Goal: Task Accomplishment & Management: Manage account settings

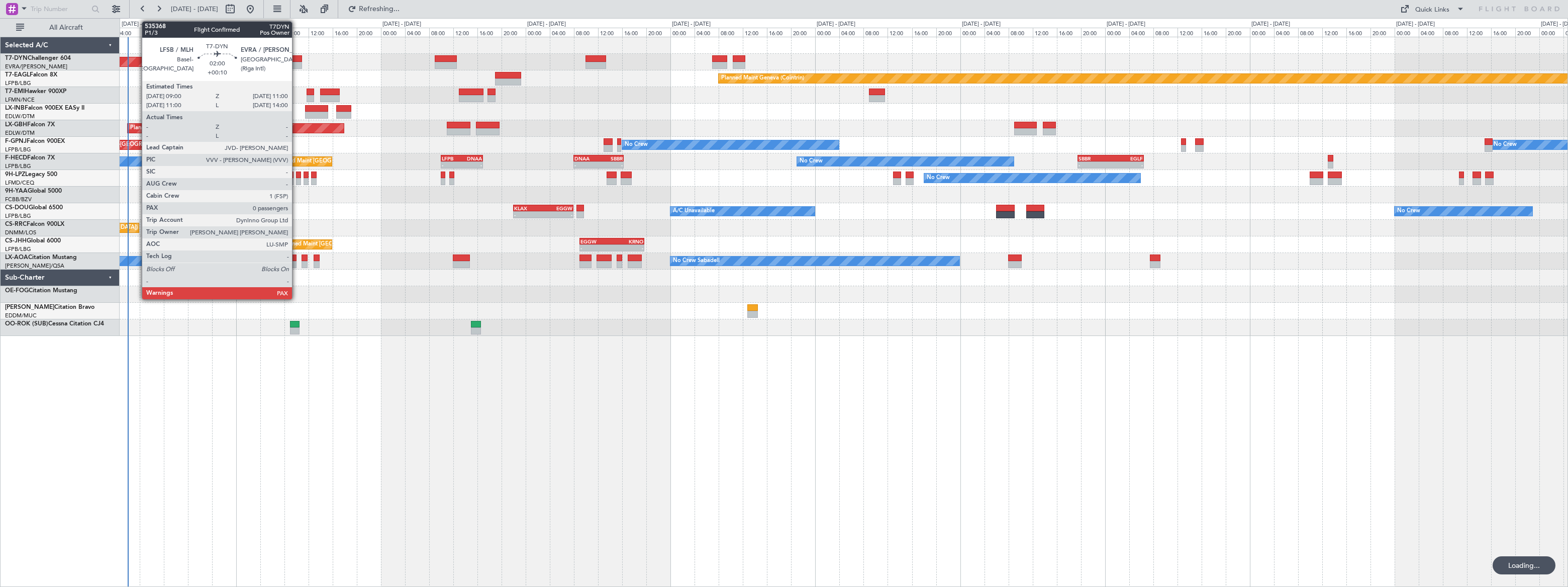
click at [296, 58] on div at bounding box center [297, 59] width 13 height 7
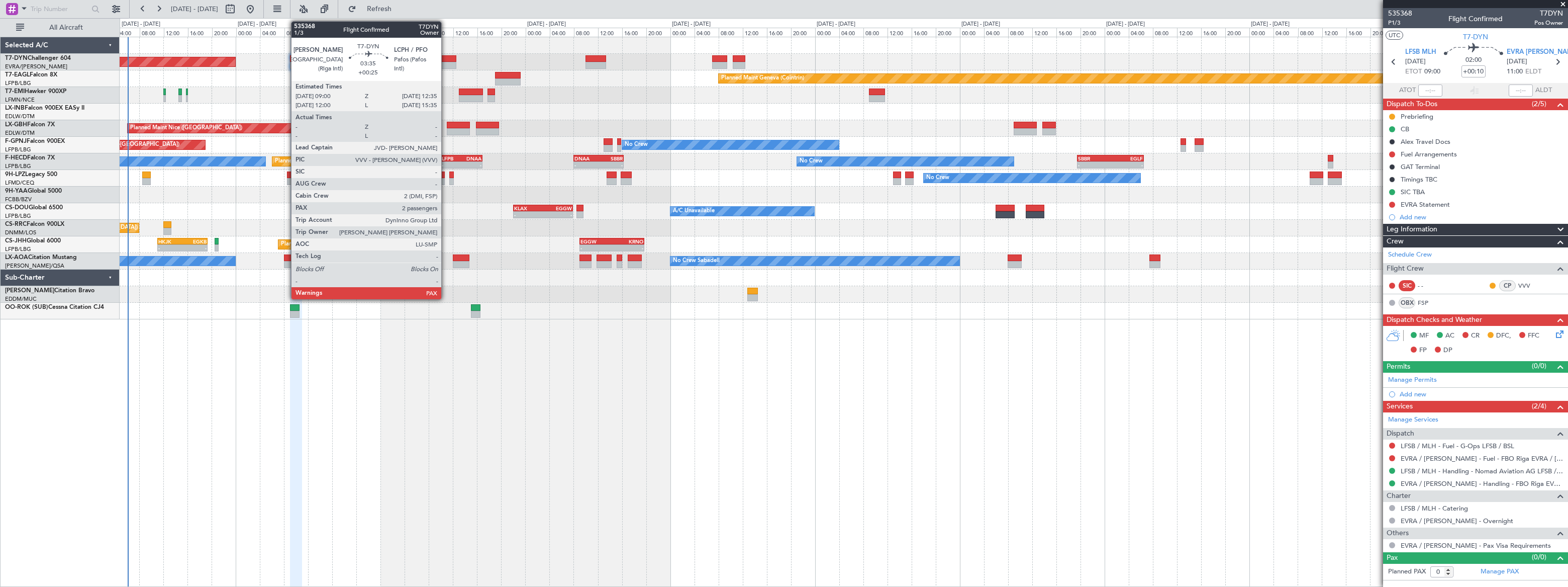
click at [446, 56] on div at bounding box center [446, 59] width 22 height 7
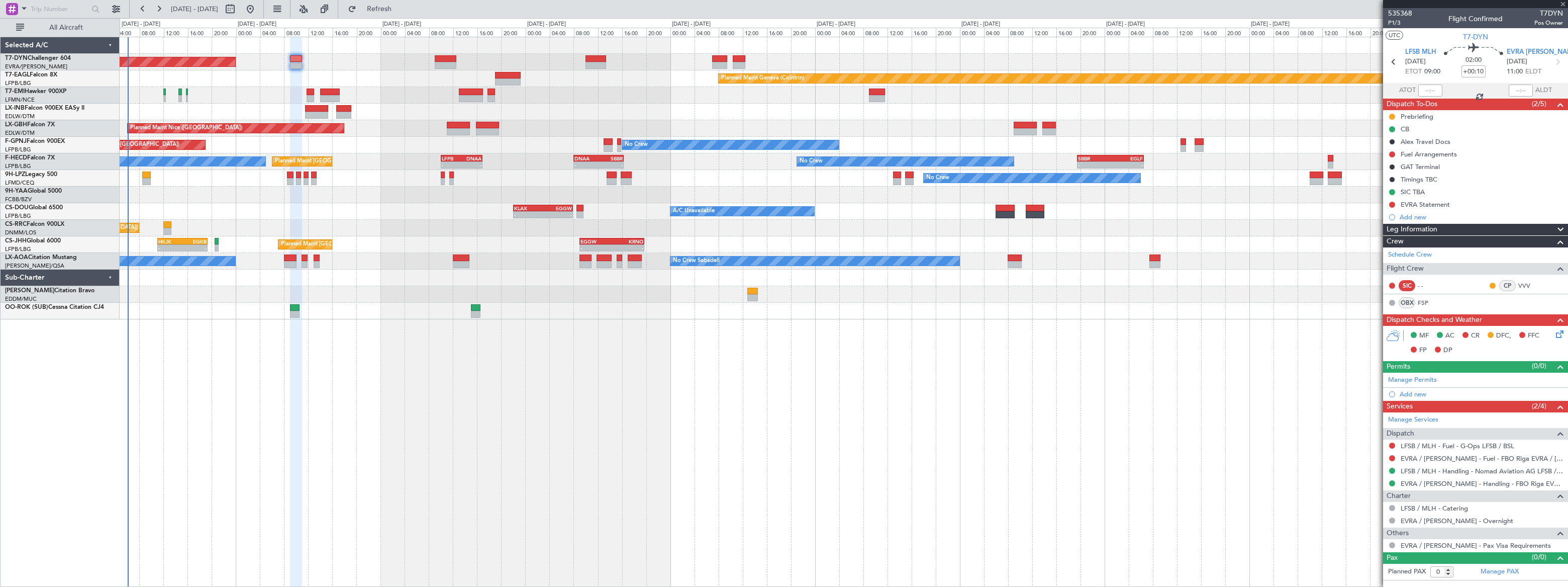
type input "+00:25"
type input "3"
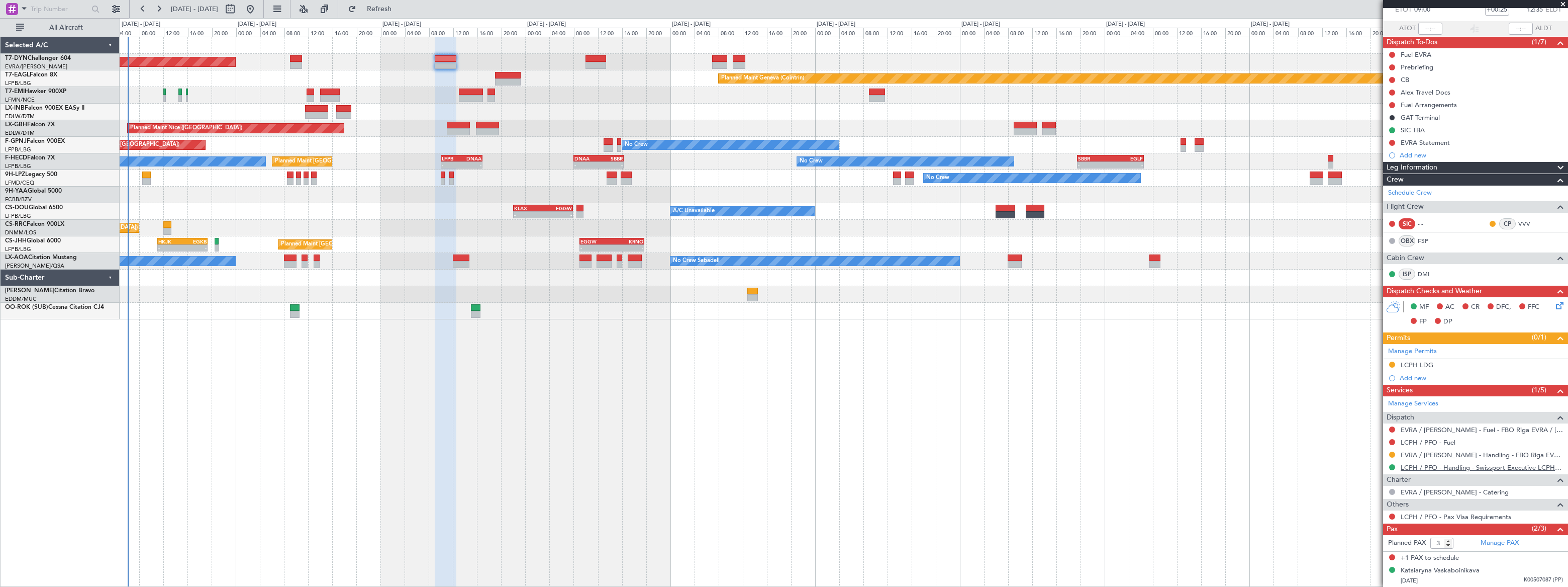
scroll to position [83, 0]
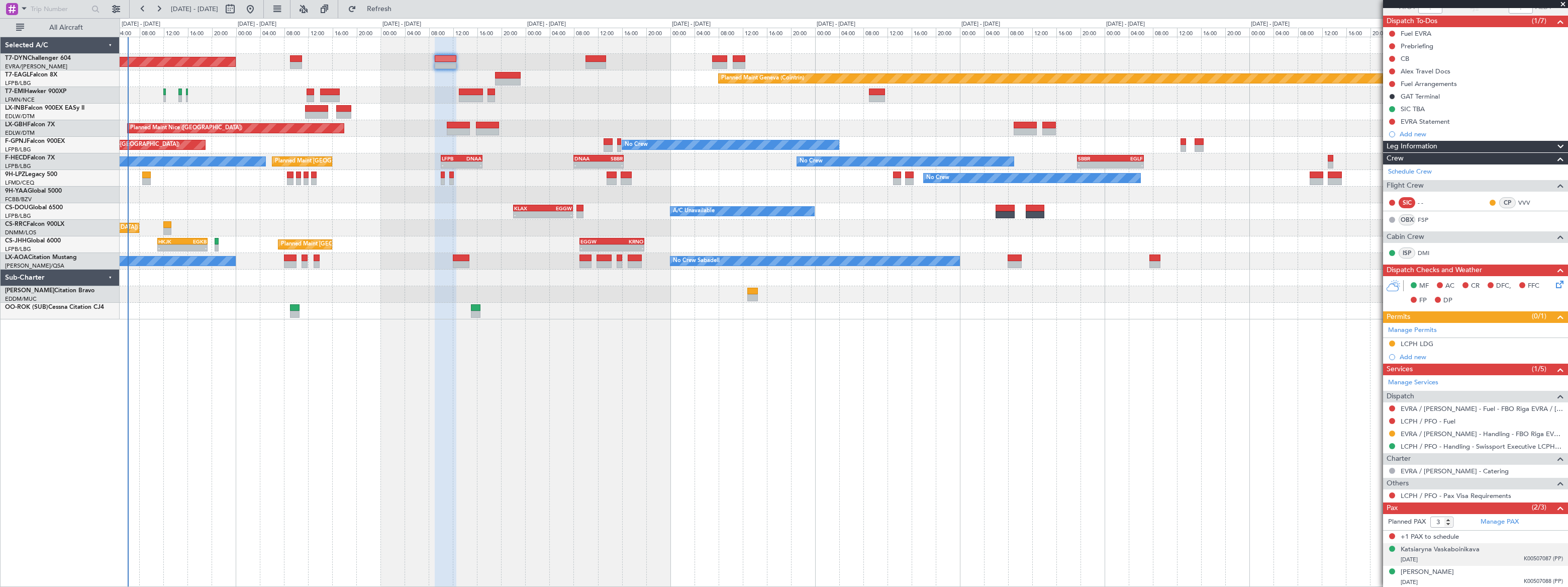
click at [1508, 554] on div "25/04/1985 K00507087 (PP)" at bounding box center [1481, 560] width 163 height 10
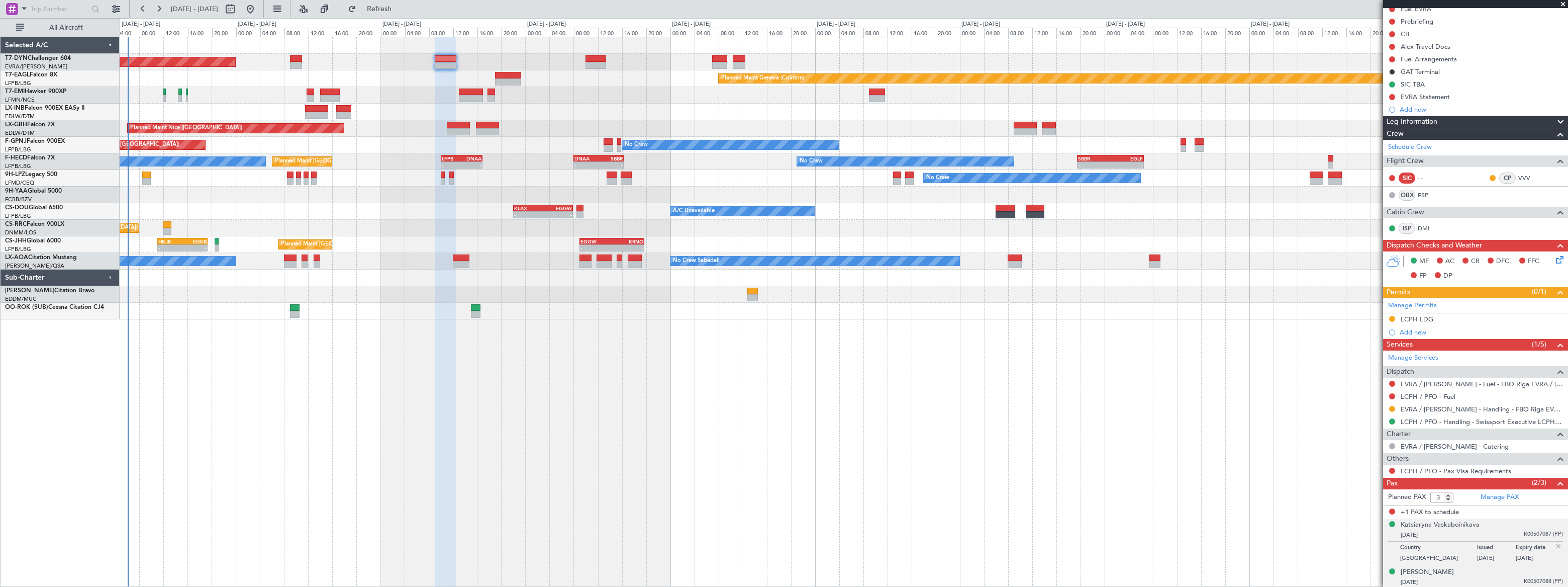
click at [1507, 577] on div "22/11/1986 K00507088 (PP)" at bounding box center [1481, 583] width 163 height 10
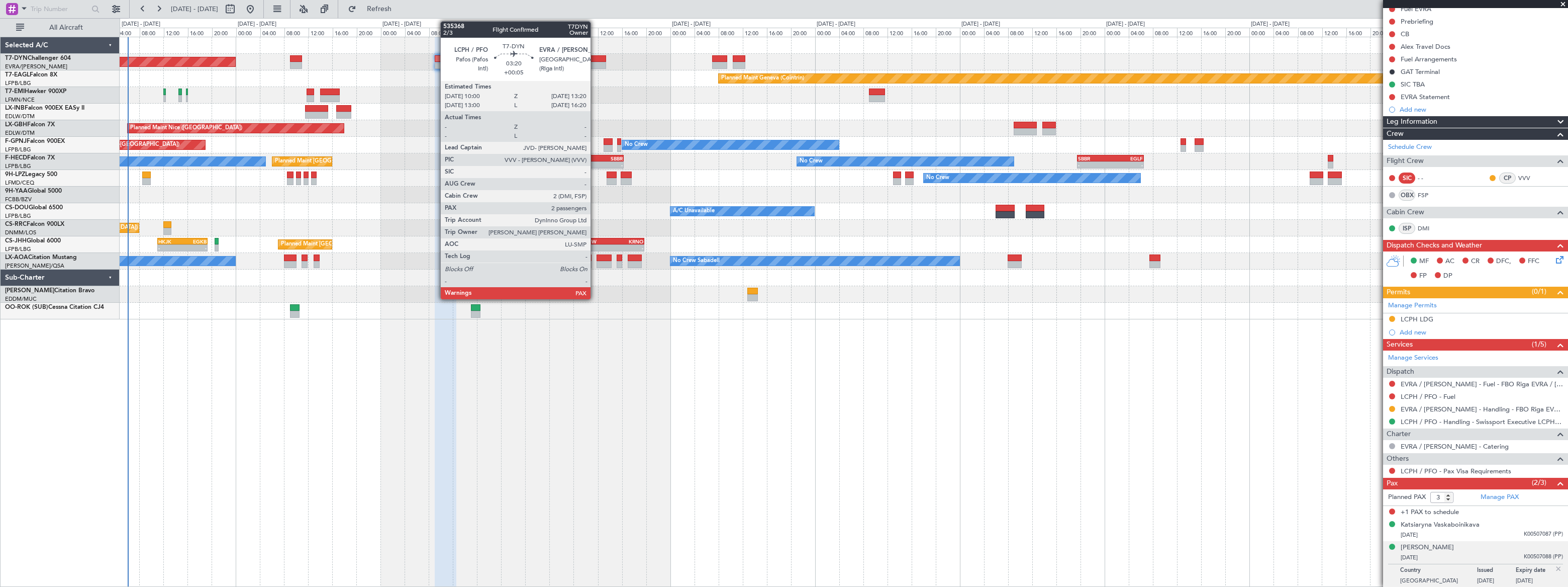
click at [595, 60] on div at bounding box center [596, 59] width 20 height 7
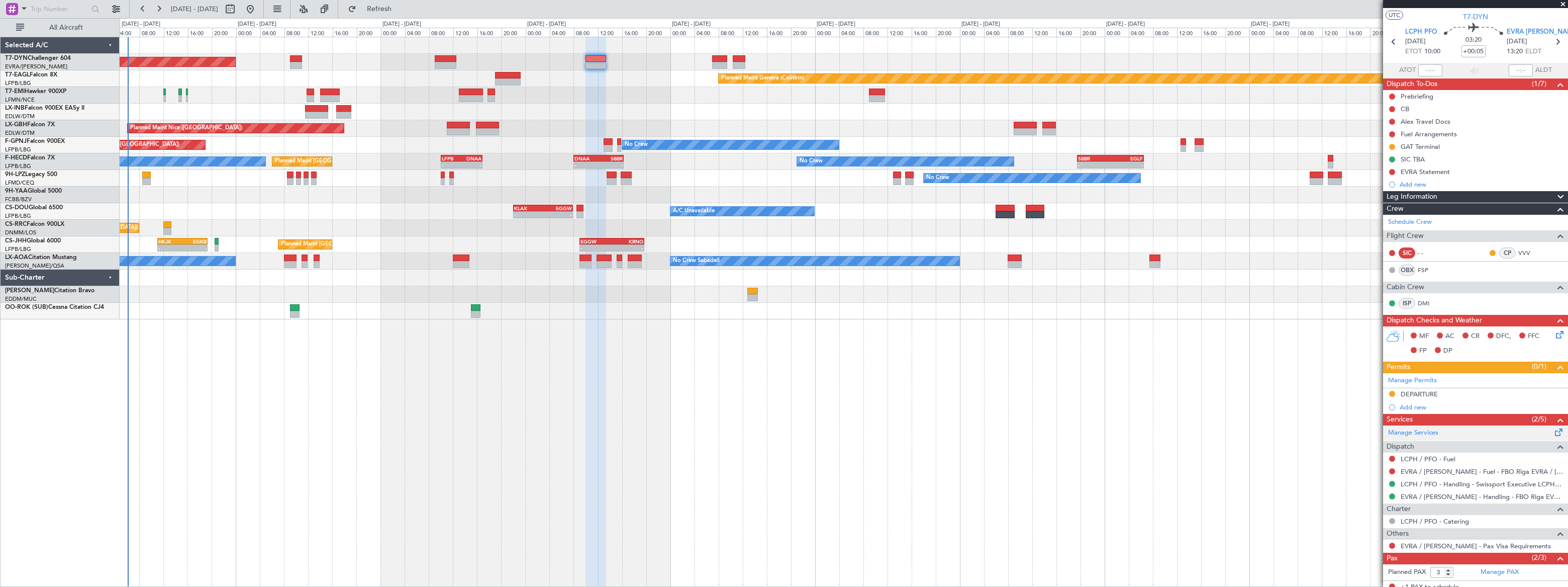
scroll to position [0, 0]
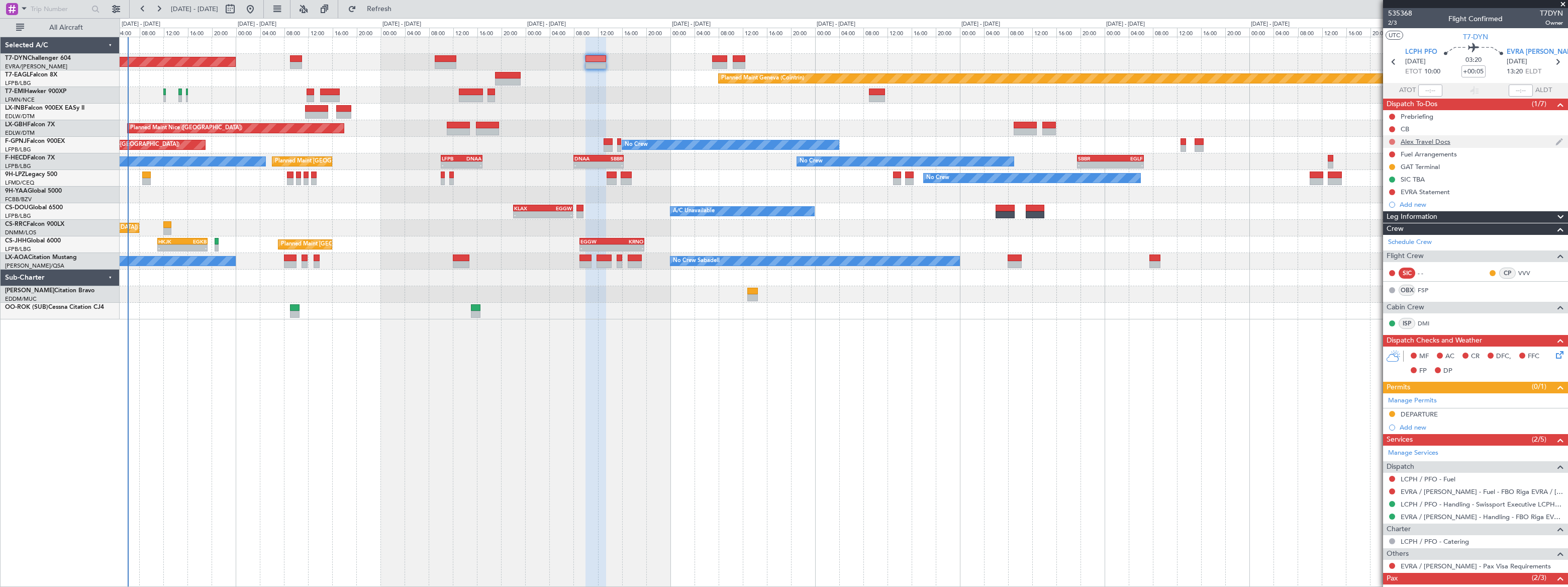
click at [1393, 140] on button at bounding box center [1391, 142] width 6 height 6
click at [1380, 198] on span "Cancelled" at bounding box center [1393, 201] width 29 height 10
click at [438, 54] on div "Planned Maint [GEOGRAPHIC_DATA]-[GEOGRAPHIC_DATA]" at bounding box center [844, 62] width 1447 height 17
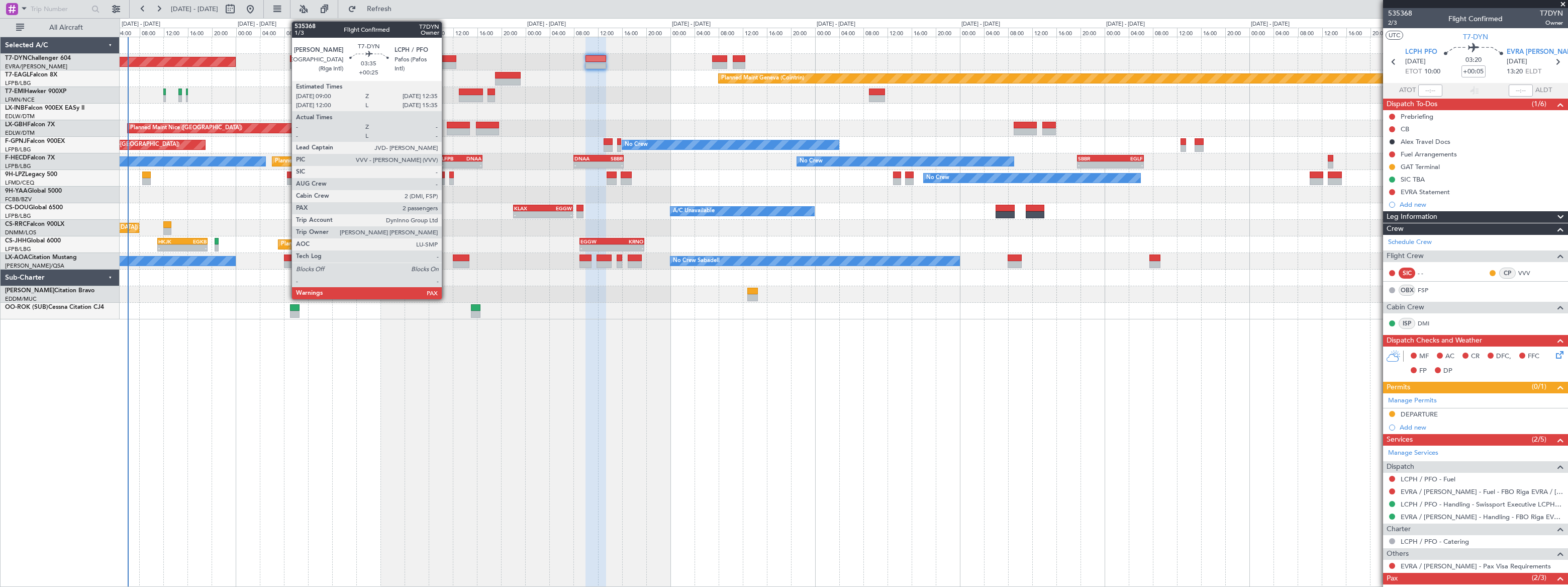
click at [447, 61] on div at bounding box center [446, 59] width 22 height 7
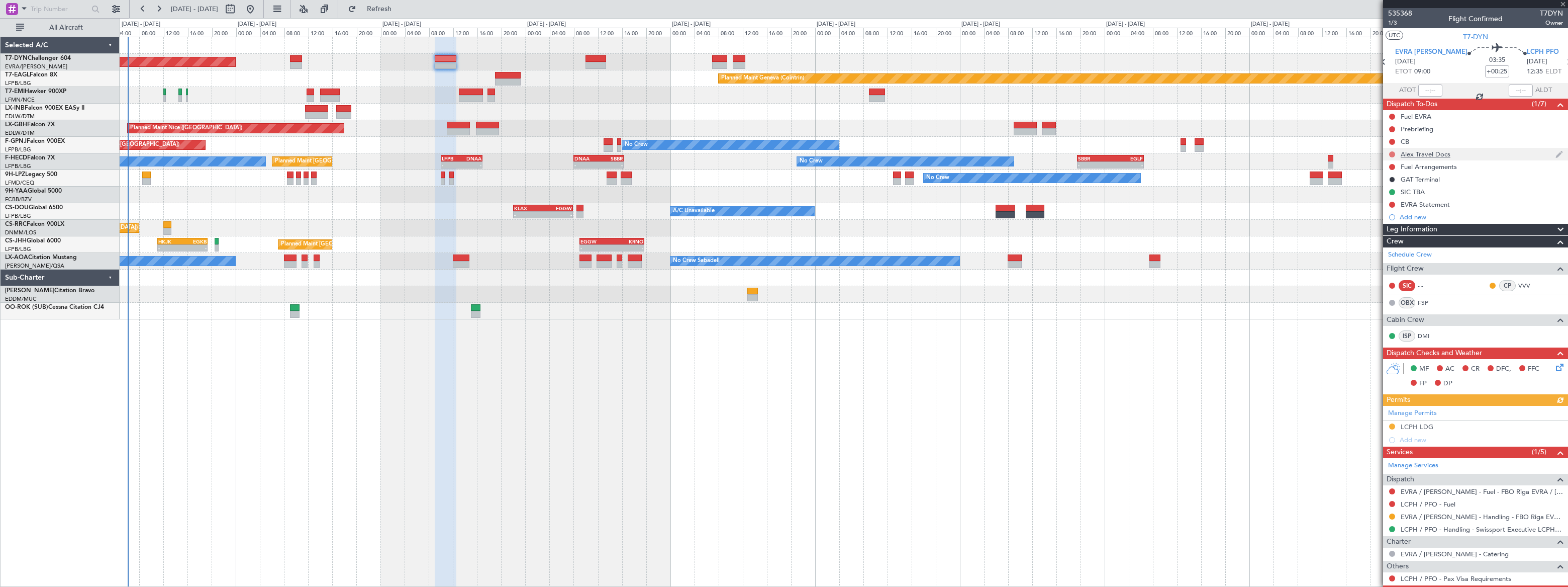
click at [1391, 152] on button at bounding box center [1391, 154] width 6 height 6
click at [1382, 211] on span "Cancelled" at bounding box center [1393, 214] width 29 height 10
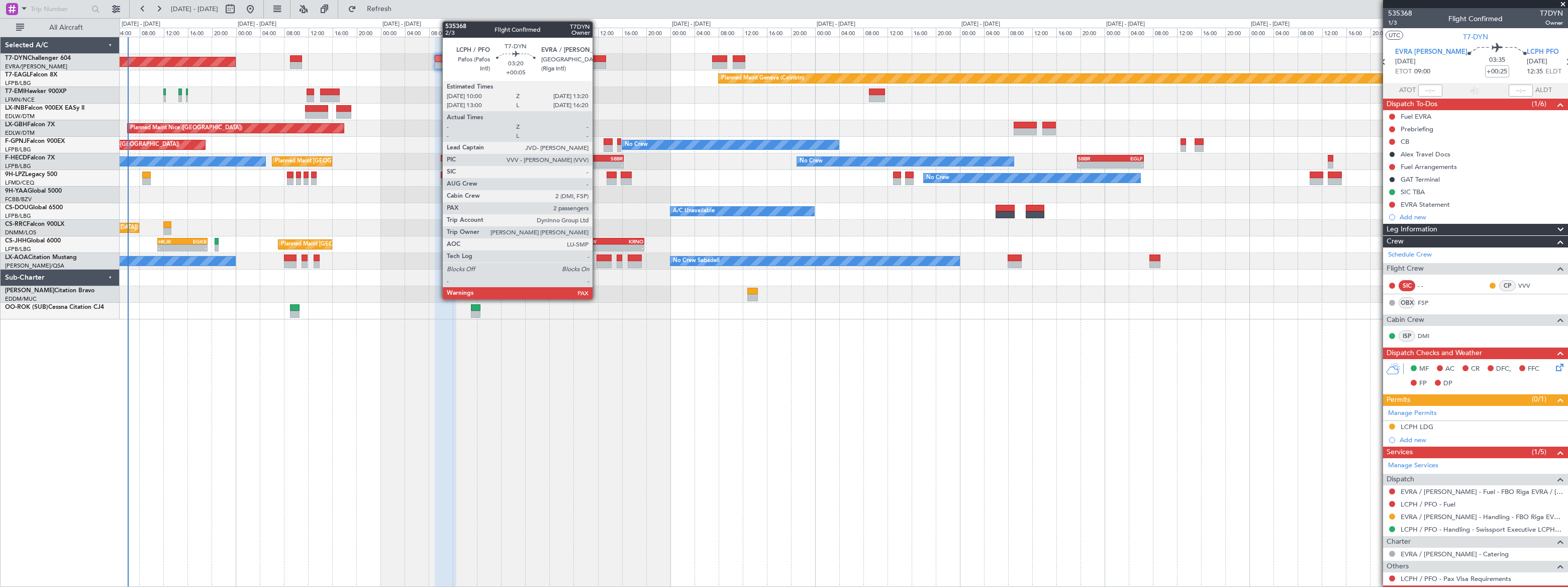
click at [597, 60] on div at bounding box center [596, 59] width 20 height 7
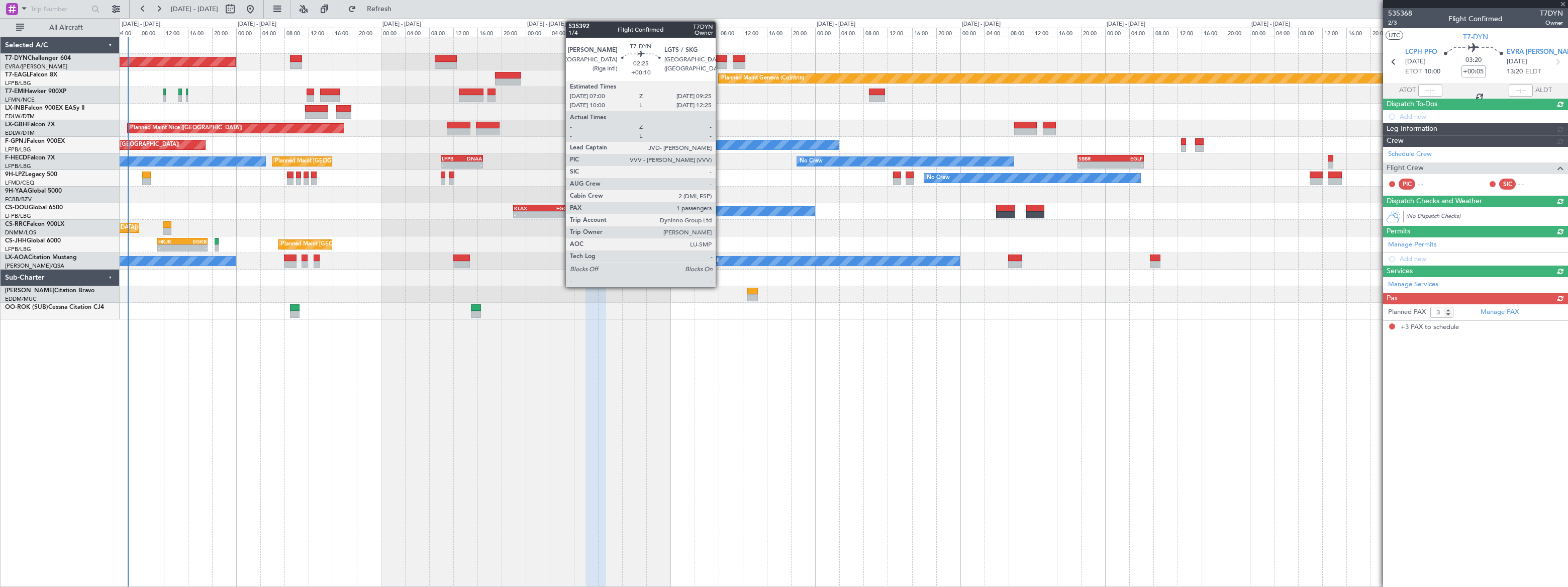
click at [720, 60] on div at bounding box center [720, 59] width 15 height 7
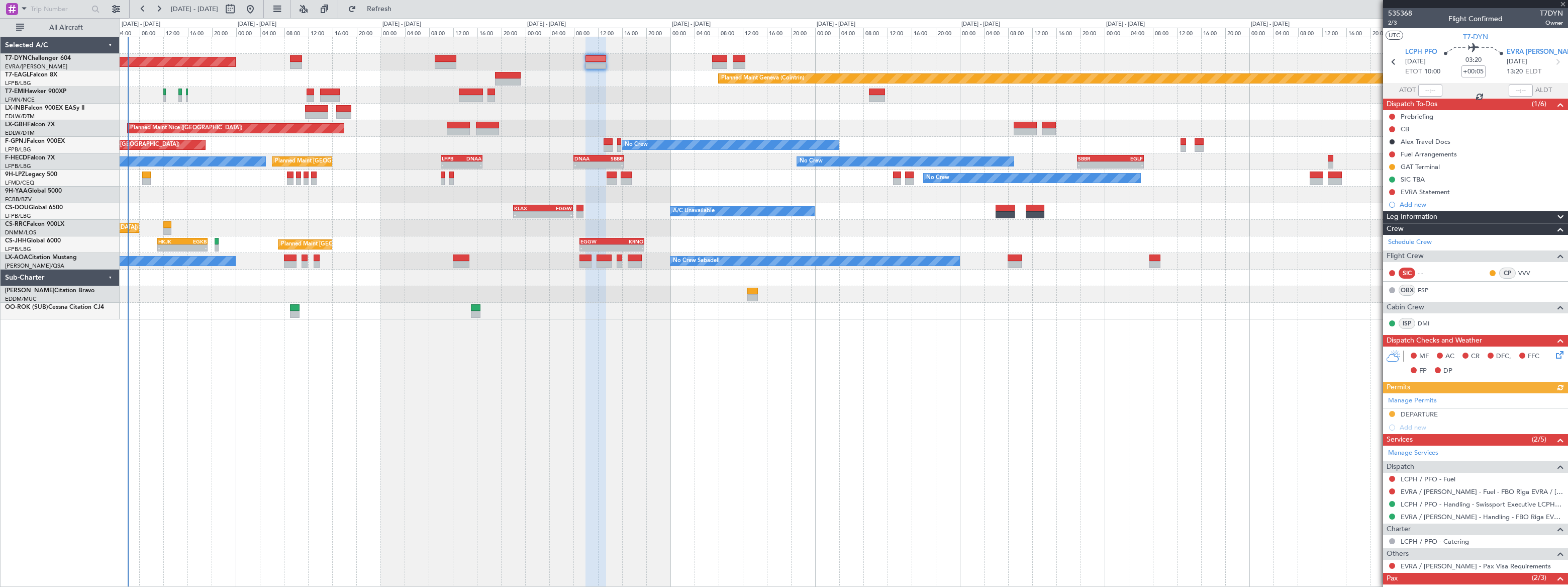
type input "+00:10"
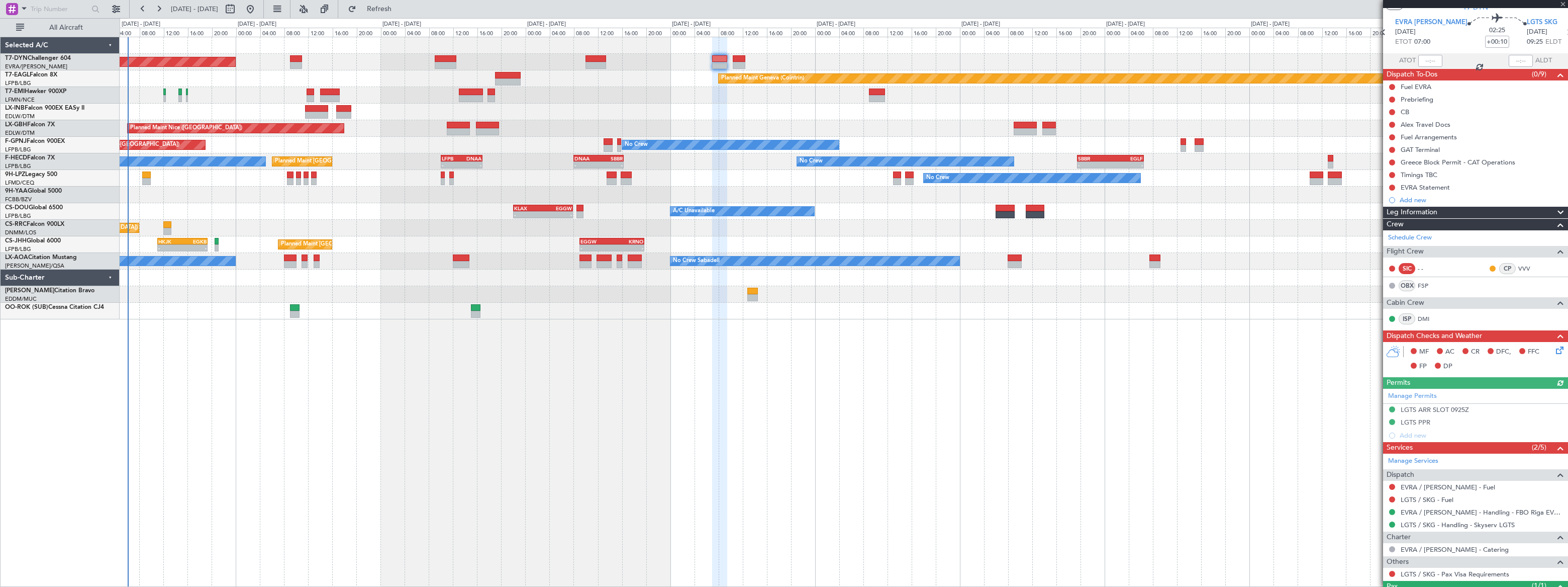
scroll to position [72, 0]
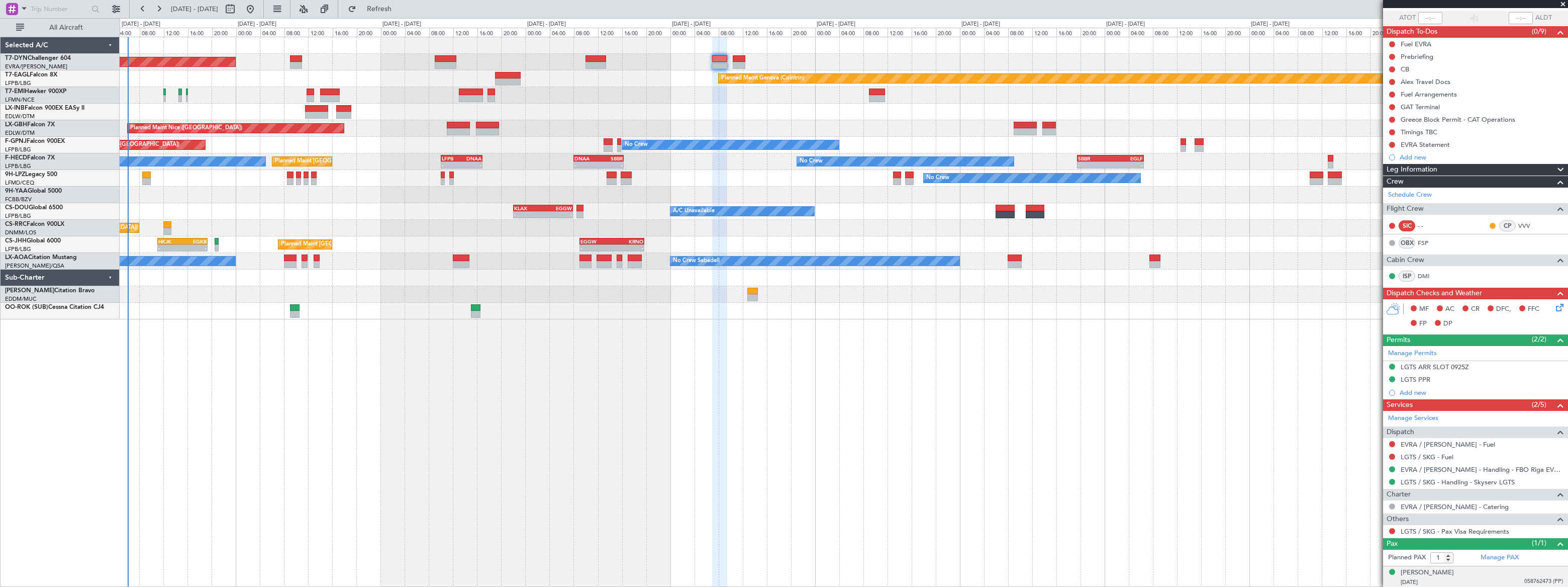
click at [1494, 577] on div "24/02/1975 058762473 (PP)" at bounding box center [1481, 583] width 163 height 10
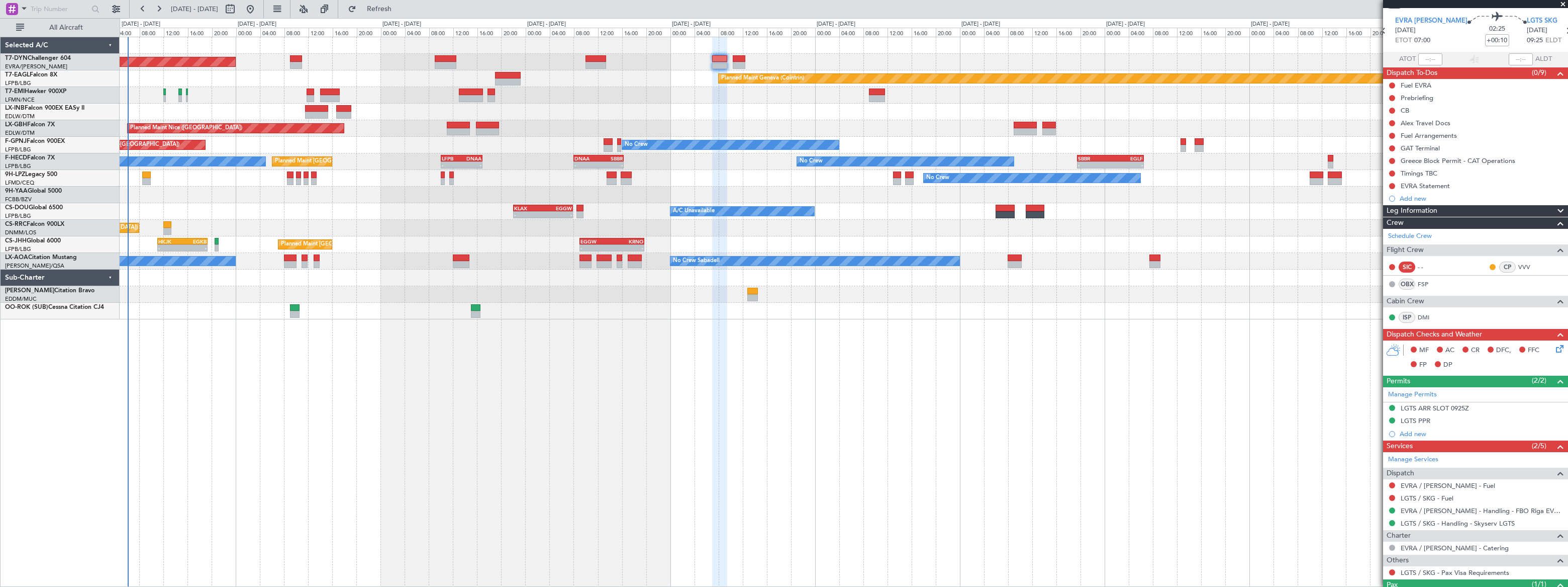
scroll to position [0, 0]
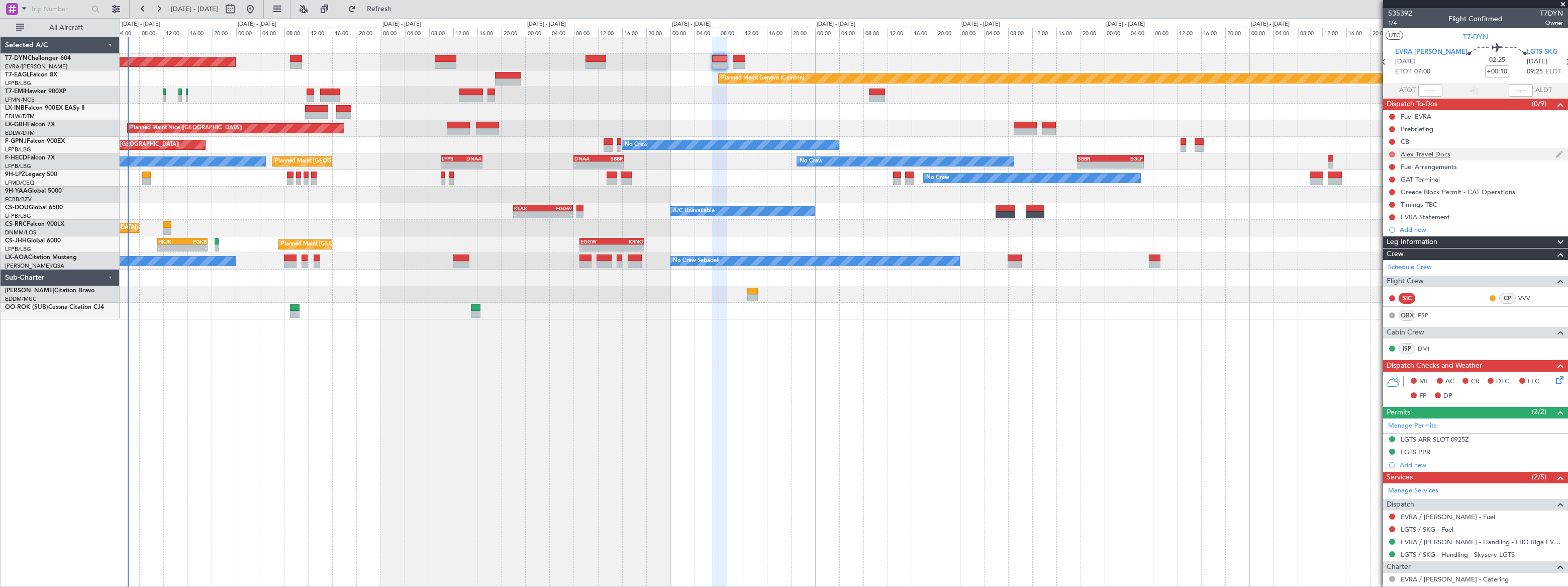
click at [1392, 151] on button at bounding box center [1391, 154] width 6 height 6
click at [1393, 184] on span "In Progress" at bounding box center [1396, 184] width 34 height 10
click at [1483, 156] on div "Alex Travel Docs" at bounding box center [1476, 154] width 185 height 13
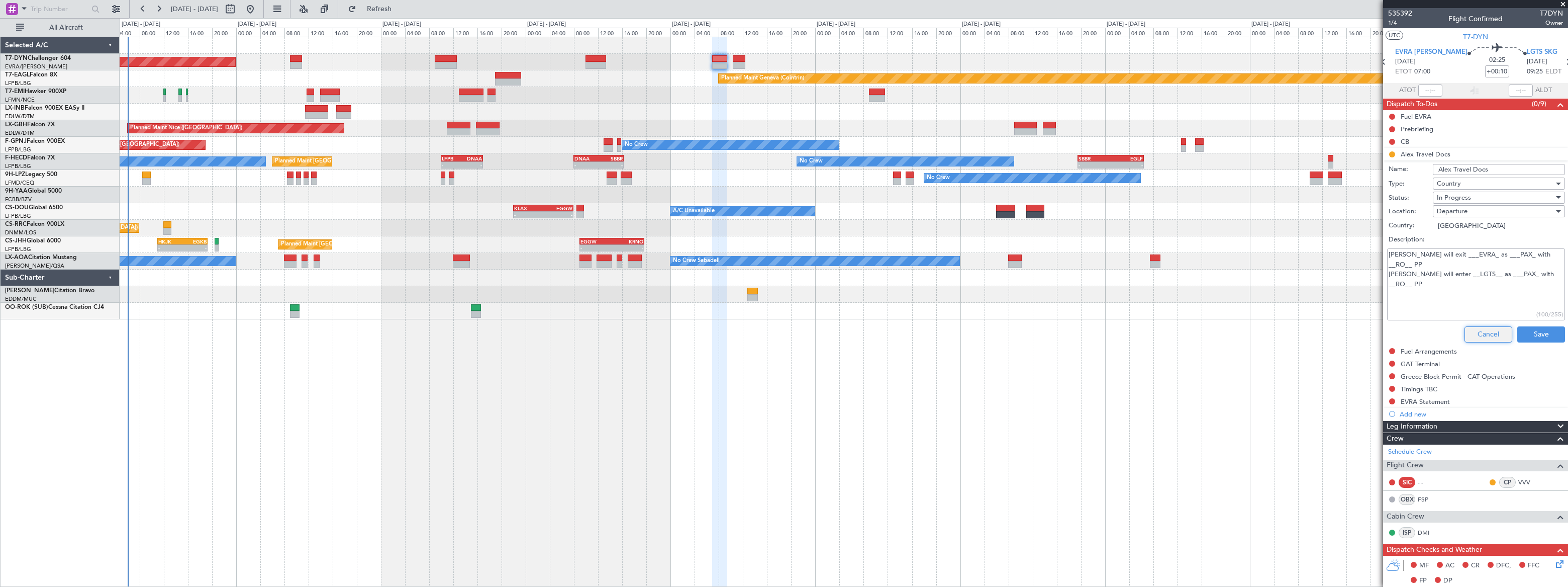
click at [1499, 336] on button "Cancel" at bounding box center [1488, 334] width 48 height 16
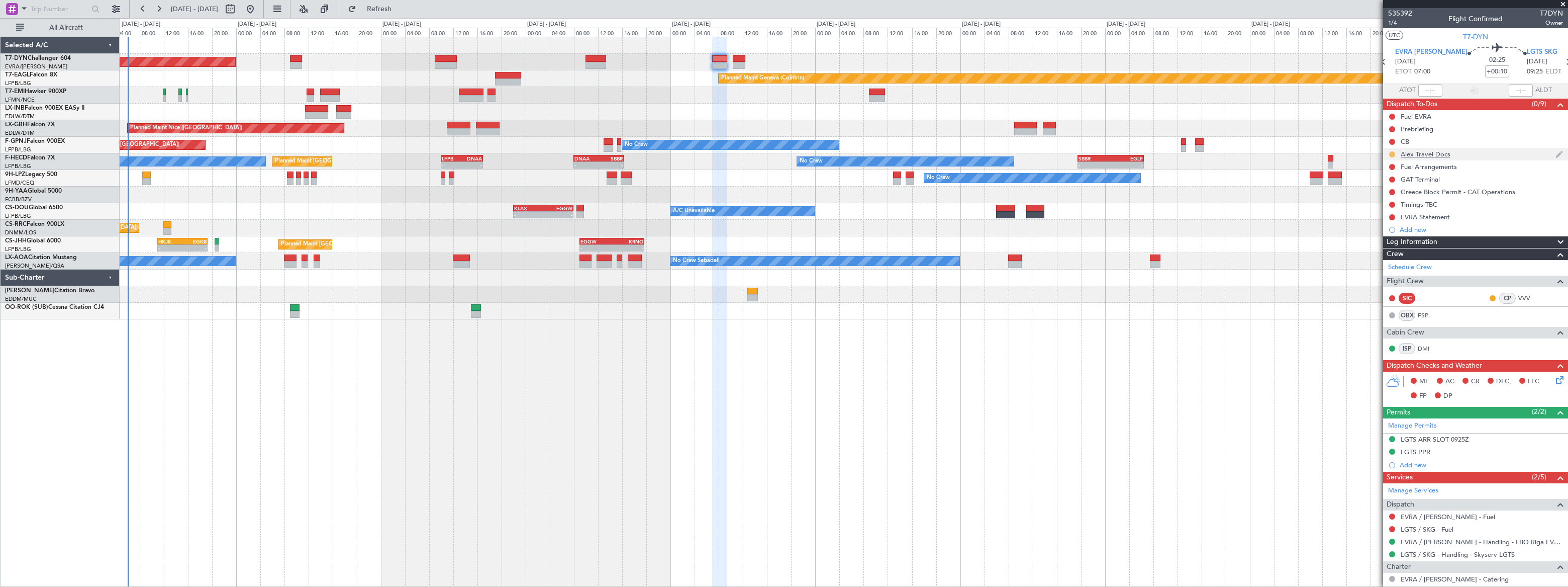
click at [1393, 152] on button at bounding box center [1391, 154] width 6 height 6
click at [1383, 198] on span "Completed" at bounding box center [1396, 198] width 33 height 10
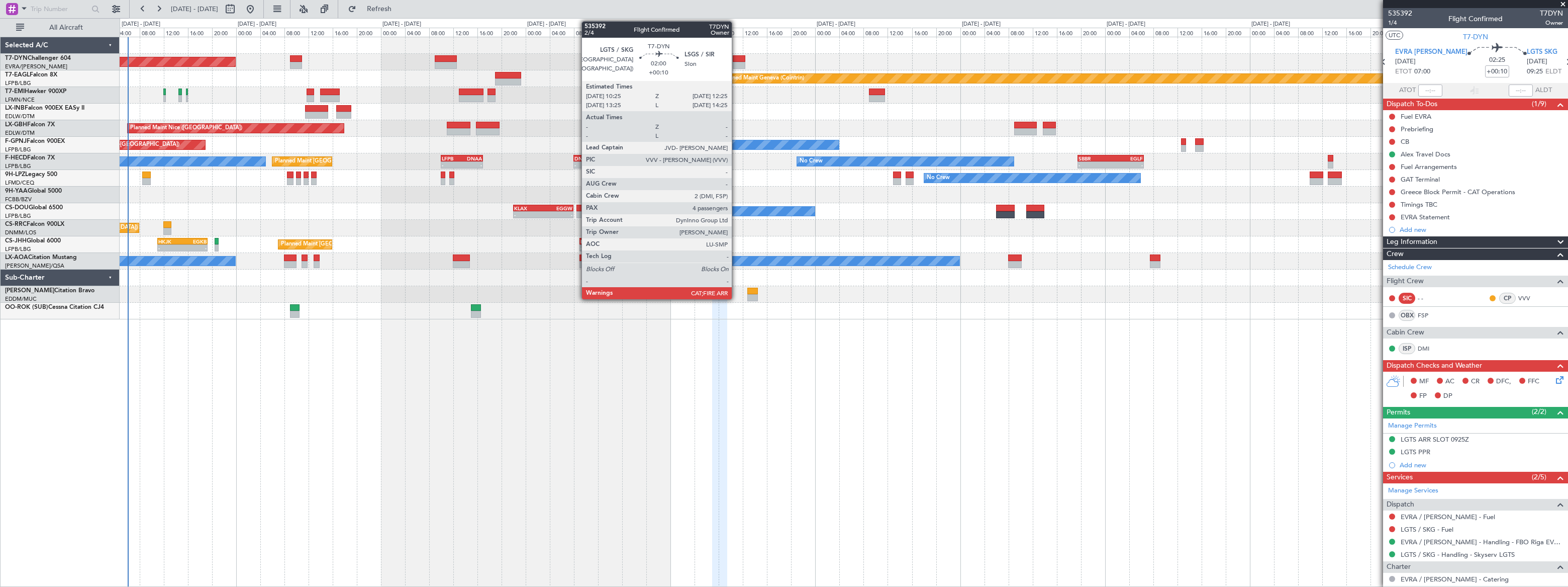
click at [737, 58] on div at bounding box center [739, 59] width 13 height 7
type input "4"
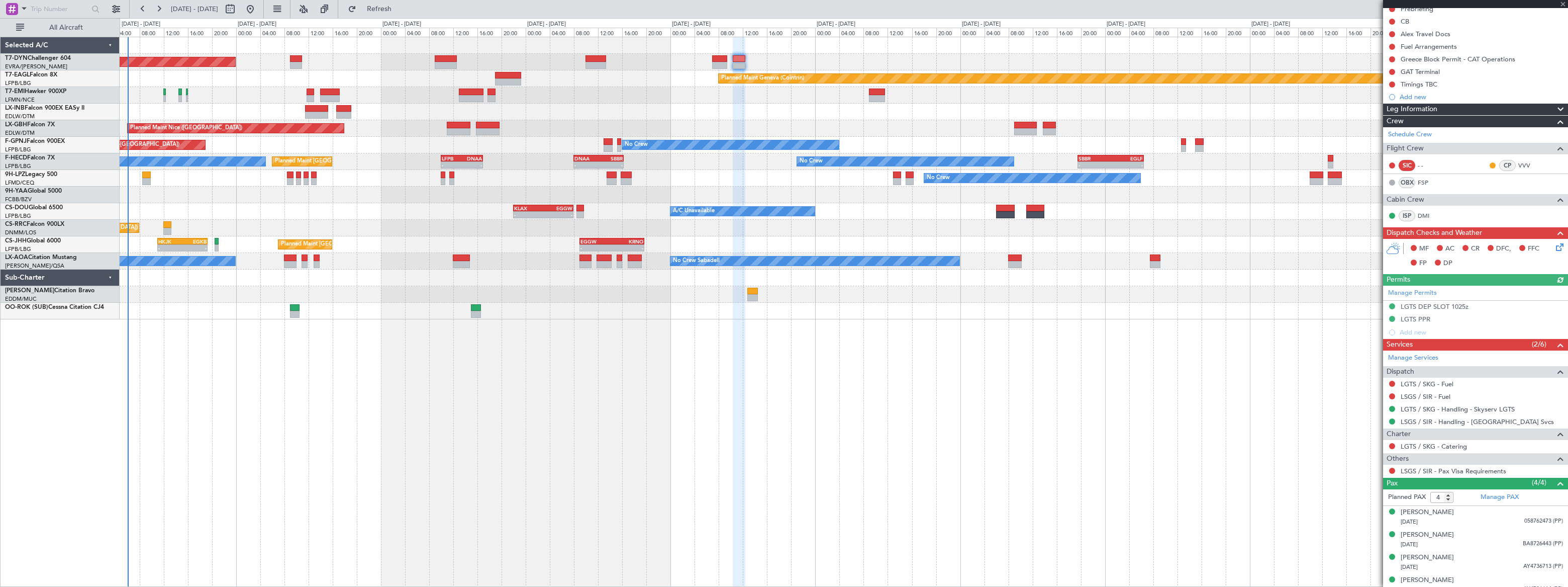
scroll to position [115, 0]
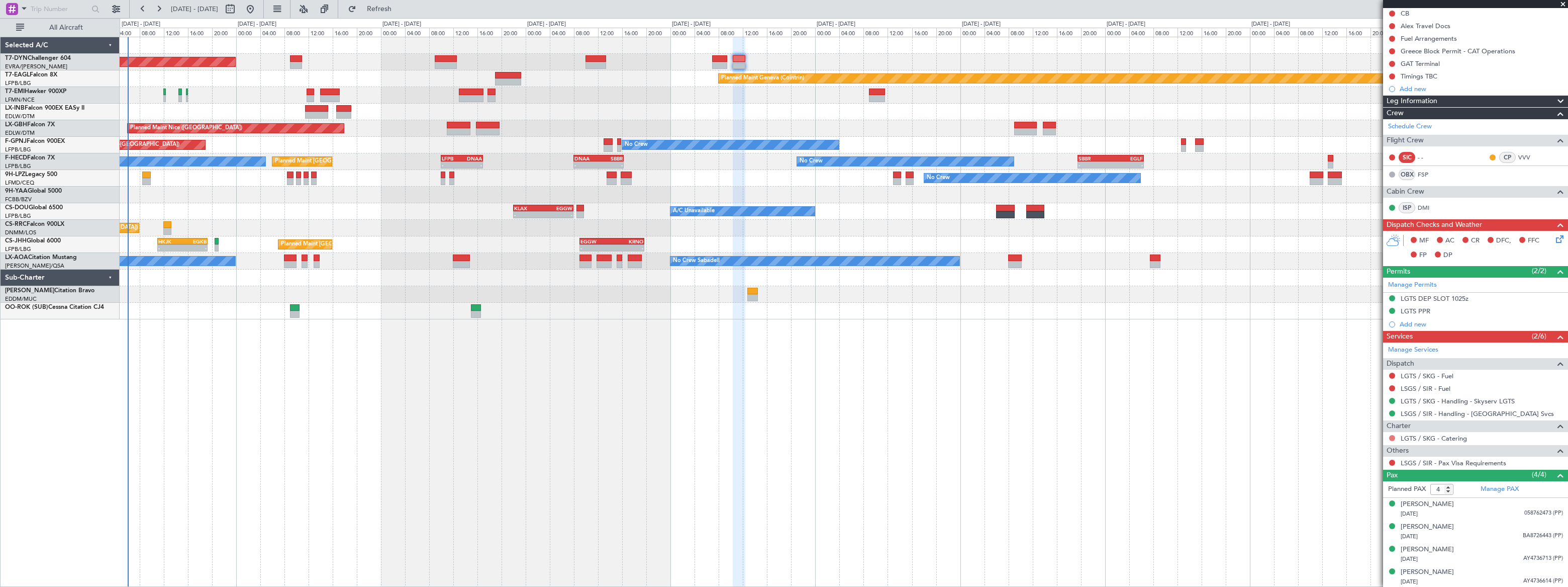
click at [1391, 435] on button at bounding box center [1391, 438] width 6 height 6
click at [1366, 450] on span "Not Required" at bounding box center [1368, 452] width 40 height 10
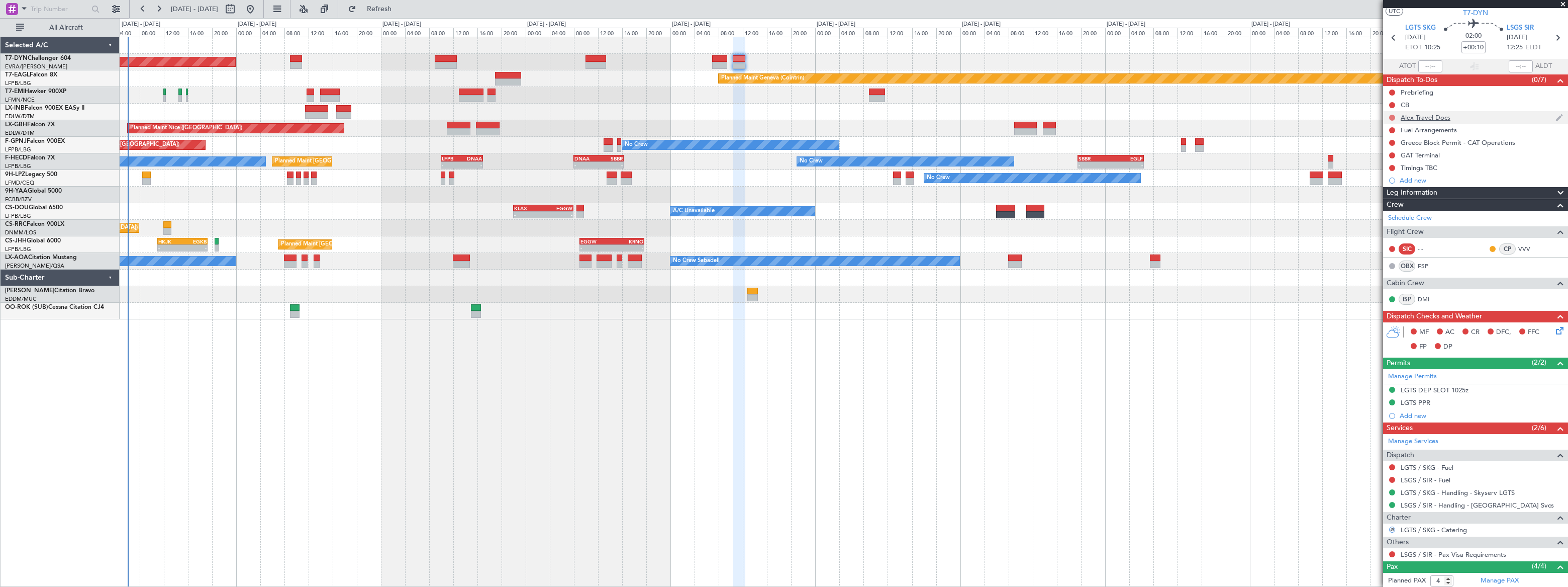
click at [1391, 115] on button at bounding box center [1391, 117] width 6 height 6
click at [1391, 158] on span "Completed" at bounding box center [1396, 162] width 33 height 10
click at [1481, 115] on div "Alex Travel Docs" at bounding box center [1476, 117] width 185 height 13
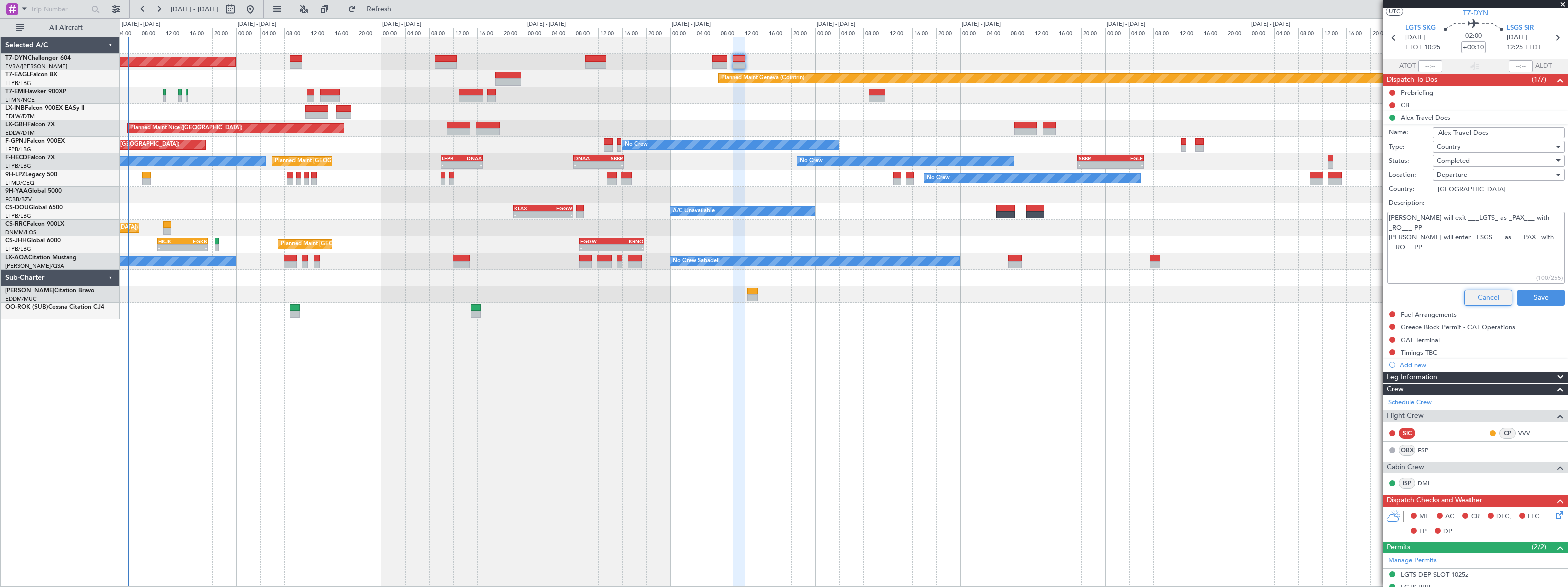
click at [1483, 298] on button "Cancel" at bounding box center [1488, 297] width 48 height 16
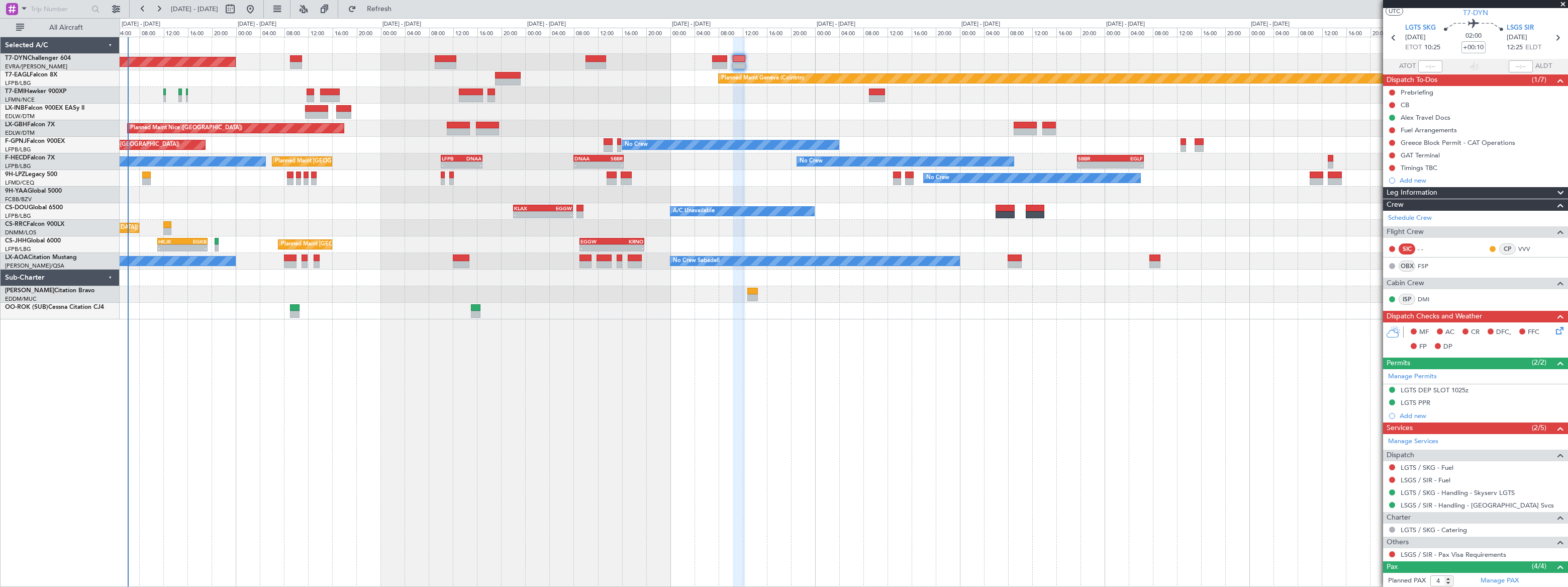
click at [932, 66] on div "Planned Maint [GEOGRAPHIC_DATA]-[GEOGRAPHIC_DATA]" at bounding box center [844, 62] width 1447 height 17
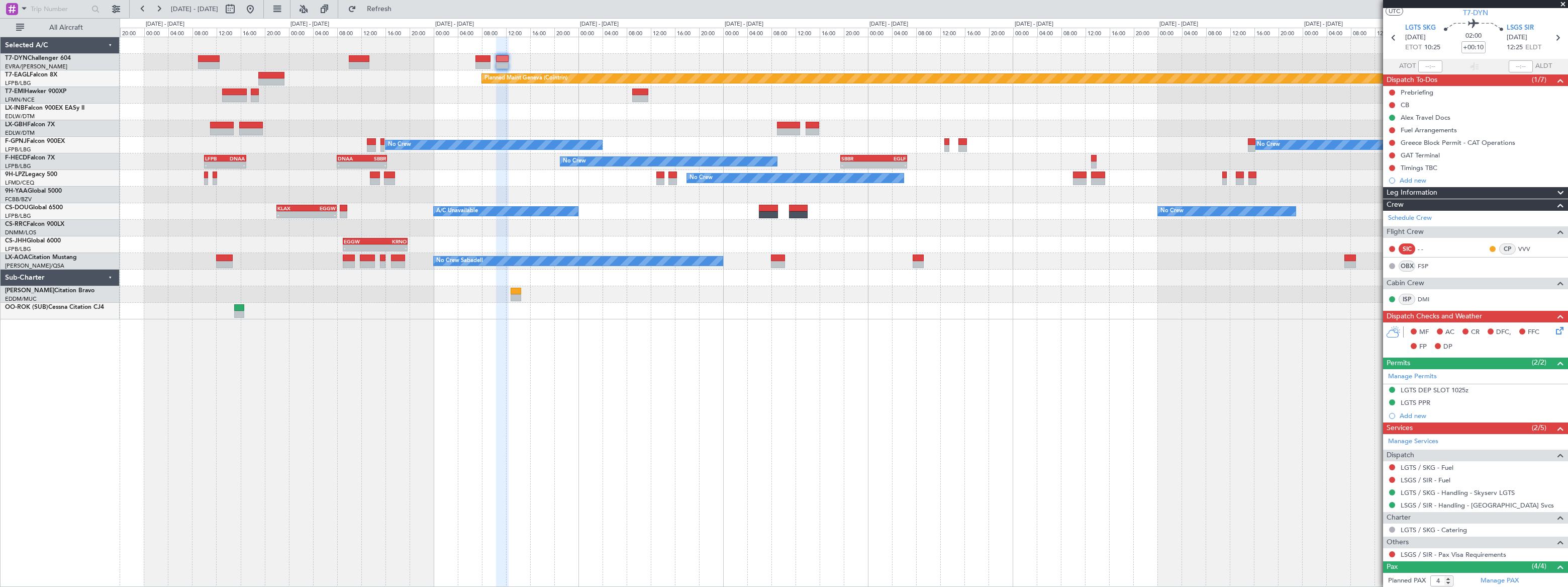
click at [919, 54] on div "Planned Maint [GEOGRAPHIC_DATA]-[GEOGRAPHIC_DATA]" at bounding box center [844, 62] width 1447 height 17
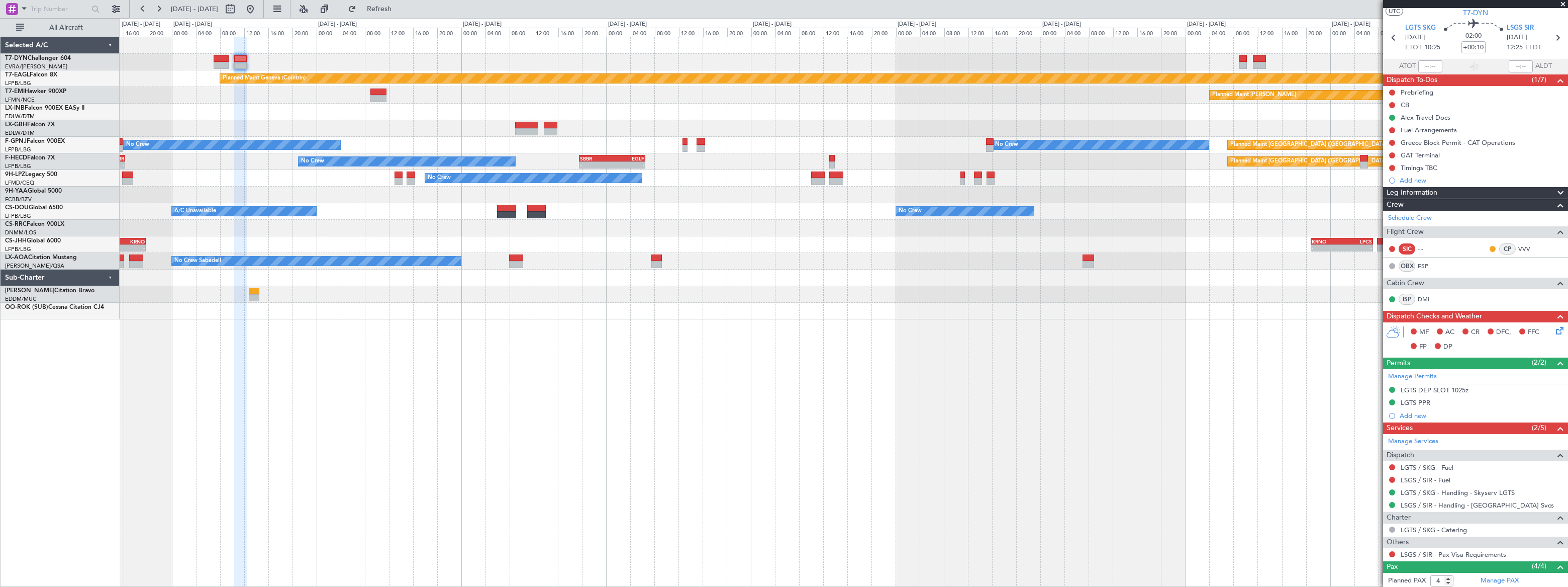
click at [988, 50] on div "Planned Maint Geneva (Cointrin) Planned Maint Chester Planned Maint Nice (Côte …" at bounding box center [844, 178] width 1447 height 282
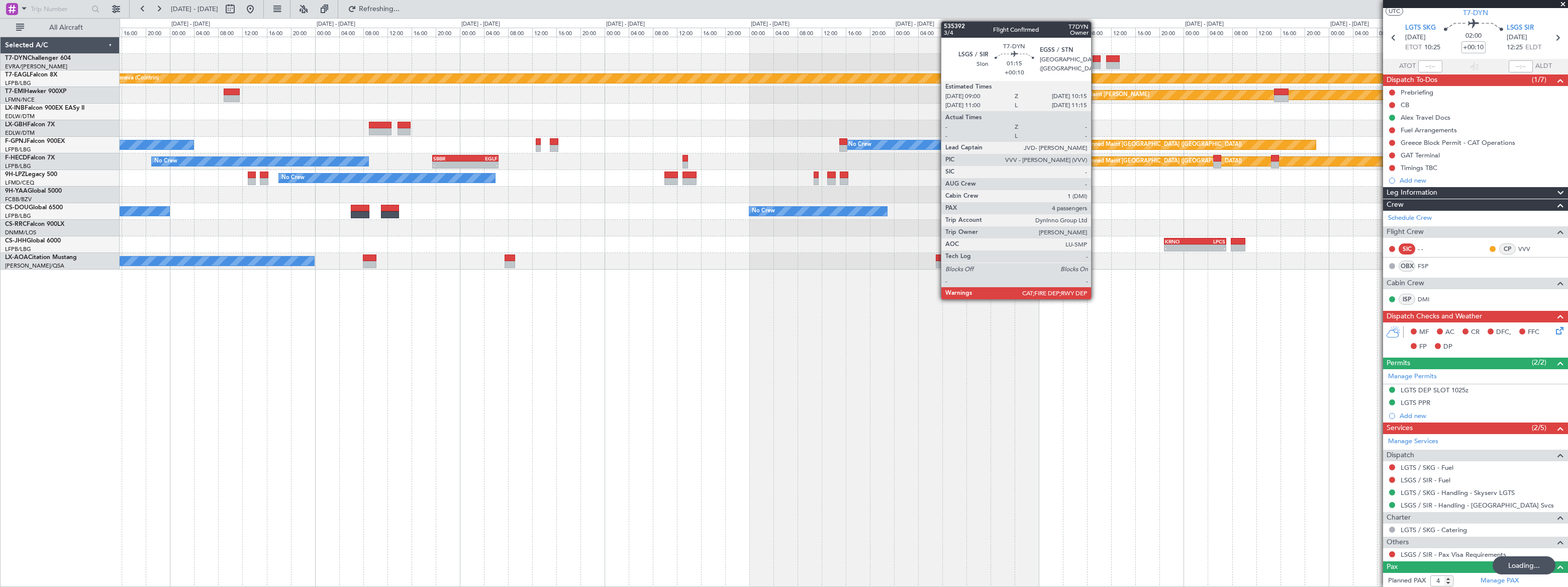
click at [1095, 63] on div at bounding box center [1096, 65] width 8 height 7
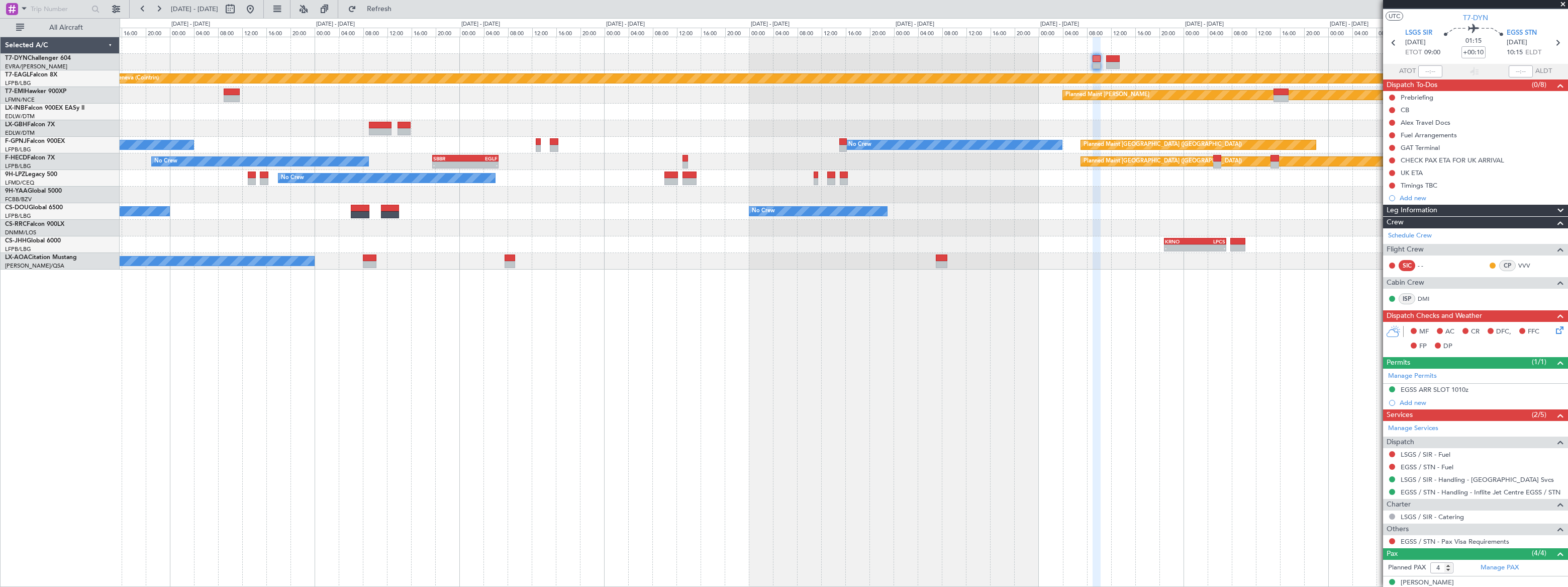
scroll to position [0, 0]
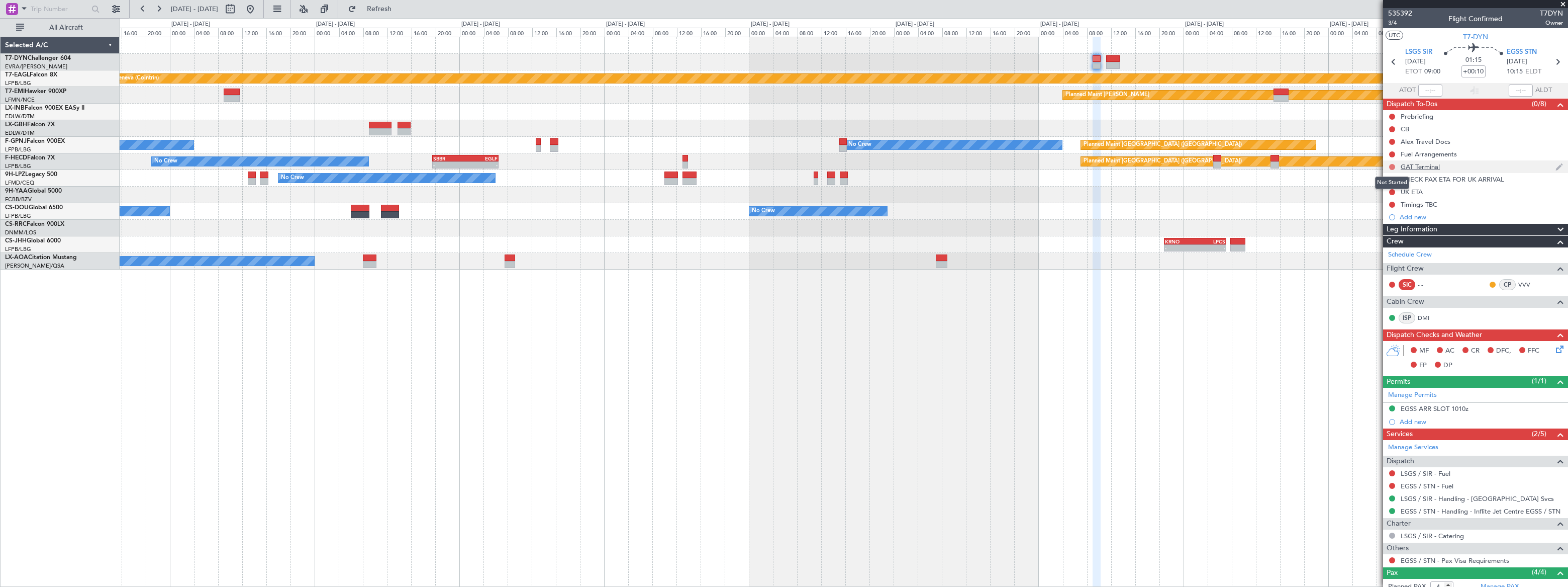
click at [1391, 164] on button at bounding box center [1391, 167] width 6 height 6
click at [1392, 212] on span "Completed" at bounding box center [1396, 211] width 33 height 10
click at [1393, 139] on button at bounding box center [1391, 142] width 6 height 6
click at [1392, 184] on span "Completed" at bounding box center [1396, 186] width 33 height 10
click at [1465, 141] on div "Alex Travel Docs" at bounding box center [1476, 142] width 185 height 13
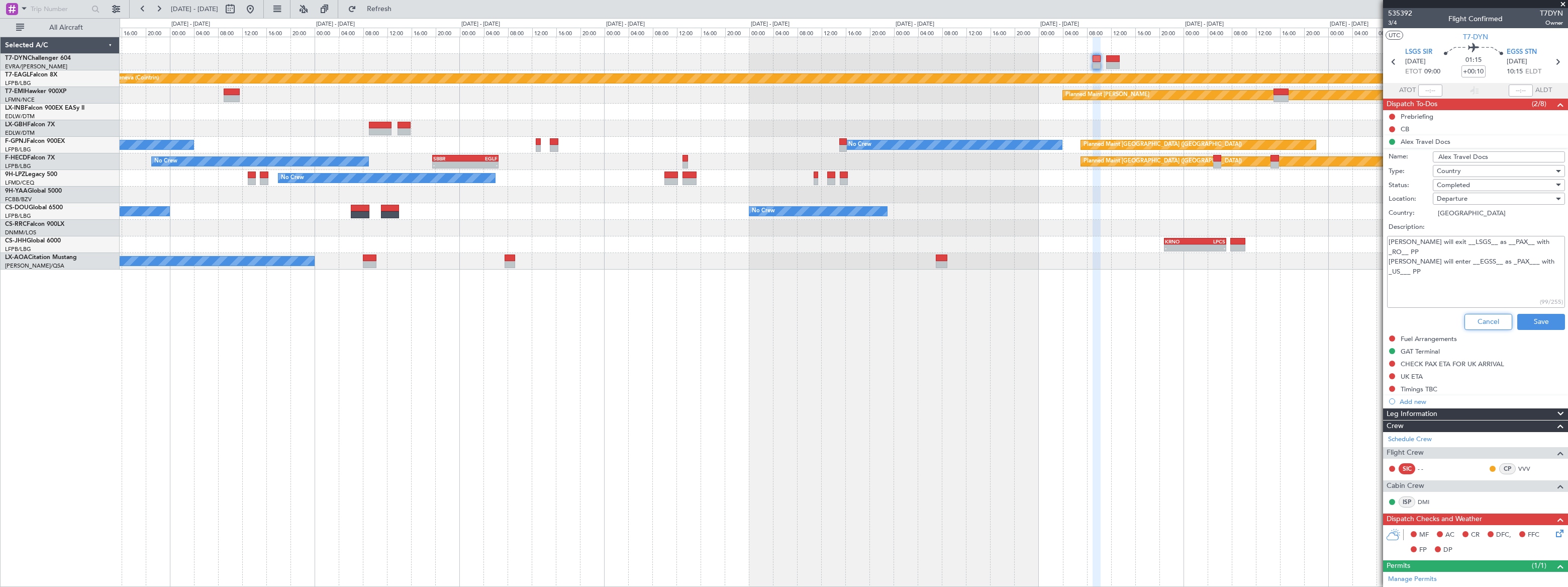
click at [1492, 321] on button "Cancel" at bounding box center [1488, 322] width 48 height 16
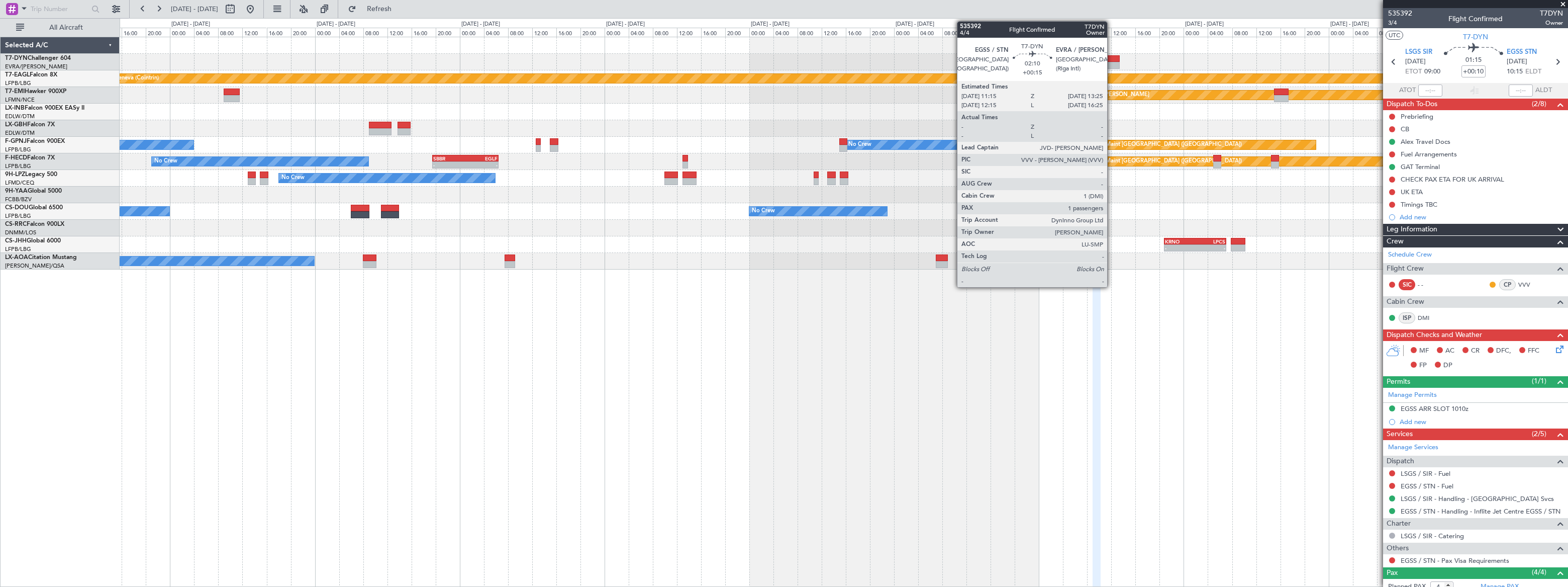
click at [1112, 62] on div at bounding box center [1112, 65] width 13 height 7
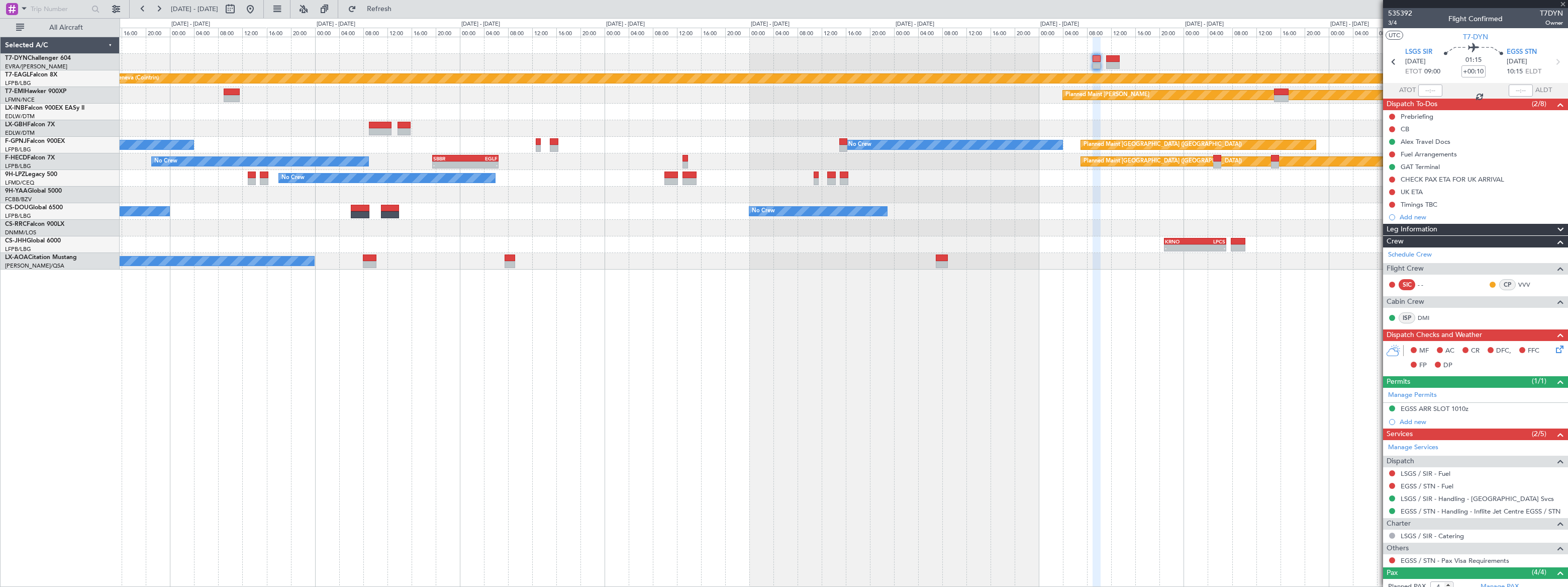
type input "+00:15"
type input "1"
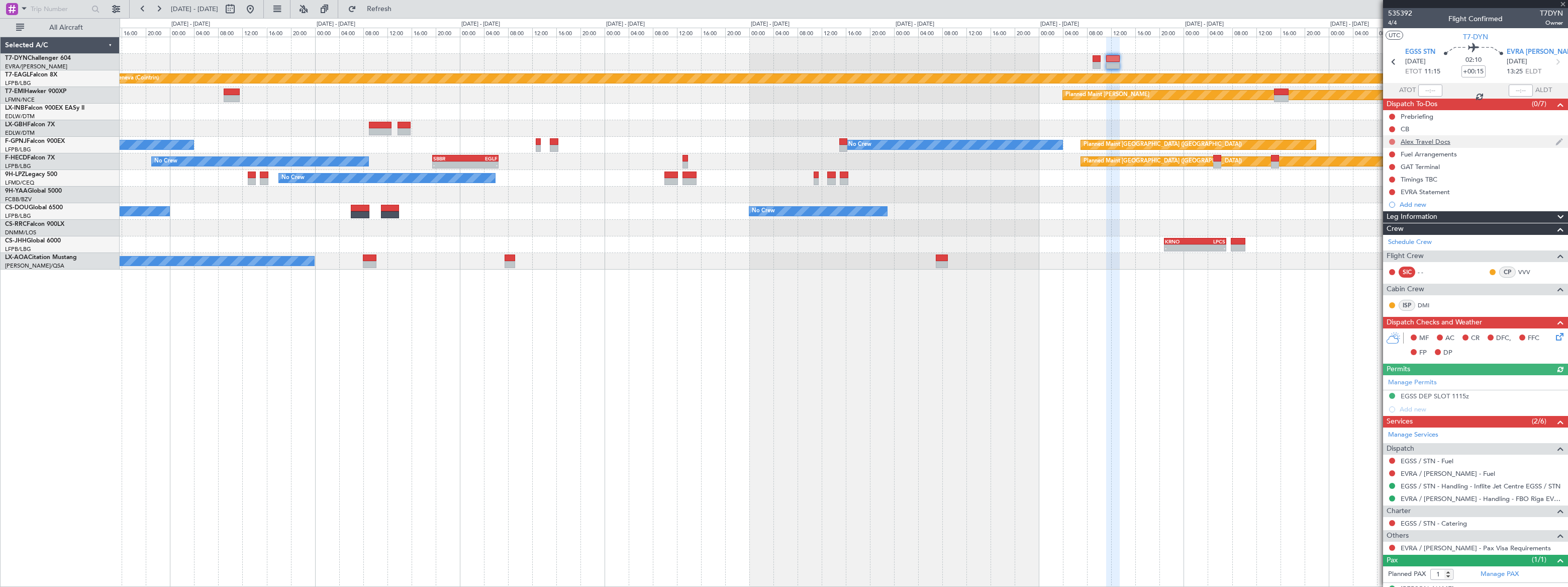
click at [1391, 142] on button at bounding box center [1391, 142] width 6 height 6
click at [1383, 187] on span "Completed" at bounding box center [1396, 186] width 33 height 10
click at [1464, 143] on div "Alex Travel Docs" at bounding box center [1476, 142] width 185 height 13
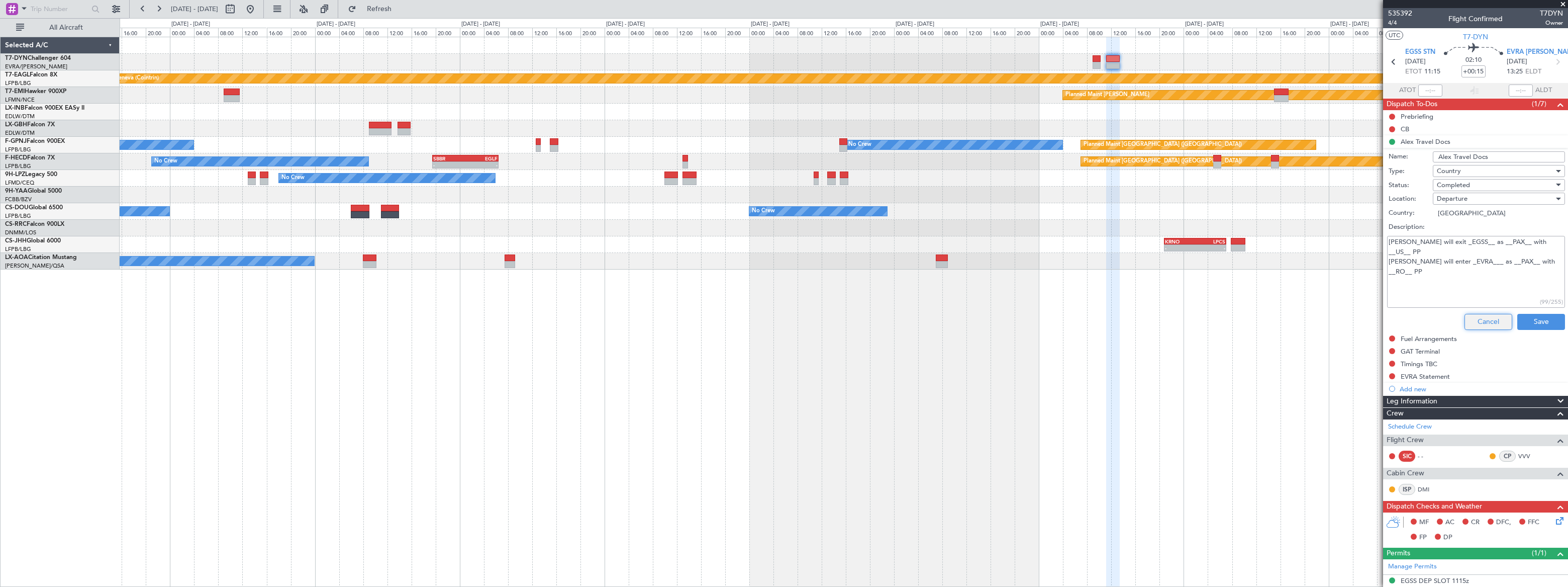
click at [1489, 319] on button "Cancel" at bounding box center [1488, 322] width 48 height 16
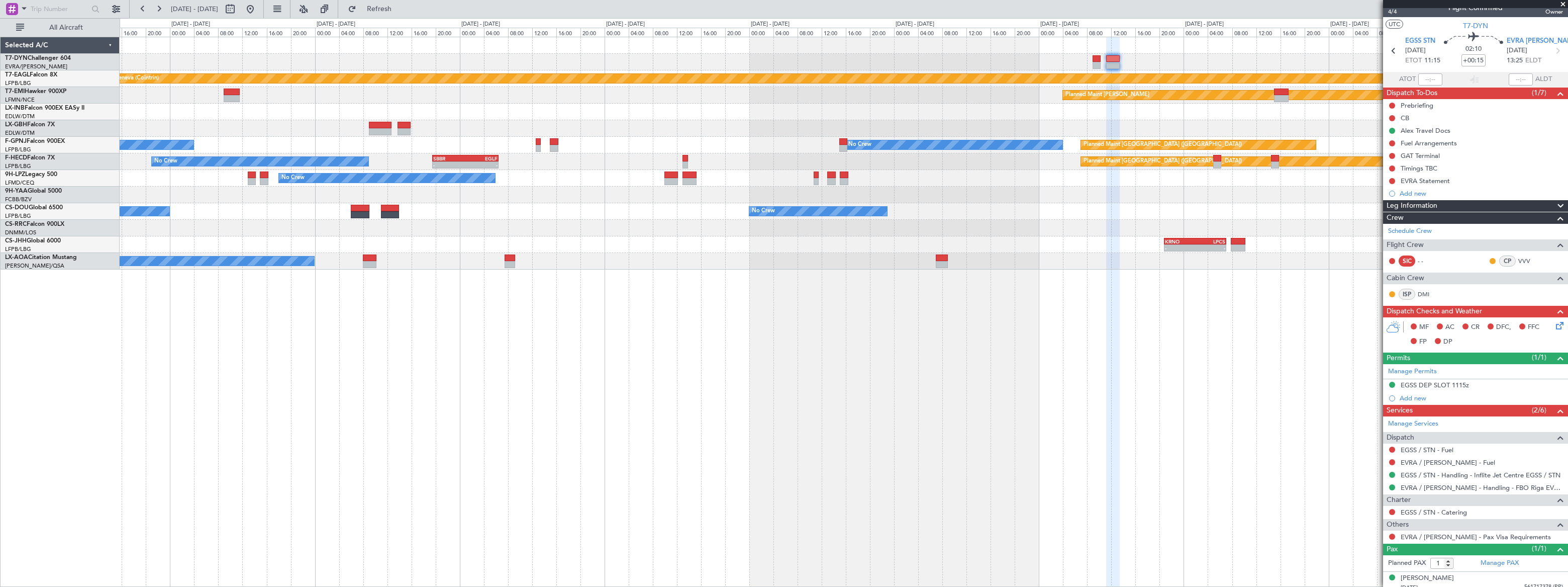
scroll to position [17, 0]
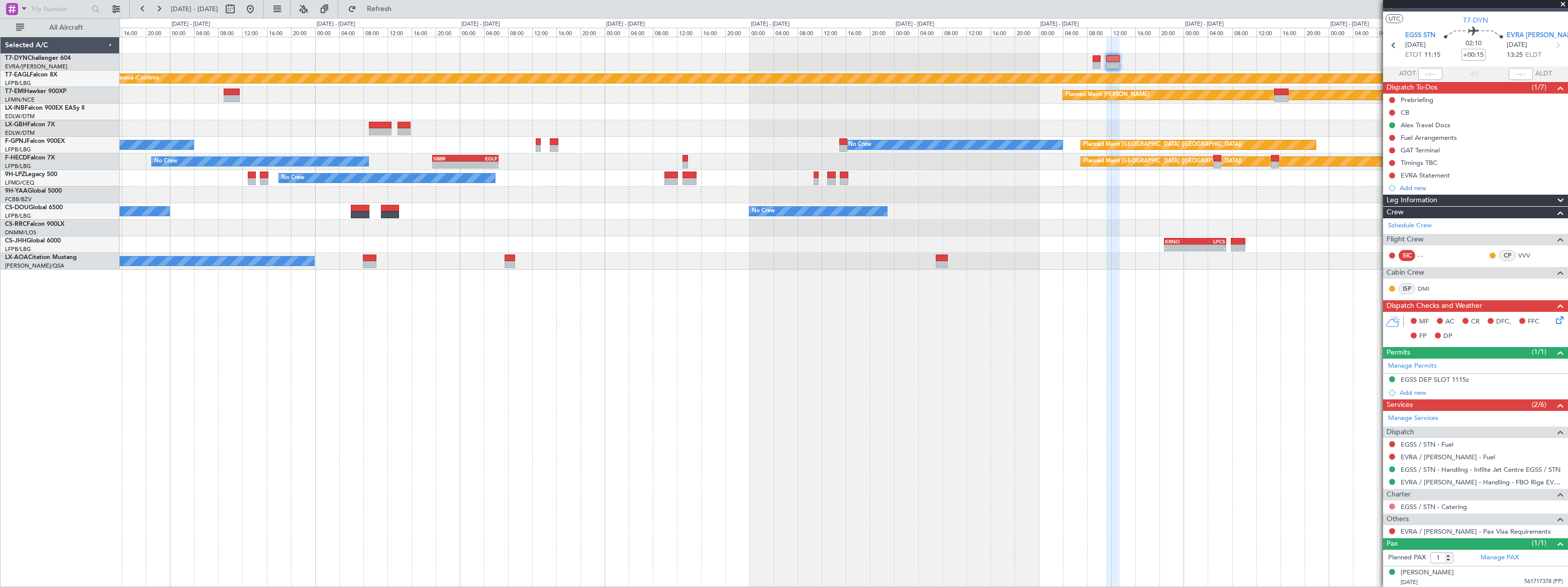
click at [1391, 507] on button at bounding box center [1391, 506] width 6 height 6
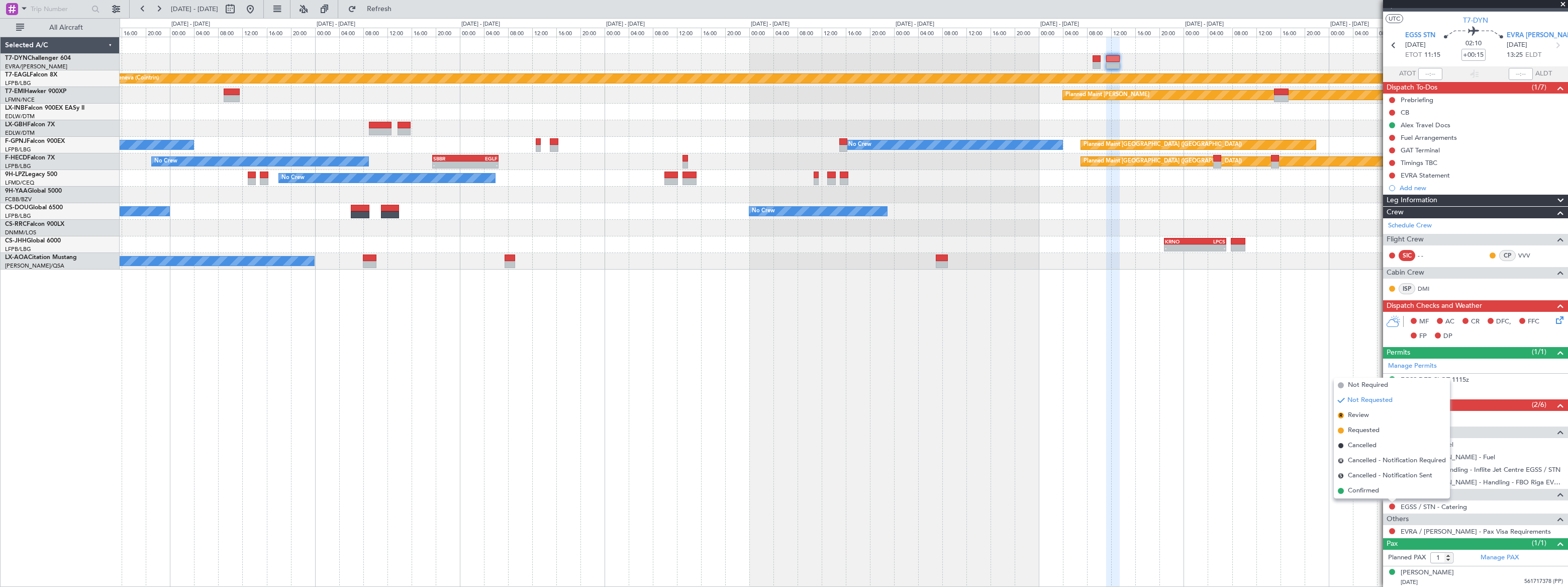
click at [1358, 382] on span "Not Required" at bounding box center [1368, 385] width 40 height 10
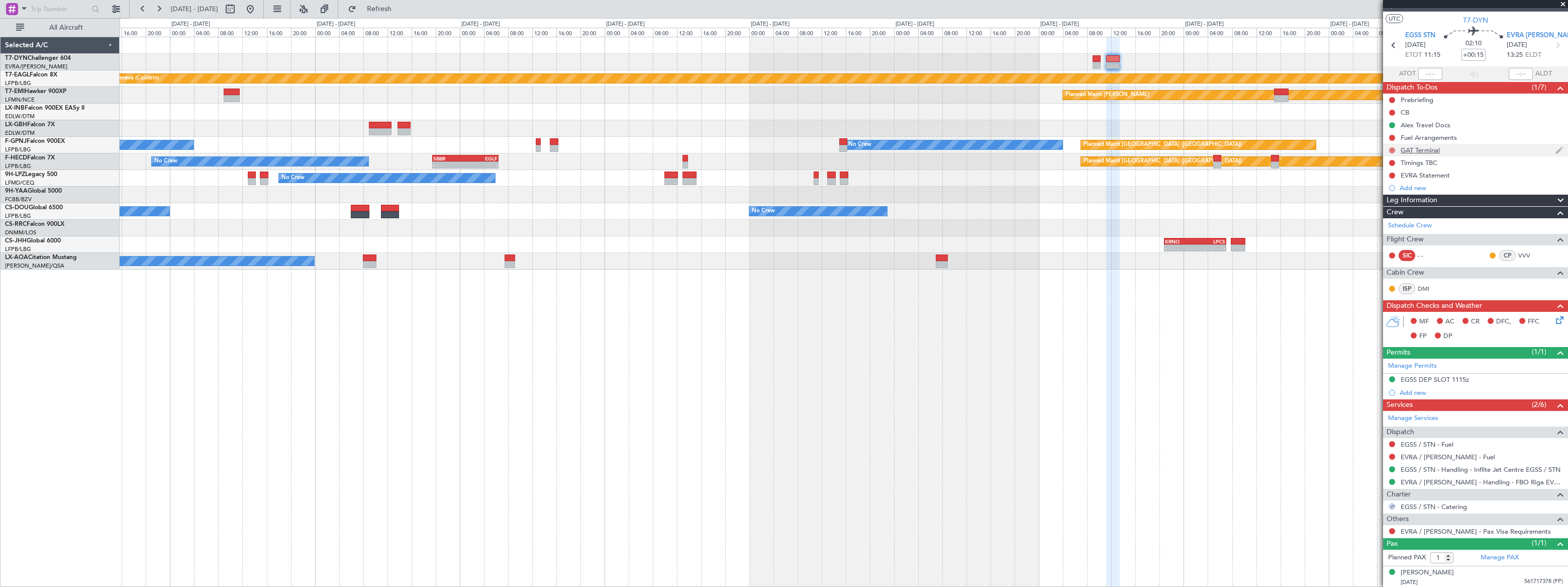
click at [1389, 148] on button at bounding box center [1391, 150] width 6 height 6
drag, startPoint x: 1382, startPoint y: 195, endPoint x: 1362, endPoint y: 195, distance: 20.0
click at [1381, 195] on span "Completed" at bounding box center [1396, 194] width 33 height 10
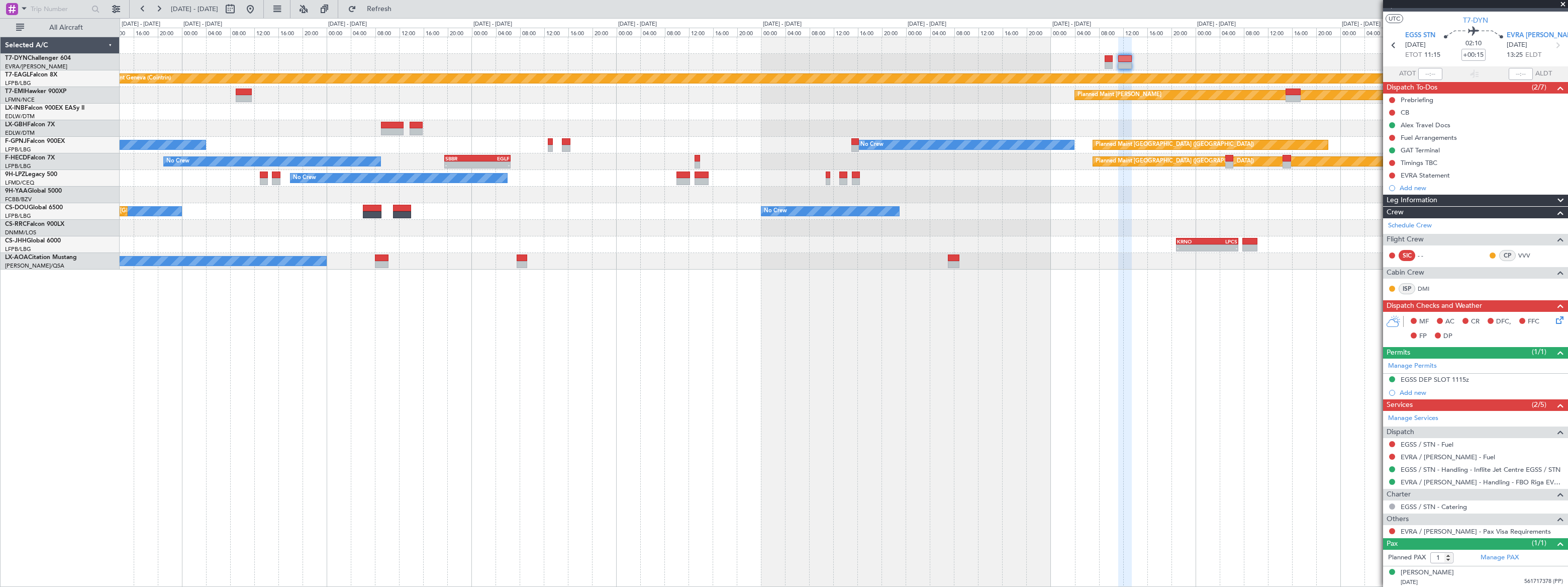
click at [1006, 113] on div at bounding box center [844, 112] width 1447 height 17
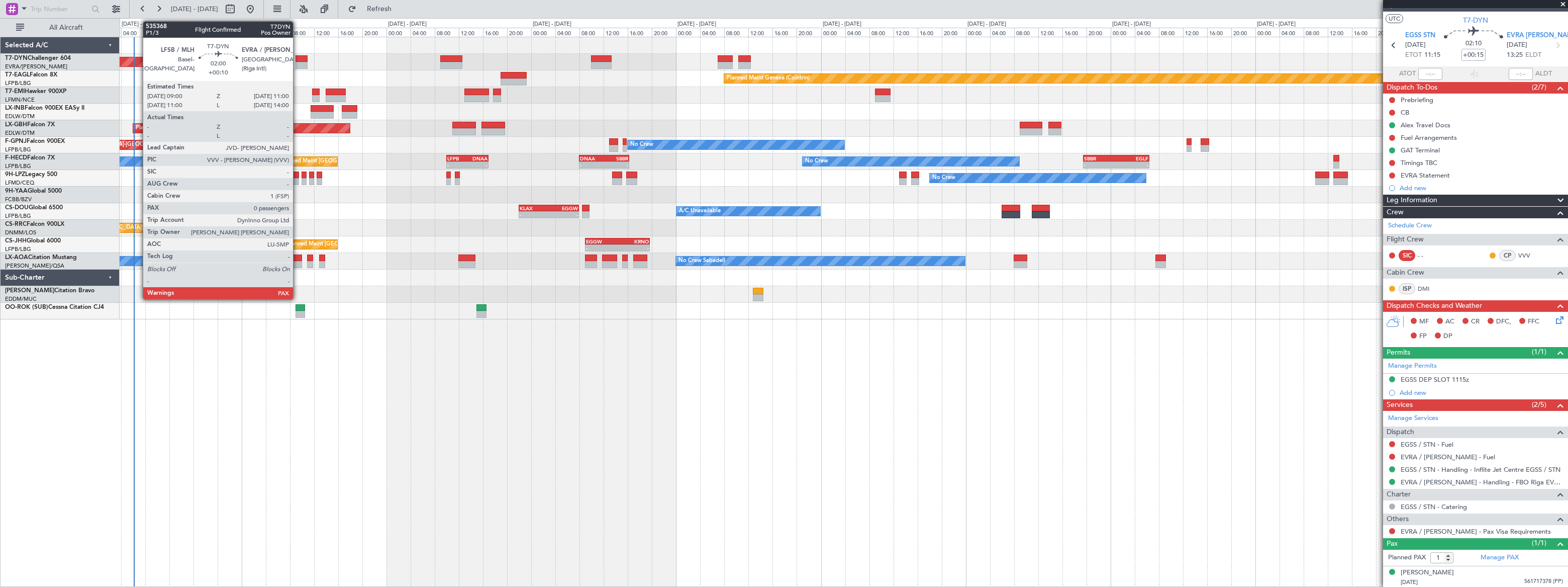
click at [298, 60] on div at bounding box center [302, 59] width 13 height 7
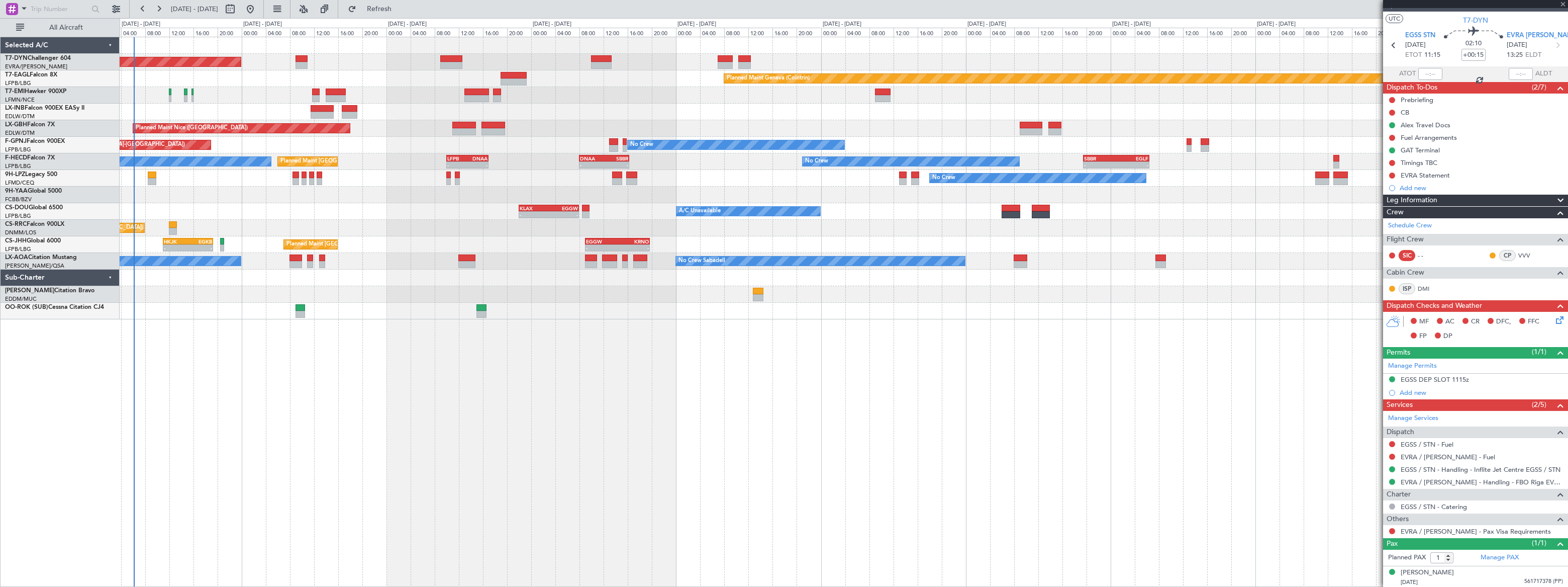
type input "+00:10"
type input "0"
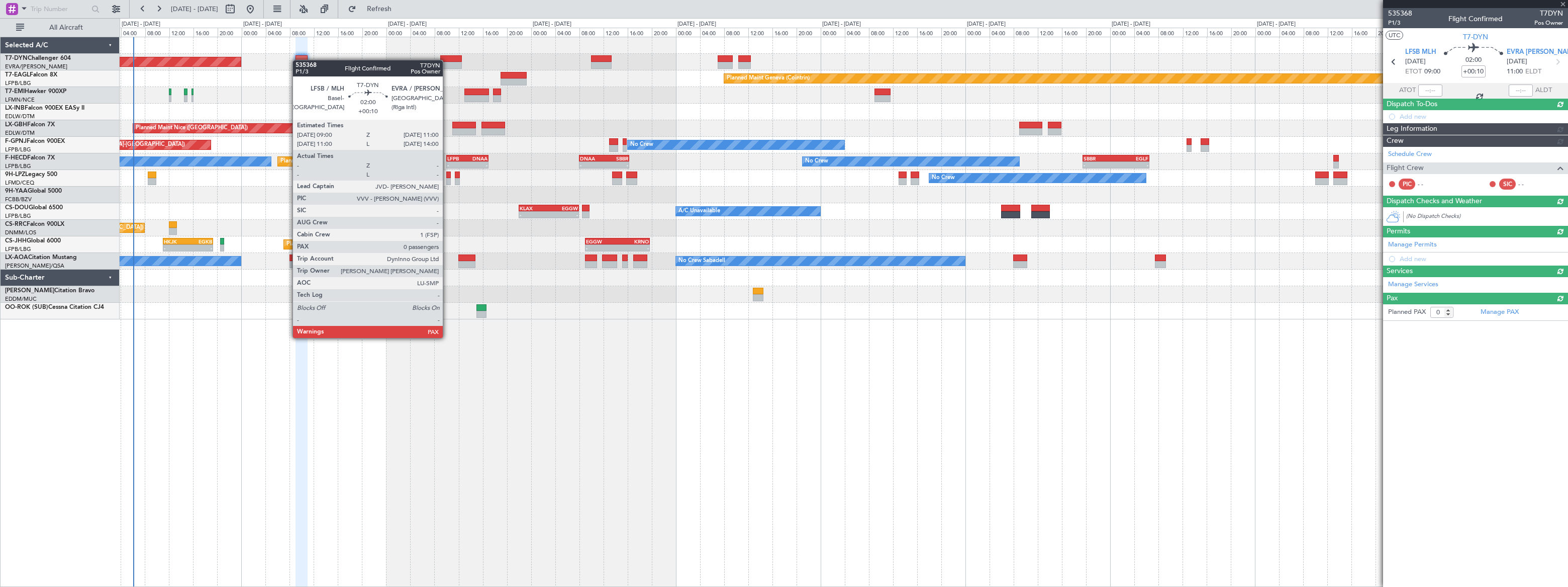
scroll to position [0, 0]
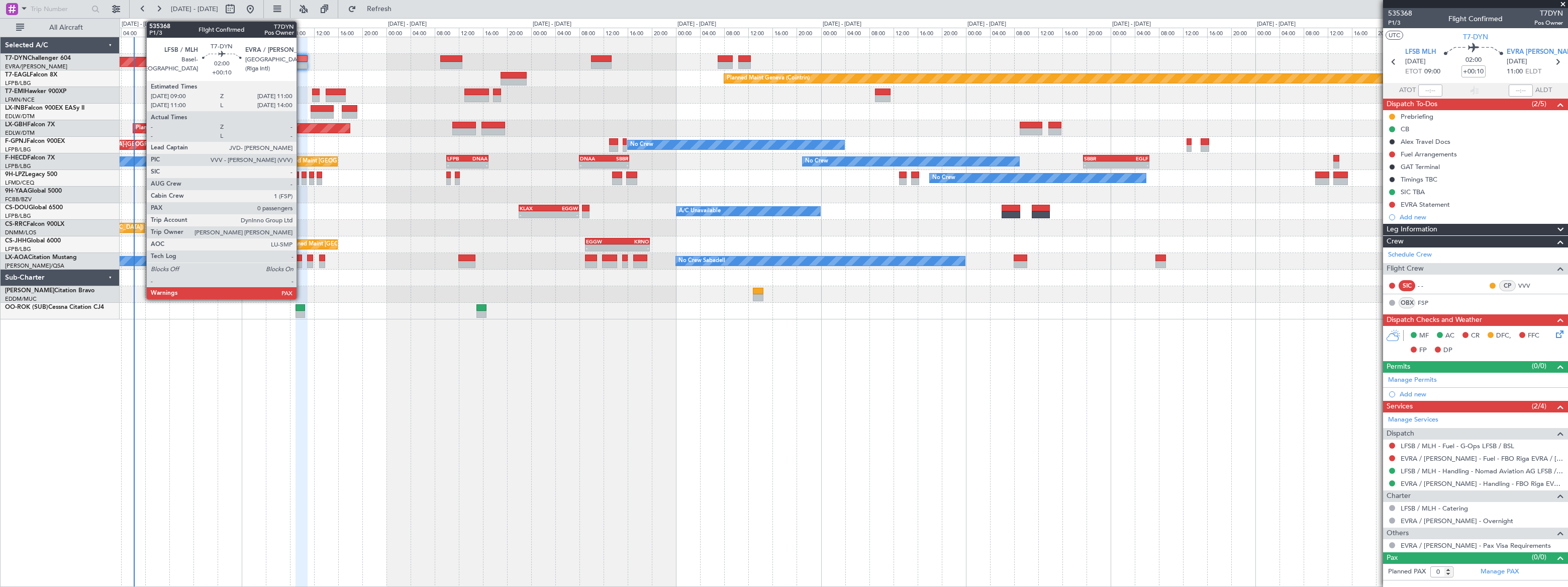
click at [301, 58] on div at bounding box center [302, 59] width 13 height 7
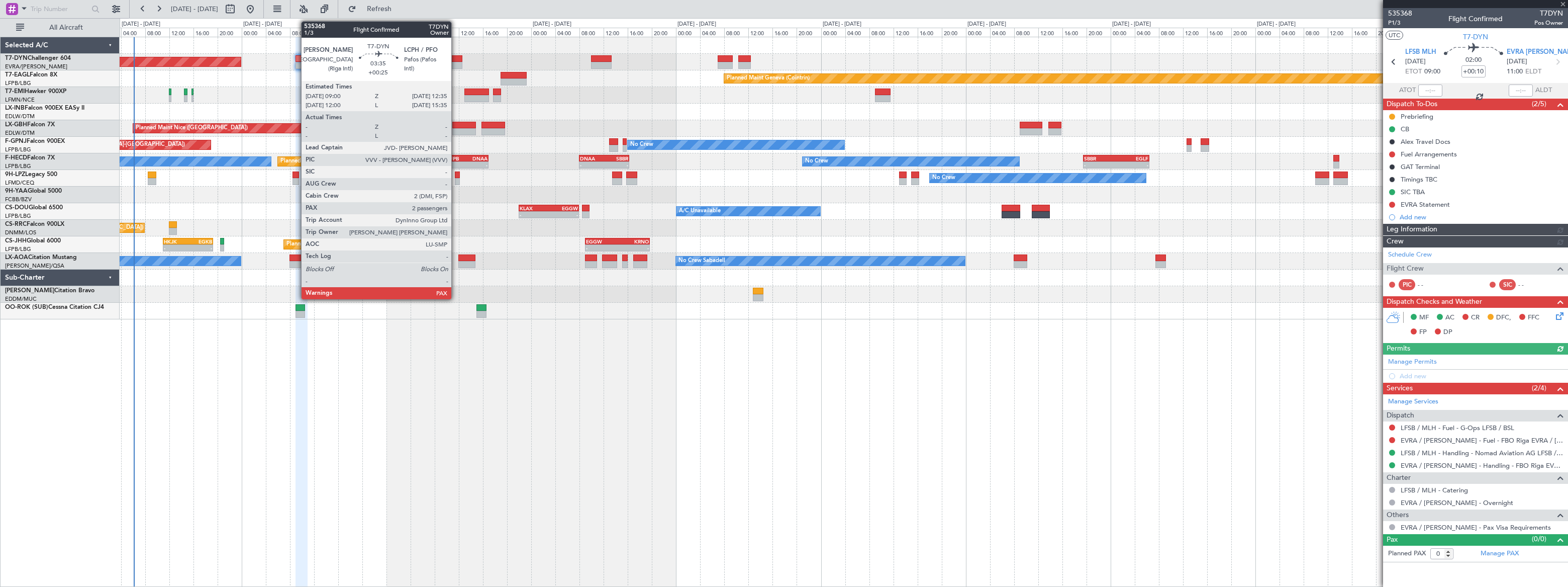
click at [456, 57] on div at bounding box center [451, 59] width 22 height 7
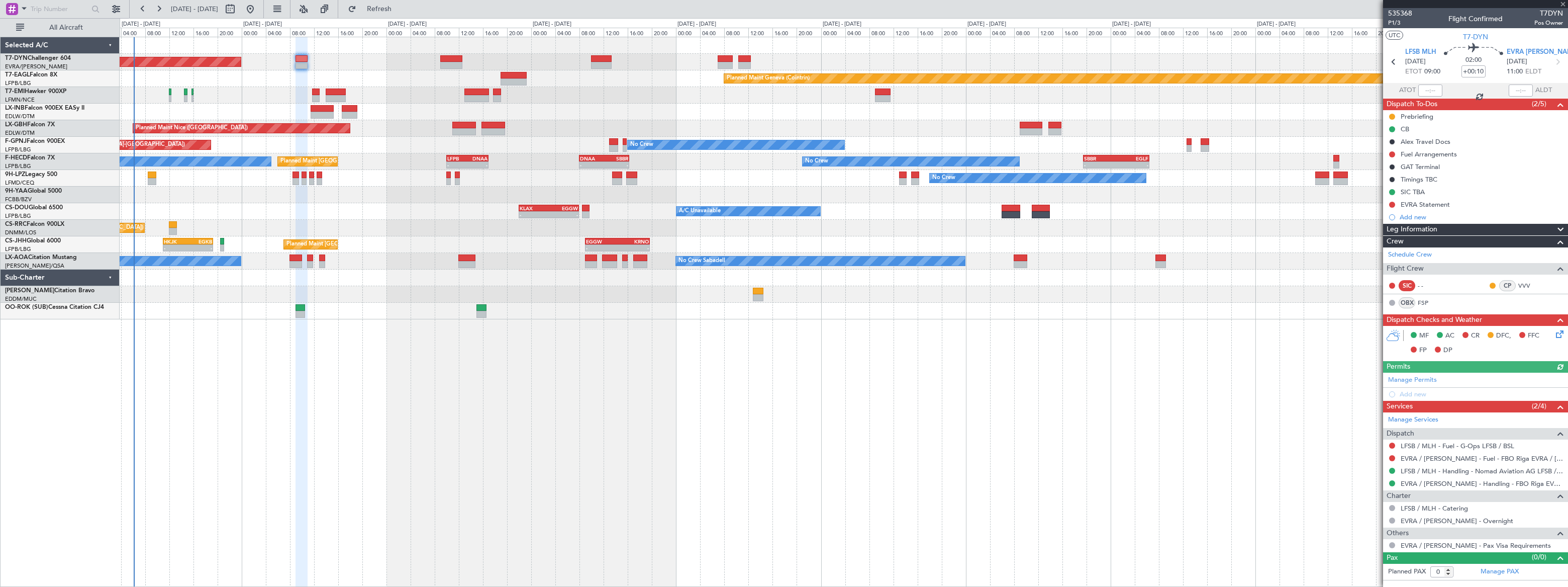
type input "+00:25"
type input "3"
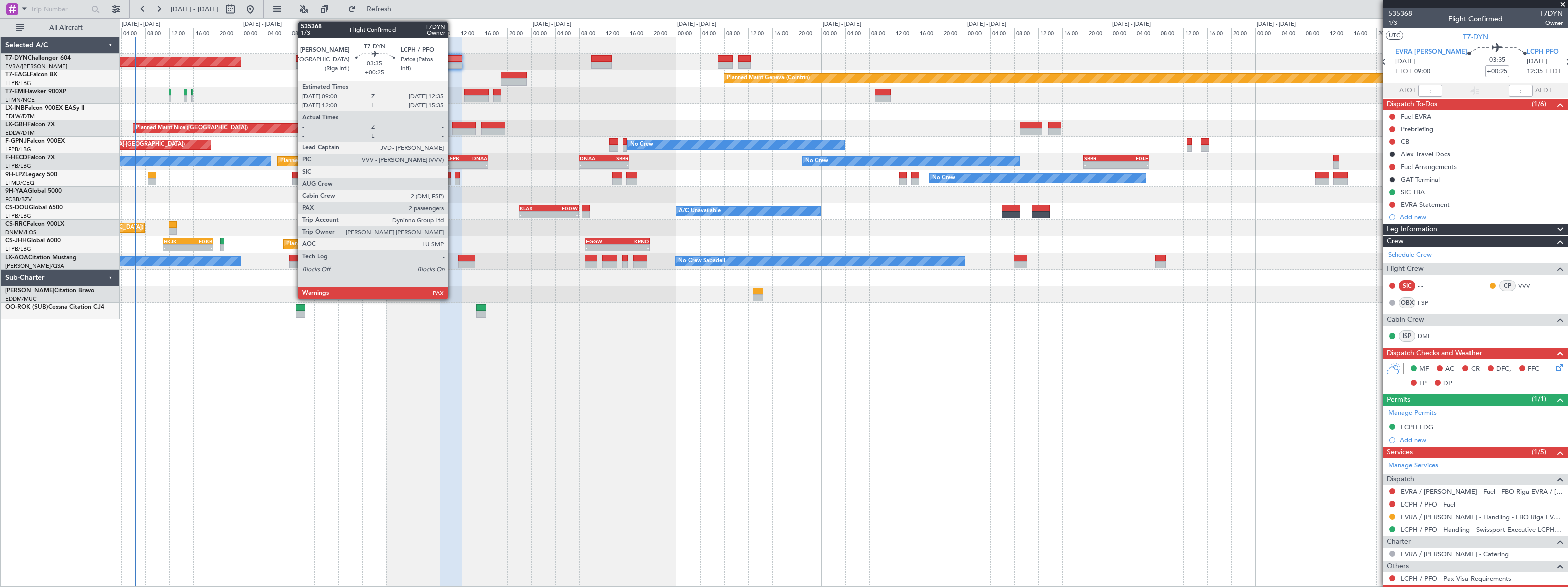
click at [451, 59] on div at bounding box center [451, 59] width 22 height 7
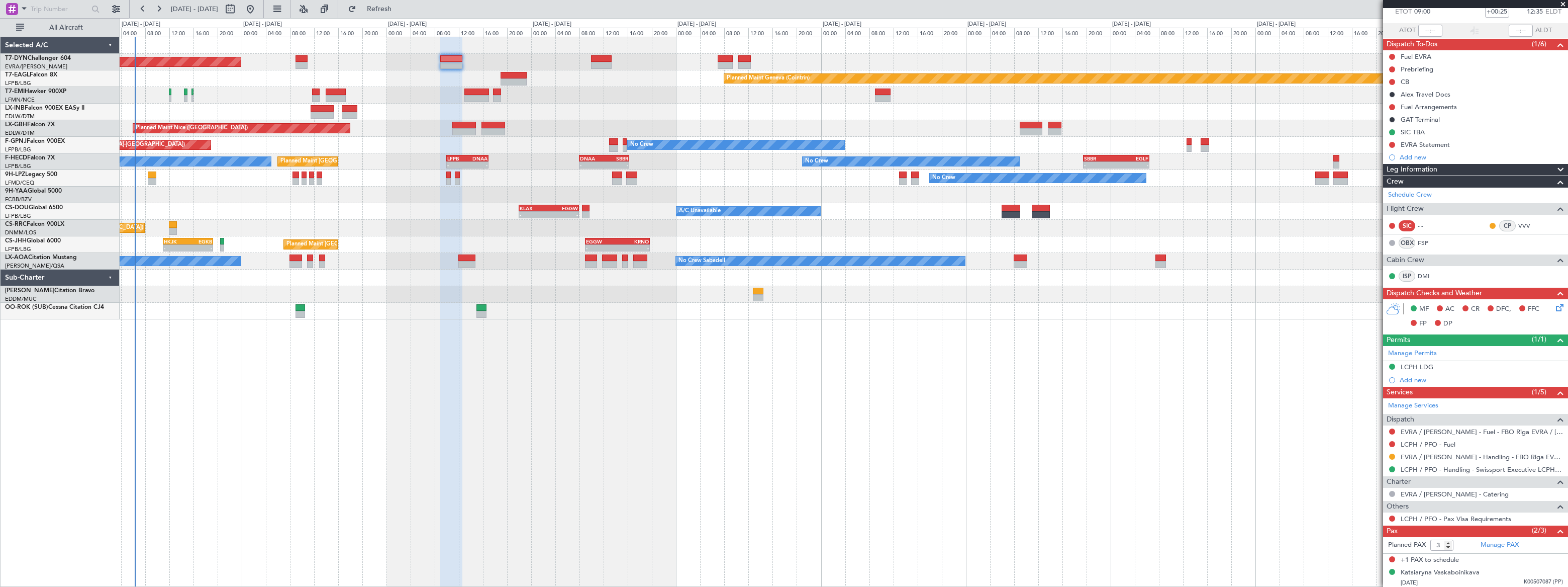
scroll to position [83, 0]
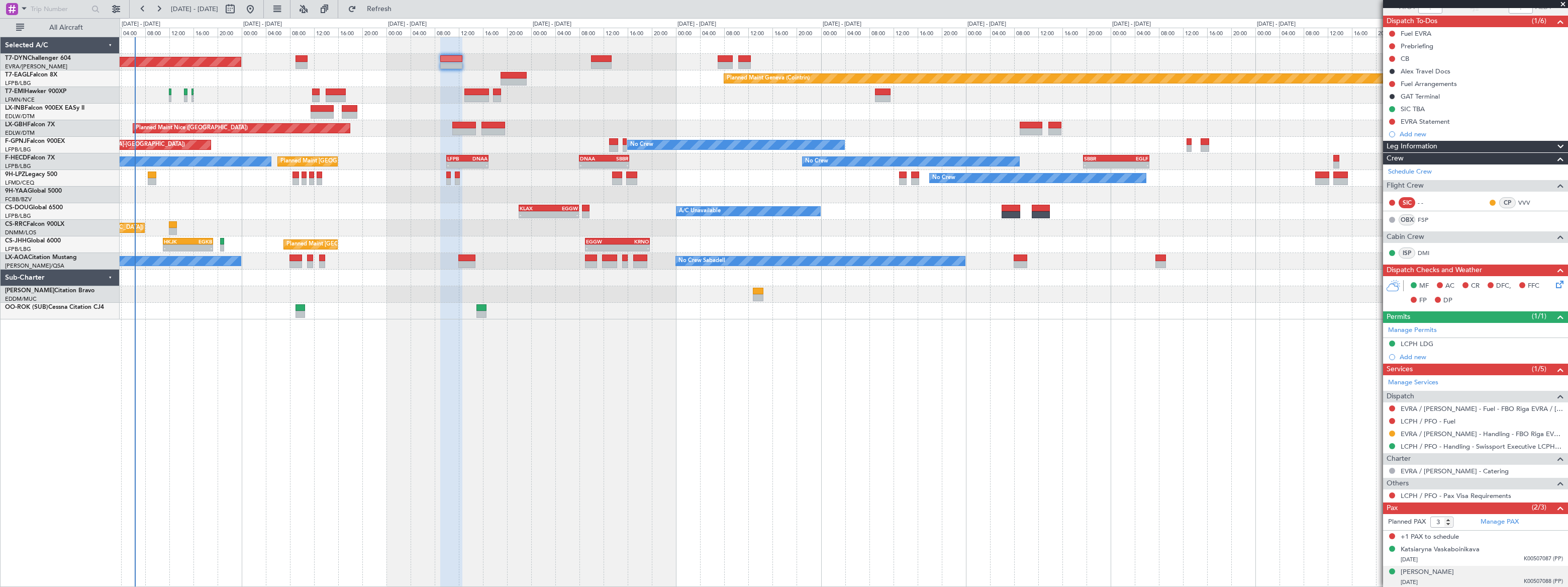
click at [1469, 577] on div "22/11/1986 K00507088 (PP)" at bounding box center [1481, 583] width 163 height 10
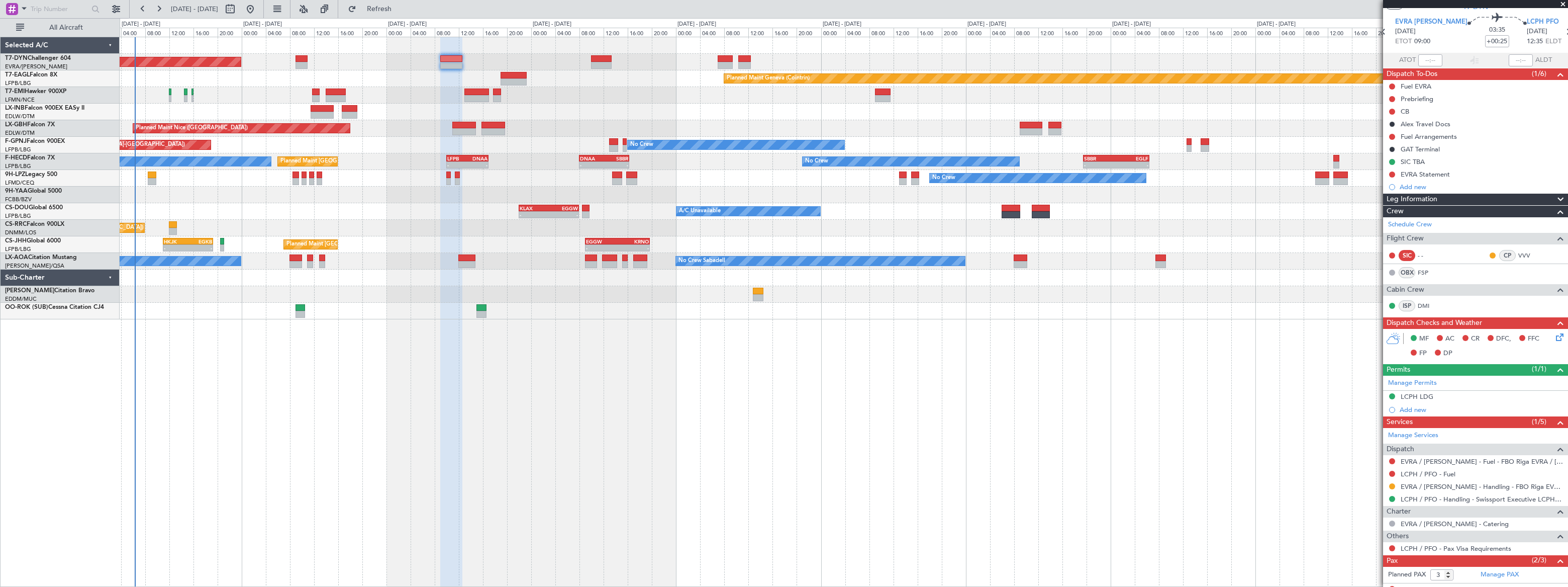
scroll to position [0, 0]
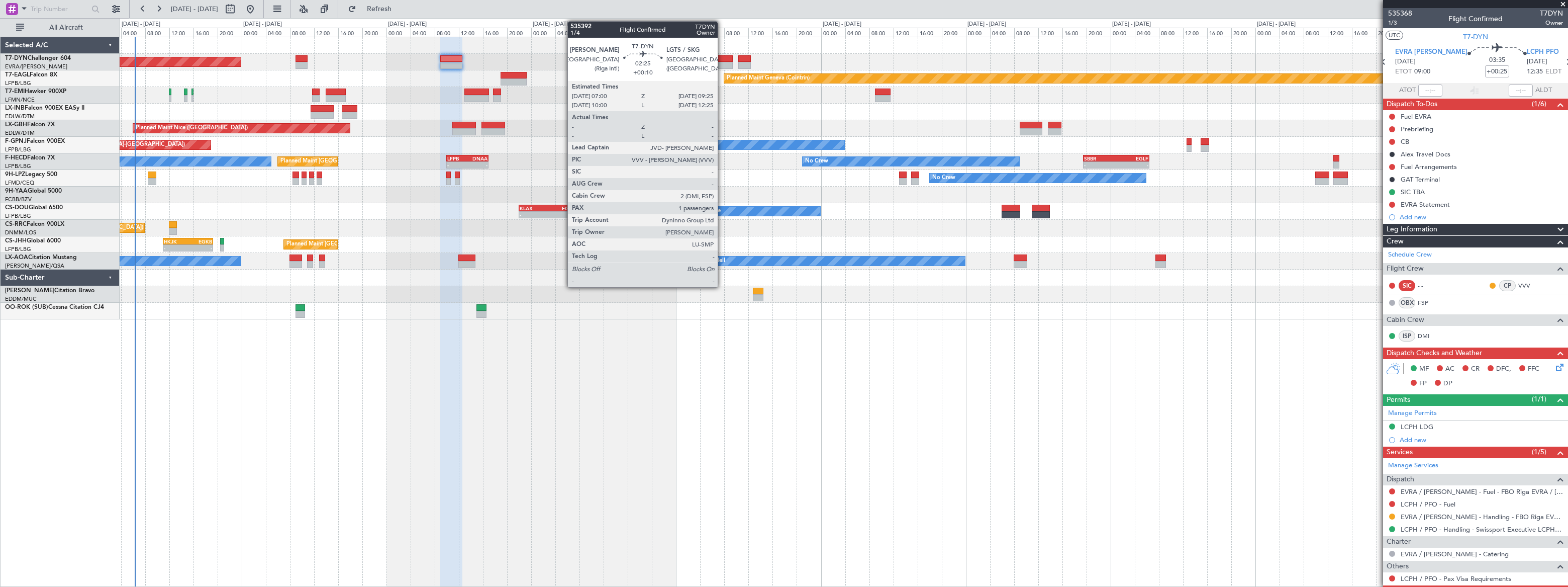
click at [722, 60] on div at bounding box center [725, 59] width 15 height 7
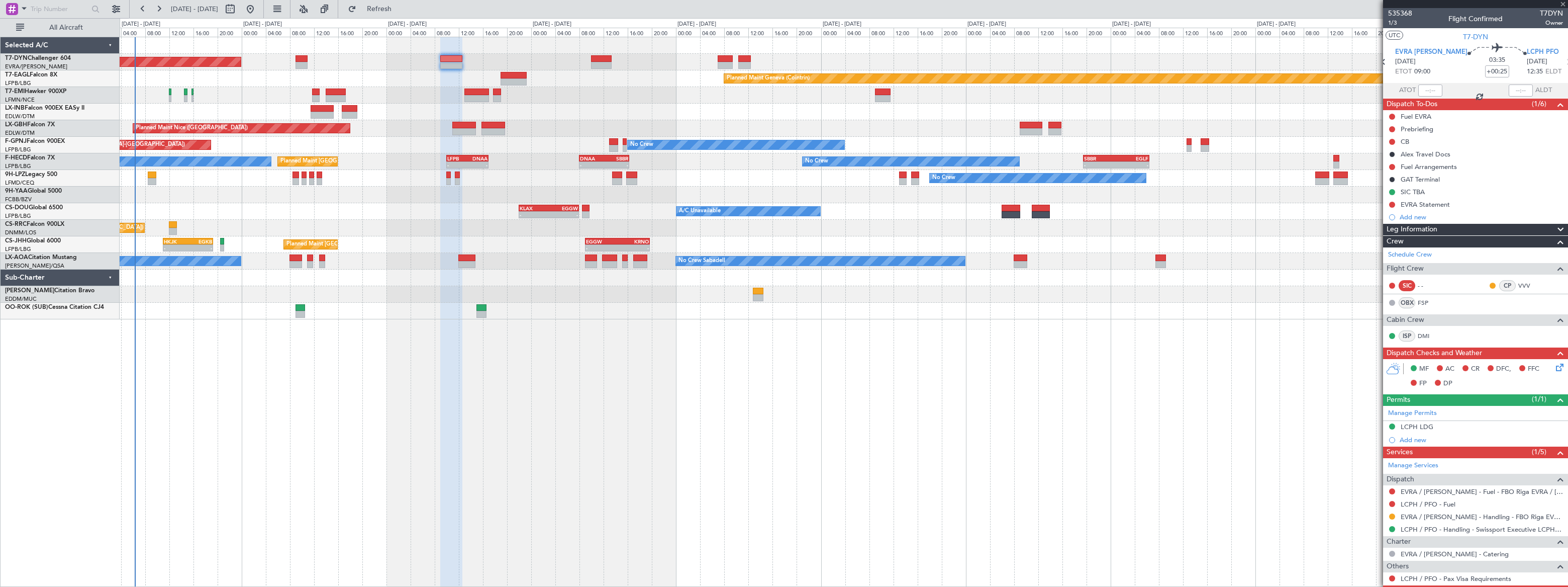
type input "+00:10"
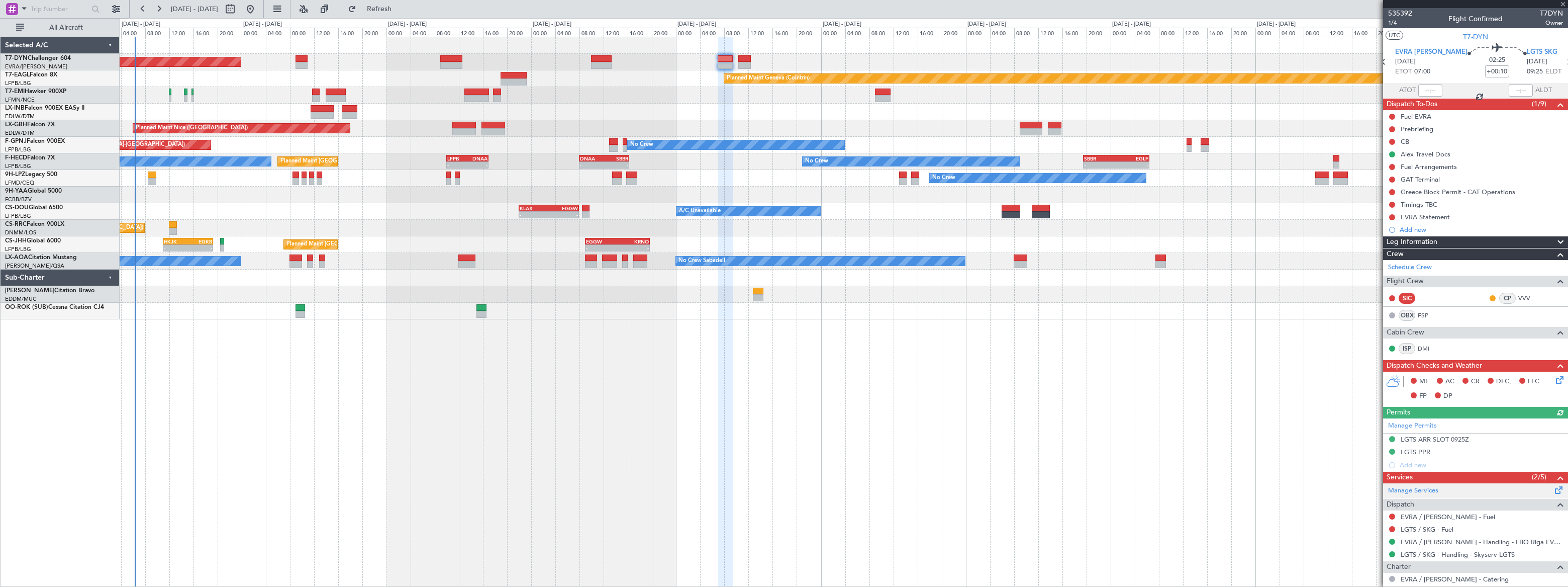
scroll to position [72, 0]
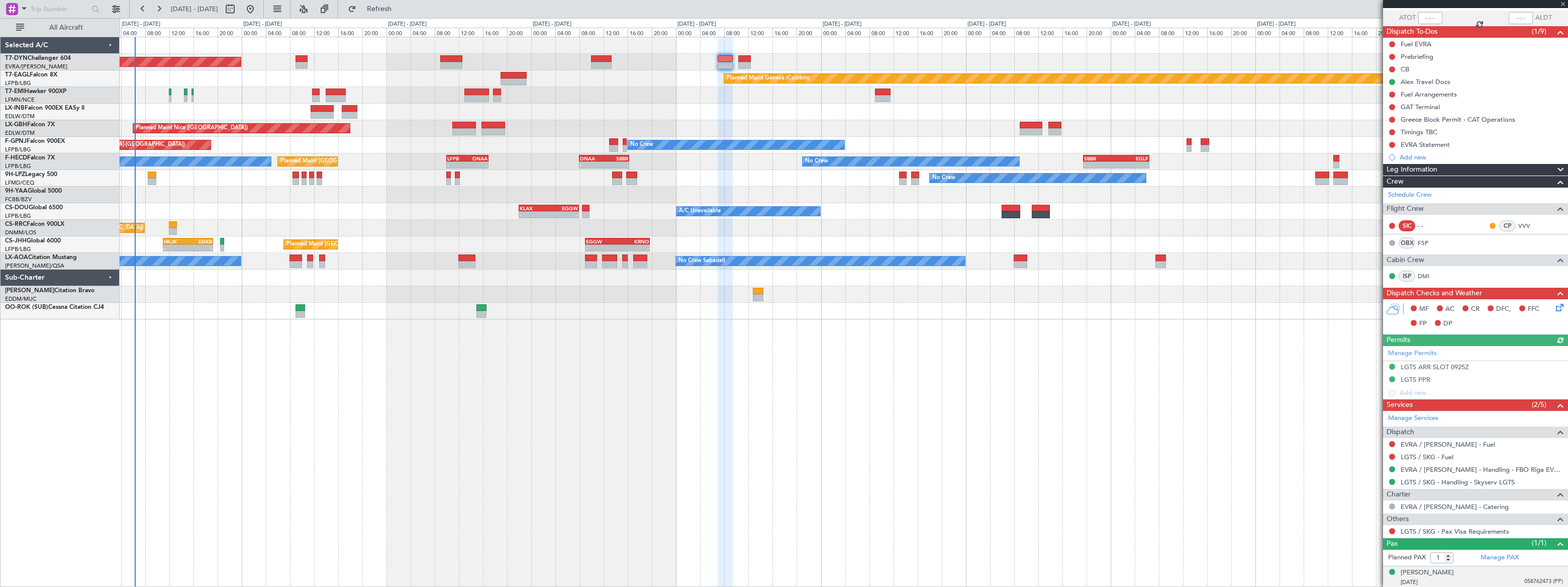
click at [1462, 577] on div "24/02/1975 058762473 (PP)" at bounding box center [1481, 583] width 163 height 10
click at [1454, 570] on div "Alexandr Vainstein" at bounding box center [1427, 573] width 54 height 10
click at [1477, 580] on div "24/02/1975 058762473 (PP)" at bounding box center [1481, 583] width 163 height 10
click at [1440, 570] on div "Alexandr Vainstein" at bounding box center [1427, 573] width 54 height 10
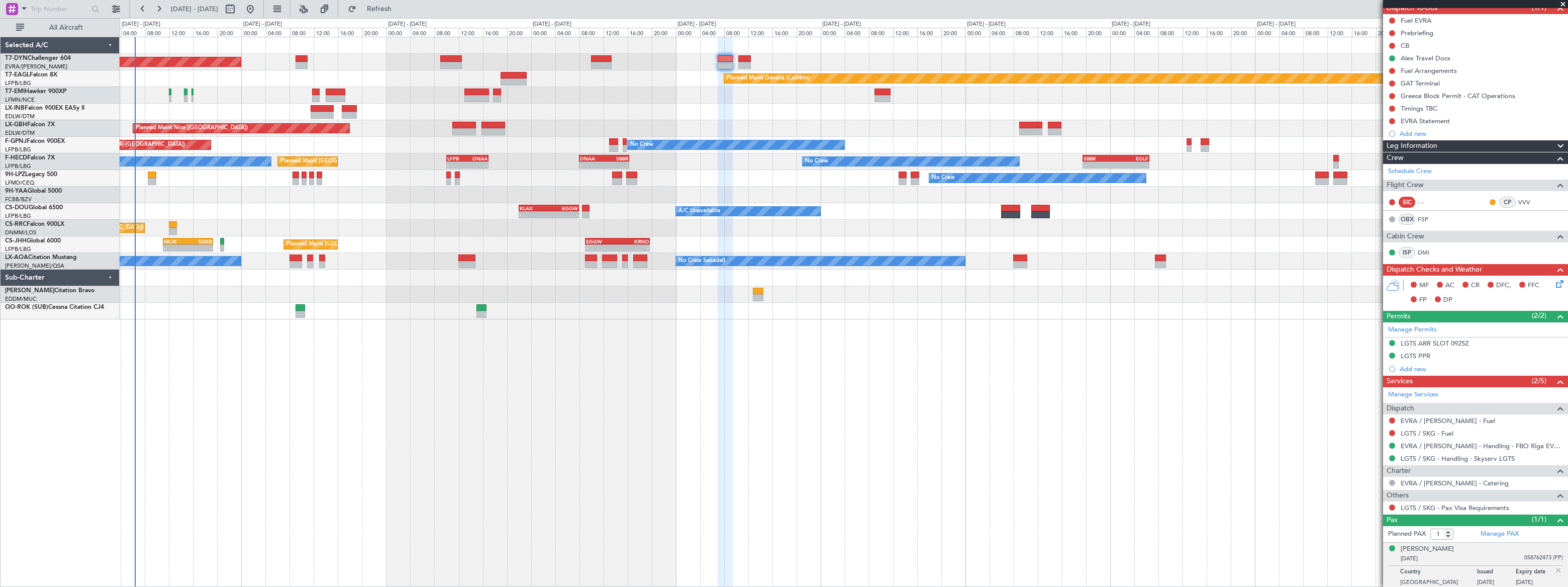
scroll to position [97, 0]
click at [1391, 504] on button at bounding box center [1391, 506] width 6 height 6
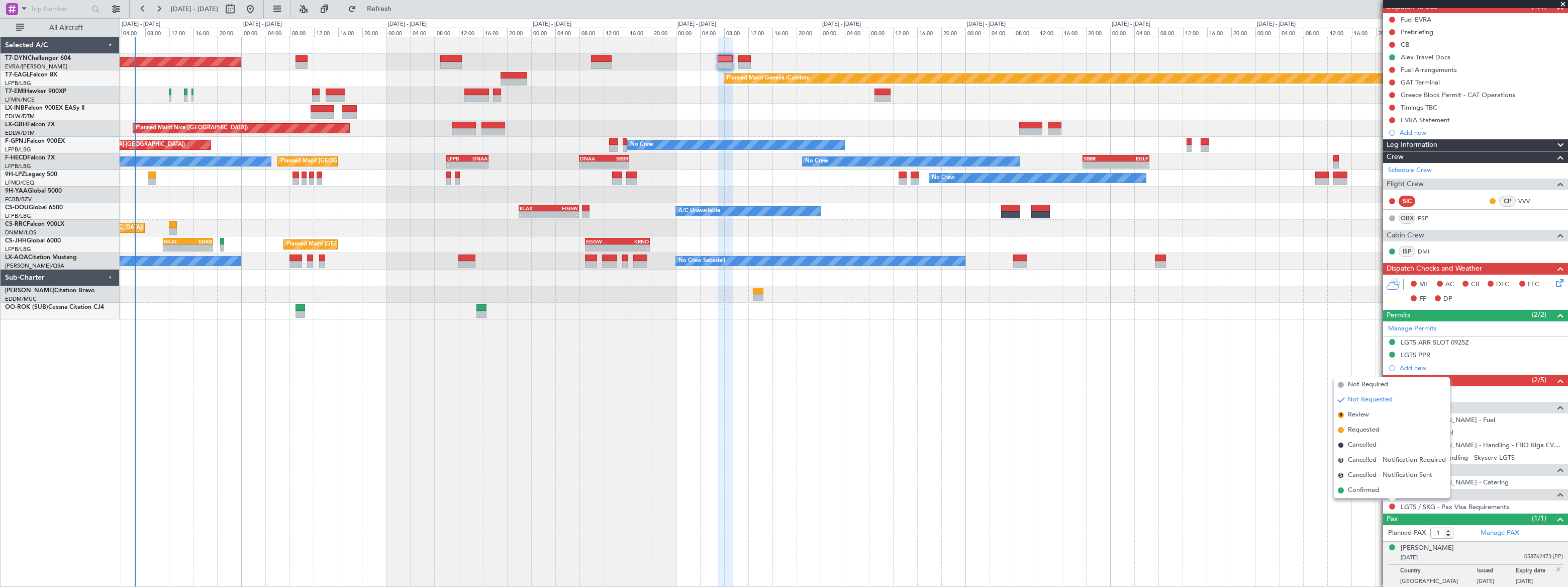
click at [1358, 489] on span "Confirmed" at bounding box center [1363, 490] width 31 height 10
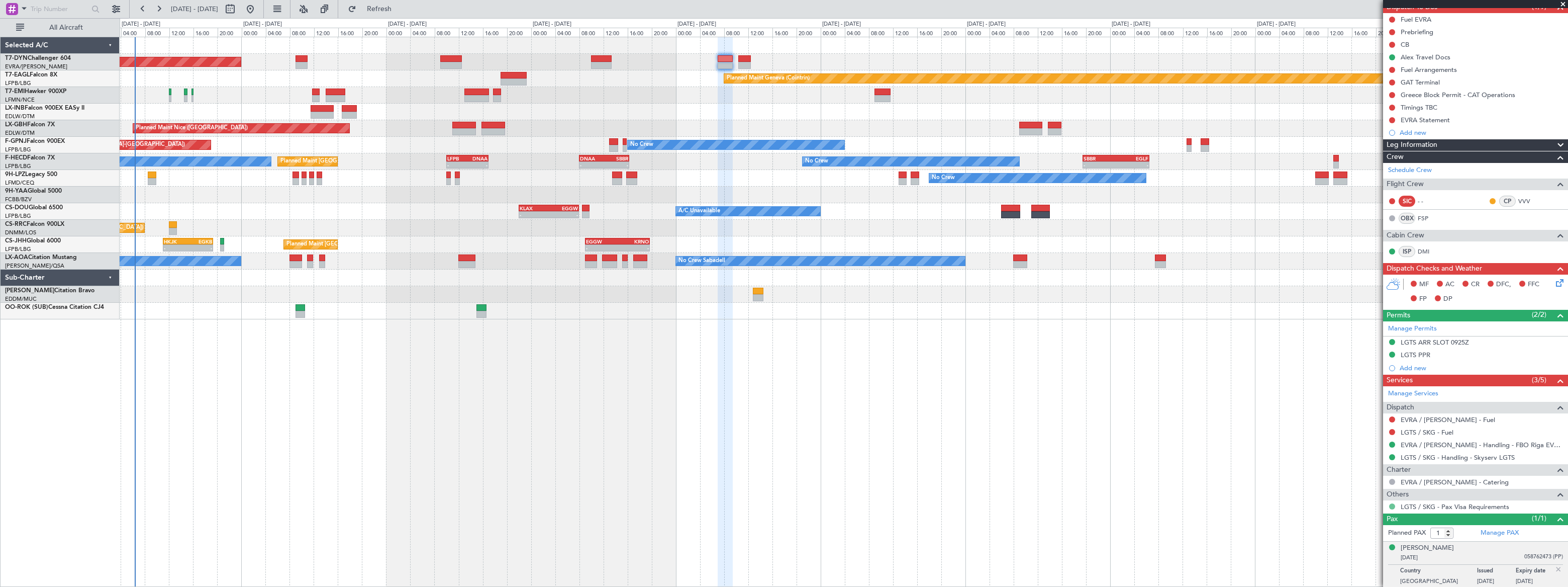
click at [1391, 504] on button at bounding box center [1391, 506] width 6 height 6
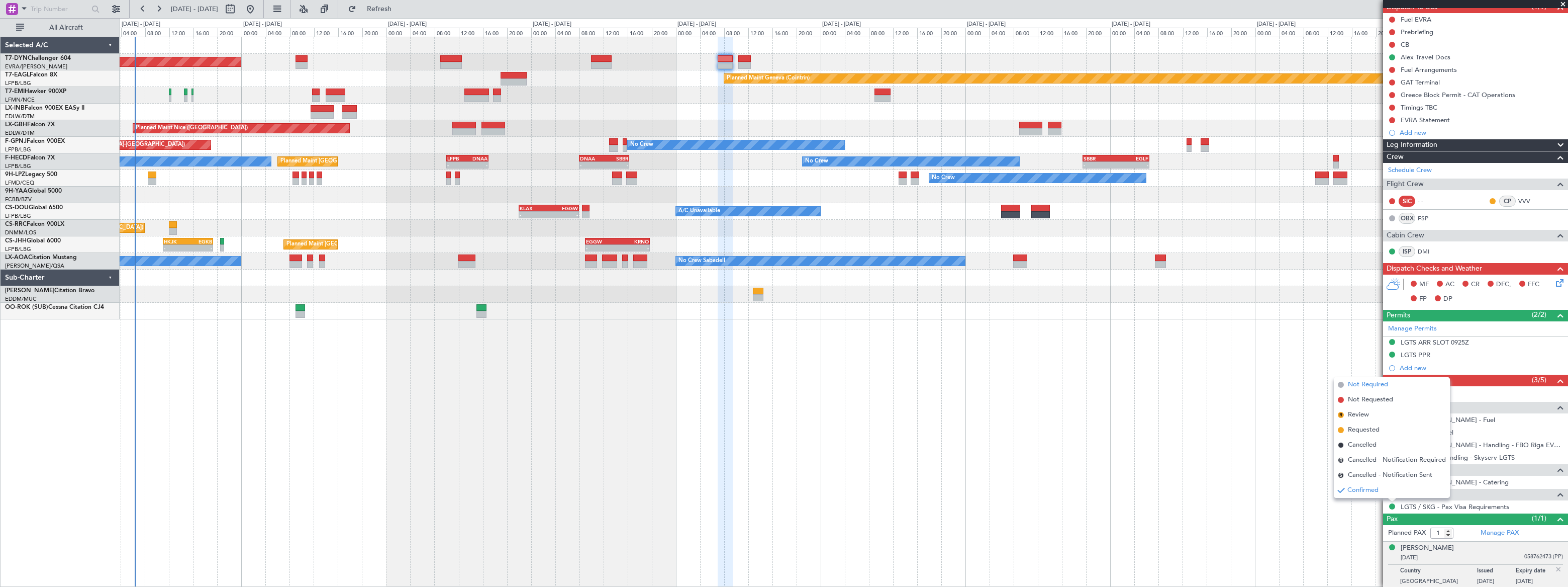
click at [1362, 381] on span "Not Required" at bounding box center [1368, 385] width 40 height 10
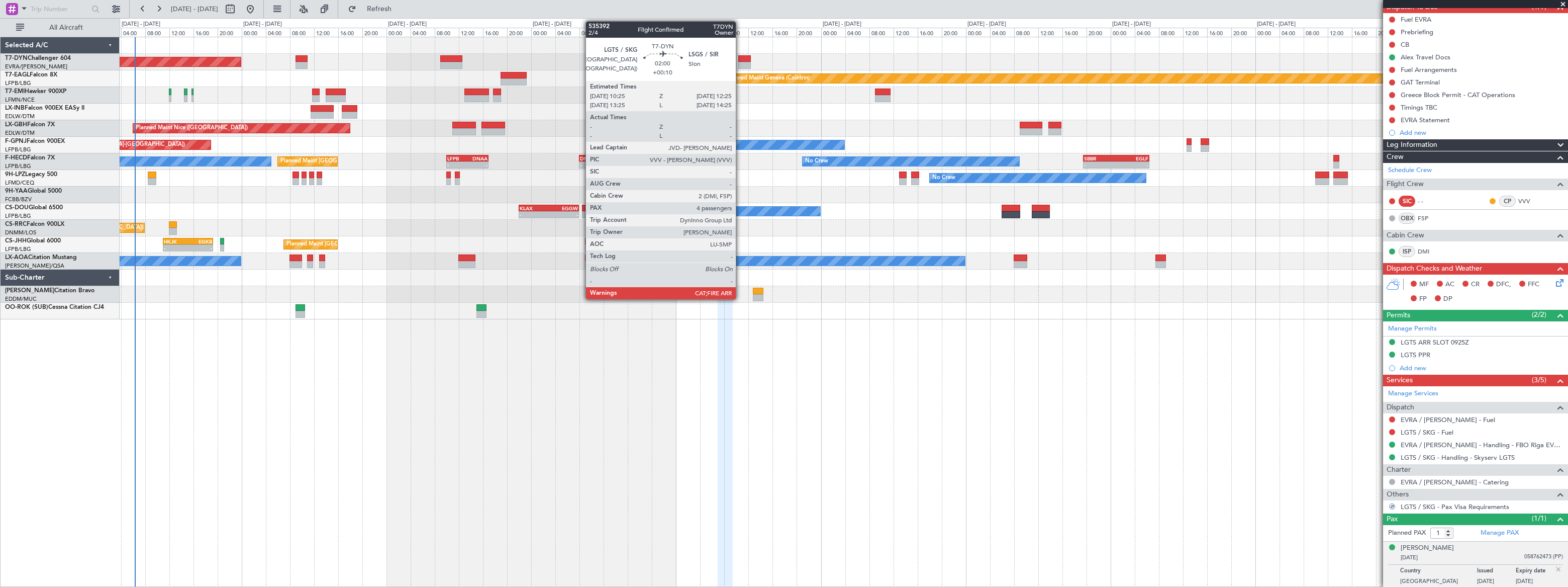
click at [740, 56] on div at bounding box center [745, 59] width 13 height 7
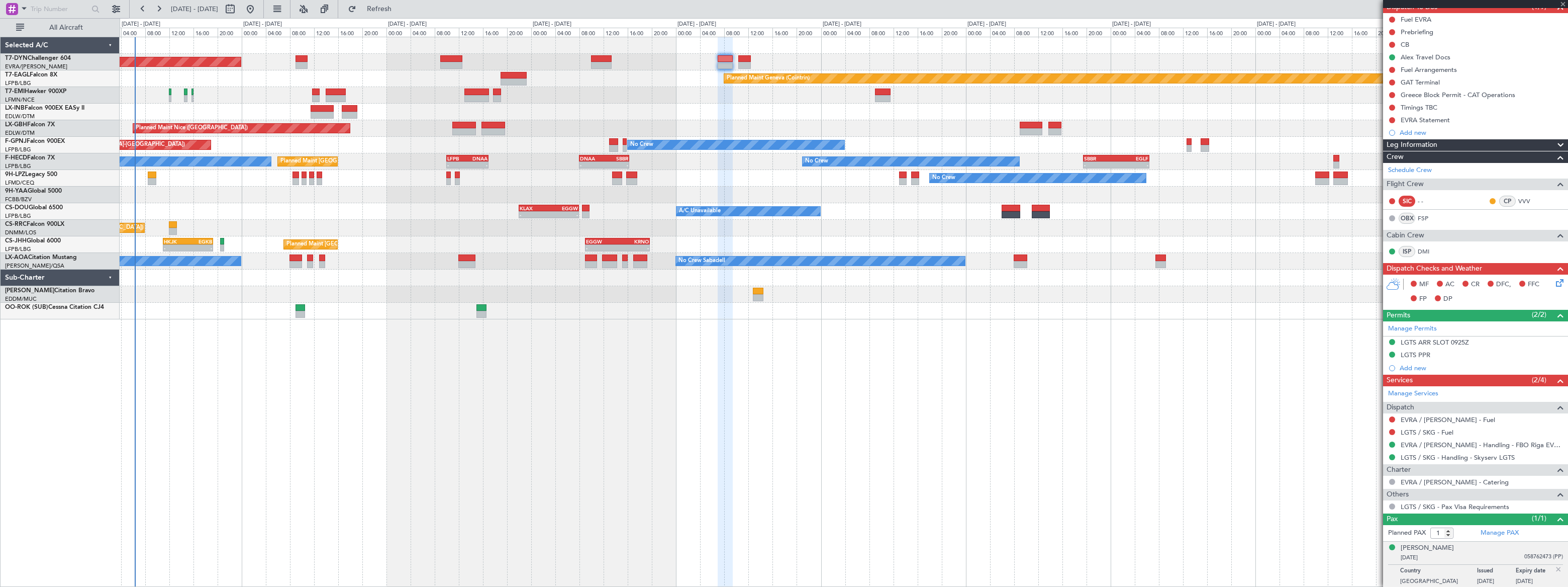
type input "4"
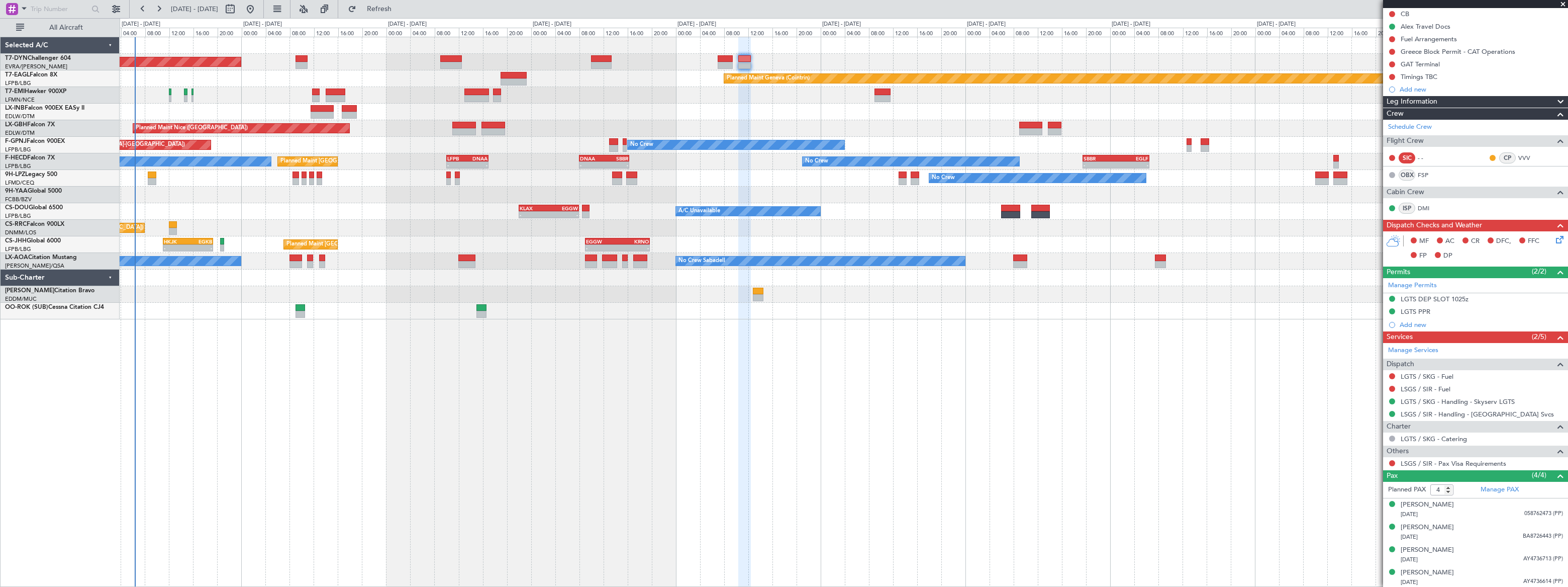
scroll to position [115, 0]
click at [1481, 530] on div "Kristina Weinstein 23/06/1984 BA8726443 (PP)" at bounding box center [1481, 531] width 163 height 20
click at [1490, 575] on div "Michael Weinstein 20/03/2013 AY4736713 (PP)" at bounding box center [1481, 579] width 163 height 20
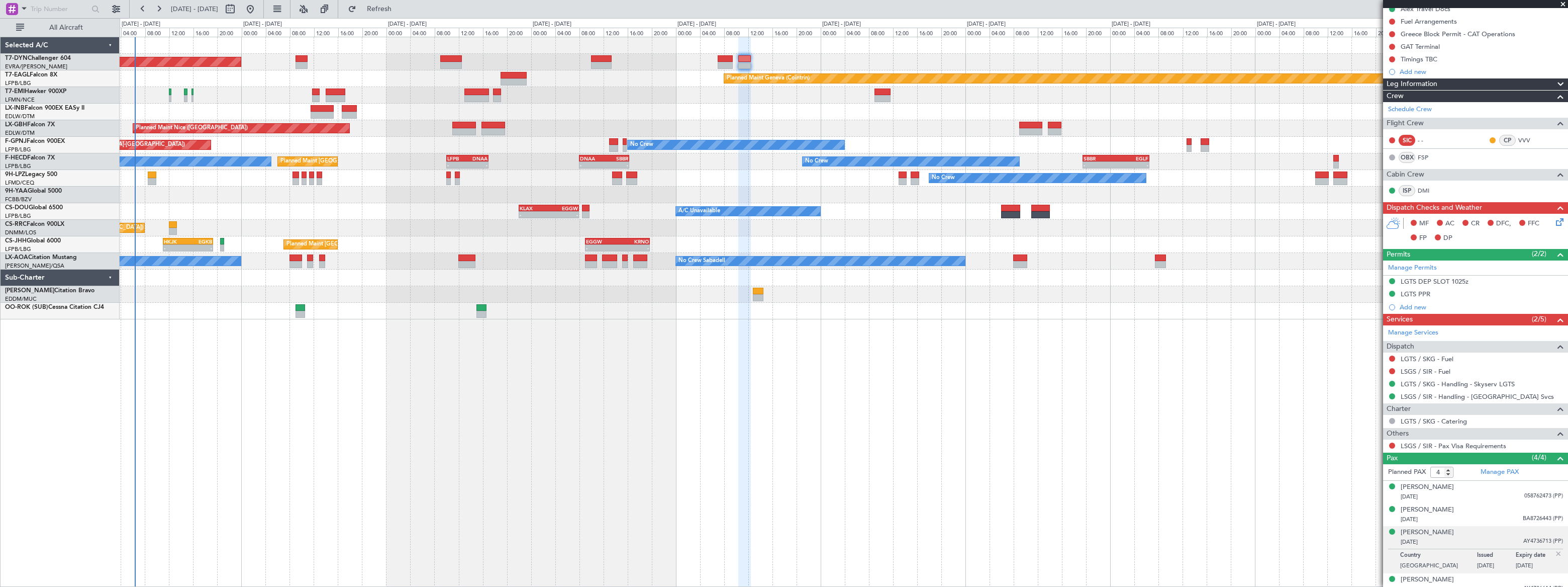
scroll to position [140, 0]
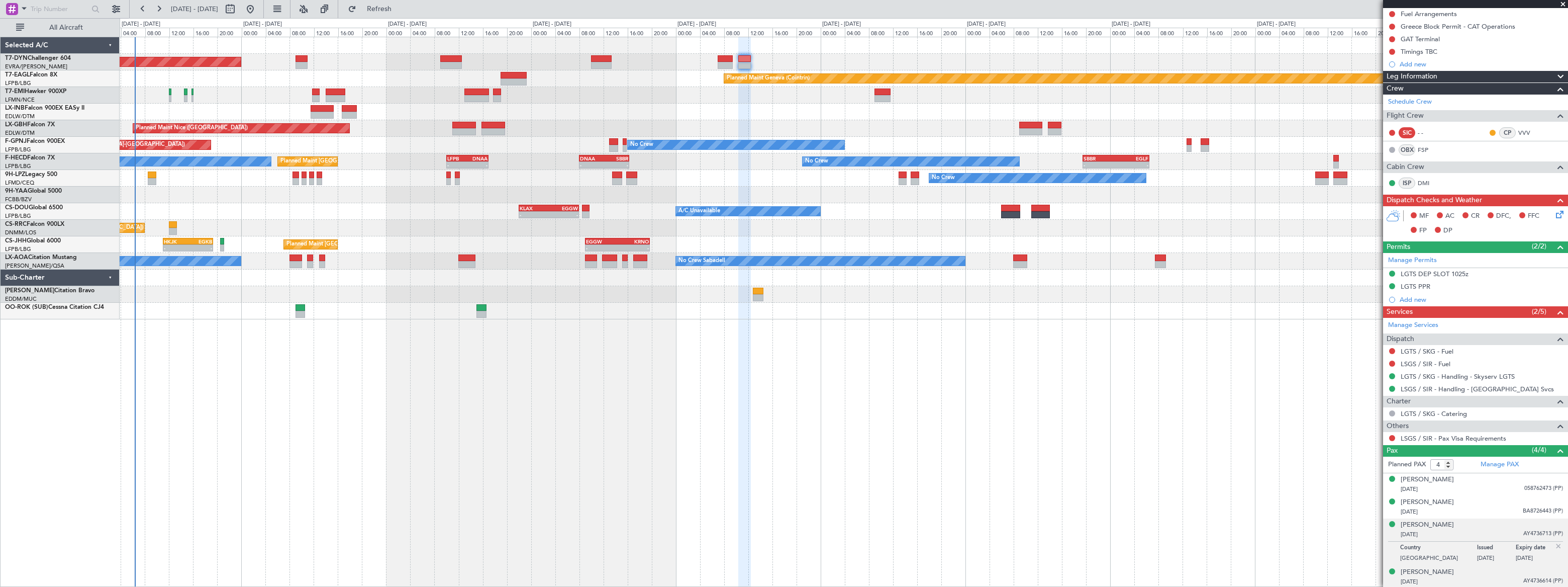
click at [1488, 573] on div "Nina Weinstein 20/04/2016 AY4736614 (PP)" at bounding box center [1481, 577] width 163 height 20
click at [1485, 481] on div "Alexandr Vainstein 24/02/1975 058762473 (PP)" at bounding box center [1481, 484] width 163 height 20
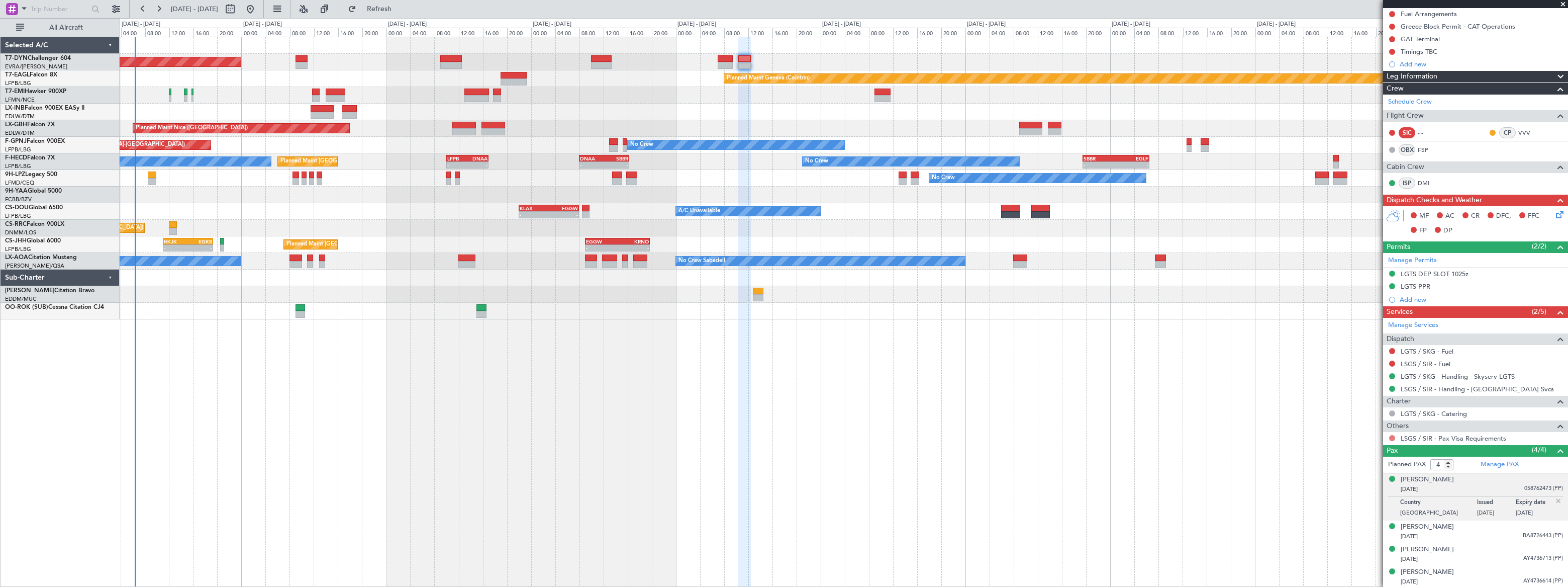
click at [1391, 435] on button at bounding box center [1391, 438] width 6 height 6
click at [1357, 558] on span "Confirmed" at bounding box center [1363, 557] width 31 height 10
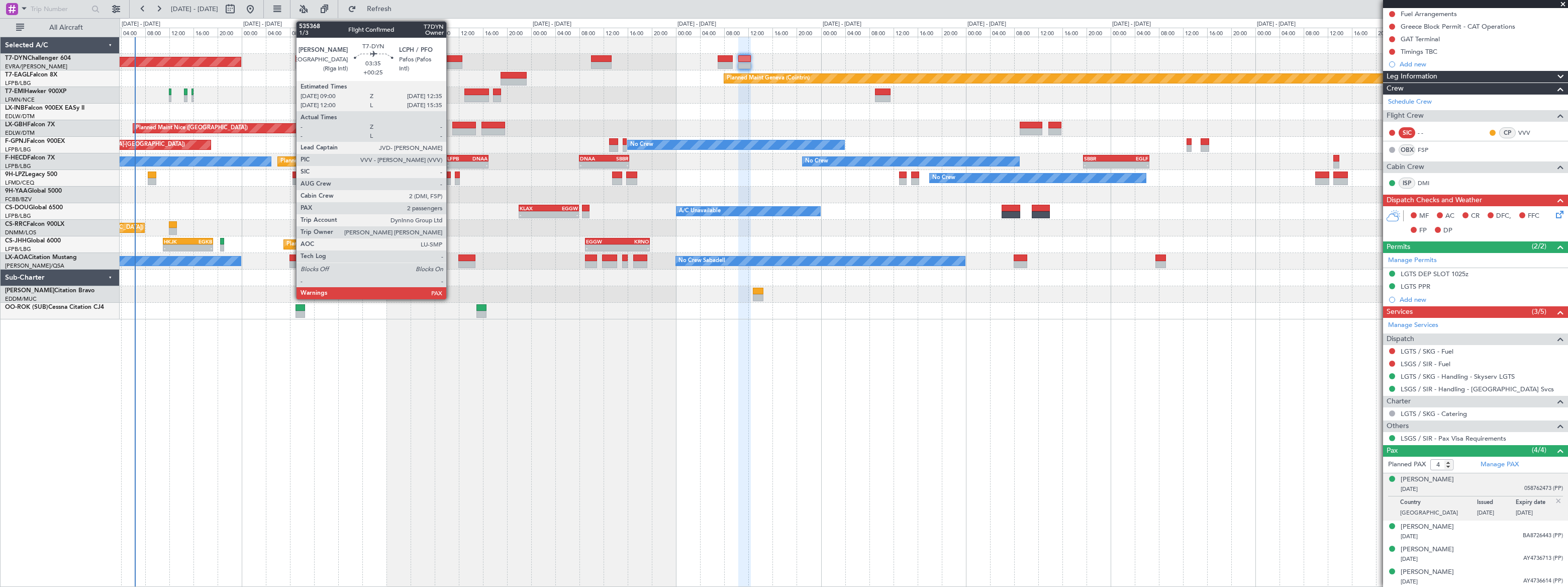
click at [451, 63] on div at bounding box center [451, 65] width 22 height 7
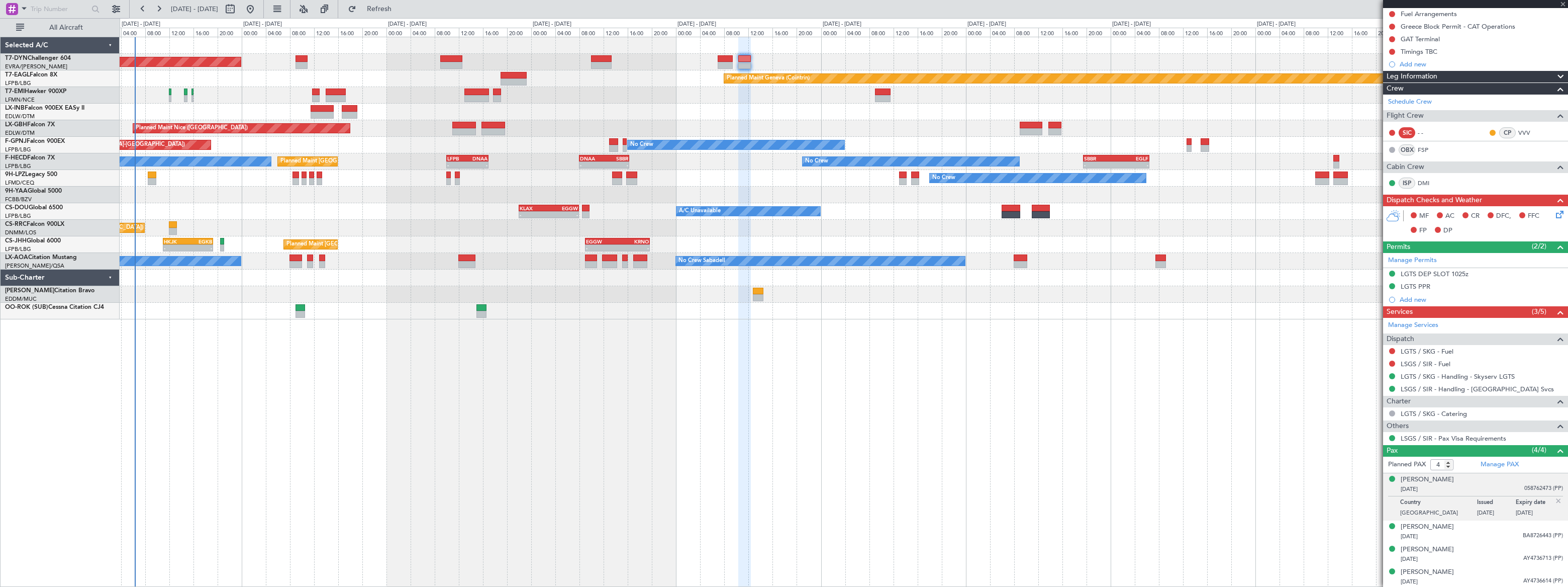
type input "+00:25"
type input "3"
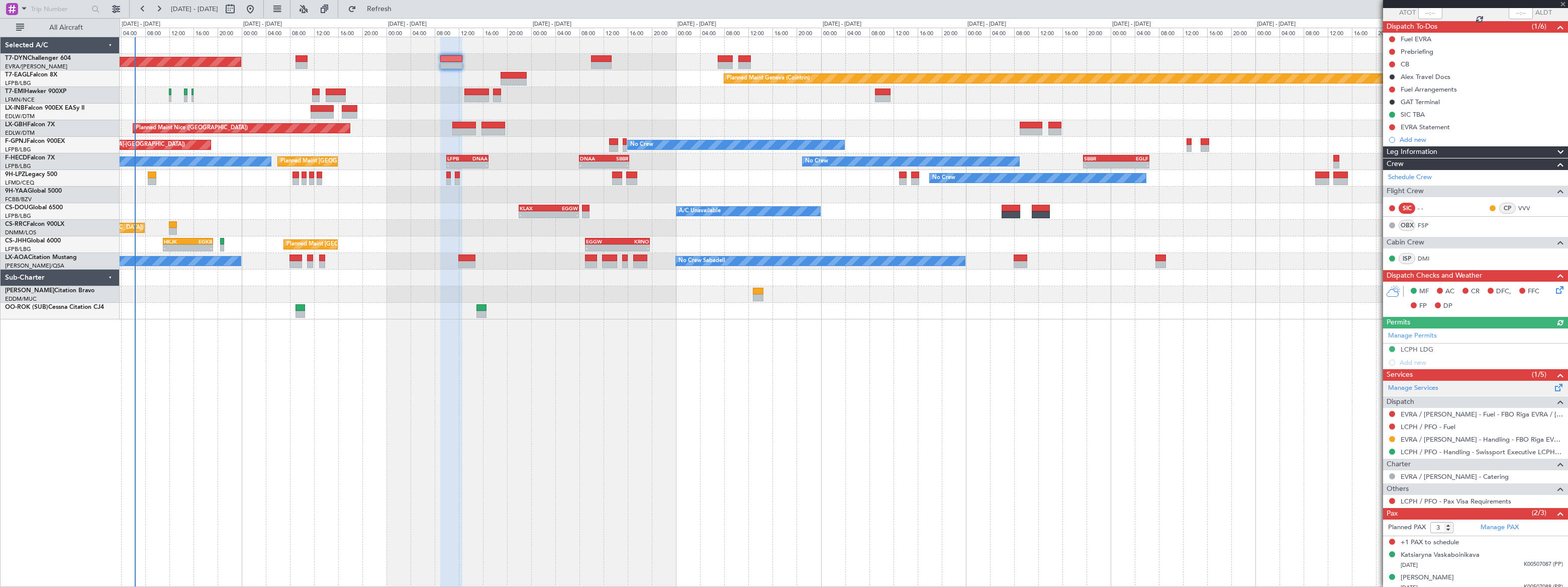
scroll to position [83, 0]
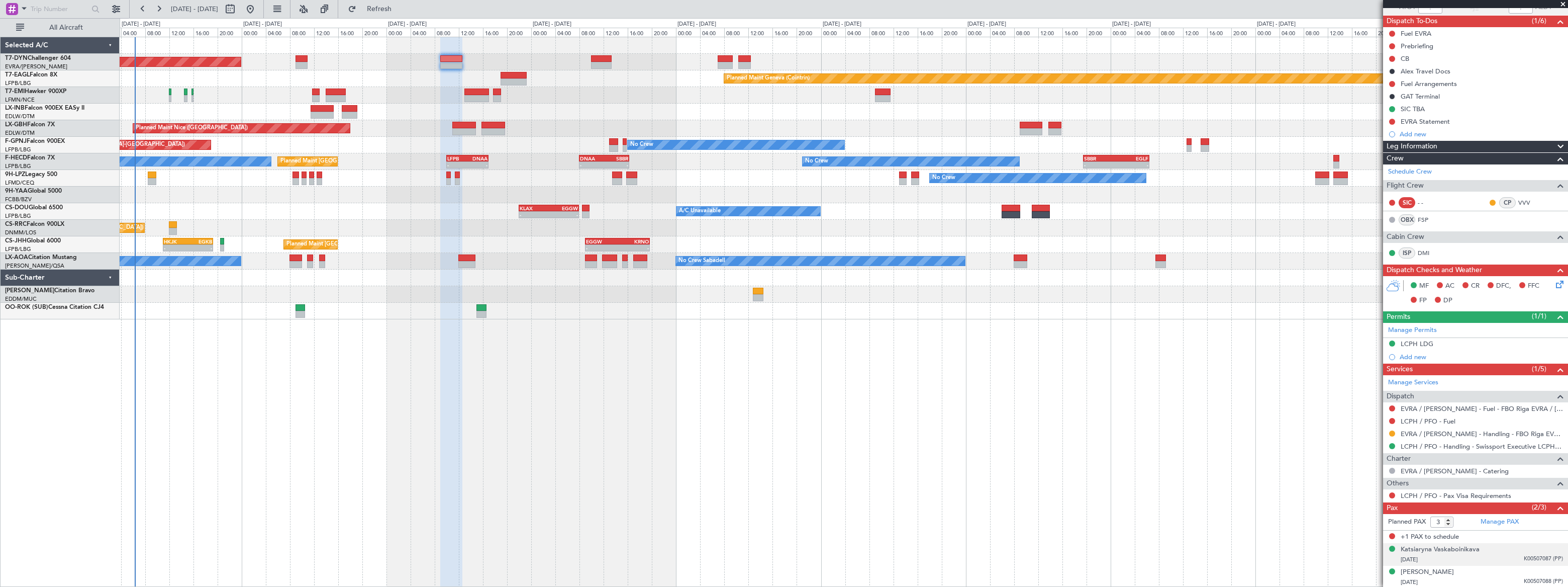
click at [1500, 556] on div "25/04/1985 K00507087 (PP)" at bounding box center [1481, 560] width 163 height 10
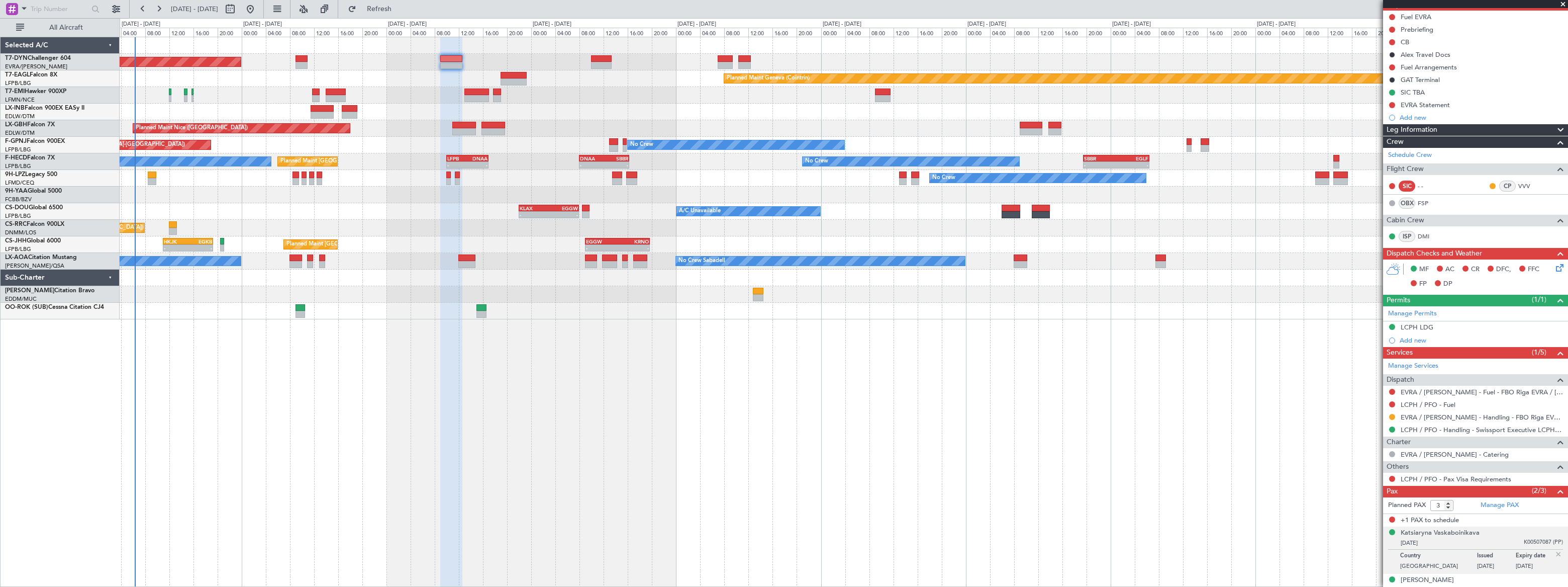
scroll to position [108, 0]
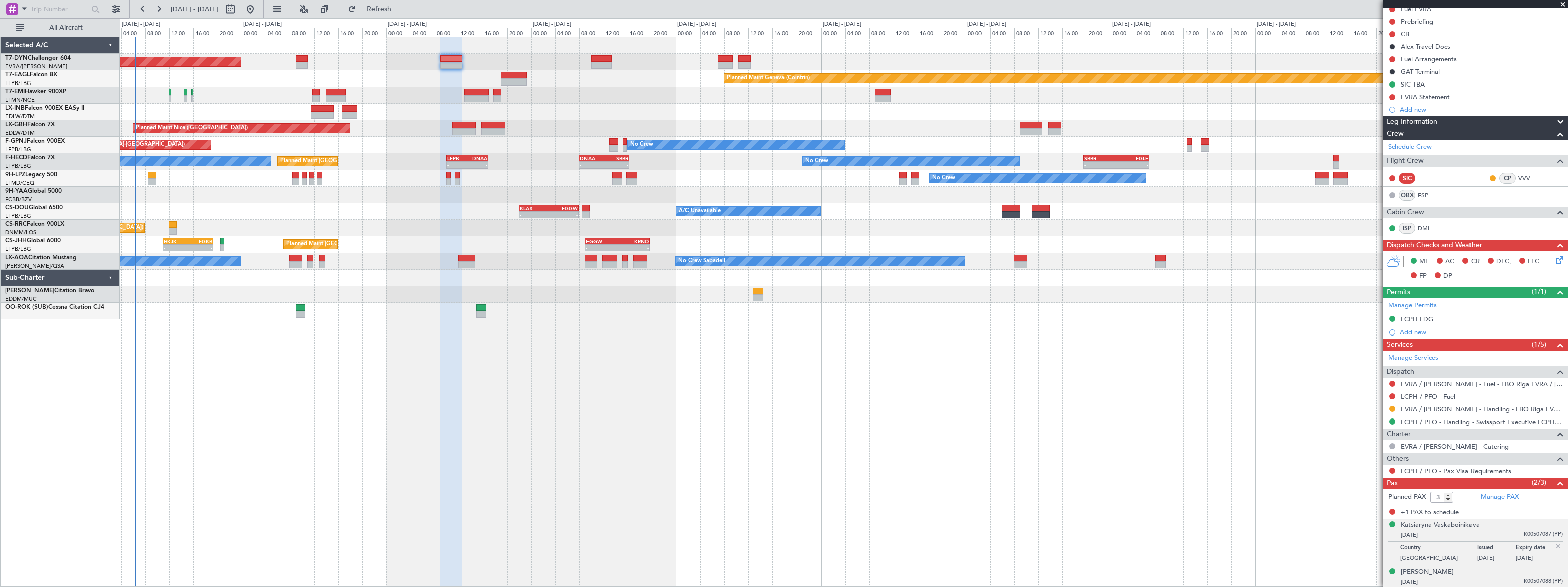
click at [1501, 581] on div "22/11/1986 K00507088 (PP)" at bounding box center [1481, 583] width 163 height 10
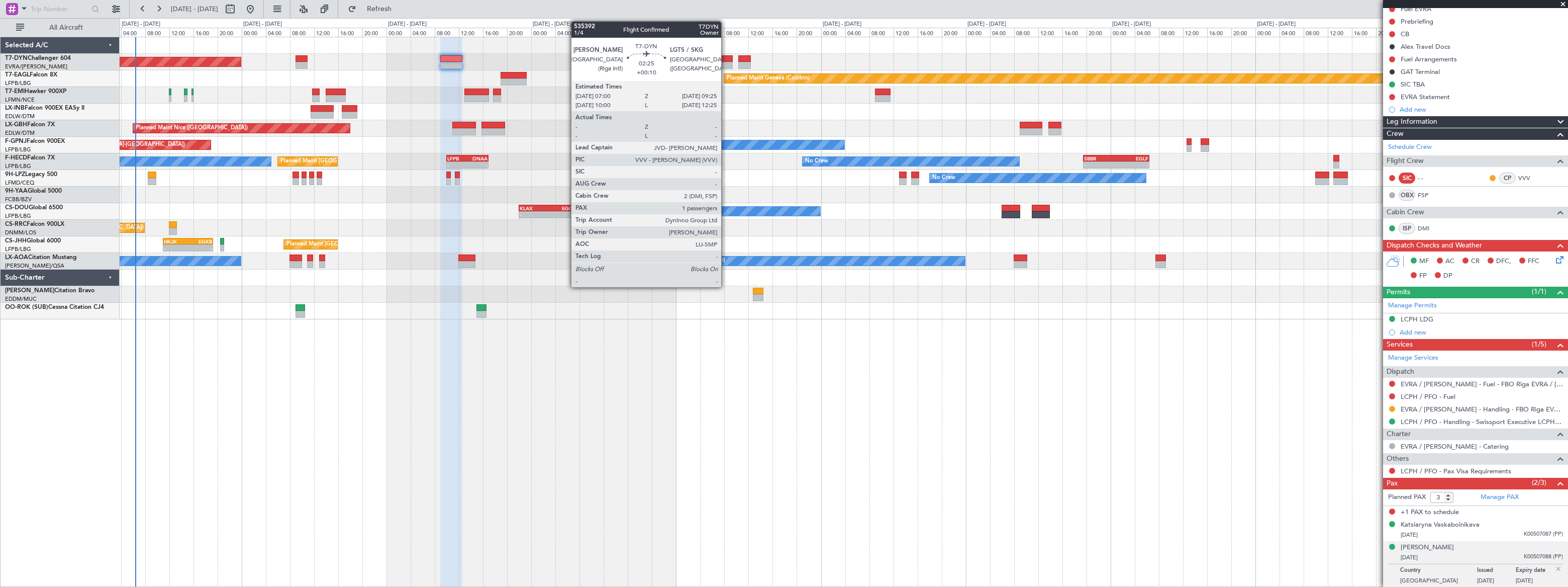
click at [726, 58] on div at bounding box center [725, 59] width 15 height 7
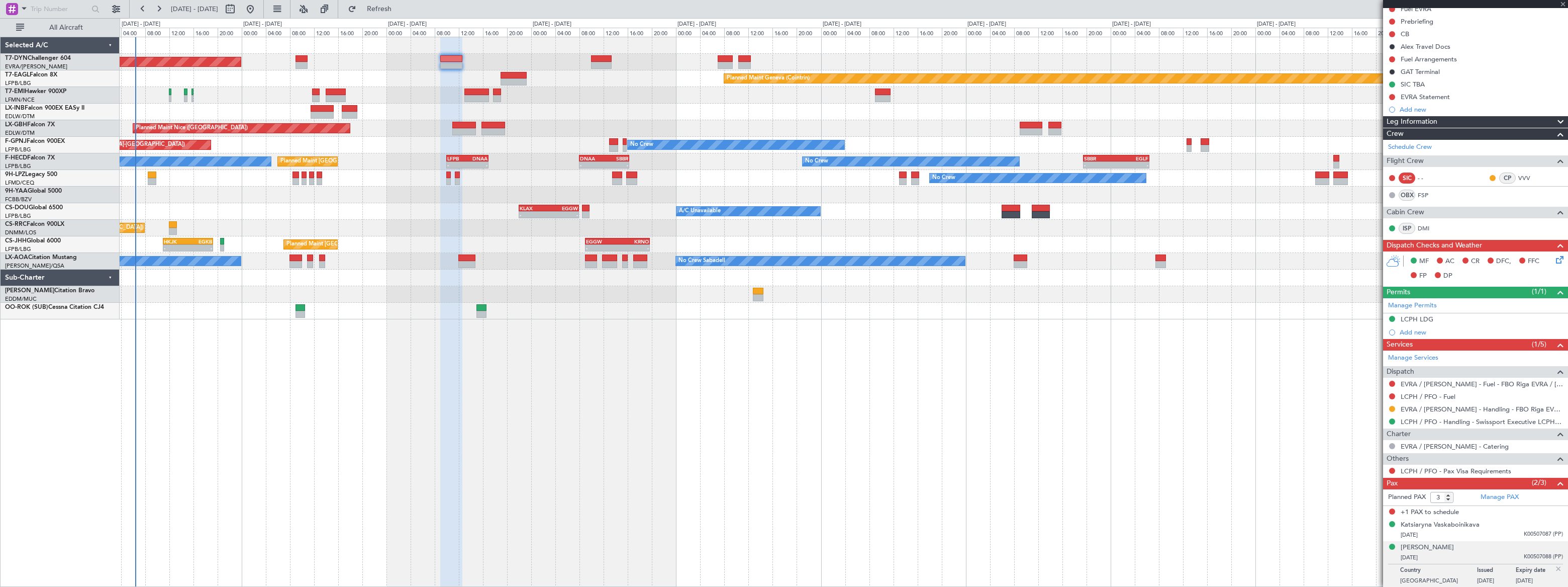
type input "+00:10"
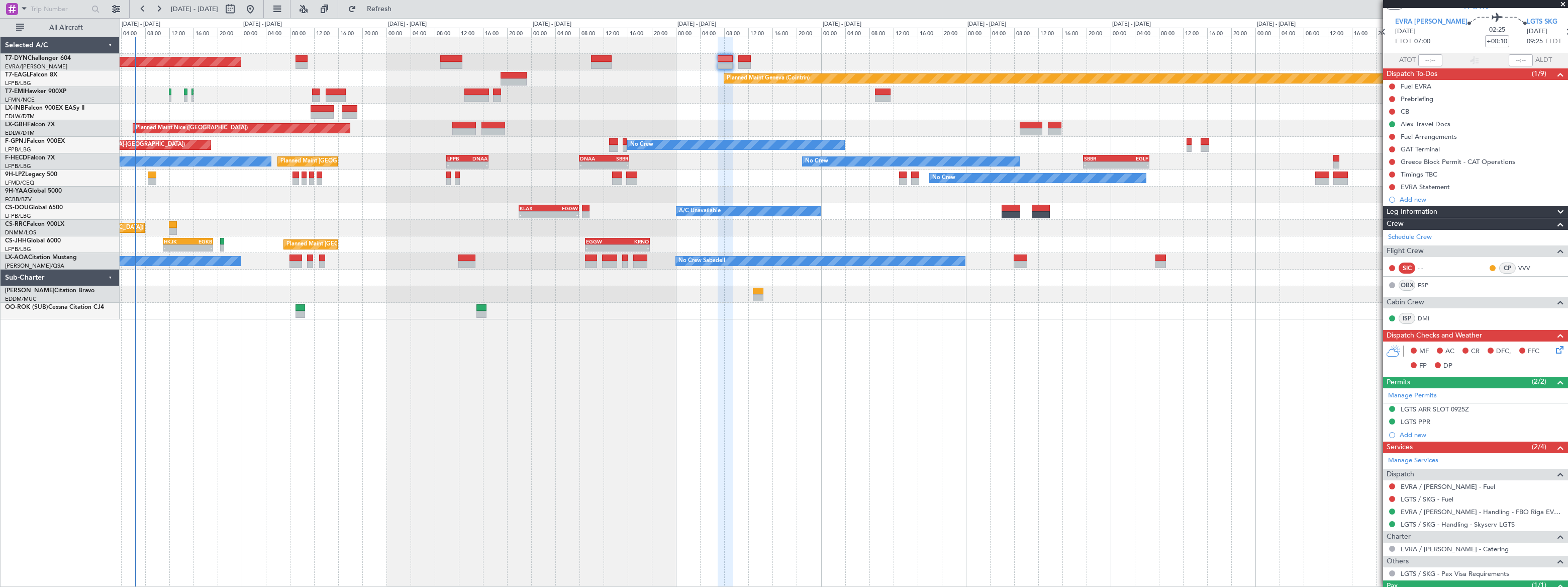
scroll to position [0, 0]
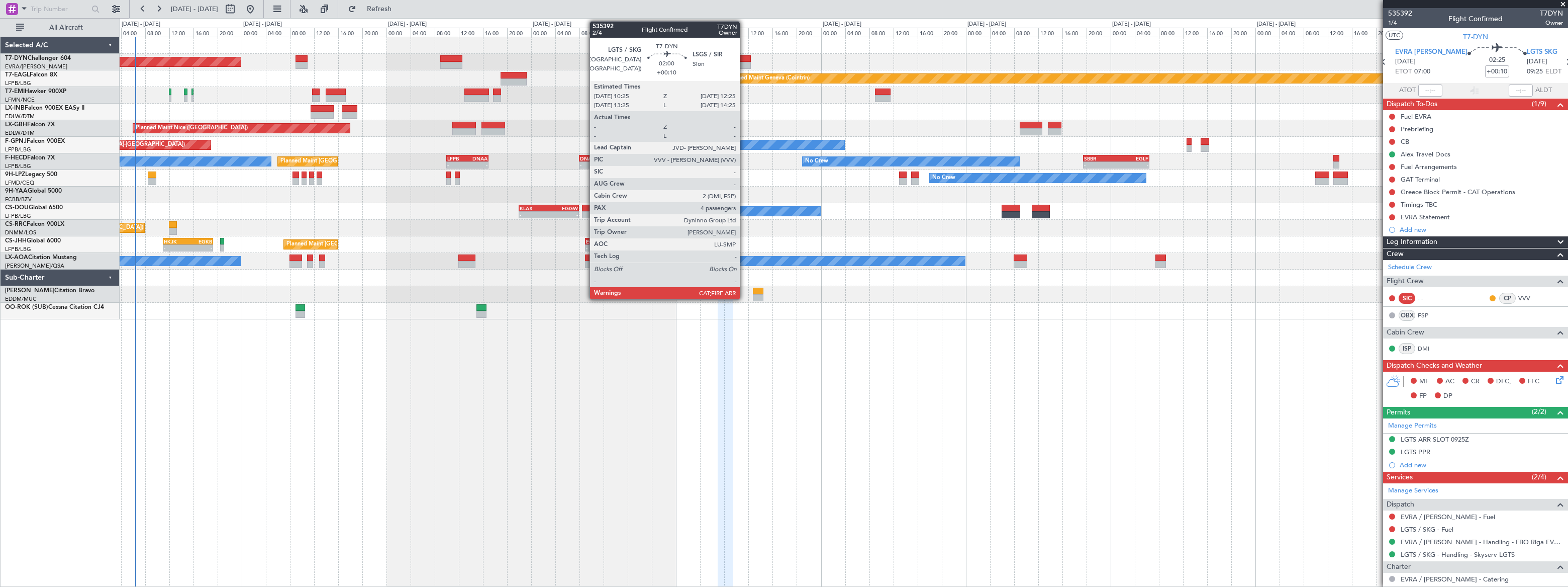
click at [744, 59] on div at bounding box center [745, 59] width 13 height 7
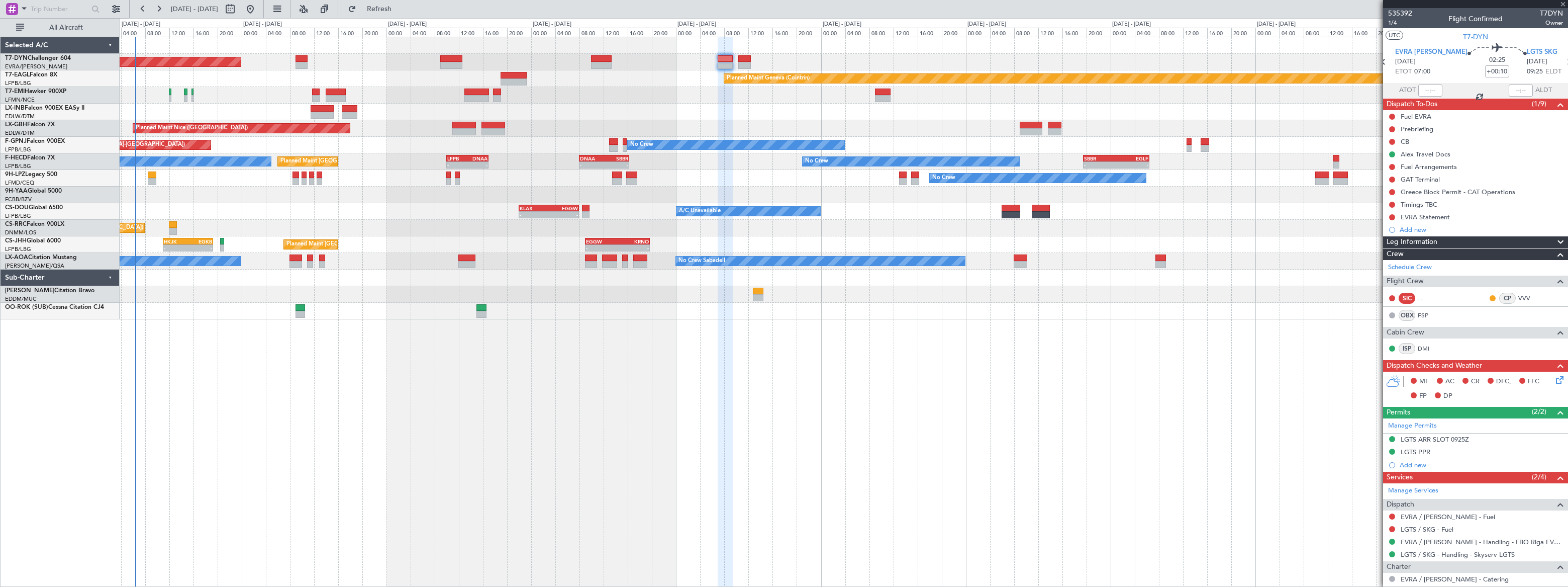
type input "4"
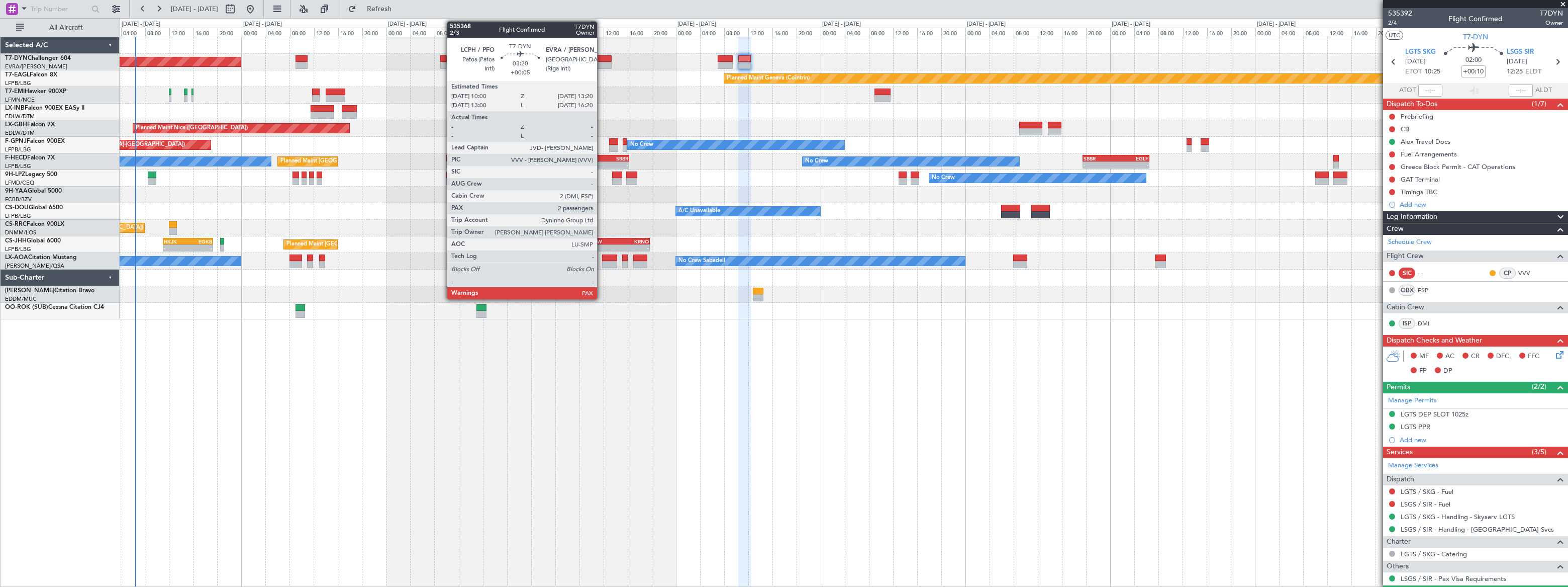
click at [601, 58] on div at bounding box center [601, 59] width 20 height 7
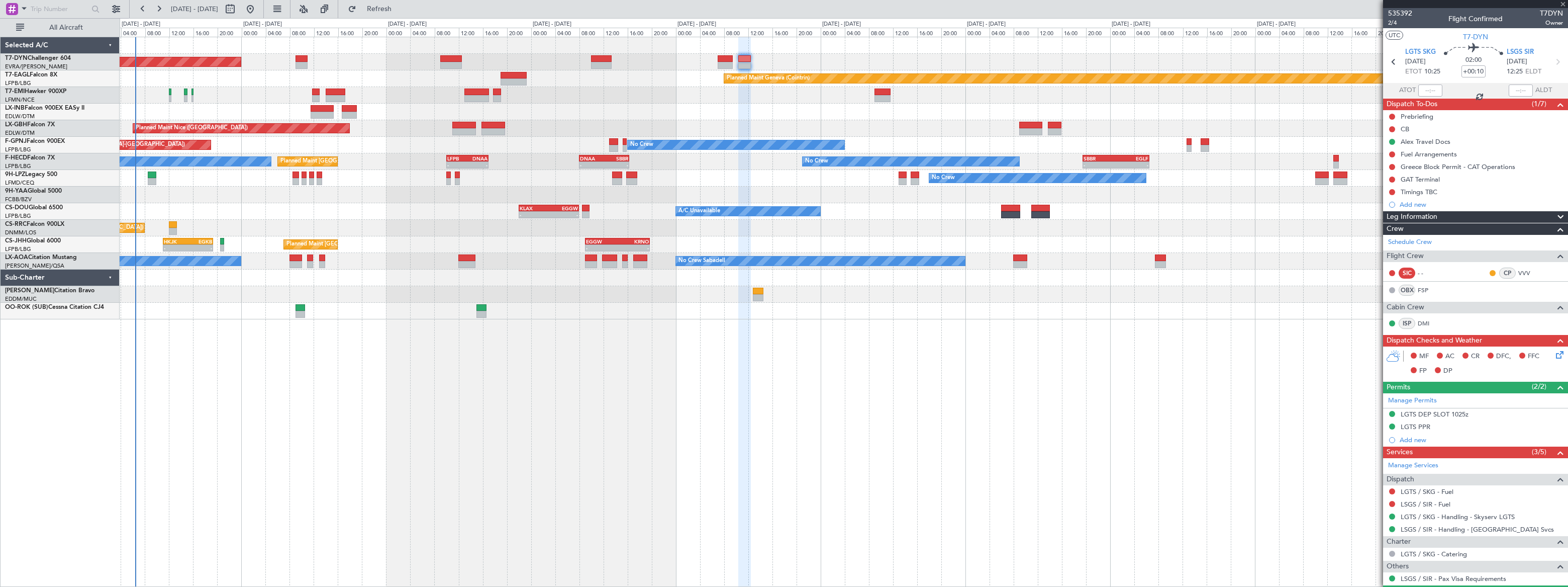
type input "+00:05"
type input "3"
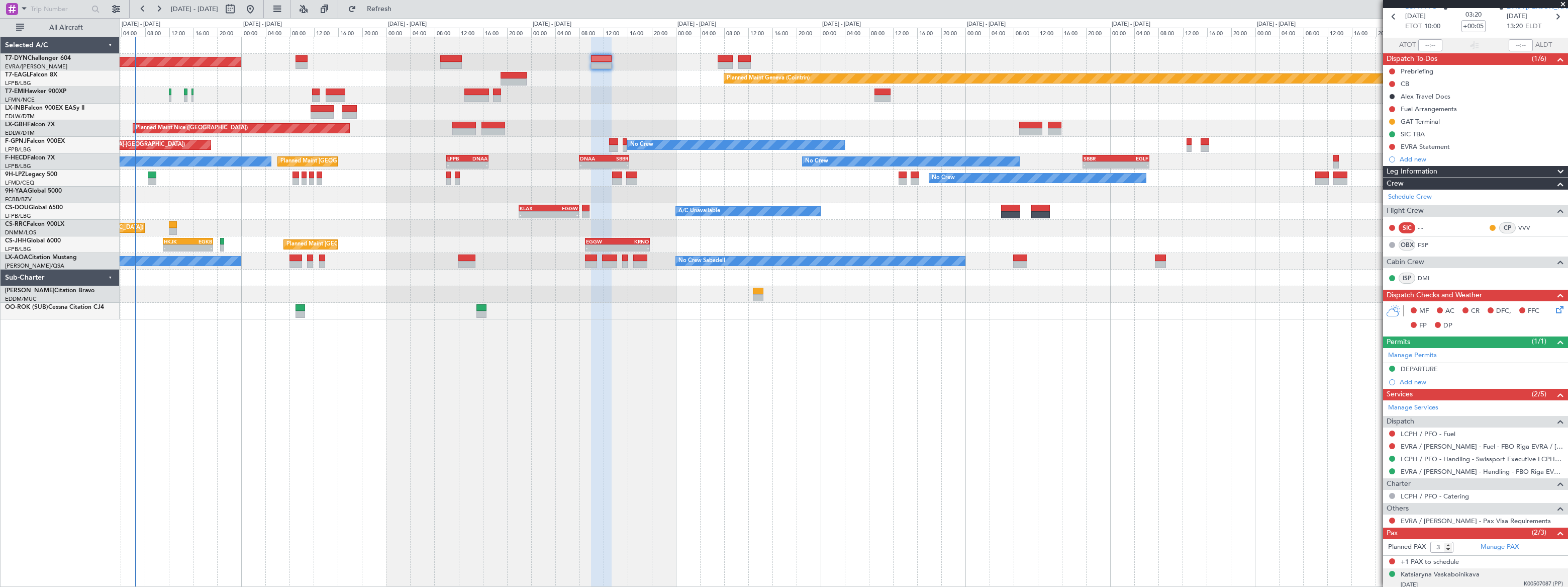
scroll to position [70, 0]
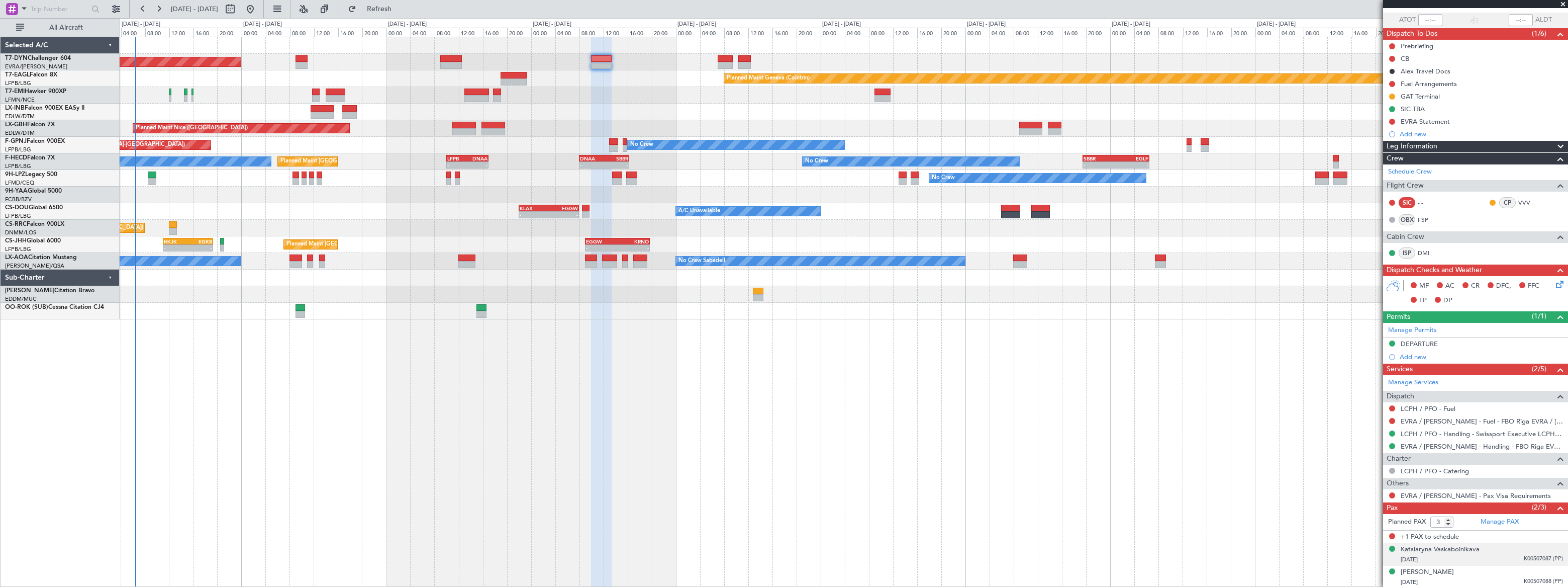
click at [1500, 554] on div "25/04/1985 K00507087 (PP)" at bounding box center [1481, 560] width 163 height 10
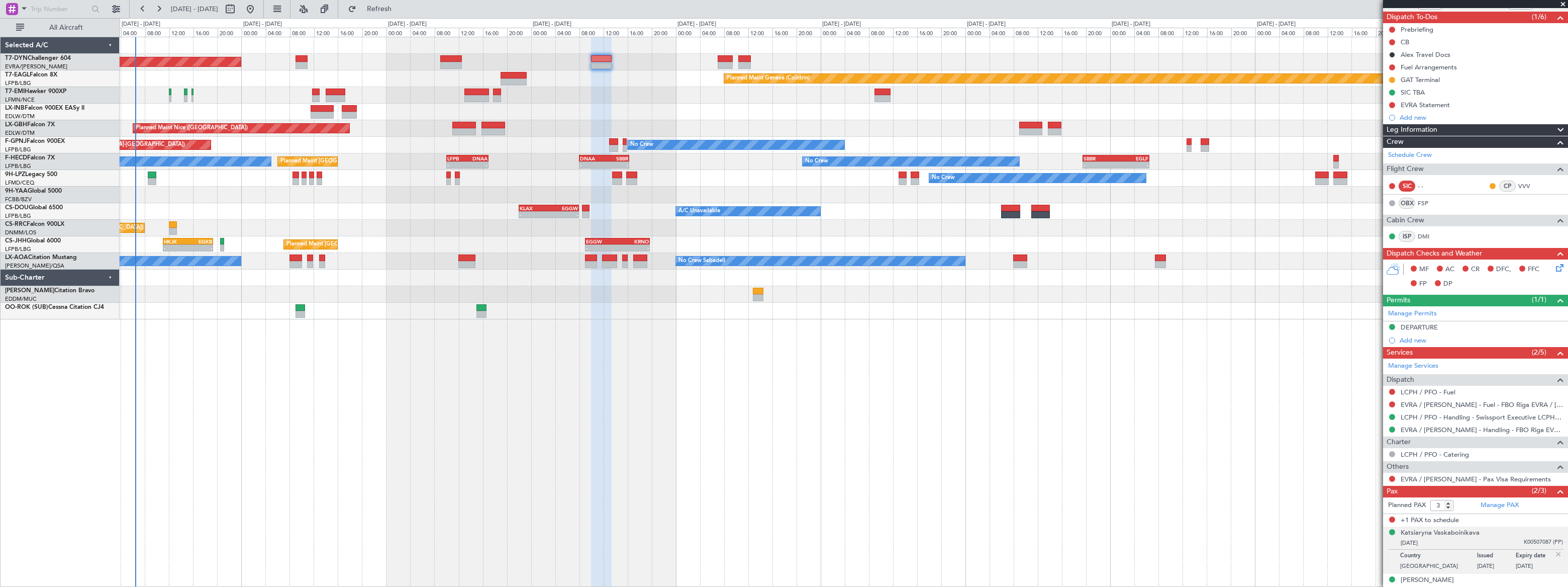
scroll to position [95, 0]
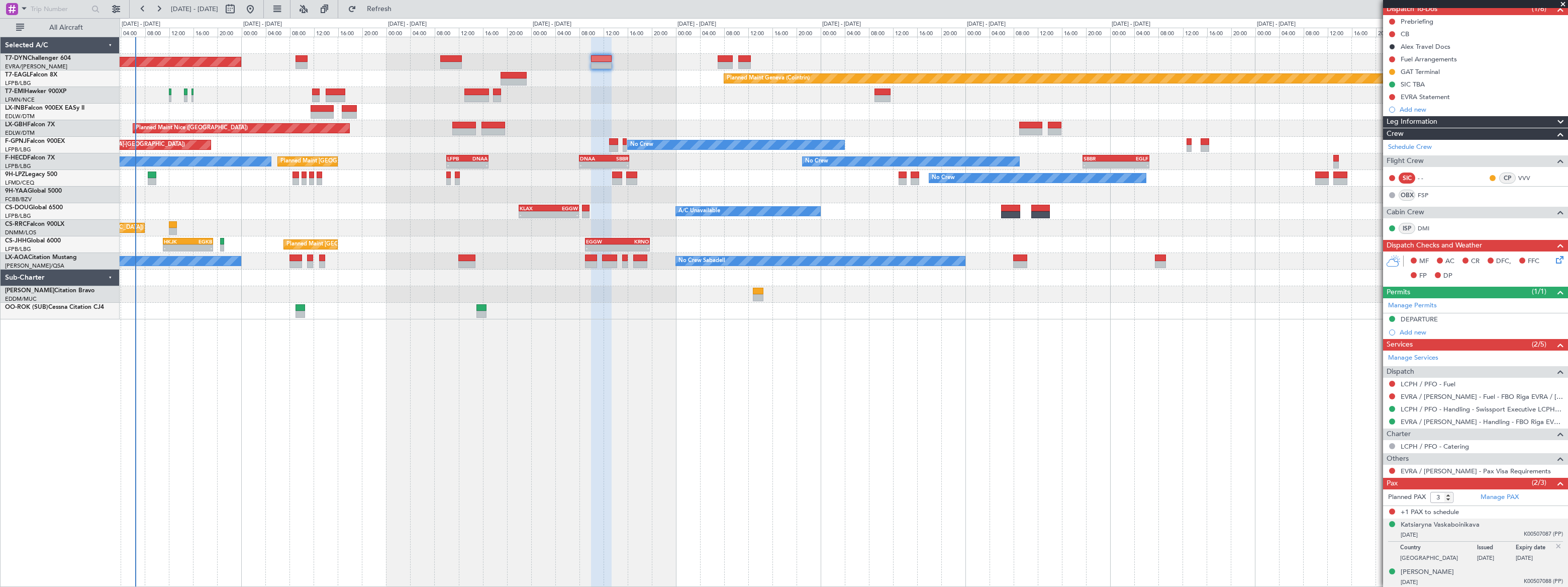
click at [1495, 577] on div "22/11/1986 K00507088 (PP)" at bounding box center [1481, 583] width 163 height 10
click at [1456, 528] on div "Katsiaryna Vaskaboinikava" at bounding box center [1440, 525] width 79 height 10
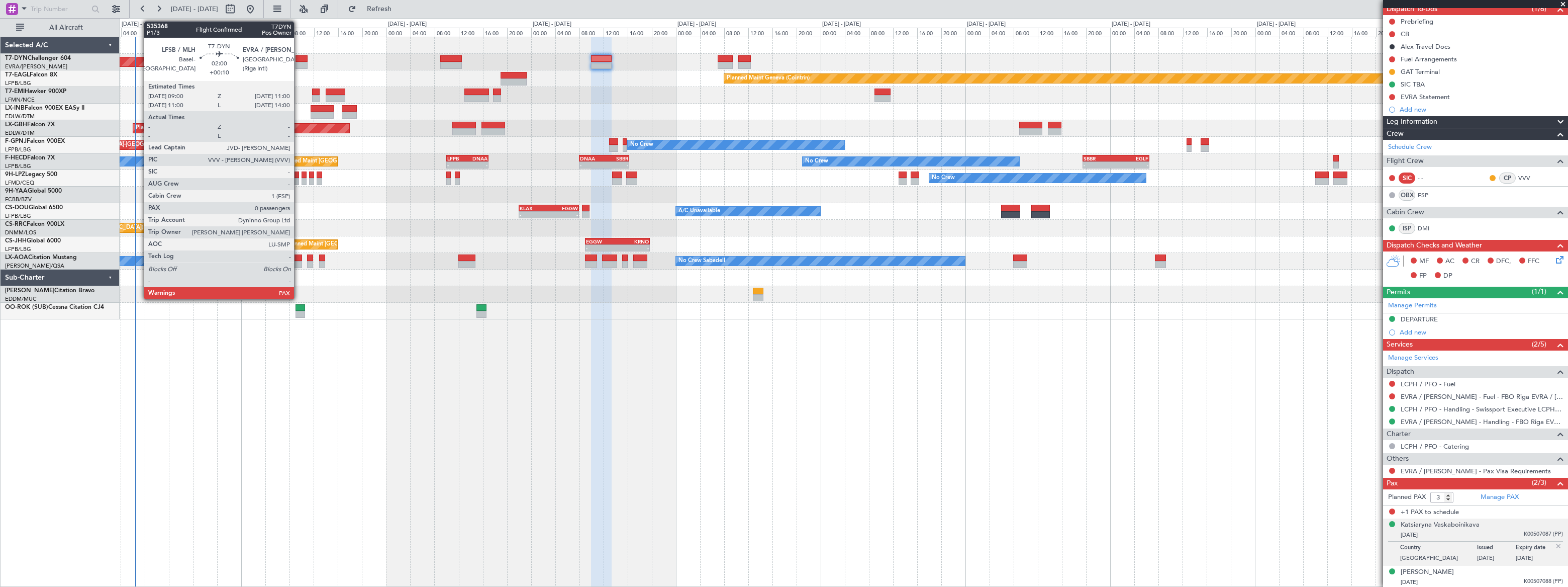
click at [297, 62] on div at bounding box center [302, 65] width 13 height 7
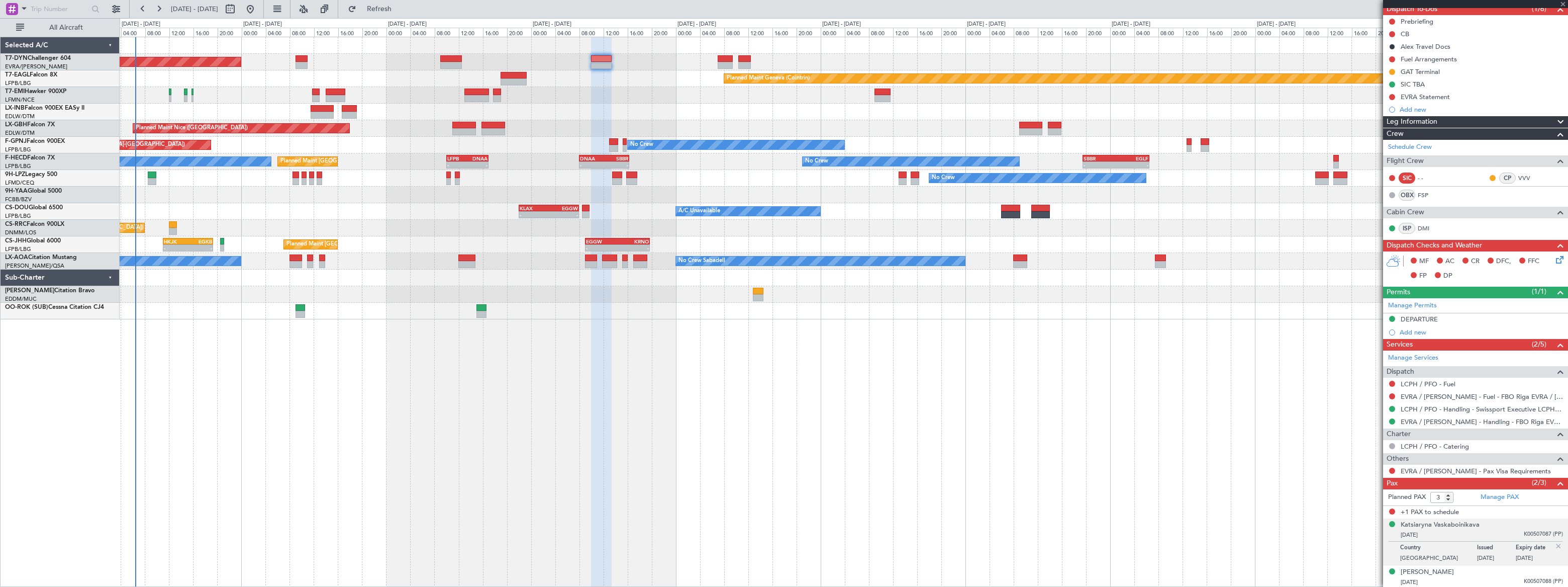
type input "+00:10"
type input "0"
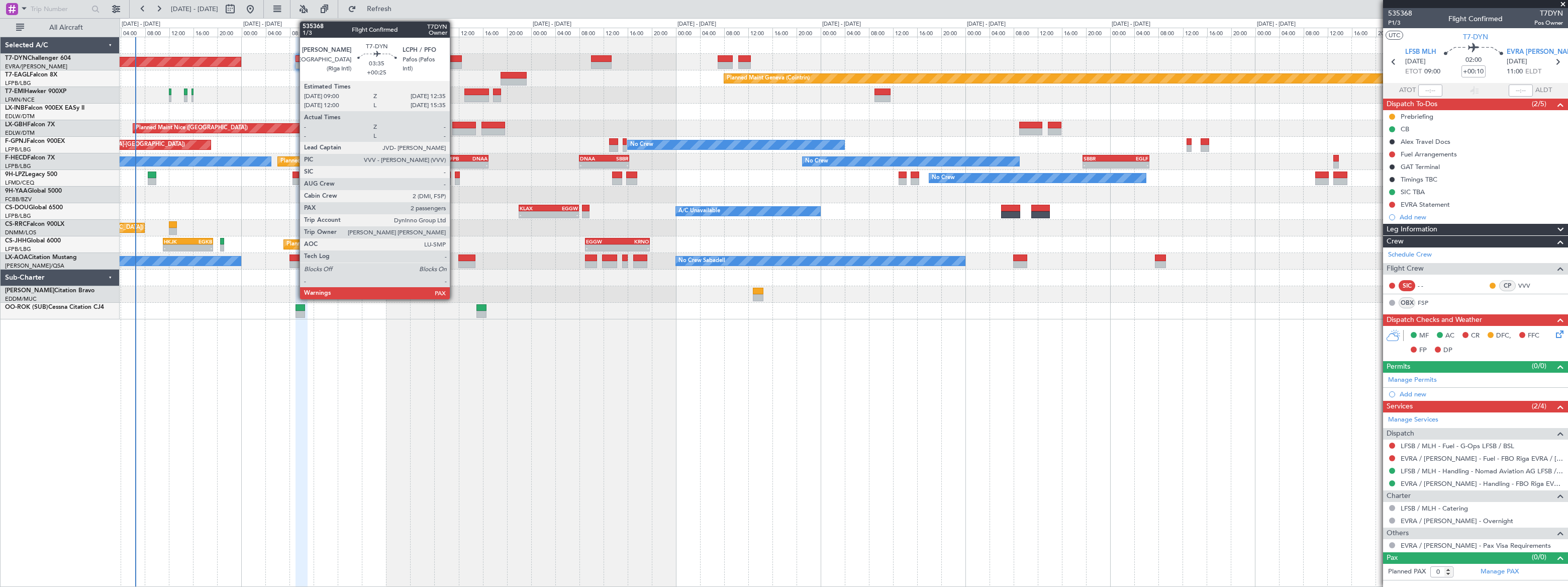
click at [455, 60] on div at bounding box center [451, 59] width 22 height 7
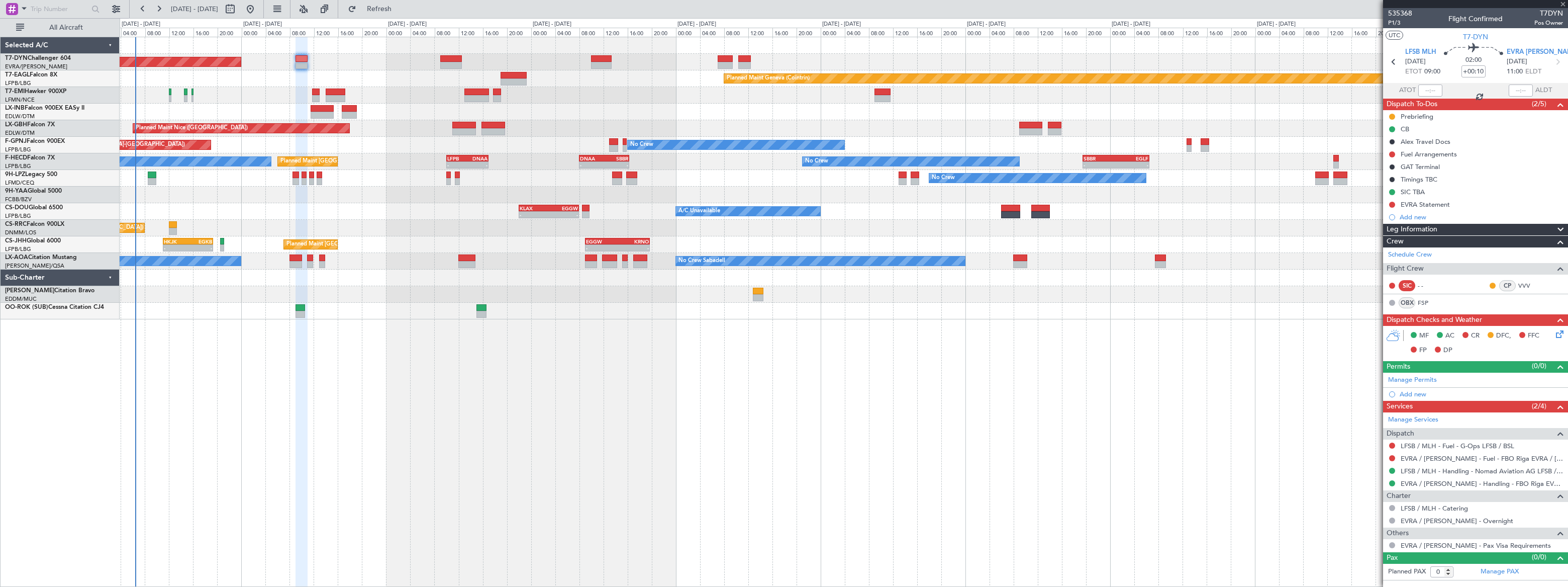
type input "+00:25"
type input "3"
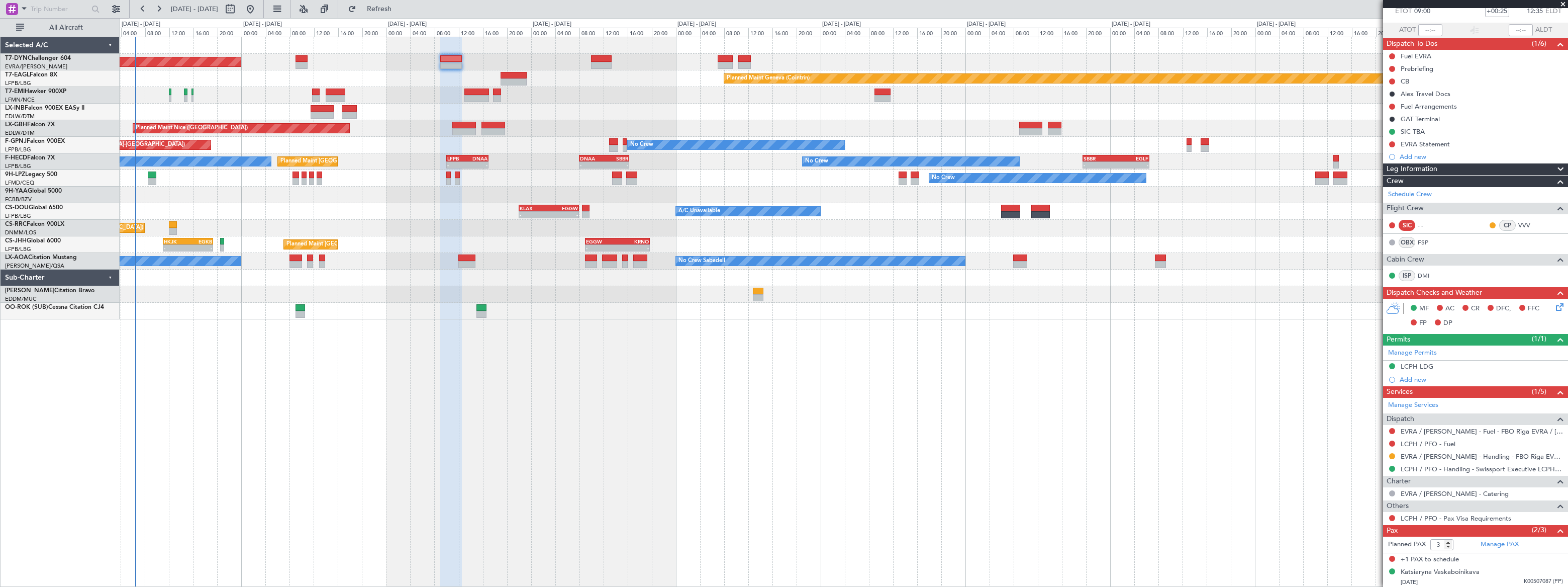
scroll to position [83, 0]
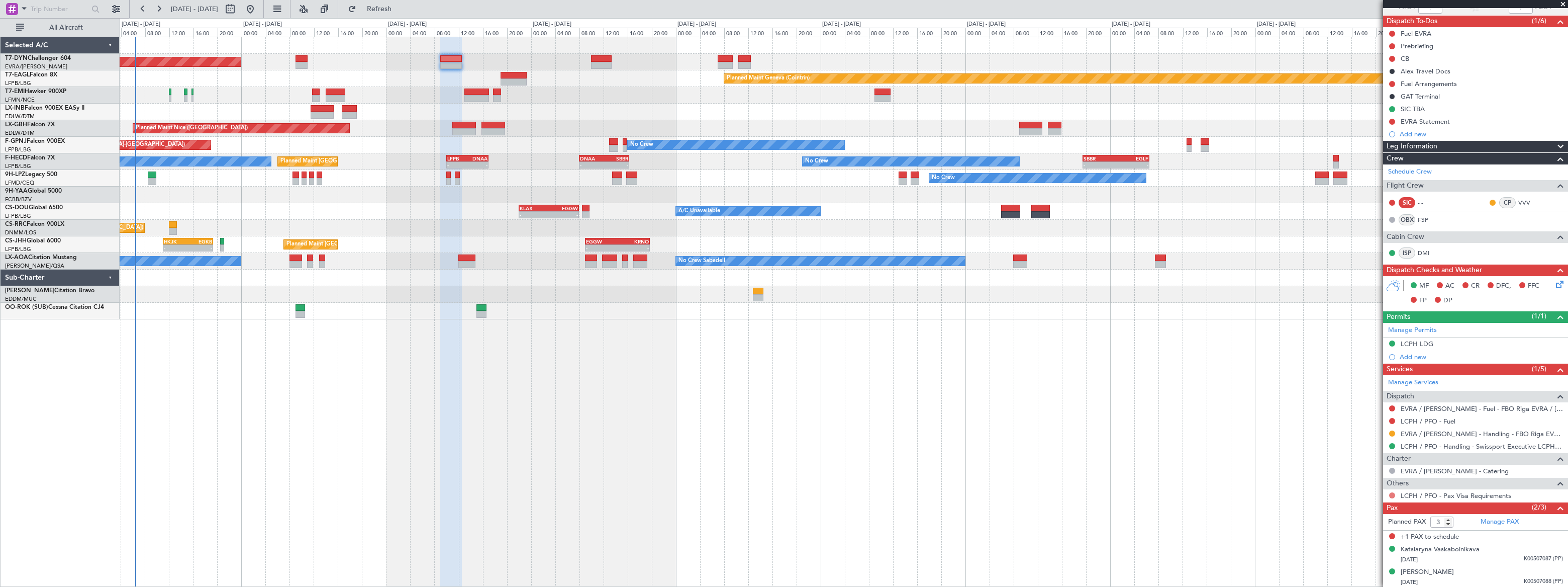
click at [1392, 492] on button at bounding box center [1391, 494] width 6 height 6
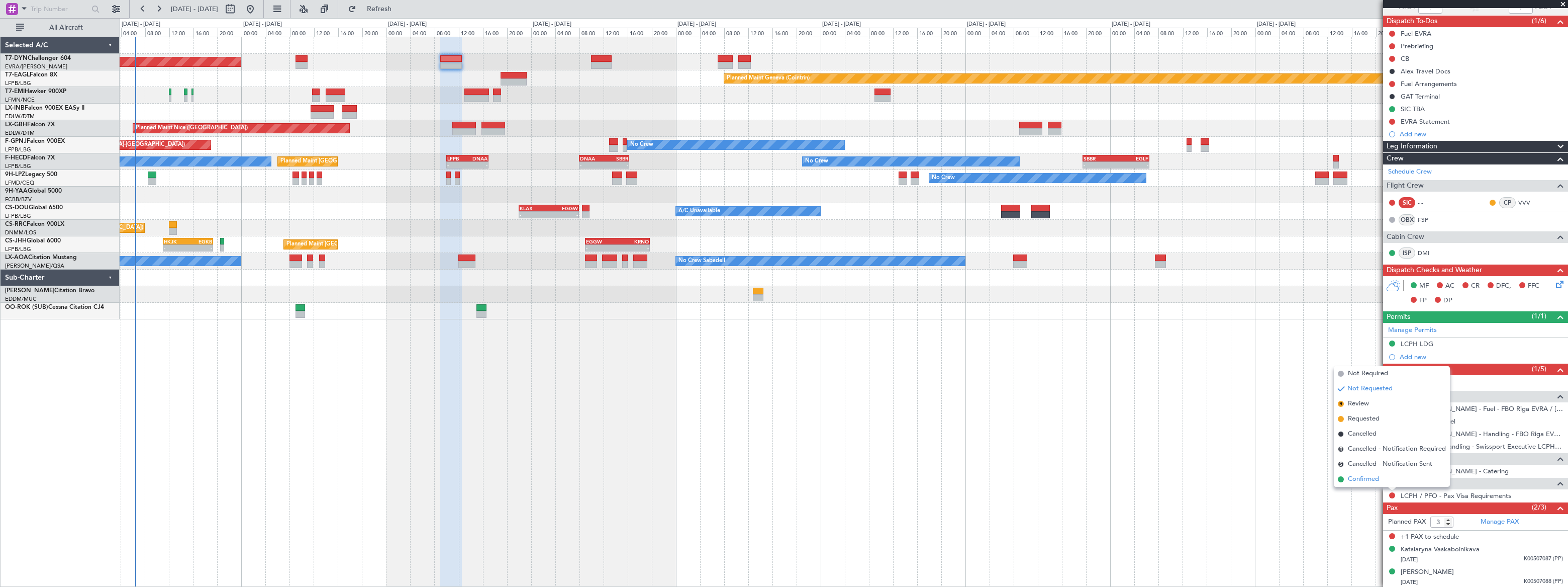
click at [1352, 478] on span "Confirmed" at bounding box center [1363, 479] width 31 height 10
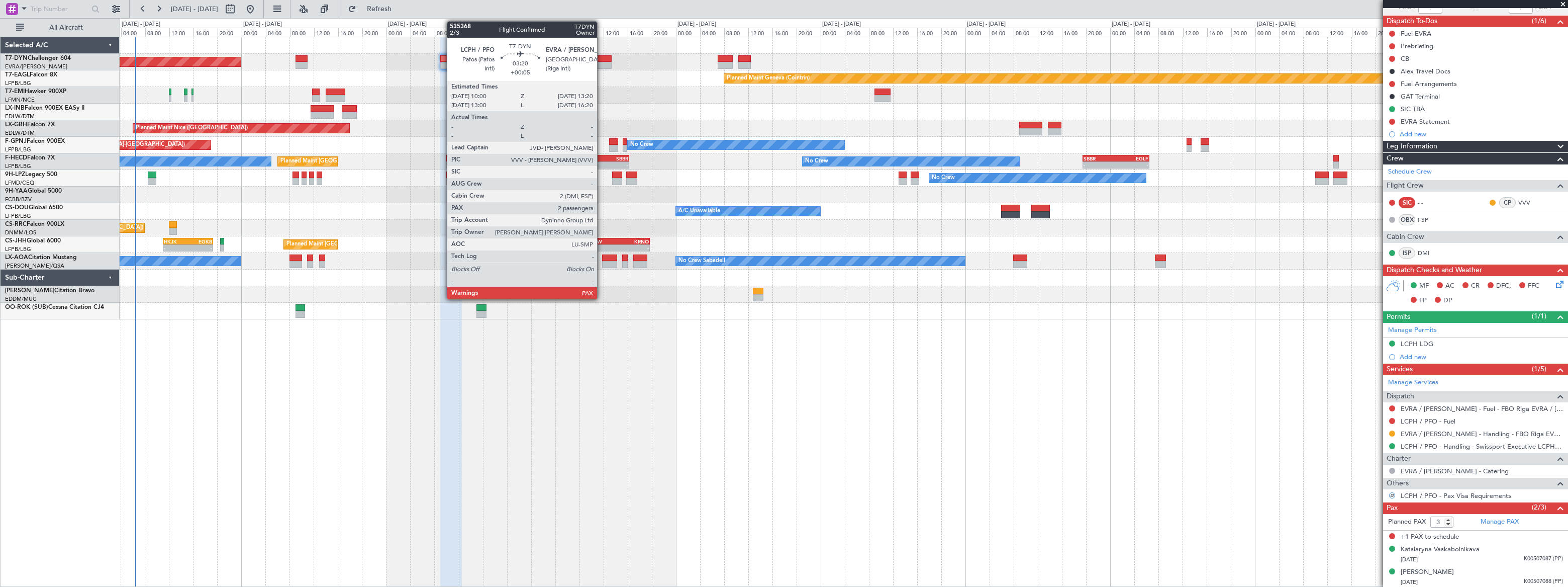
click at [601, 63] on div at bounding box center [601, 65] width 20 height 7
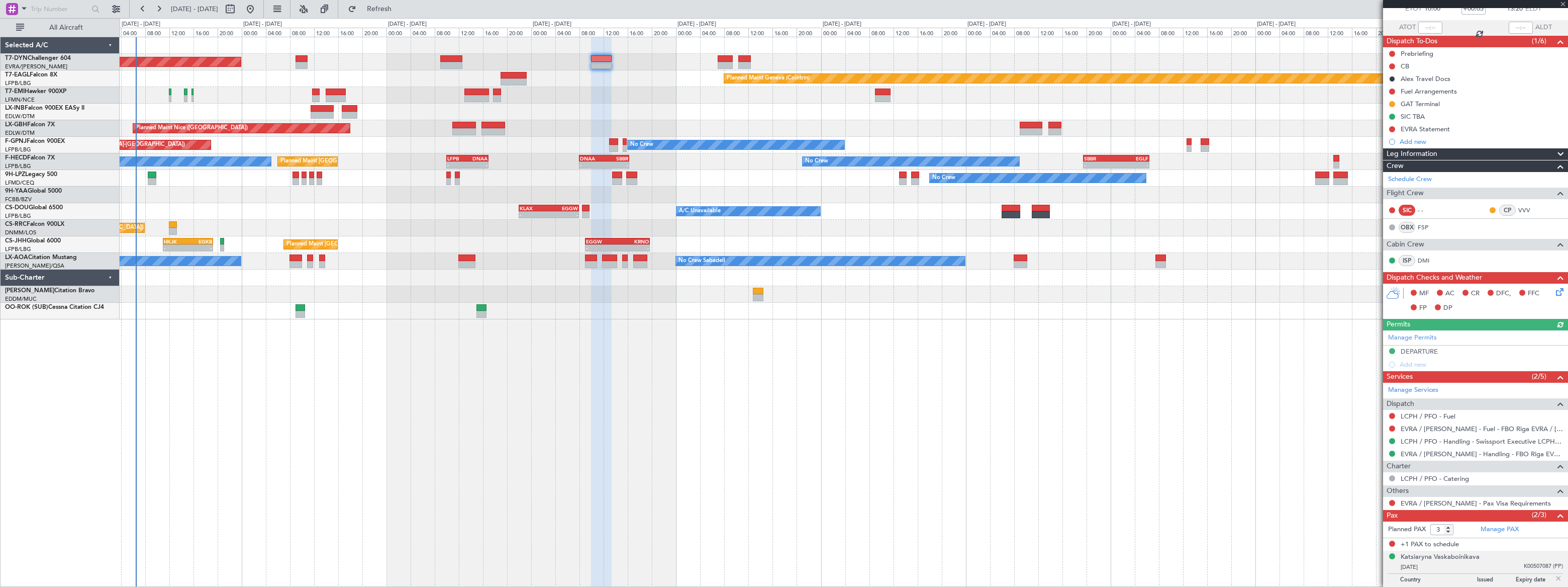
scroll to position [95, 0]
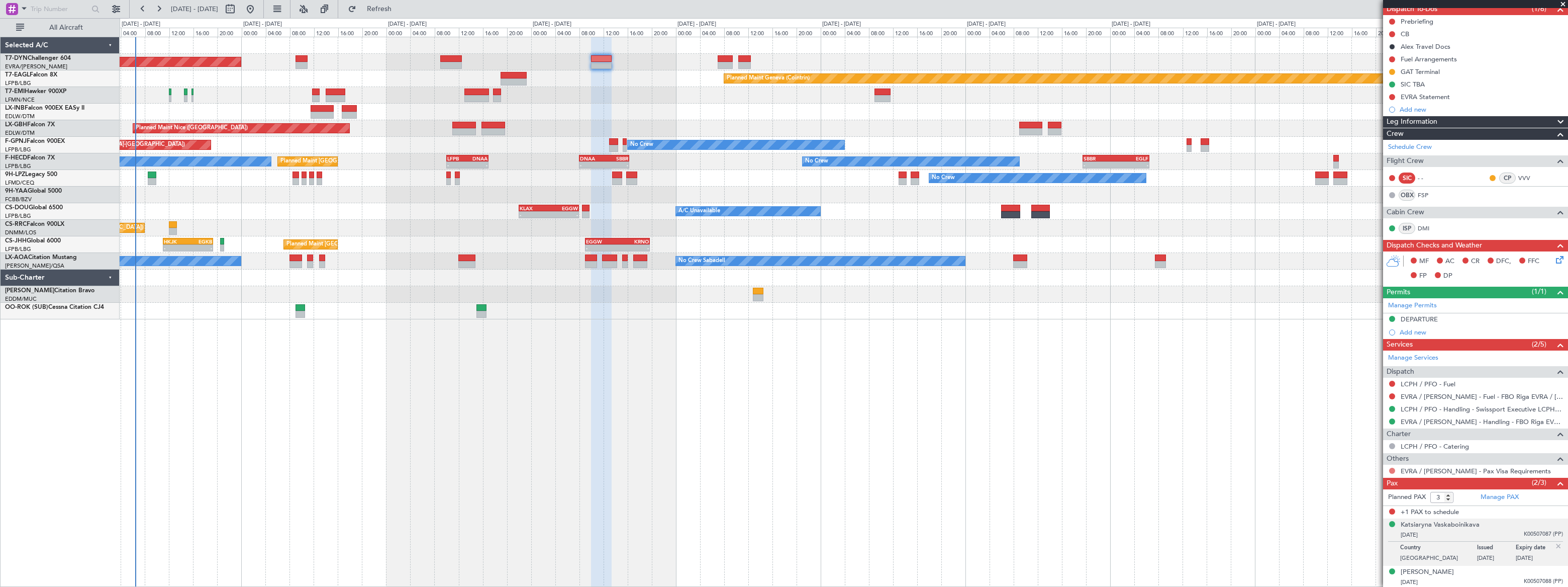
click at [1392, 468] on button at bounding box center [1391, 470] width 6 height 6
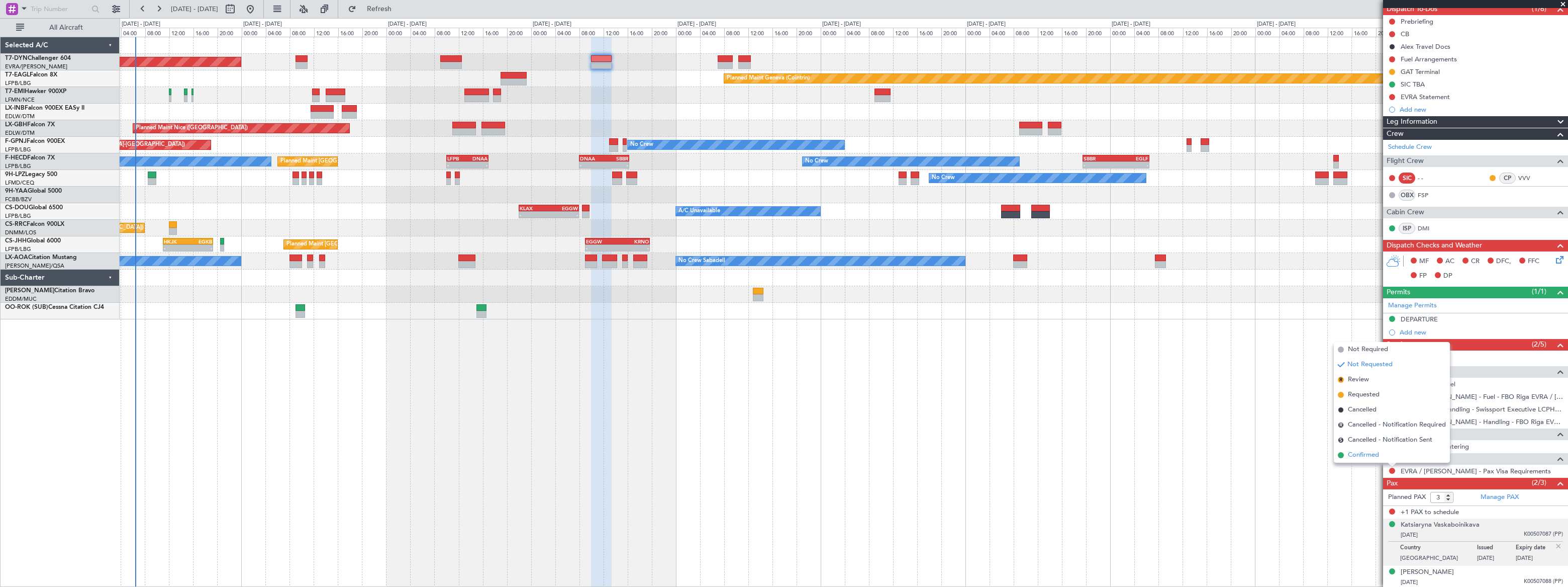
click at [1345, 454] on li "Confirmed" at bounding box center [1391, 455] width 116 height 15
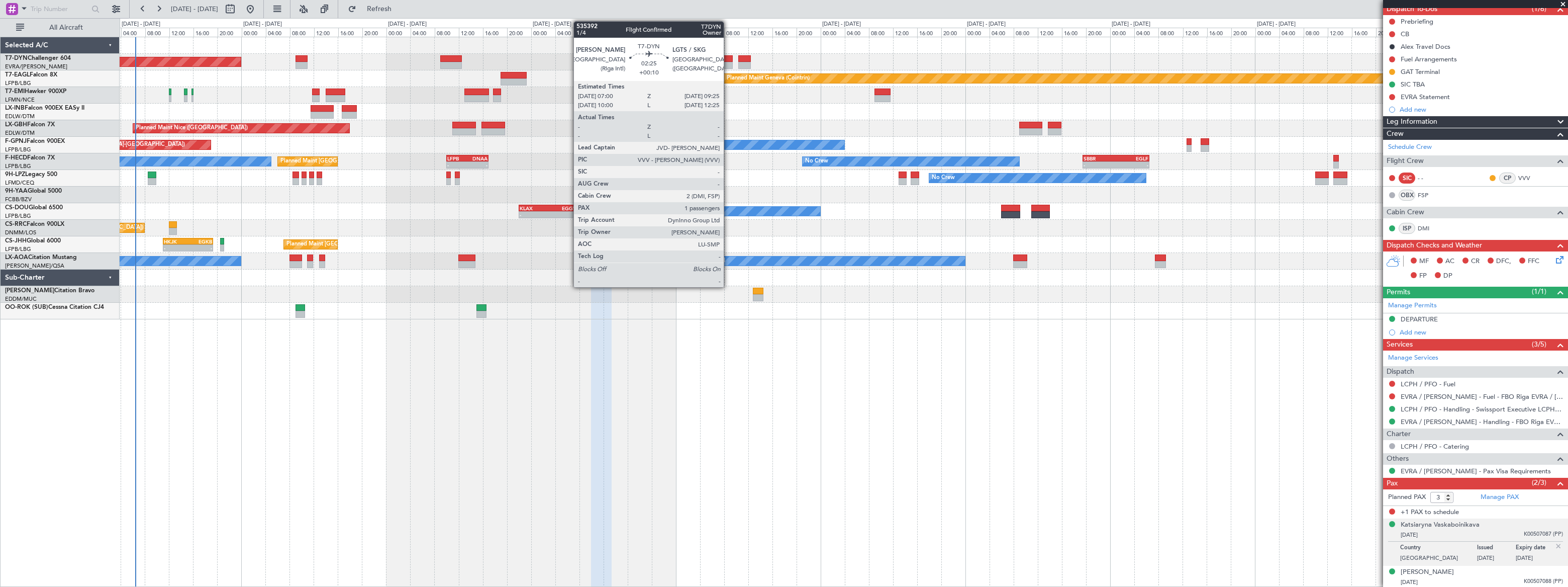
click at [727, 56] on div at bounding box center [725, 59] width 15 height 7
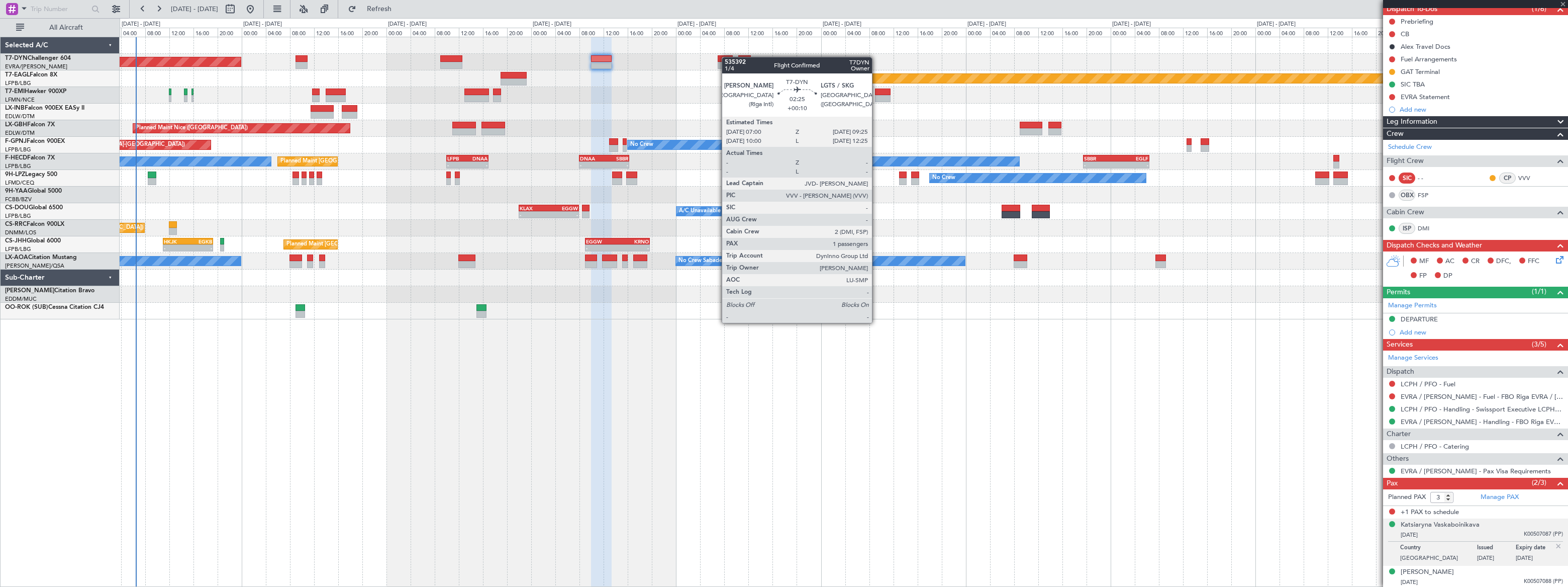
type input "+00:10"
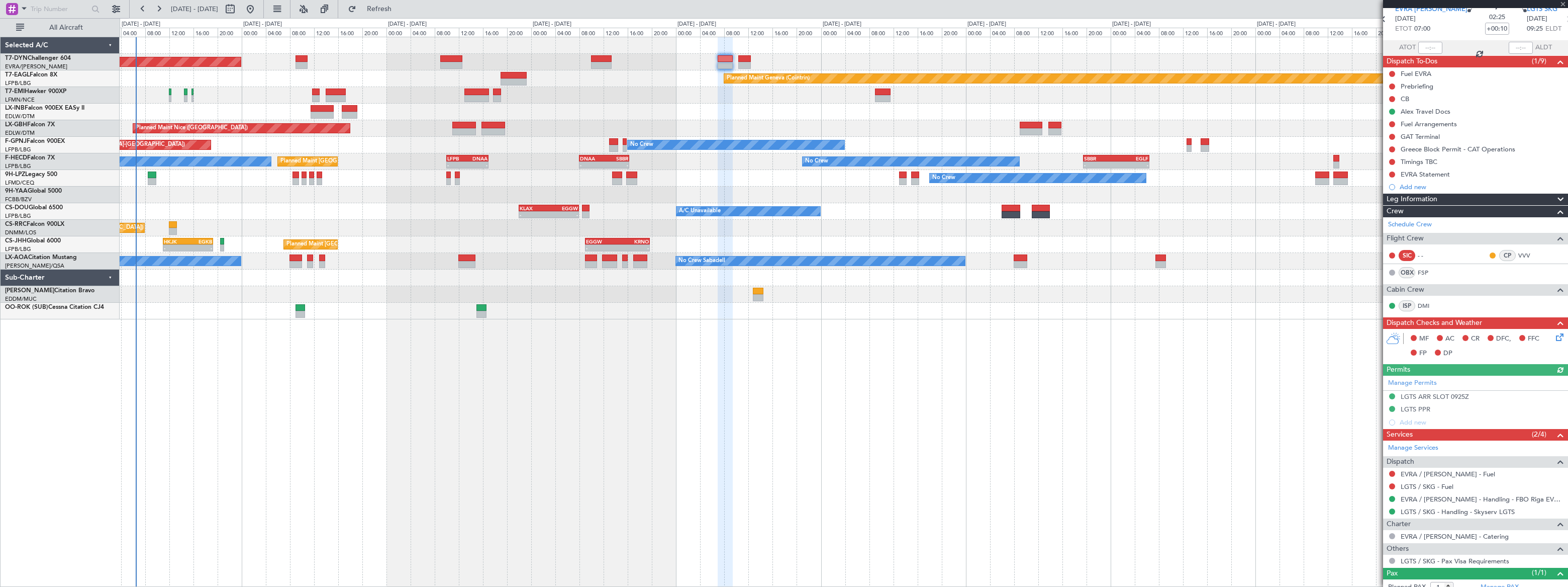
scroll to position [72, 0]
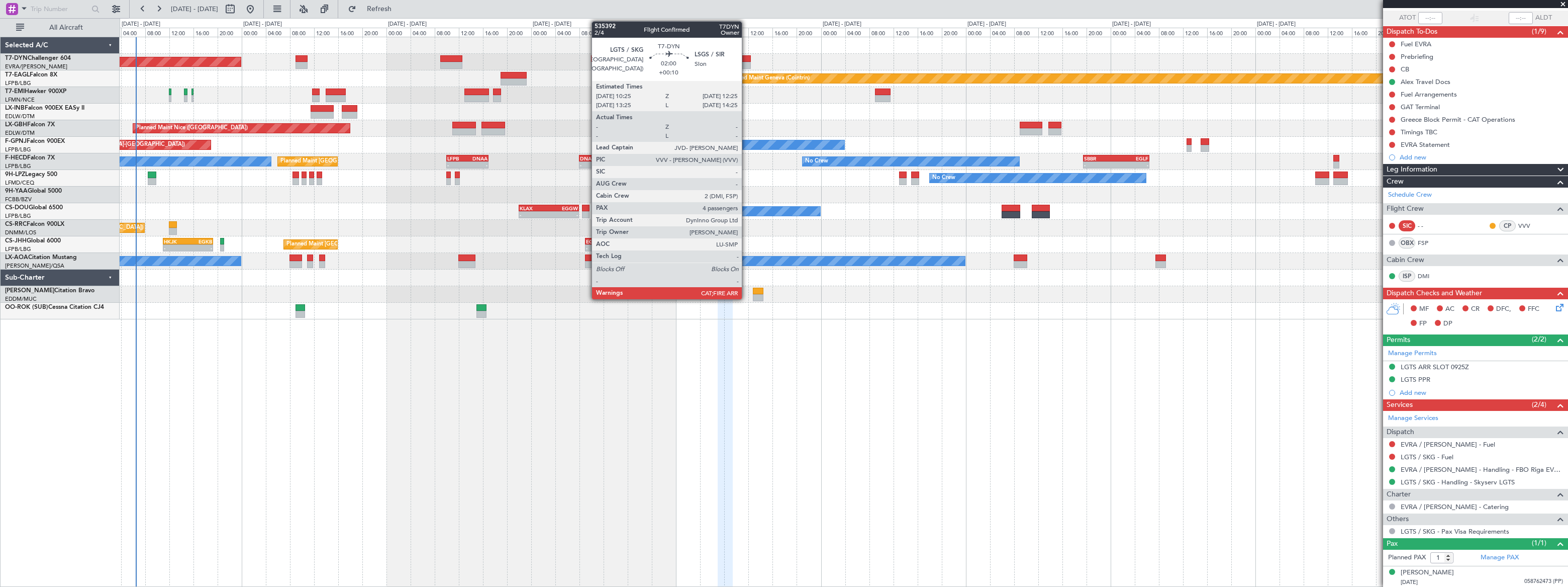
click at [745, 58] on div at bounding box center [745, 59] width 13 height 7
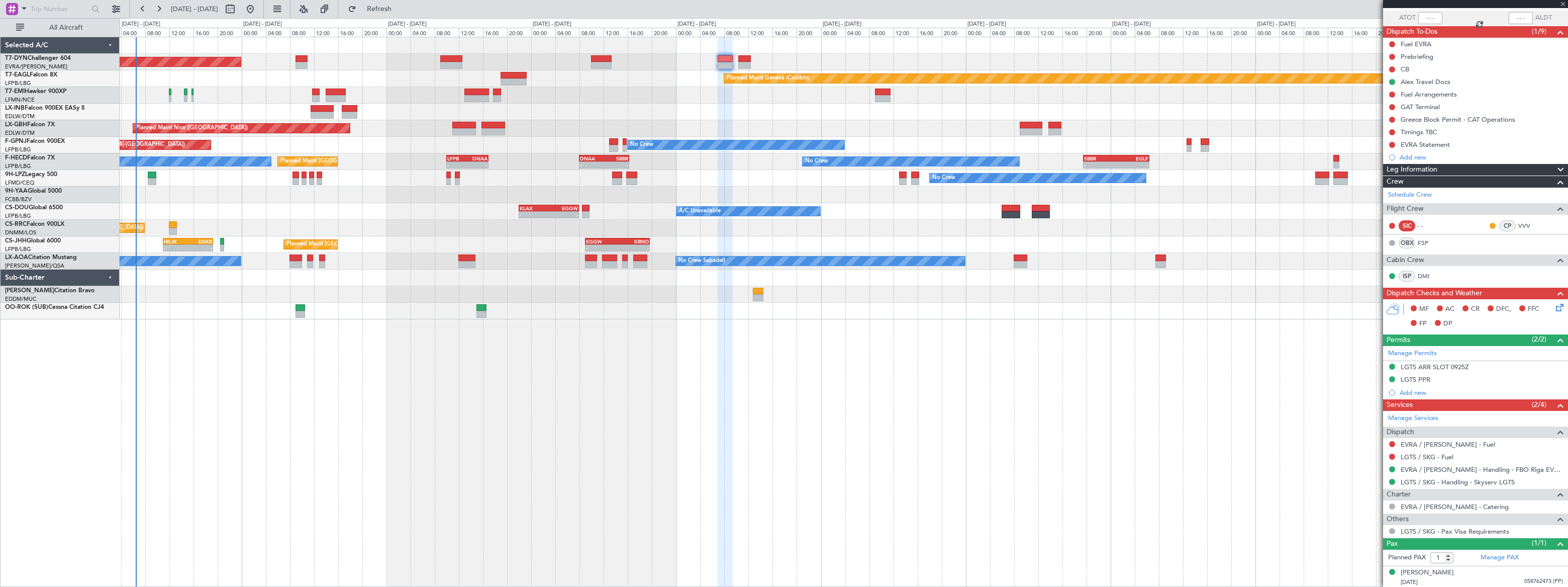
type input "4"
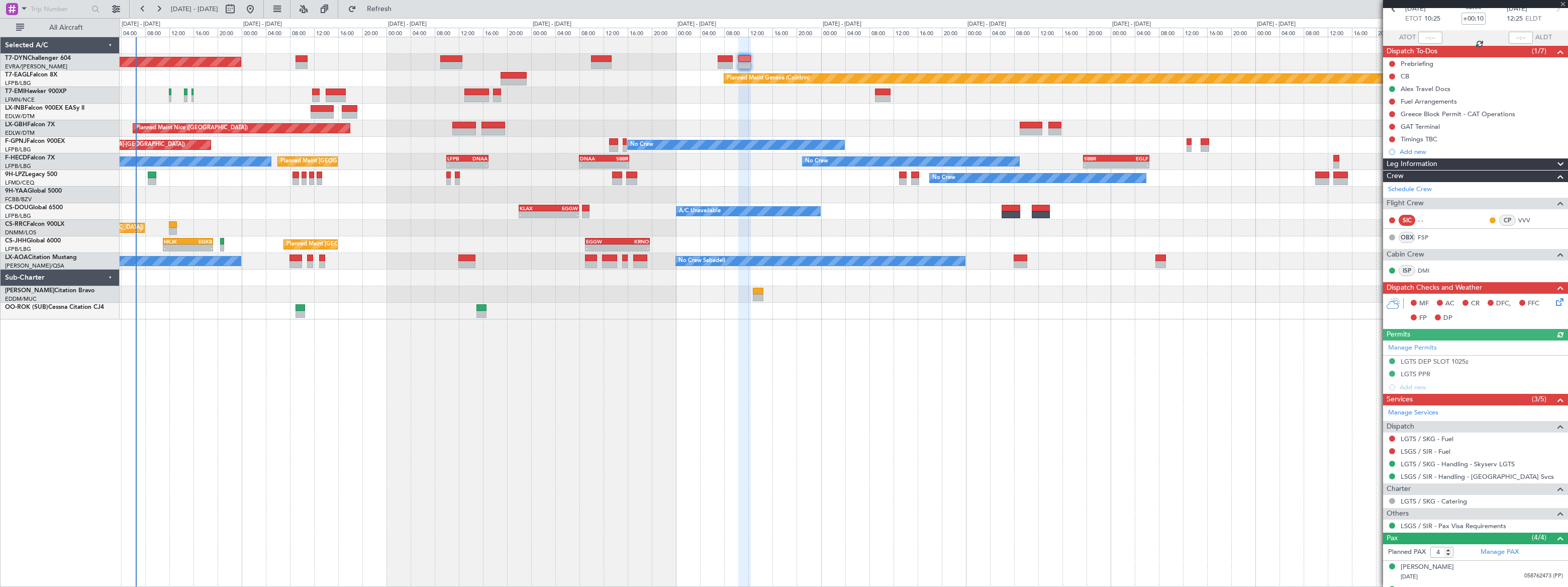
scroll to position [115, 0]
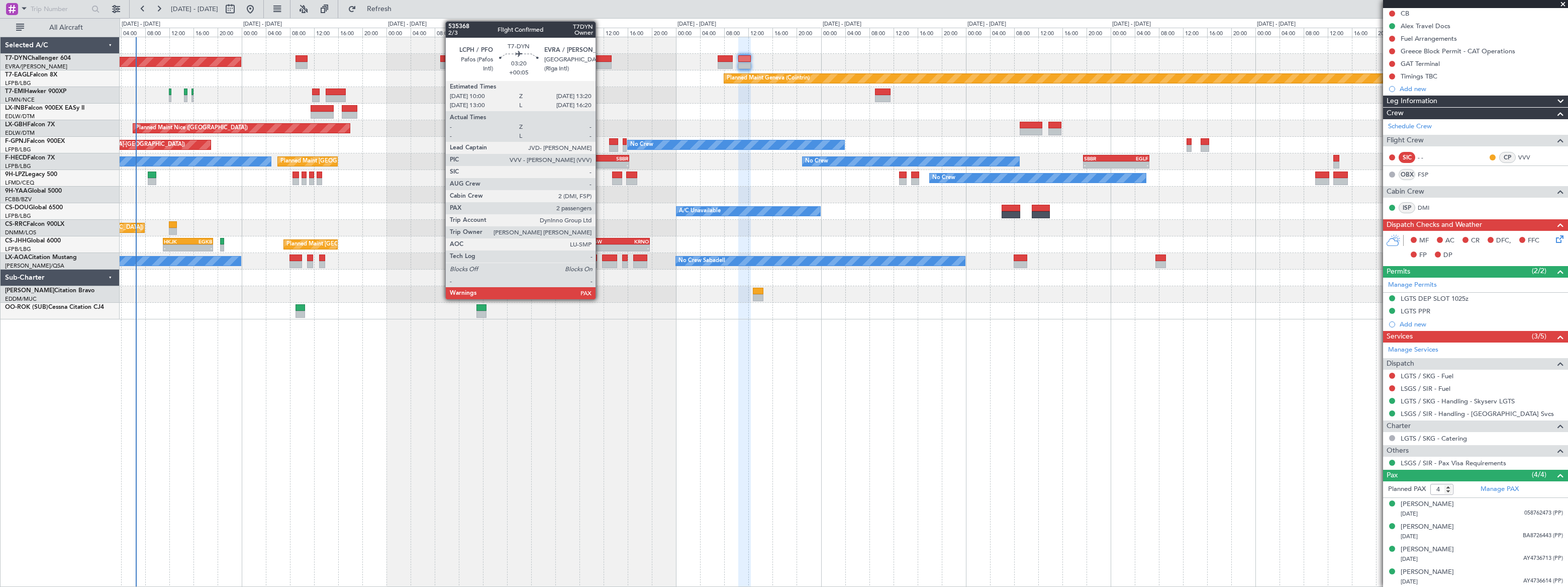
click at [600, 60] on div at bounding box center [601, 59] width 20 height 7
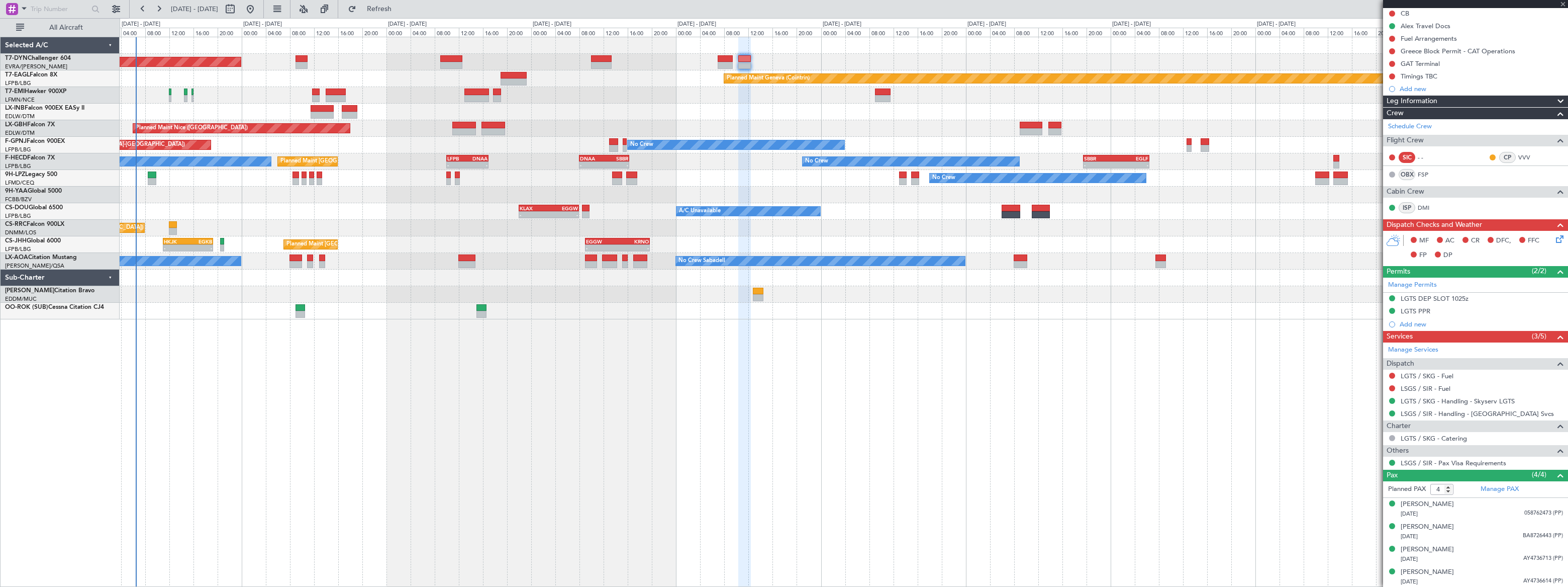
type input "+00:05"
type input "3"
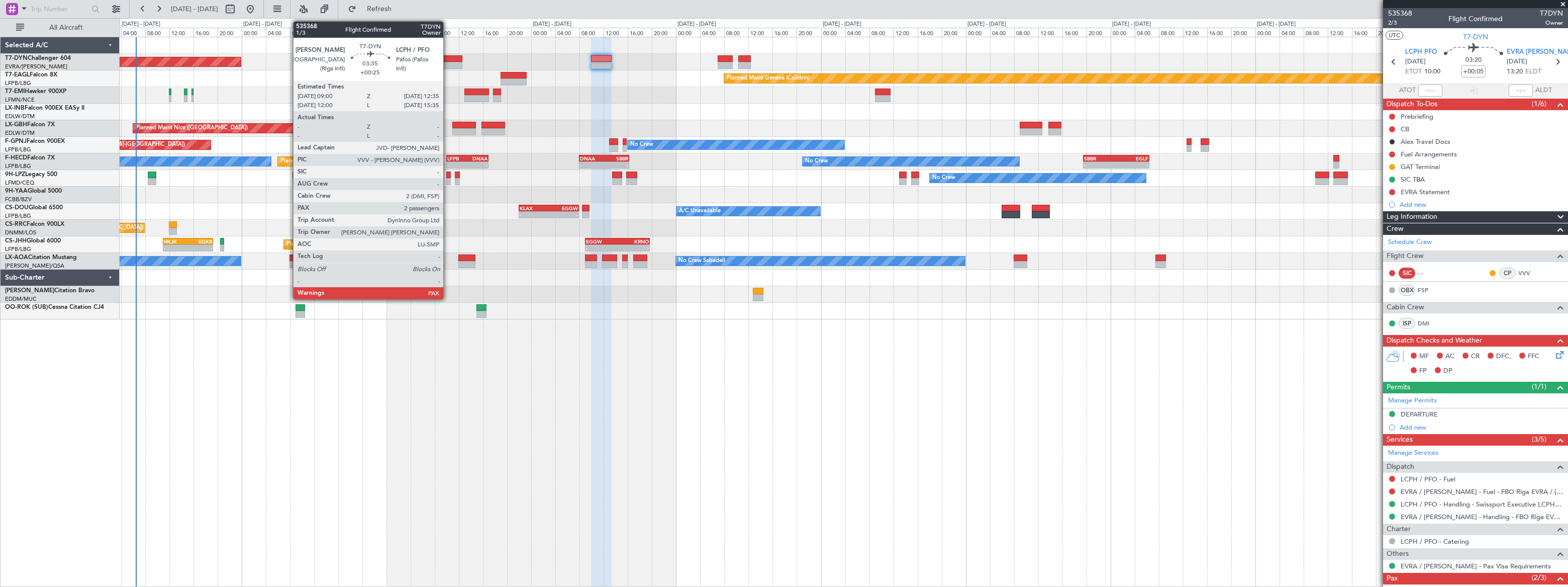
click at [448, 59] on div at bounding box center [451, 59] width 22 height 7
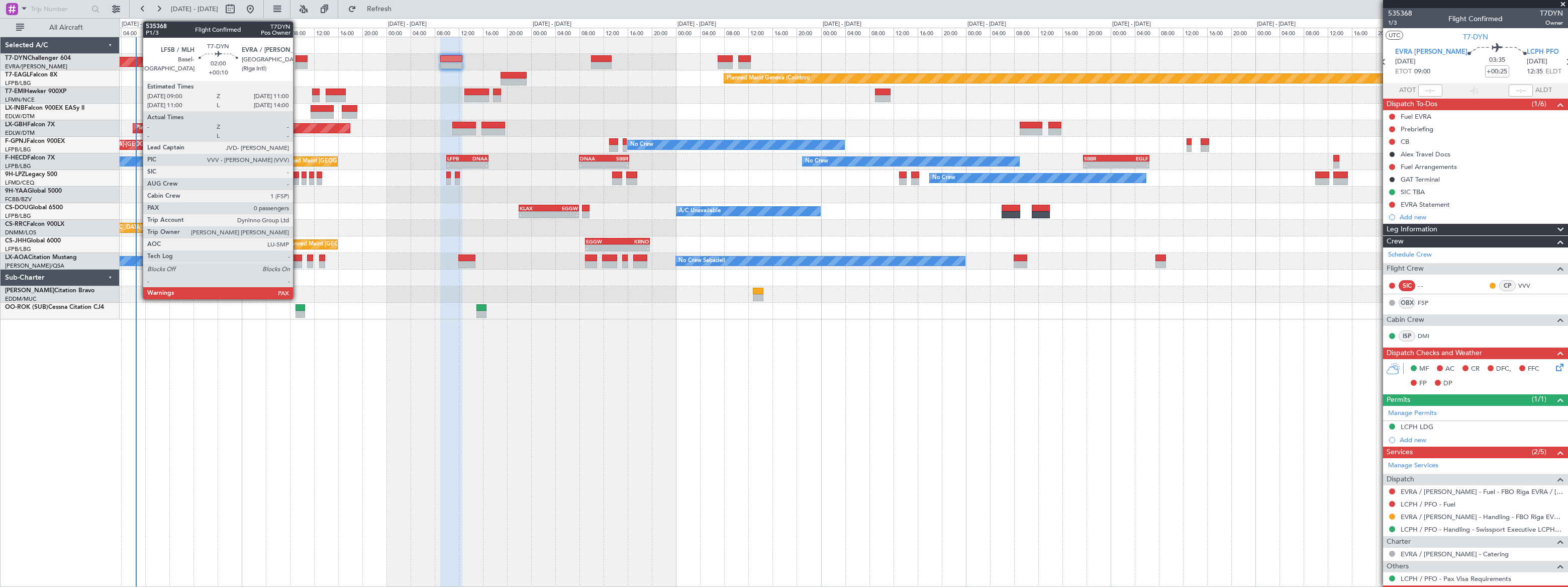
click at [298, 62] on div at bounding box center [302, 65] width 13 height 7
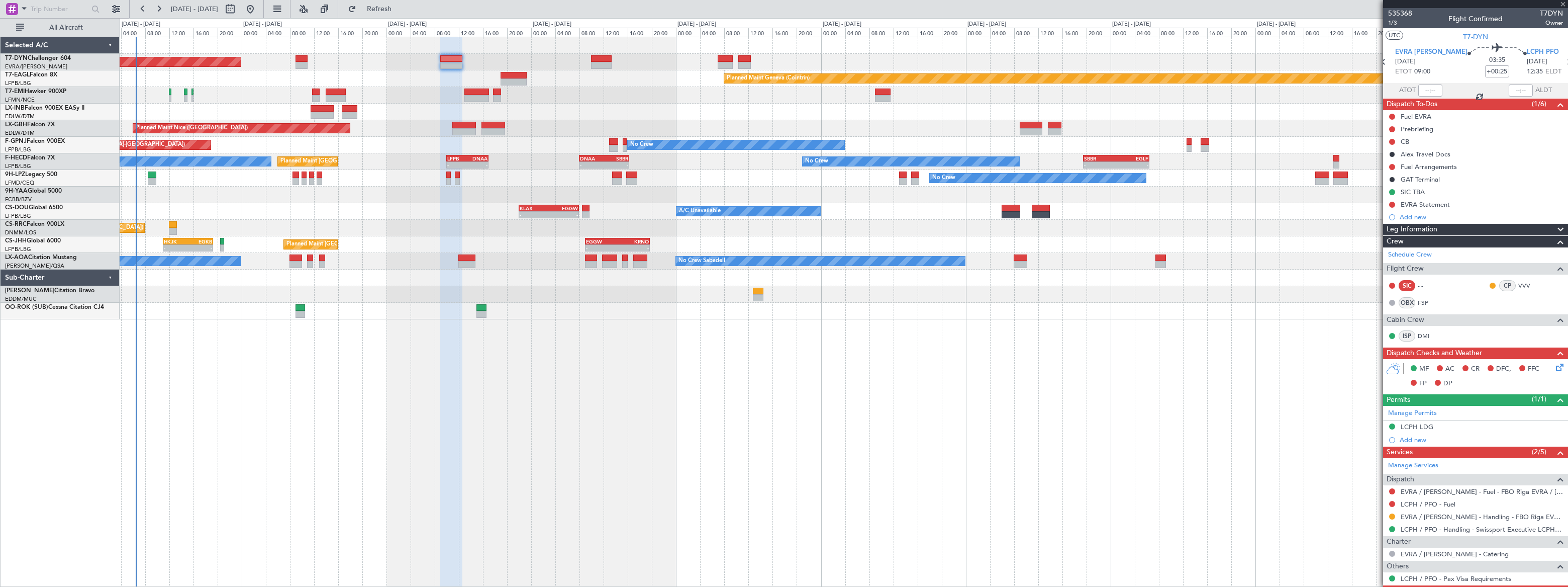
click at [298, 62] on div at bounding box center [302, 65] width 13 height 7
type input "+00:10"
type input "0"
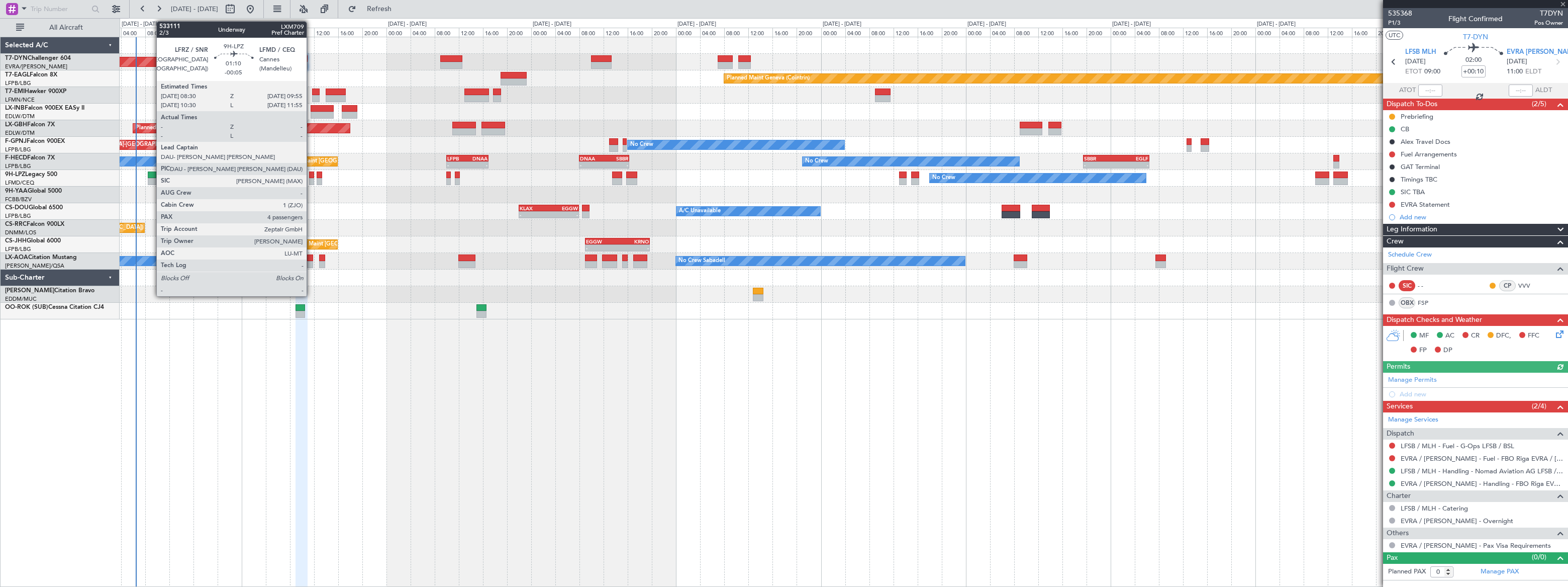
click at [150, 176] on div at bounding box center [152, 175] width 9 height 7
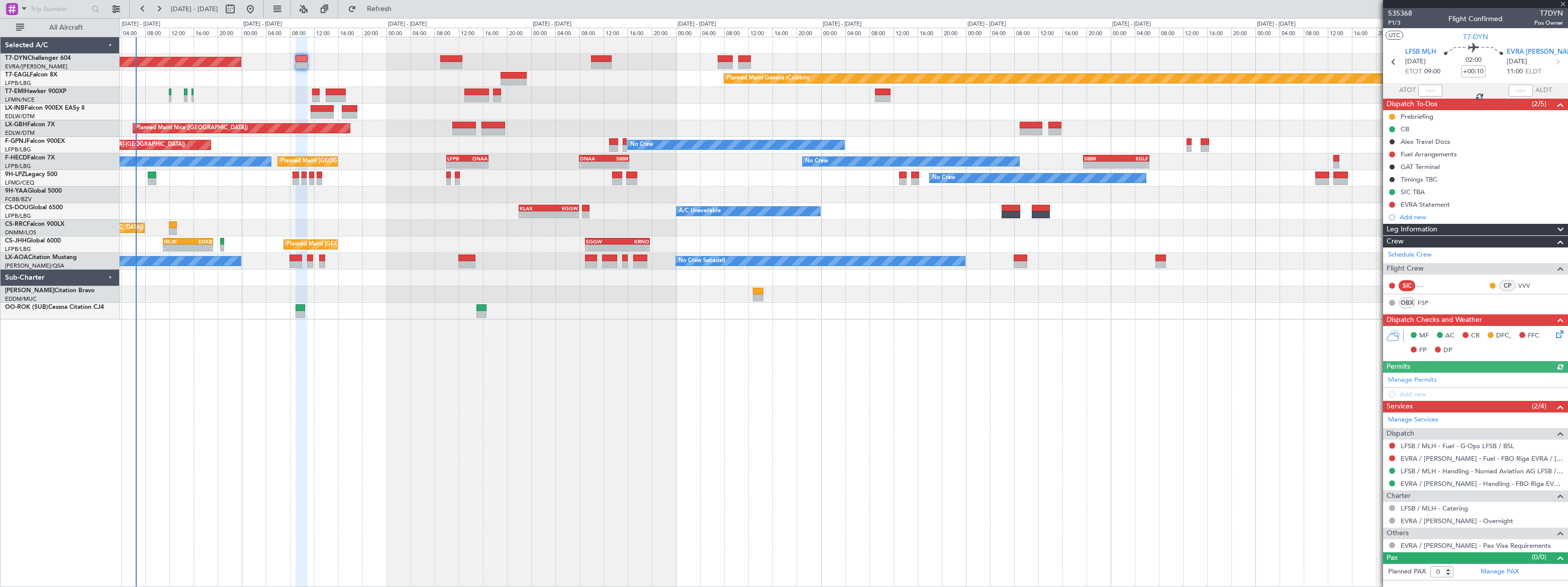
type input "-00:05"
type input "4"
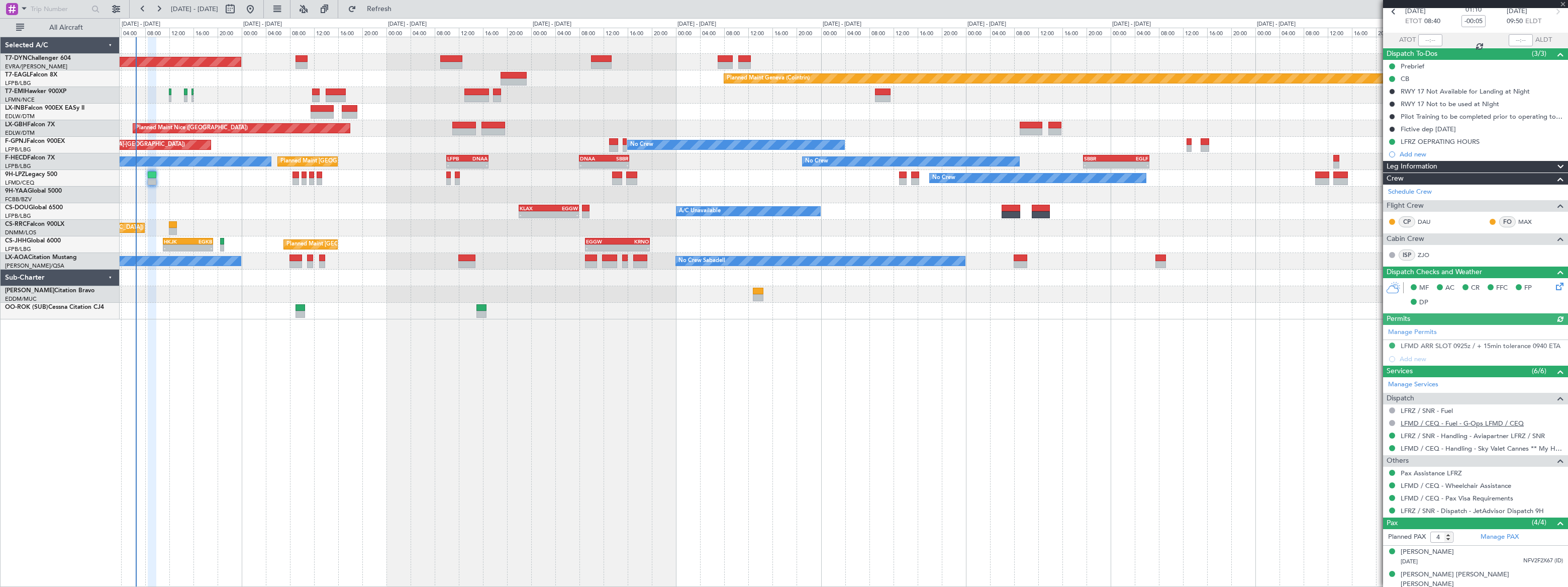
scroll to position [98, 0]
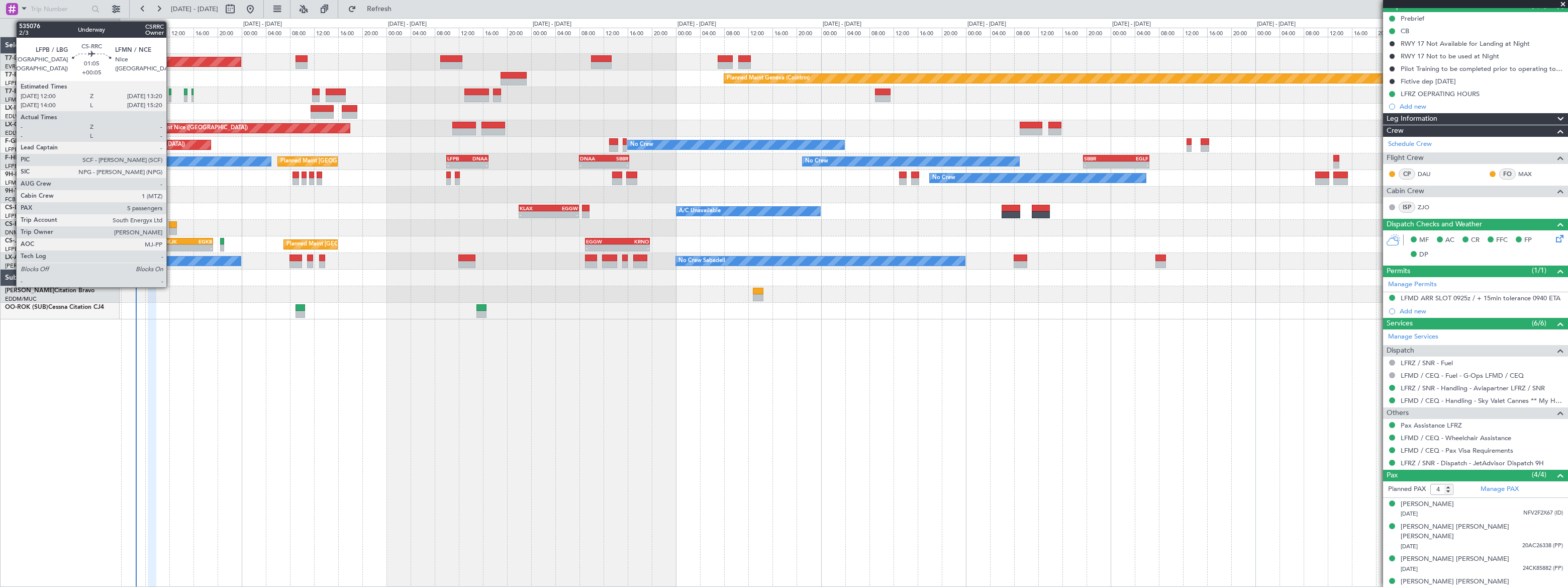
click at [171, 228] on div at bounding box center [173, 231] width 8 height 7
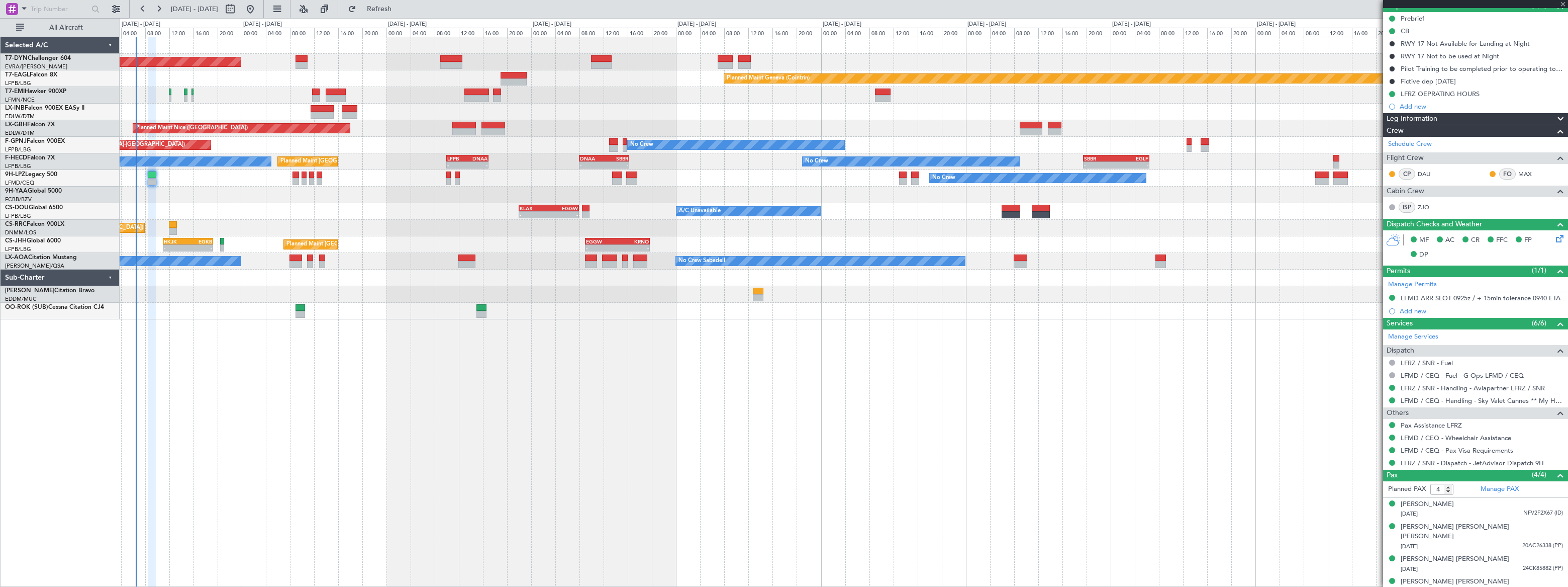
type input "+00:05"
type input "5"
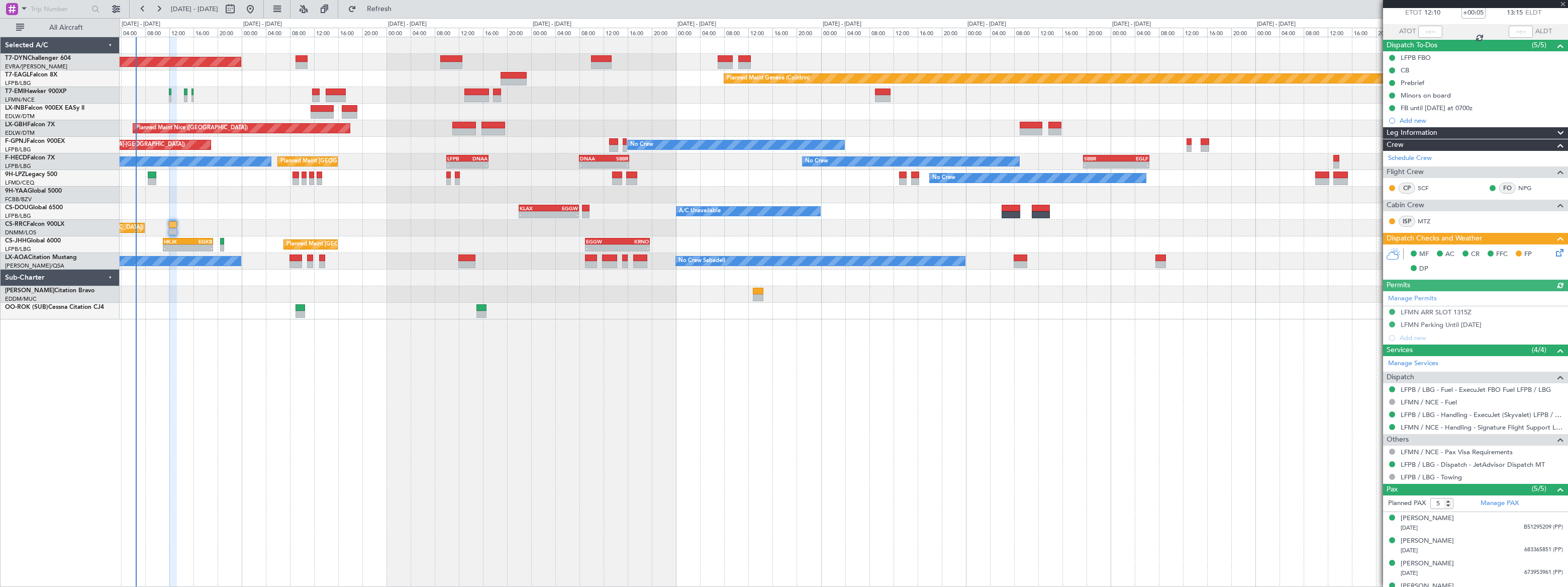
scroll to position [96, 0]
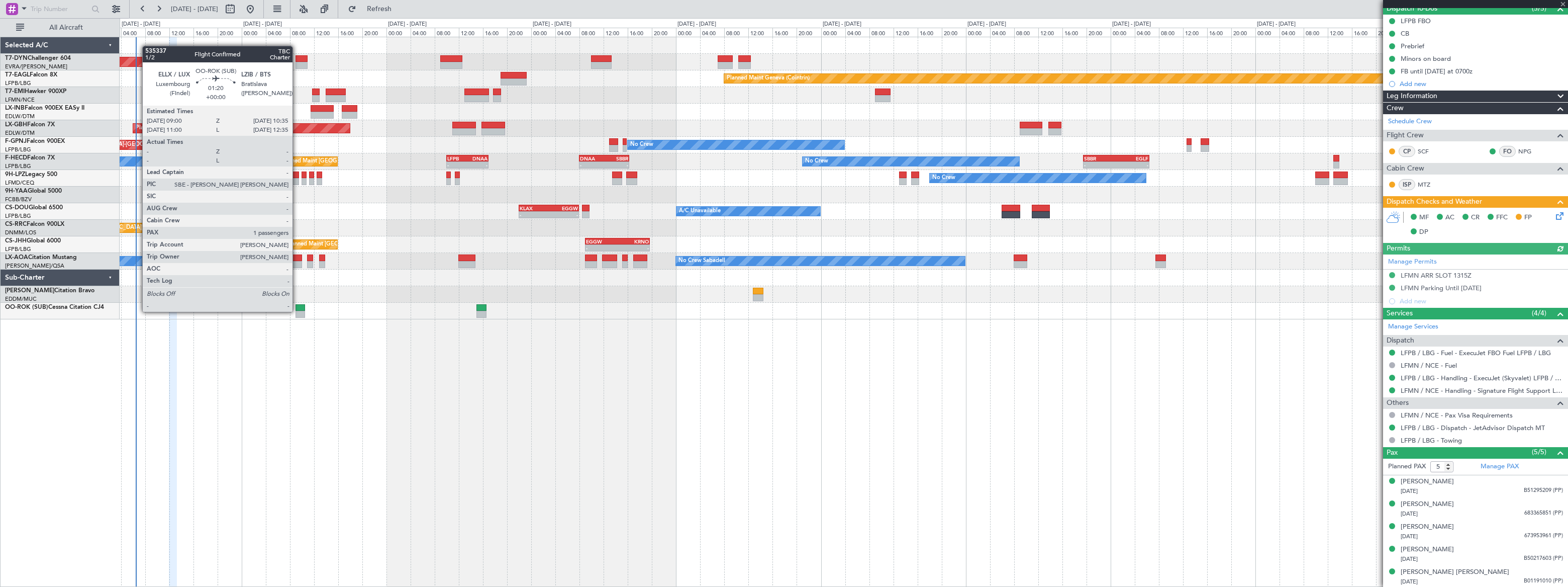
click at [298, 309] on div at bounding box center [300, 308] width 10 height 7
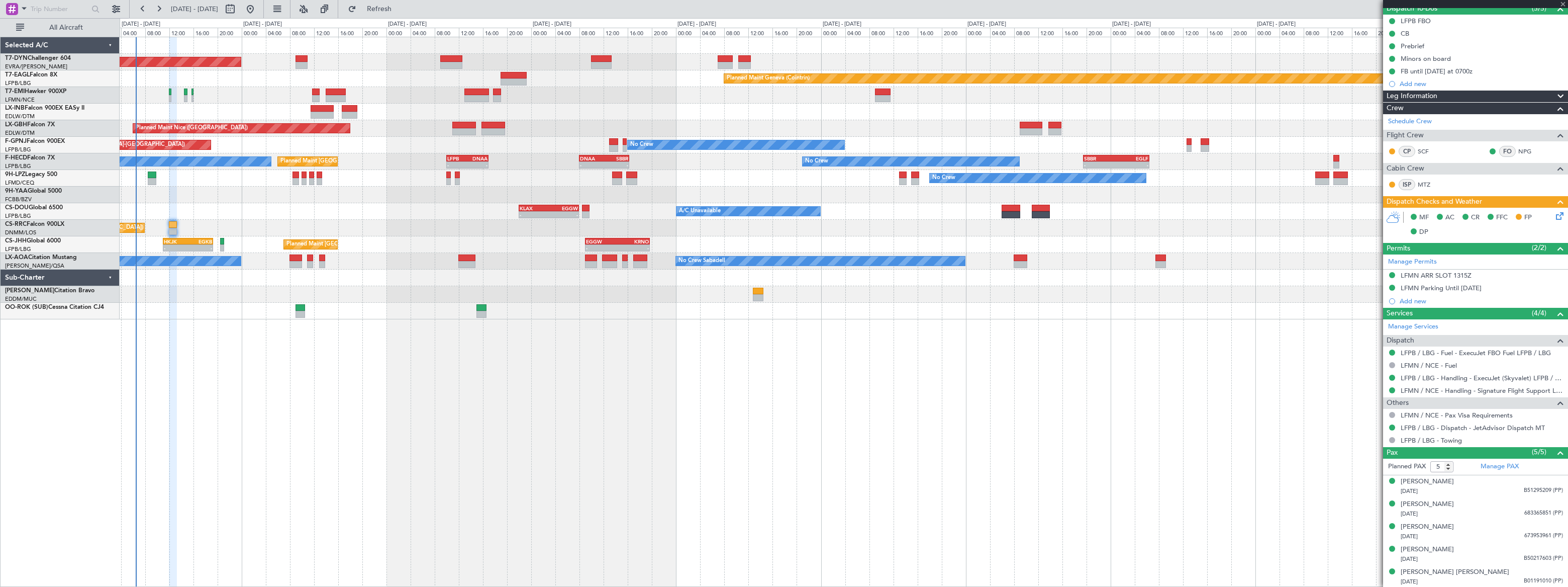
type input "1"
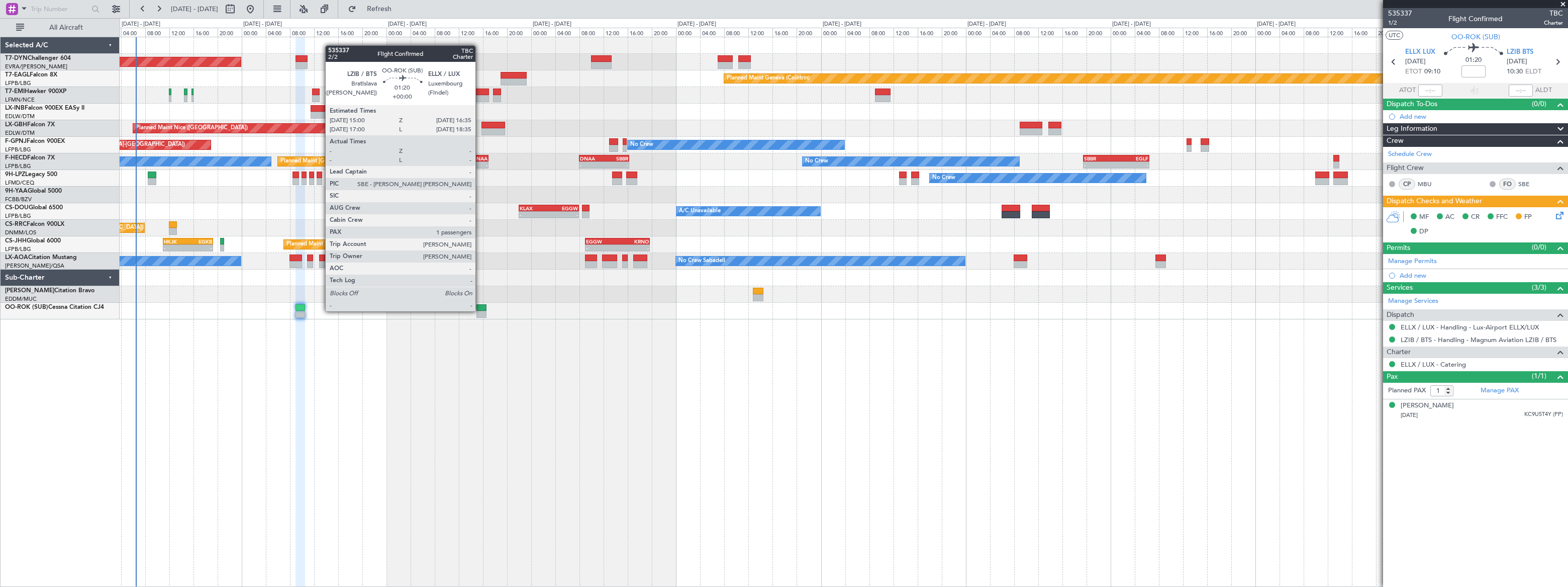
click at [480, 311] on div at bounding box center [481, 314] width 10 height 7
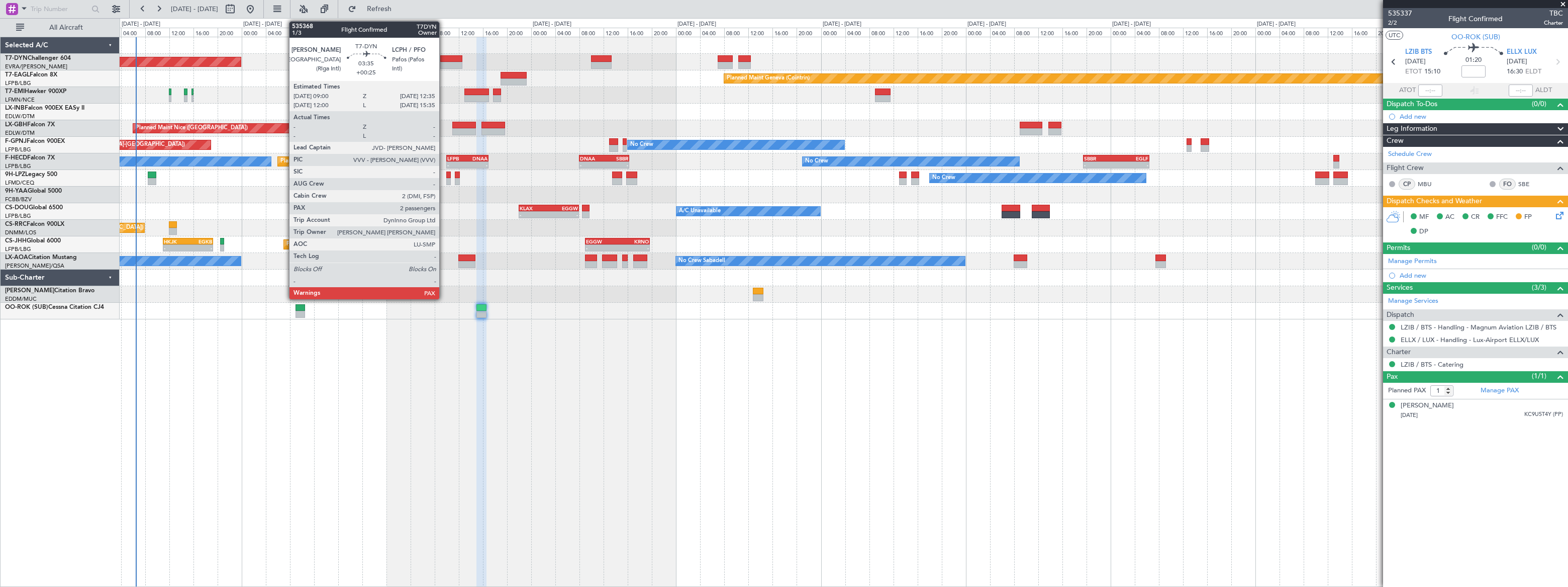
click at [444, 58] on div at bounding box center [451, 59] width 22 height 7
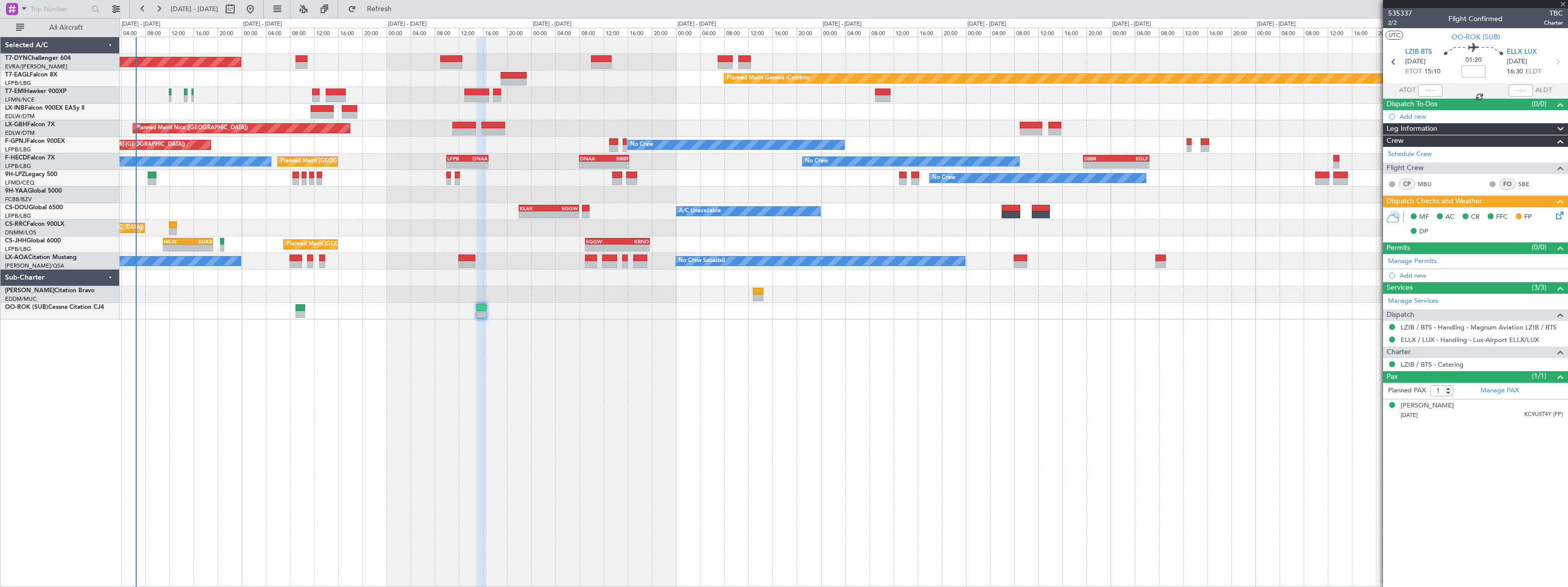
type input "+00:25"
type input "3"
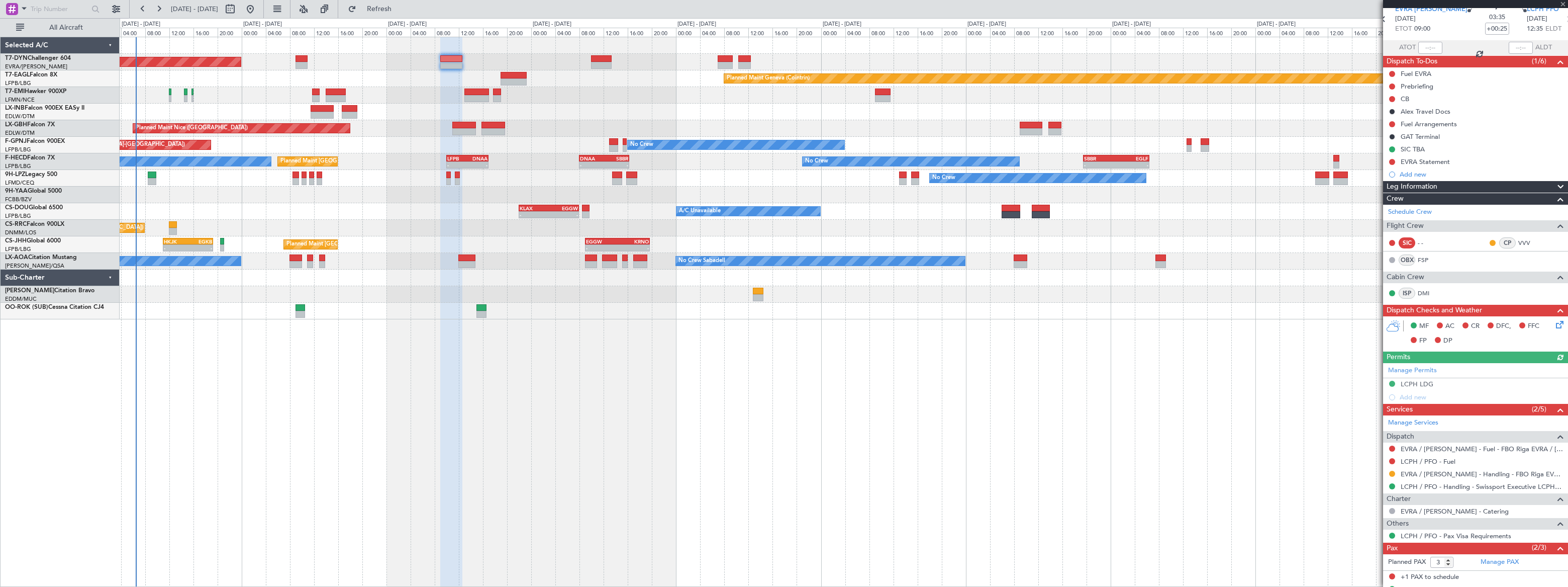
scroll to position [83, 0]
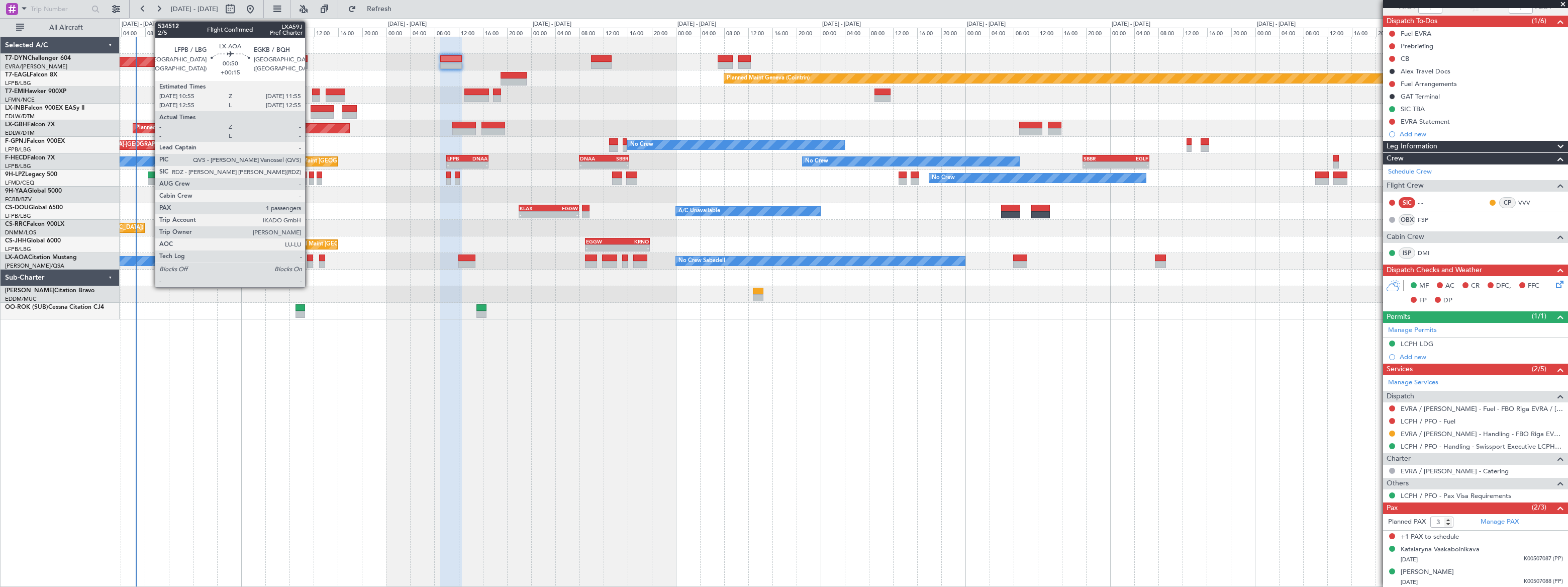
click at [309, 259] on div at bounding box center [310, 258] width 6 height 7
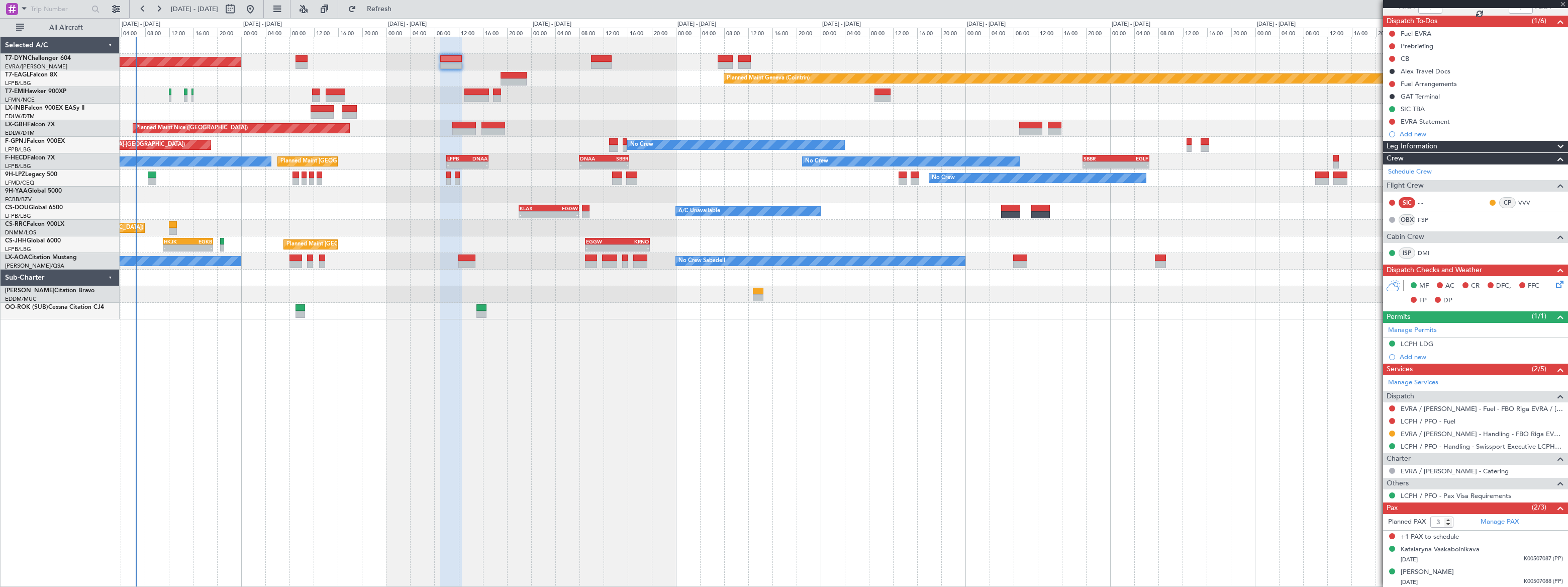
type input "+00:15"
type input "1"
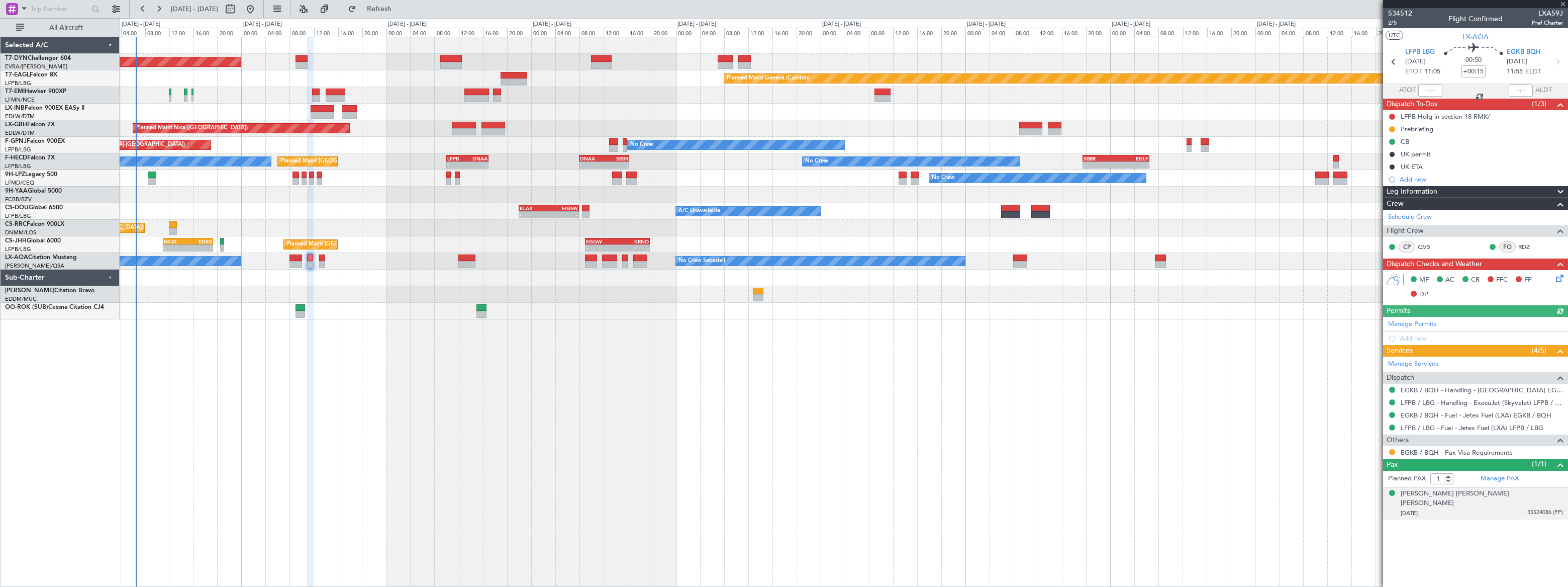
click at [1534, 509] on span "35524086 (PP)" at bounding box center [1545, 512] width 36 height 8
click at [1491, 492] on div "[PERSON_NAME] [PERSON_NAME] [PERSON_NAME]" at bounding box center [1481, 498] width 163 height 20
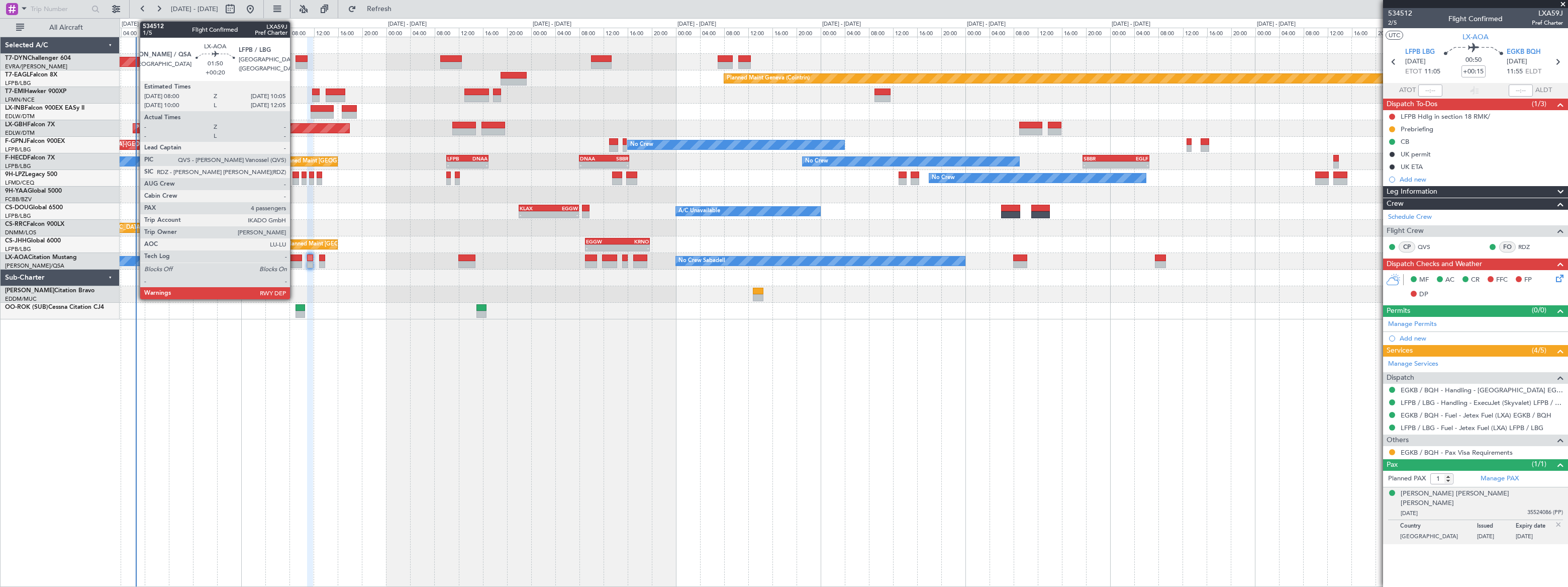
click at [295, 259] on div at bounding box center [296, 258] width 13 height 7
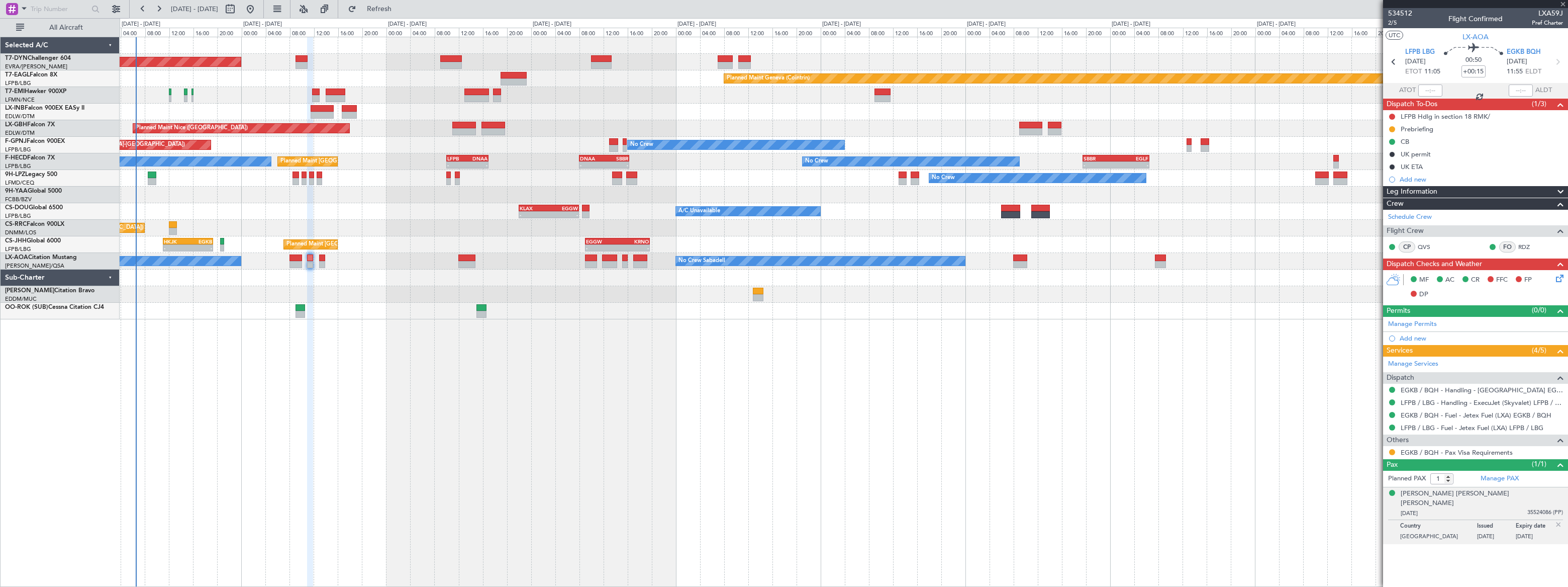
type input "+00:20"
type input "4"
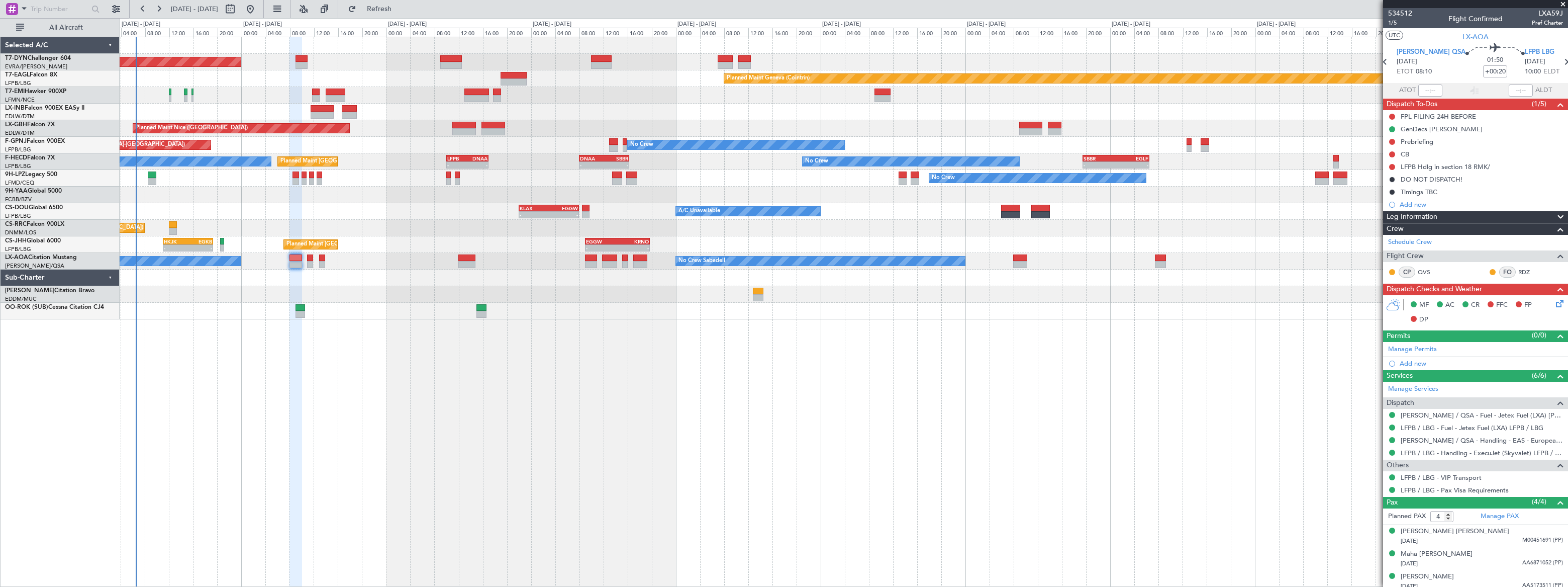
click at [318, 260] on div "No Crew Sabadell No Crew Sabadell" at bounding box center [844, 261] width 1447 height 17
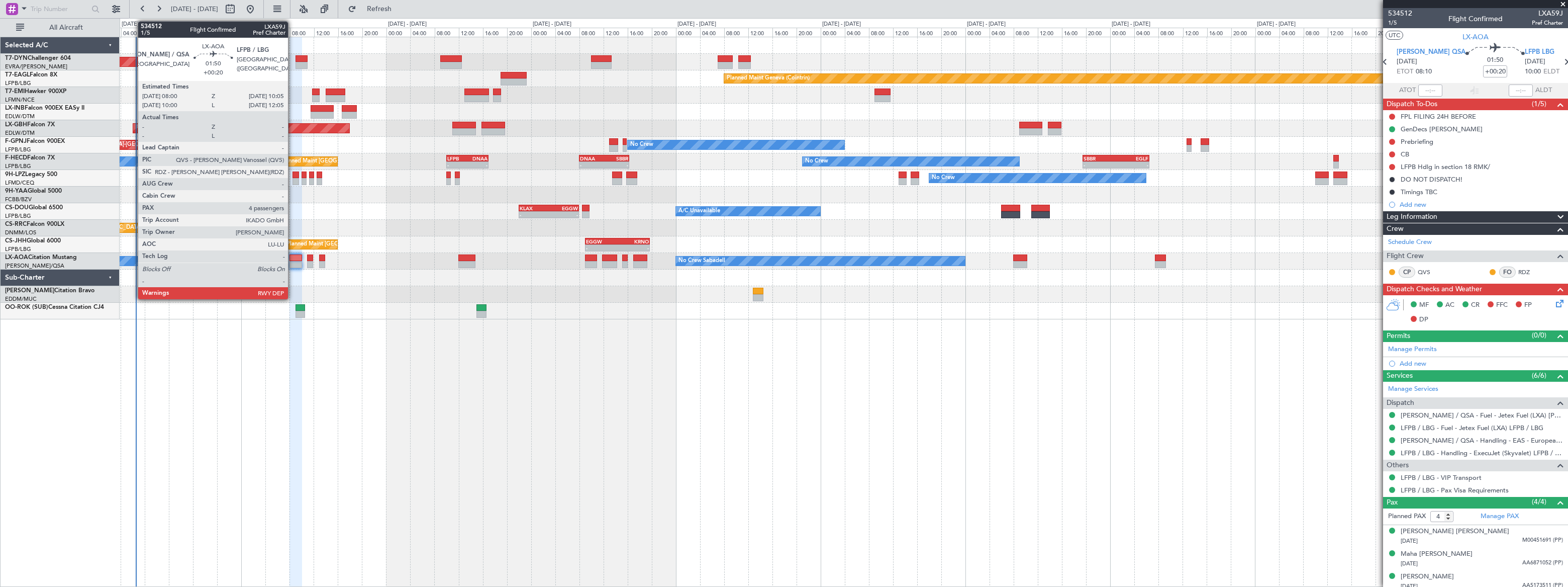
click at [292, 256] on div at bounding box center [296, 258] width 13 height 7
click at [294, 258] on div at bounding box center [296, 258] width 13 height 7
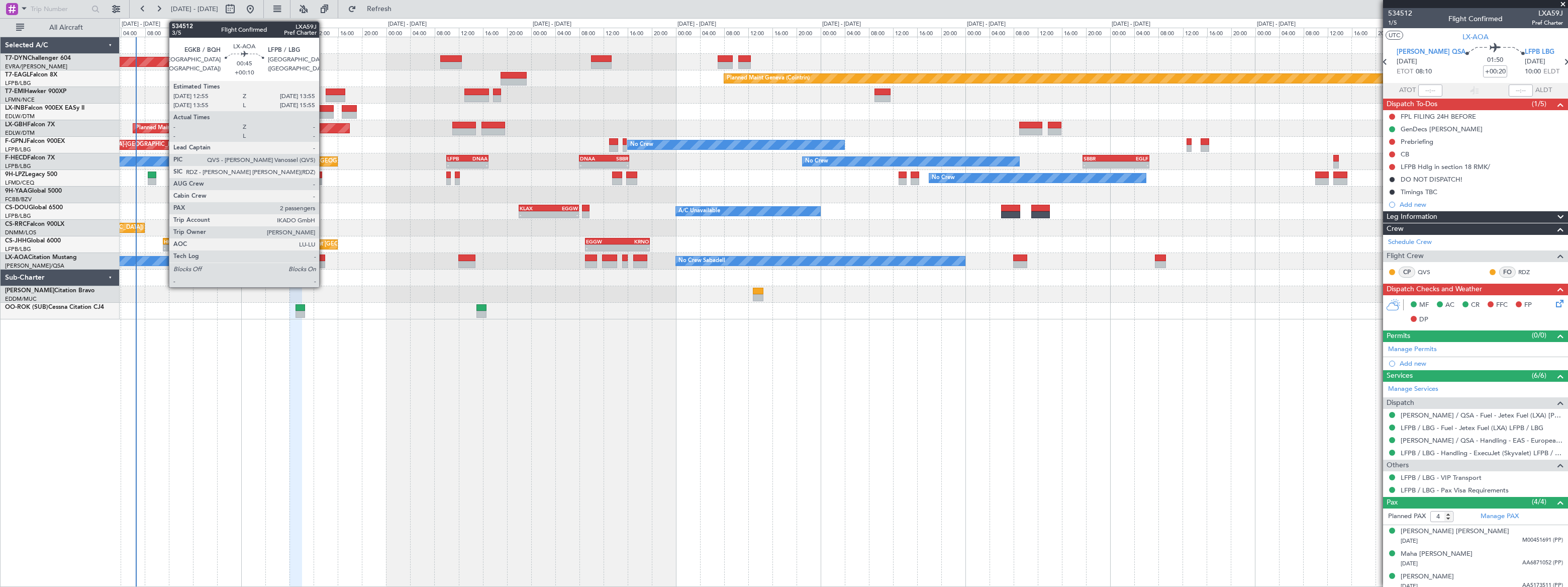
click at [323, 261] on div at bounding box center [322, 264] width 6 height 7
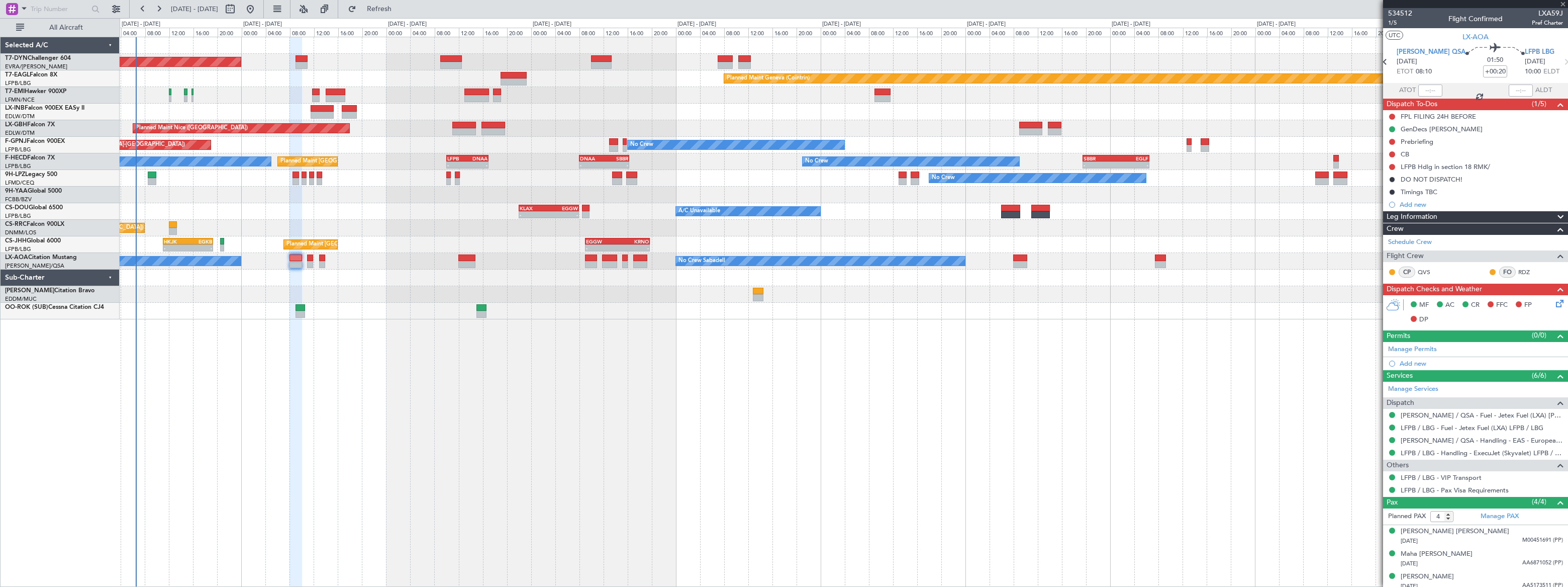
type input "+00:10"
type input "2"
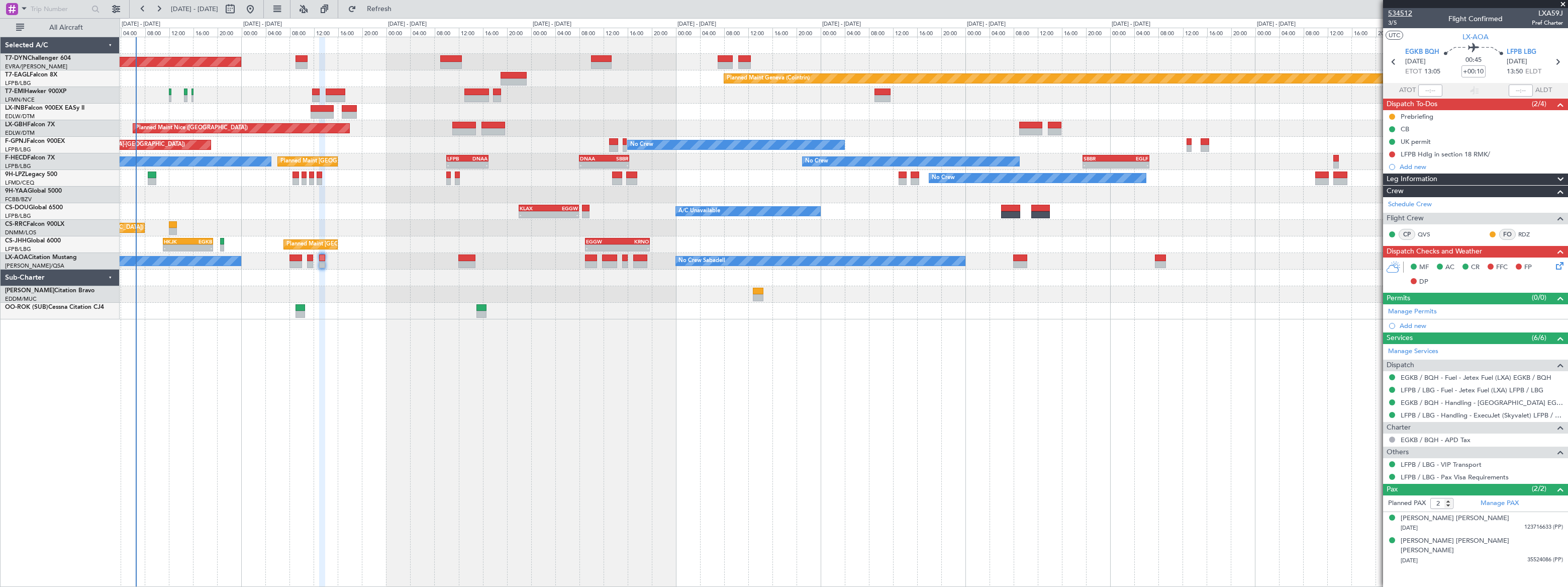
click at [1400, 13] on span "534512" at bounding box center [1400, 13] width 24 height 11
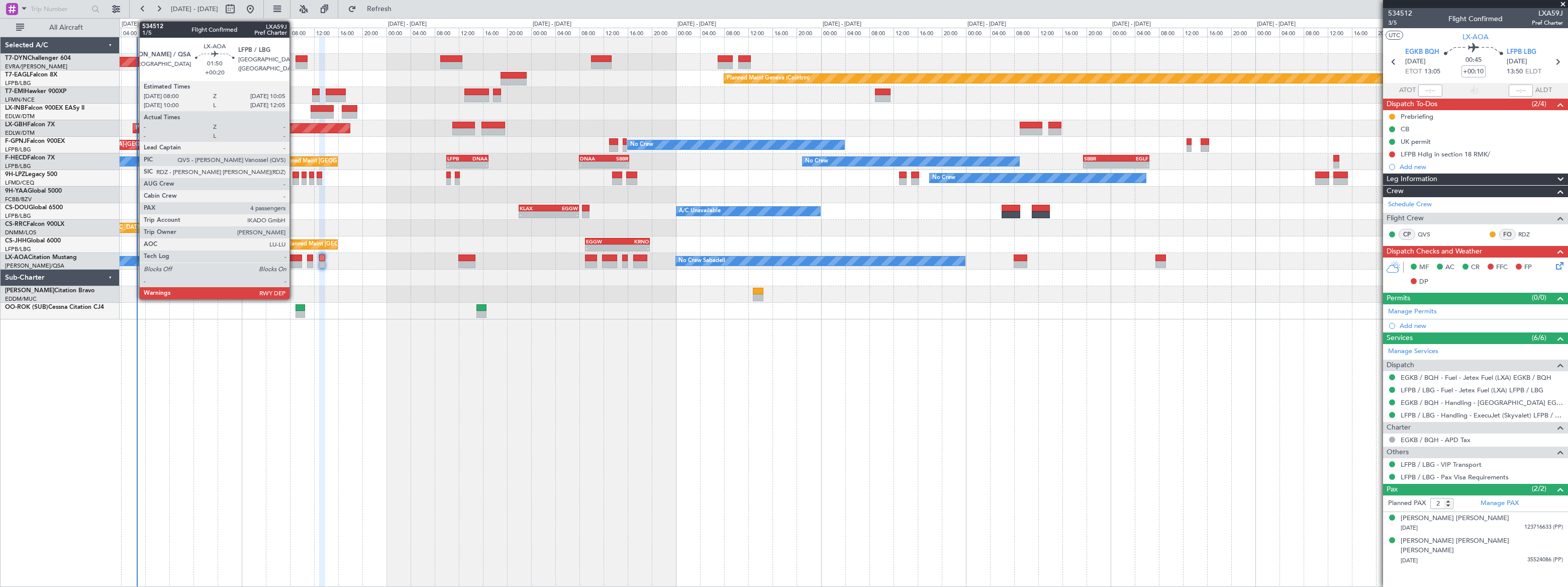
click at [294, 256] on div at bounding box center [296, 258] width 13 height 7
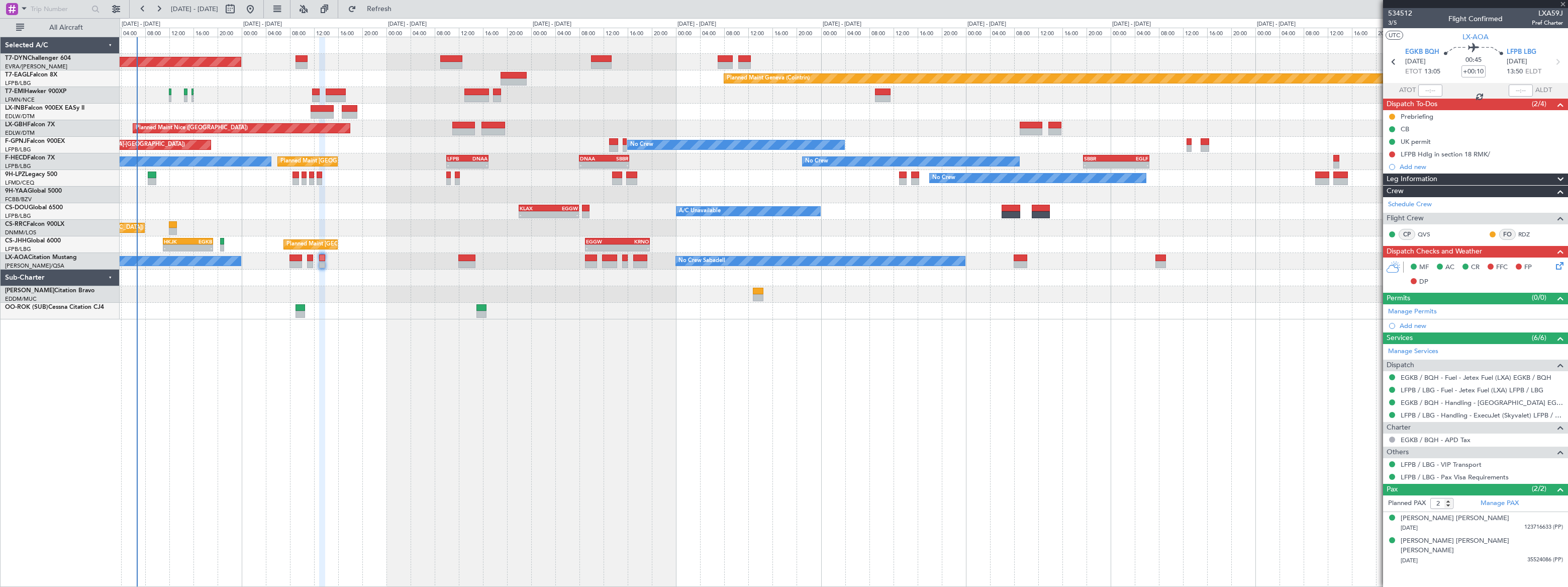
type input "+00:20"
type input "4"
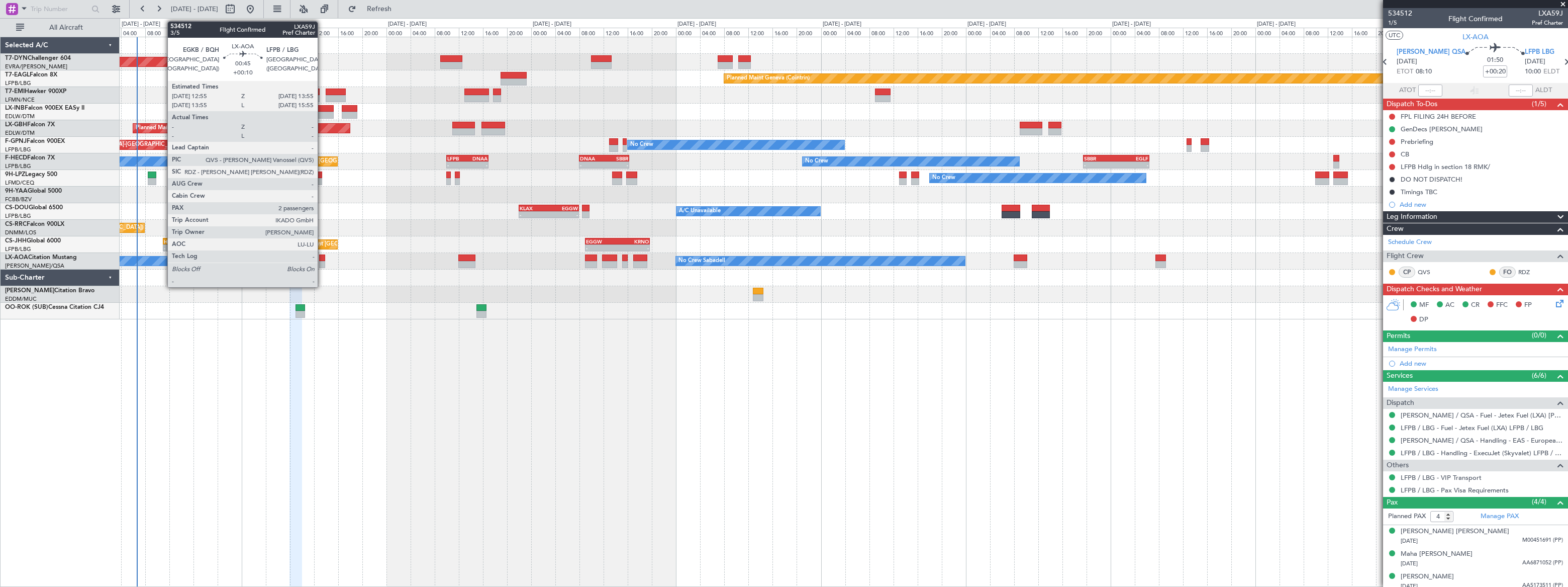
click at [322, 262] on div at bounding box center [322, 264] width 6 height 7
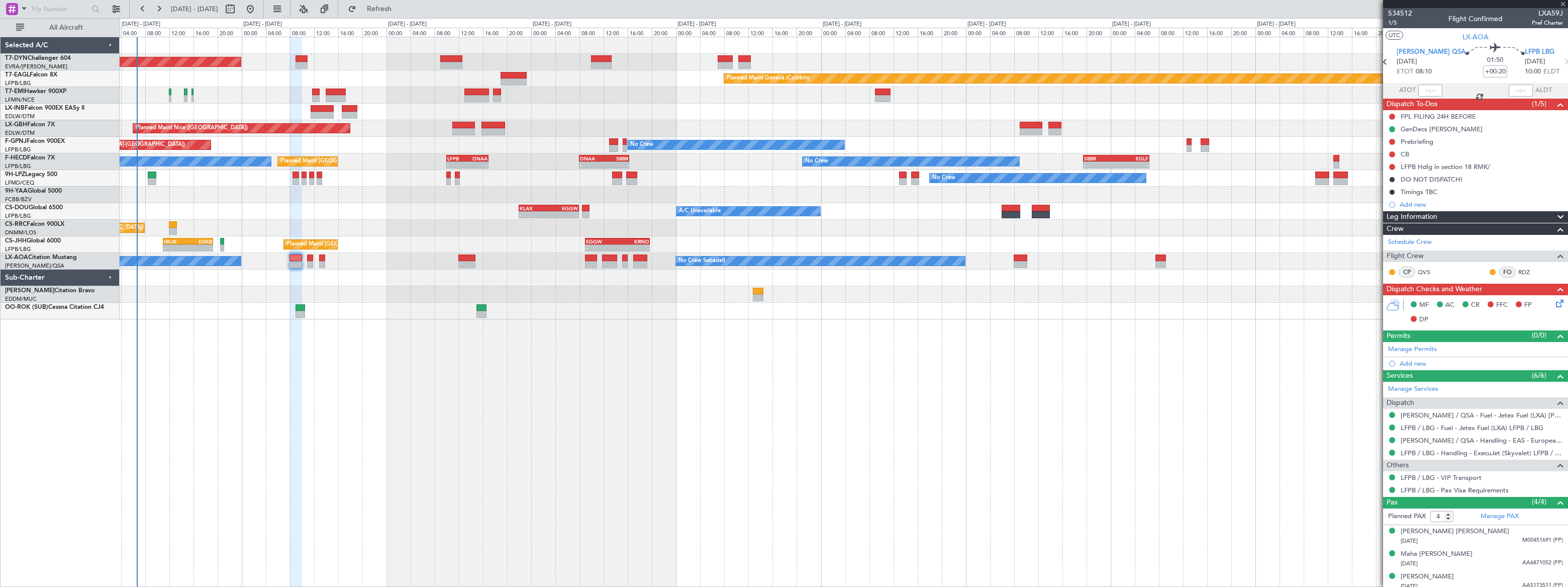
type input "+00:10"
type input "2"
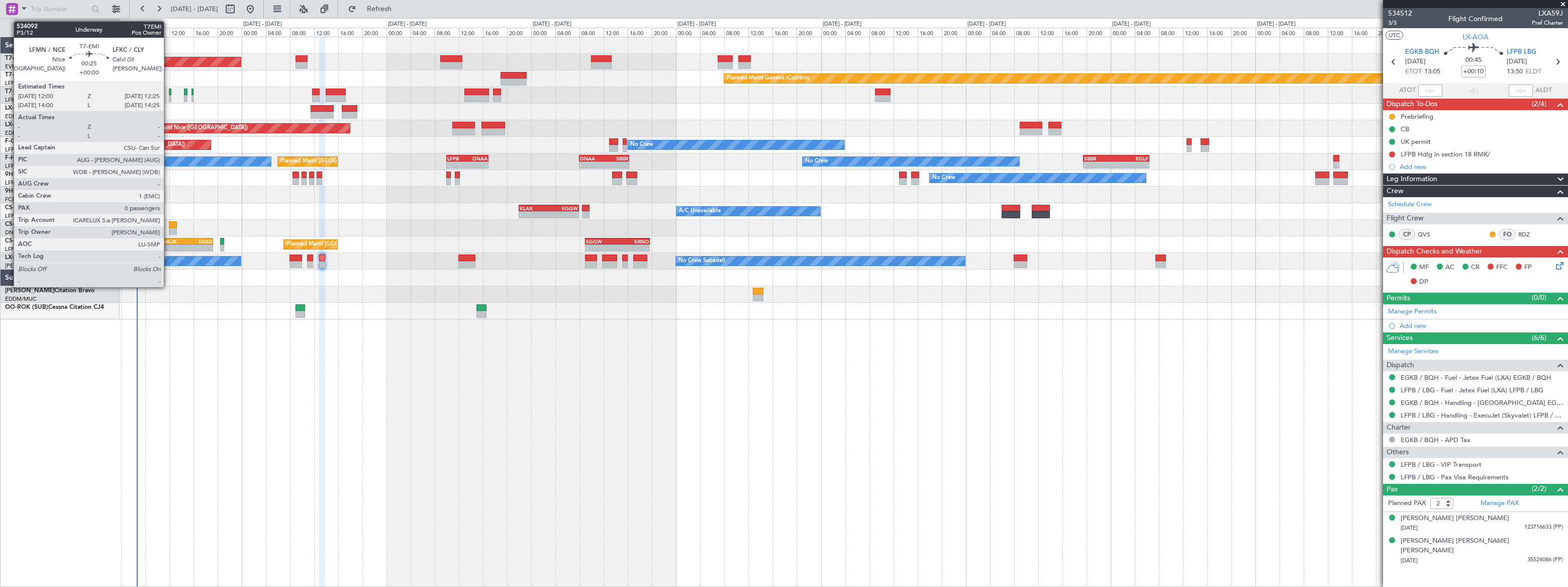
click at [170, 96] on div at bounding box center [170, 98] width 3 height 7
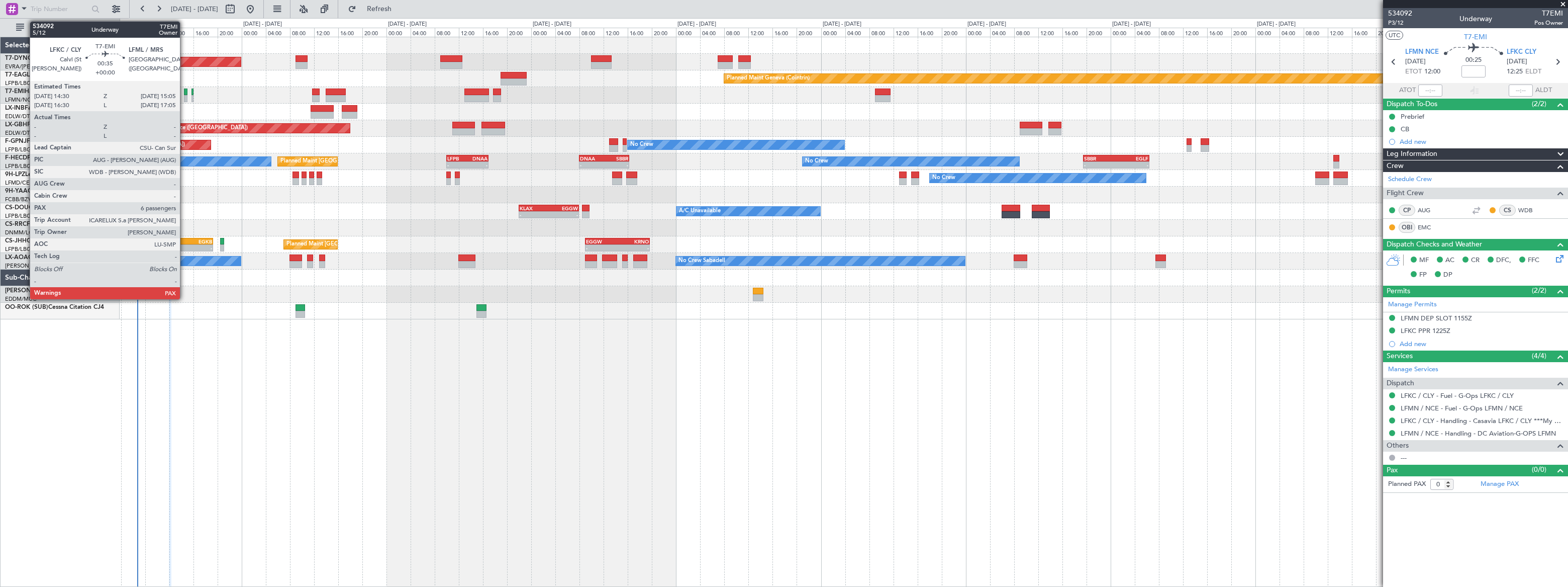
click at [184, 93] on div at bounding box center [186, 92] width 4 height 7
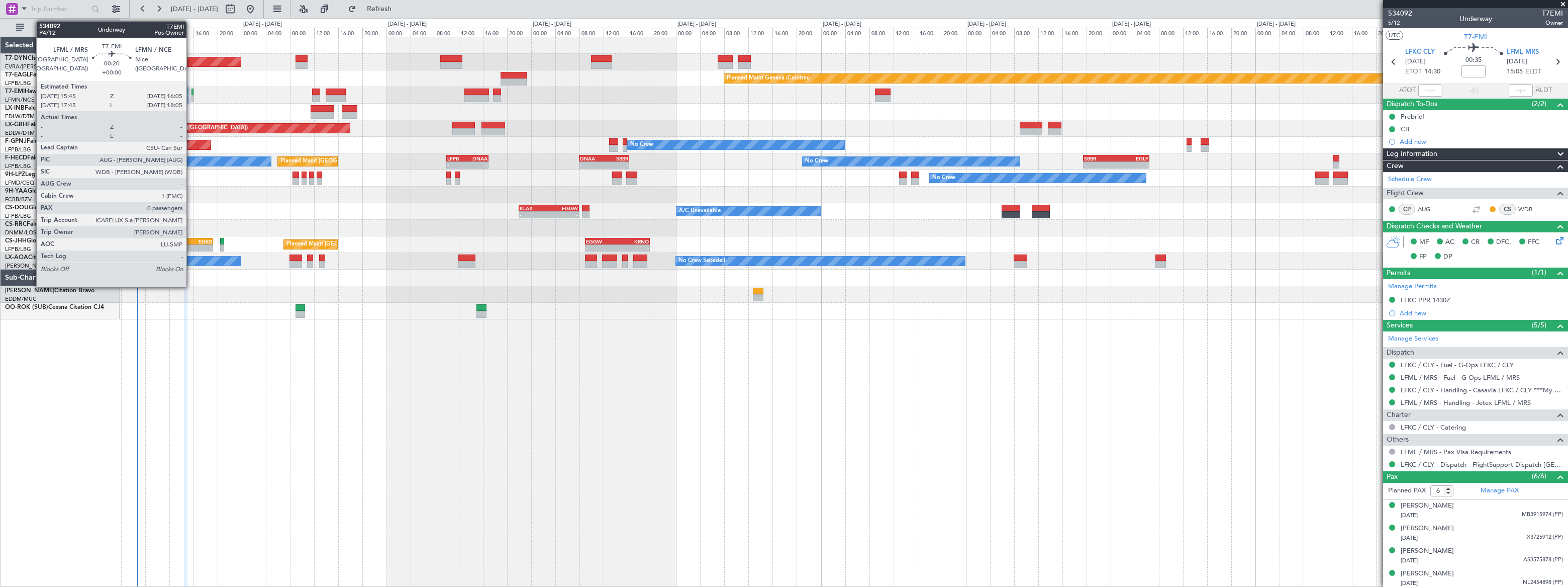
click at [191, 96] on div at bounding box center [193, 98] width 3 height 7
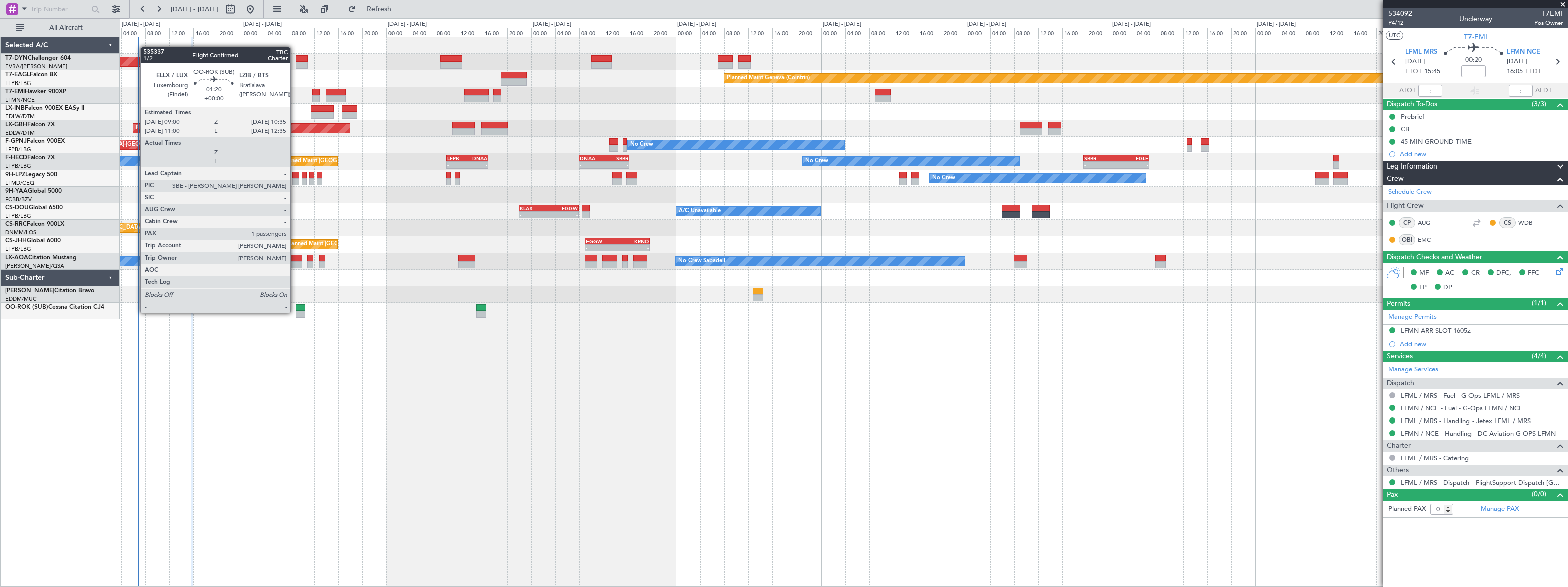
click at [297, 312] on div at bounding box center [300, 314] width 10 height 7
click at [300, 309] on div at bounding box center [300, 308] width 10 height 7
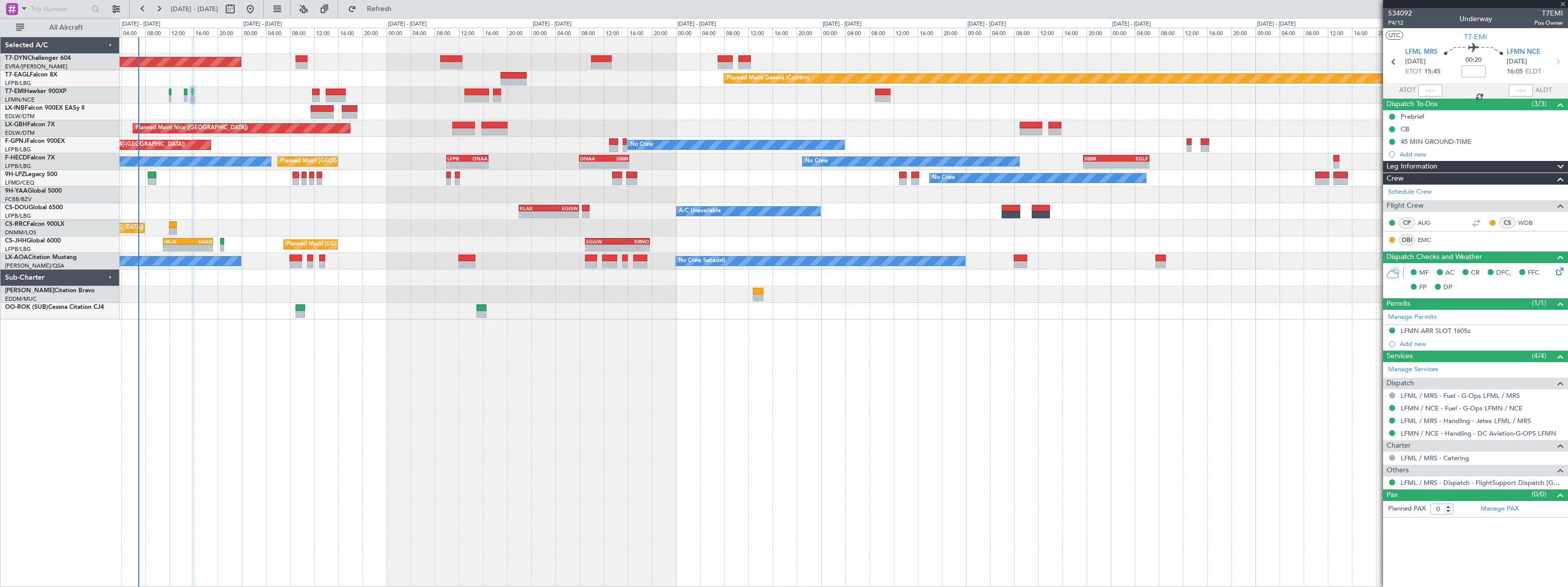
type input "1"
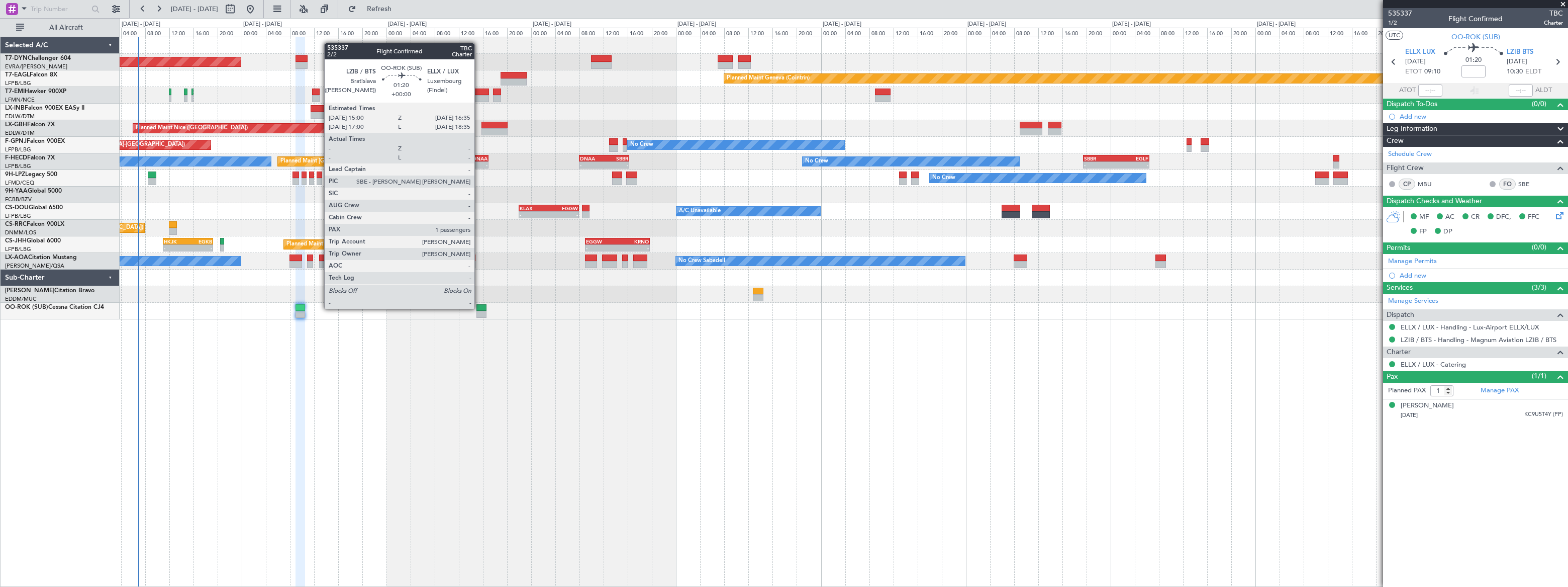
click at [480, 308] on div at bounding box center [481, 308] width 10 height 7
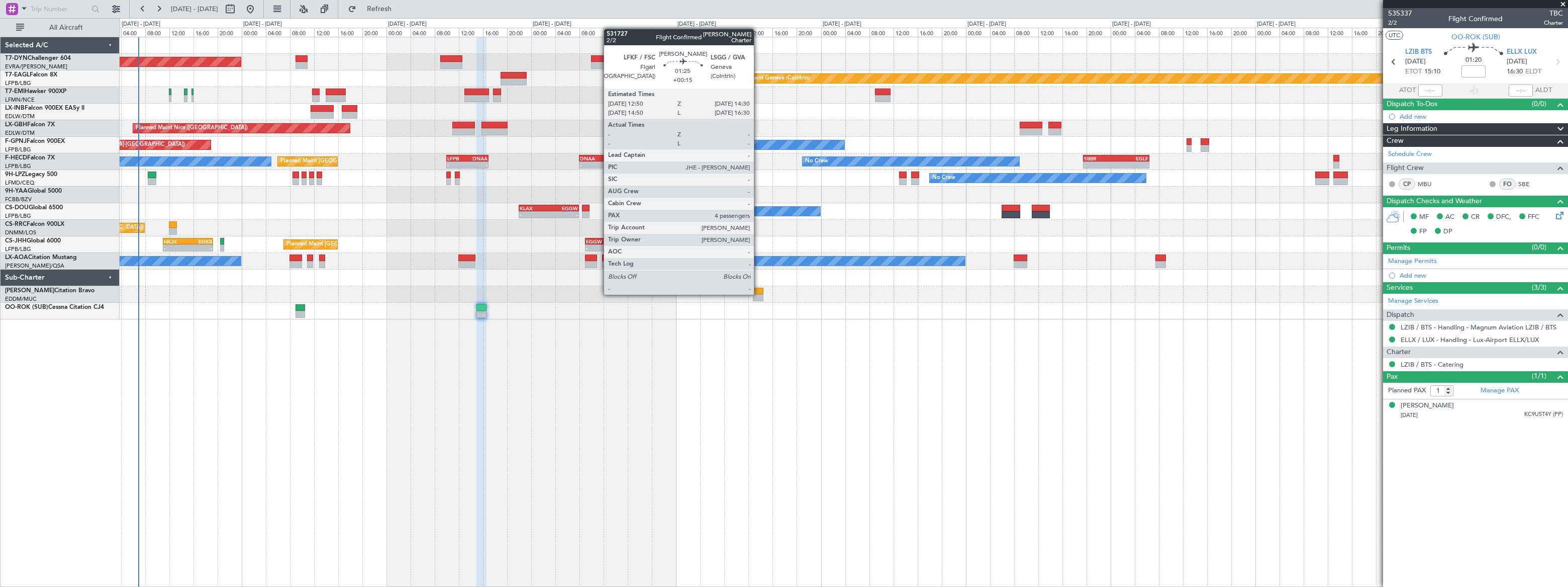
click at [758, 294] on div at bounding box center [758, 297] width 11 height 7
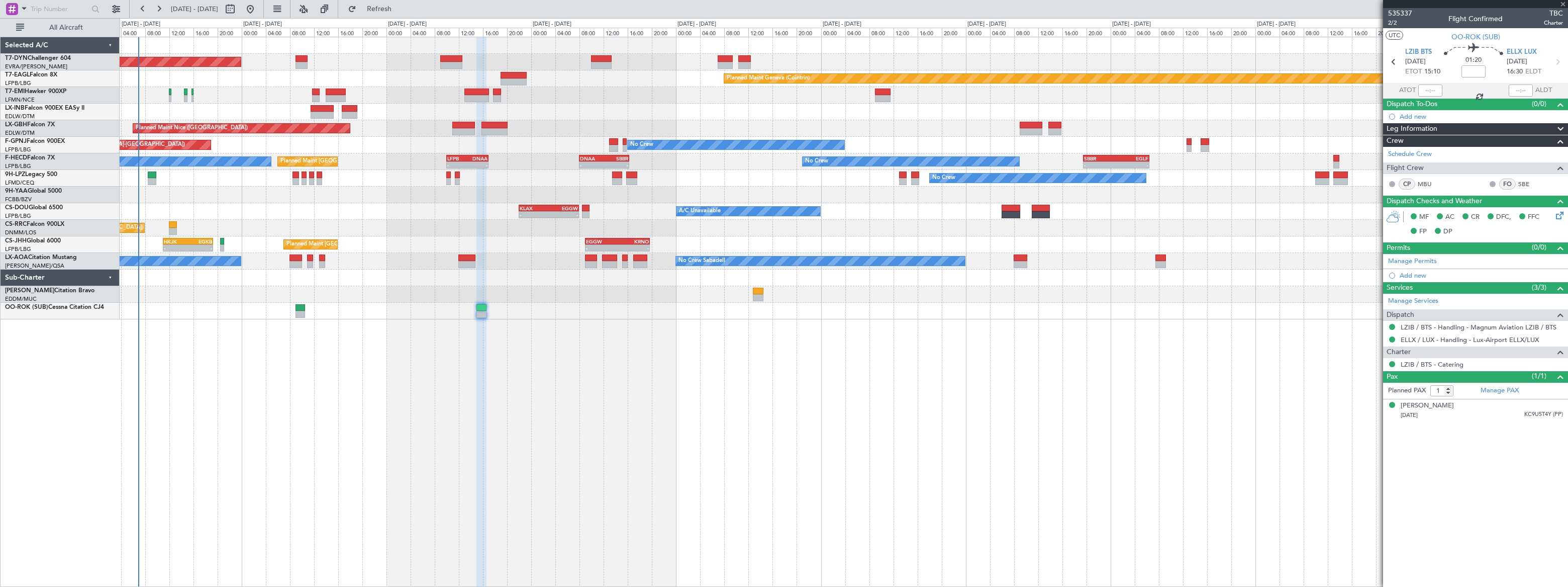
type input "+00:15"
type input "4"
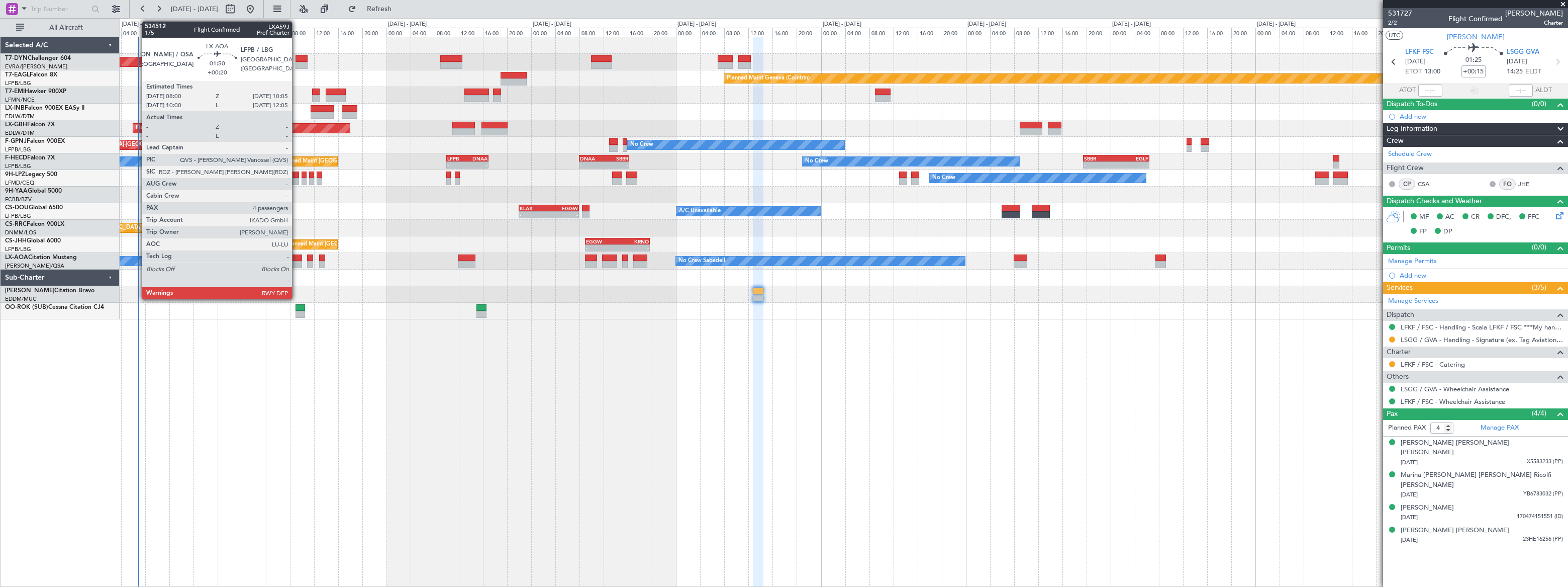
click at [297, 261] on div at bounding box center [296, 264] width 13 height 7
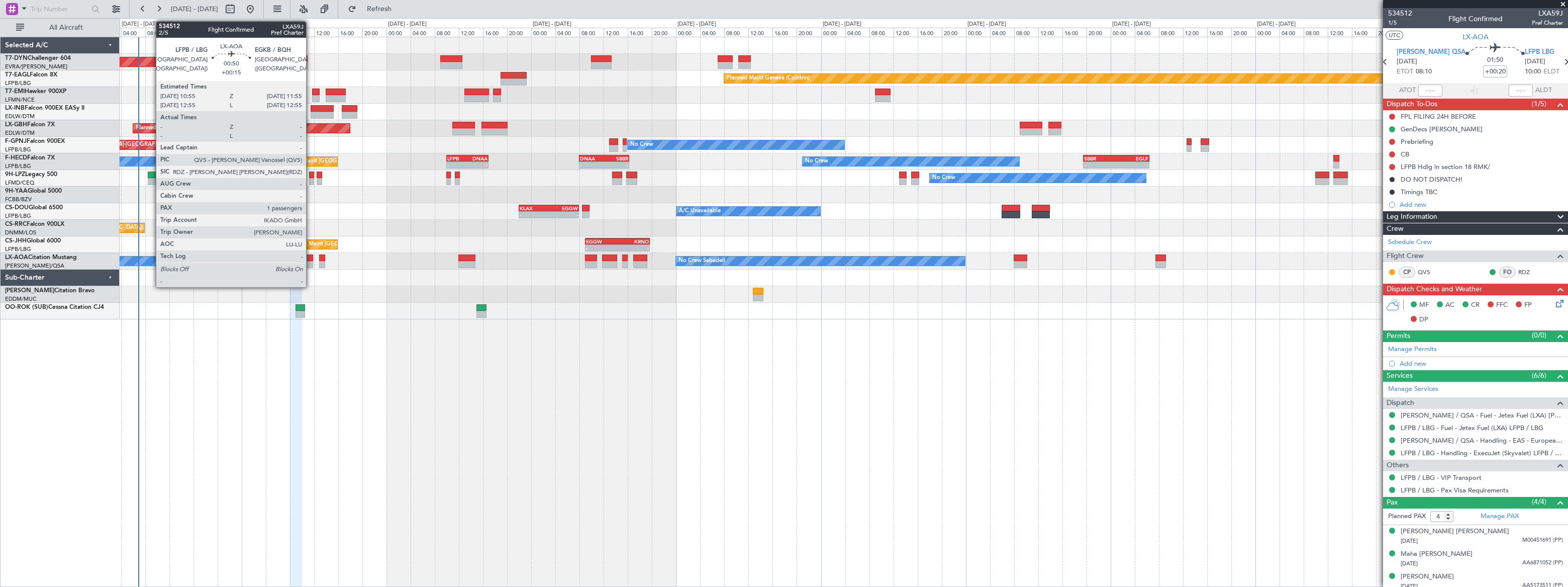
click at [311, 257] on div at bounding box center [310, 258] width 6 height 7
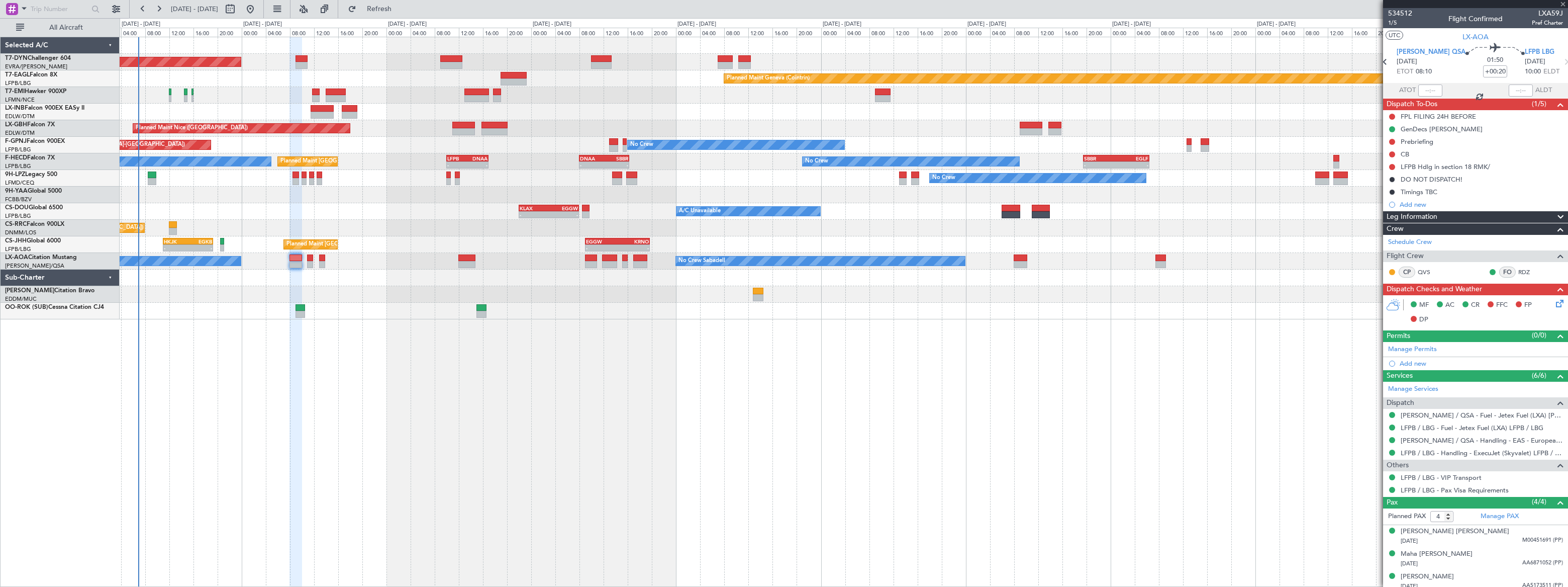
type input "+00:15"
type input "1"
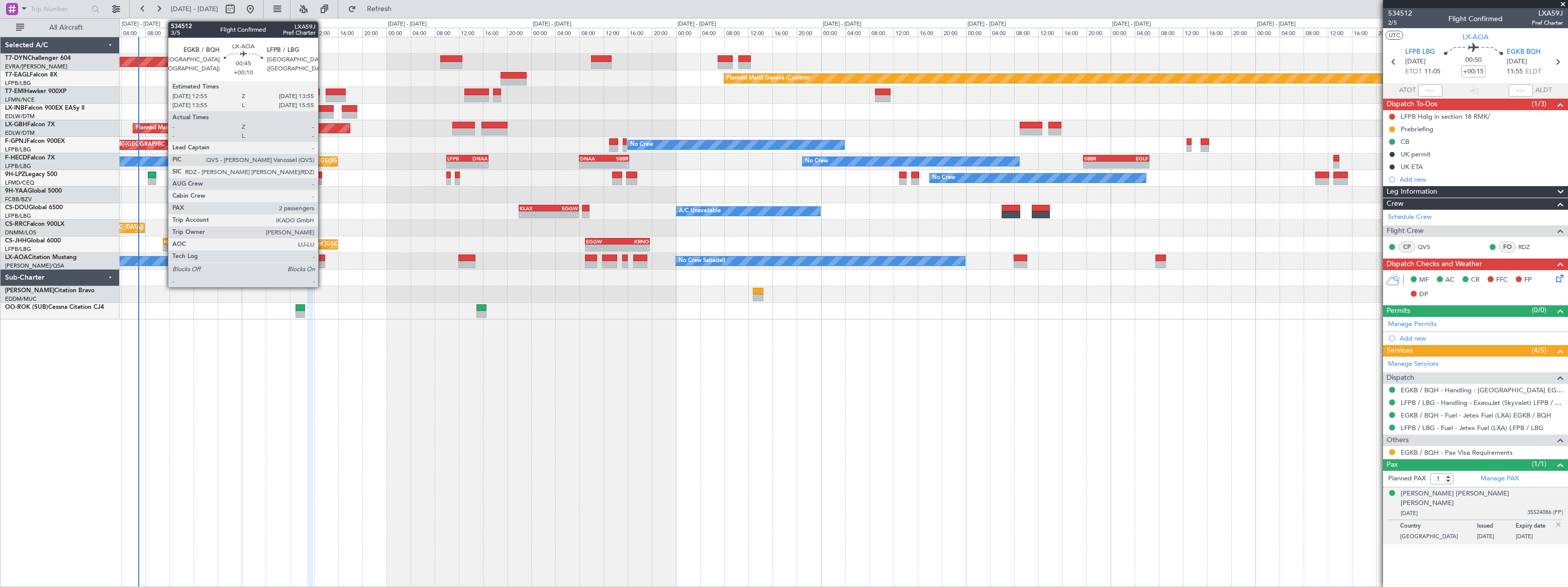
click at [323, 261] on div at bounding box center [322, 264] width 6 height 7
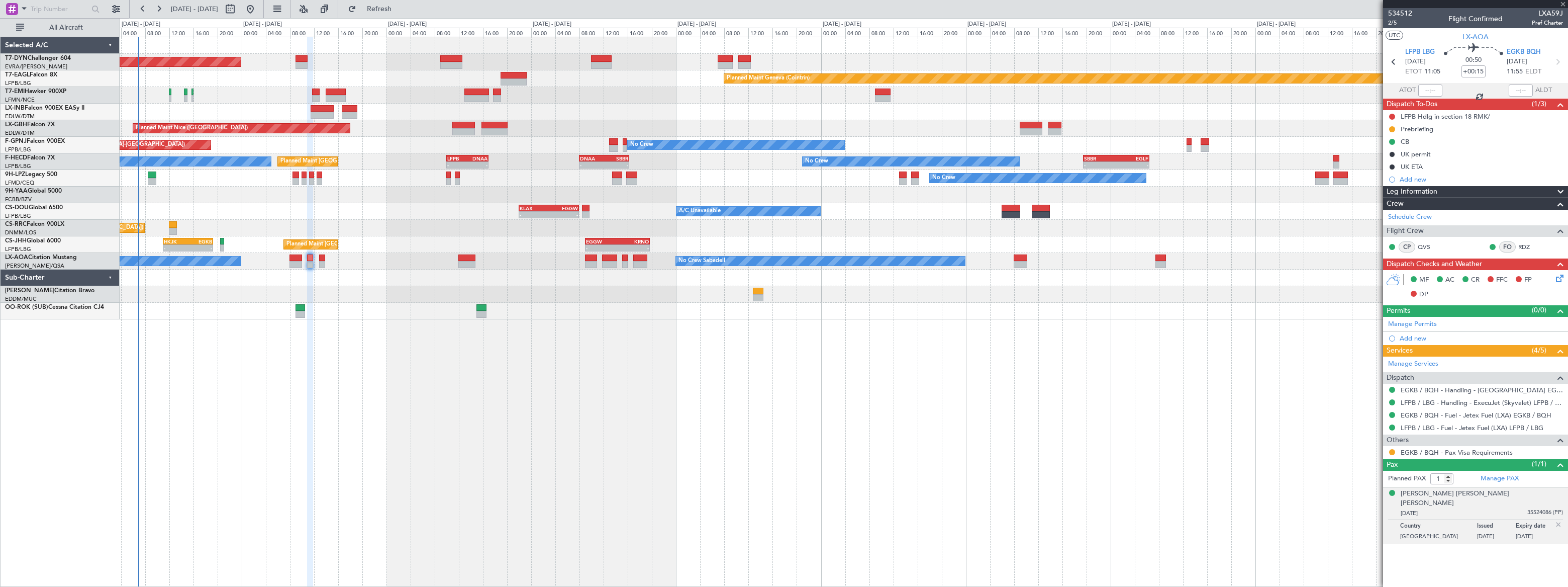
type input "+00:10"
type input "2"
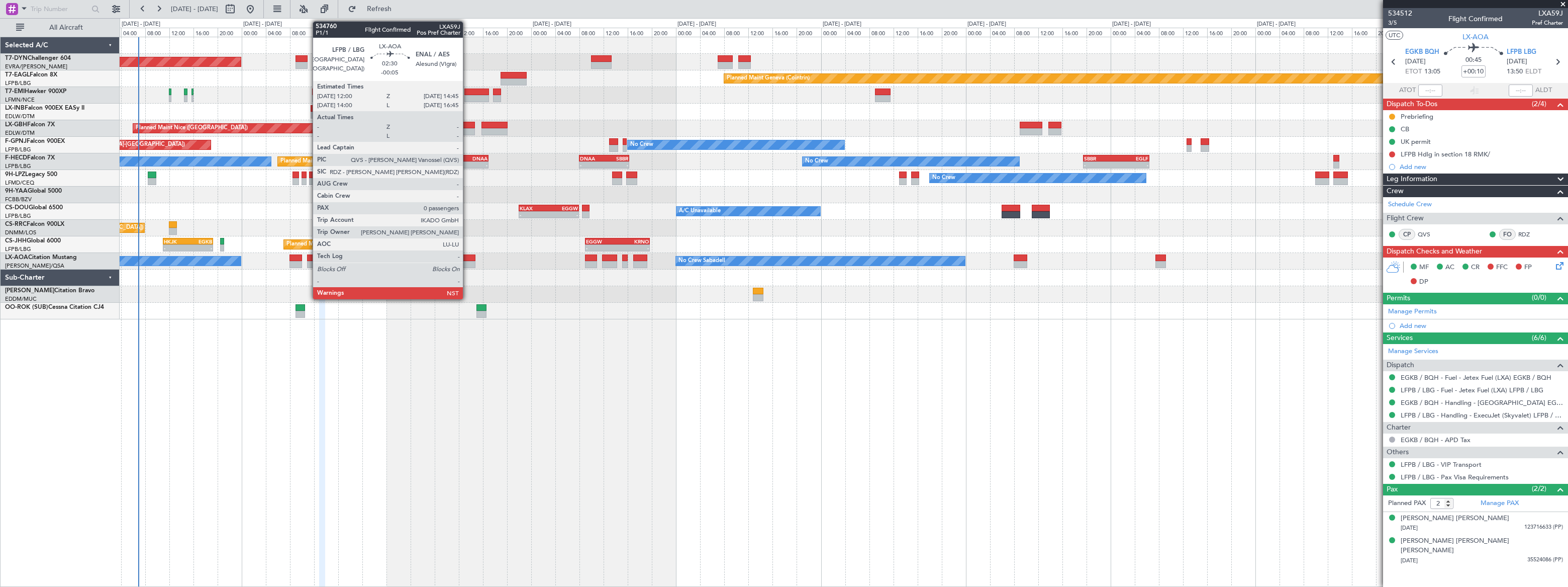
click at [467, 258] on div at bounding box center [467, 258] width 17 height 7
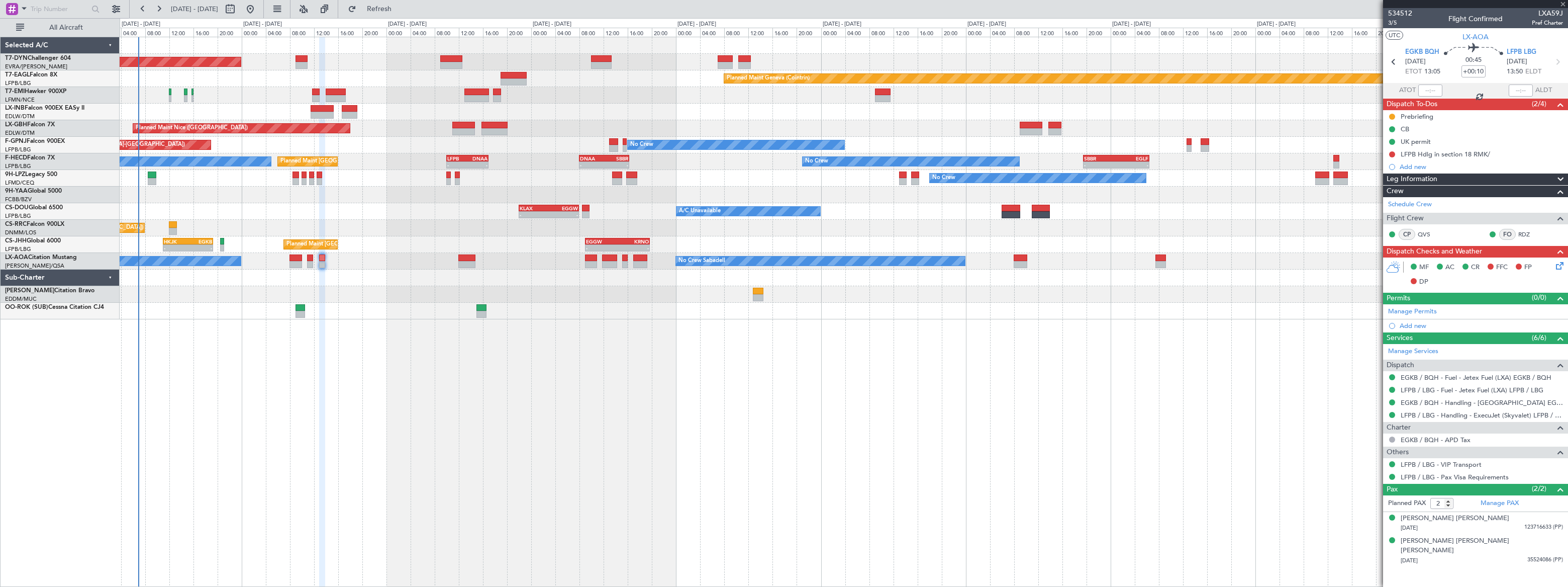
type input "-00:05"
type input "0"
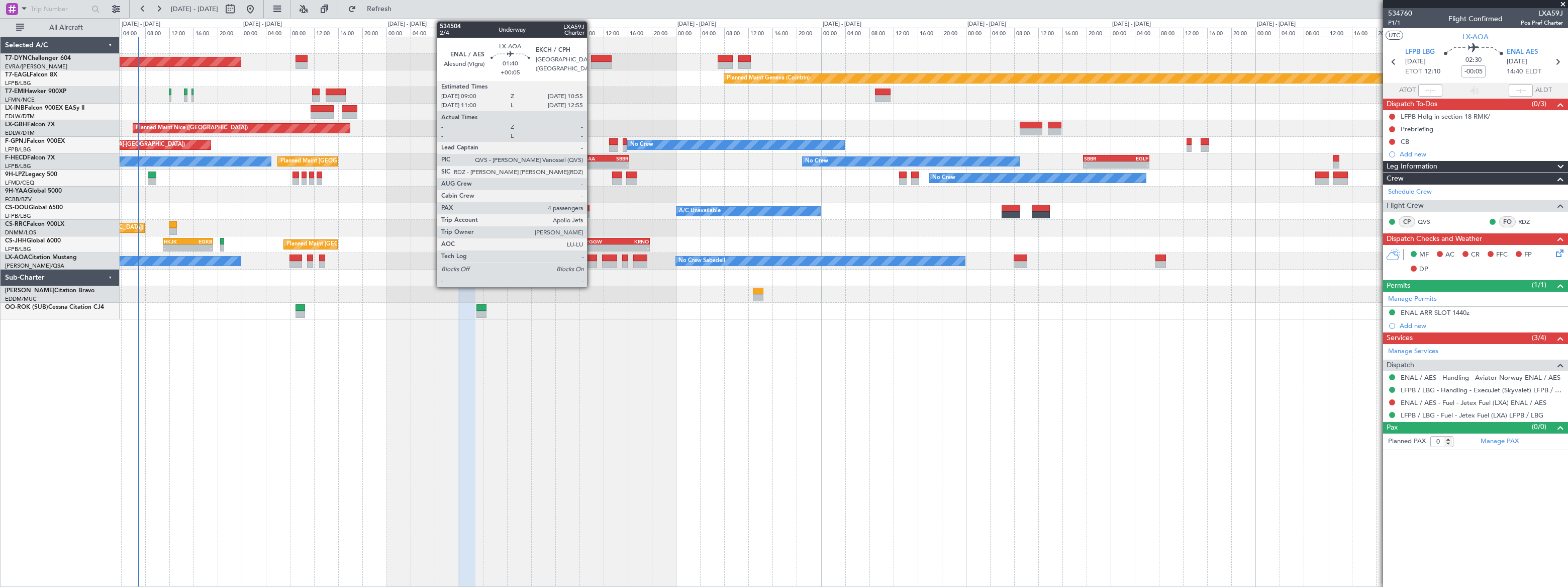
click at [592, 259] on div at bounding box center [590, 258] width 12 height 7
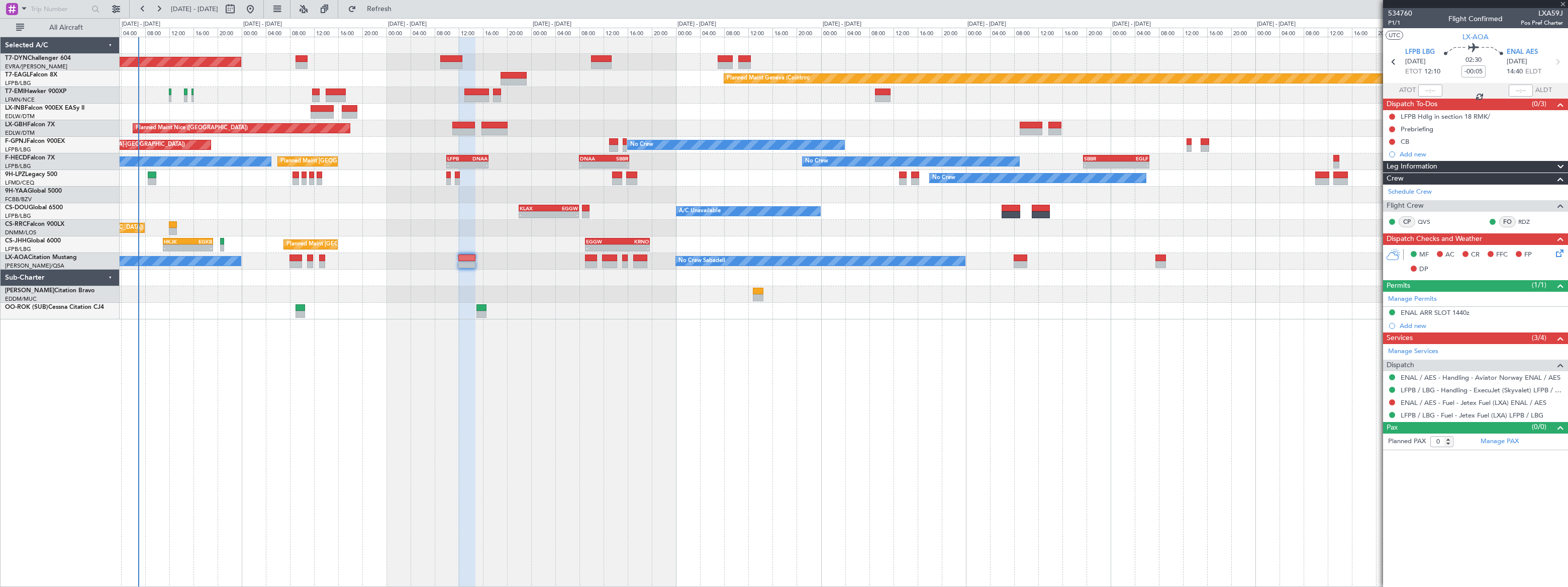
type input "+00:05"
type input "4"
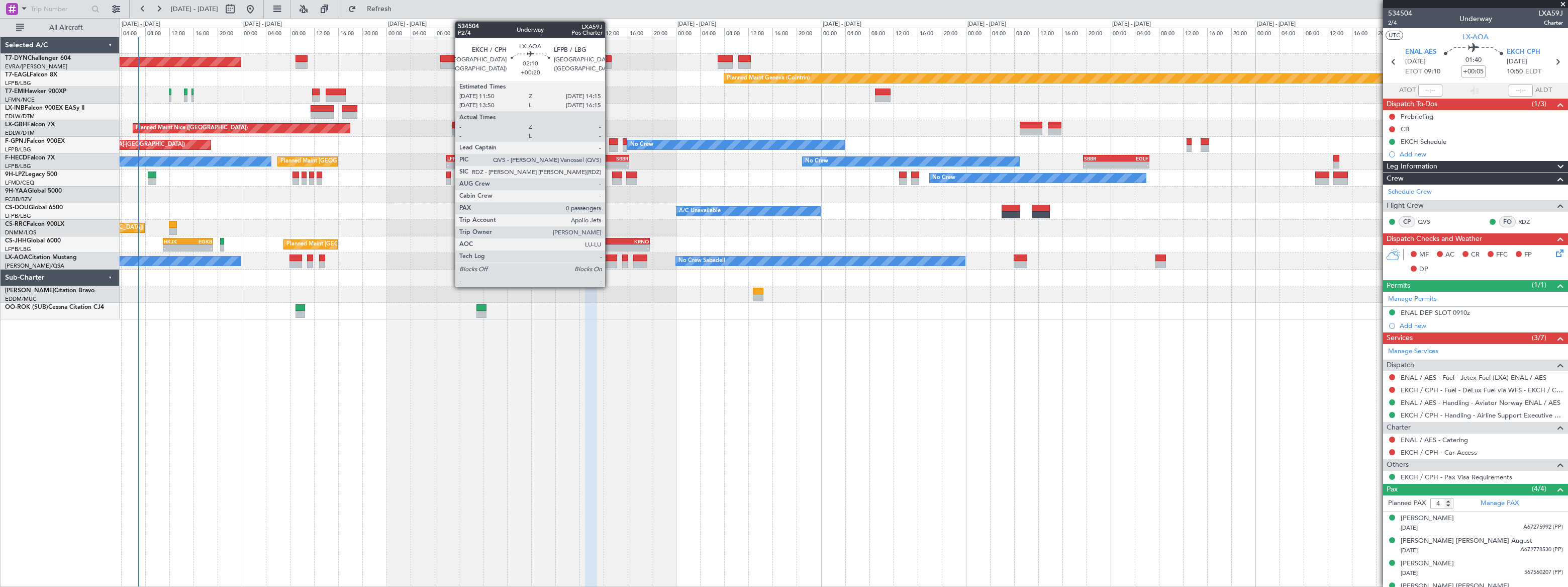
click at [610, 257] on div at bounding box center [610, 258] width 15 height 7
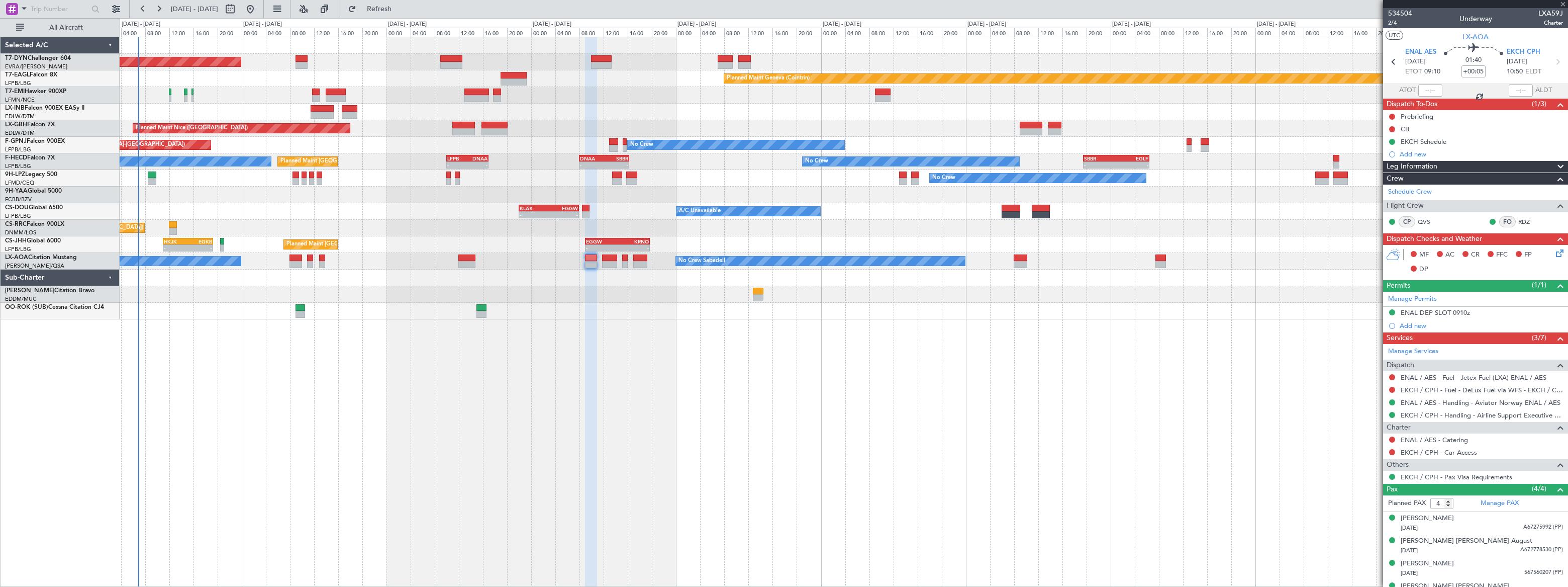
type input "+00:20"
type input "0"
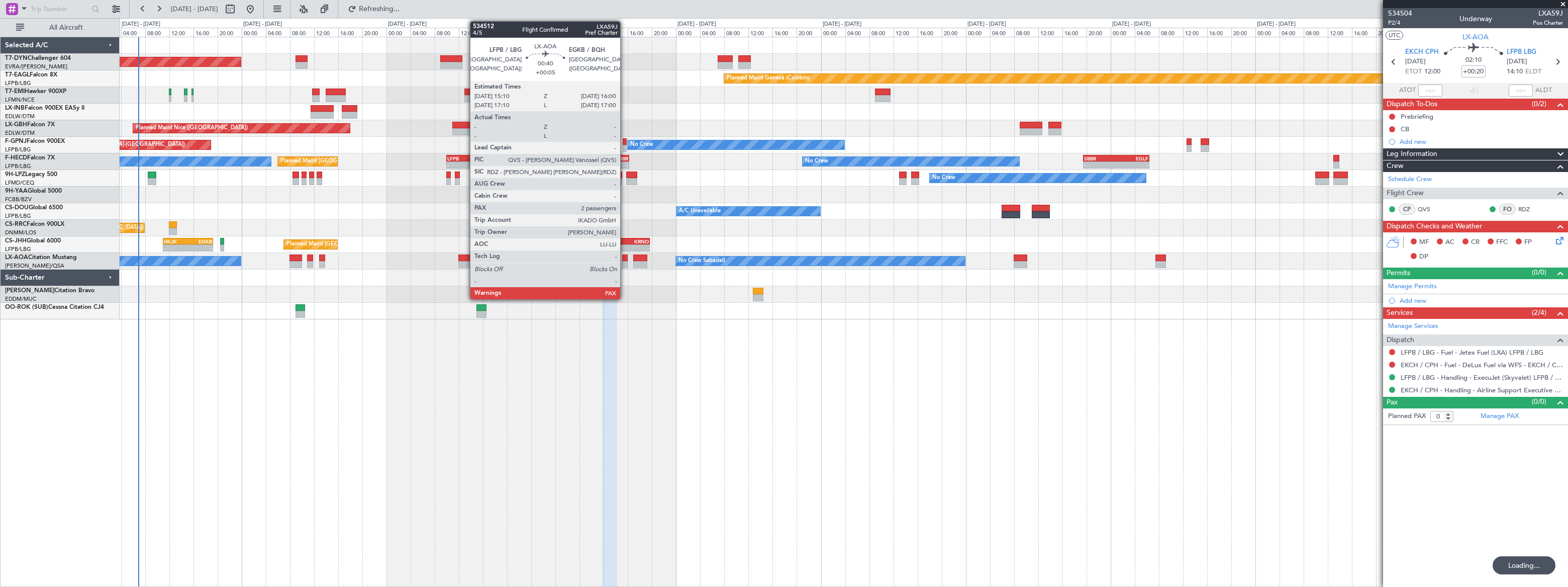
click at [625, 262] on div at bounding box center [625, 264] width 6 height 7
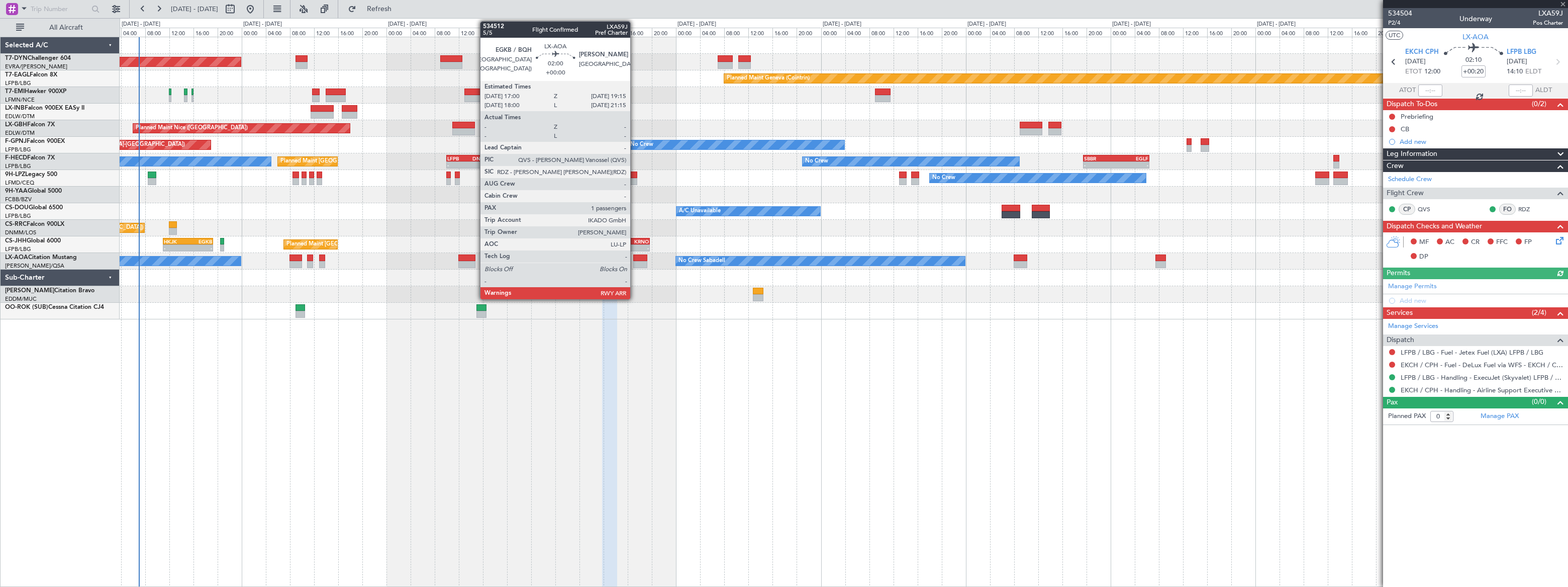
type input "+00:05"
type input "2"
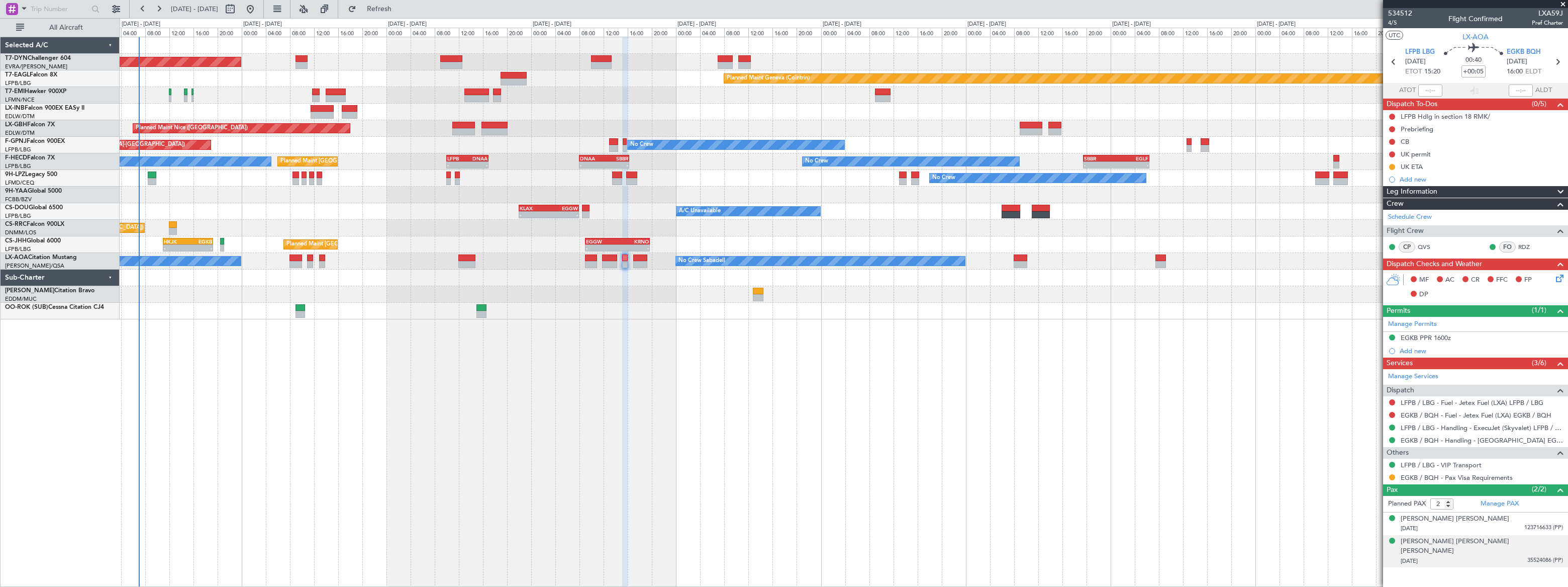
click at [1528, 556] on span "35524086 (PP)" at bounding box center [1545, 560] width 36 height 8
click at [1499, 524] on div "[DATE] 123716633 (PP)" at bounding box center [1481, 528] width 163 height 10
click at [1452, 567] on div "[PERSON_NAME] [PERSON_NAME] [PERSON_NAME]" at bounding box center [1481, 570] width 163 height 20
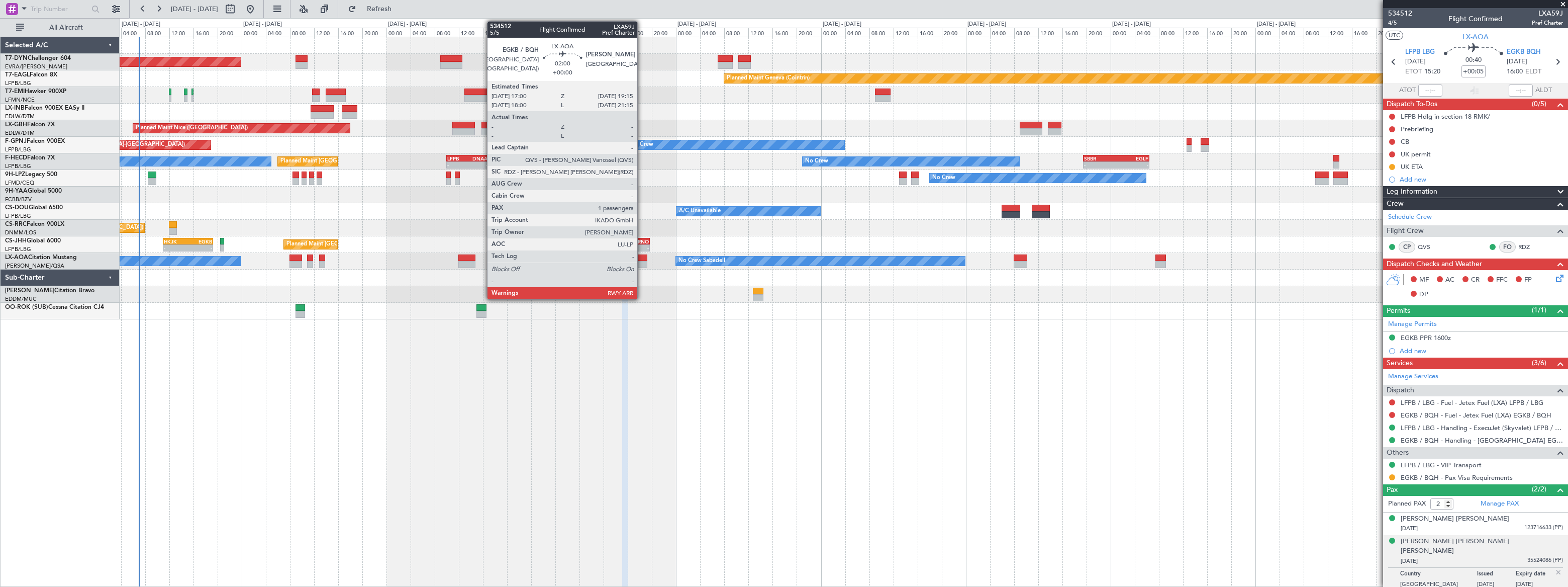
click at [641, 262] on div at bounding box center [640, 264] width 14 height 7
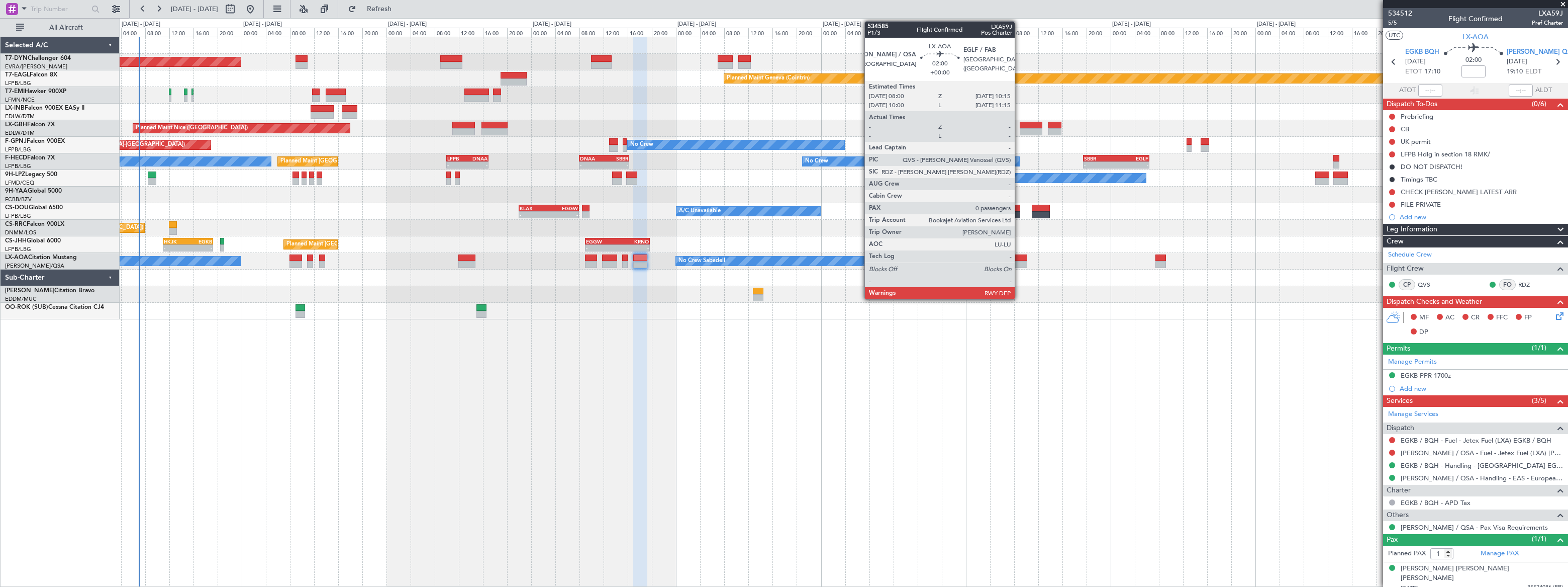
click at [1019, 258] on div at bounding box center [1020, 258] width 14 height 7
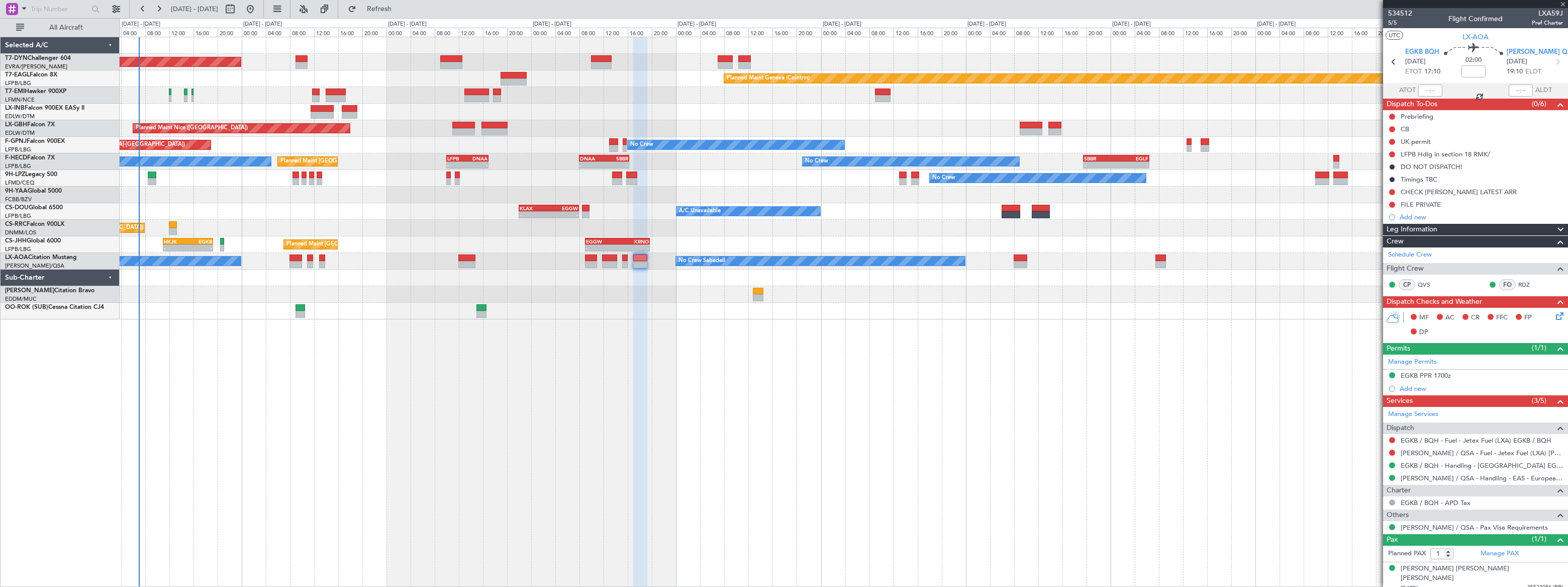
type input "0"
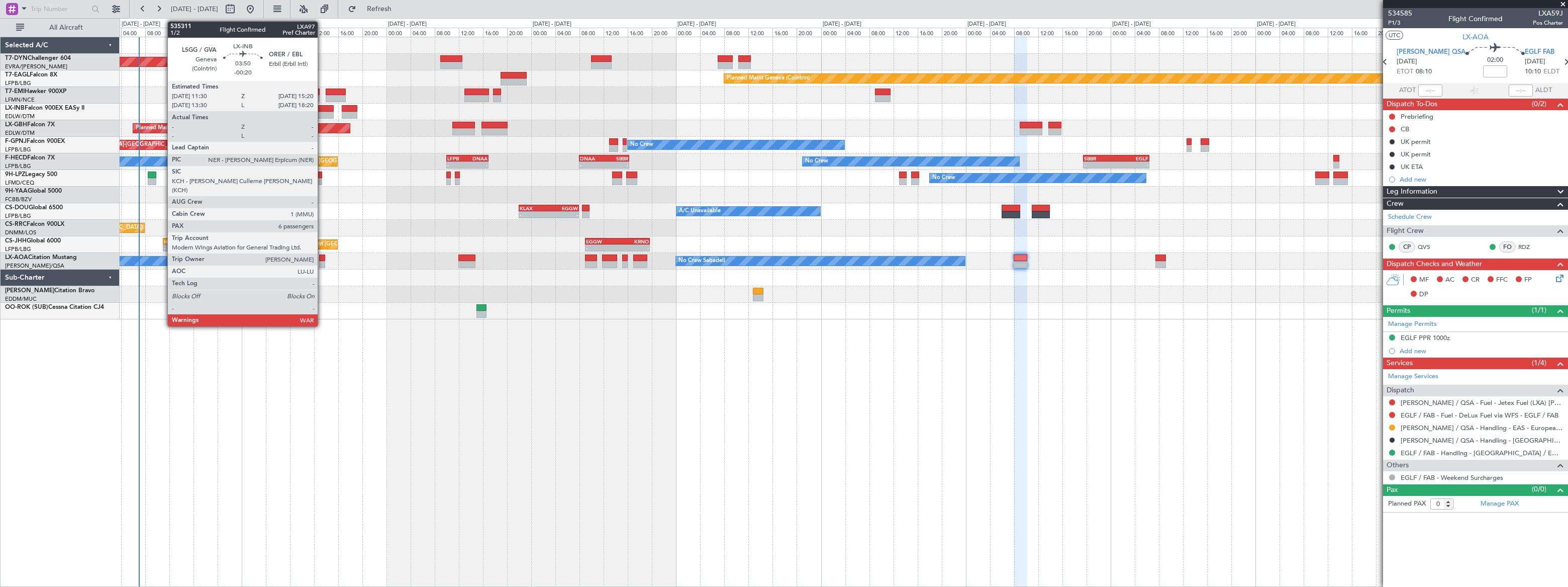
click at [322, 112] on div at bounding box center [322, 115] width 24 height 7
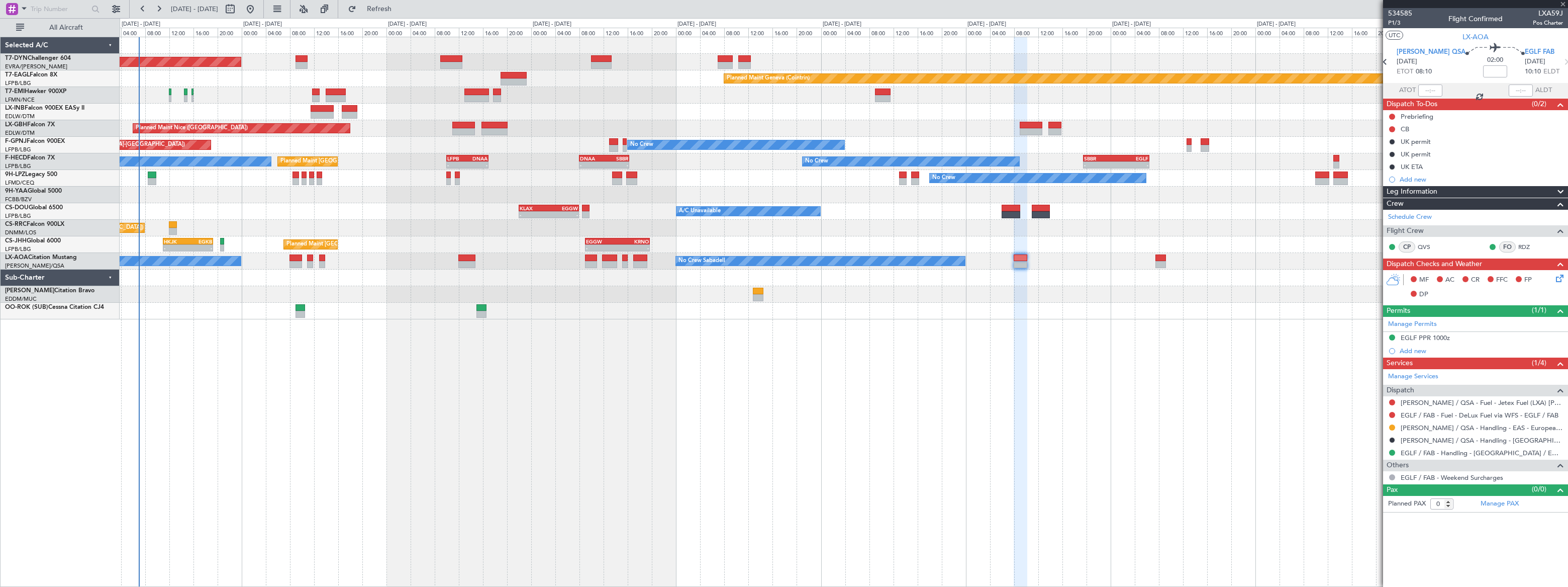
type input "-00:20"
type input "6"
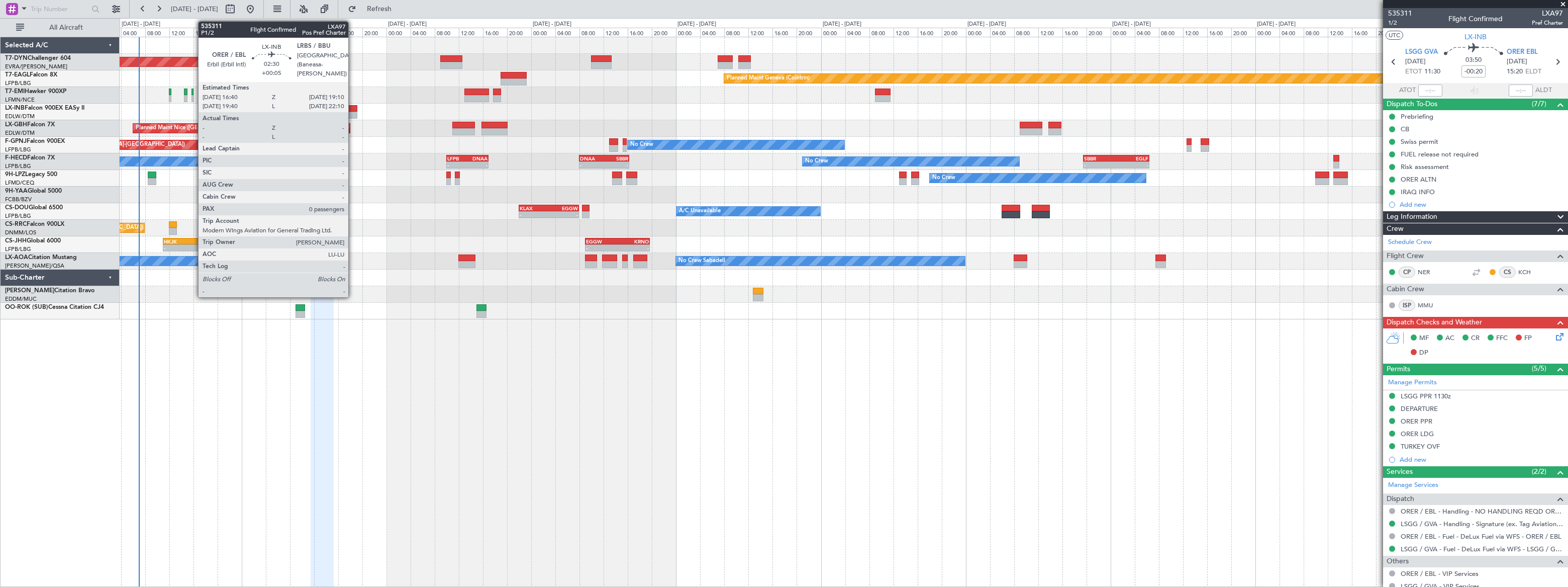
click at [353, 108] on div at bounding box center [349, 108] width 15 height 7
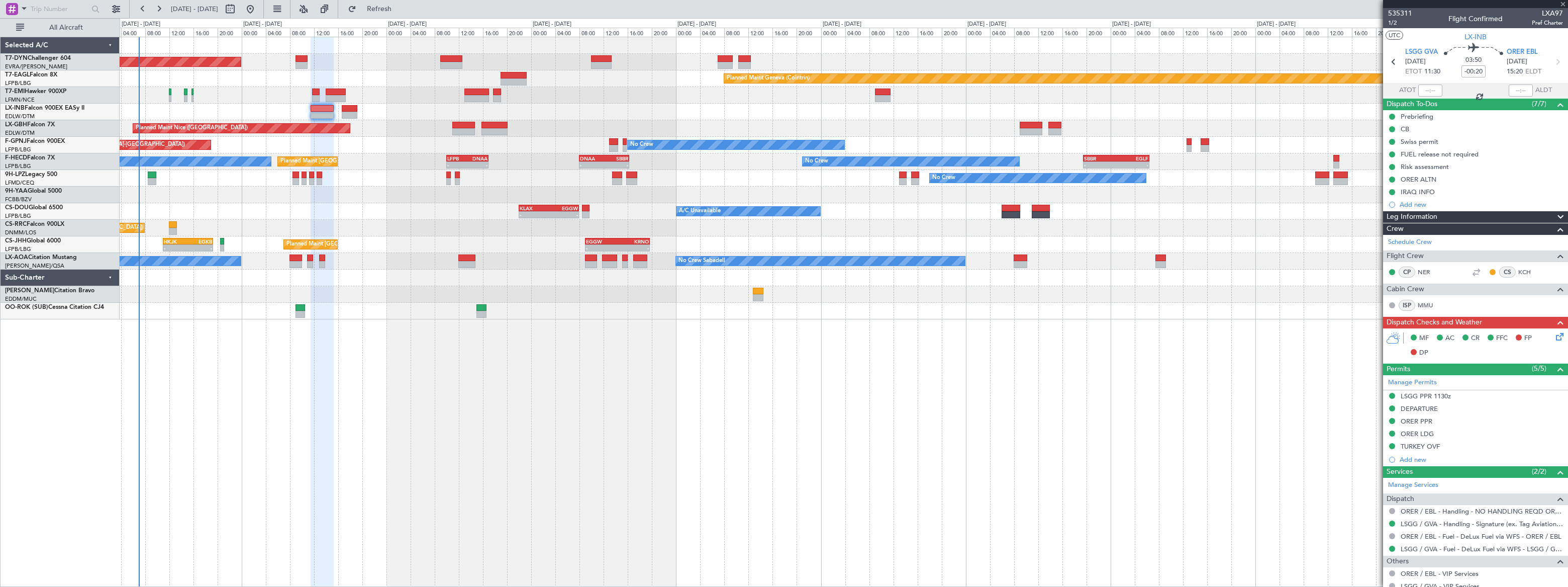
type input "+00:05"
type input "0"
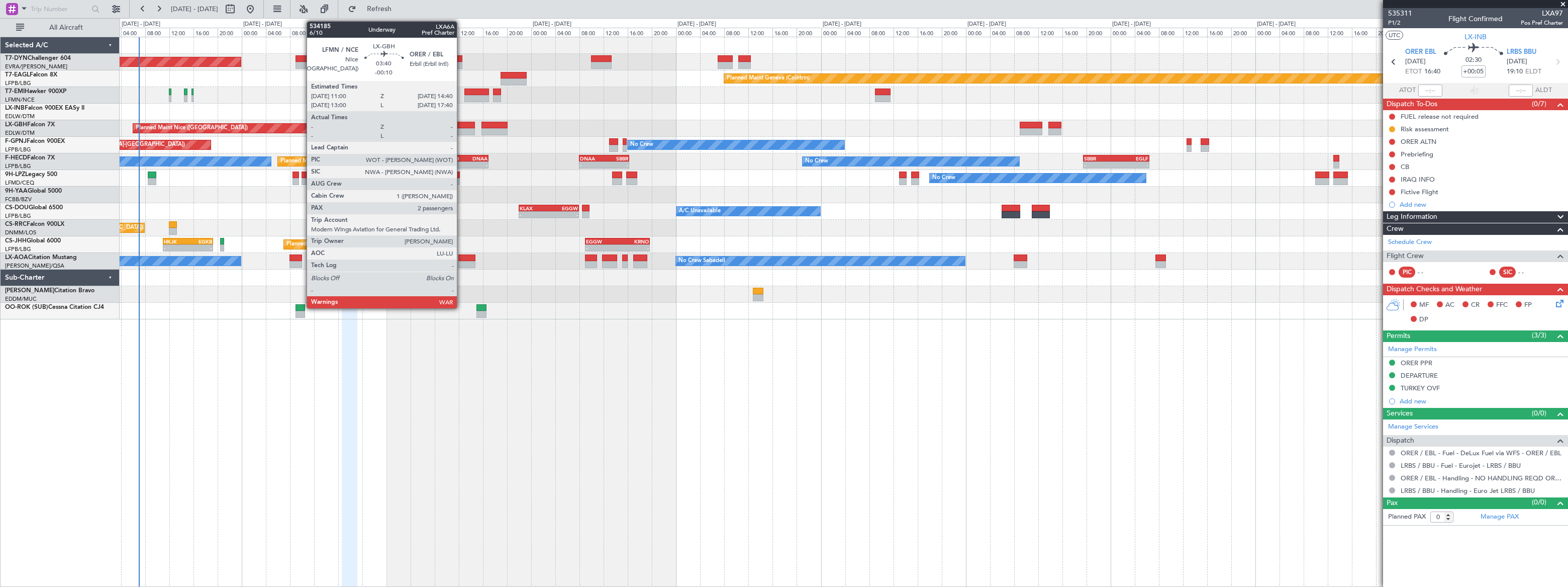
click at [461, 129] on div at bounding box center [463, 131] width 22 height 7
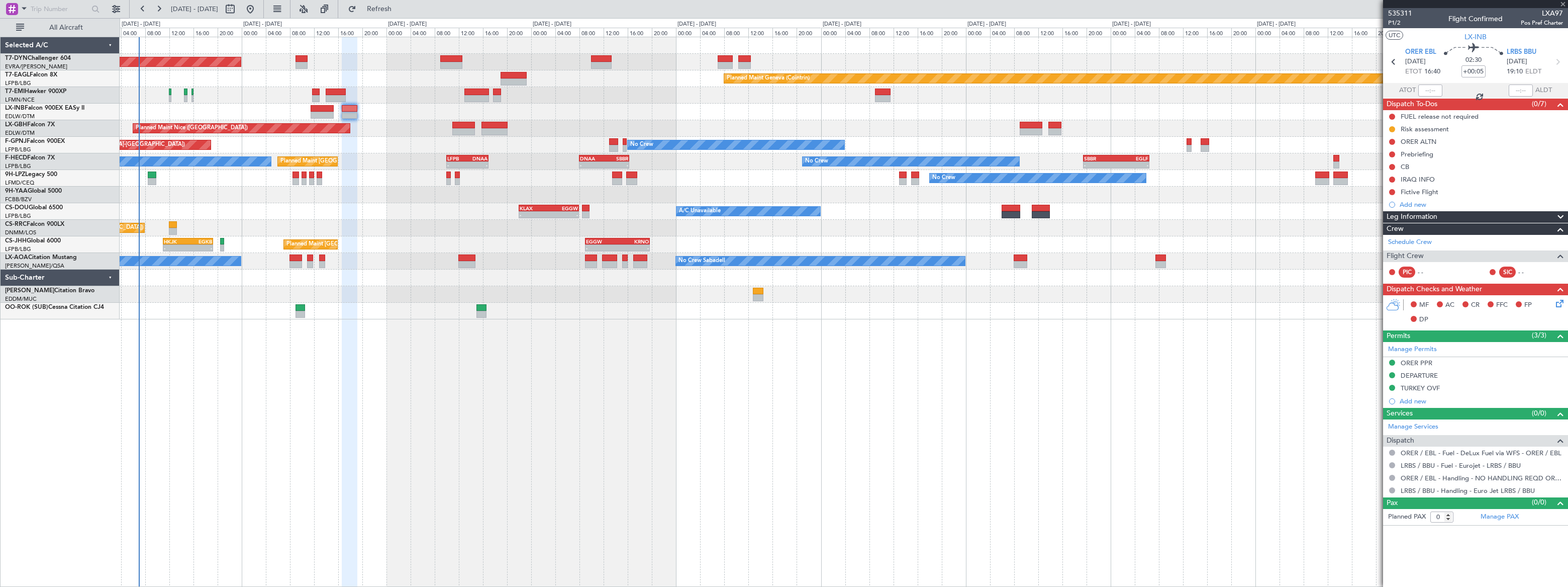
type input "-00:10"
type input "2"
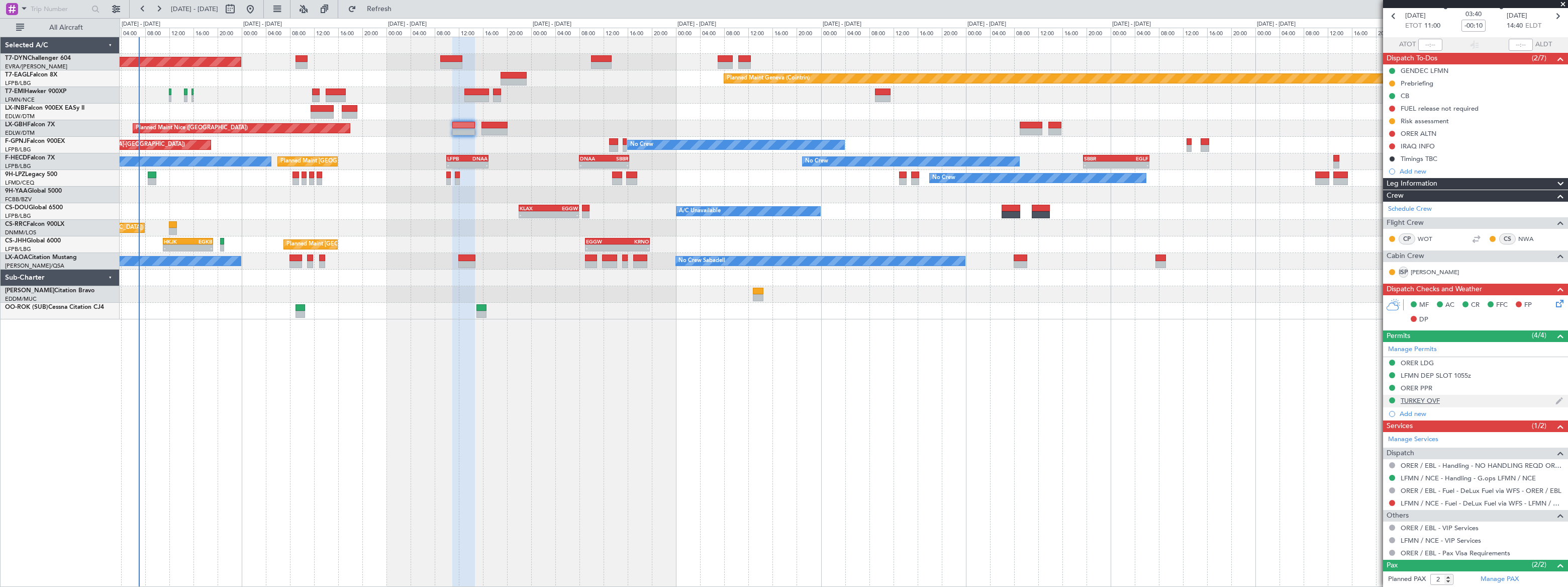
scroll to position [91, 0]
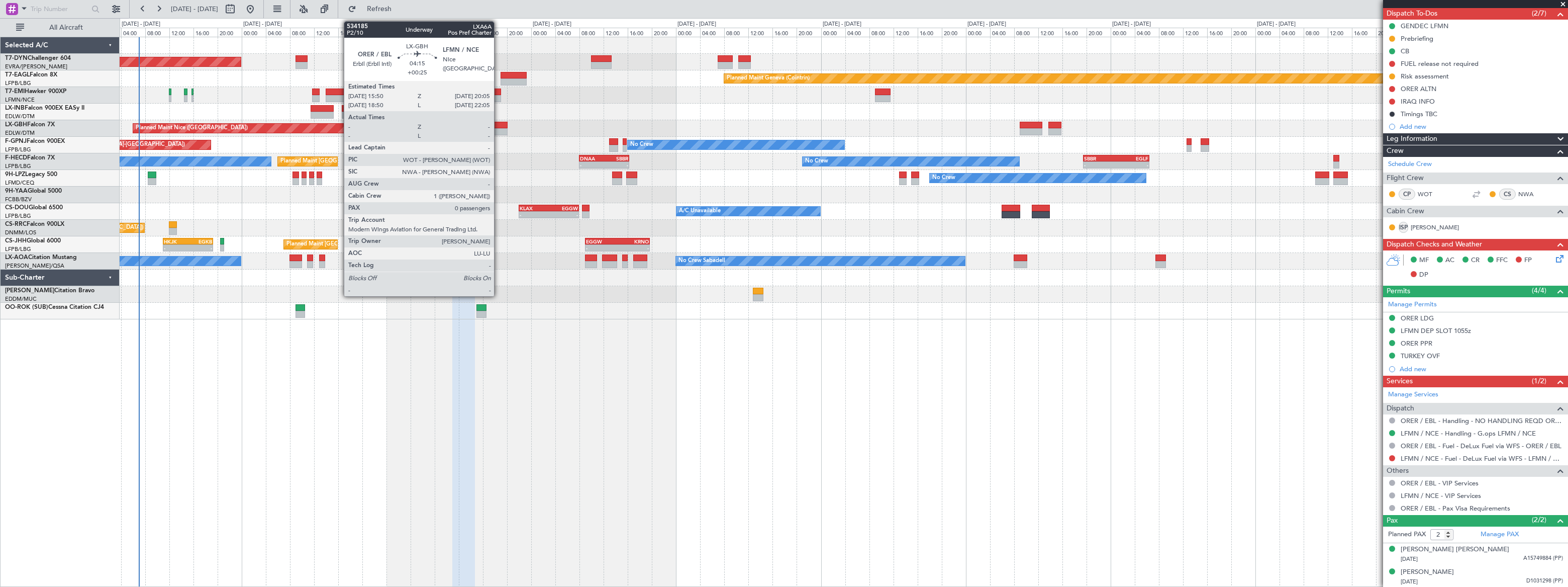
click at [499, 126] on div at bounding box center [494, 125] width 26 height 7
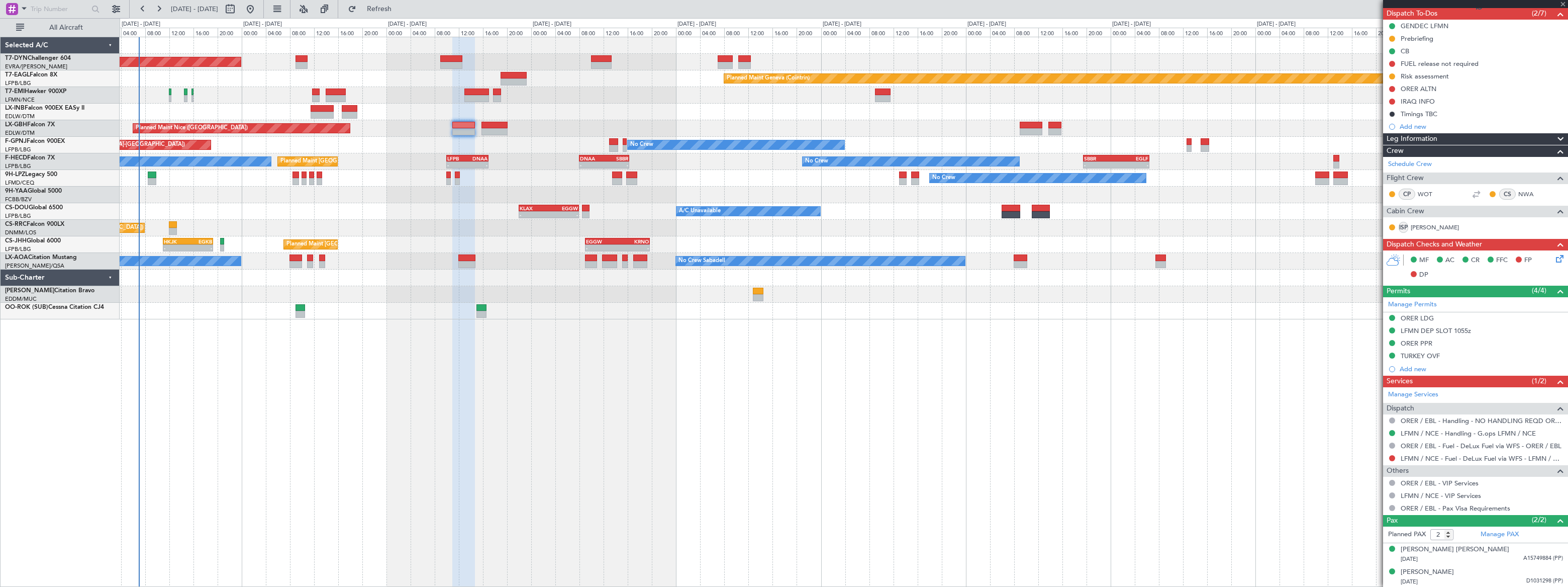
type input "+00:25"
type input "0"
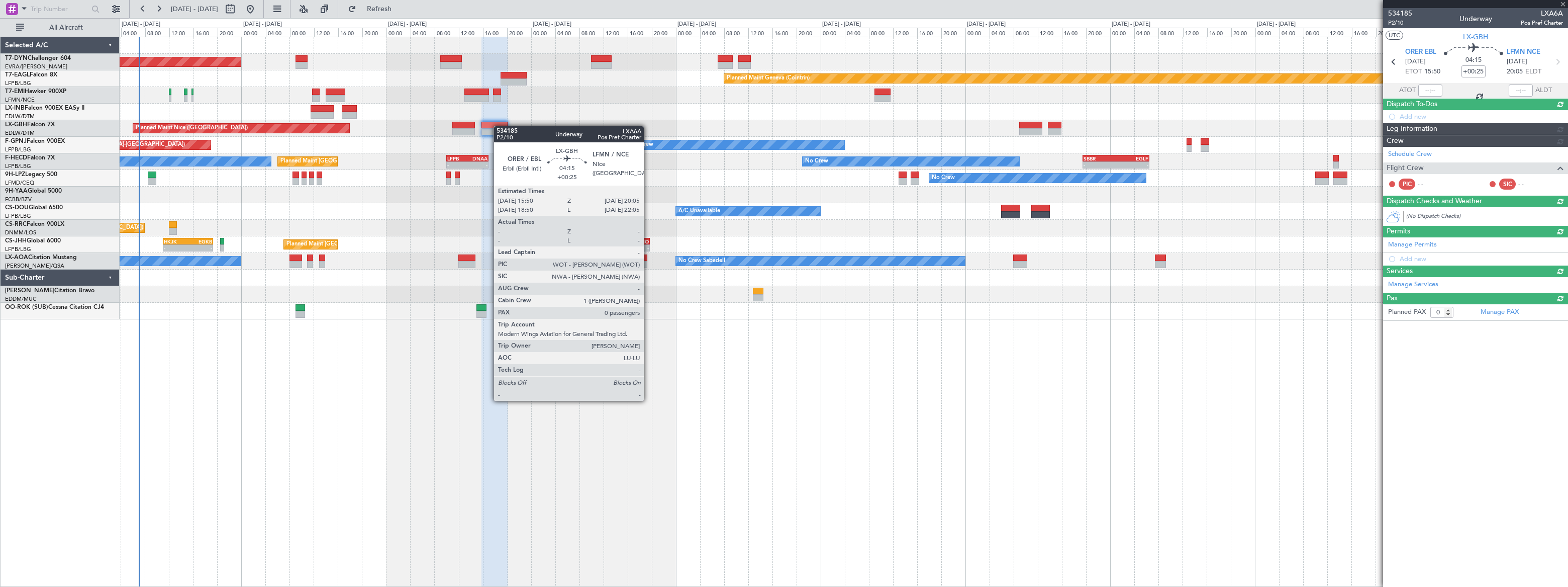
scroll to position [0, 0]
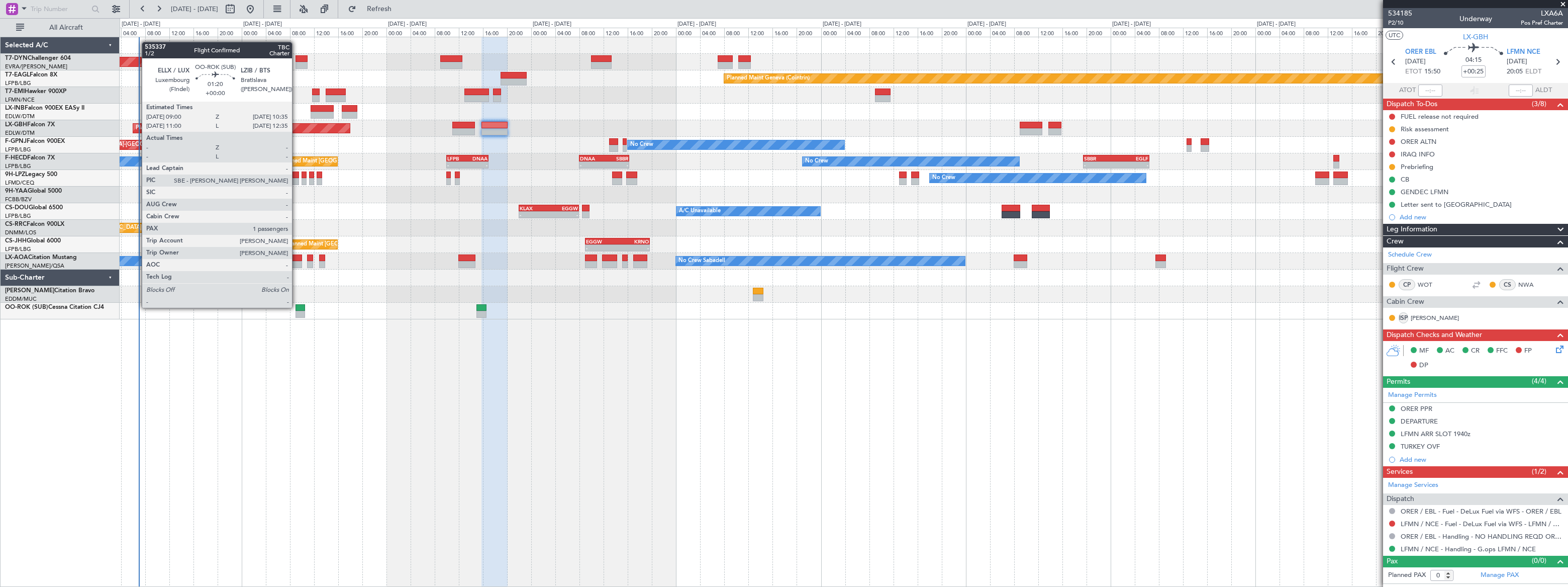
click at [297, 307] on div at bounding box center [300, 308] width 10 height 7
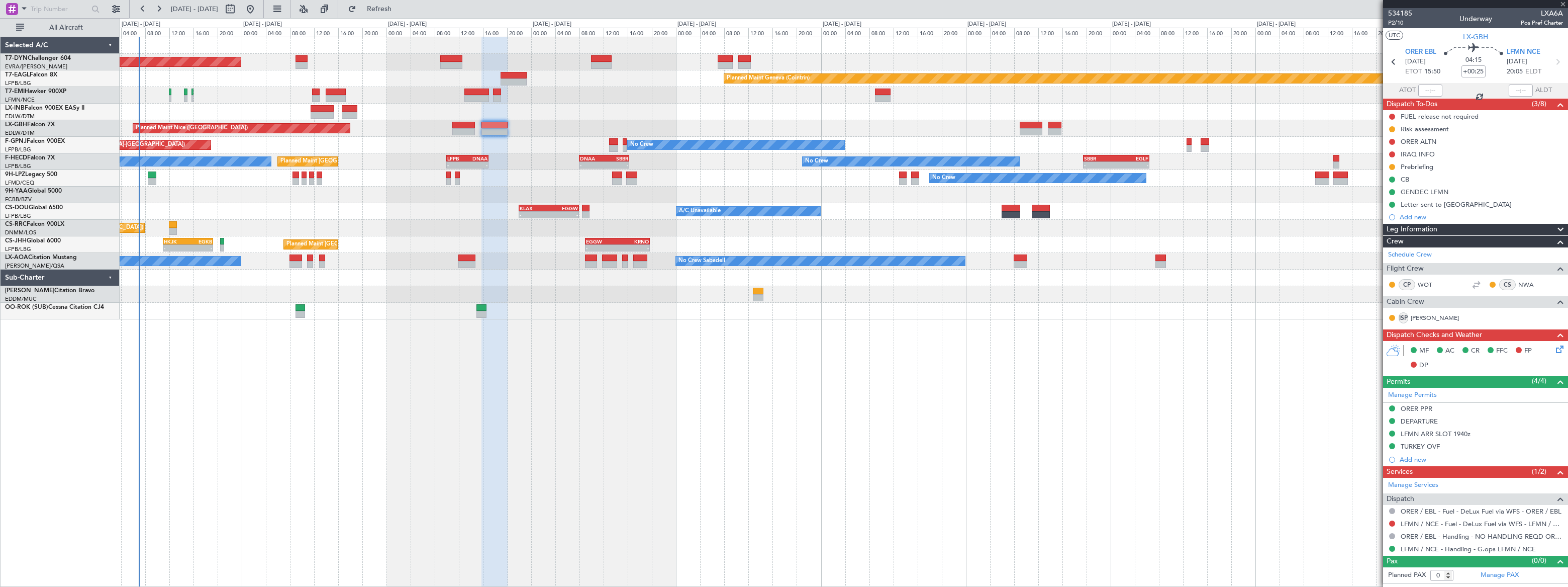
type input "1"
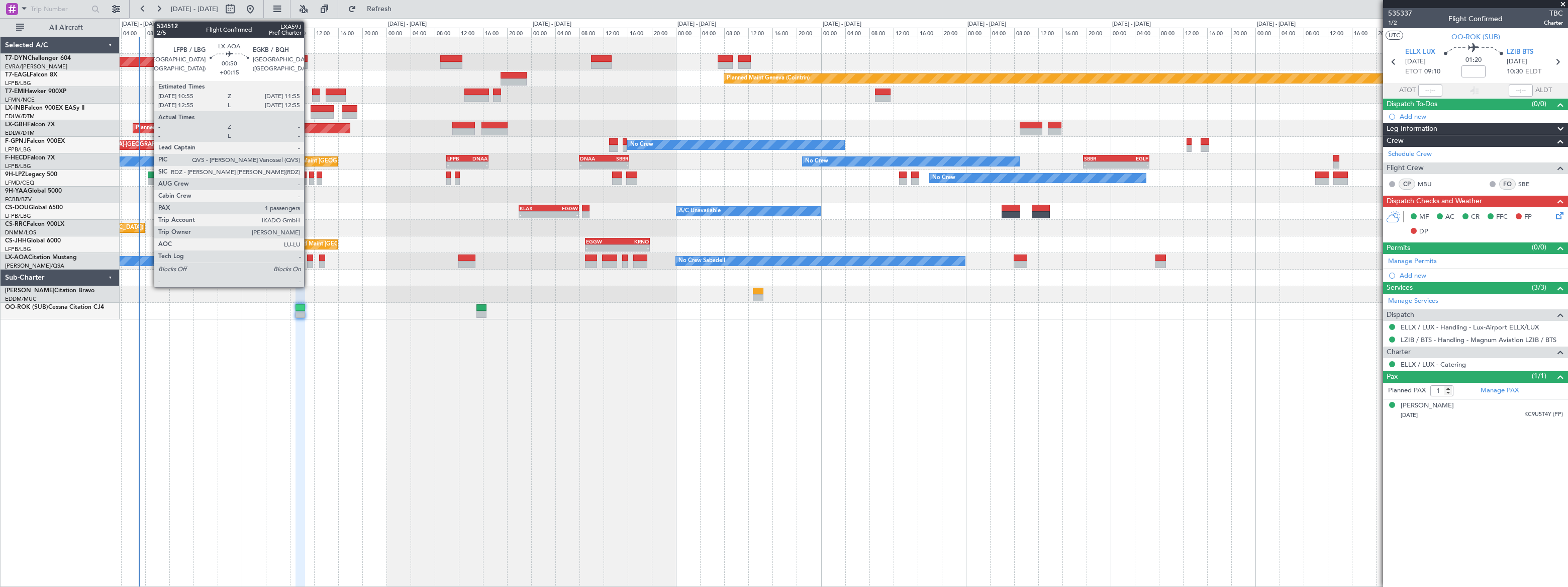
click at [309, 262] on div at bounding box center [310, 264] width 6 height 7
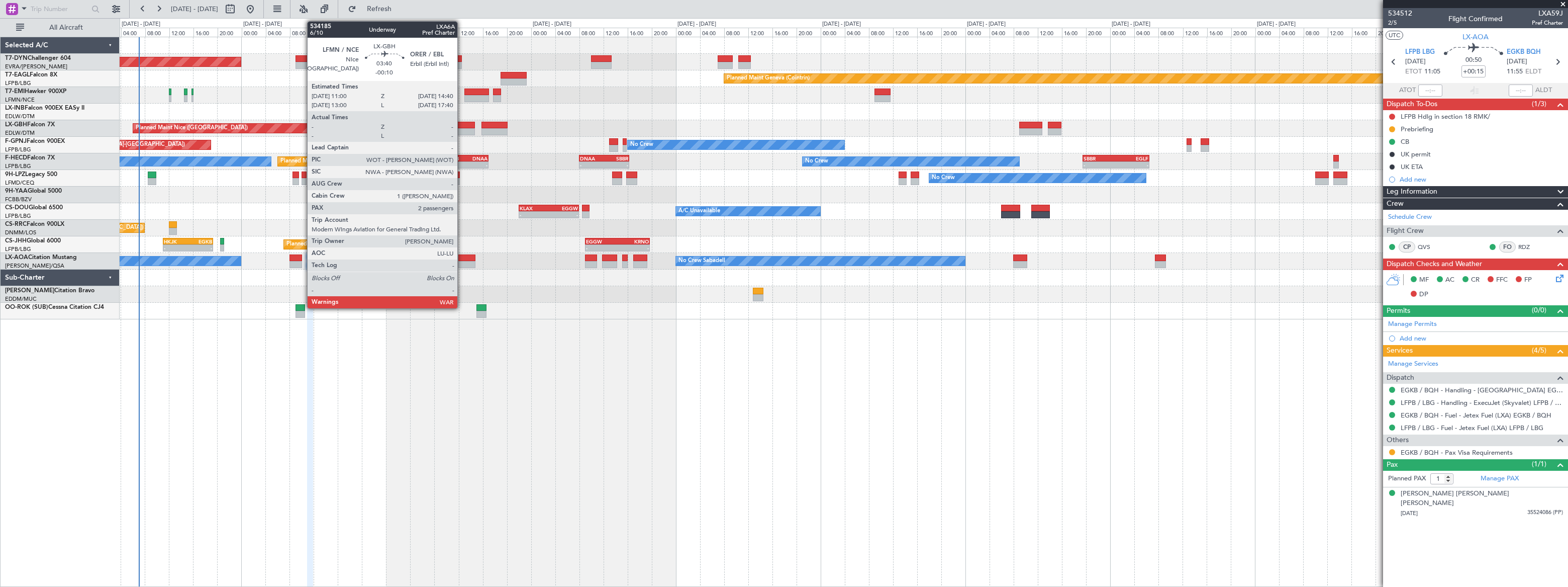
click at [462, 126] on div at bounding box center [463, 125] width 22 height 7
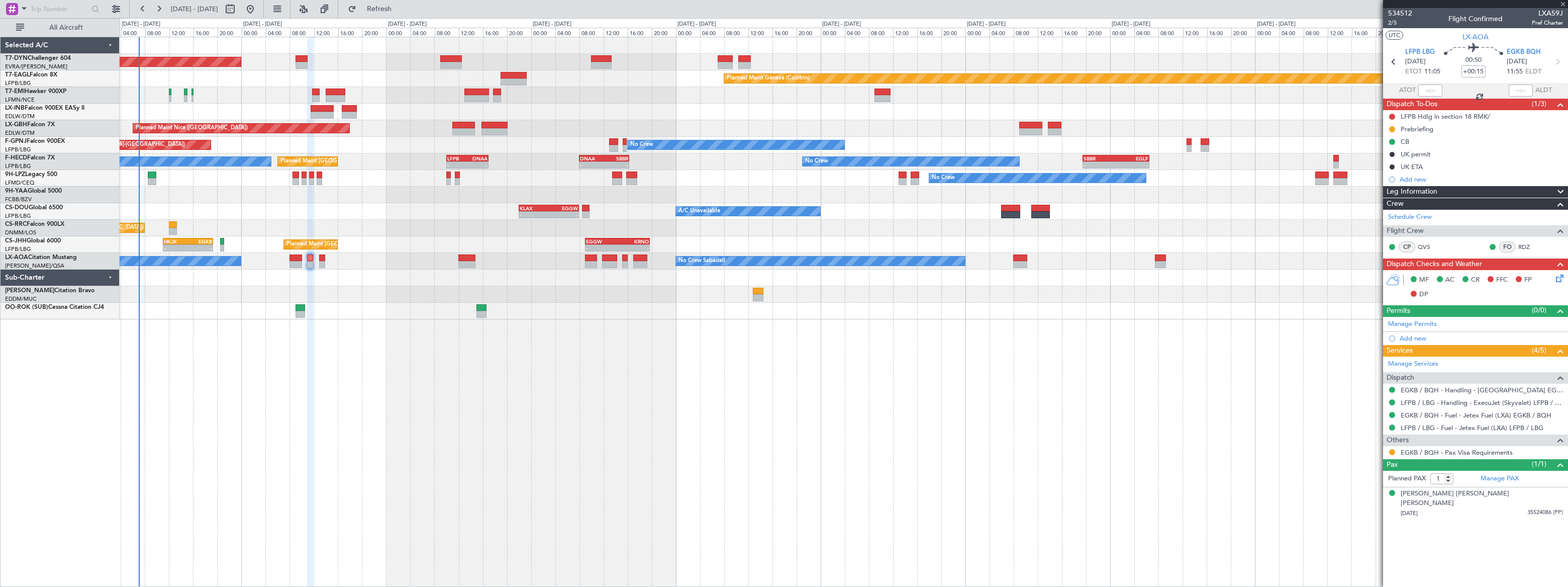
type input "-00:10"
type input "2"
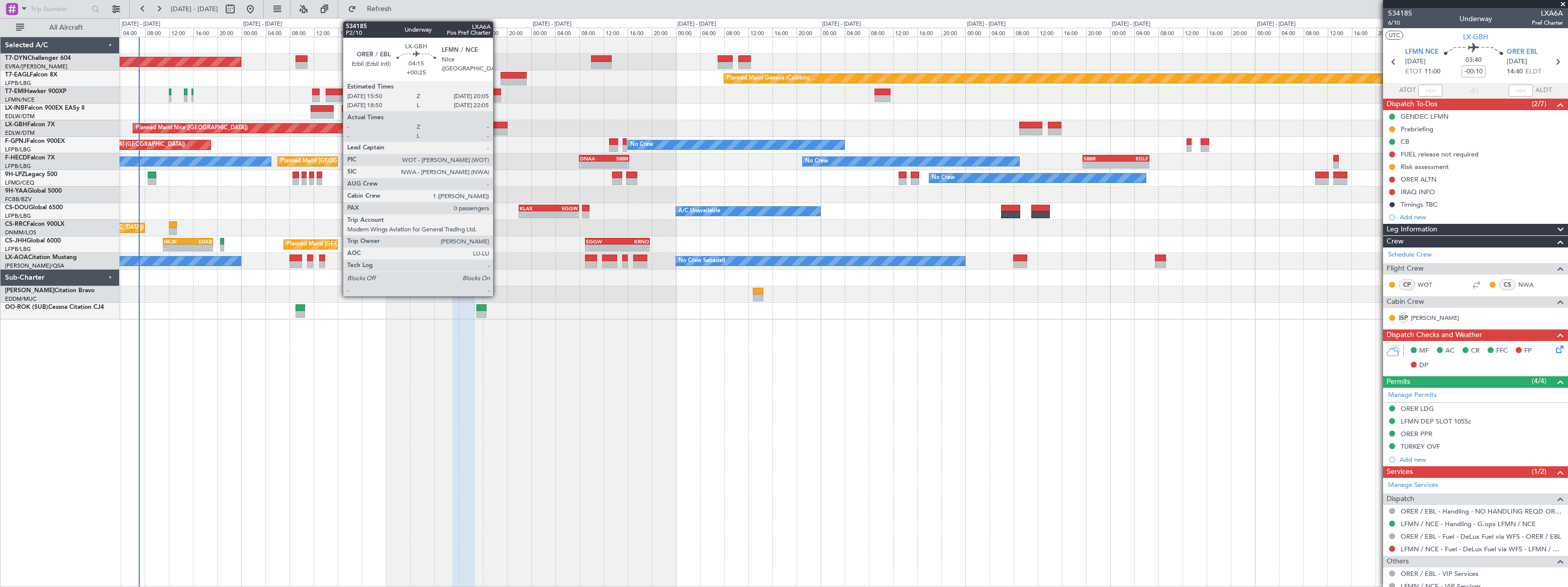
click at [497, 126] on div at bounding box center [494, 125] width 26 height 7
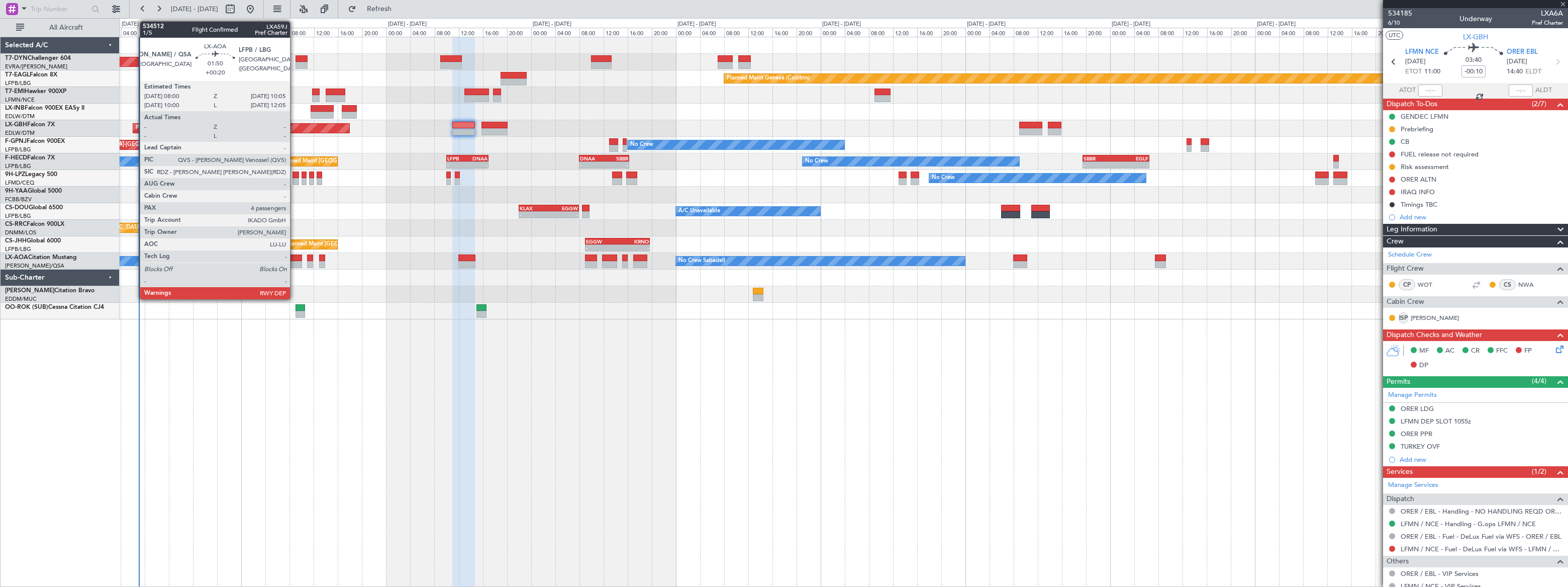
type input "+00:25"
type input "0"
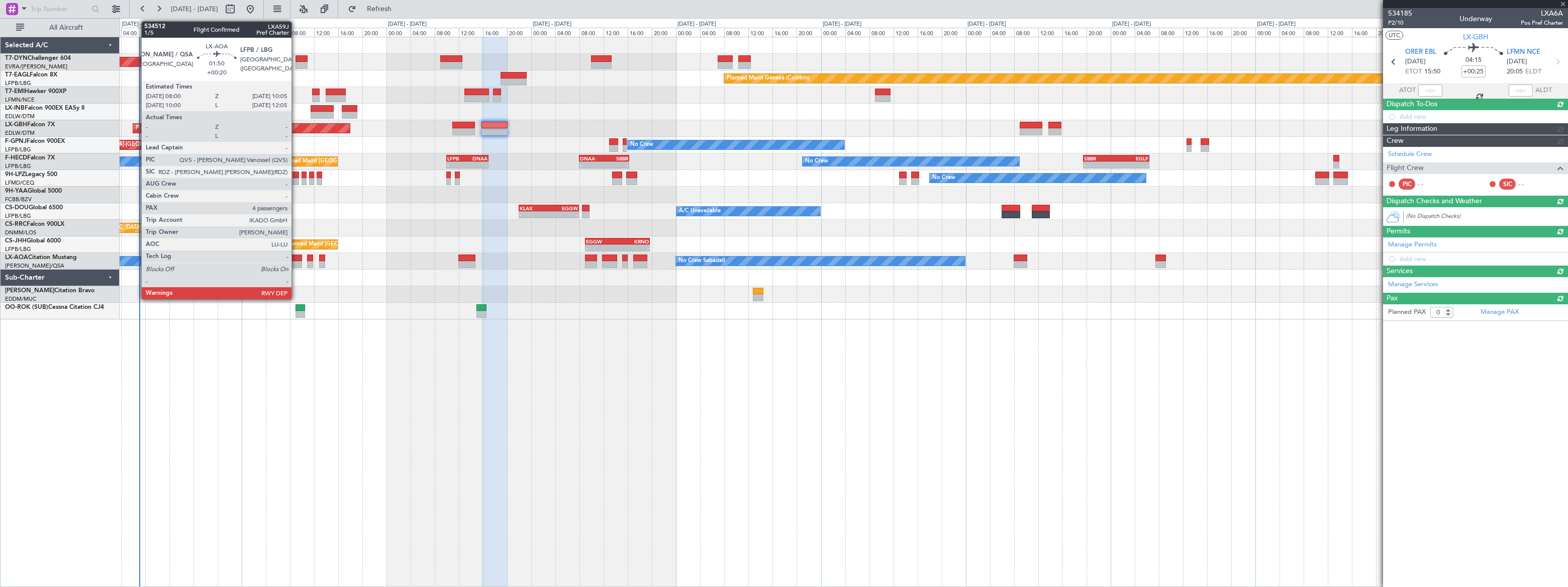
click at [296, 260] on div at bounding box center [296, 258] width 13 height 7
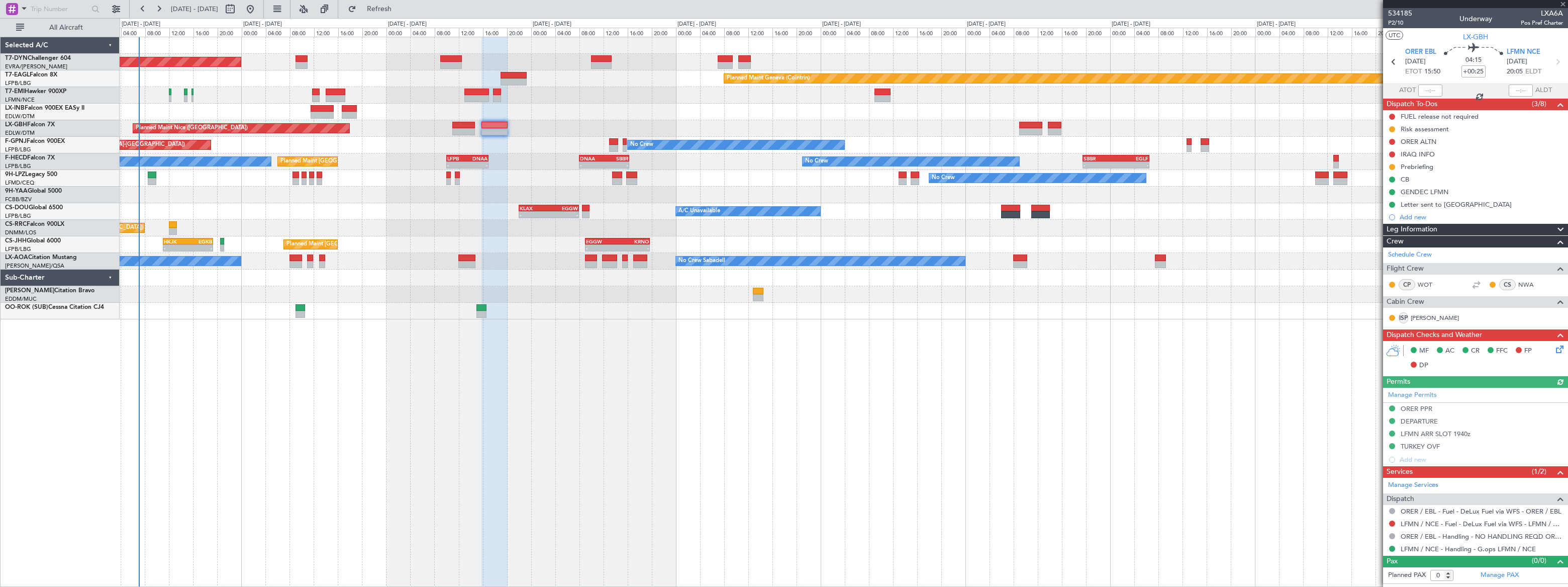
type input "+00:20"
type input "4"
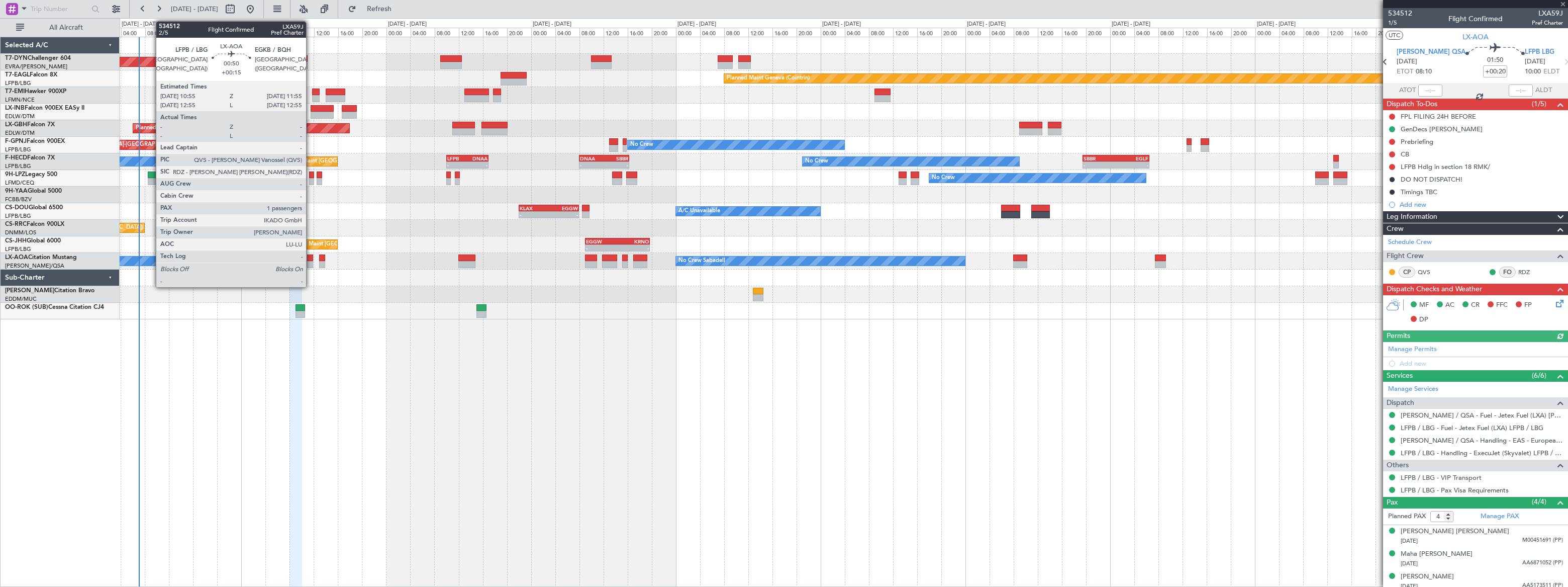
click at [311, 259] on div at bounding box center [310, 258] width 6 height 7
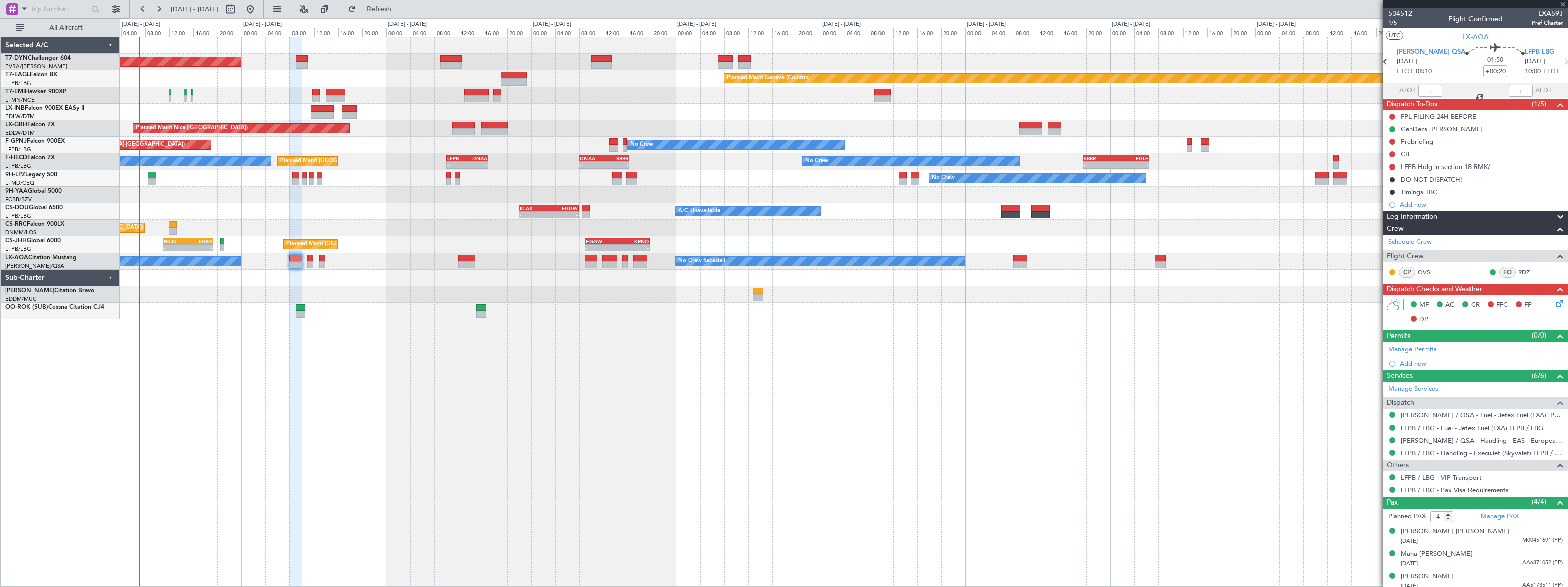
type input "+00:15"
type input "1"
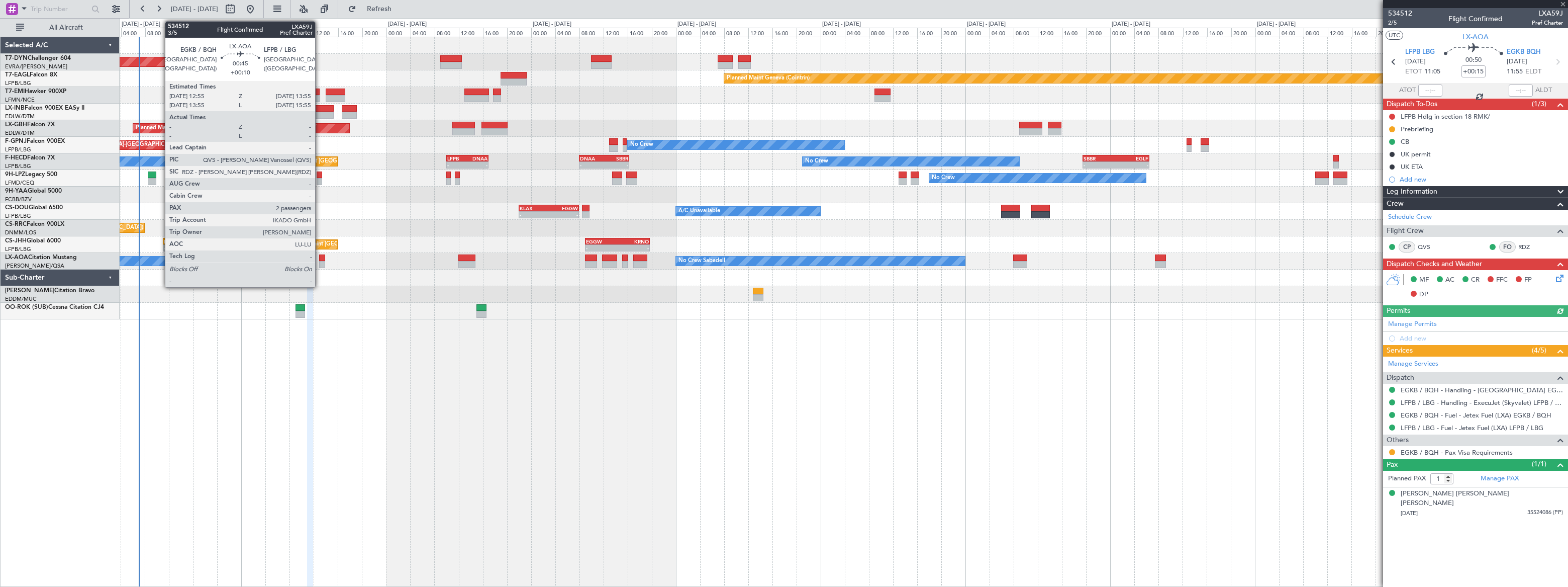
click at [319, 262] on div at bounding box center [322, 264] width 6 height 7
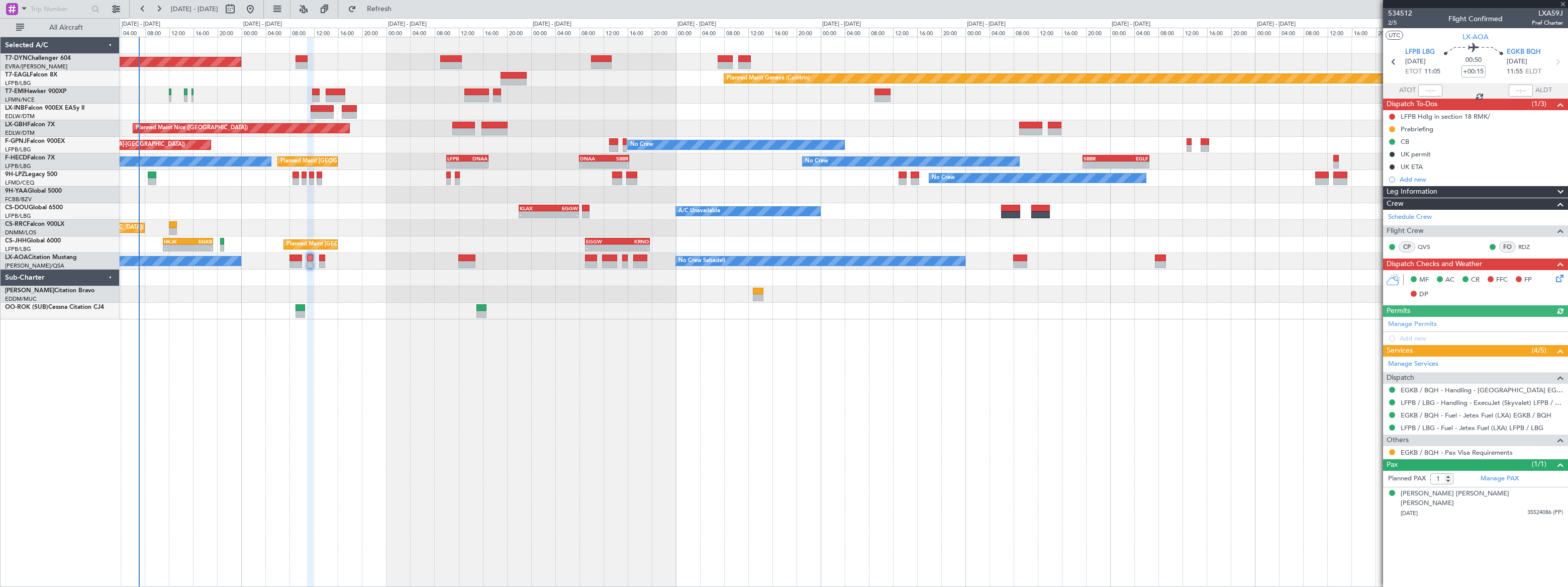
type input "+00:10"
type input "2"
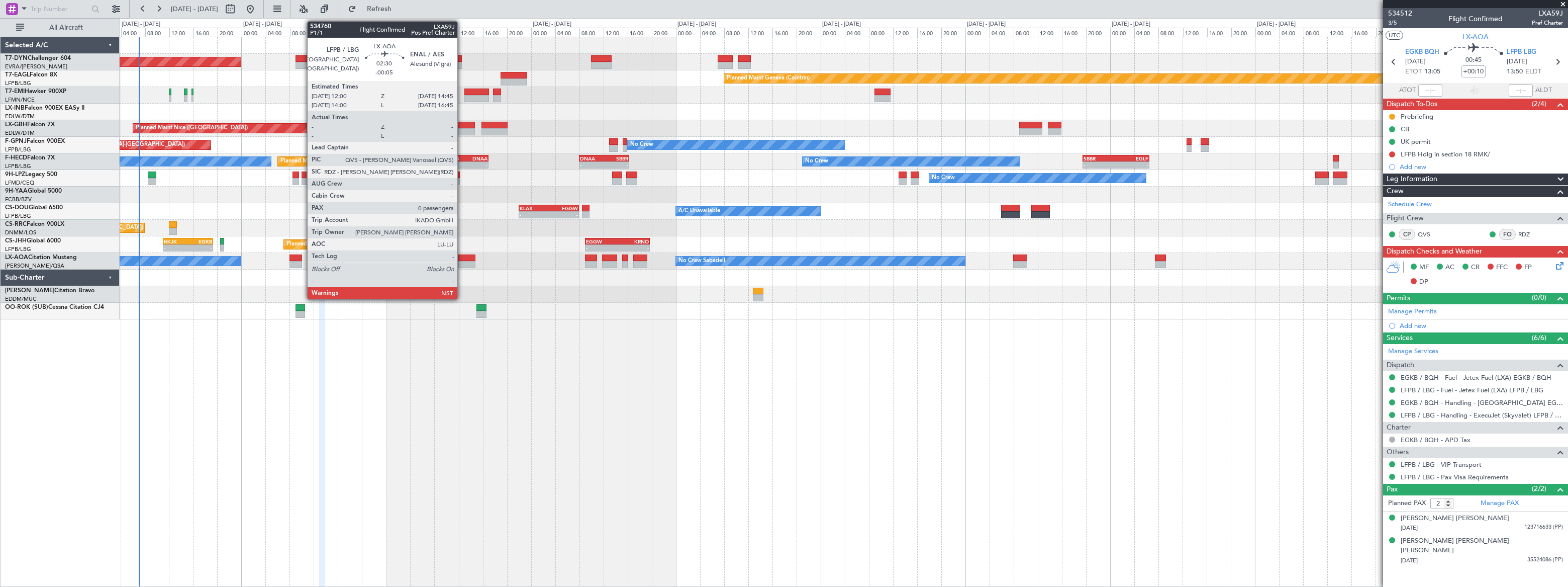
click at [462, 261] on div at bounding box center [467, 264] width 17 height 7
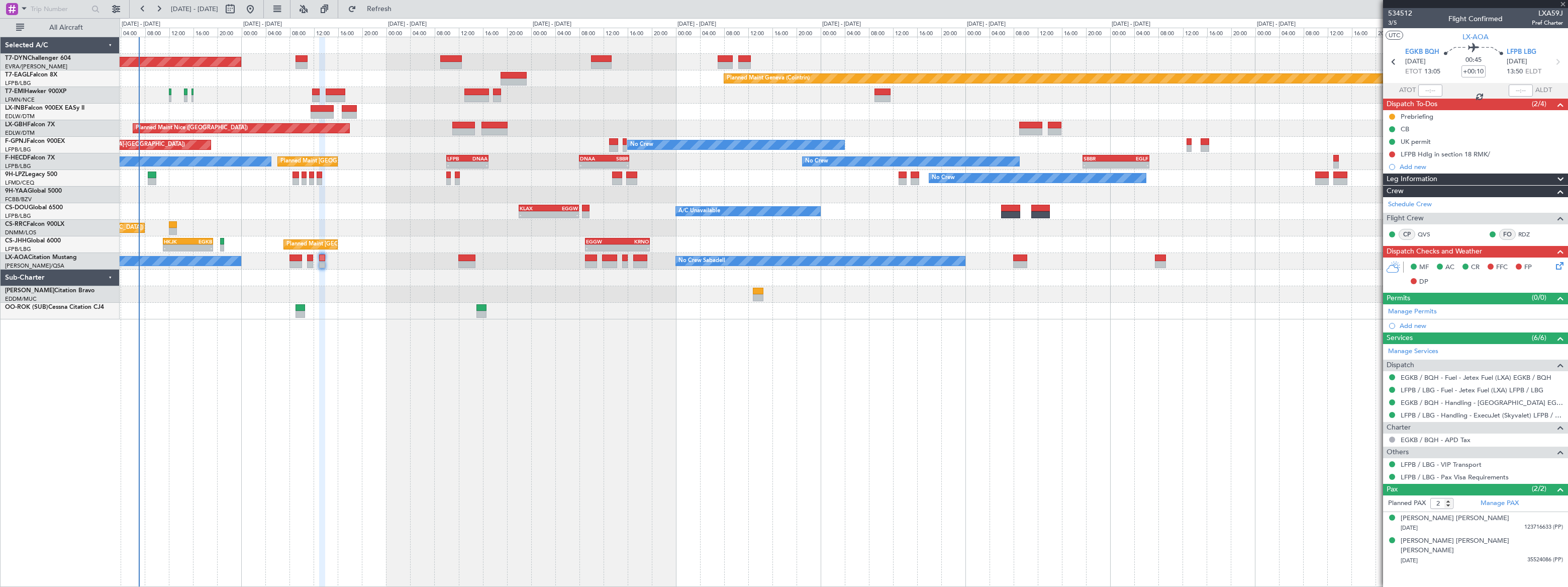
type input "-00:05"
type input "0"
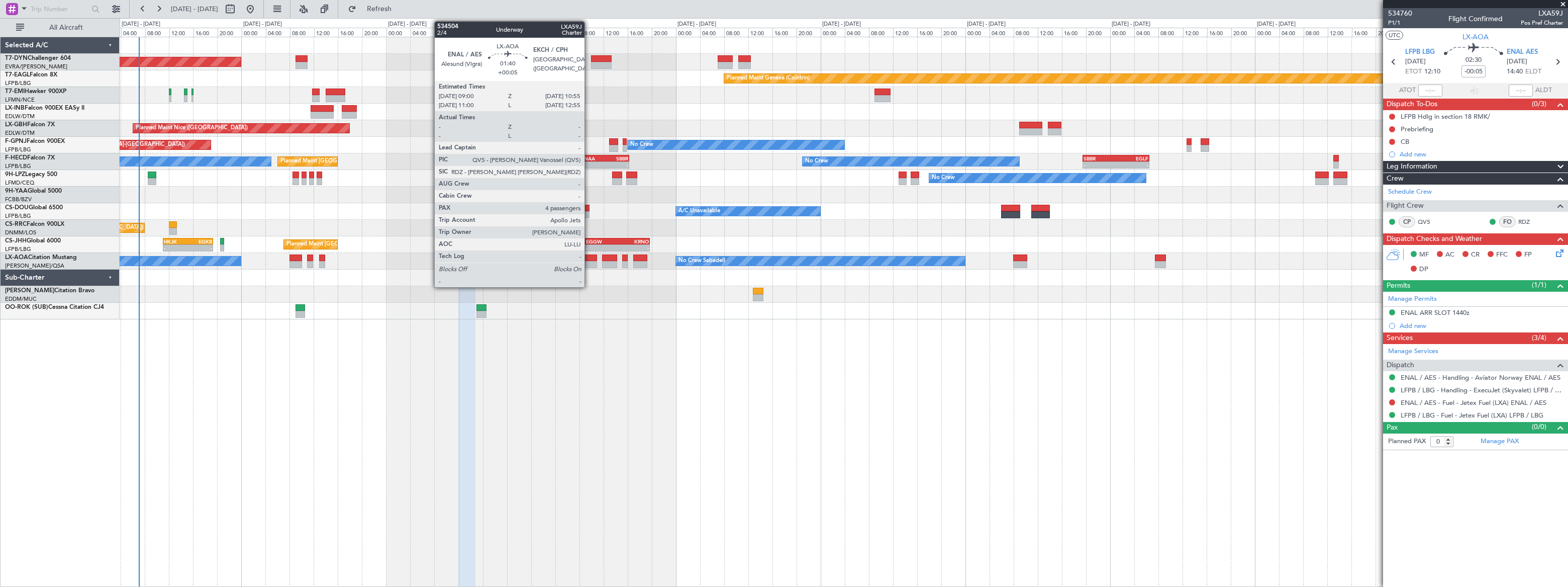
click at [589, 262] on div at bounding box center [590, 264] width 12 height 7
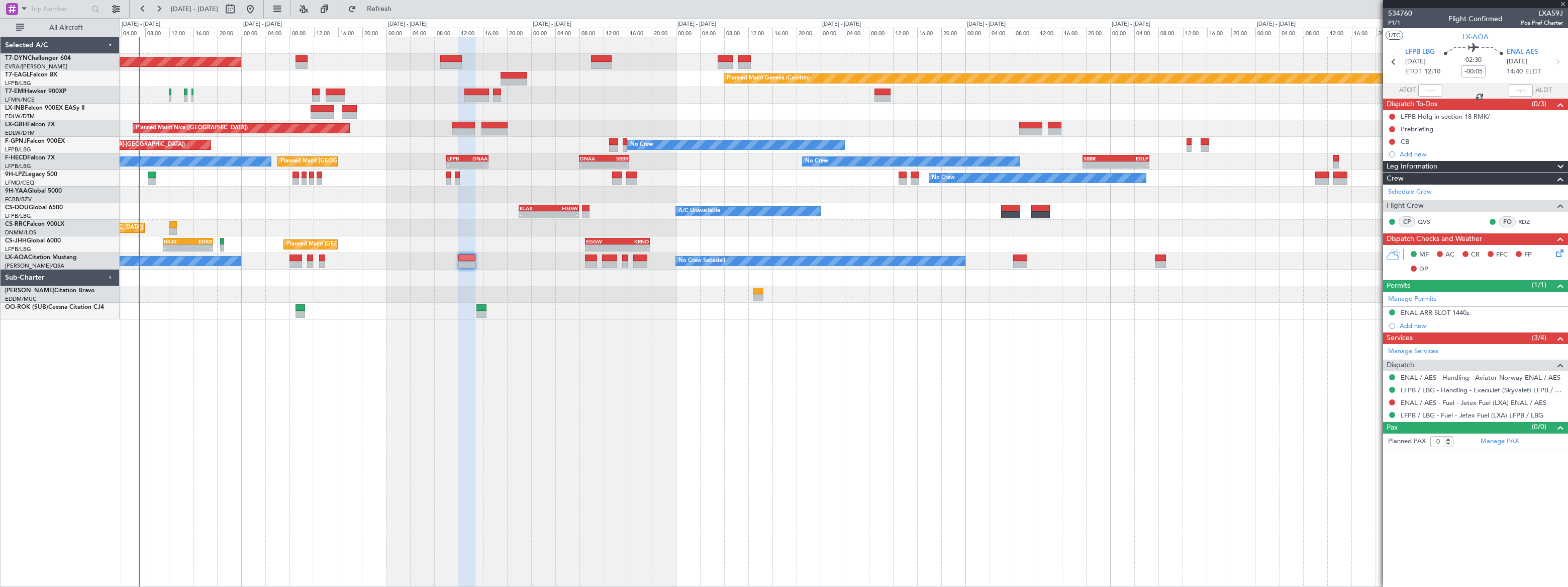
type input "+00:05"
type input "4"
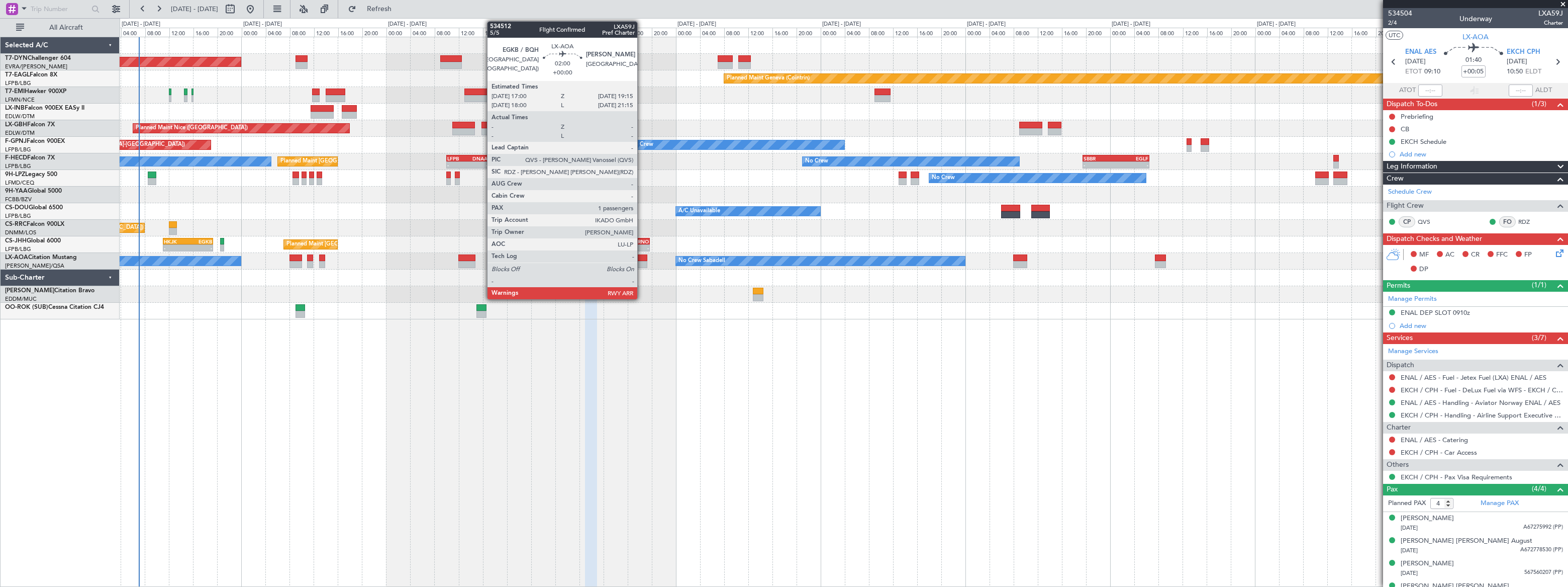
click at [641, 257] on div at bounding box center [640, 258] width 14 height 7
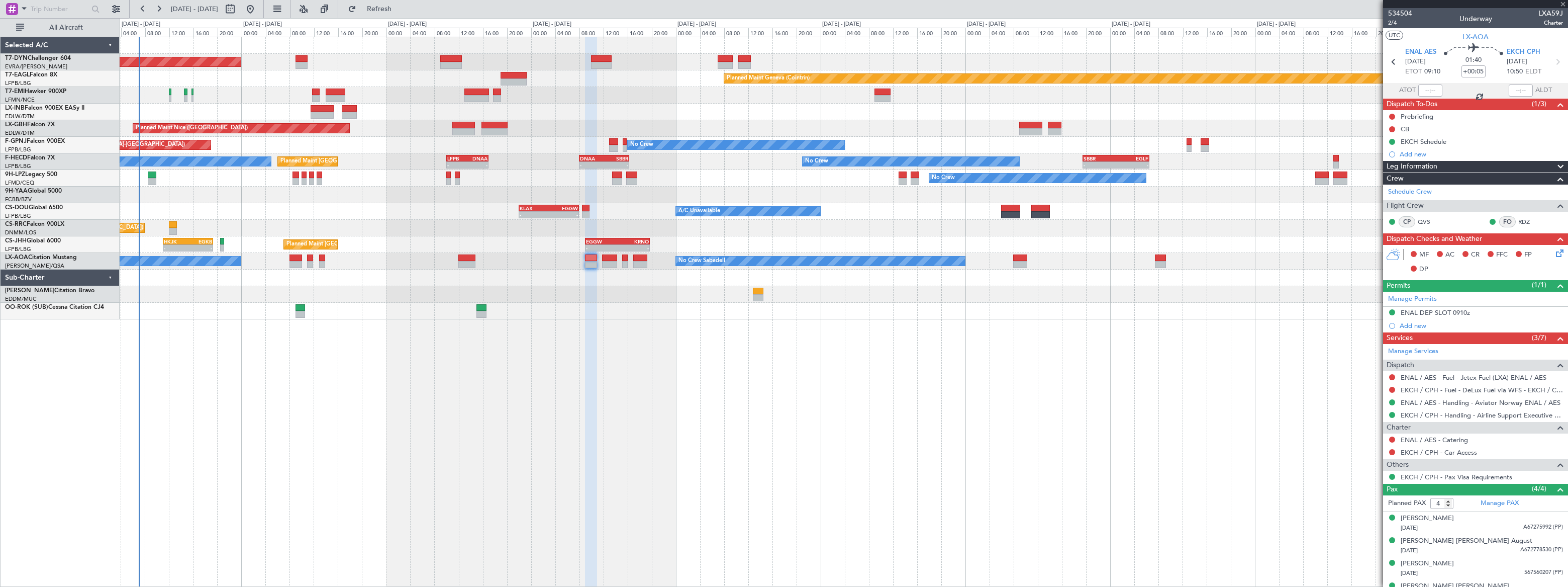
type input "1"
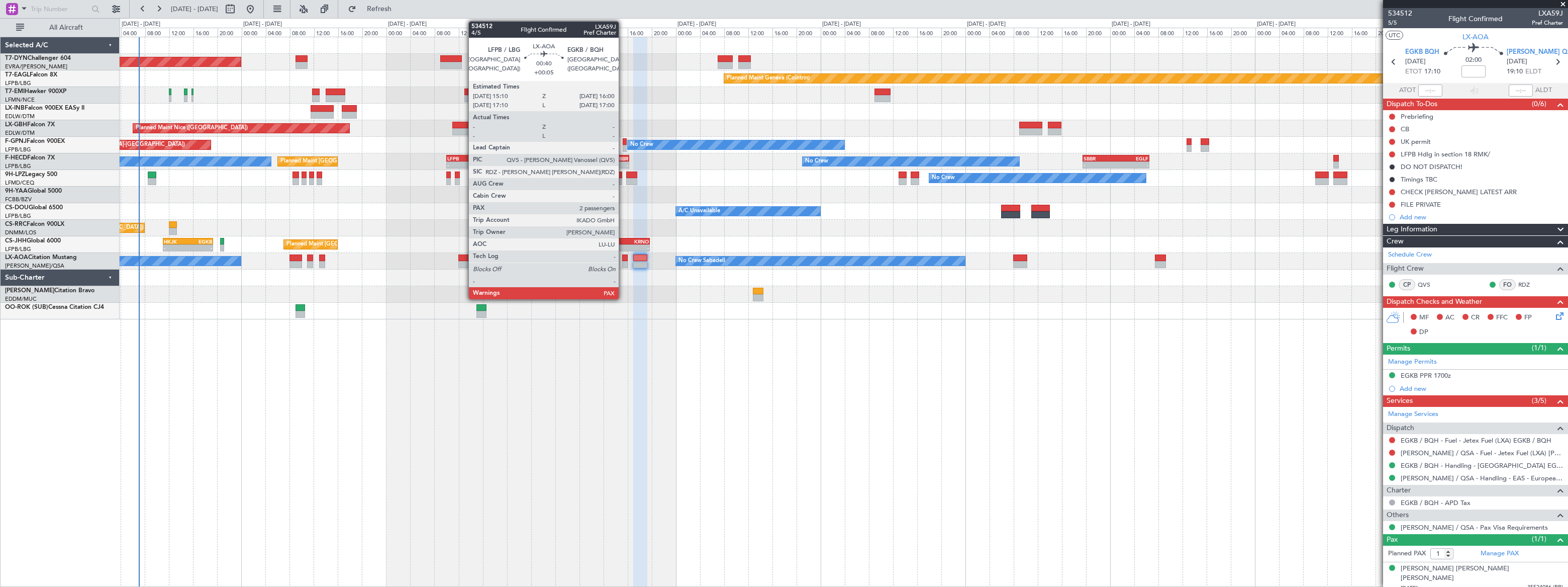
click at [623, 260] on div at bounding box center [625, 258] width 6 height 7
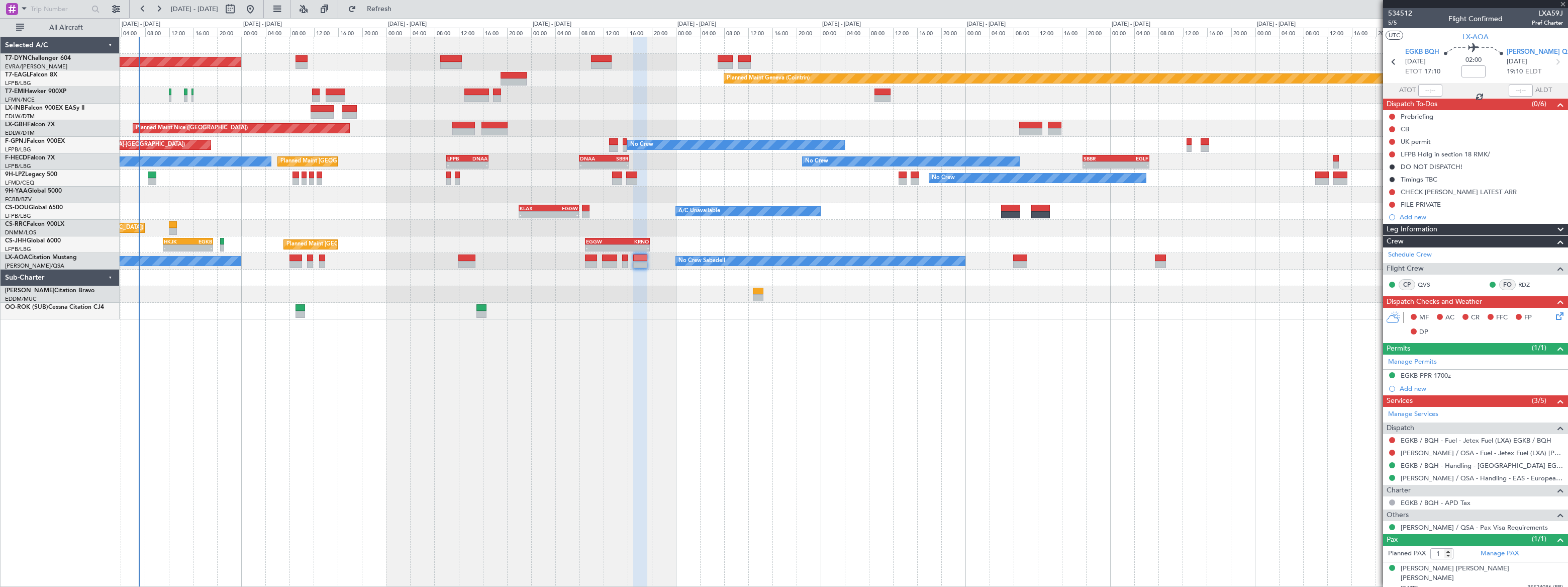
type input "+00:05"
type input "2"
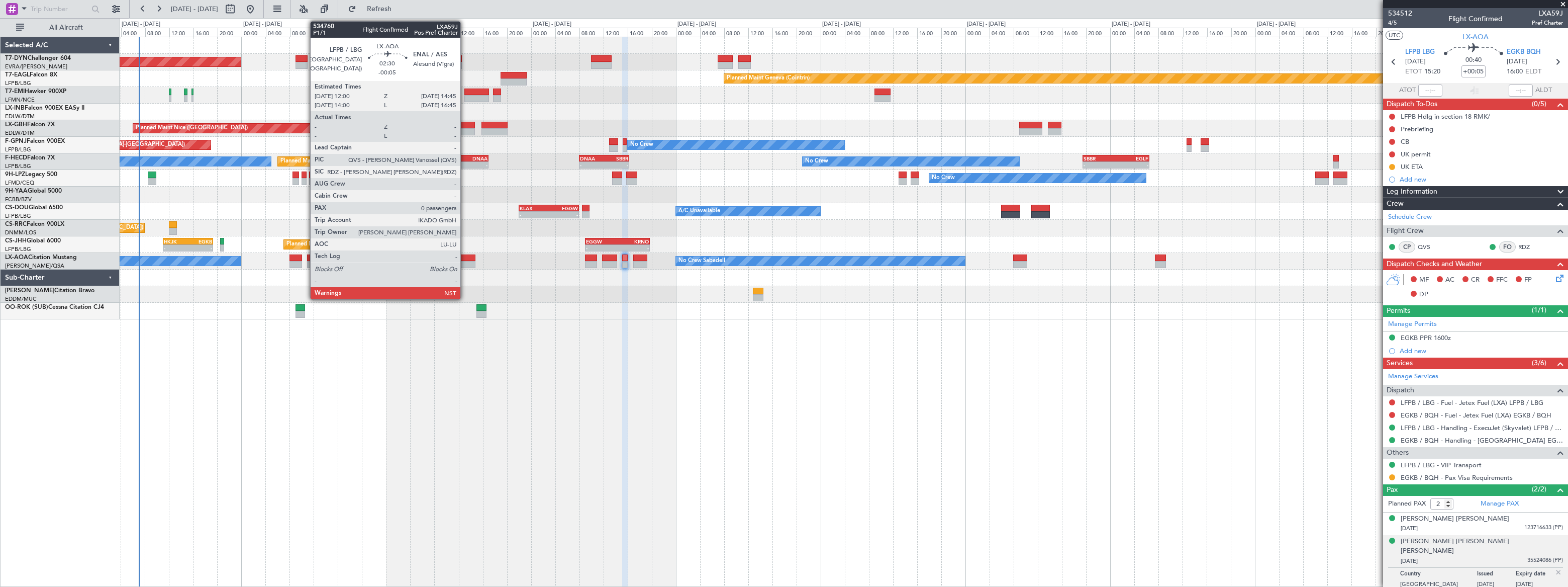
click at [465, 258] on div at bounding box center [467, 258] width 17 height 7
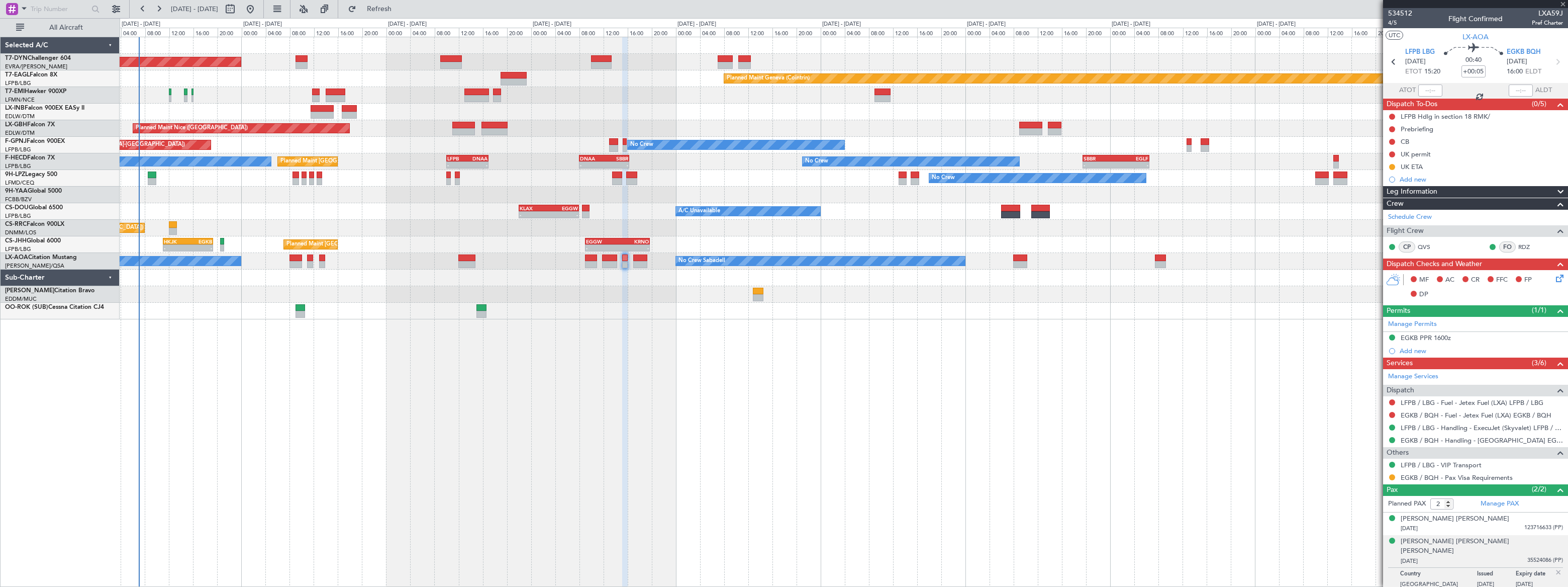
type input "-00:05"
type input "0"
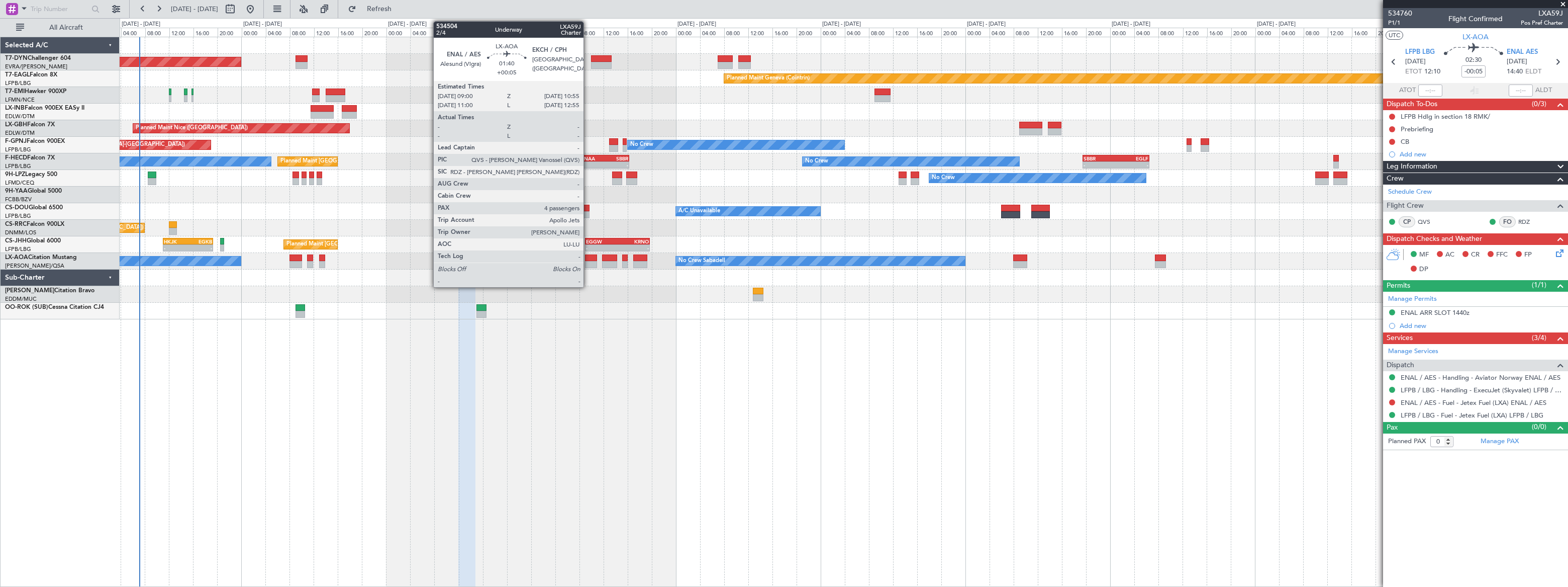
click at [588, 258] on div at bounding box center [590, 258] width 12 height 7
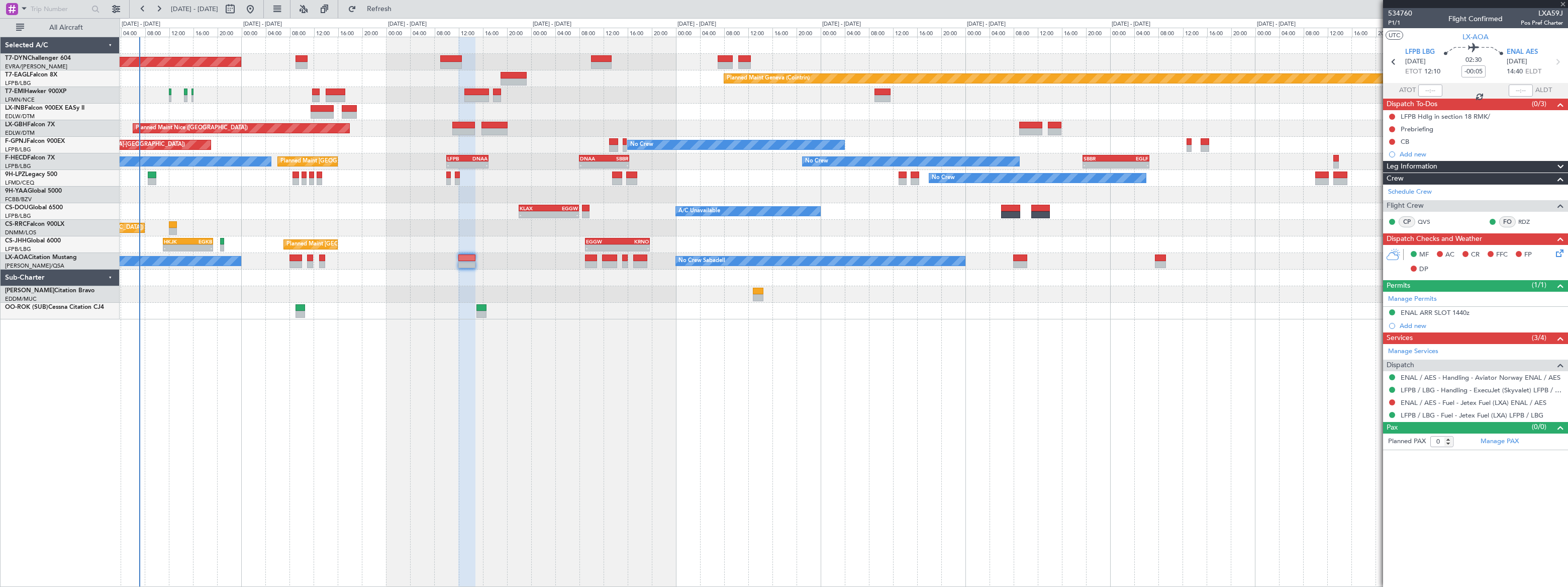
type input "+00:05"
type input "4"
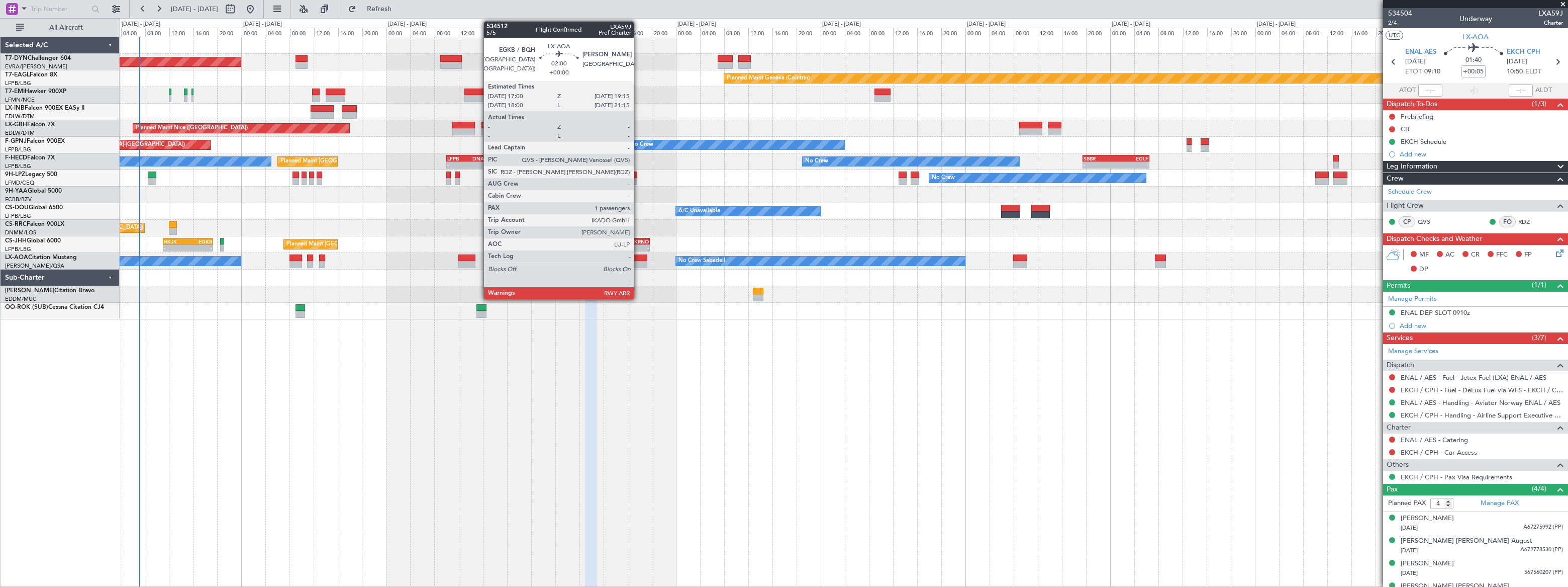
click at [638, 258] on div at bounding box center [640, 258] width 14 height 7
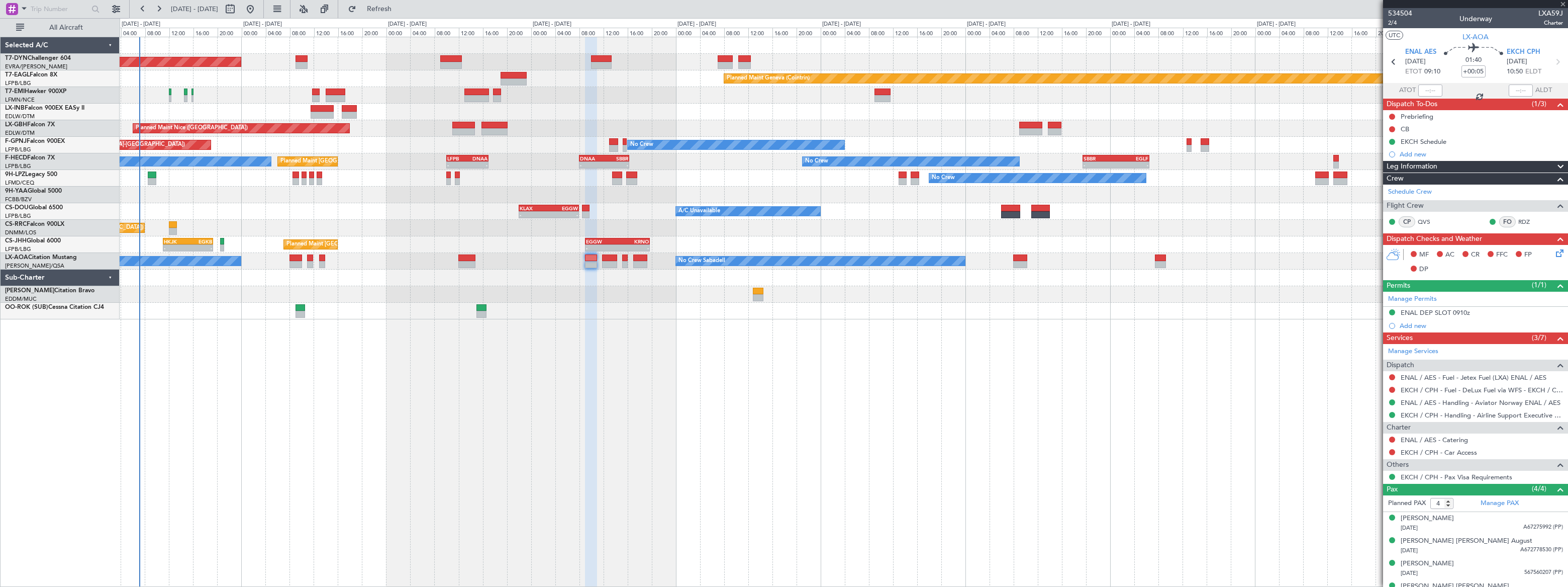
type input "1"
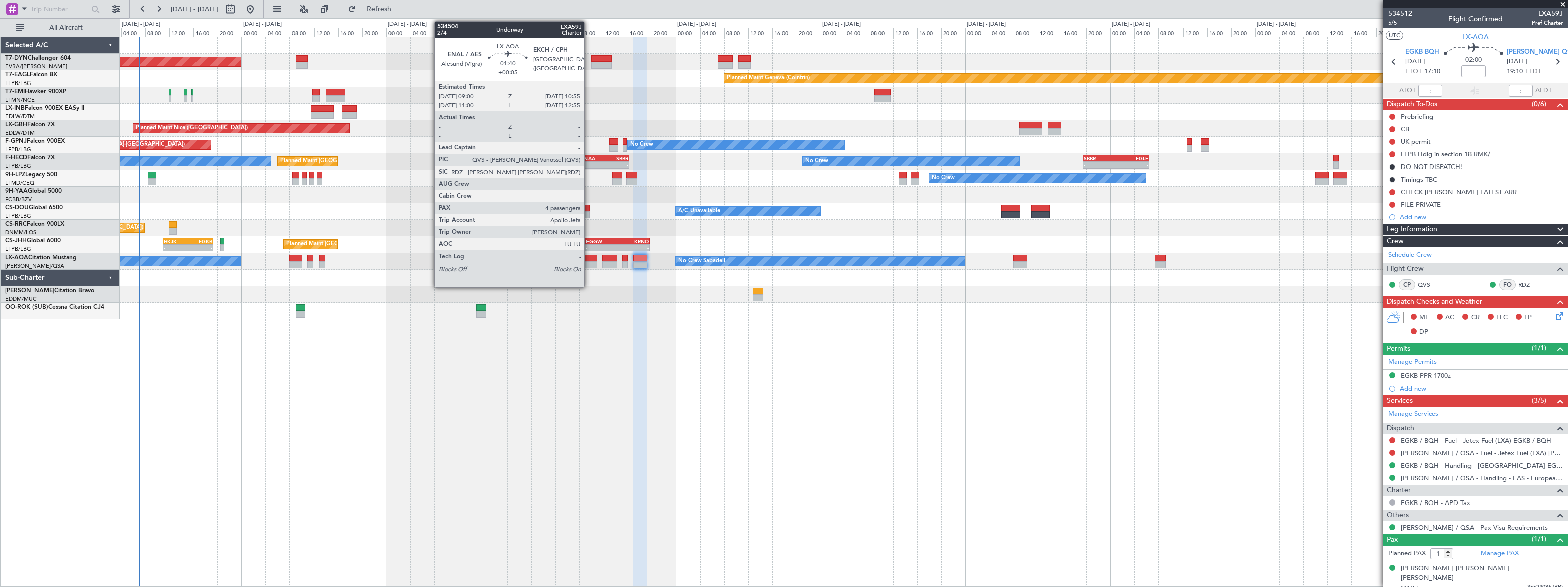
click at [589, 259] on div at bounding box center [590, 258] width 12 height 7
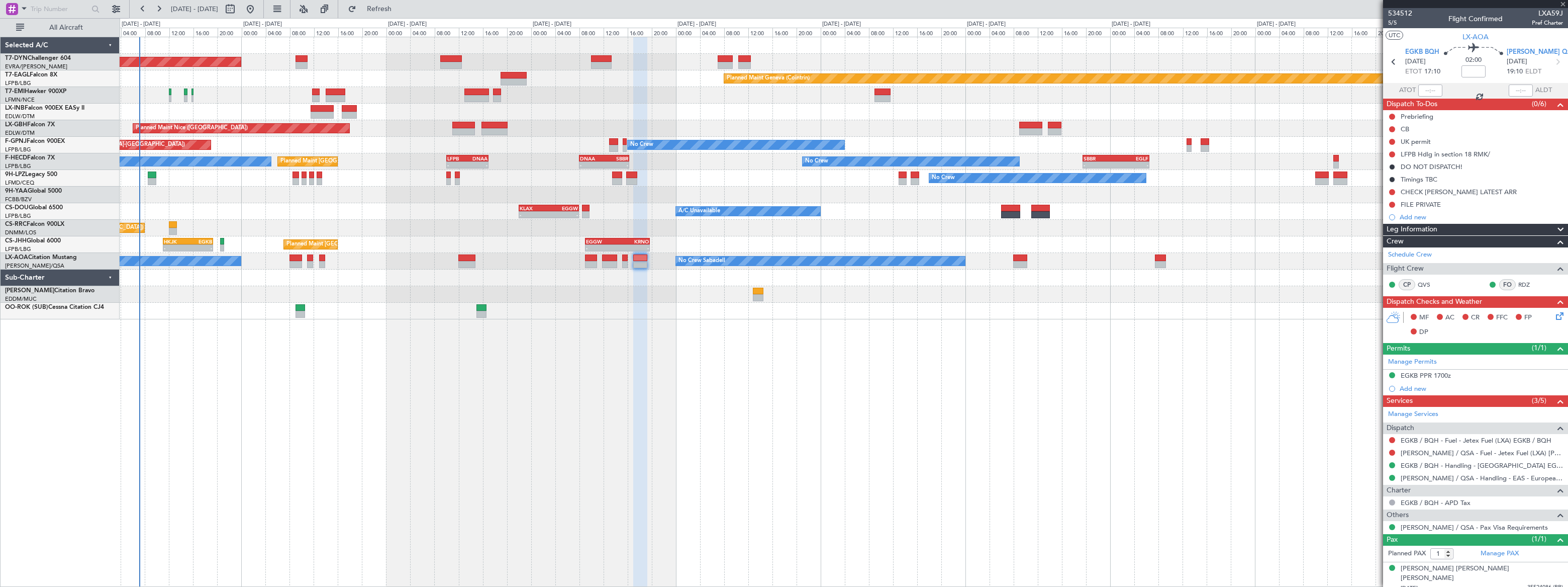
type input "+00:05"
type input "4"
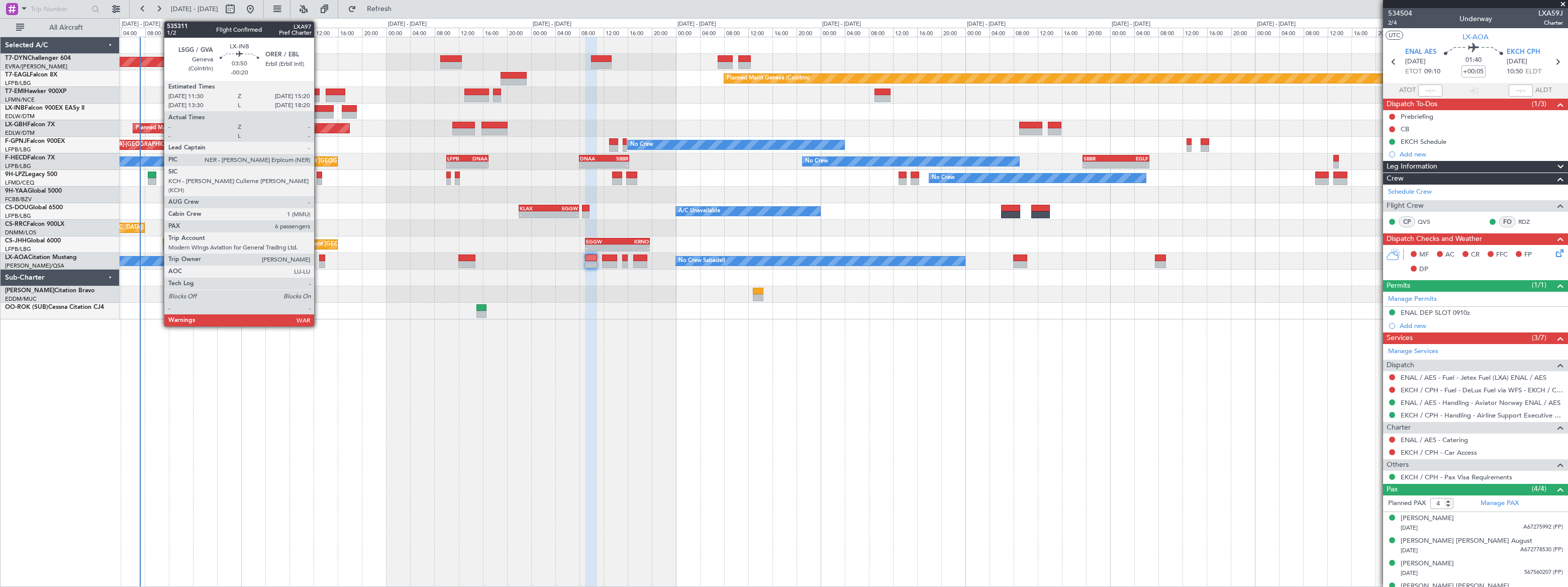
click at [319, 112] on div at bounding box center [322, 115] width 24 height 7
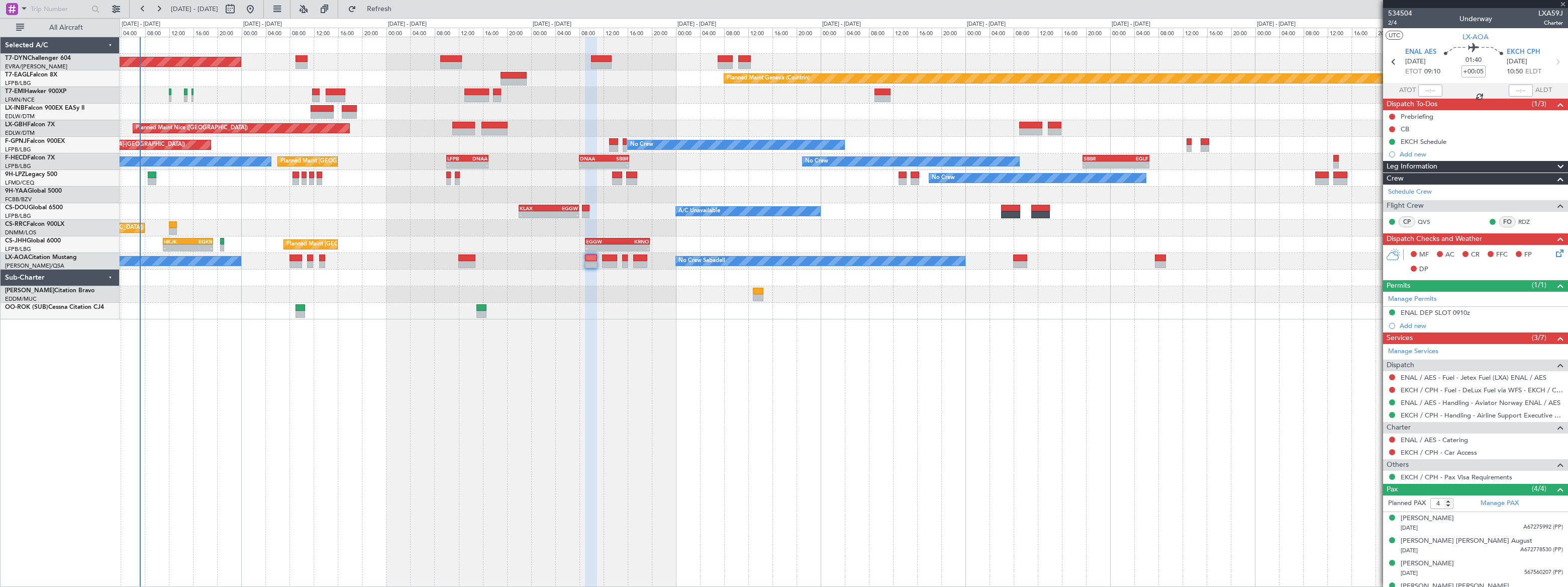
type input "-00:20"
type input "6"
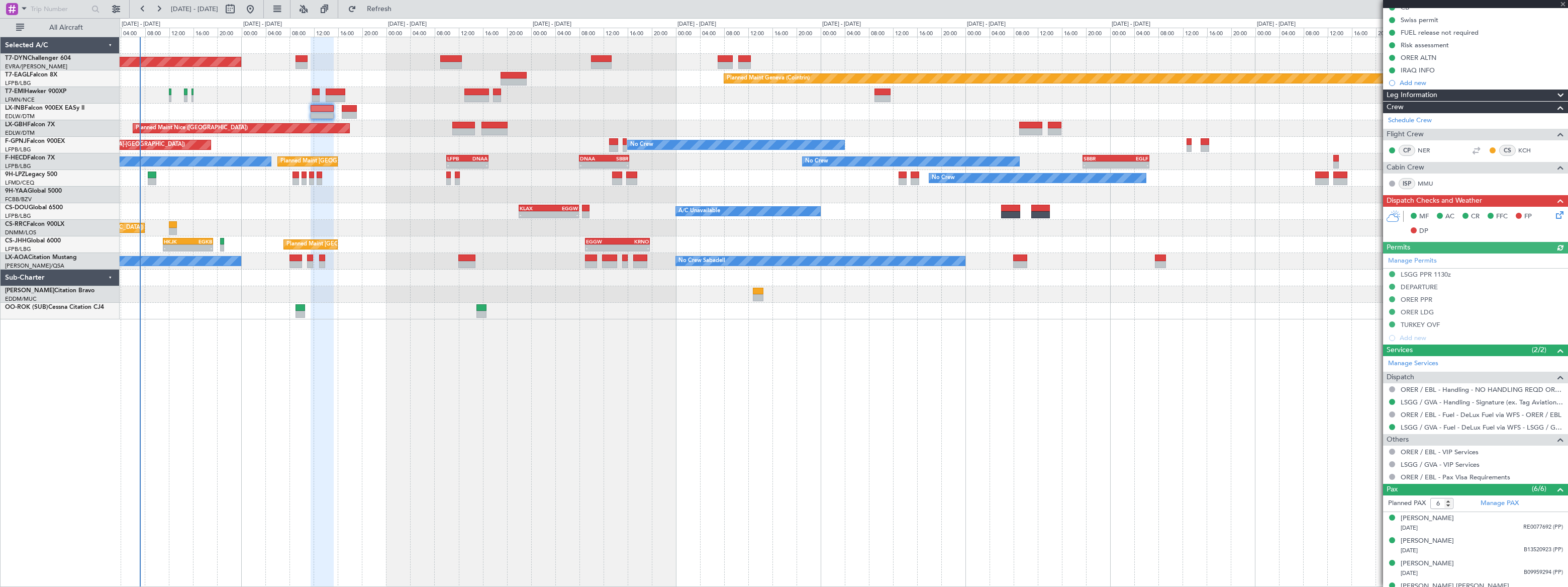
scroll to position [181, 0]
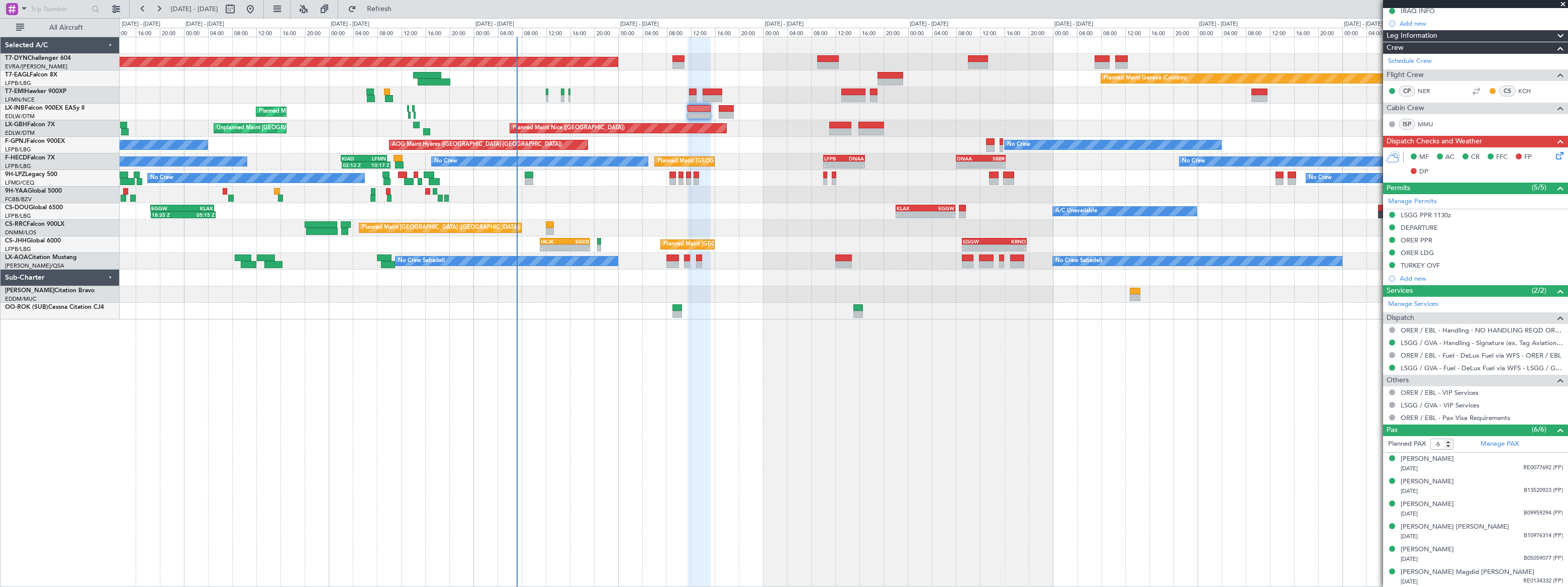
click at [612, 390] on div "Planned Maint Basel-Mulhouse Planned Maint Geneva (Cointrin) Planned Maint Gene…" at bounding box center [844, 312] width 1447 height 550
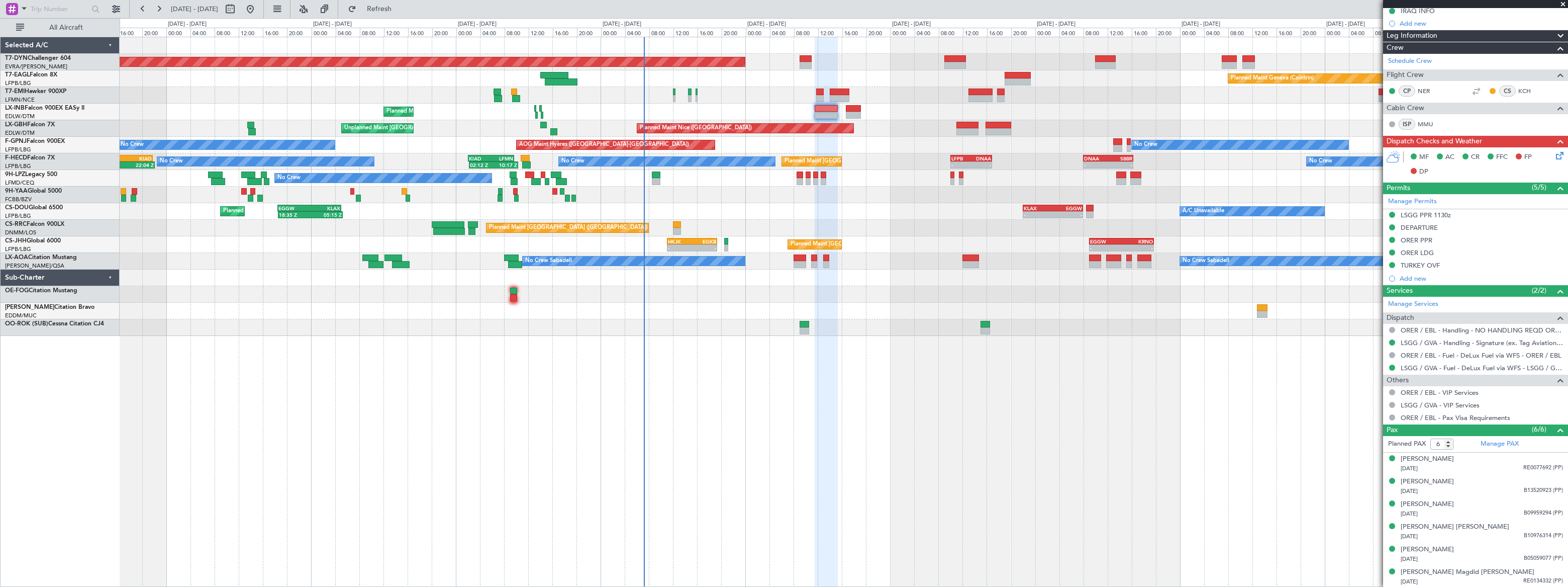
click at [639, 288] on div at bounding box center [844, 294] width 1447 height 17
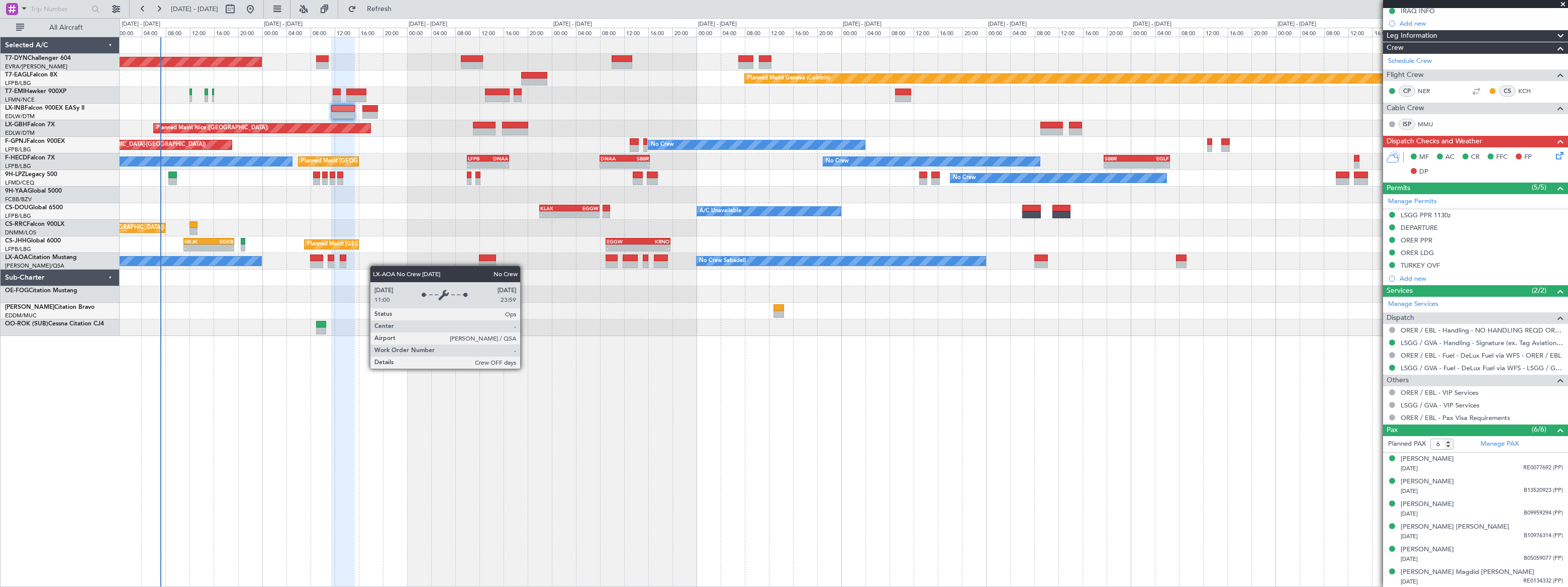
click at [174, 265] on div "Planned Maint Basel-Mulhouse Planned Maint Geneva (Cointrin) Planned Maint Ches…" at bounding box center [844, 186] width 1447 height 299
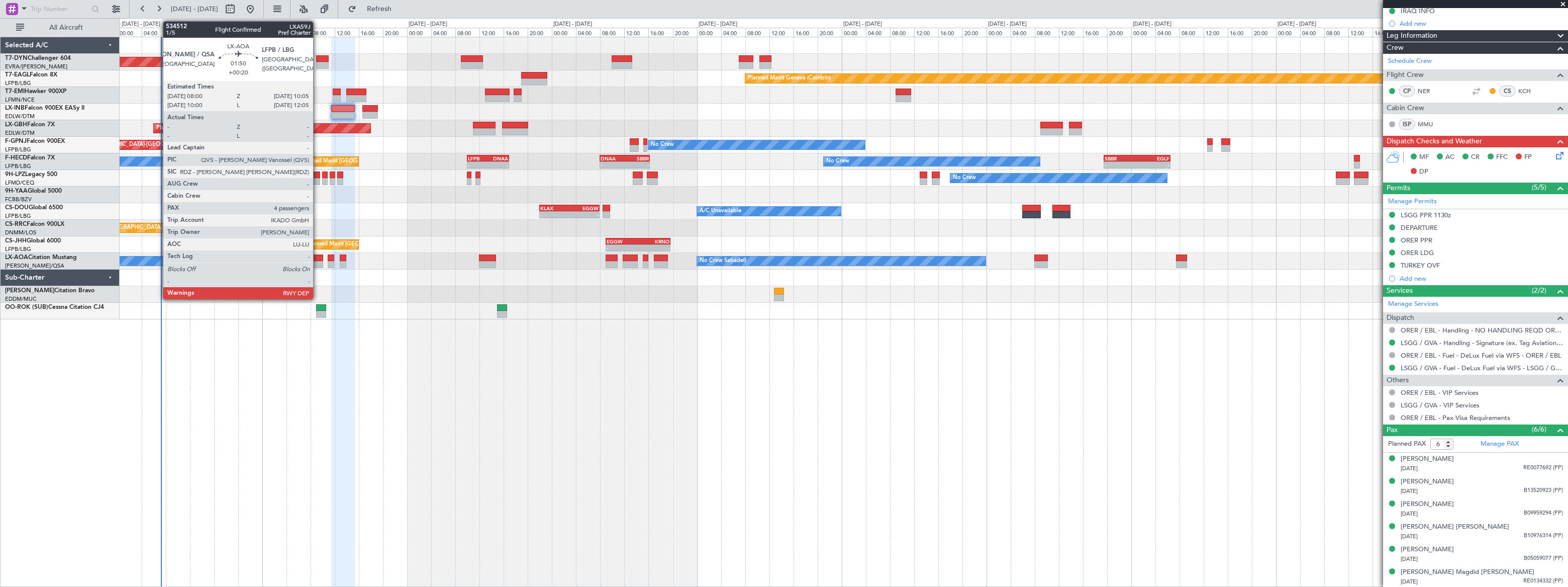
click at [318, 257] on div at bounding box center [316, 258] width 13 height 7
type input "+00:20"
type input "4"
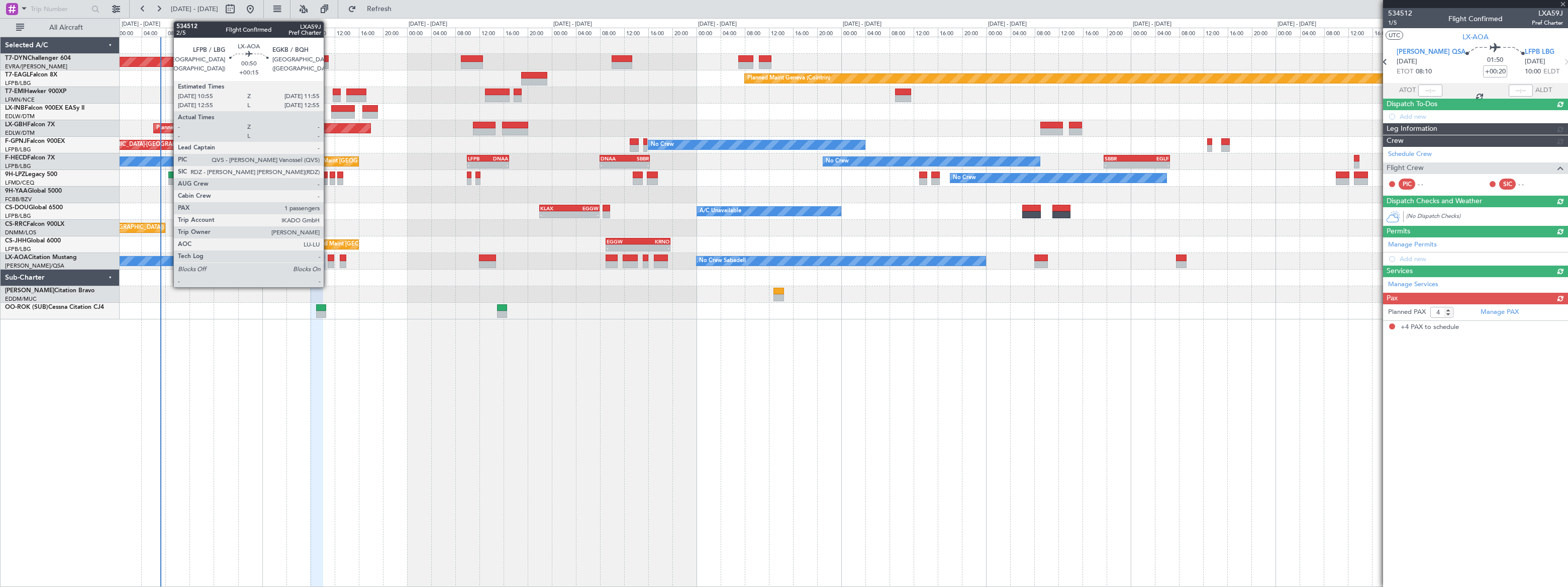
scroll to position [0, 0]
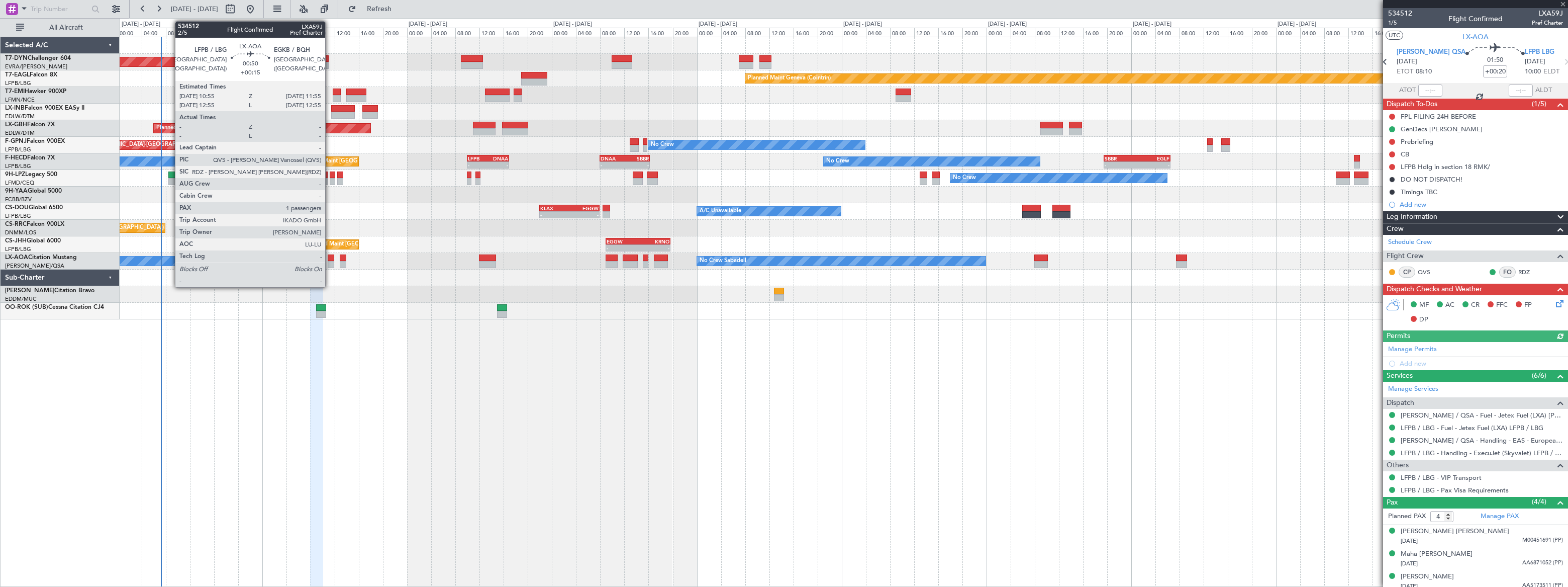
click at [330, 261] on div at bounding box center [331, 264] width 6 height 7
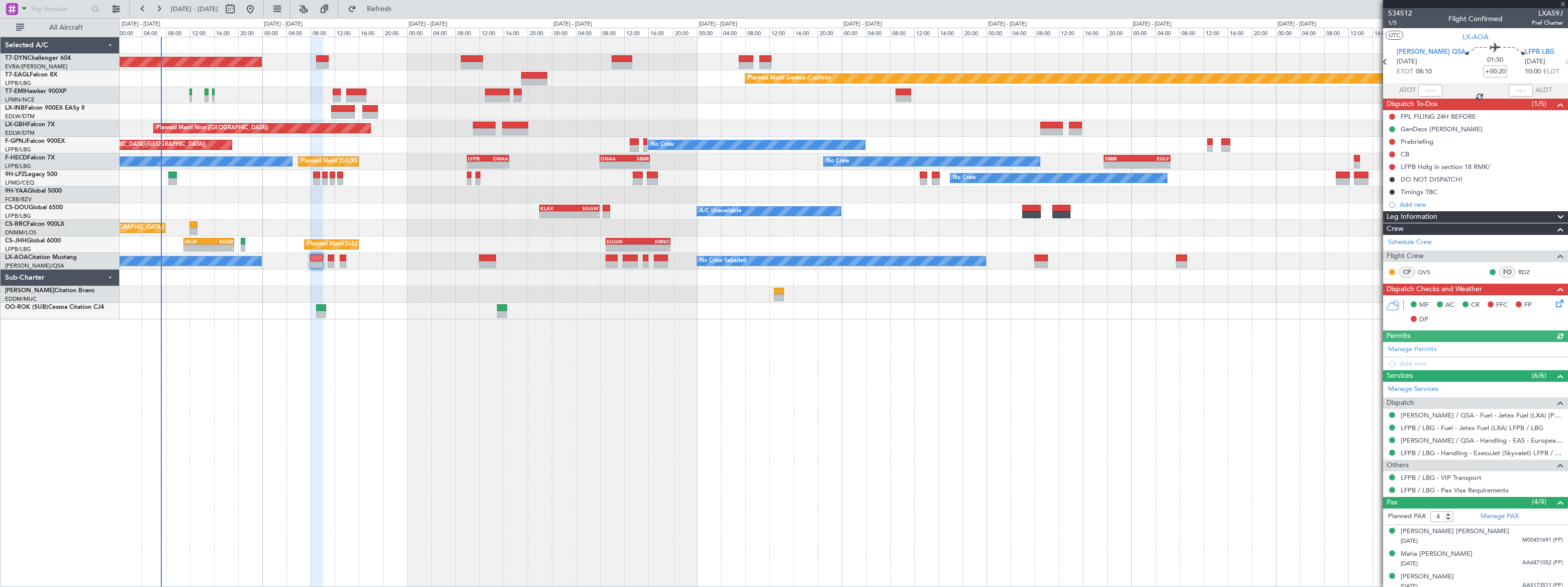
type input "+00:15"
type input "1"
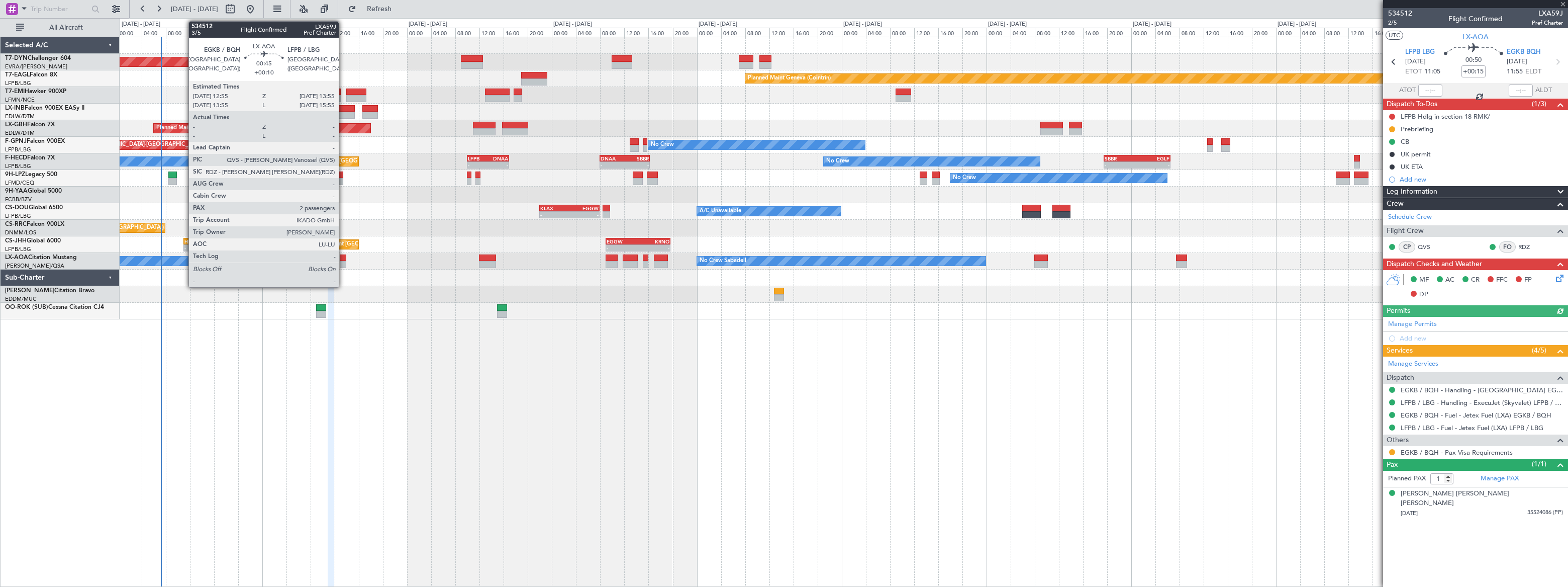
click at [343, 258] on div at bounding box center [343, 258] width 6 height 7
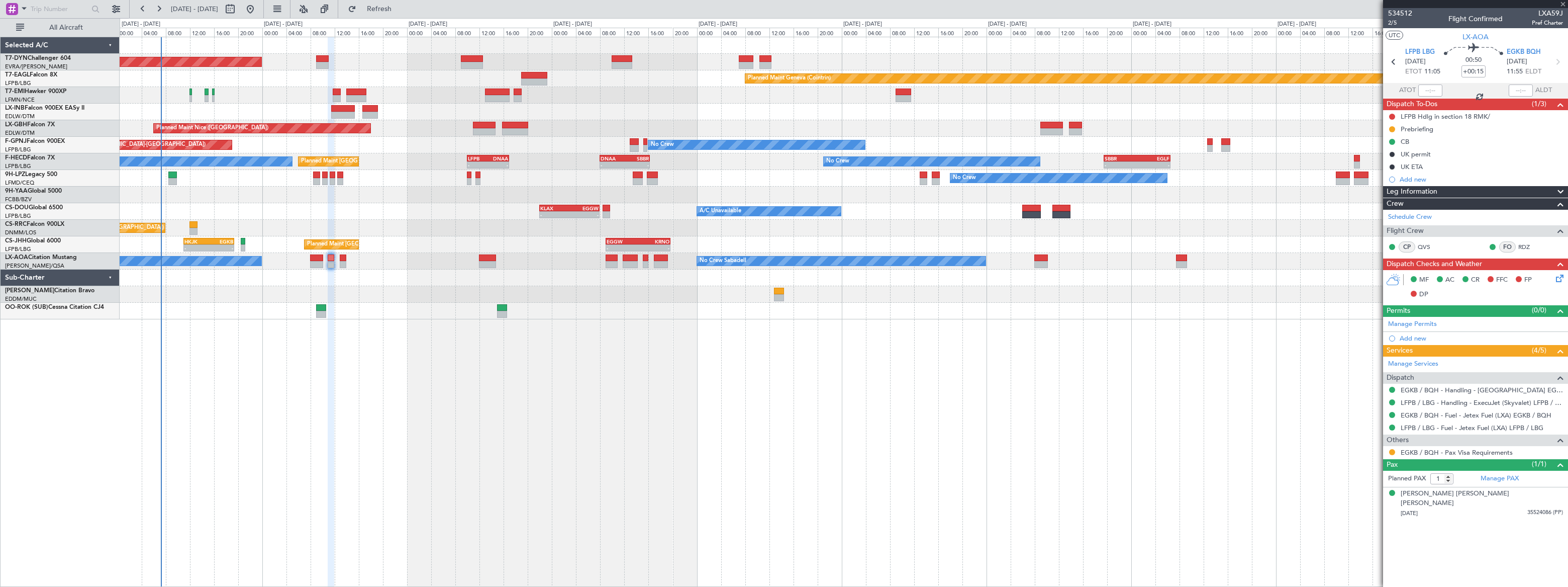
type input "+00:10"
type input "2"
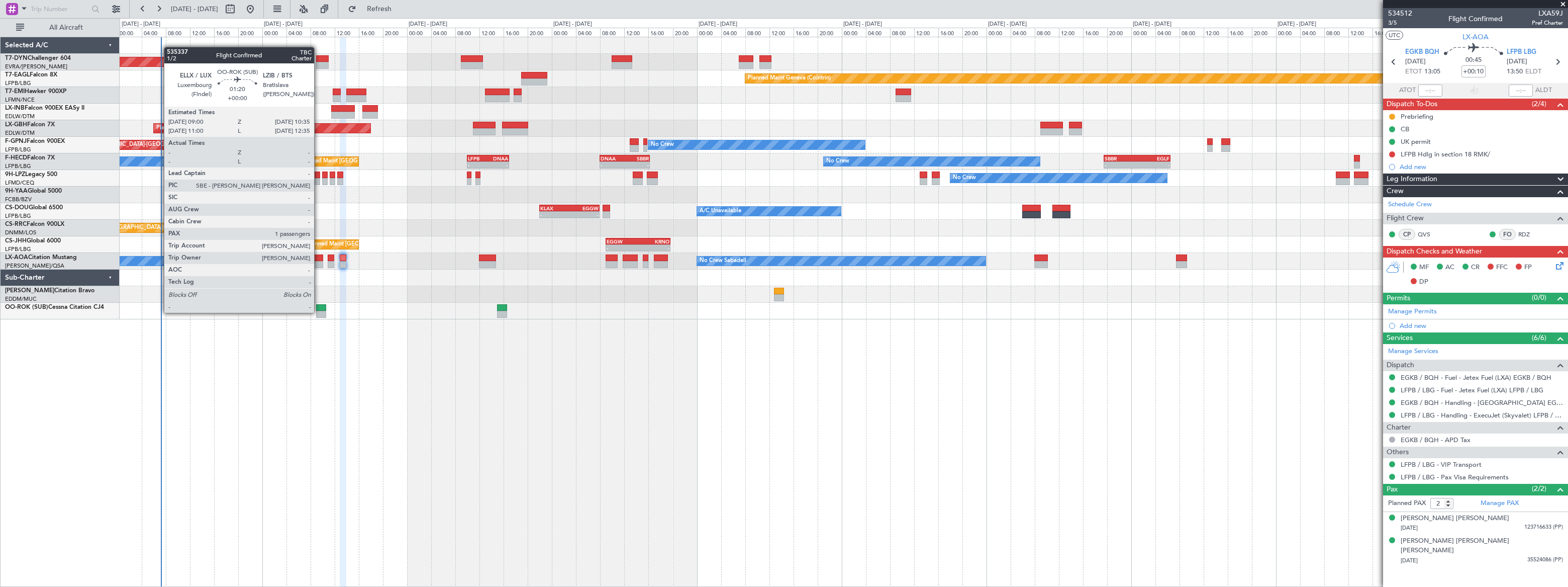
click at [319, 309] on div at bounding box center [321, 308] width 10 height 7
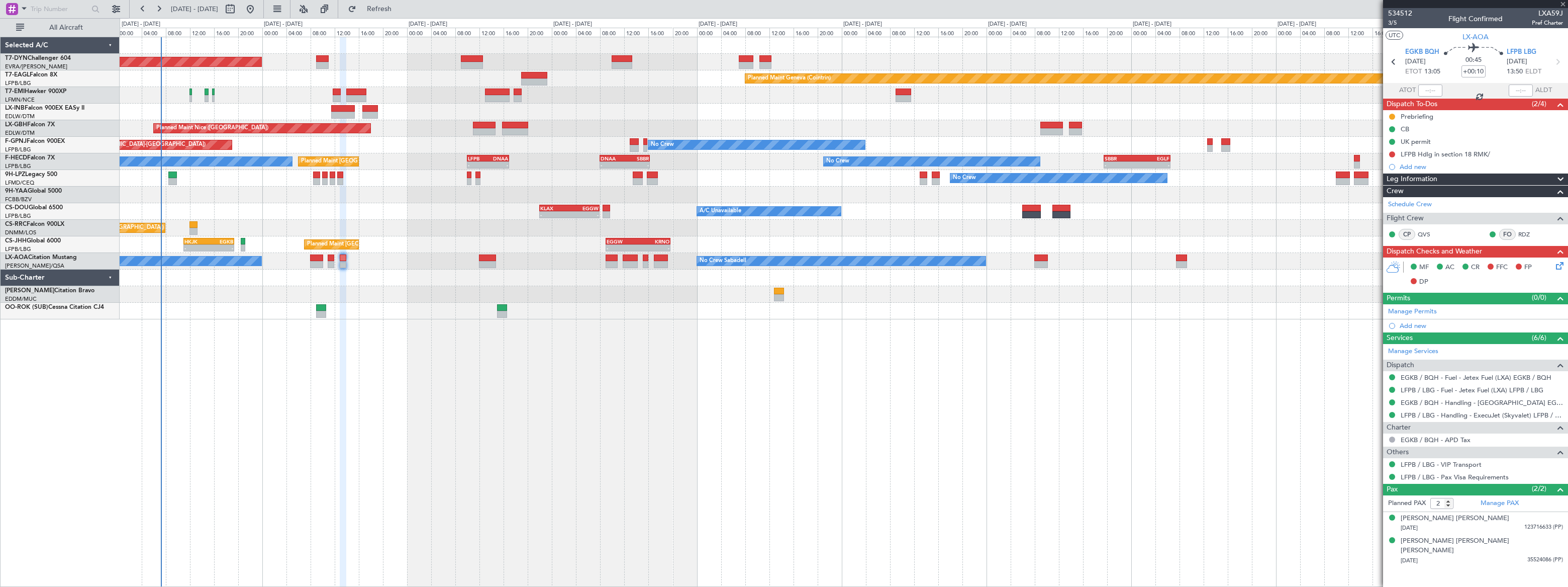
type input "1"
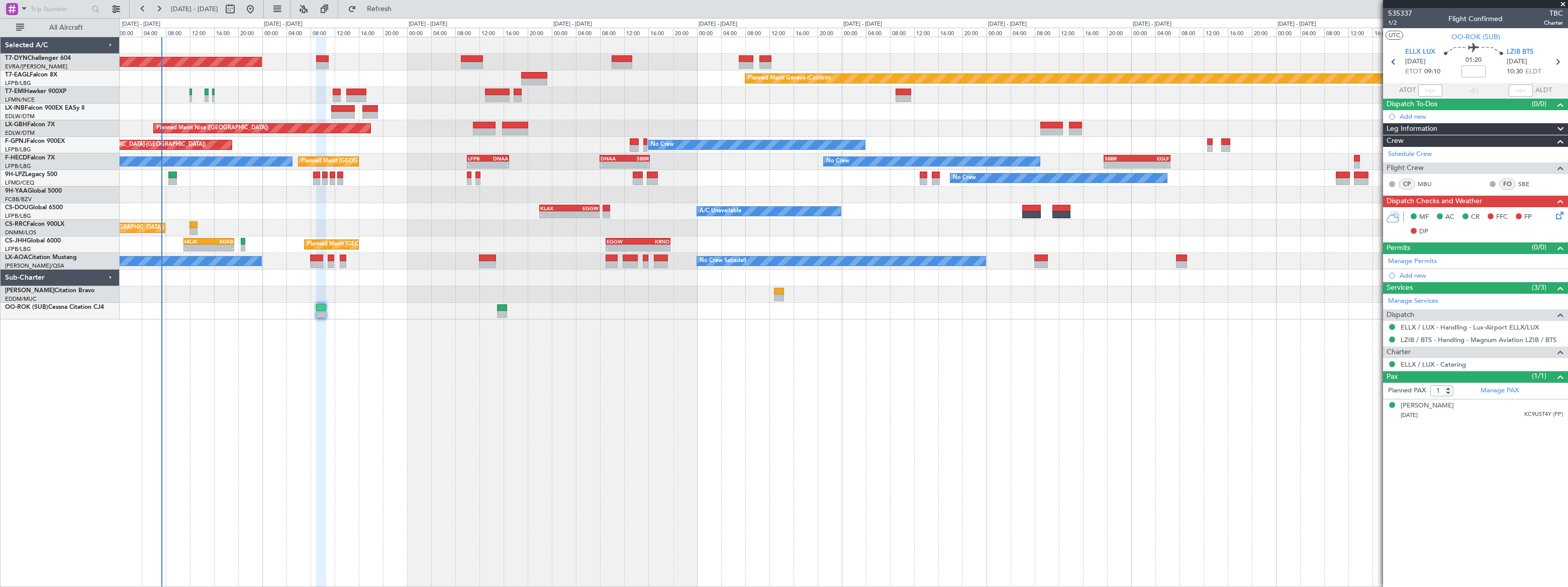
click at [440, 89] on div "Planned Maint Chester" at bounding box center [844, 95] width 1447 height 17
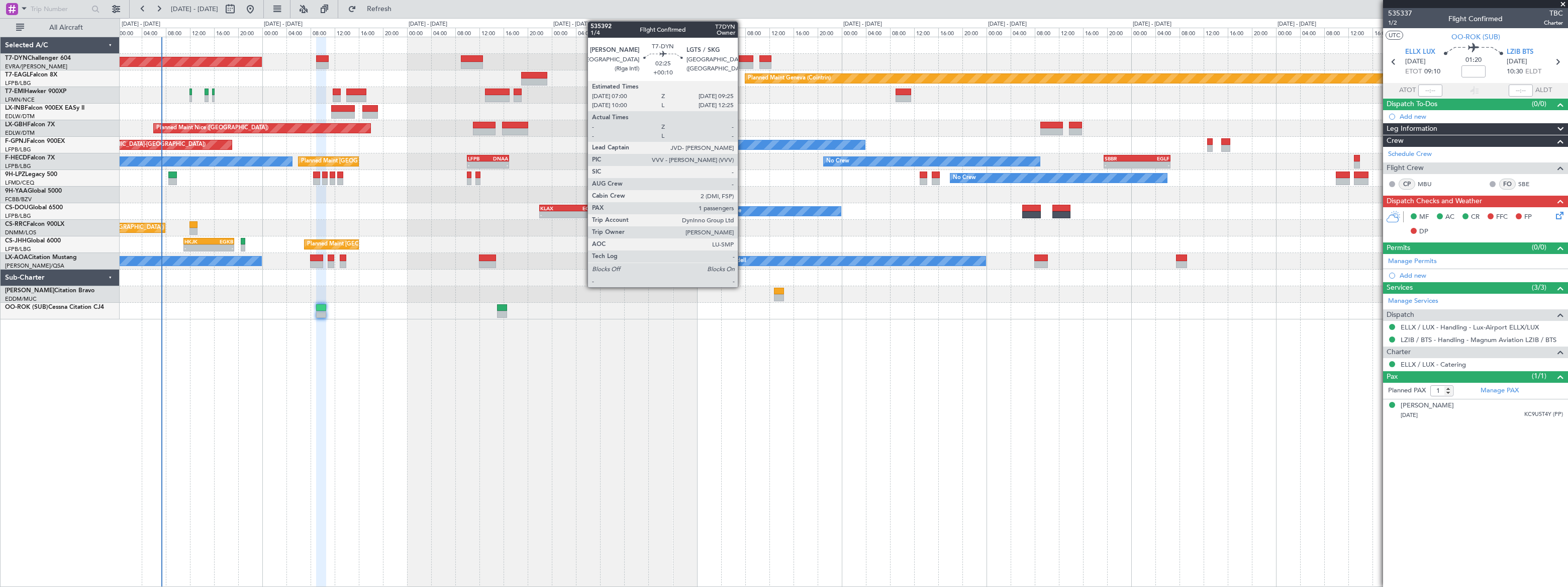
click at [744, 56] on div at bounding box center [746, 59] width 15 height 7
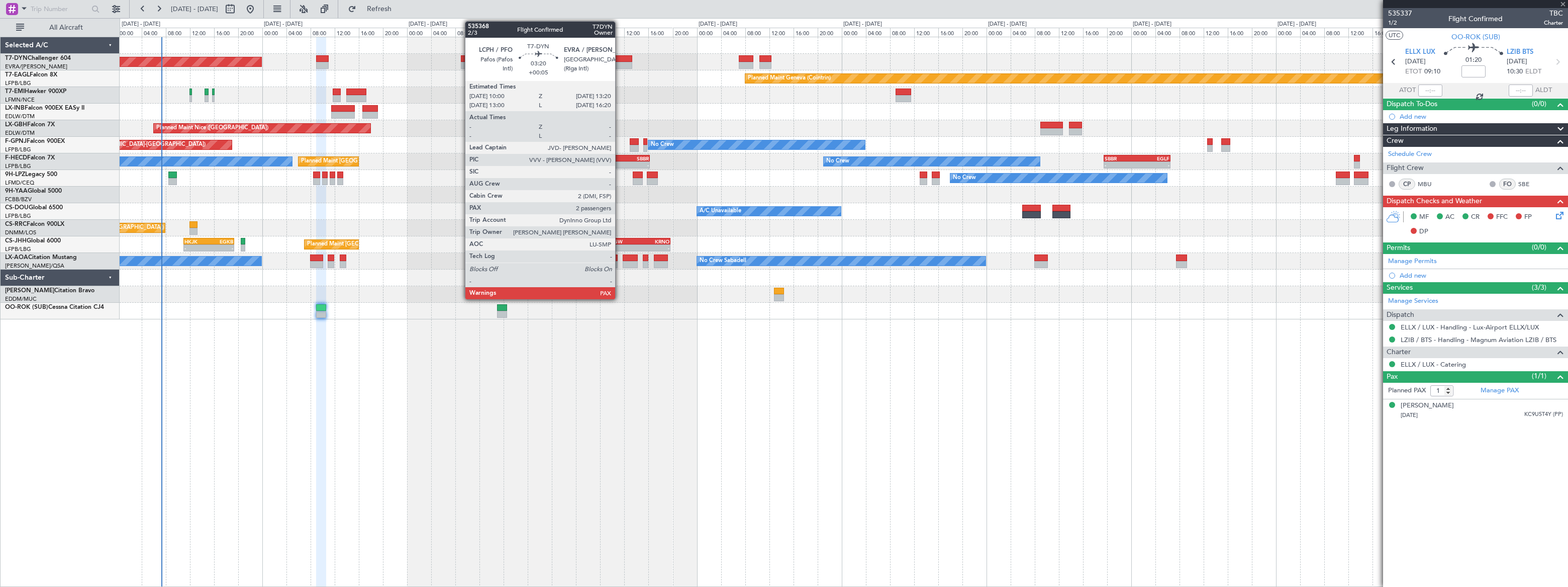
type input "+00:10"
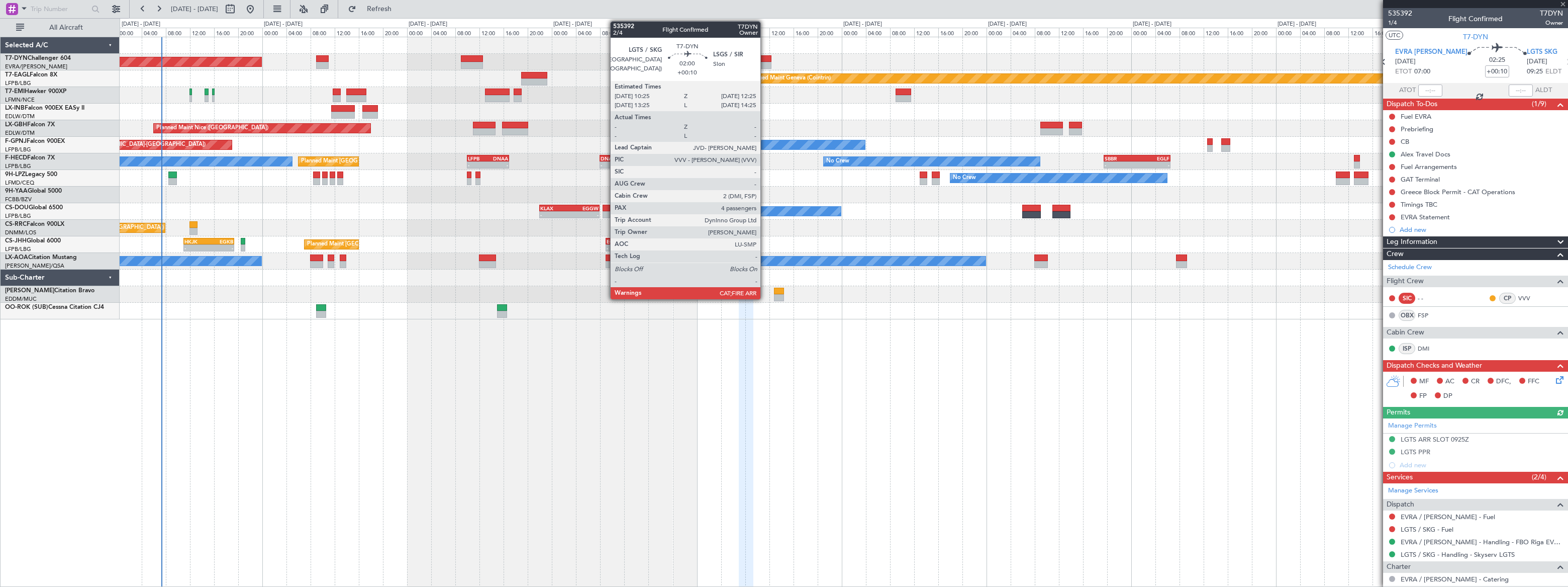
click at [765, 59] on div at bounding box center [766, 59] width 13 height 7
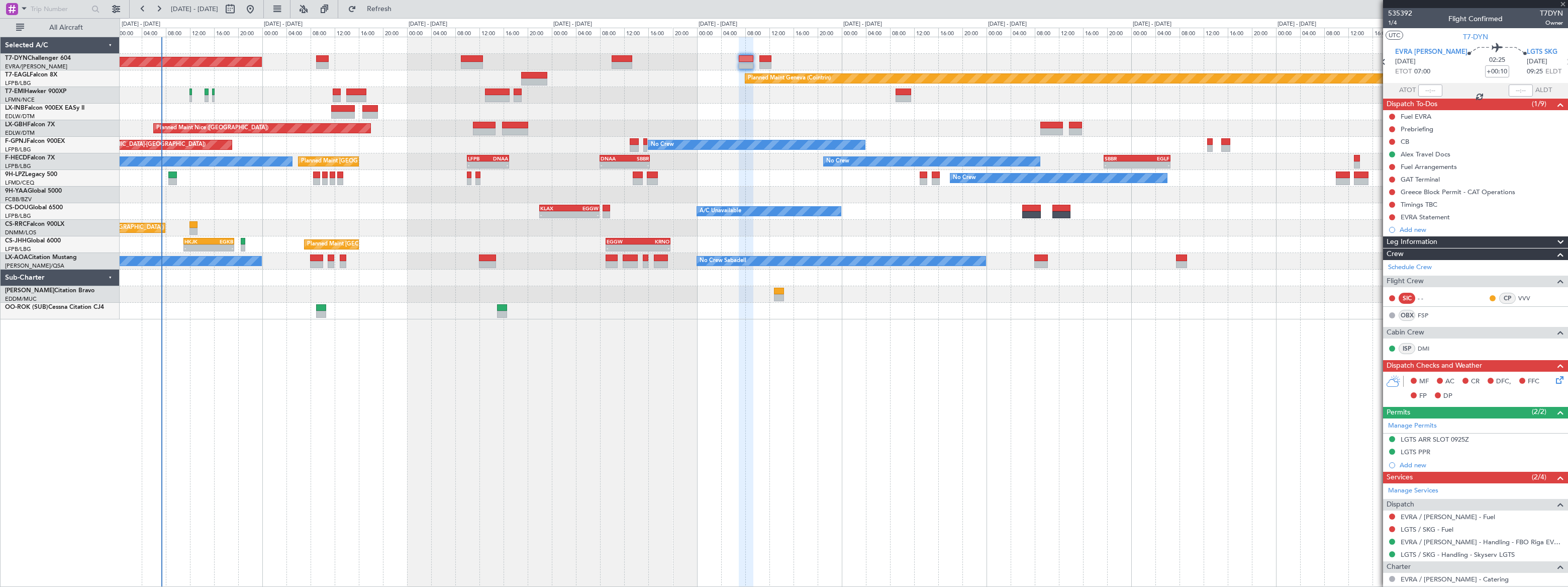
type input "4"
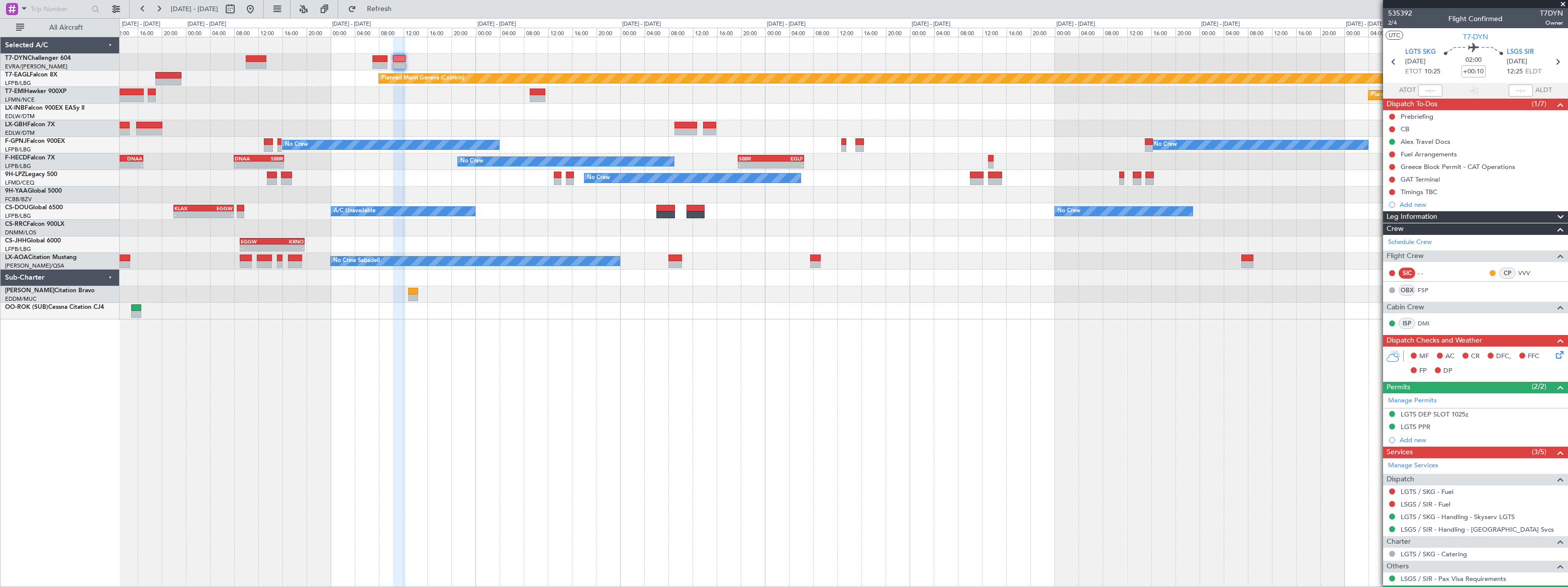
click at [823, 51] on div "Planned Maint Basel-Mulhouse Planned Maint Geneva (Cointrin) Planned Maint Ches…" at bounding box center [844, 178] width 1447 height 282
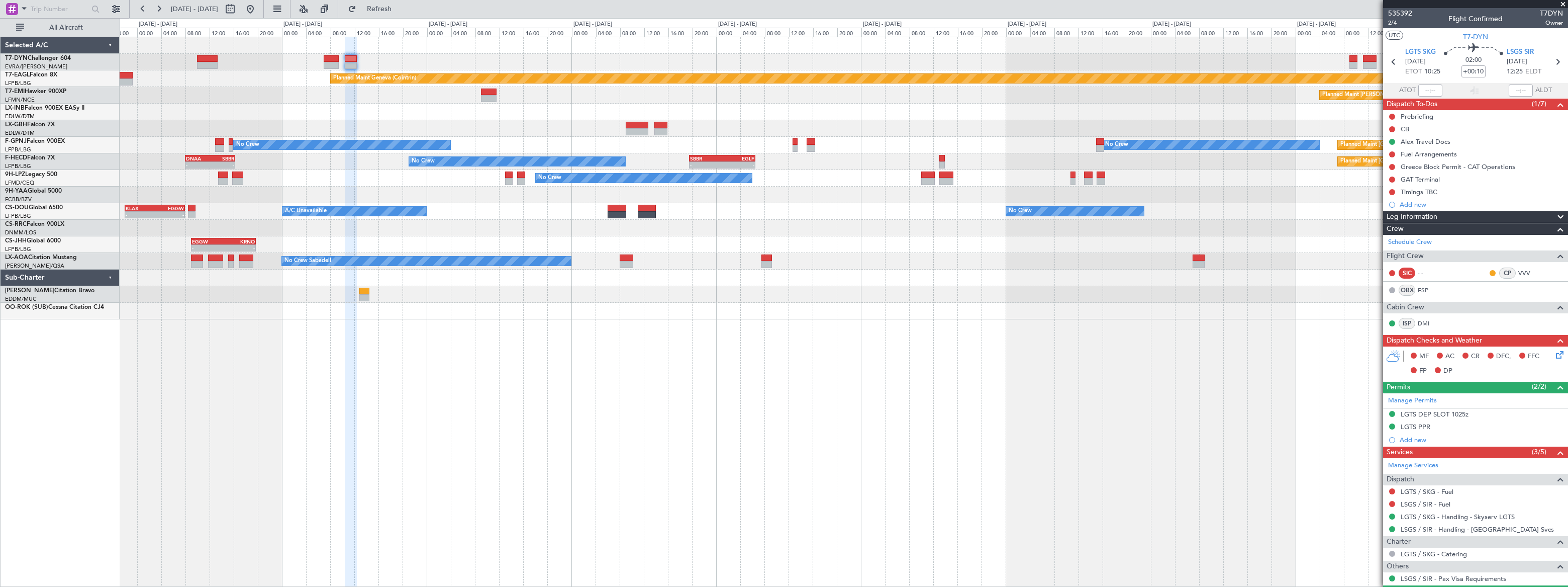
click at [1056, 48] on div "Planned Maint Basel-Mulhouse Planned Maint Geneva (Cointrin) Planned Maint Ches…" at bounding box center [844, 178] width 1447 height 282
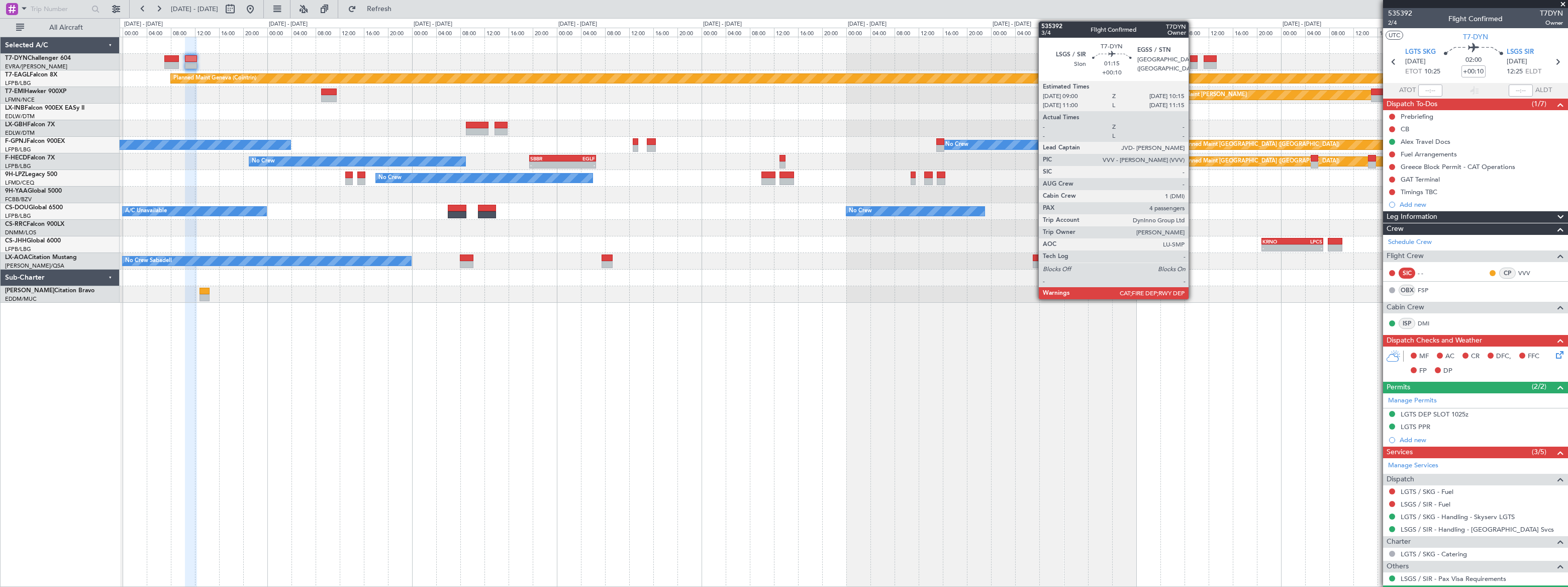
click at [1193, 60] on div at bounding box center [1194, 59] width 8 height 7
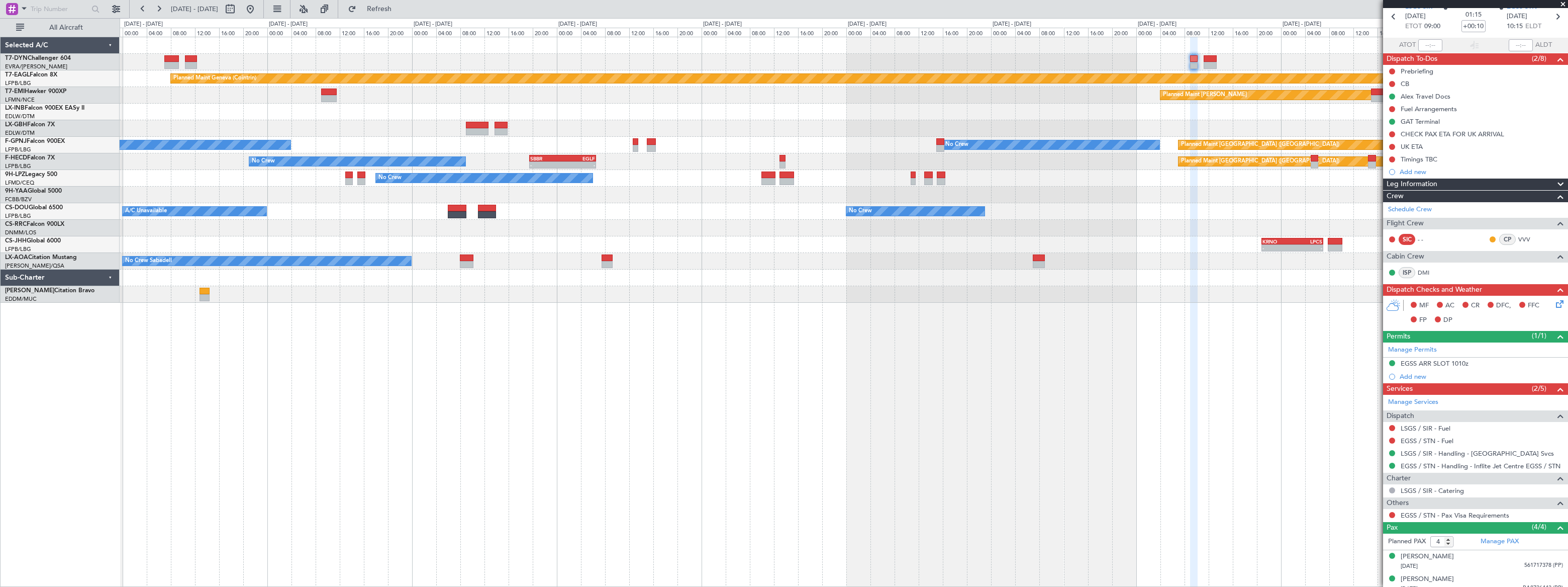
scroll to position [97, 0]
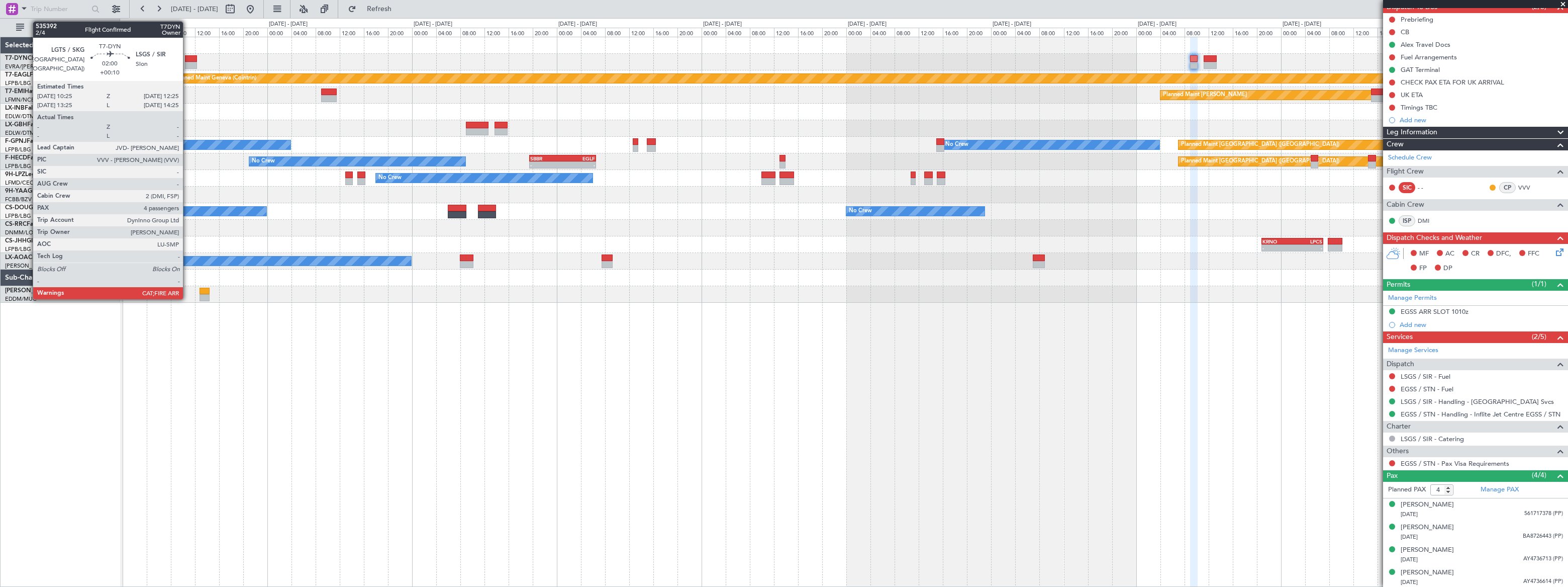
click at [187, 58] on div at bounding box center [191, 59] width 13 height 7
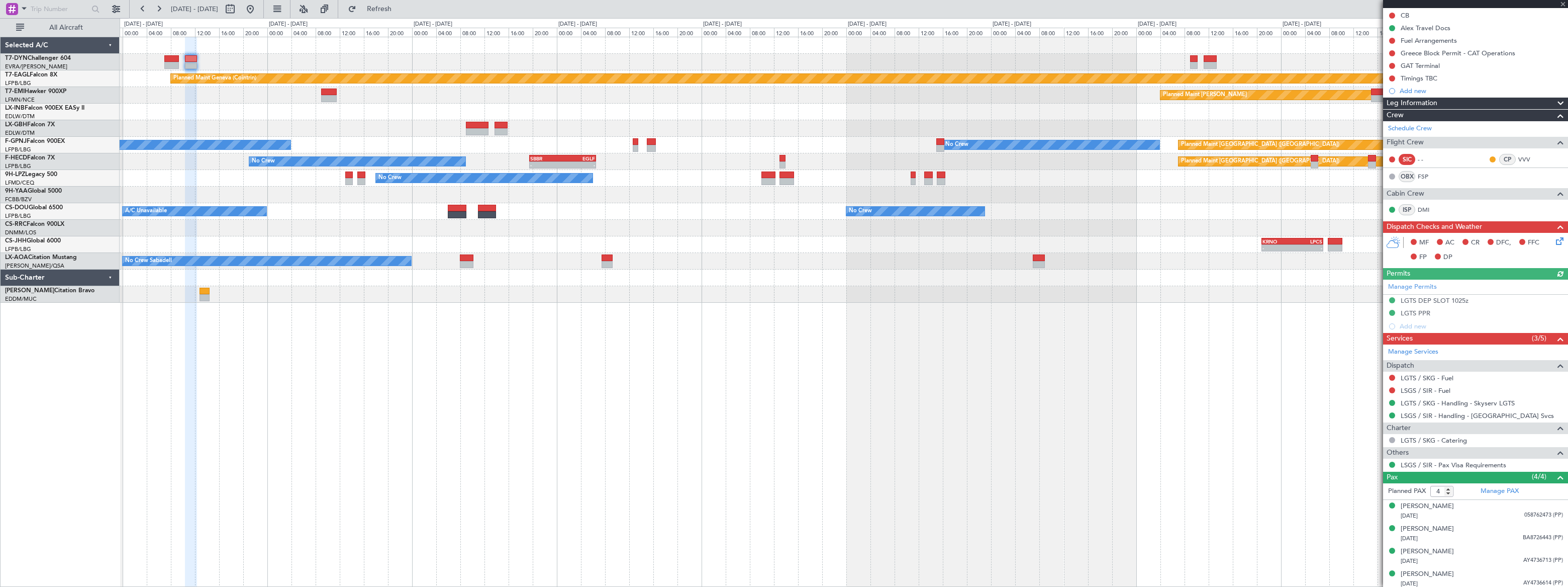
scroll to position [115, 0]
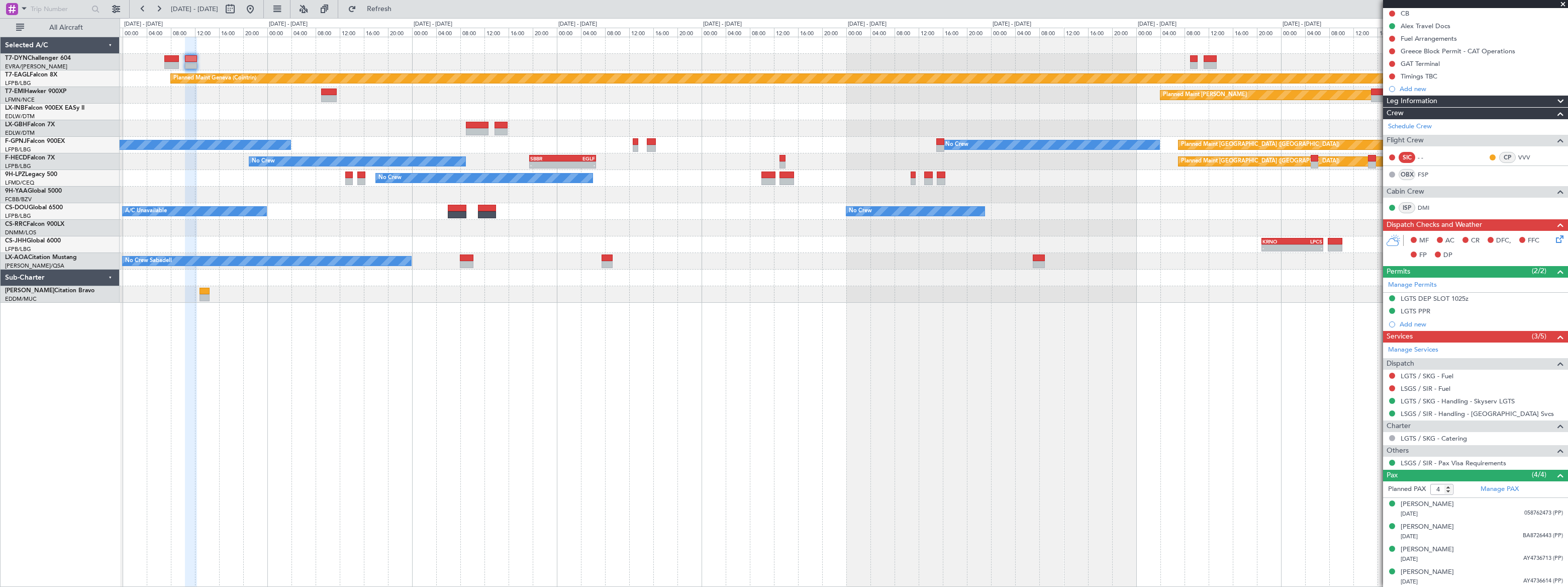
click at [729, 55] on div "Planned Maint Geneva (Cointrin) Planned Maint Chester Planned Maint Nice (Côte …" at bounding box center [844, 170] width 1447 height 265
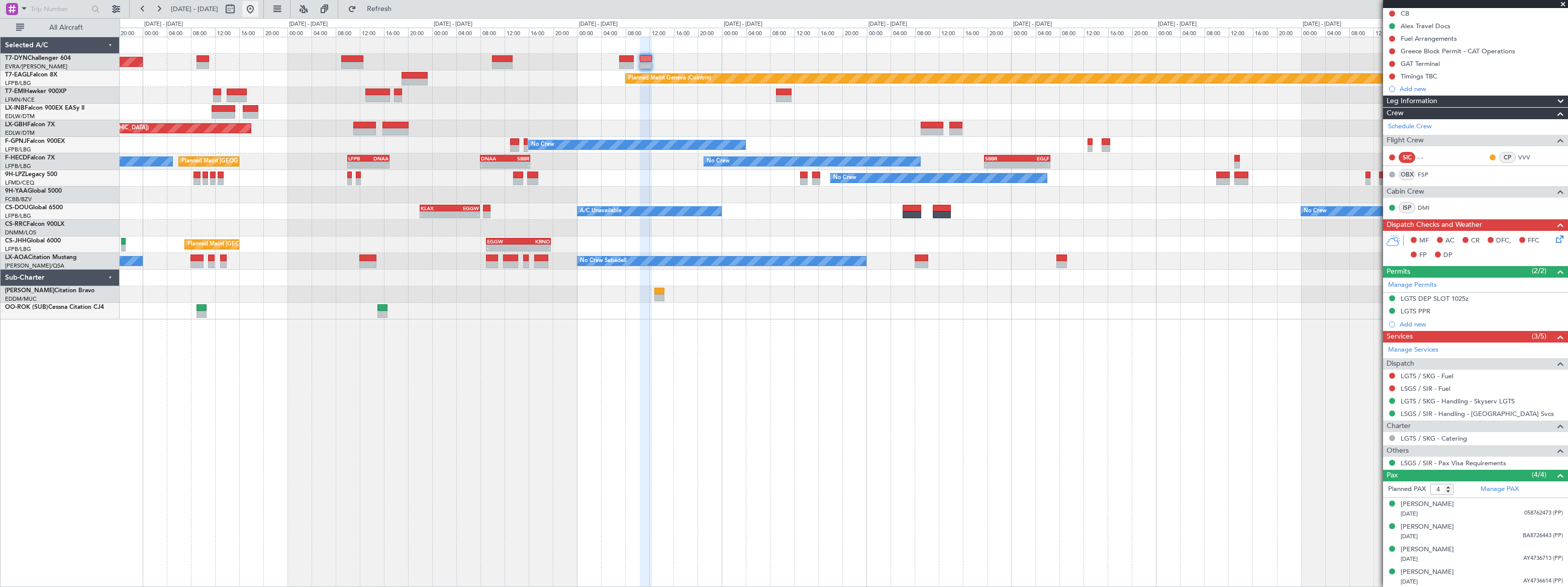
click at [258, 5] on button at bounding box center [250, 9] width 16 height 16
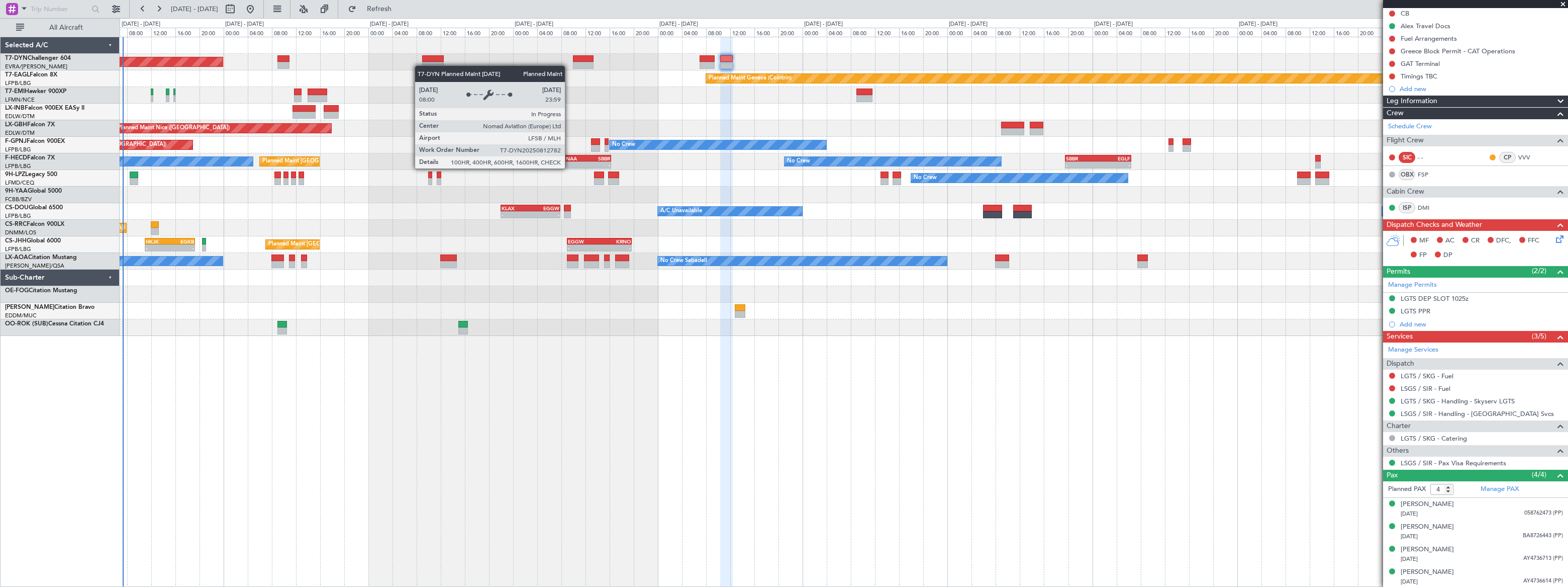
click at [191, 59] on div "Planned Maint Basel-Mulhouse Planned Maint Geneva (Cointrin) Planned Maint Ches…" at bounding box center [844, 186] width 1447 height 299
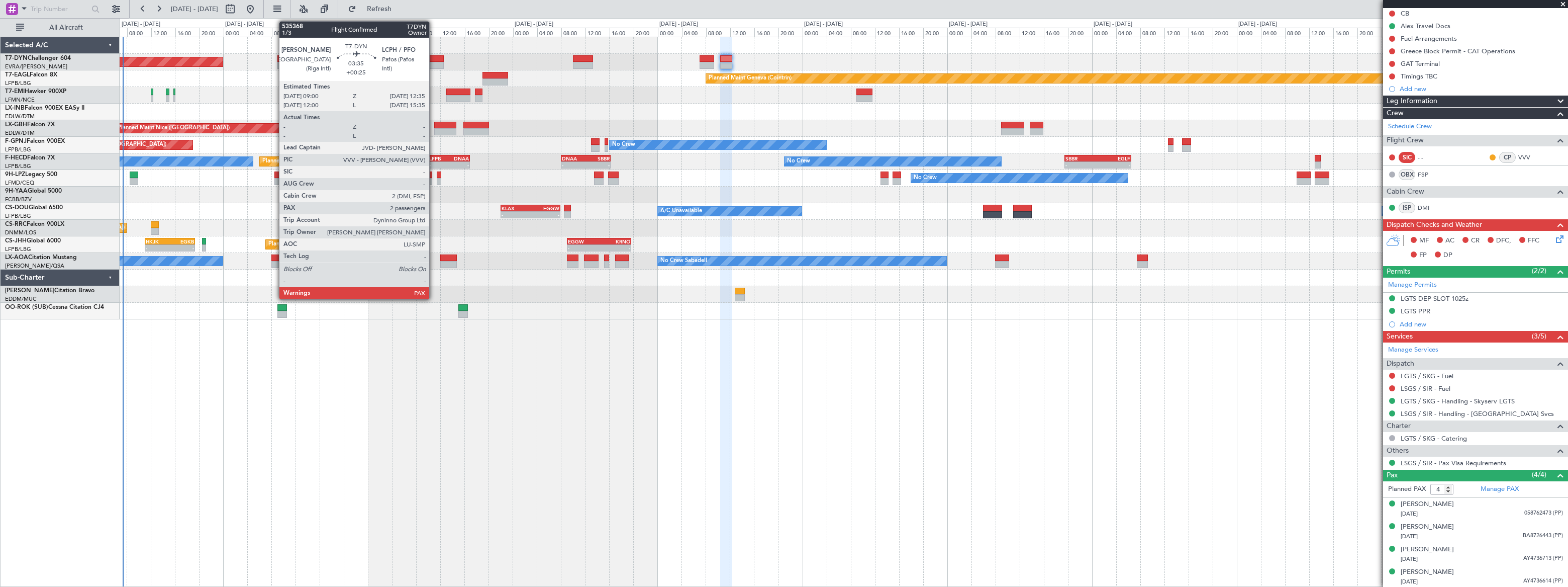
click at [434, 61] on div at bounding box center [433, 59] width 22 height 7
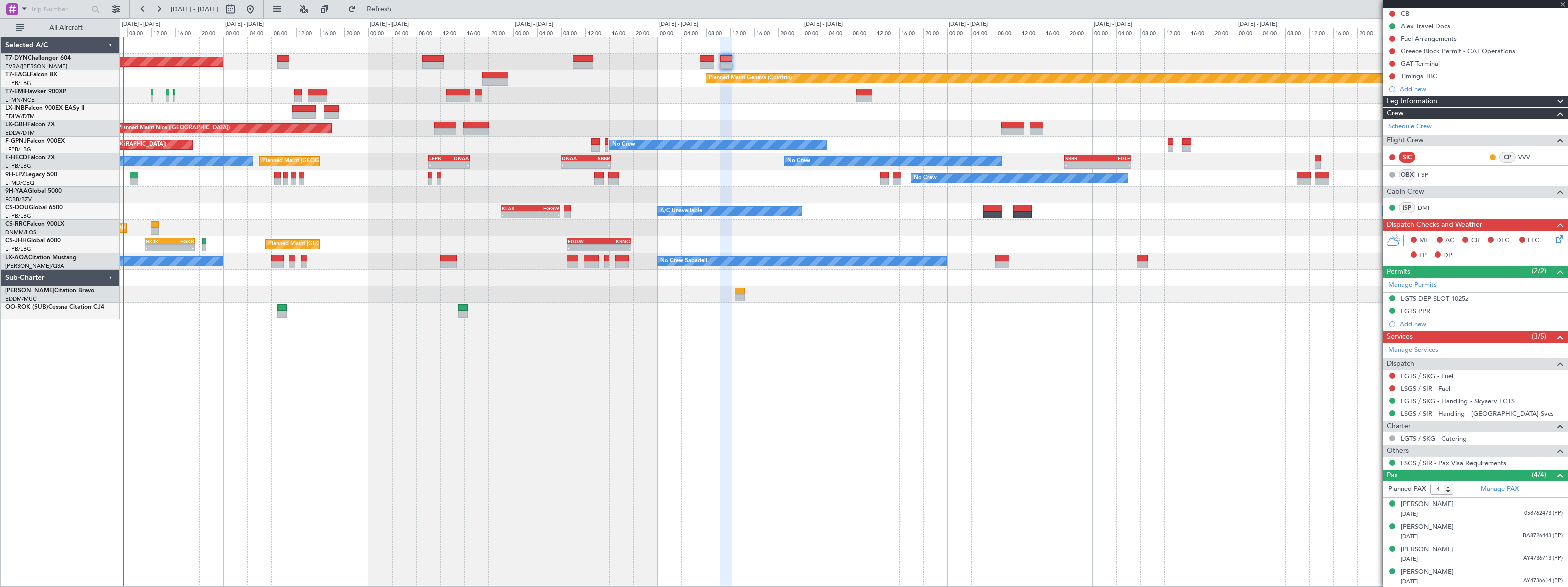
type input "+00:25"
type input "3"
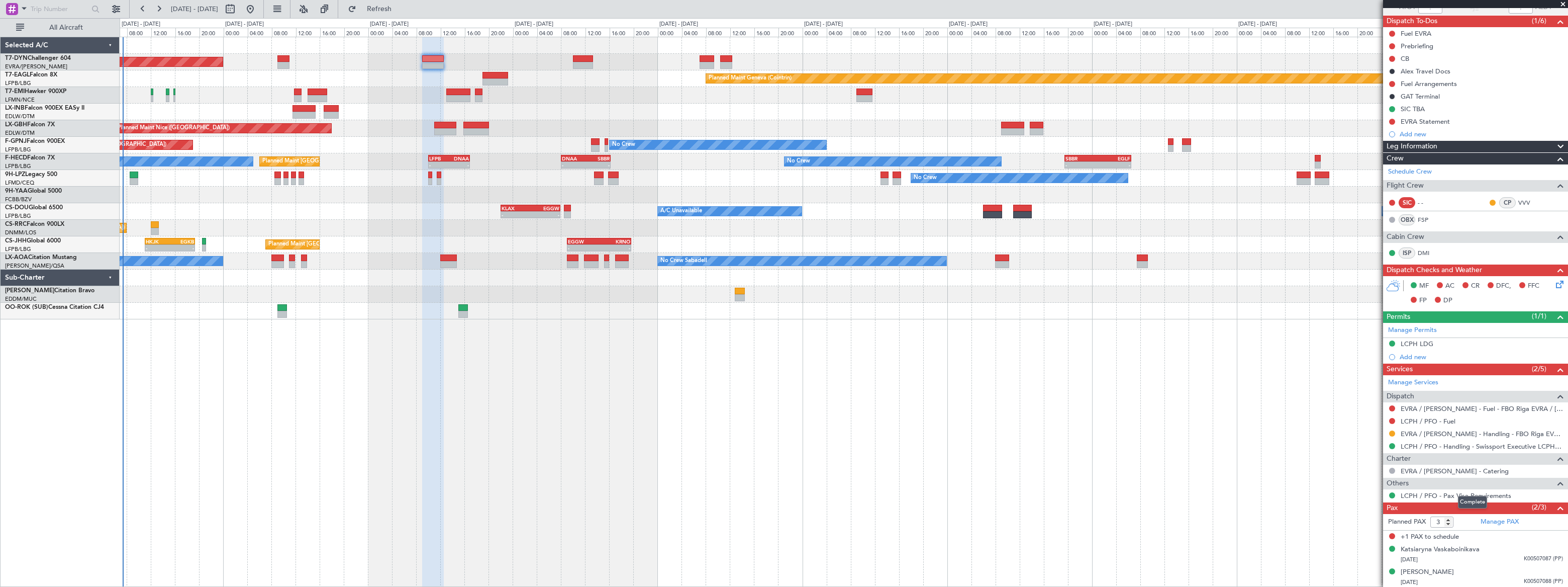
scroll to position [0, 0]
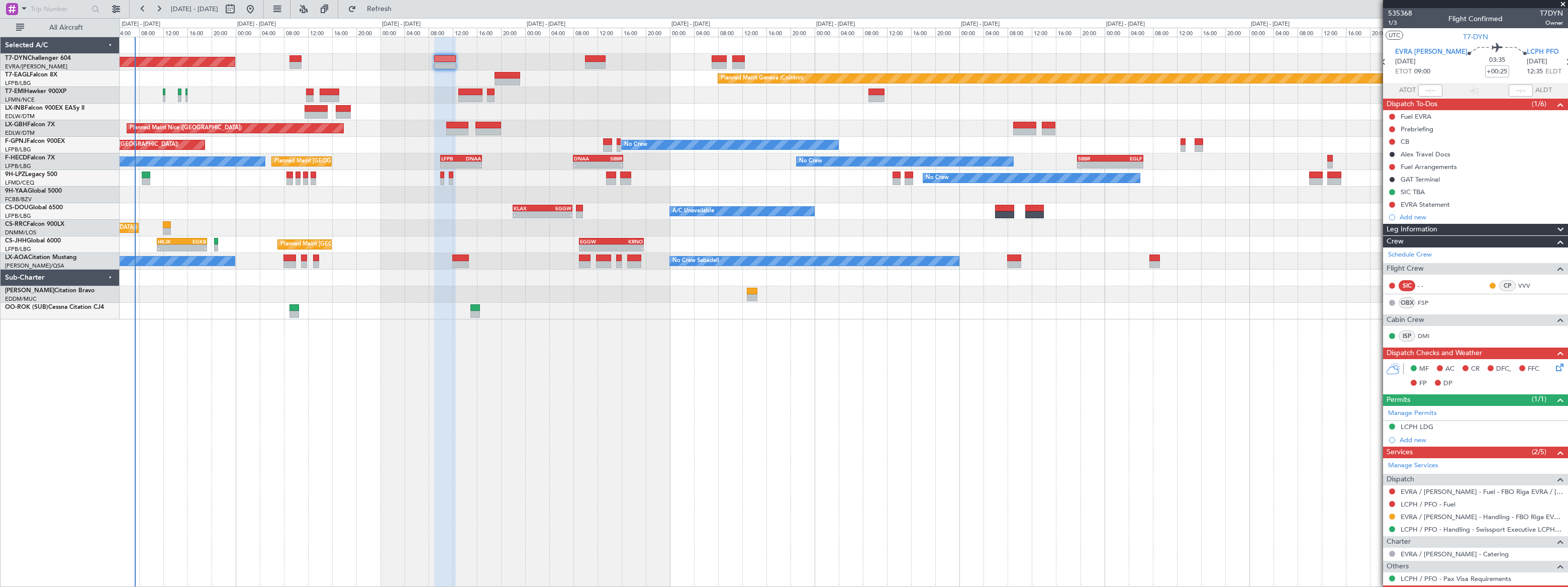
click at [369, 80] on div "Planned Maint Geneva (Cointrin)" at bounding box center [844, 78] width 1447 height 17
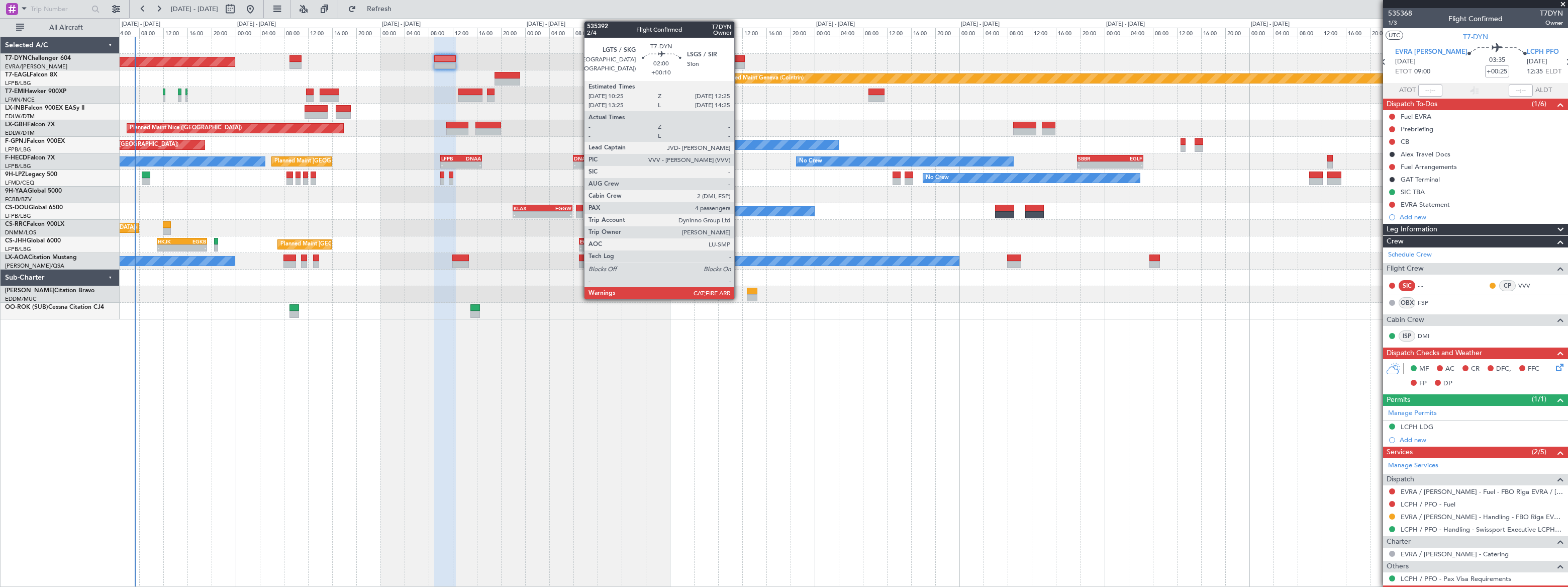
click at [738, 59] on div at bounding box center [738, 59] width 13 height 7
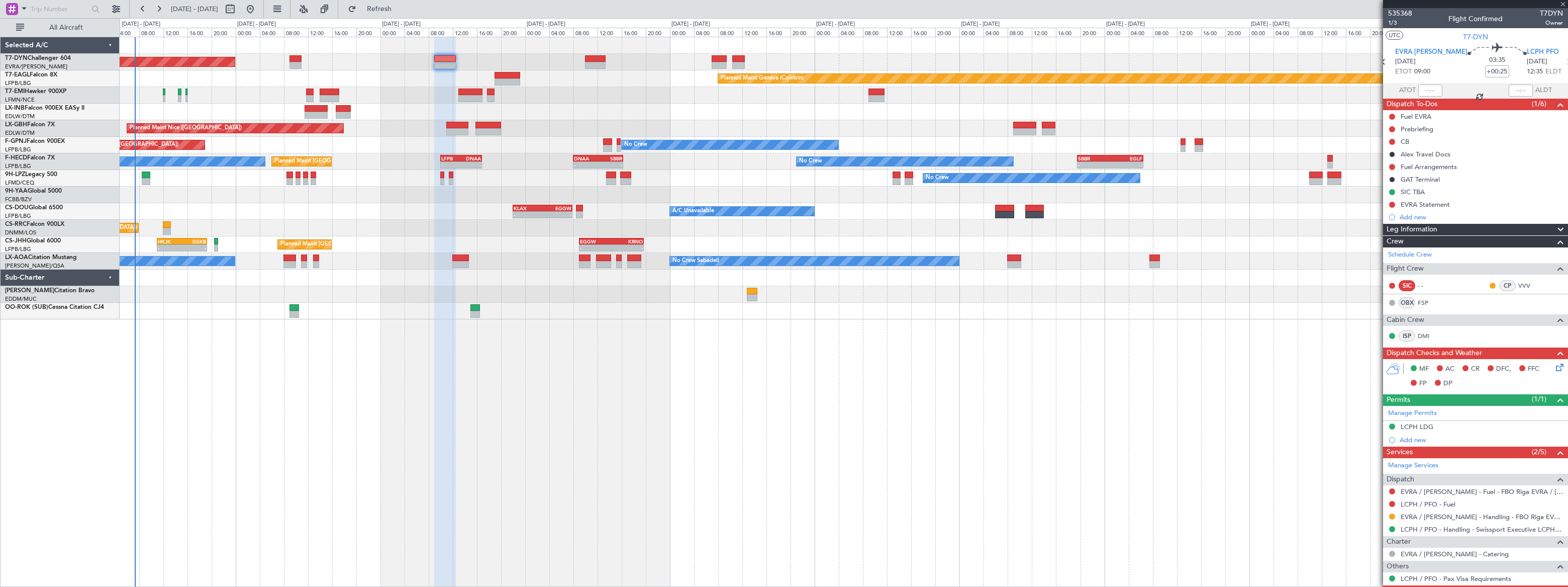
type input "+00:10"
type input "4"
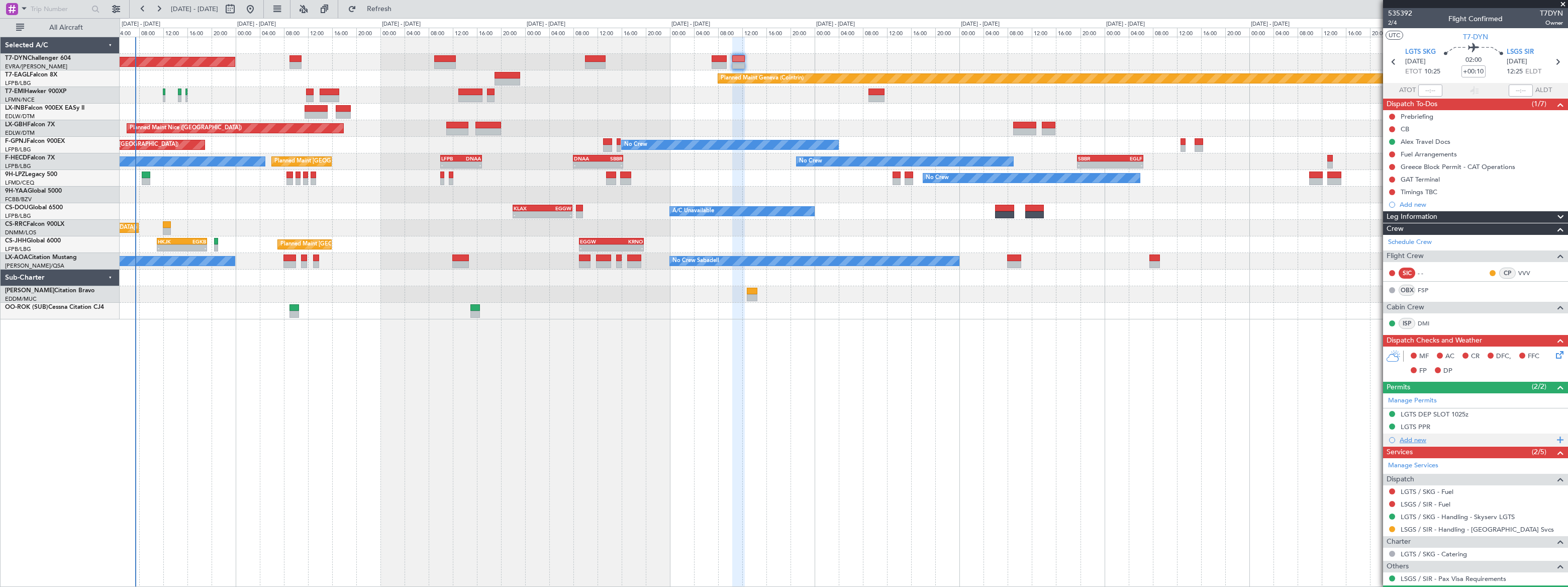
scroll to position [45, 0]
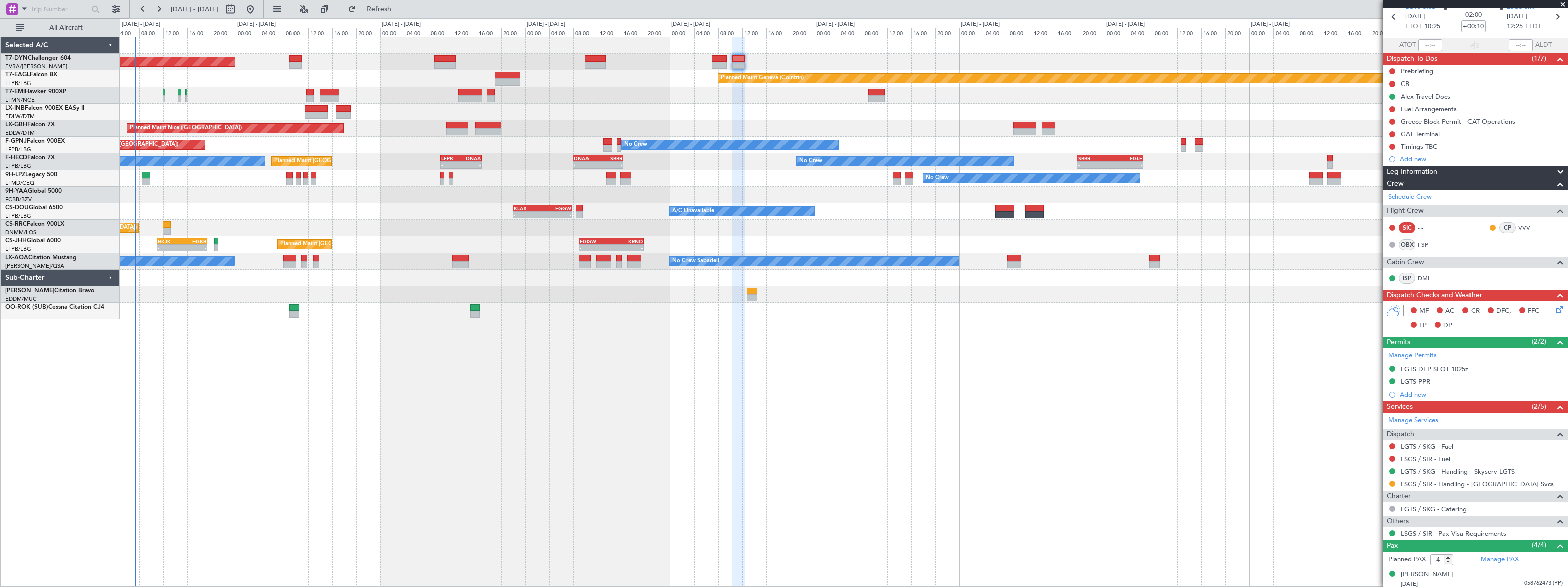
click at [636, 82] on div "Planned Maint [GEOGRAPHIC_DATA]-[GEOGRAPHIC_DATA] Planned Maint Geneva ([GEOGRA…" at bounding box center [844, 178] width 1447 height 282
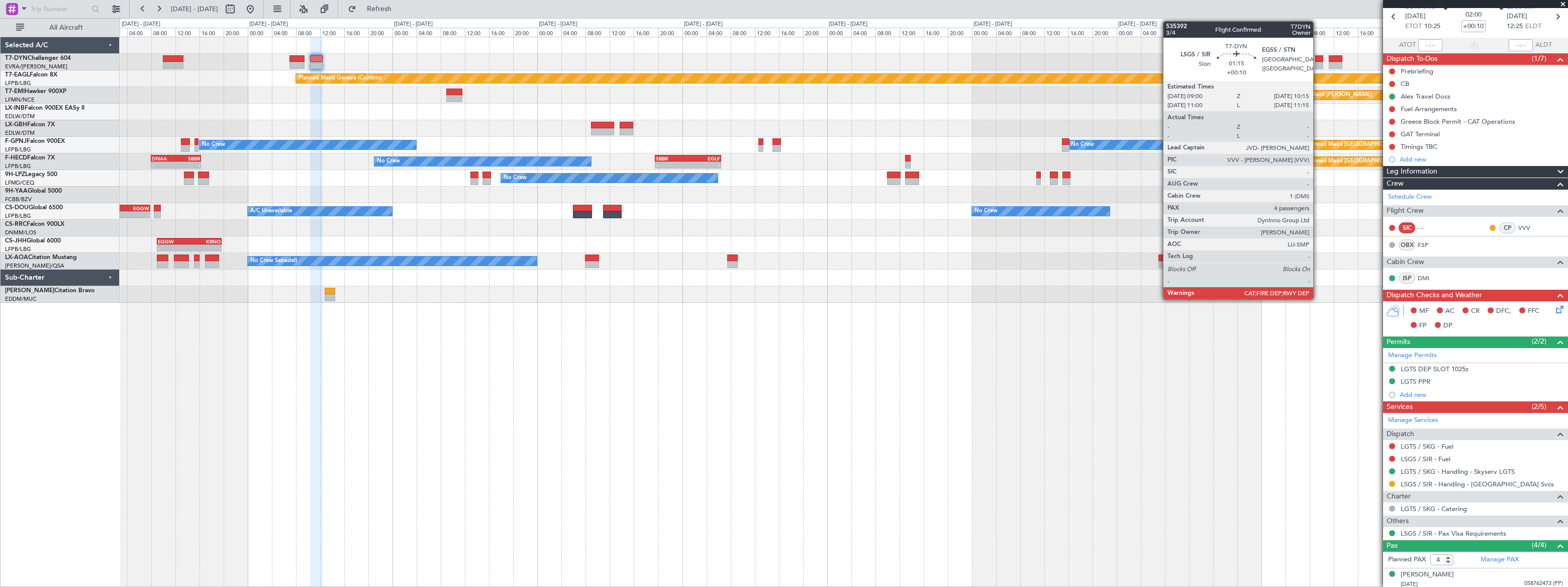
click at [1317, 60] on div at bounding box center [1319, 59] width 8 height 7
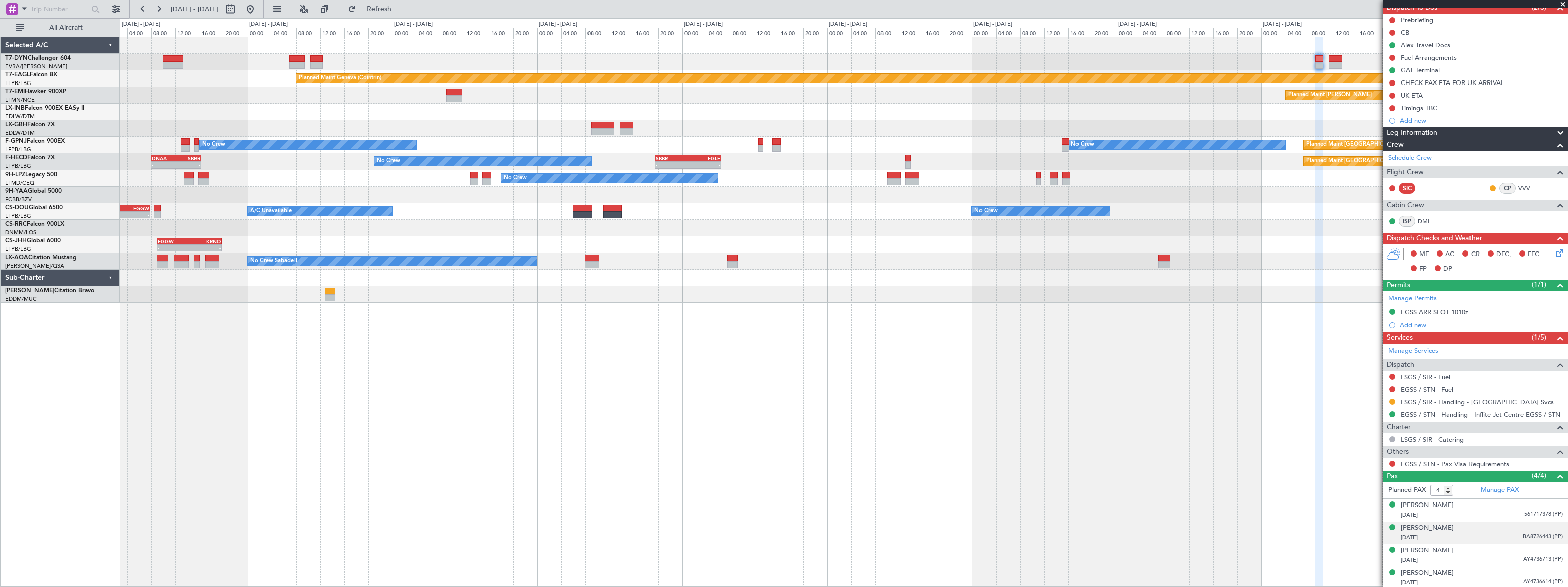
scroll to position [97, 0]
click at [1487, 533] on div "23/06/1984 BA8726443 (PP)" at bounding box center [1481, 537] width 163 height 10
click at [1449, 528] on div "[PERSON_NAME]" at bounding box center [1427, 528] width 54 height 10
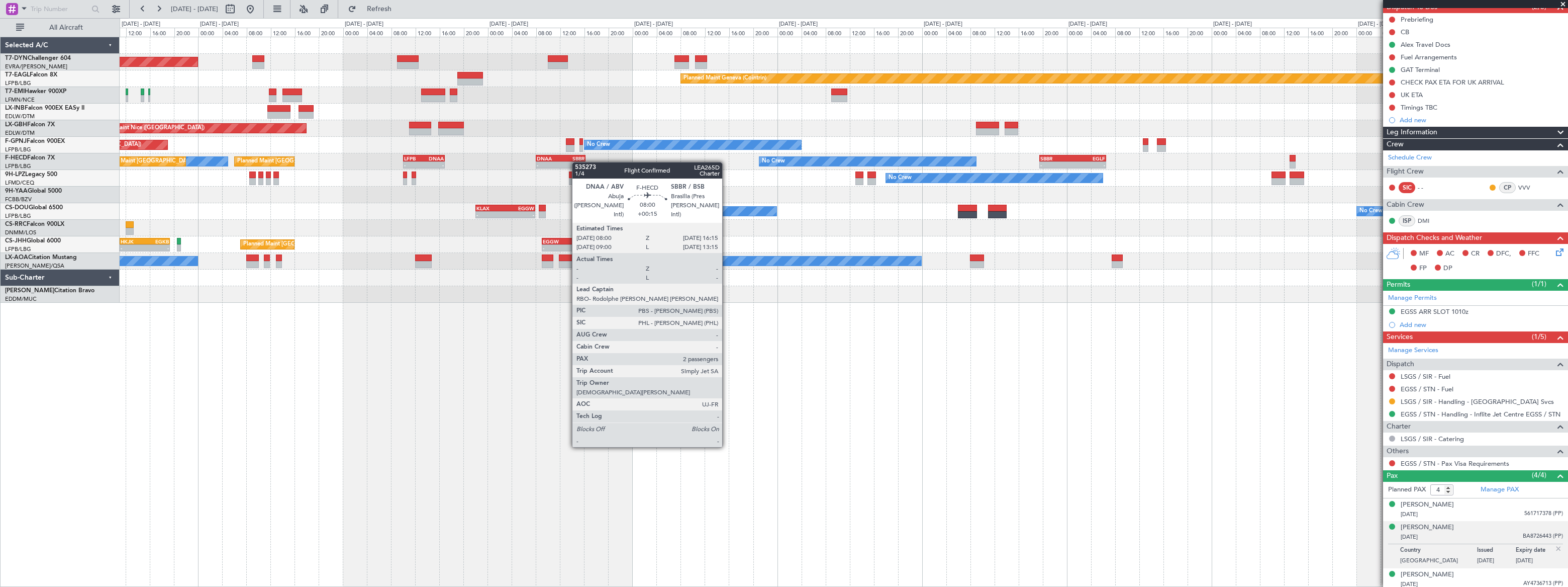
click at [577, 162] on div "Planned Maint Basel-Mulhouse Planned Maint Geneva (Cointrin) Planned Maint Ches…" at bounding box center [844, 170] width 1447 height 265
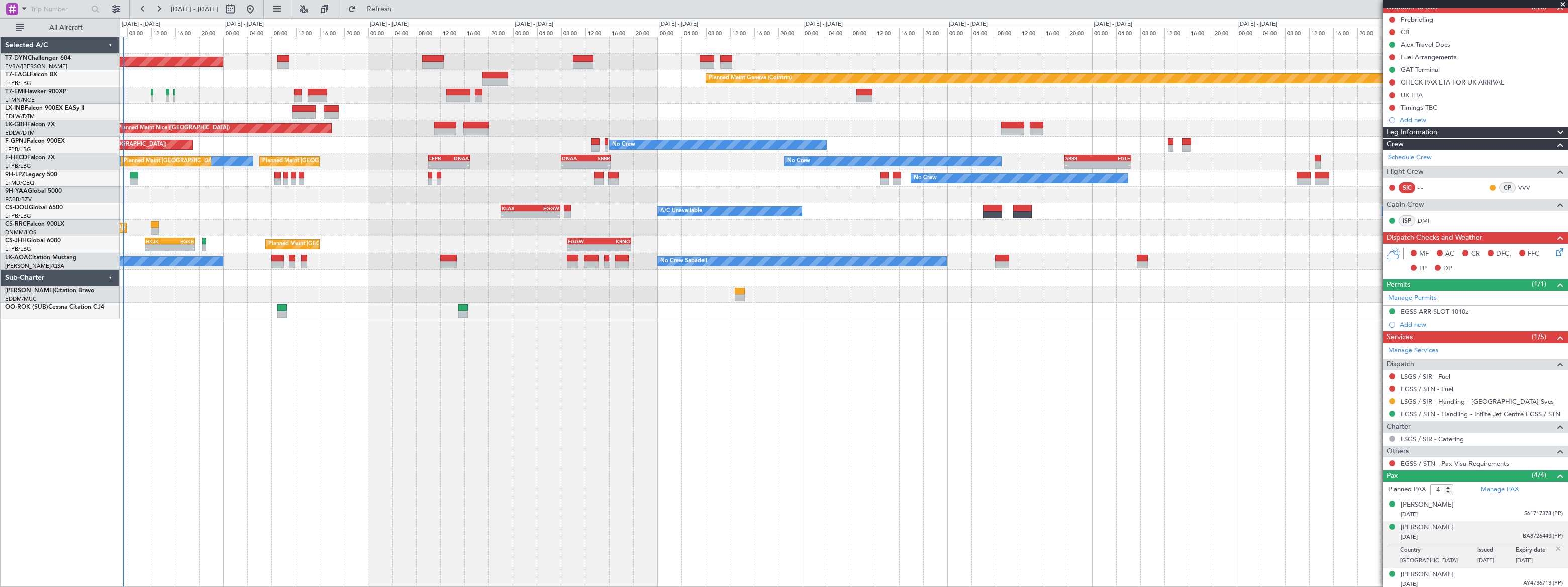
click at [356, 357] on div "Planned Maint Basel-Mulhouse Planned Maint Geneva (Cointrin) Planned Maint Ches…" at bounding box center [844, 312] width 1447 height 550
click at [839, 402] on div "Planned Maint Basel-Mulhouse Planned Maint Geneva (Cointrin) Planned Maint Ches…" at bounding box center [844, 312] width 1447 height 550
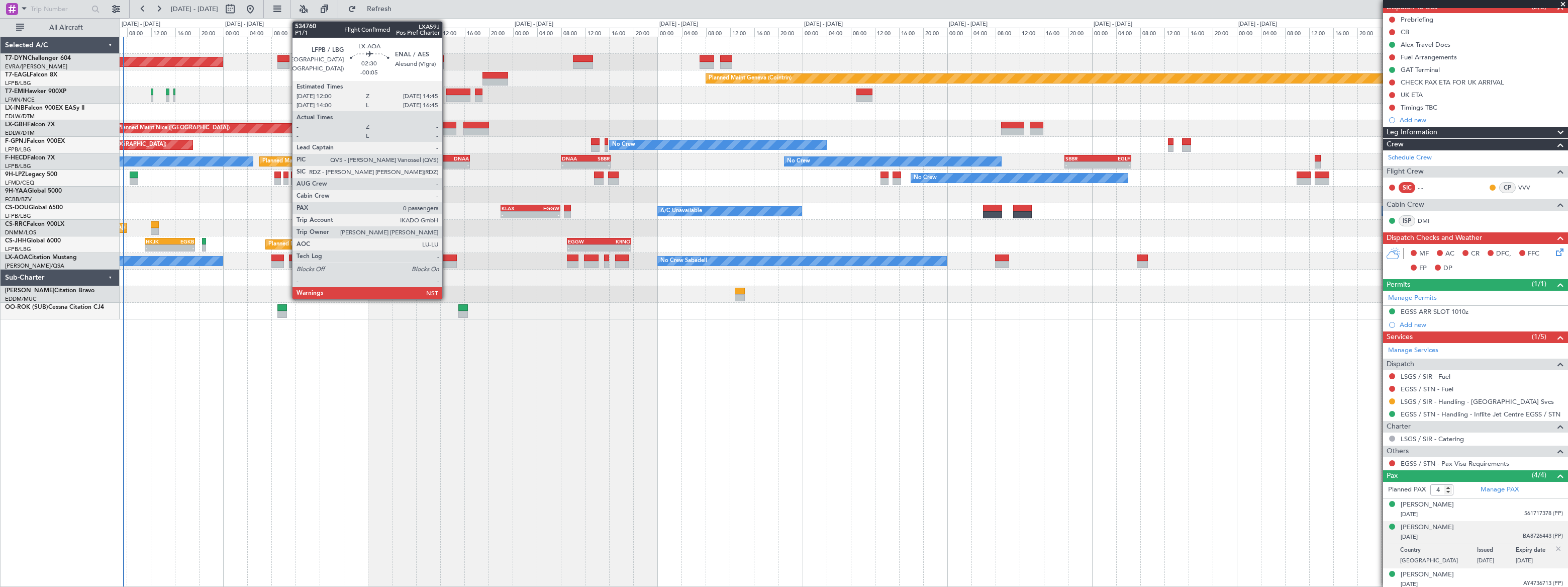
click at [447, 257] on div at bounding box center [448, 258] width 17 height 7
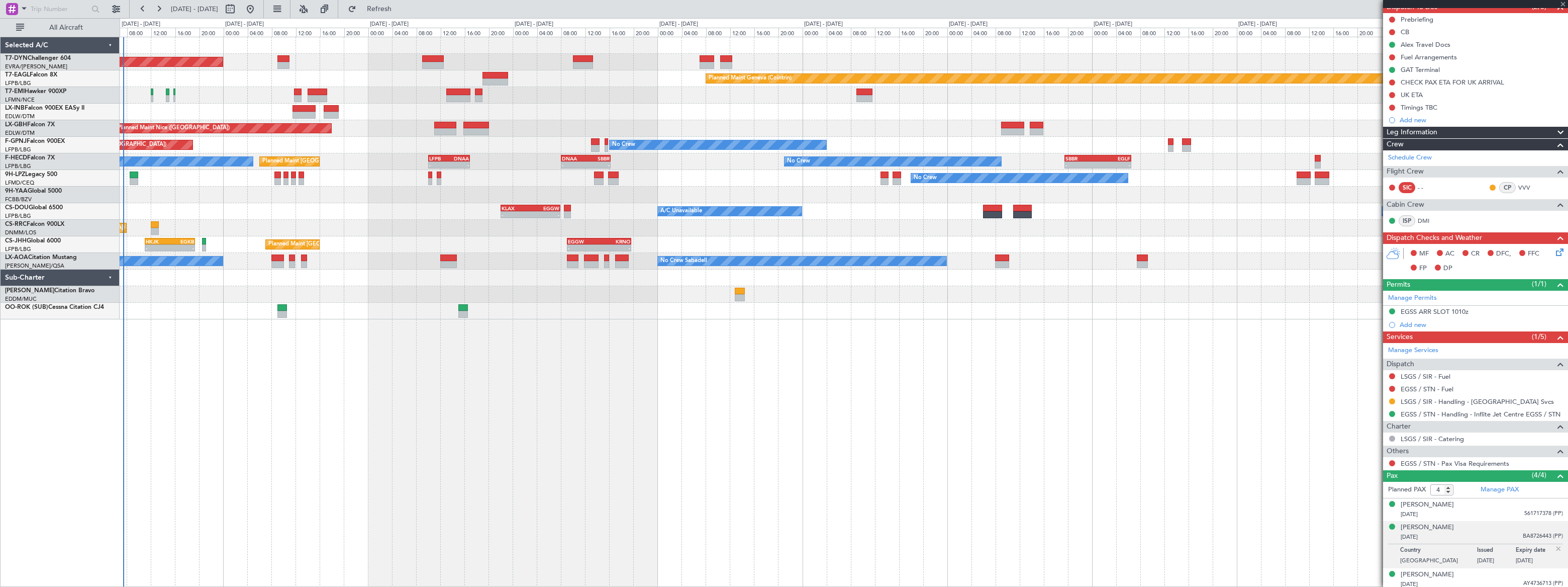
type input "-00:05"
type input "0"
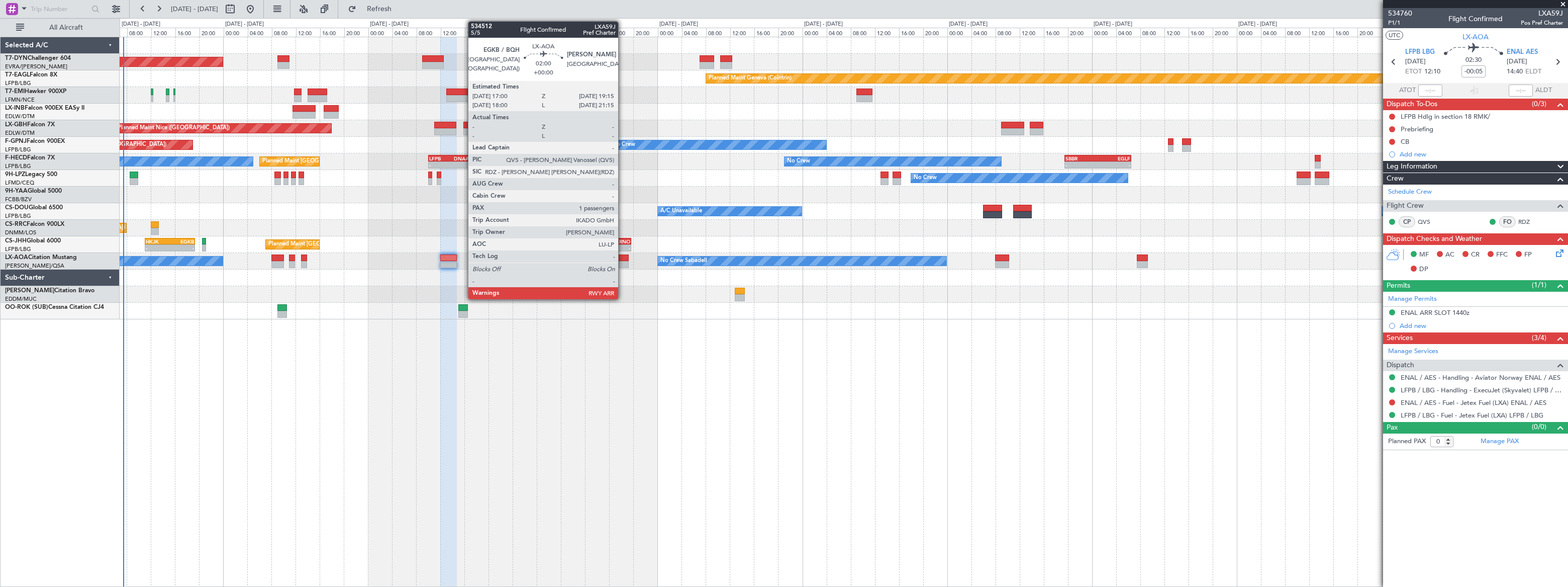
click at [622, 258] on div at bounding box center [622, 258] width 14 height 7
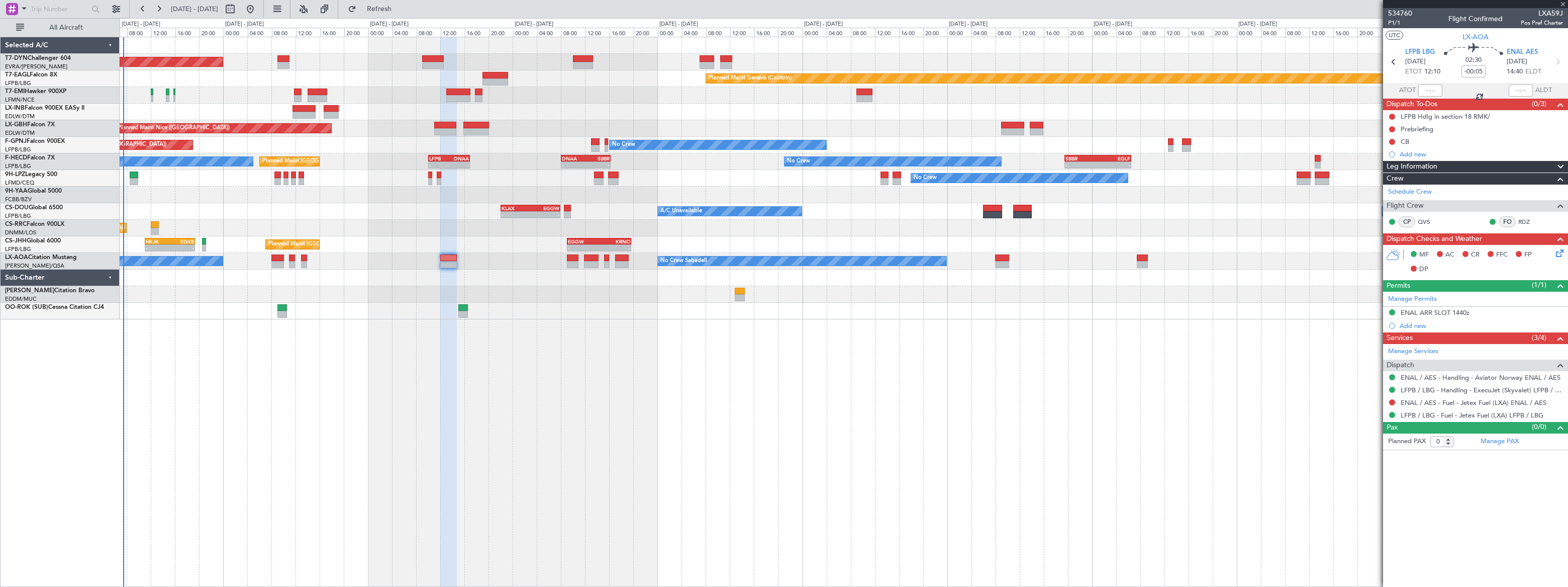
type input "1"
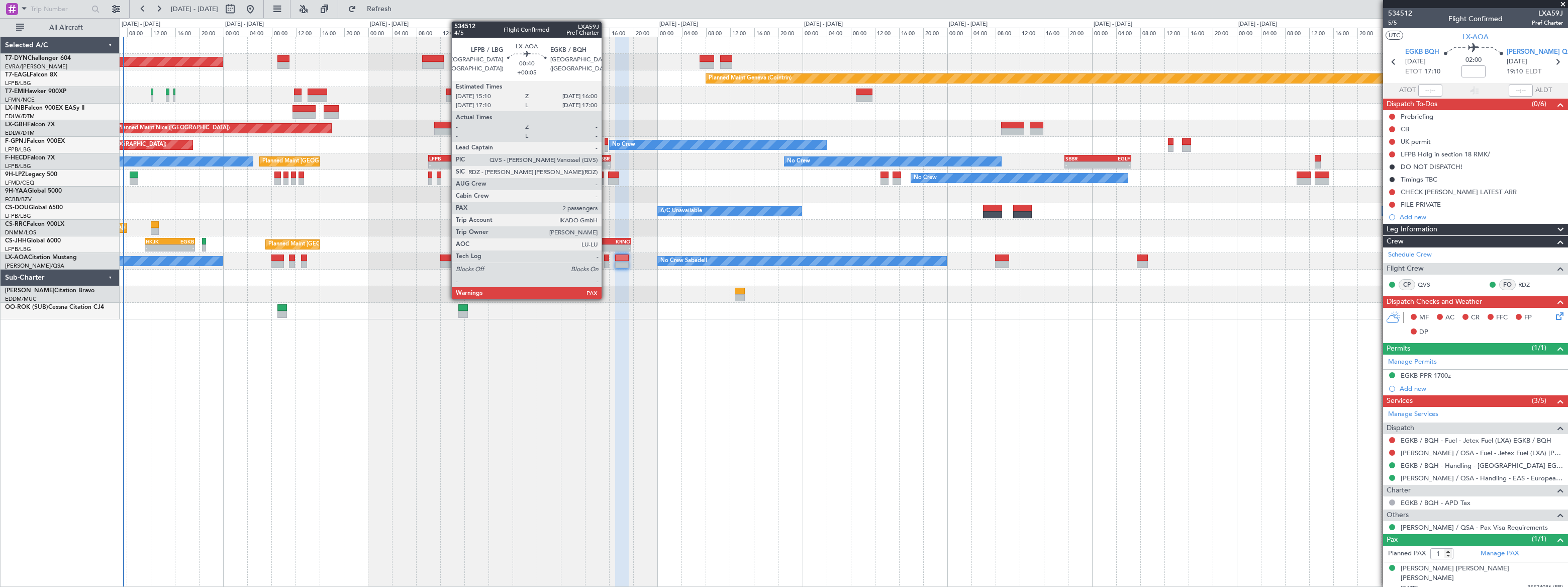
click at [606, 261] on div at bounding box center [606, 264] width 6 height 7
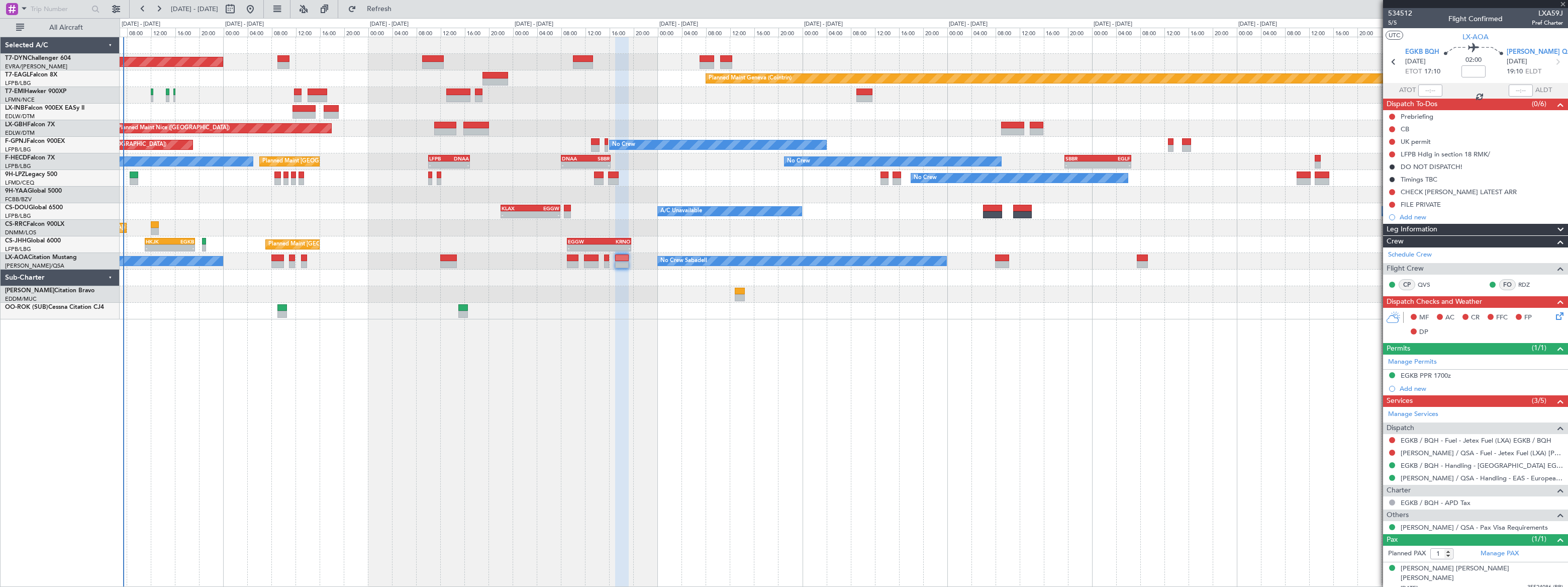
type input "+00:05"
type input "2"
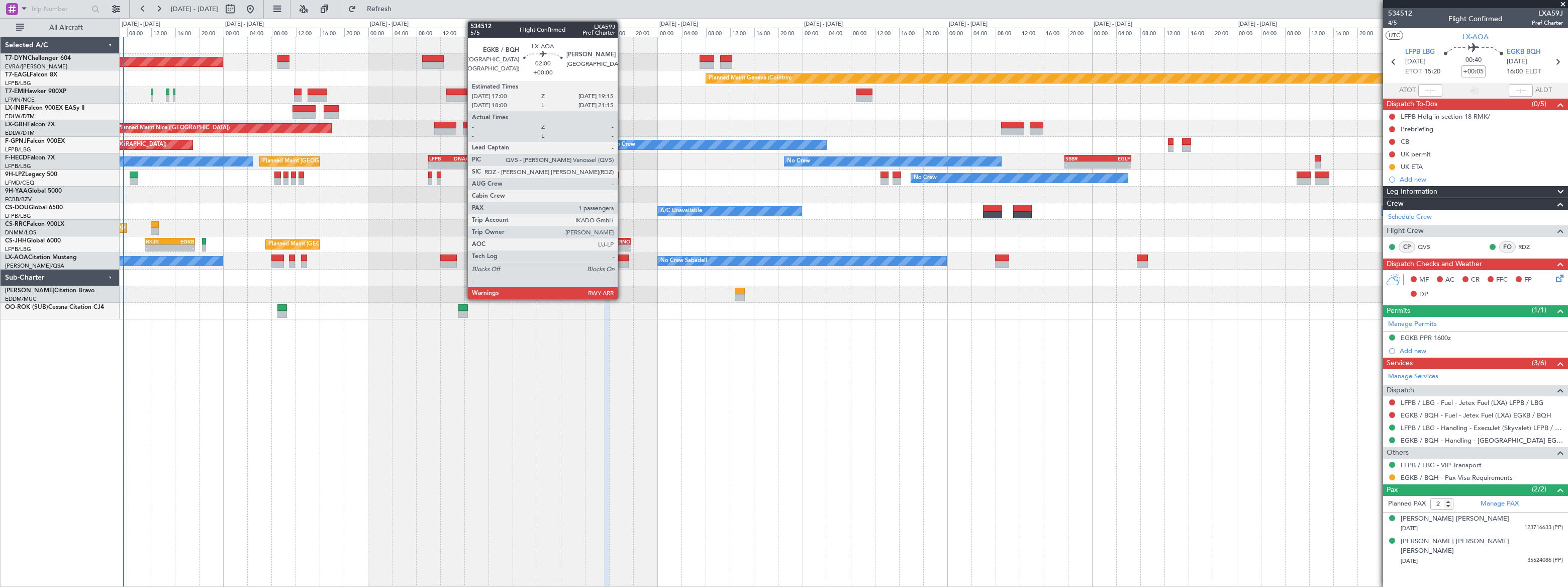
click at [622, 256] on div at bounding box center [622, 258] width 14 height 7
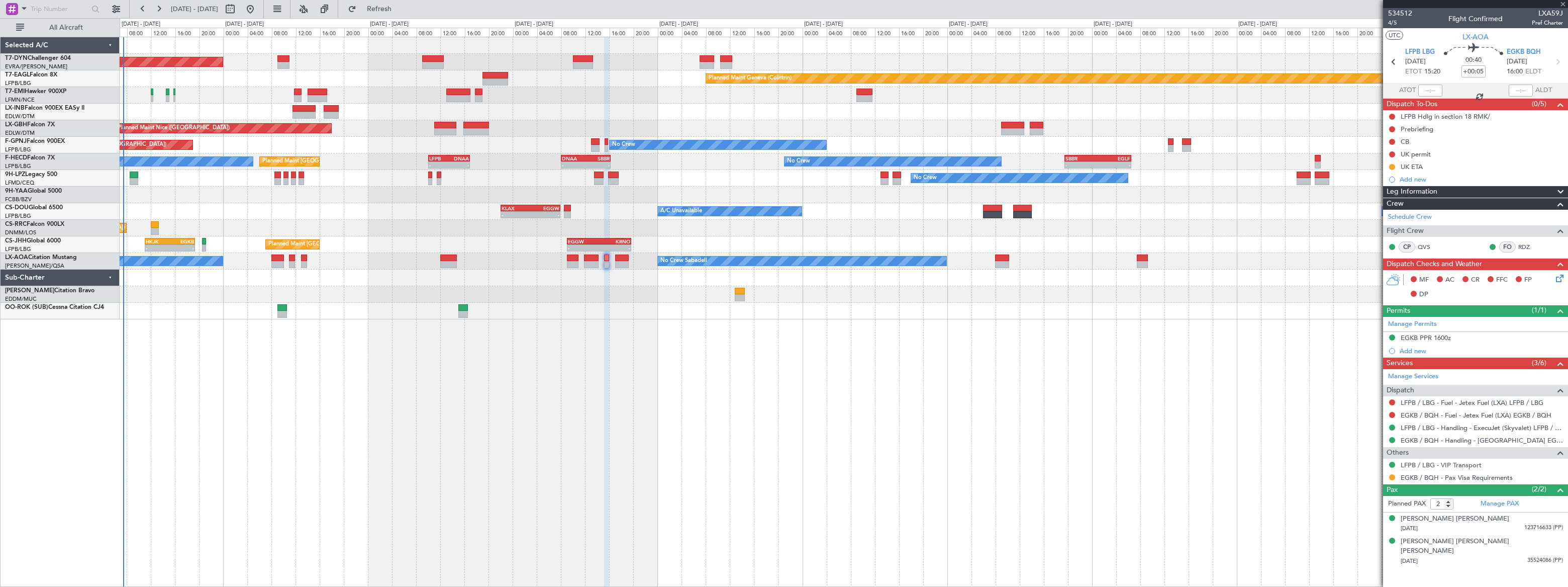
type input "1"
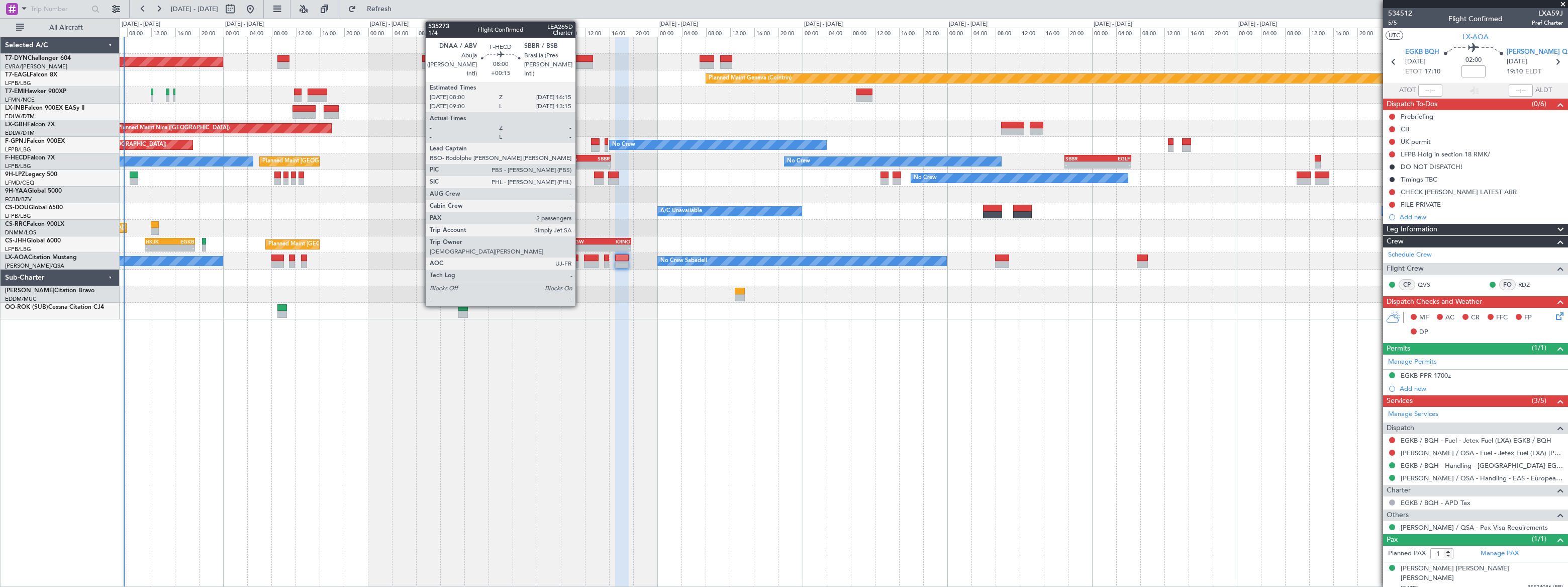
click at [580, 158] on div "DNAA" at bounding box center [574, 158] width 24 height 6
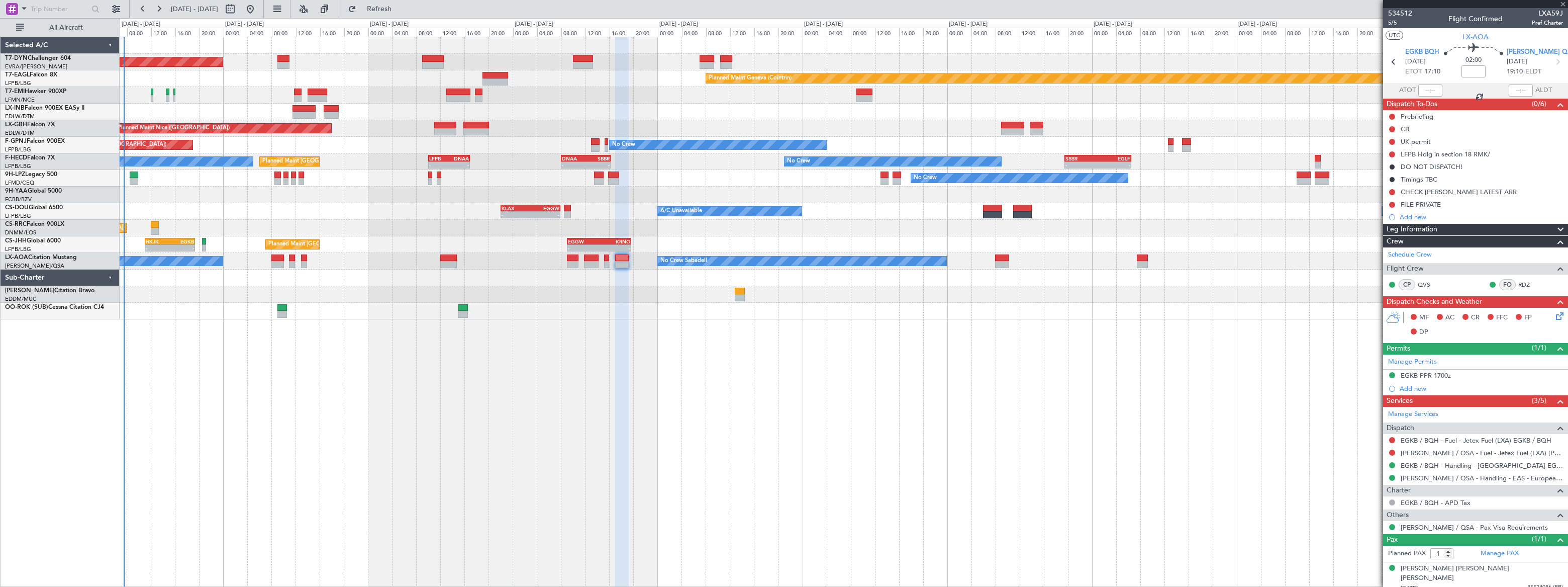
type input "+00:15"
type input "2"
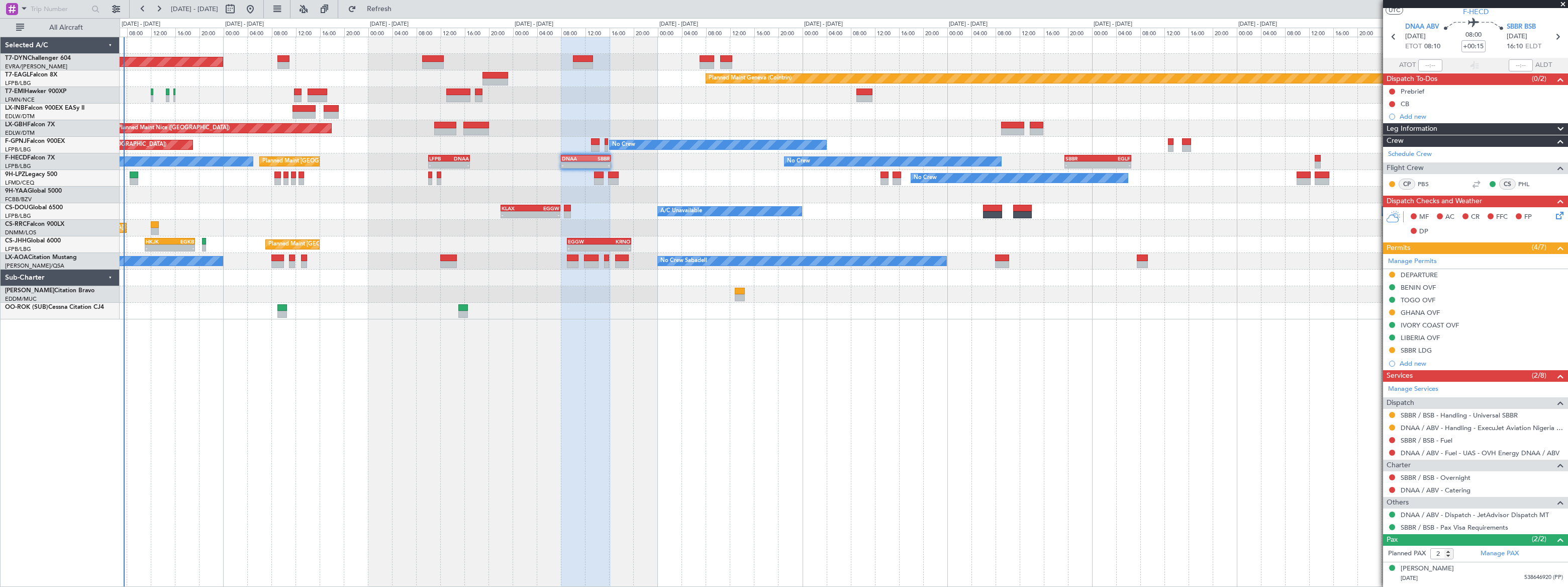
scroll to position [44, 0]
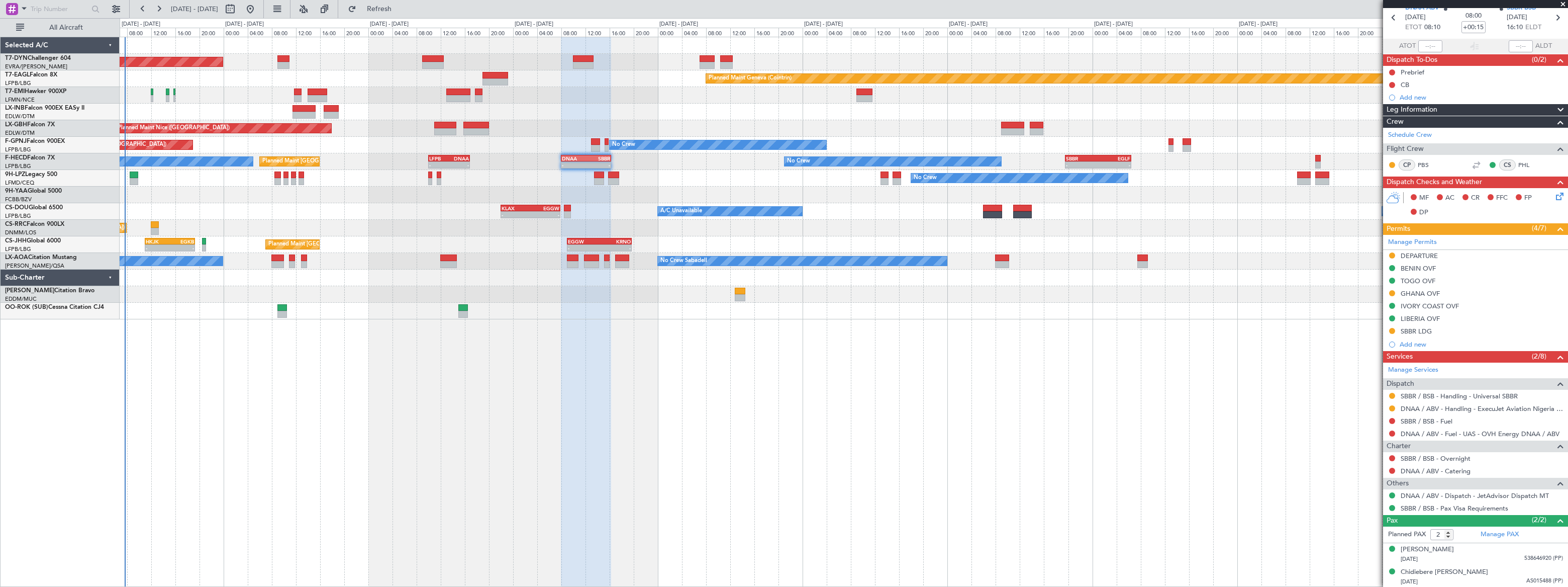
click at [893, 134] on div "Planned Maint Basel-Mulhouse Planned Maint Geneva (Cointrin) Planned Maint Ches…" at bounding box center [844, 178] width 1447 height 282
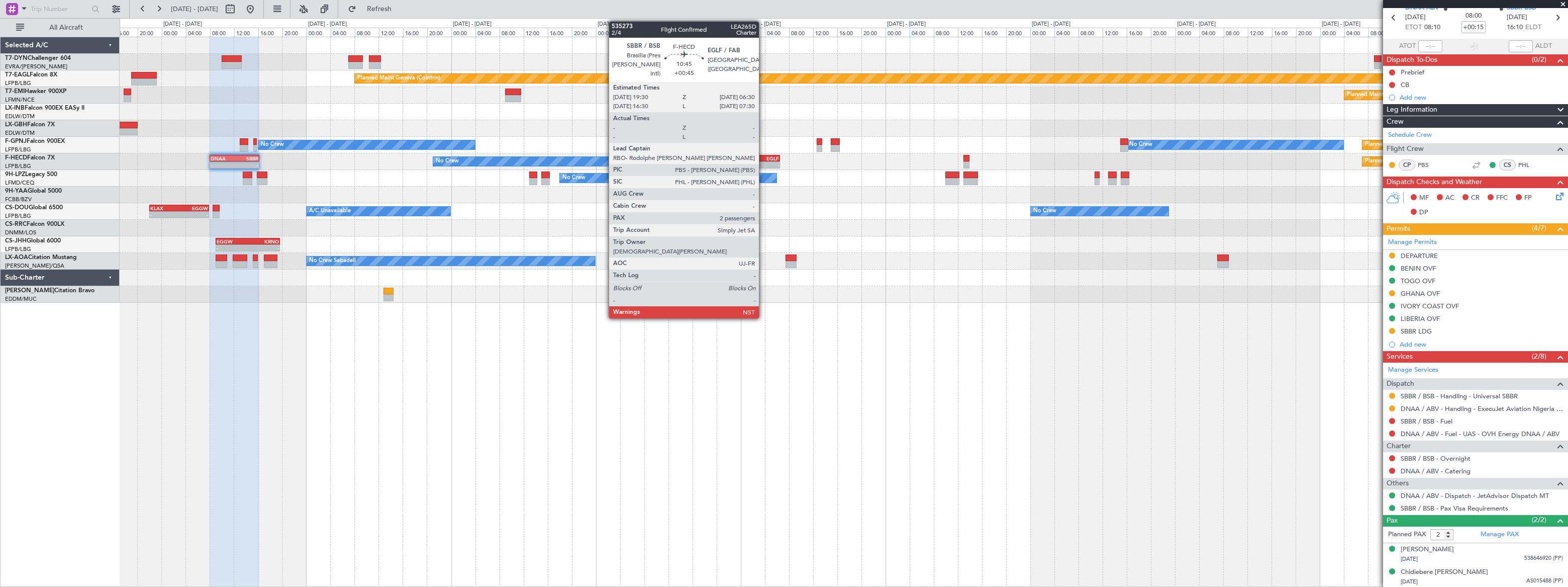
click at [763, 156] on div "EGLF" at bounding box center [762, 158] width 32 height 6
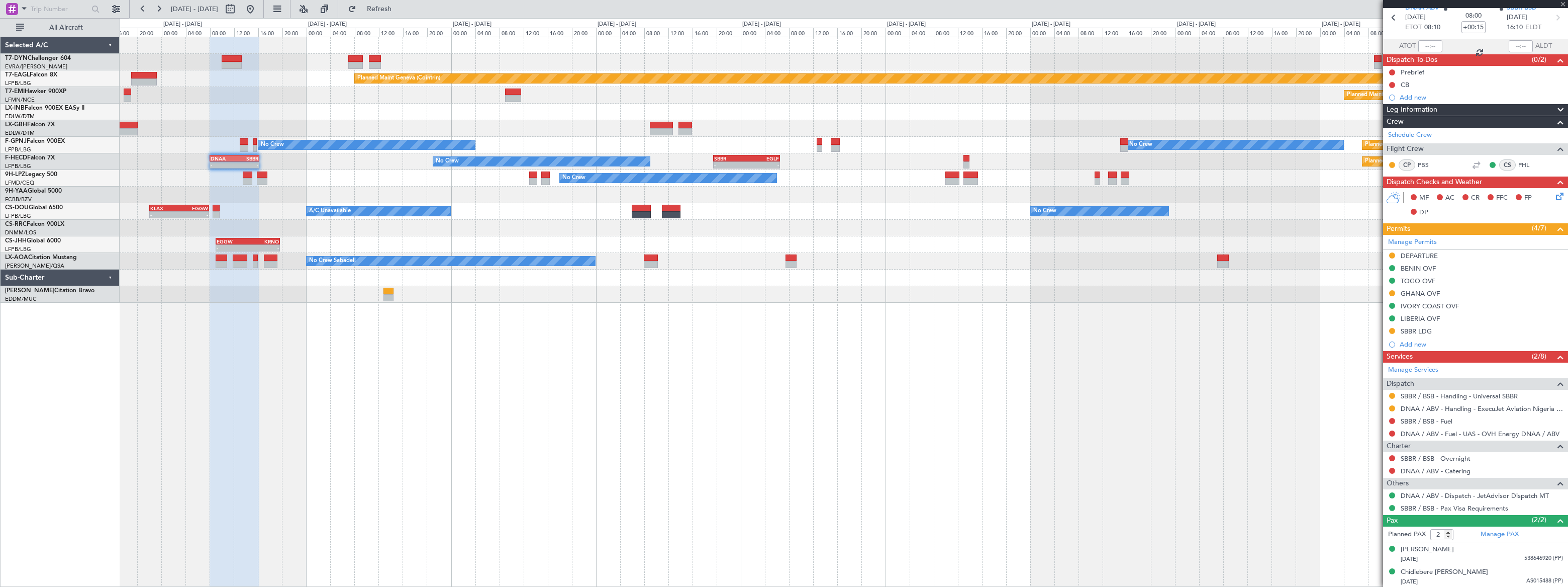
type input "+00:45"
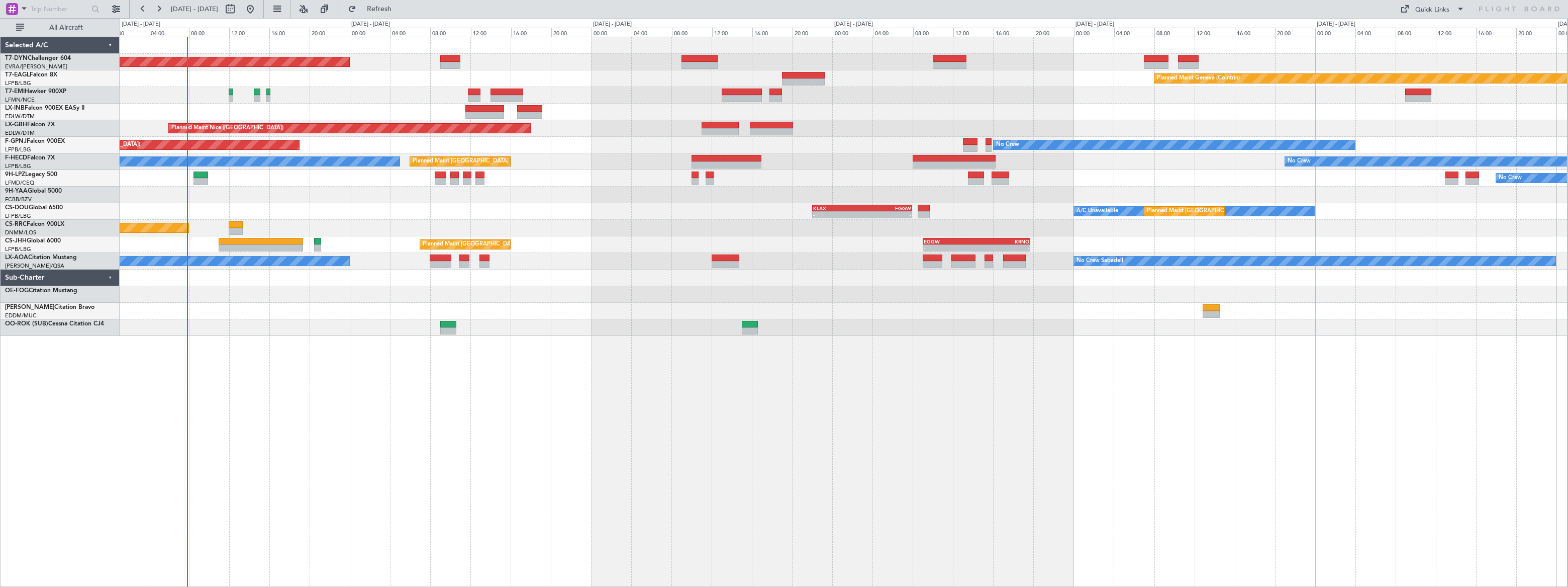
click at [303, 119] on div "Planned Maint Geneva (Cointrin)" at bounding box center [844, 112] width 1447 height 17
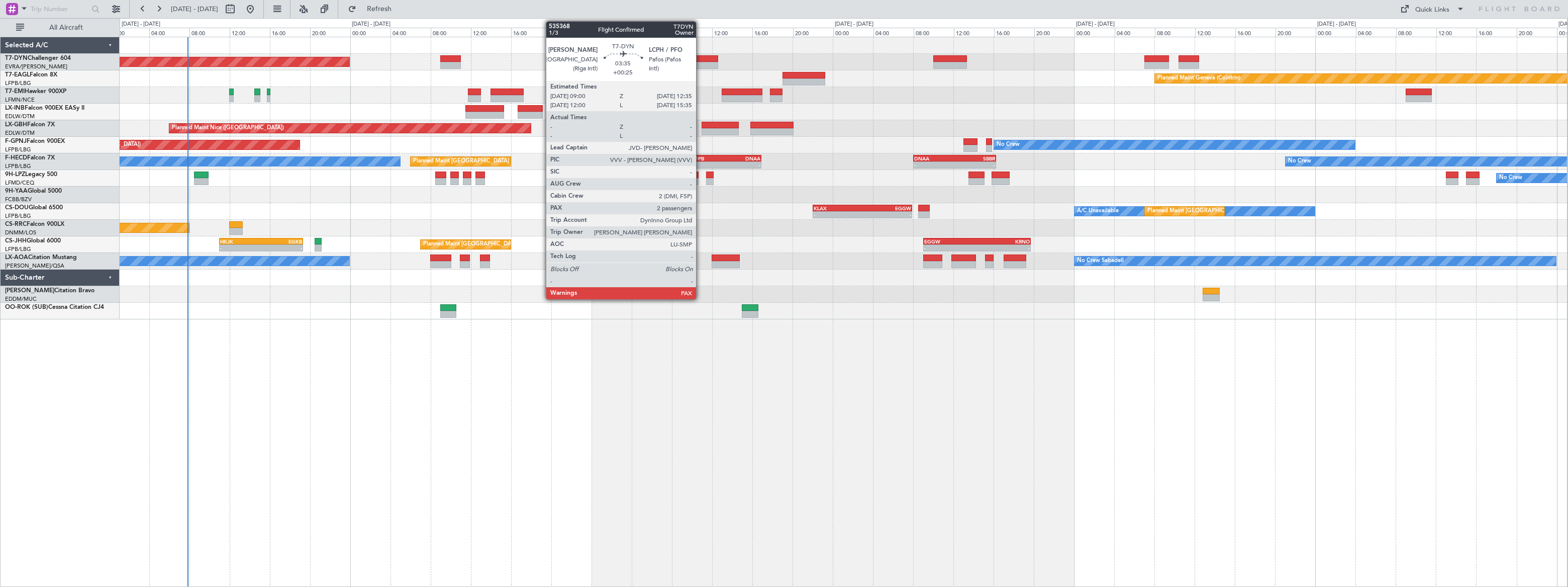
click at [701, 59] on div at bounding box center [700, 59] width 36 height 7
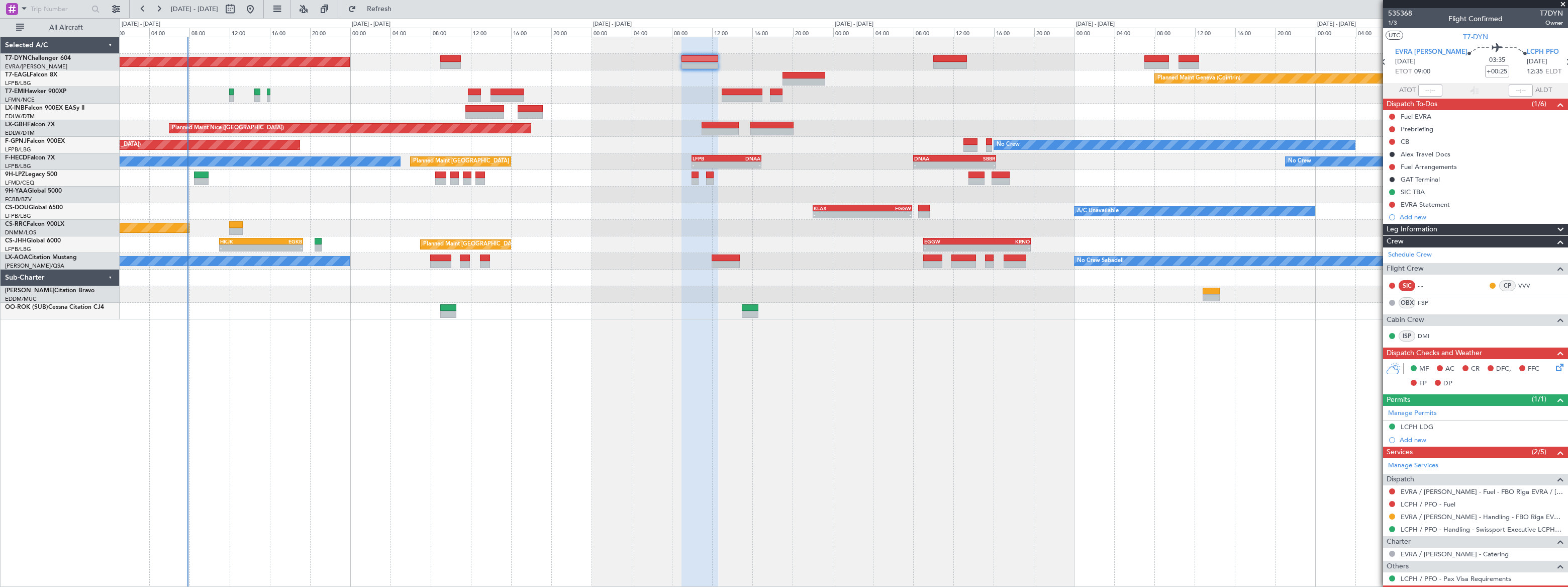
scroll to position [83, 0]
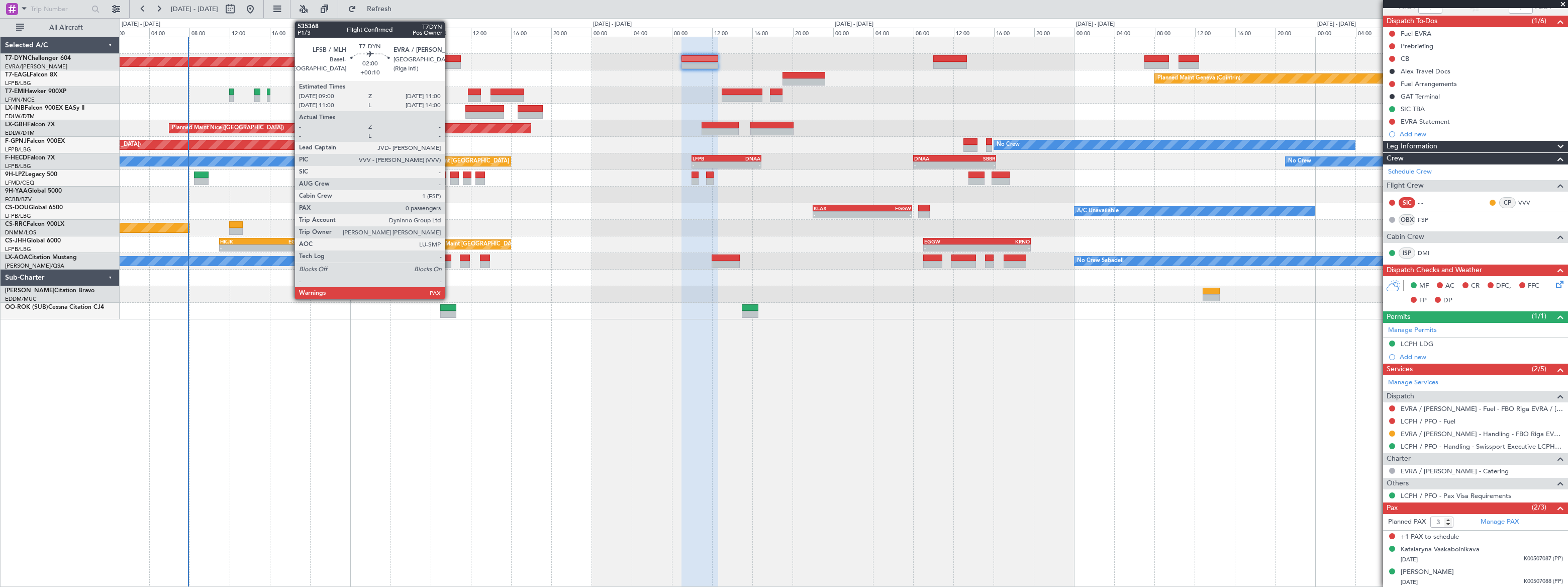
click at [448, 58] on div at bounding box center [450, 59] width 20 height 7
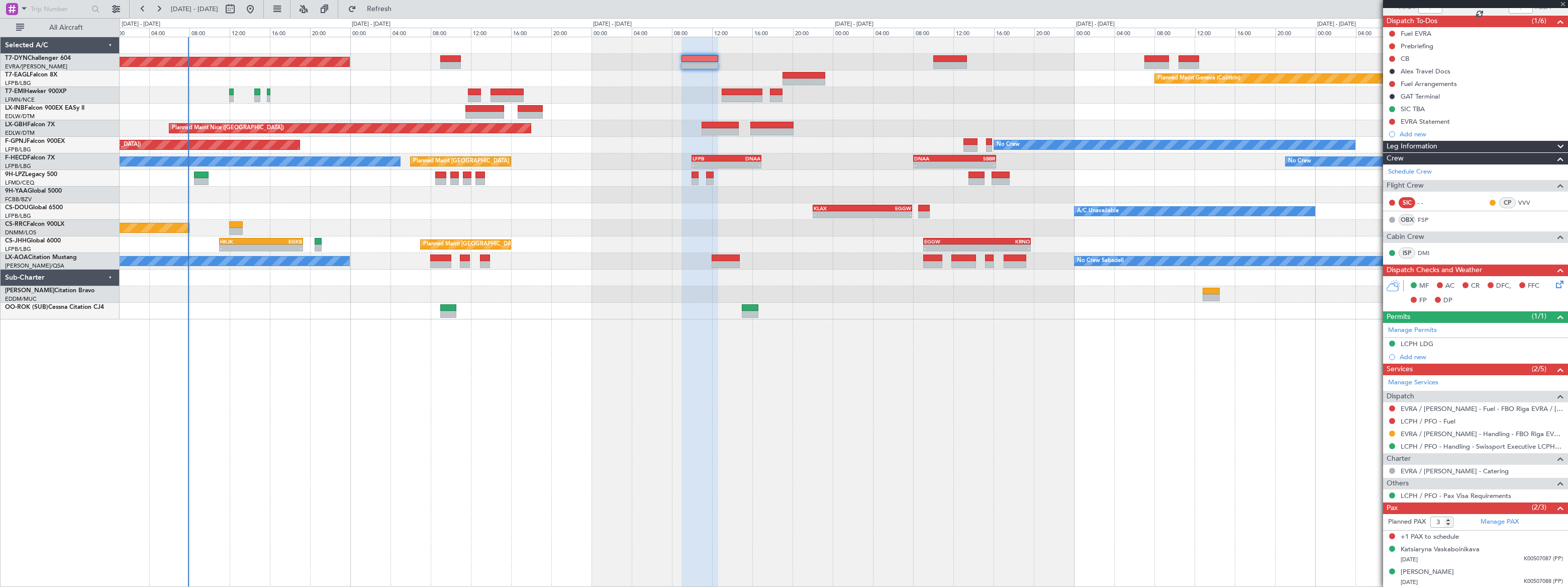
type input "+00:10"
type input "0"
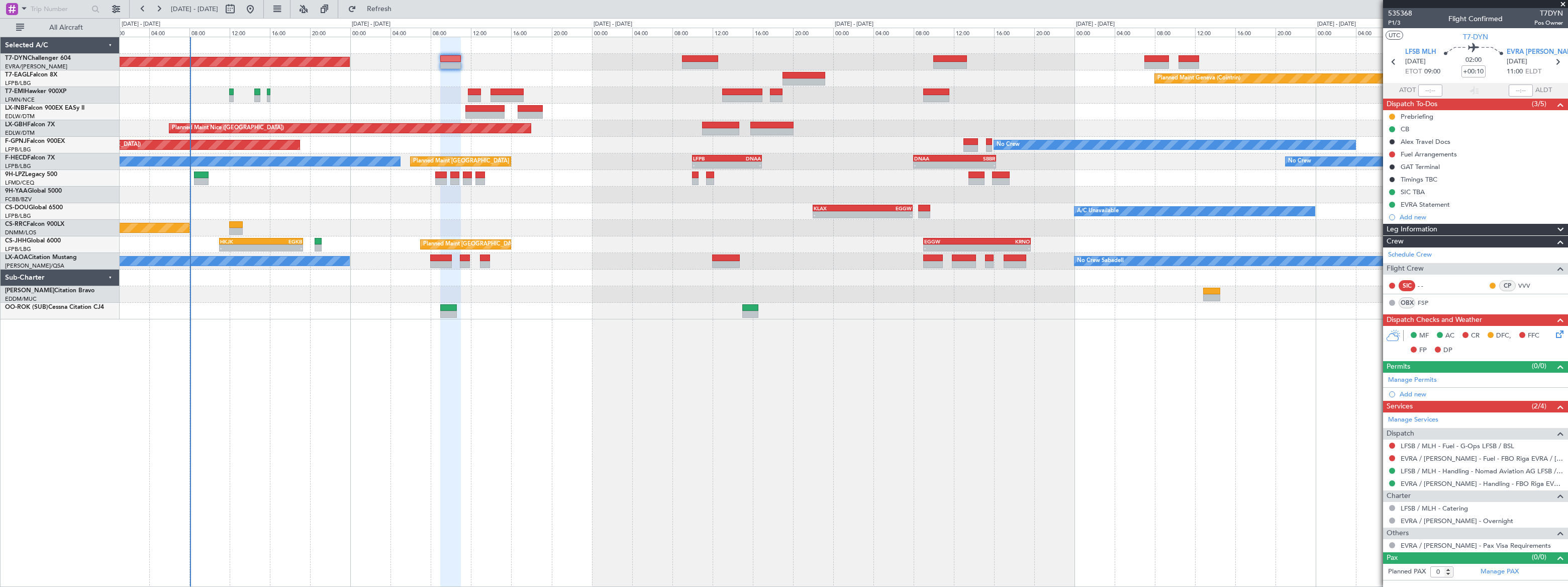
click at [594, 392] on div "Planned Maint Basel-Mulhouse Planned Maint Geneva (Cointrin) Planned Maint Gene…" at bounding box center [844, 312] width 1448 height 550
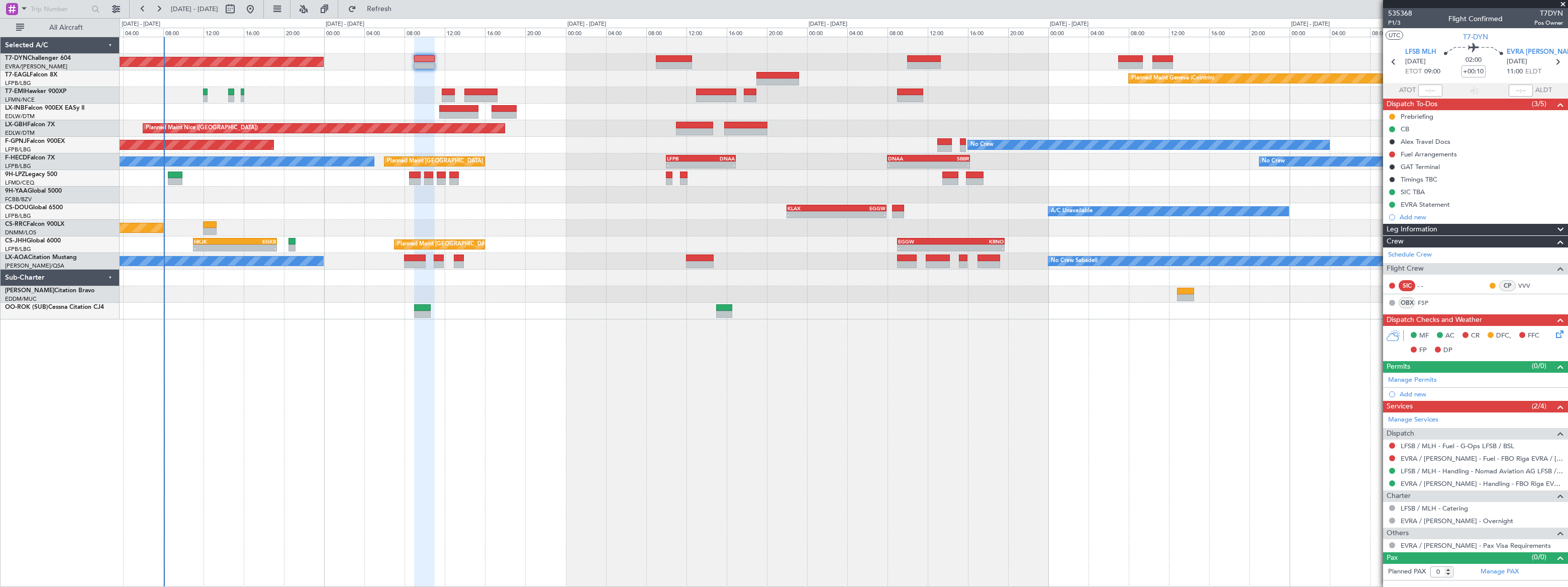
click at [530, 376] on div "Planned Maint Basel-Mulhouse Planned Maint Geneva (Cointrin) Planned Maint Gene…" at bounding box center [844, 312] width 1448 height 550
click at [1149, 11] on span "535368" at bounding box center [1400, 13] width 24 height 11
click at [1149, 13] on span "535368" at bounding box center [1400, 13] width 24 height 11
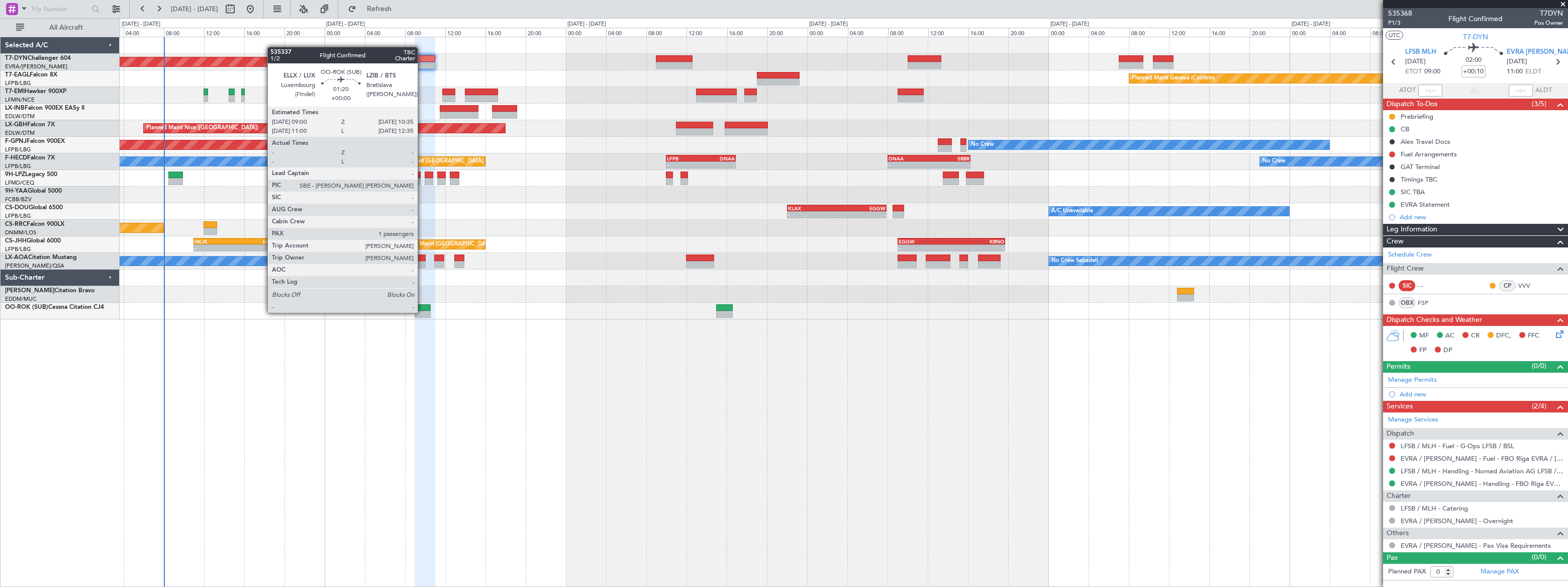
click at [422, 312] on div at bounding box center [422, 314] width 16 height 7
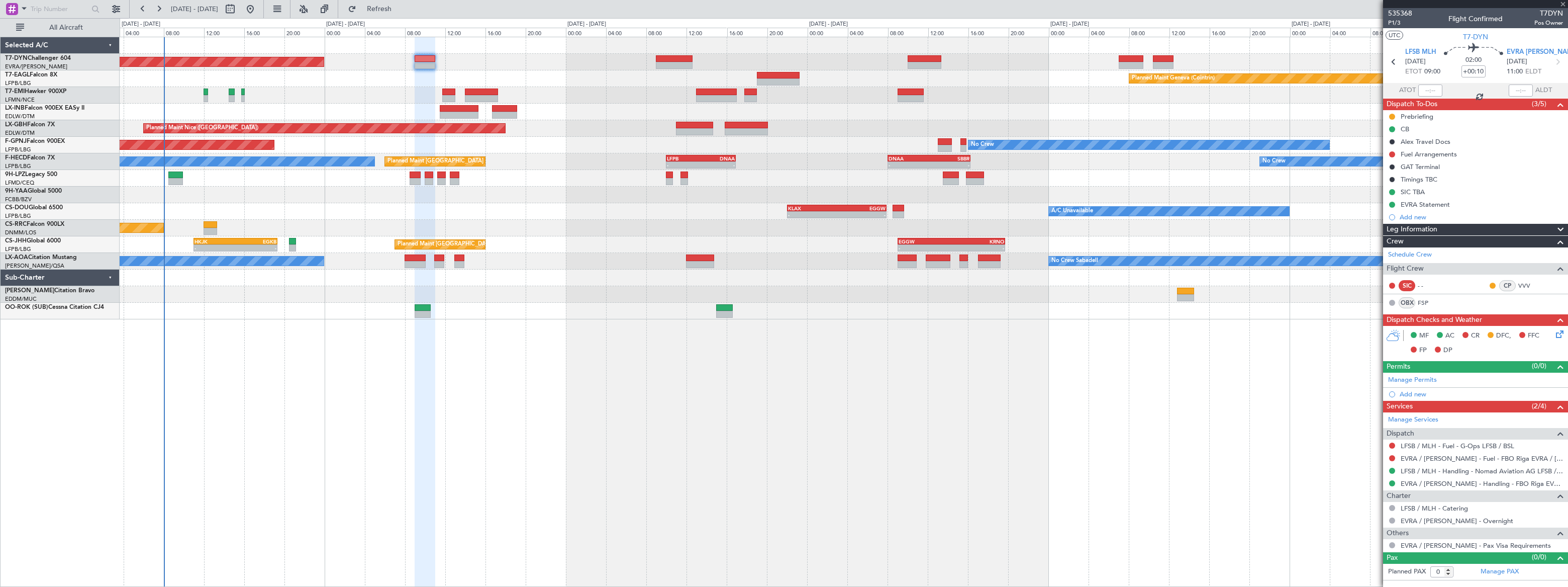
click at [422, 311] on div at bounding box center [422, 314] width 16 height 7
type input "1"
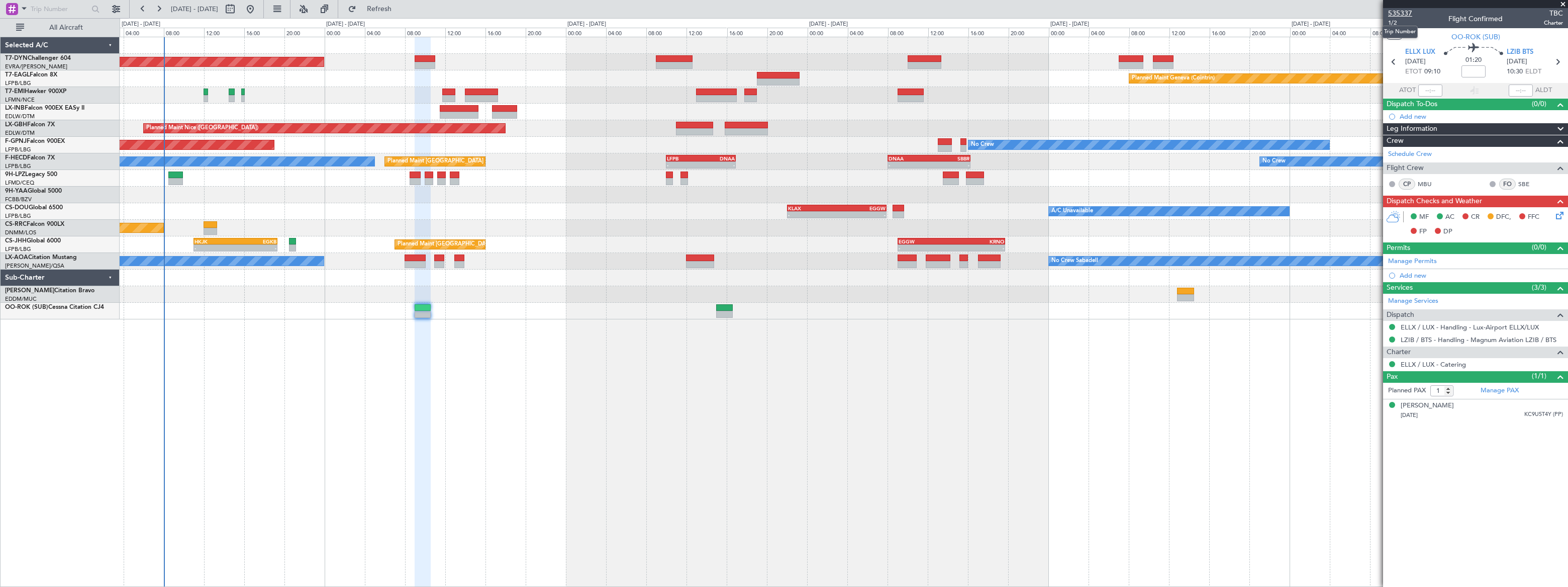
click at [1149, 9] on span "535337" at bounding box center [1400, 13] width 24 height 11
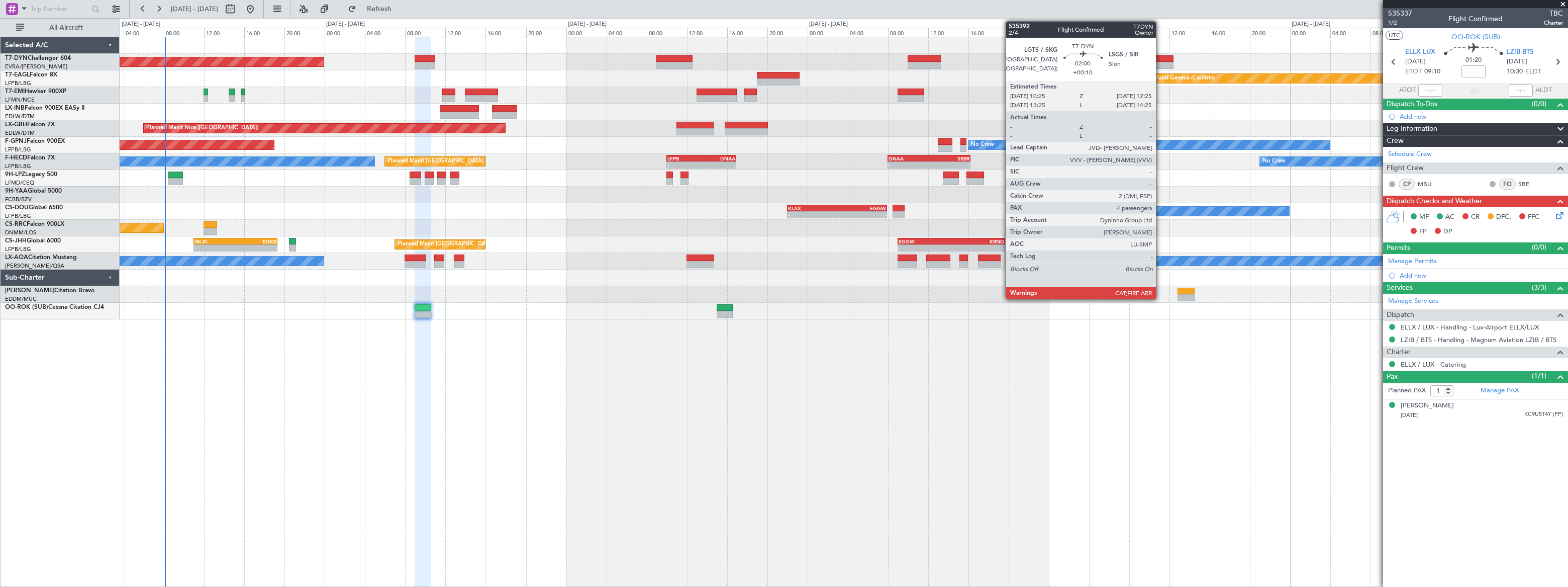
click at [1149, 59] on div at bounding box center [1163, 59] width 20 height 7
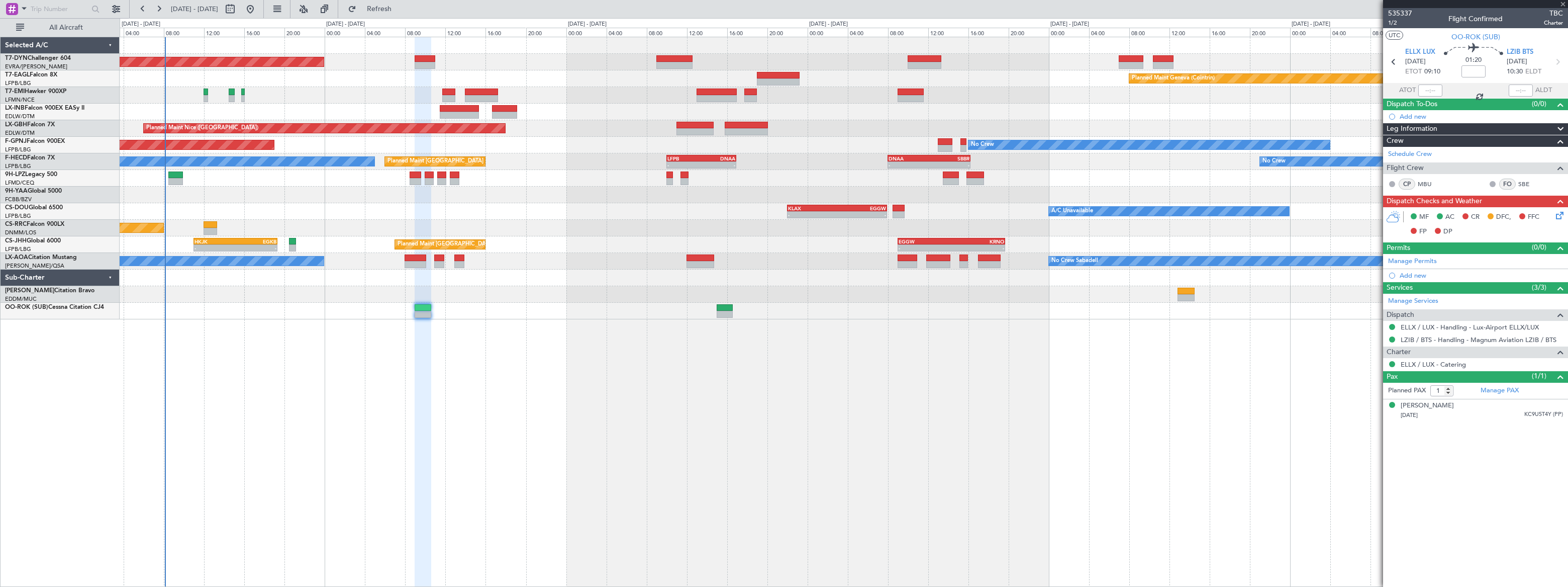
type input "+00:10"
type input "4"
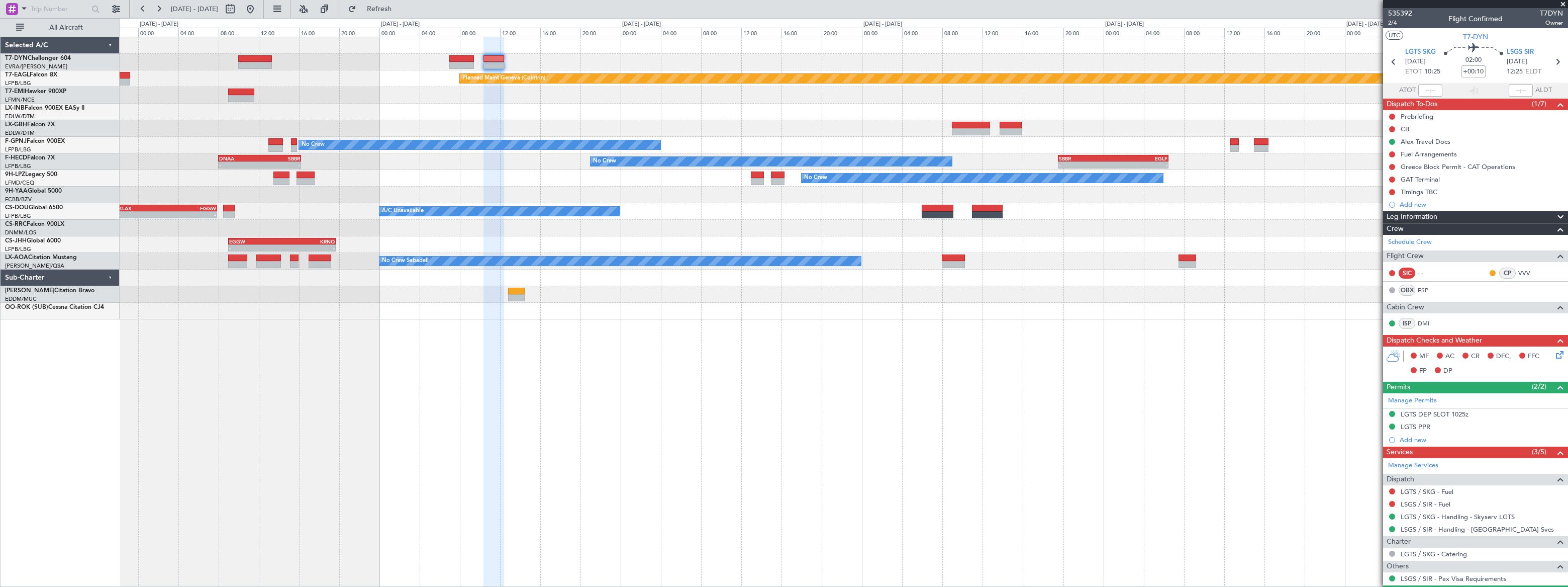
click at [532, 119] on div "Planned Maint Geneva (Cointrin) Planned Maint Nice (Côte d'Azur Airport) No Cre…" at bounding box center [844, 178] width 1447 height 282
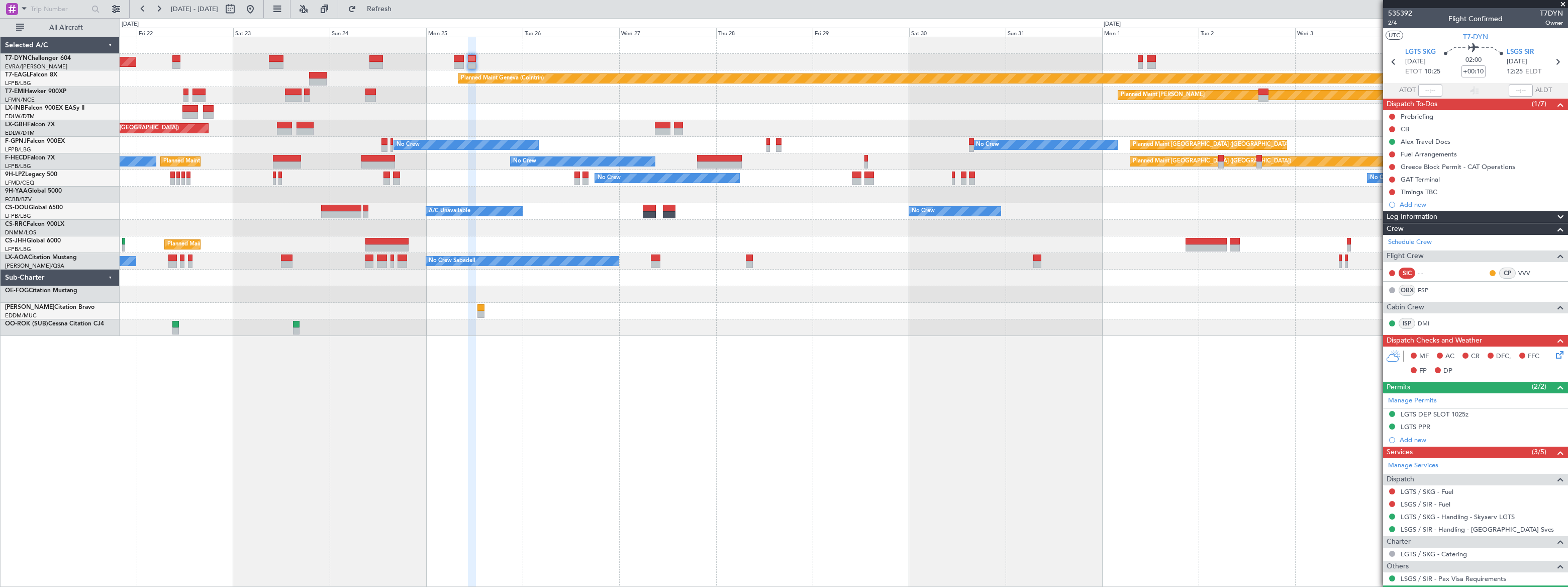
click at [795, 104] on div "Planned Maint Geneva (Cointrin)" at bounding box center [844, 112] width 1447 height 17
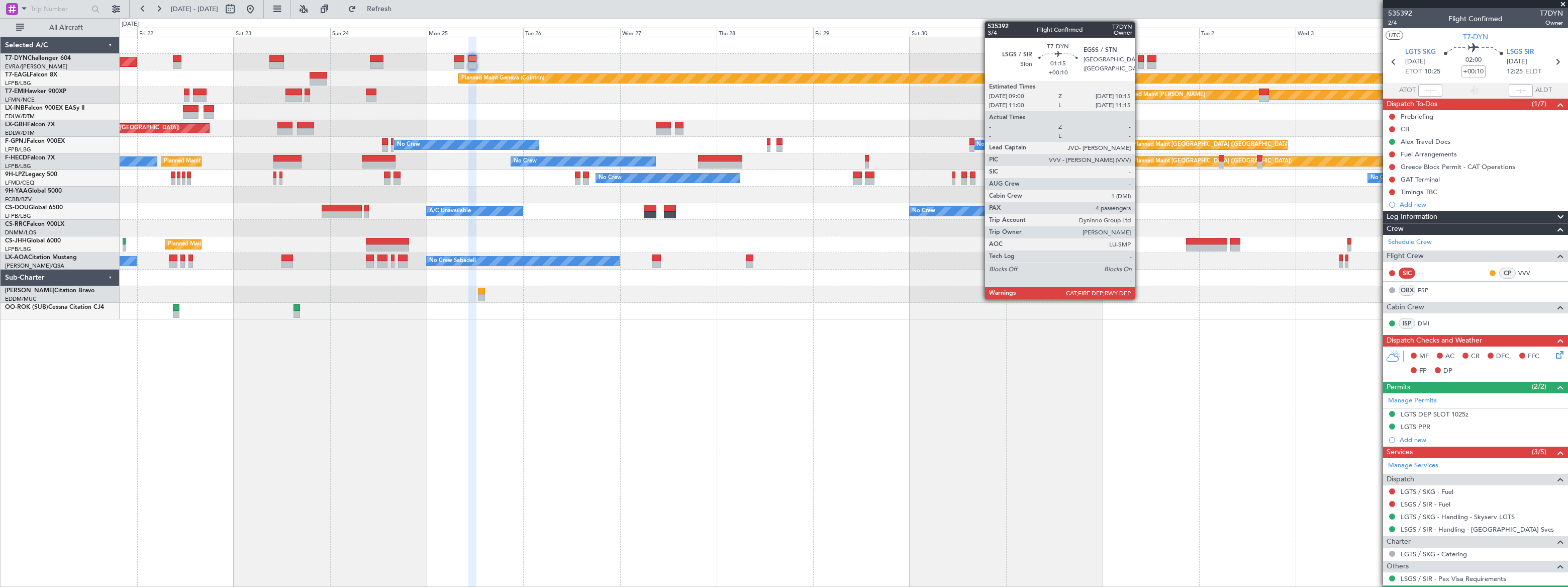
click at [1139, 63] on div at bounding box center [1141, 65] width 6 height 7
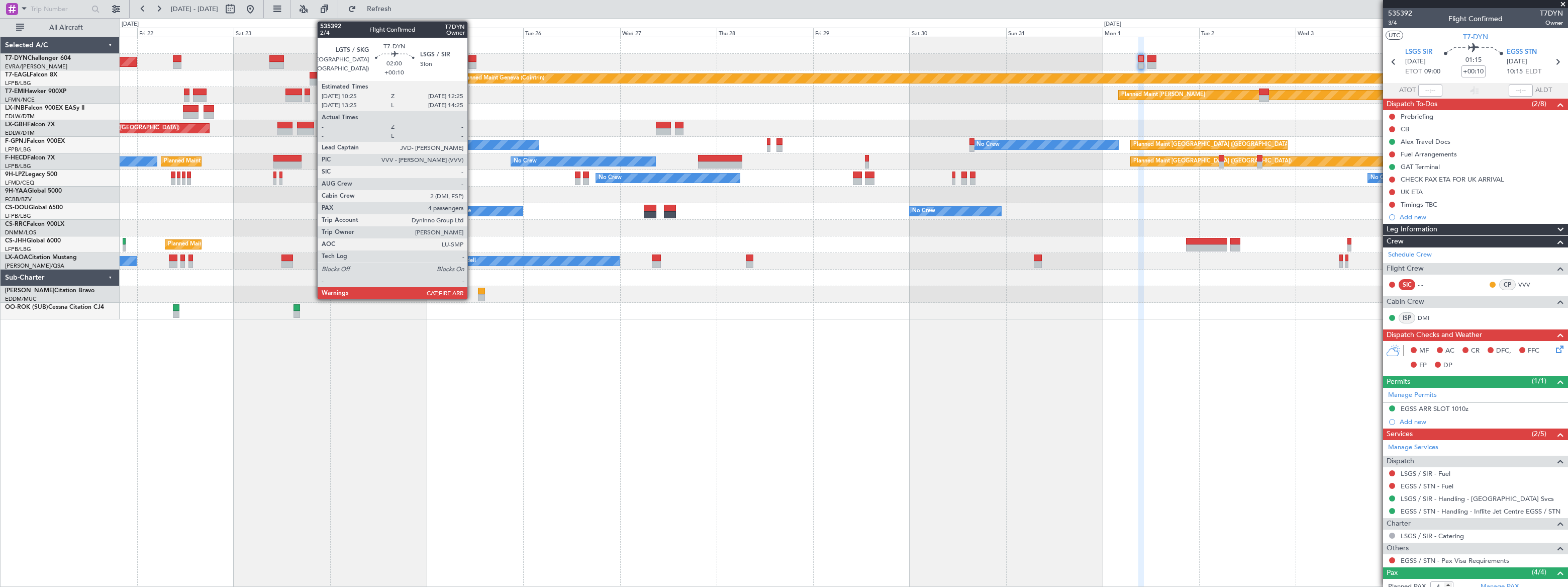
click at [472, 61] on div at bounding box center [472, 59] width 8 height 7
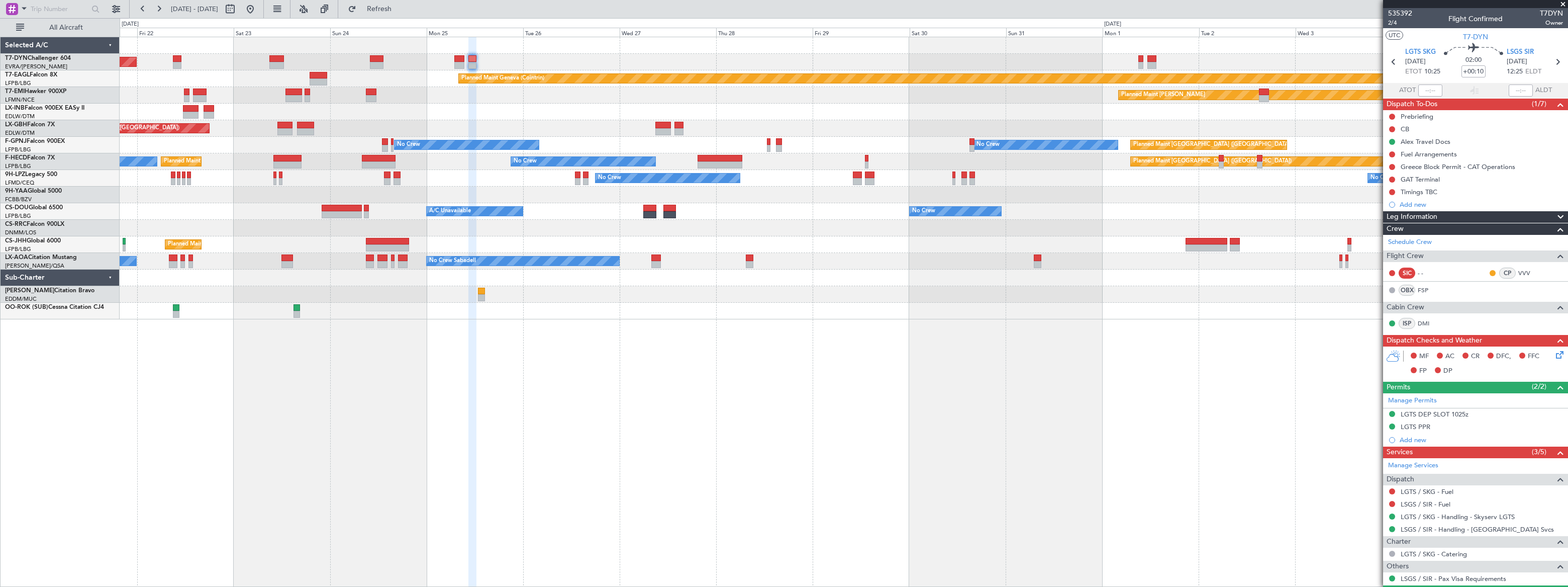
click at [754, 332] on div "Planned Maint Basel-Mulhouse Planned Maint Geneva (Cointrin) Planned Maint Ches…" at bounding box center [844, 312] width 1447 height 550
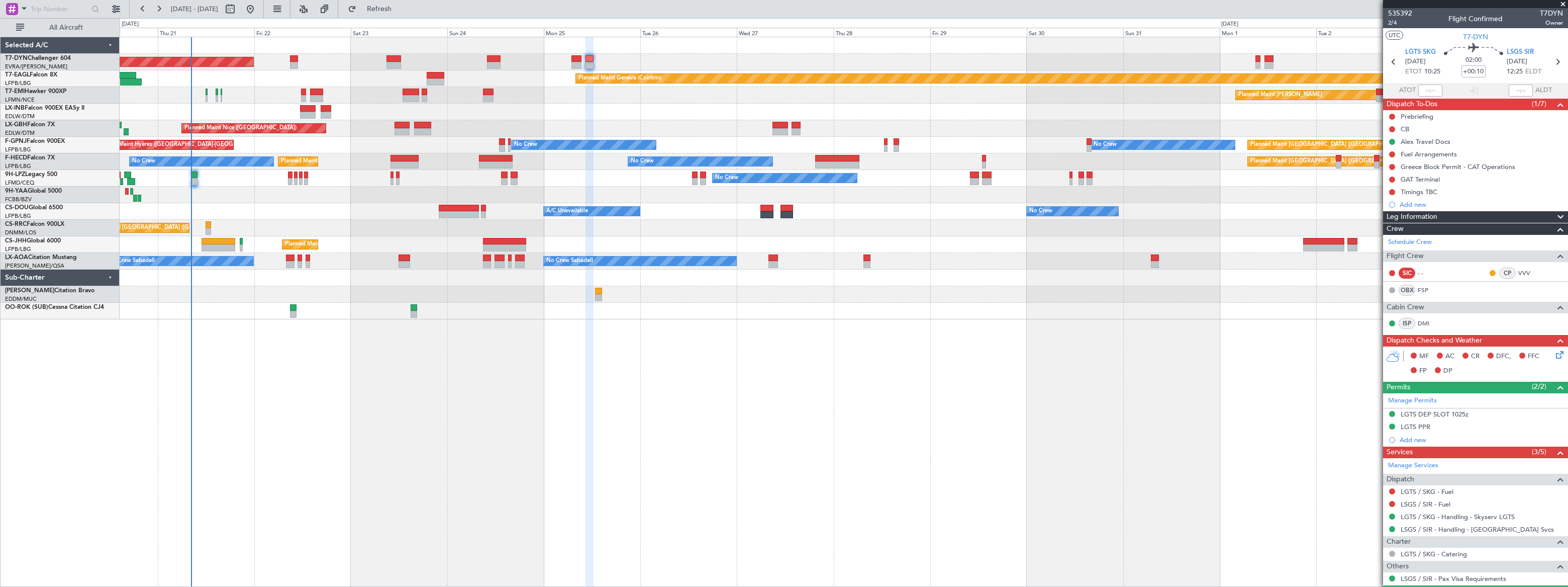
click at [211, 341] on div "Planned Maint Basel-Mulhouse Planned Maint Geneva (Cointrin) Planned Maint Ches…" at bounding box center [844, 312] width 1448 height 550
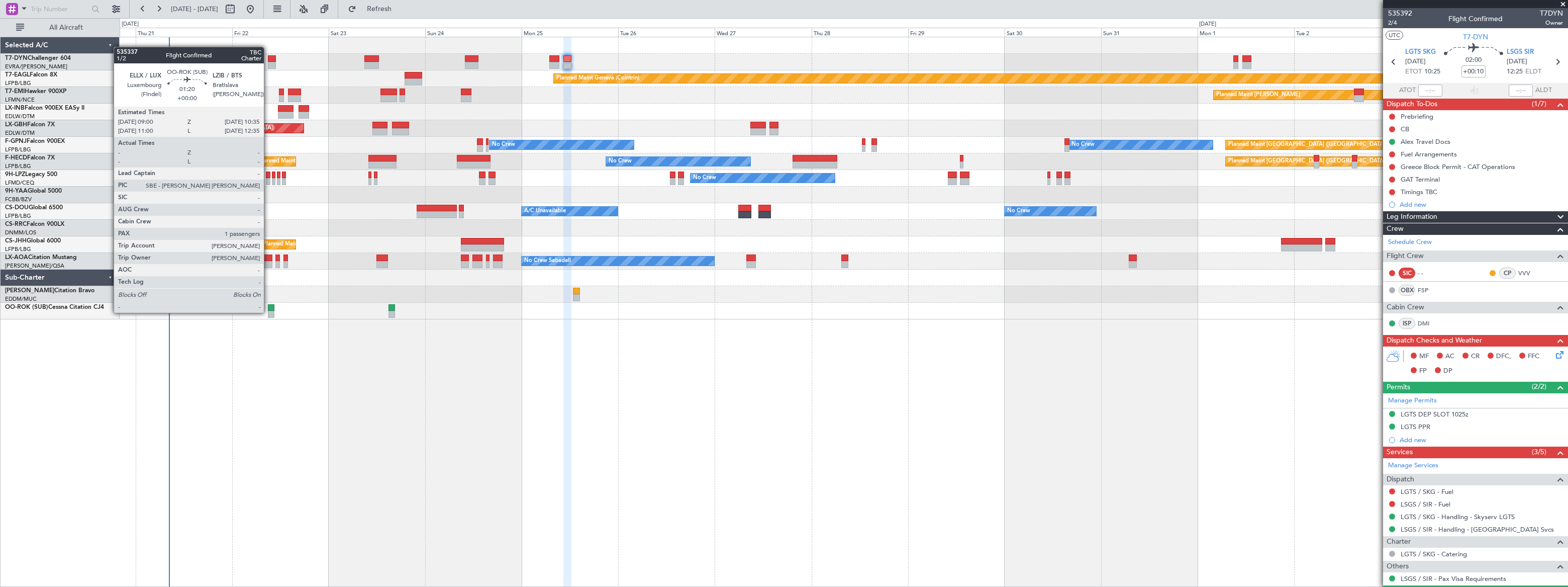
click at [268, 312] on div at bounding box center [271, 314] width 6 height 7
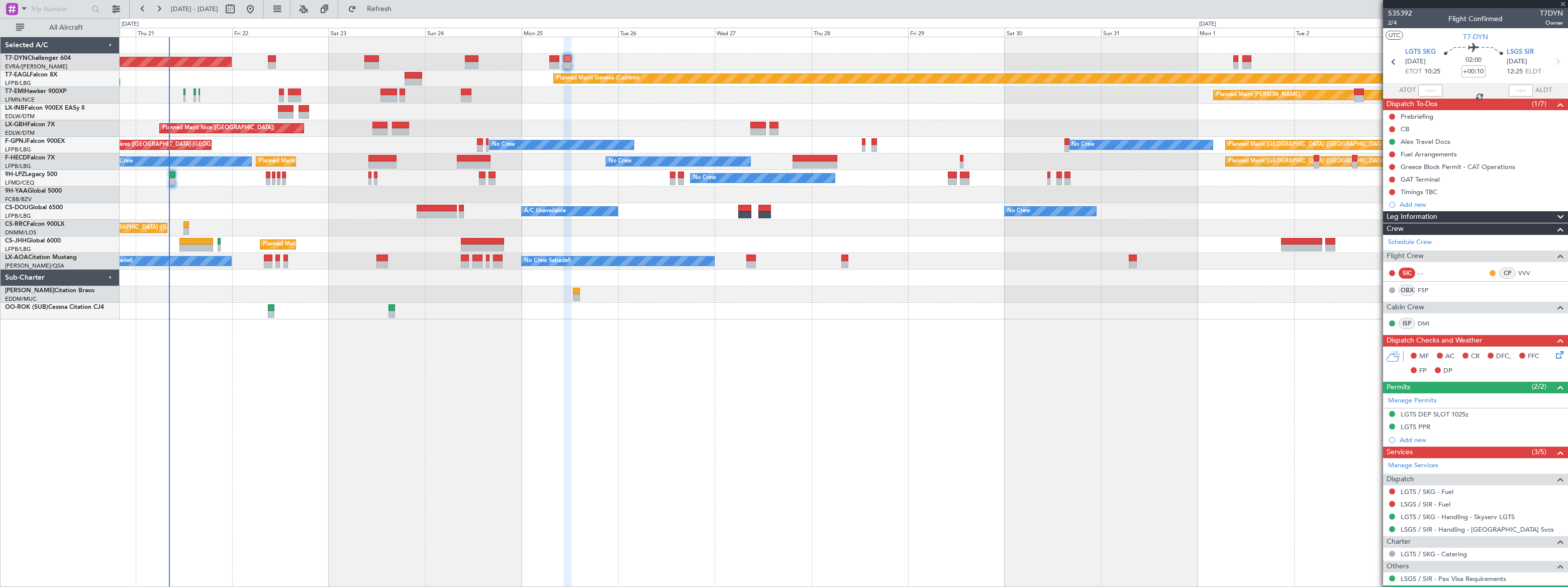
type input "1"
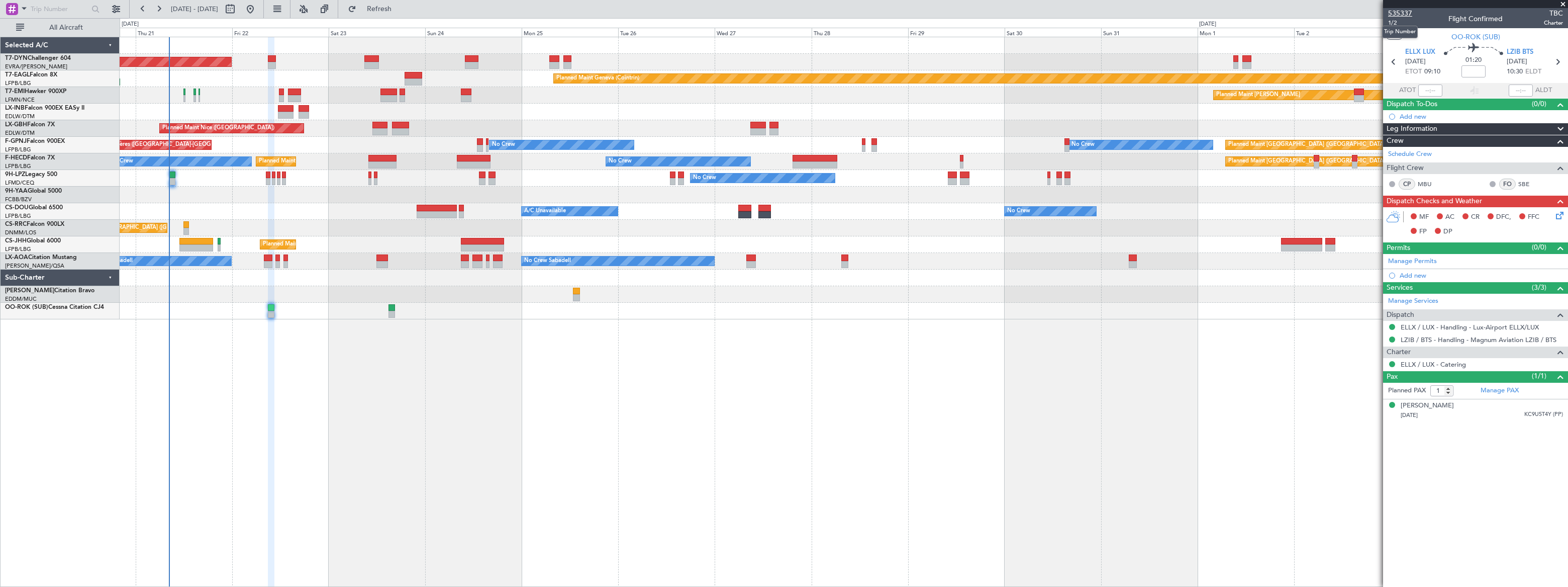
click at [1149, 11] on span "535337" at bounding box center [1400, 13] width 24 height 11
click at [1149, 71] on input at bounding box center [1474, 71] width 24 height 12
click at [1149, 68] on div "01:20 +00:05" at bounding box center [1474, 62] width 66 height 37
click at [1149, 12] on span "535337" at bounding box center [1400, 13] width 24 height 11
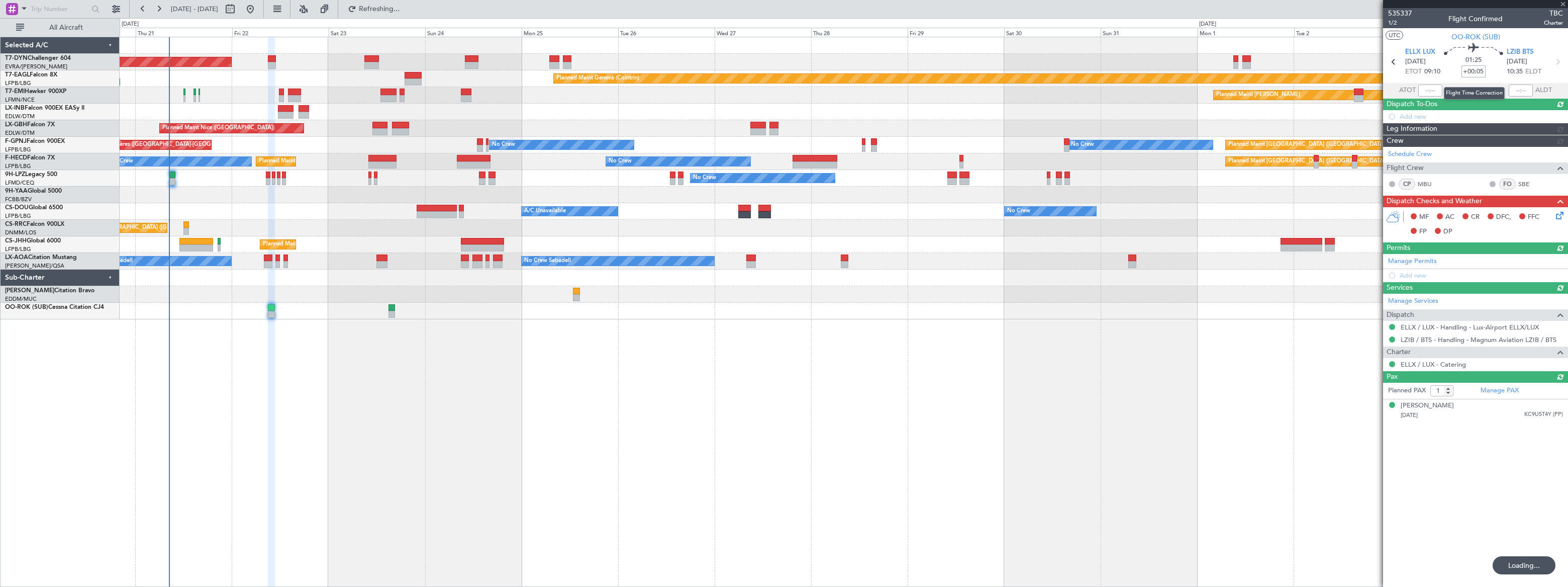
click at [1149, 70] on input "+00:05" at bounding box center [1474, 71] width 24 height 12
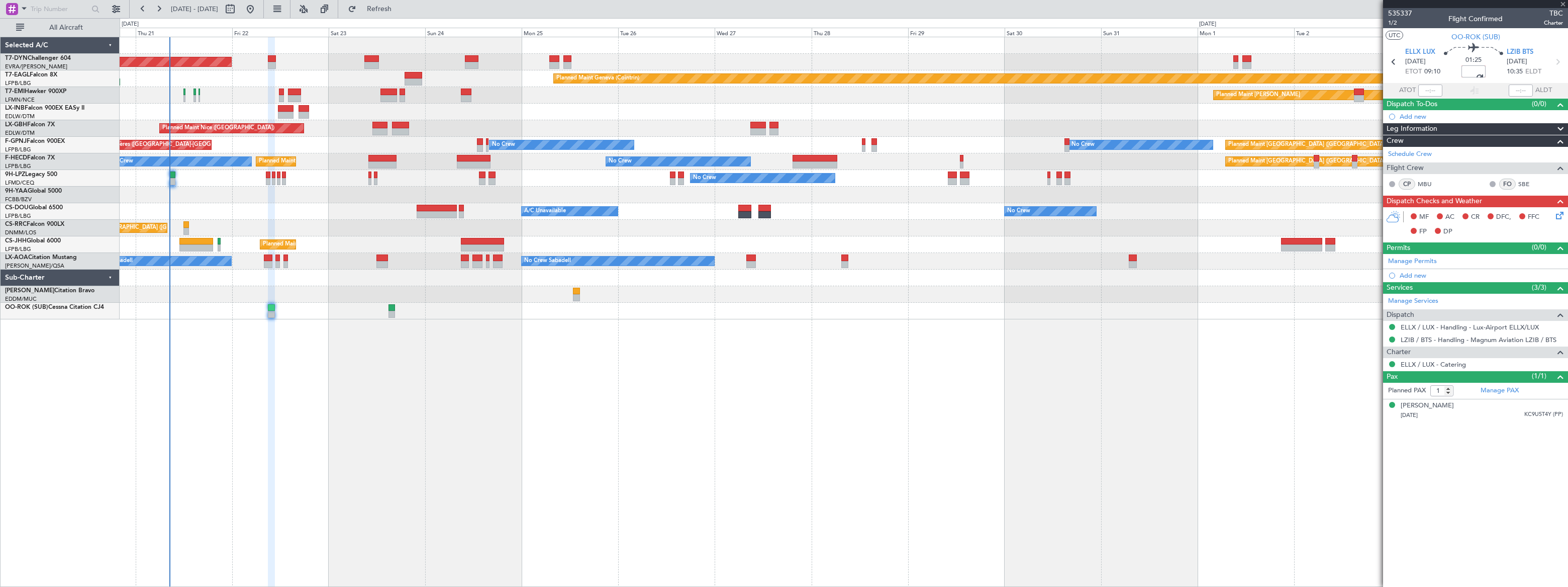
scroll to position [0, 13]
type input "-00:00"
click at [1149, 71] on div "01:20" at bounding box center [1474, 62] width 66 height 37
click at [1149, 71] on input at bounding box center [1474, 71] width 24 height 12
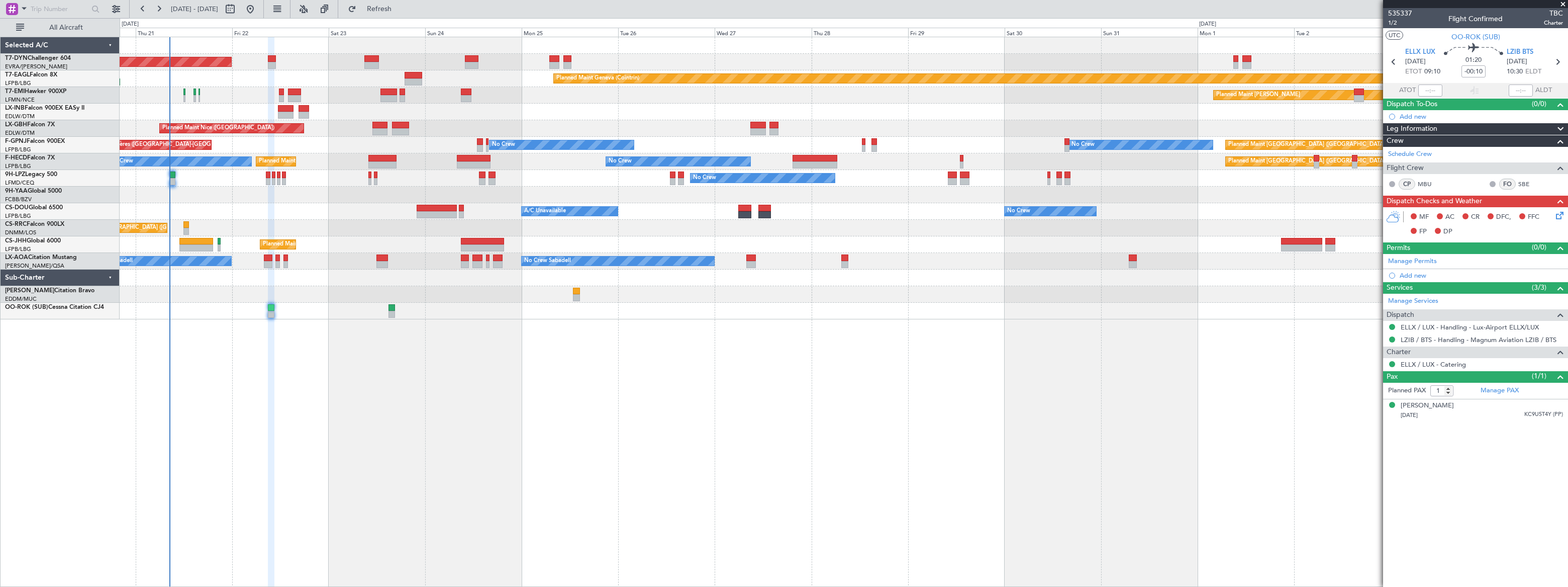
click at [1149, 73] on mat-tooltip-component "Bratislava ([PERSON_NAME]) Cat B" at bounding box center [1525, 78] width 87 height 43
click at [1149, 12] on span "535337" at bounding box center [1400, 13] width 24 height 11
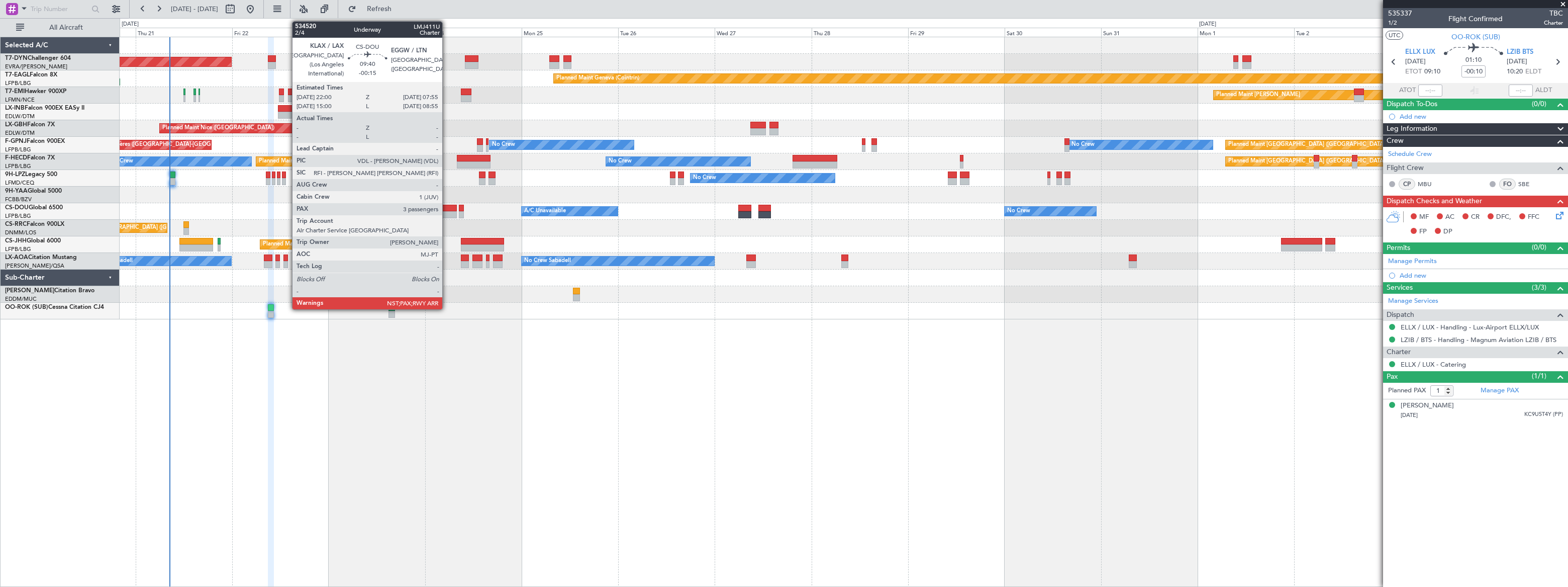
click at [447, 211] on div at bounding box center [436, 214] width 40 height 7
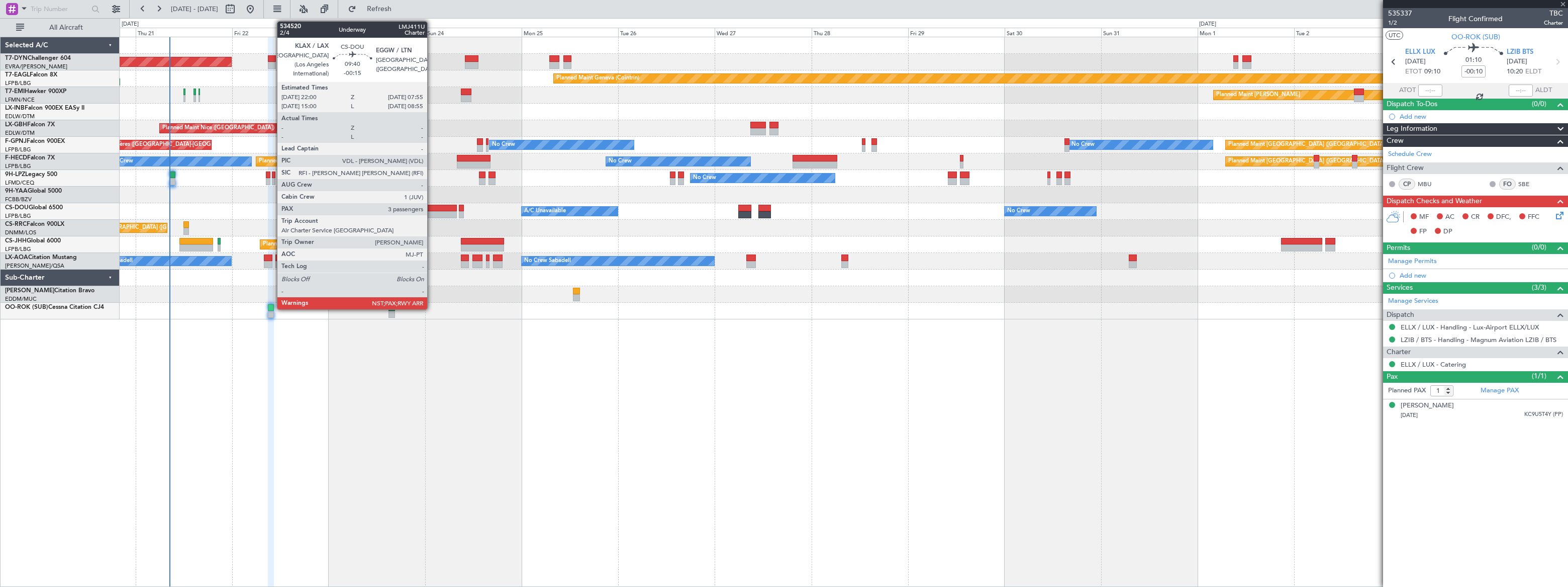
click at [432, 207] on div at bounding box center [436, 208] width 40 height 7
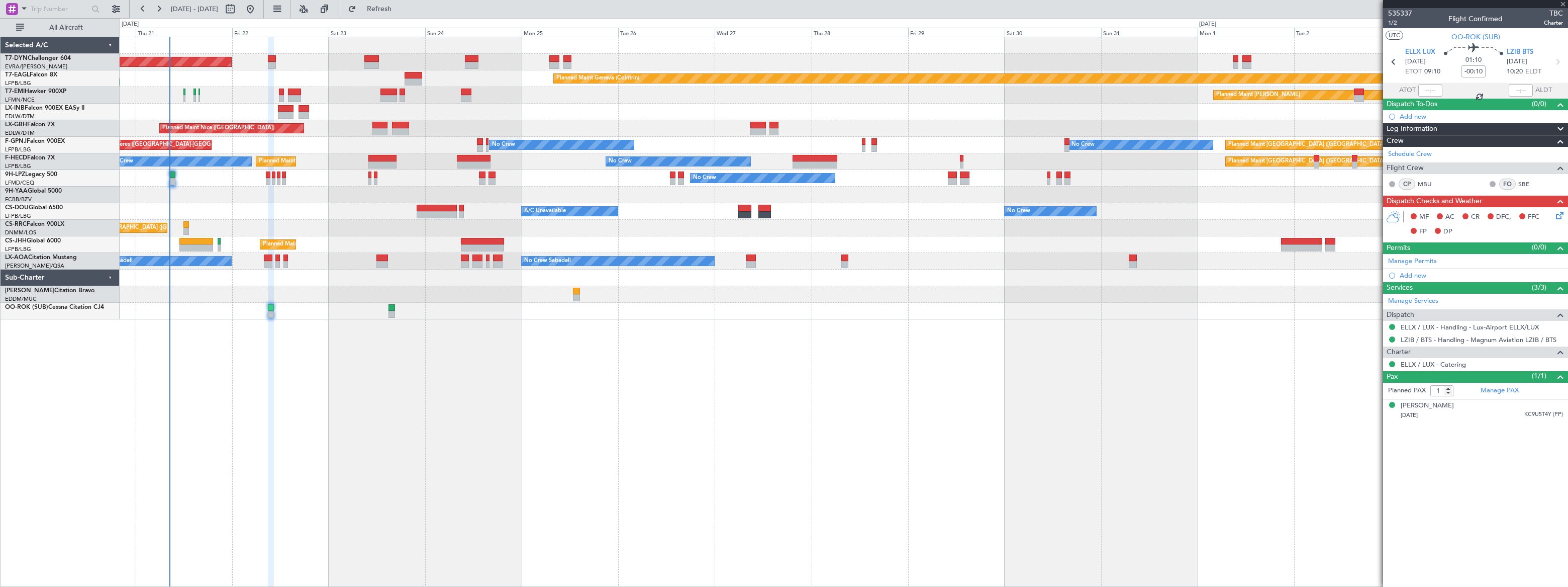
type input "-00:15"
type input "3"
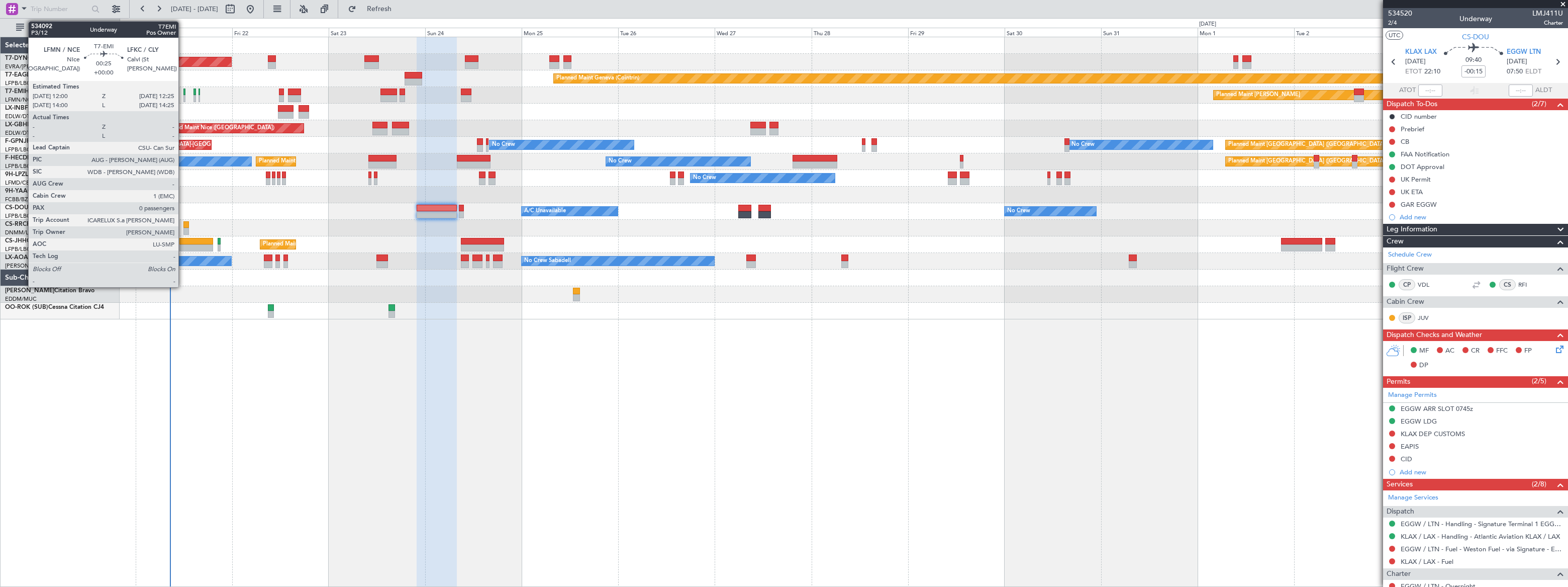
click at [184, 94] on div at bounding box center [184, 92] width 2 height 7
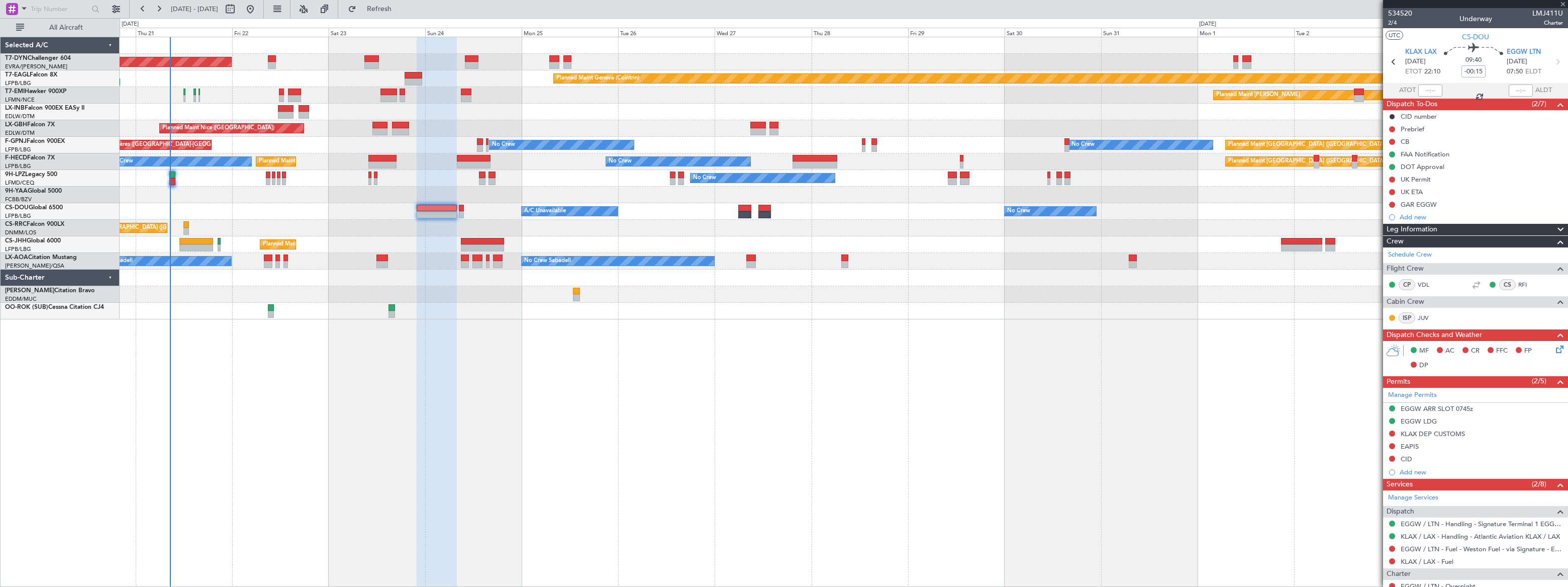
type input "0"
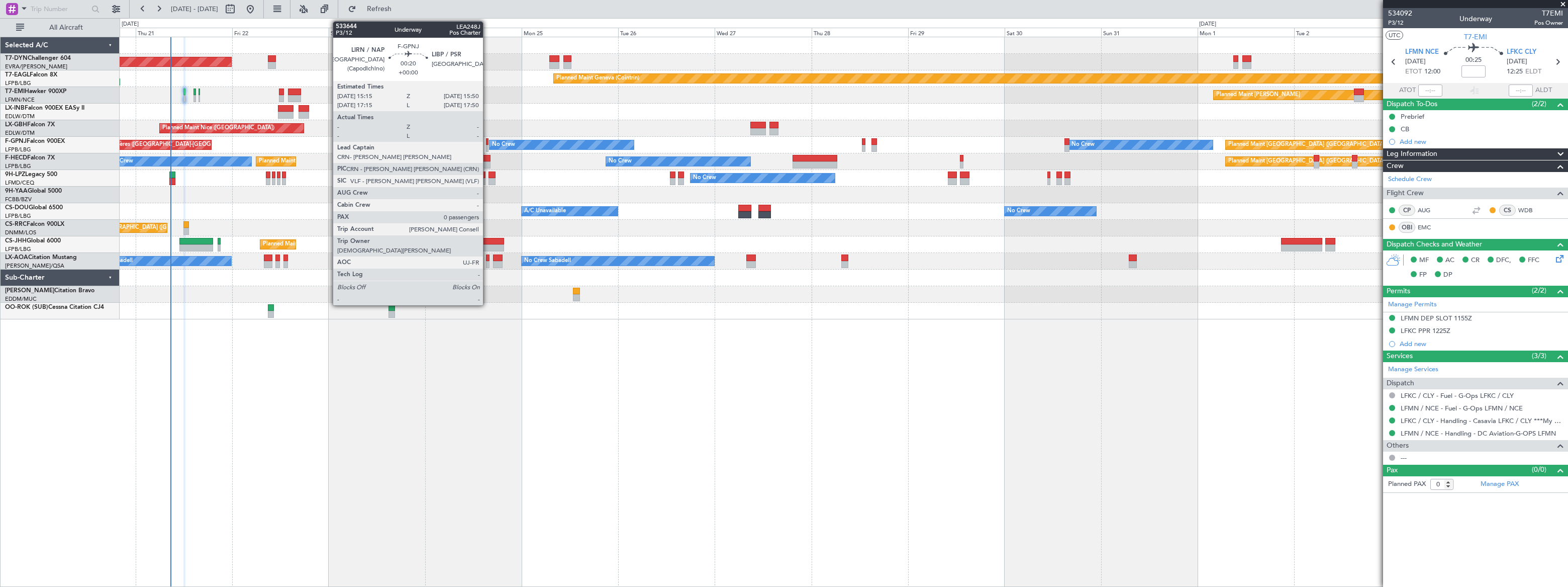
click at [487, 145] on div at bounding box center [487, 148] width 3 height 7
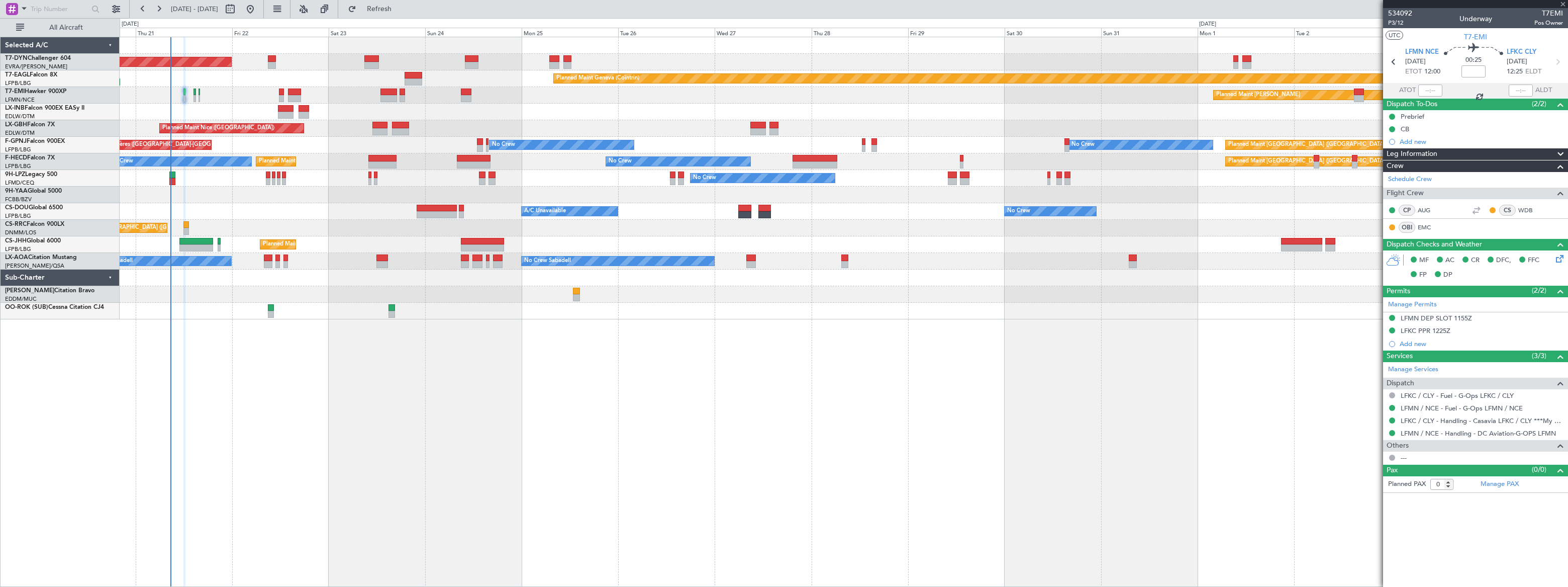
click at [486, 145] on div at bounding box center [487, 148] width 3 height 7
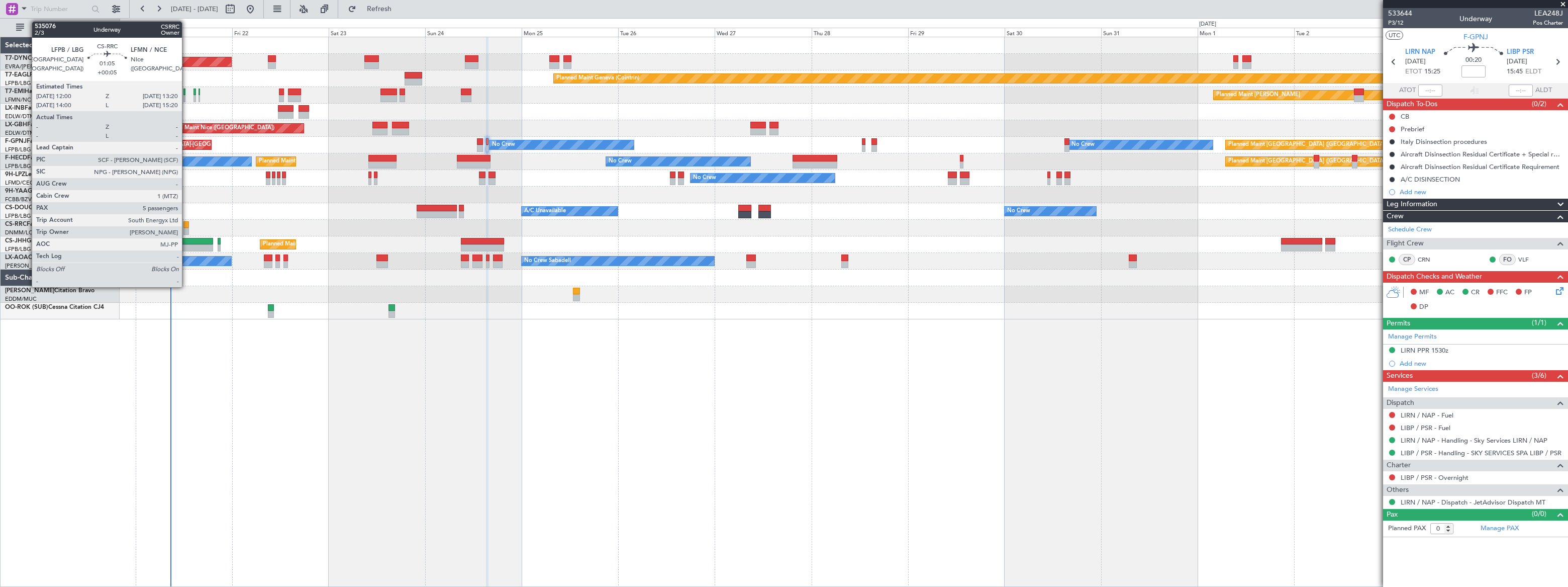
click at [186, 224] on div at bounding box center [186, 225] width 6 height 7
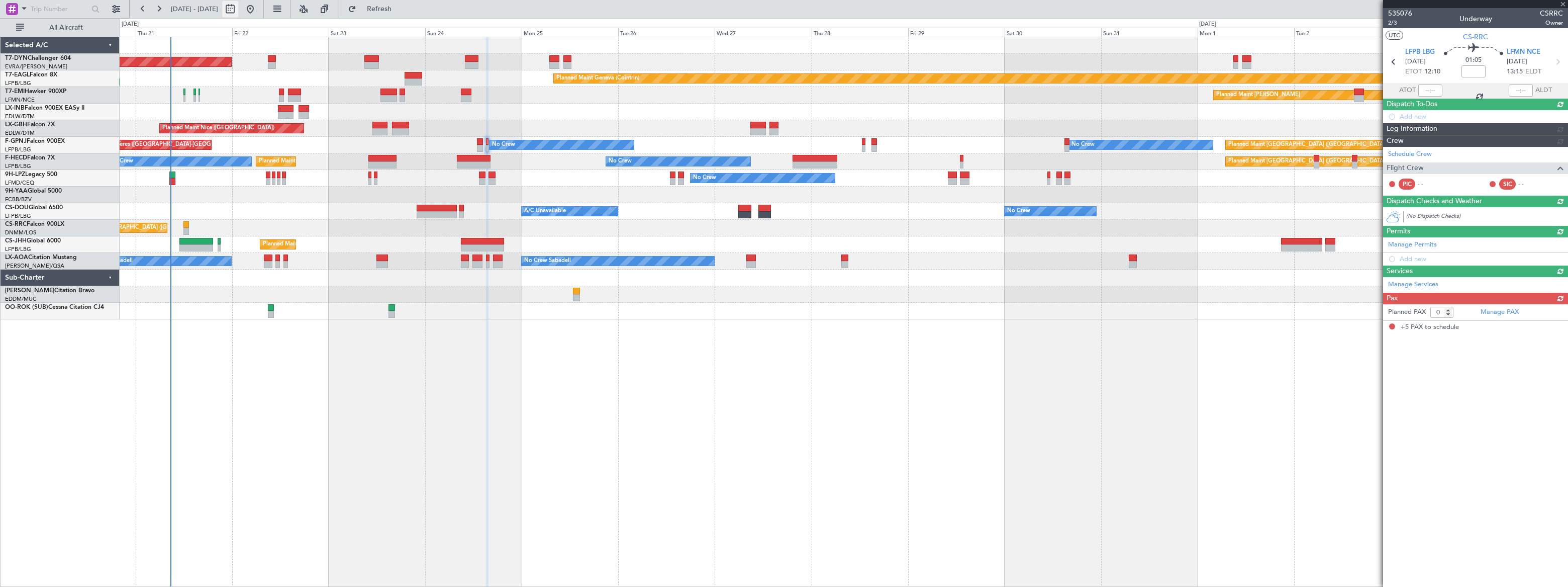
type input "+00:05"
type input "5"
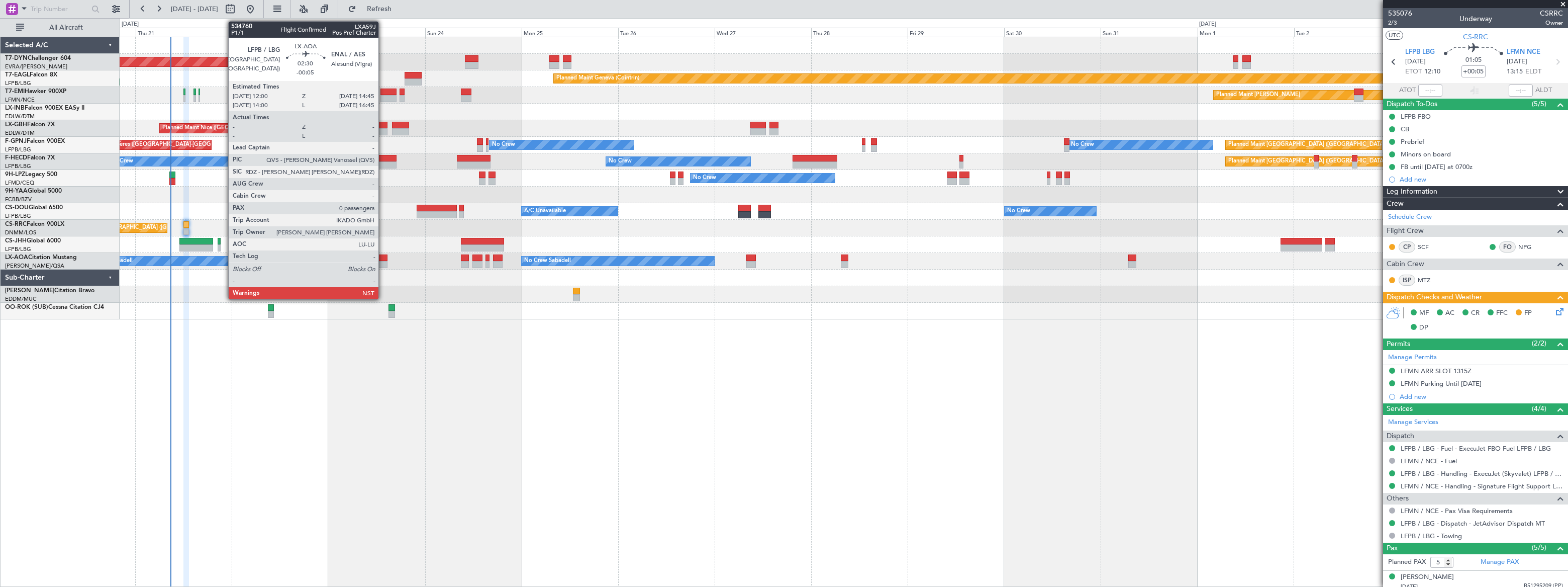
click at [383, 261] on div at bounding box center [382, 264] width 11 height 7
type input "-00:05"
type input "0"
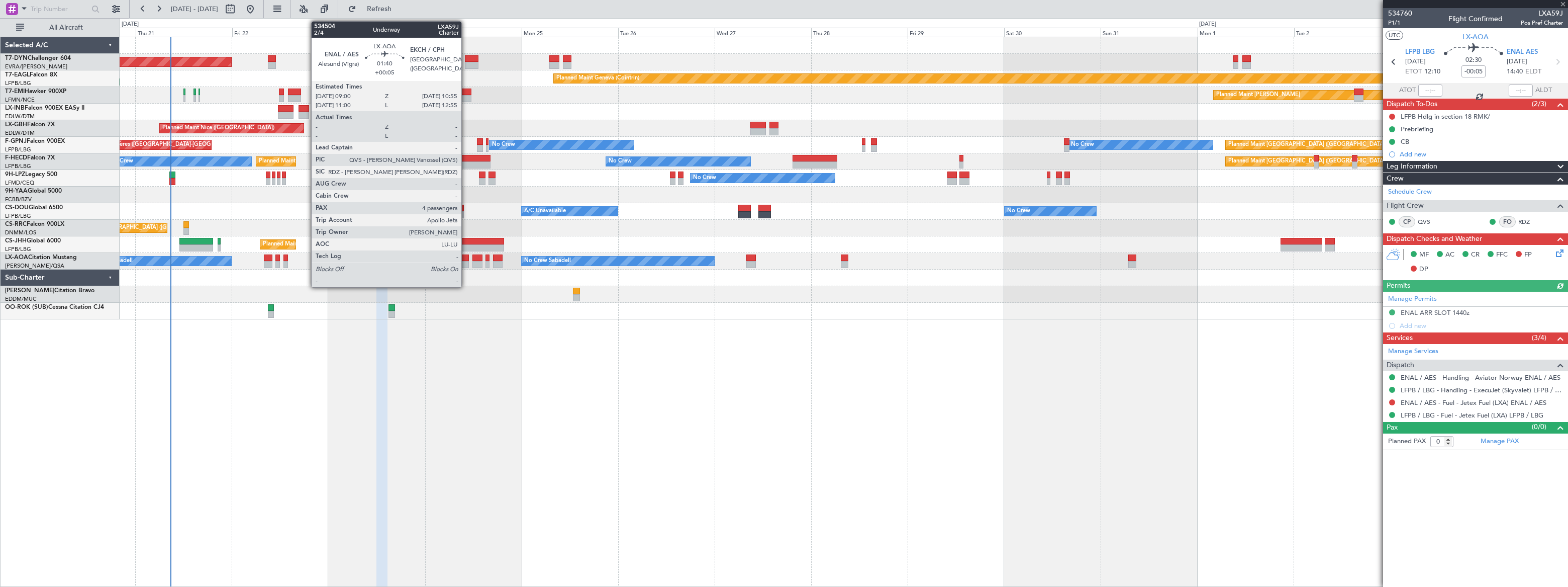
click at [466, 258] on div at bounding box center [465, 258] width 8 height 7
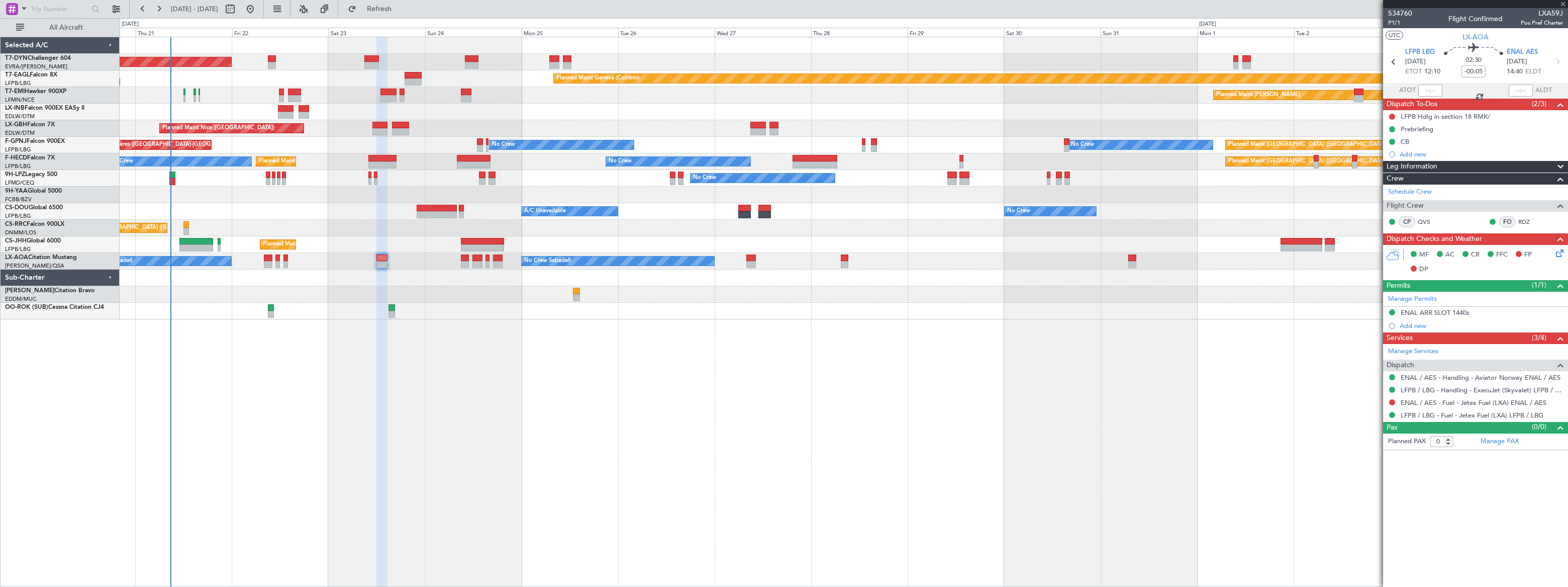
type input "+00:05"
type input "4"
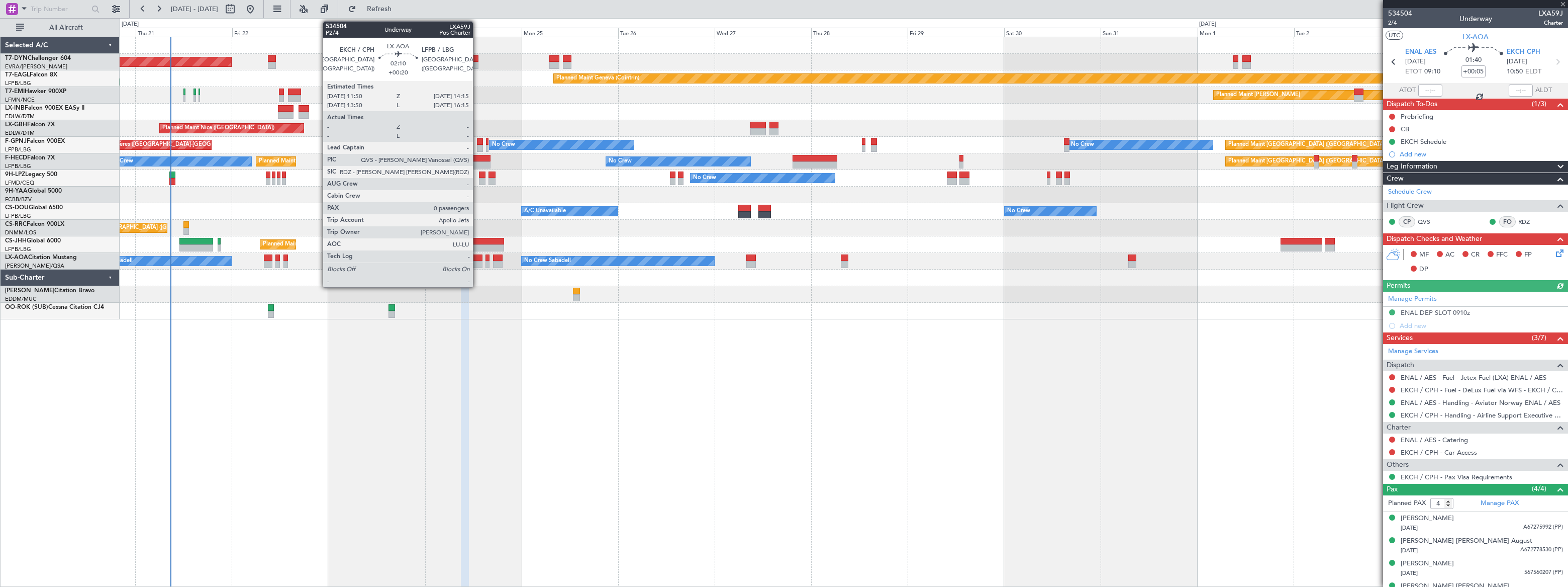
click at [478, 259] on div at bounding box center [478, 258] width 10 height 7
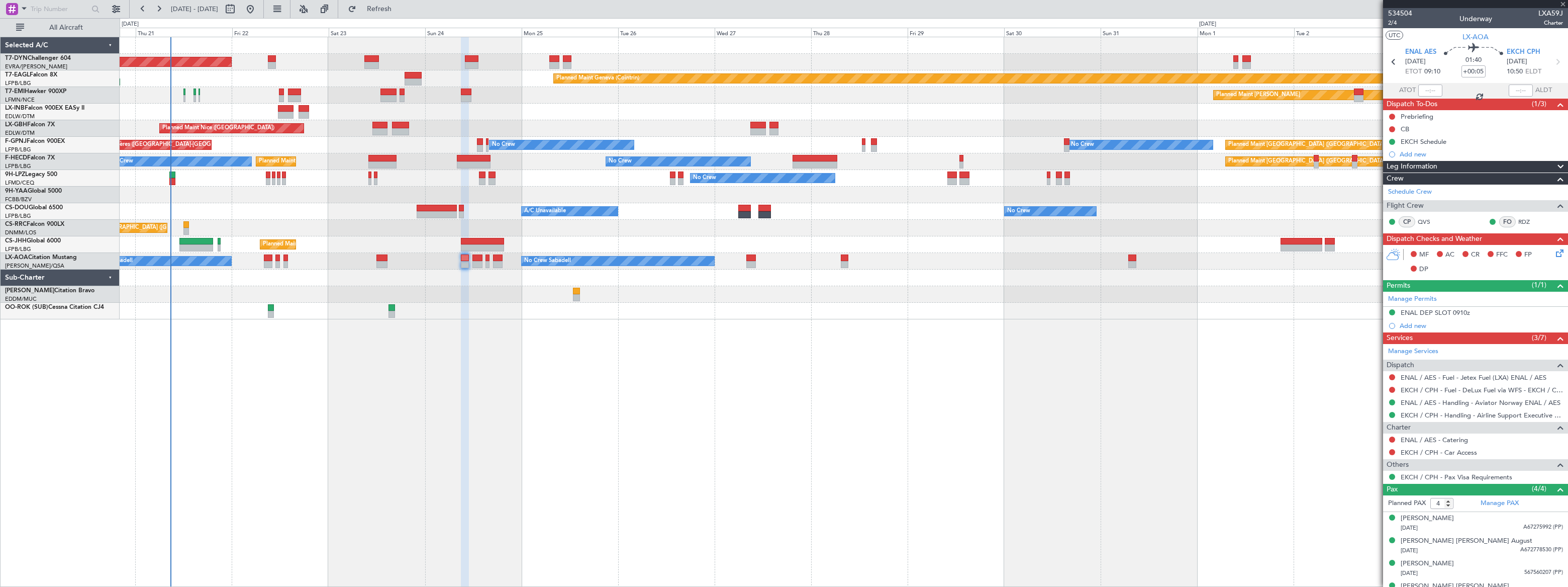
type input "+00:20"
type input "0"
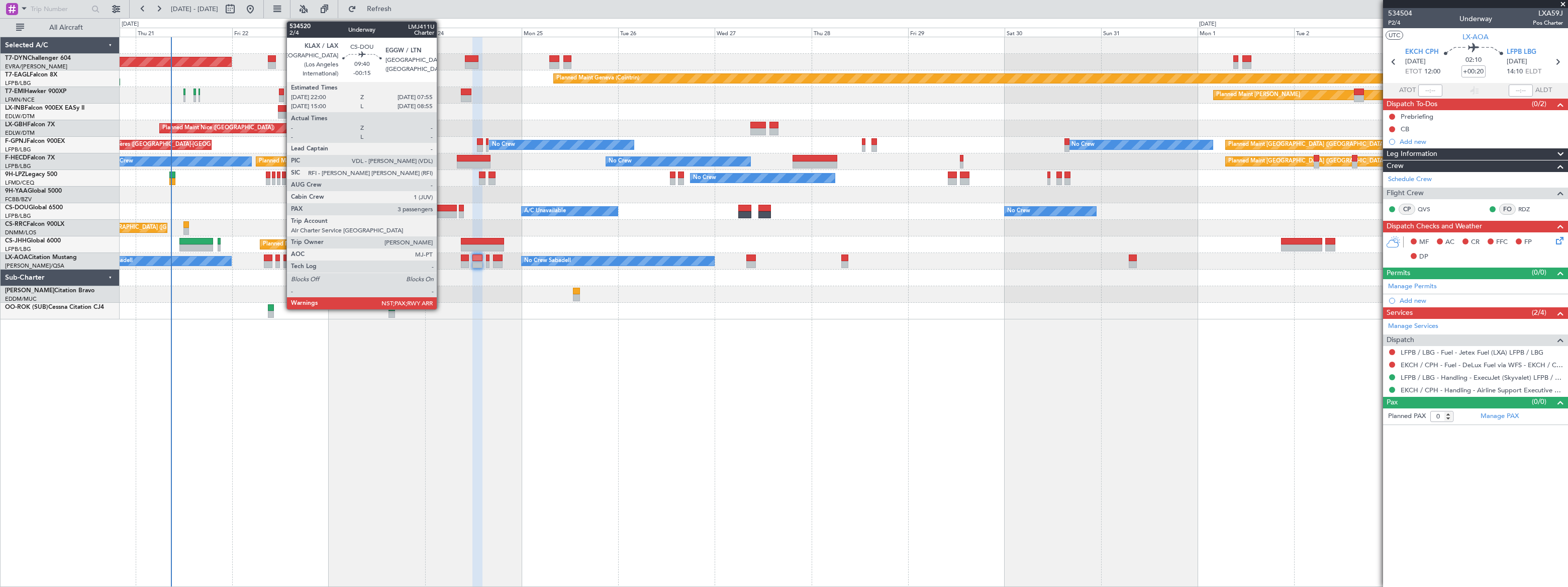
click at [441, 207] on div at bounding box center [436, 208] width 40 height 7
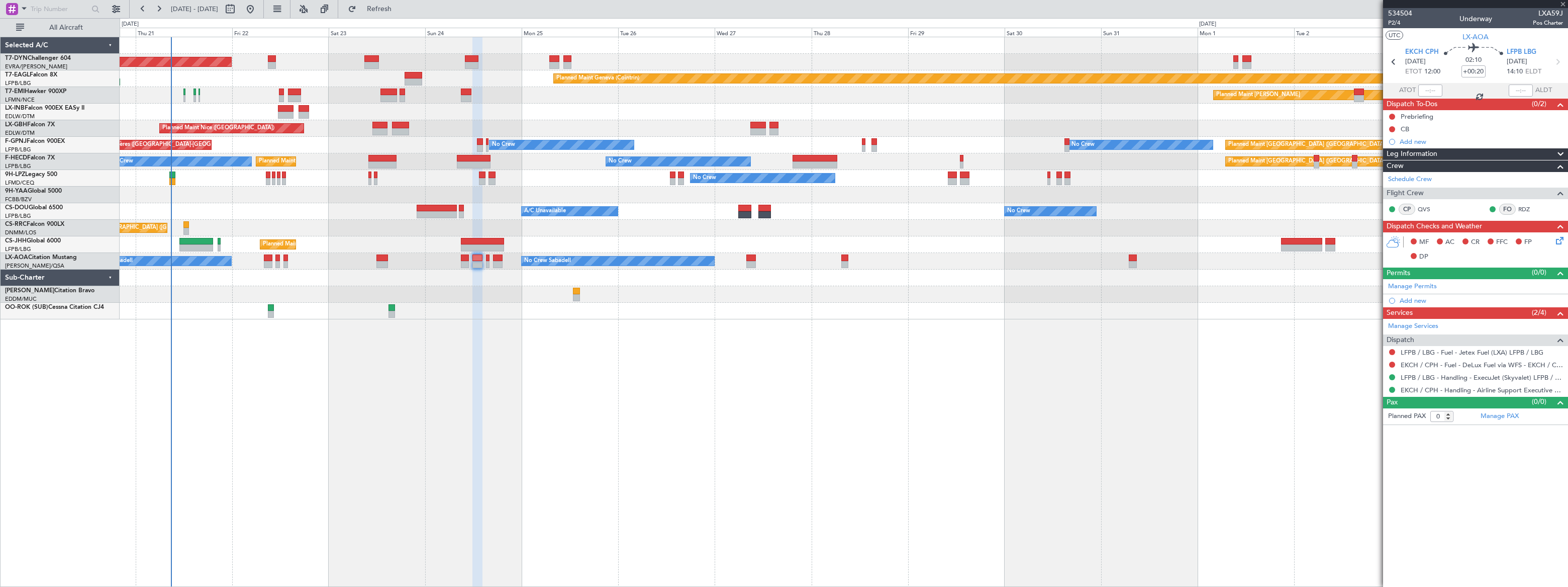
type input "-00:15"
type input "3"
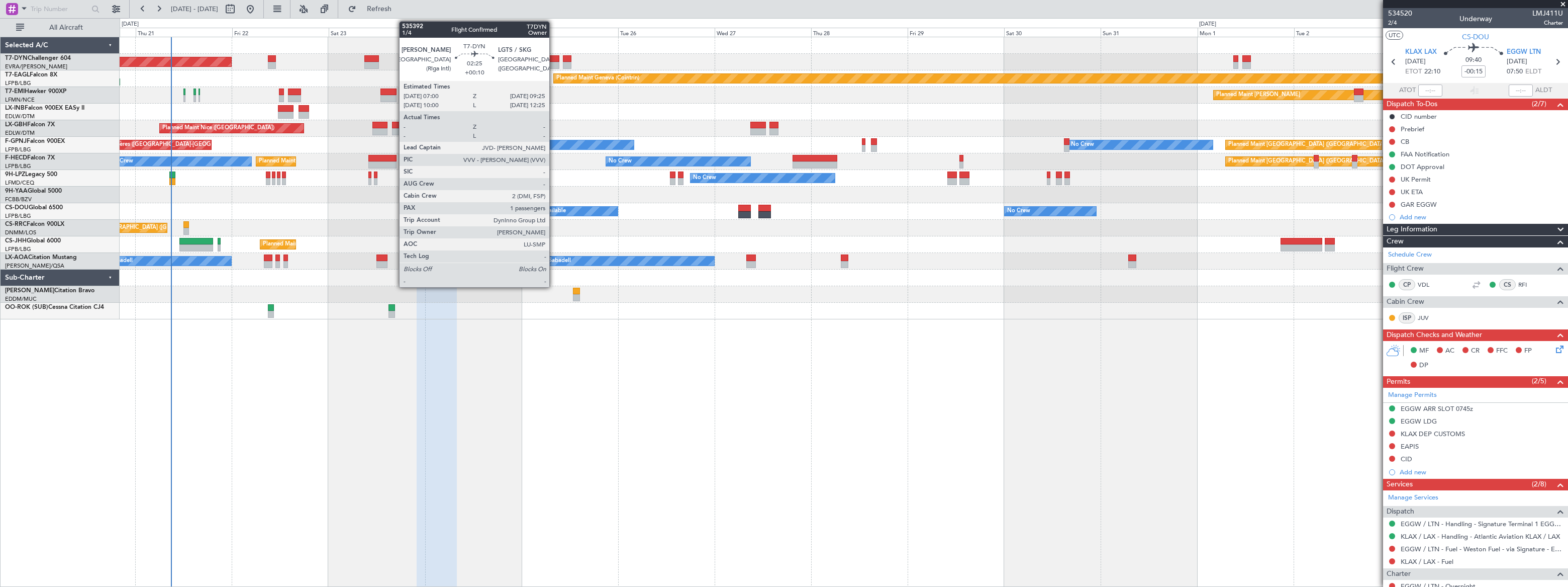
click at [553, 59] on div at bounding box center [554, 59] width 10 height 7
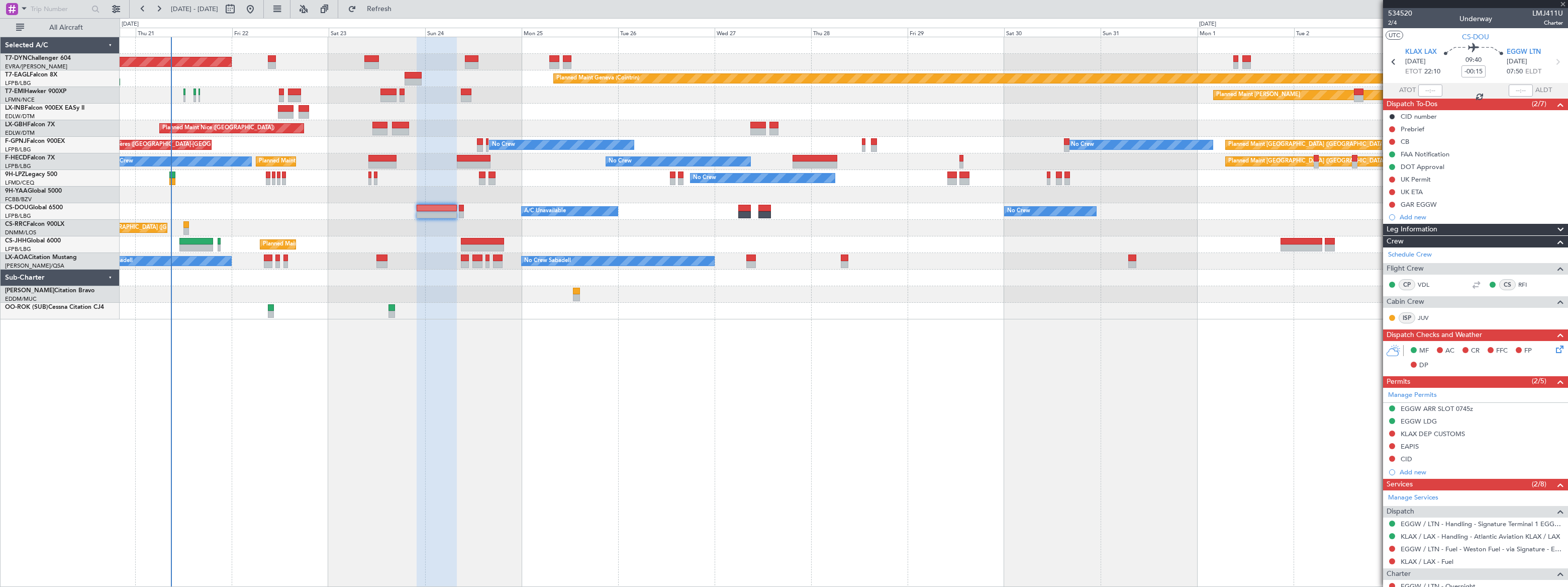
type input "+00:10"
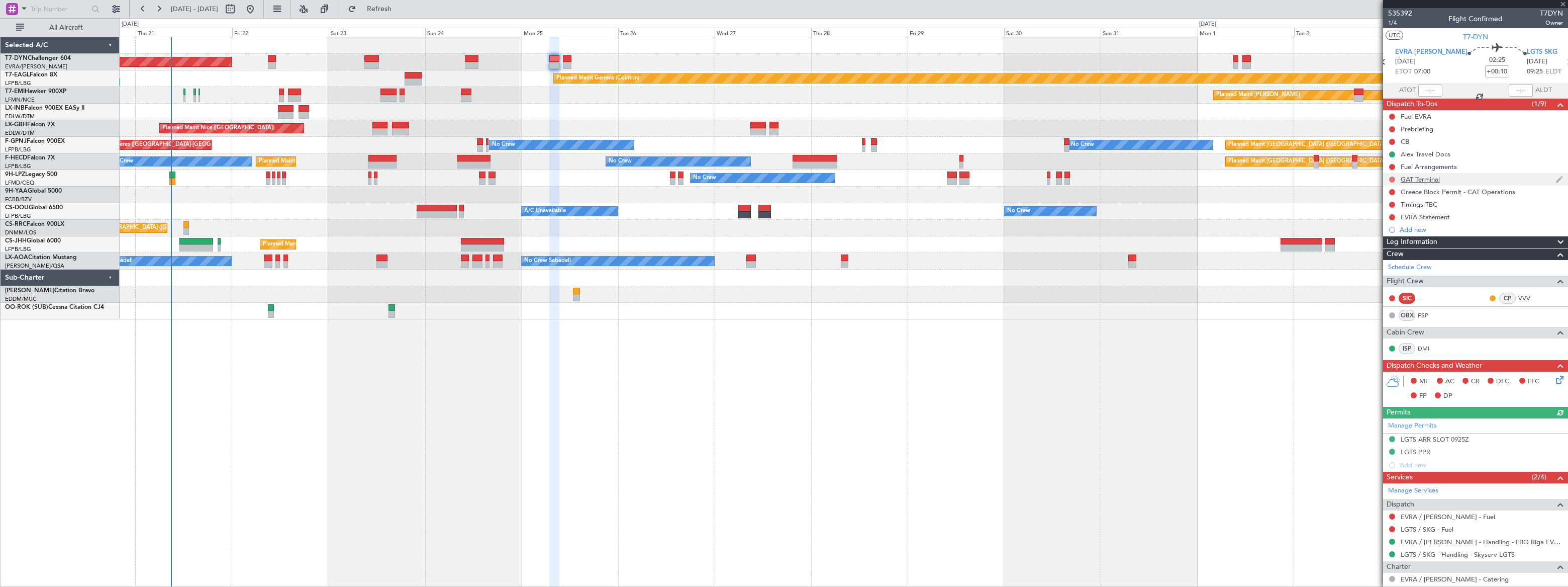
click at [1149, 179] on button at bounding box center [1391, 179] width 6 height 6
click at [1149, 241] on span "Cancelled" at bounding box center [1393, 239] width 29 height 10
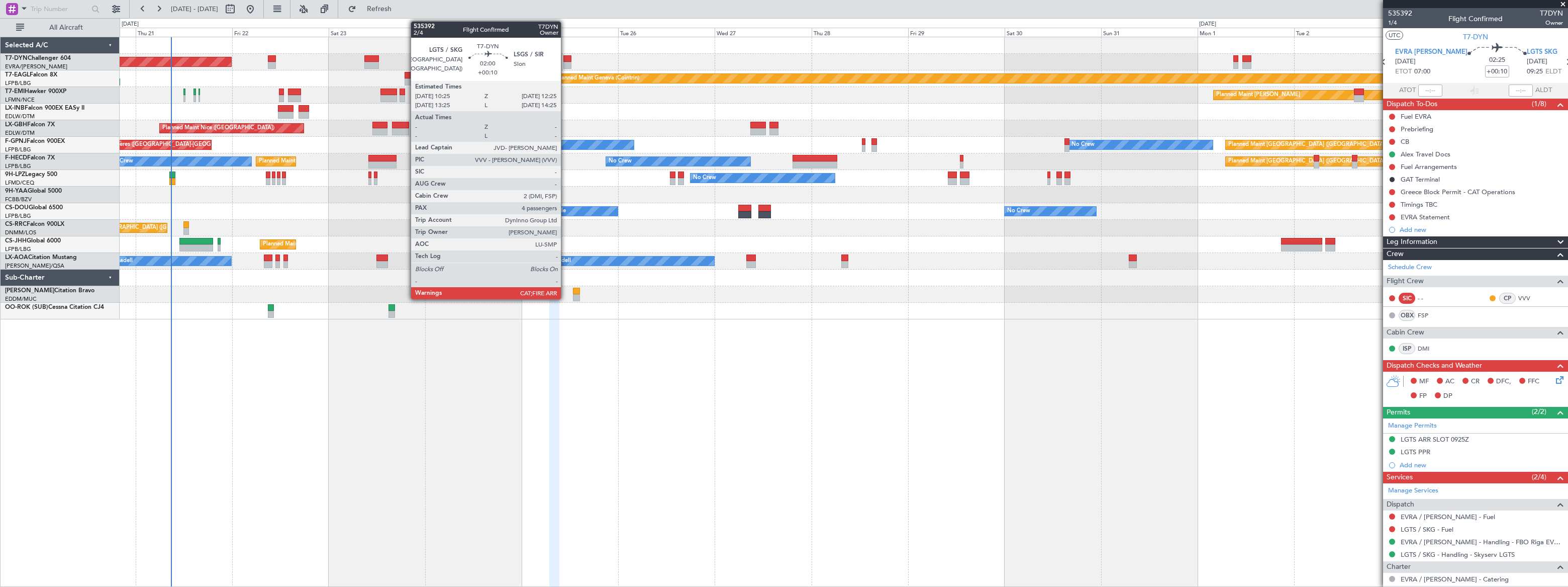
click at [566, 58] on div at bounding box center [567, 59] width 8 height 7
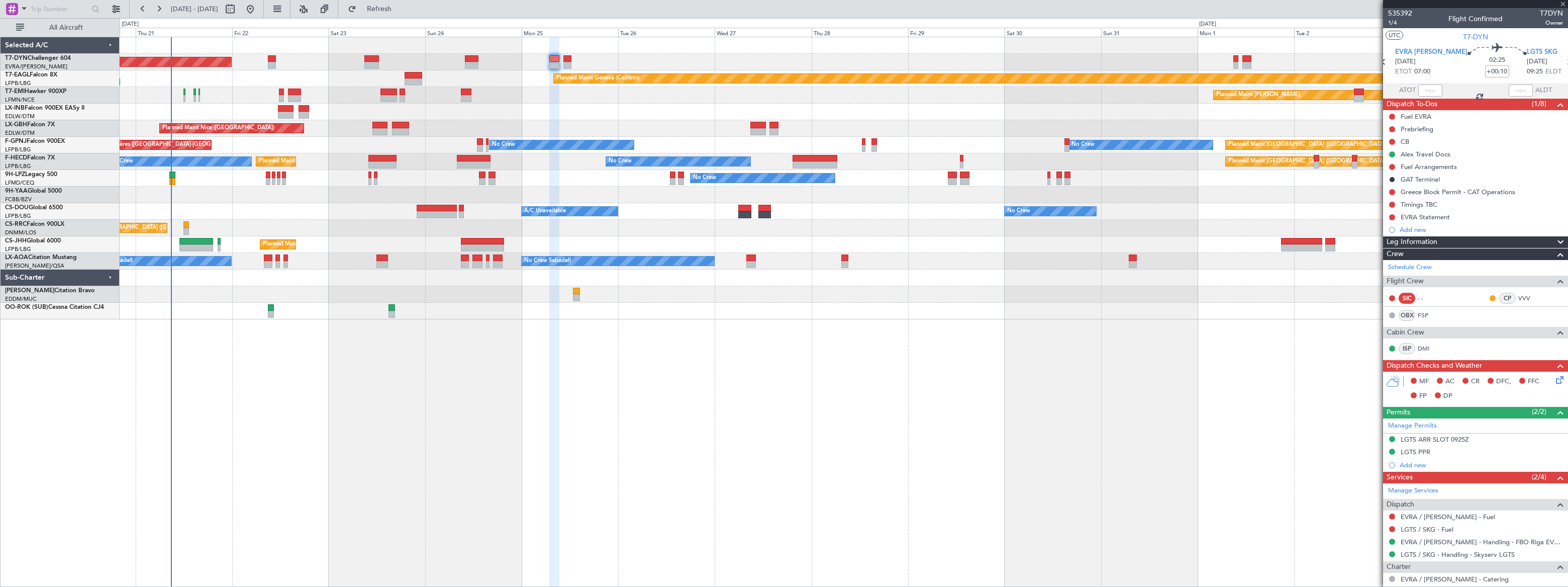
type input "4"
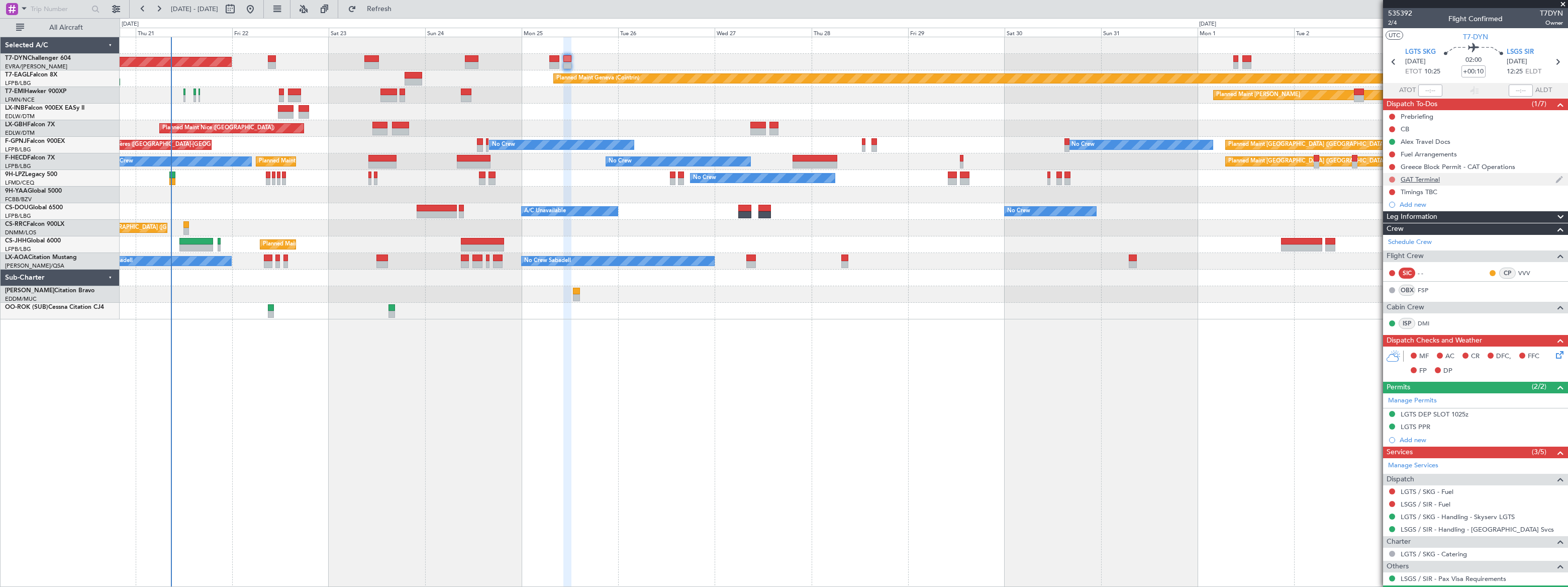
click at [1149, 178] on button at bounding box center [1391, 179] width 6 height 6
click at [1149, 227] on li "Completed" at bounding box center [1392, 224] width 54 height 15
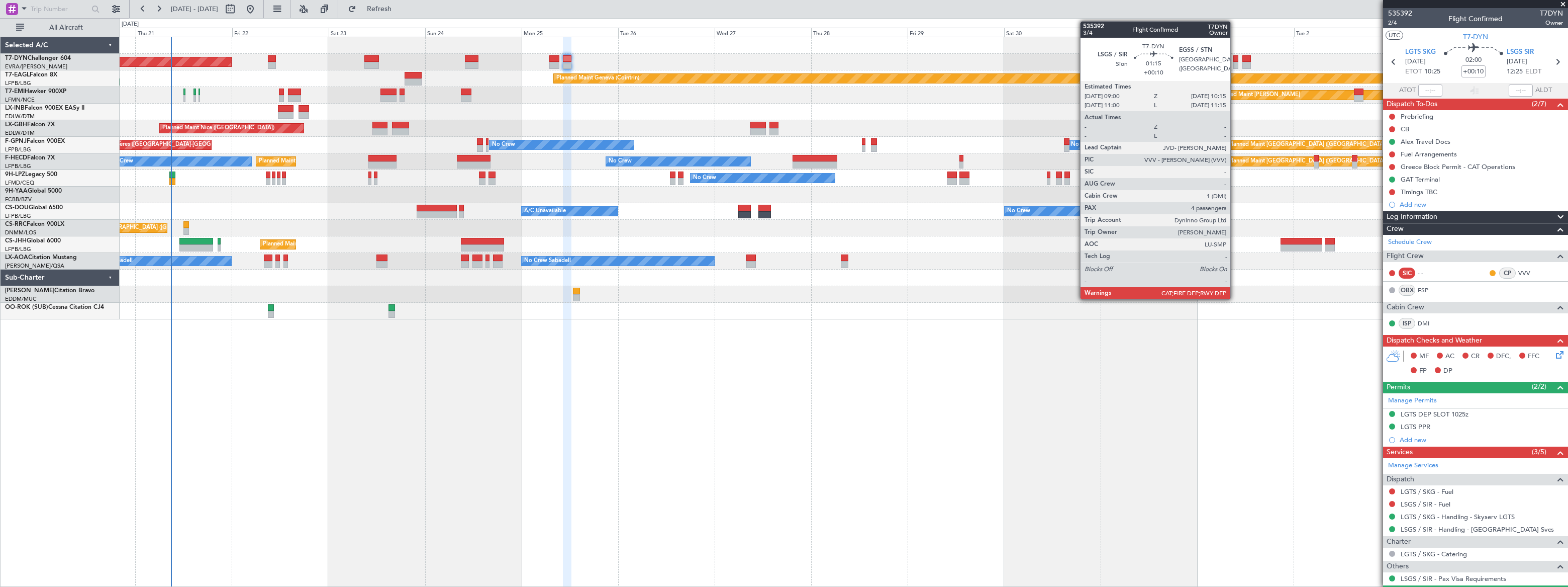
click at [1149, 61] on div at bounding box center [1236, 59] width 6 height 7
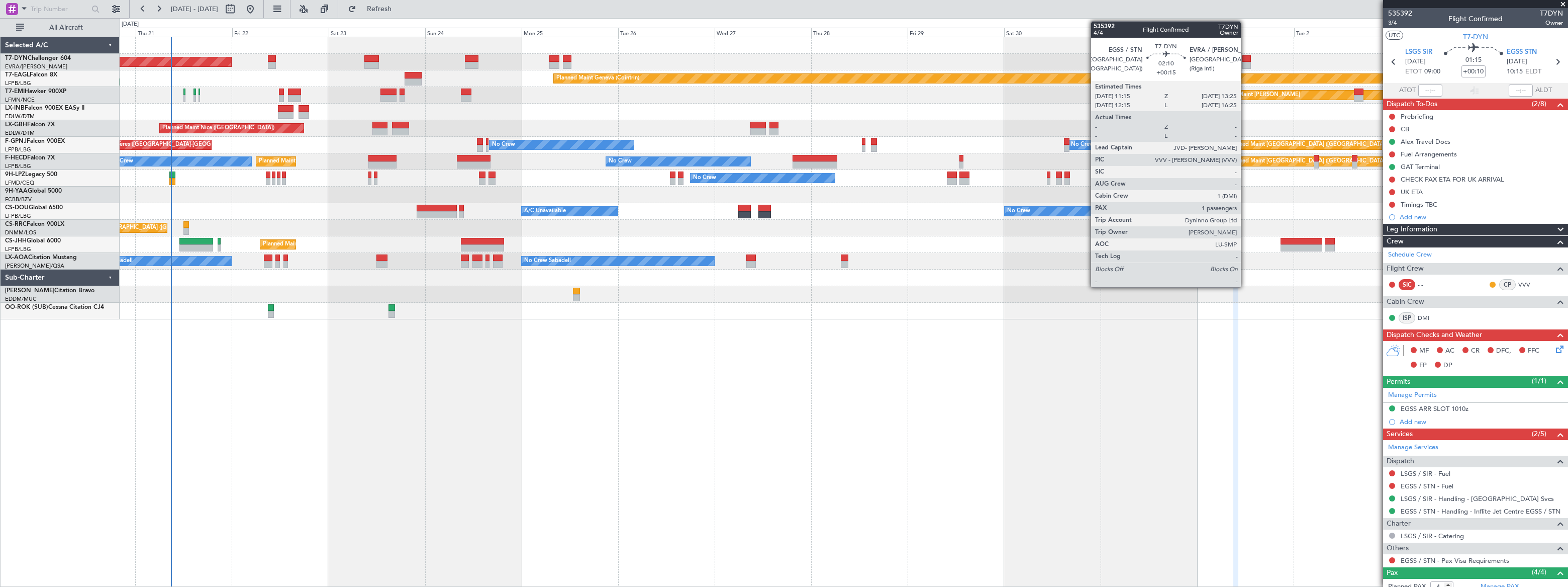
click at [1149, 60] on div at bounding box center [1247, 59] width 9 height 7
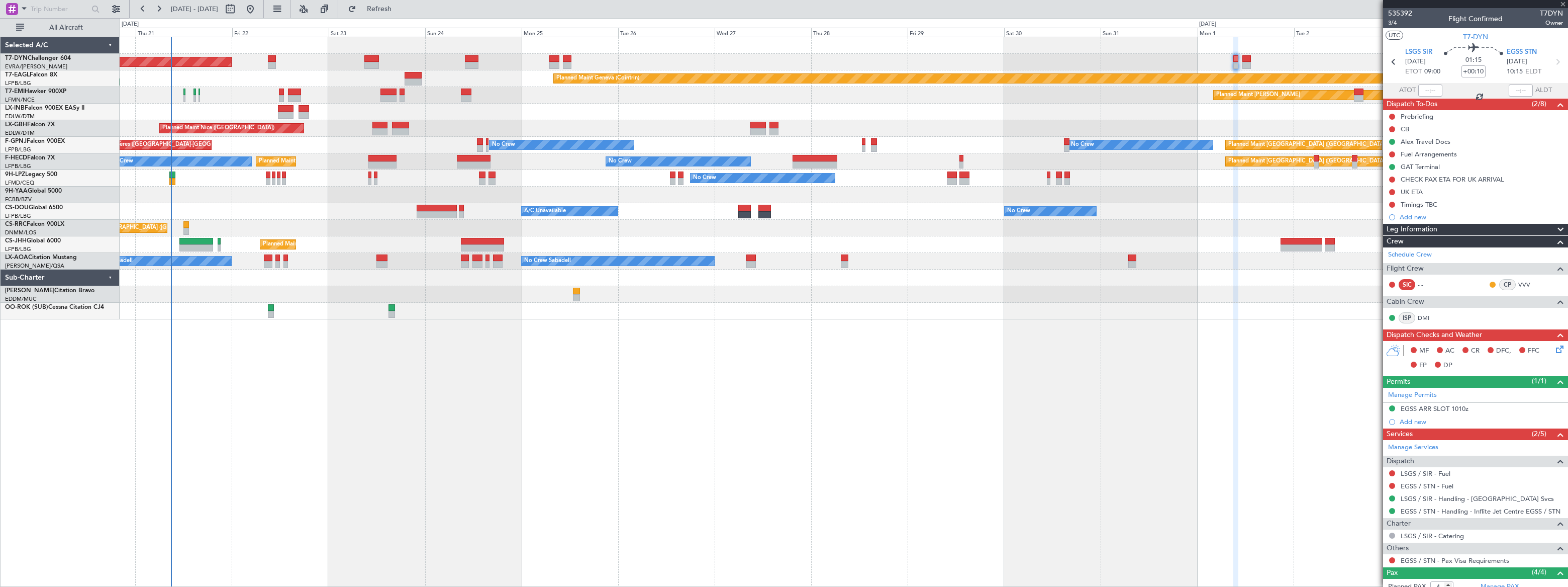
type input "+00:15"
type input "1"
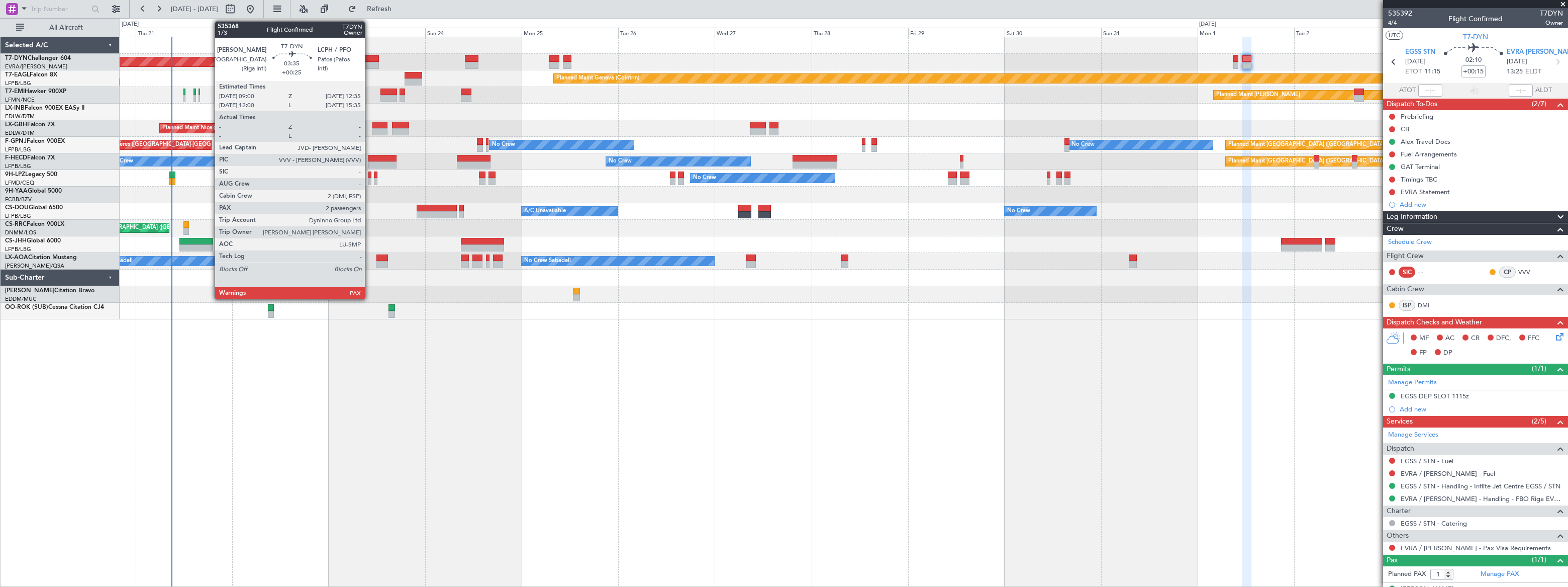
click at [369, 58] on div at bounding box center [371, 59] width 15 height 7
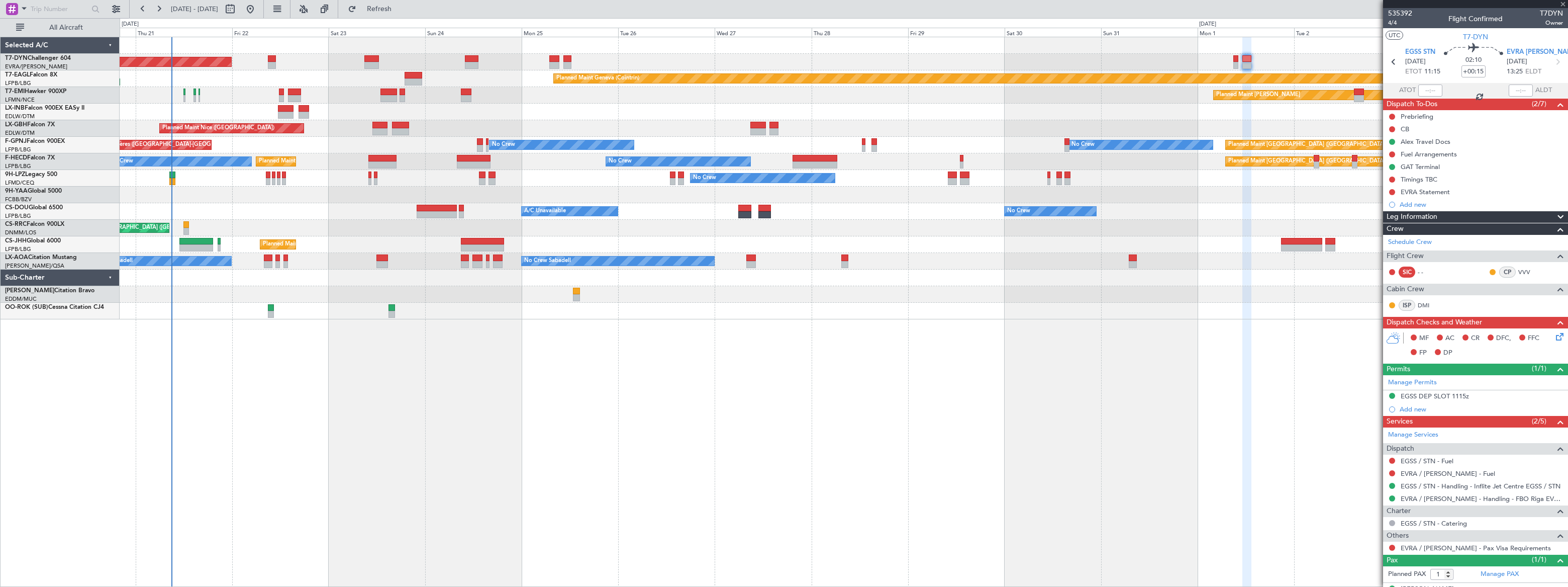
type input "+00:25"
type input "3"
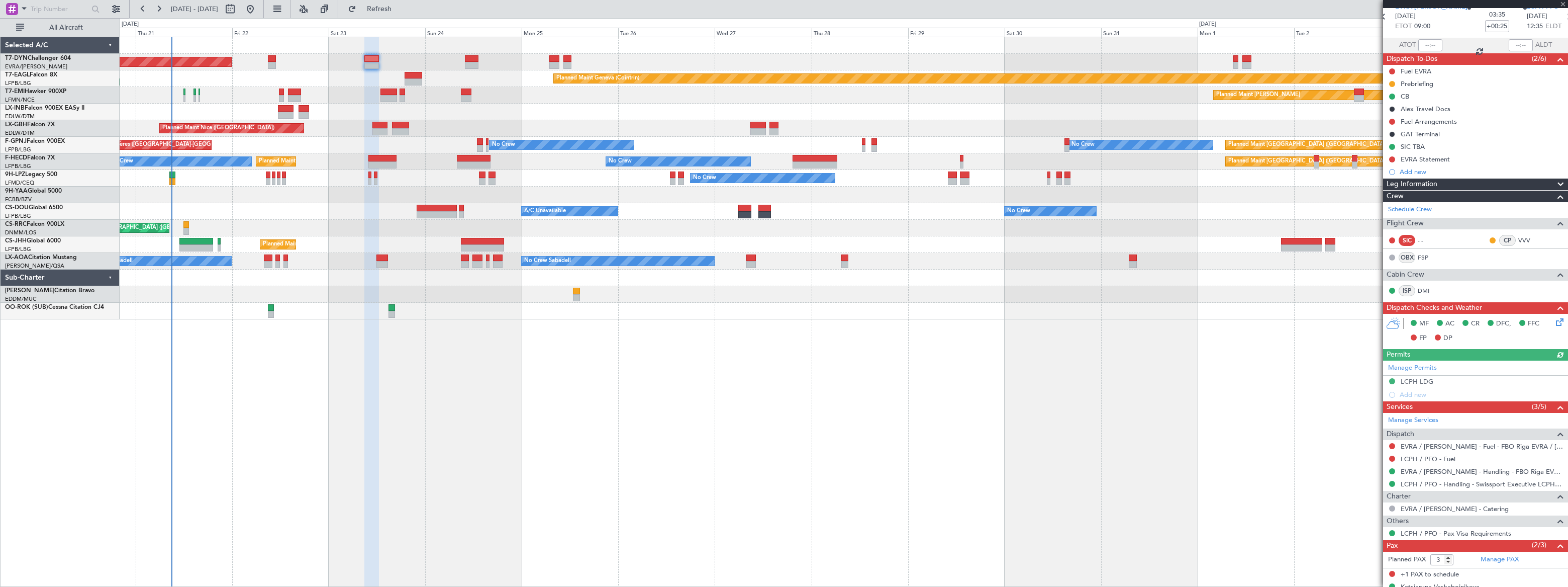
scroll to position [83, 0]
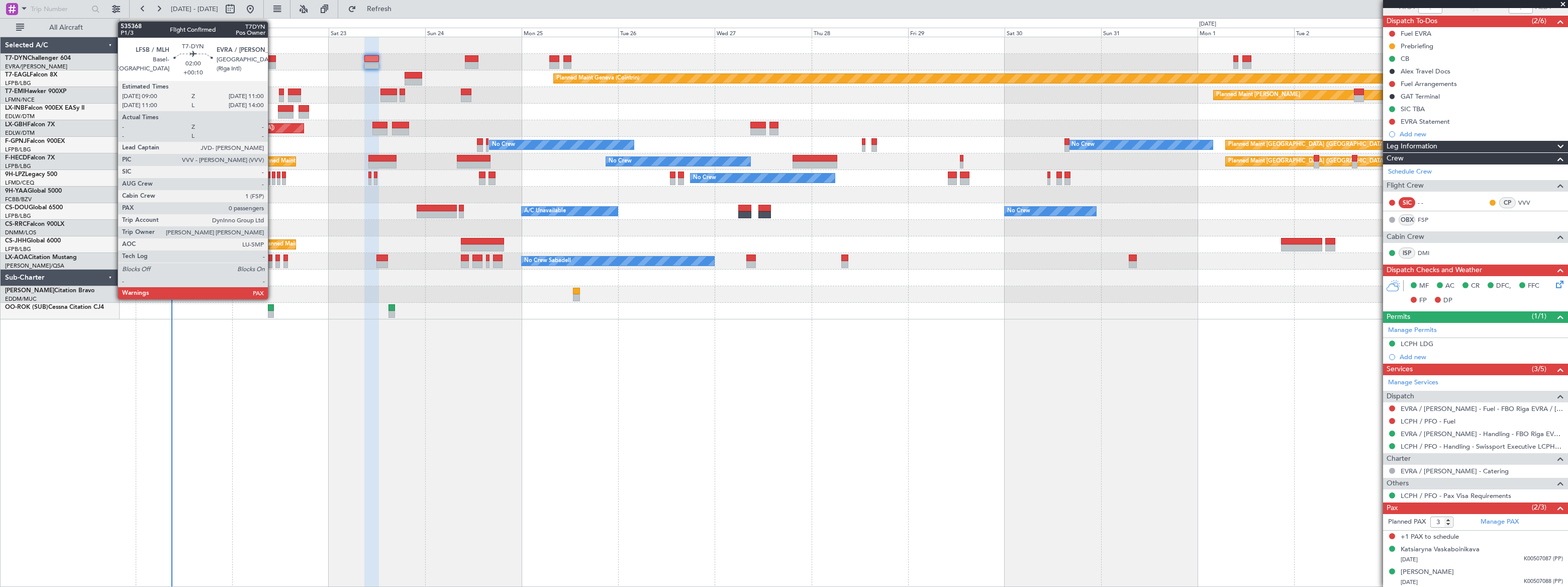
click at [272, 59] on div at bounding box center [272, 59] width 8 height 7
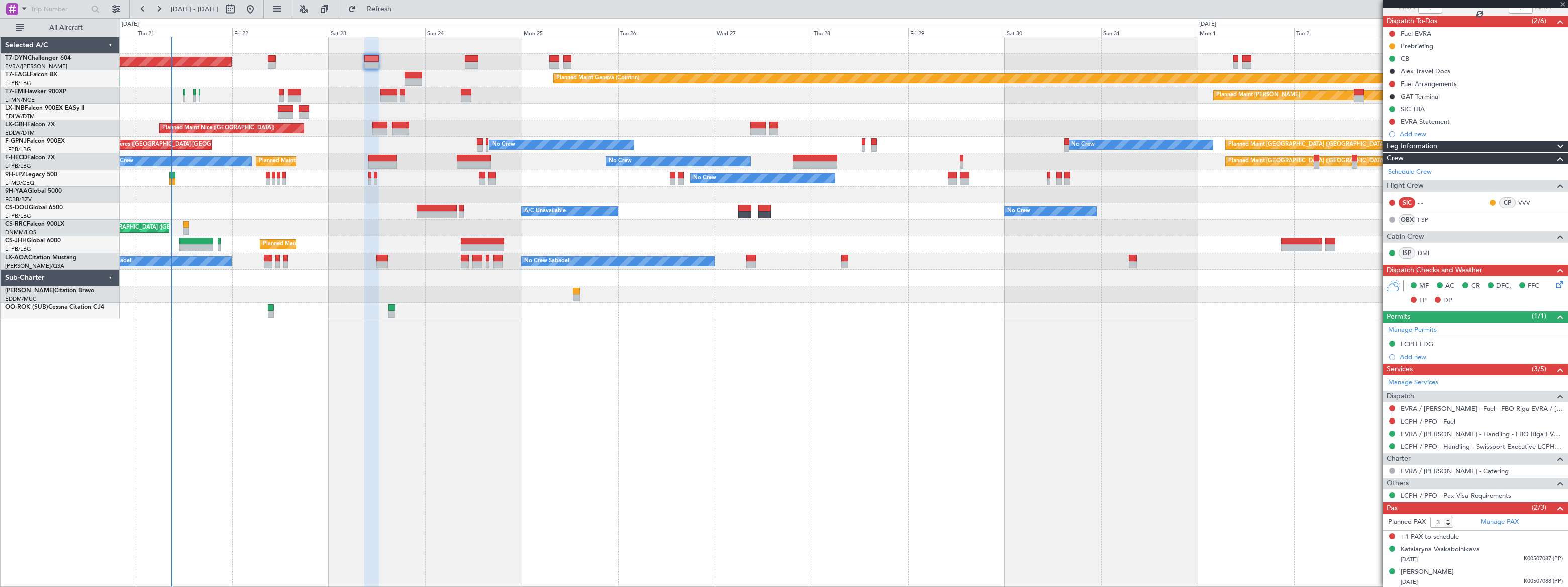
type input "+00:10"
type input "0"
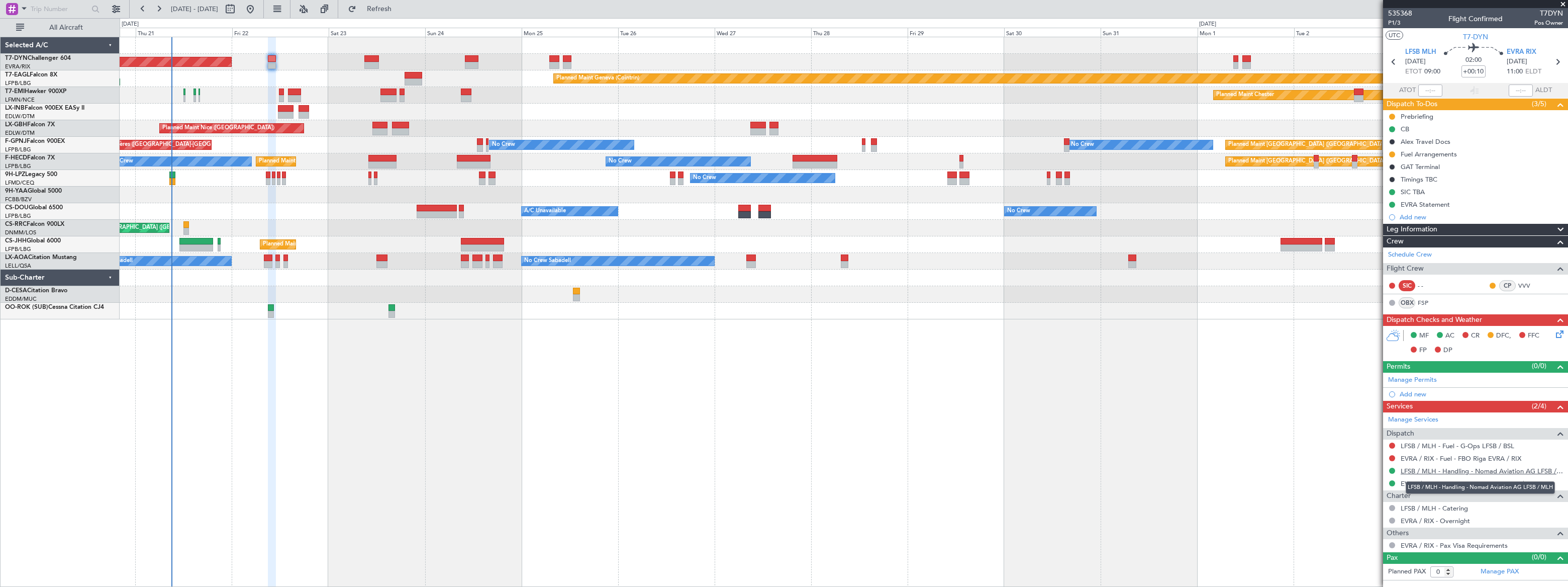
click at [1442, 468] on link "LFSB / MLH - Handling - Nomad Aviation AG LFSB / MLH" at bounding box center [1481, 470] width 163 height 8
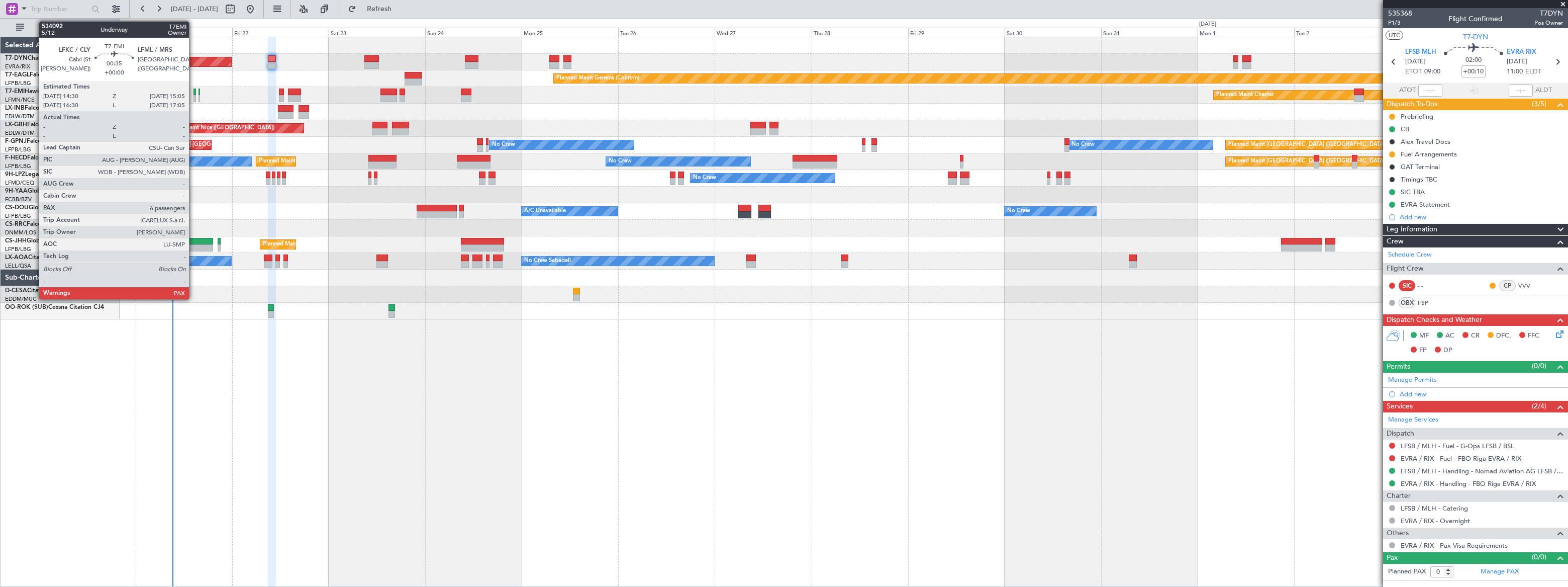
click at [193, 95] on div at bounding box center [194, 98] width 3 height 7
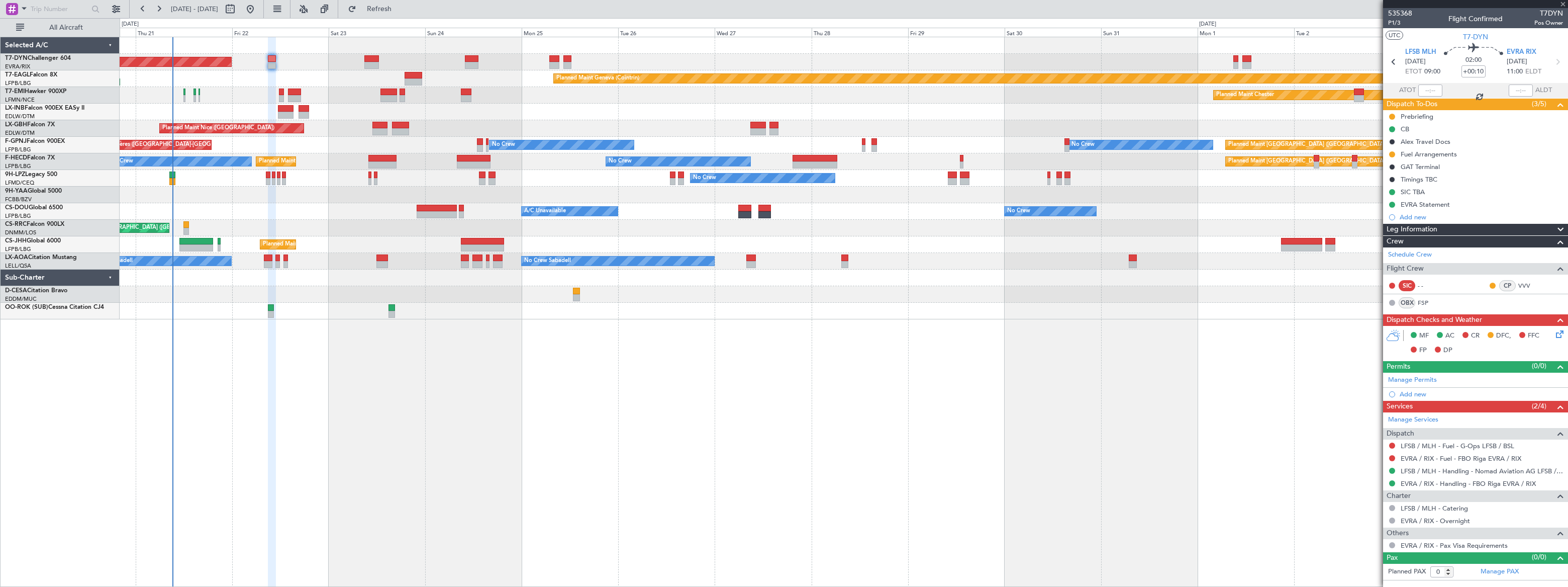
click at [194, 95] on div at bounding box center [194, 98] width 3 height 7
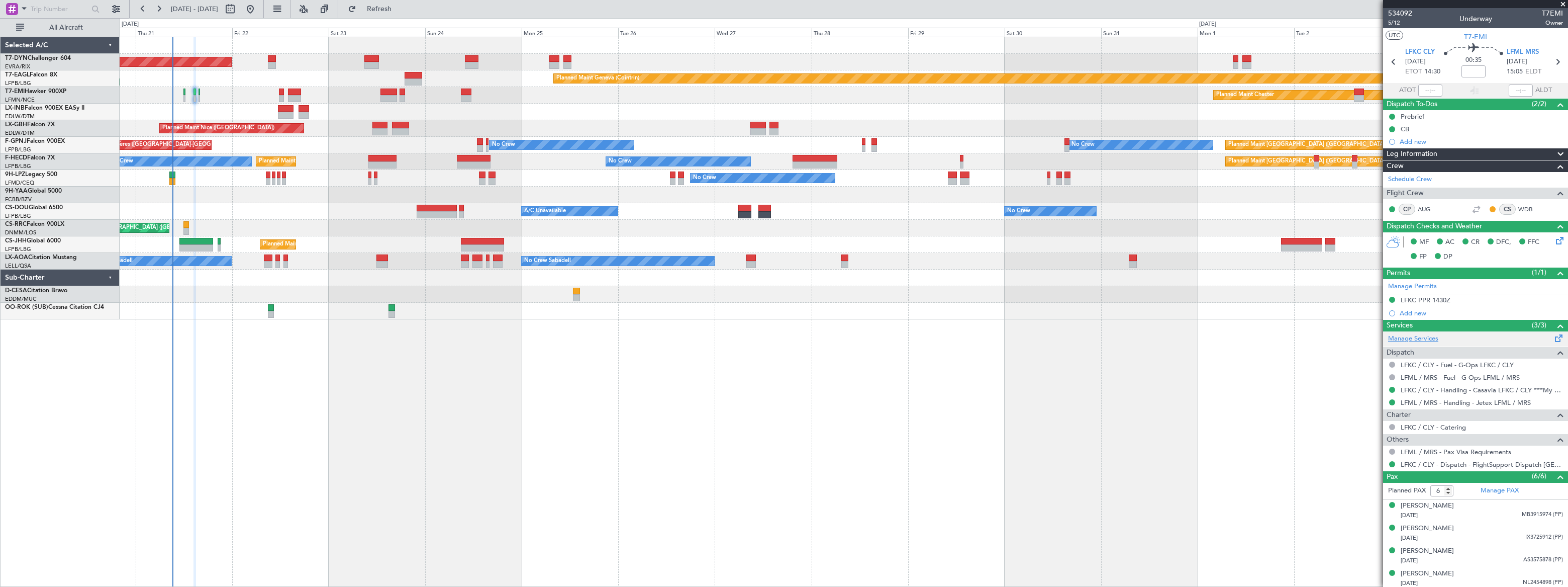
click at [1423, 338] on link "Manage Services" at bounding box center [1413, 339] width 50 height 10
click at [1422, 338] on link "Manage Services" at bounding box center [1413, 339] width 50 height 10
click at [400, 6] on span "Refresh" at bounding box center [379, 9] width 42 height 7
click at [400, 7] on span "Refreshing..." at bounding box center [379, 9] width 42 height 7
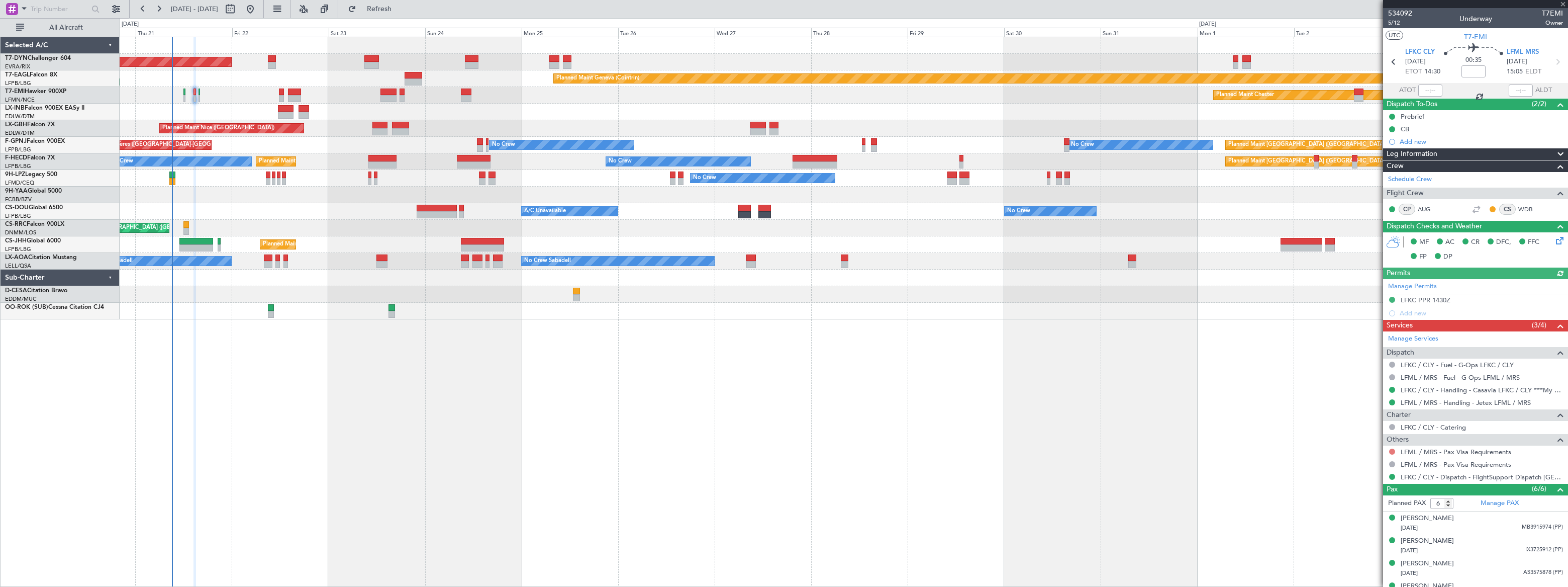
click at [1391, 449] on button at bounding box center [1391, 451] width 6 height 6
click at [1356, 509] on span "Requested" at bounding box center [1364, 510] width 32 height 10
click at [1483, 452] on link "LFML / MRS - Pax Visa Requirements" at bounding box center [1455, 451] width 110 height 8
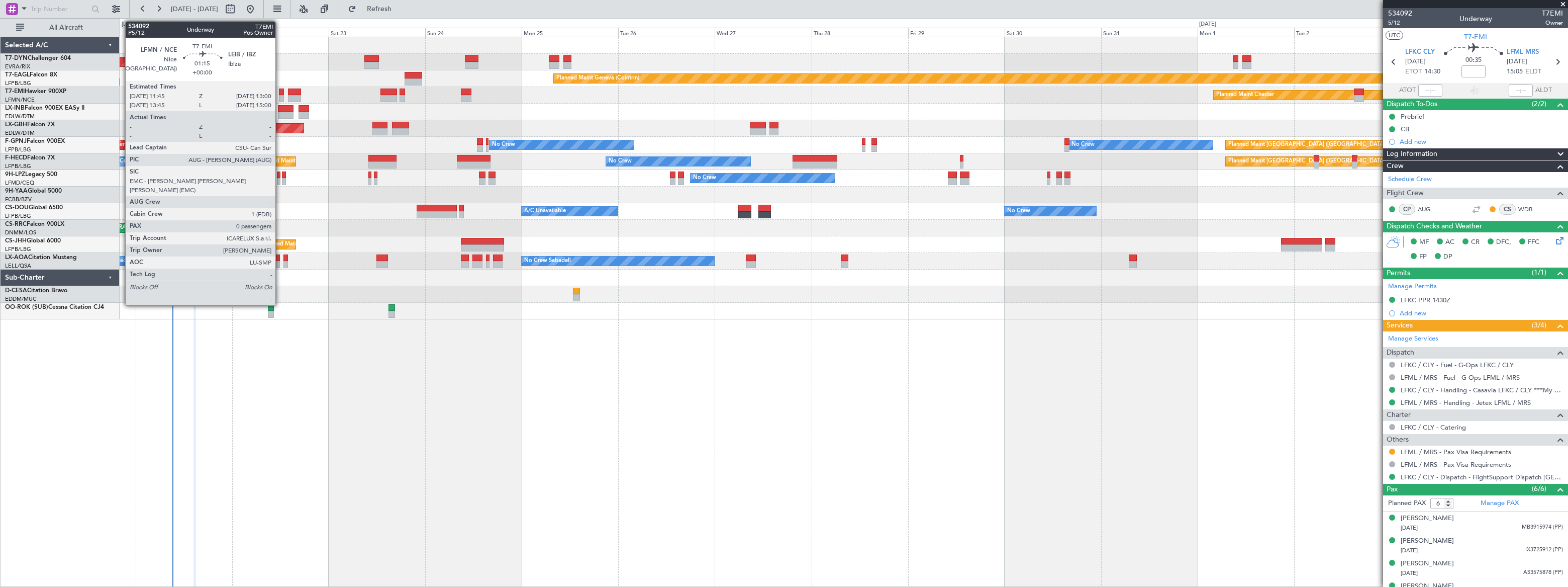
click at [280, 94] on div at bounding box center [281, 92] width 6 height 7
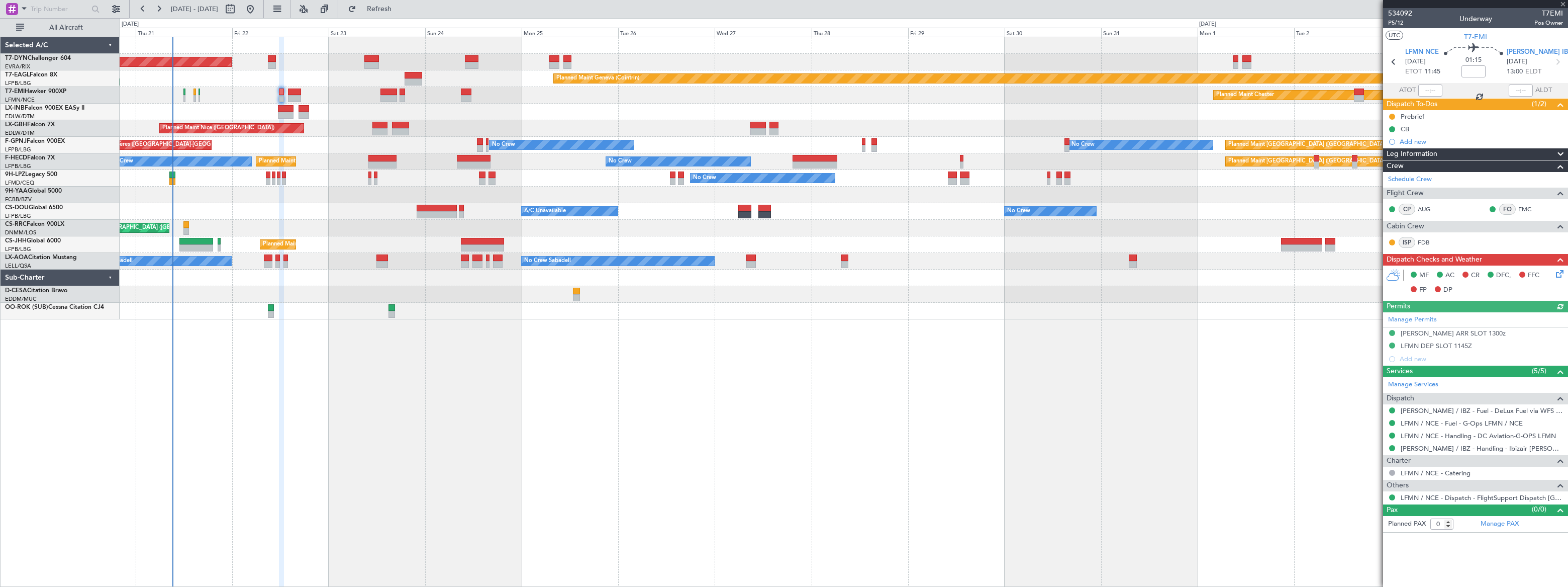
click at [193, 96] on div at bounding box center [194, 98] width 3 height 7
type input "6"
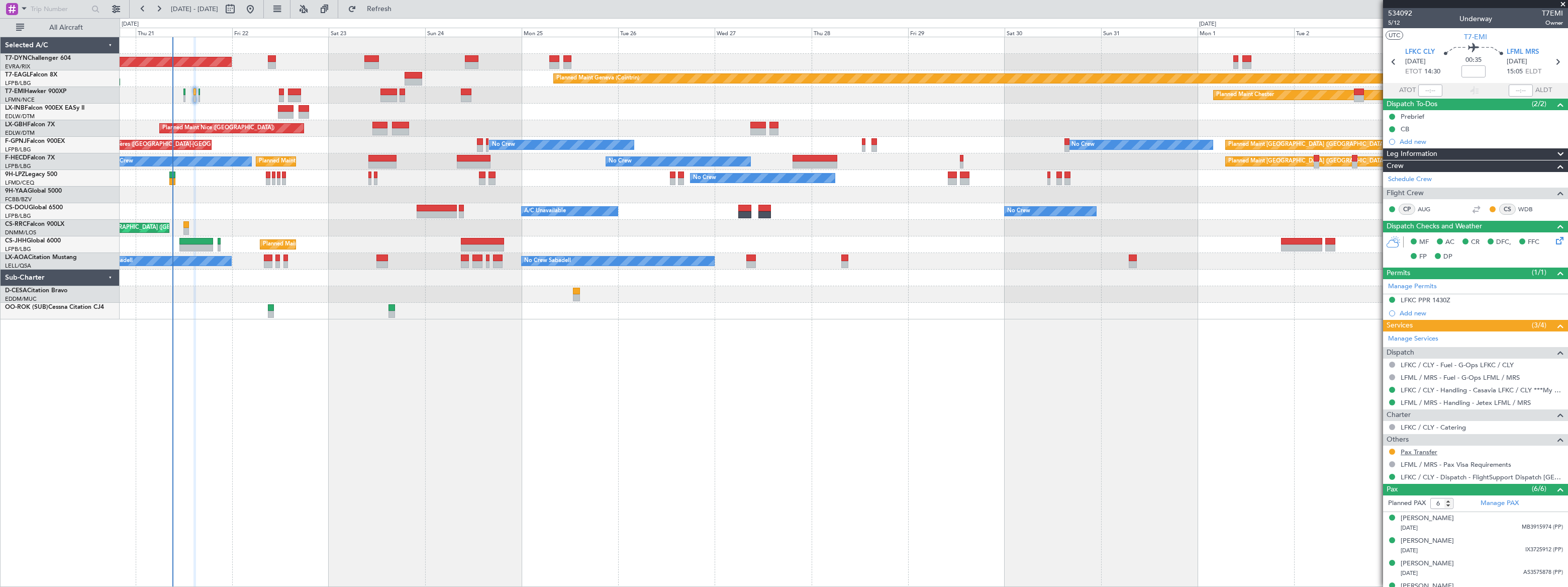
click at [1426, 450] on link "Pax Transfer" at bounding box center [1419, 451] width 37 height 8
click at [400, 6] on span "Refresh" at bounding box center [379, 9] width 42 height 7
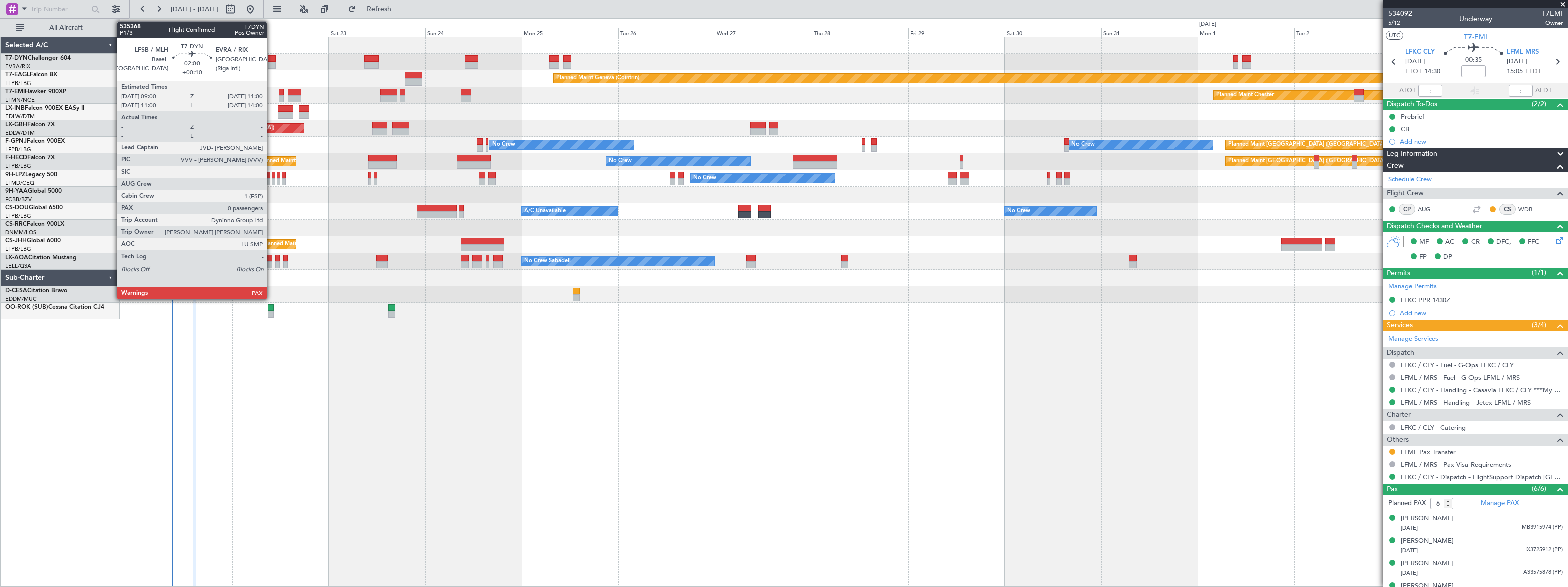
click at [271, 59] on div at bounding box center [272, 59] width 8 height 7
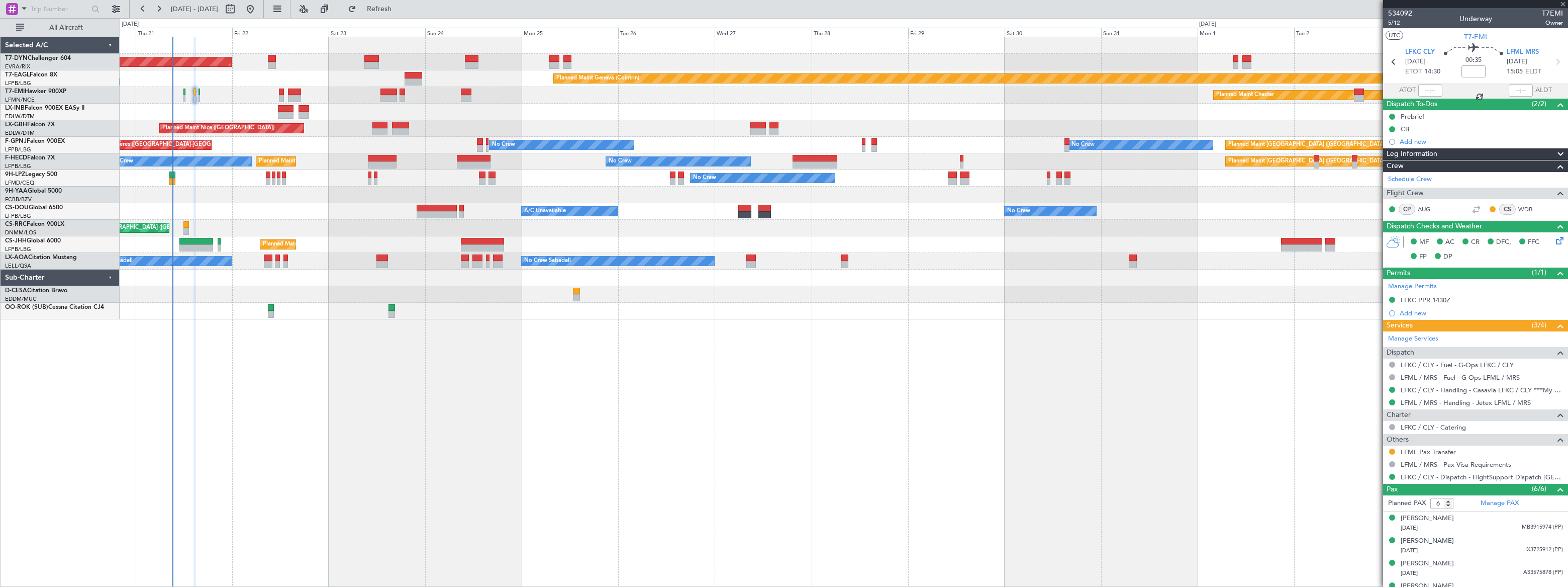
type input "+00:10"
type input "0"
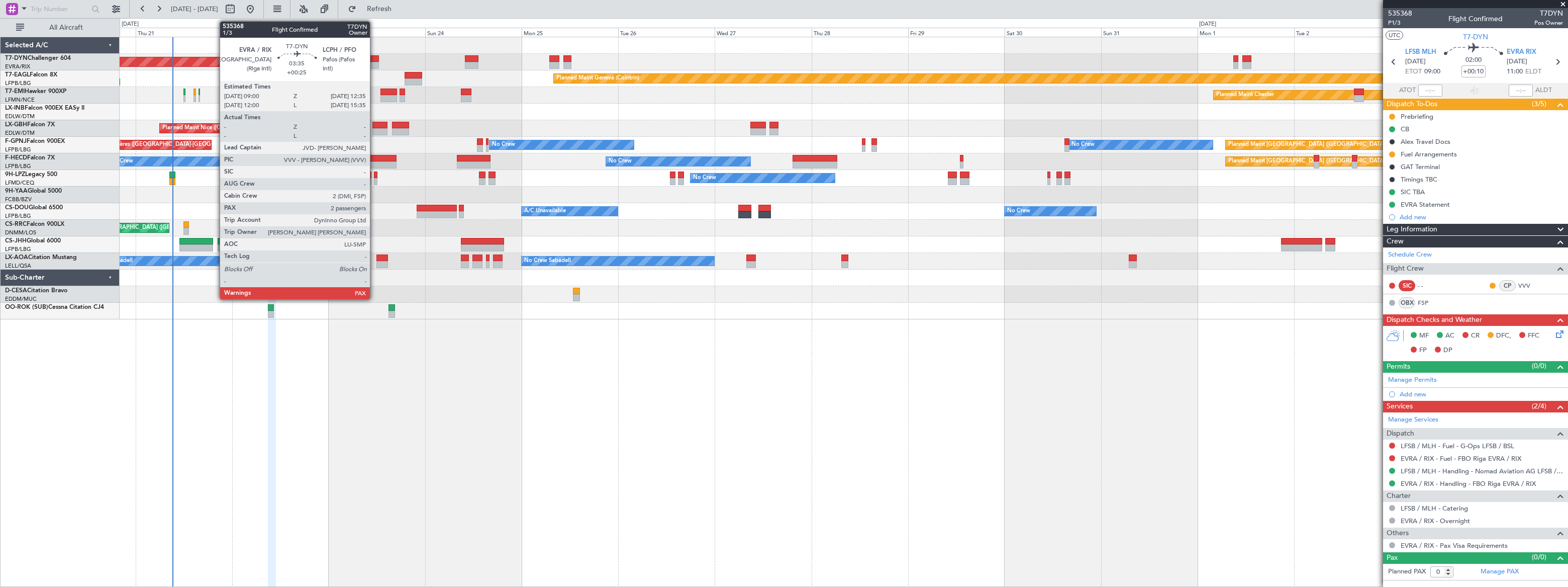
click at [374, 58] on div at bounding box center [371, 59] width 15 height 7
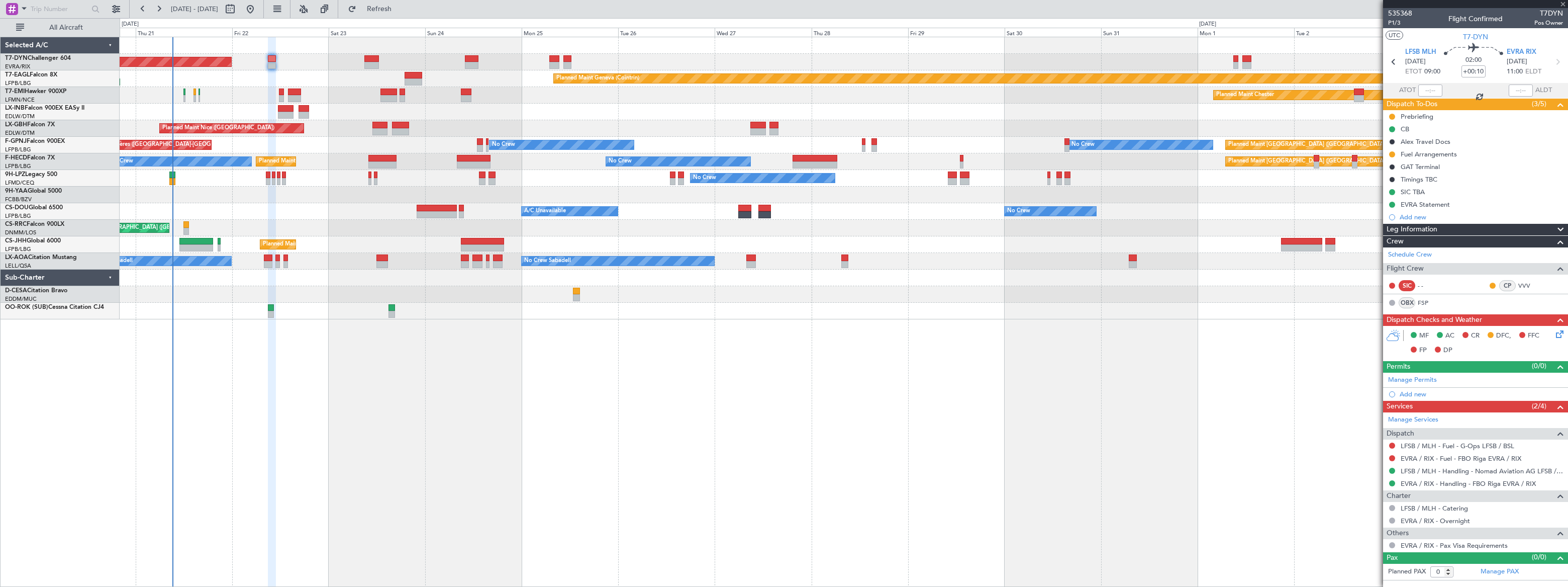
type input "+00:25"
type input "3"
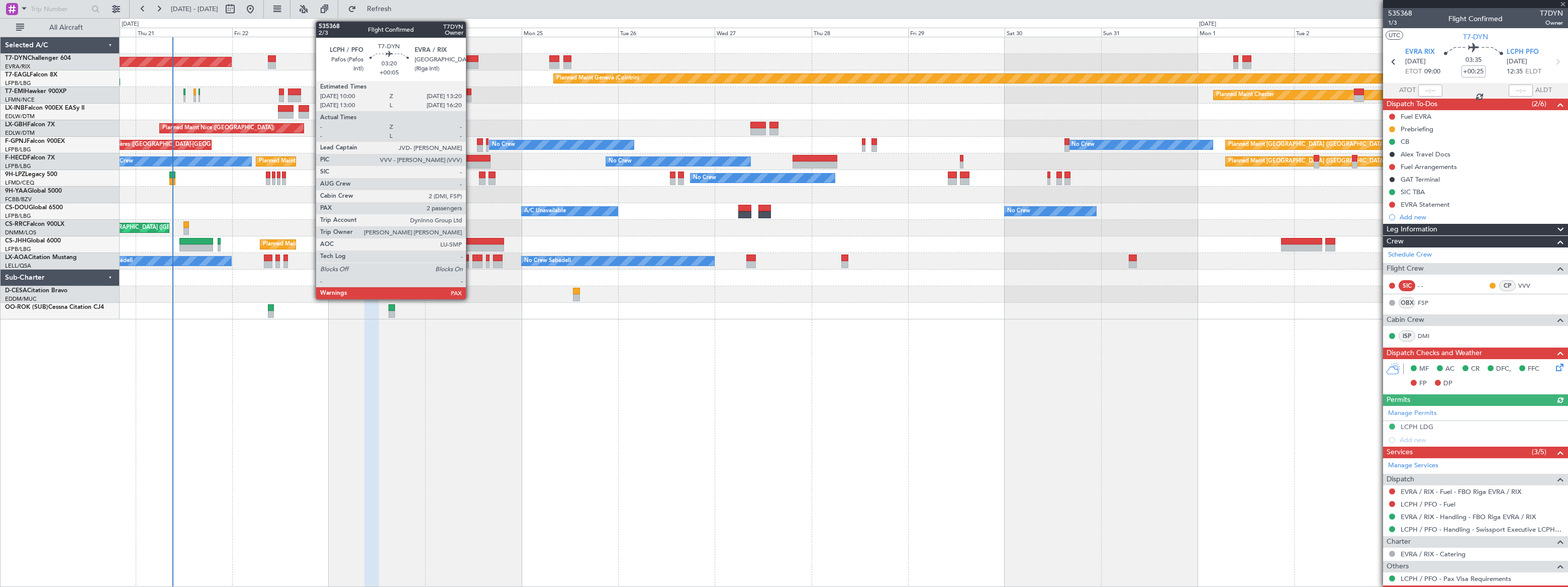
click at [471, 59] on div at bounding box center [471, 59] width 13 height 7
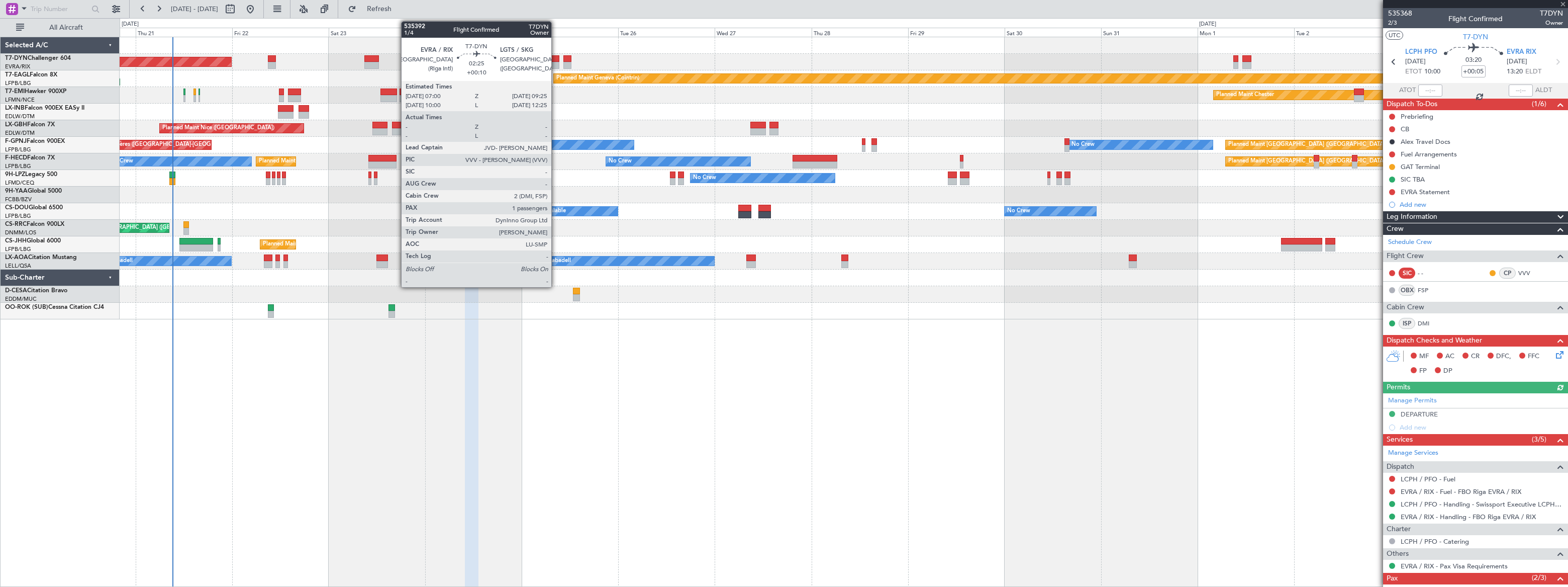
click at [556, 63] on div at bounding box center [554, 65] width 10 height 7
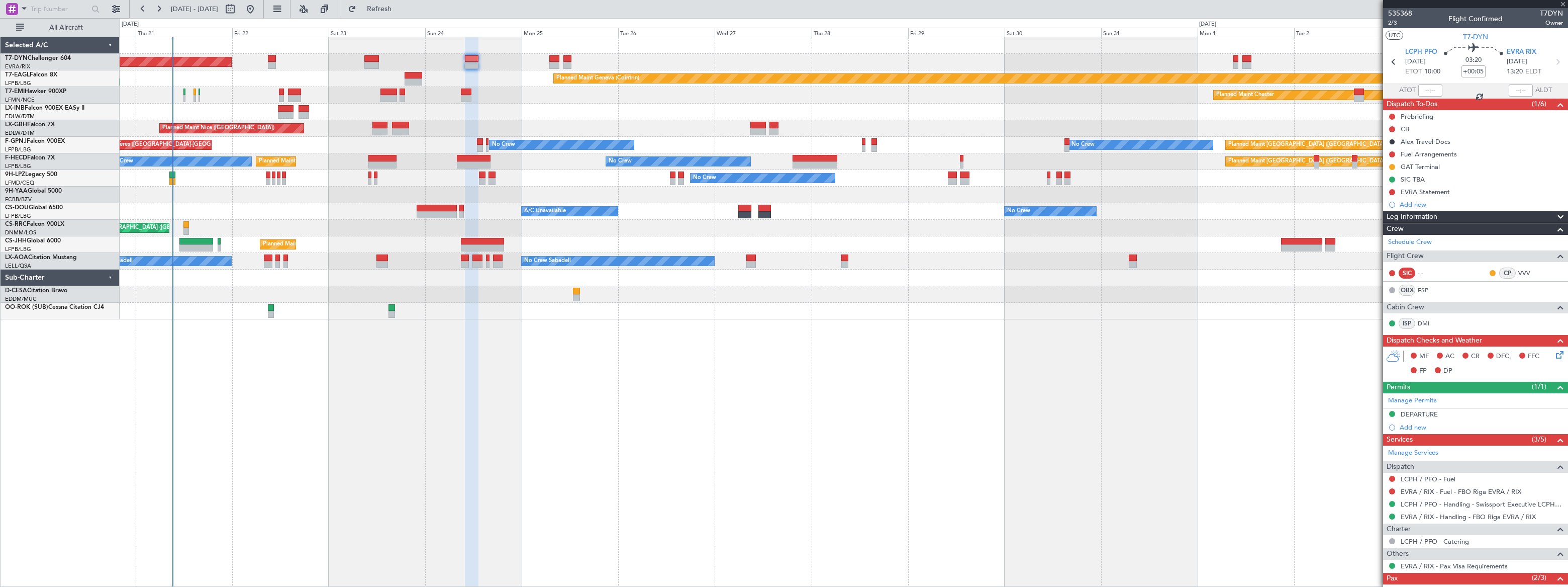
type input "+00:10"
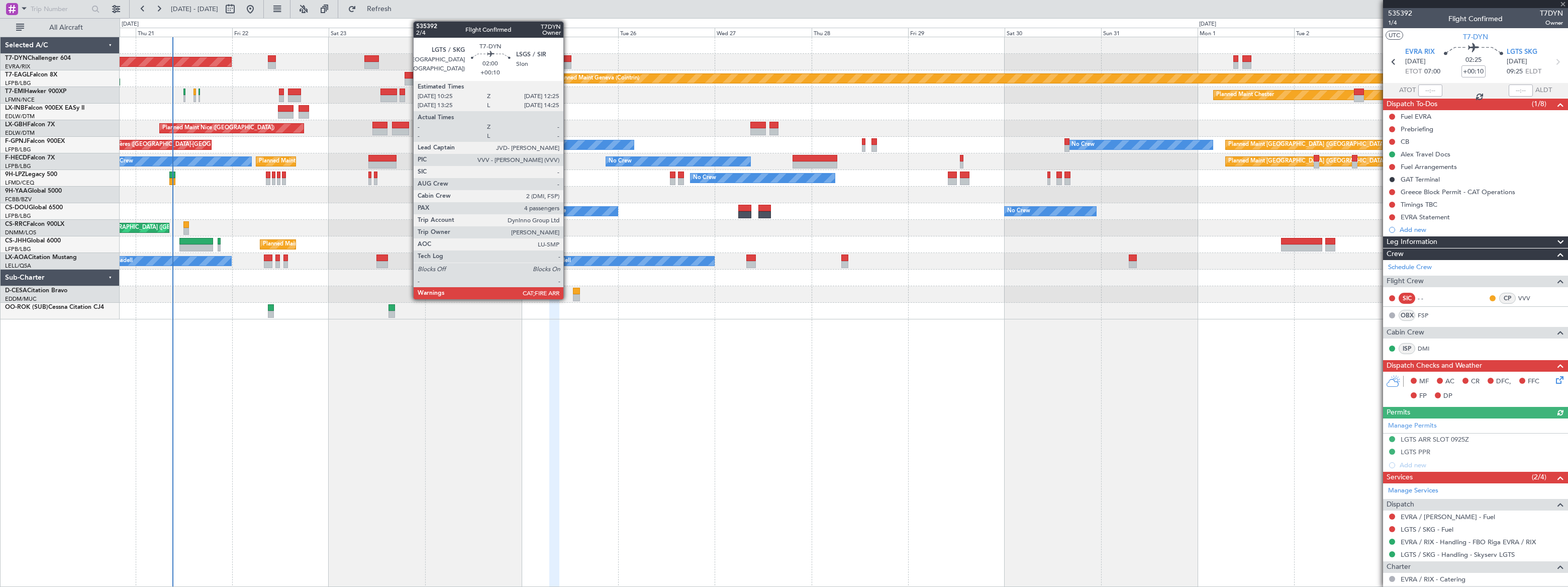
click at [568, 61] on div at bounding box center [567, 59] width 8 height 7
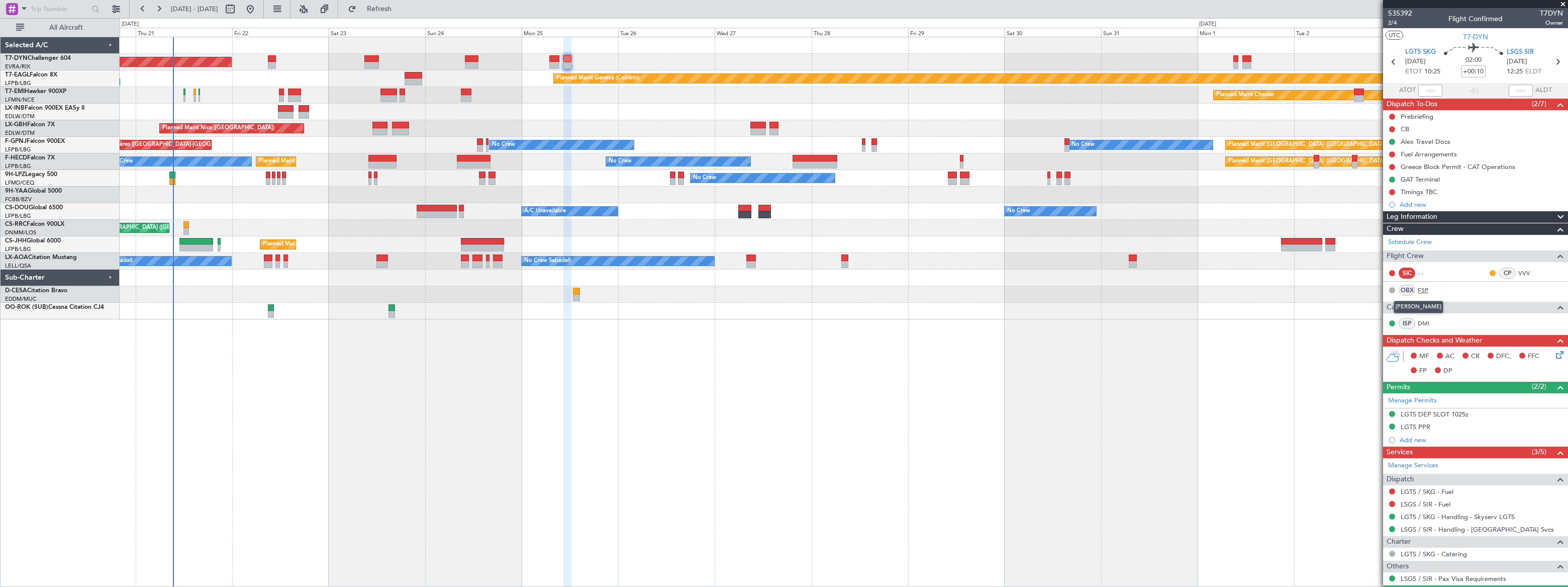
click at [1424, 288] on link "FSP" at bounding box center [1428, 290] width 22 height 9
click at [1422, 286] on link "FSP" at bounding box center [1428, 290] width 22 height 9
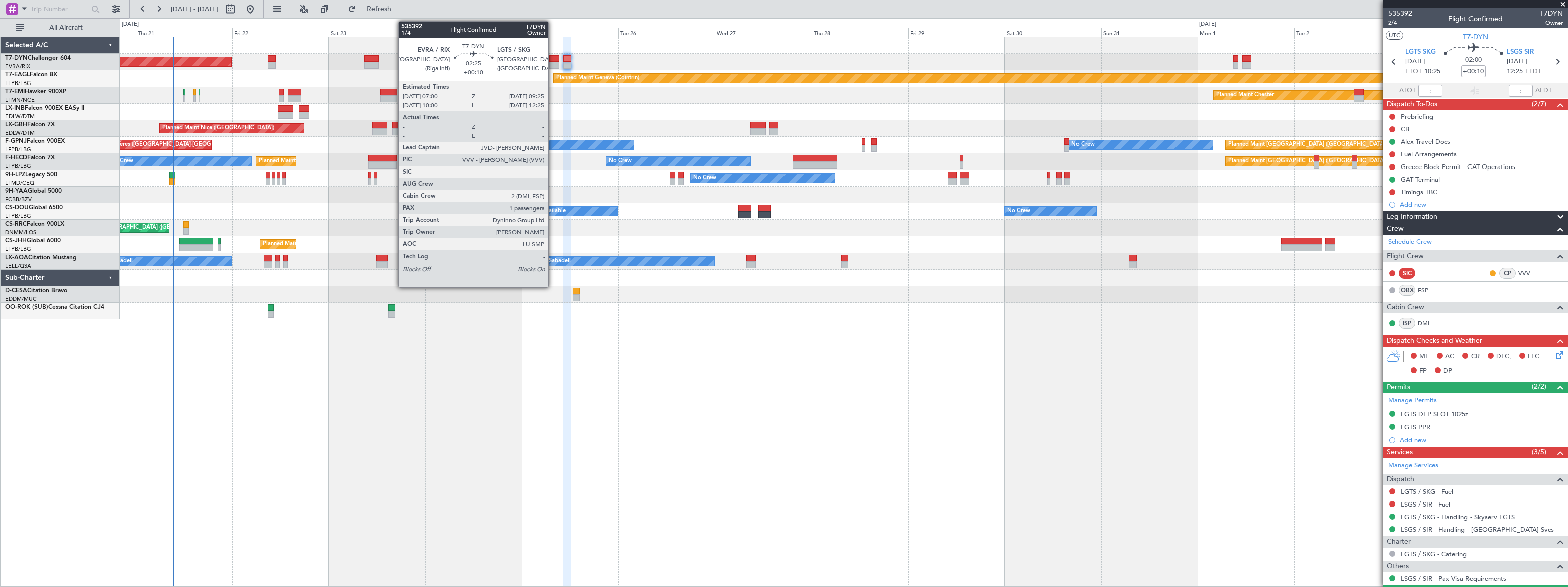
click at [553, 59] on div at bounding box center [554, 59] width 10 height 7
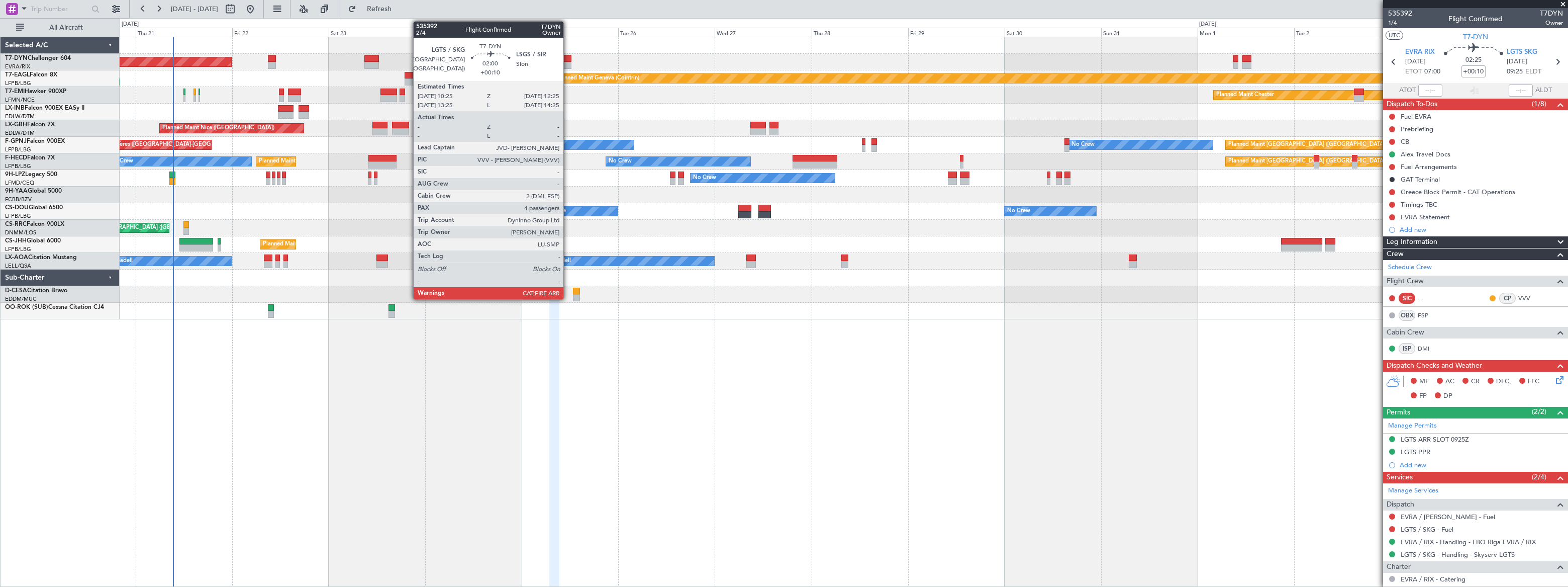
click at [568, 59] on div at bounding box center [567, 59] width 8 height 7
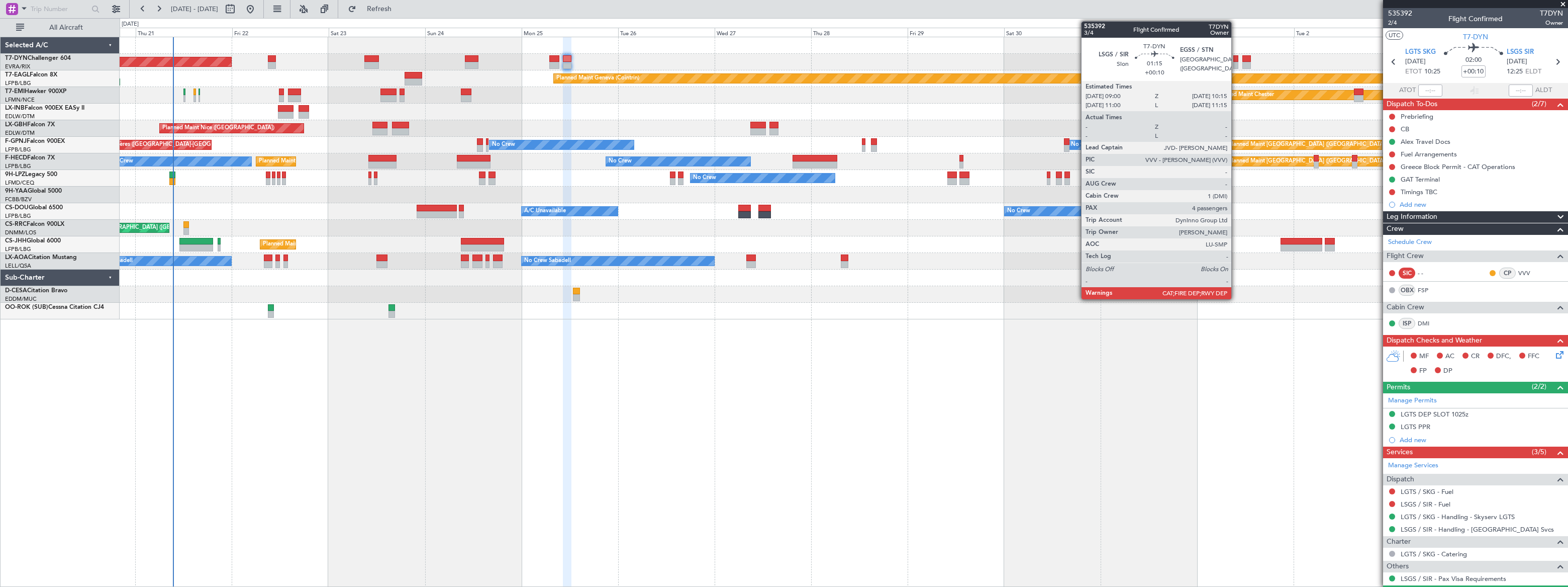
click at [1236, 60] on div at bounding box center [1236, 59] width 6 height 7
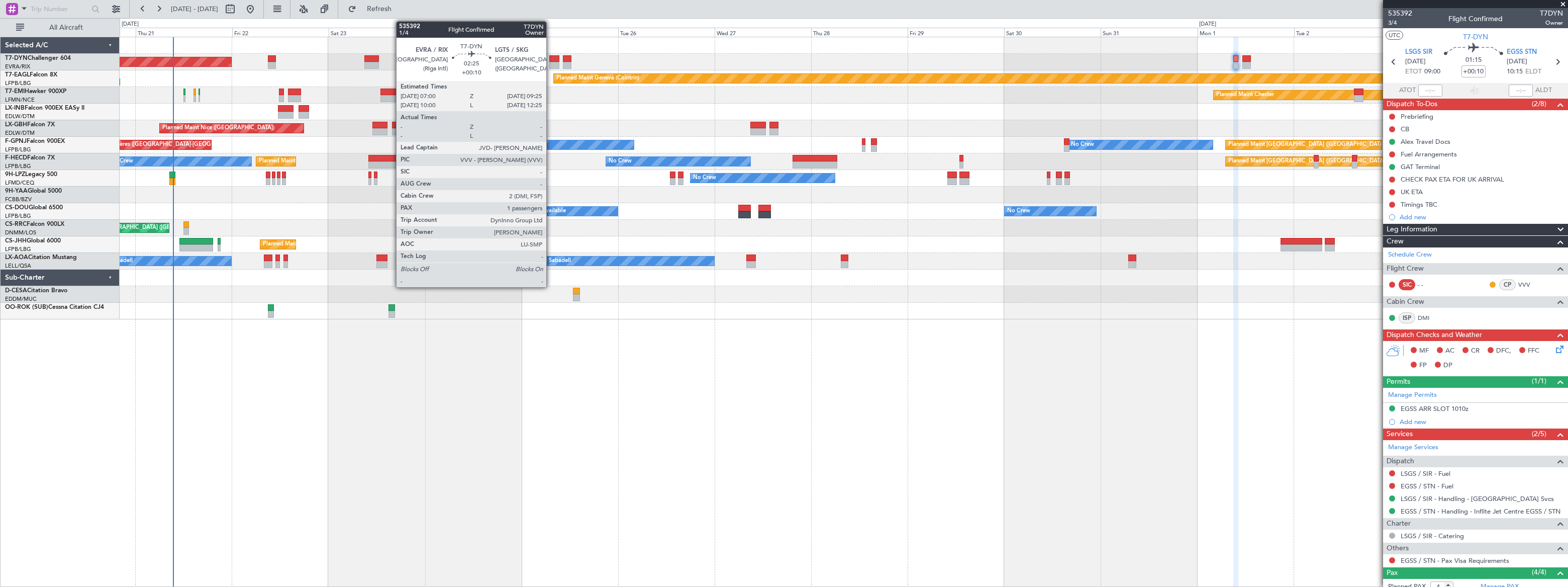
click at [551, 63] on div at bounding box center [554, 65] width 10 height 7
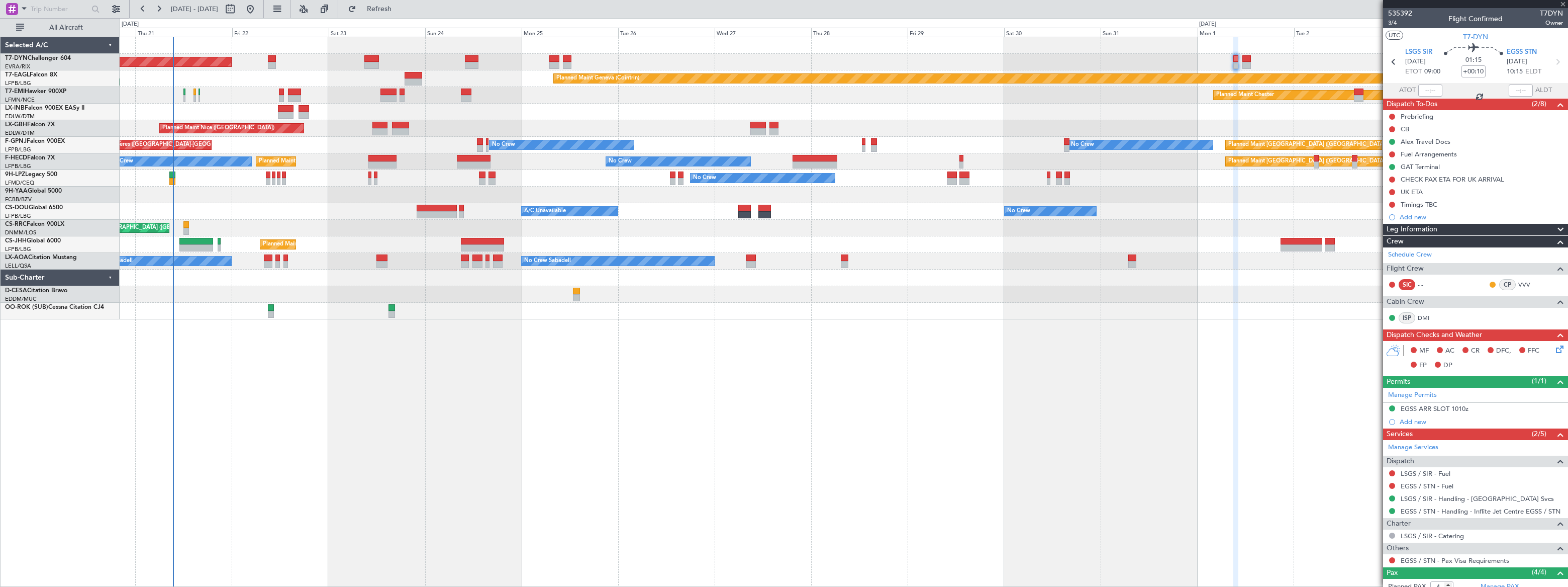
type input "1"
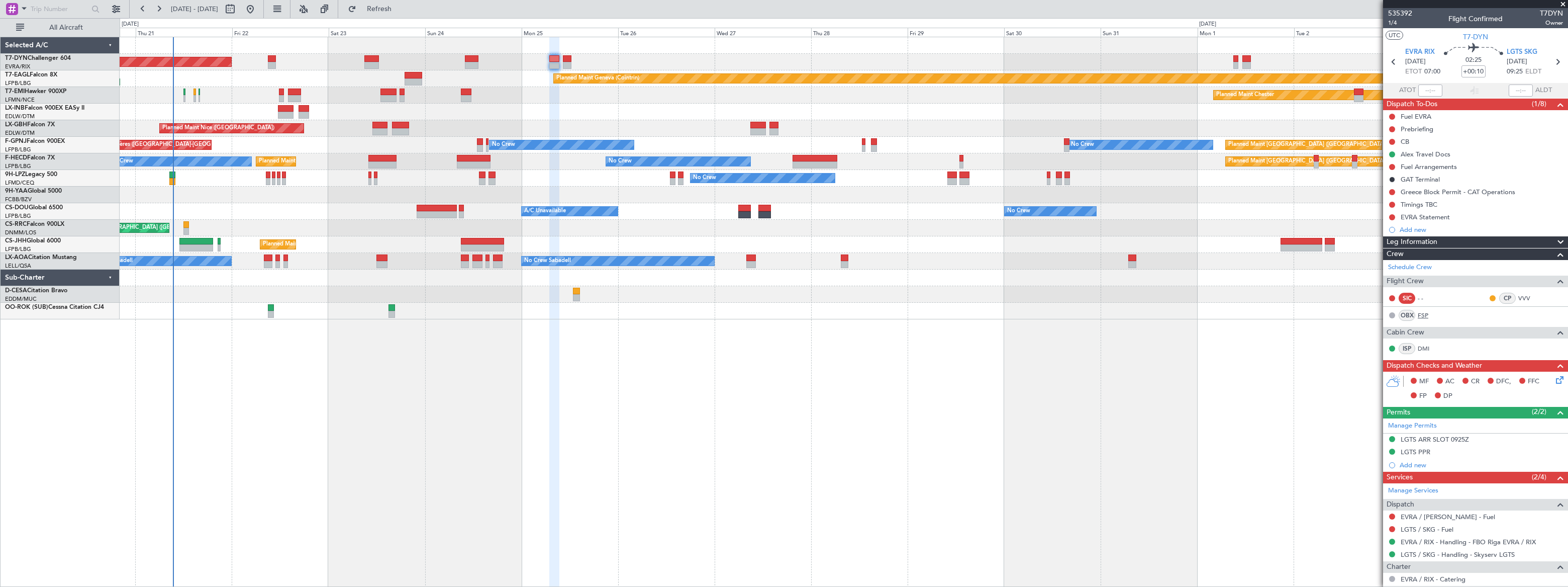
click at [1422, 315] on link "FSP" at bounding box center [1428, 315] width 22 height 9
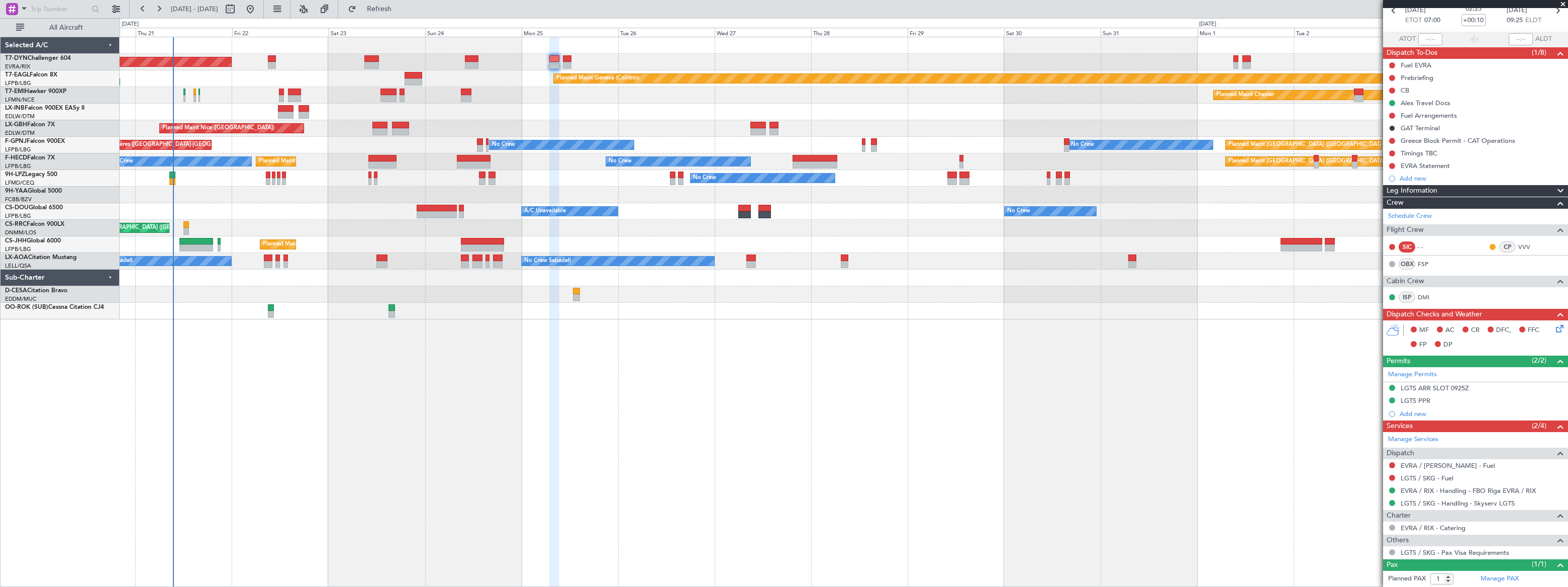
scroll to position [72, 0]
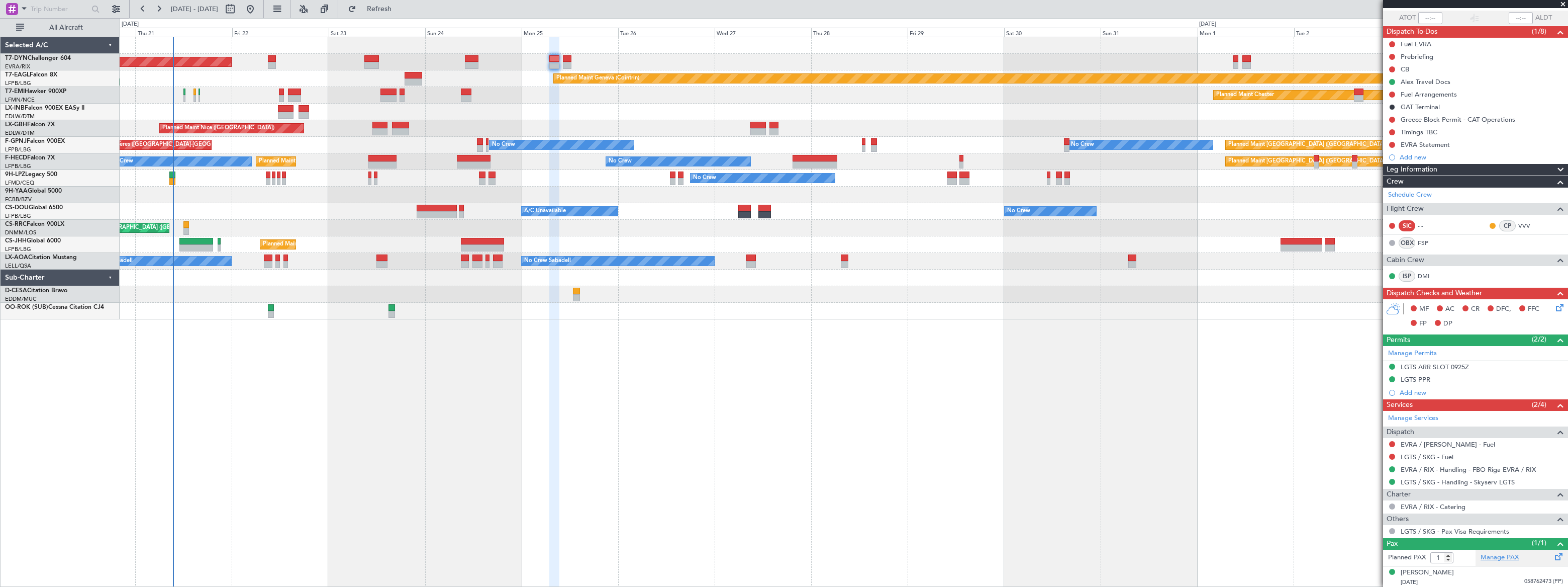
click at [1504, 558] on link "Manage PAX" at bounding box center [1500, 558] width 38 height 10
click at [260, 373] on div "Planned Maint [GEOGRAPHIC_DATA]-[GEOGRAPHIC_DATA] Planned Maint Geneva ([GEOGRA…" at bounding box center [844, 312] width 1447 height 550
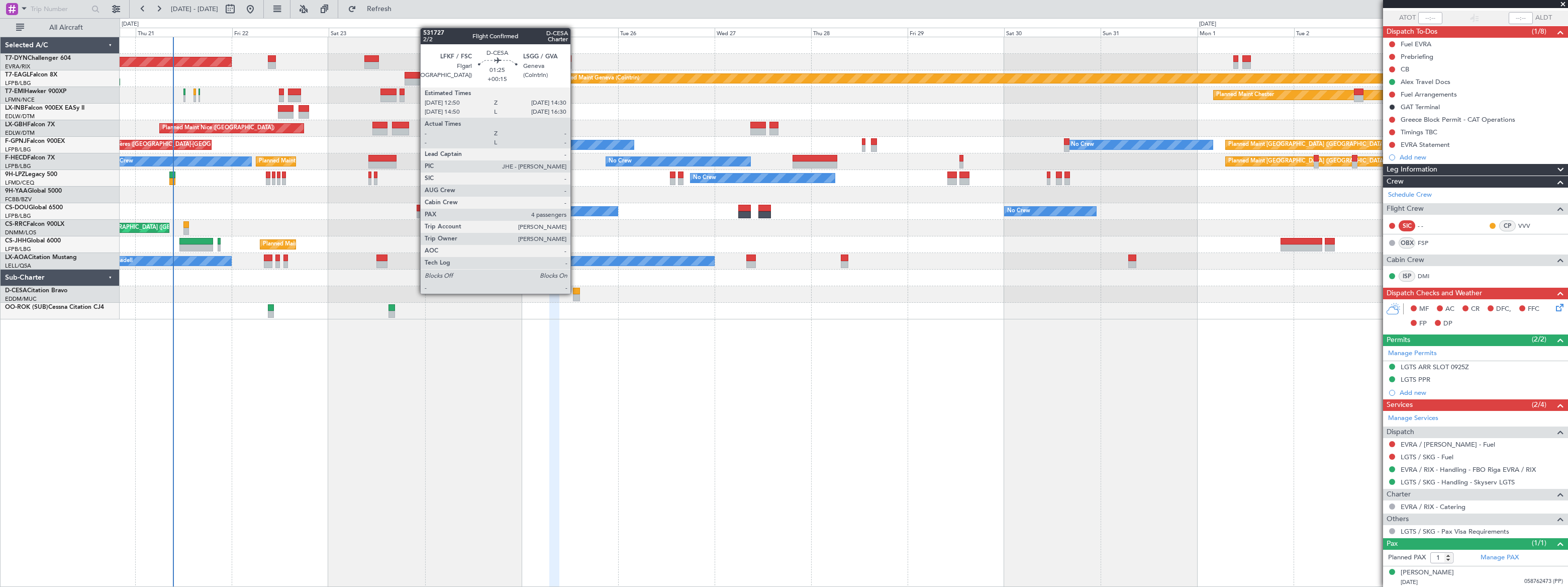
click at [577, 292] on div at bounding box center [576, 291] width 7 height 7
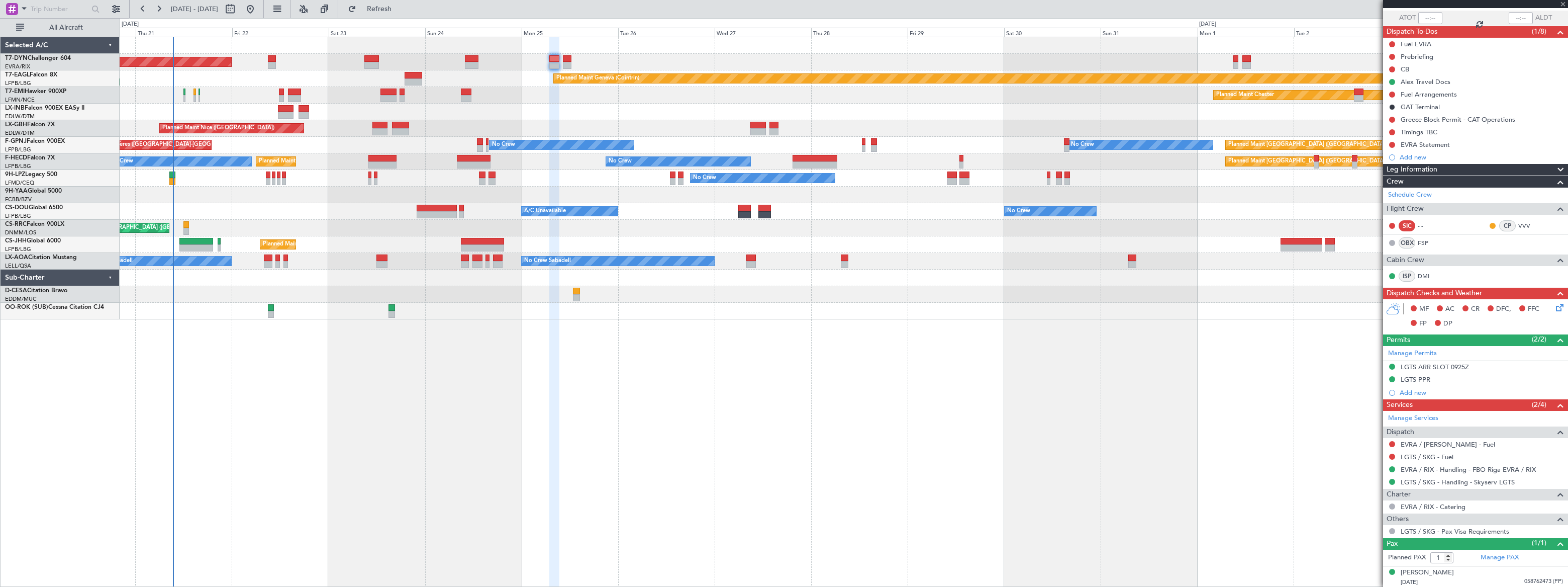
type input "+00:15"
type input "4"
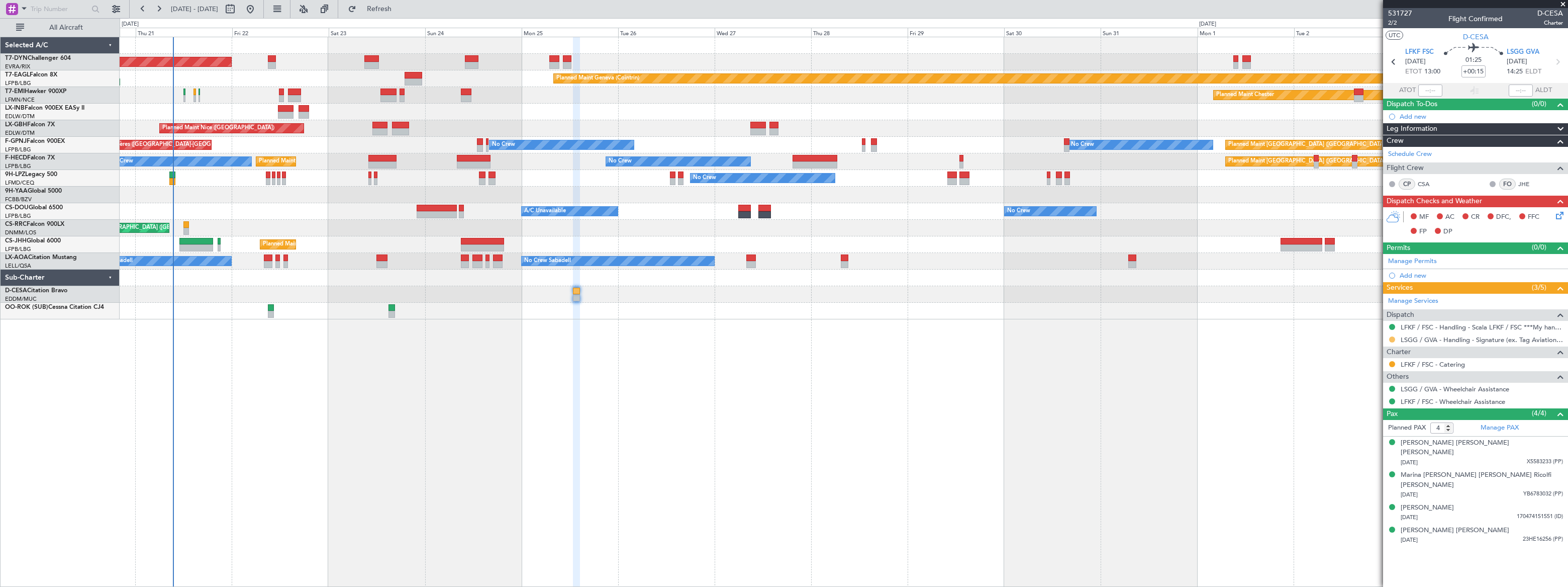
click at [1390, 339] on button at bounding box center [1391, 339] width 6 height 6
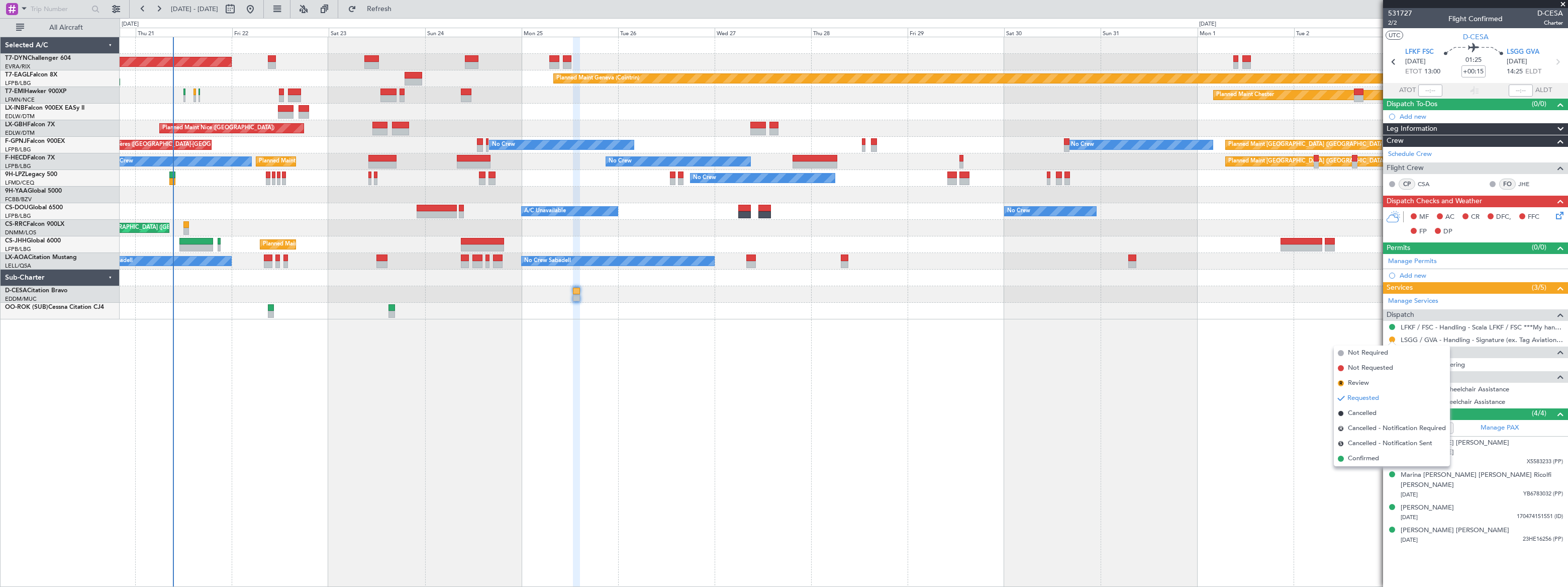
click at [1358, 457] on span "Confirmed" at bounding box center [1363, 459] width 31 height 10
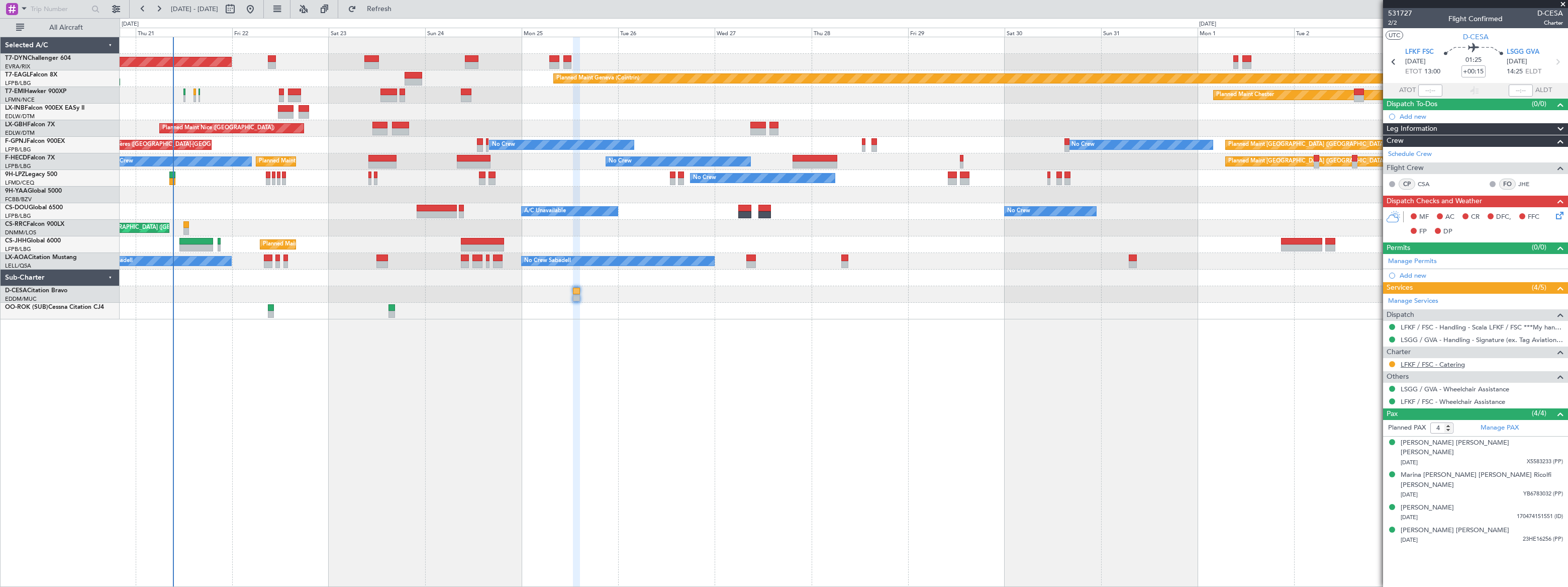
click at [1448, 362] on link "LFKF / FSC - Catering" at bounding box center [1432, 364] width 64 height 8
click at [962, 266] on div "Planned Maint Basel-Mulhouse Planned Maint Geneva (Cointrin) Planned Maint Ches…" at bounding box center [844, 178] width 1447 height 282
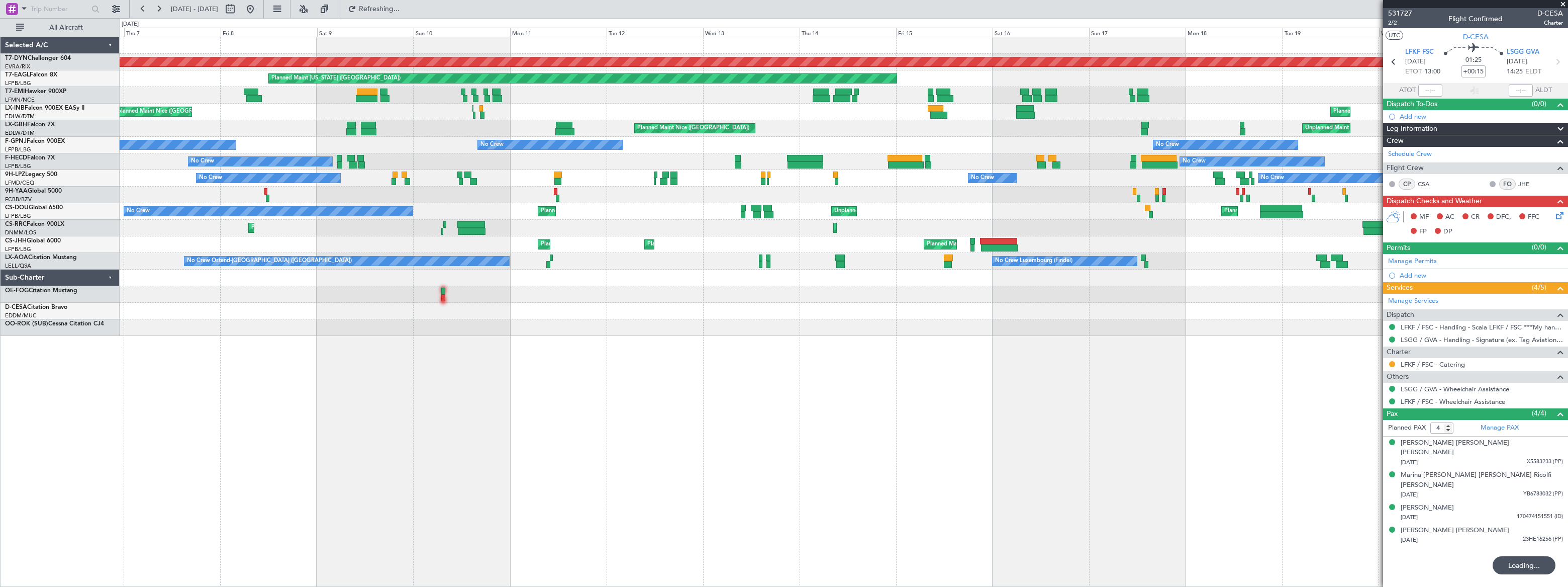
click at [850, 374] on div "Planned Maint Basel-Mulhouse Planned Maint New York (Teterboro) Planned Maint G…" at bounding box center [844, 312] width 1447 height 550
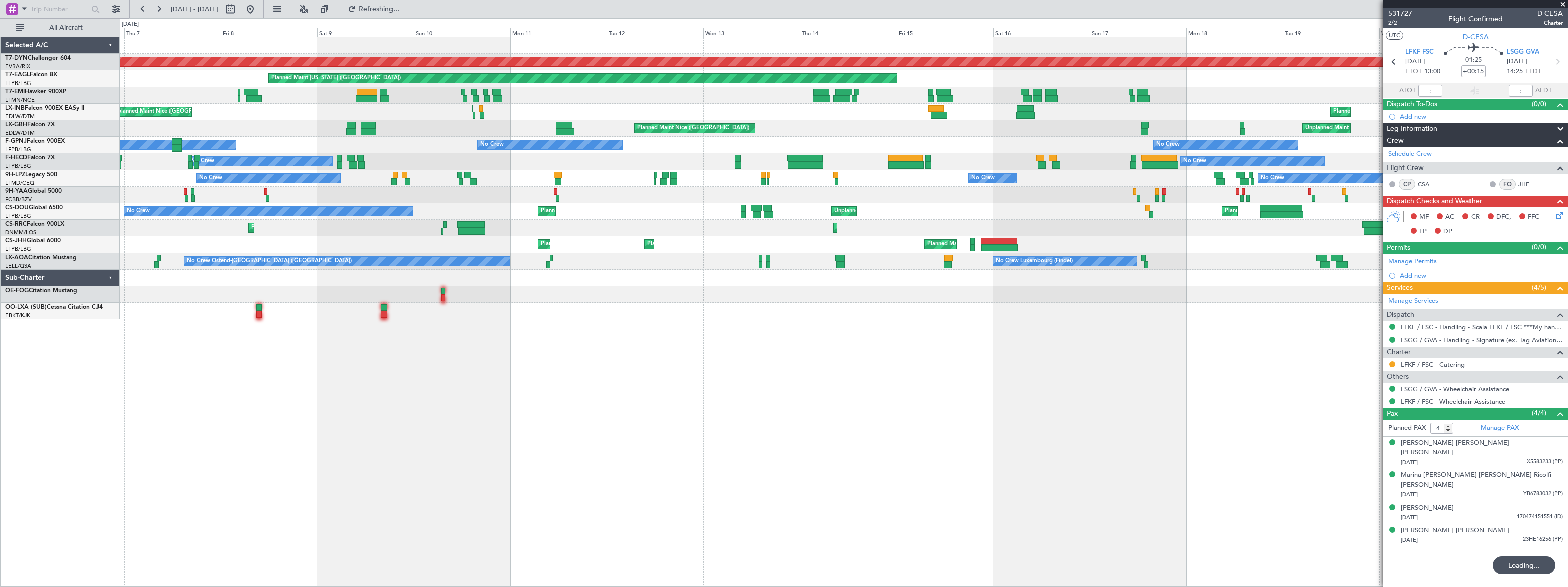
click at [634, 340] on div "Planned Maint Basel-Mulhouse Planned Maint New York (Teterboro) Planned Maint G…" at bounding box center [844, 312] width 1448 height 550
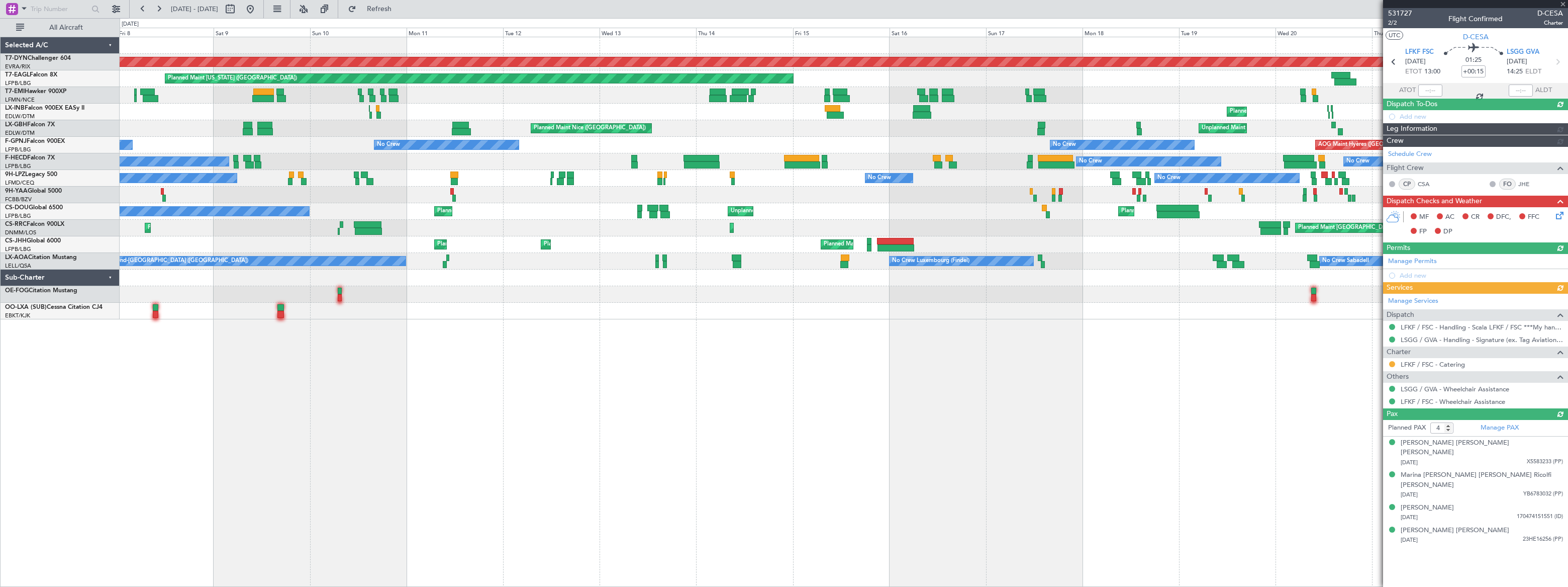
click at [824, 367] on div "Planned Maint Basel-Mulhouse Planned Maint New York (Teterboro) Planned Maint G…" at bounding box center [844, 312] width 1448 height 550
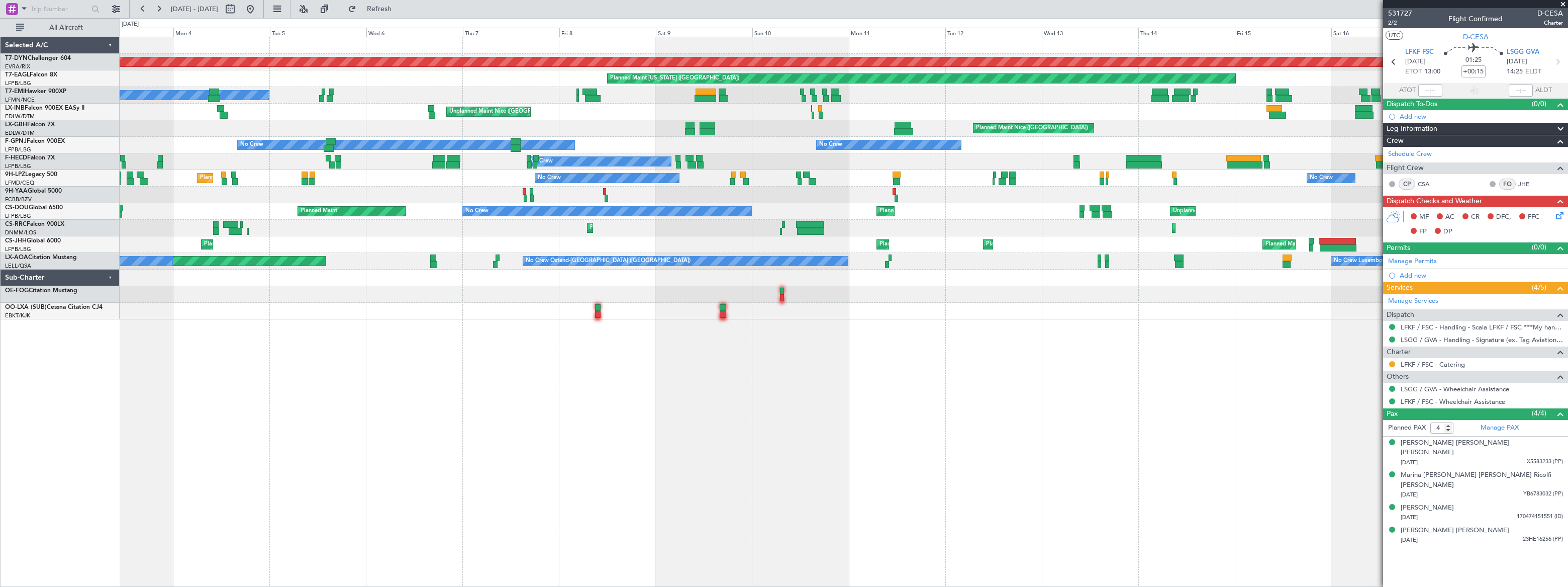
click at [1060, 281] on div "Planned Maint Basel-Mulhouse Planned Maint New York (Teterboro) A/C Unavailable…" at bounding box center [844, 312] width 1447 height 550
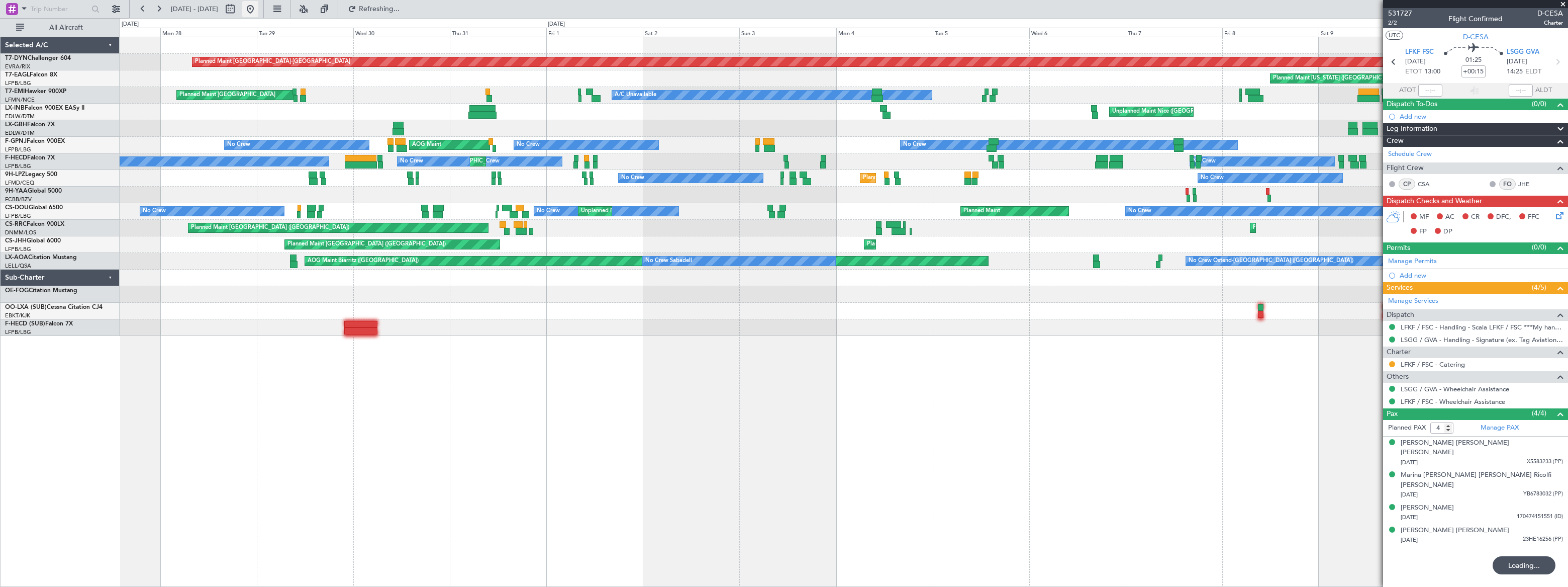
click at [258, 6] on button at bounding box center [250, 9] width 16 height 16
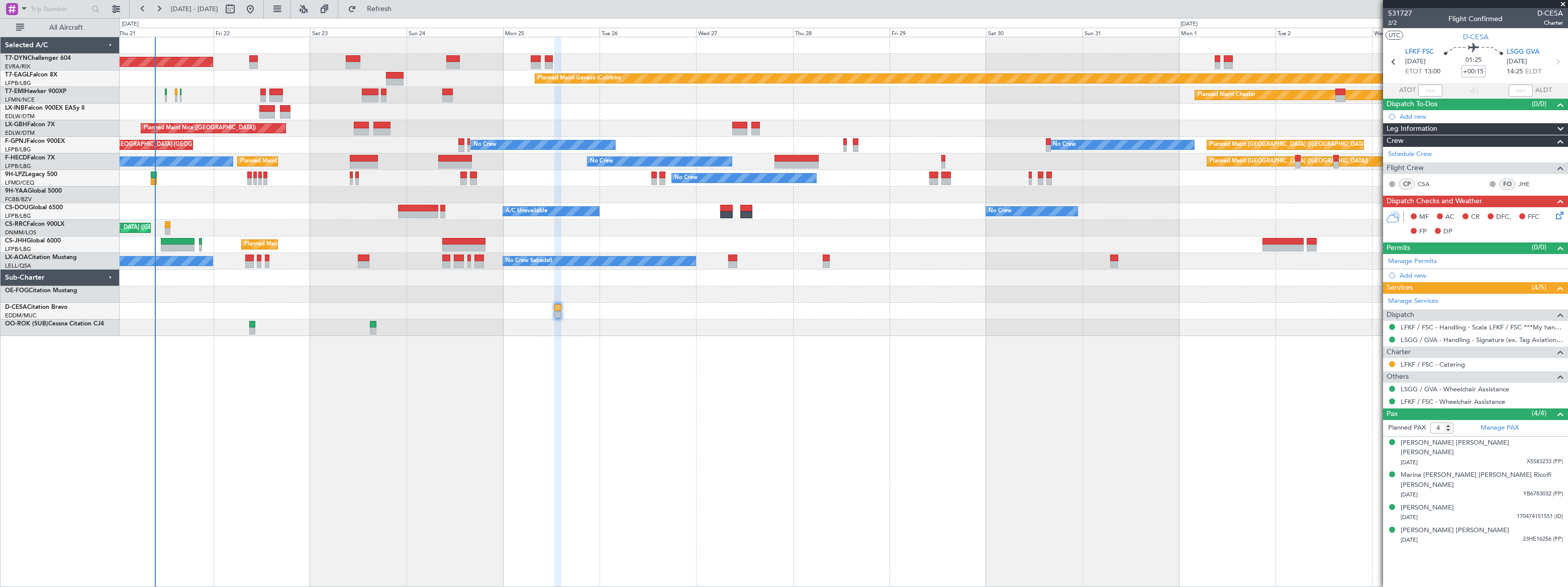
click at [304, 302] on div "Planned Maint Basel-Mulhouse Planned Maint Geneva (Cointrin) Planned Maint Ches…" at bounding box center [844, 312] width 1448 height 550
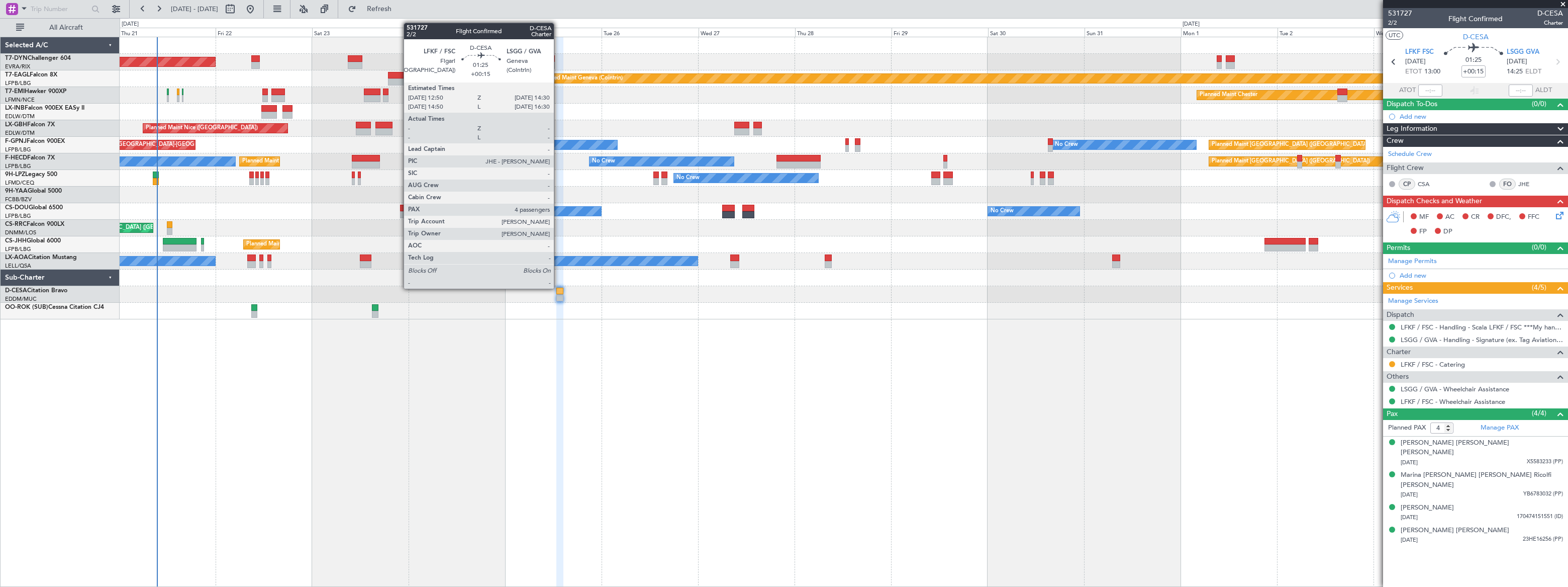
click at [559, 288] on div at bounding box center [559, 291] width 7 height 7
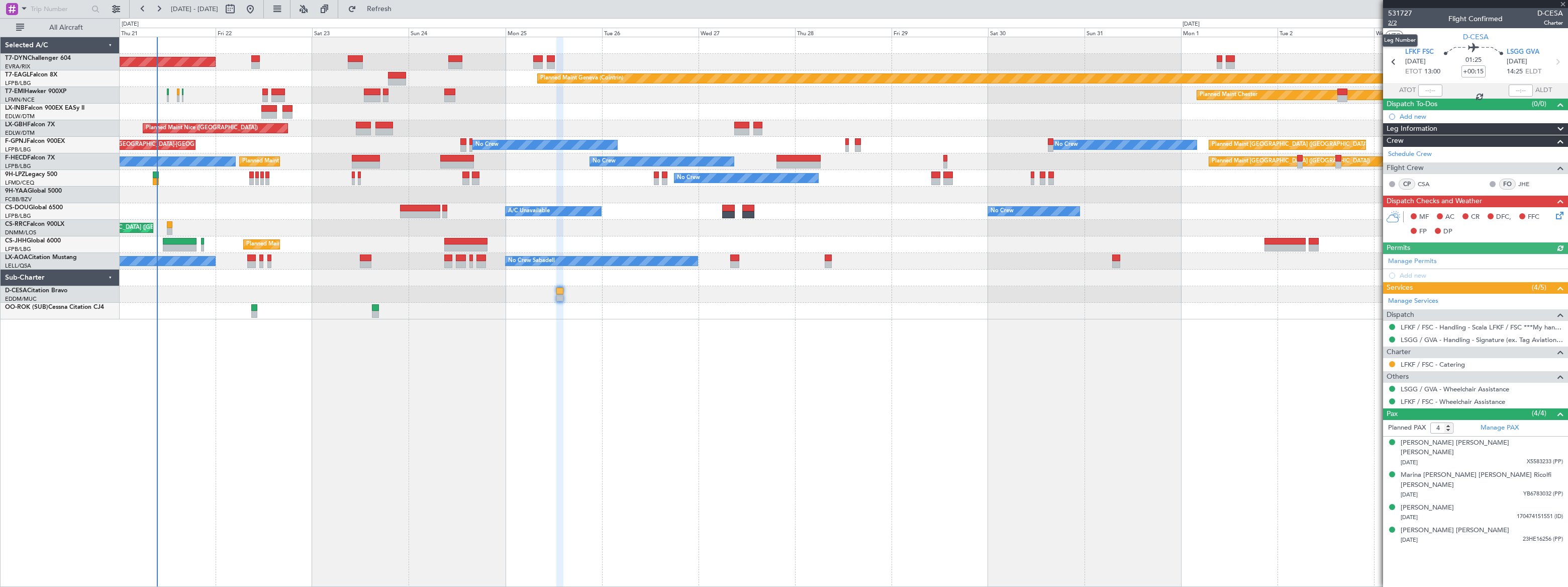
click at [1393, 24] on span "2/2" at bounding box center [1400, 22] width 24 height 8
click at [1393, 22] on span "2/2" at bounding box center [1400, 22] width 24 height 8
click at [238, 6] on button at bounding box center [230, 9] width 16 height 16
select select "8"
select select "2025"
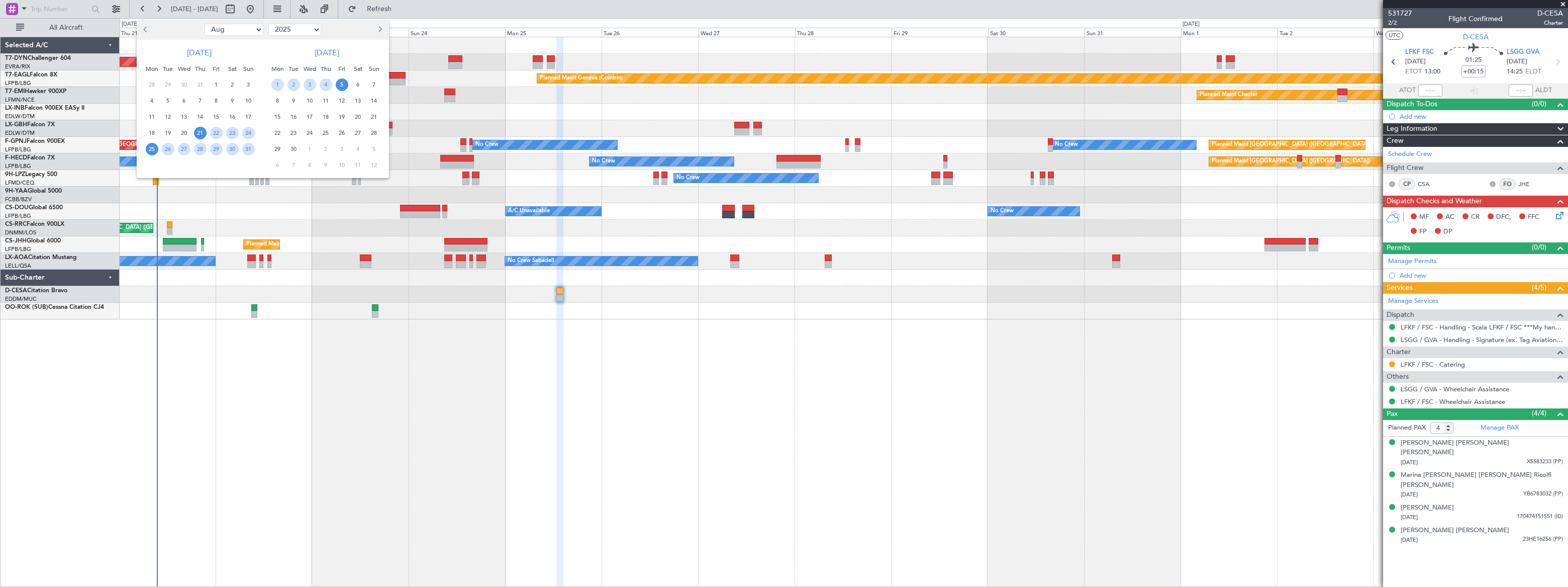
click at [150, 146] on span "25" at bounding box center [152, 149] width 13 height 13
click at [235, 29] on select "Jan Feb Mar Apr May Jun Jul Aug Sep Oct Nov Dec" at bounding box center [234, 29] width 59 height 12
select select "7"
click at [205, 24] on select "Jan Feb Mar Apr May Jun Jul Aug Sep Oct Nov Dec" at bounding box center [234, 29] width 59 height 12
click at [215, 132] on span "25" at bounding box center [216, 133] width 13 height 13
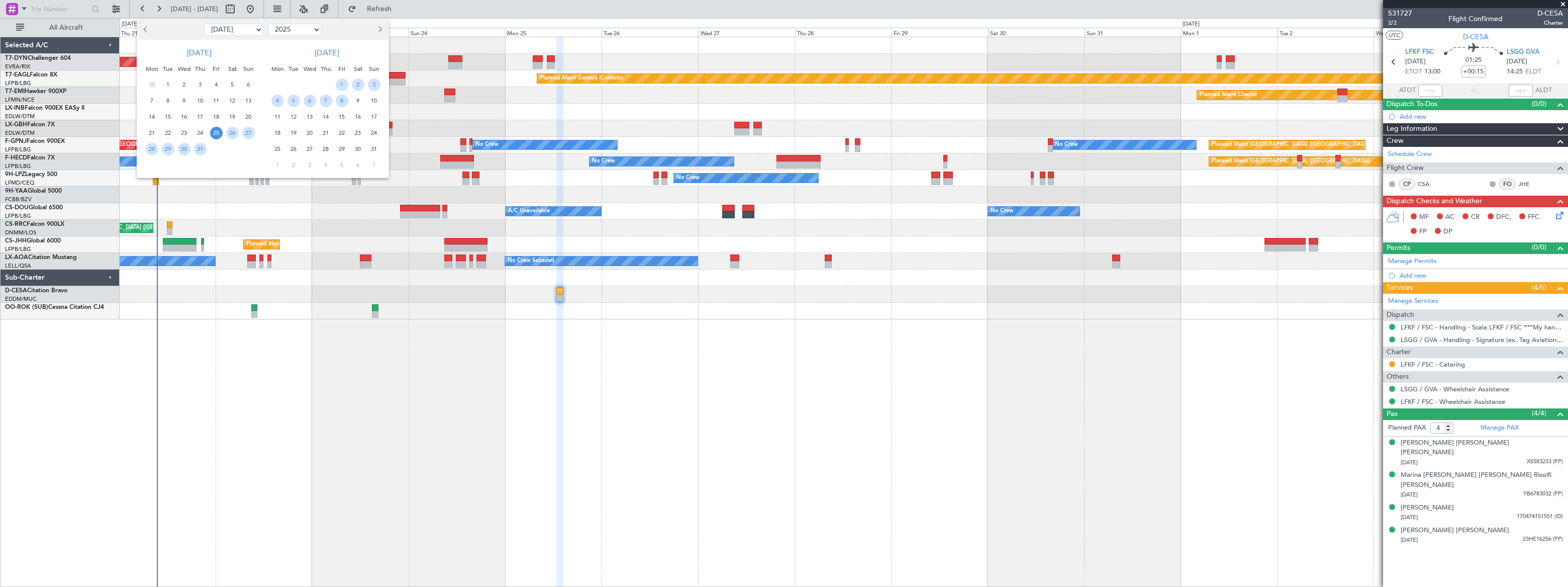
click at [216, 134] on span "25" at bounding box center [216, 133] width 13 height 13
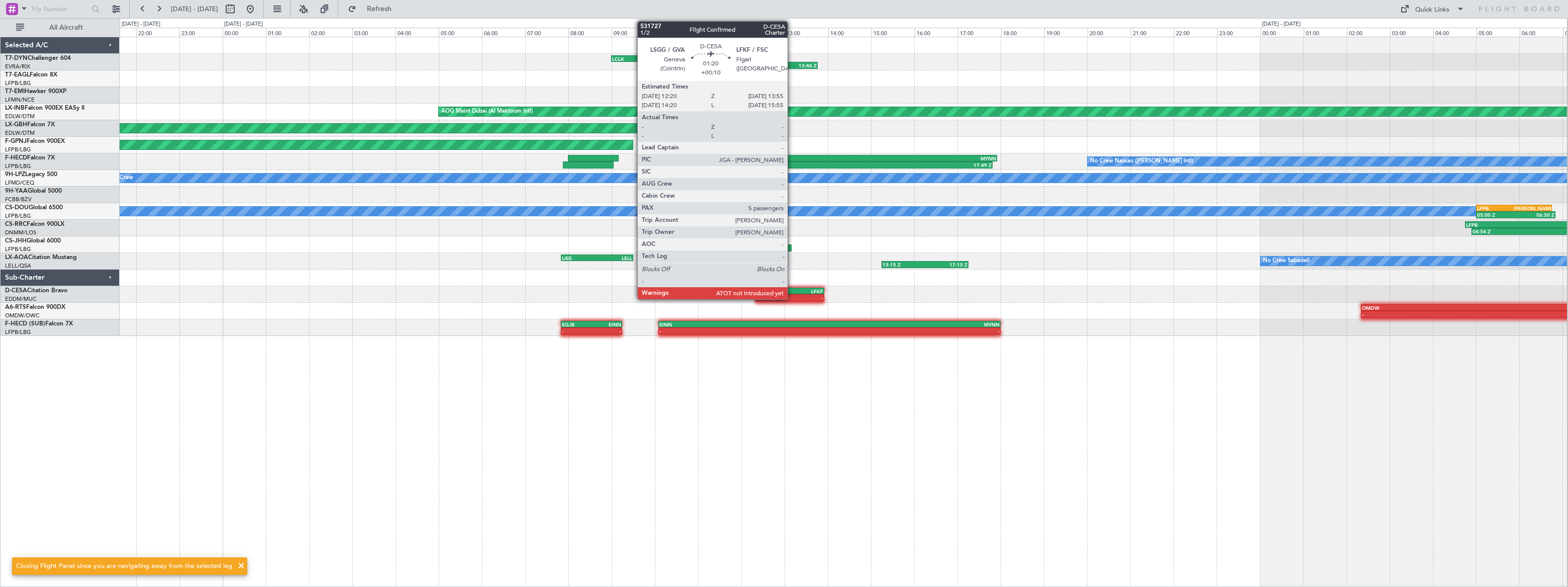
click at [793, 292] on div "LFKF" at bounding box center [806, 291] width 33 height 6
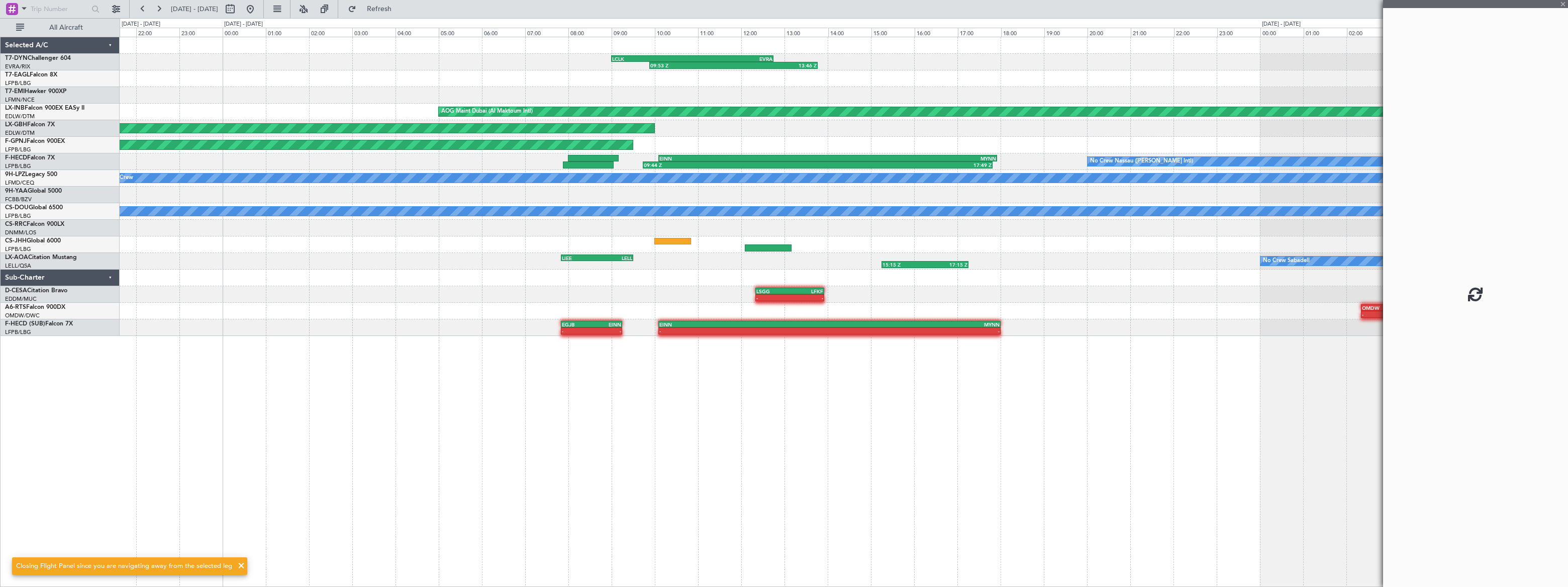
click at [793, 292] on div "LFKF" at bounding box center [806, 291] width 33 height 6
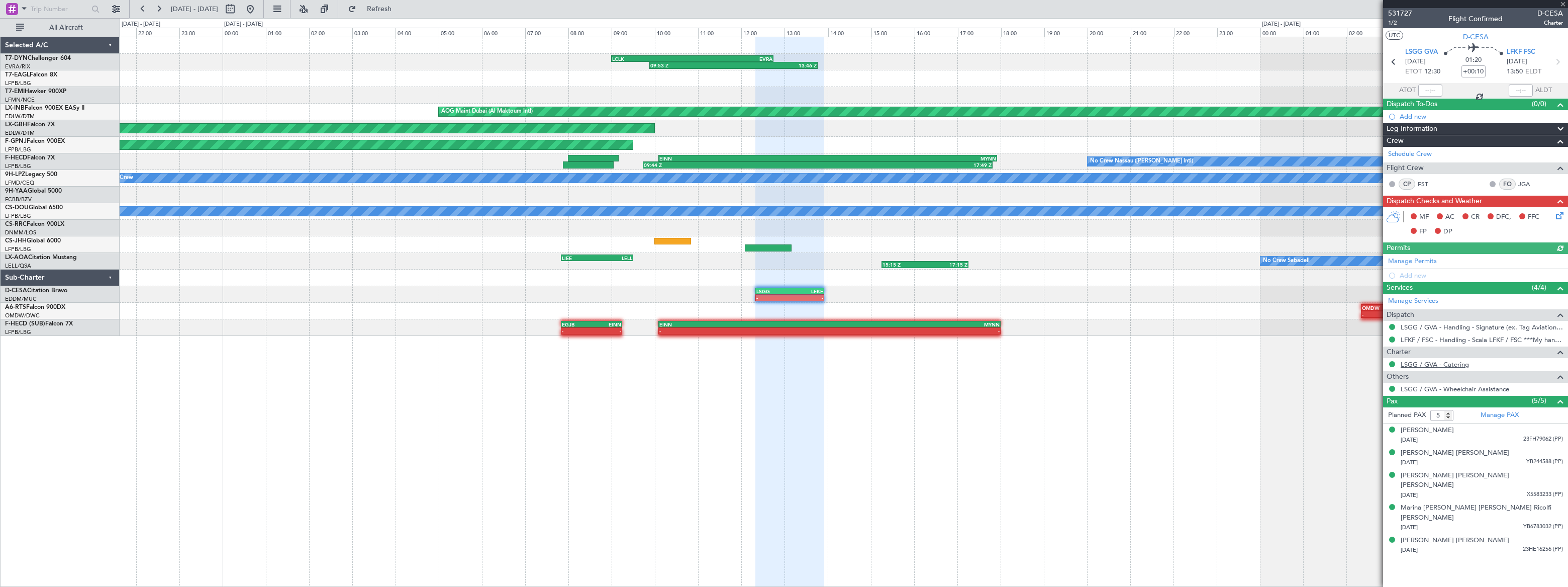
click at [1438, 360] on link "LSGG / GVA - Catering" at bounding box center [1434, 364] width 68 height 8
click at [314, 322] on div "09:53 Z 13:46 Z LCLK 09:00 Z EVRA 12:45 Z GMMX 10:00 Z LFMN 12:35 Z 10:00 Z 13:…" at bounding box center [844, 312] width 1447 height 550
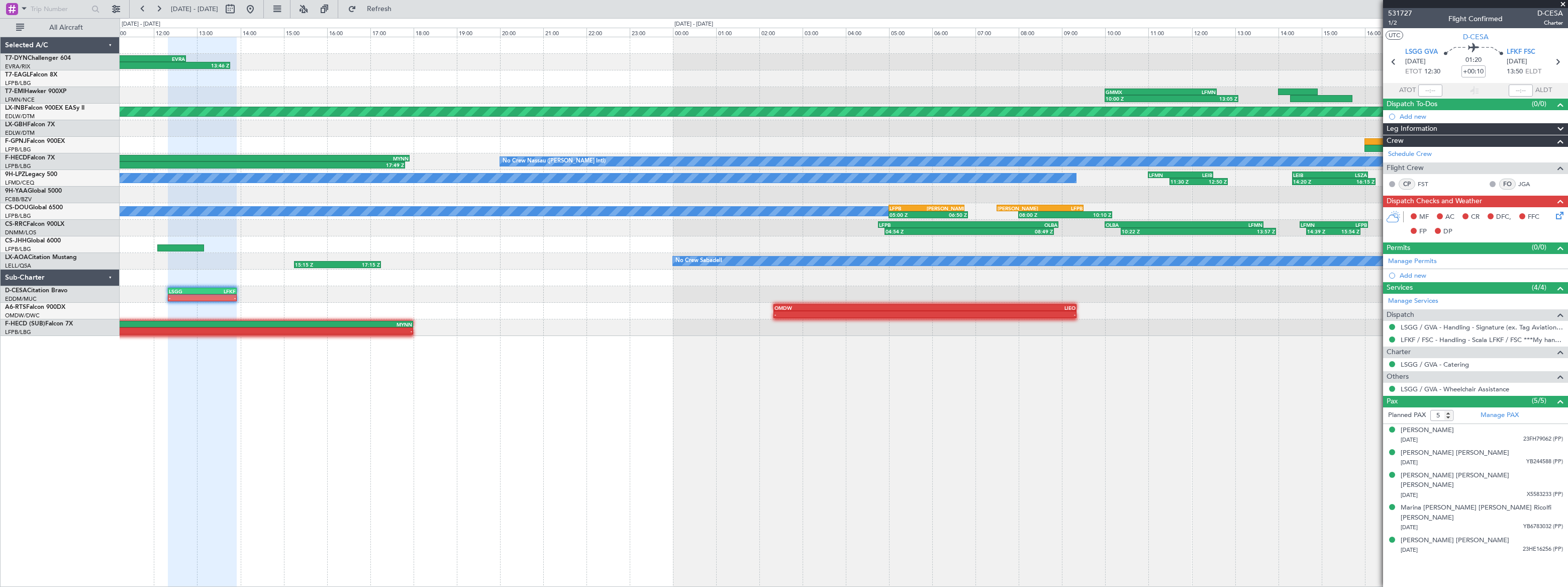
click at [446, 274] on div "09:53 Z 13:46 Z LCLK 09:00 Z EVRA 12:45 Z GMMX 10:00 Z LFMN 12:35 Z 10:00 Z 13:…" at bounding box center [844, 312] width 1448 height 550
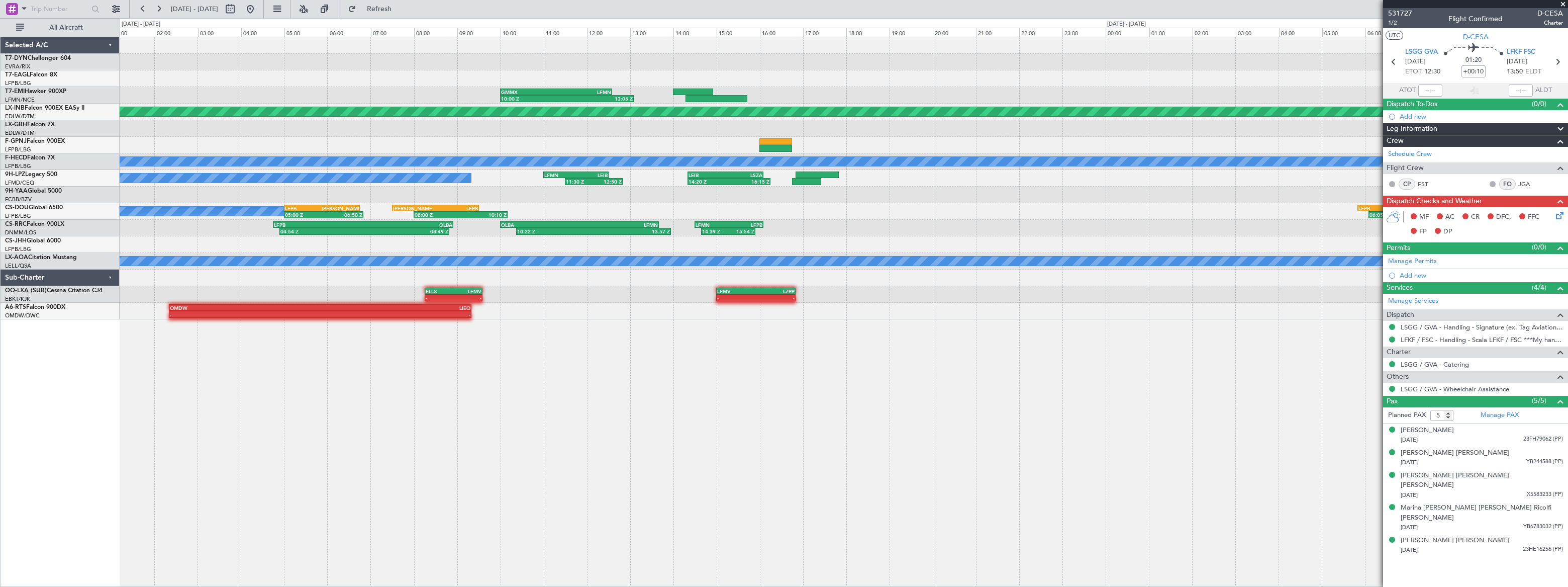
click at [258, 8] on button at bounding box center [250, 9] width 16 height 16
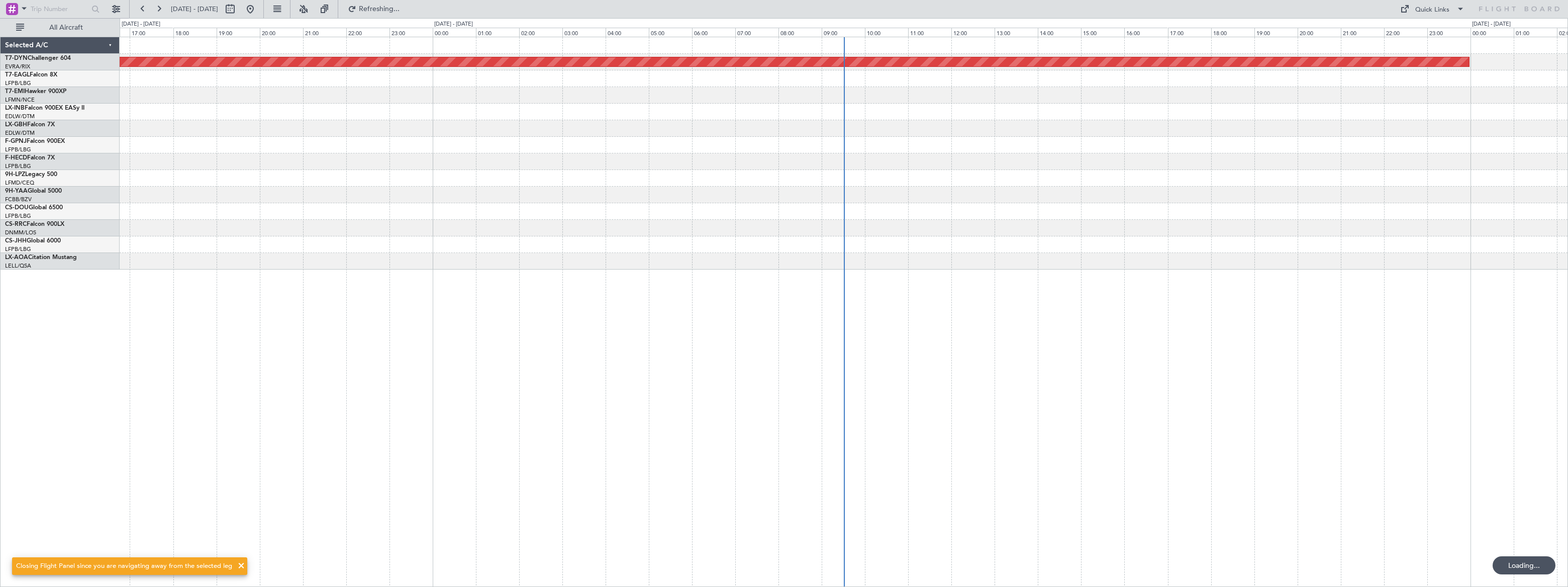
click at [464, 196] on div "Planned Maint [GEOGRAPHIC_DATA]-[GEOGRAPHIC_DATA]" at bounding box center [844, 153] width 1447 height 232
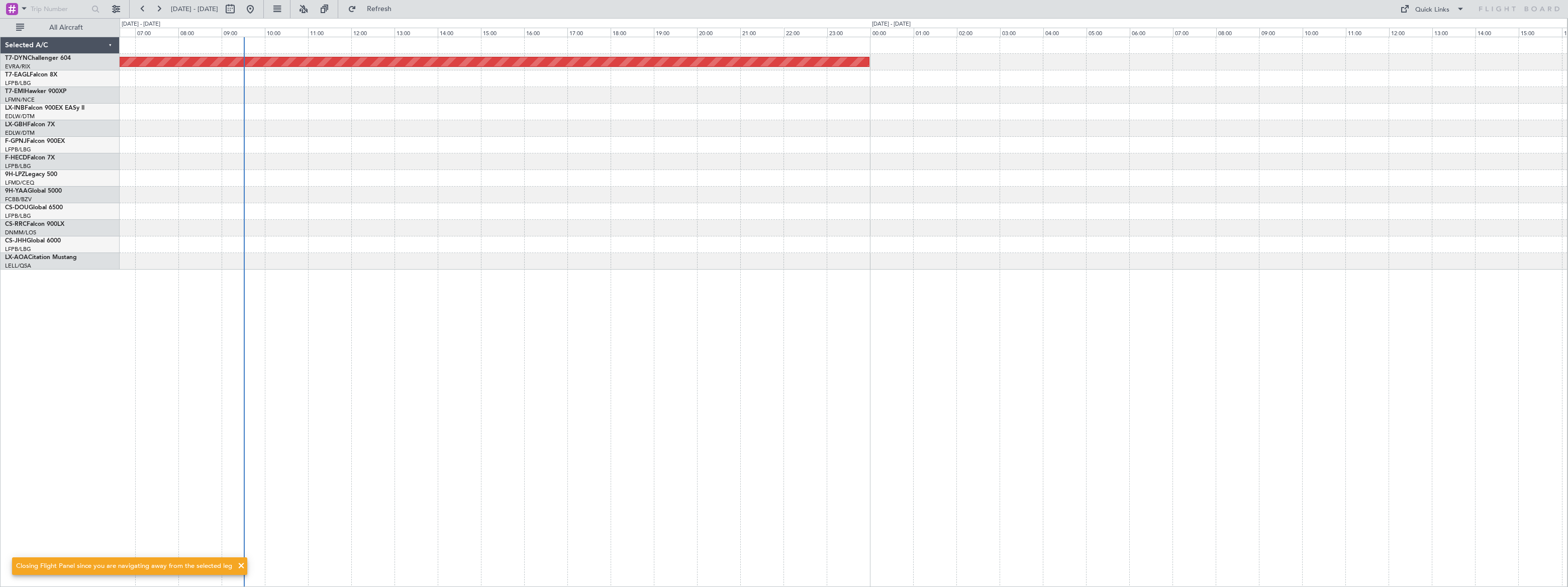
click at [582, 211] on div at bounding box center [844, 211] width 1447 height 17
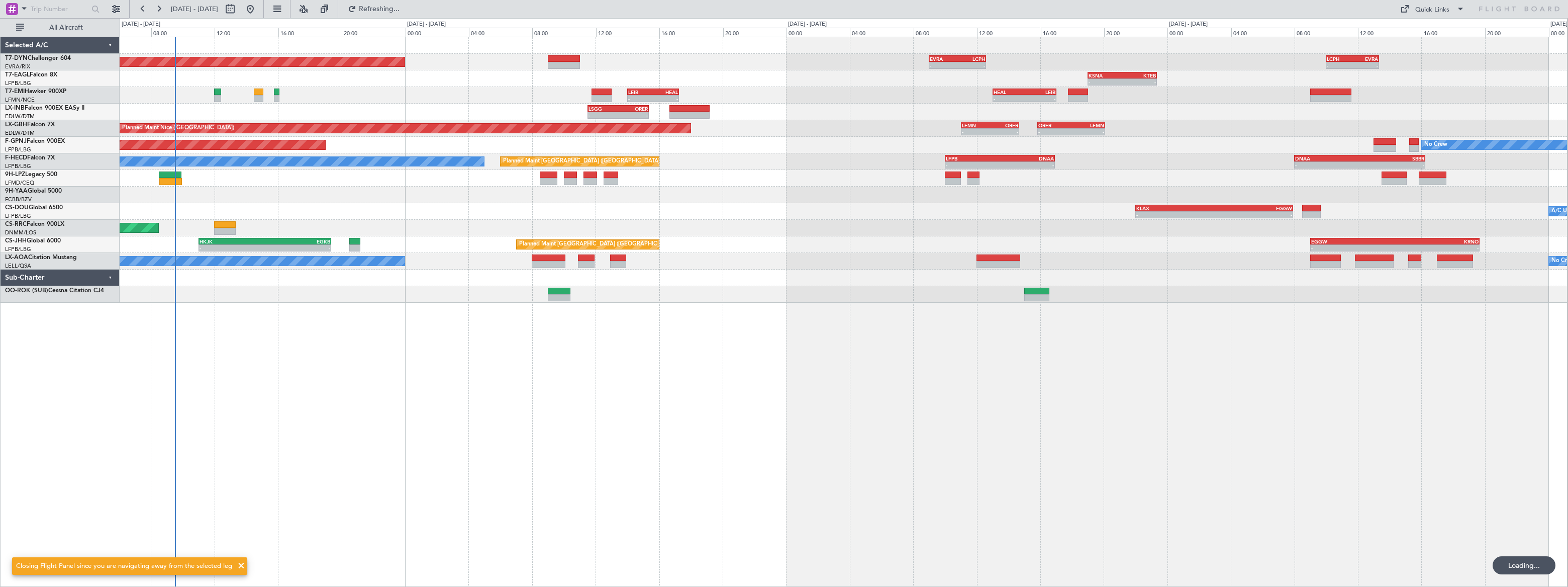
click at [342, 323] on div "Planned Maint Basel-Mulhouse EVRA 09:00 Z LCPH 12:35 Z - - - - LCPH 10:00 Z EVR…" at bounding box center [844, 312] width 1447 height 550
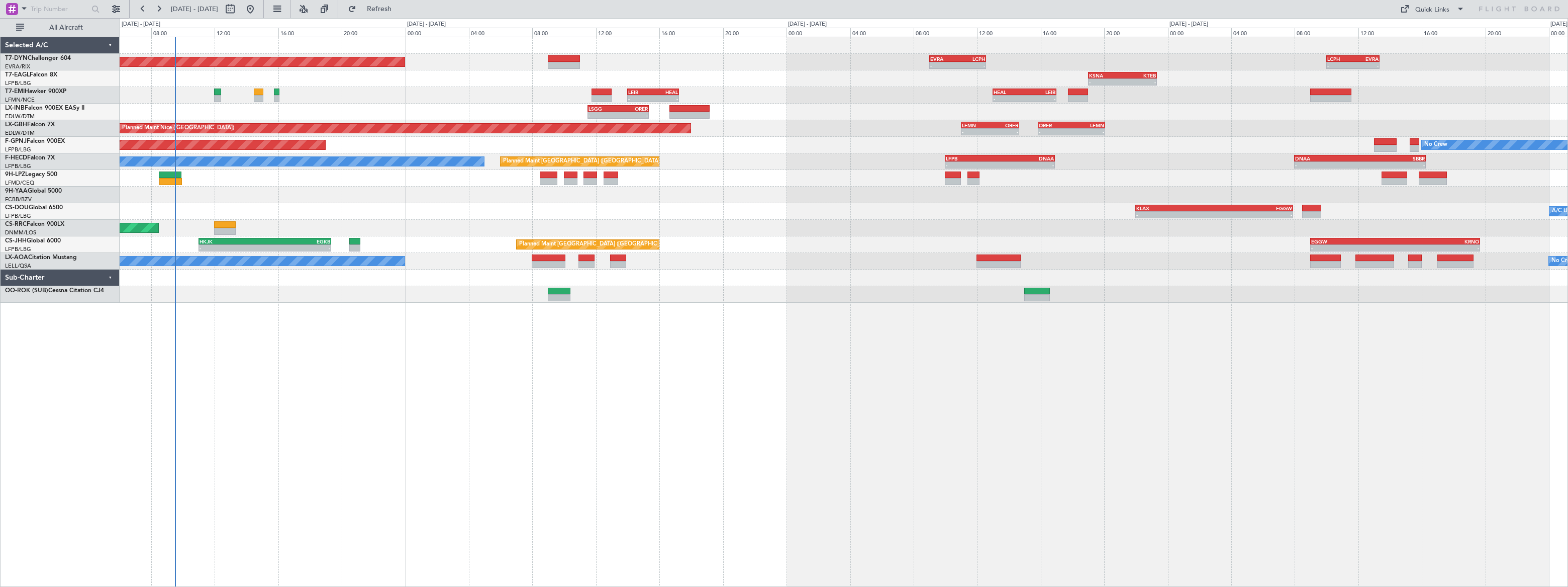
click at [387, 204] on div "A/C Unavailable - - KLAX 22:00 Z EGGW 07:55 Z Planned Maint Paris (Le Bourget)" at bounding box center [844, 211] width 1447 height 17
click at [685, 323] on div "Planned Maint Basel-Mulhouse - - EVRA 09:00 Z LCPH 12:35 Z - - LCPH 10:00 Z EVR…" at bounding box center [844, 312] width 1448 height 550
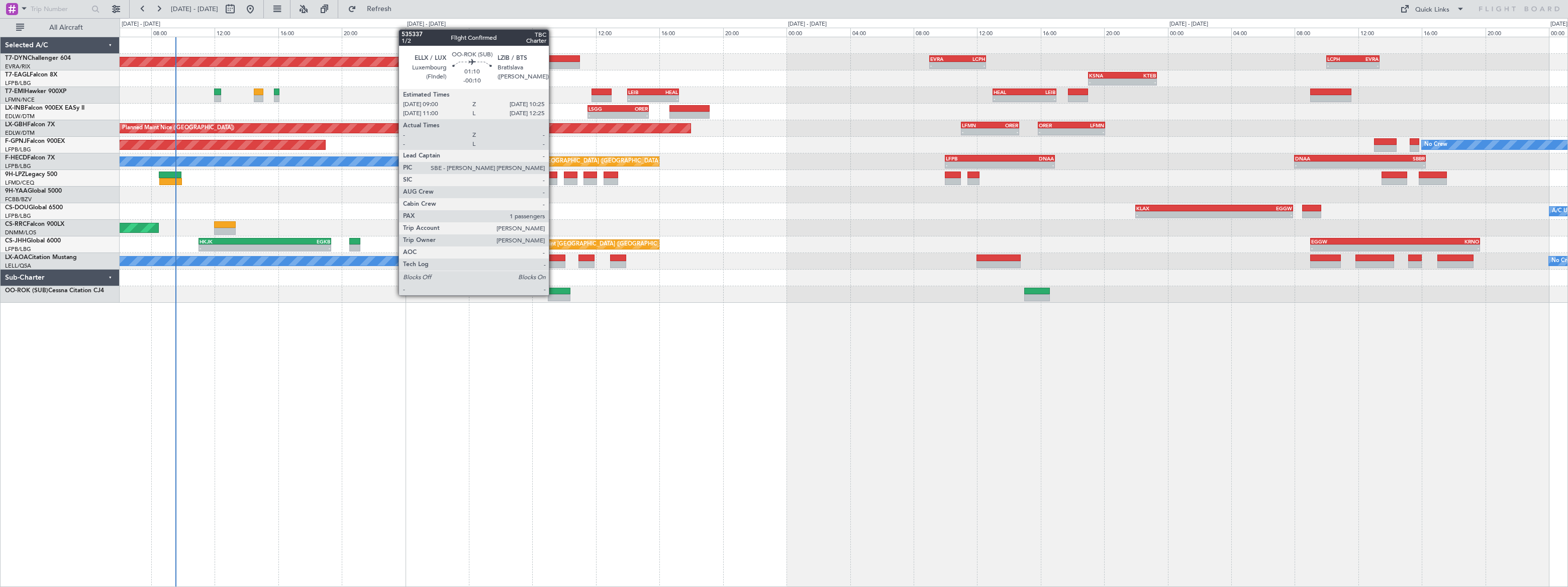
click at [553, 293] on div at bounding box center [559, 291] width 22 height 7
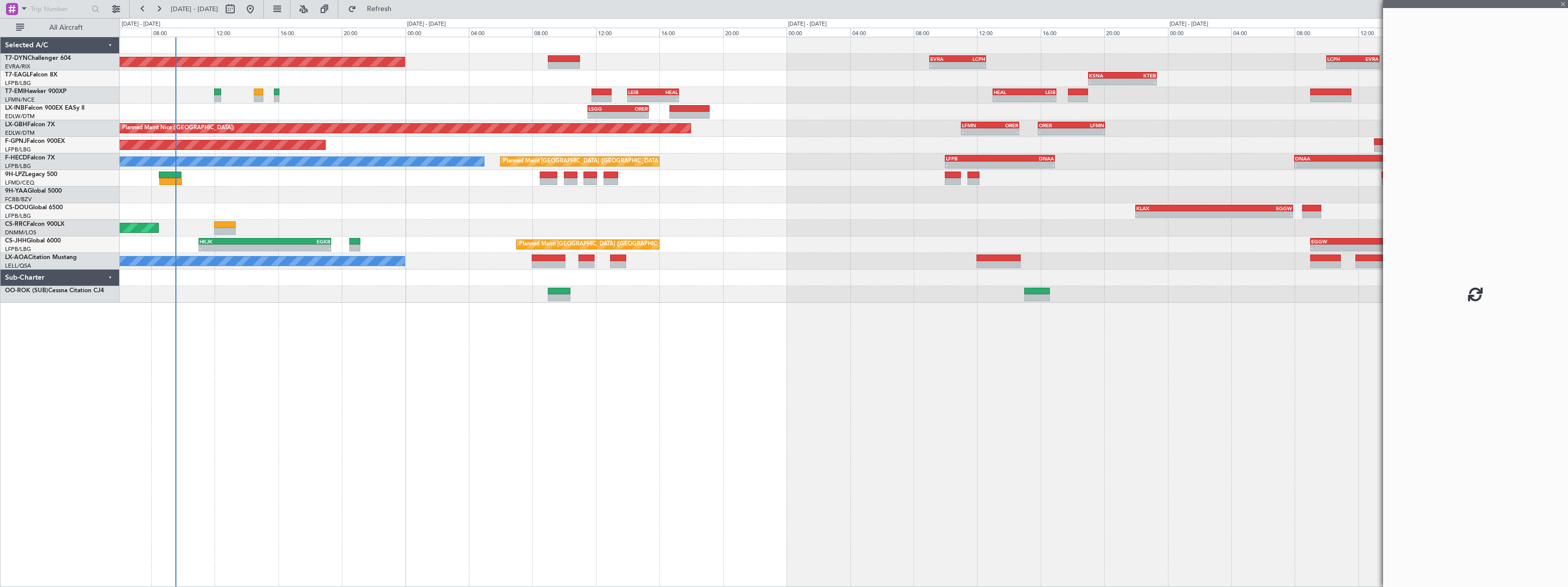
click at [916, 409] on div "Planned Maint Basel-Mulhouse - - EVRA 09:00 Z LCPH 12:35 Z - - LCPH 10:00 Z EVR…" at bounding box center [844, 312] width 1448 height 550
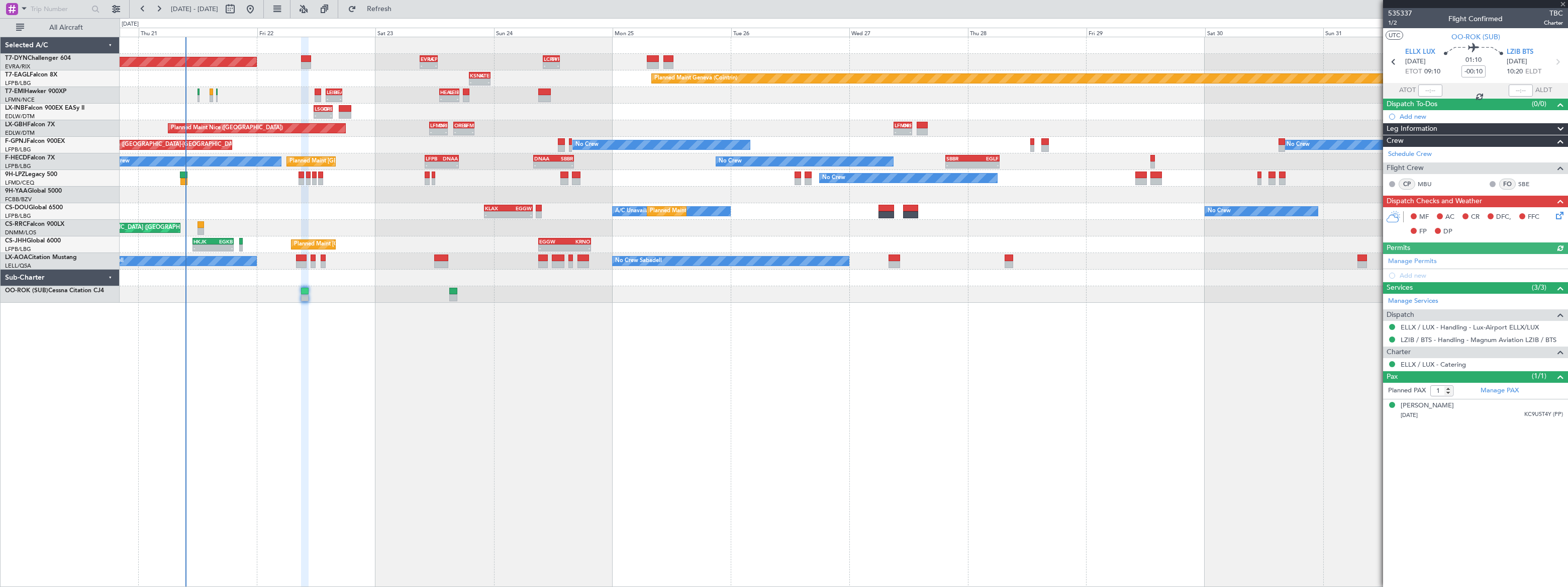
click at [457, 332] on div "Planned Maint Basel-Mulhouse - - EVRA 09:00 Z LCPH 12:35 Z - - LCPH 10:00 Z EVR…" at bounding box center [844, 312] width 1447 height 550
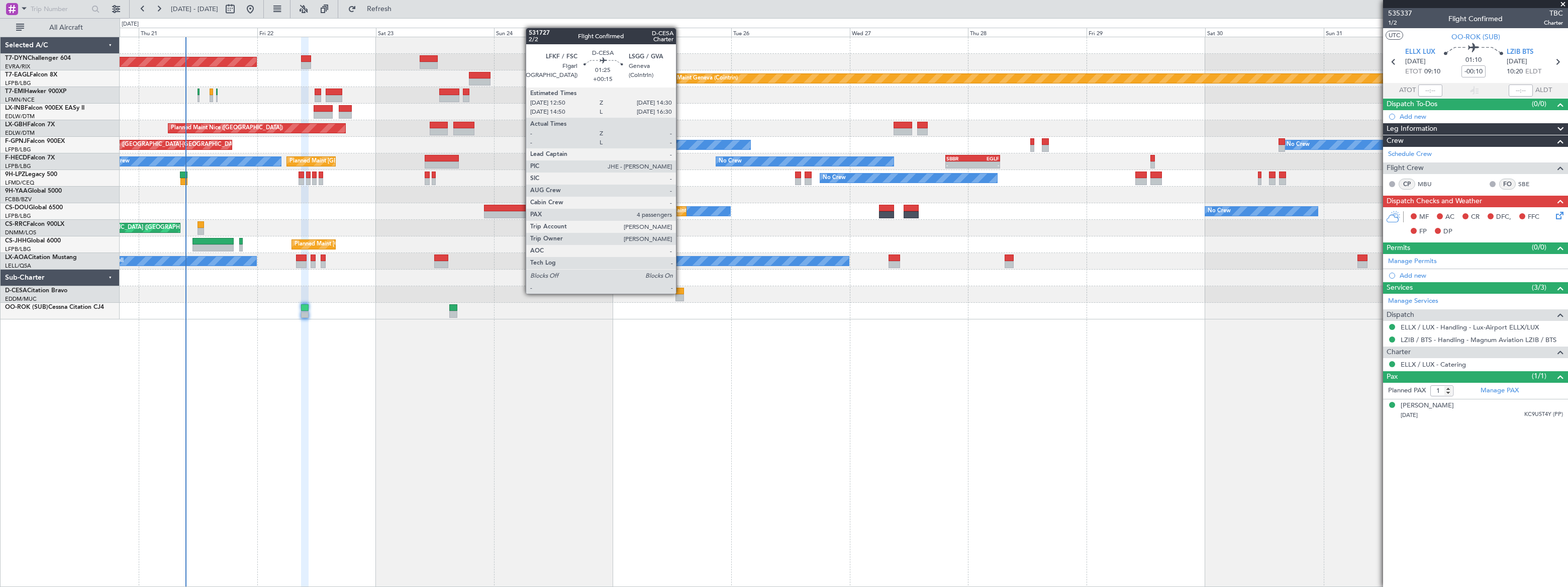
click at [679, 291] on div at bounding box center [679, 291] width 8 height 7
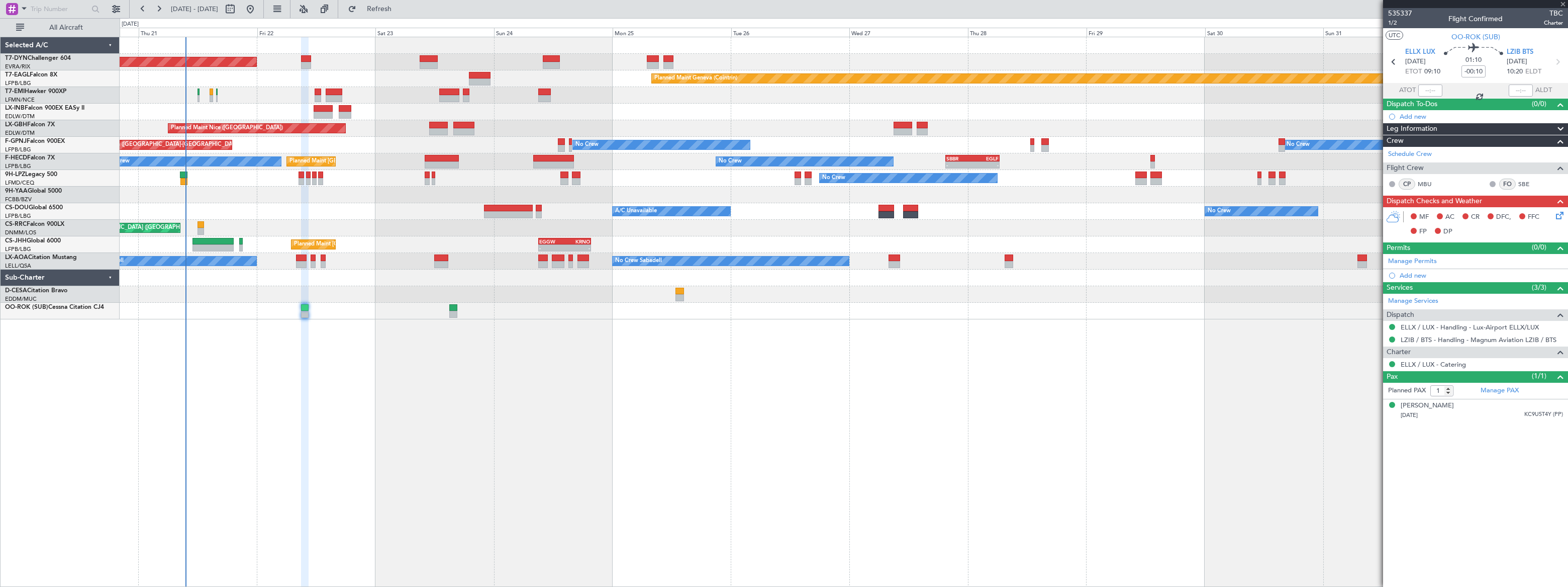
type input "+00:15"
type input "4"
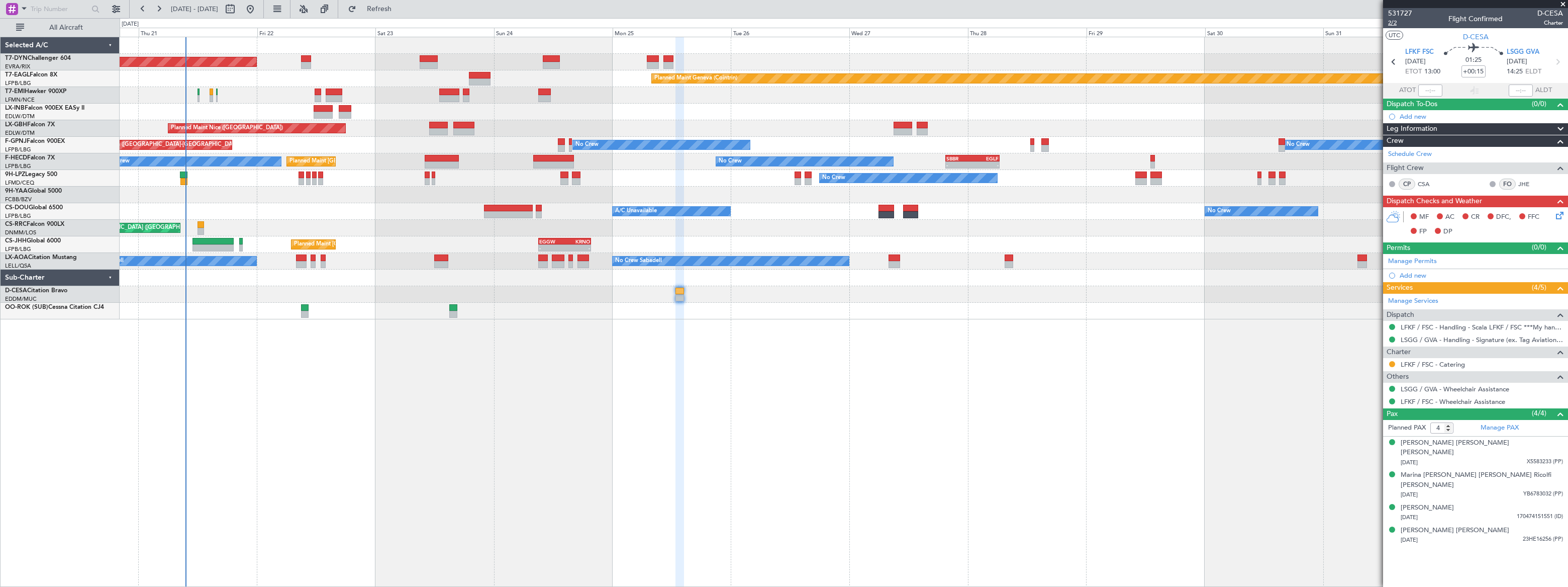
click at [1391, 21] on span "2/2" at bounding box center [1400, 22] width 24 height 8
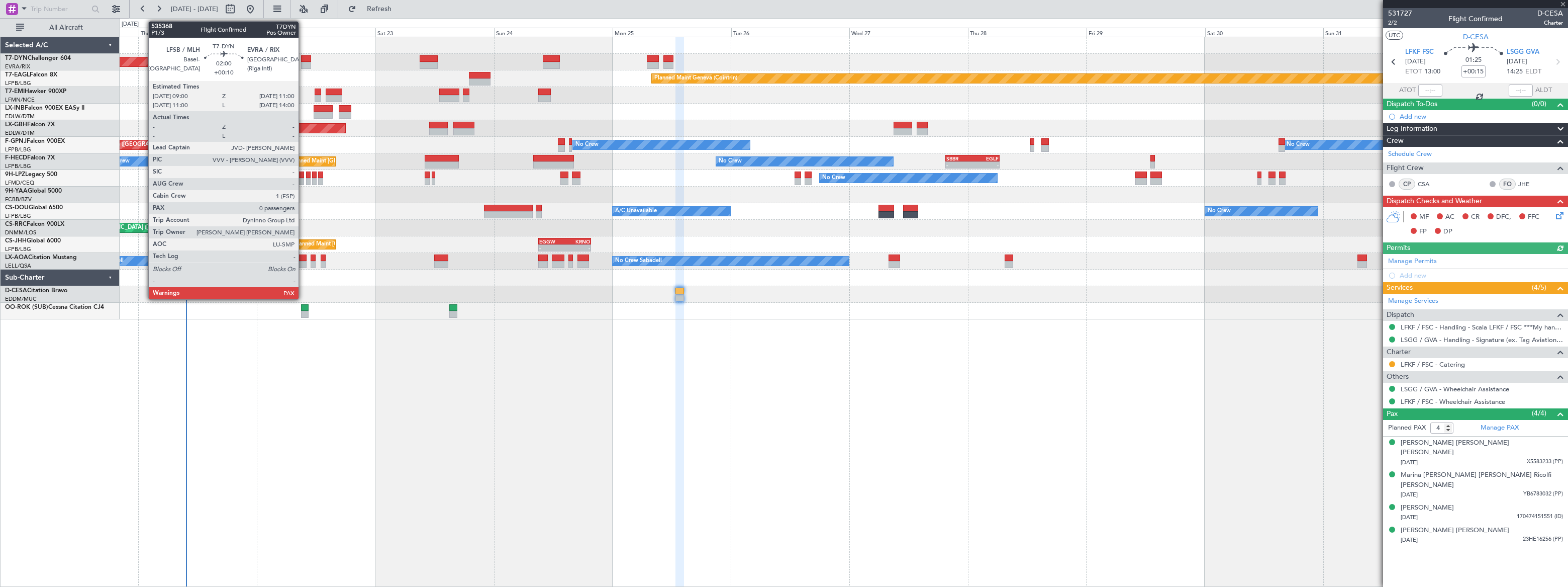
click at [303, 56] on div at bounding box center [306, 59] width 10 height 7
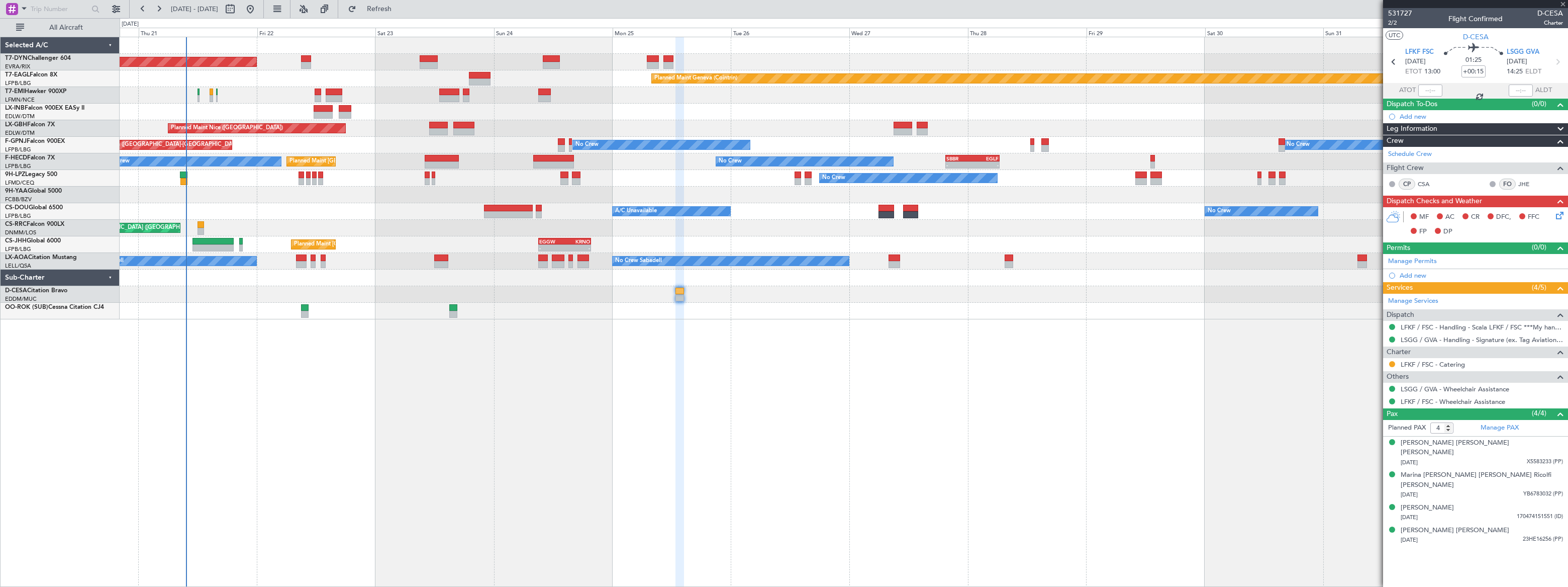
type input "+00:10"
type input "0"
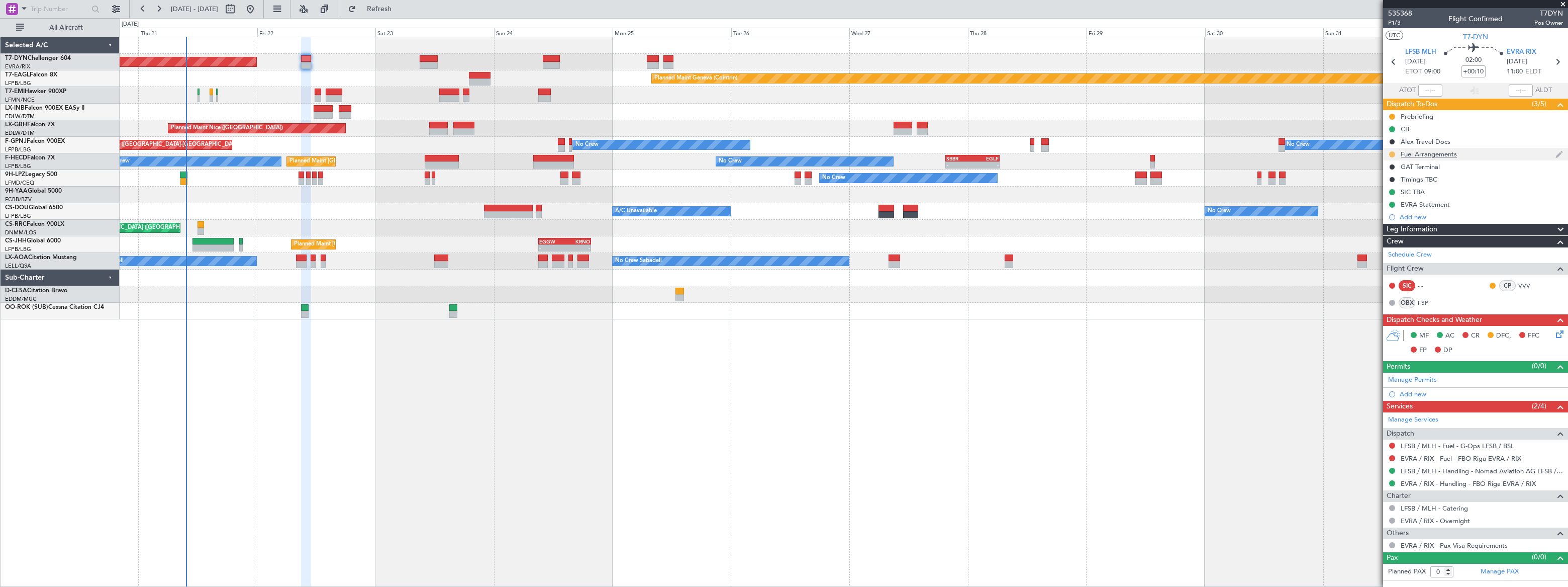
click at [1391, 151] on button at bounding box center [1391, 154] width 6 height 6
click at [1372, 197] on span at bounding box center [1372, 198] width 6 height 6
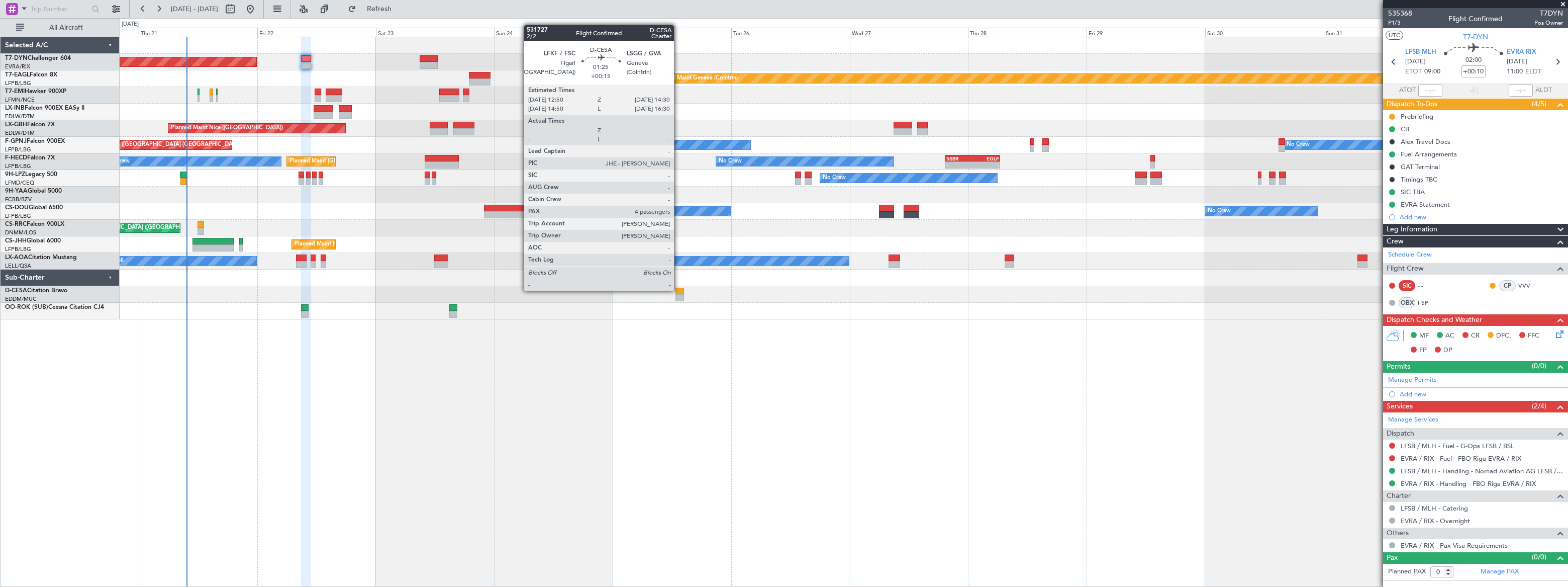
click at [678, 290] on div at bounding box center [679, 291] width 8 height 7
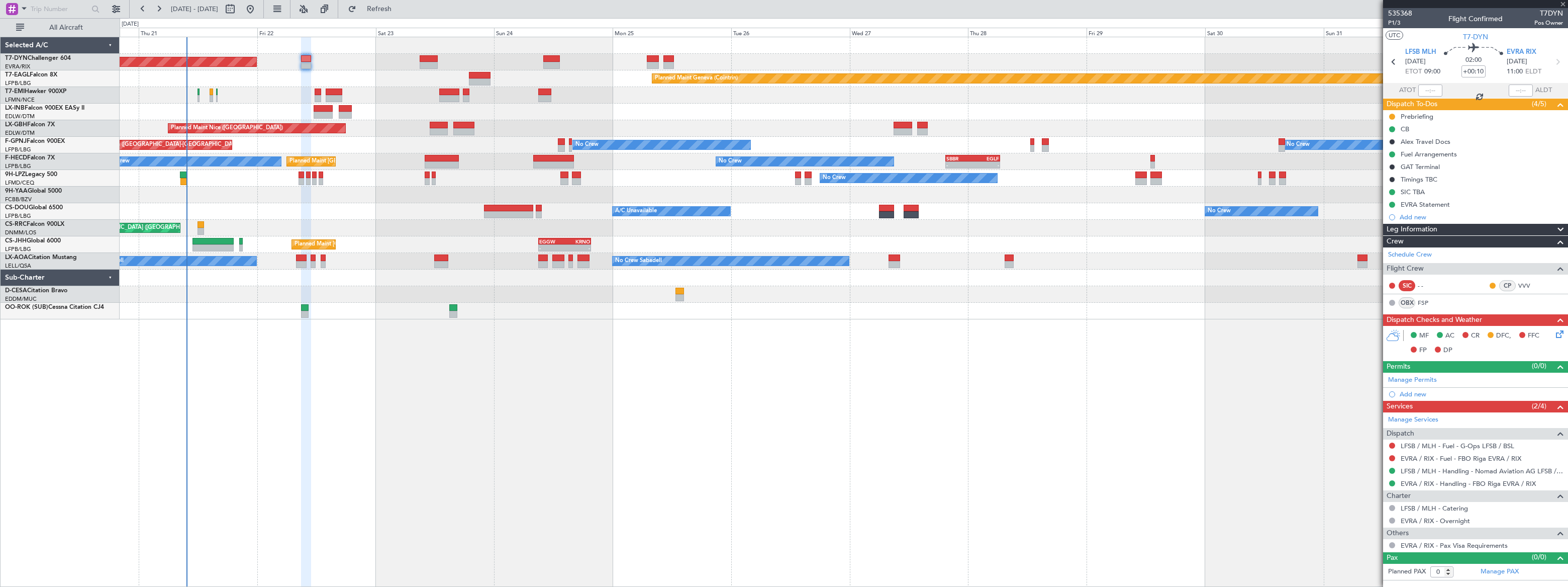
type input "+00:15"
type input "4"
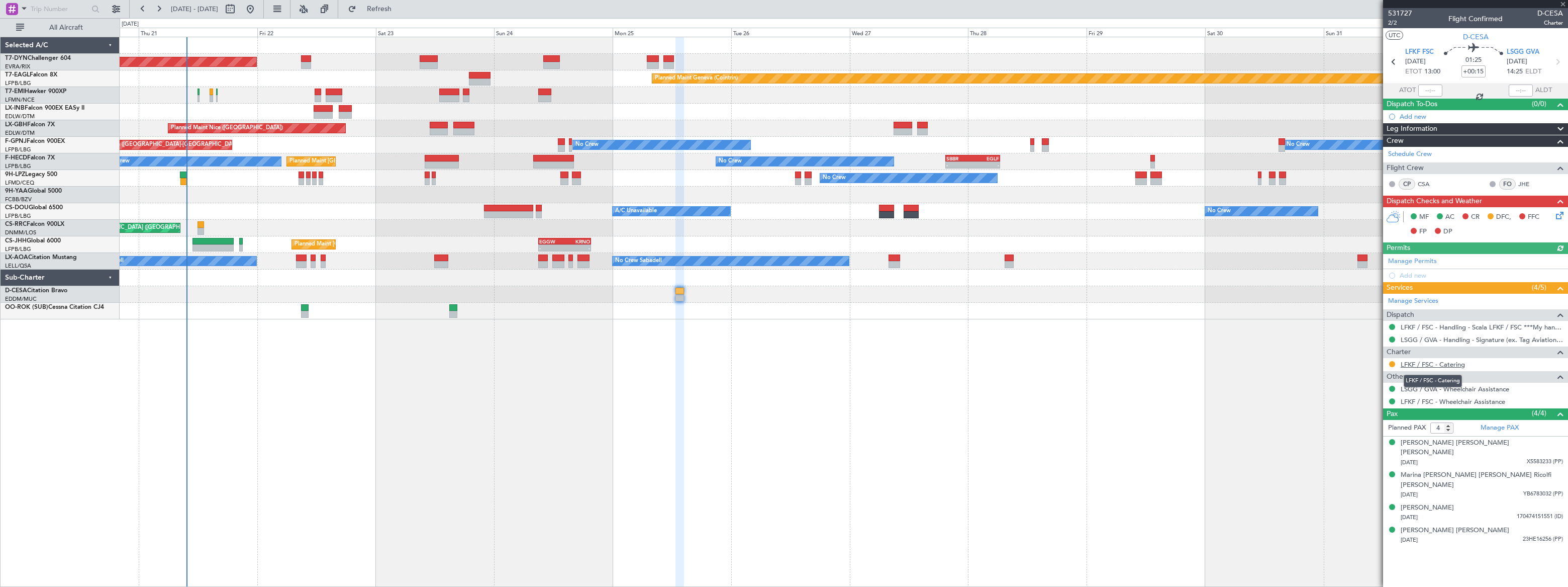
click at [1445, 362] on link "LFKF / FSC - Catering" at bounding box center [1432, 364] width 64 height 8
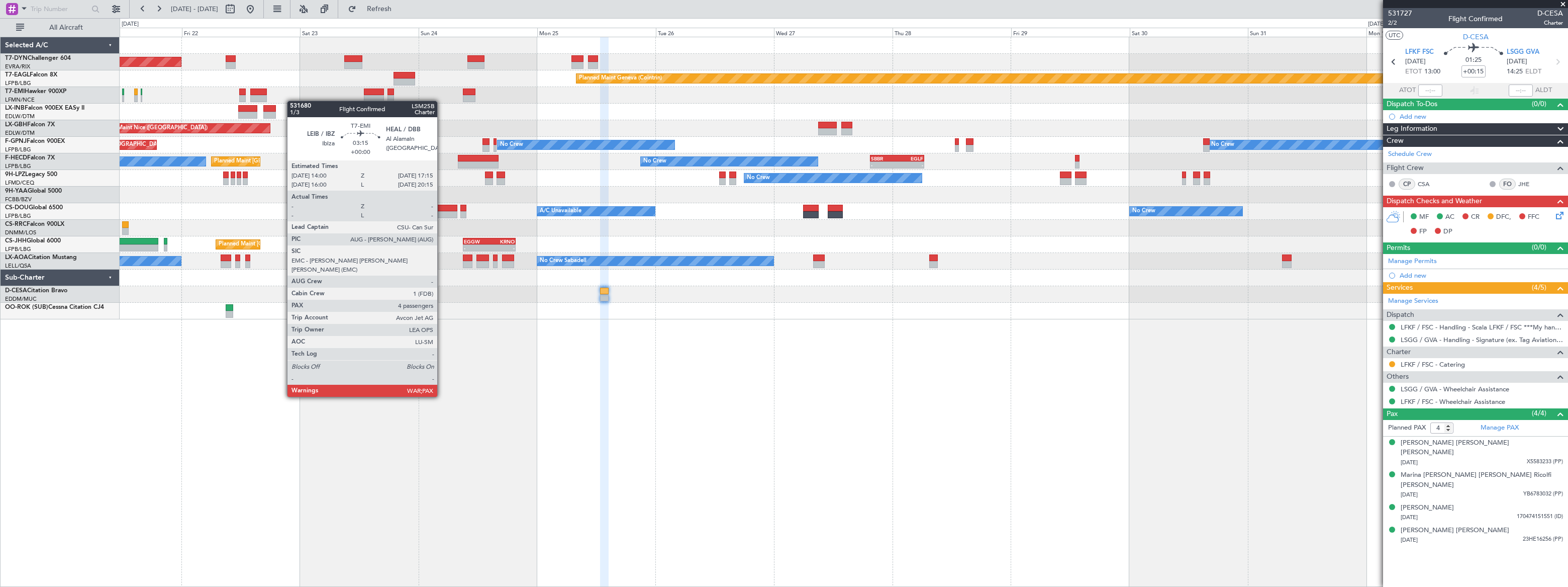
click at [269, 96] on div "Planned Maint [GEOGRAPHIC_DATA]-[GEOGRAPHIC_DATA] Planned Maint Geneva ([GEOGRA…" at bounding box center [844, 178] width 1447 height 282
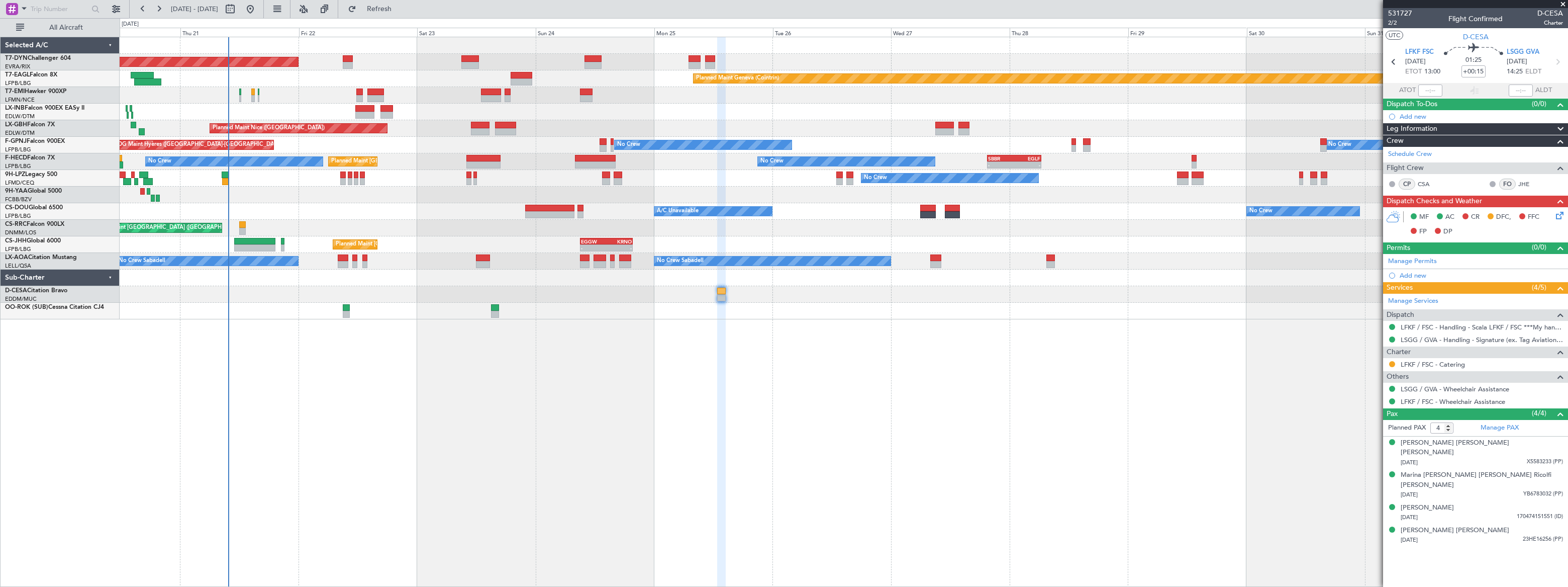
click at [649, 63] on div "Planned Maint [GEOGRAPHIC_DATA]-[GEOGRAPHIC_DATA] Planned Maint Geneva ([GEOGRA…" at bounding box center [844, 178] width 1447 height 282
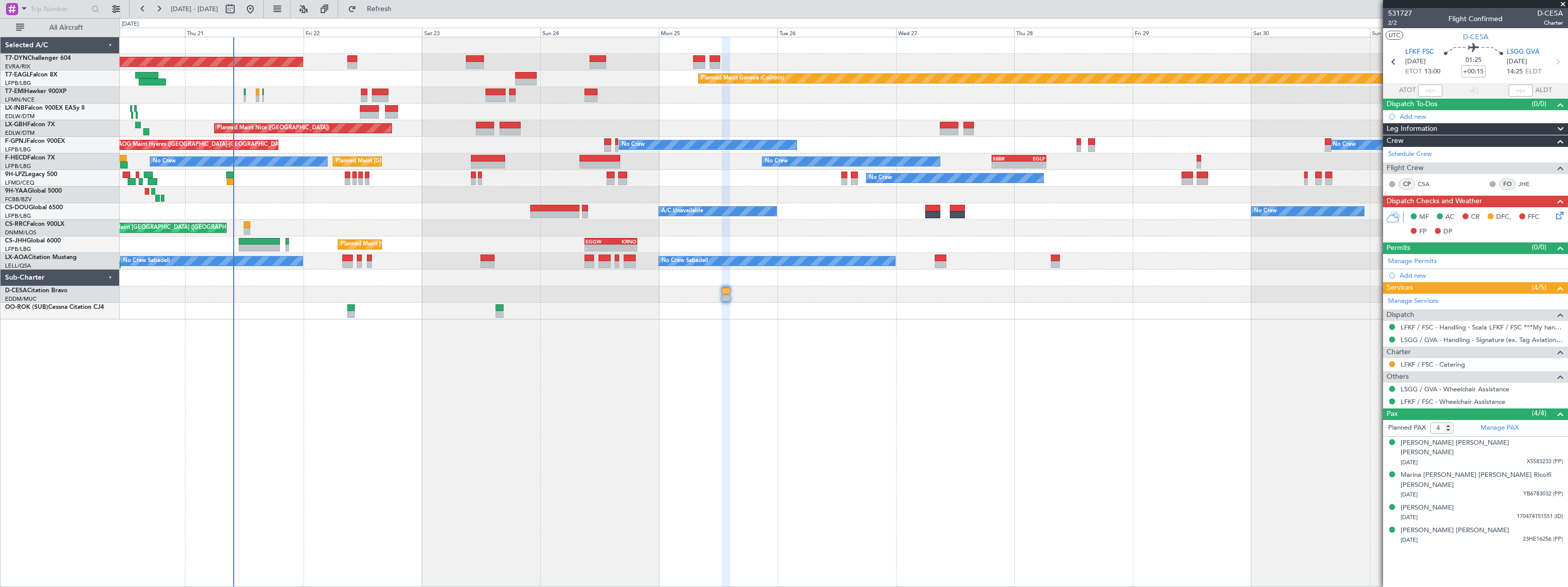
click at [402, 60] on div "Planned Maint [GEOGRAPHIC_DATA]-[GEOGRAPHIC_DATA]" at bounding box center [844, 62] width 1447 height 17
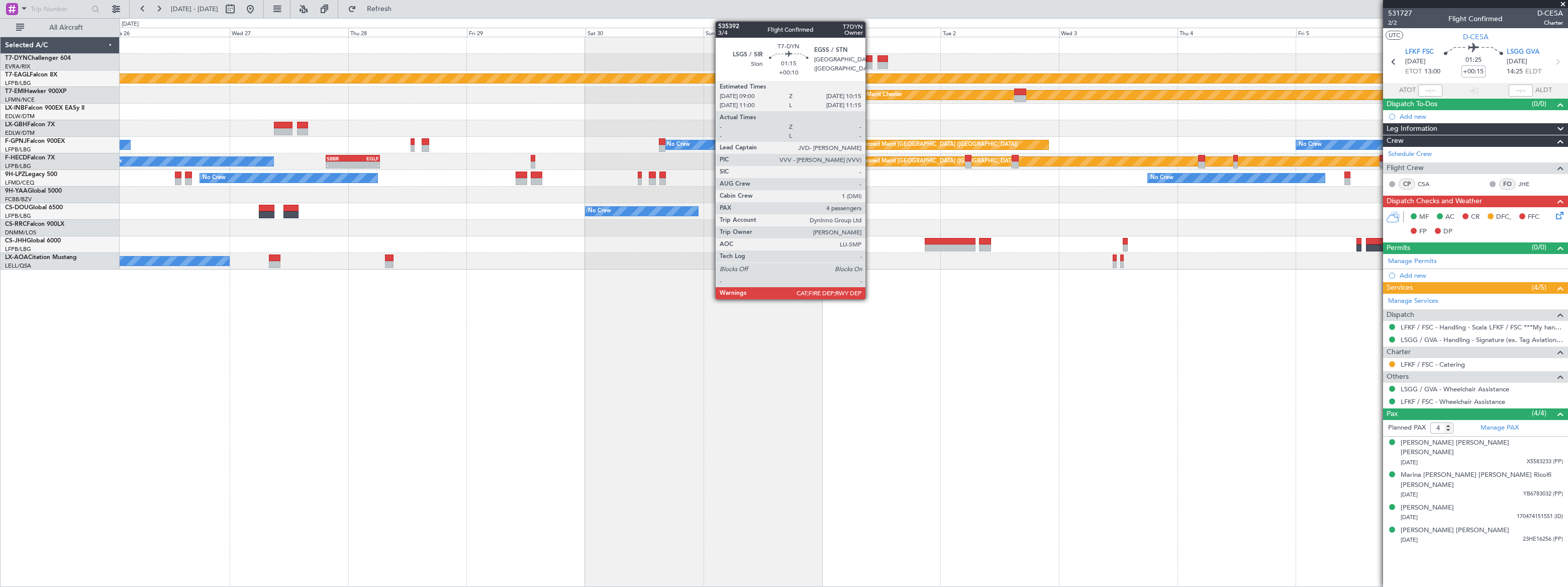
click at [870, 61] on div at bounding box center [869, 59] width 6 height 7
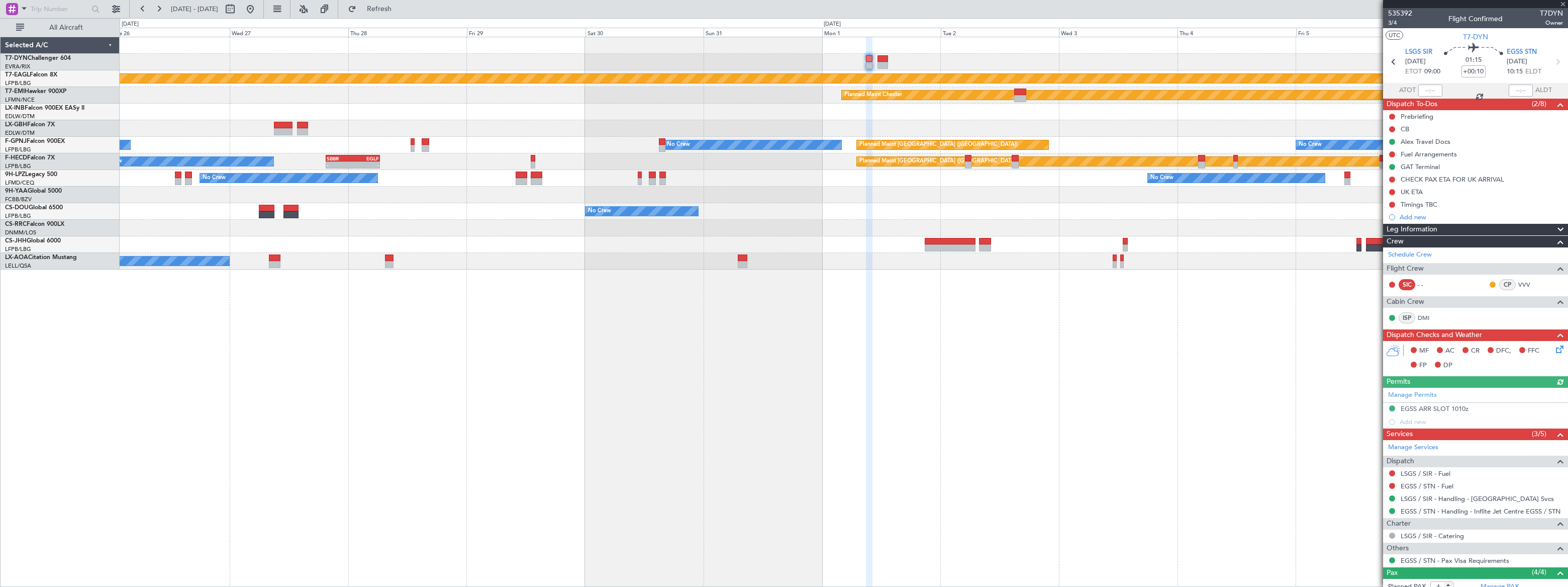
scroll to position [97, 0]
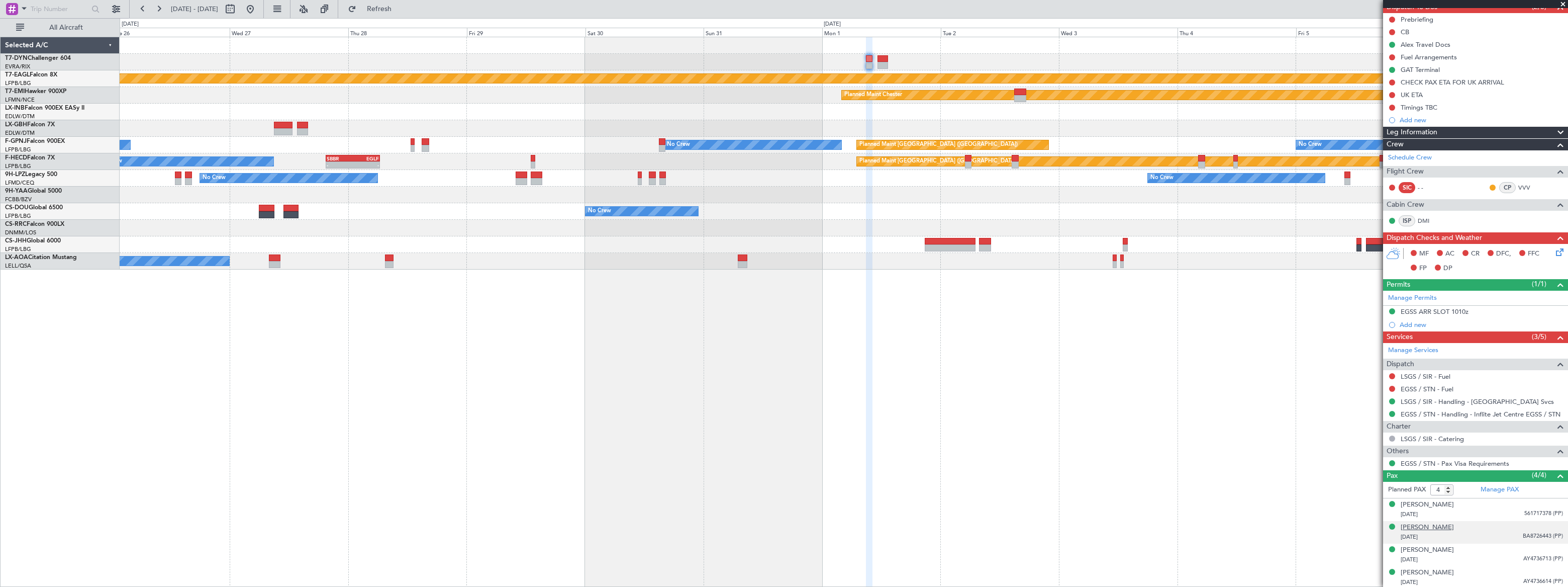
click at [1446, 526] on div "[PERSON_NAME]" at bounding box center [1427, 528] width 54 height 10
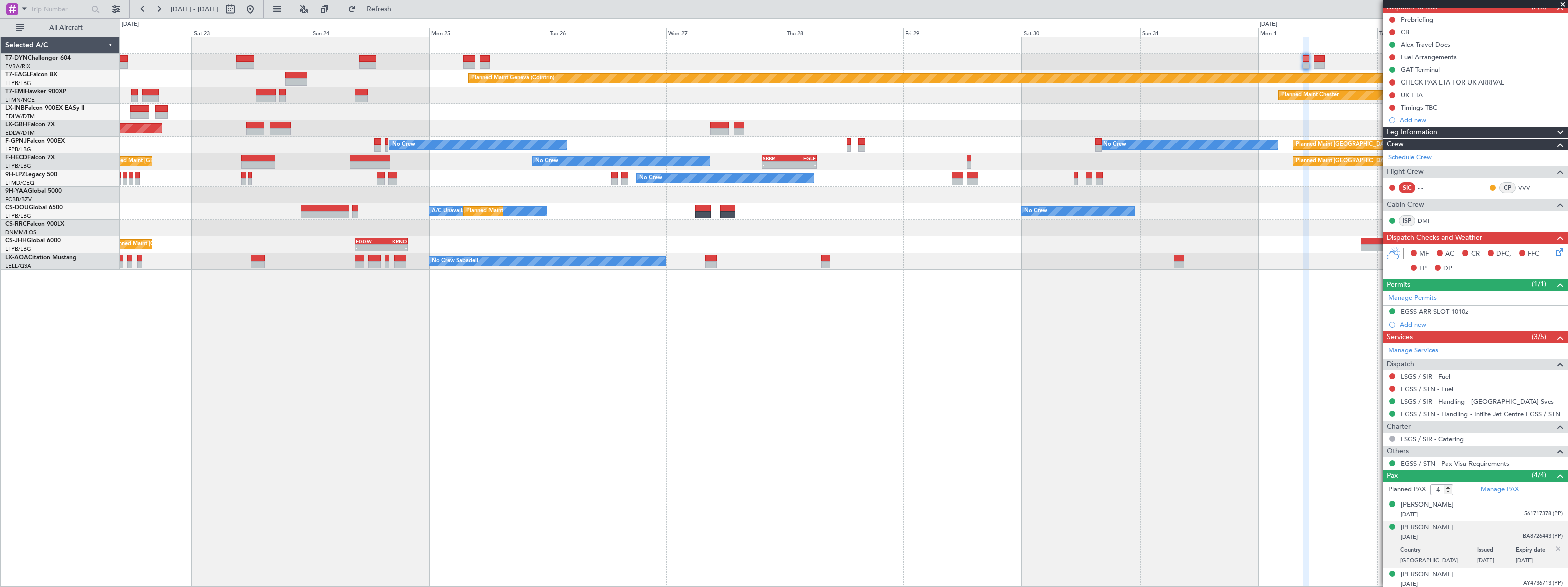
click at [691, 68] on div "Planned Maint [GEOGRAPHIC_DATA]-[GEOGRAPHIC_DATA] Planned Maint Geneva ([GEOGRA…" at bounding box center [844, 153] width 1447 height 232
click at [923, 80] on div "Planned Maint [GEOGRAPHIC_DATA]-[GEOGRAPHIC_DATA] Planned Maint Geneva ([GEOGRA…" at bounding box center [844, 153] width 1447 height 232
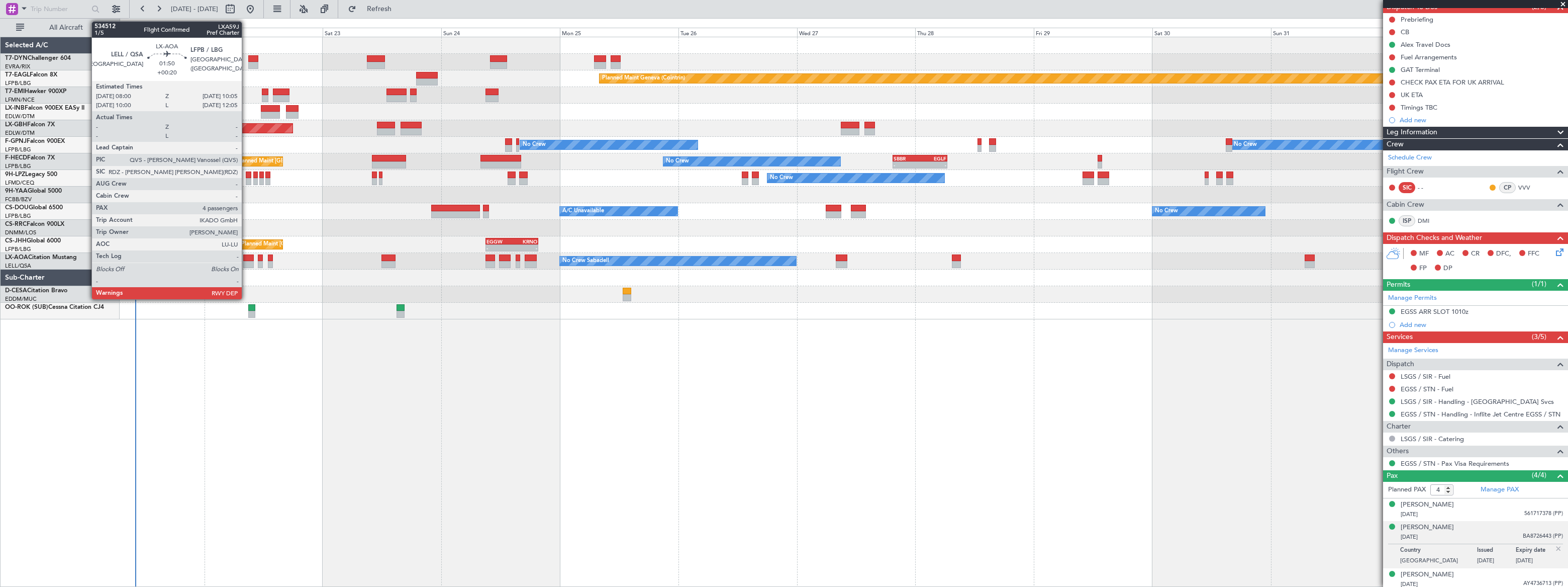
click at [246, 262] on div at bounding box center [248, 264] width 11 height 7
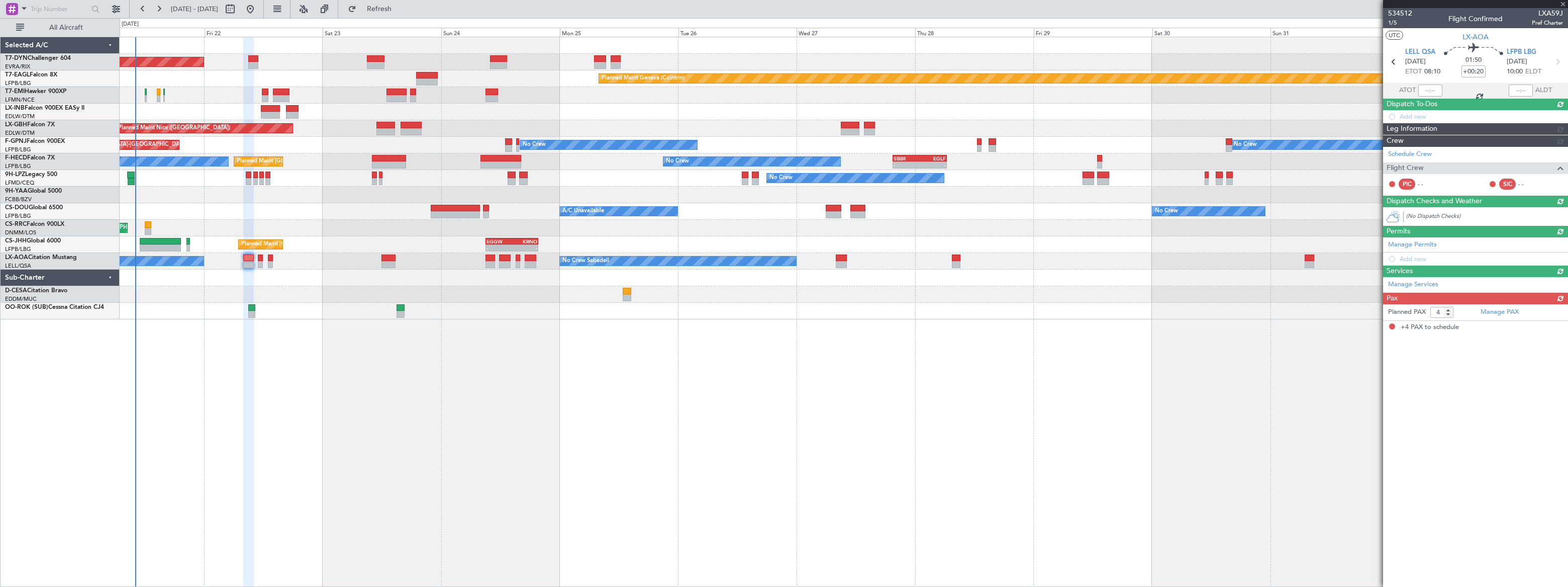
scroll to position [0, 0]
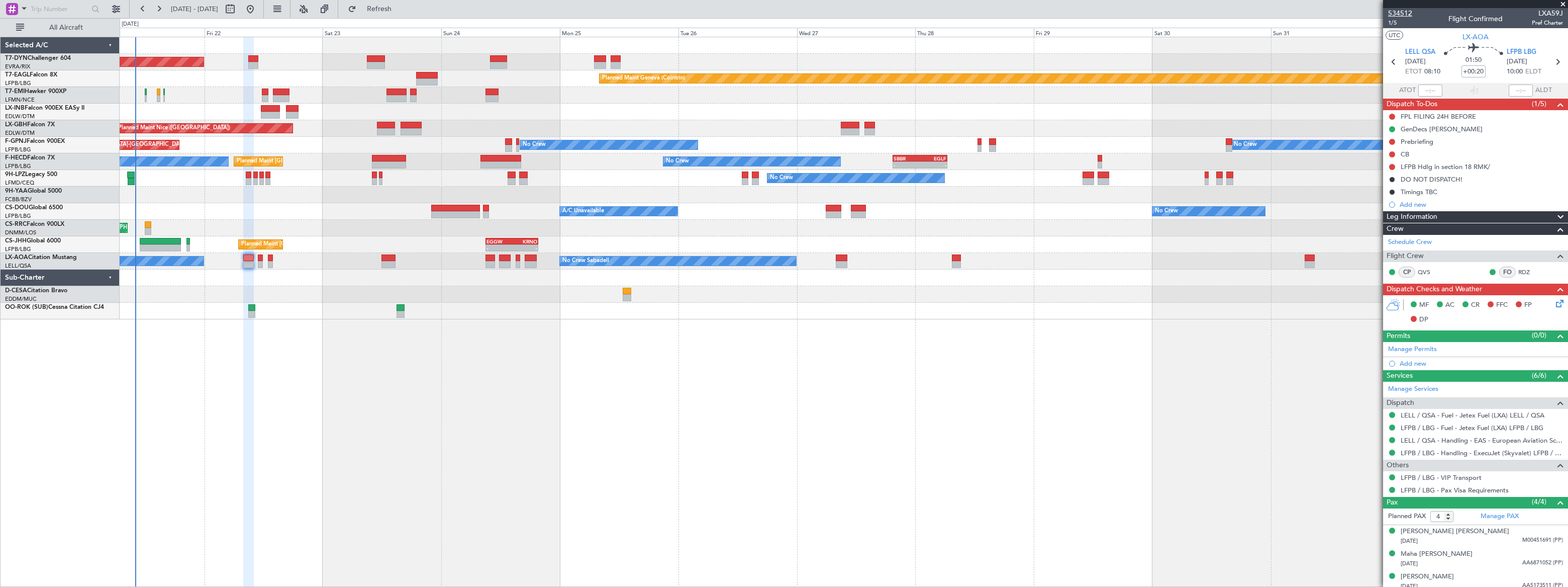
click at [1398, 11] on span "534512" at bounding box center [1400, 13] width 24 height 11
click at [1391, 20] on span "1/5" at bounding box center [1400, 22] width 24 height 8
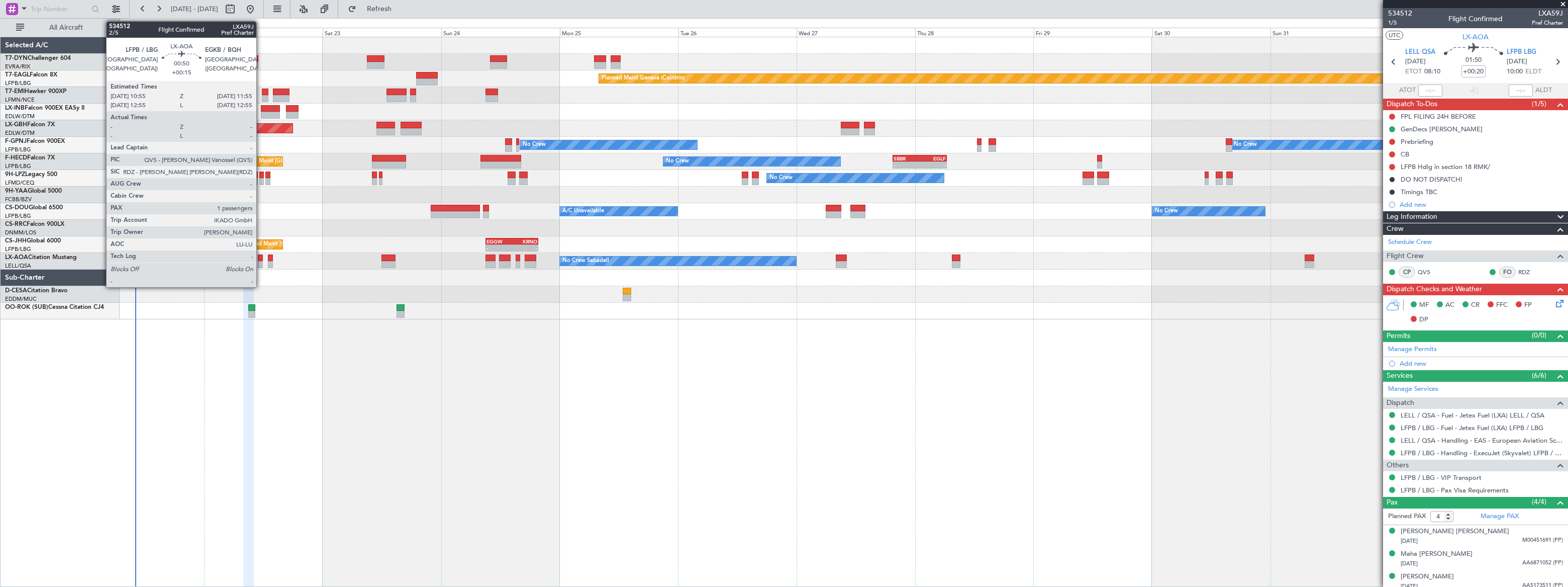
click at [261, 260] on div at bounding box center [260, 258] width 5 height 7
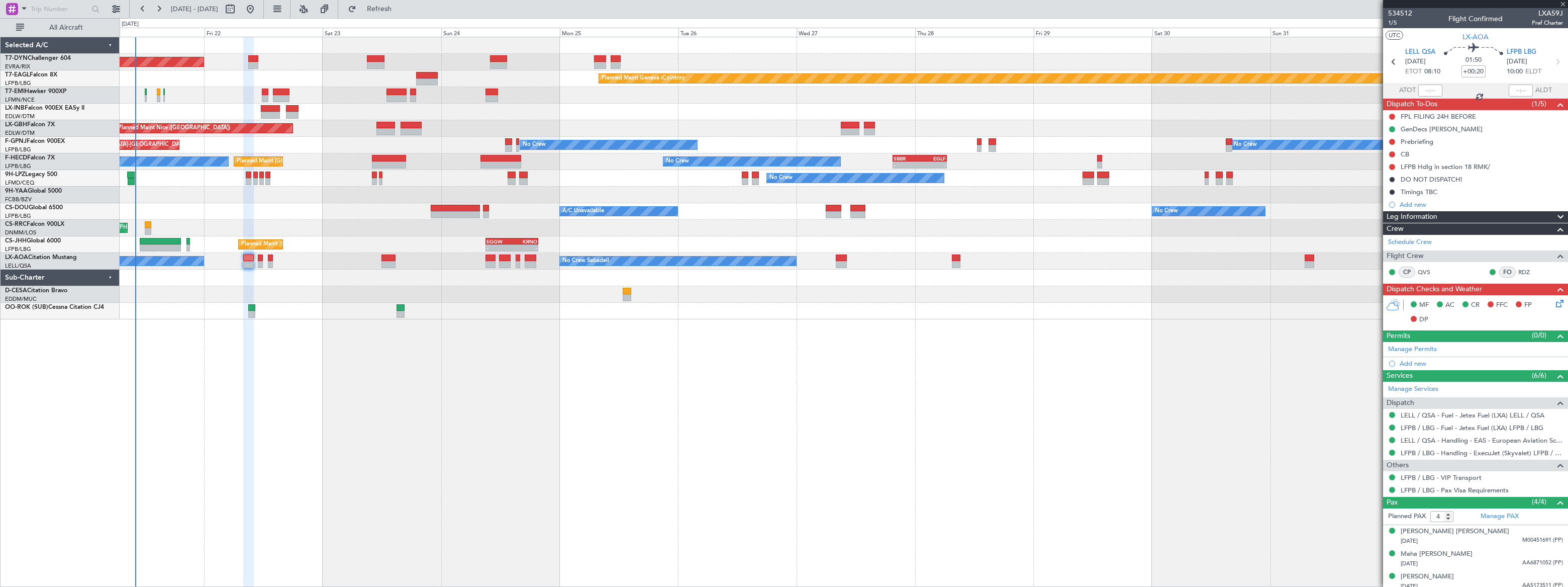
type input "+00:15"
type input "1"
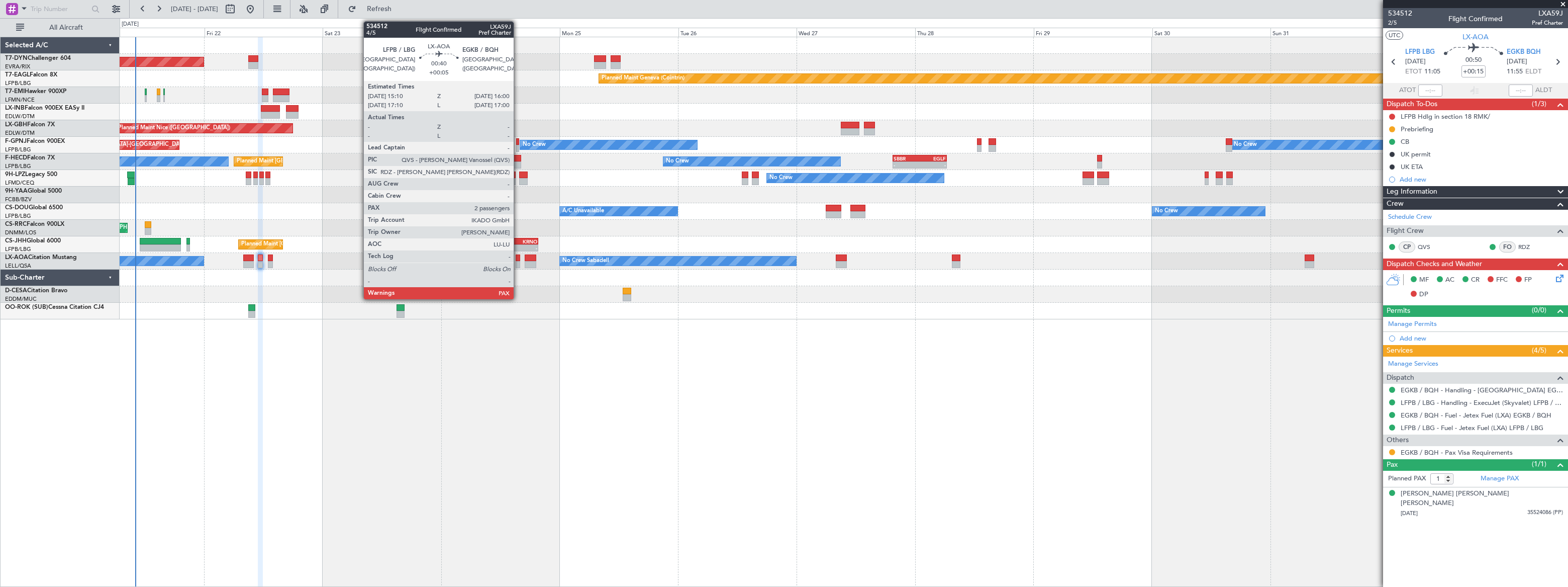
click at [518, 262] on div at bounding box center [518, 264] width 4 height 7
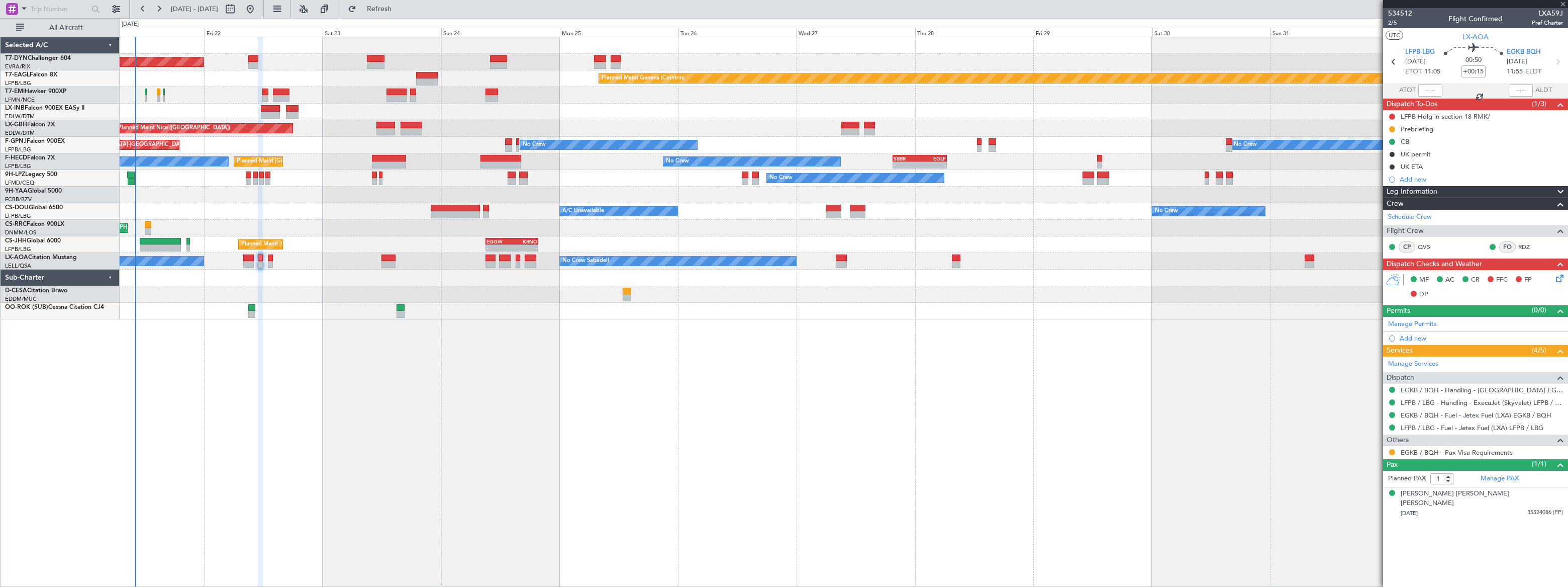
type input "+00:05"
type input "2"
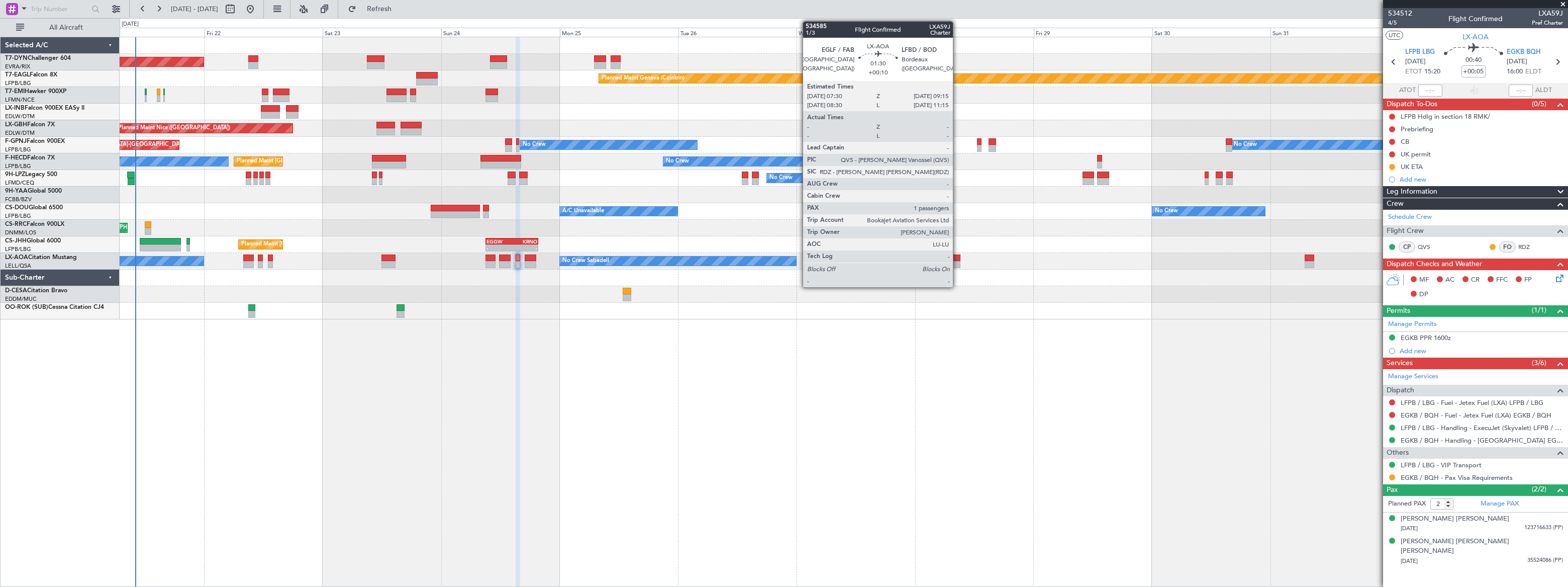
click at [957, 260] on div at bounding box center [956, 258] width 9 height 7
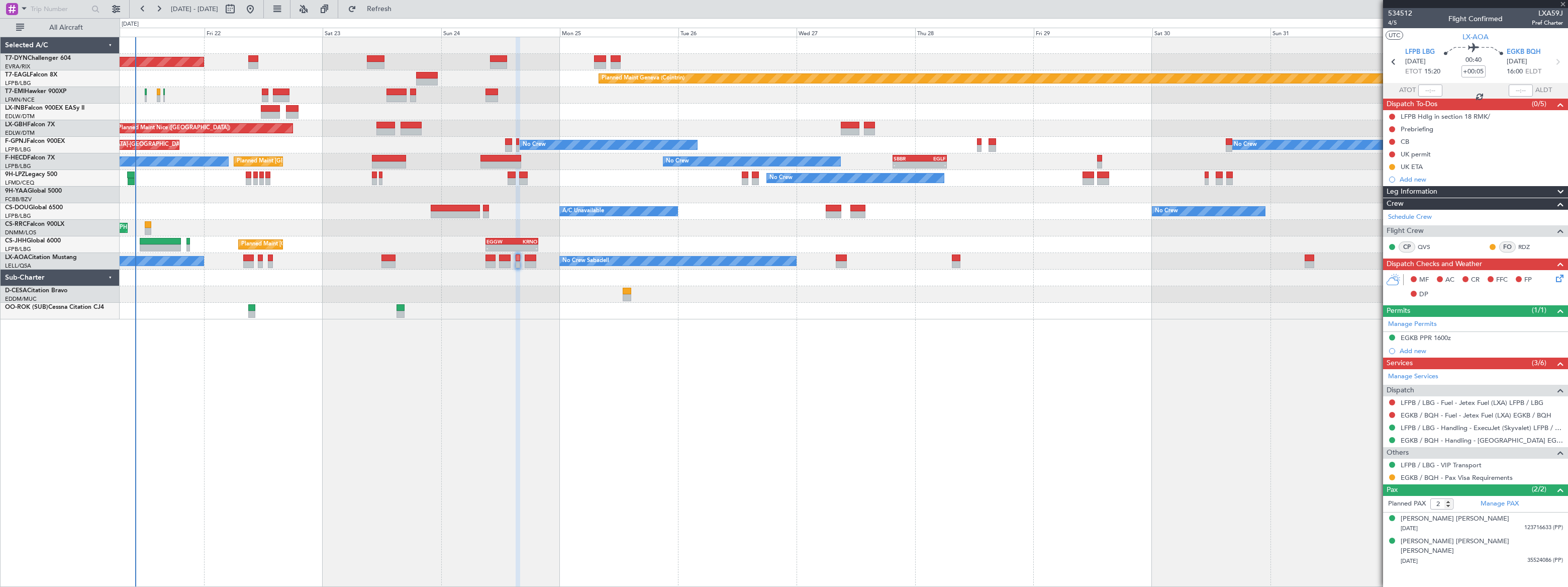
type input "+00:10"
type input "1"
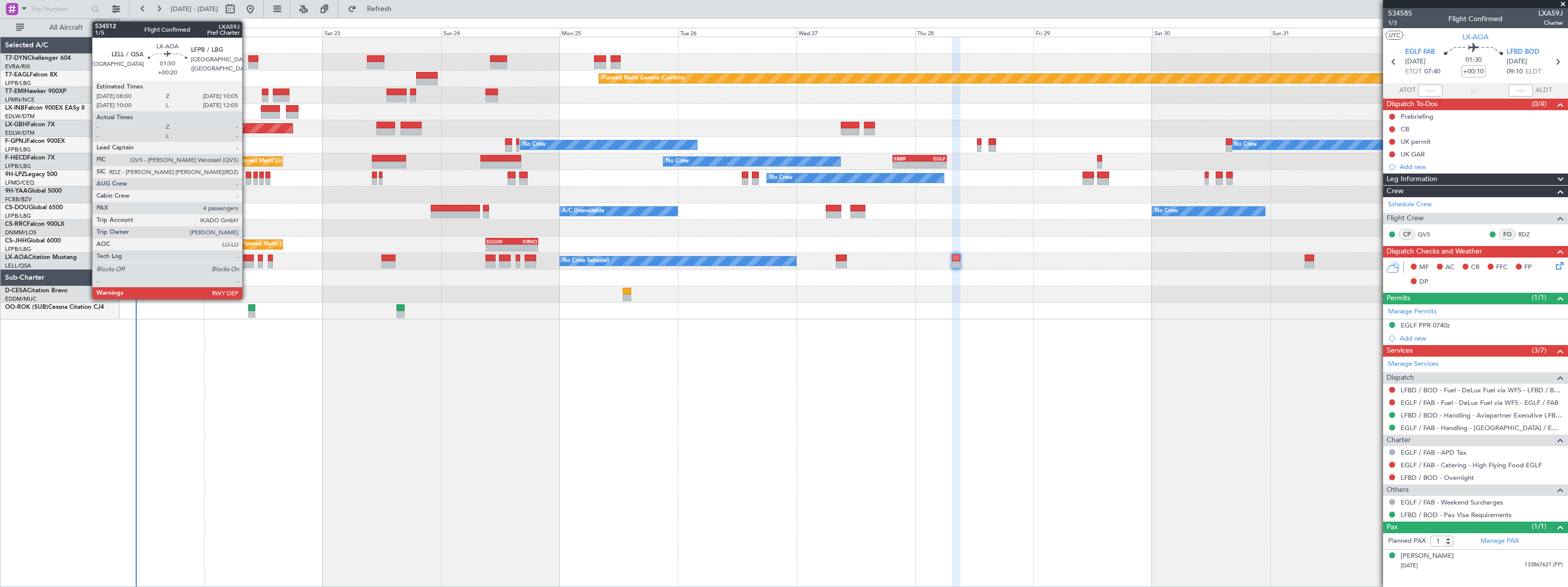
click at [247, 260] on div at bounding box center [248, 258] width 11 height 7
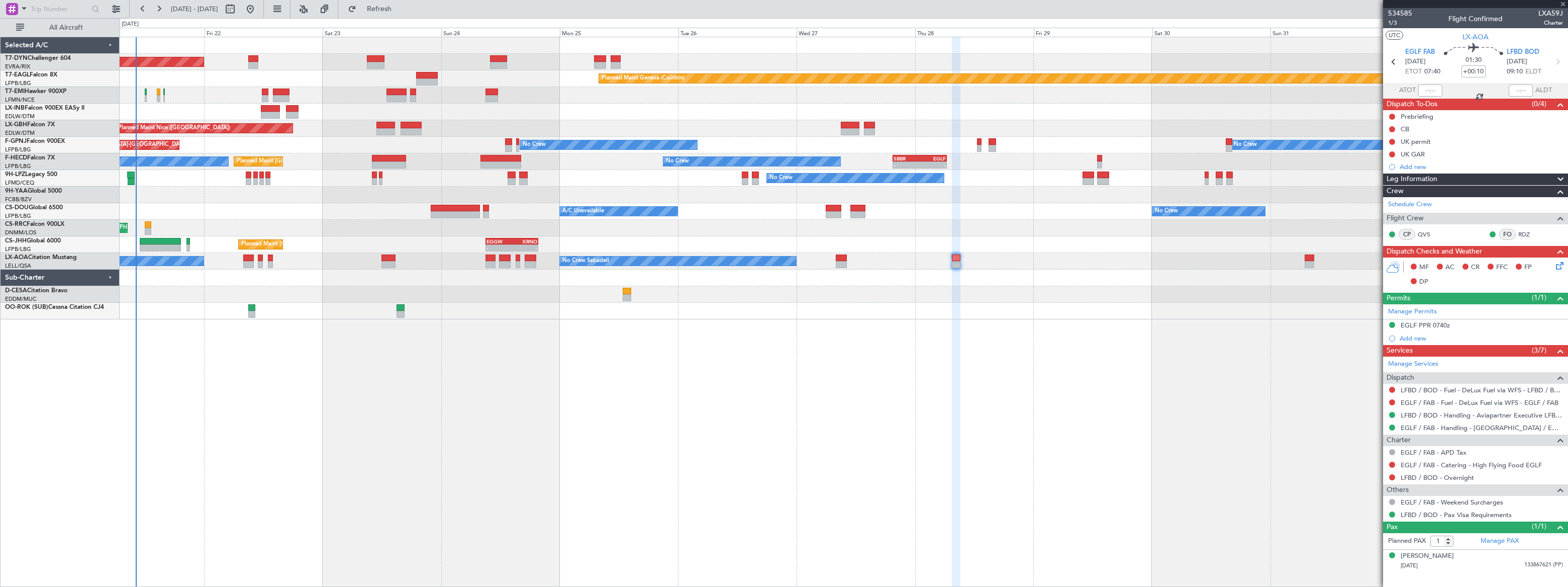
click at [247, 260] on div at bounding box center [248, 258] width 11 height 7
type input "+00:20"
type input "4"
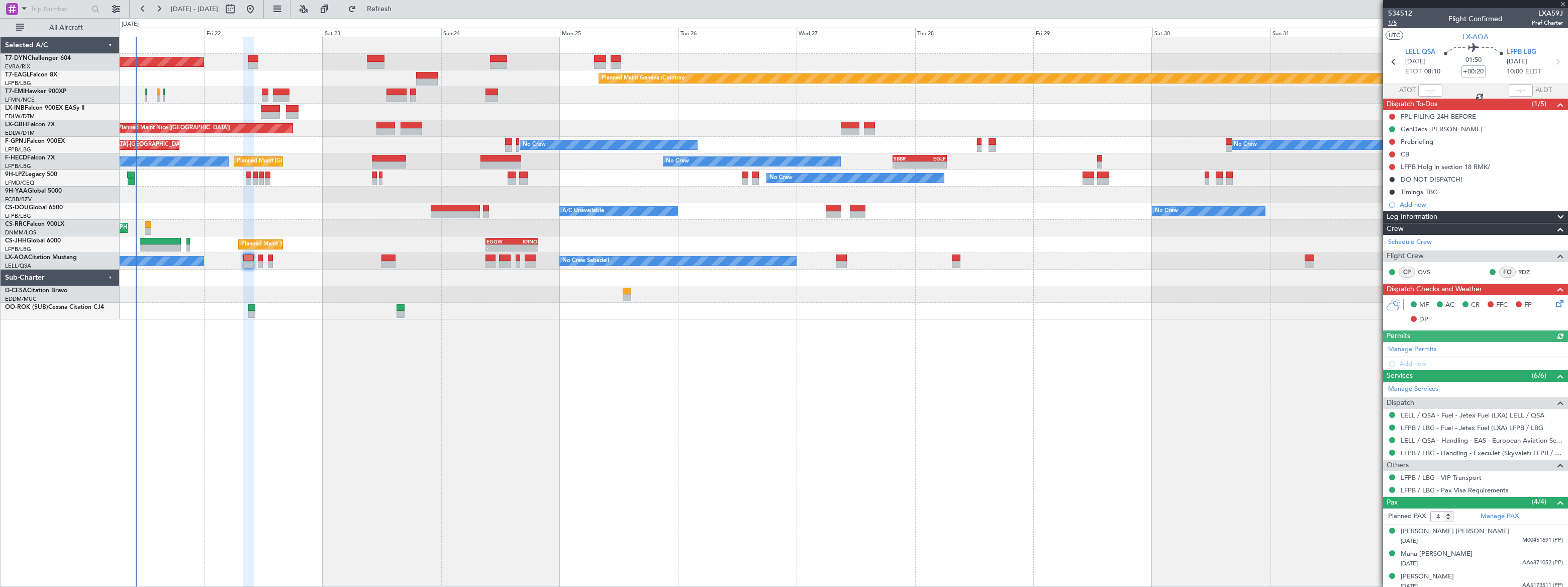
click at [1390, 23] on span "1/5" at bounding box center [1400, 22] width 24 height 8
click at [1424, 271] on div "Schedule Crew Flight Crew CP QVS FO RDZ" at bounding box center [1476, 259] width 185 height 48
click at [1422, 272] on link "QVS" at bounding box center [1428, 272] width 22 height 9
click at [1518, 272] on link "RDZ" at bounding box center [1529, 272] width 22 height 9
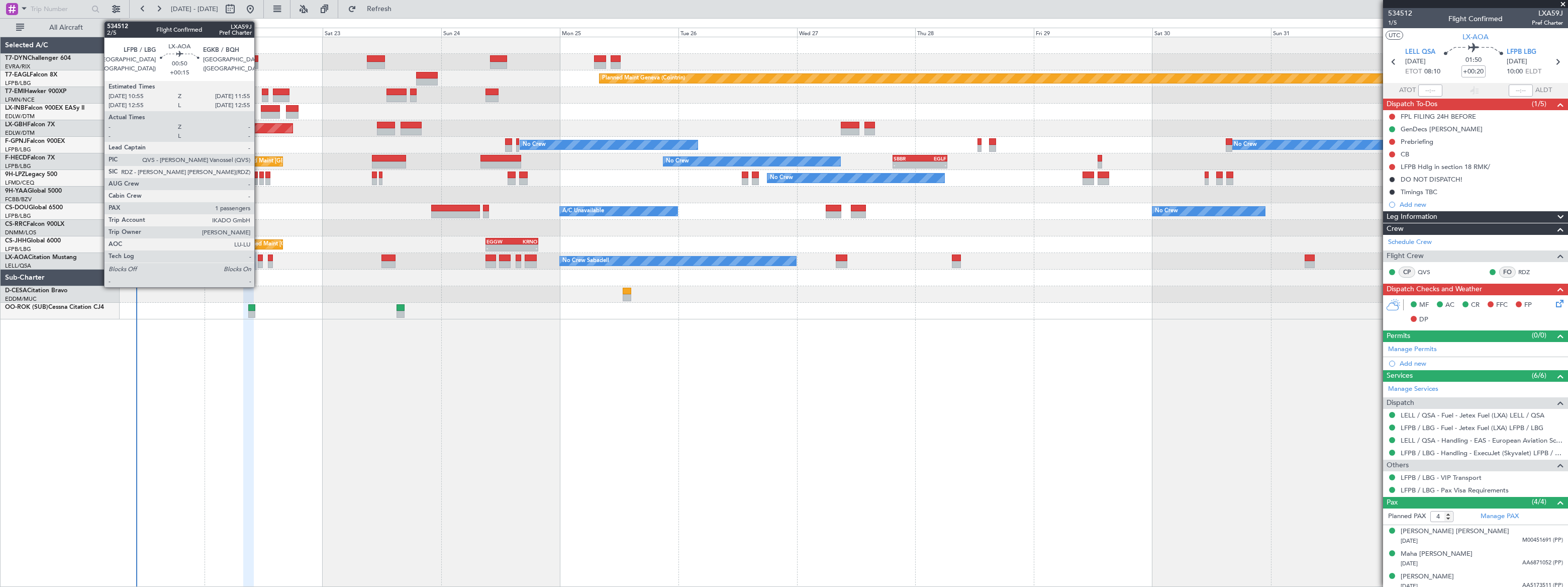
click at [259, 260] on div at bounding box center [260, 258] width 5 height 7
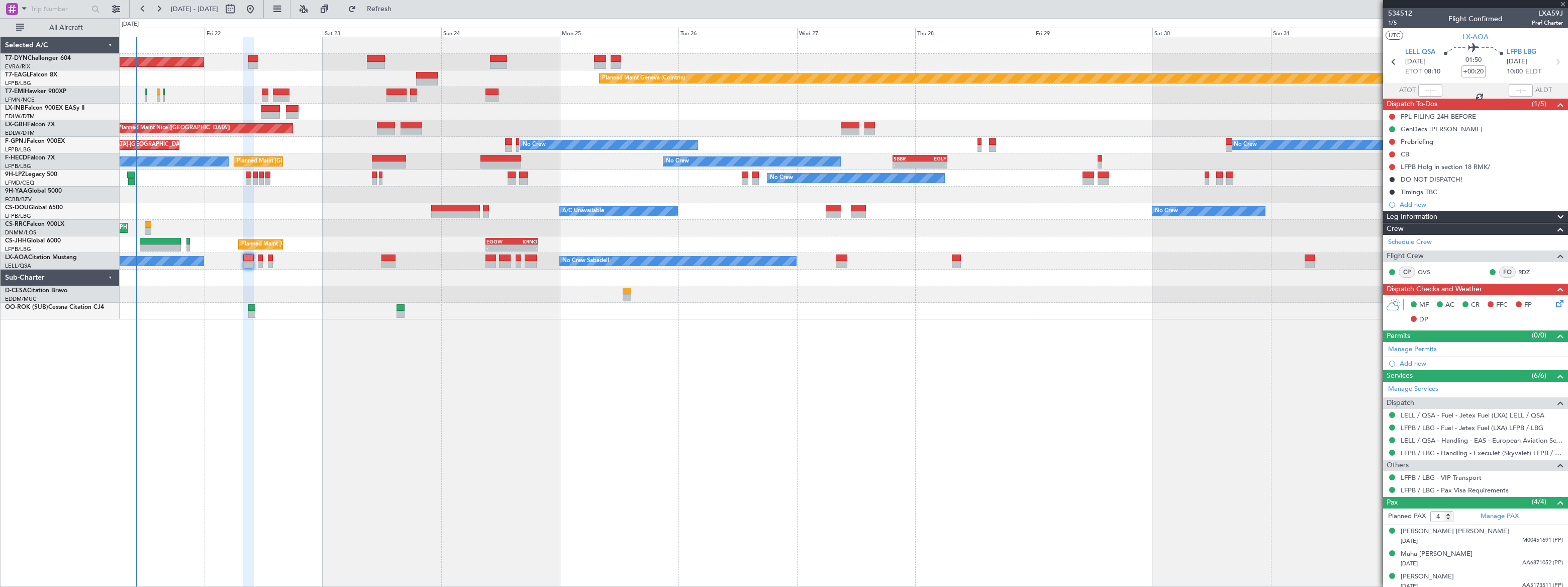
type input "+00:15"
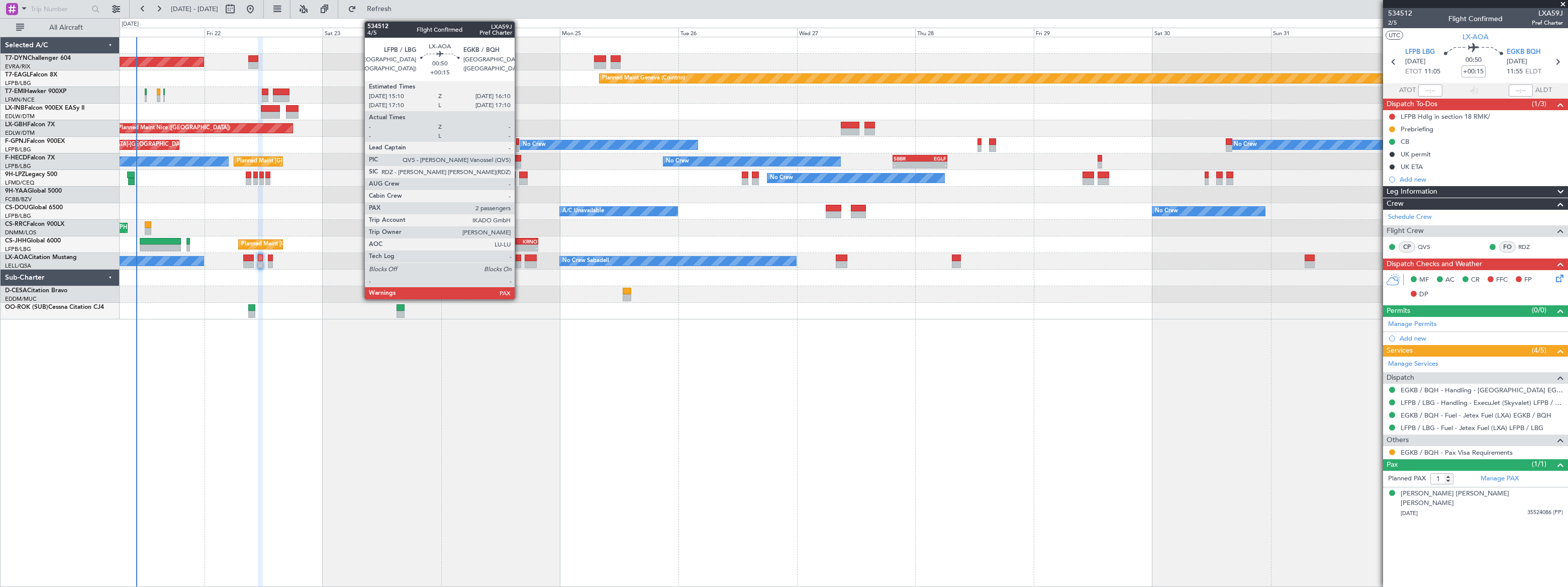
click at [519, 261] on div at bounding box center [518, 264] width 5 height 7
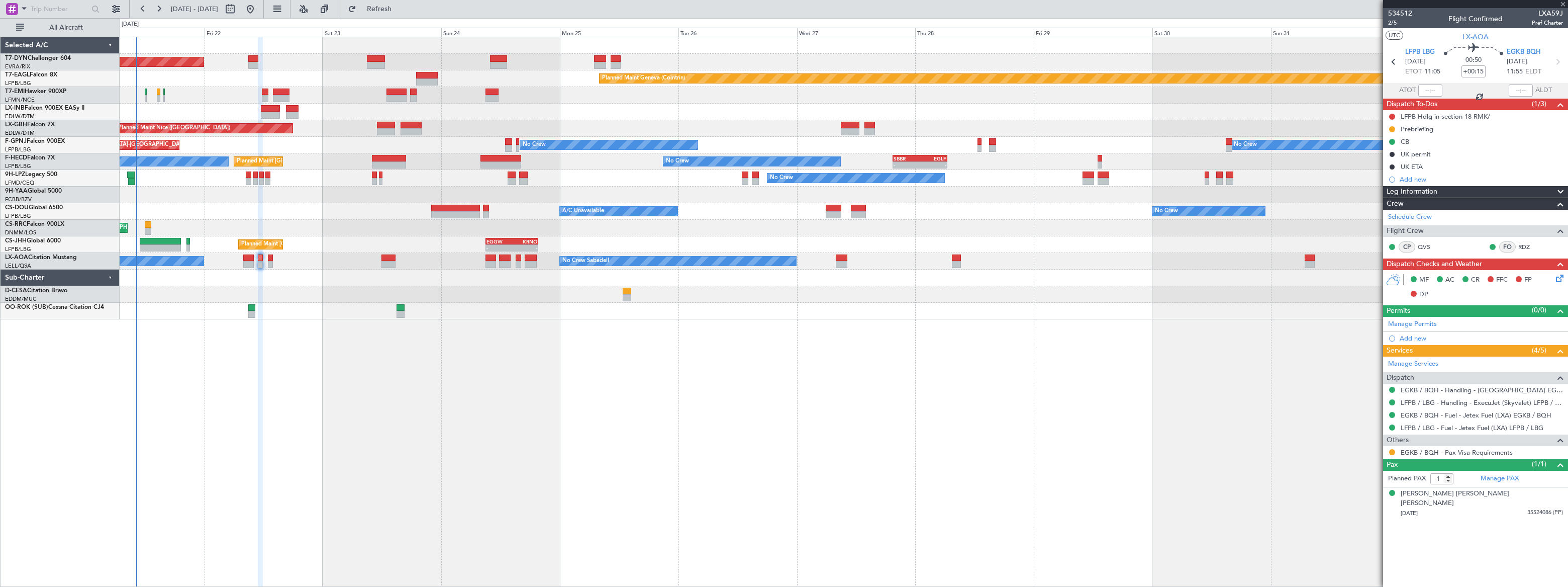
type input "2"
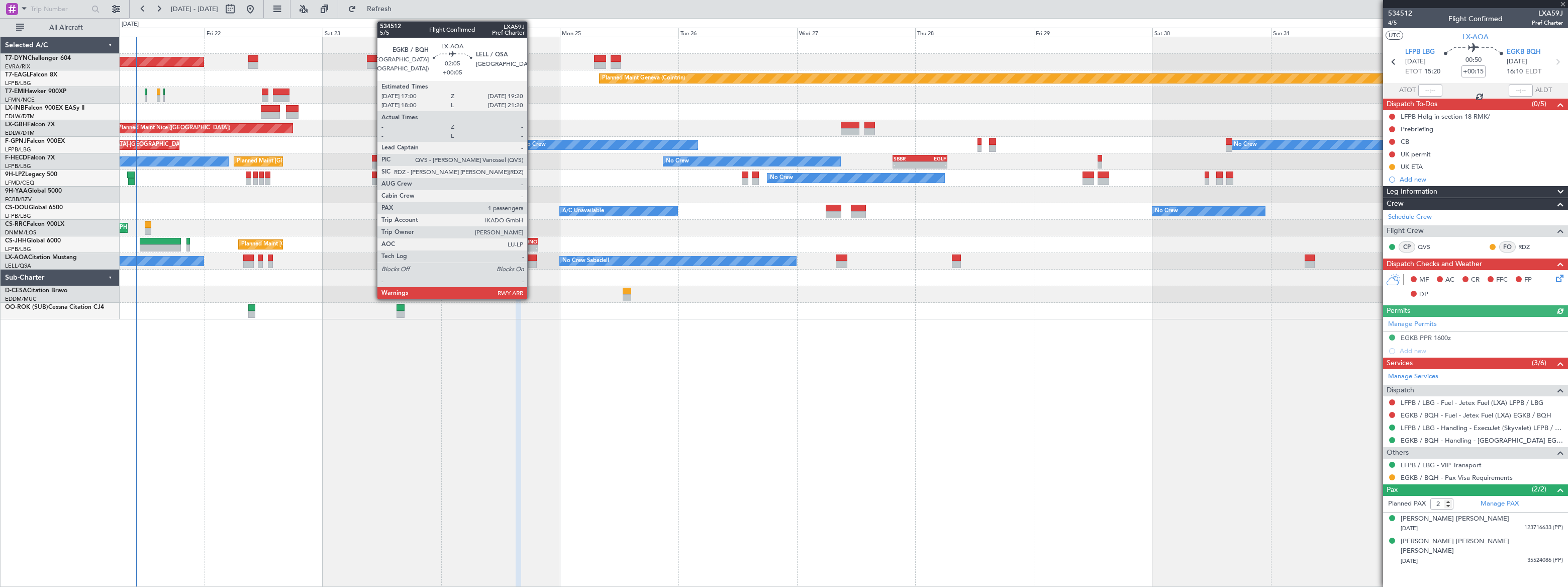
click at [532, 259] on div at bounding box center [531, 258] width 11 height 7
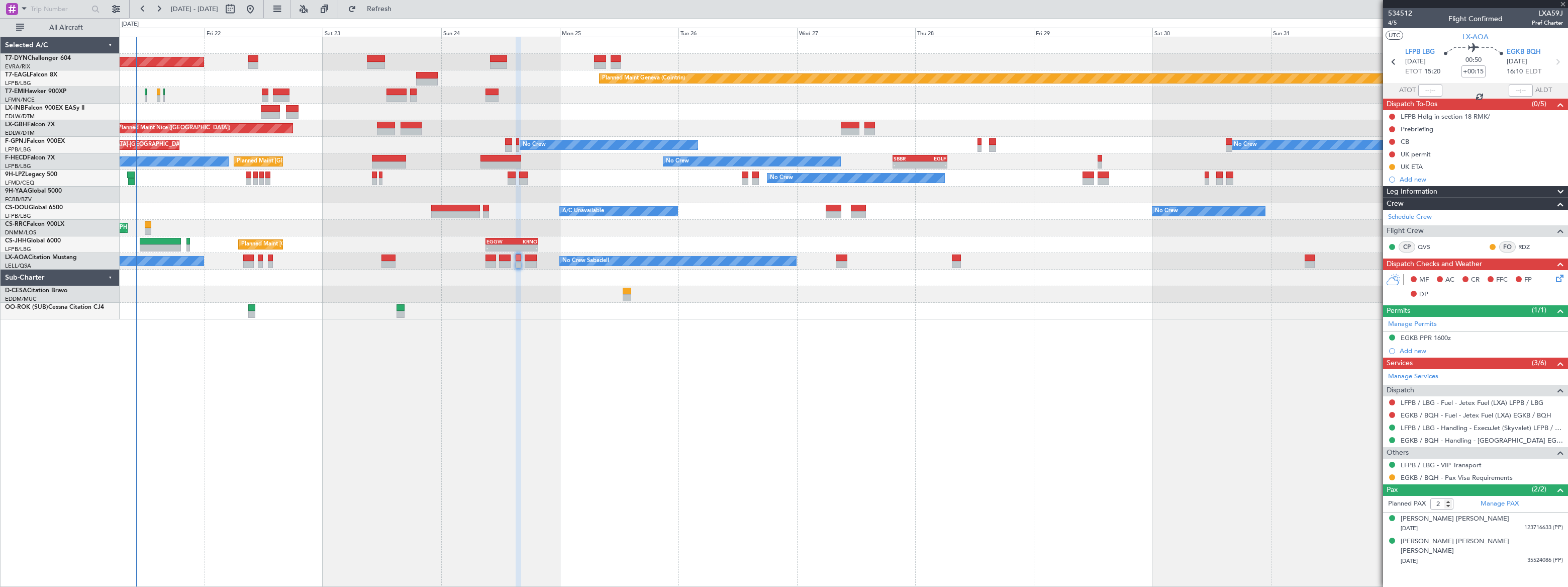
type input "+00:05"
type input "1"
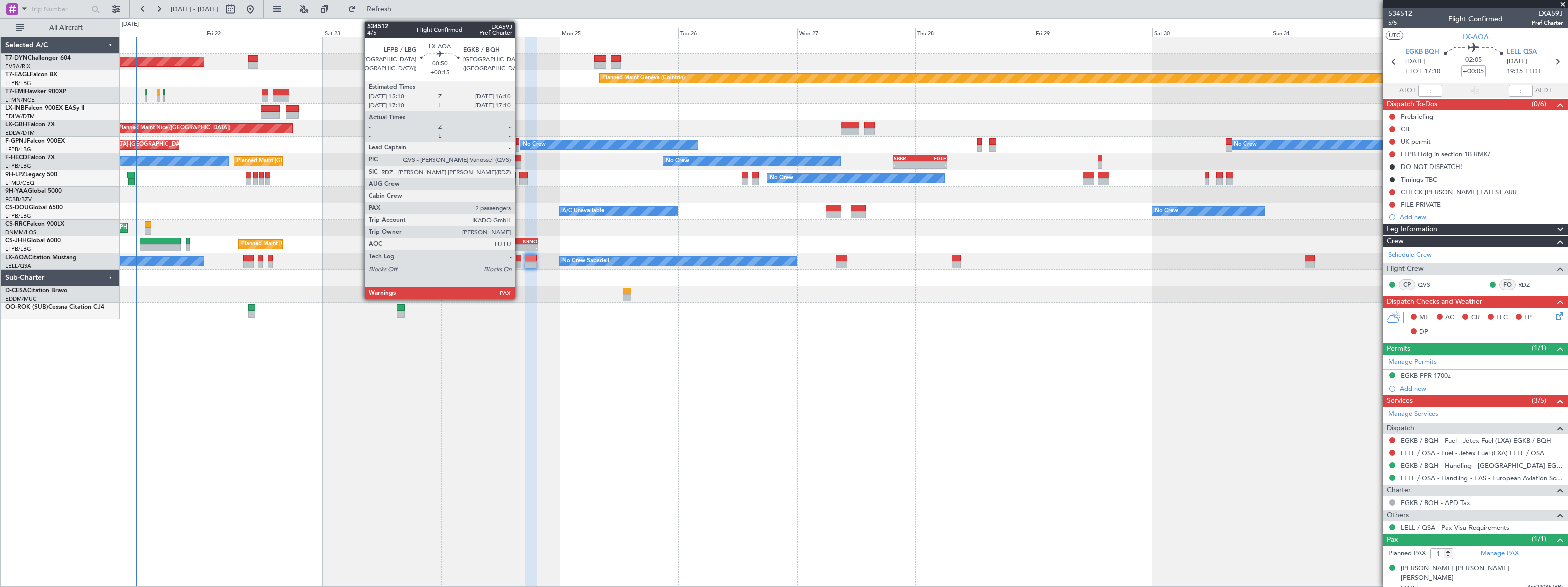
click at [519, 262] on div at bounding box center [518, 264] width 5 height 7
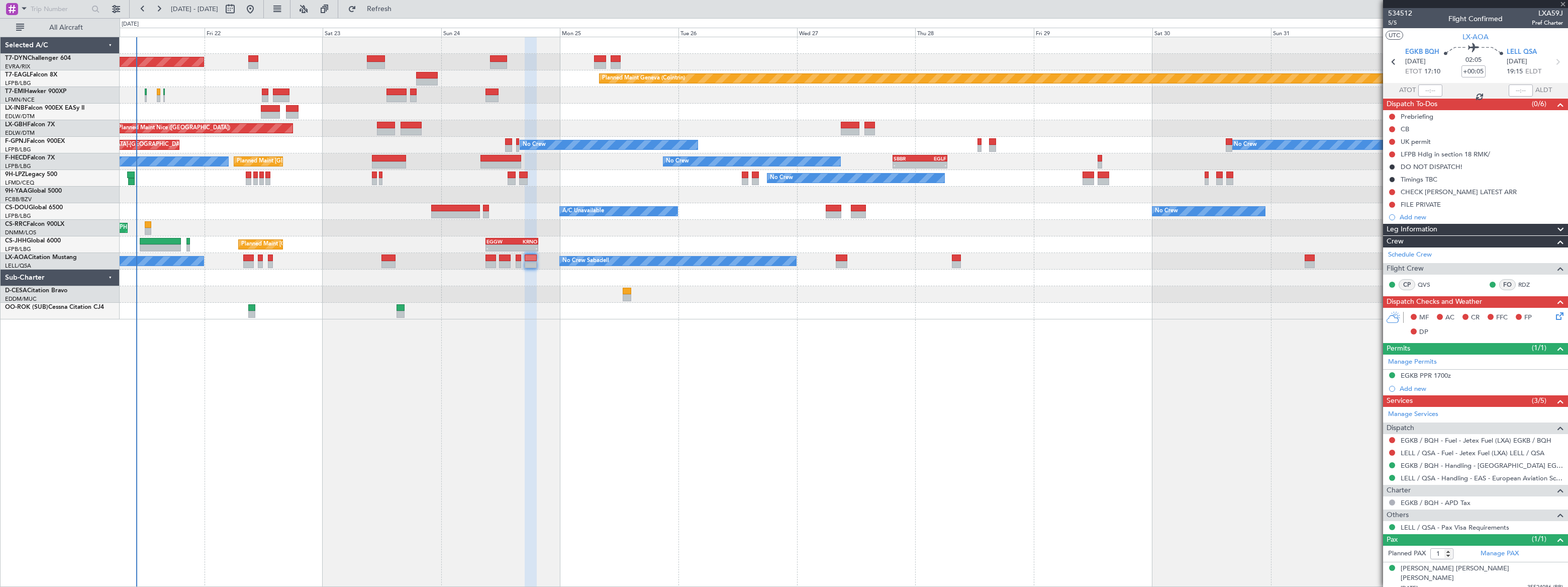
type input "+00:15"
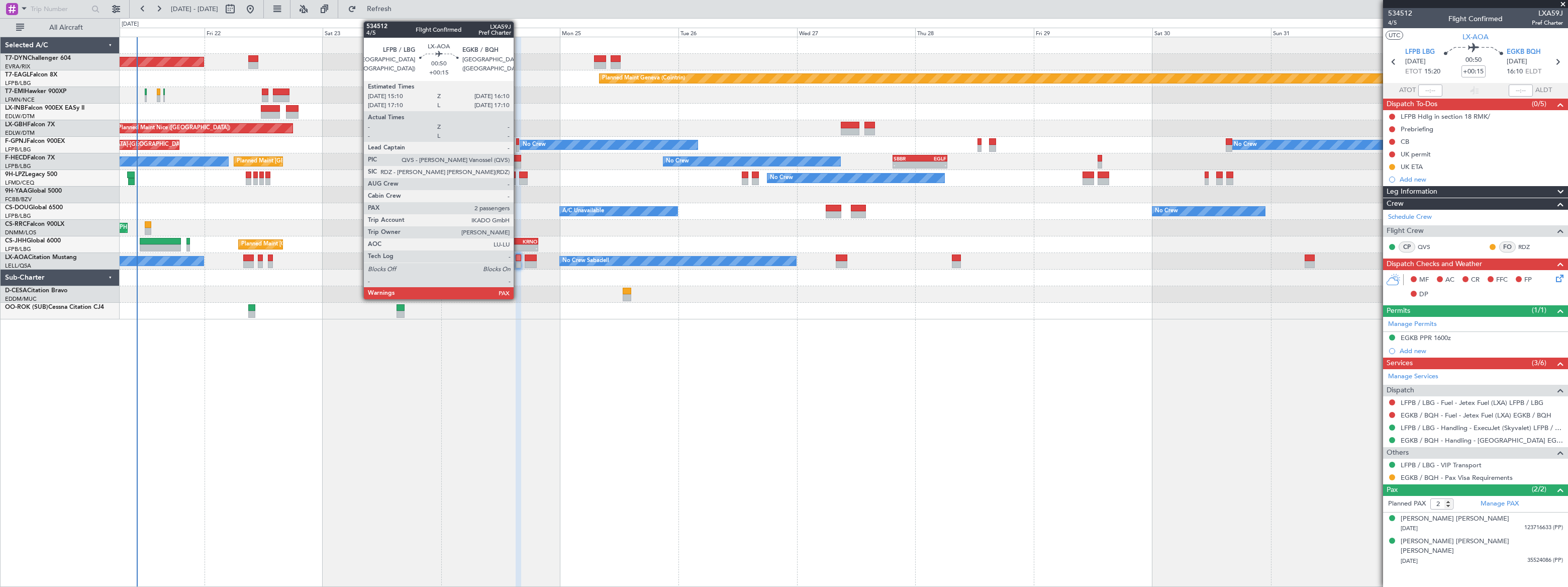
click at [518, 260] on div at bounding box center [518, 258] width 5 height 7
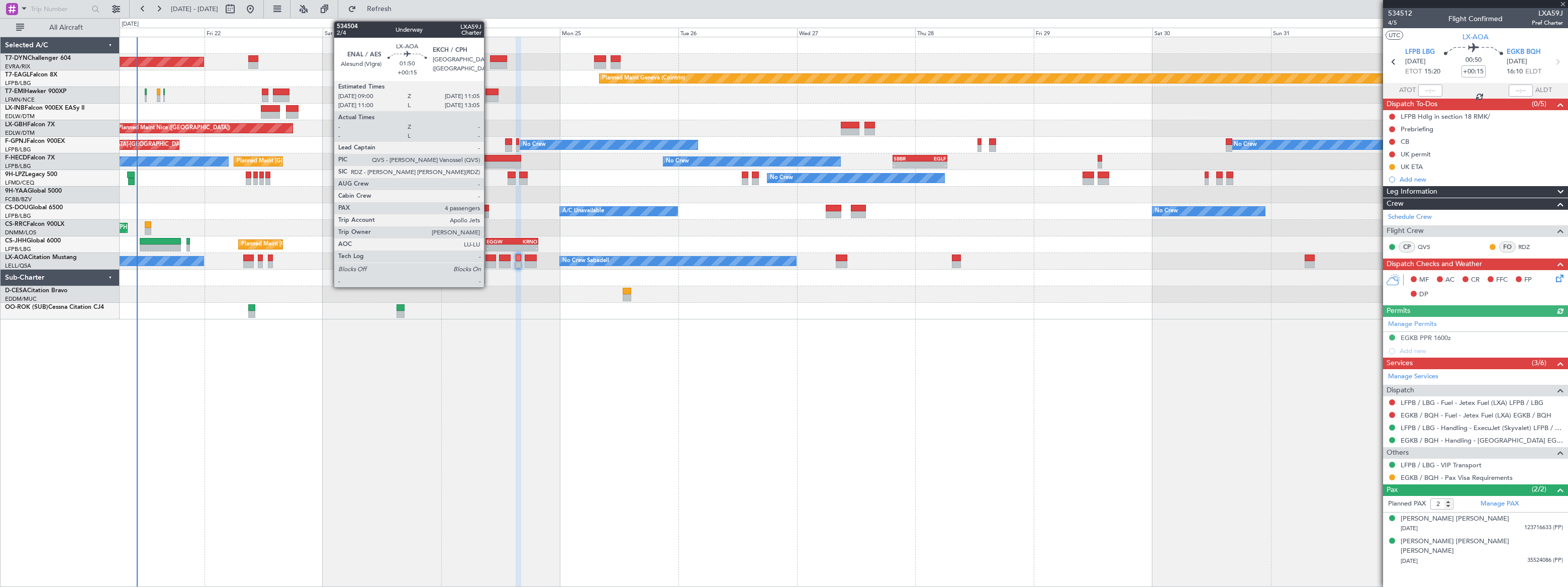
click at [489, 261] on div at bounding box center [490, 264] width 11 height 7
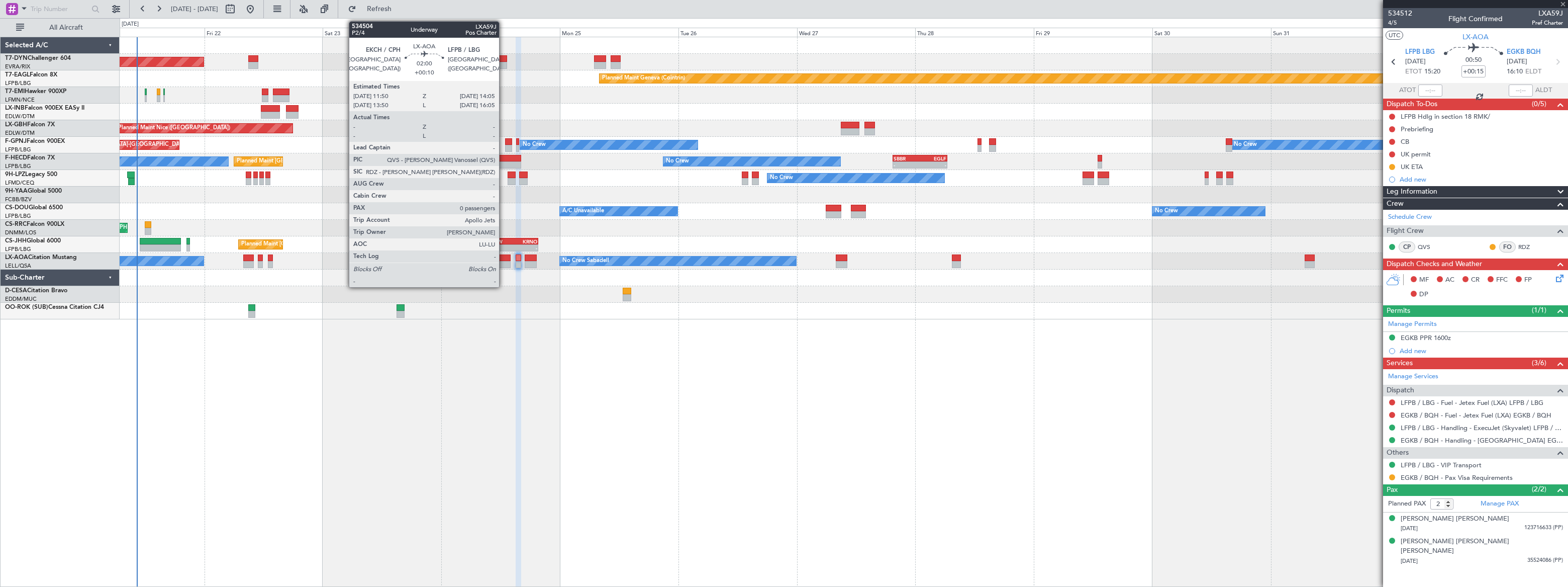
type input "4"
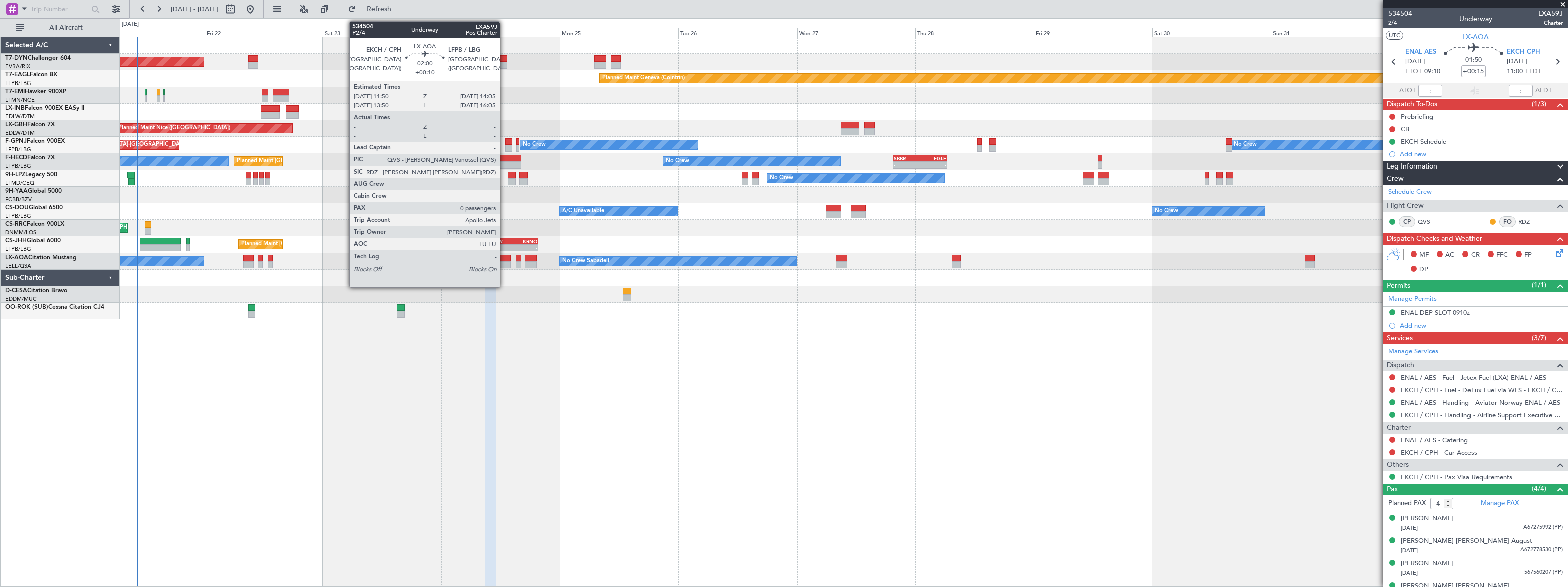
click at [504, 261] on div at bounding box center [505, 264] width 11 height 7
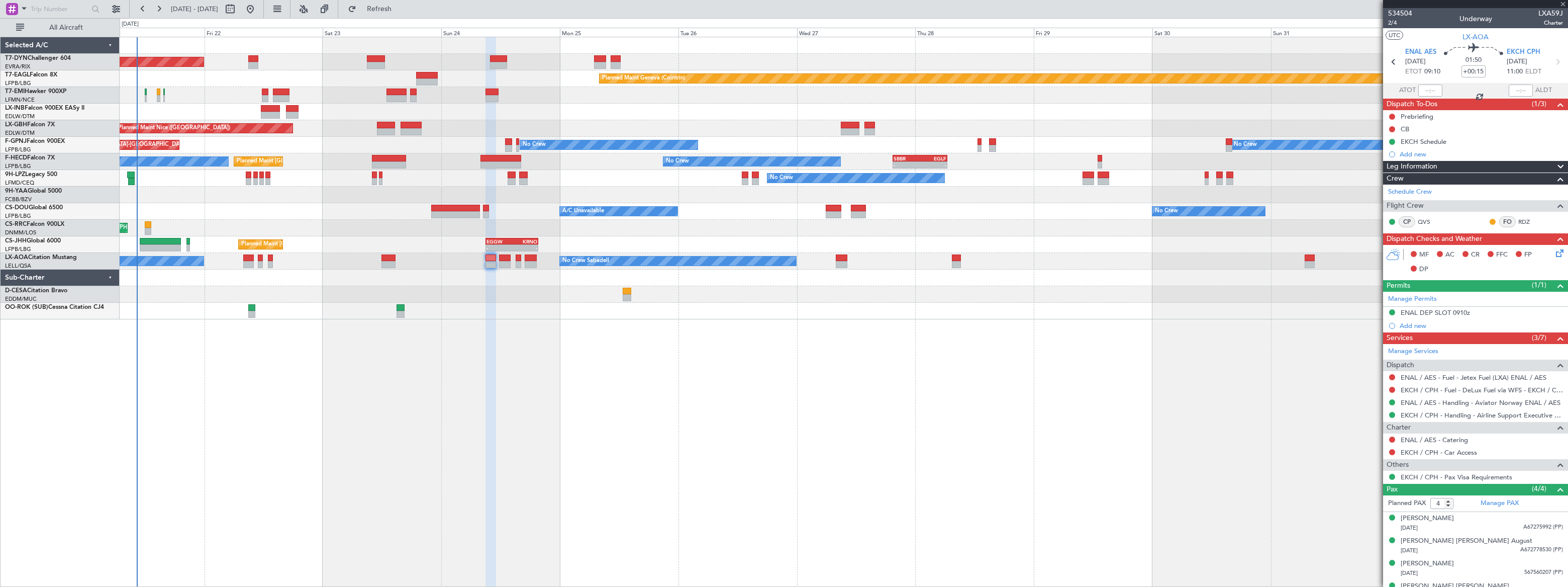
type input "+00:10"
type input "0"
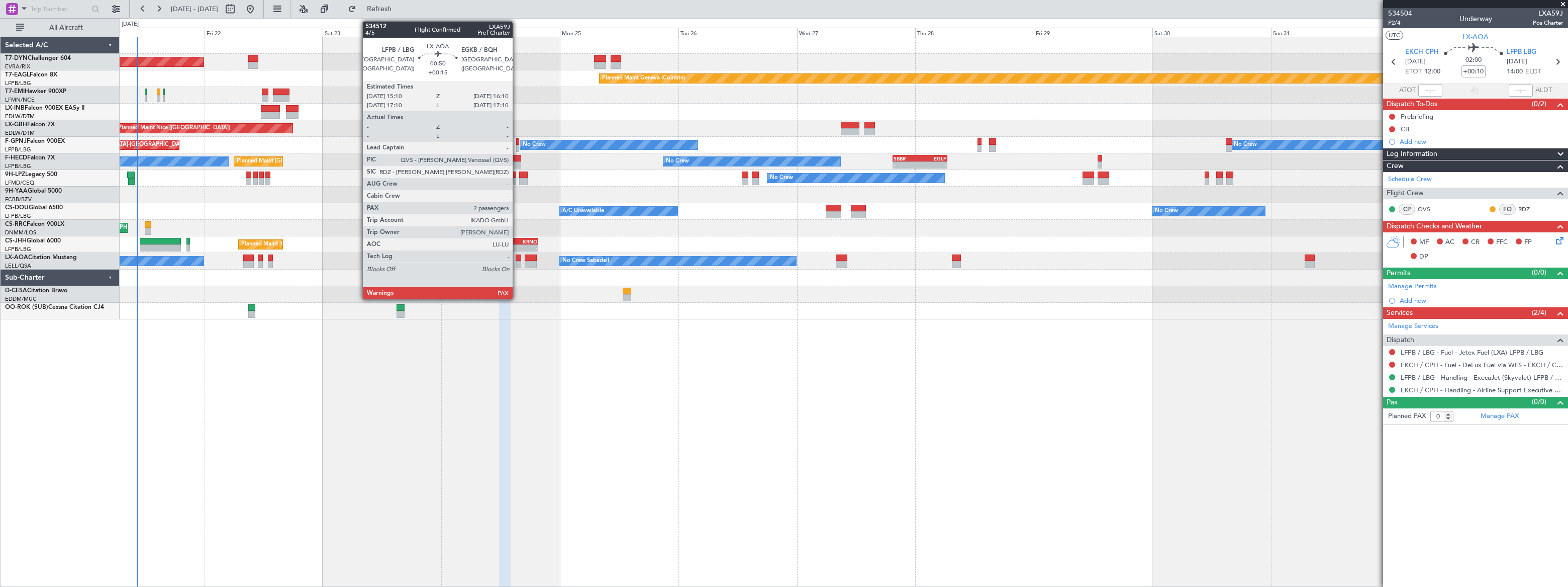
click at [517, 262] on div at bounding box center [518, 264] width 5 height 7
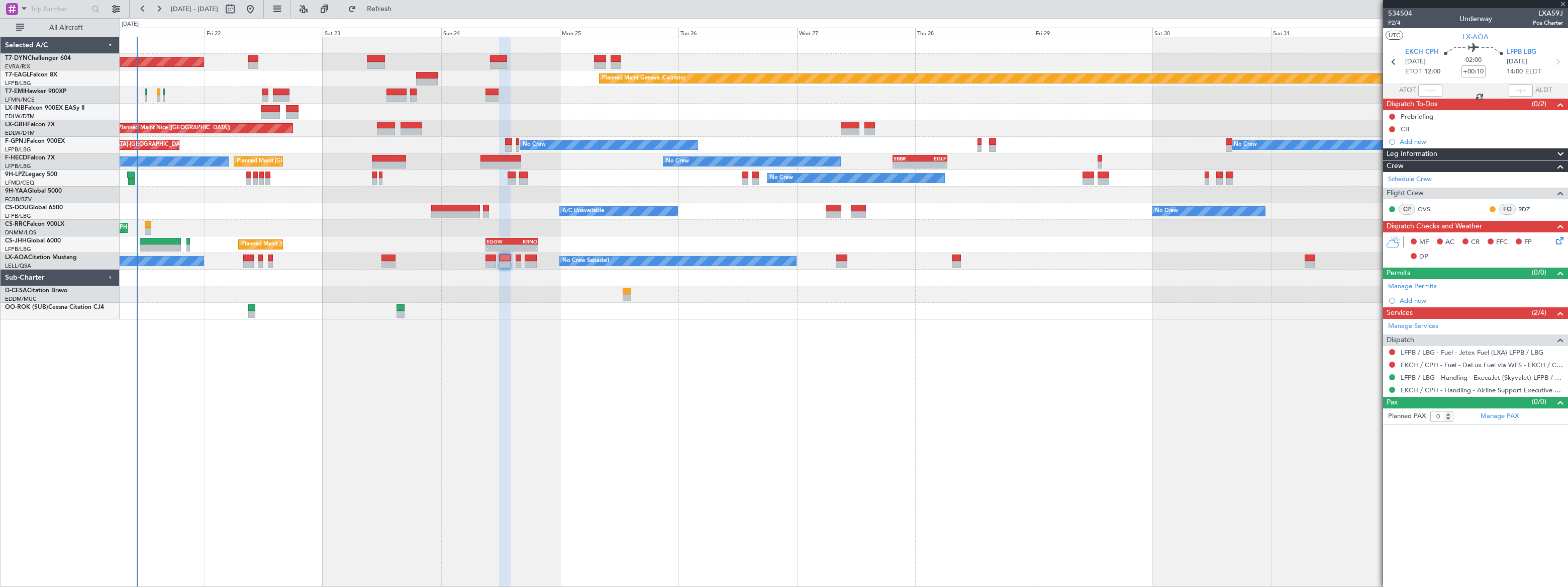
type input "+00:15"
type input "2"
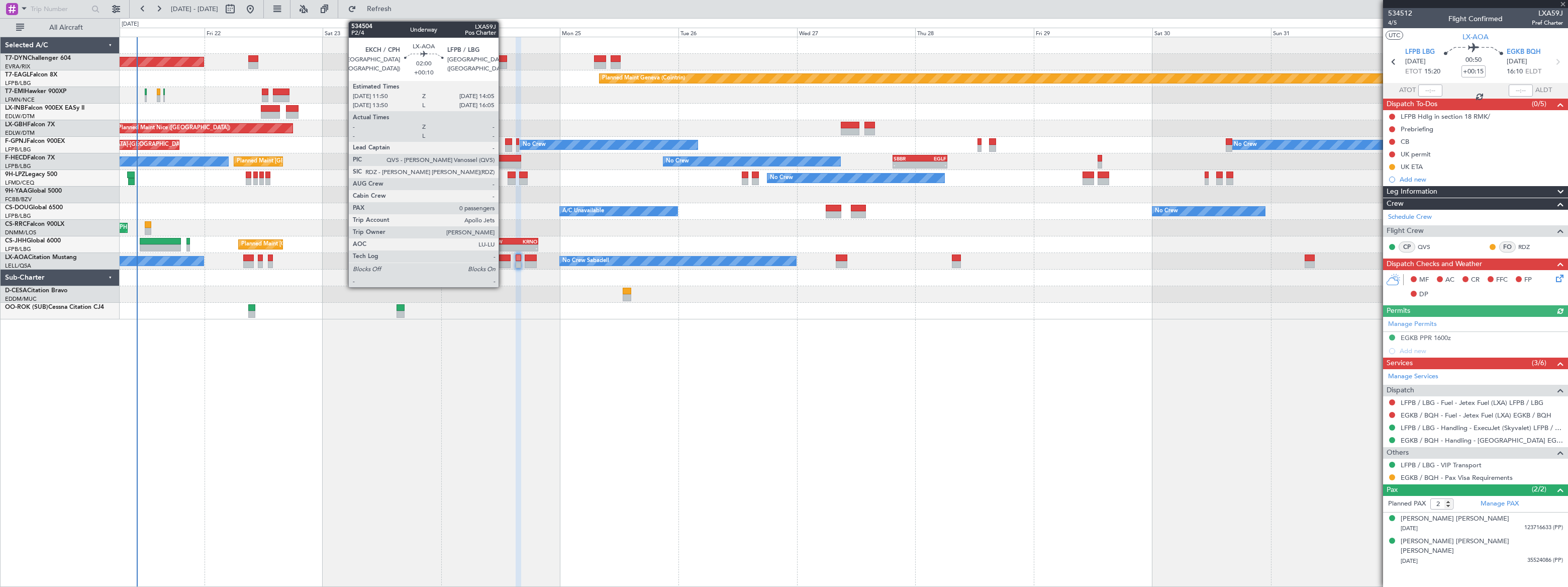
click at [503, 261] on div at bounding box center [505, 264] width 11 height 7
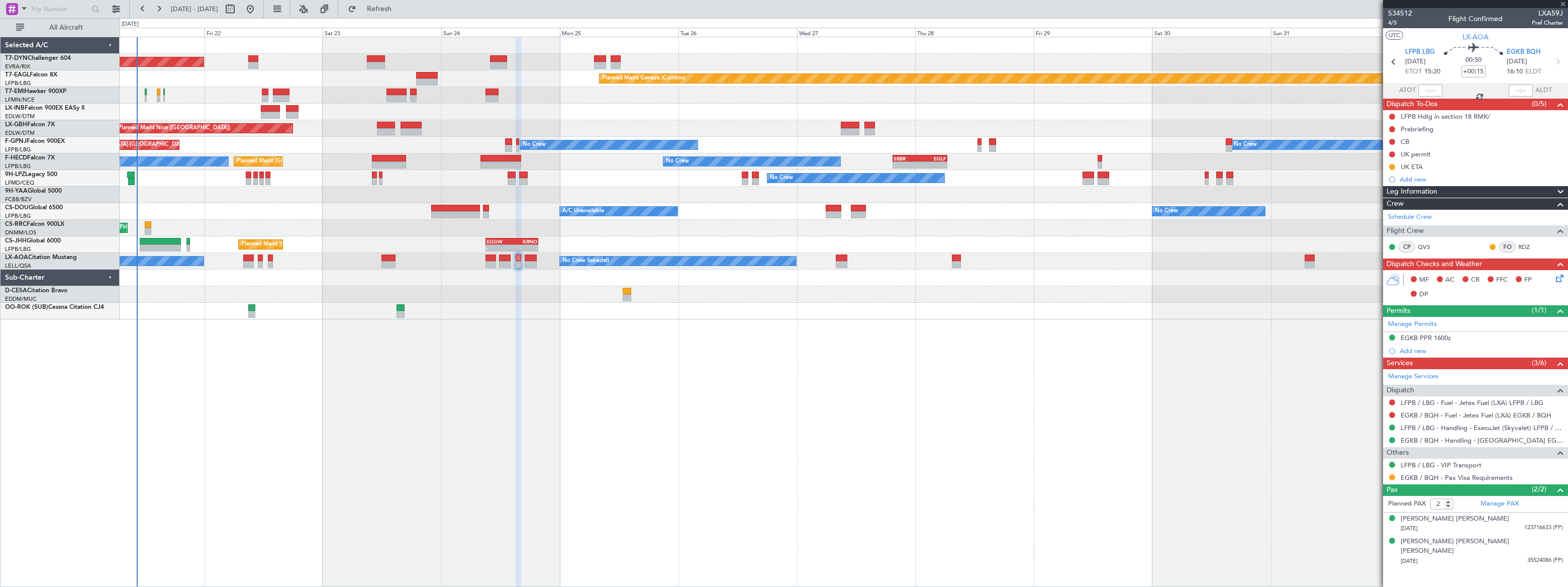
type input "+00:10"
type input "0"
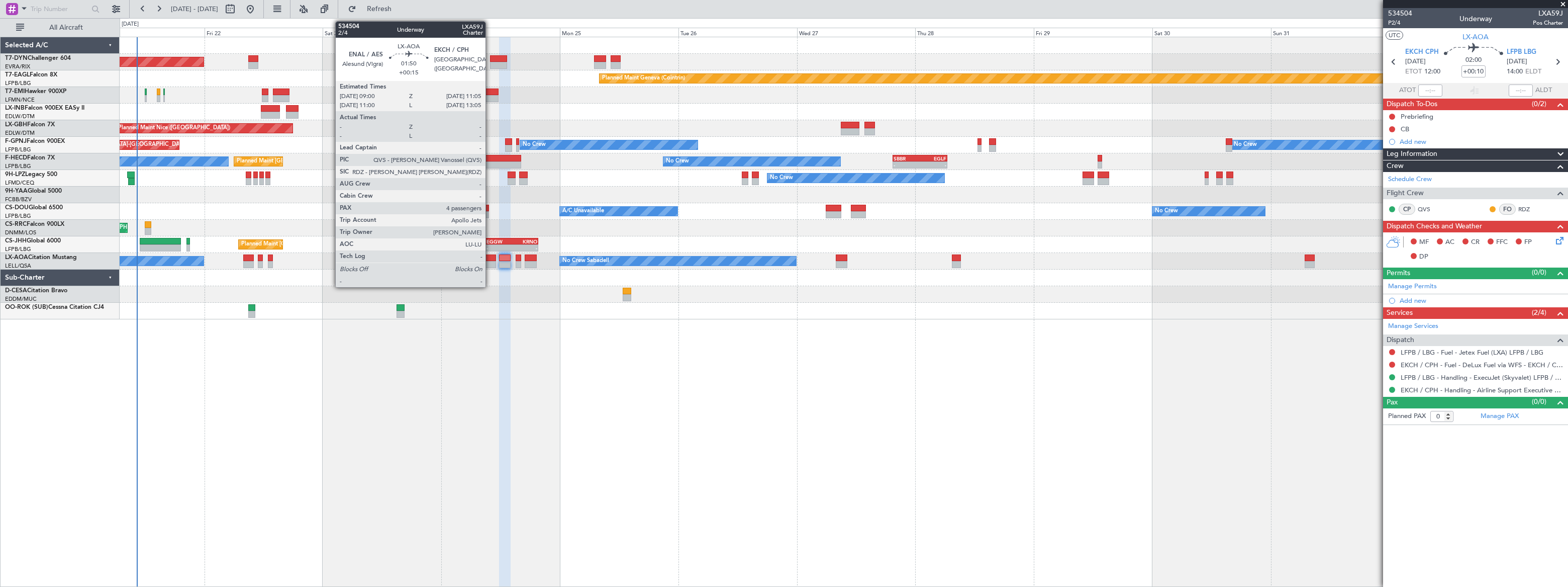
click at [490, 257] on div at bounding box center [490, 258] width 11 height 7
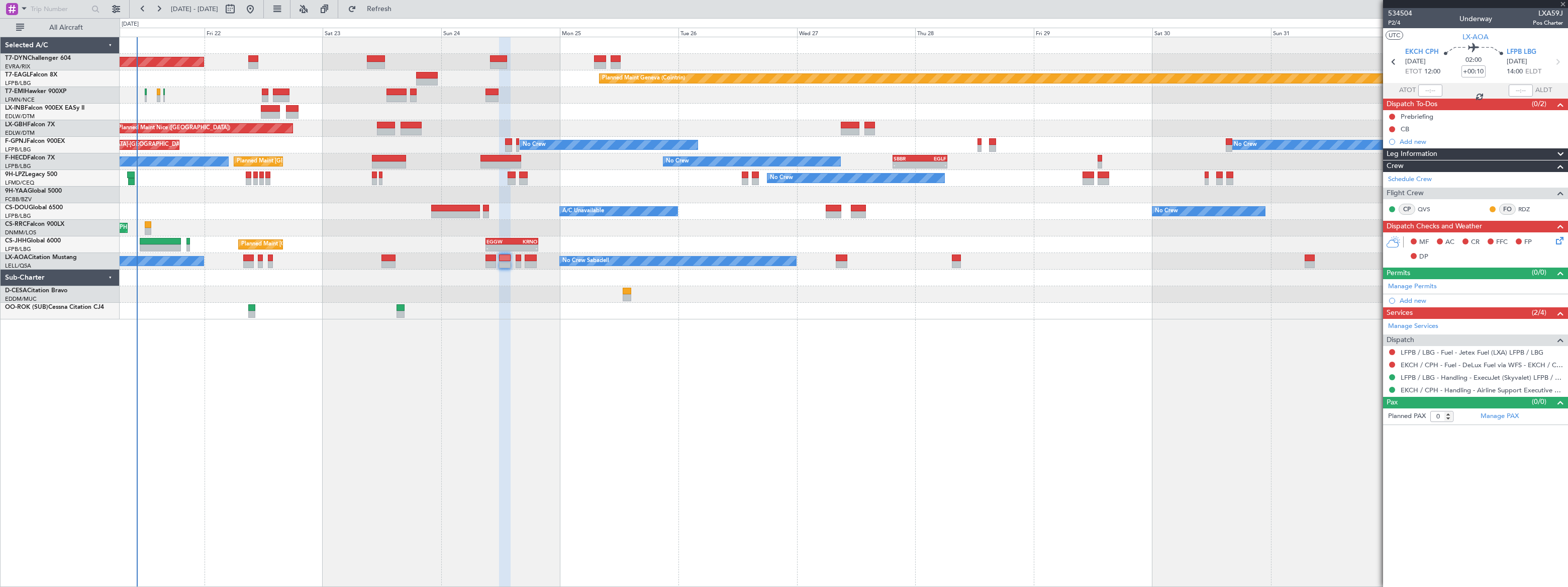
type input "+00:15"
type input "4"
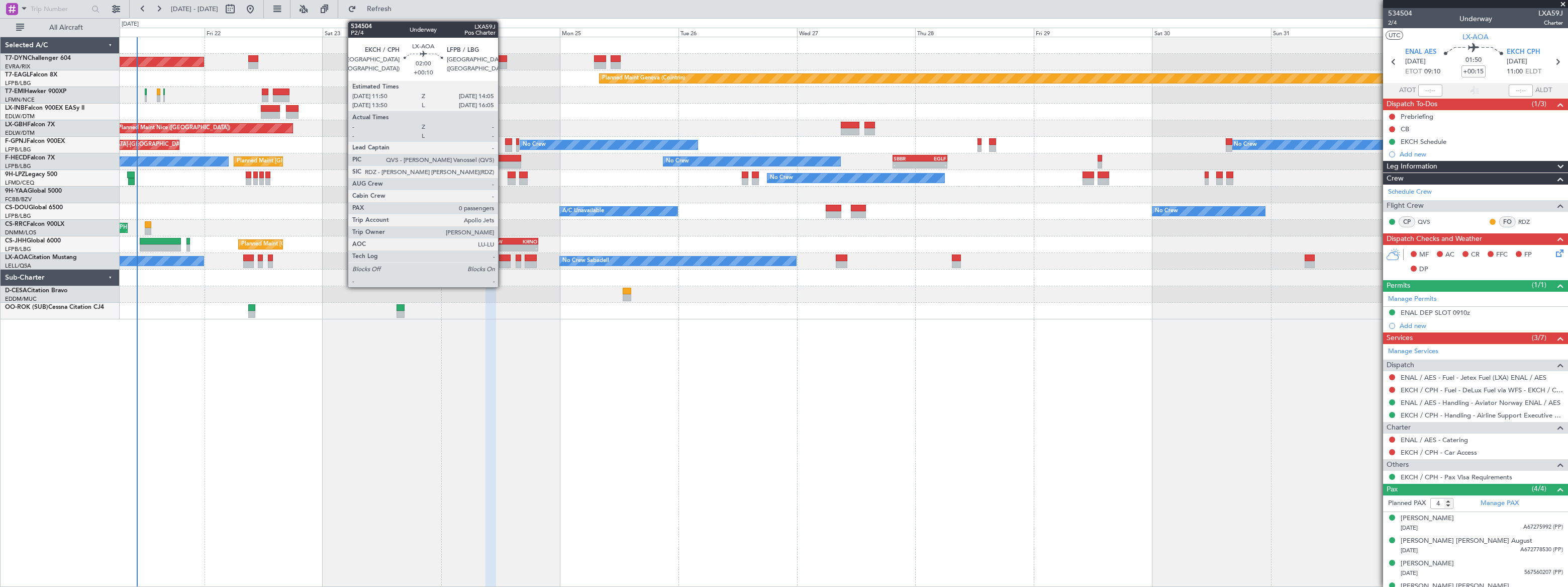
click at [502, 257] on div at bounding box center [505, 258] width 11 height 7
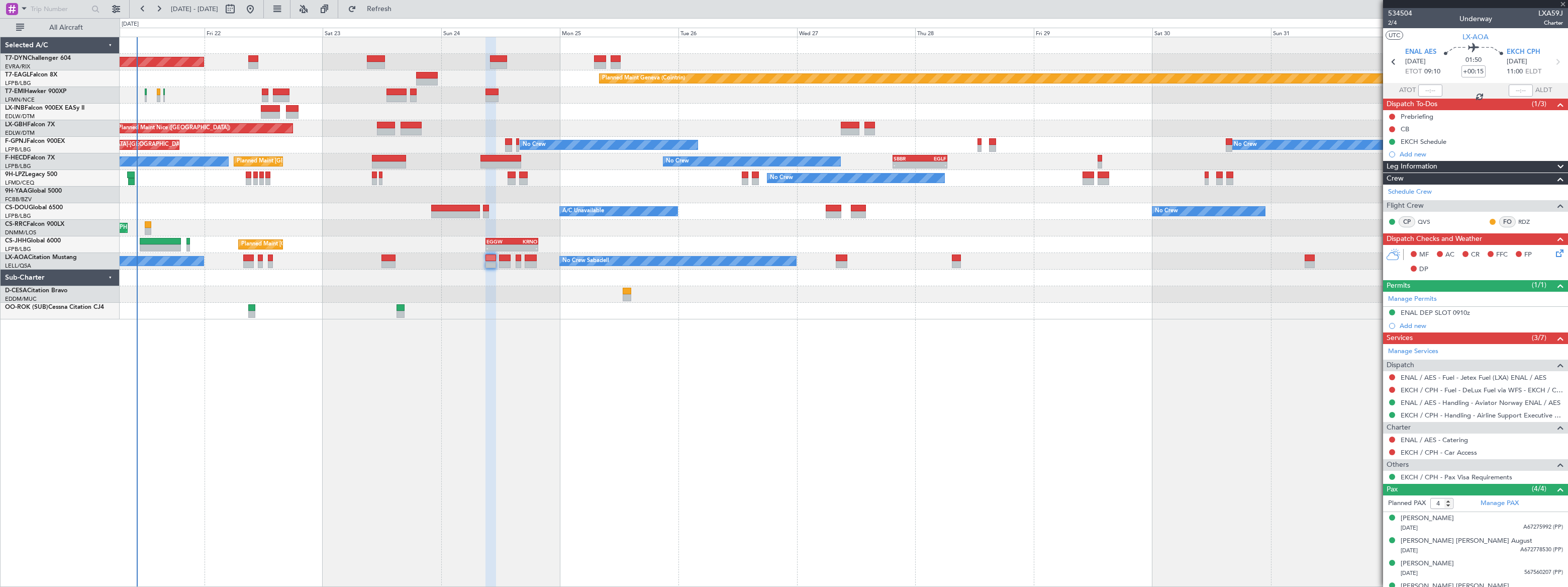
type input "+00:10"
type input "0"
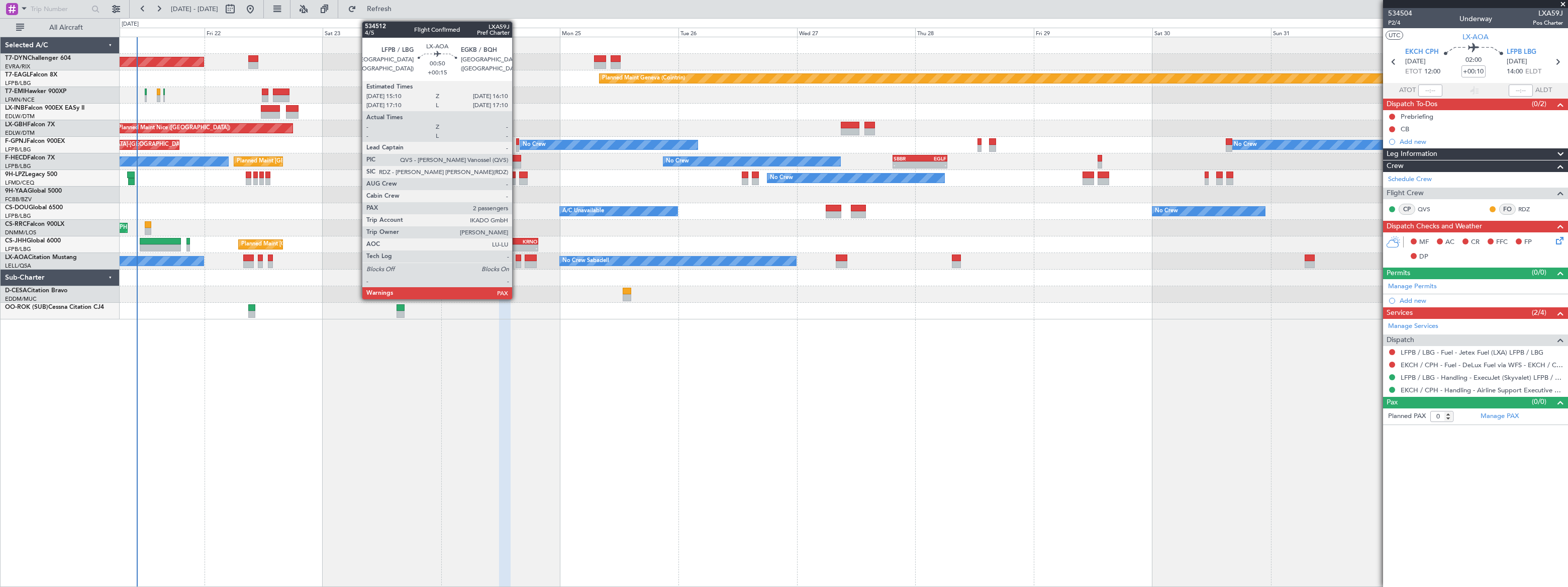
click at [517, 259] on div at bounding box center [518, 258] width 5 height 7
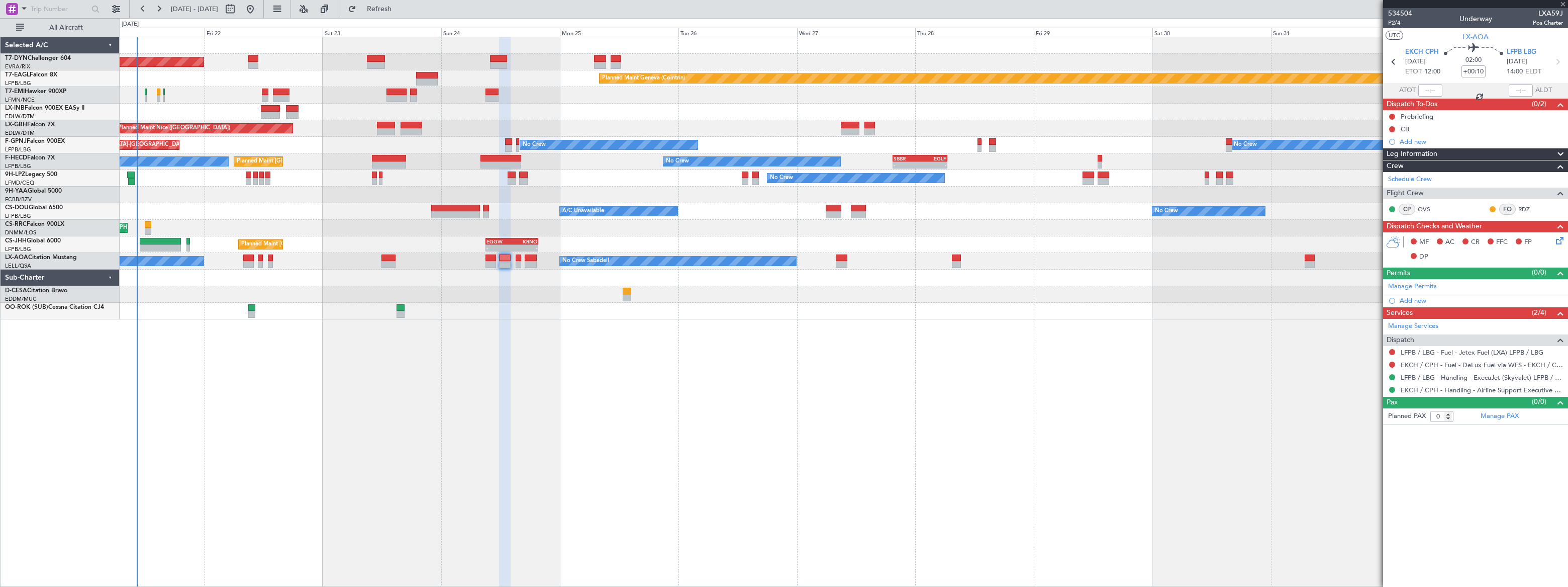
type input "+00:15"
type input "2"
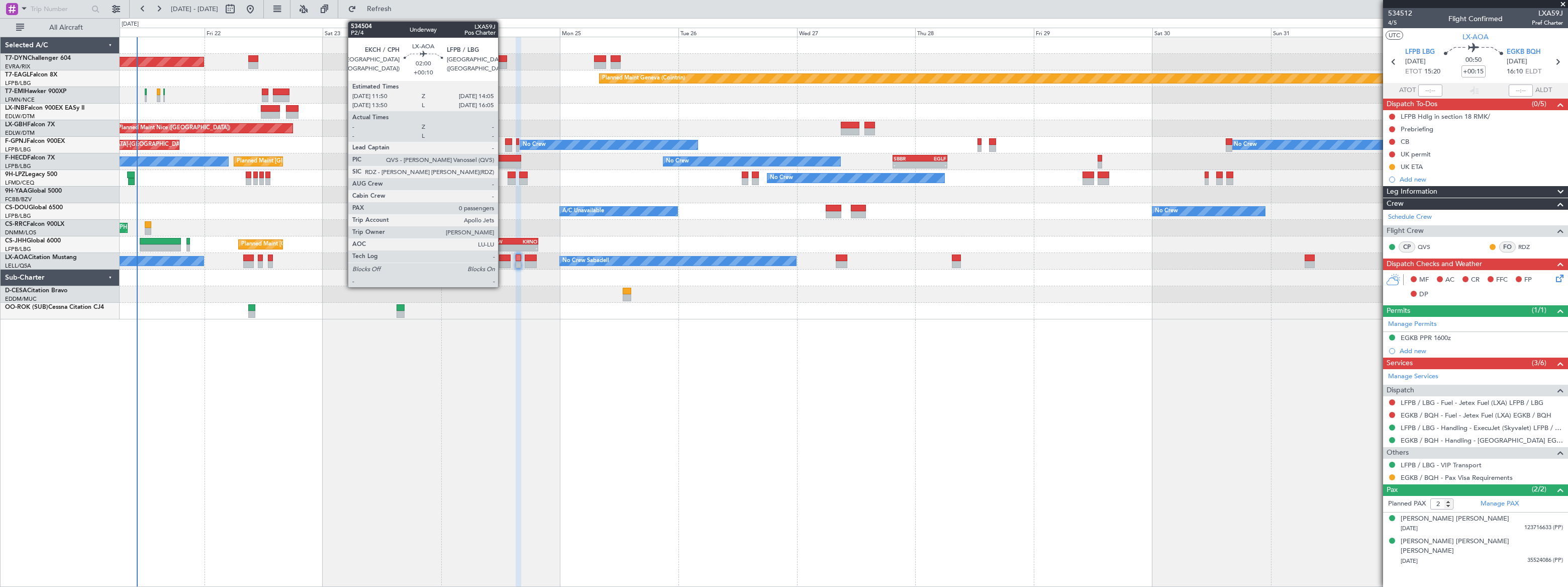
click at [502, 259] on div at bounding box center [505, 258] width 11 height 7
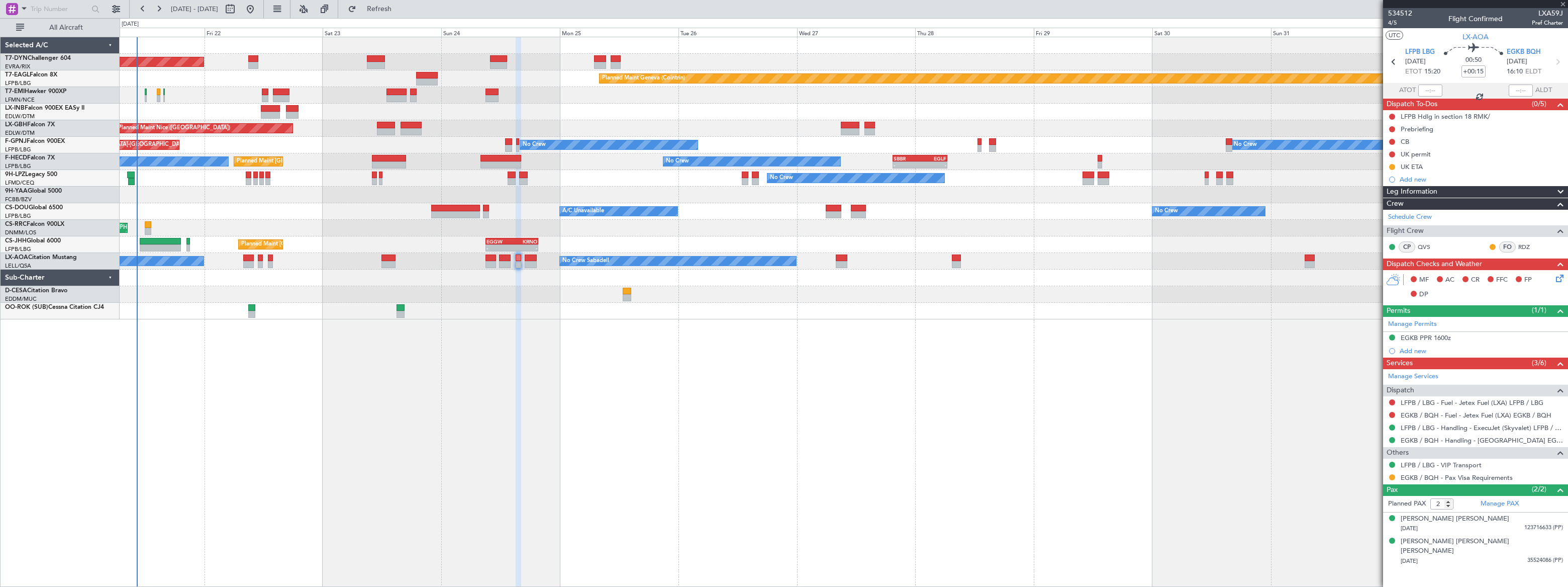
type input "+00:10"
type input "0"
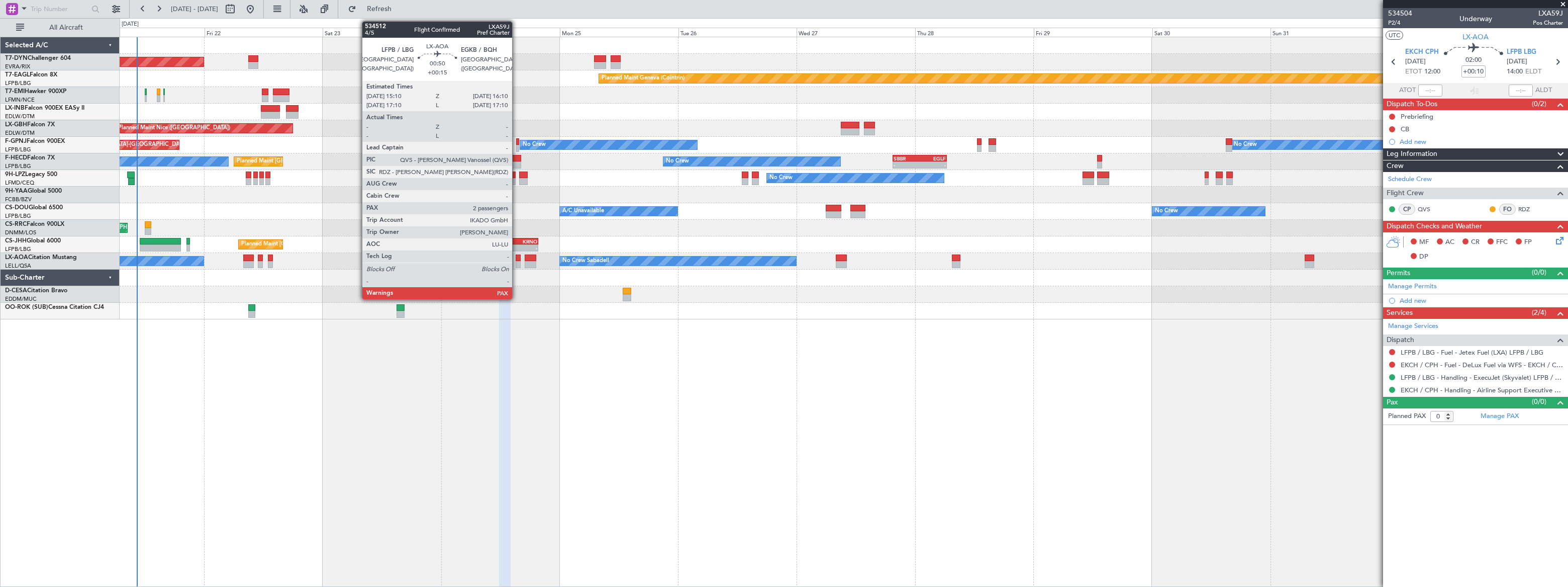
click at [517, 257] on div at bounding box center [518, 258] width 5 height 7
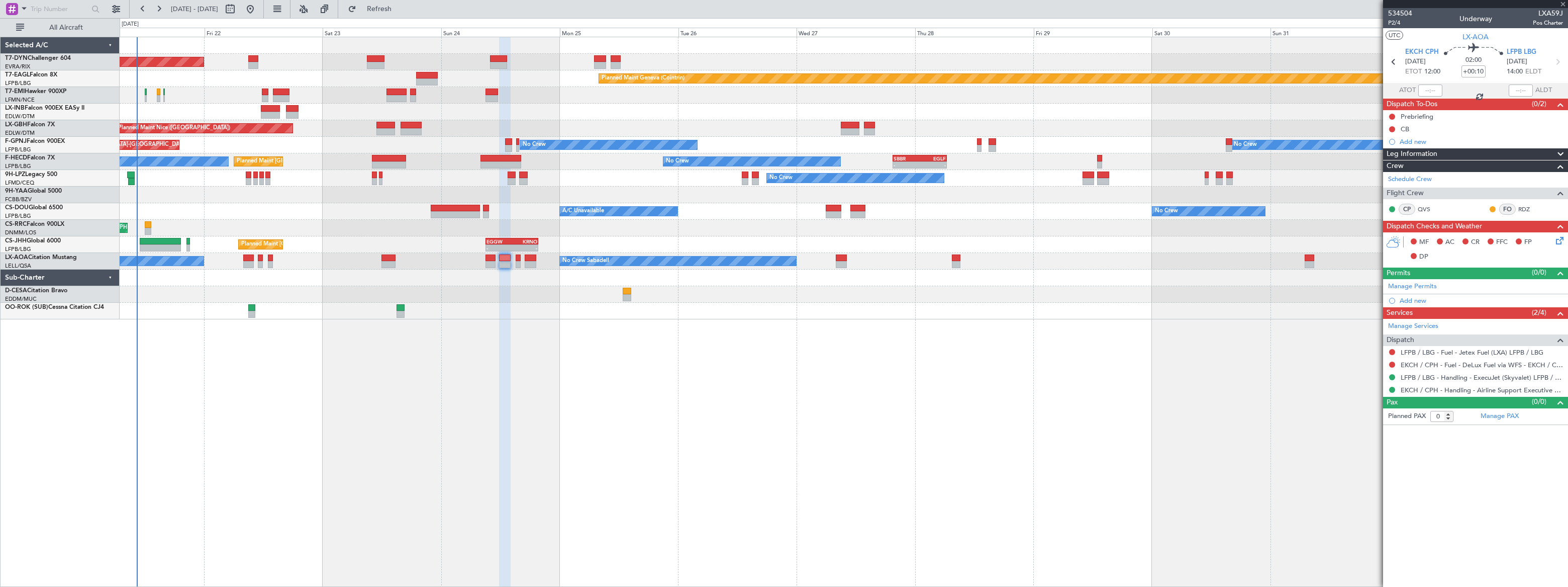
type input "+00:15"
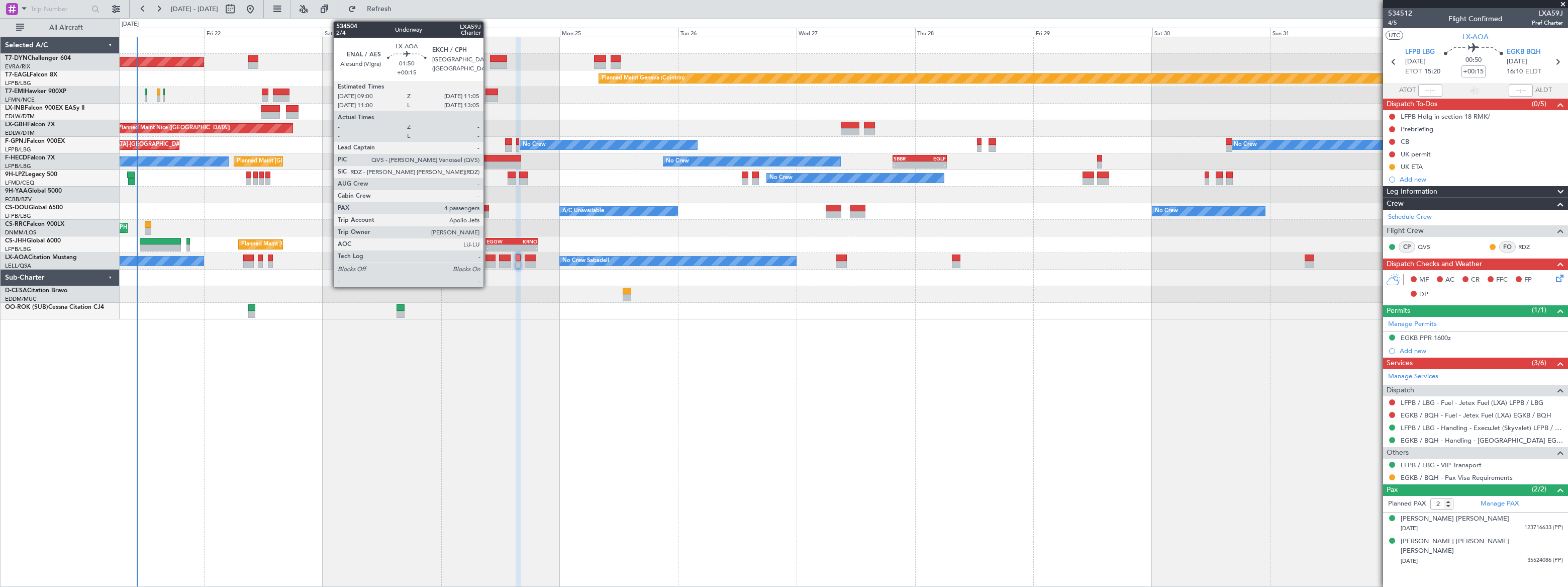
click at [488, 255] on div at bounding box center [490, 258] width 11 height 7
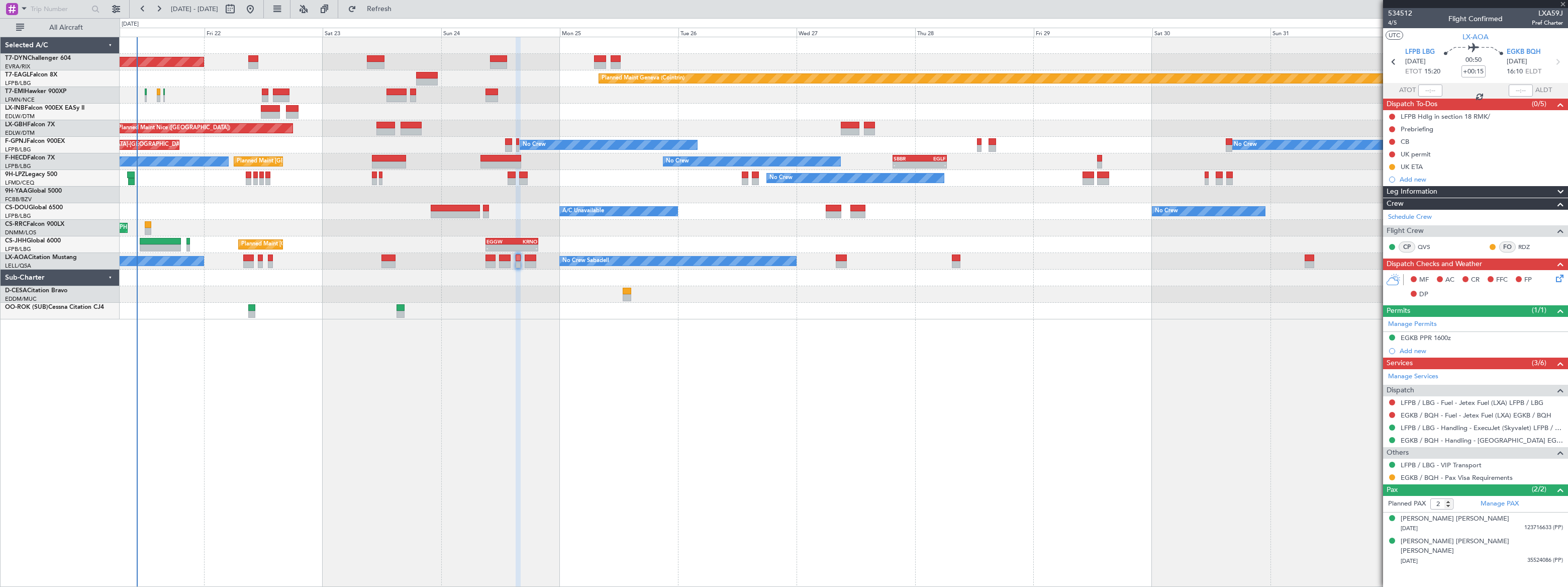
type input "4"
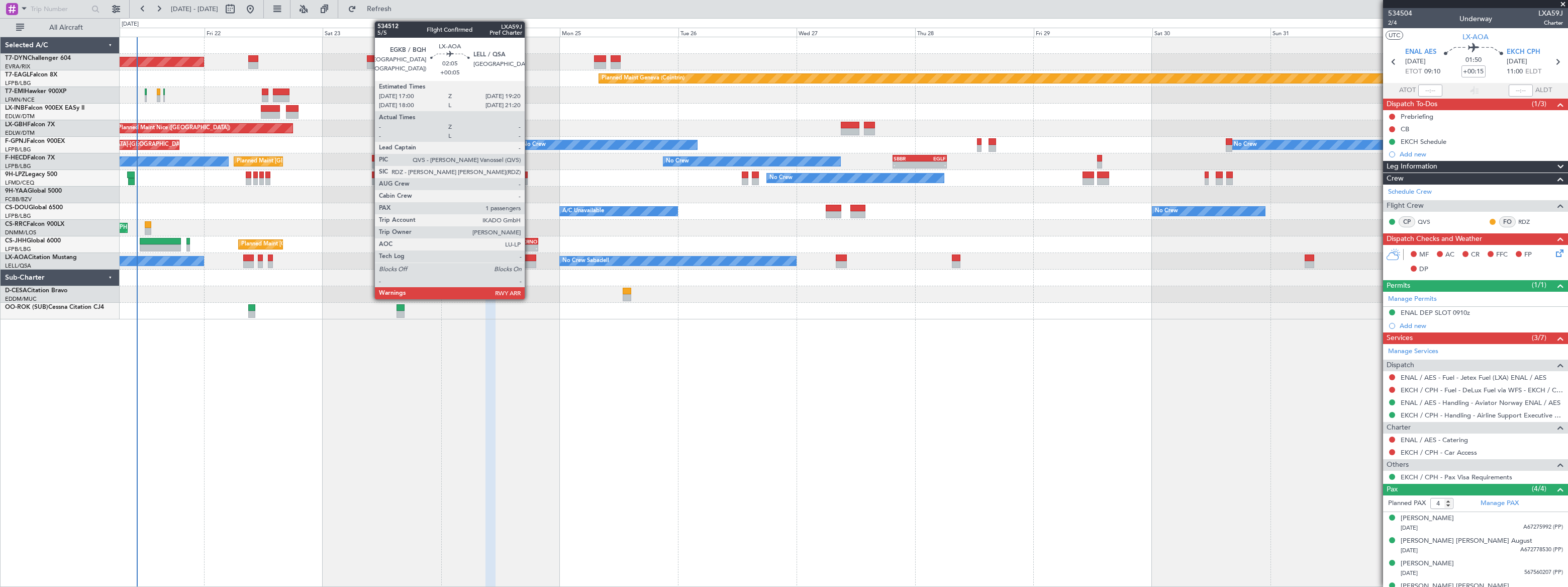
click at [529, 260] on div at bounding box center [531, 258] width 11 height 7
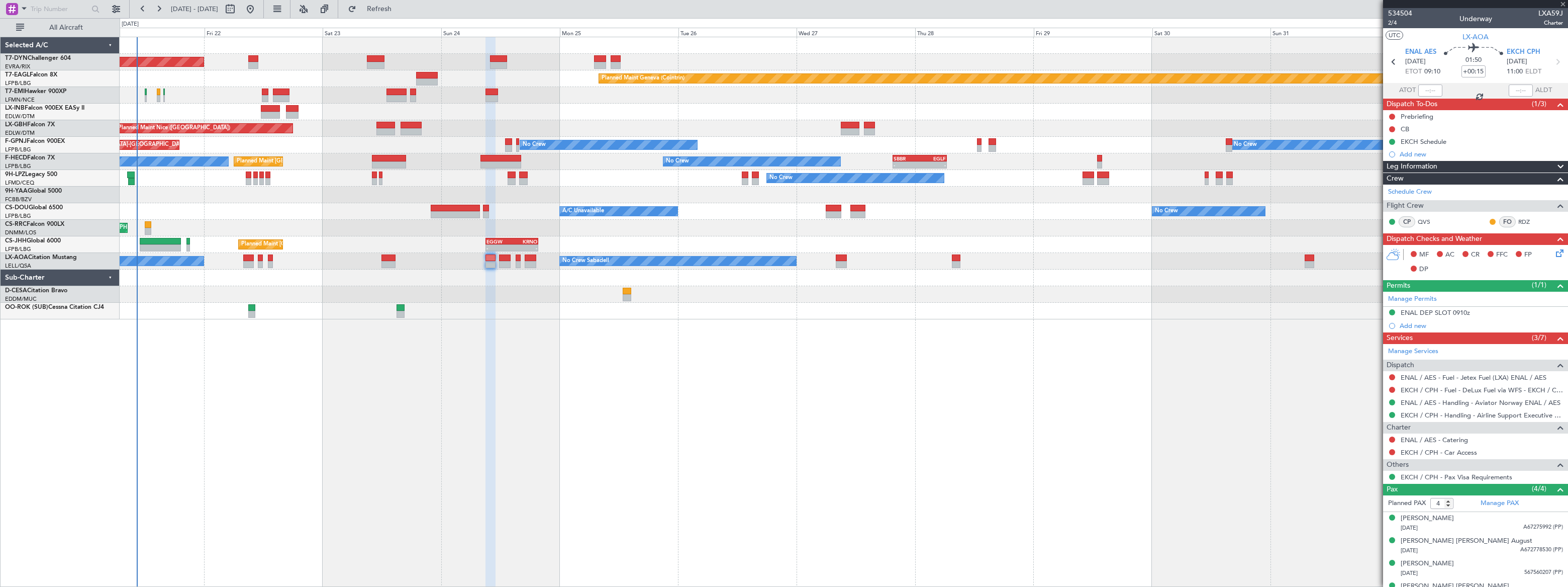
type input "+00:05"
type input "1"
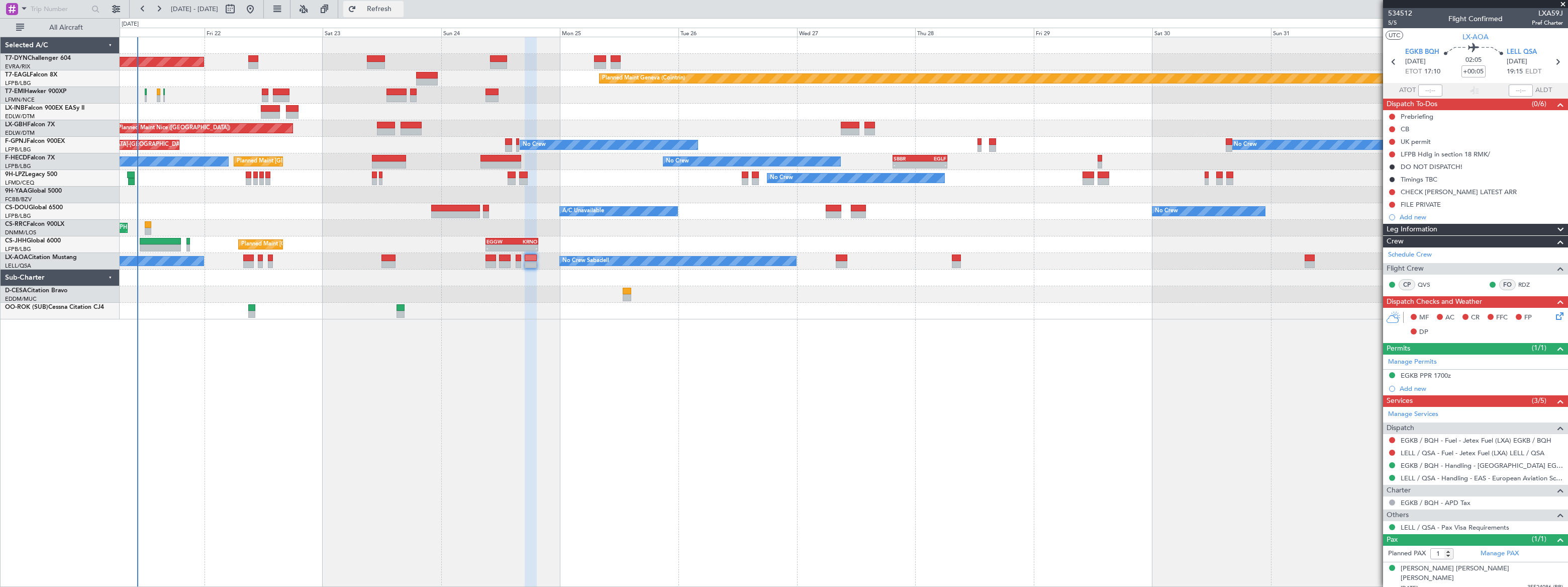
click at [400, 6] on span "Refresh" at bounding box center [379, 9] width 42 height 7
click at [400, 7] on span "Refreshing..." at bounding box center [379, 9] width 42 height 7
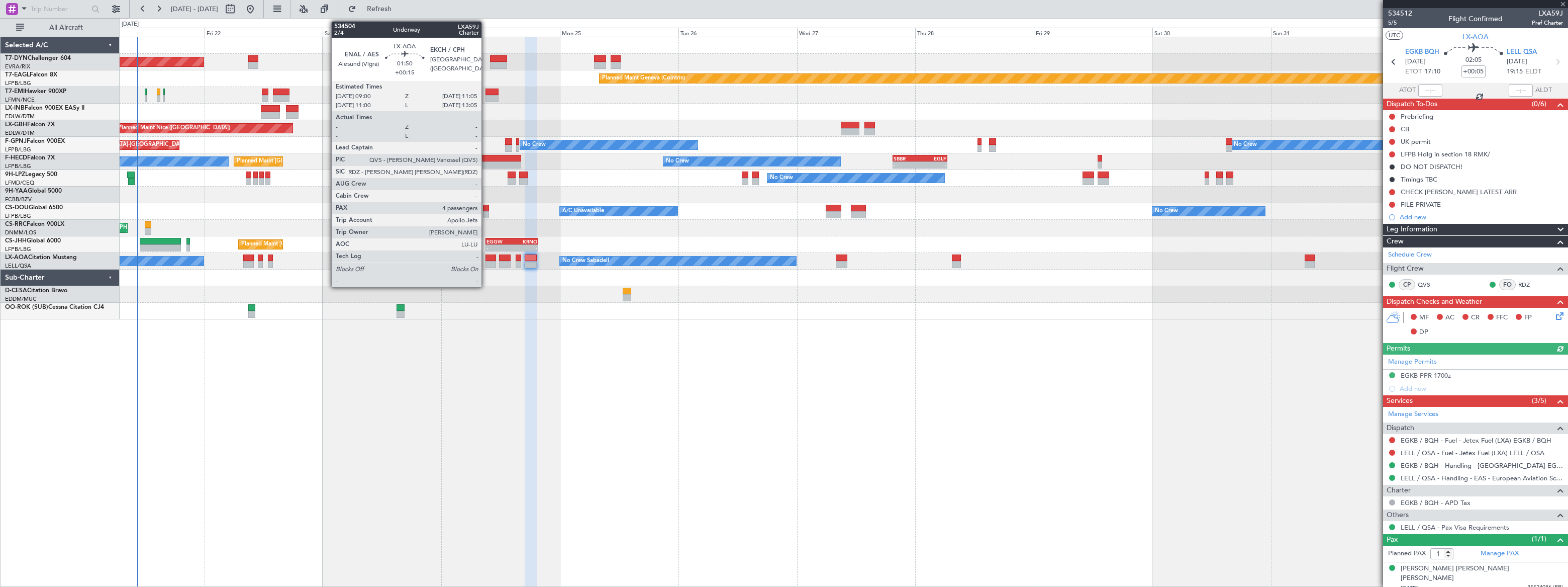
click at [486, 260] on div at bounding box center [490, 258] width 11 height 7
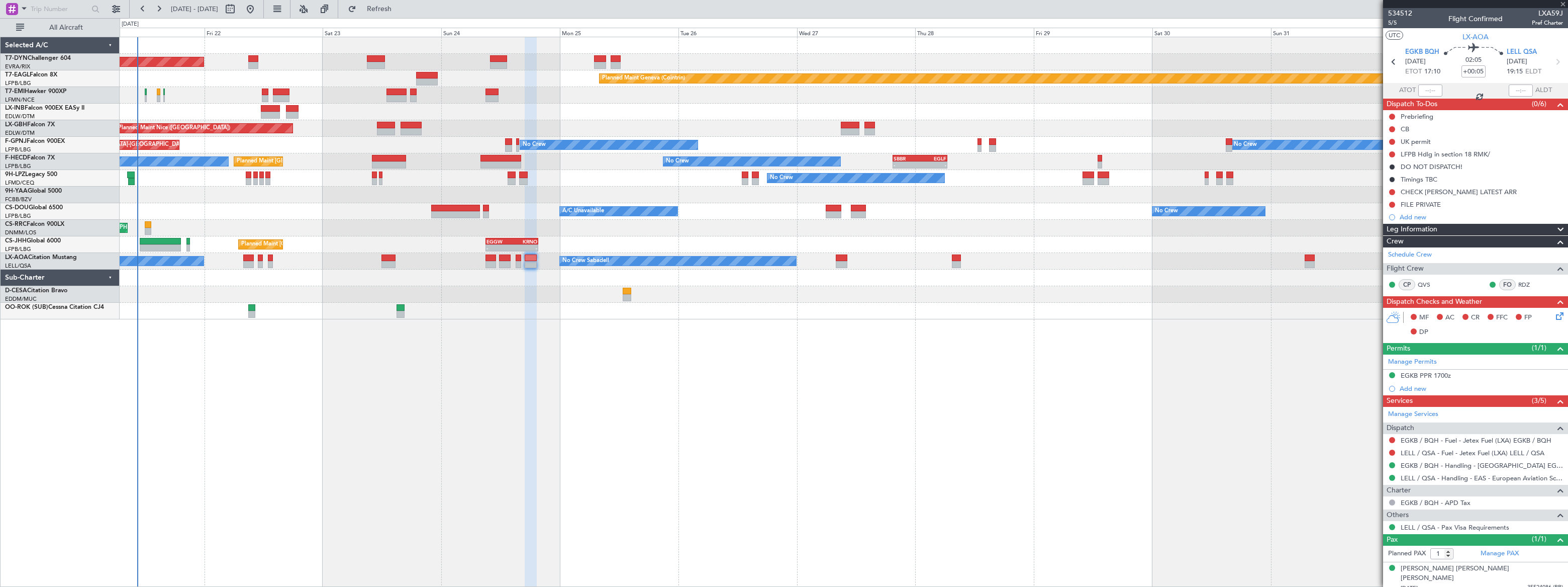
type input "+00:15"
type input "4"
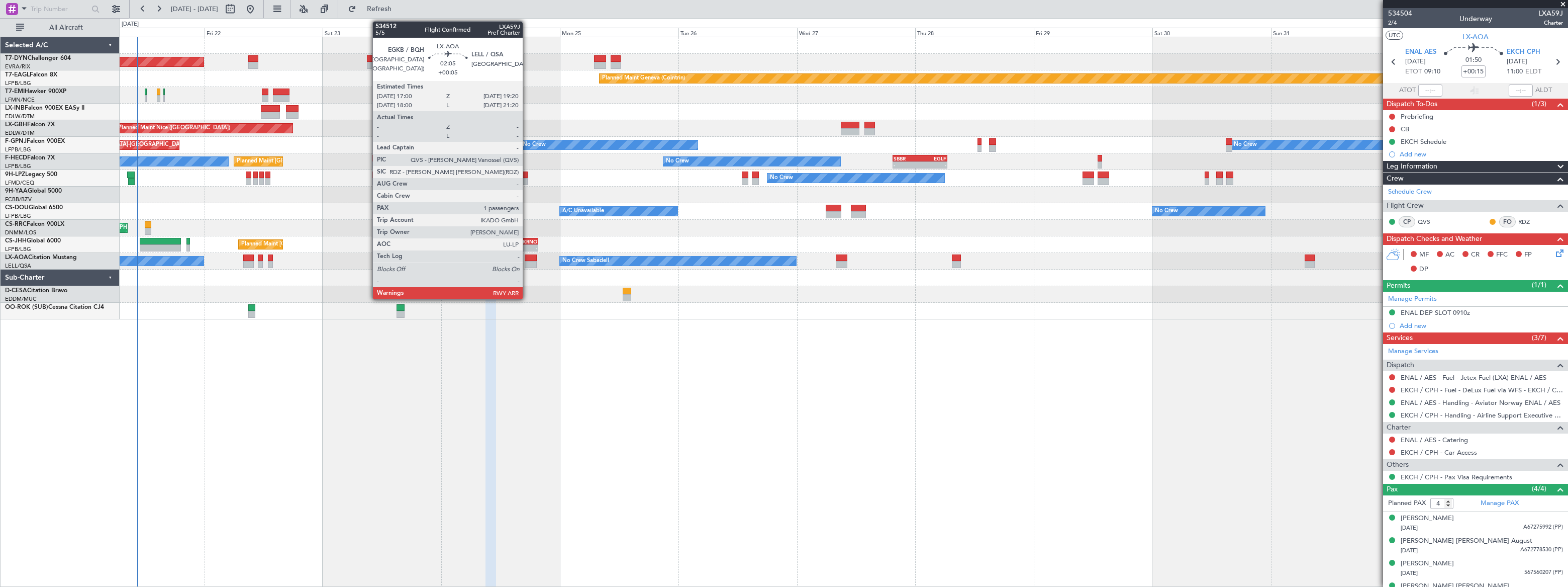
click at [527, 260] on div at bounding box center [531, 258] width 11 height 7
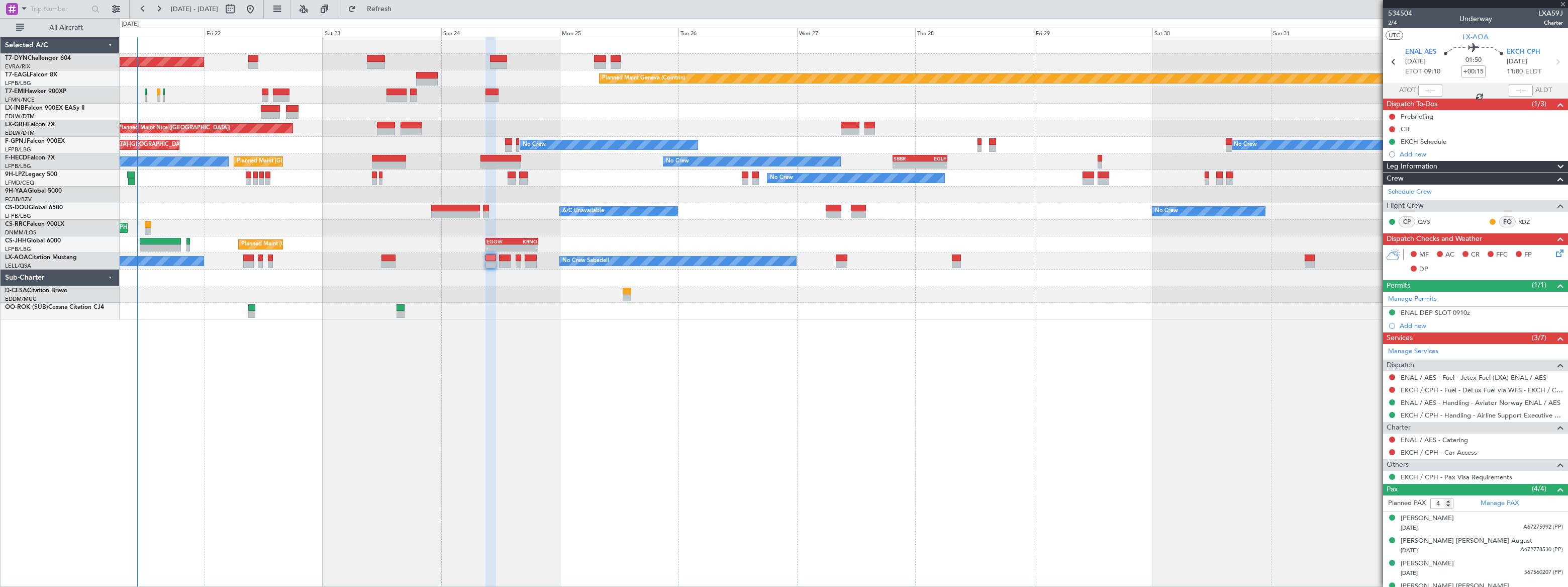
type input "+00:05"
type input "1"
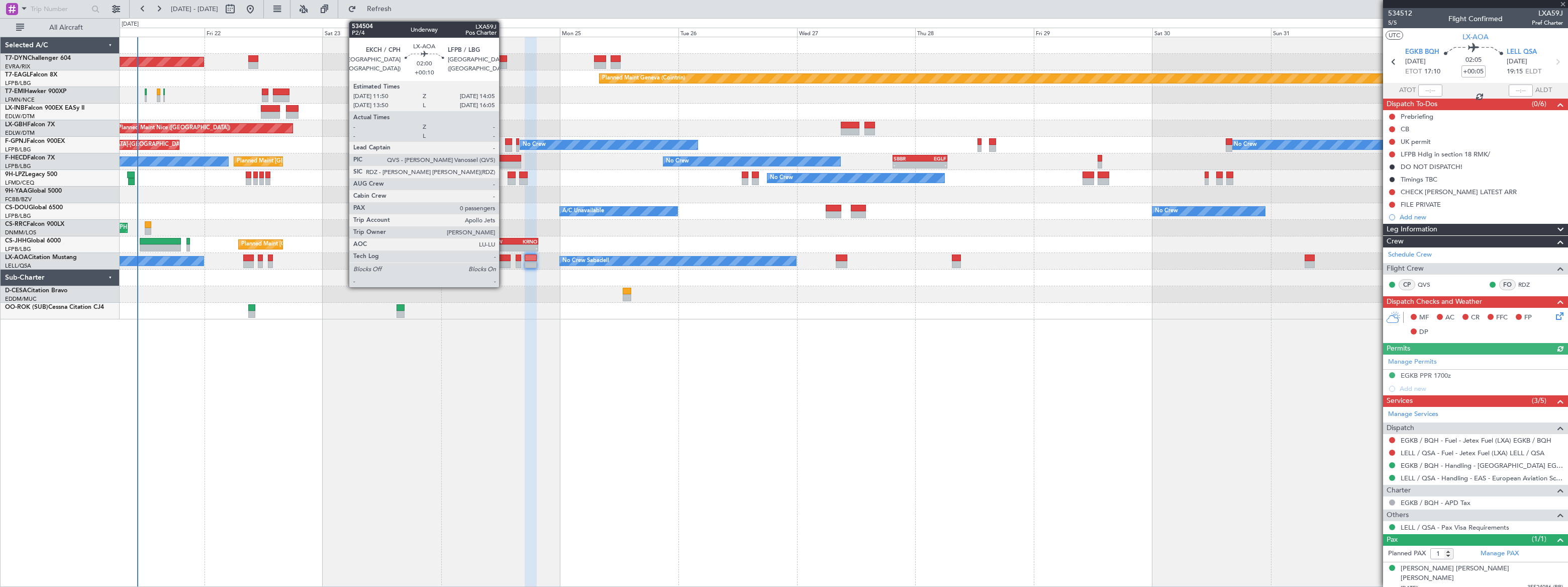
click at [504, 260] on div at bounding box center [505, 258] width 11 height 7
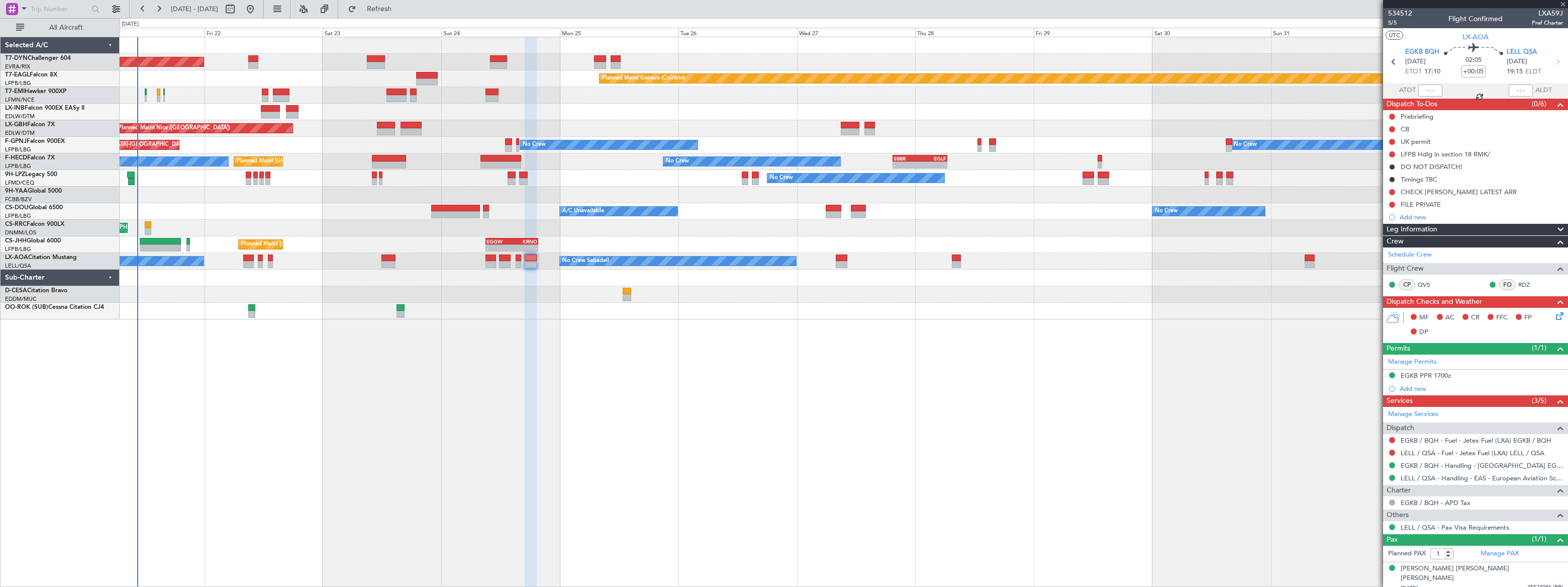
type input "+00:10"
type input "0"
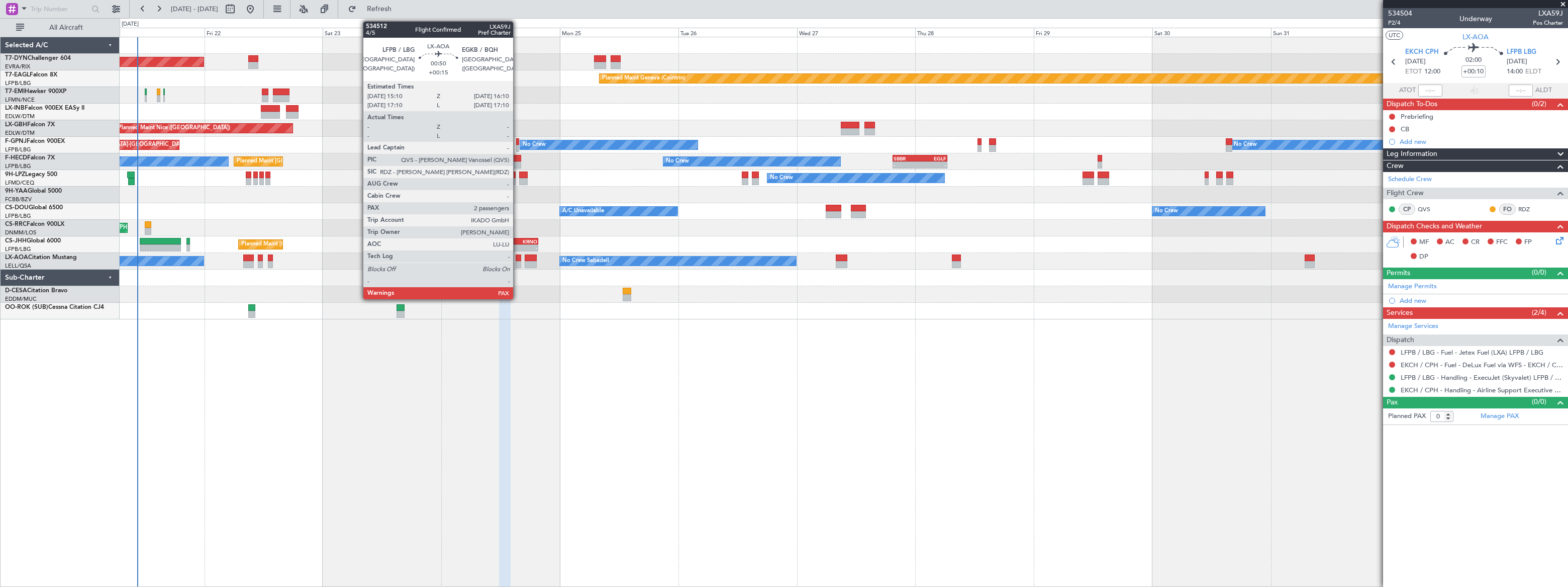
click at [518, 258] on div at bounding box center [518, 258] width 5 height 7
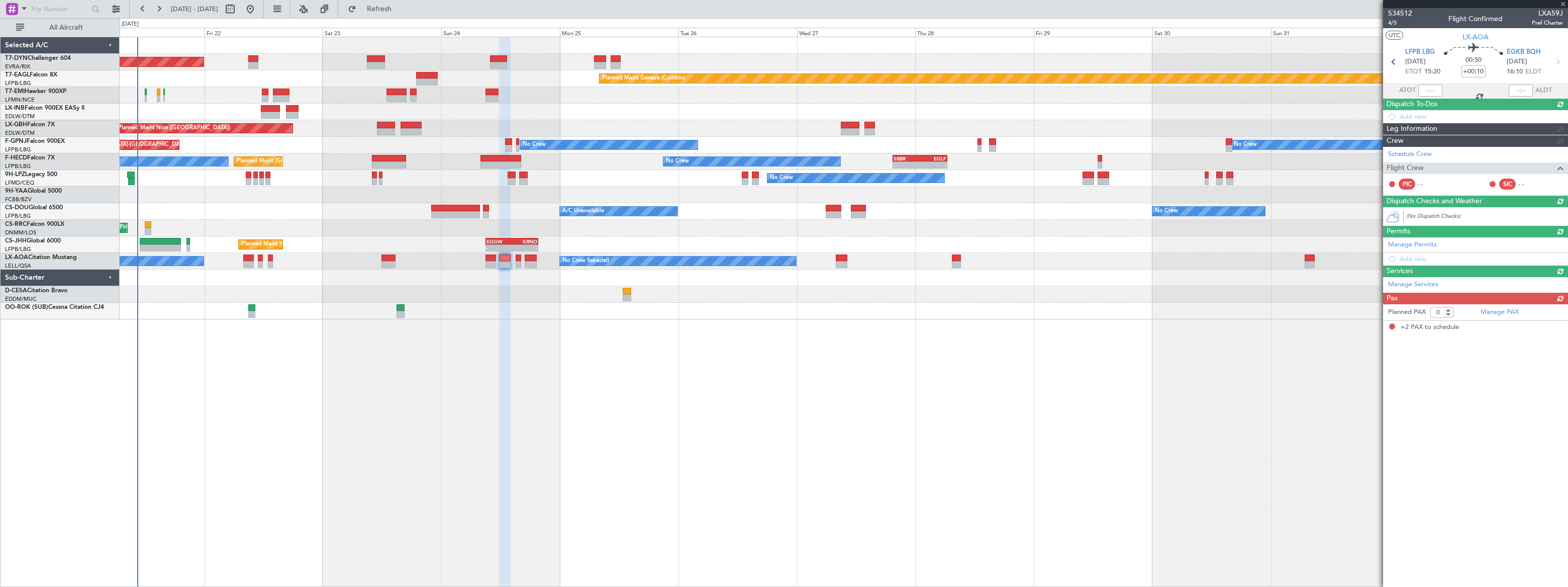
type input "+00:15"
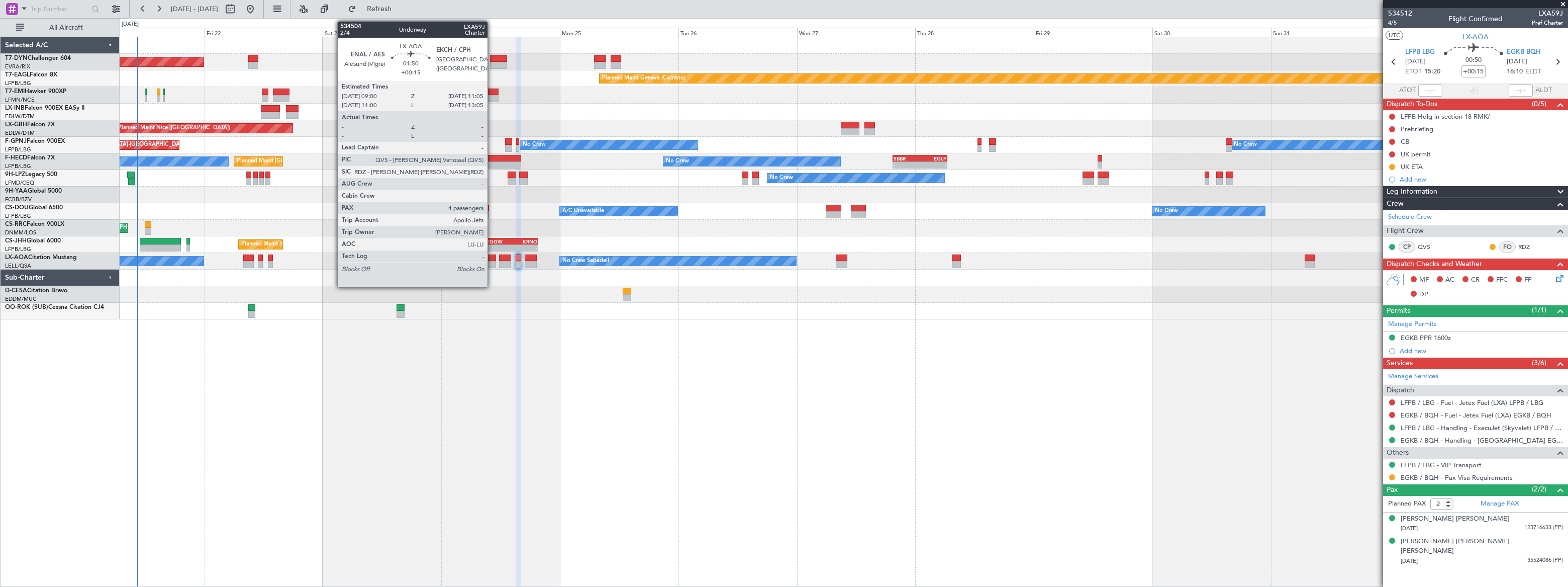
click at [492, 258] on div at bounding box center [490, 258] width 11 height 7
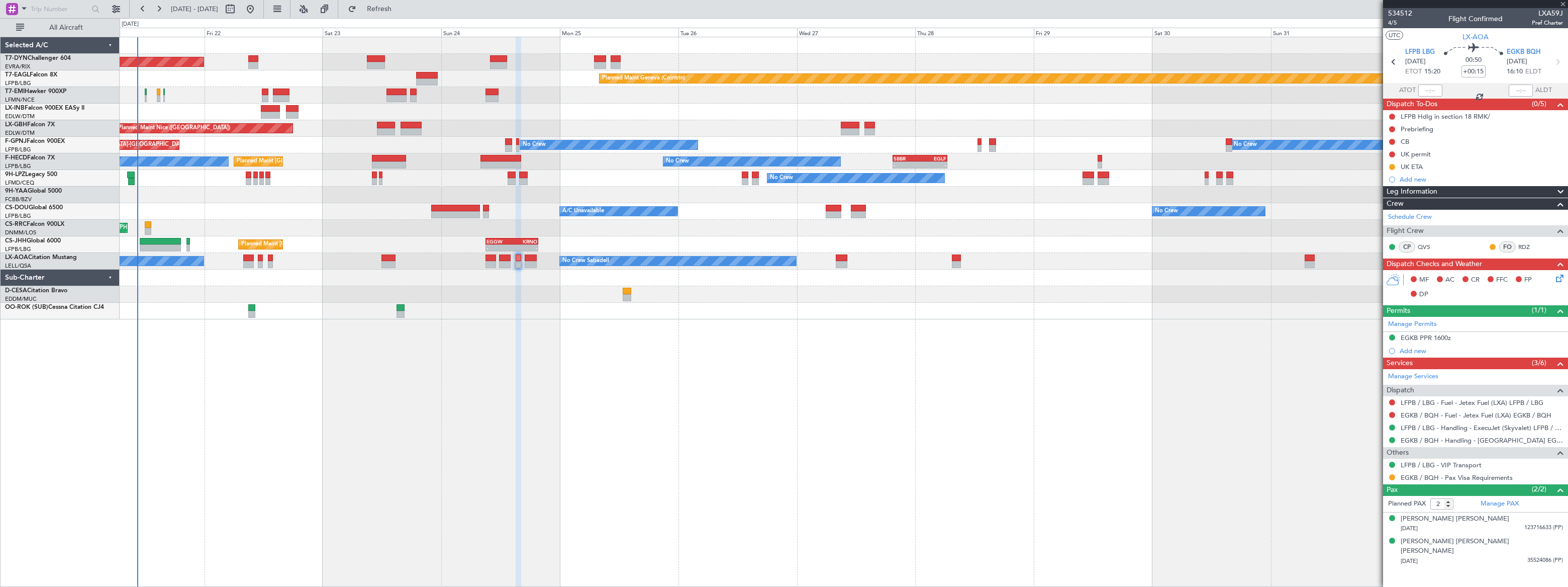
type input "4"
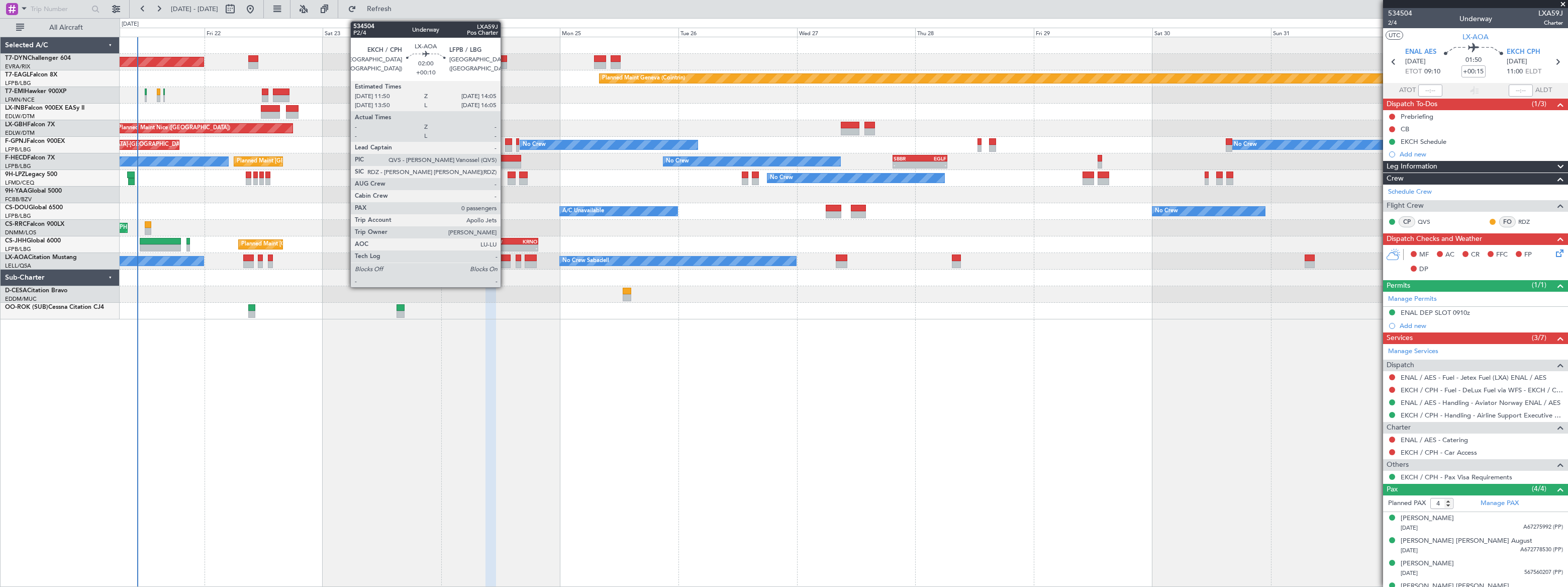
click at [505, 258] on div at bounding box center [505, 258] width 11 height 7
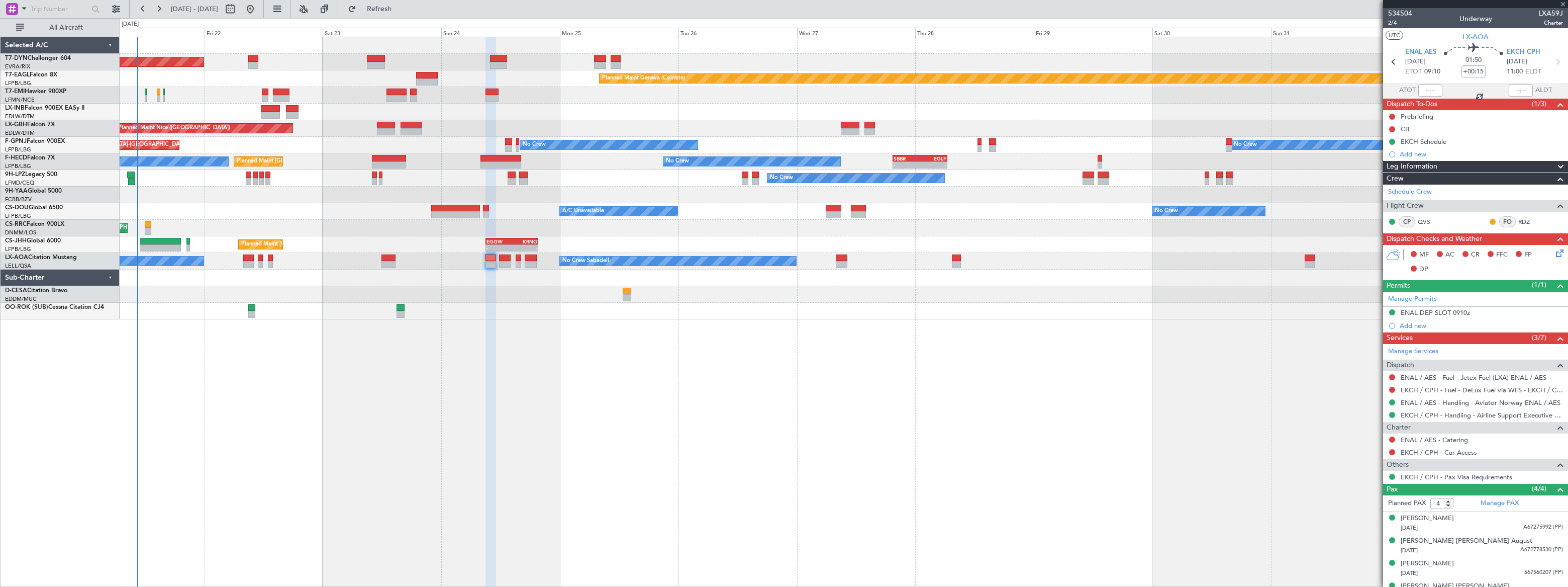
type input "+00:10"
type input "0"
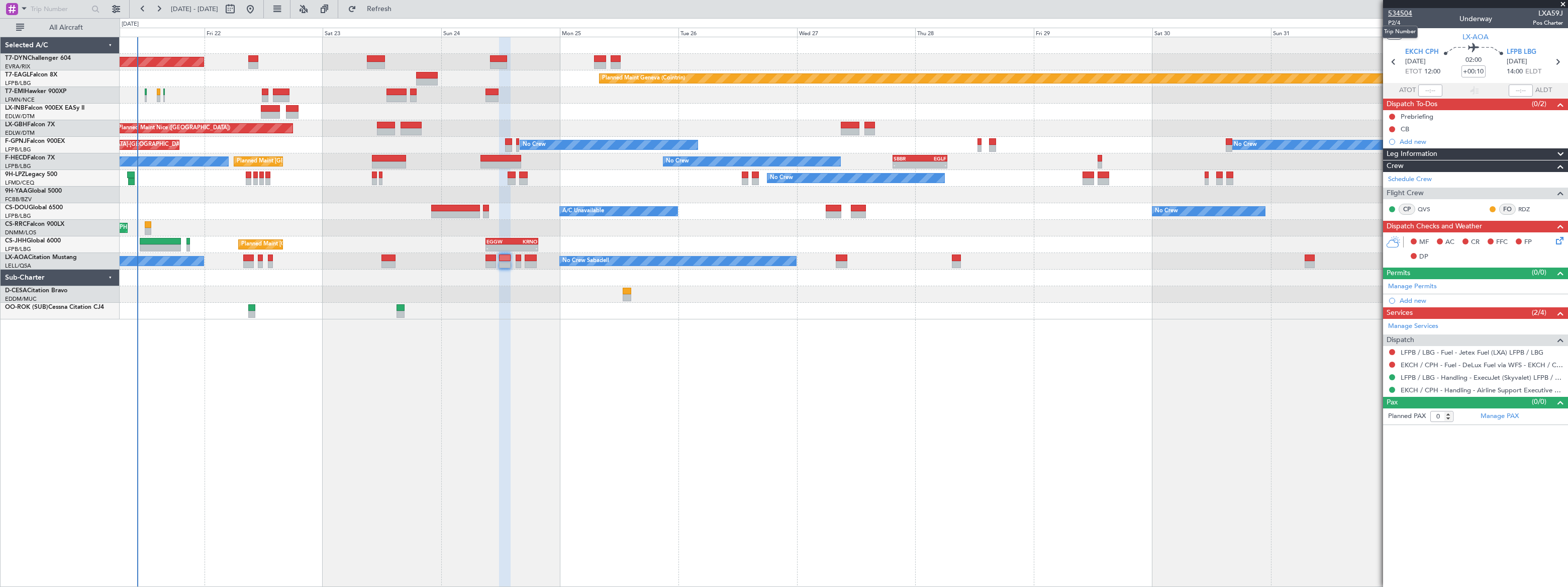
click at [1398, 10] on span "534504" at bounding box center [1400, 13] width 24 height 11
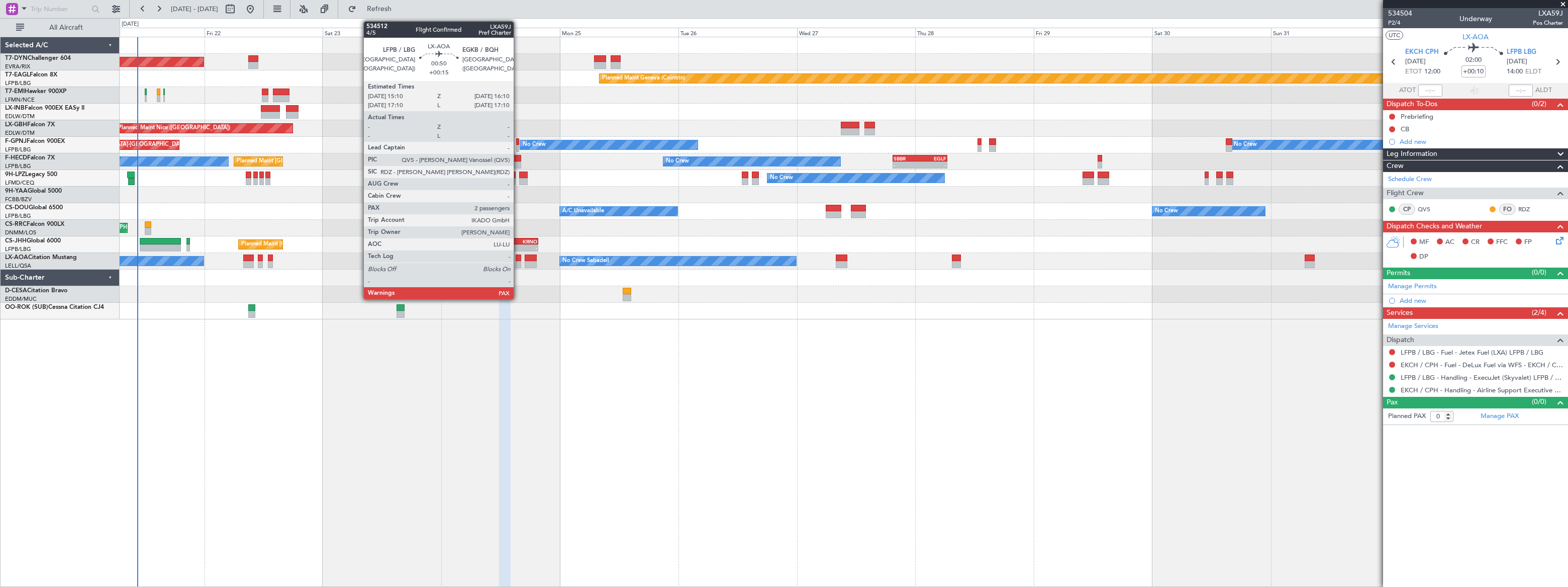
click at [518, 262] on div at bounding box center [518, 264] width 5 height 7
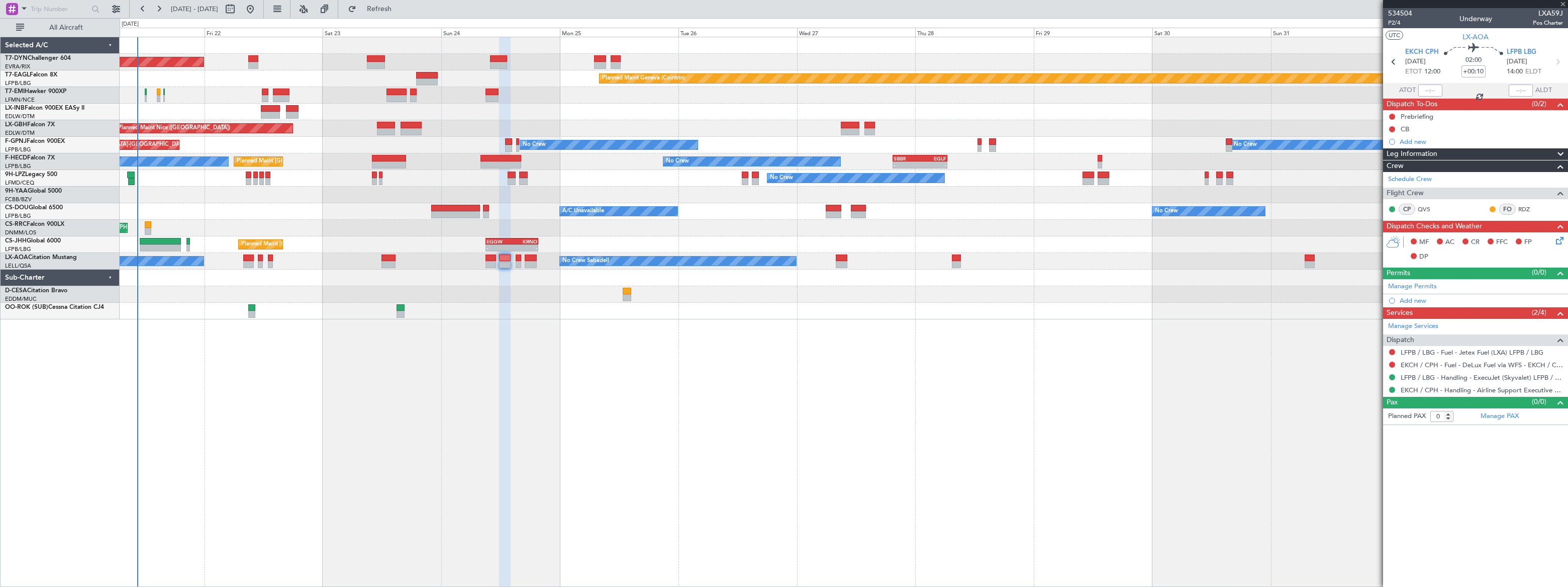
type input "+00:15"
type input "2"
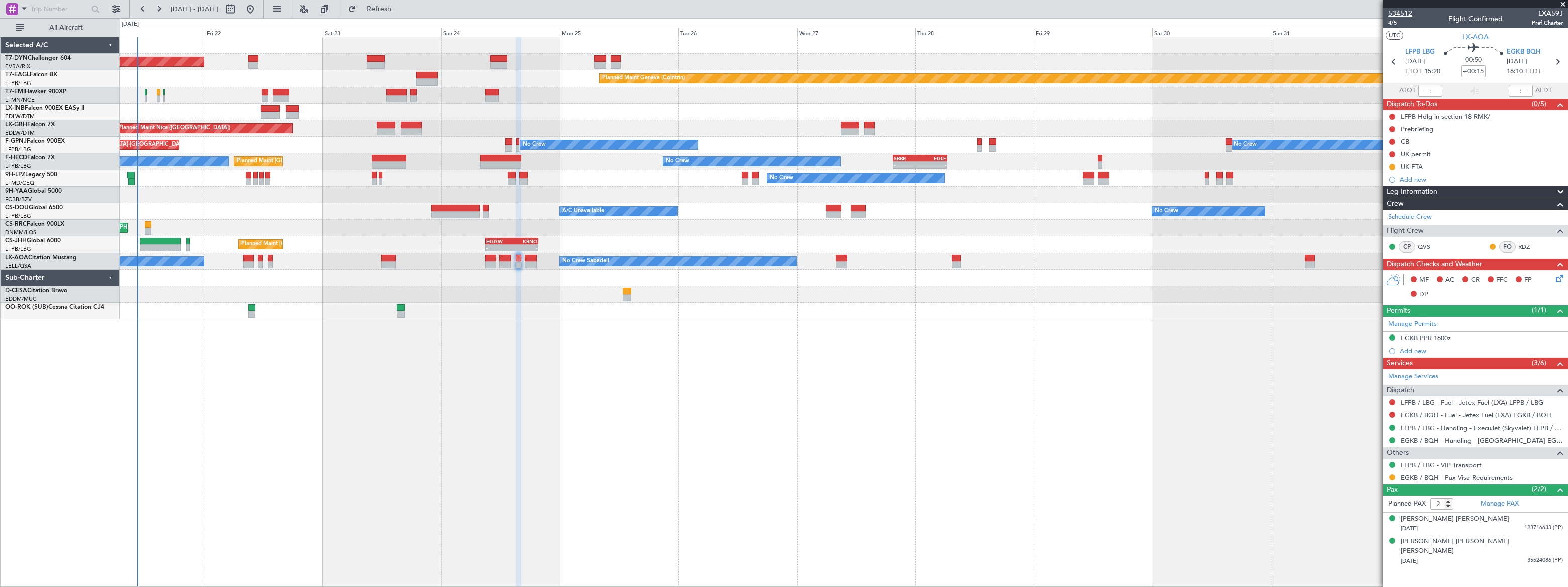
click at [1402, 12] on span "534512" at bounding box center [1400, 13] width 24 height 11
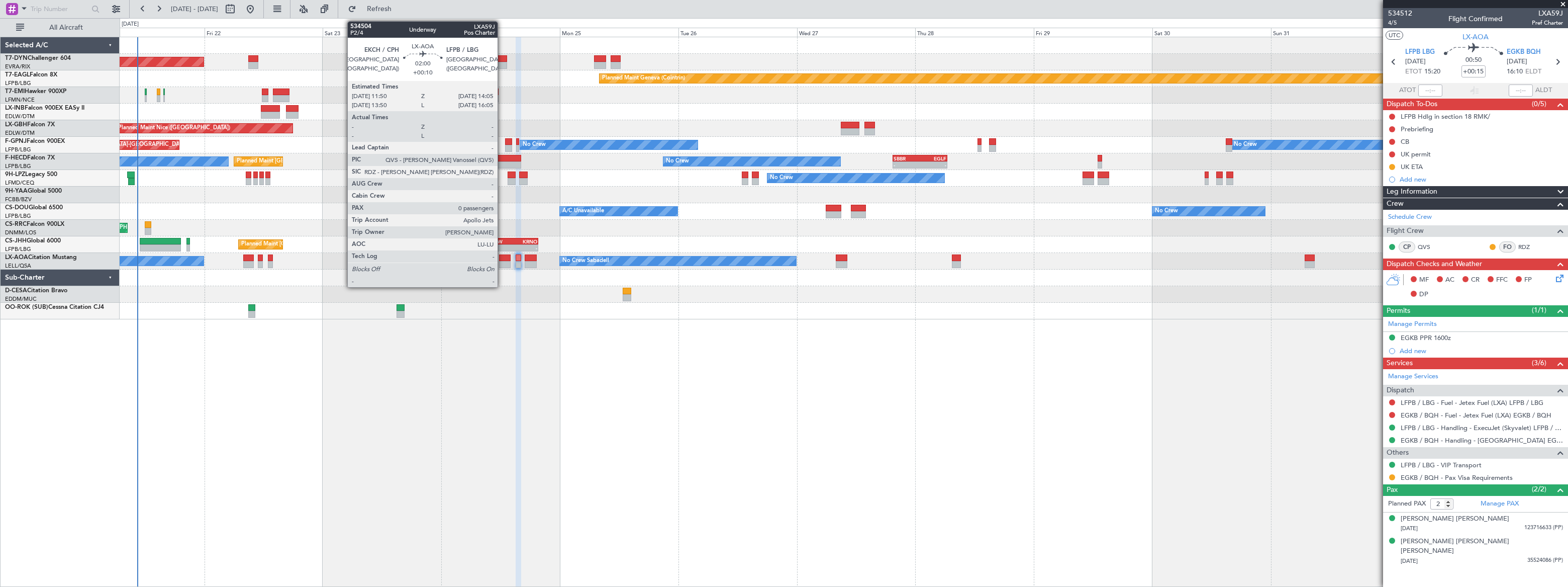
click at [502, 260] on div at bounding box center [505, 258] width 11 height 7
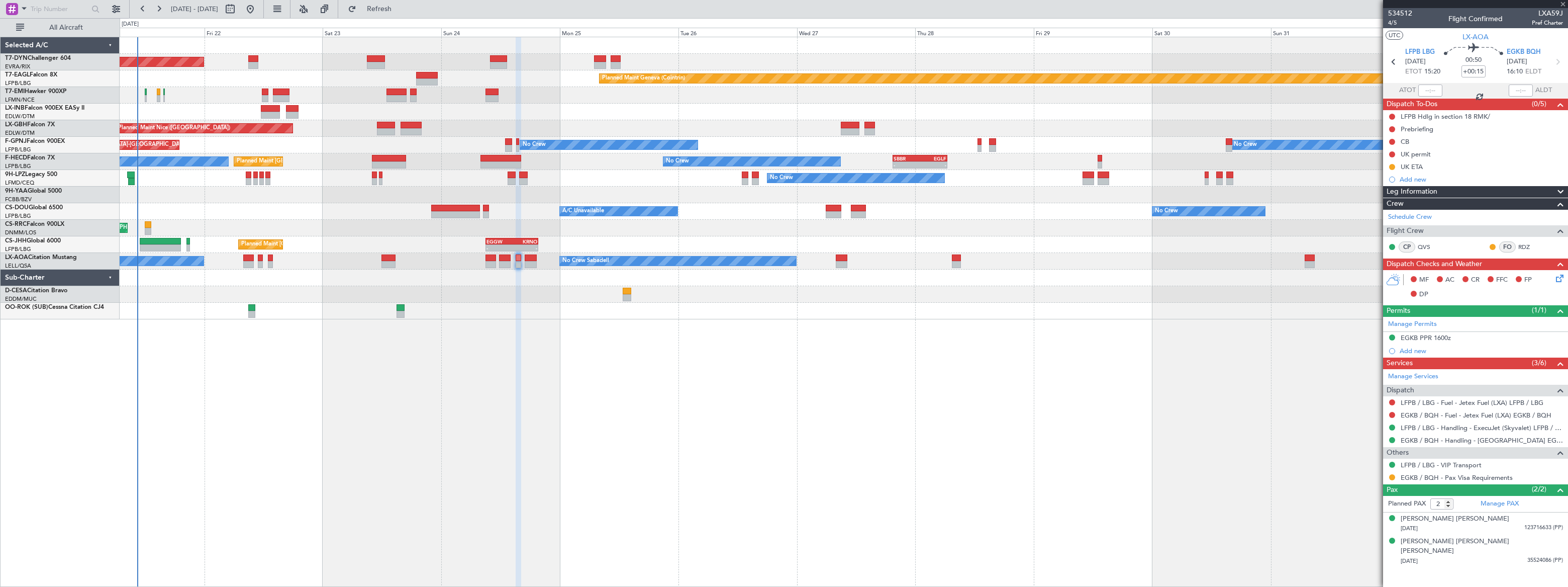
type input "+00:10"
type input "0"
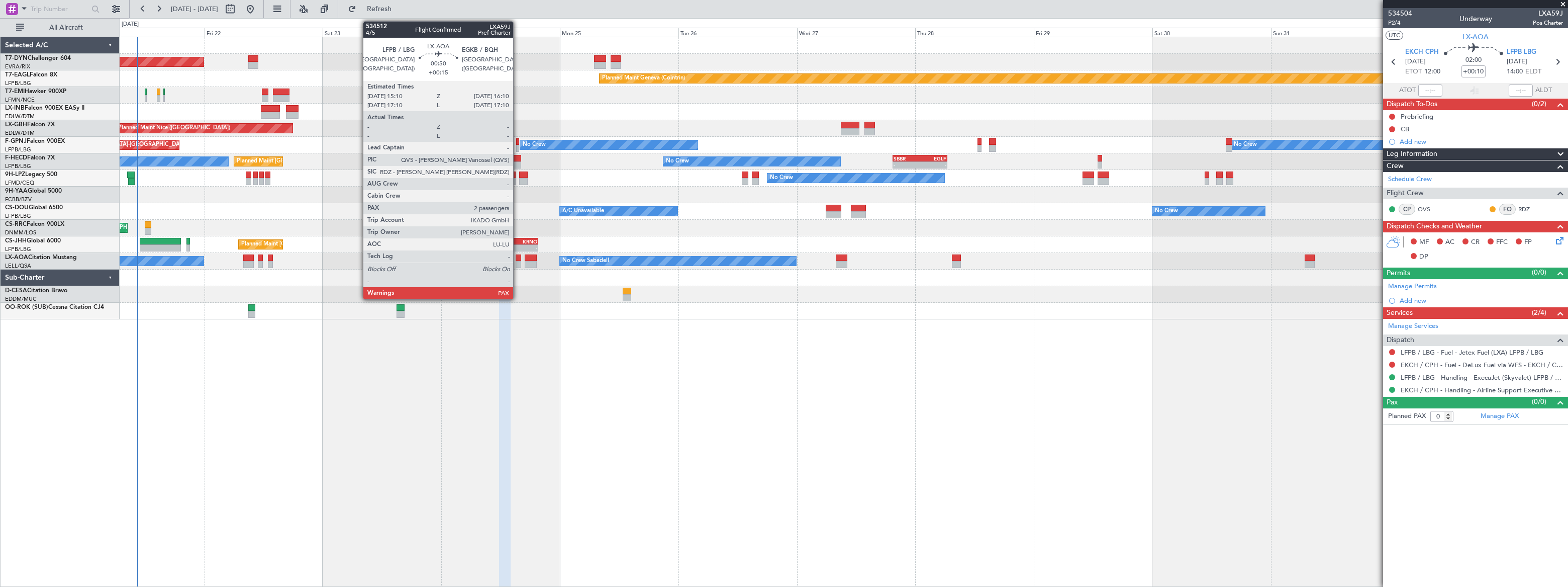
click at [518, 261] on div at bounding box center [518, 264] width 5 height 7
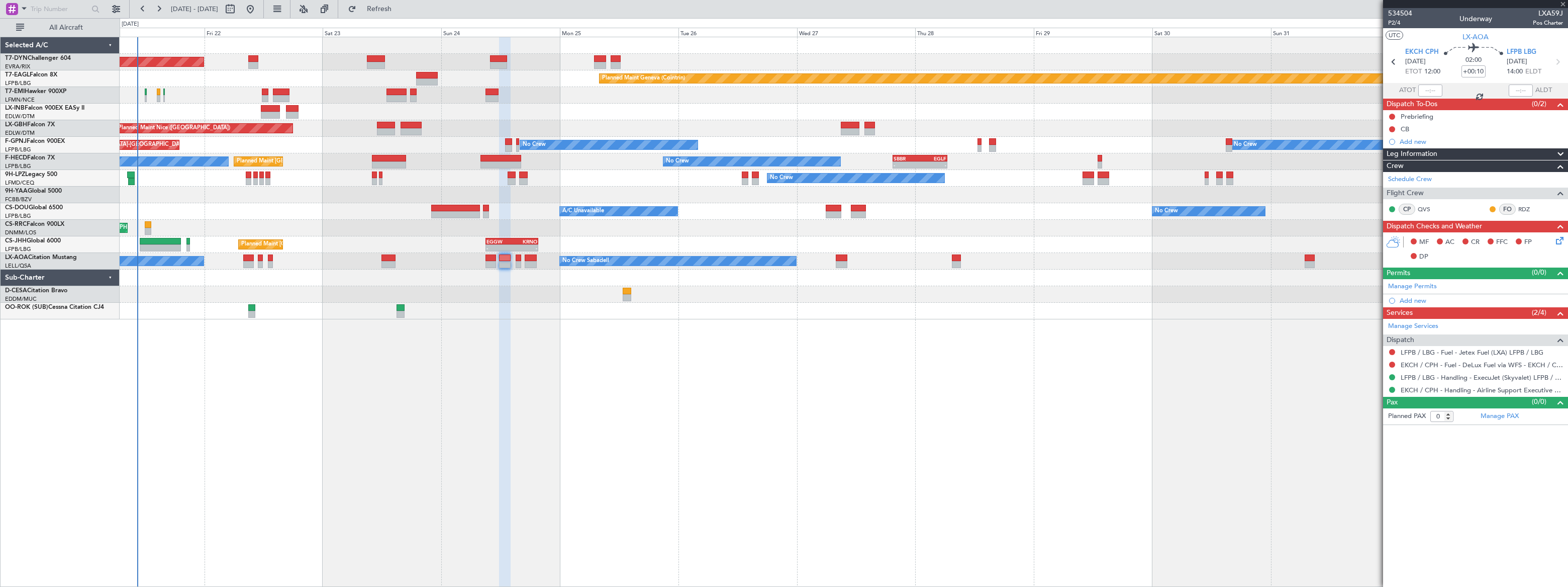
type input "+00:15"
type input "2"
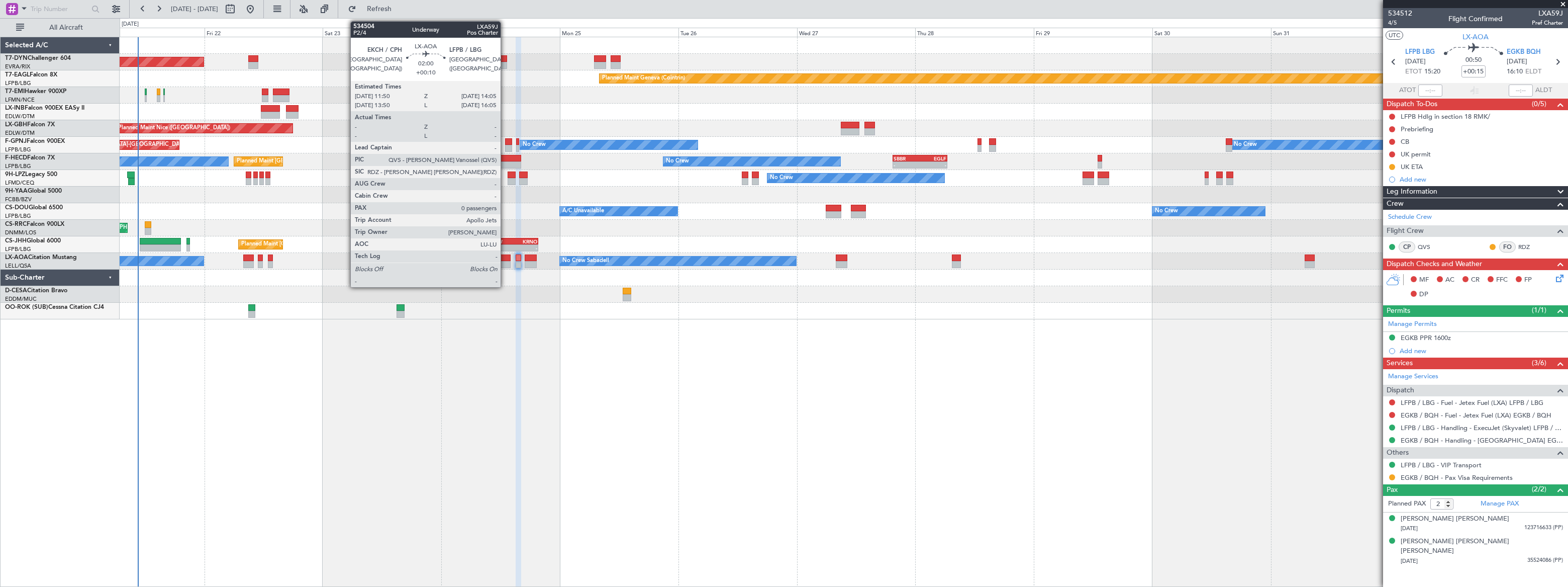
click at [505, 262] on div at bounding box center [505, 264] width 11 height 7
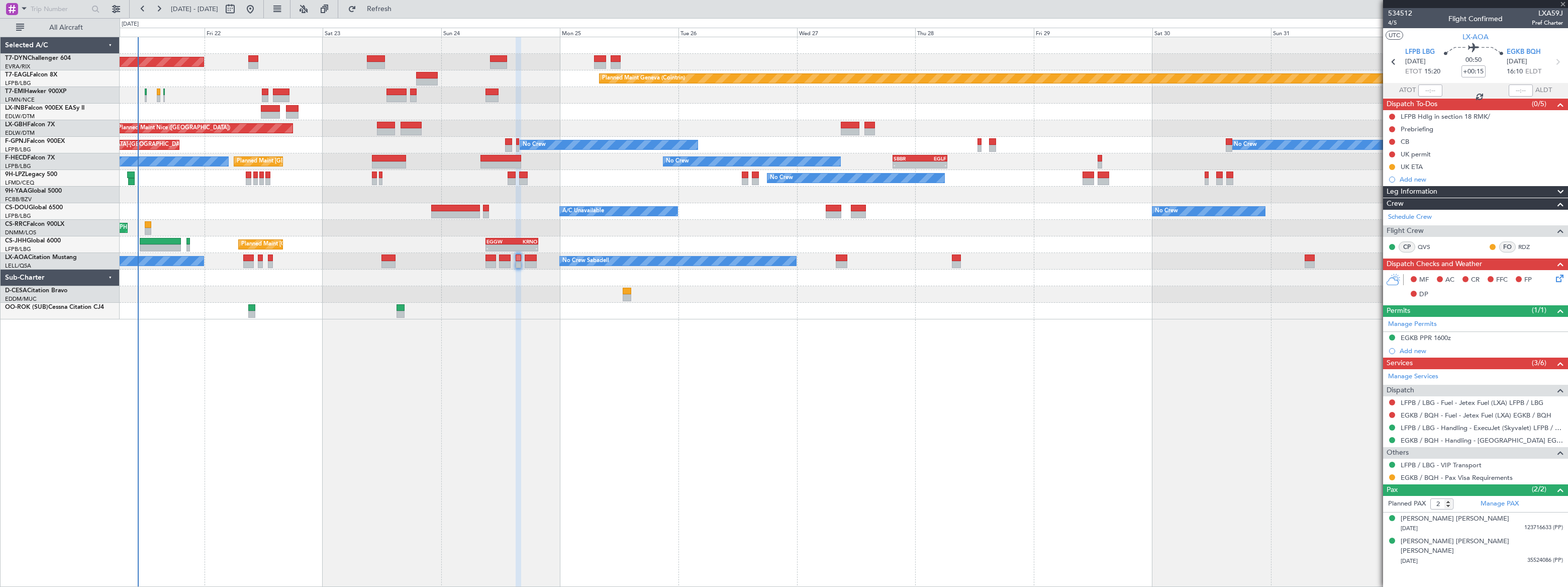
type input "+00:10"
type input "0"
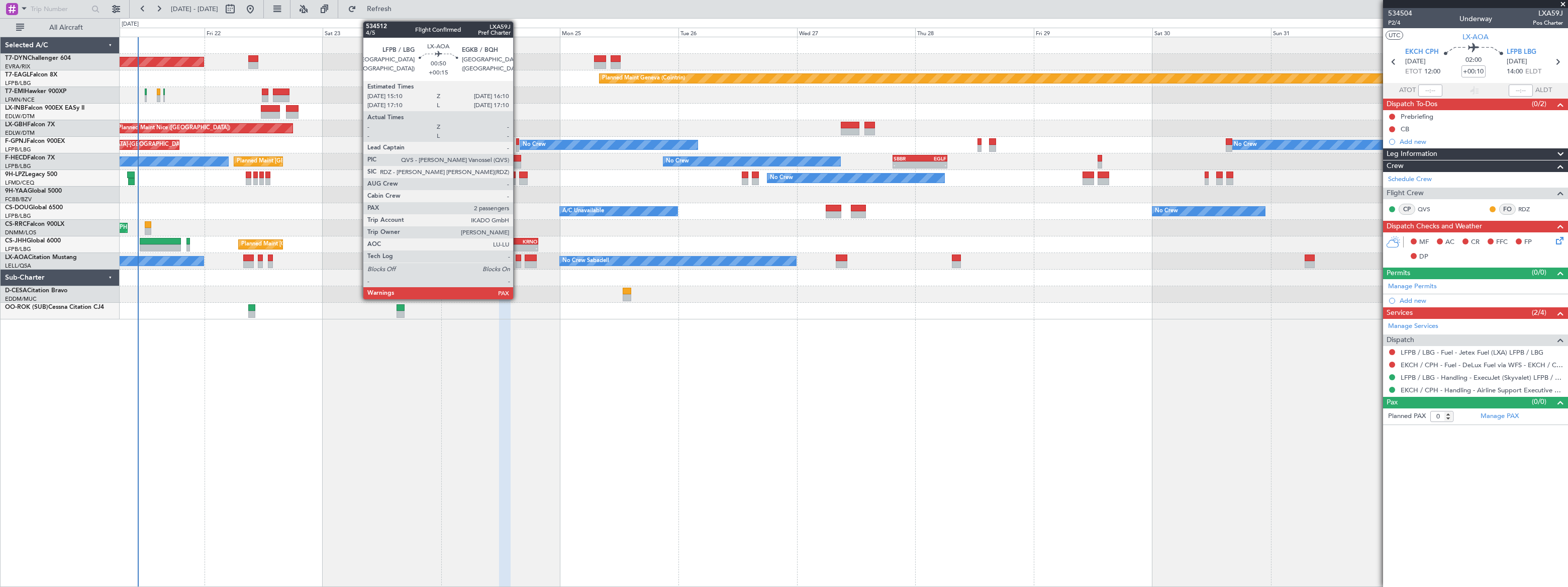
click at [518, 258] on div at bounding box center [518, 258] width 5 height 7
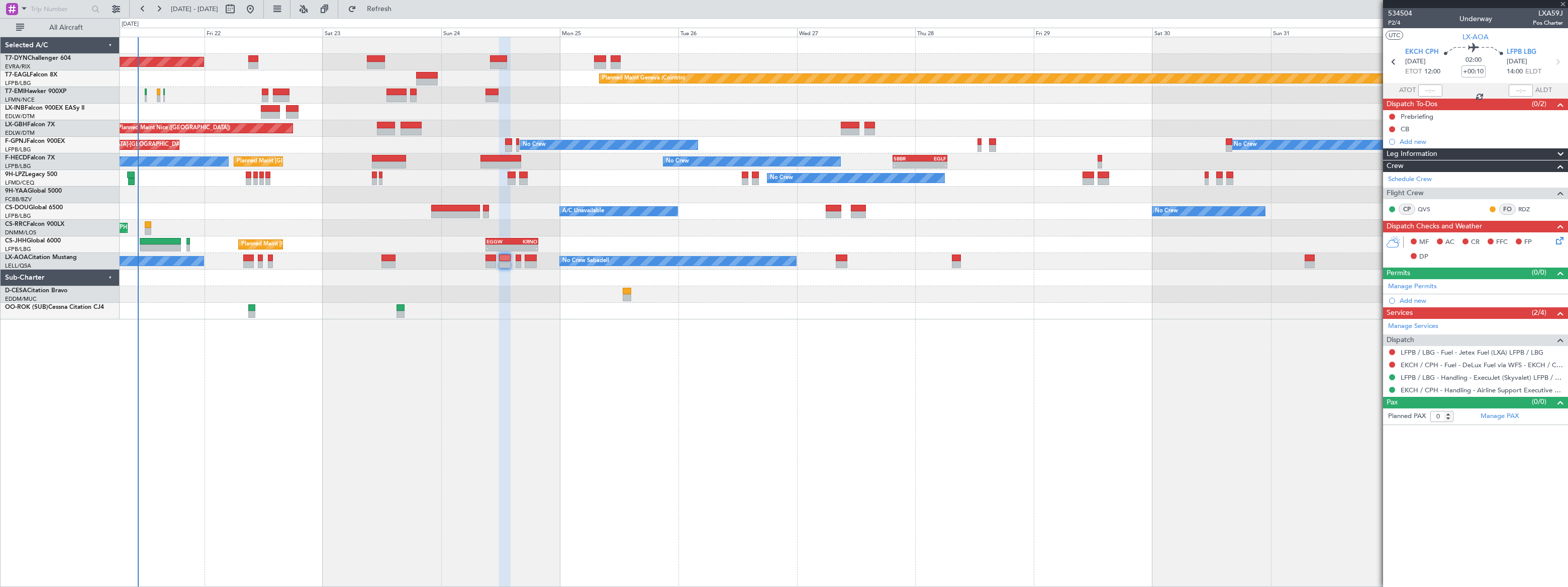
type input "+00:15"
type input "2"
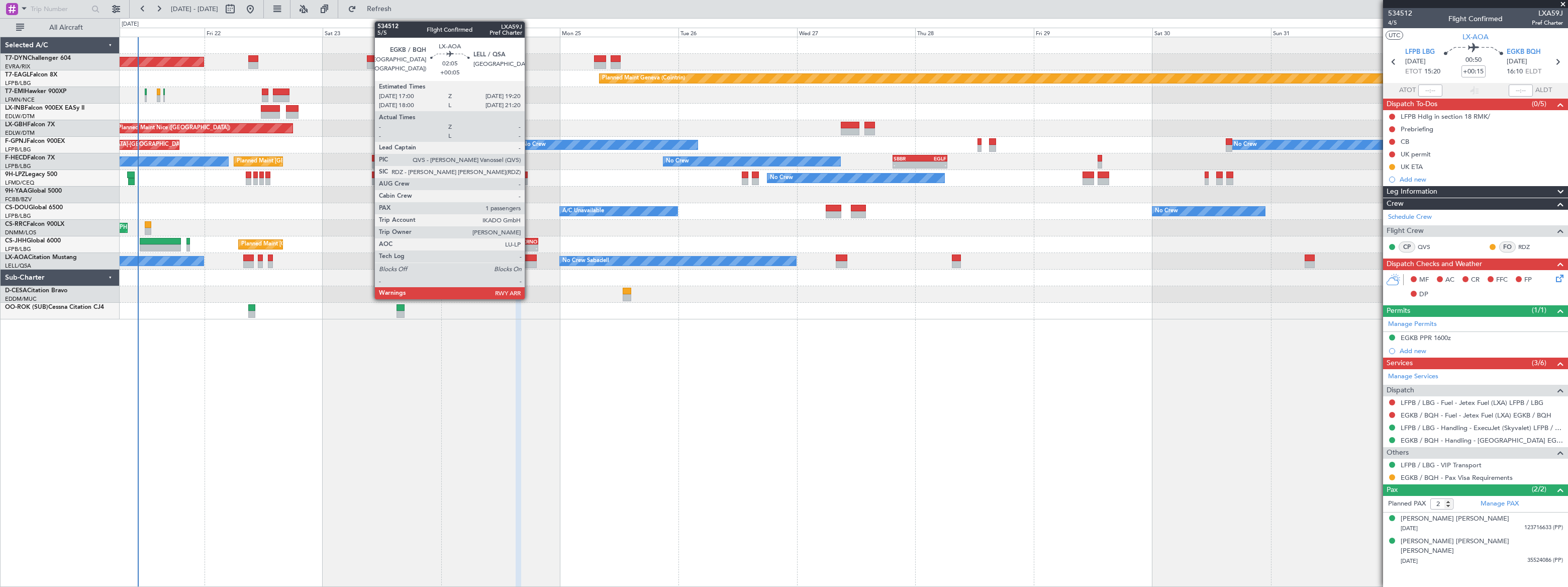
click at [529, 255] on div at bounding box center [531, 258] width 11 height 7
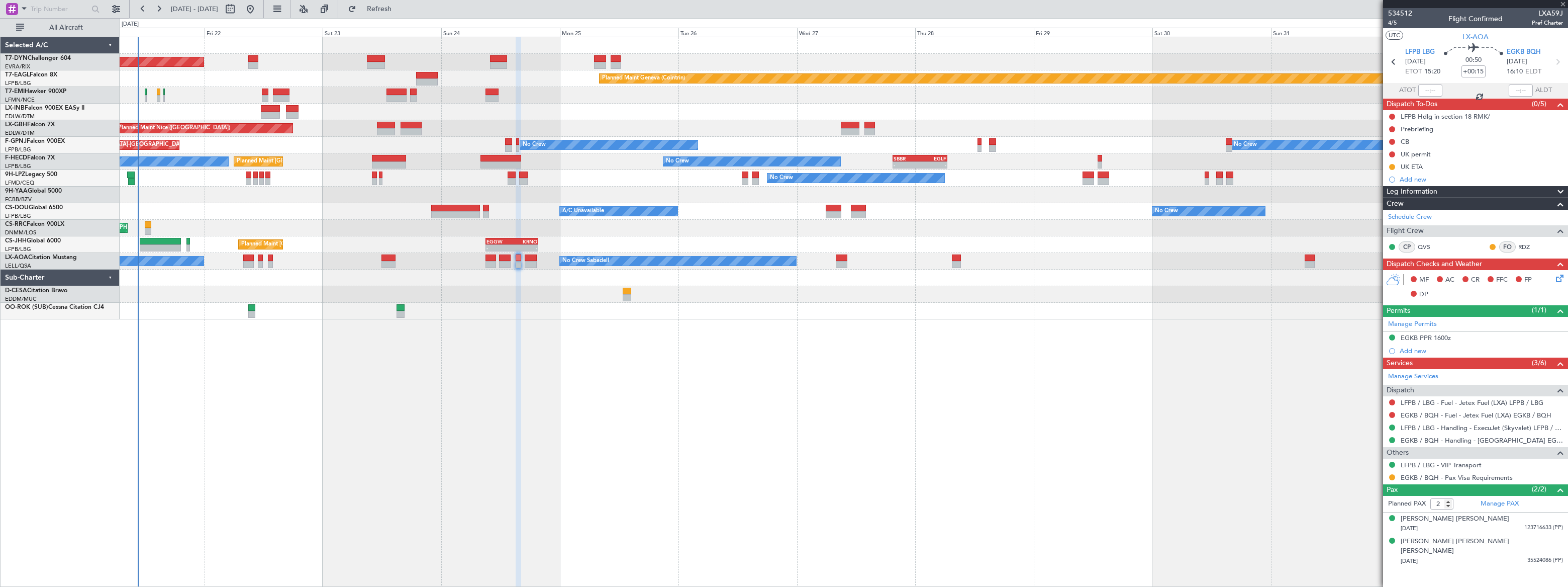
type input "+00:05"
type input "1"
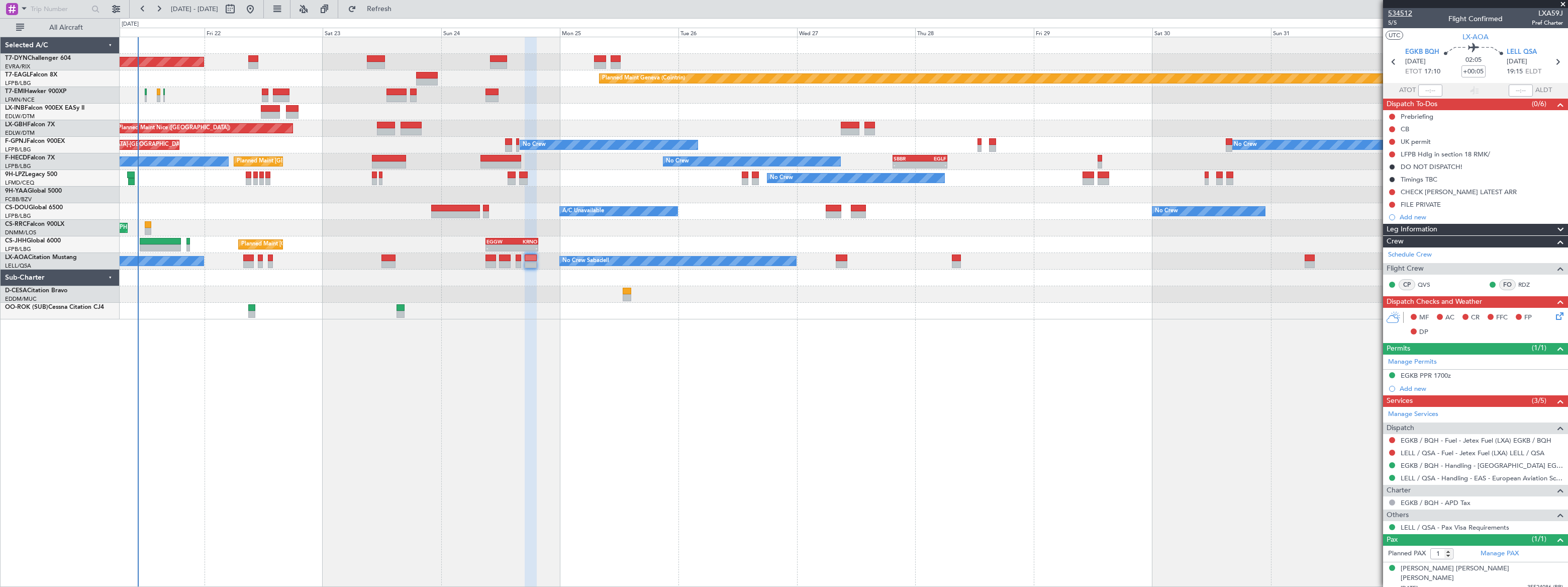
click at [1399, 10] on span "534512" at bounding box center [1400, 13] width 24 height 11
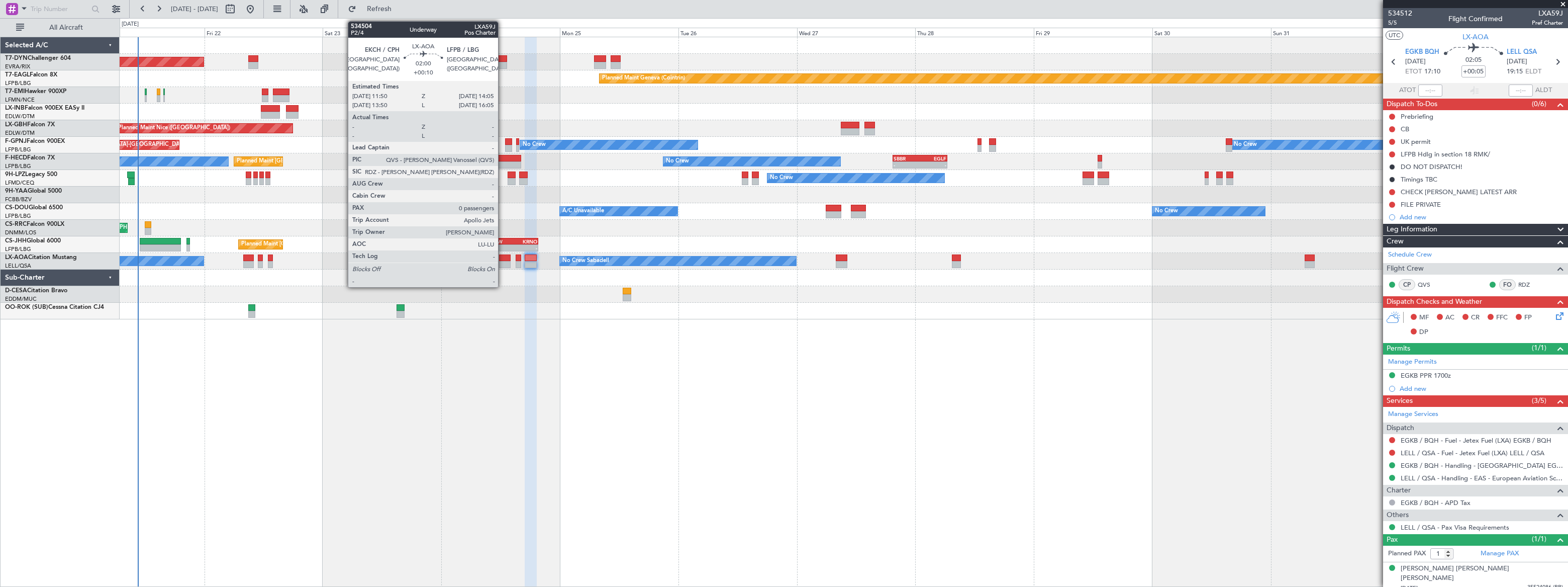
click at [502, 257] on div at bounding box center [505, 258] width 11 height 7
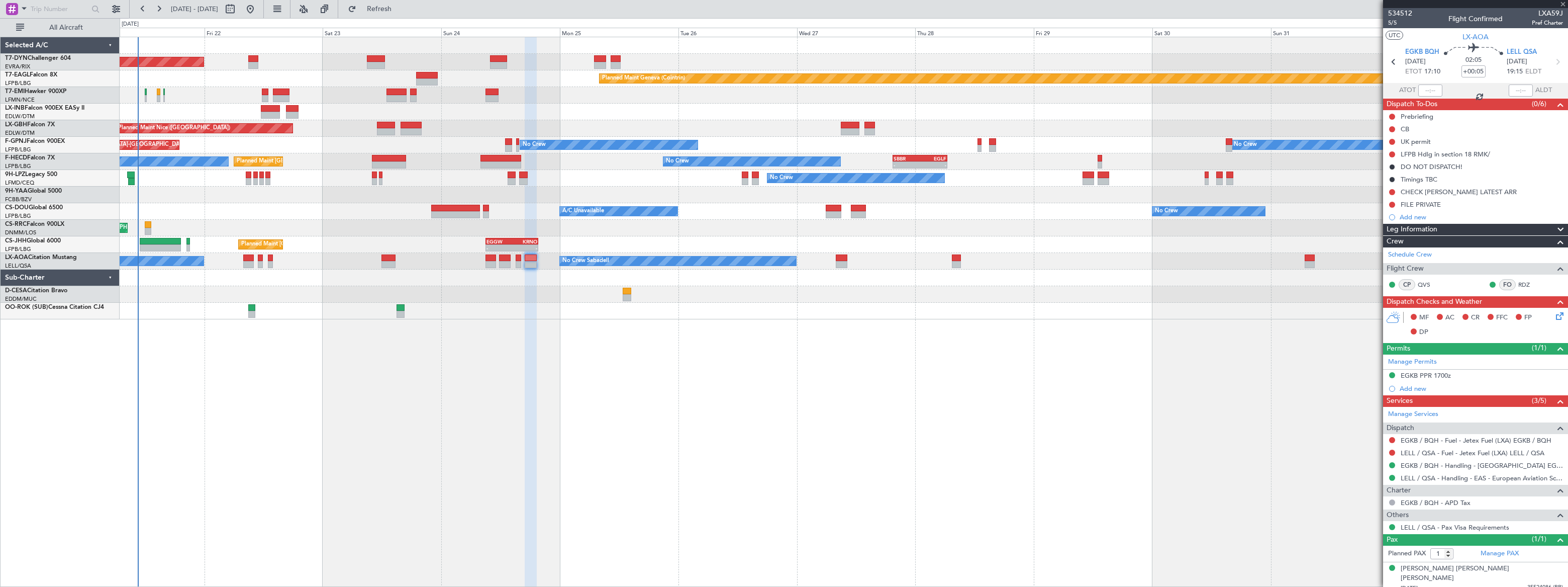
type input "+00:10"
type input "0"
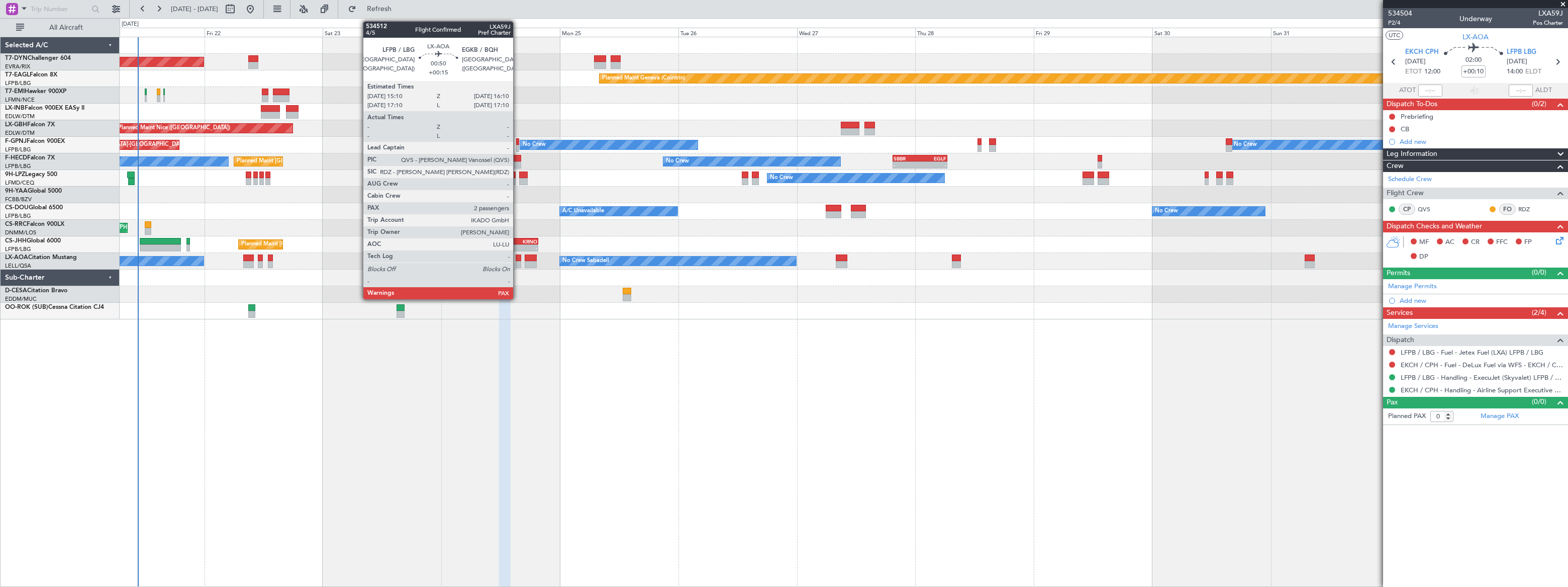
click at [518, 256] on div at bounding box center [518, 258] width 5 height 7
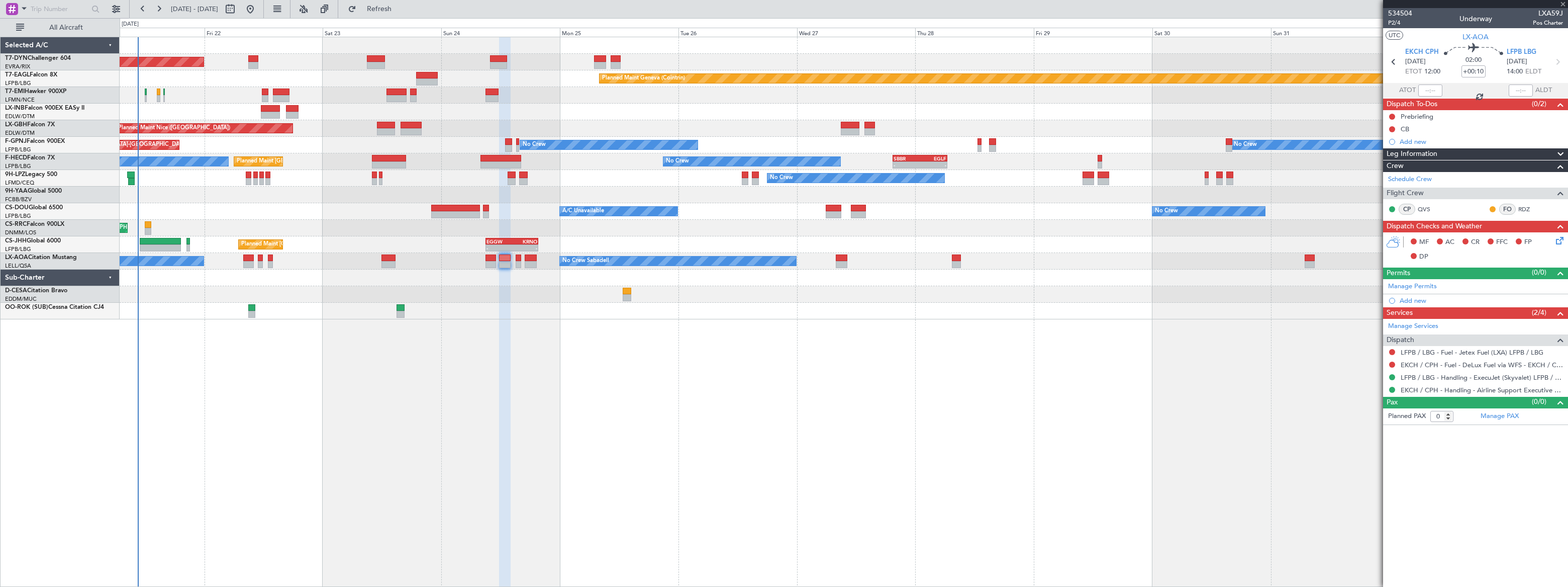
type input "+00:15"
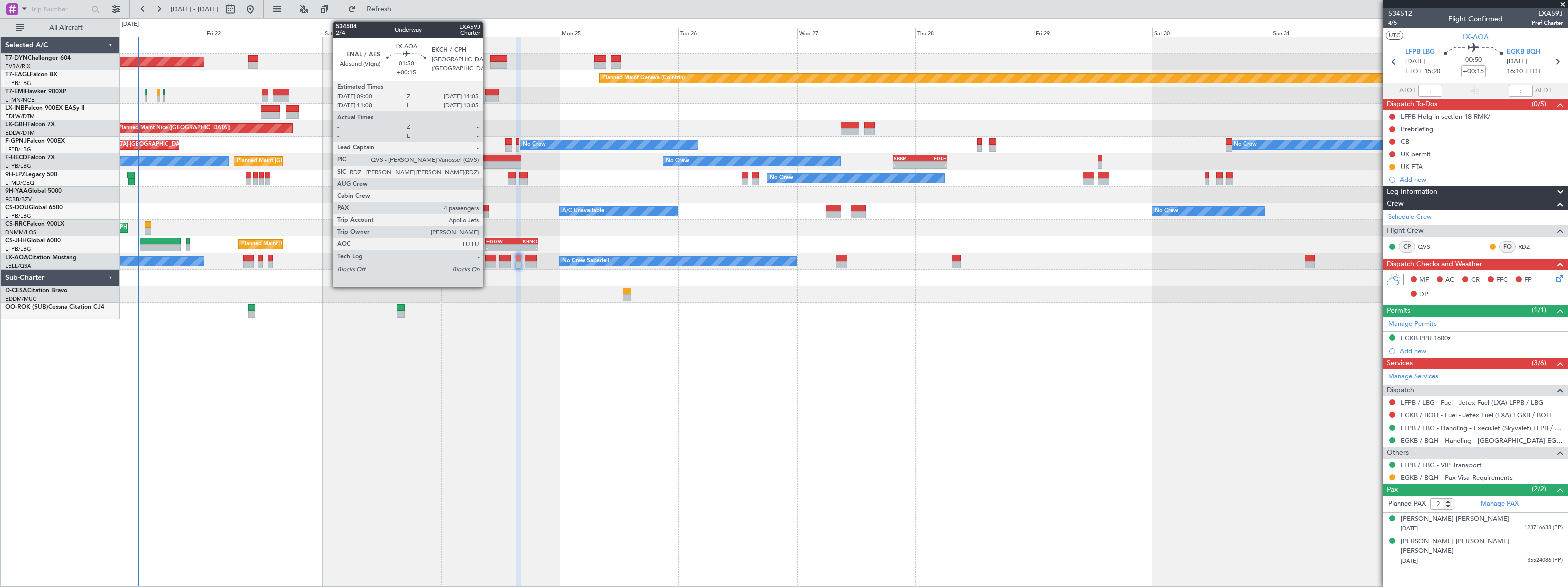
click at [487, 259] on div at bounding box center [490, 258] width 11 height 7
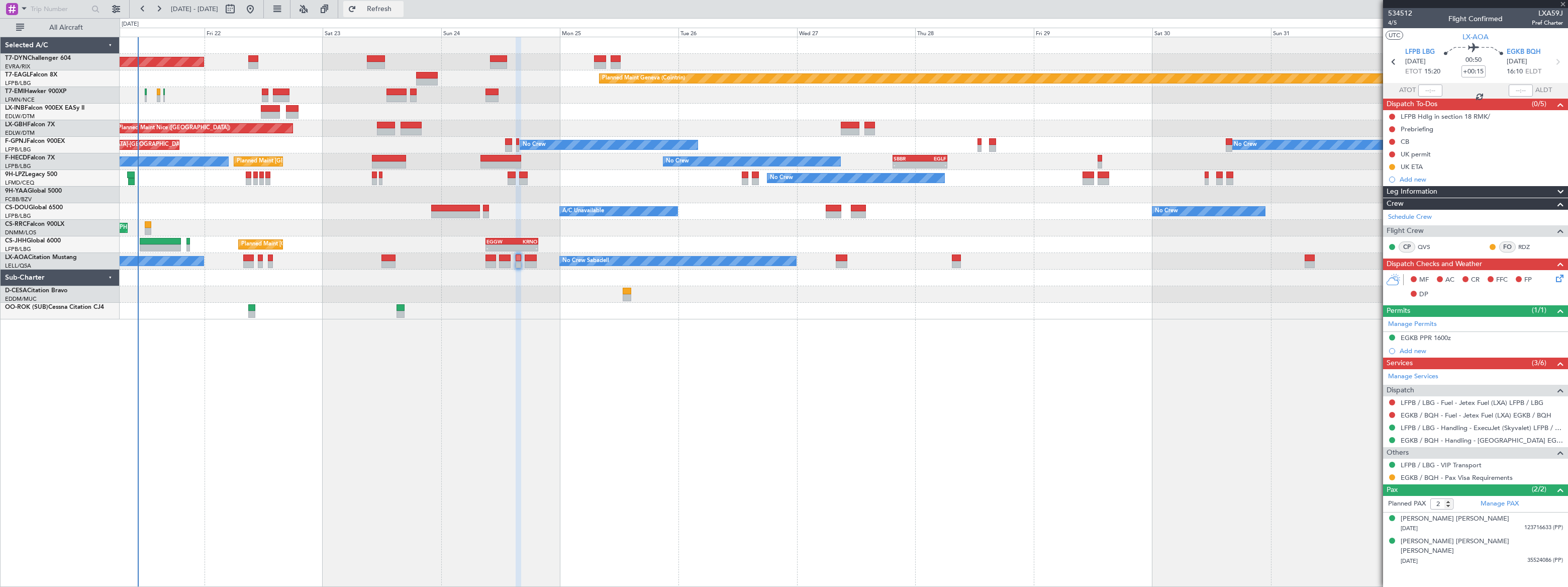
type input "4"
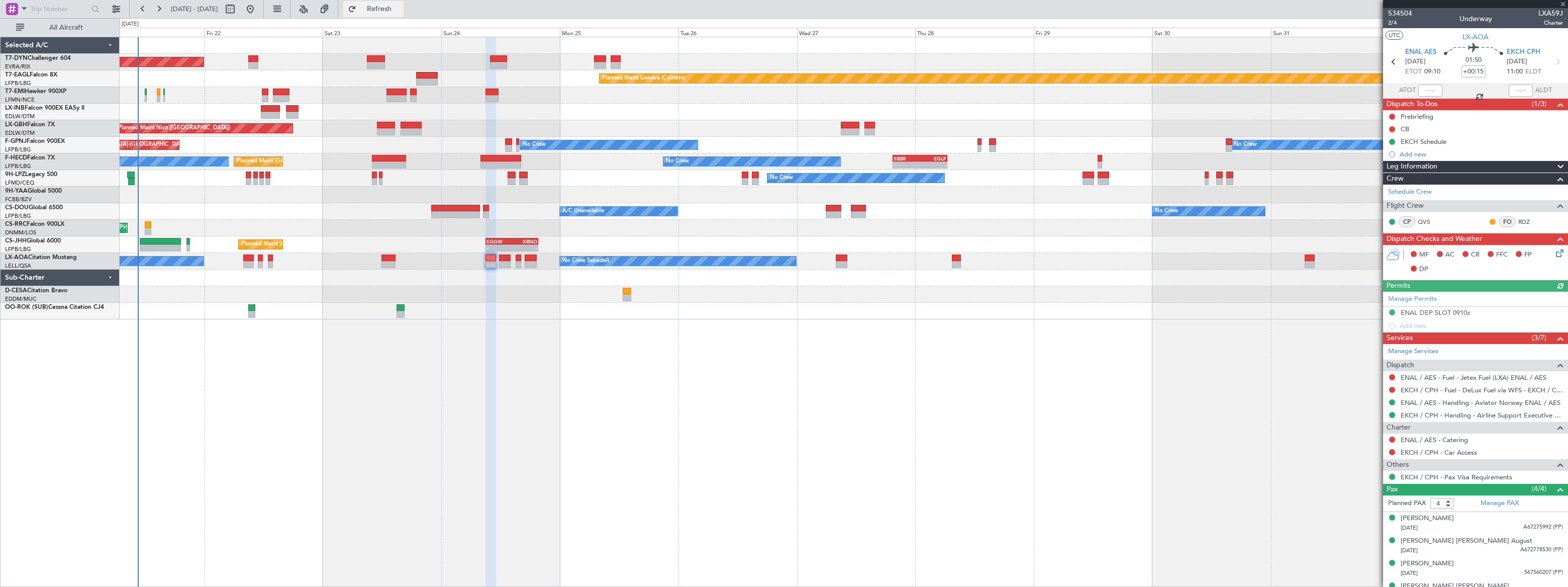
click at [400, 6] on span "Refresh" at bounding box center [379, 9] width 42 height 7
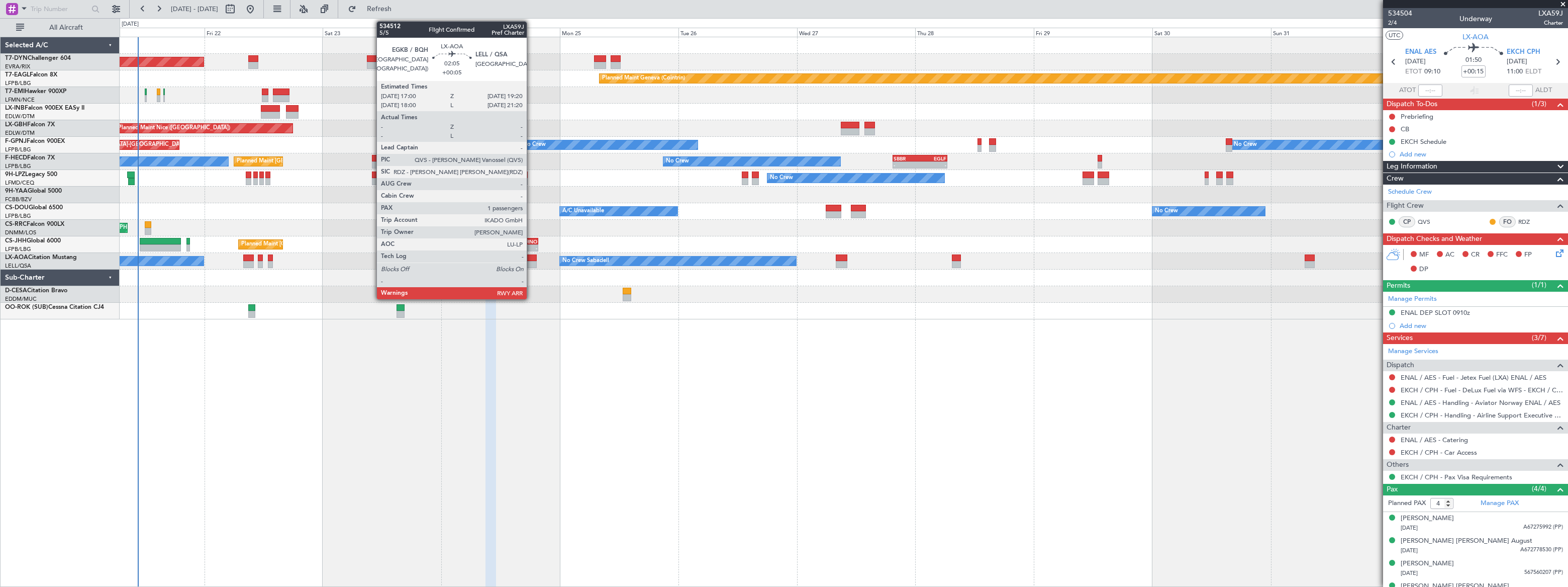
click at [531, 256] on div at bounding box center [531, 258] width 11 height 7
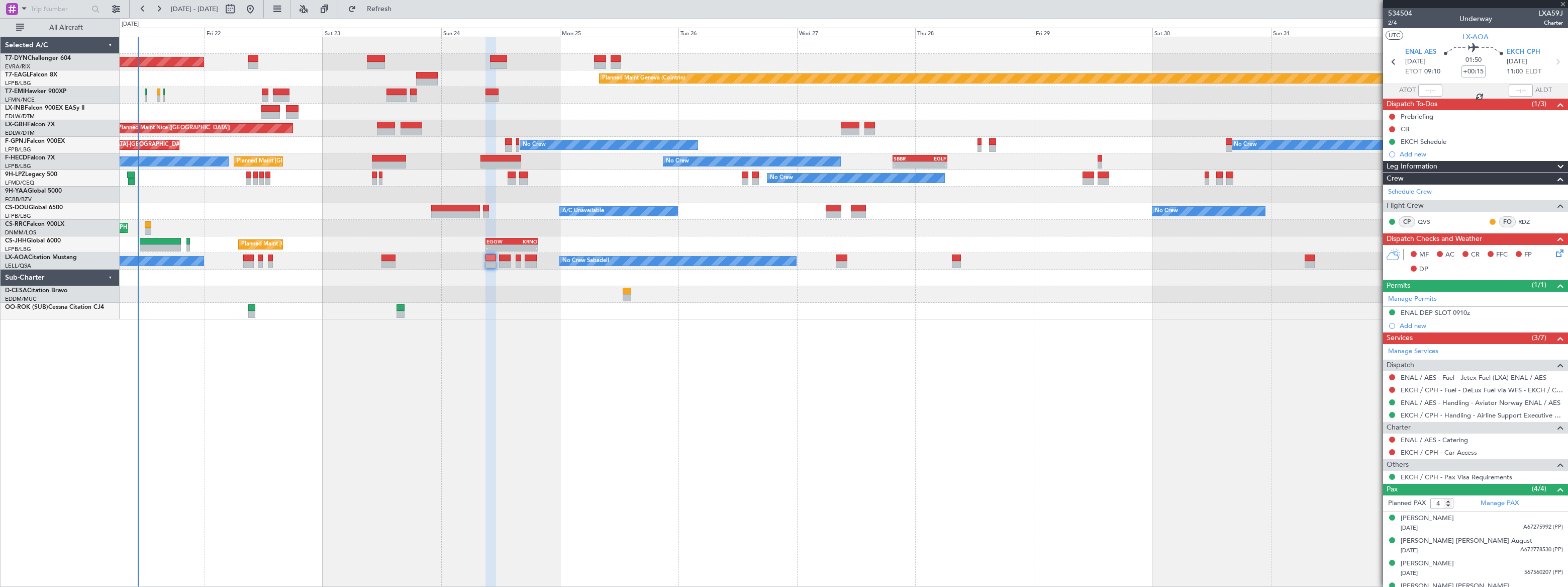
type input "+00:05"
type input "1"
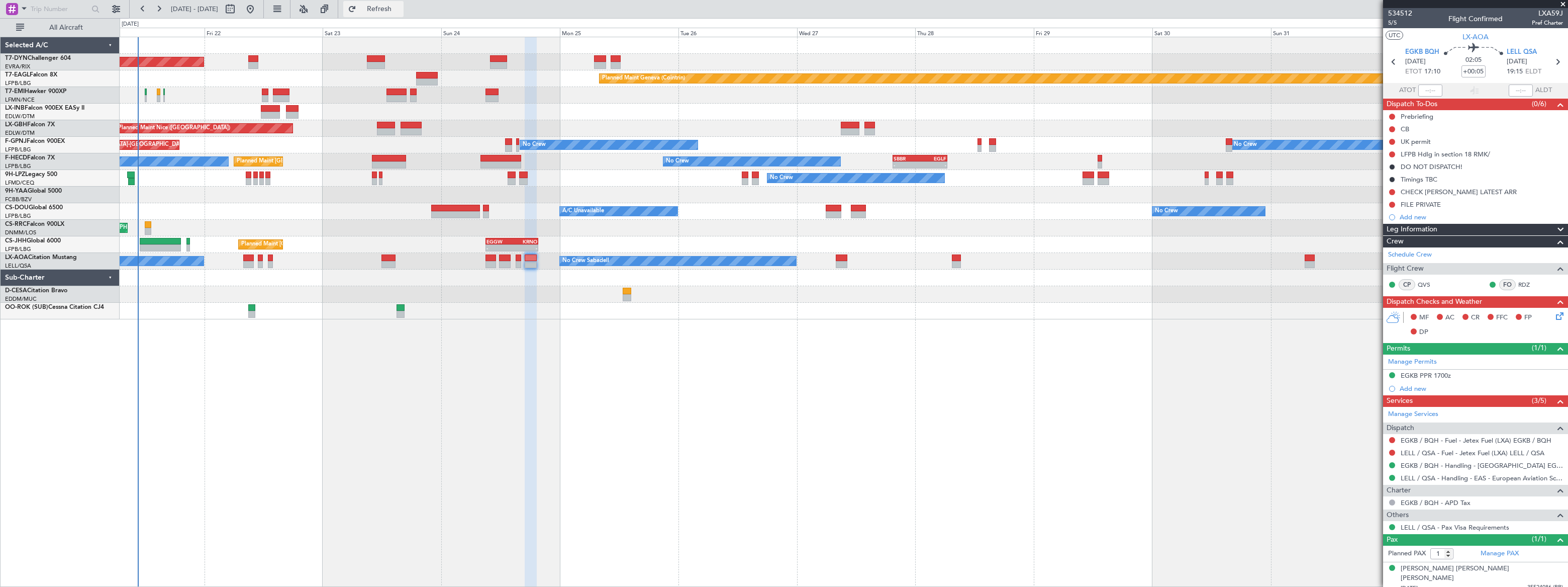
click at [400, 10] on span "Refresh" at bounding box center [379, 9] width 42 height 7
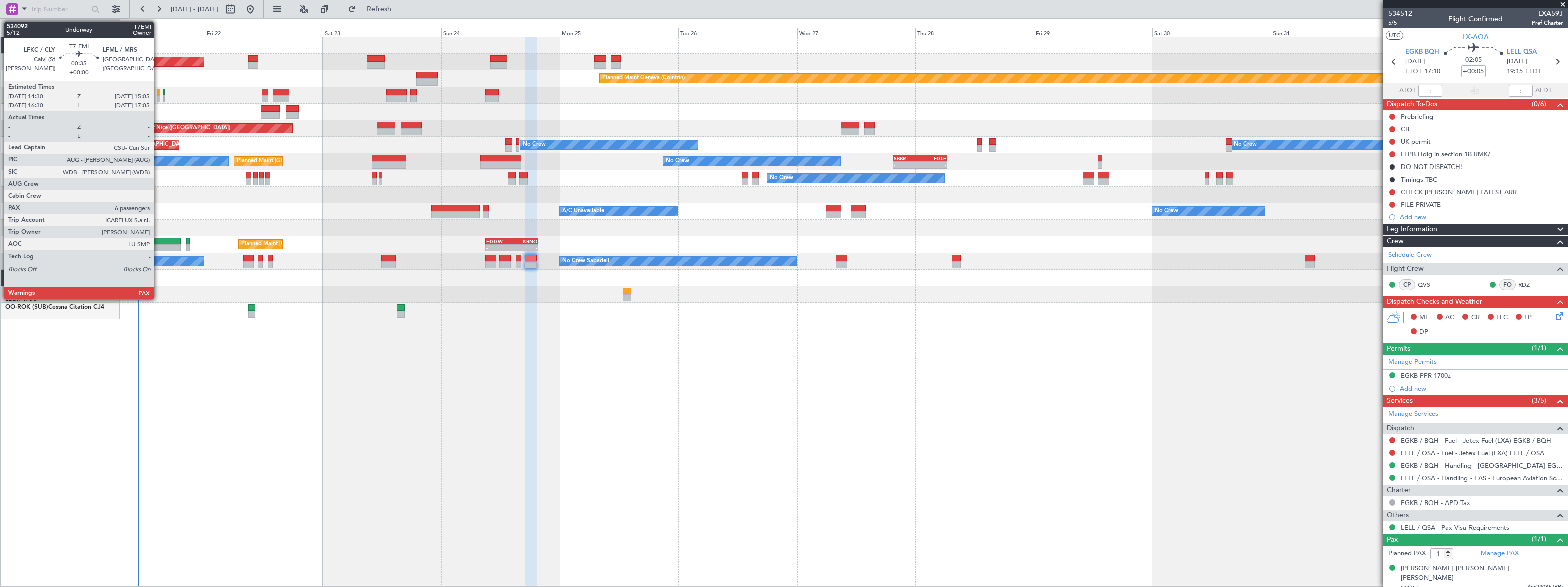
click at [158, 96] on div at bounding box center [158, 98] width 3 height 7
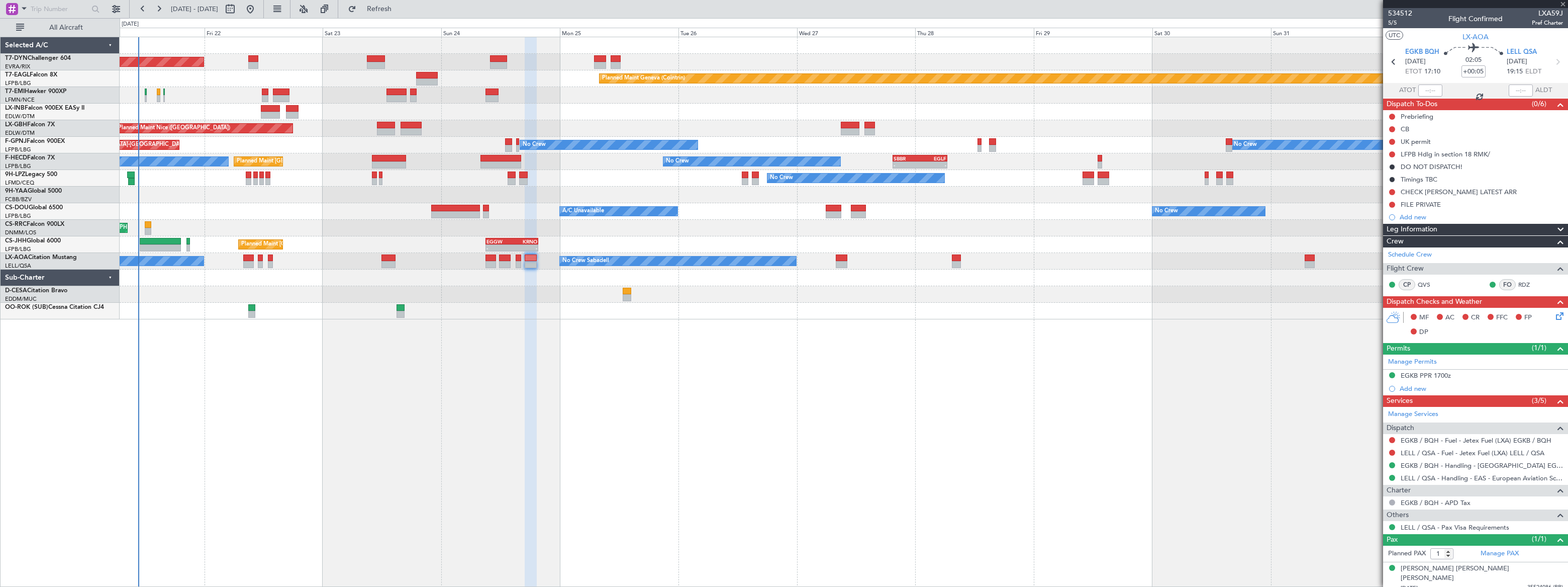
type input "6"
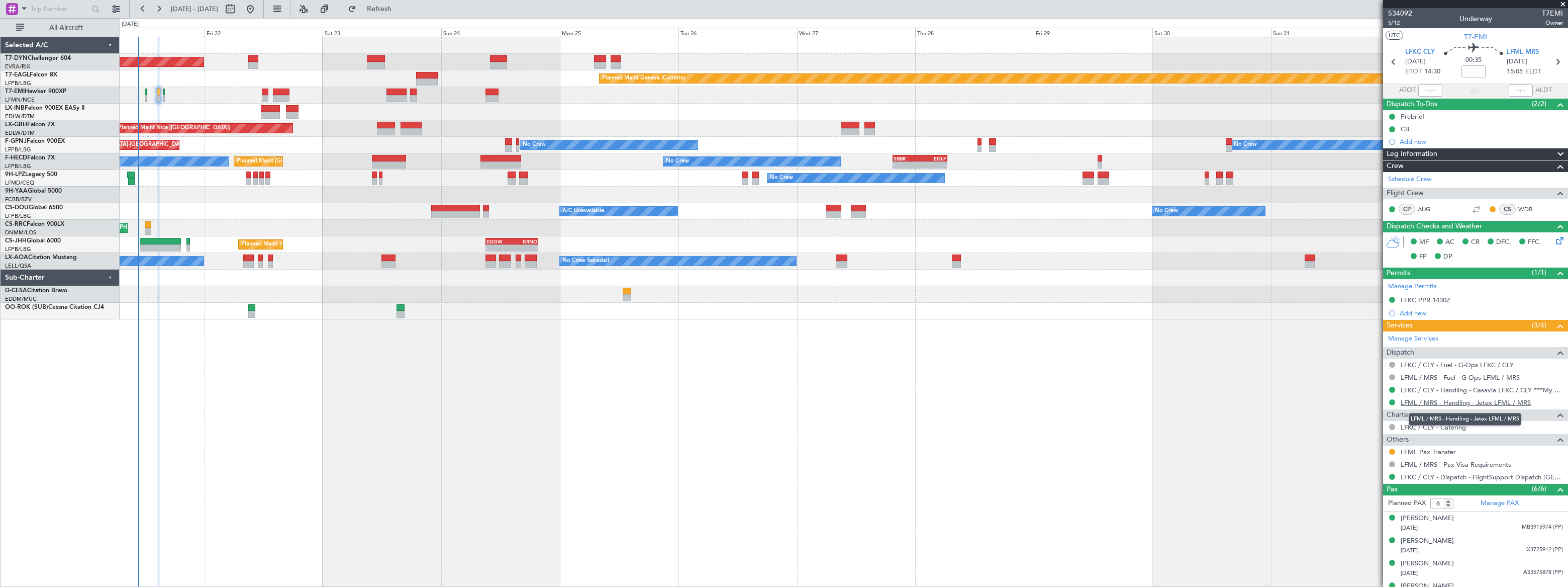
click at [1469, 400] on link "LFML / MRS - Handling - Jetex LFML / MRS" at bounding box center [1465, 402] width 130 height 8
click at [824, 343] on div "Planned Maint [GEOGRAPHIC_DATA]-[GEOGRAPHIC_DATA] Planned Maint Geneva ([GEOGRA…" at bounding box center [844, 312] width 1447 height 550
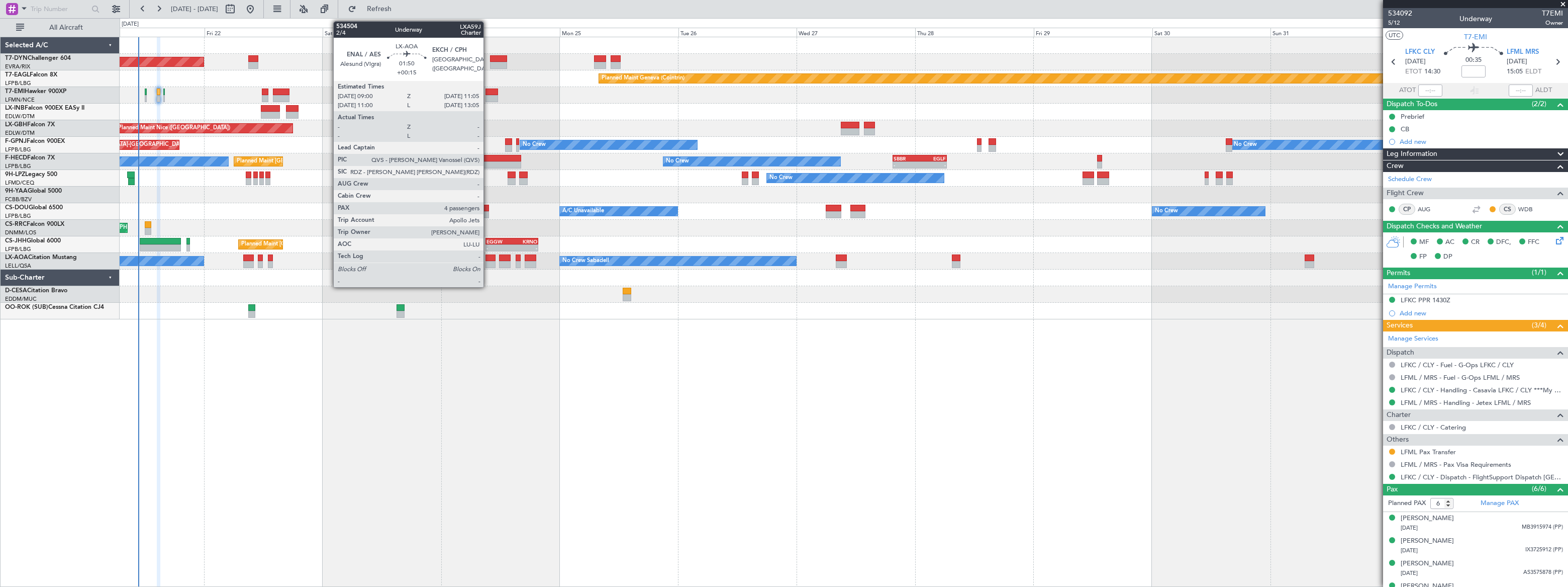
click at [488, 262] on div at bounding box center [490, 264] width 11 height 7
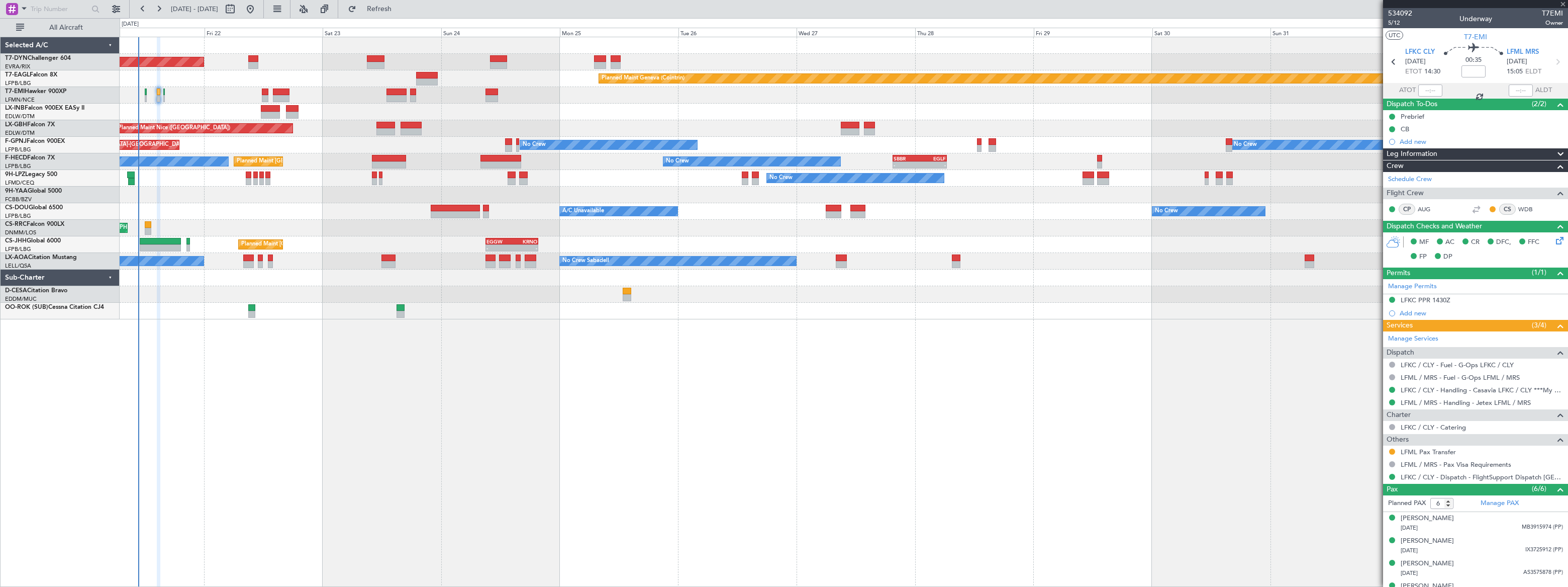
type input "+00:15"
type input "4"
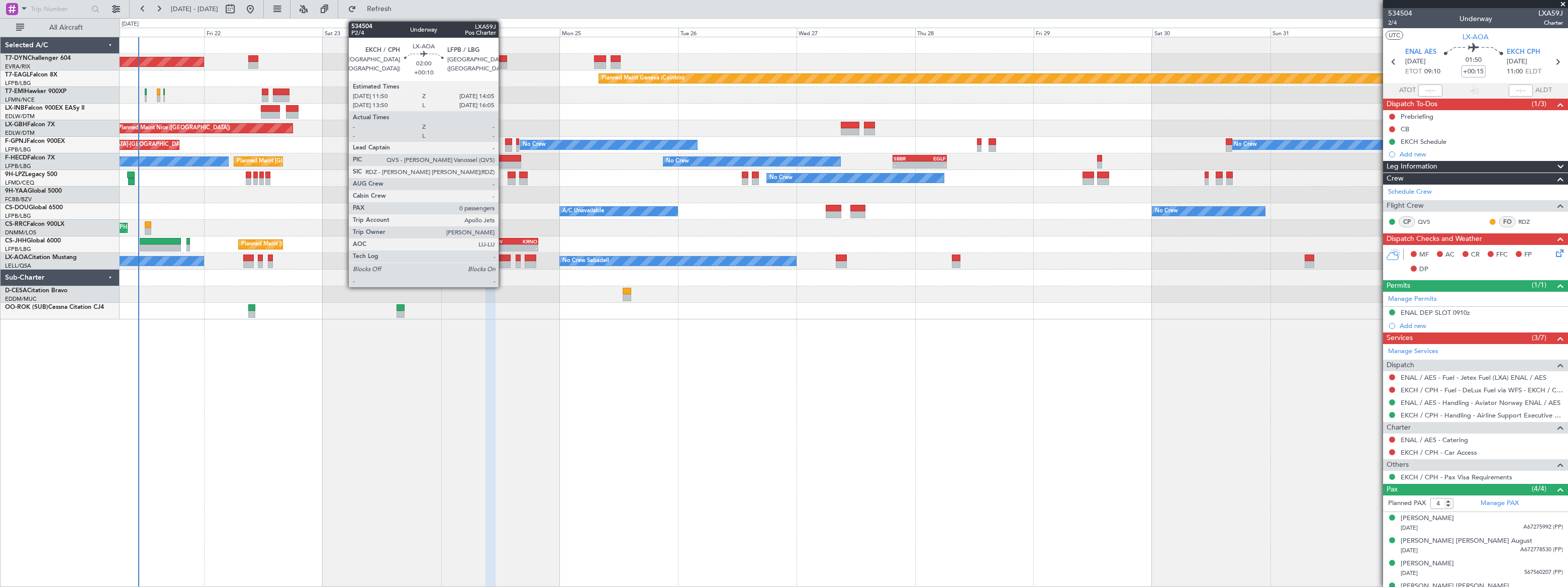
click at [503, 260] on div at bounding box center [505, 258] width 11 height 7
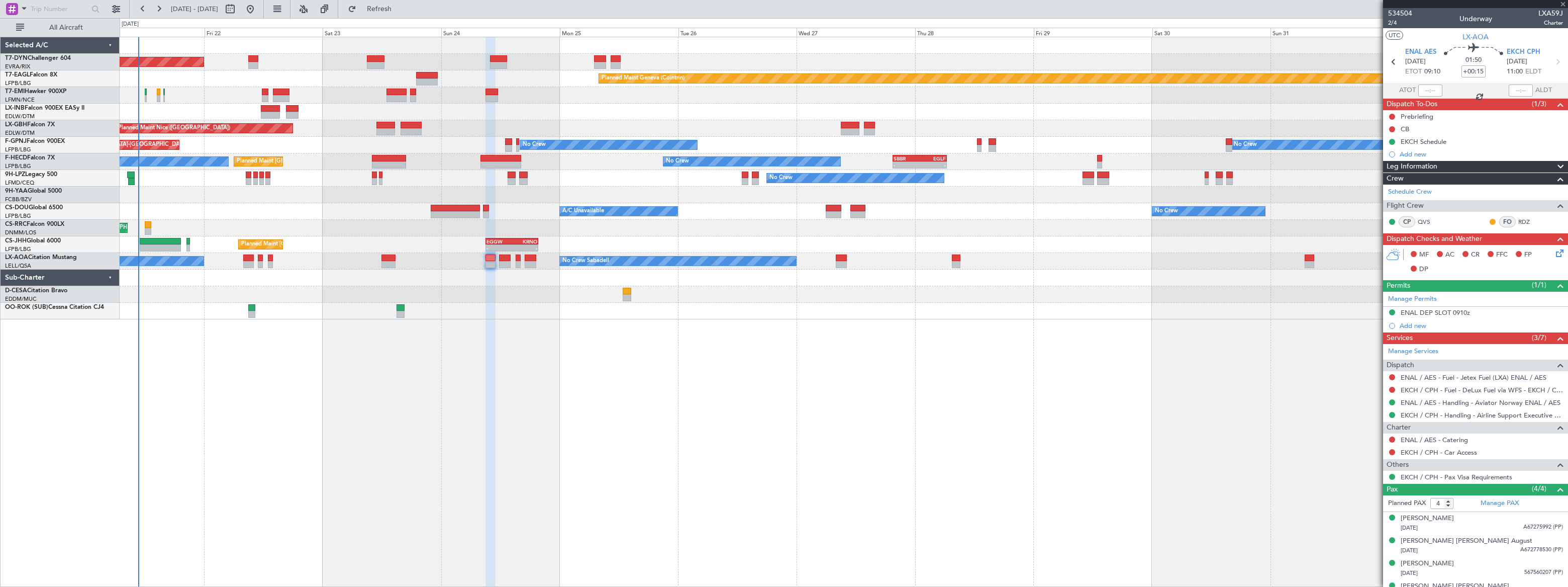
type input "+00:10"
type input "0"
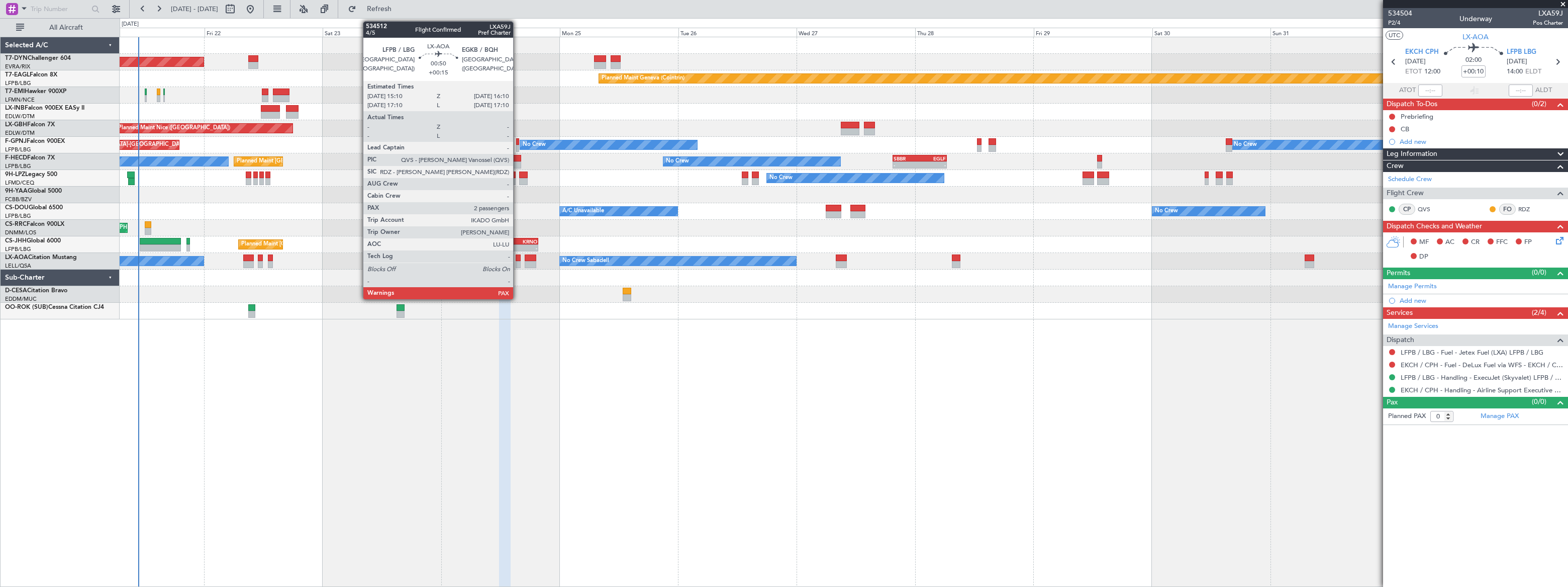
click at [518, 261] on div at bounding box center [518, 264] width 5 height 7
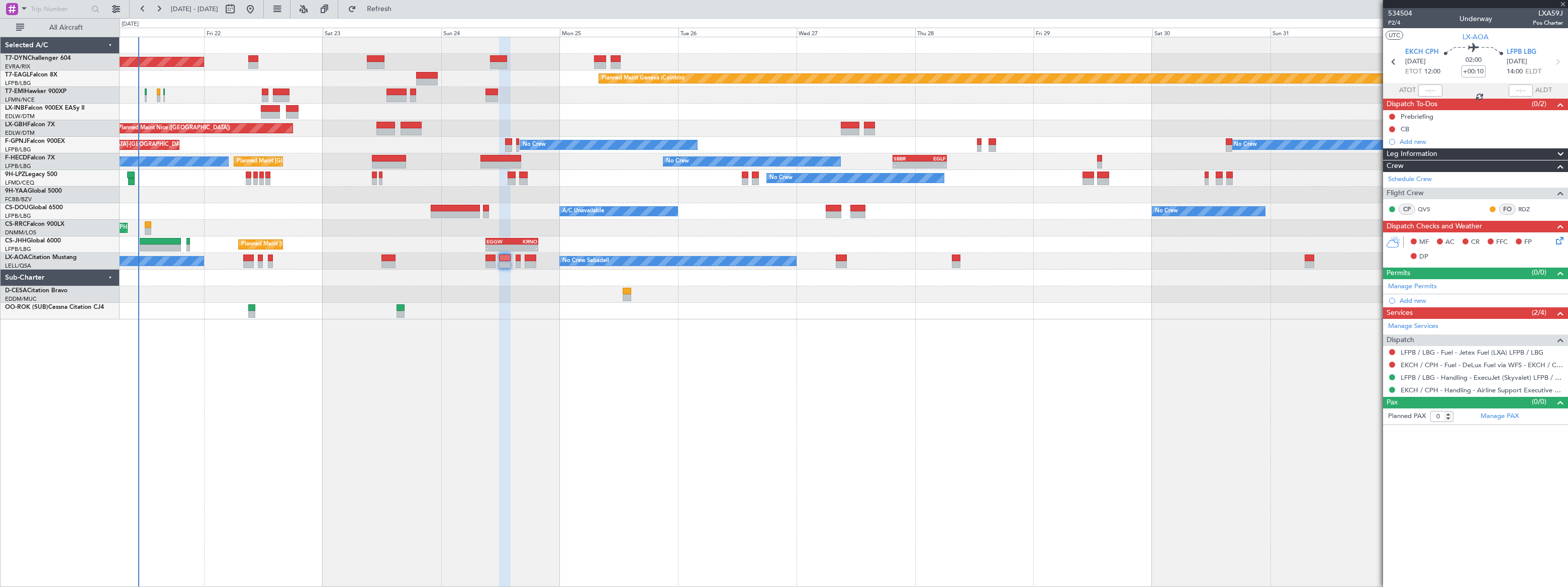
type input "+00:15"
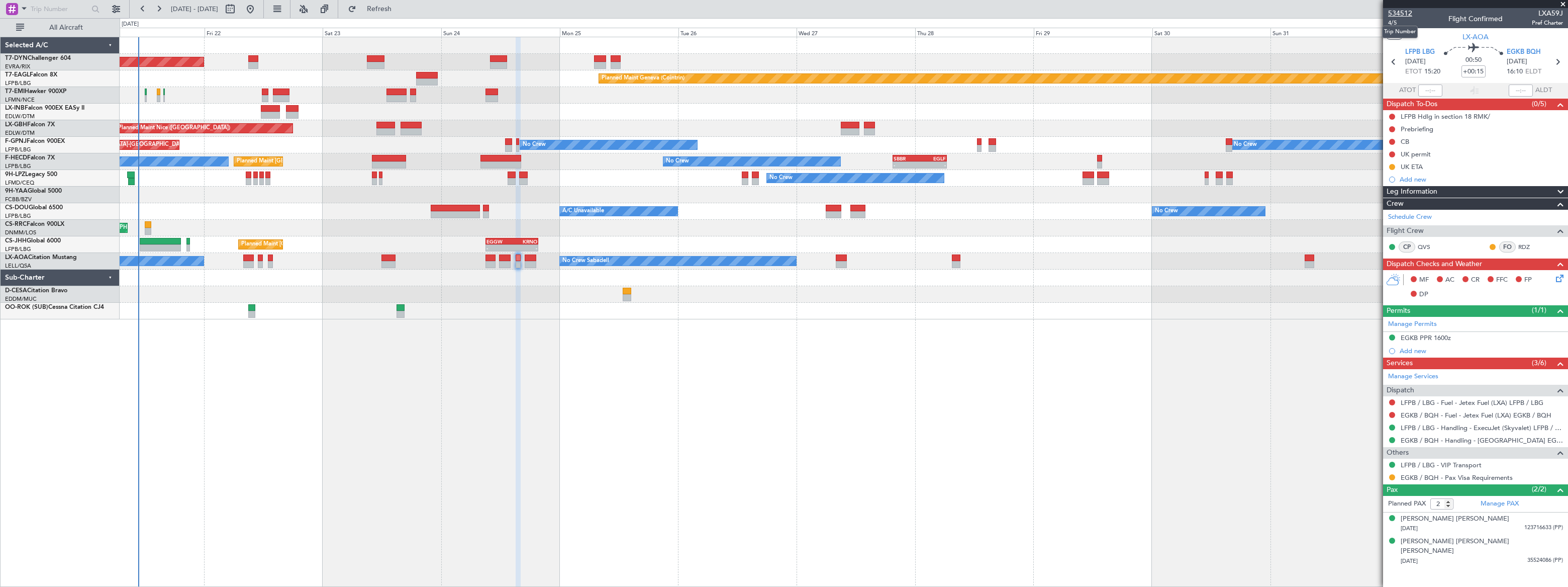
click at [1397, 9] on span "534512" at bounding box center [1400, 13] width 24 height 11
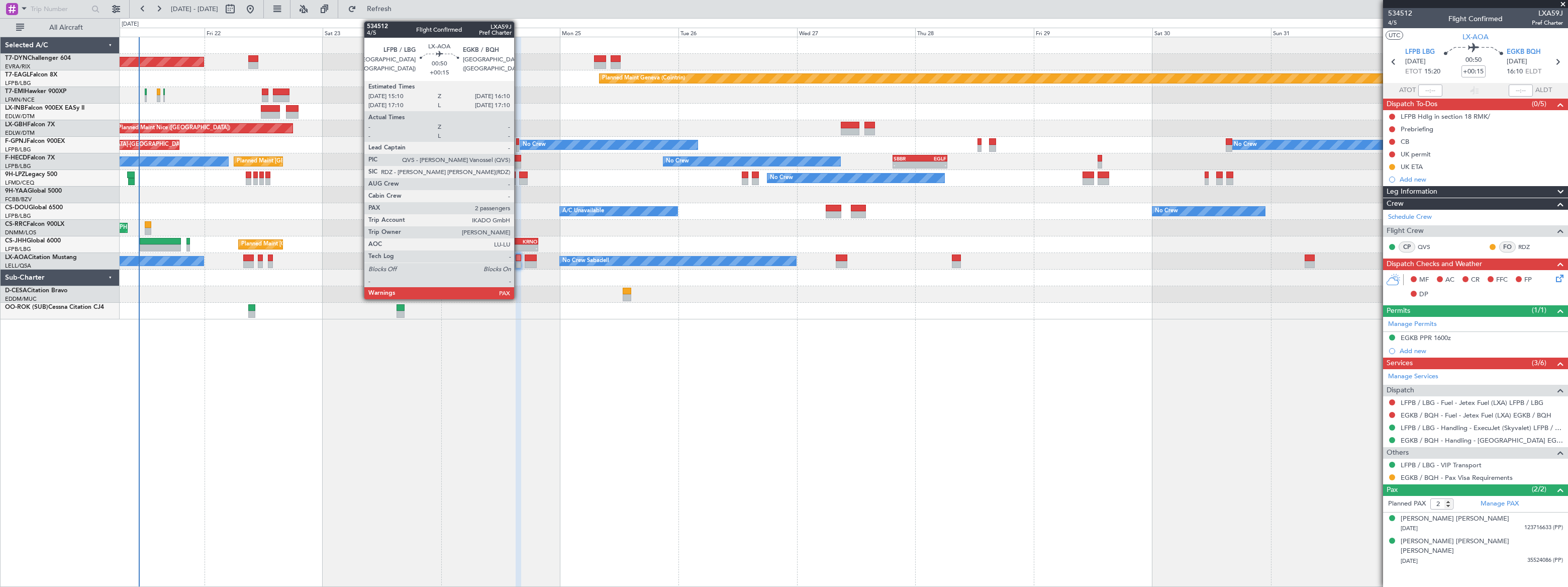
click at [518, 257] on div at bounding box center [518, 258] width 5 height 7
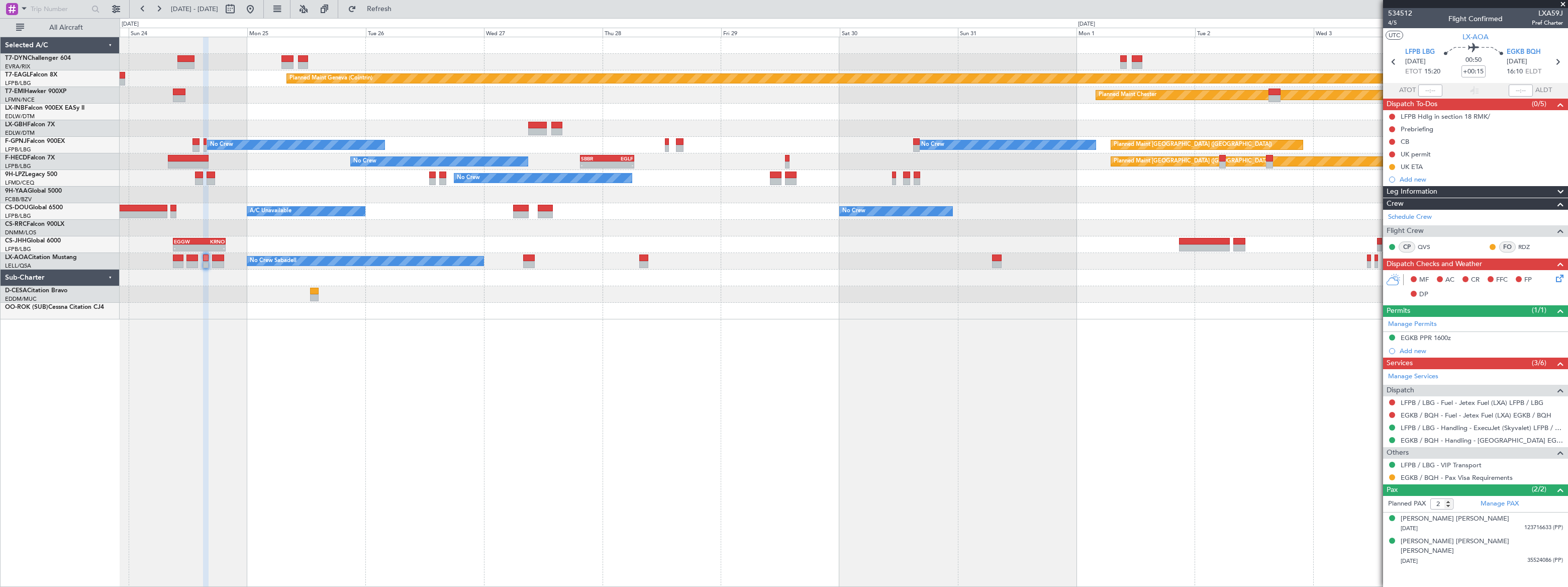
click at [418, 121] on div "Planned Maint Nice ([GEOGRAPHIC_DATA])" at bounding box center [844, 128] width 1447 height 17
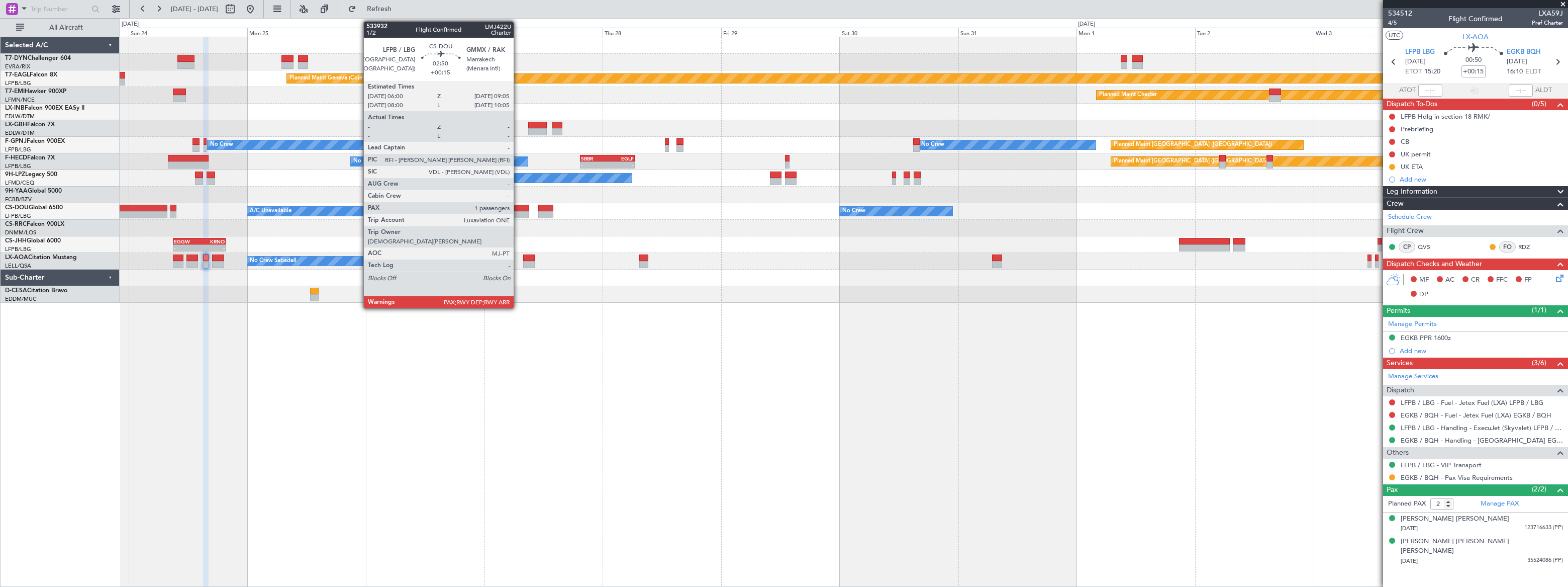
click at [518, 209] on div at bounding box center [521, 208] width 15 height 7
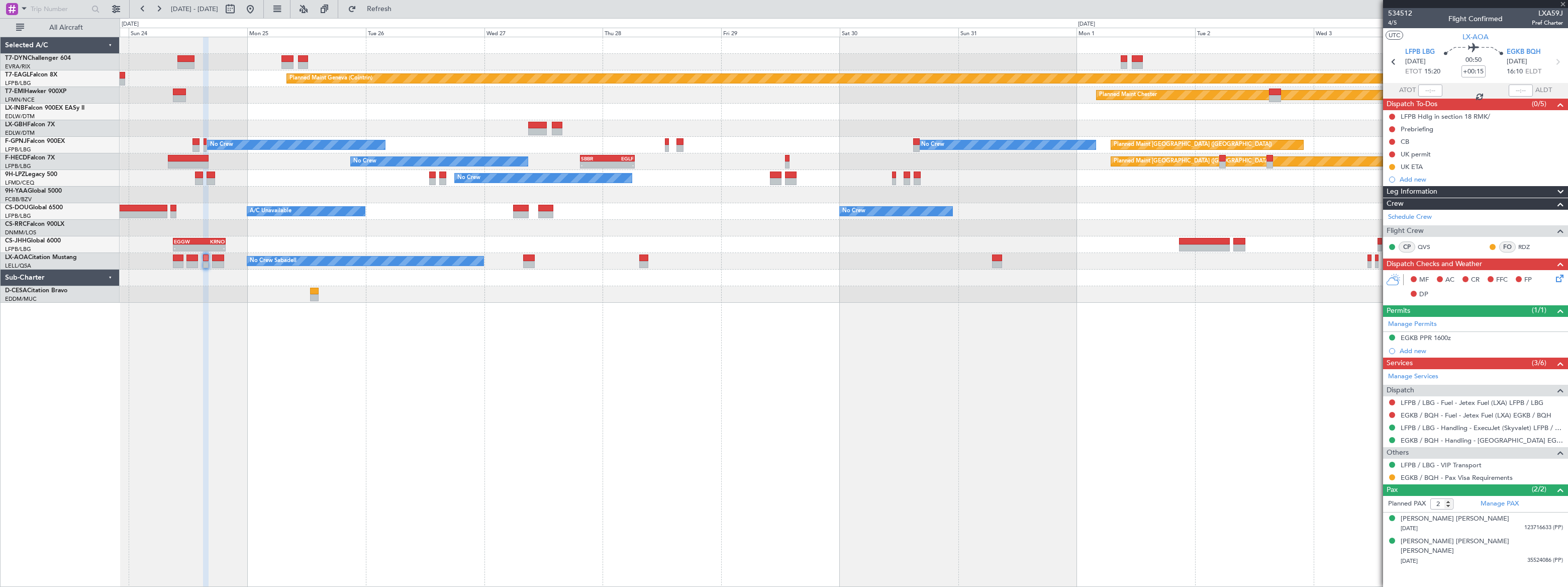
click at [518, 209] on div at bounding box center [521, 208] width 15 height 7
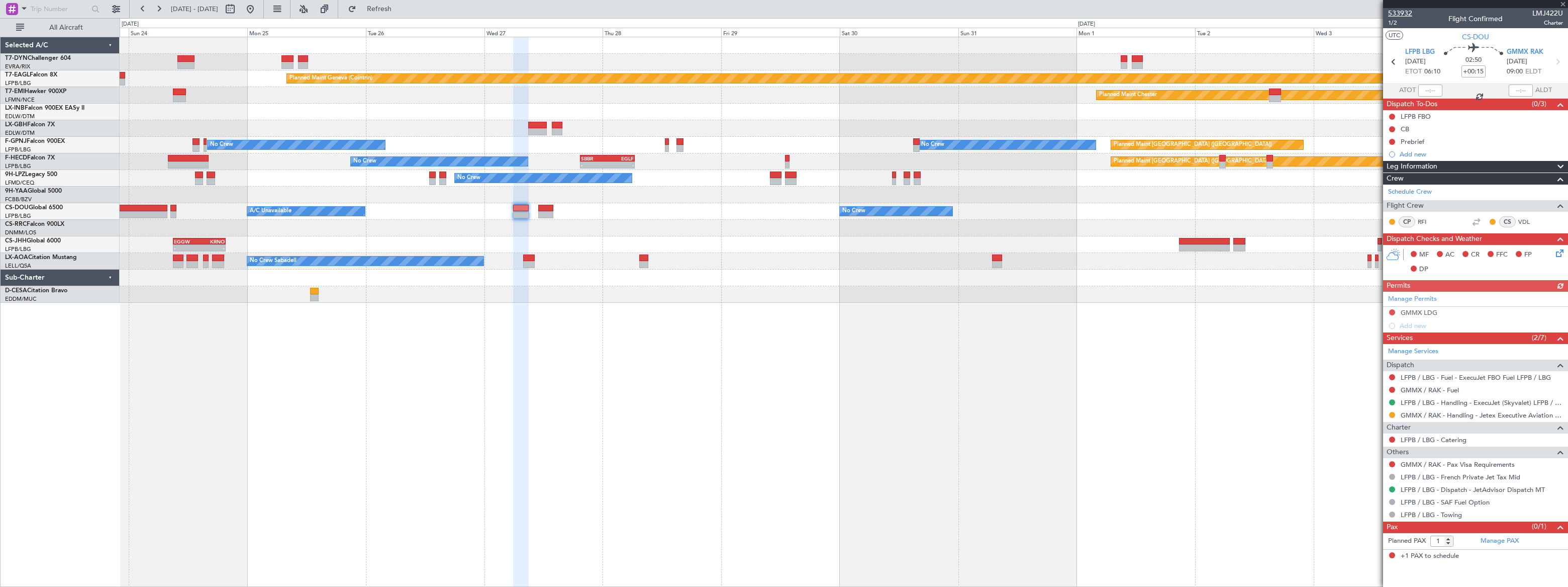
drag, startPoint x: 1414, startPoint y: 11, endPoint x: 1395, endPoint y: 10, distance: 19.0
click at [1395, 10] on div "533932 1/2 Flight Confirmed LMJ422U Charter" at bounding box center [1476, 19] width 185 height 20
click at [400, 6] on span "Refresh" at bounding box center [379, 9] width 42 height 7
click at [400, 6] on span "Refreshing..." at bounding box center [379, 9] width 42 height 7
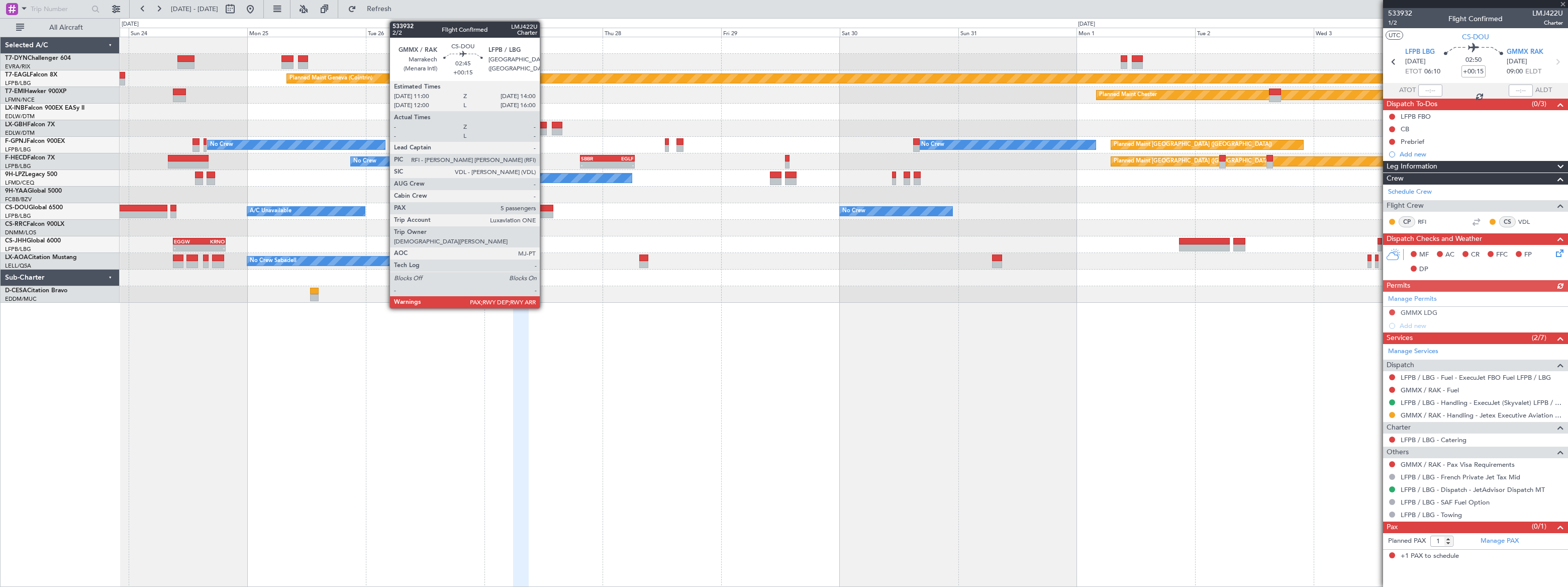
click at [544, 210] on div at bounding box center [546, 208] width 15 height 7
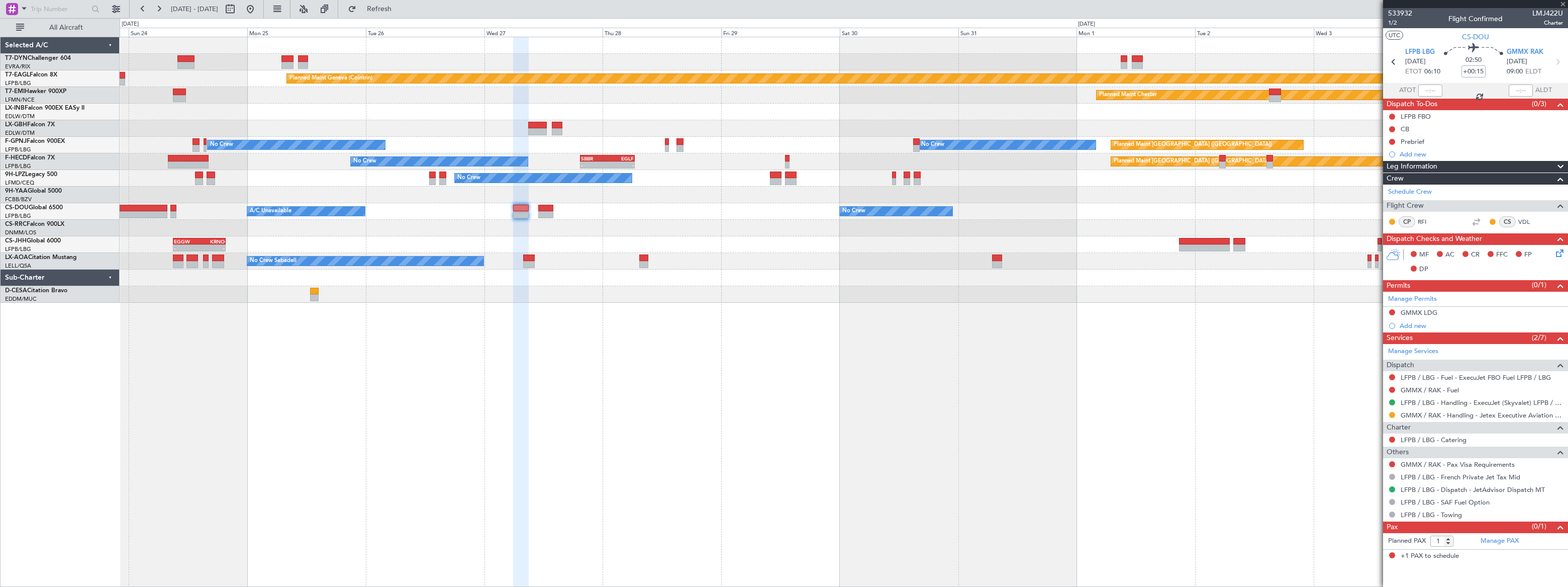
type input "5"
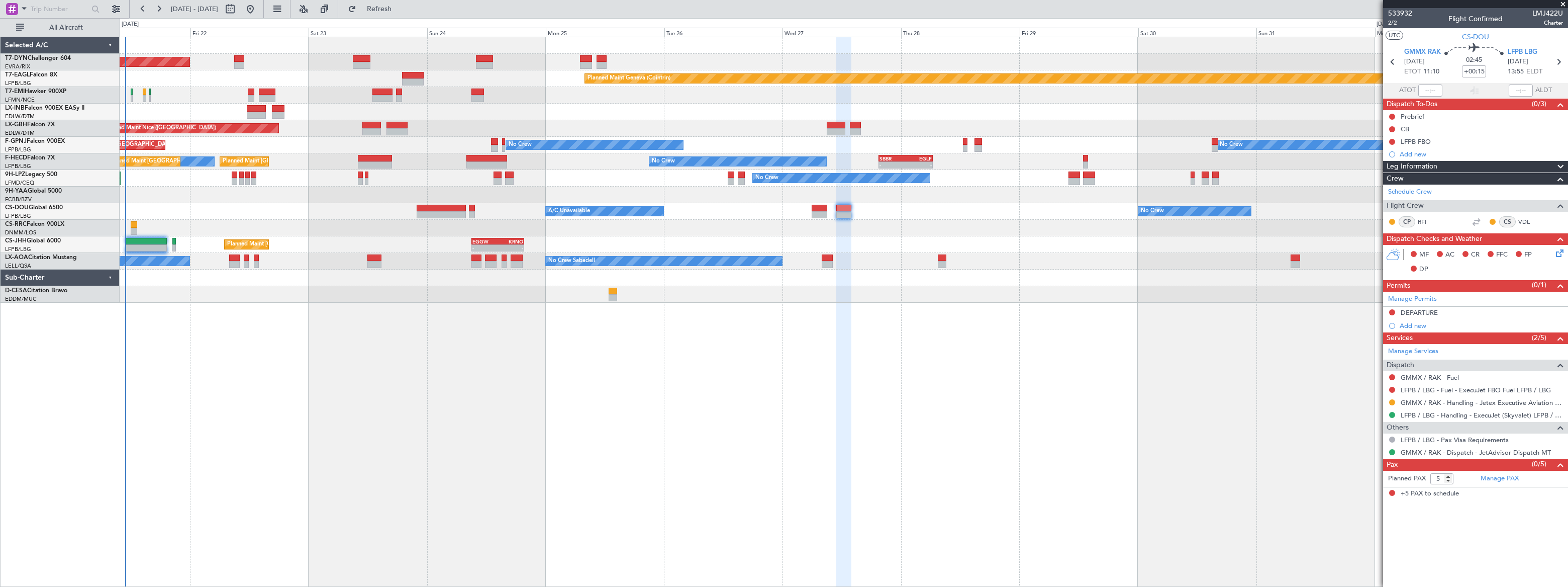
click at [829, 241] on div "Planned Maint [GEOGRAPHIC_DATA]-[GEOGRAPHIC_DATA] Planned Maint Geneva ([GEOGRA…" at bounding box center [844, 170] width 1447 height 265
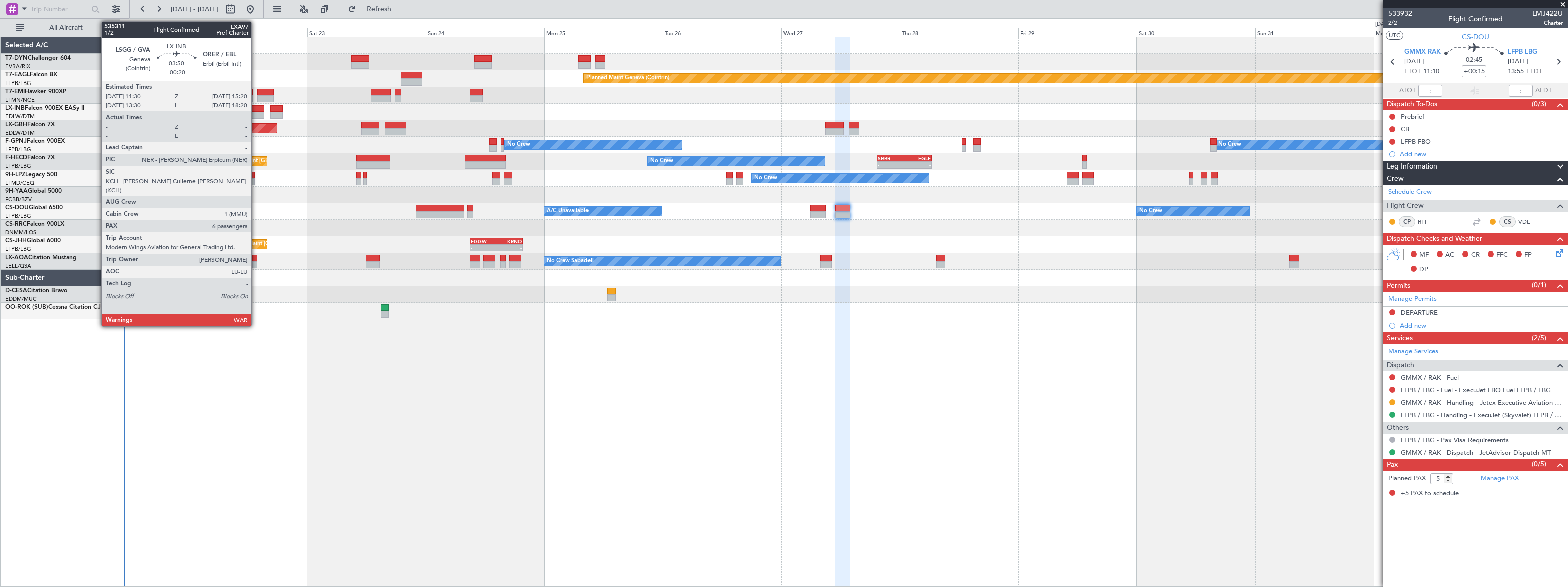
click at [256, 110] on div at bounding box center [255, 108] width 19 height 7
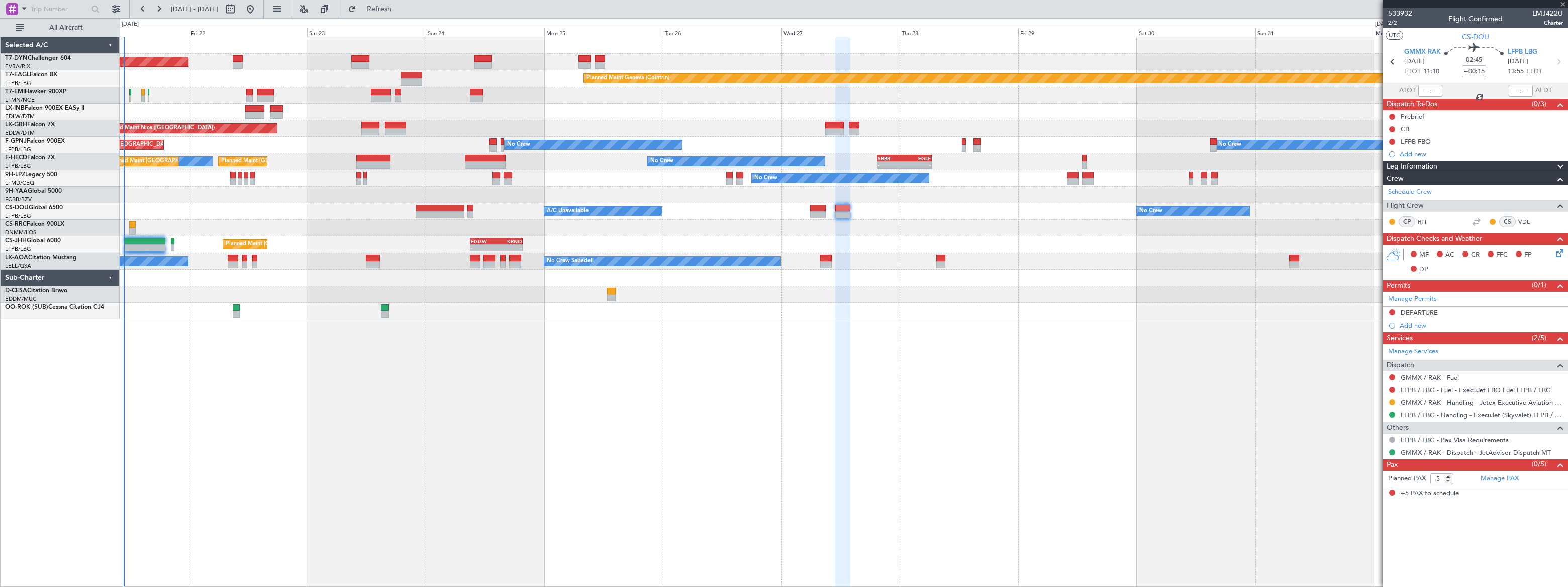
type input "-00:20"
type input "6"
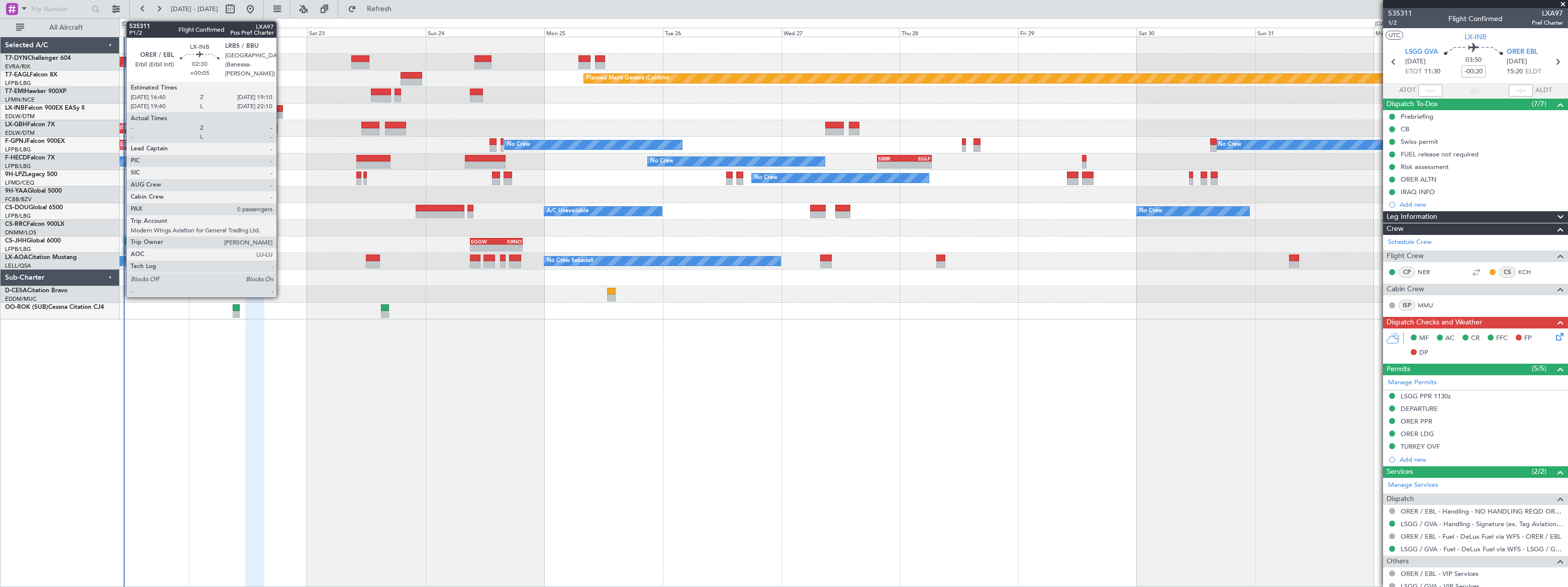
click at [281, 105] on div at bounding box center [277, 108] width 13 height 7
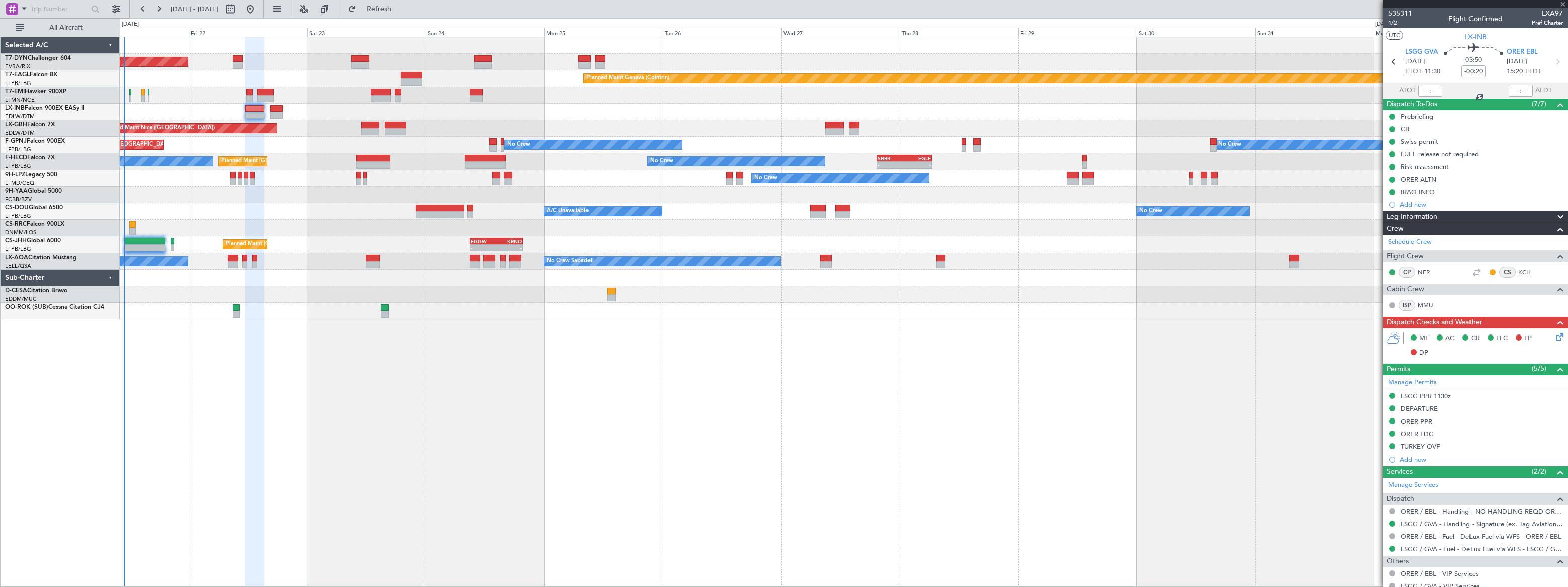
type input "+00:05"
type input "0"
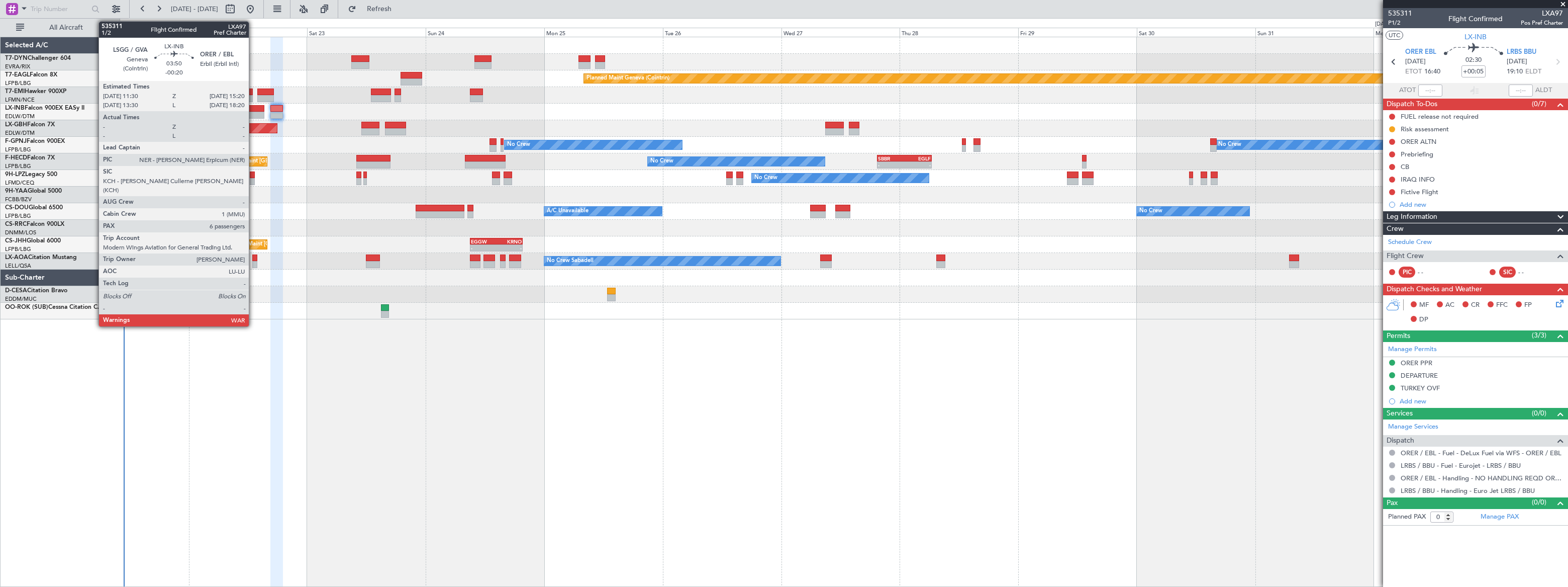
click at [253, 108] on div at bounding box center [255, 108] width 19 height 7
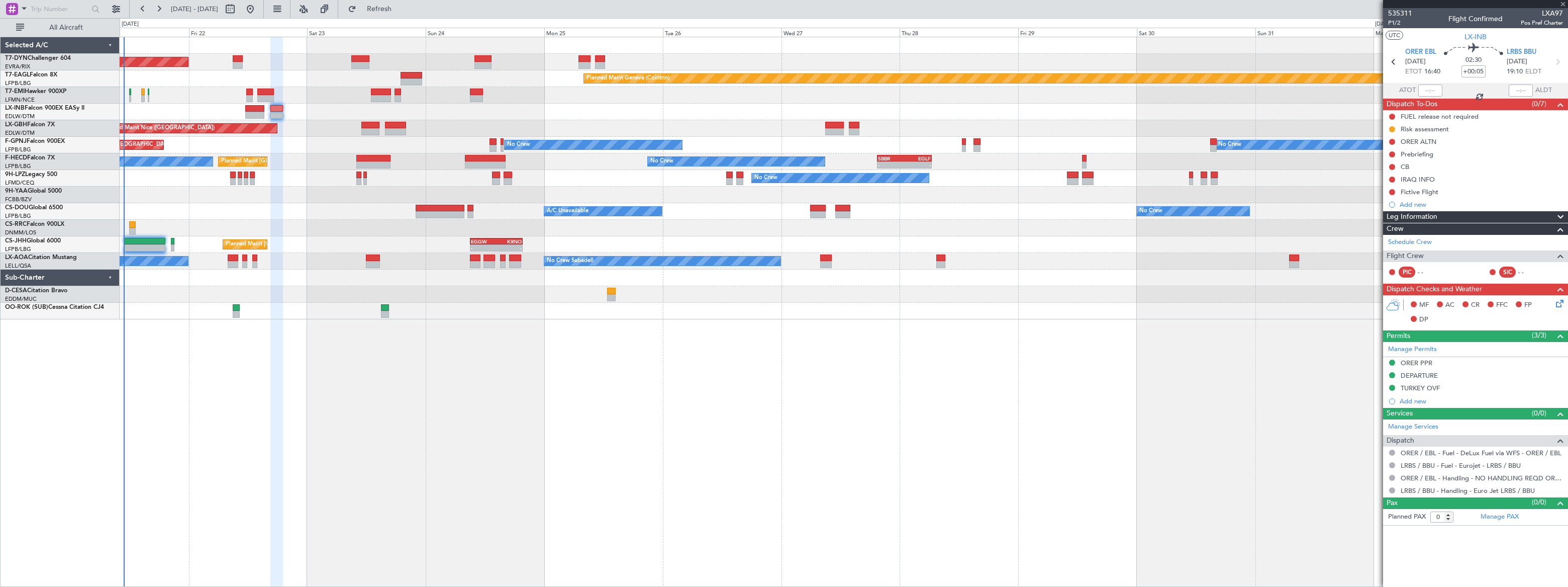
click at [253, 108] on div at bounding box center [255, 108] width 19 height 7
type input "-00:20"
type input "6"
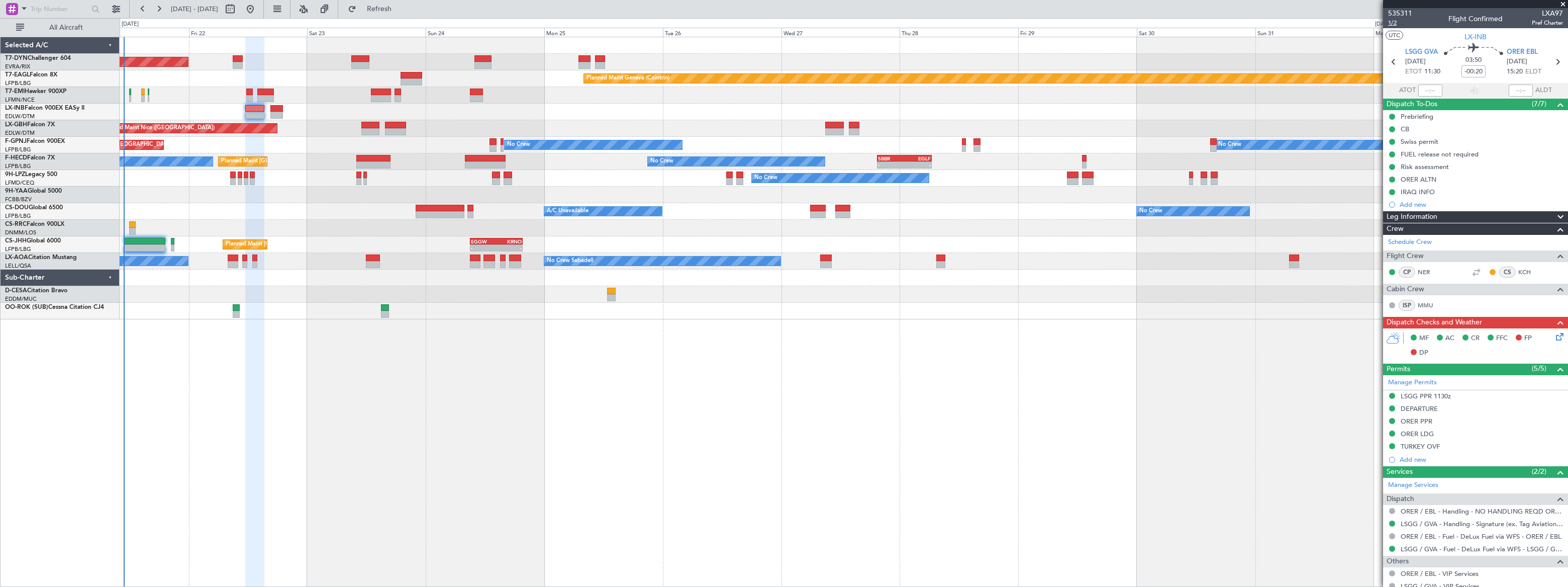
click at [1391, 26] on span "1/2" at bounding box center [1400, 22] width 24 height 8
click at [1403, 11] on span "535311" at bounding box center [1400, 13] width 24 height 11
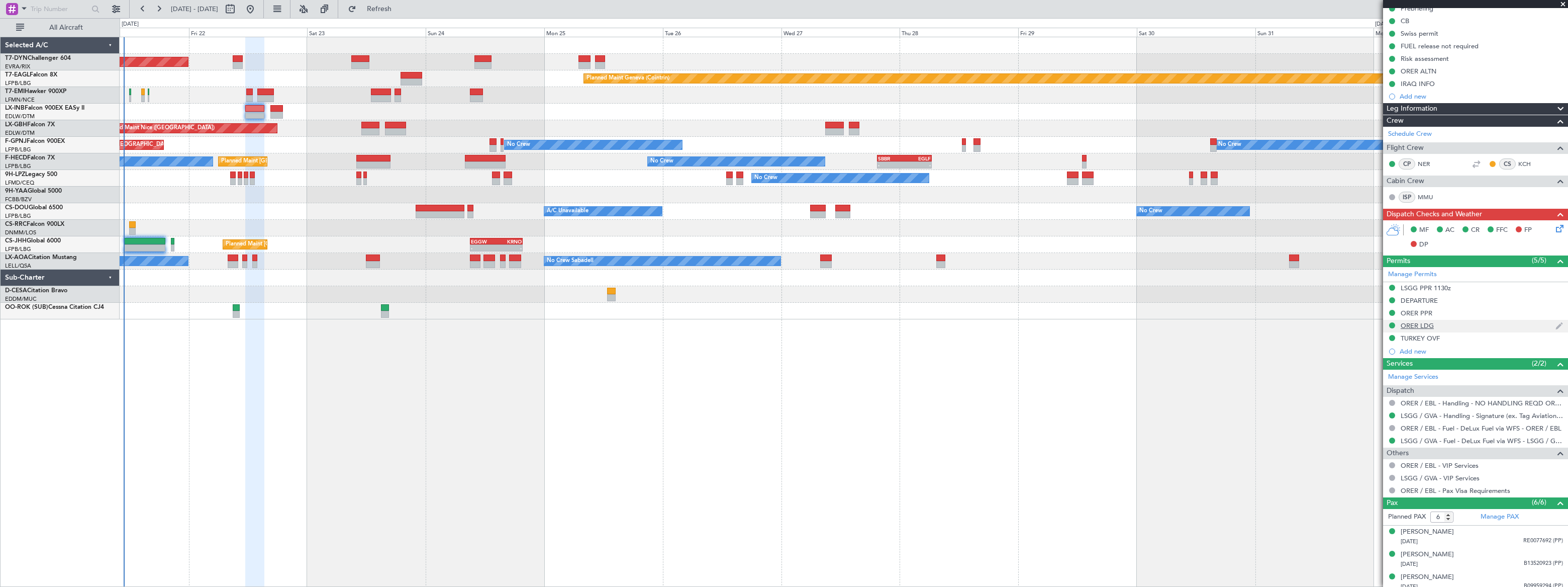
scroll to position [181, 0]
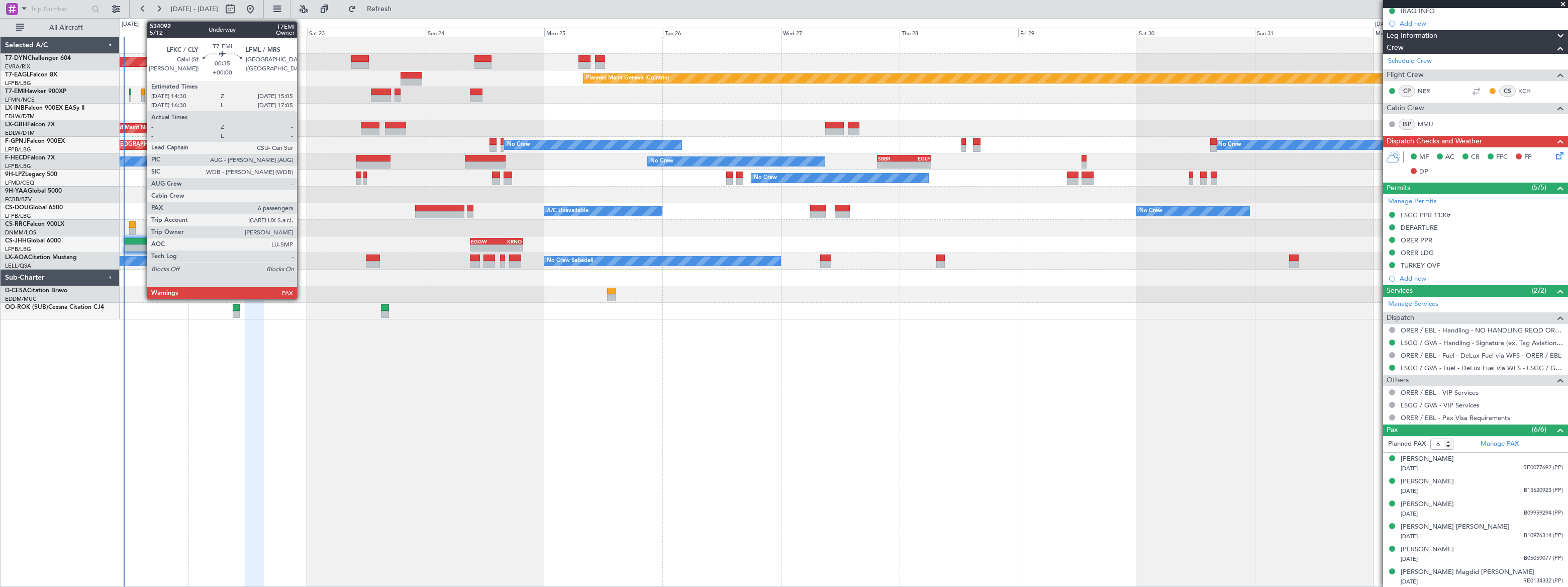
click at [142, 94] on div at bounding box center [142, 92] width 3 height 7
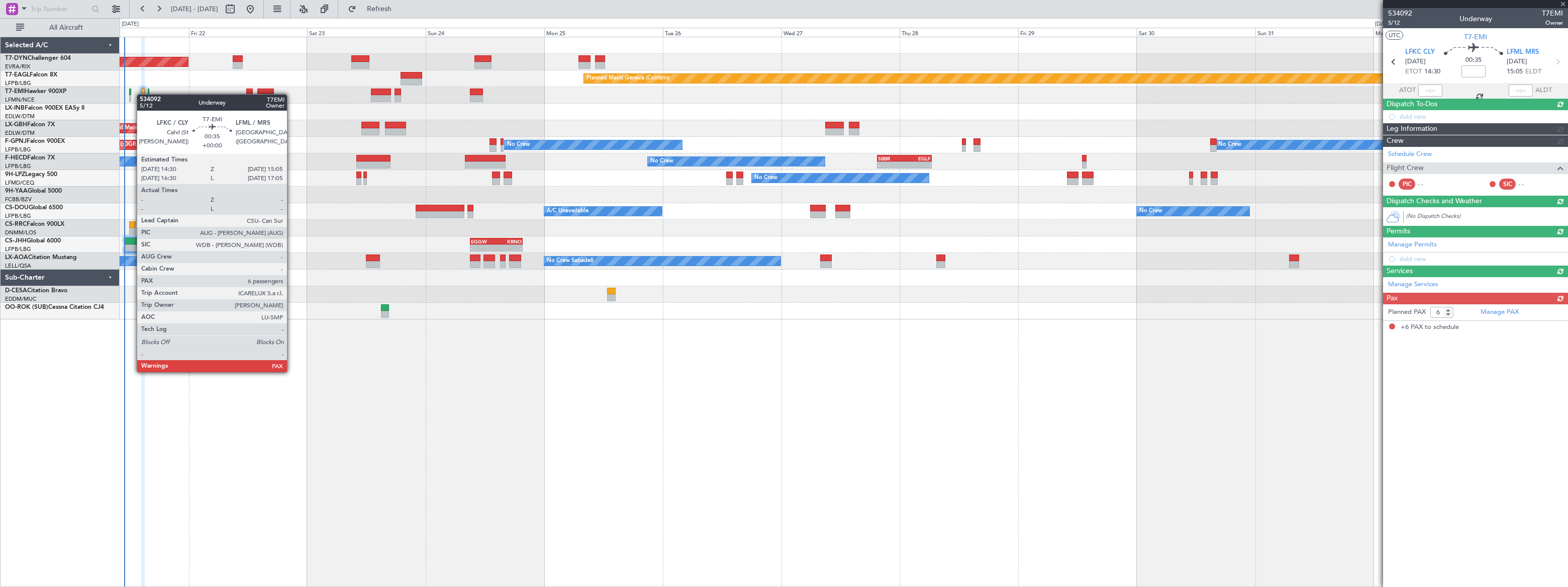
scroll to position [0, 0]
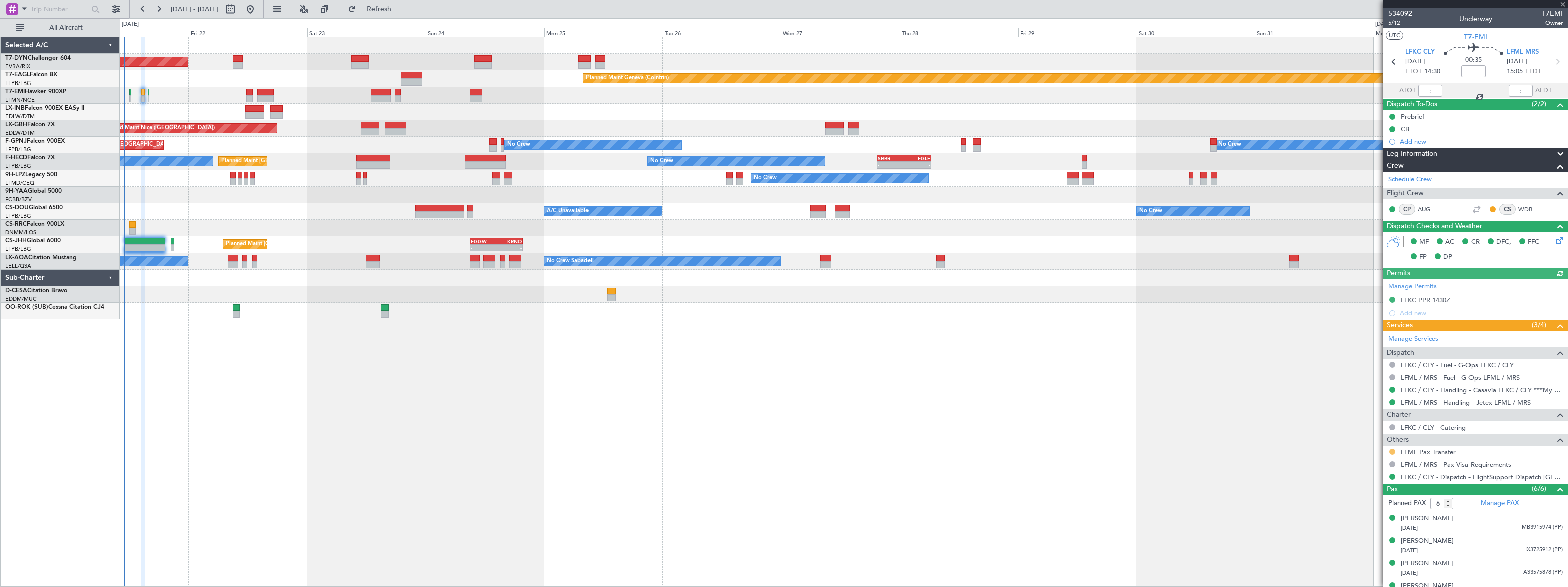
click at [1392, 450] on button at bounding box center [1391, 451] width 6 height 6
click at [1362, 573] on span "Confirmed" at bounding box center [1363, 571] width 31 height 10
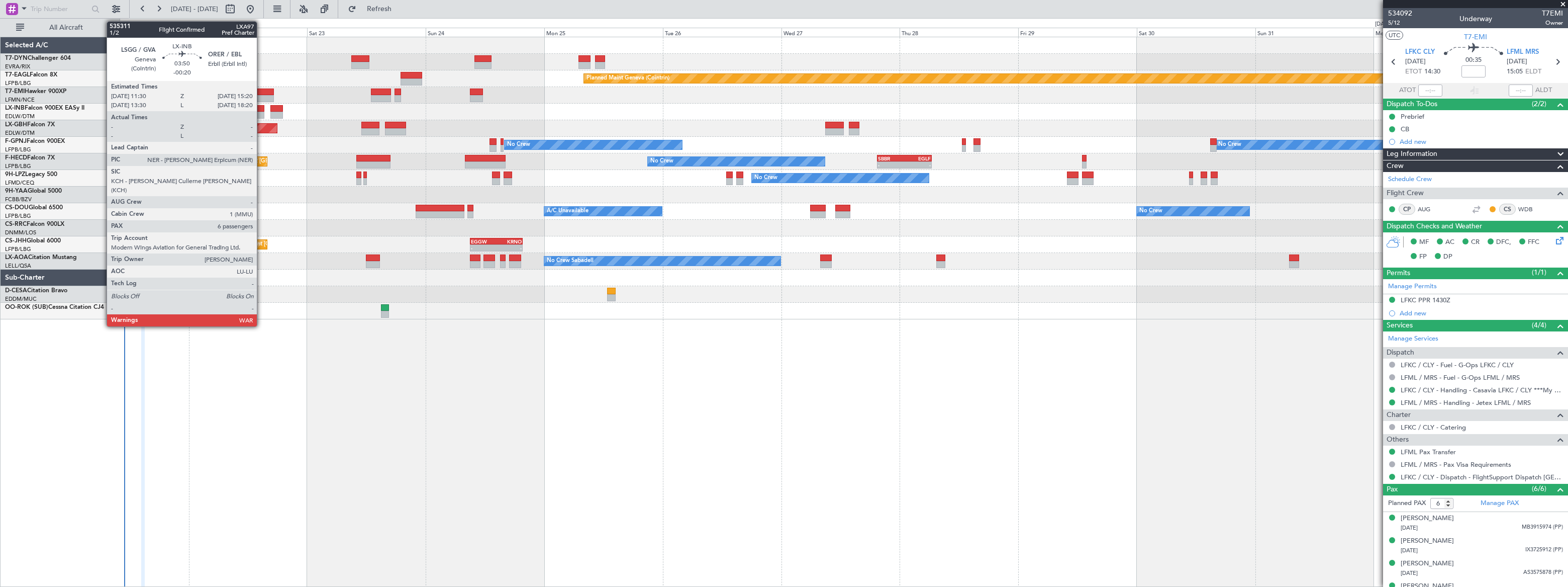
click at [256, 108] on div at bounding box center [255, 108] width 19 height 7
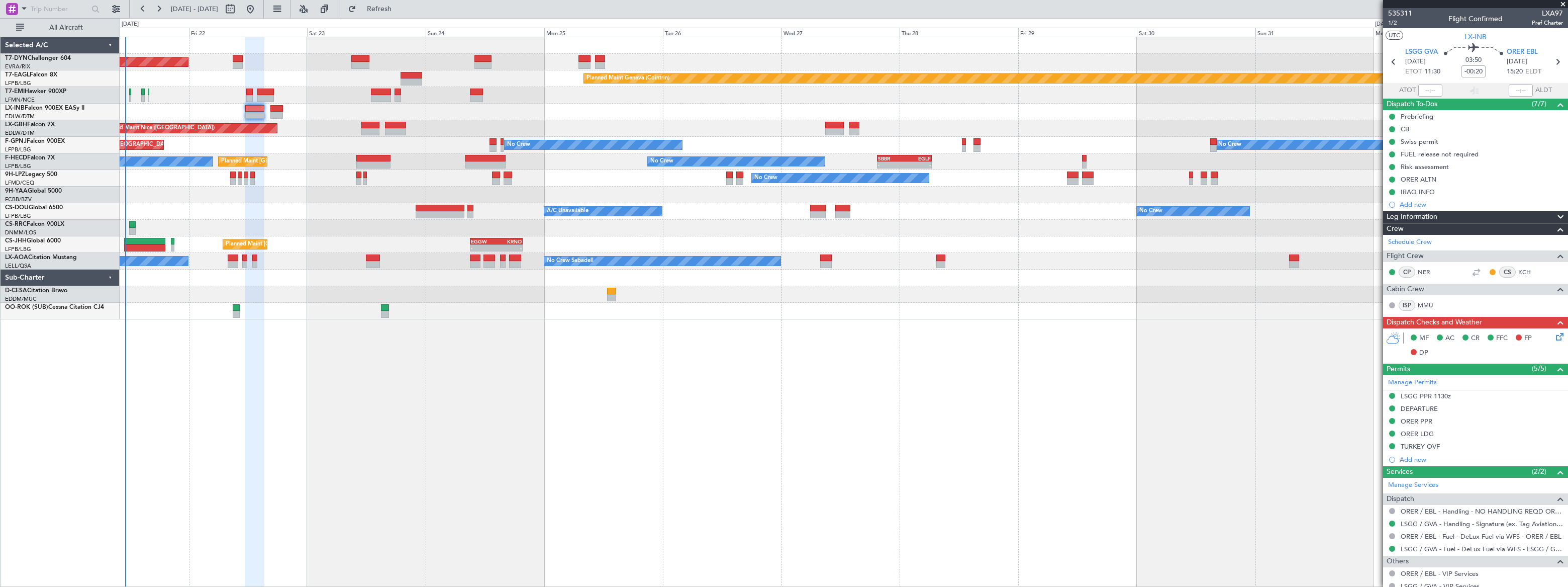
click at [480, 260] on div "No Crew Sabadell No Crew Sabadell" at bounding box center [844, 261] width 1447 height 17
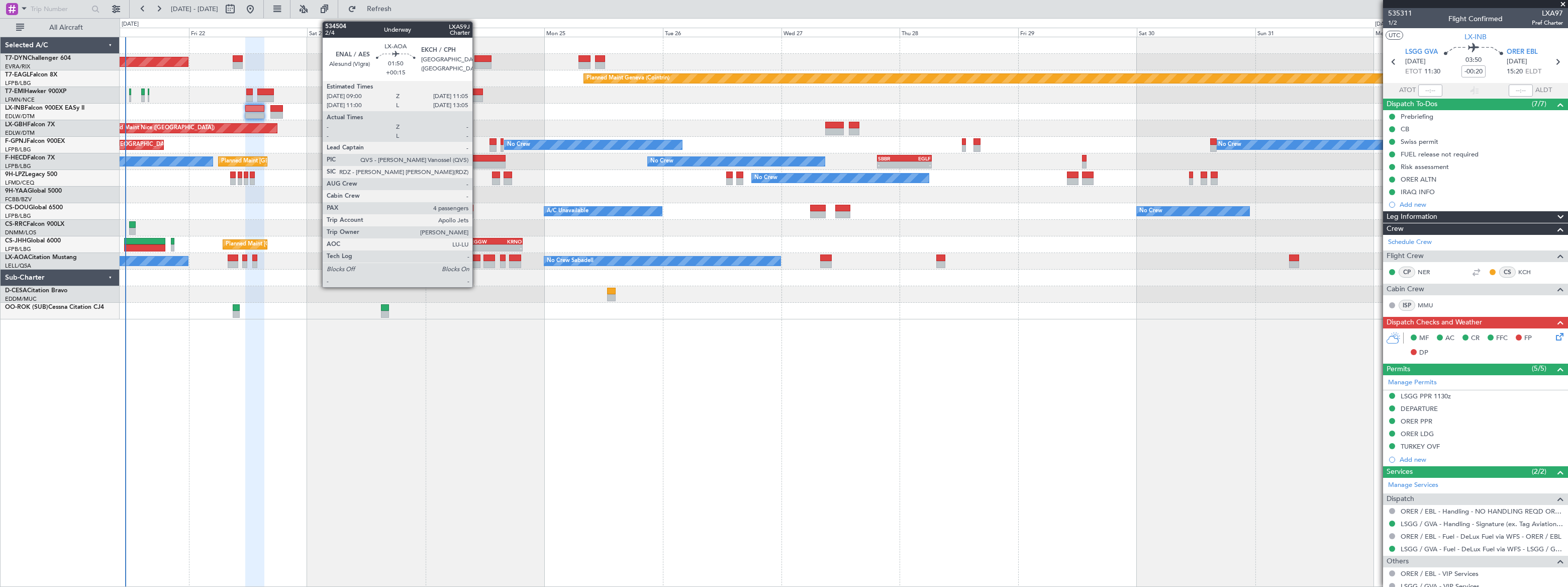
click at [477, 260] on div at bounding box center [475, 258] width 11 height 7
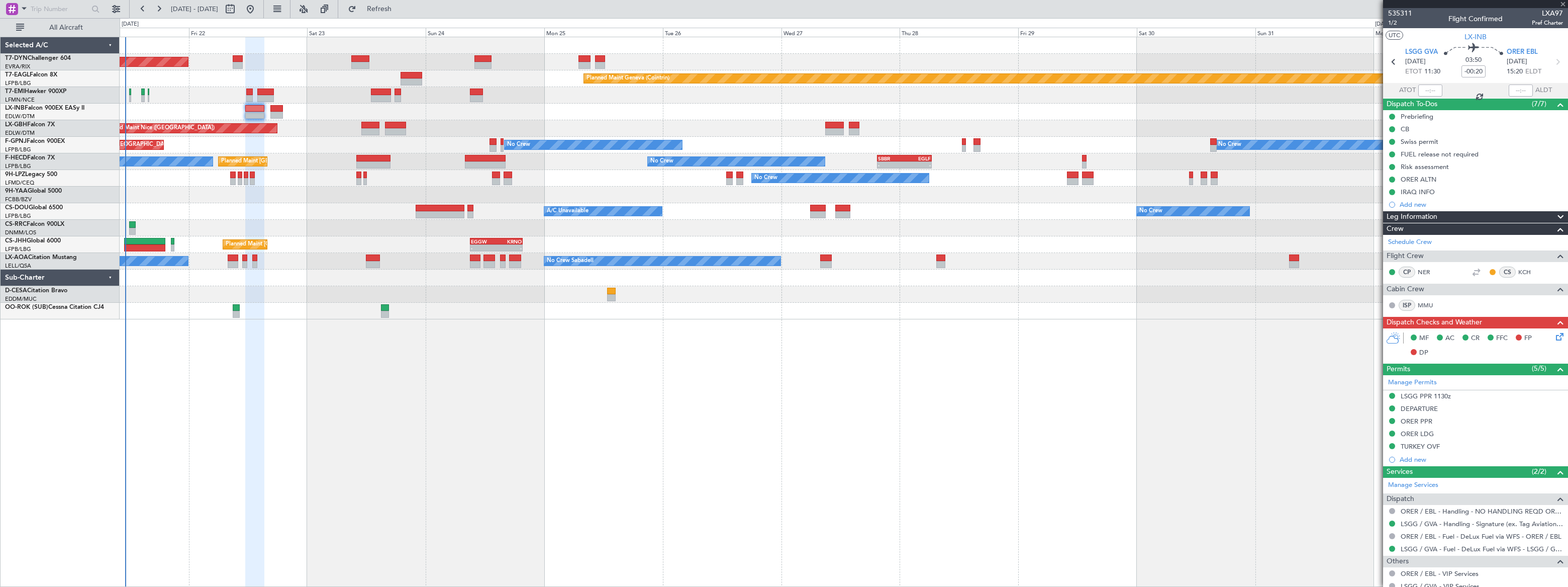
type input "+00:15"
type input "4"
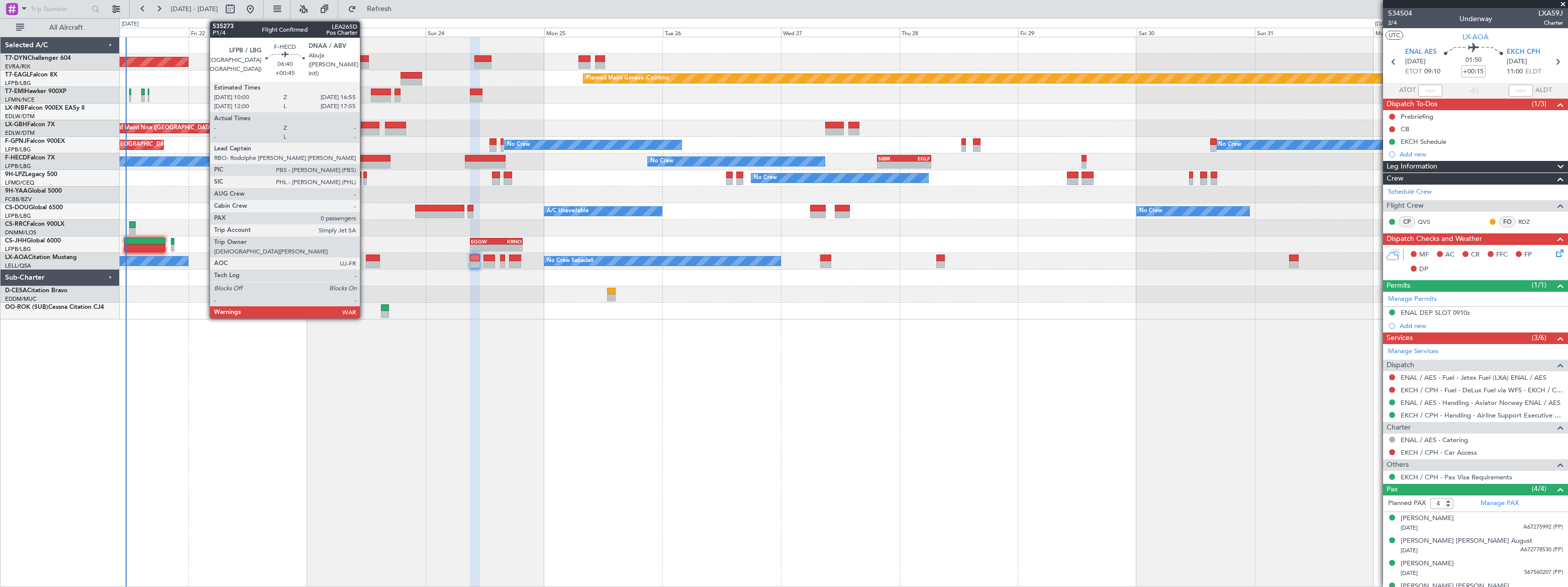
click at [364, 156] on div at bounding box center [374, 158] width 34 height 7
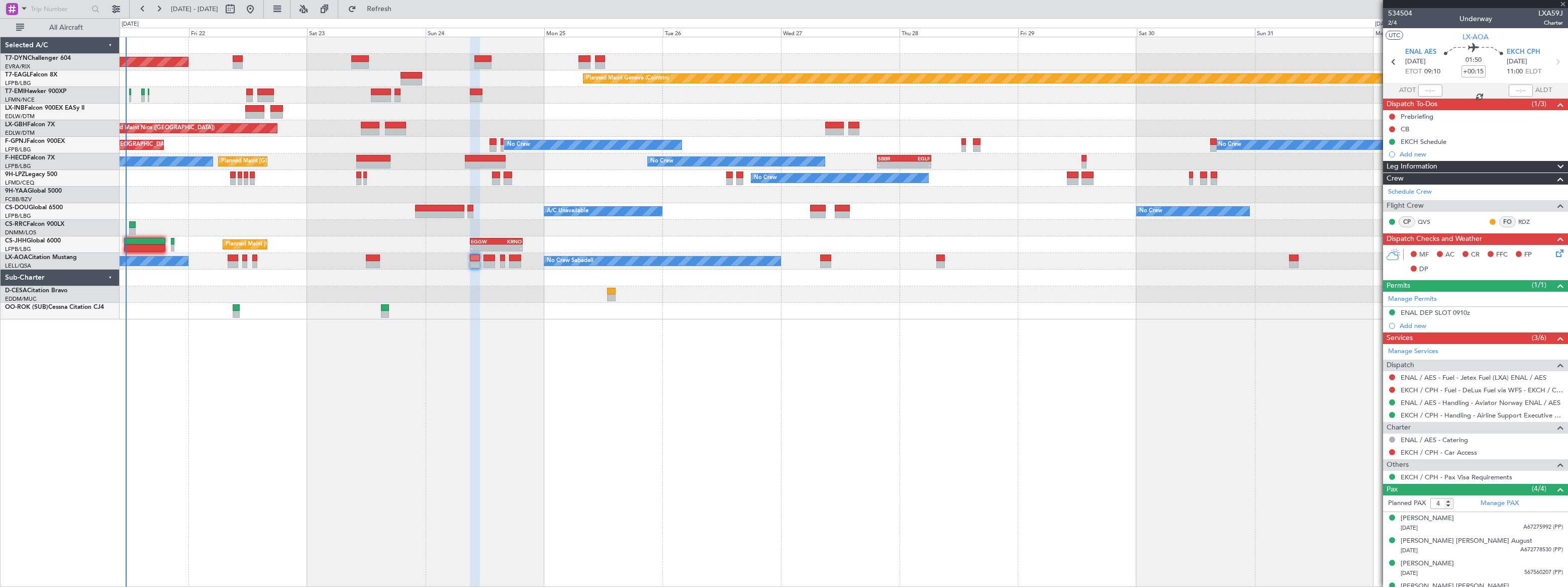
type input "+00:45"
type input "0"
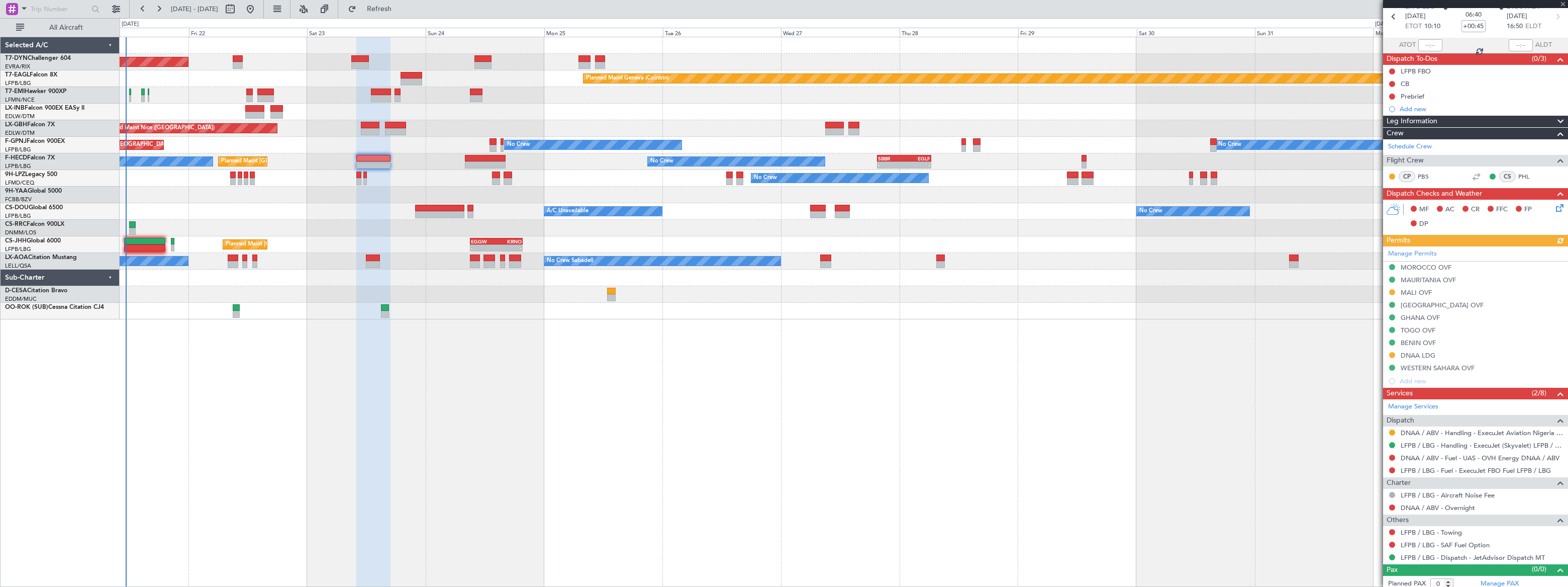
scroll to position [49, 0]
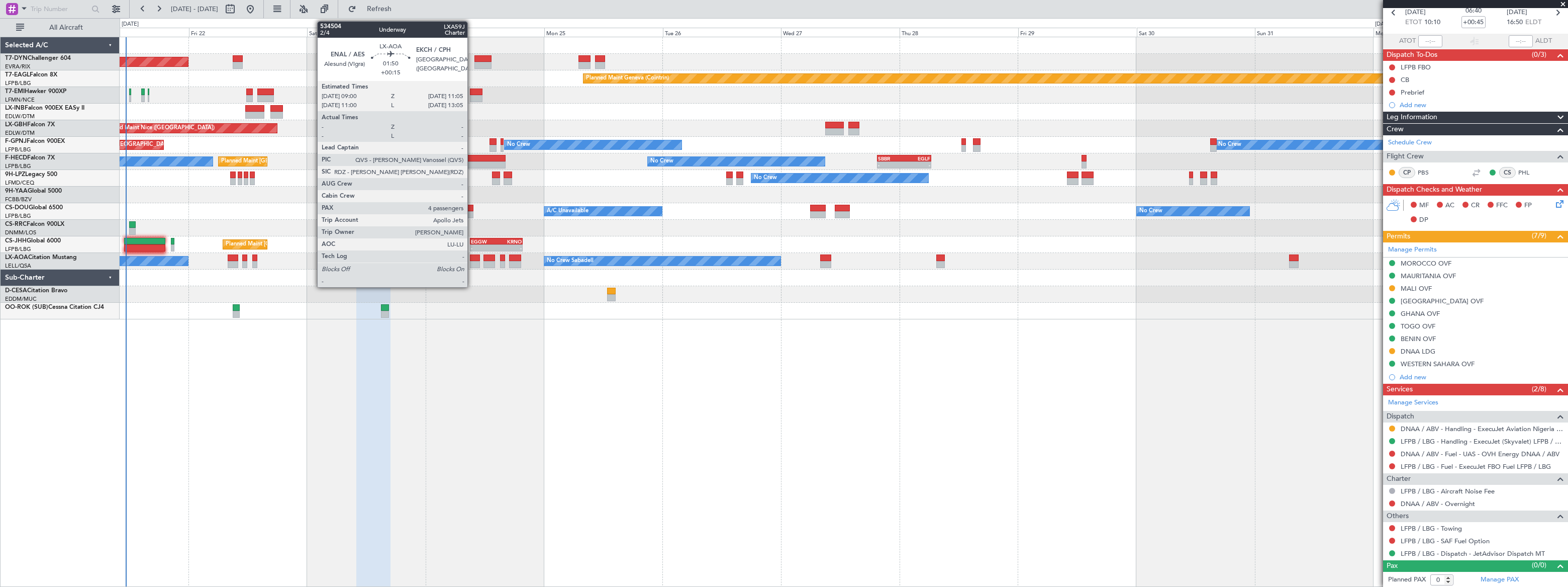
click at [472, 262] on div at bounding box center [475, 264] width 11 height 7
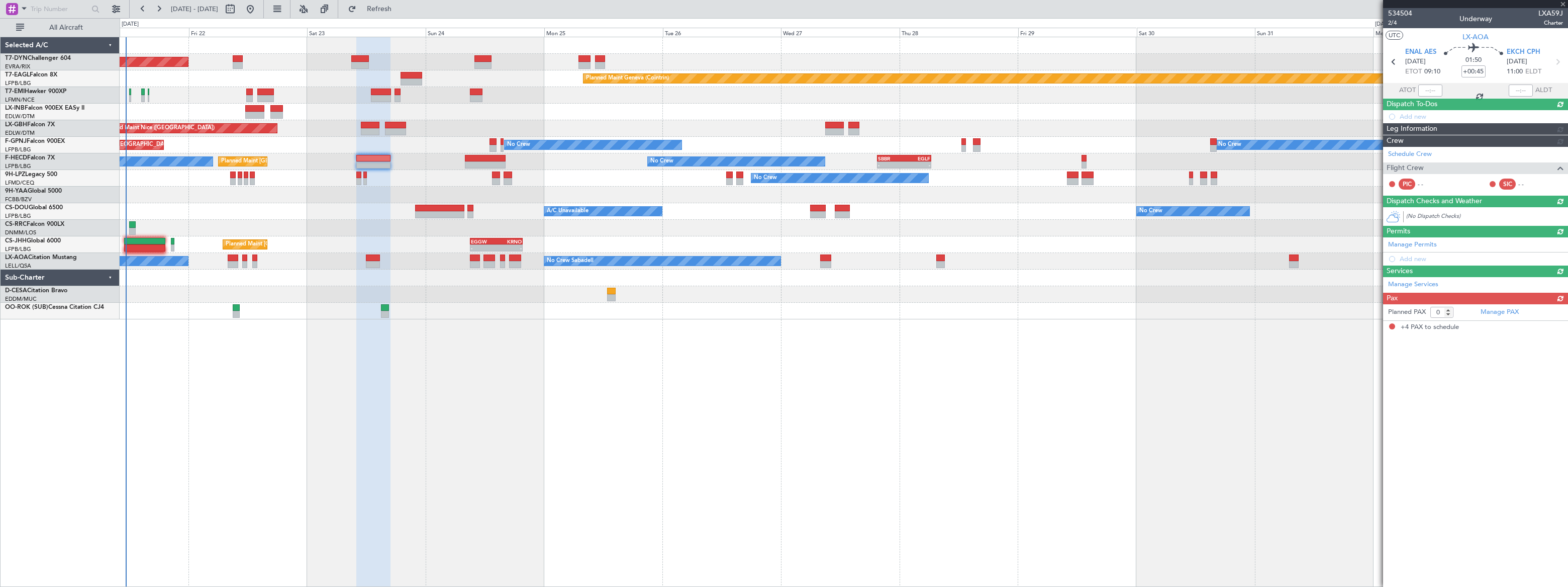
type input "+00:15"
type input "4"
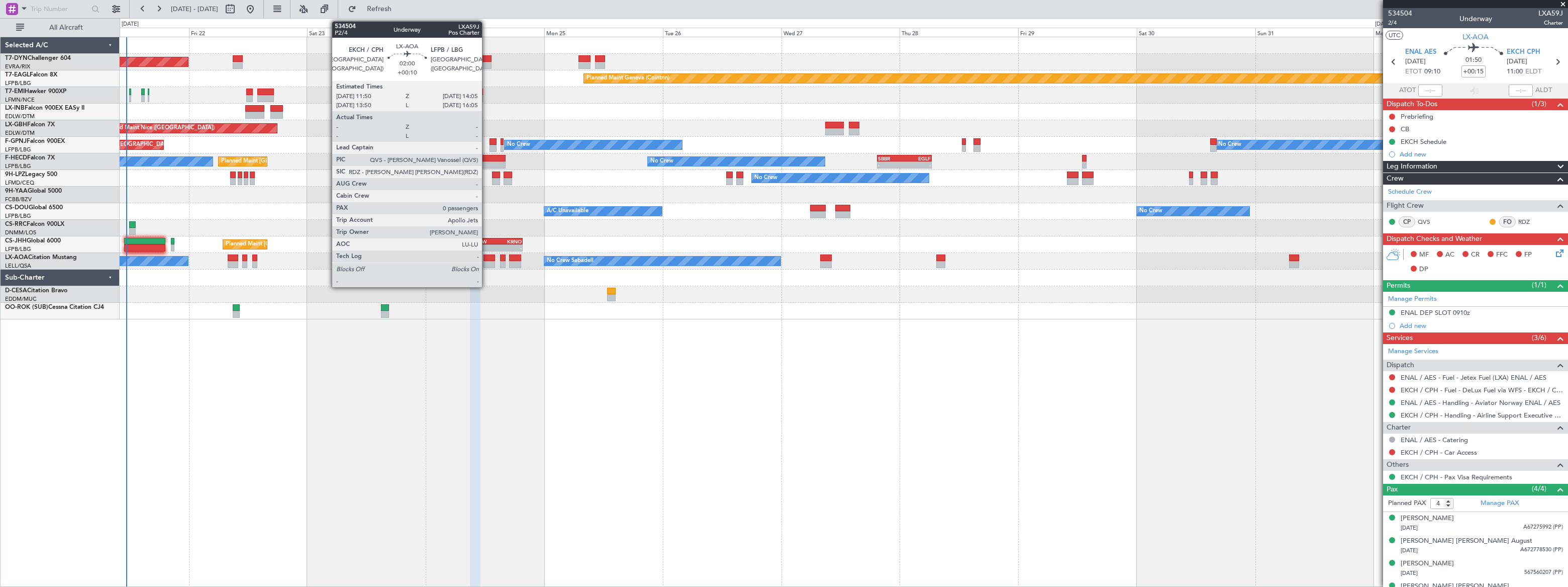
click at [487, 256] on div at bounding box center [489, 258] width 11 height 7
type input "+00:10"
type input "0"
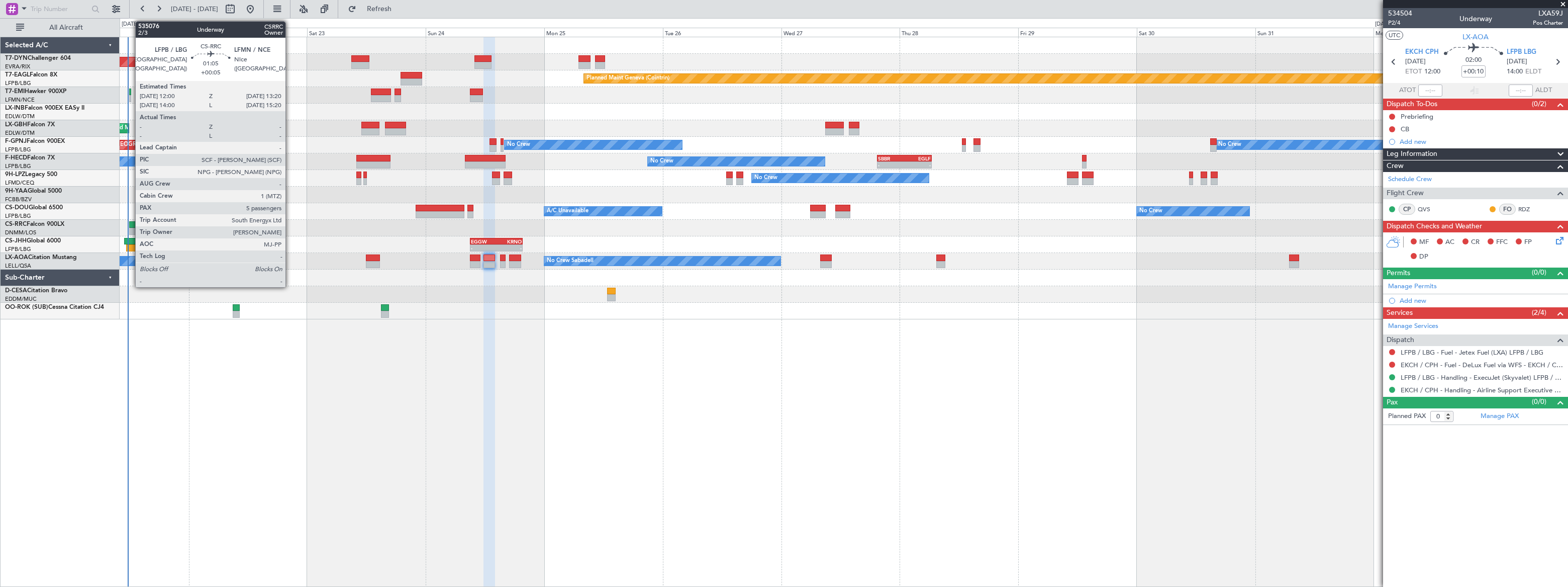
click at [130, 222] on div at bounding box center [133, 225] width 7 height 7
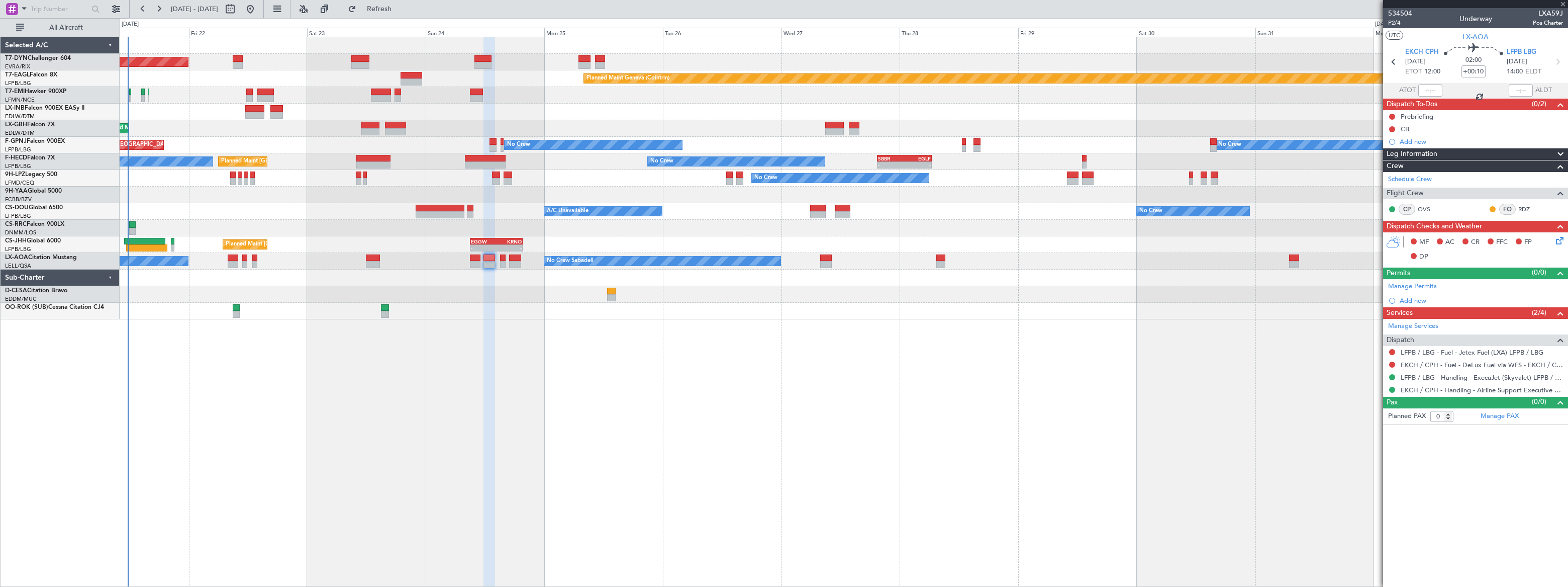
type input "+00:05"
type input "5"
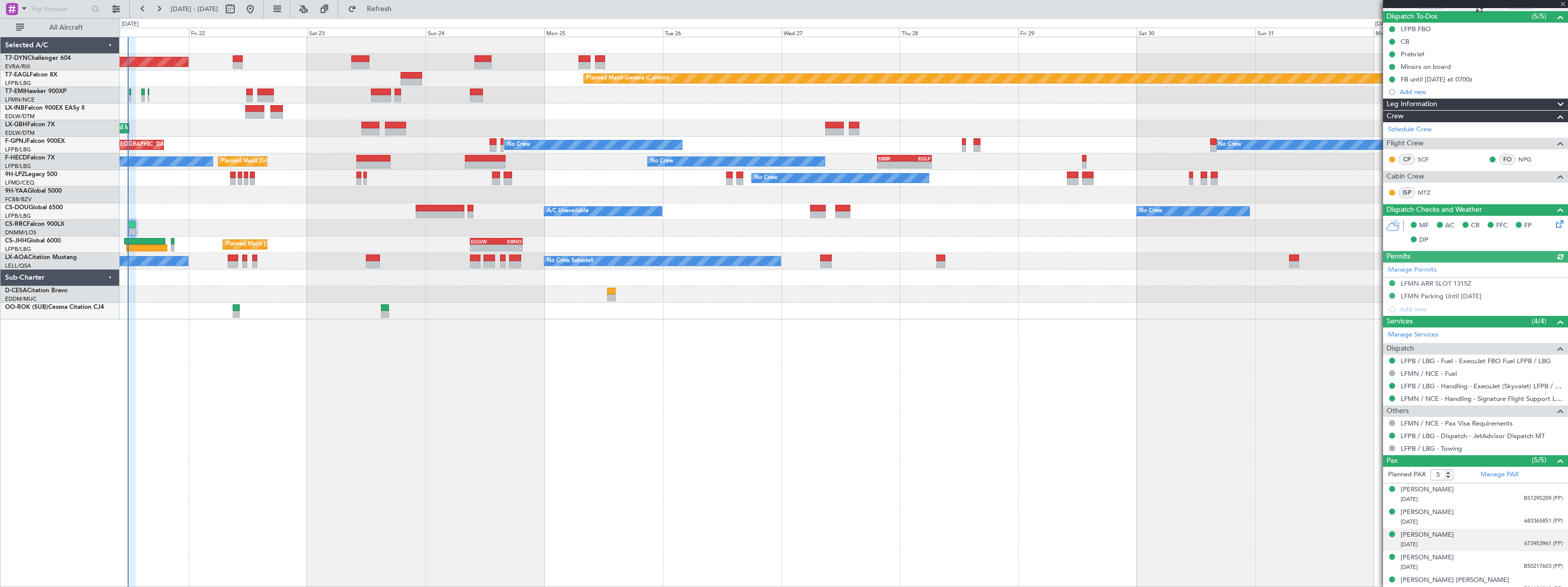
scroll to position [96, 0]
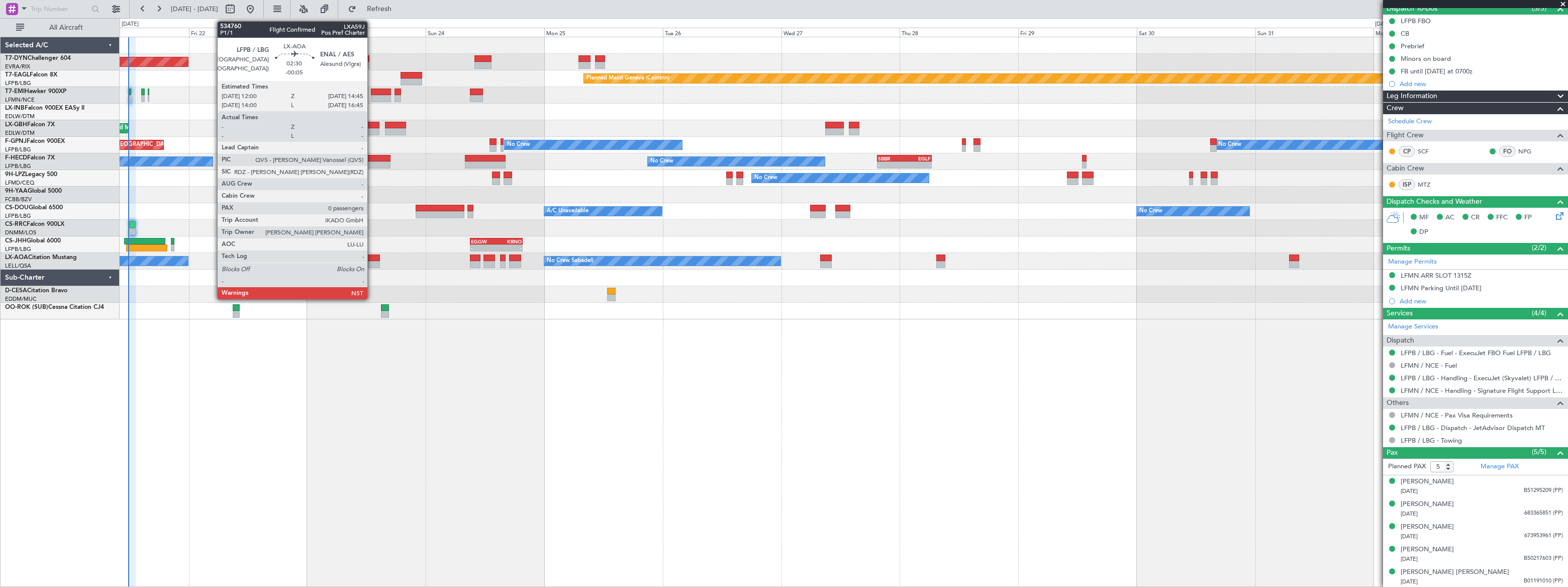
click at [372, 255] on div at bounding box center [373, 258] width 14 height 7
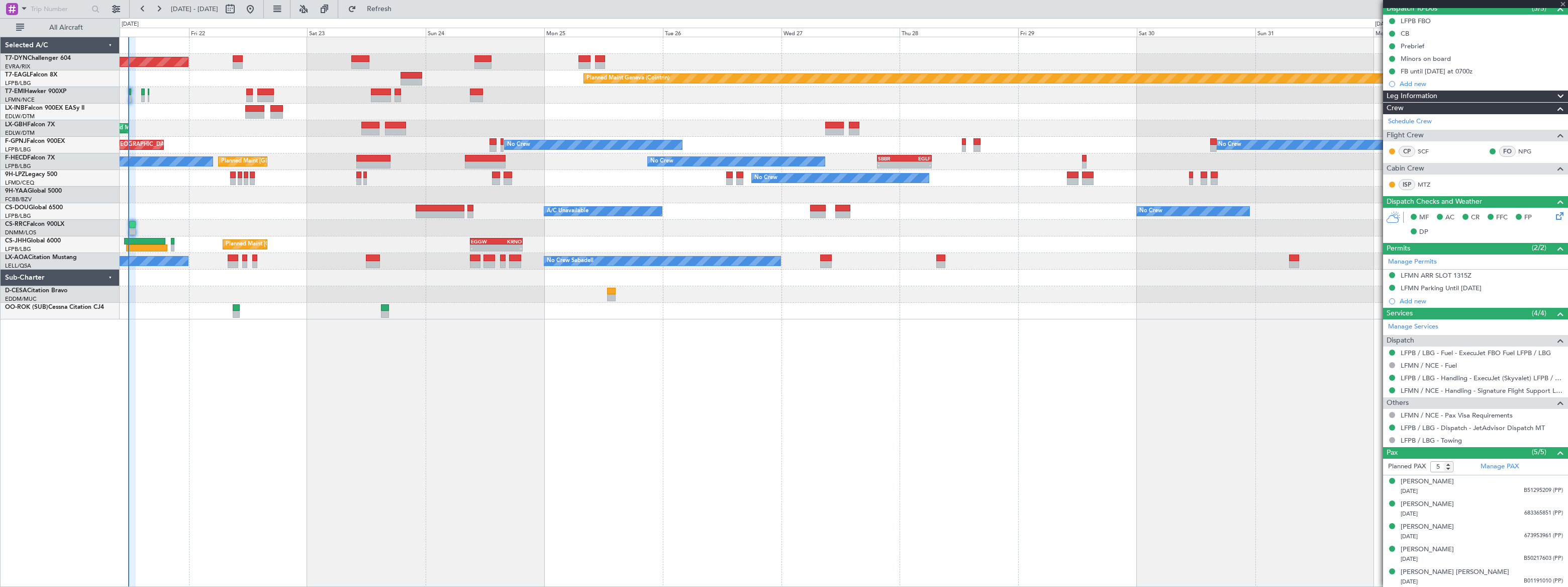
click at [372, 257] on div at bounding box center [373, 258] width 14 height 7
type input "-00:05"
type input "0"
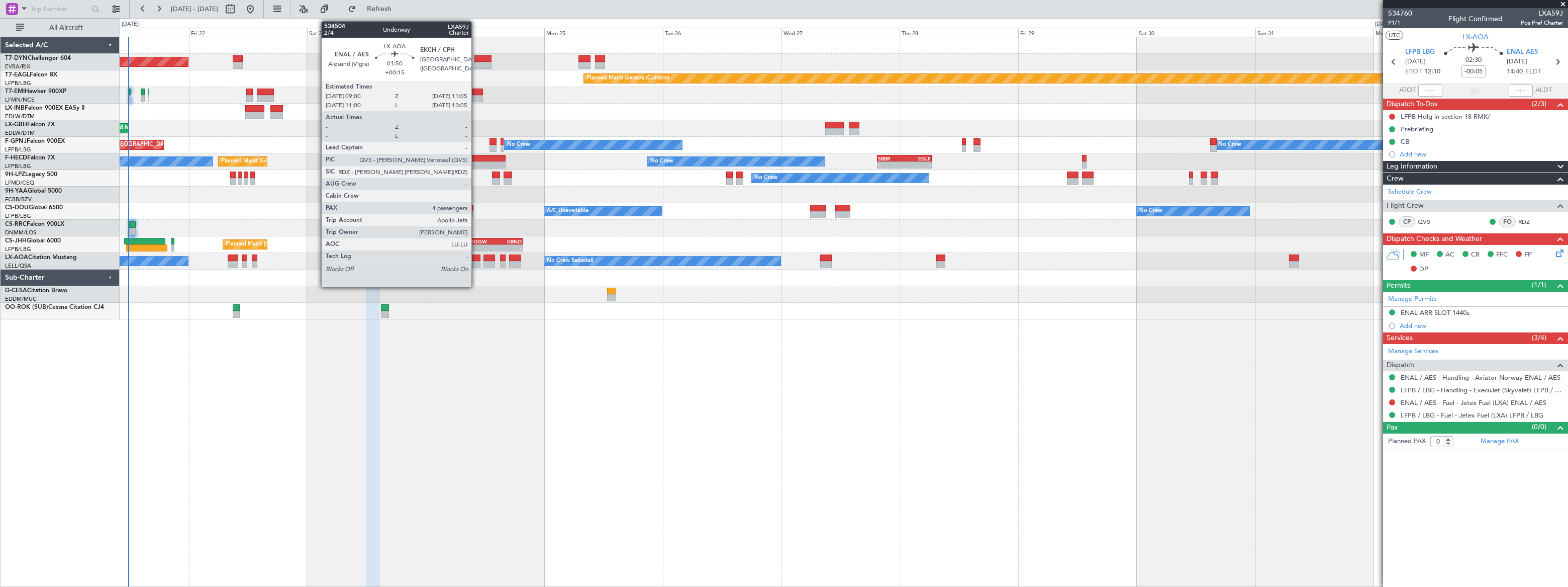
click at [476, 257] on div at bounding box center [475, 258] width 11 height 7
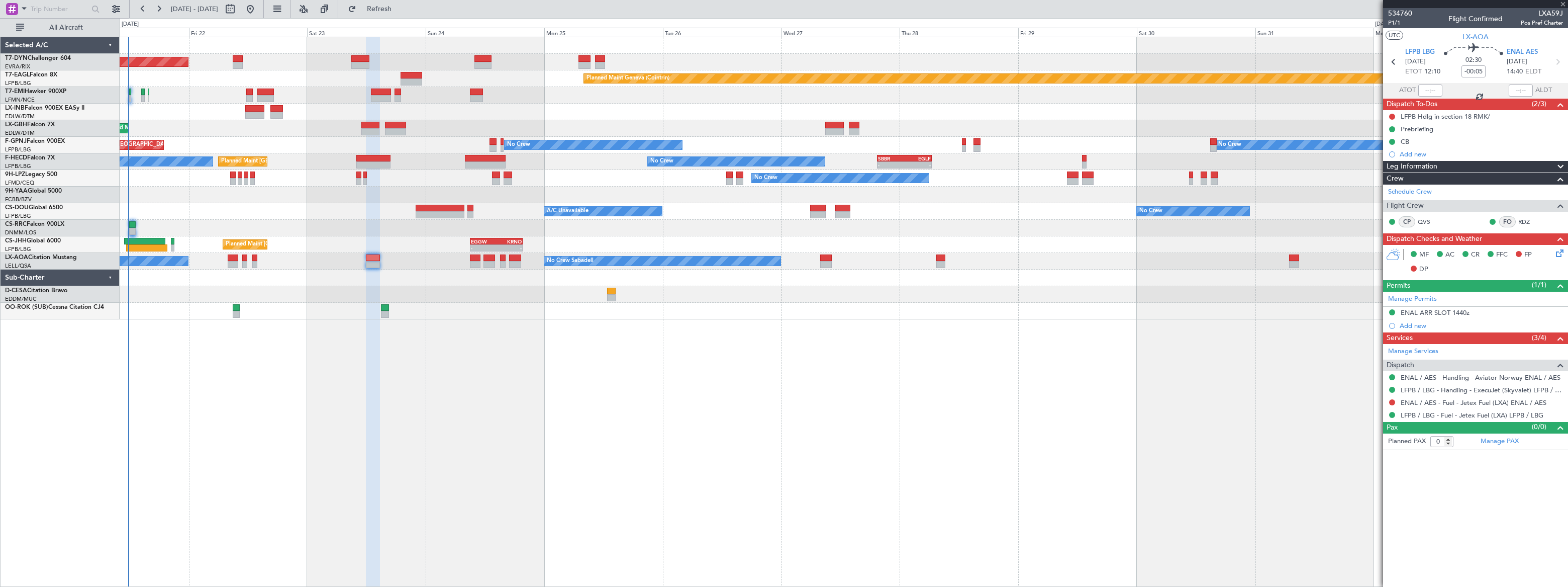
type input "+00:15"
type input "4"
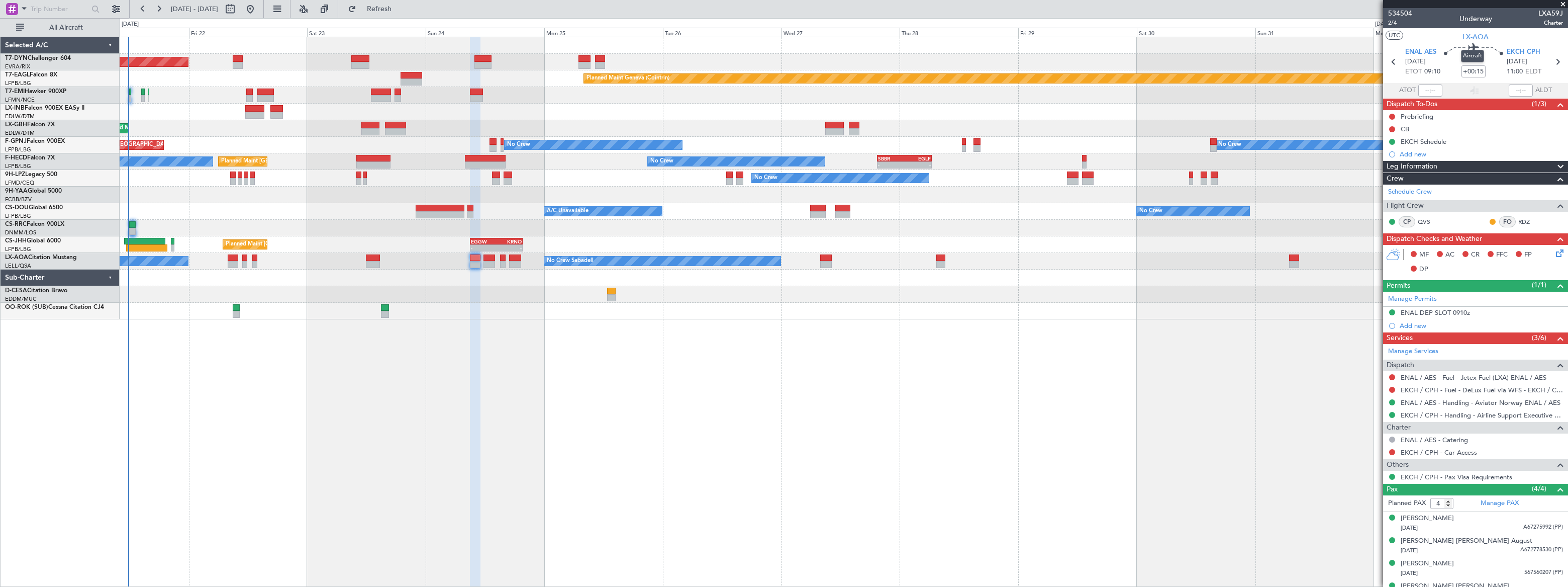
click at [1473, 36] on span "LX-AOA" at bounding box center [1475, 37] width 26 height 11
click at [1478, 37] on span "LX-AOA" at bounding box center [1475, 37] width 26 height 11
click at [1474, 43] on mat-tooltip-component "Aircraft" at bounding box center [1472, 56] width 37 height 27
click at [1474, 39] on span "LX-AOA" at bounding box center [1475, 37] width 26 height 11
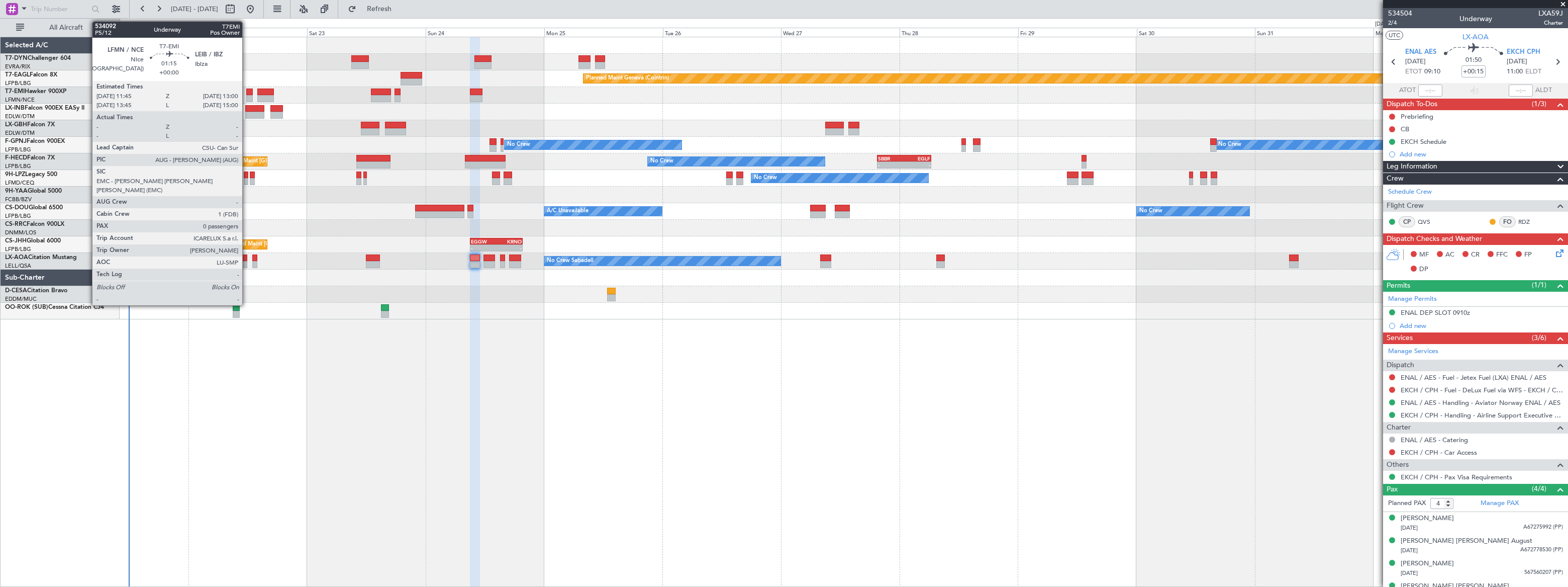
click at [247, 94] on div at bounding box center [249, 92] width 6 height 7
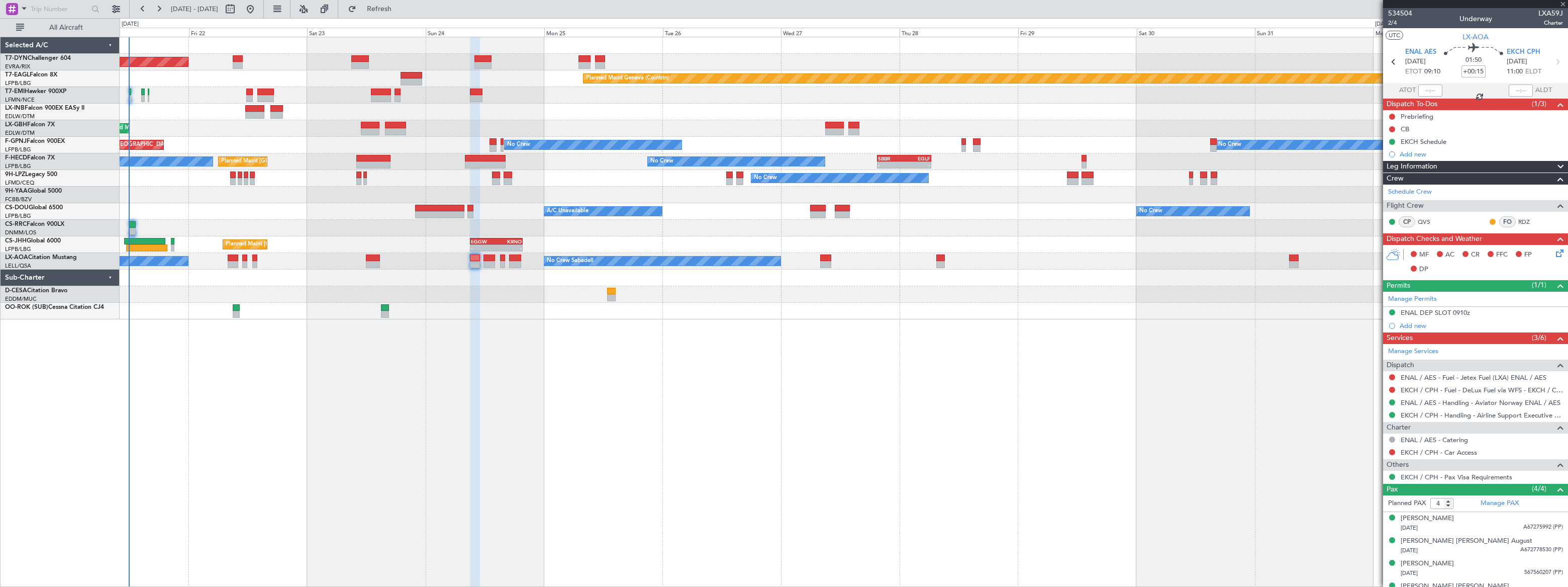
type input "0"
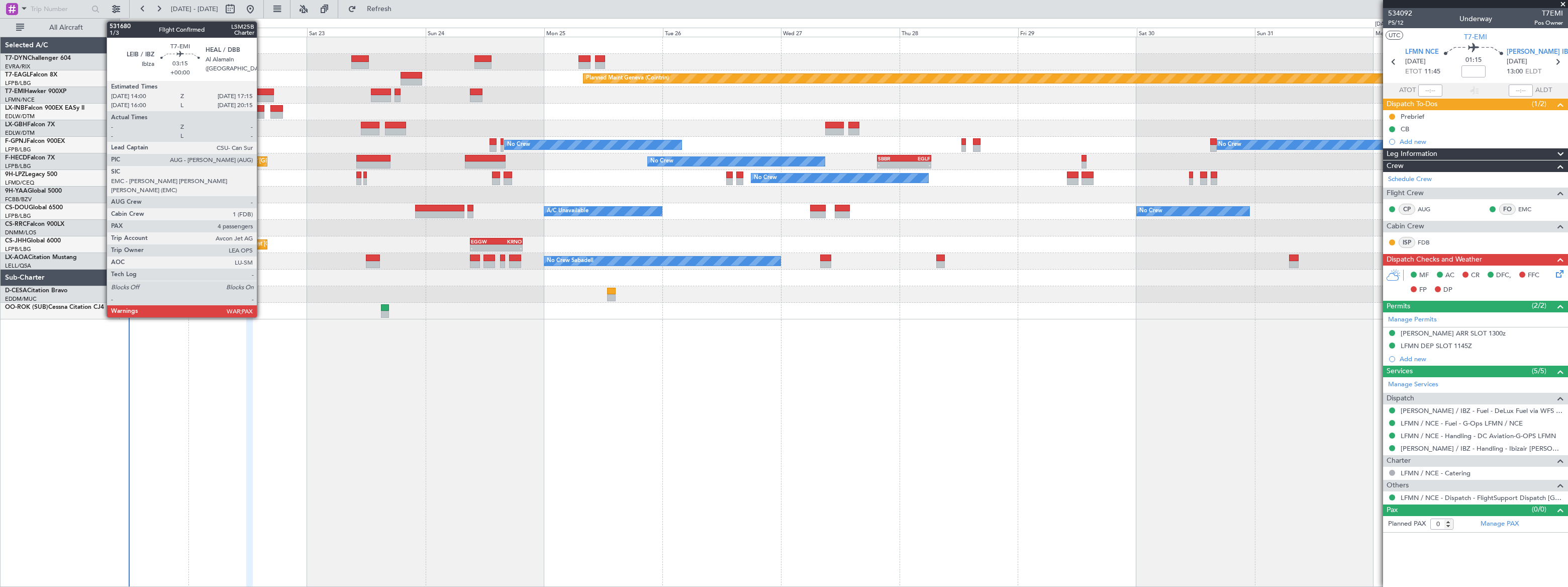
click at [261, 93] on div at bounding box center [265, 92] width 16 height 7
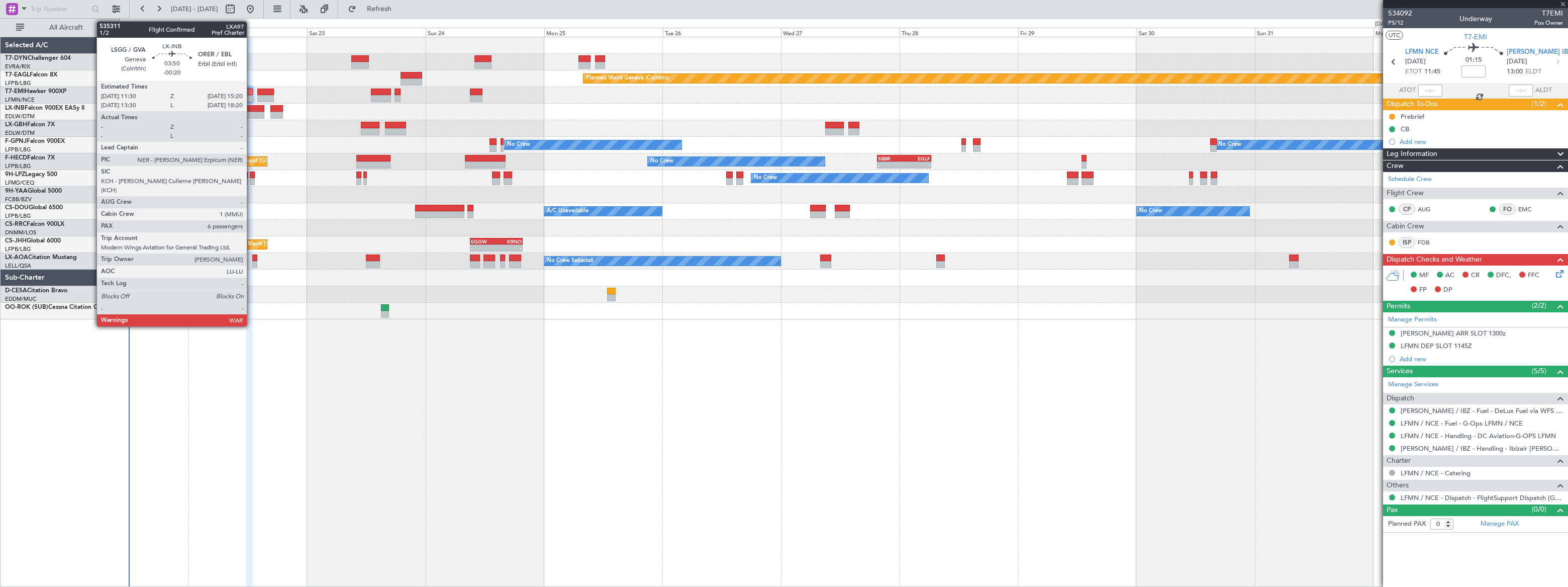
click at [251, 108] on div at bounding box center [255, 108] width 19 height 7
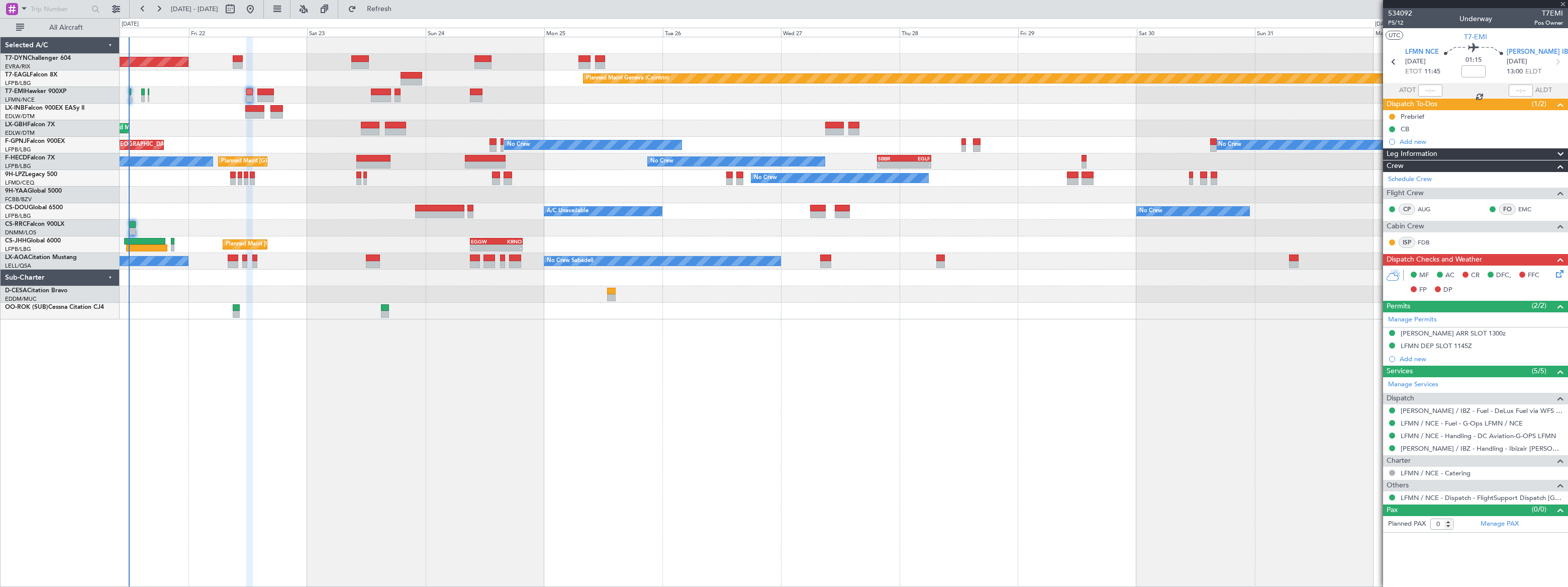
type input "-00:20"
type input "6"
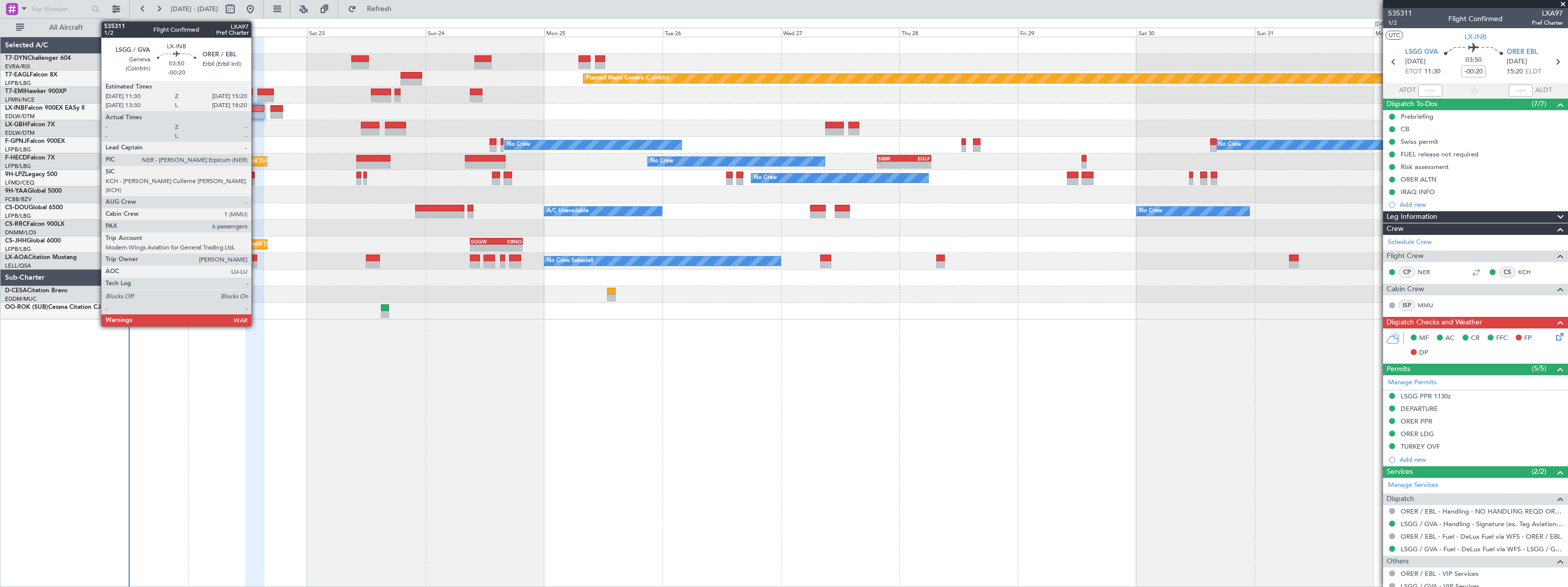
click at [256, 110] on div at bounding box center [255, 108] width 19 height 7
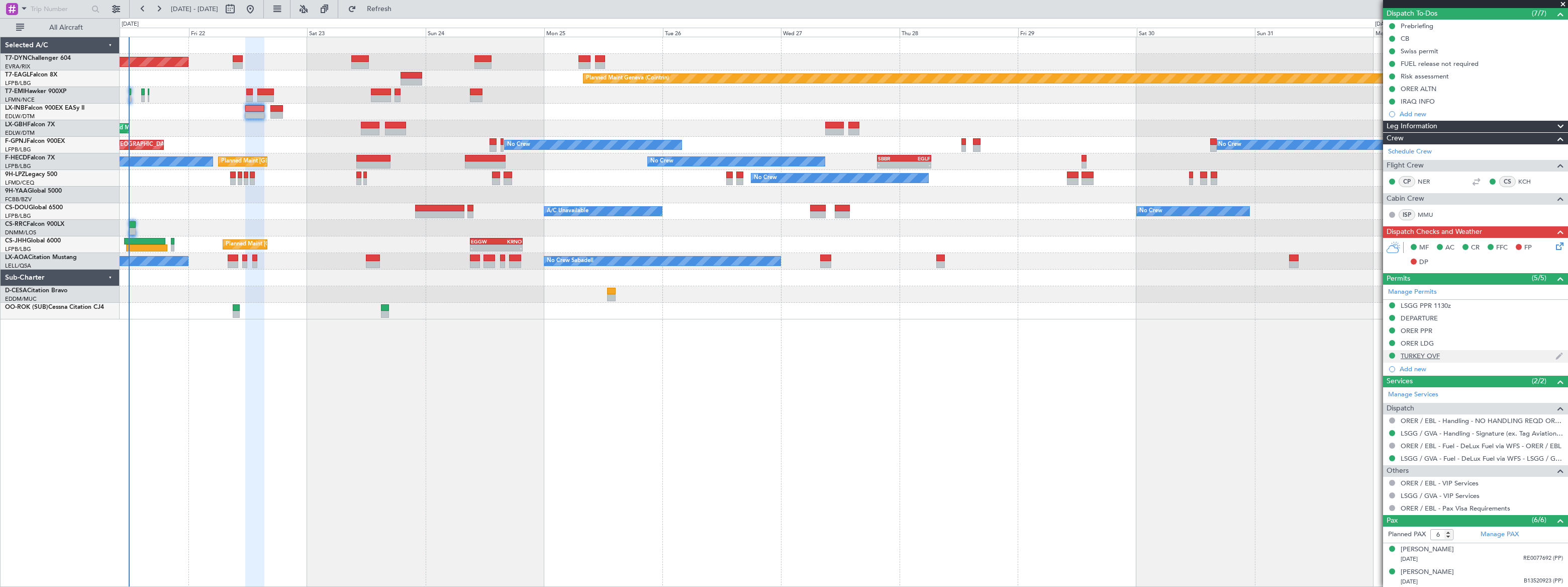
scroll to position [181, 0]
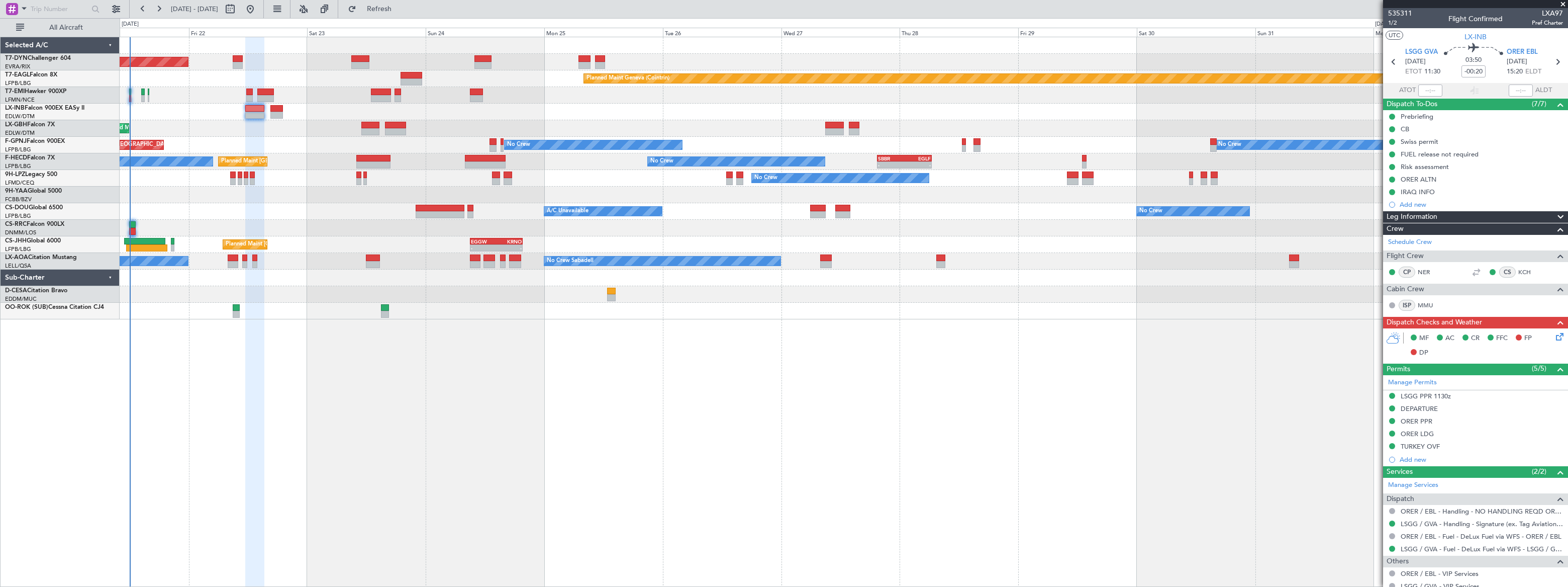
scroll to position [181, 0]
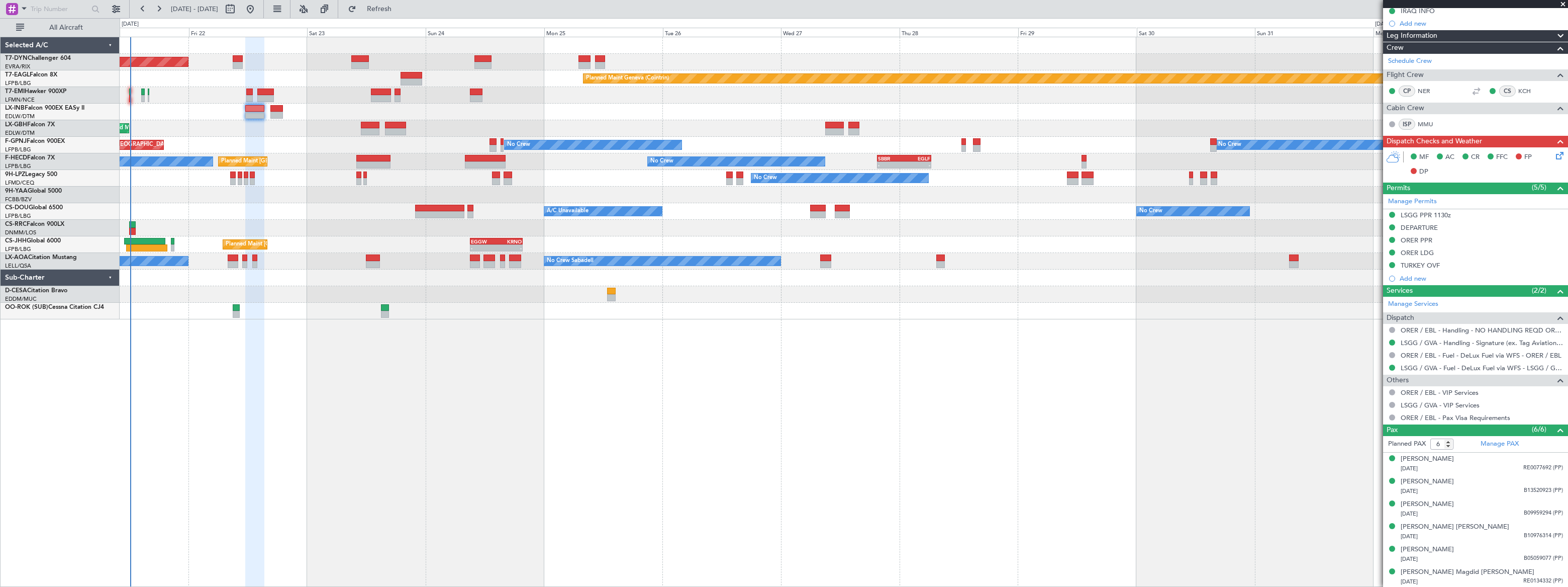
click at [613, 358] on div "Planned Maint [GEOGRAPHIC_DATA]-[GEOGRAPHIC_DATA] Planned Maint Geneva ([GEOGRA…" at bounding box center [844, 312] width 1447 height 550
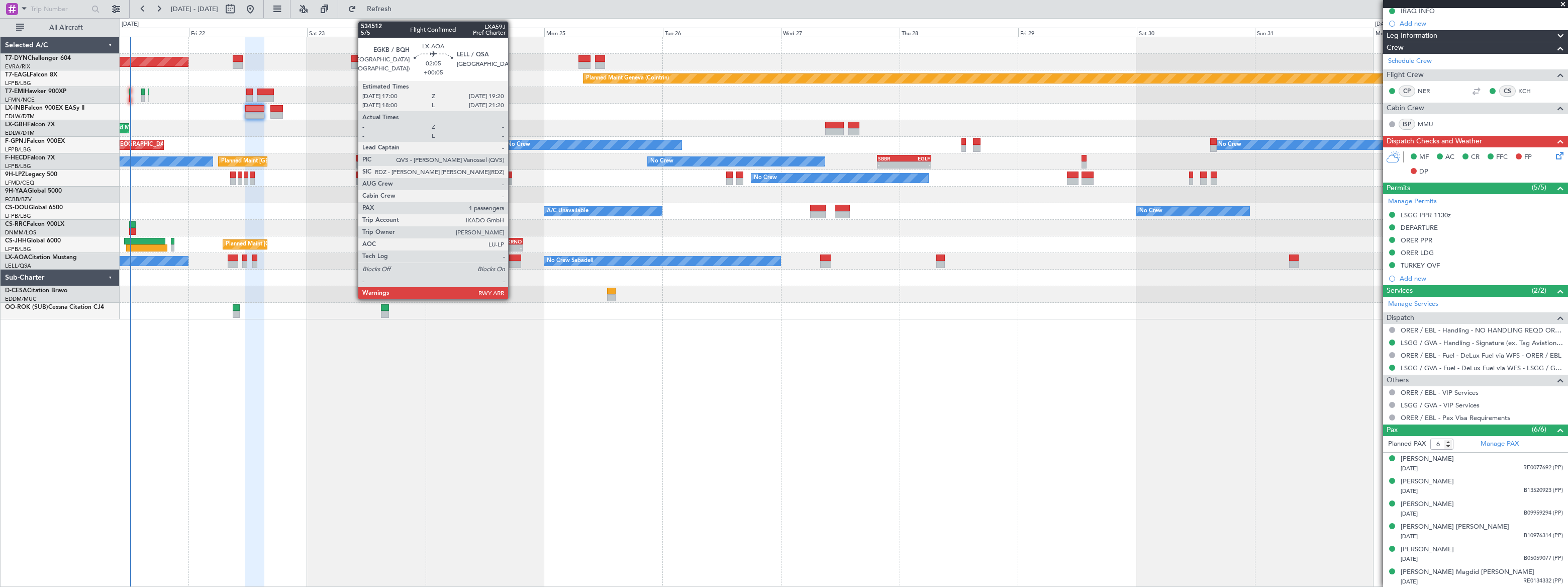
click at [513, 257] on div at bounding box center [515, 258] width 11 height 7
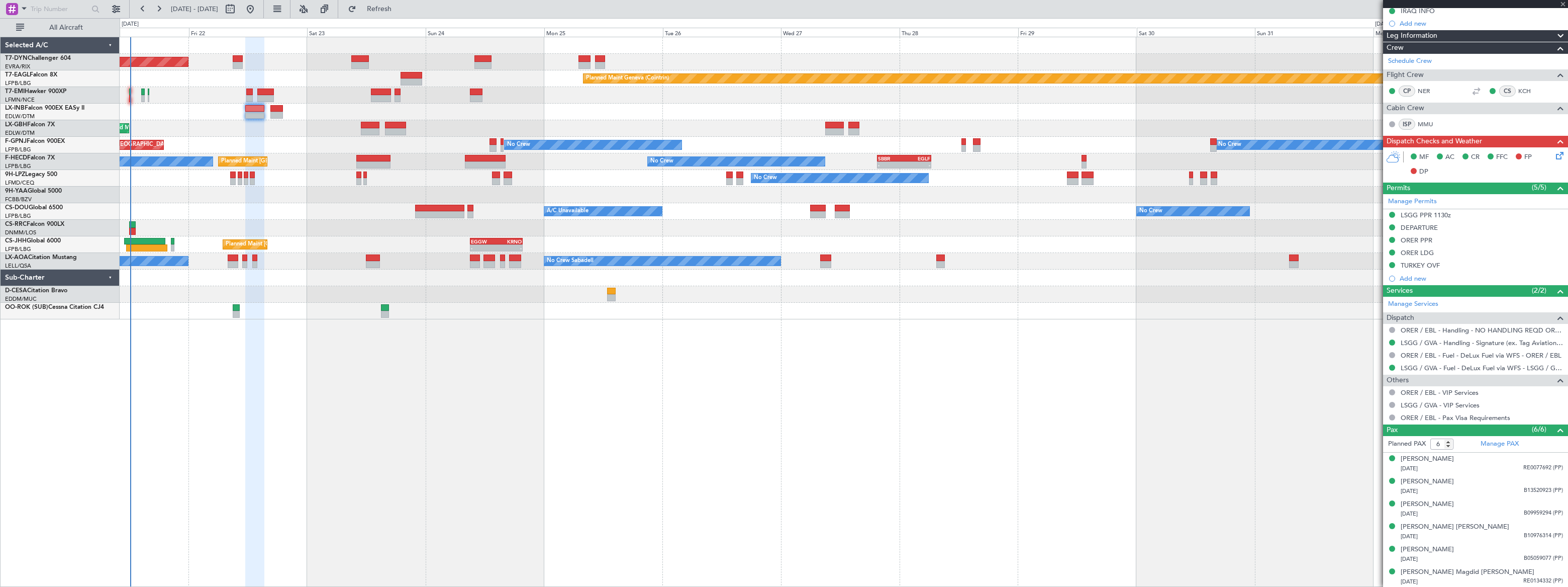
type input "+00:05"
type input "1"
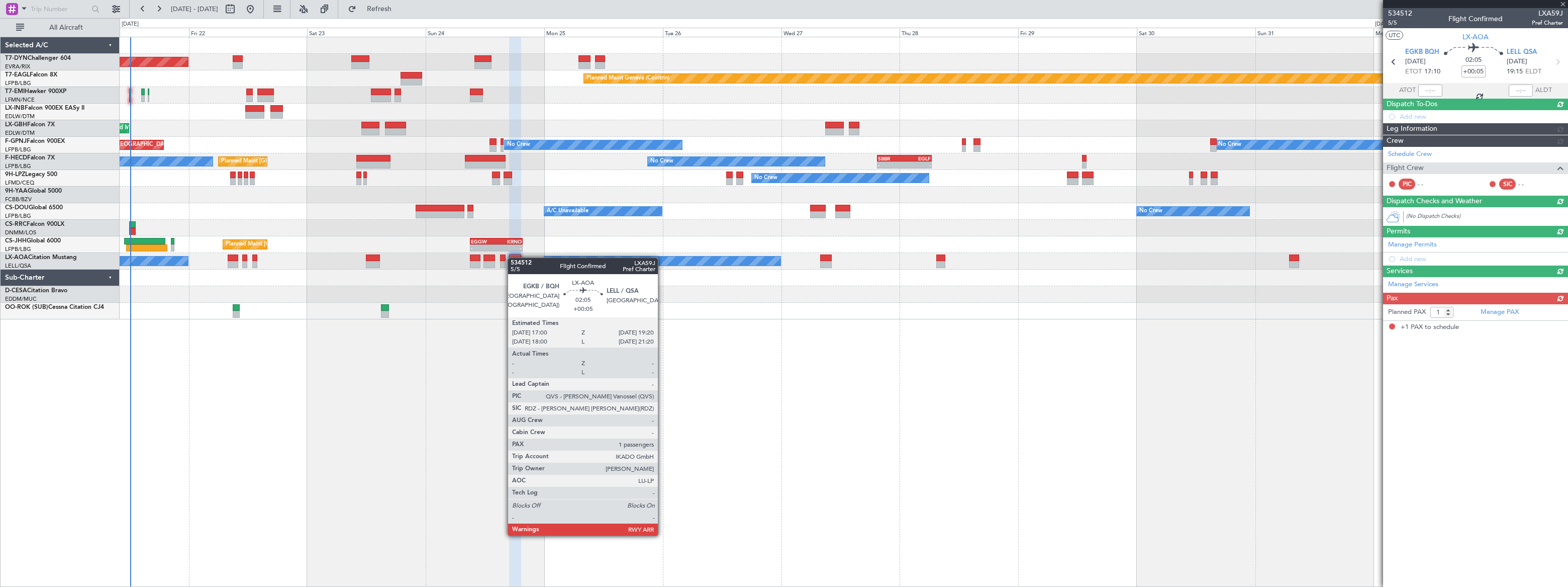
scroll to position [0, 0]
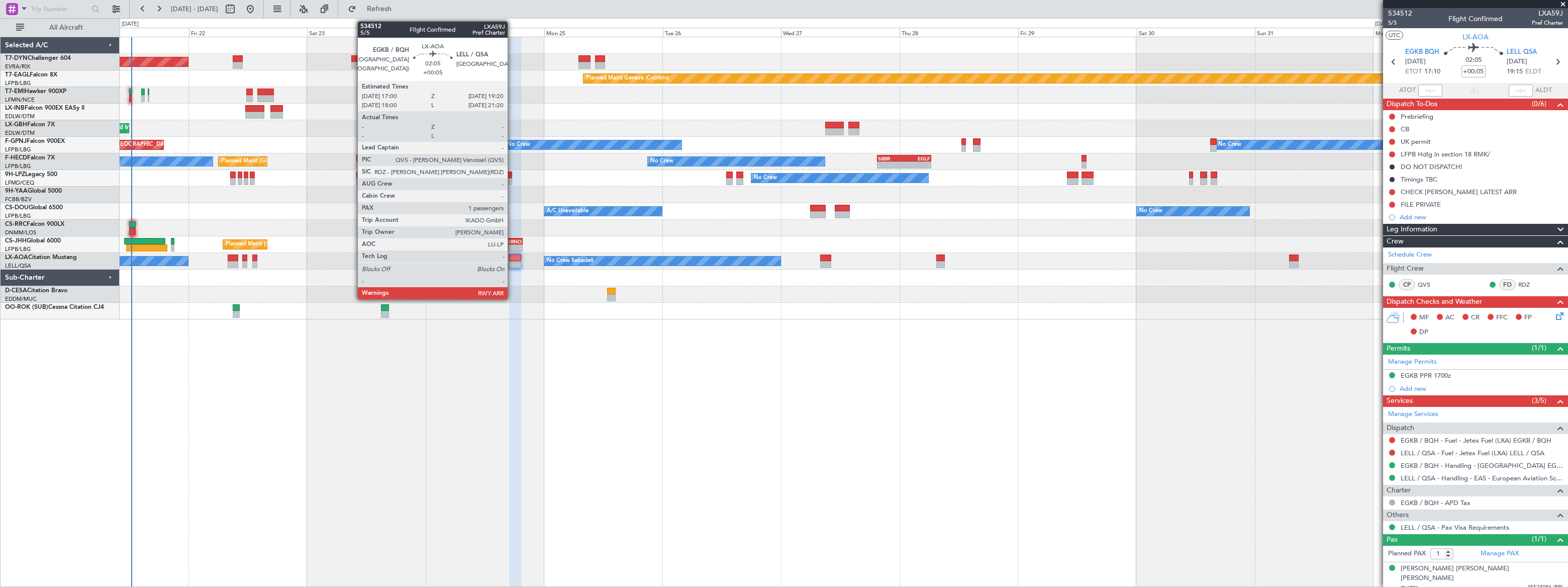
click at [512, 257] on div at bounding box center [515, 258] width 11 height 7
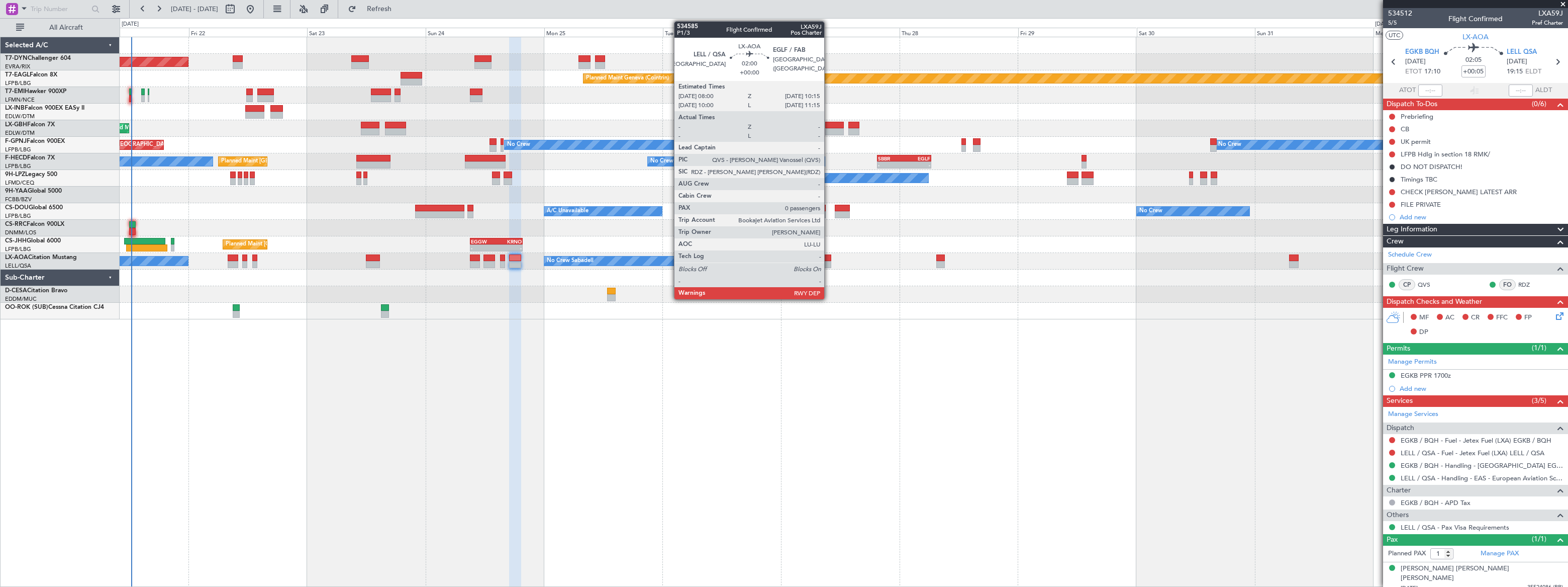
click at [828, 259] on div at bounding box center [826, 258] width 11 height 7
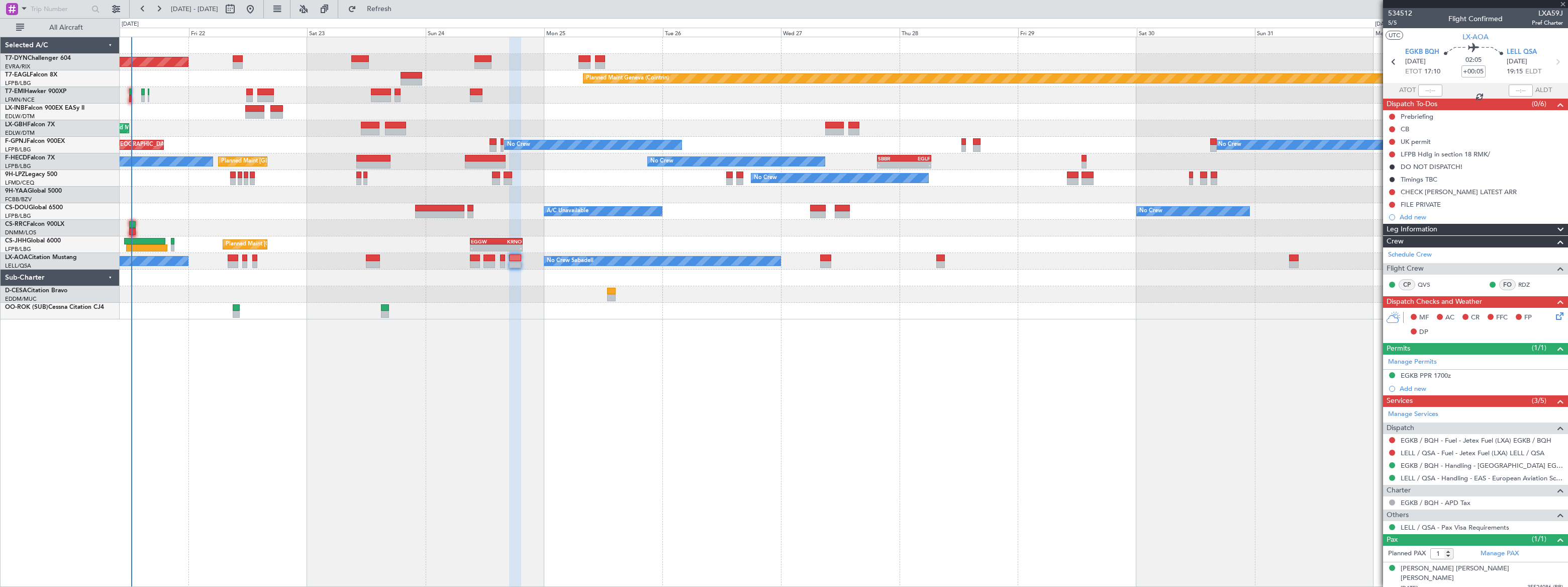
type input "0"
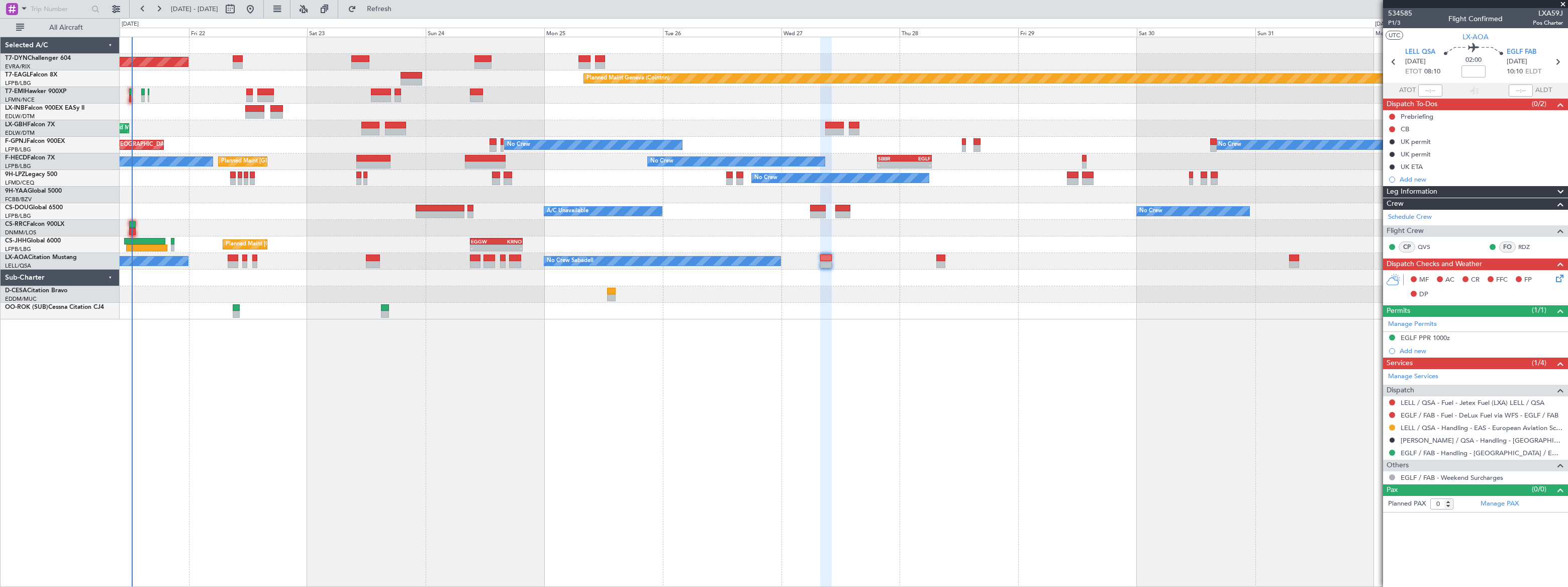
click at [626, 323] on div "Planned Maint [GEOGRAPHIC_DATA]-[GEOGRAPHIC_DATA] Planned Maint Geneva ([GEOGRA…" at bounding box center [844, 312] width 1448 height 550
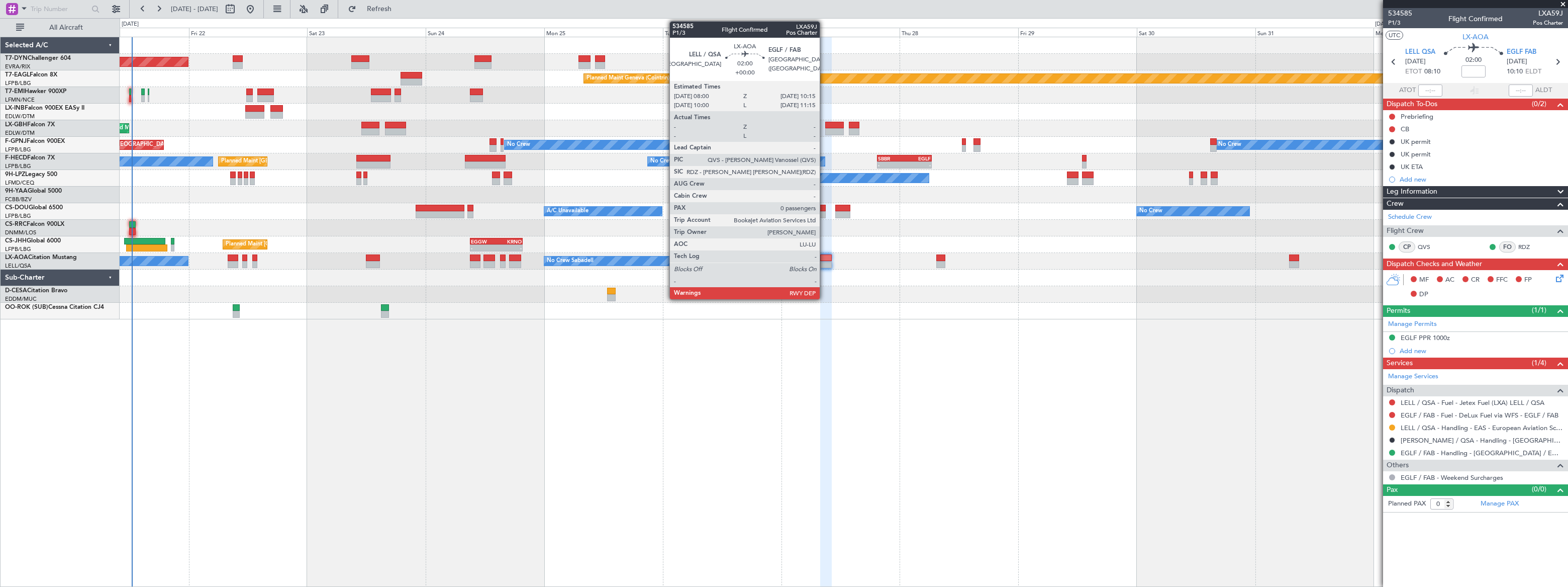
click at [824, 260] on div at bounding box center [826, 258] width 11 height 7
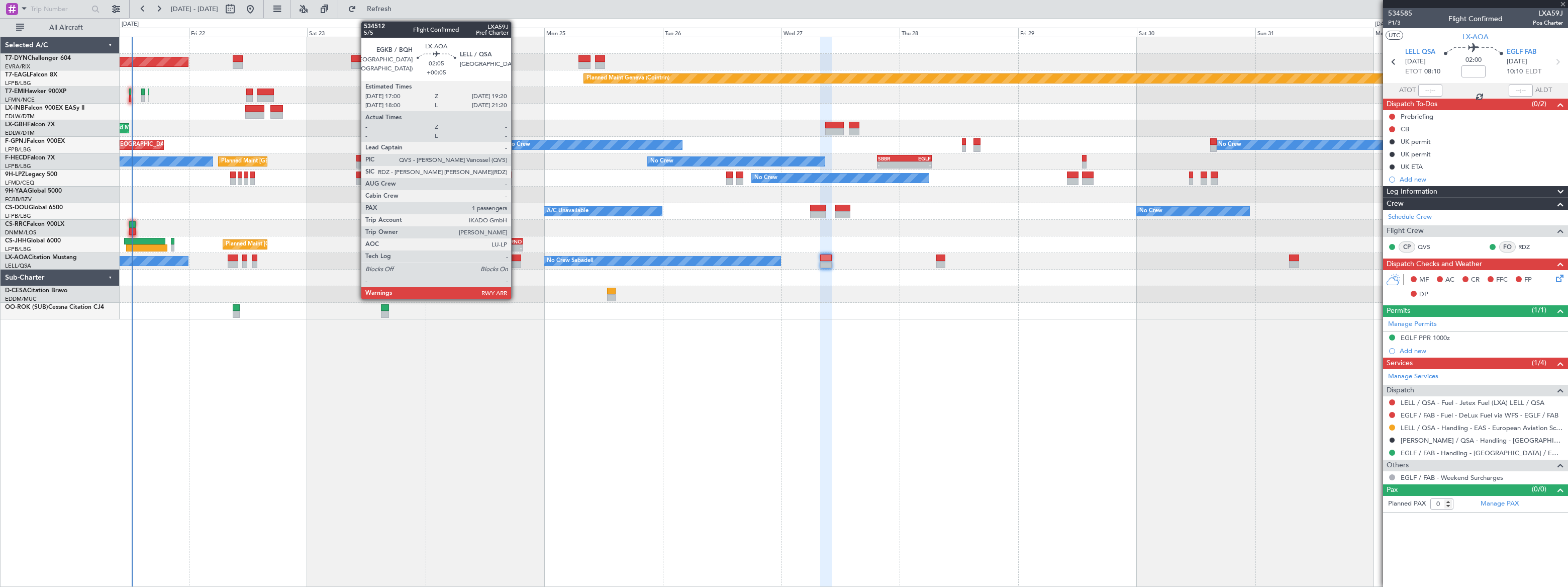
click at [516, 262] on div at bounding box center [515, 264] width 11 height 7
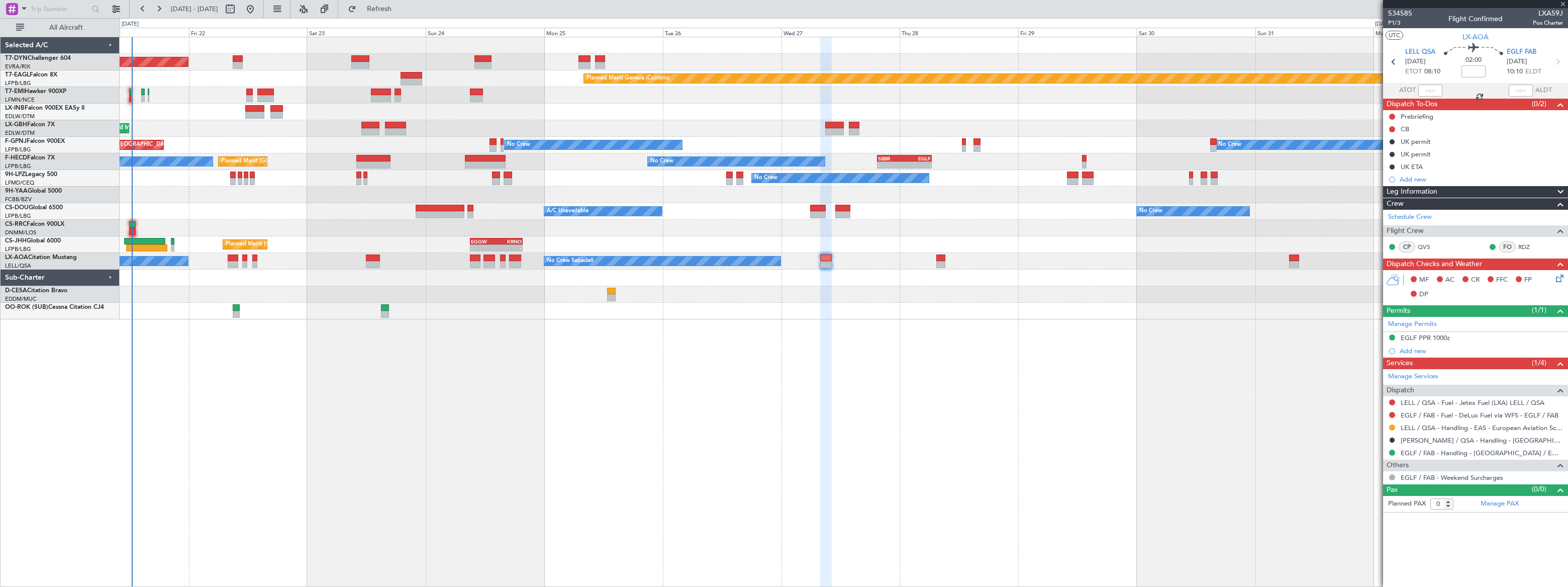
type input "+00:05"
type input "1"
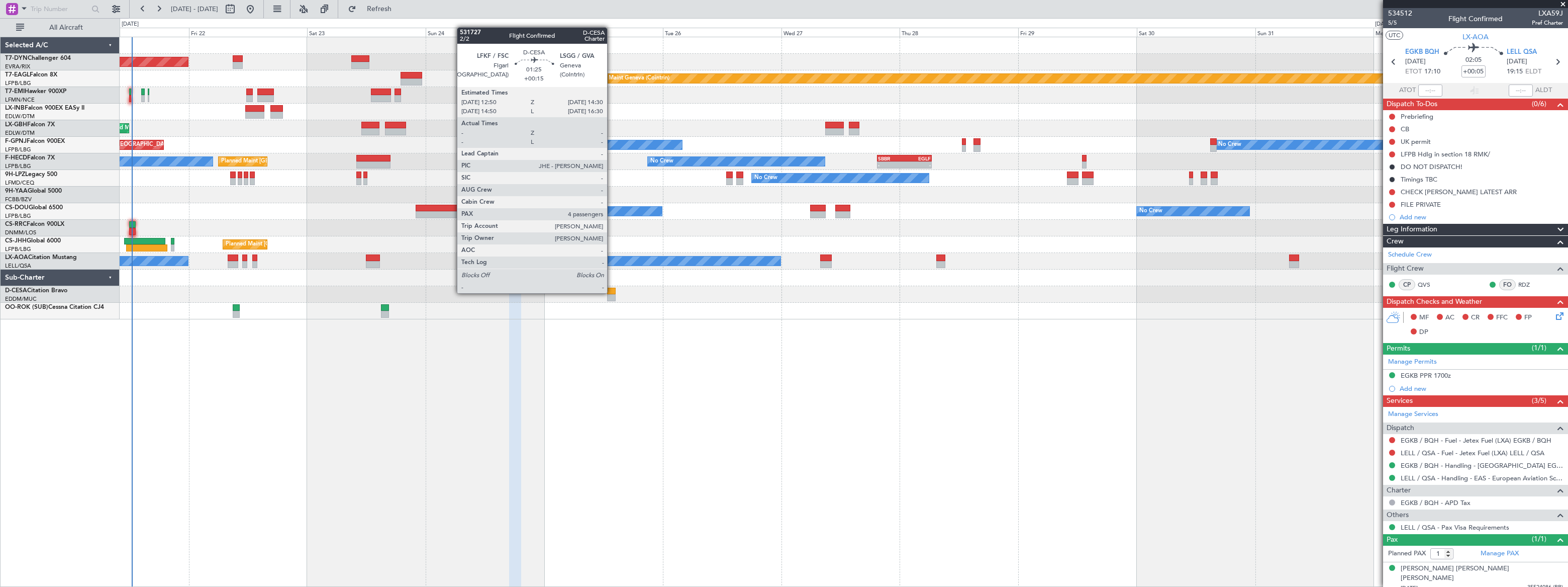
click at [611, 292] on div at bounding box center [611, 291] width 8 height 7
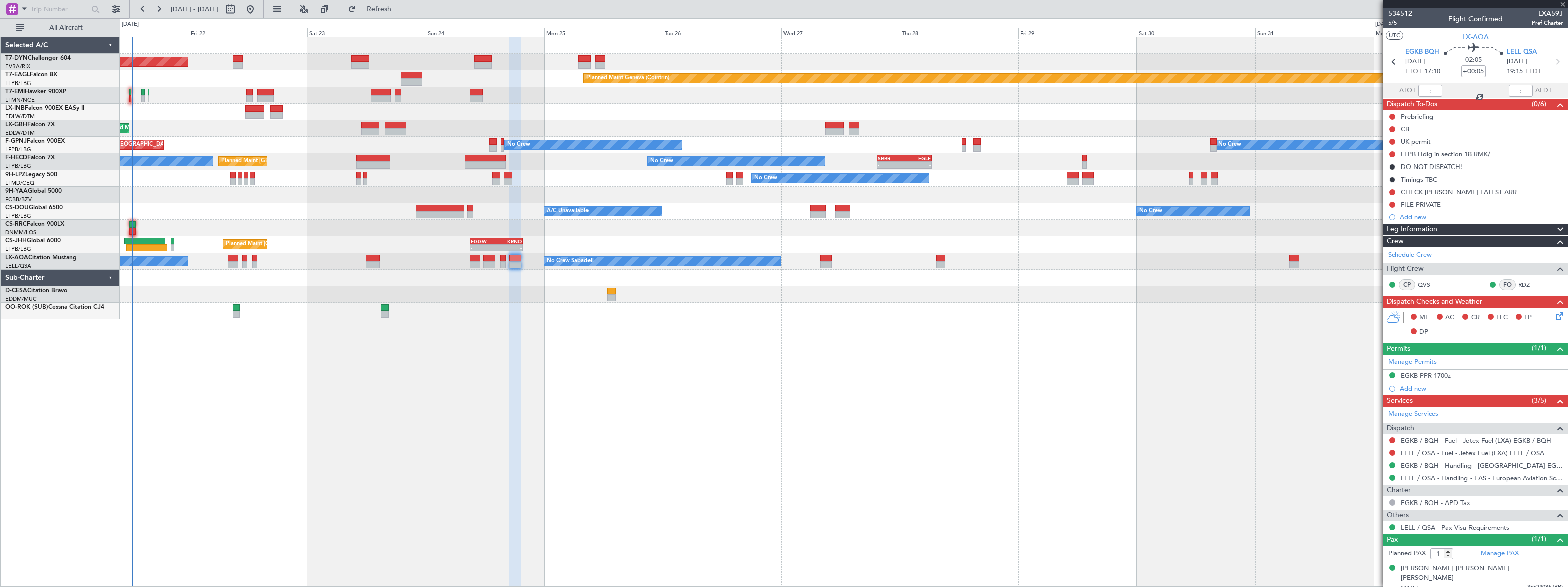
type input "+00:15"
type input "4"
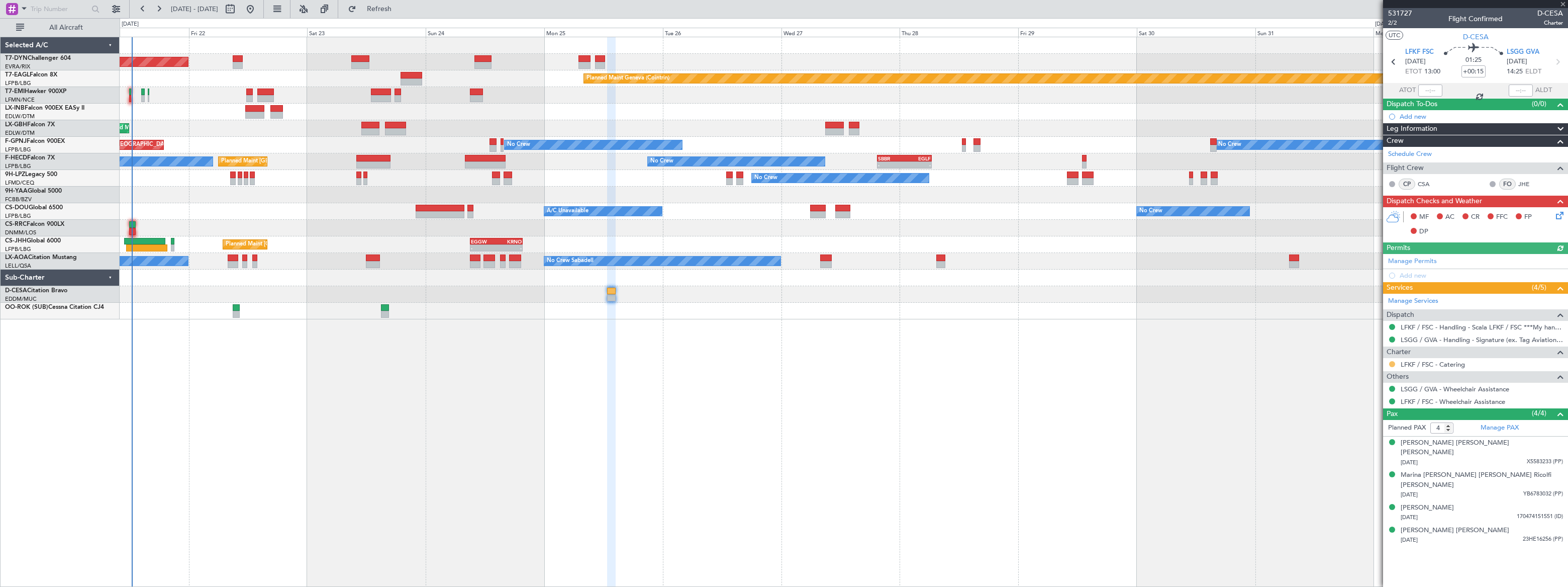
click at [1390, 362] on button at bounding box center [1391, 364] width 6 height 6
click at [1356, 483] on span "Confirmed" at bounding box center [1363, 483] width 31 height 10
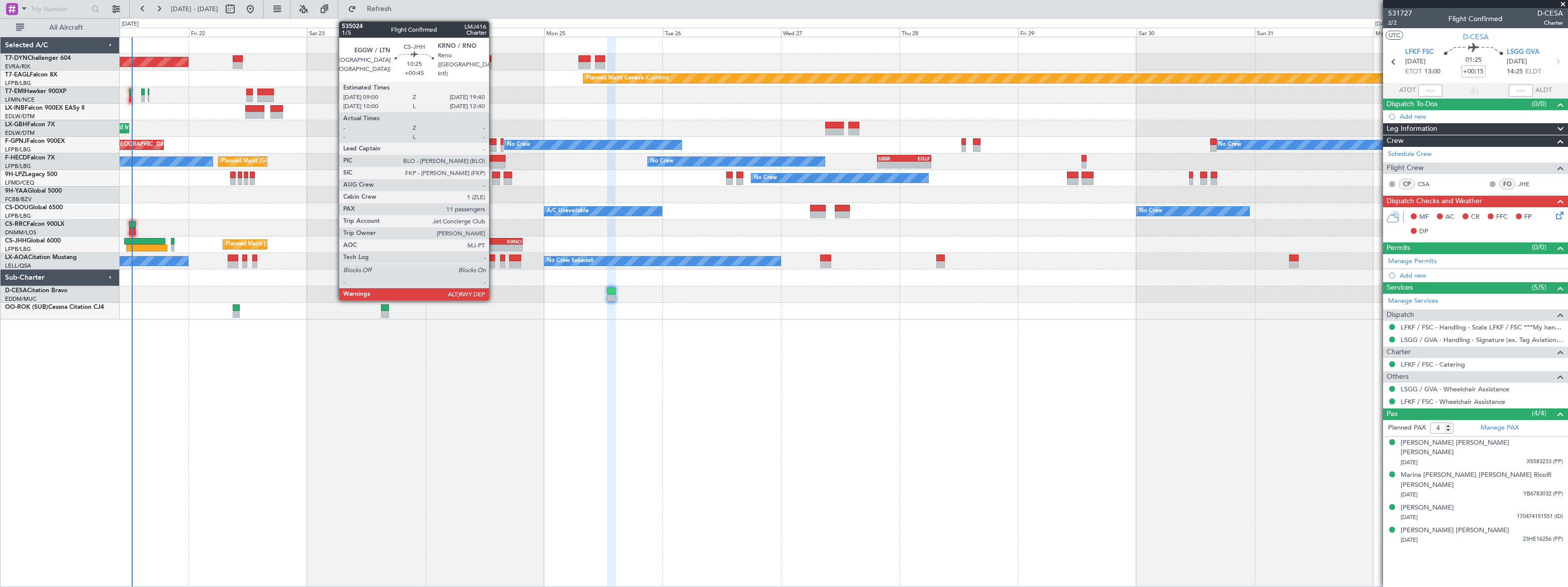
click at [494, 239] on div "EGGW" at bounding box center [483, 241] width 26 height 6
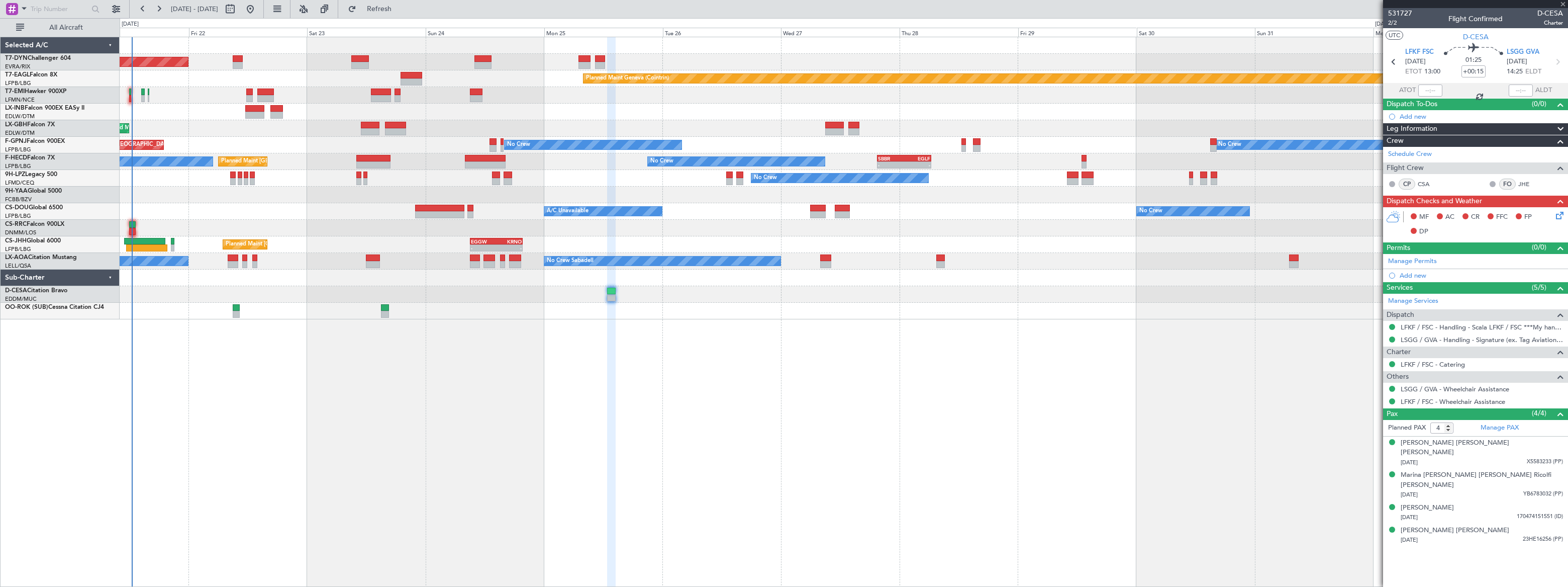
type input "+00:45"
type input "11"
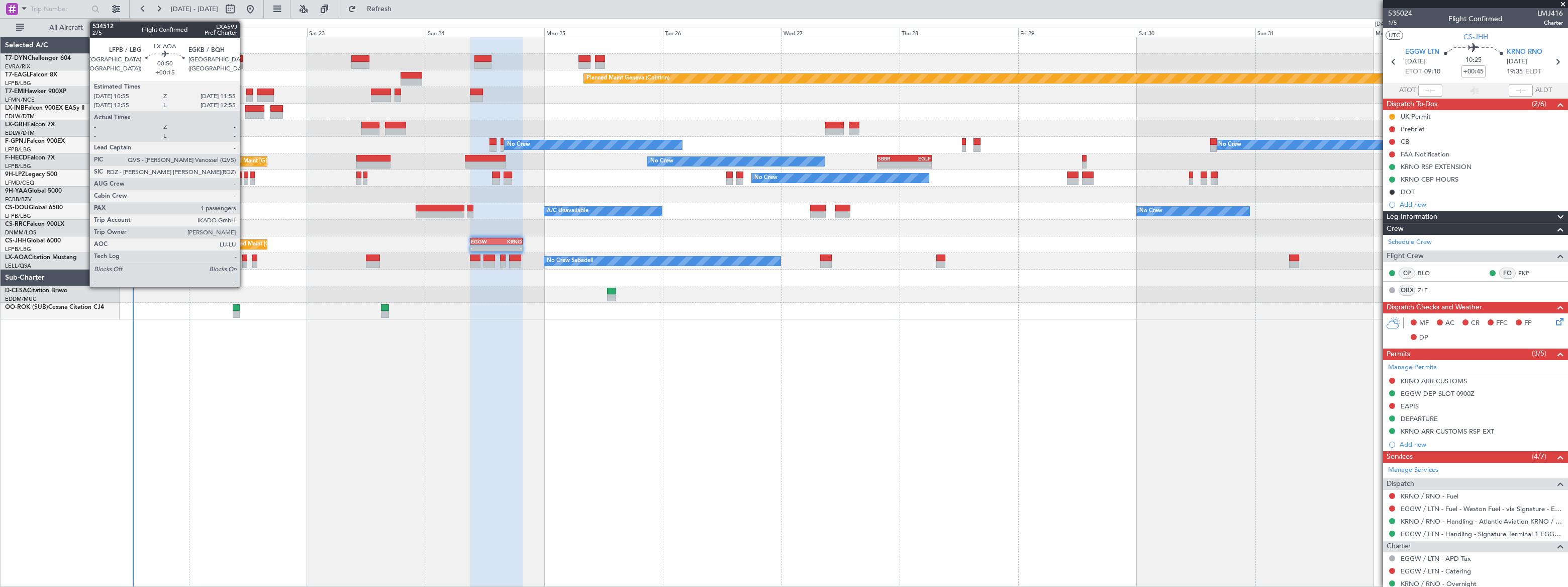
click at [245, 265] on div at bounding box center [245, 264] width 5 height 7
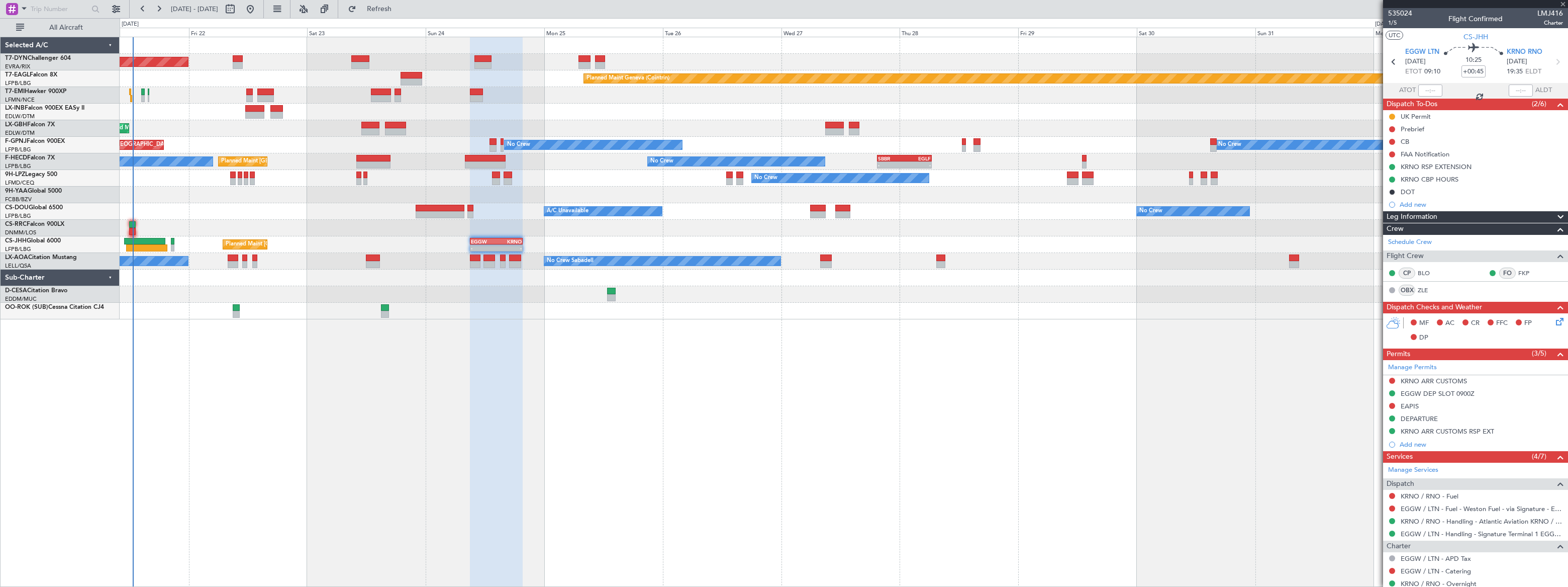
type input "+00:15"
type input "1"
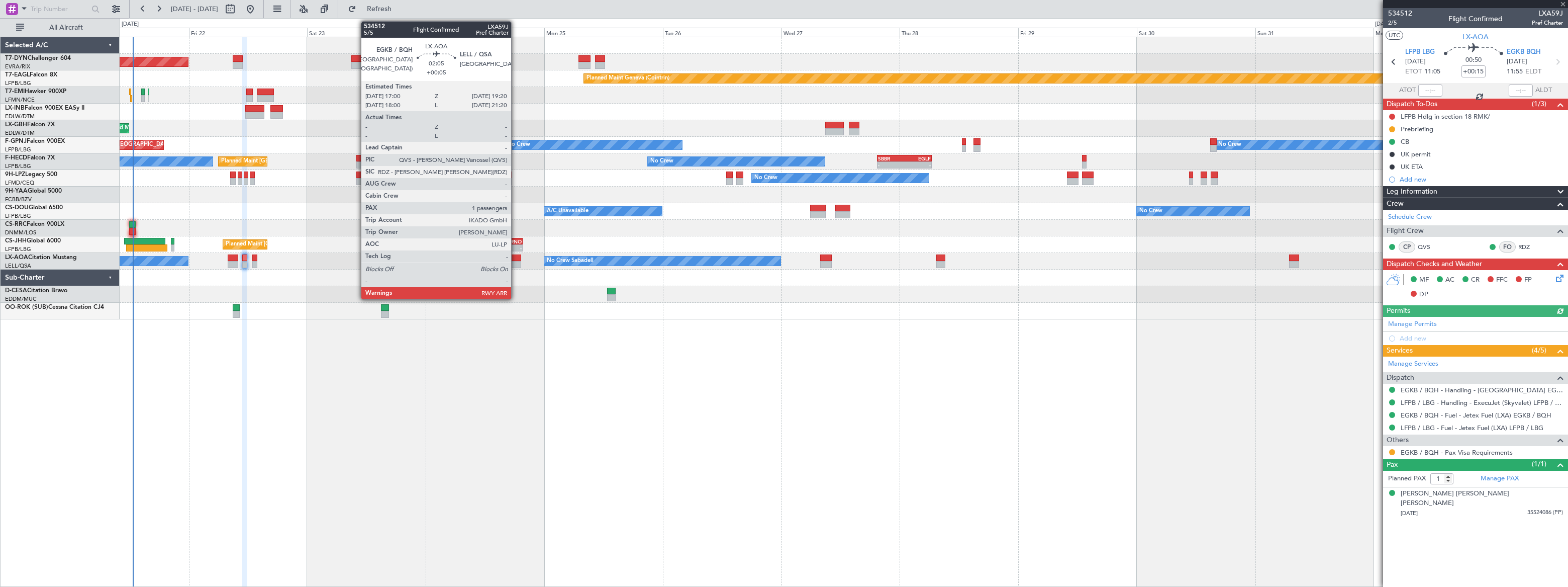
click at [516, 260] on div at bounding box center [515, 258] width 11 height 7
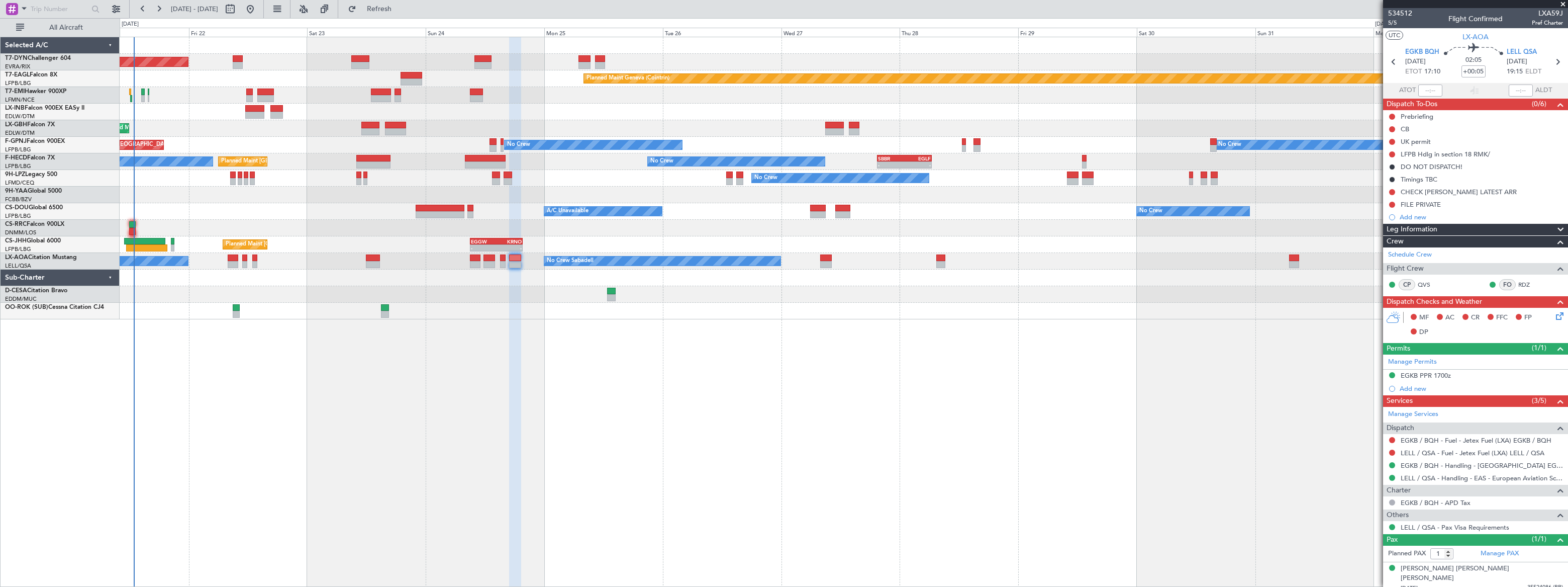
click at [819, 283] on div at bounding box center [844, 278] width 1447 height 17
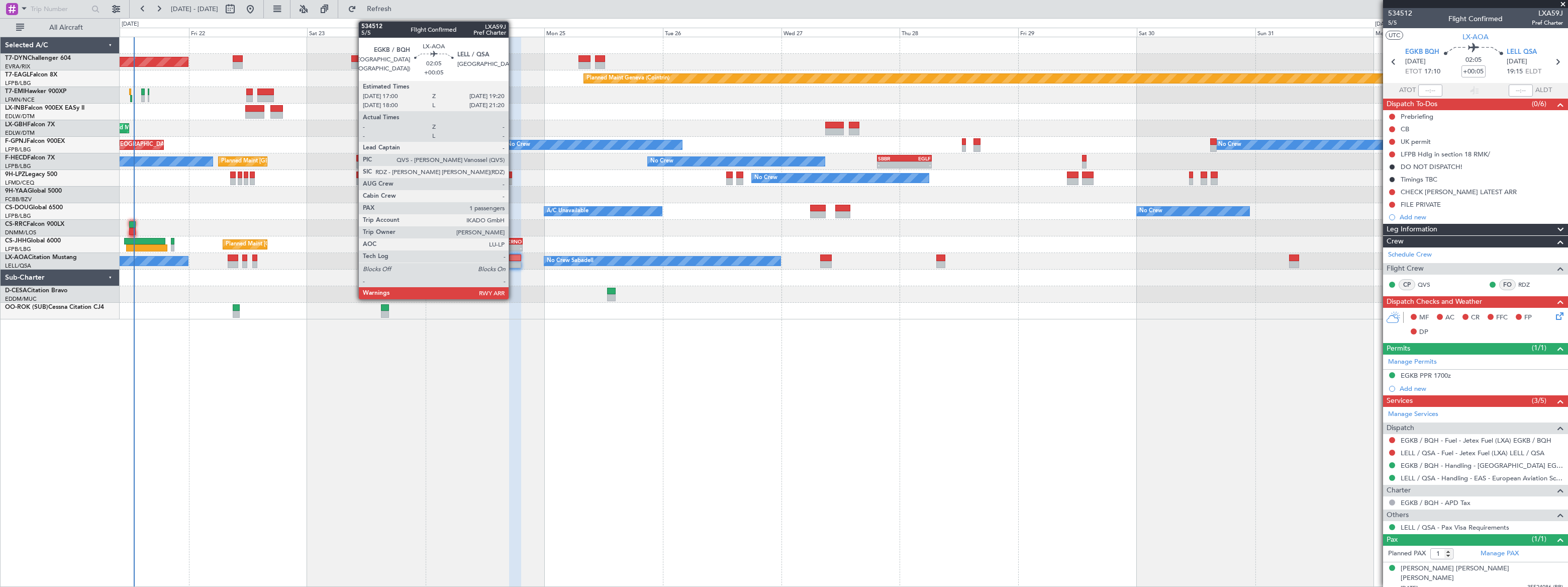
click at [513, 256] on div at bounding box center [515, 258] width 11 height 7
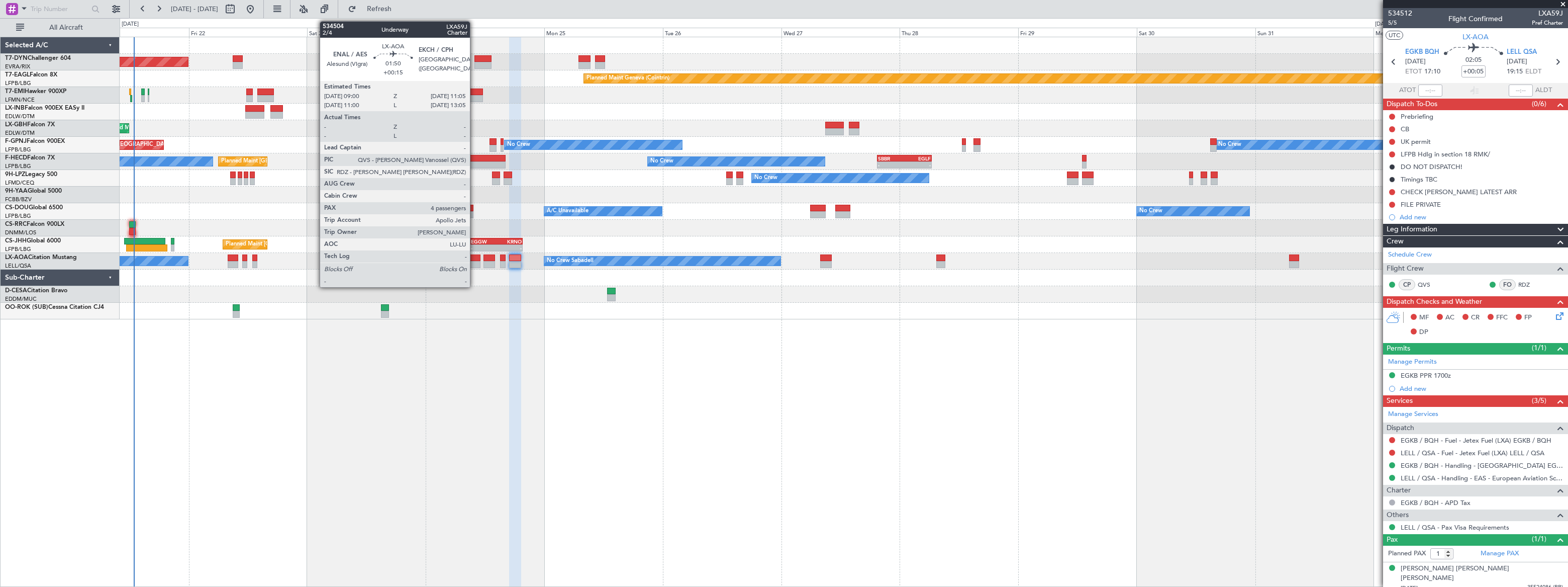
click at [474, 259] on div at bounding box center [475, 258] width 11 height 7
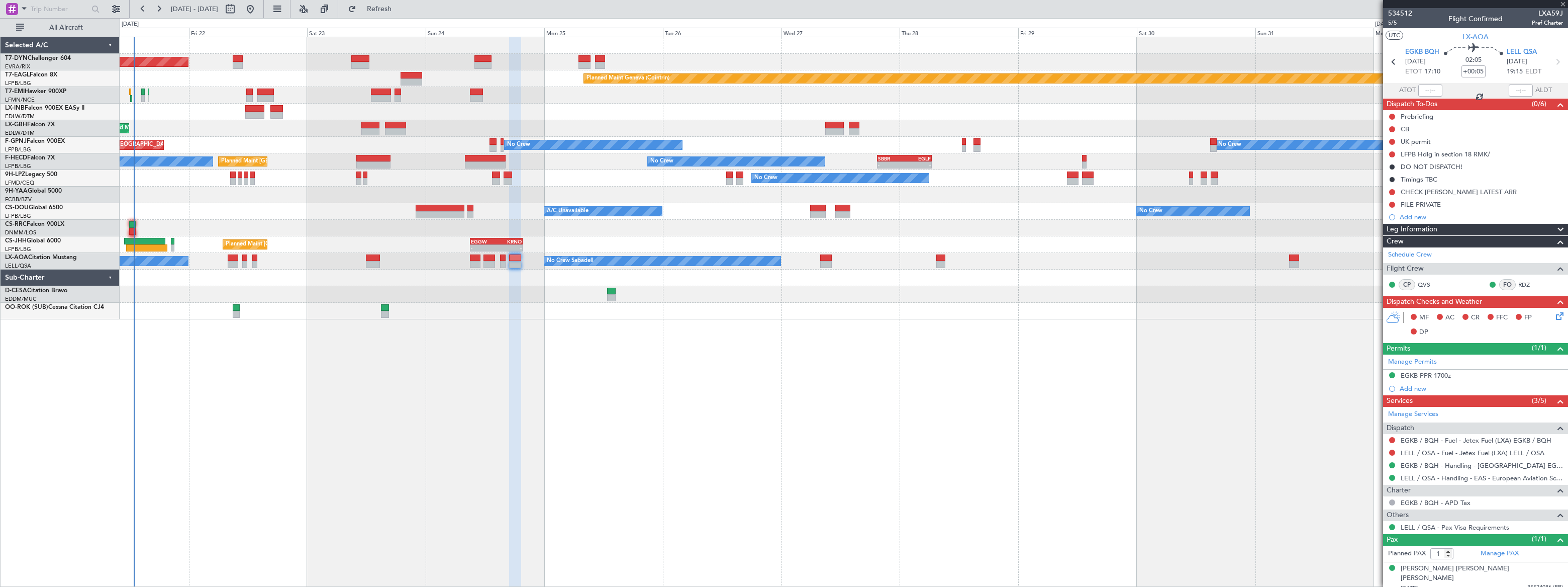
click at [474, 259] on div at bounding box center [475, 258] width 11 height 7
type input "+00:15"
type input "4"
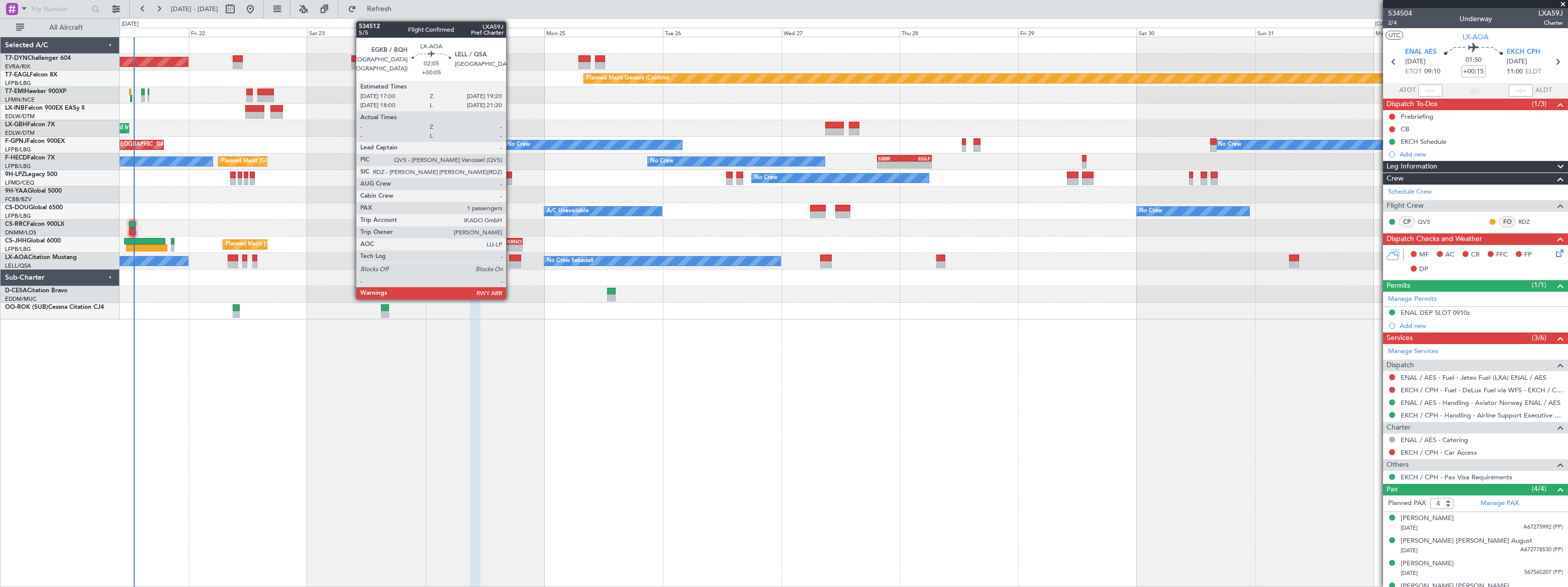
click at [513, 257] on div at bounding box center [515, 258] width 11 height 7
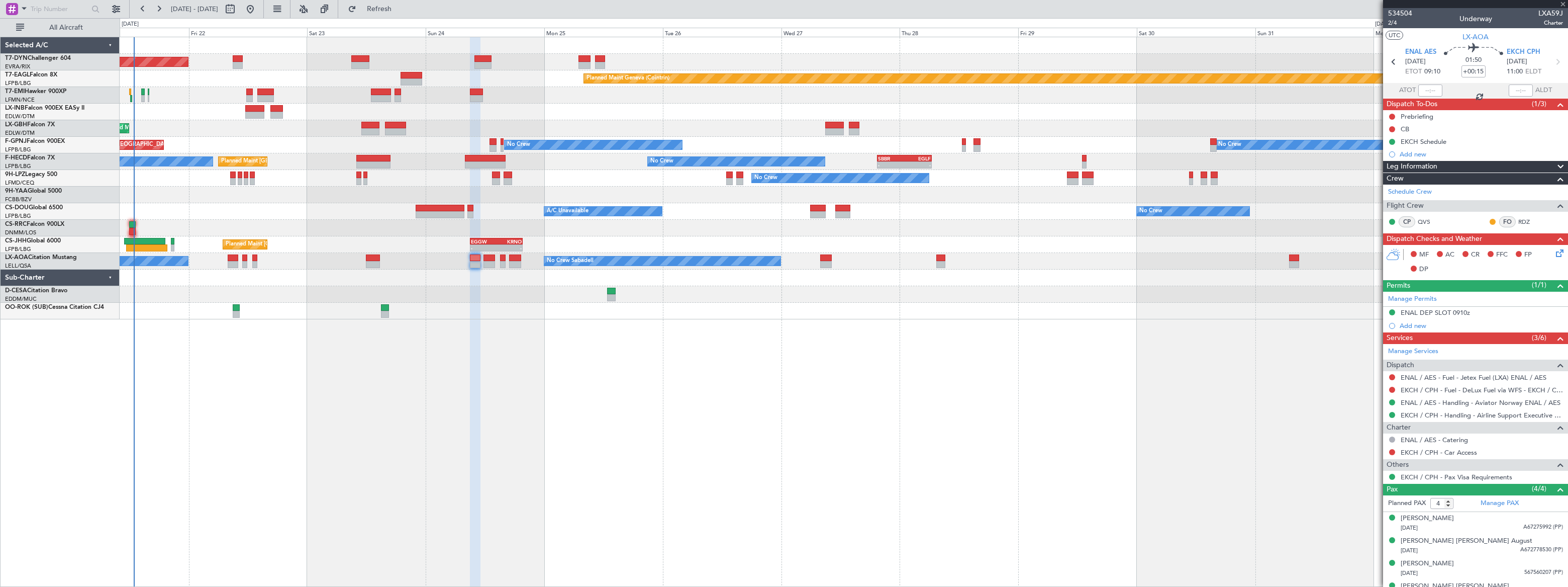
click at [513, 258] on div at bounding box center [515, 258] width 11 height 7
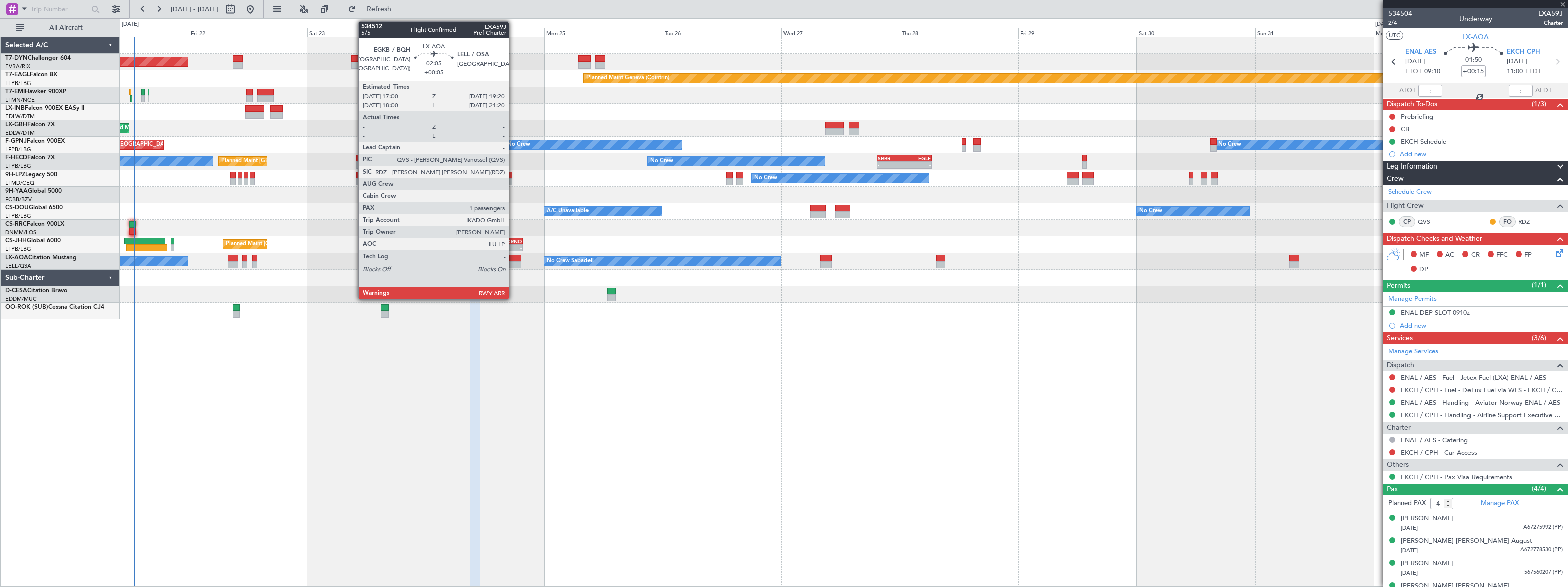
type input "+00:05"
type input "1"
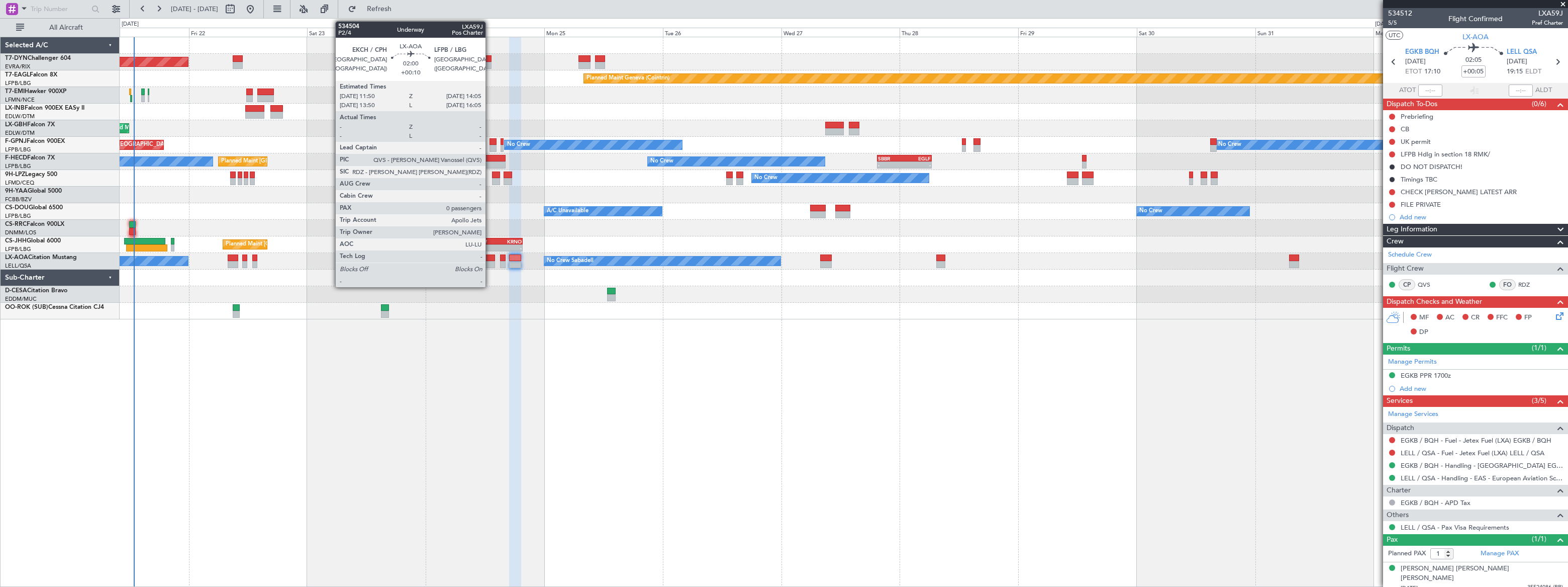
click at [490, 257] on div at bounding box center [489, 258] width 11 height 7
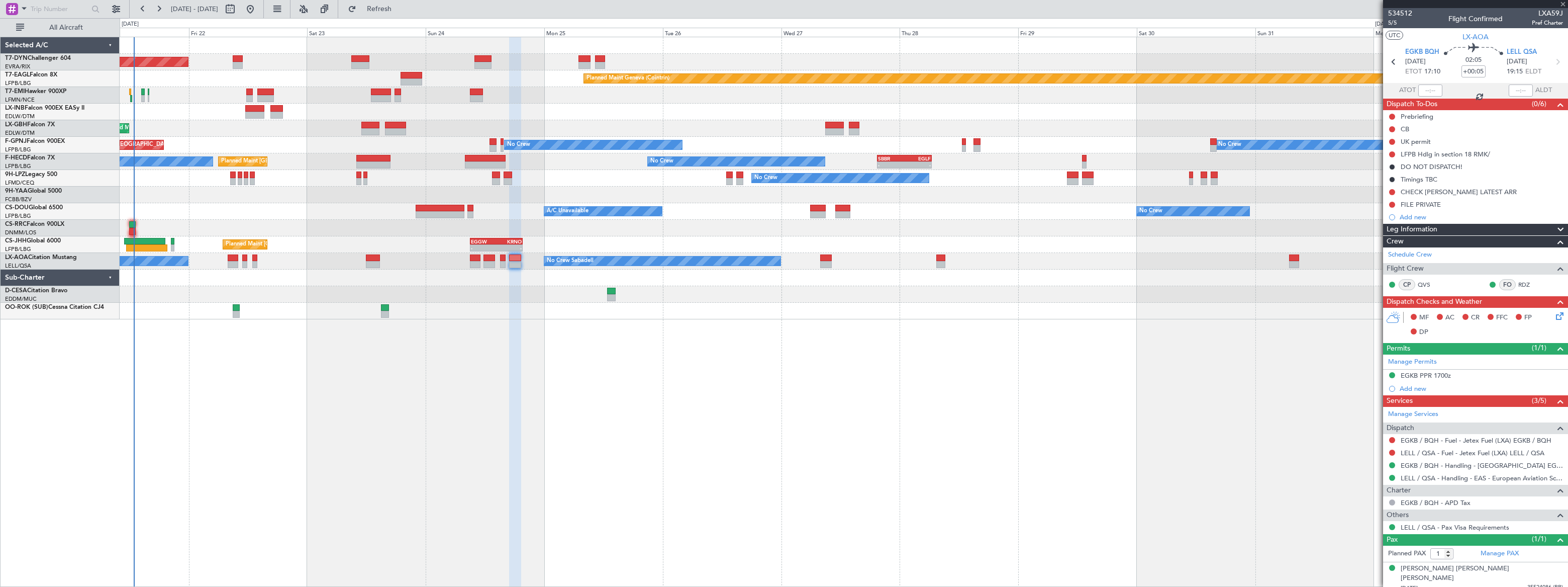
type input "+00:10"
type input "0"
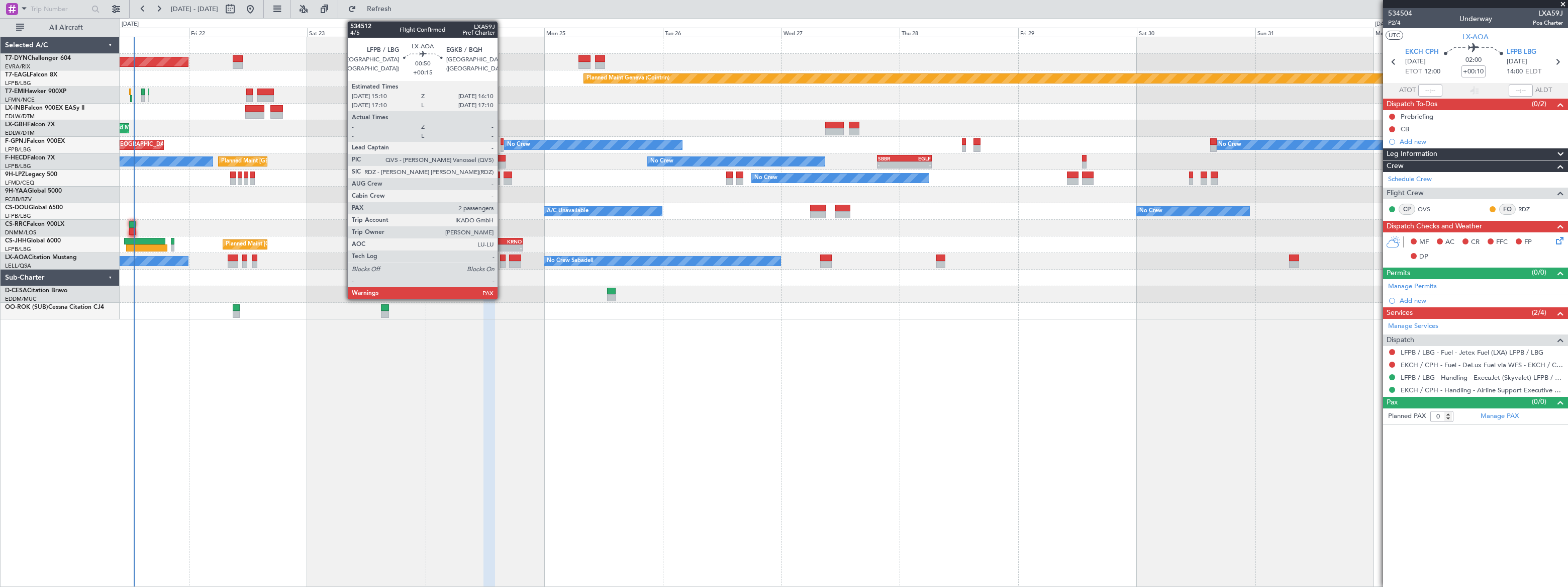
click at [502, 258] on div at bounding box center [502, 258] width 5 height 7
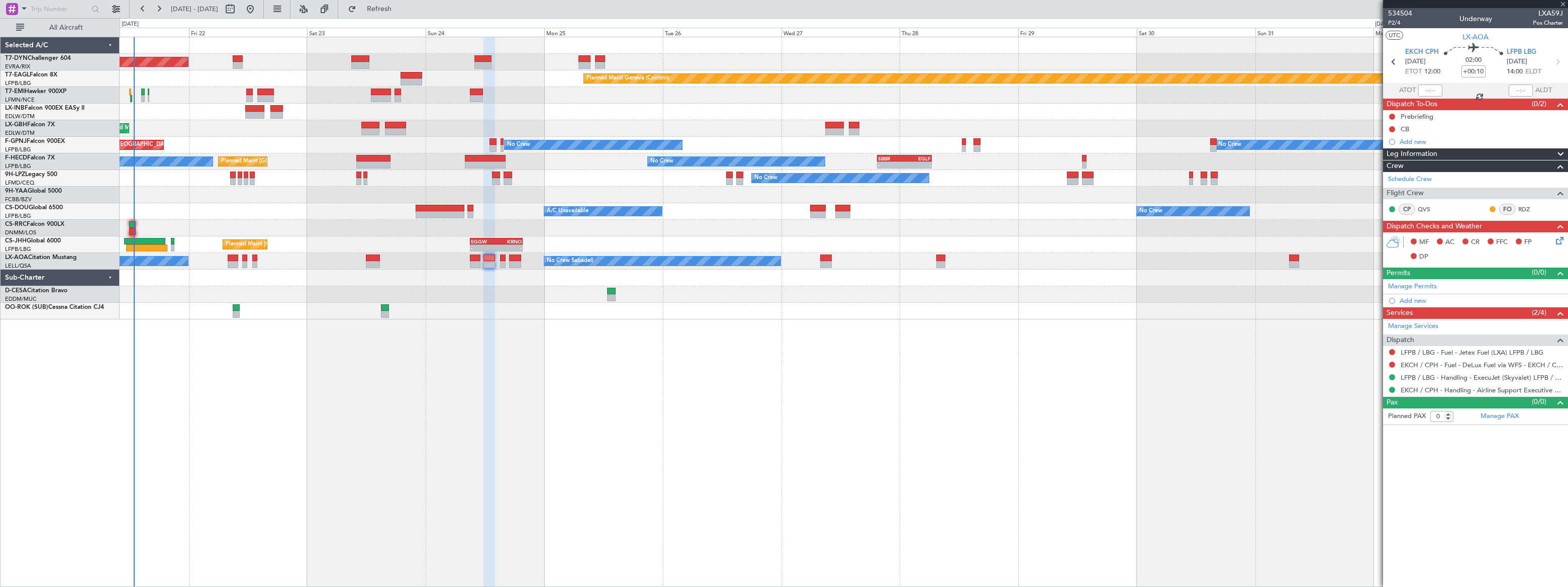
type input "+00:15"
type input "2"
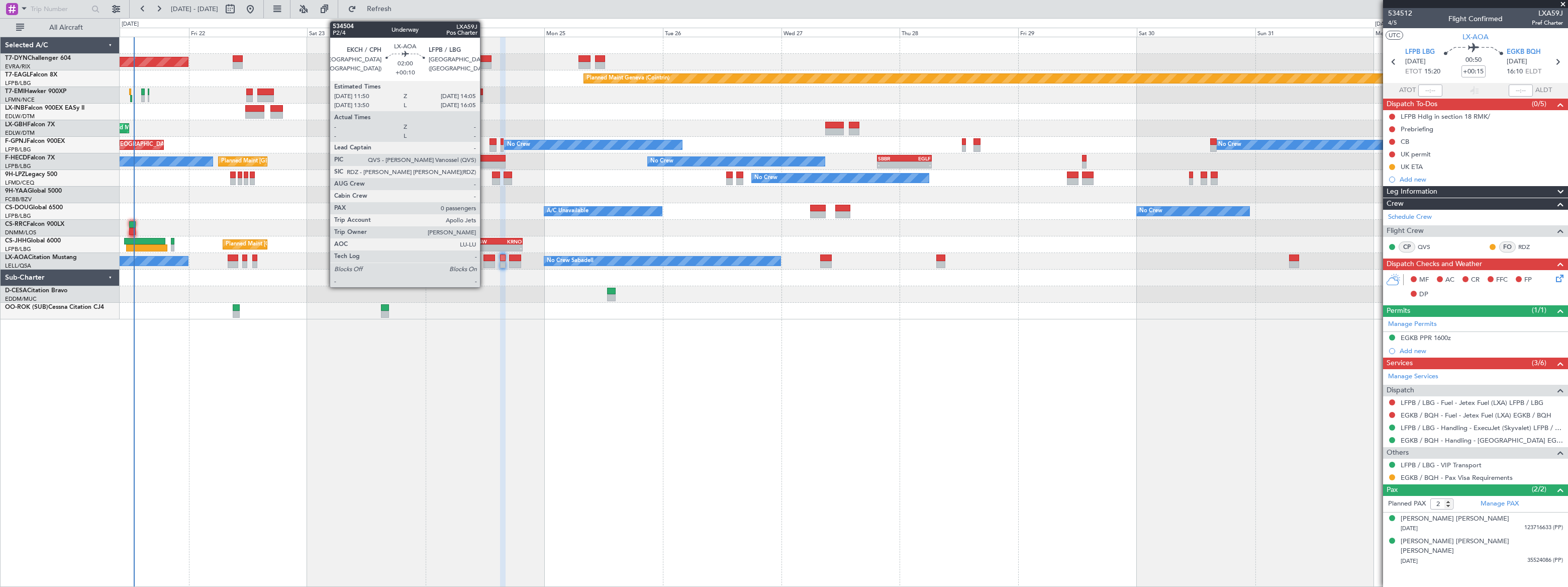
click at [485, 257] on div at bounding box center [489, 258] width 11 height 7
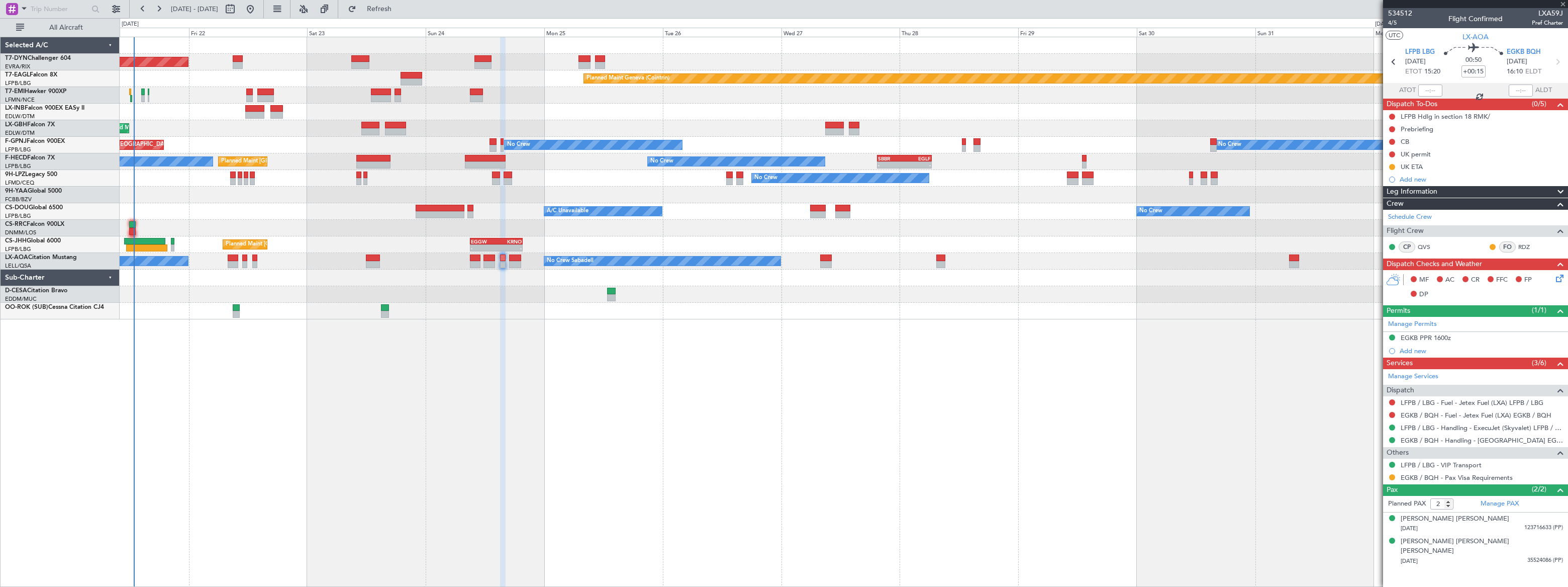
type input "+00:10"
type input "0"
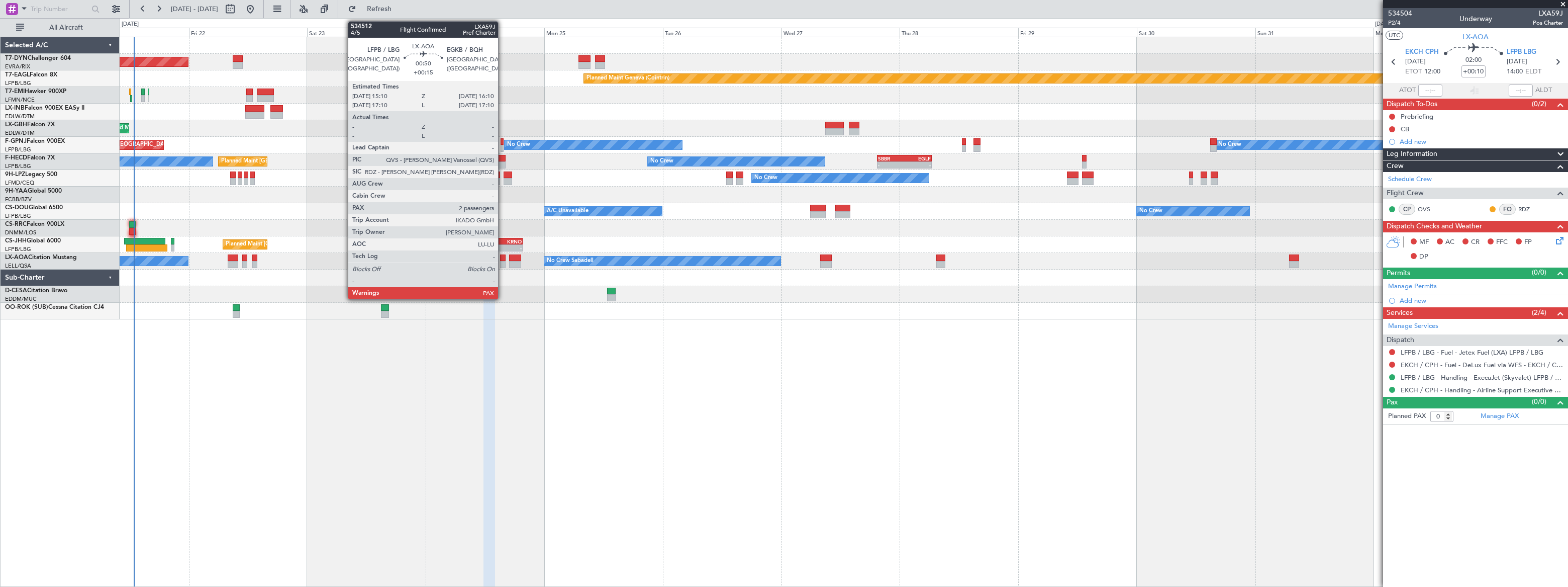
click at [502, 262] on div at bounding box center [502, 264] width 5 height 7
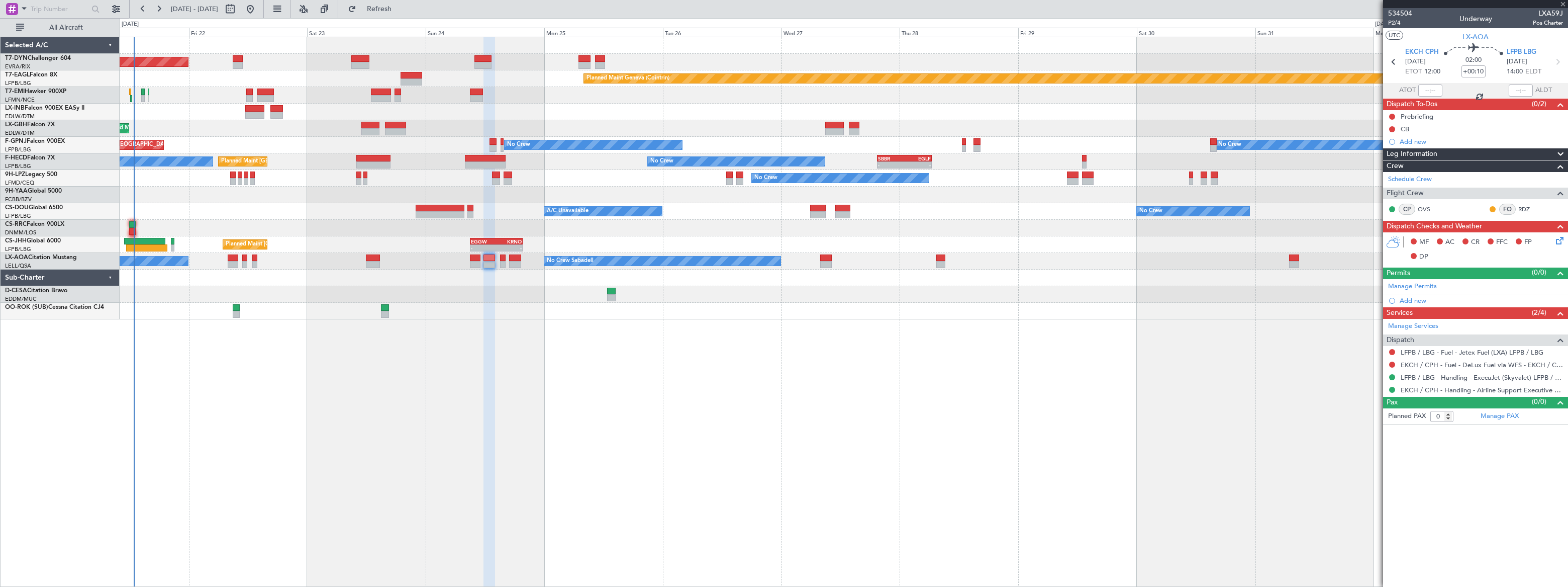
type input "+00:15"
type input "2"
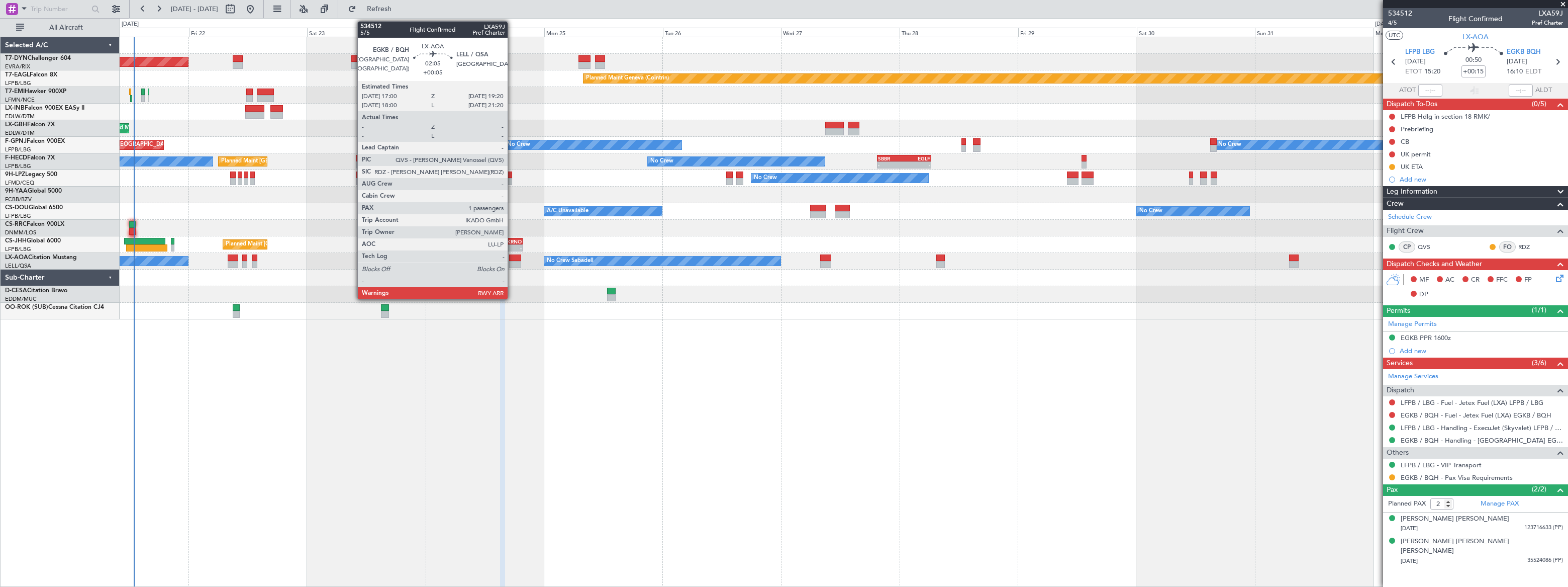
click at [512, 259] on div at bounding box center [515, 258] width 11 height 7
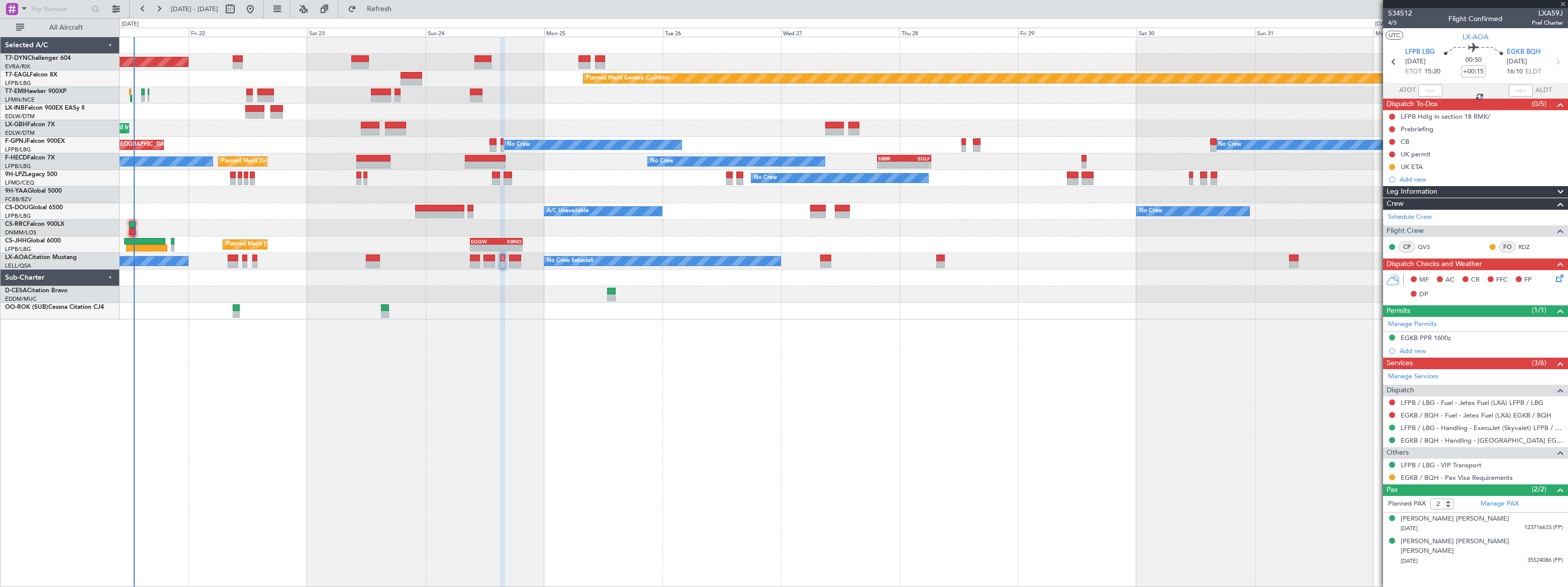
click at [515, 260] on div at bounding box center [515, 258] width 11 height 7
type input "+00:05"
type input "1"
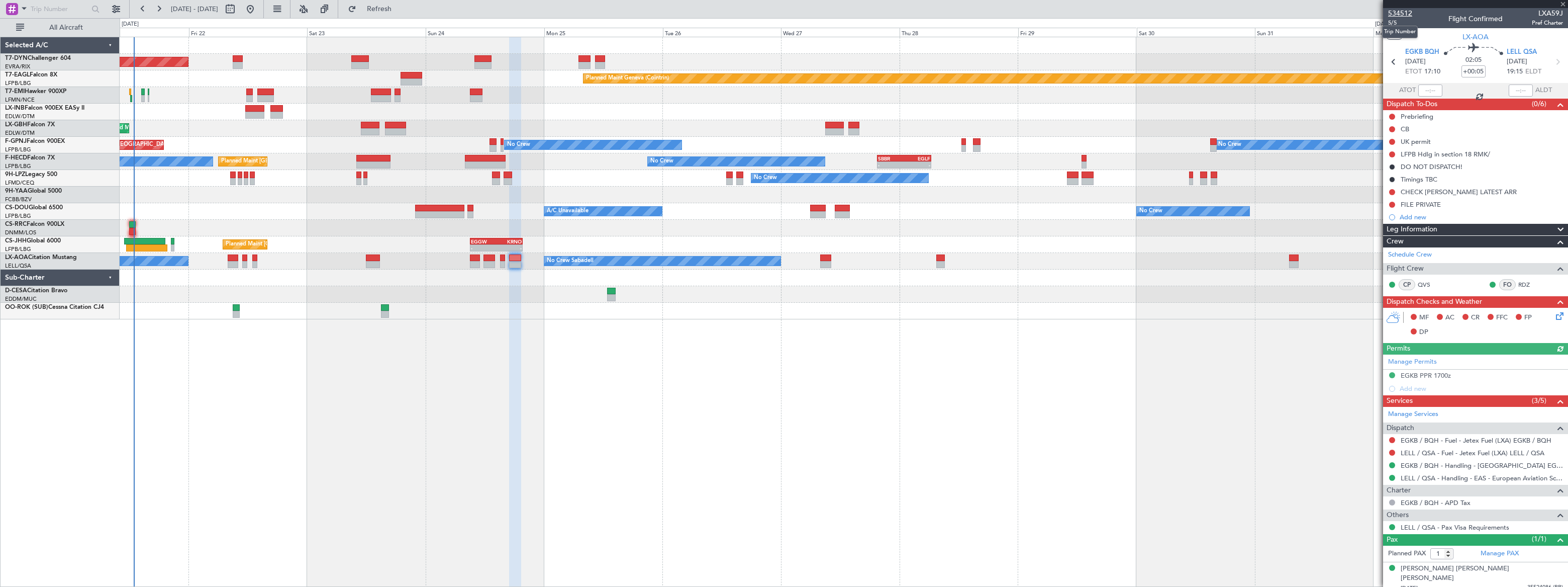
click at [1407, 12] on span "534512" at bounding box center [1400, 13] width 24 height 11
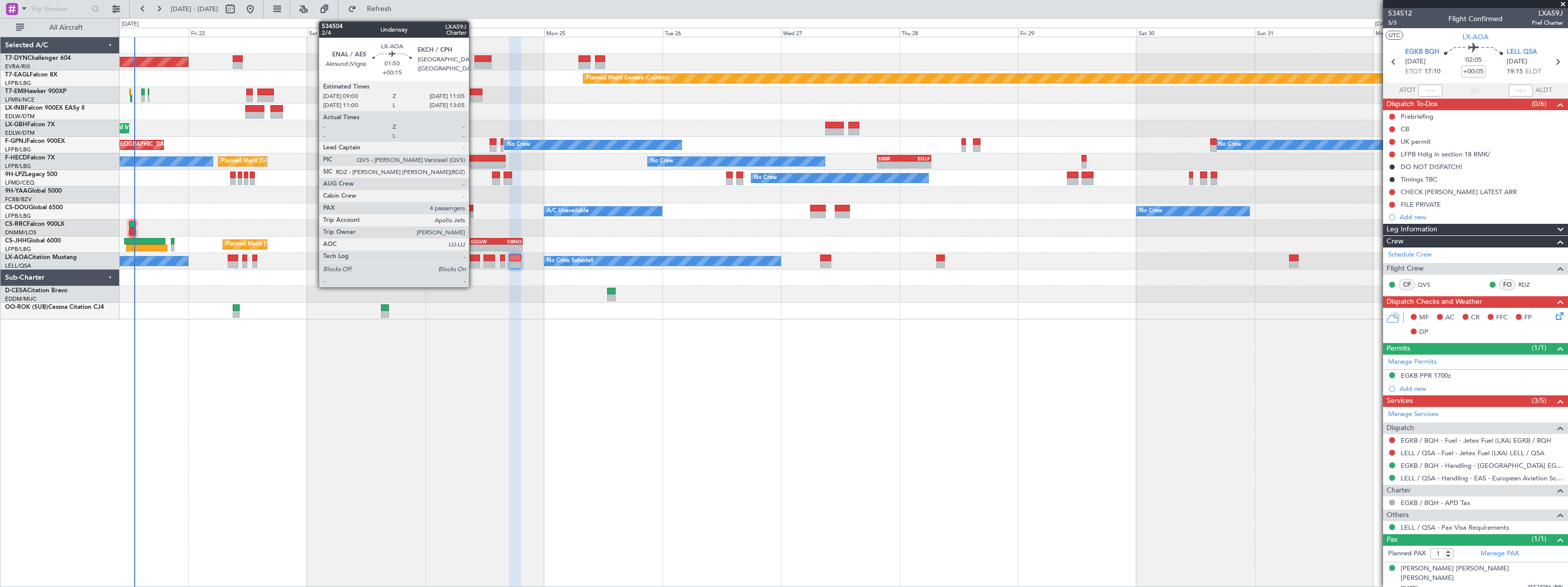
click at [473, 260] on div at bounding box center [475, 258] width 11 height 7
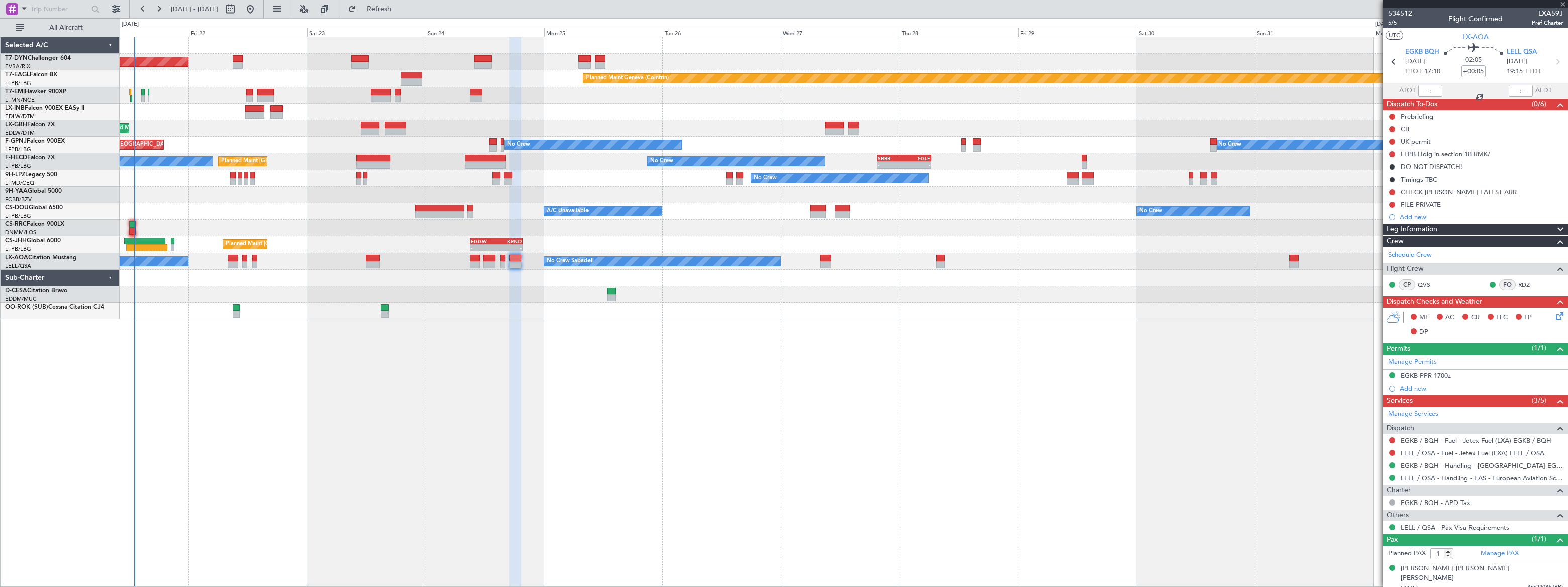
click at [473, 260] on div at bounding box center [475, 258] width 11 height 7
type input "+00:15"
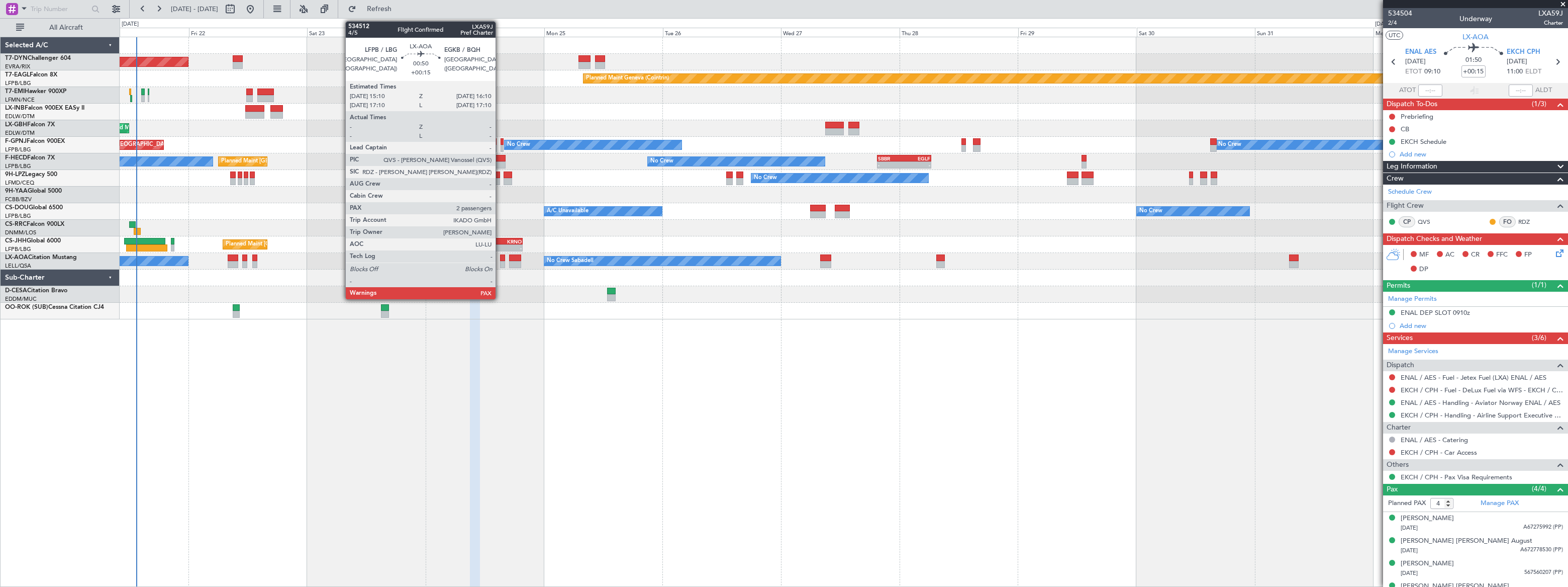
click at [500, 261] on div at bounding box center [502, 264] width 5 height 7
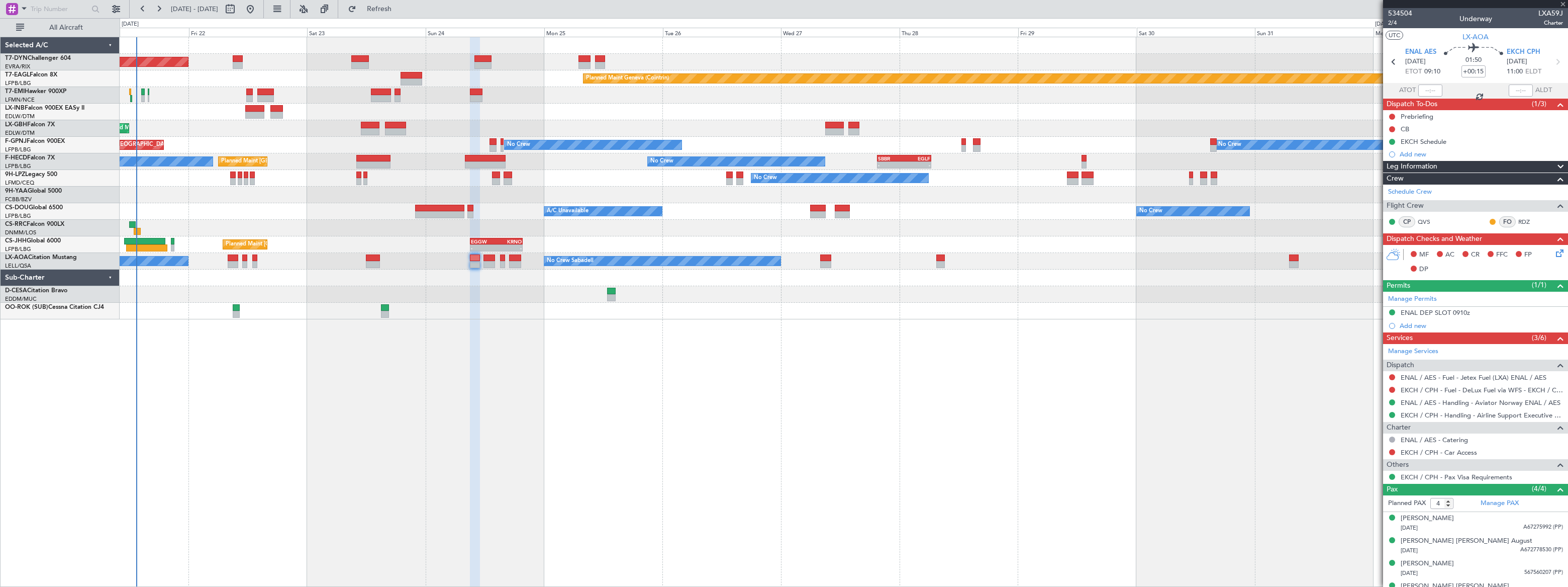
click at [500, 261] on div at bounding box center [502, 264] width 5 height 7
type input "2"
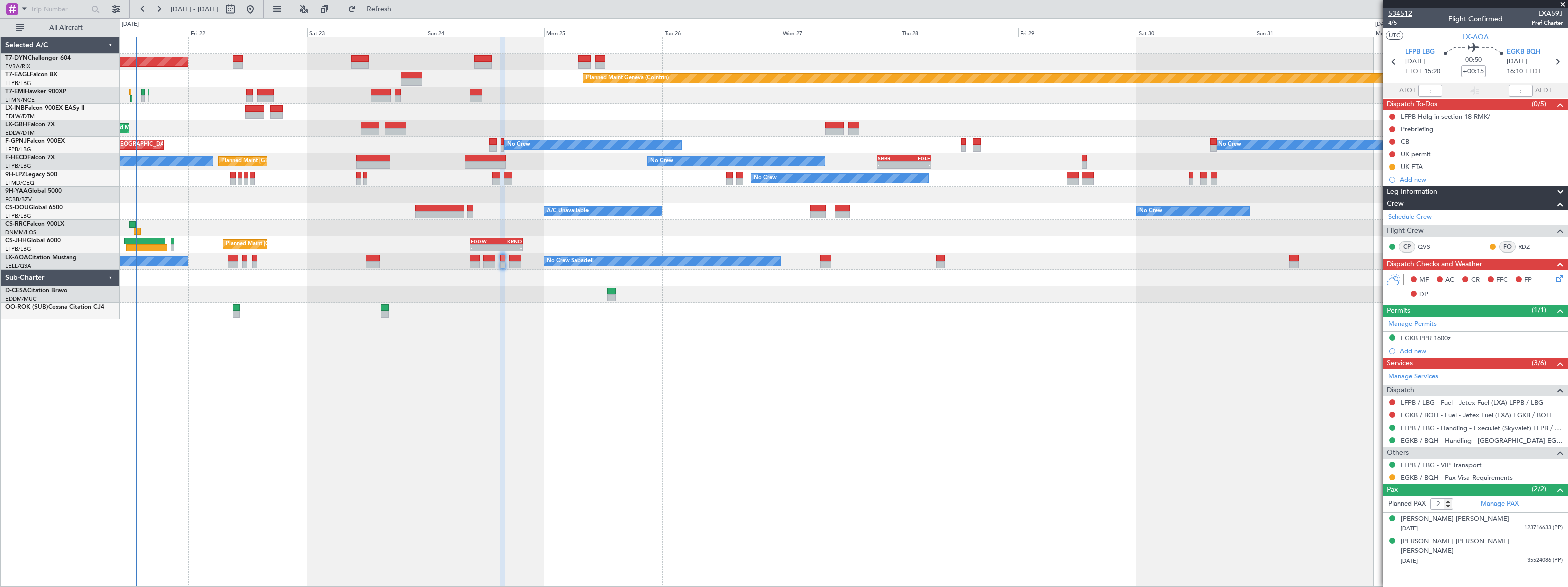
click at [1400, 13] on span "534512" at bounding box center [1400, 13] width 24 height 11
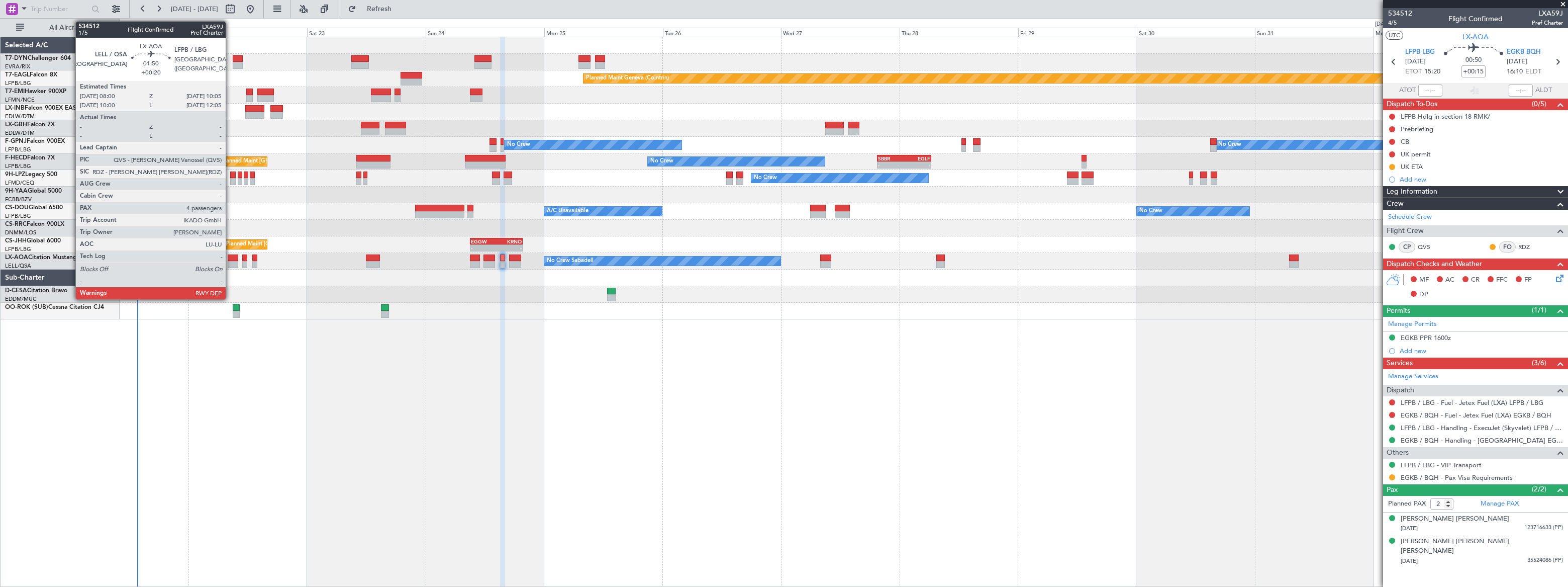
click at [230, 261] on div at bounding box center [233, 264] width 11 height 7
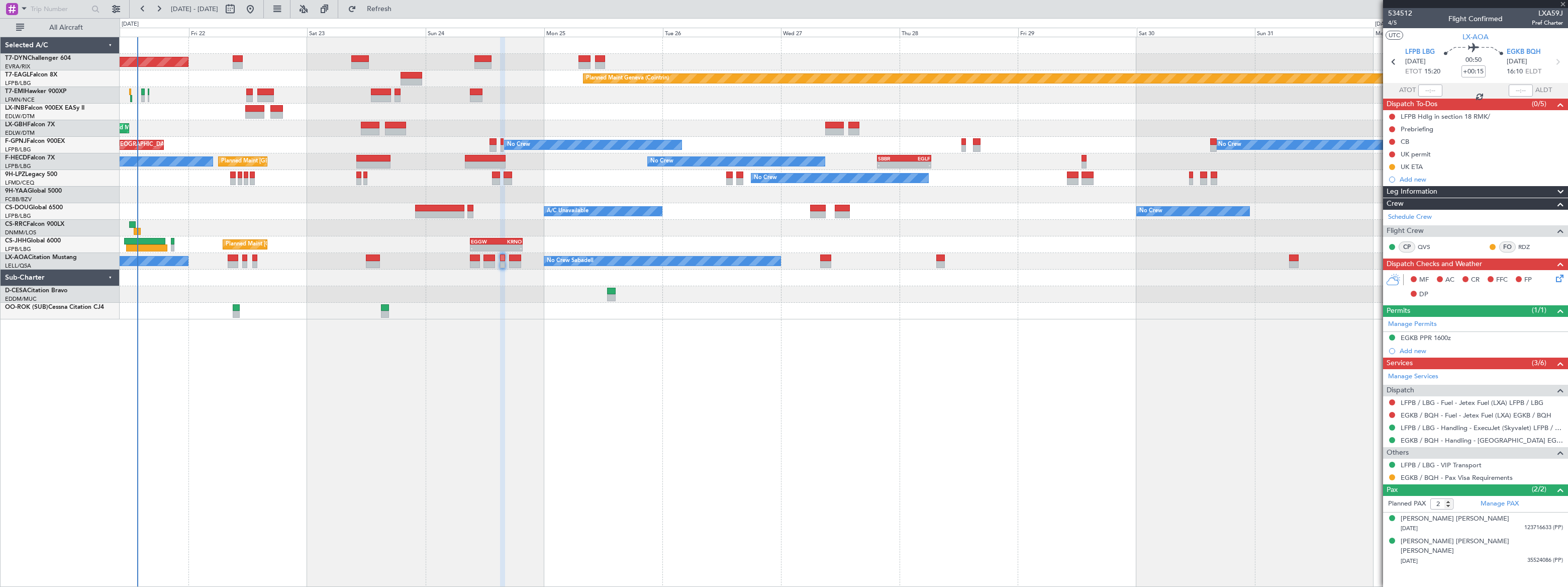
type input "+00:20"
type input "4"
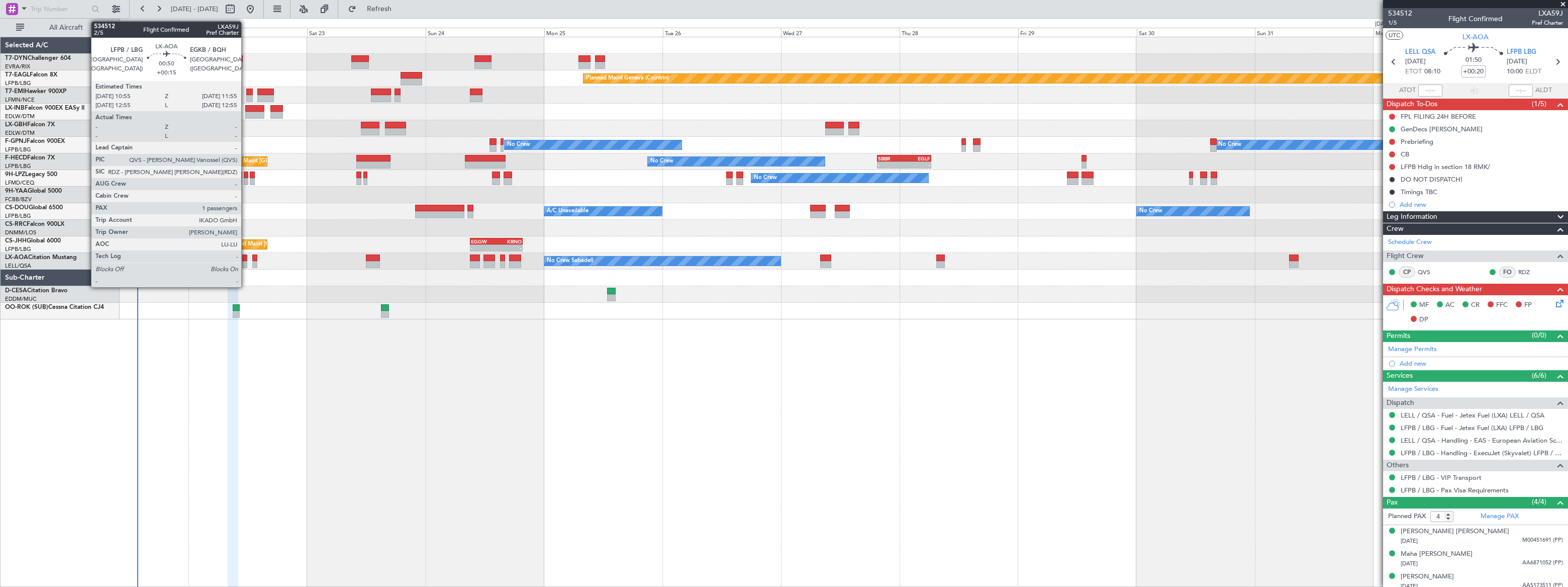
click at [246, 259] on div at bounding box center [245, 258] width 5 height 7
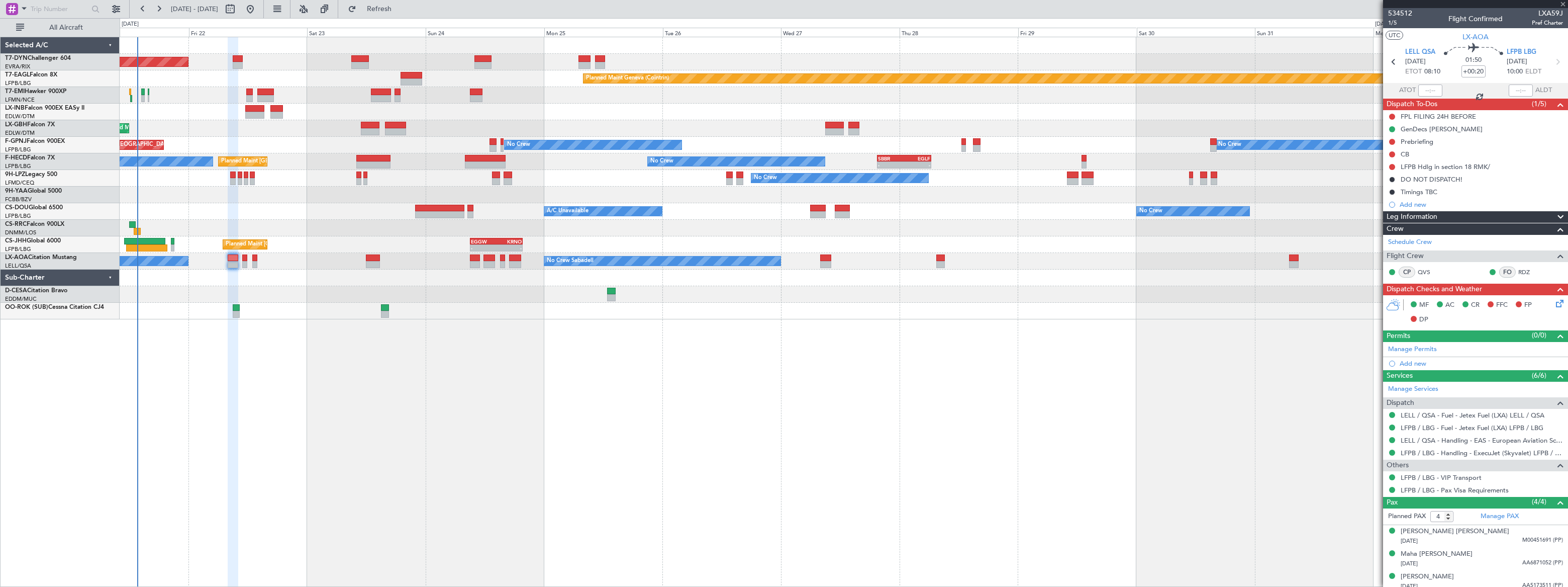
type input "+00:15"
type input "1"
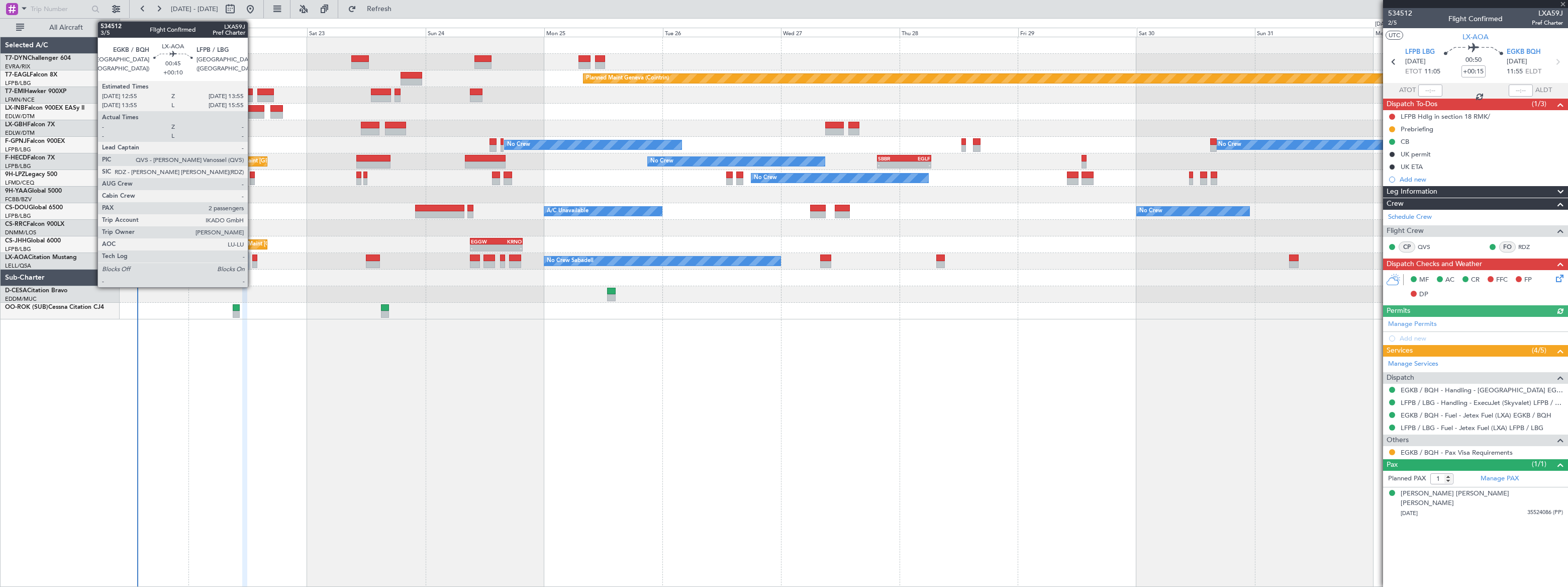
click at [253, 260] on div at bounding box center [255, 258] width 5 height 7
type input "+00:10"
type input "2"
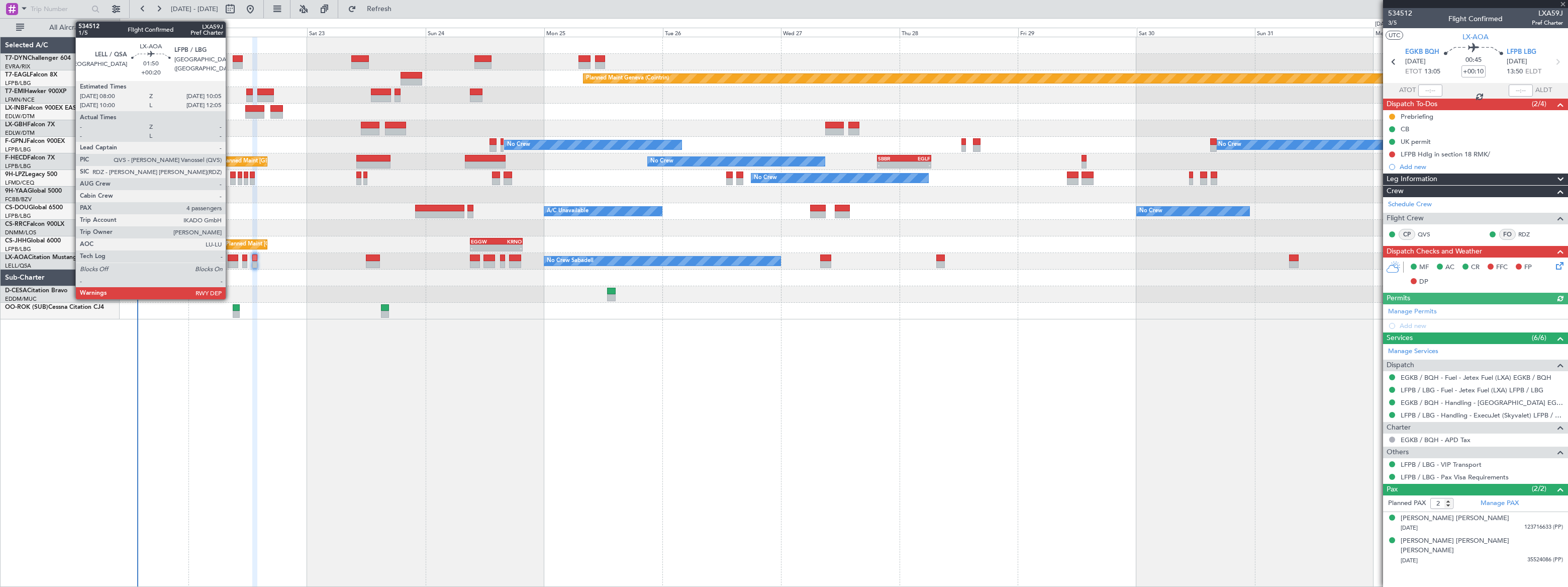
click at [230, 262] on div at bounding box center [233, 264] width 11 height 7
type input "+00:20"
type input "4"
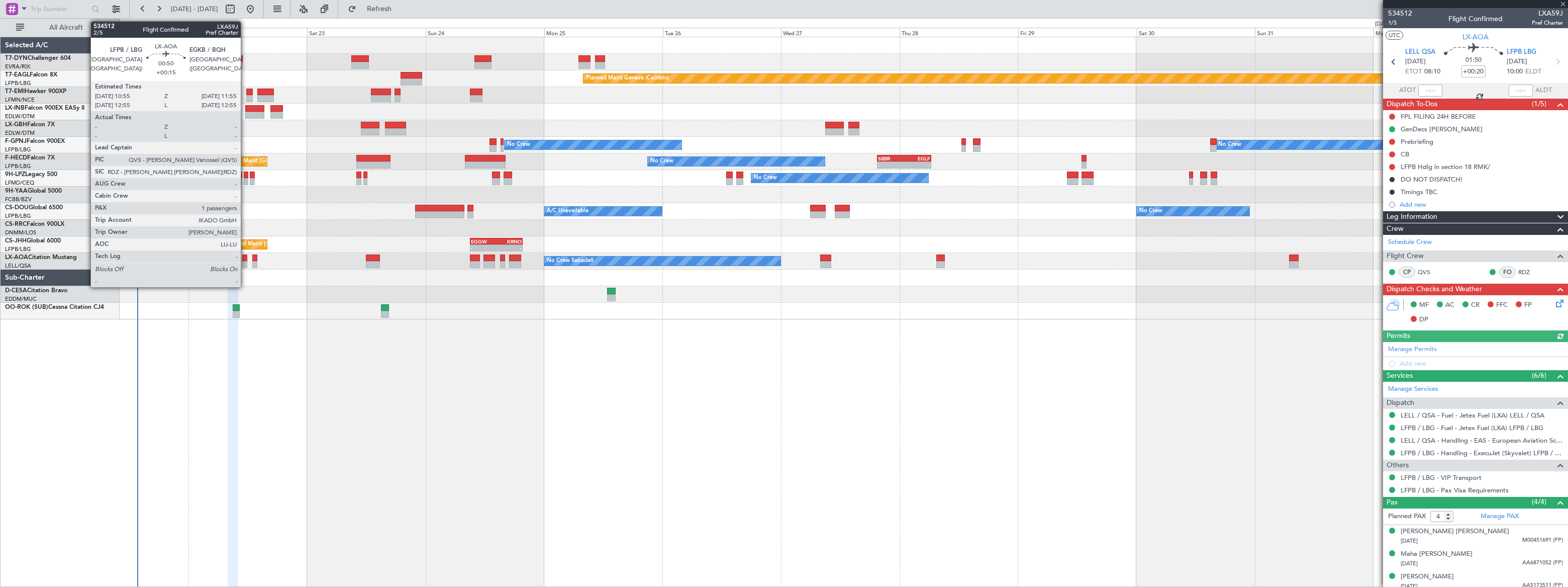
click at [245, 262] on div at bounding box center [245, 264] width 5 height 7
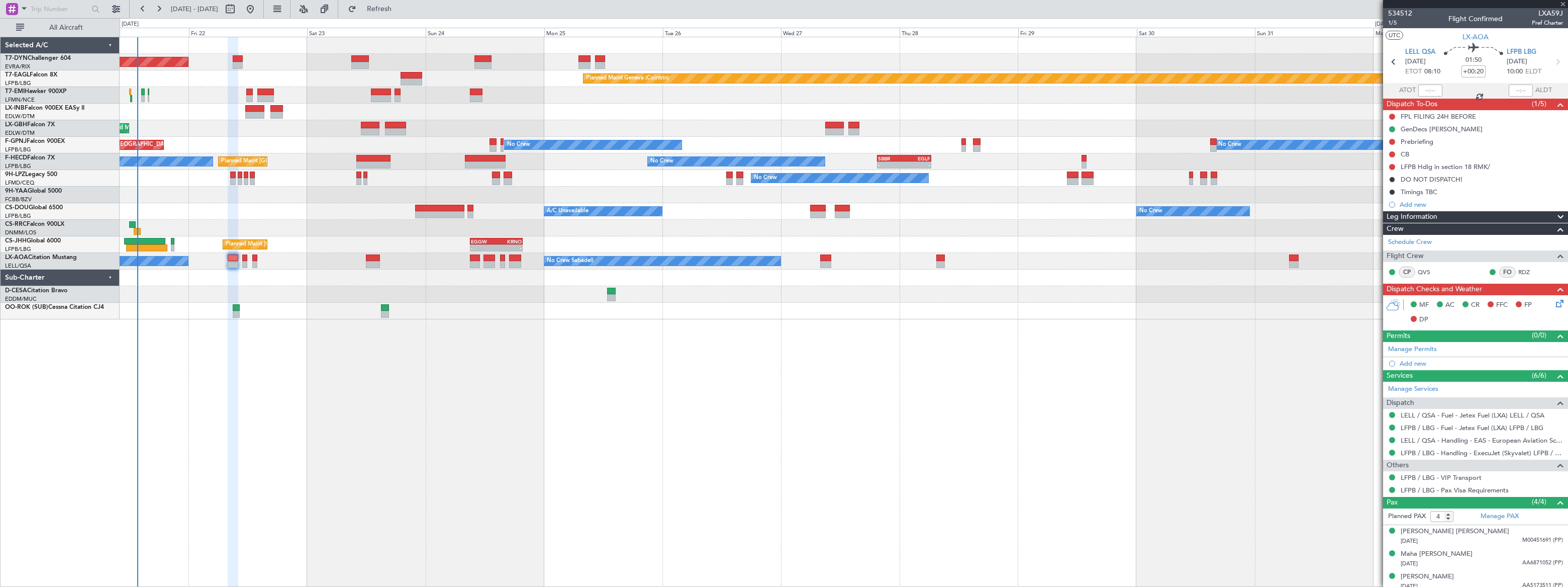
type input "+00:15"
type input "1"
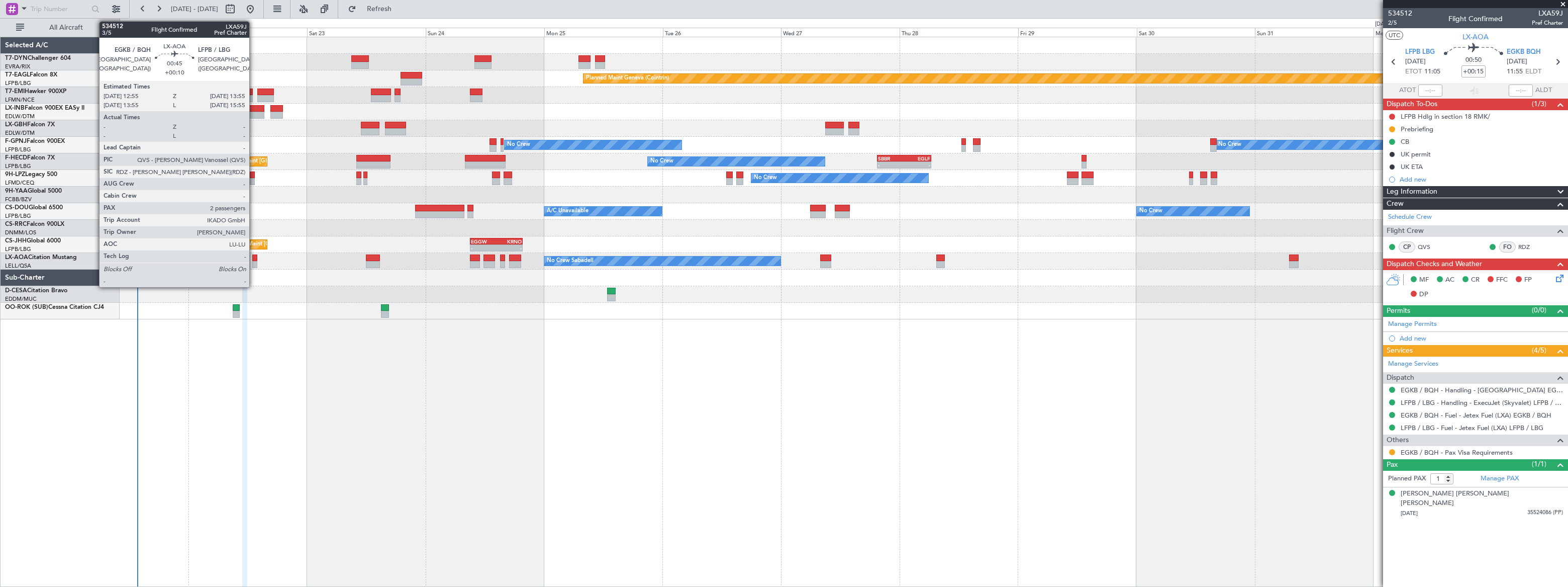
click at [254, 262] on div at bounding box center [255, 264] width 5 height 7
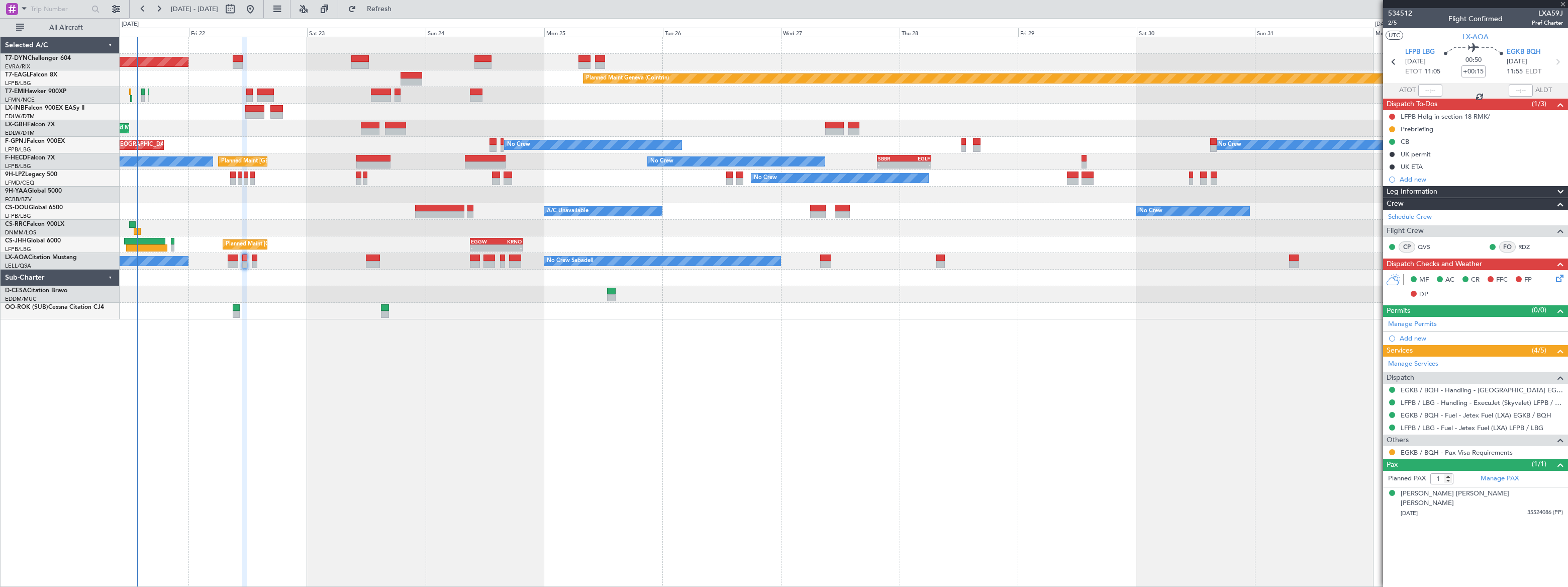
type input "+00:10"
type input "2"
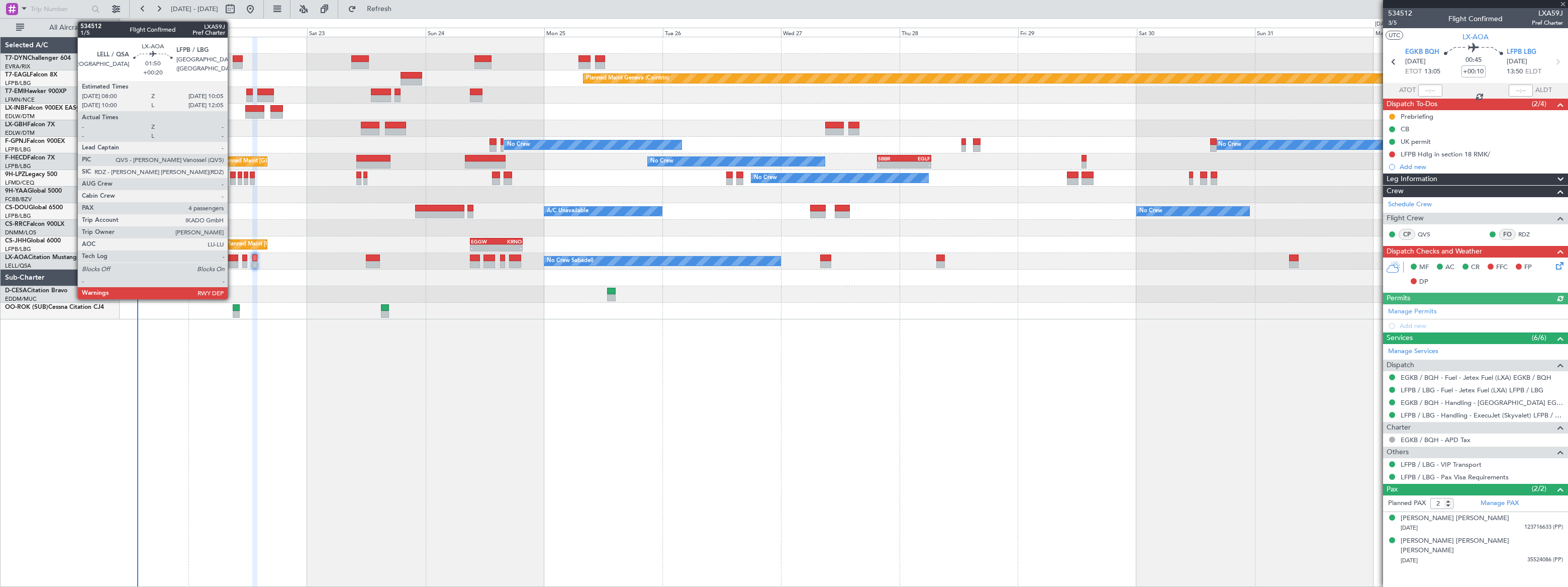
click at [231, 256] on div at bounding box center [233, 258] width 11 height 7
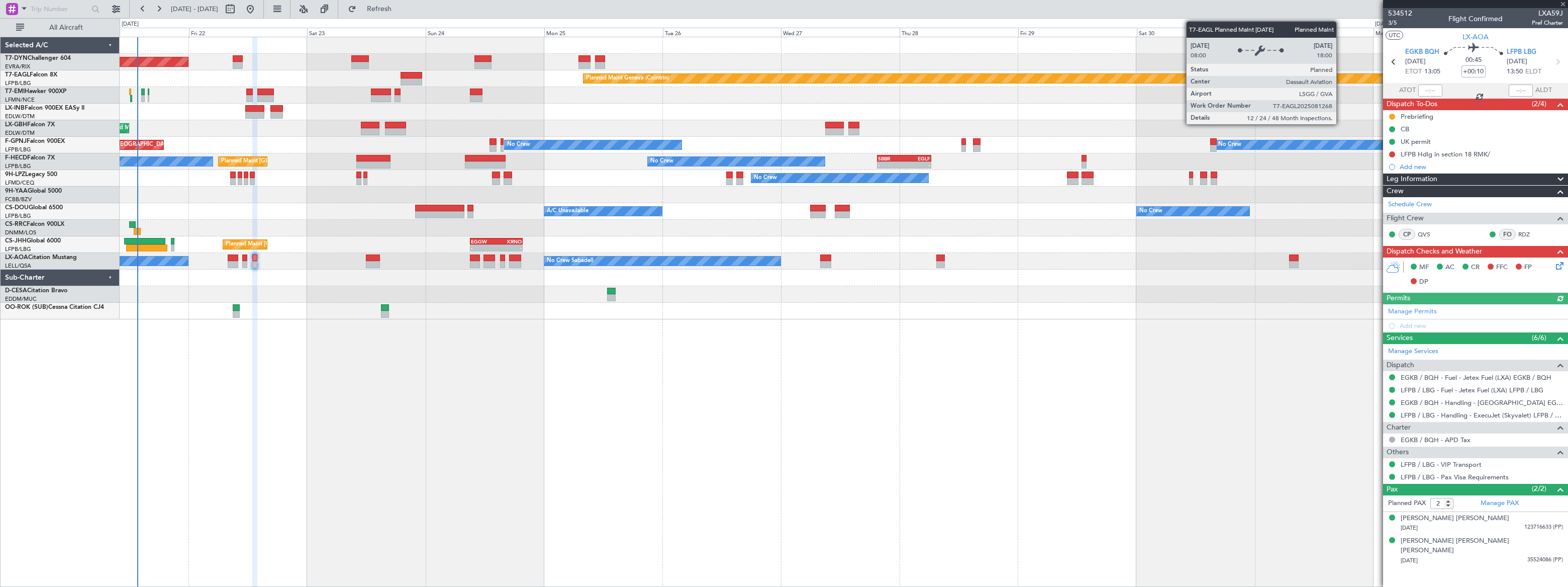
type input "+00:20"
type input "4"
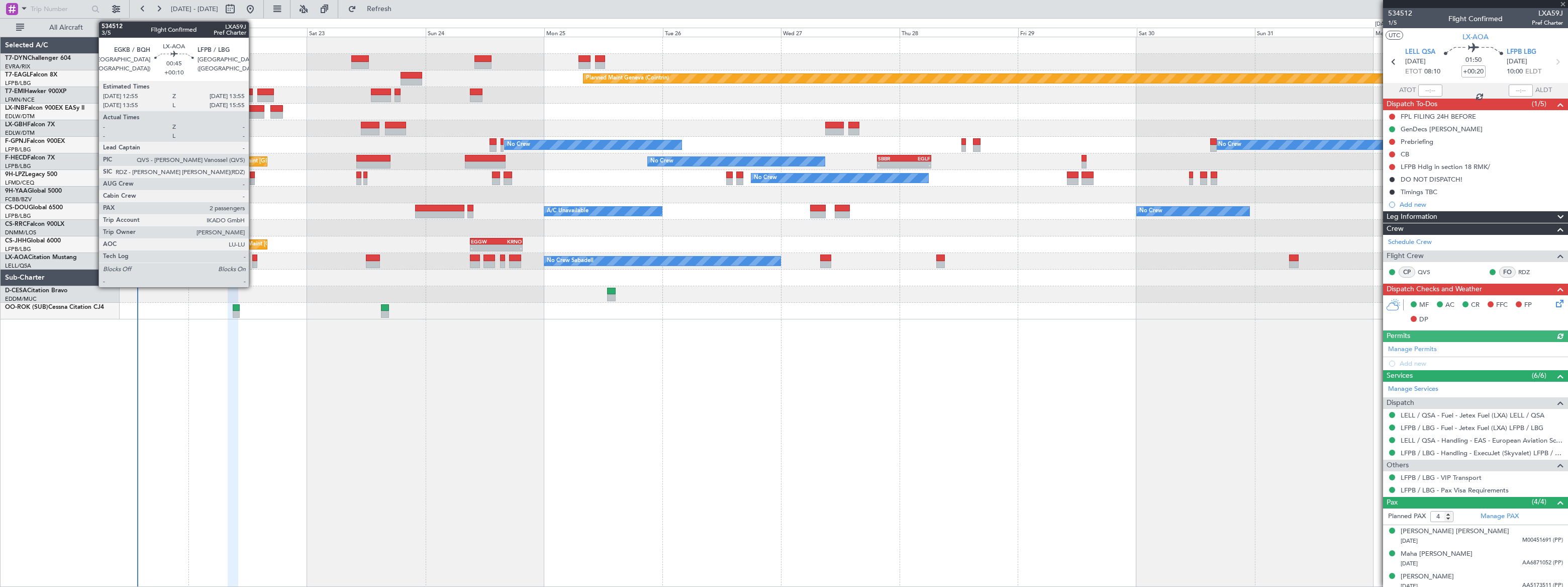
click at [253, 262] on div at bounding box center [255, 264] width 5 height 7
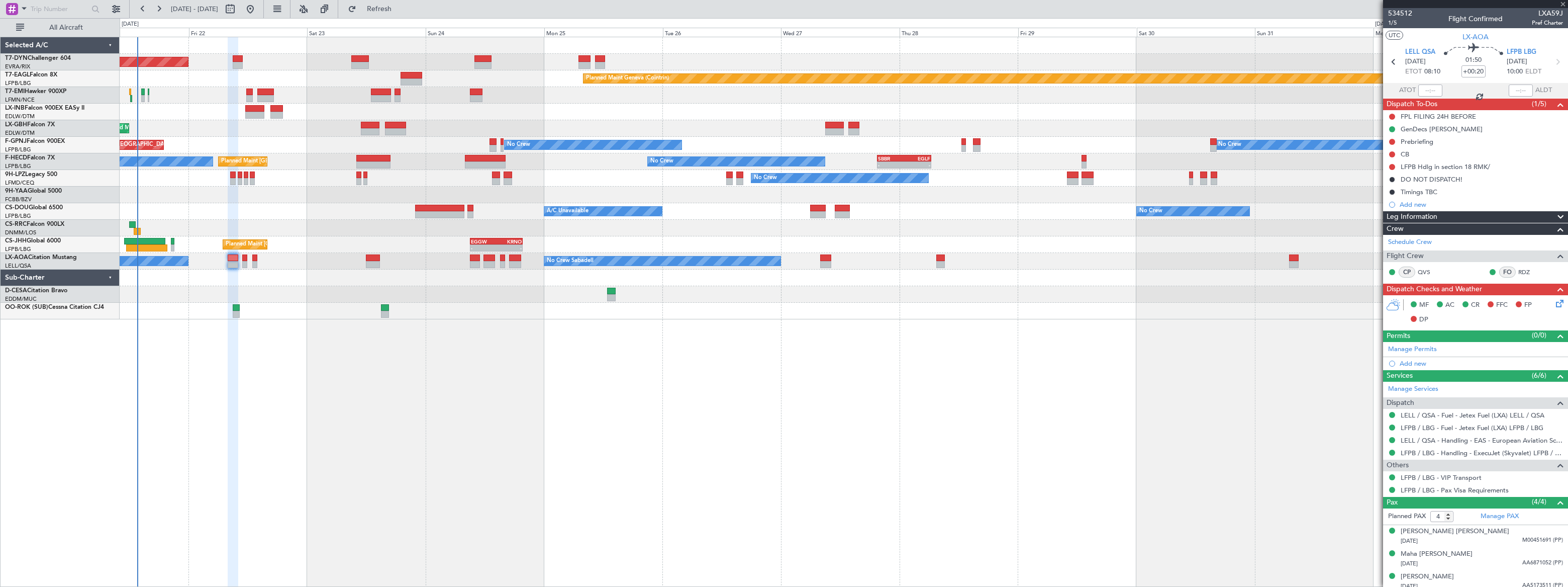
type input "+00:10"
type input "2"
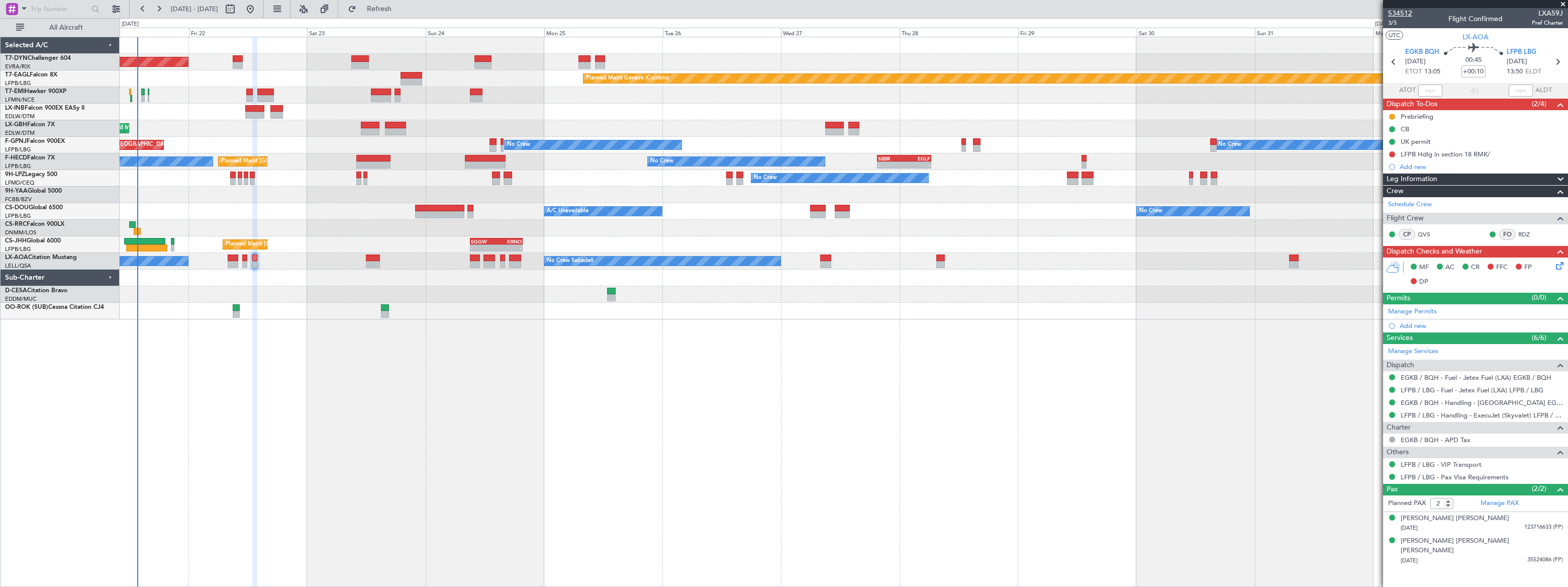
click at [1396, 11] on span "534512" at bounding box center [1400, 13] width 24 height 11
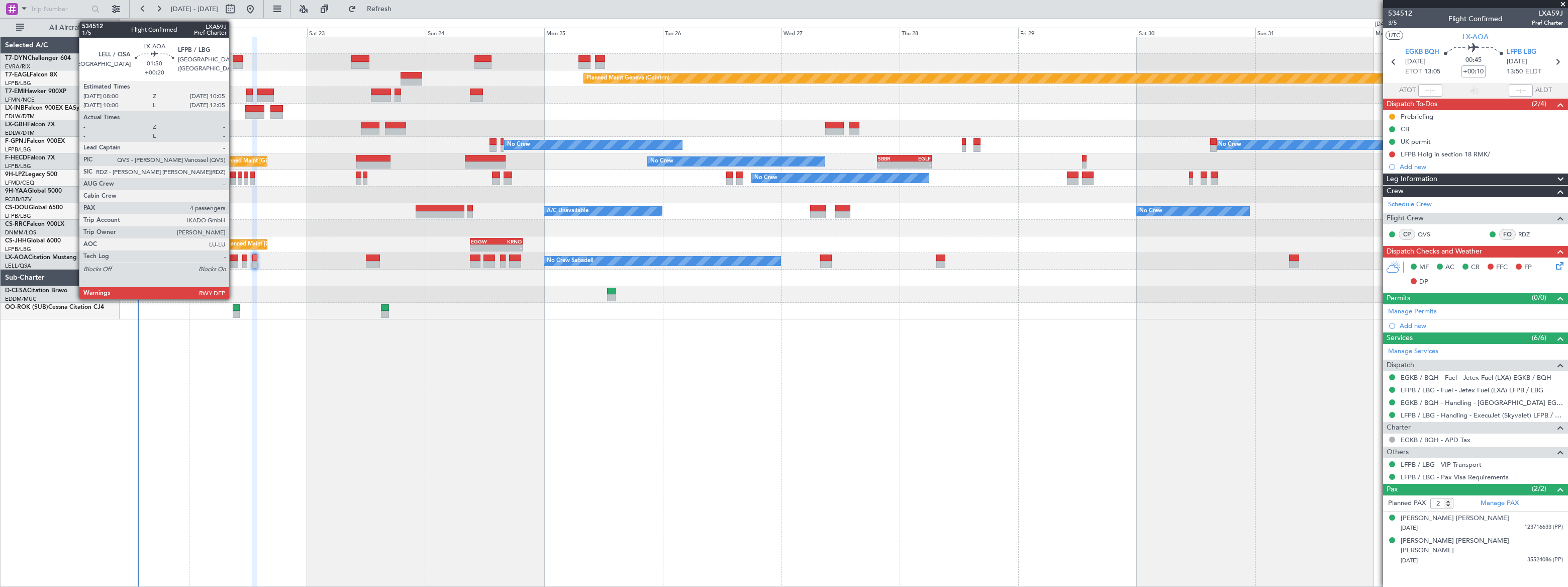
click at [232, 259] on div at bounding box center [233, 258] width 11 height 7
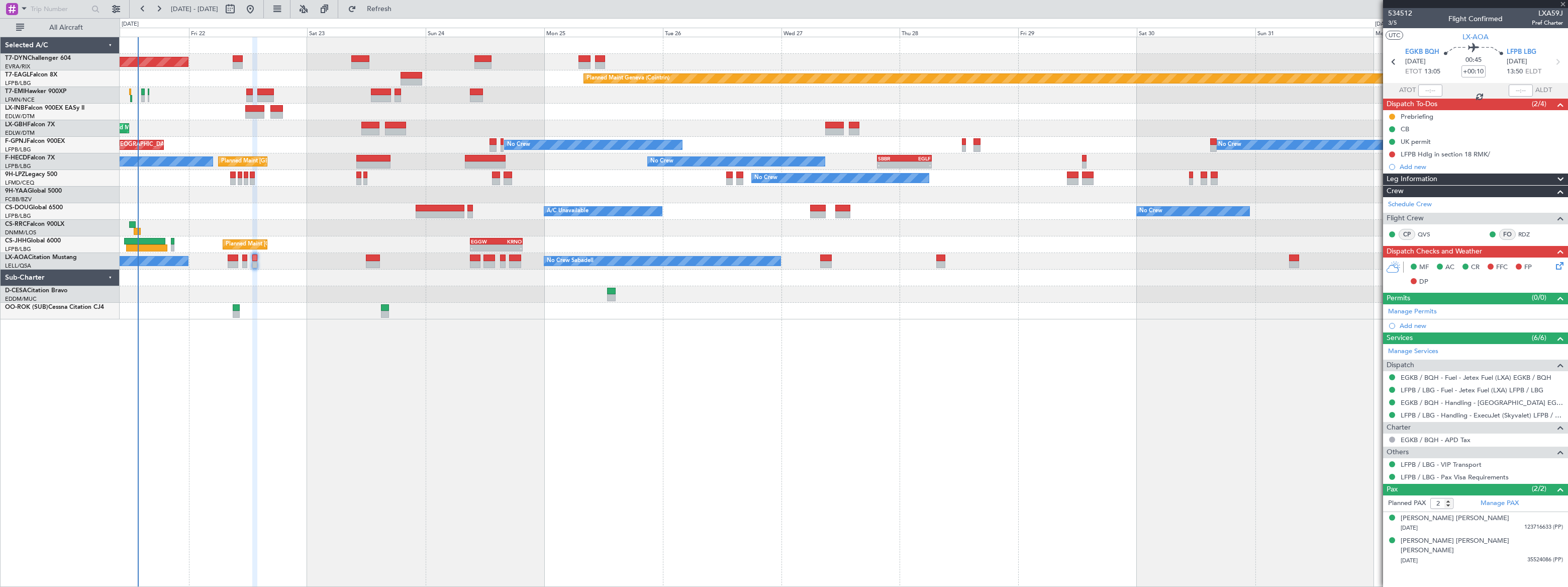
type input "+00:20"
type input "4"
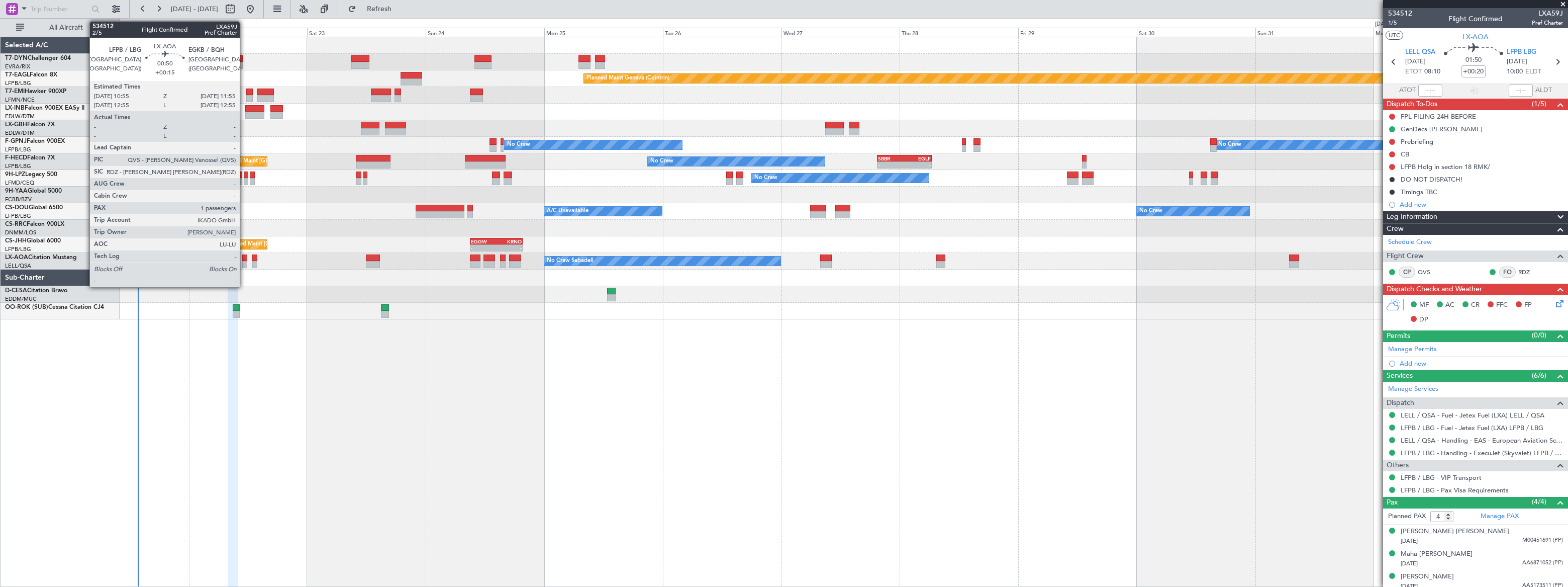
click at [244, 258] on div at bounding box center [245, 258] width 5 height 7
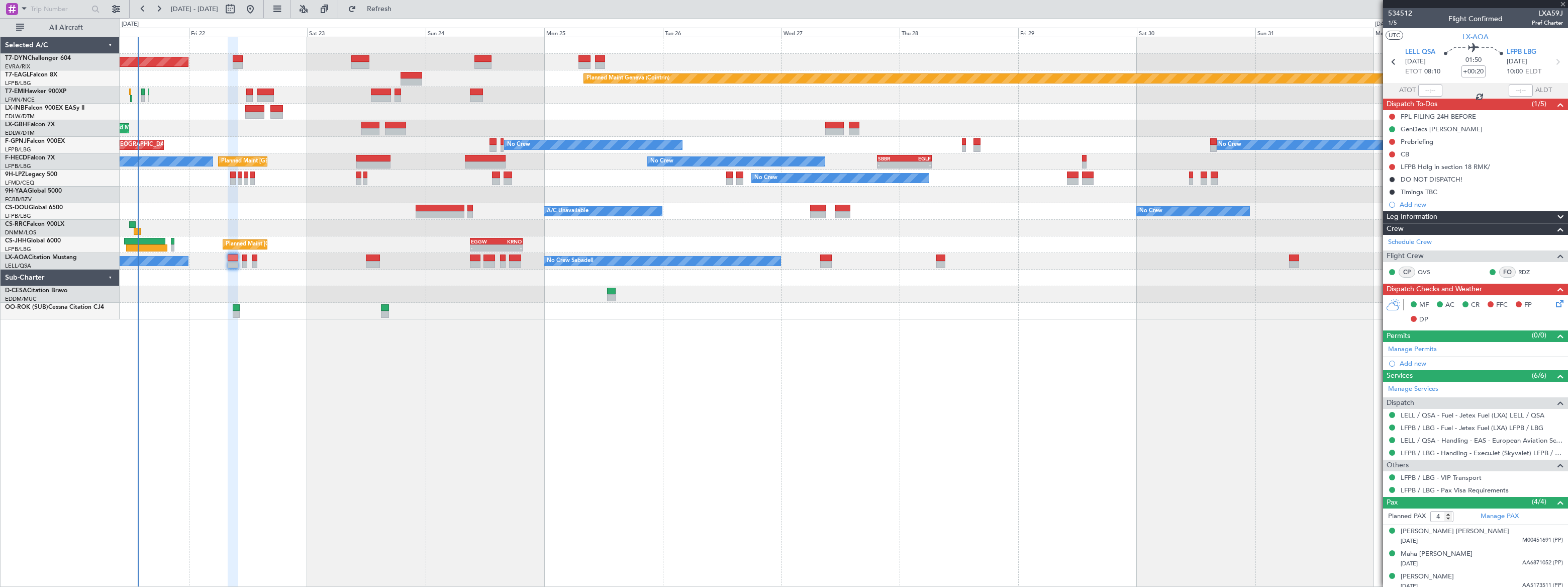
type input "+00:15"
type input "1"
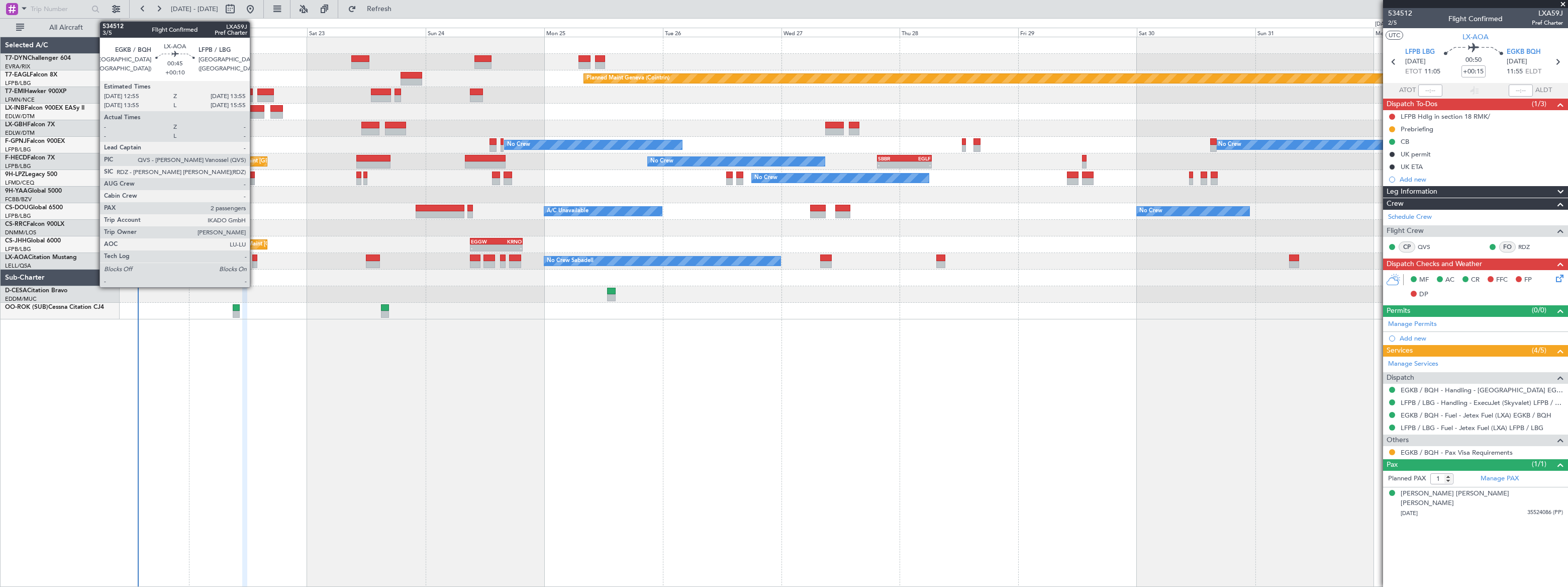
click at [254, 258] on div at bounding box center [255, 258] width 5 height 7
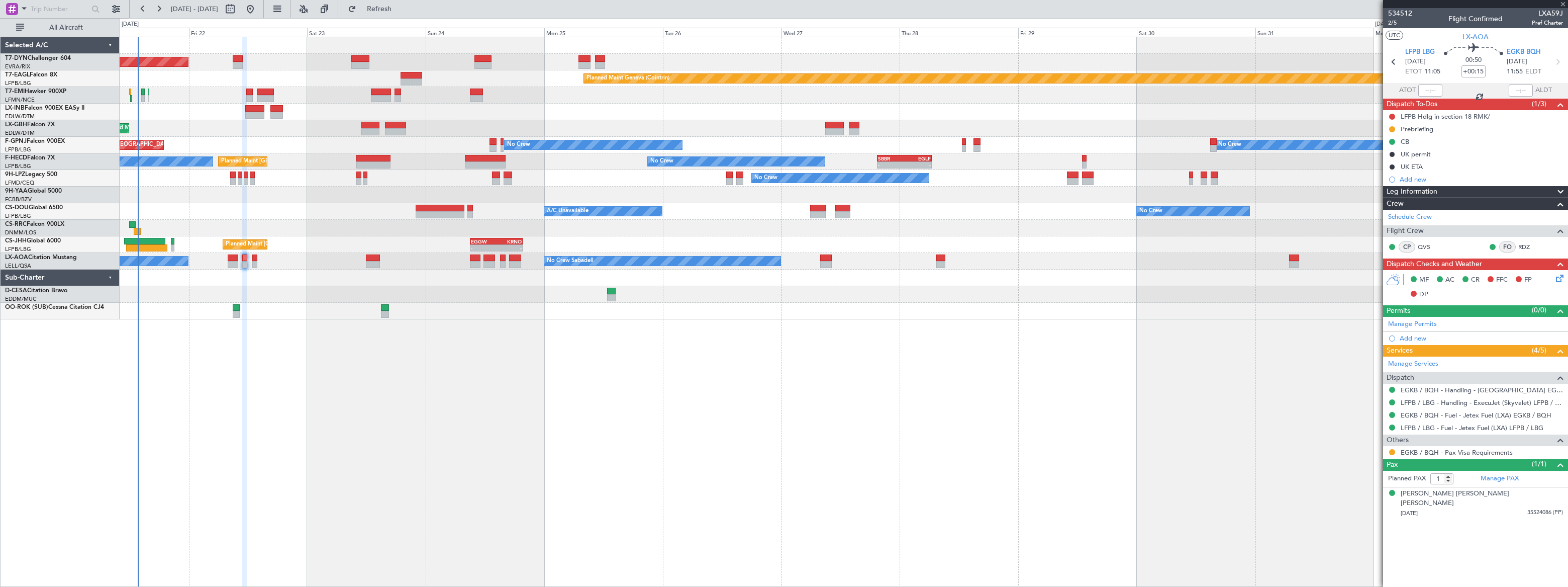
type input "+00:10"
type input "2"
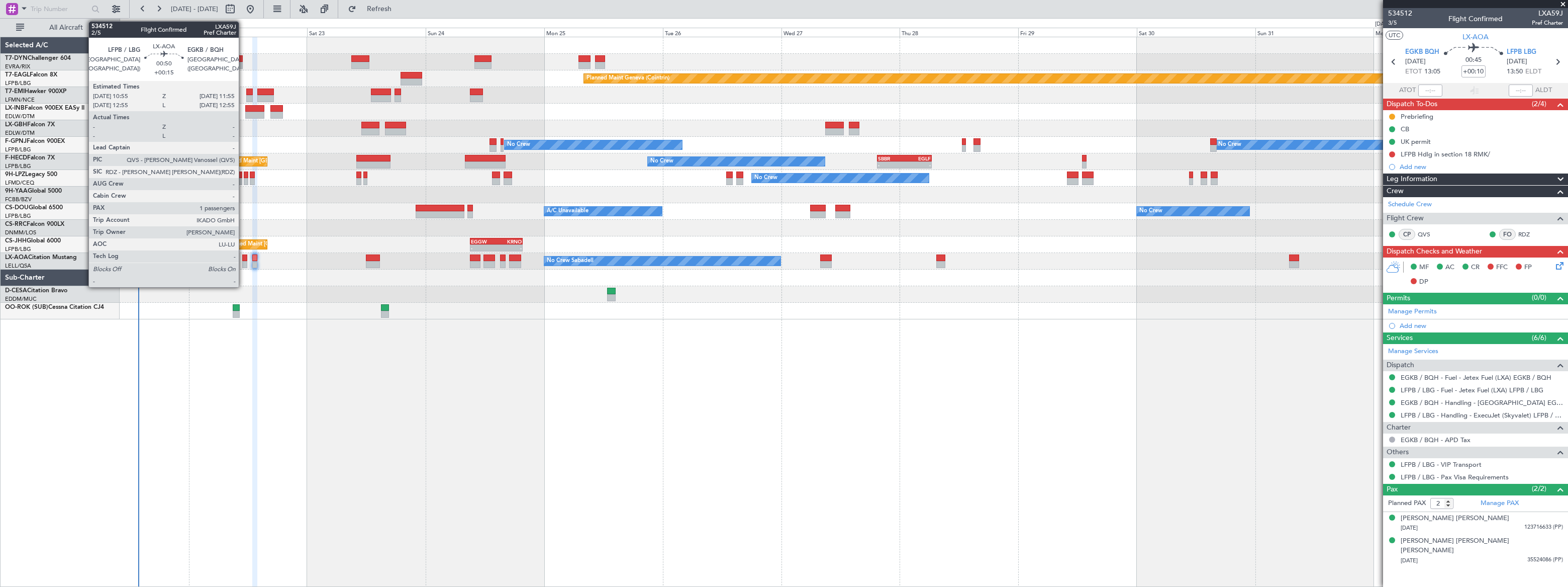
click at [243, 259] on div at bounding box center [245, 258] width 5 height 7
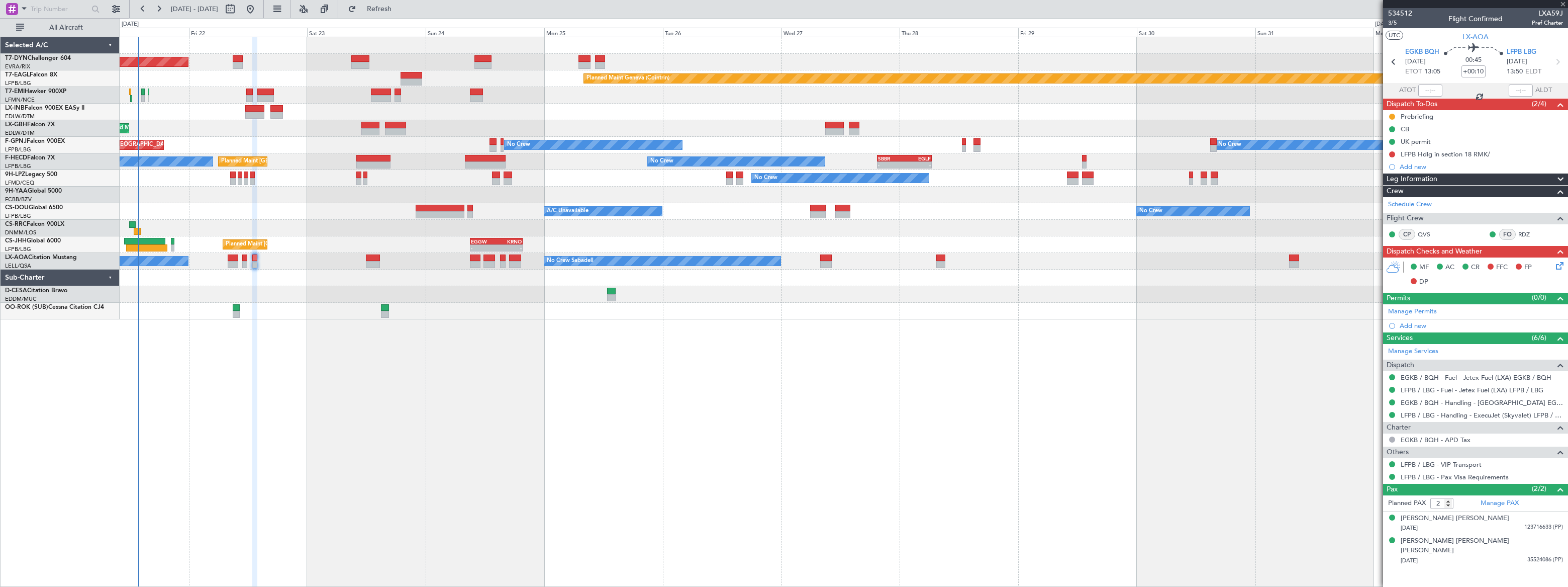
type input "+00:15"
type input "1"
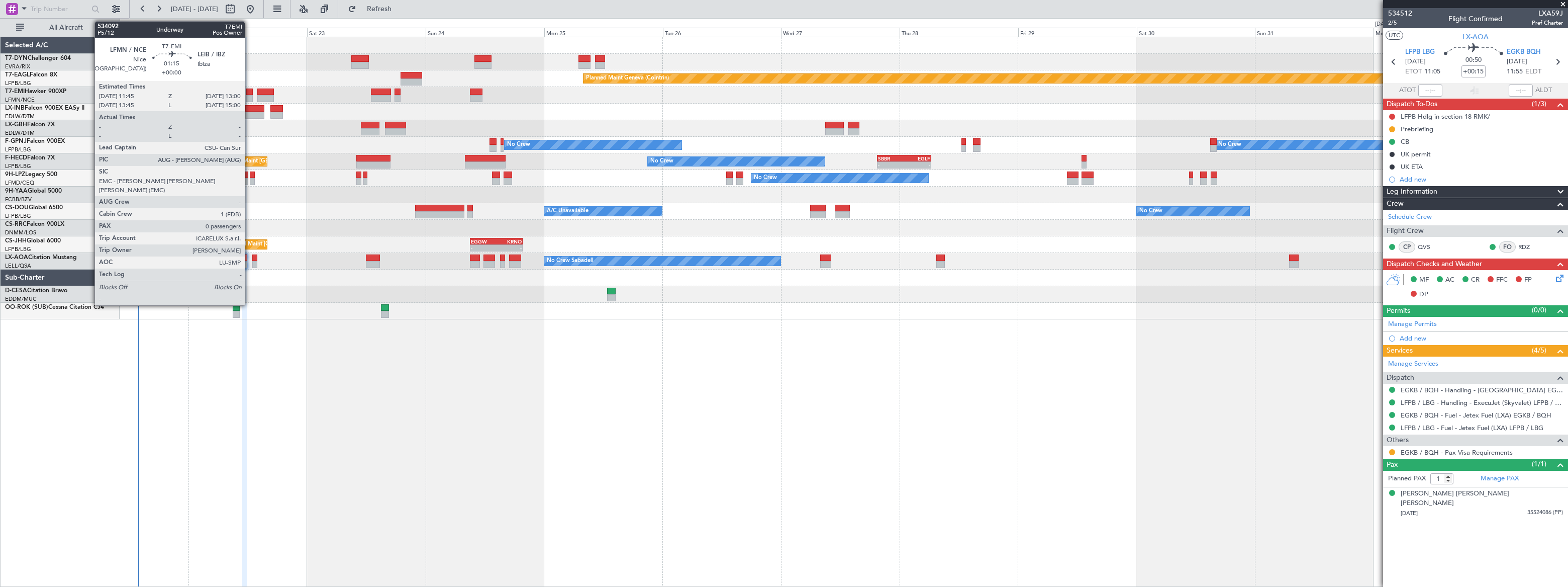
click at [252, 96] on div at bounding box center [249, 98] width 6 height 7
click at [250, 94] on div at bounding box center [249, 92] width 6 height 7
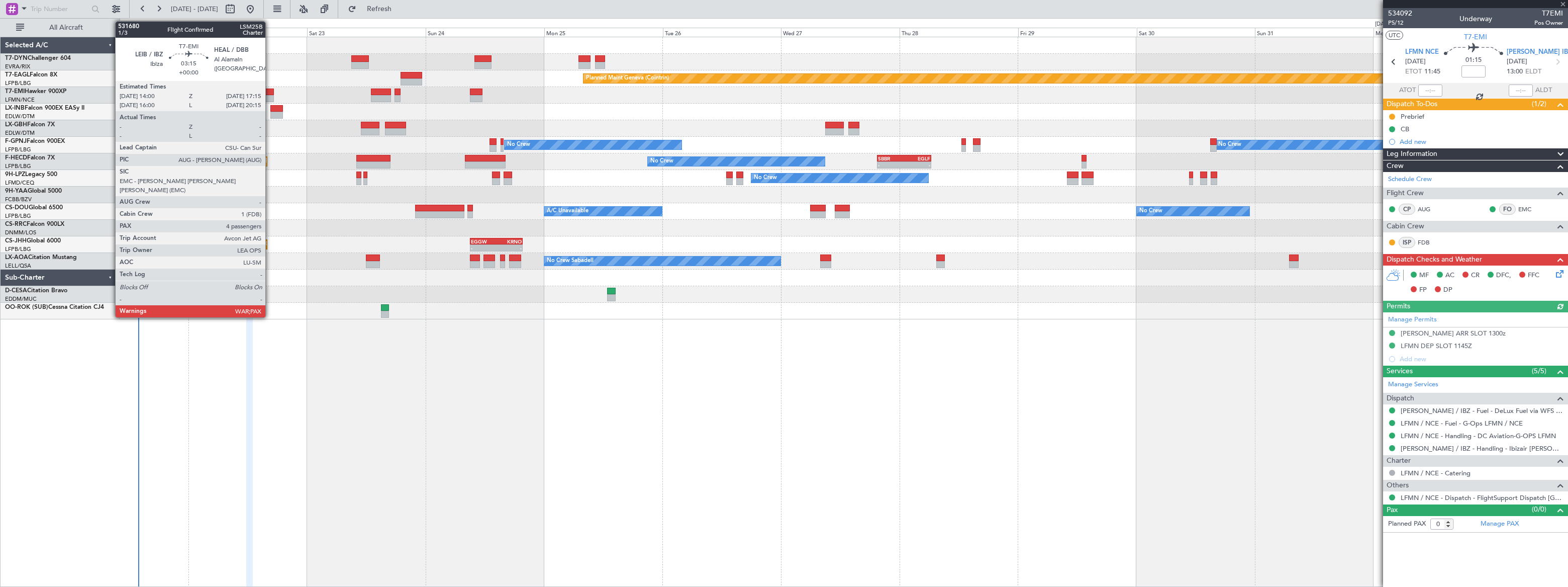
click at [269, 91] on div at bounding box center [265, 92] width 16 height 7
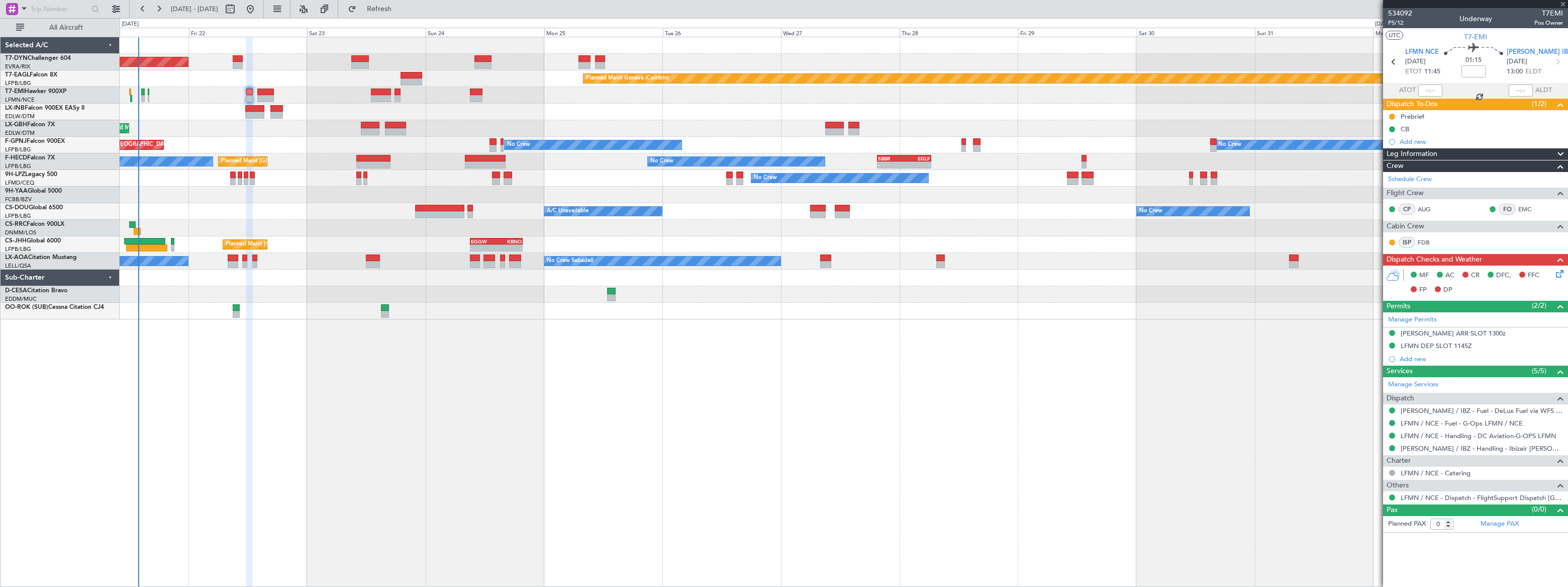
type input "4"
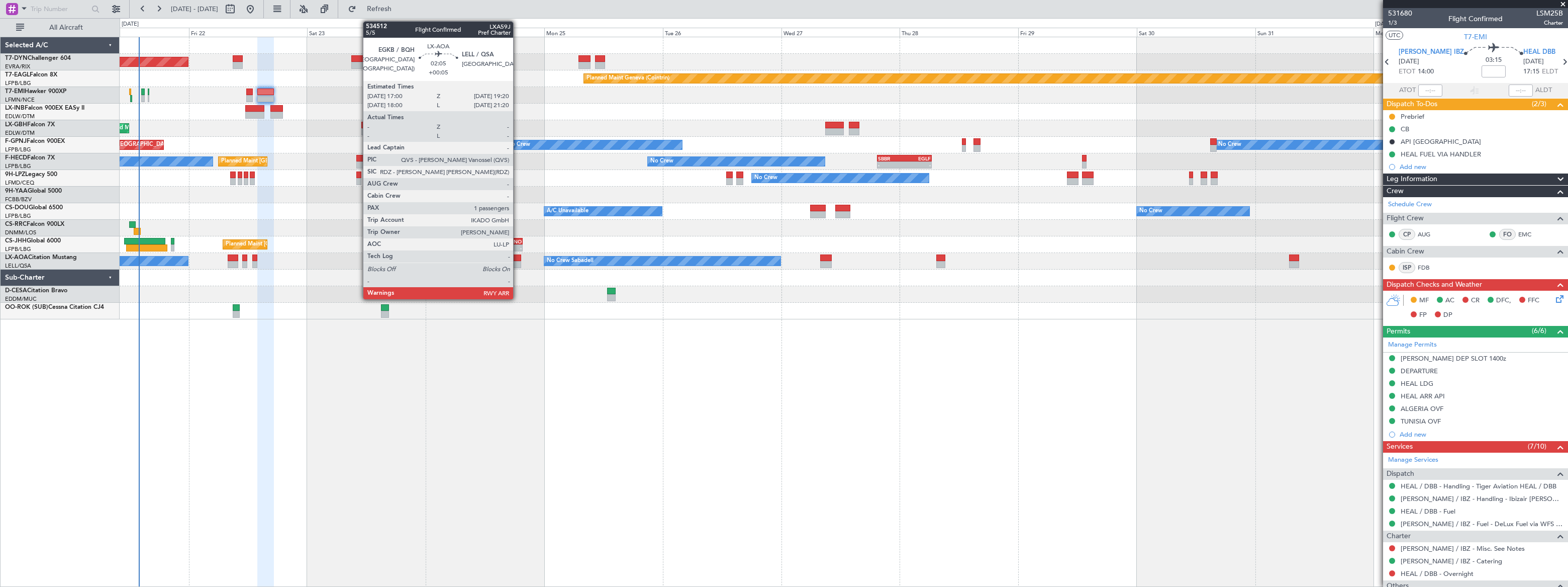
click at [518, 256] on div at bounding box center [515, 258] width 11 height 7
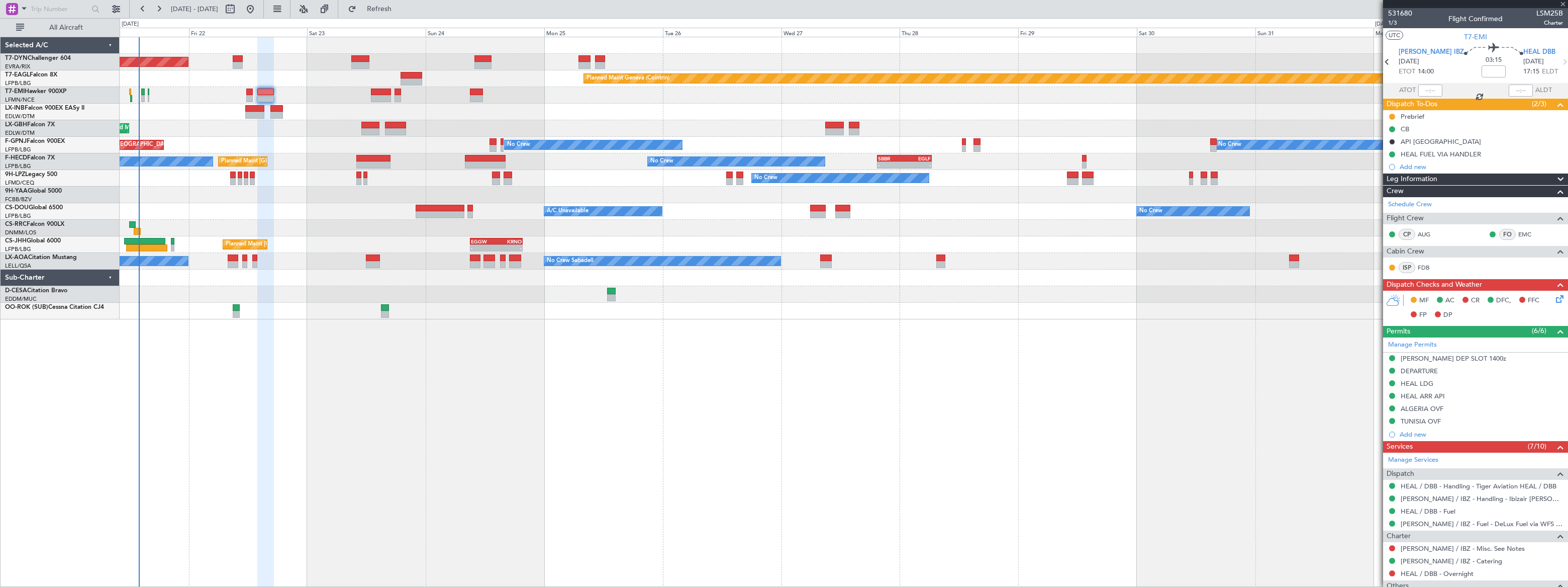
type input "+00:05"
type input "1"
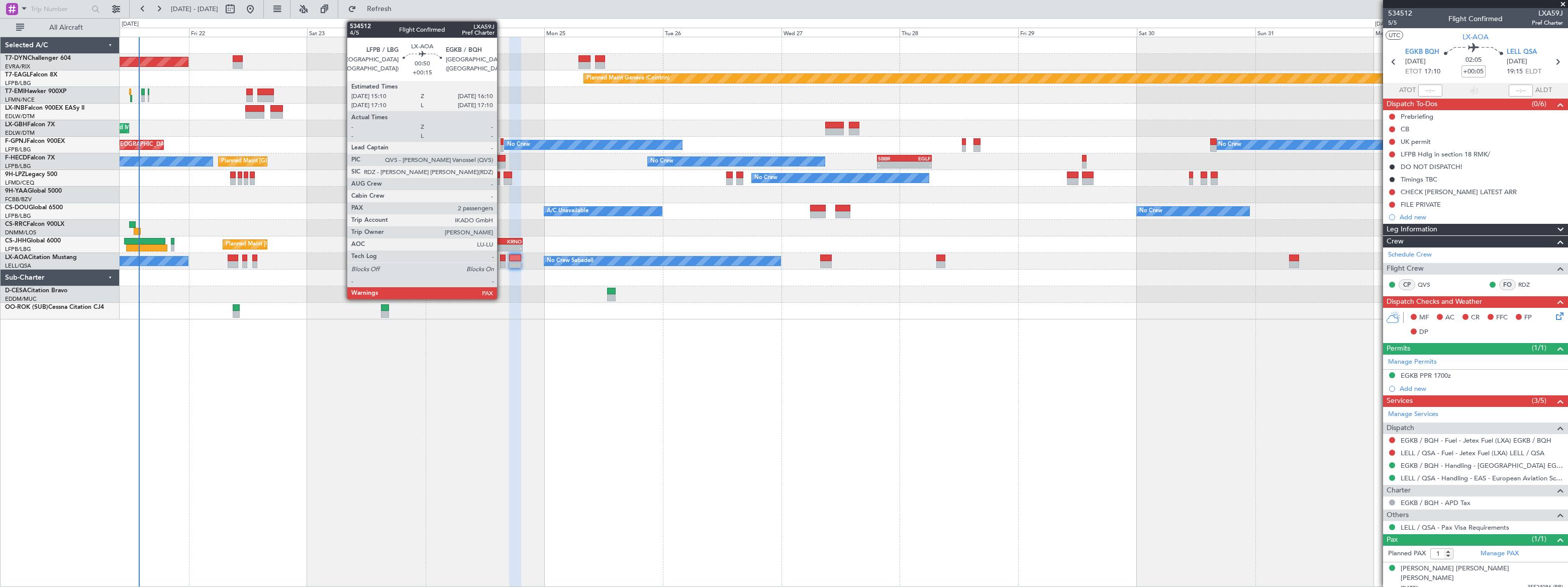
click at [501, 255] on div at bounding box center [502, 258] width 5 height 7
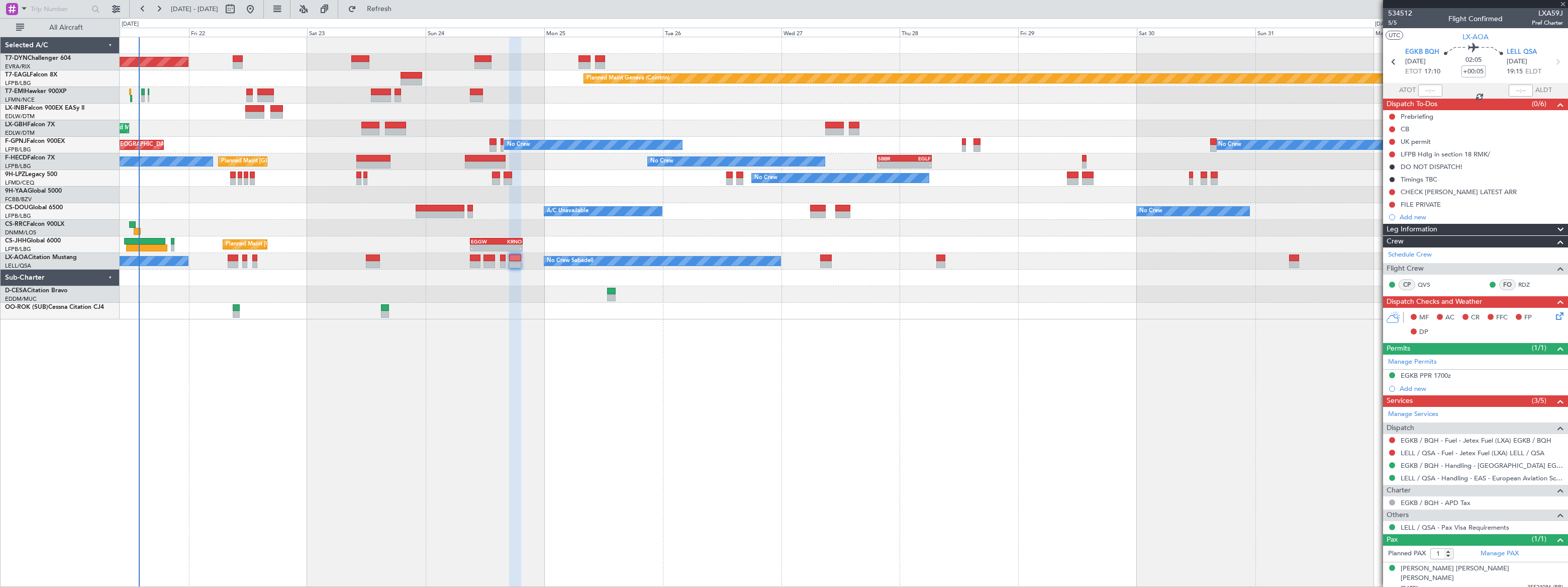
type input "+00:15"
type input "2"
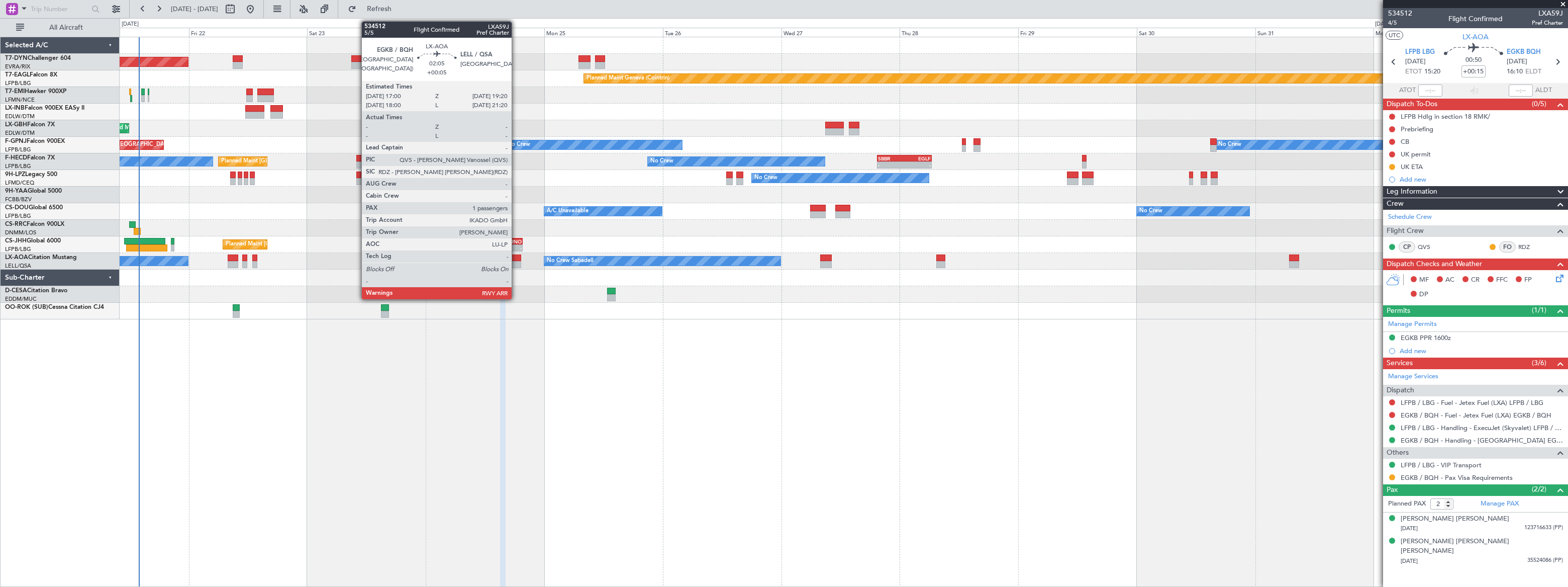
click at [516, 255] on div at bounding box center [515, 258] width 11 height 7
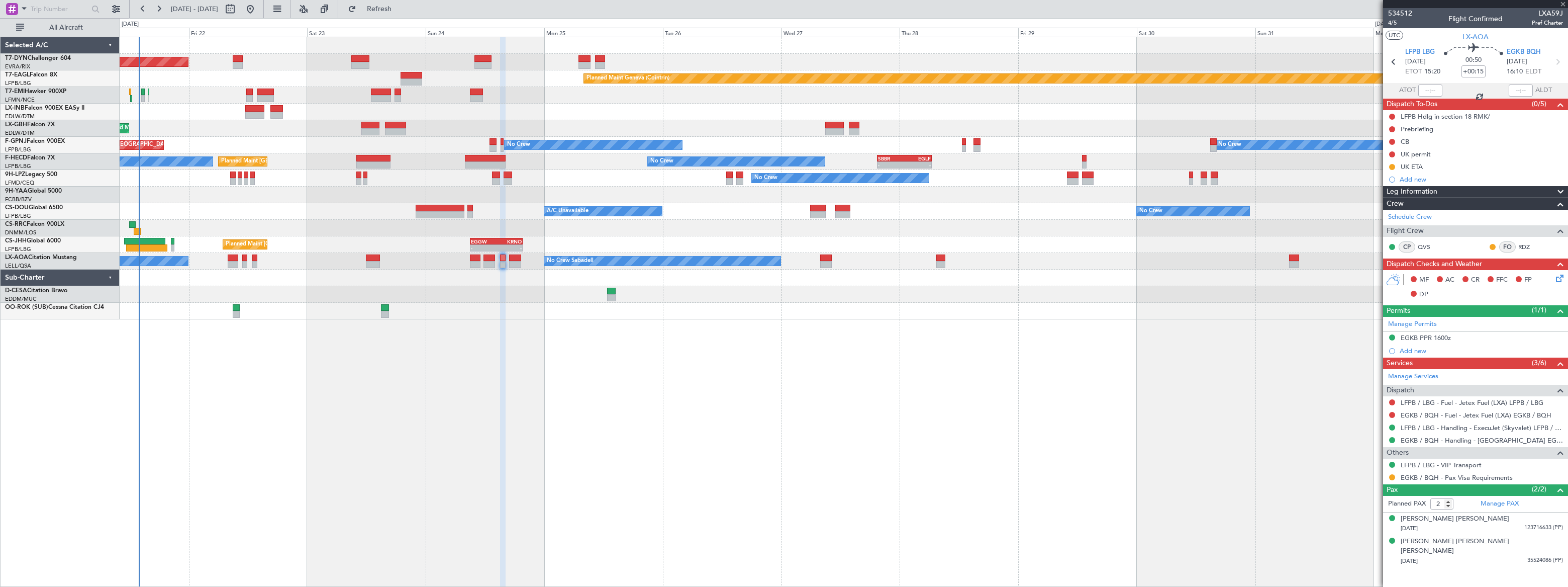
type input "+00:05"
type input "1"
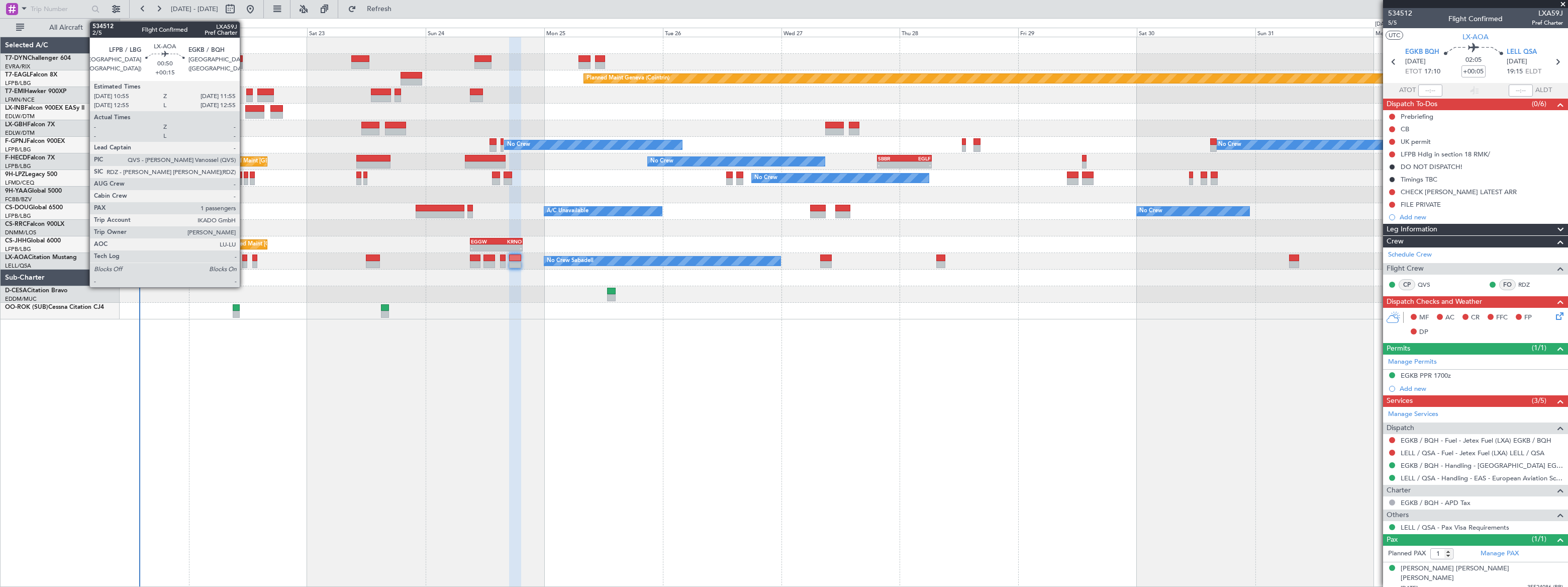
click at [244, 260] on div at bounding box center [245, 258] width 5 height 7
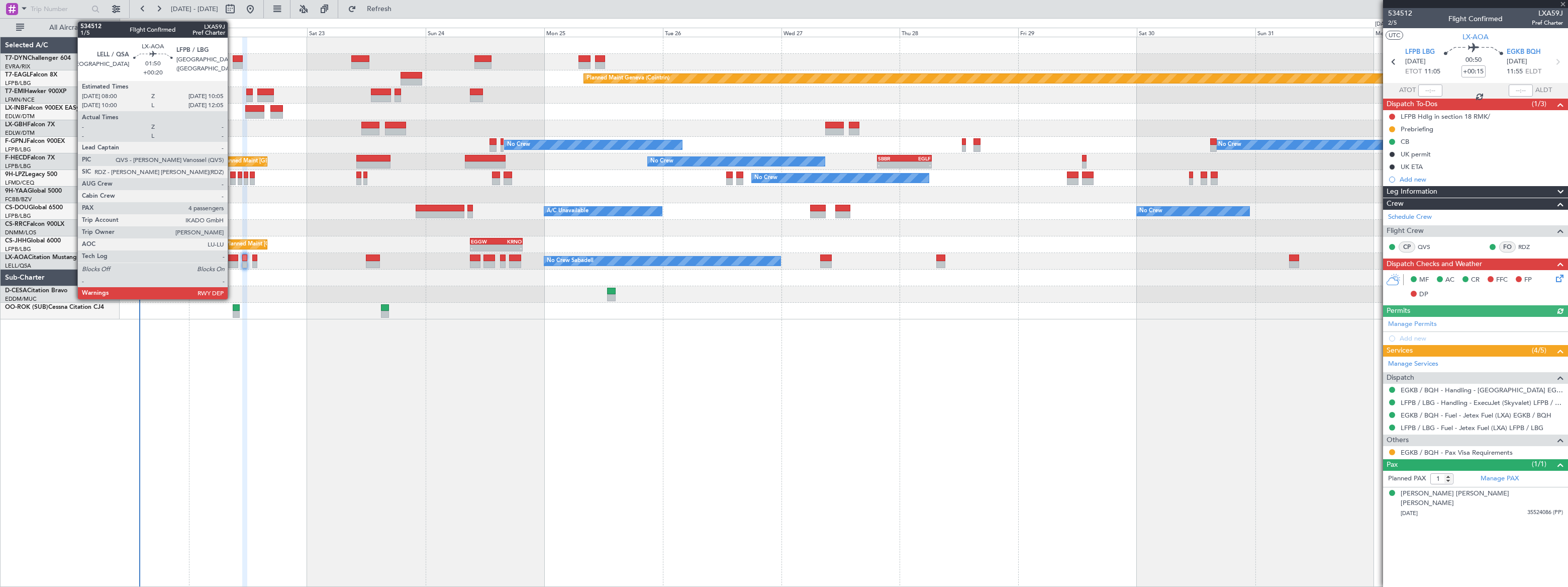
click at [232, 260] on div at bounding box center [233, 258] width 11 height 7
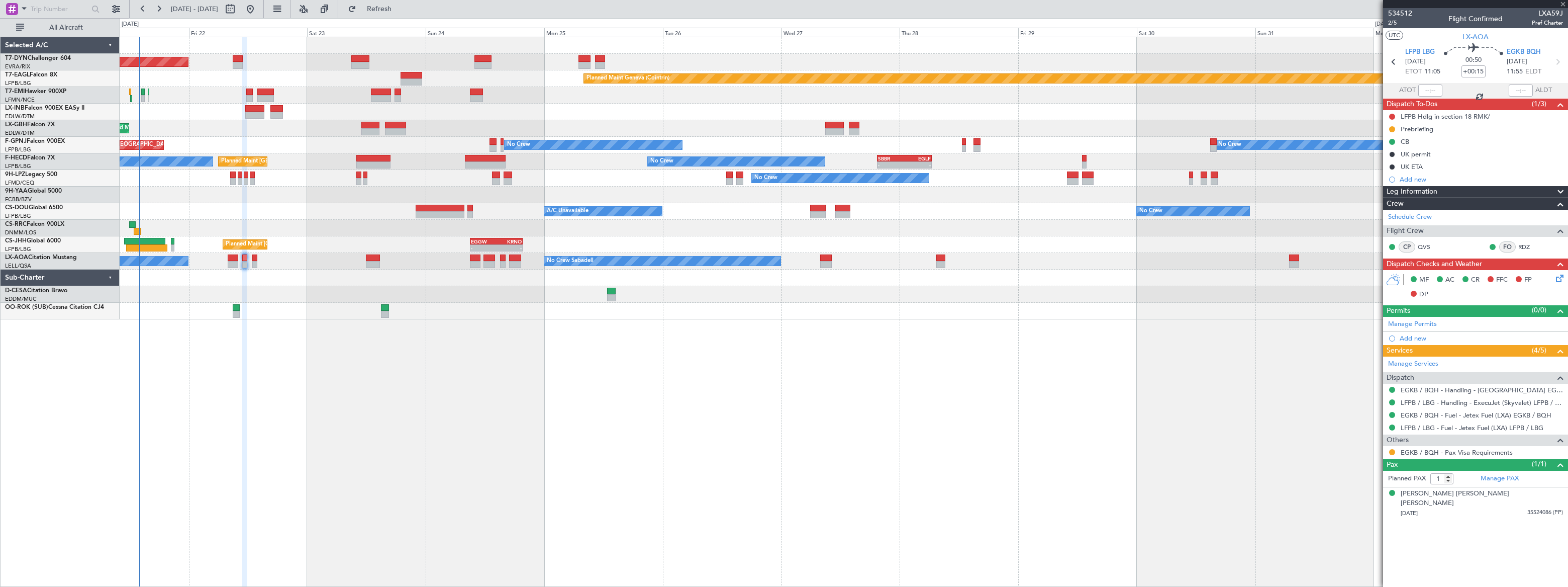
type input "+00:20"
type input "4"
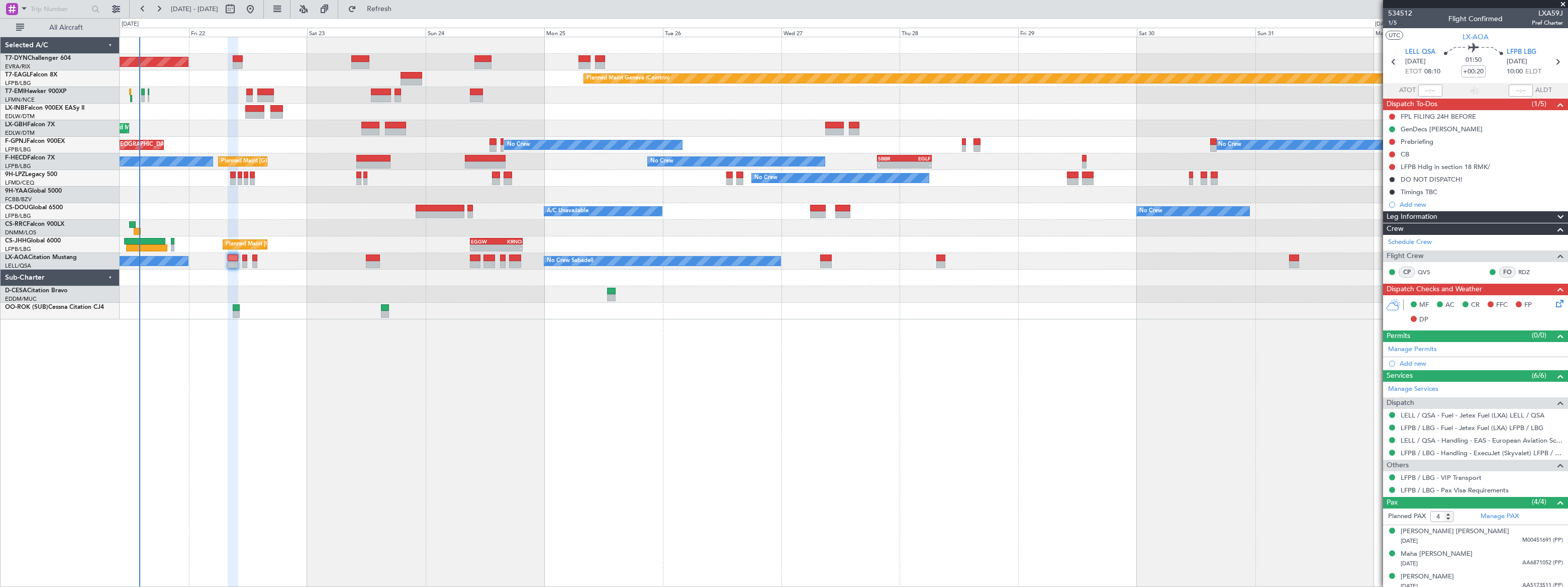
click at [366, 56] on div "Planned Maint [GEOGRAPHIC_DATA]-[GEOGRAPHIC_DATA]" at bounding box center [844, 62] width 1447 height 17
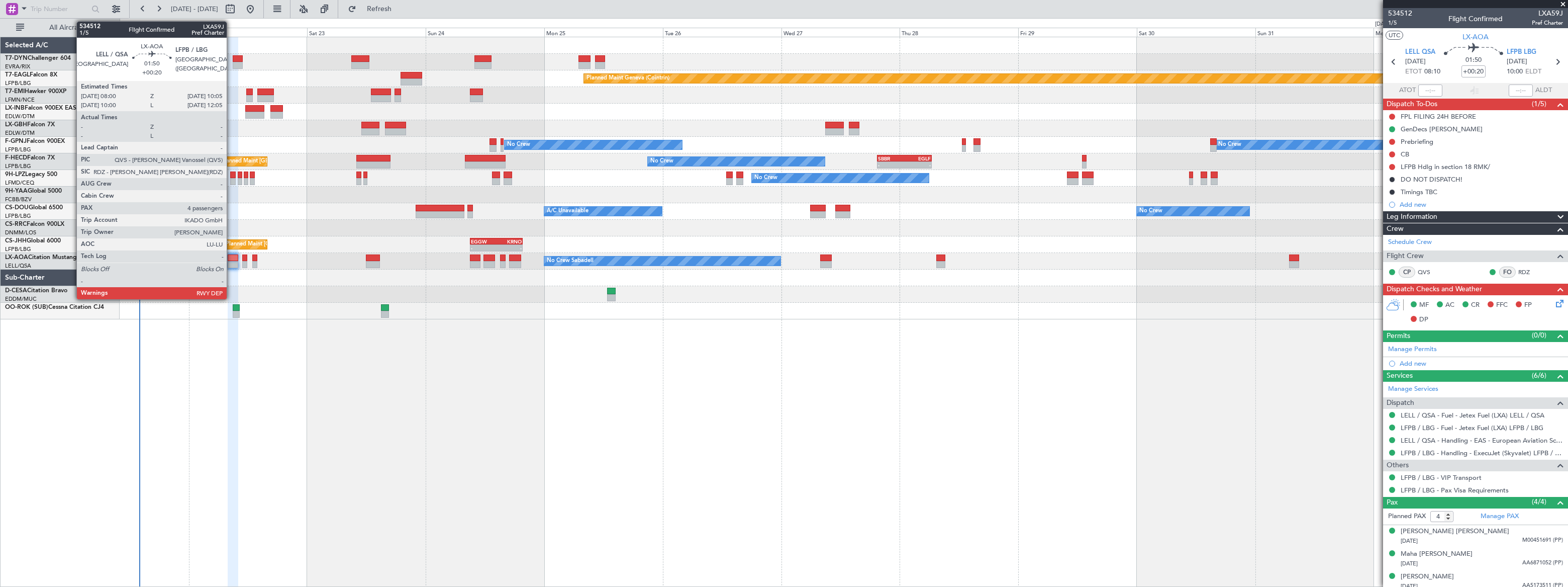
click at [231, 258] on div at bounding box center [233, 258] width 11 height 7
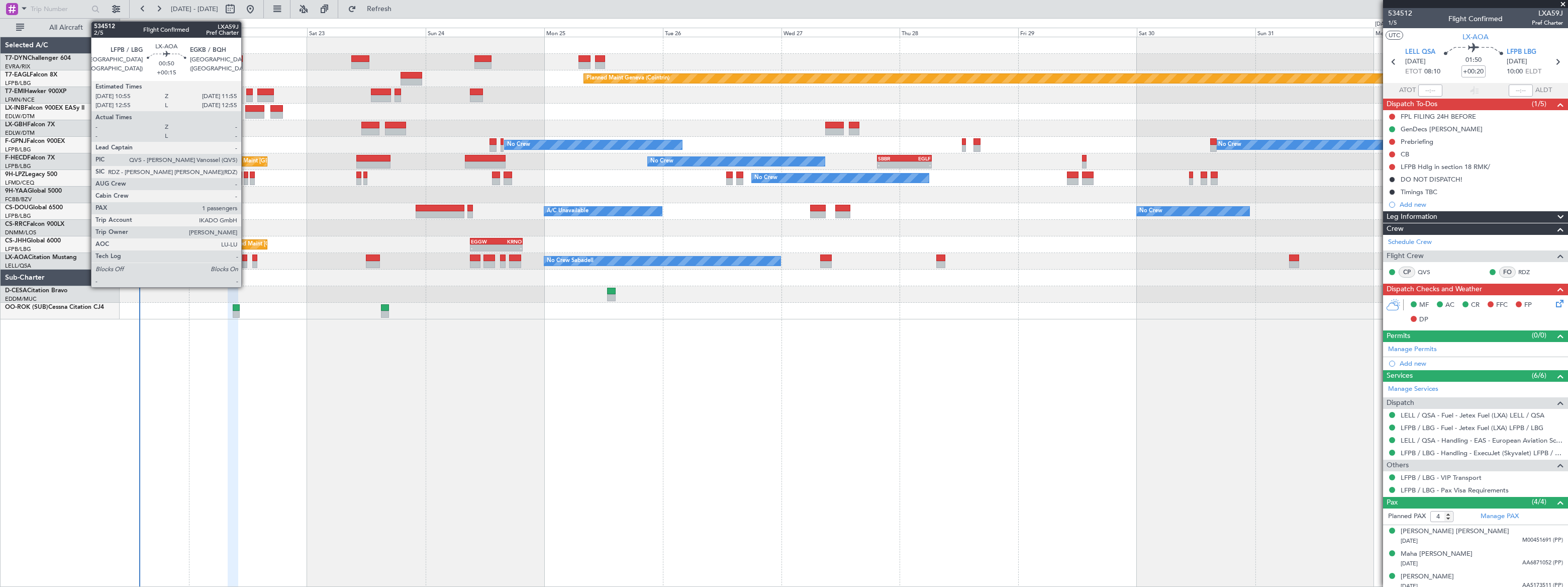
click at [245, 261] on div at bounding box center [245, 264] width 5 height 7
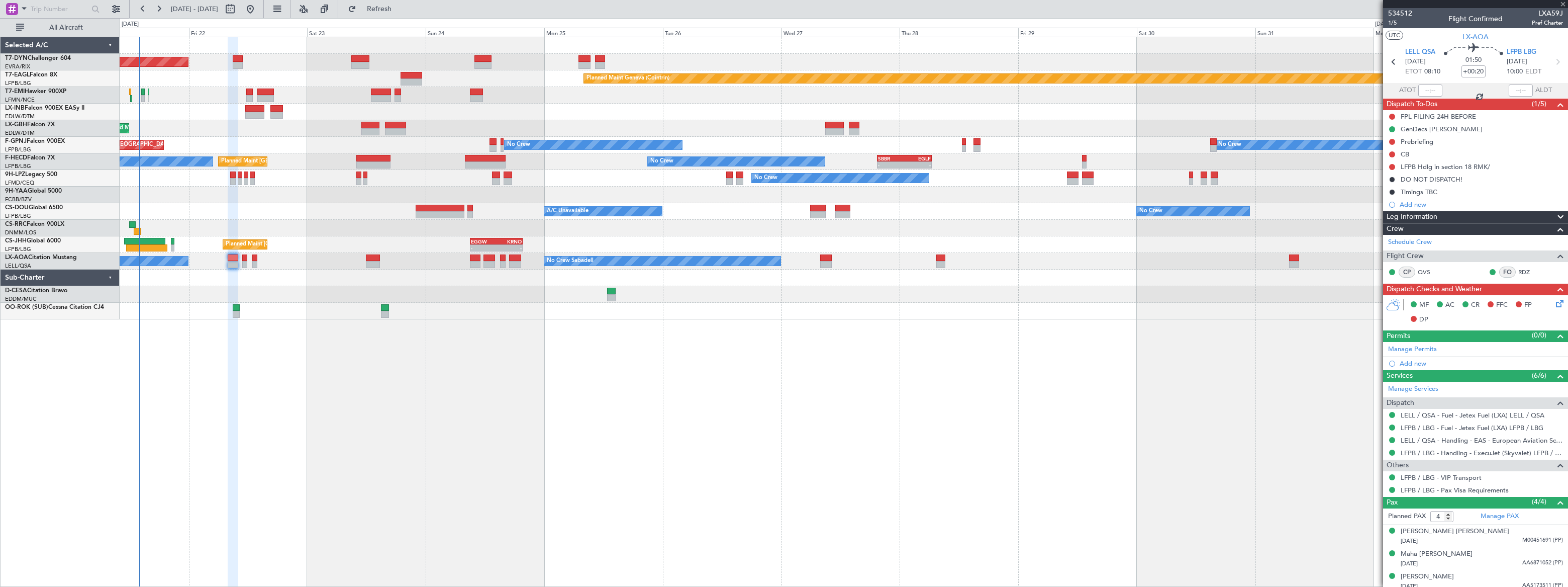
type input "+00:15"
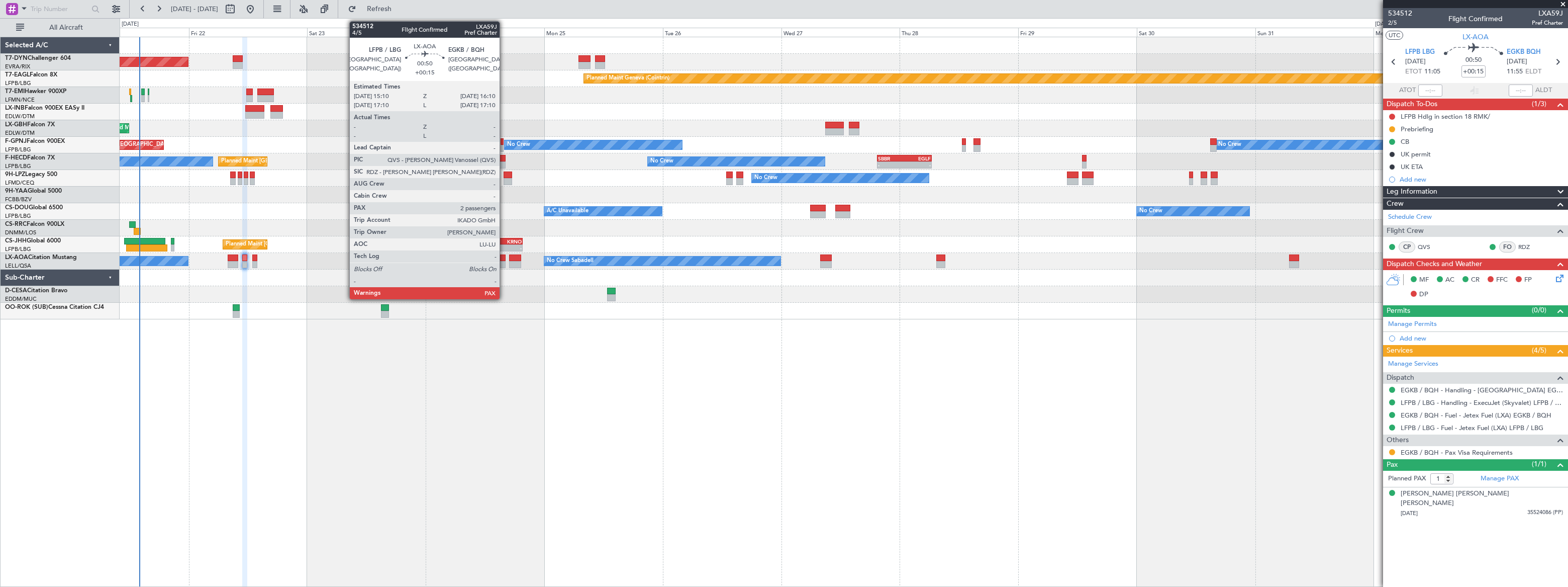
click at [504, 262] on div at bounding box center [502, 264] width 5 height 7
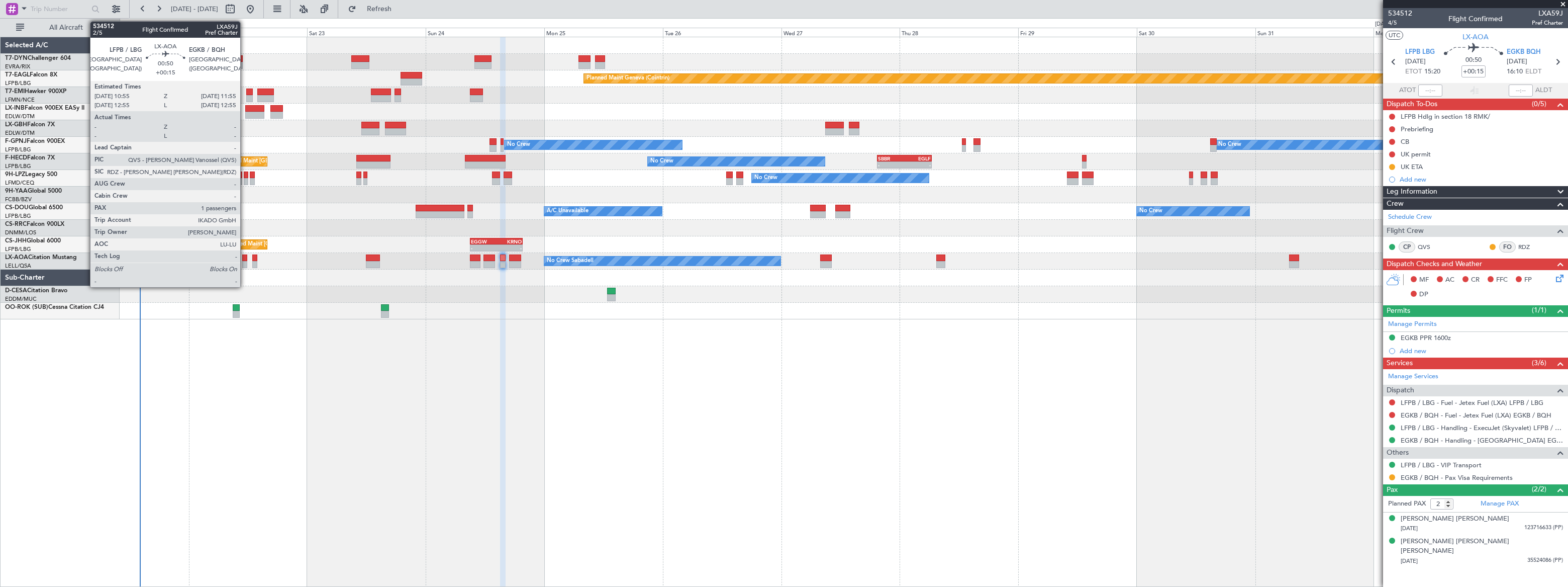
click at [245, 262] on div at bounding box center [245, 264] width 5 height 7
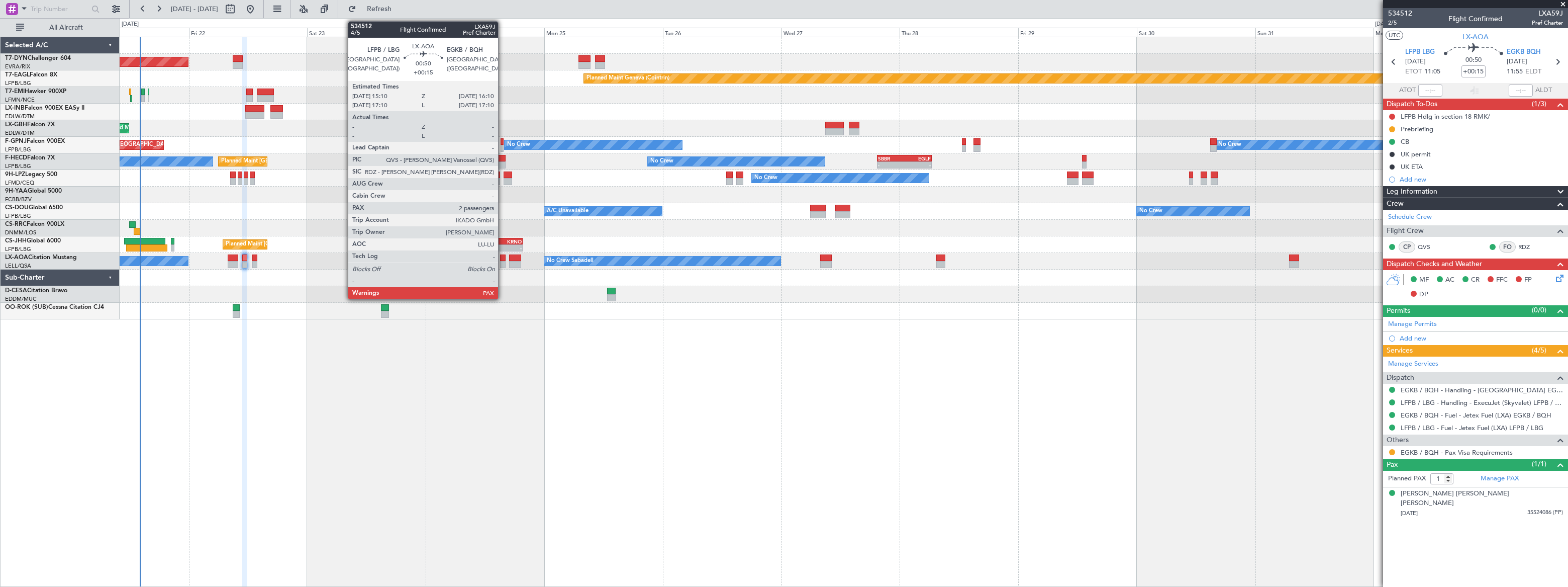
click at [502, 262] on div at bounding box center [502, 264] width 5 height 7
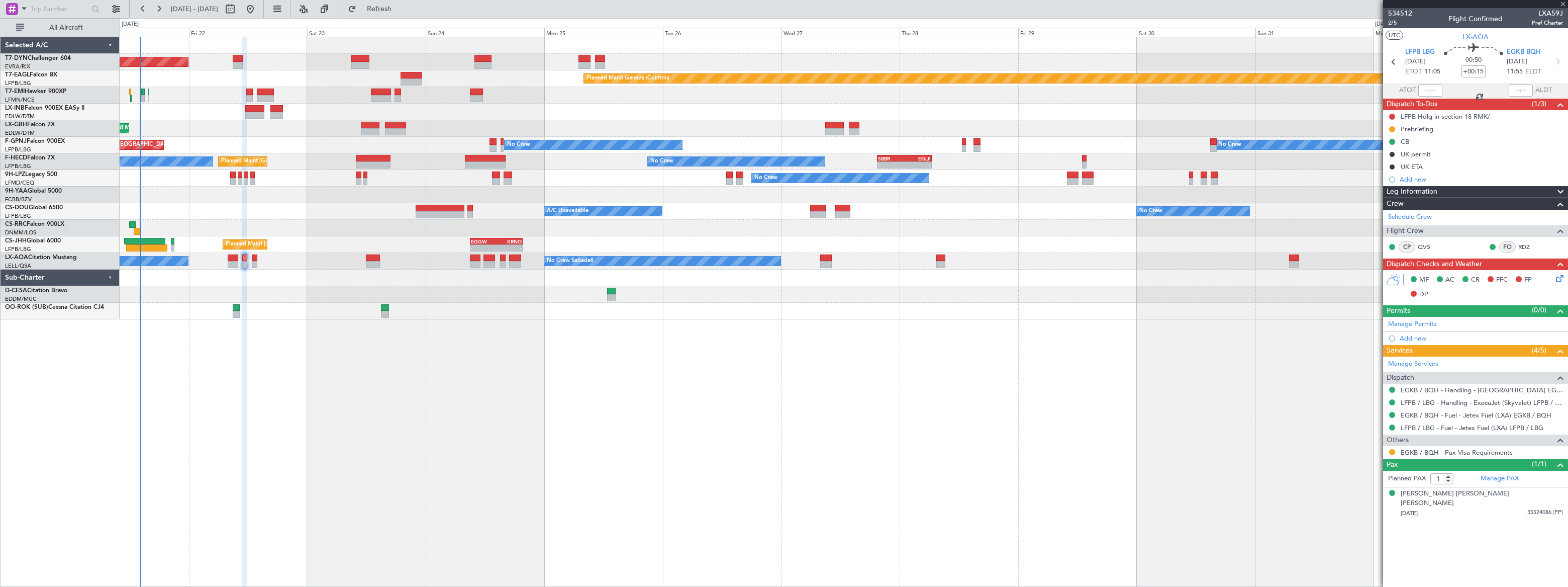
type input "2"
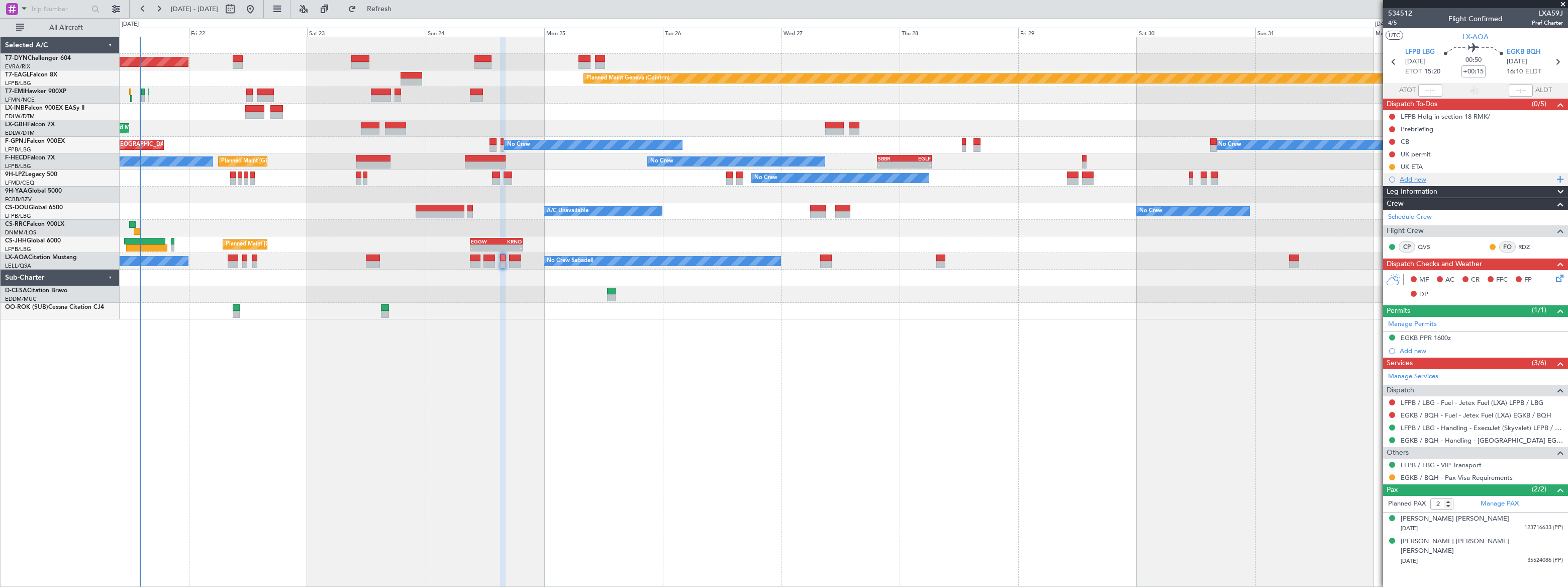
click at [1415, 177] on div "Add new" at bounding box center [1477, 179] width 154 height 8
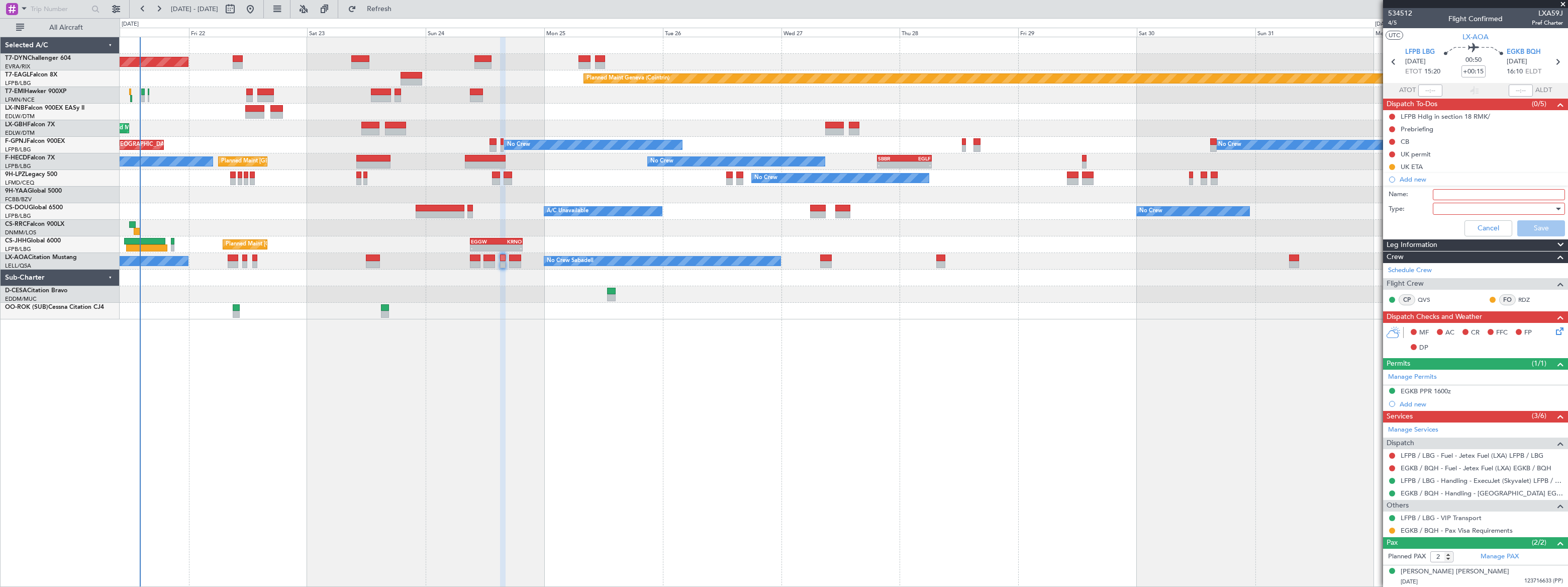
click at [1447, 191] on input "Name:" at bounding box center [1498, 194] width 132 height 11
type input "Refuelling with pax on board"
click at [1483, 206] on div at bounding box center [1495, 209] width 117 height 15
click at [1462, 226] on span "Generic" at bounding box center [1494, 229] width 118 height 15
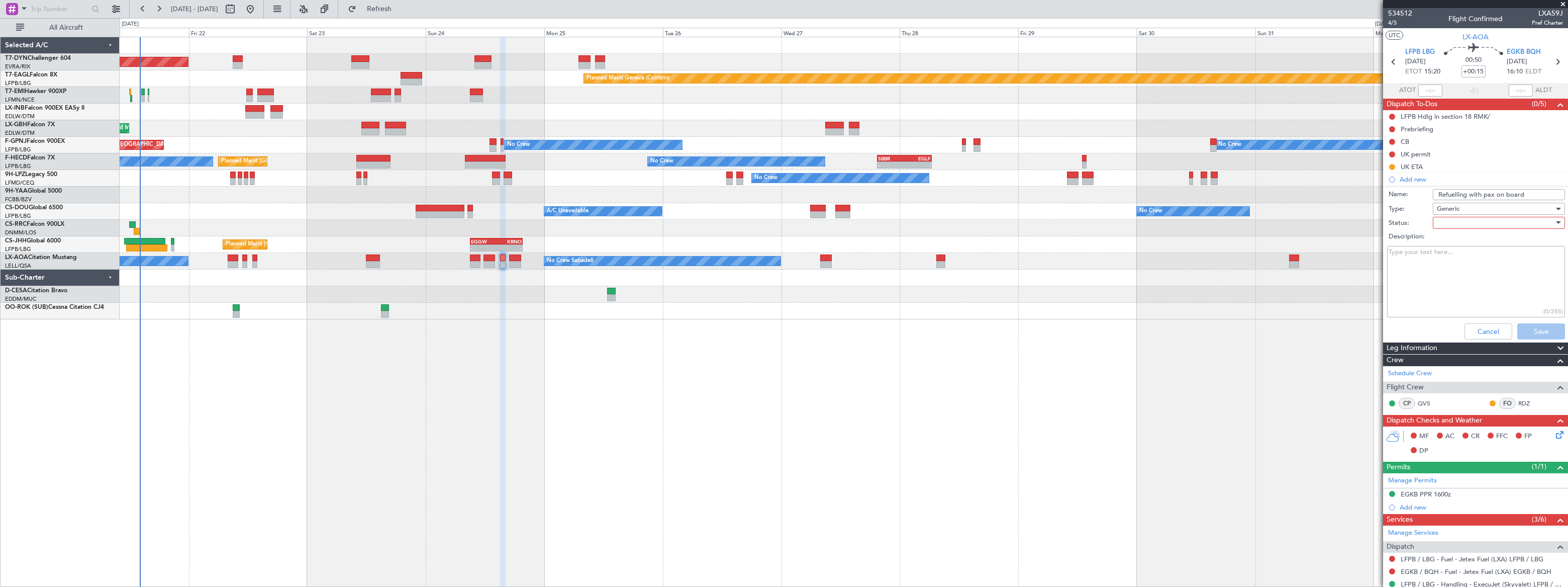
click at [1460, 224] on div at bounding box center [1495, 223] width 117 height 15
click at [1447, 239] on span "Not Started" at bounding box center [1494, 243] width 118 height 15
drag, startPoint x: 1544, startPoint y: 332, endPoint x: 1419, endPoint y: 281, distance: 135.0
click at [1544, 332] on button "Save" at bounding box center [1541, 331] width 48 height 16
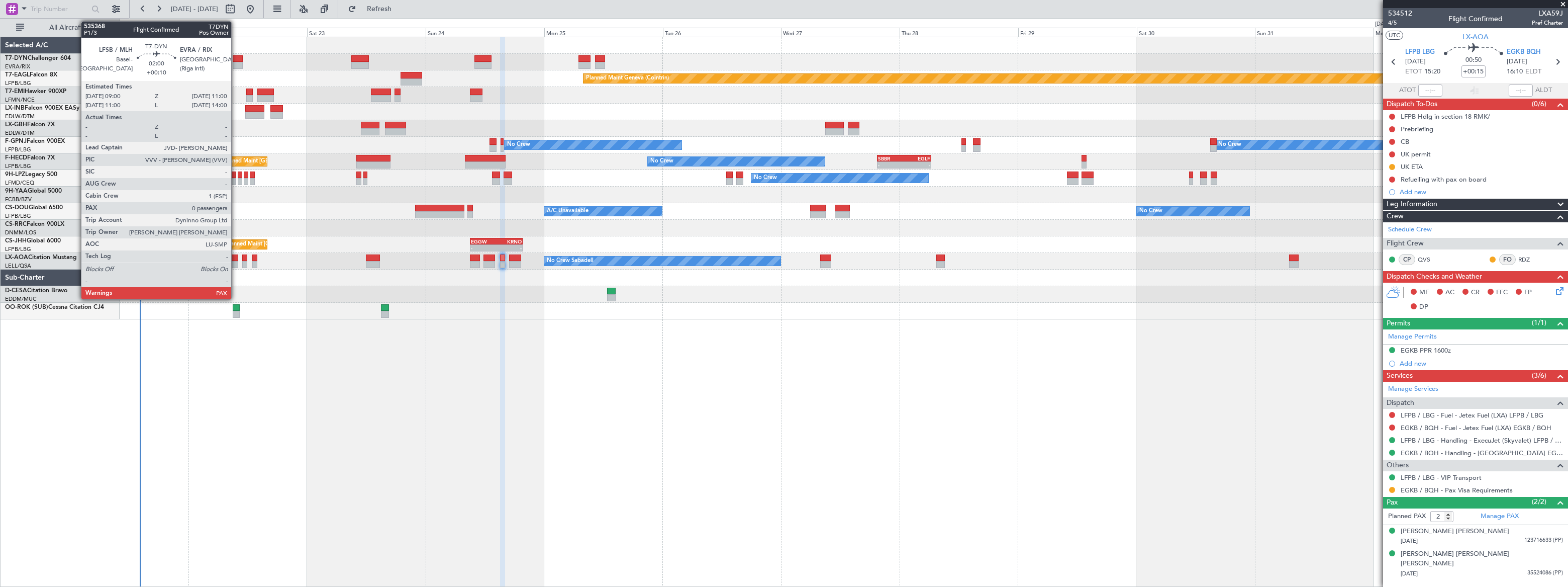
click at [236, 61] on div at bounding box center [238, 59] width 10 height 7
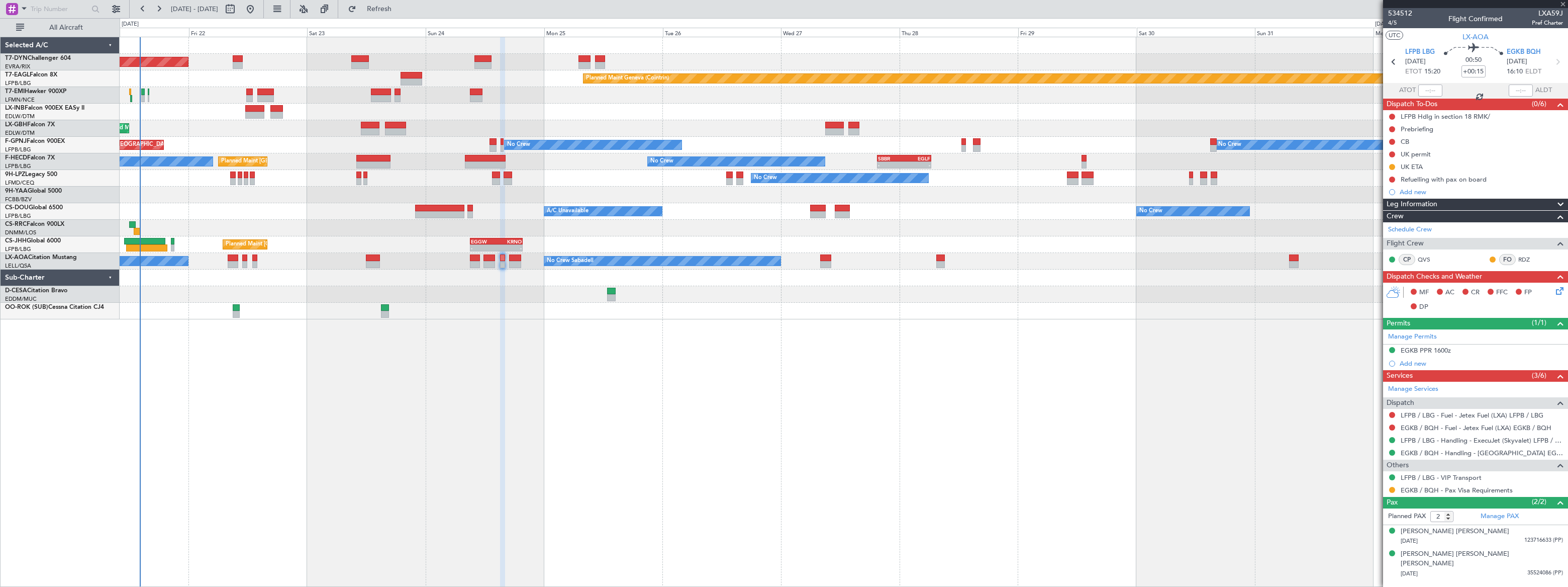
type input "+00:10"
type input "0"
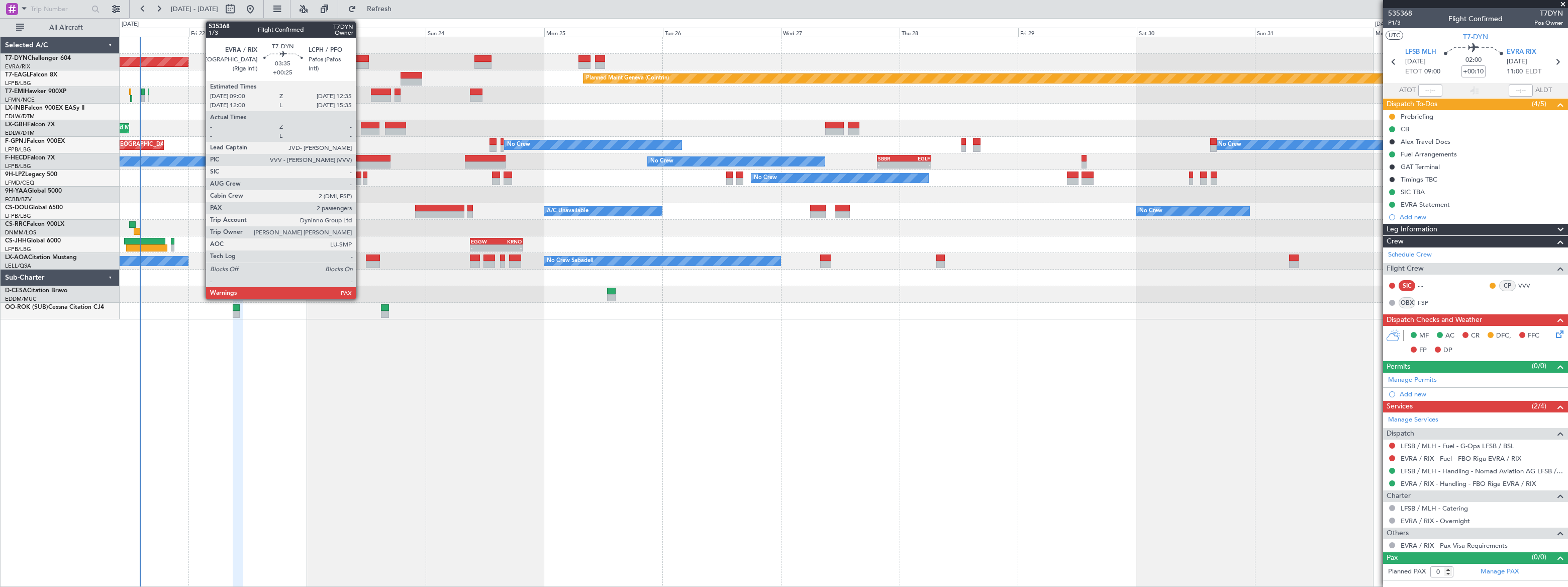
click at [360, 57] on div at bounding box center [360, 59] width 18 height 7
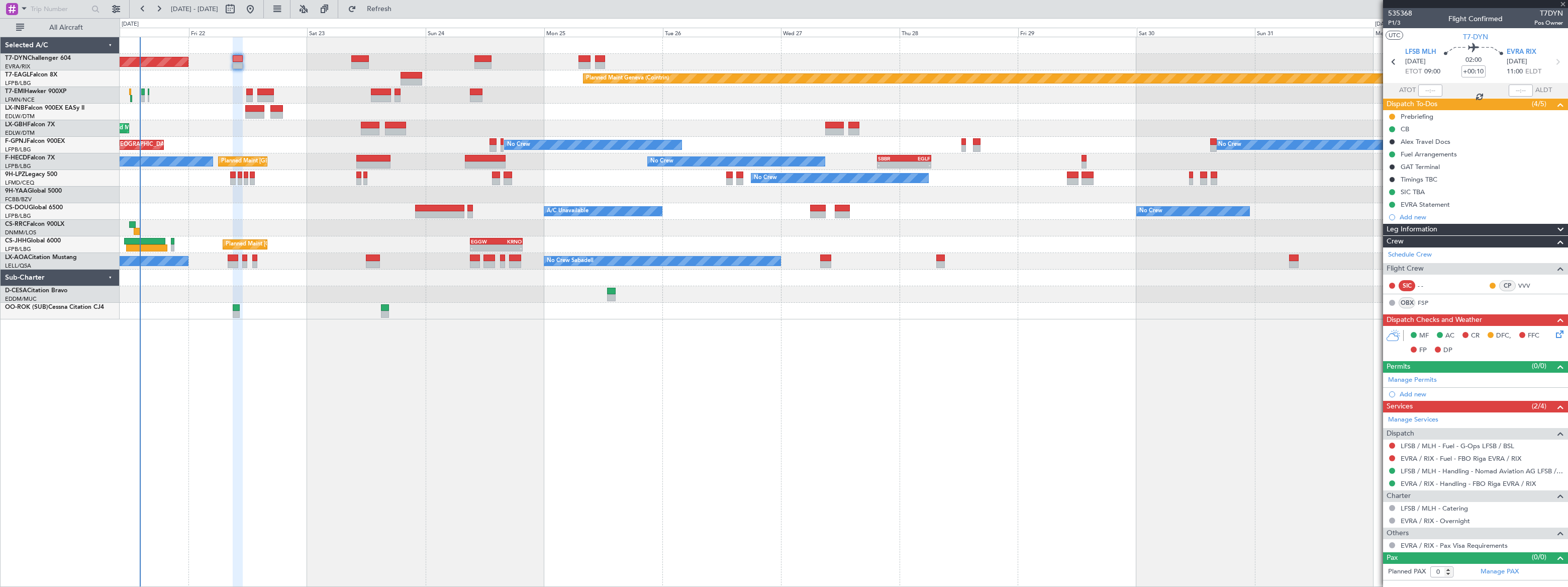
type input "+00:25"
type input "3"
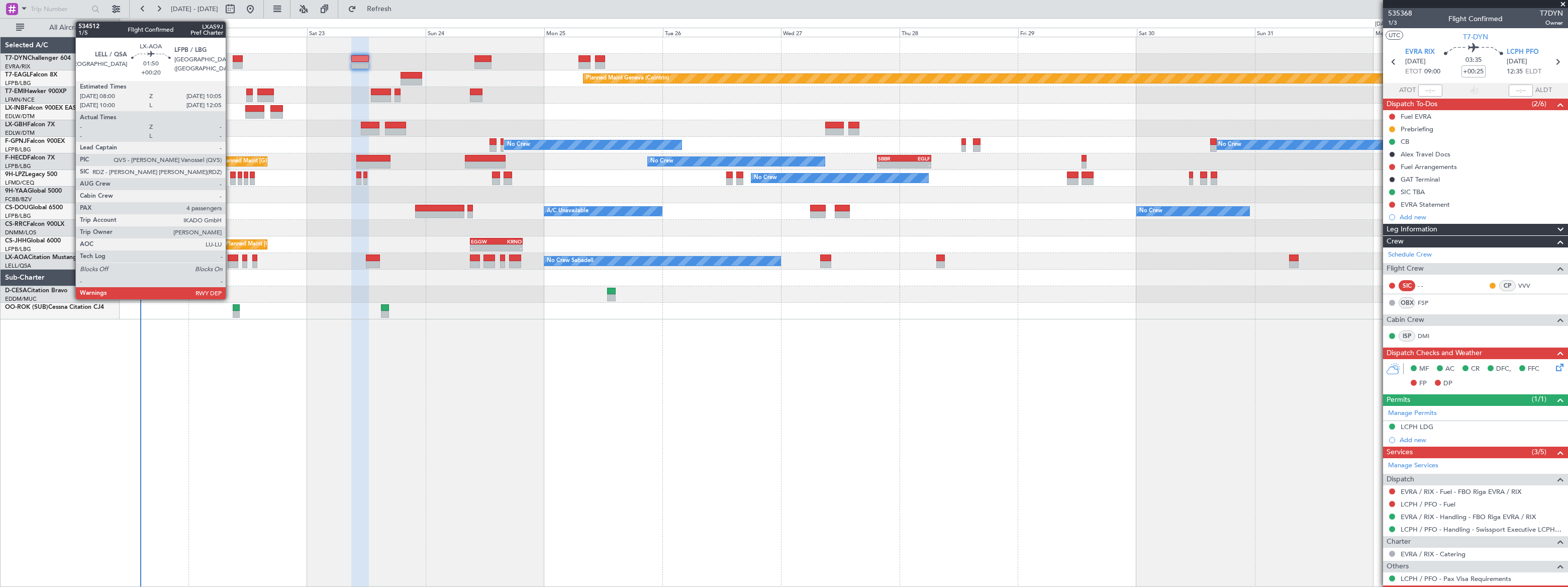
click at [229, 255] on div at bounding box center [233, 258] width 11 height 7
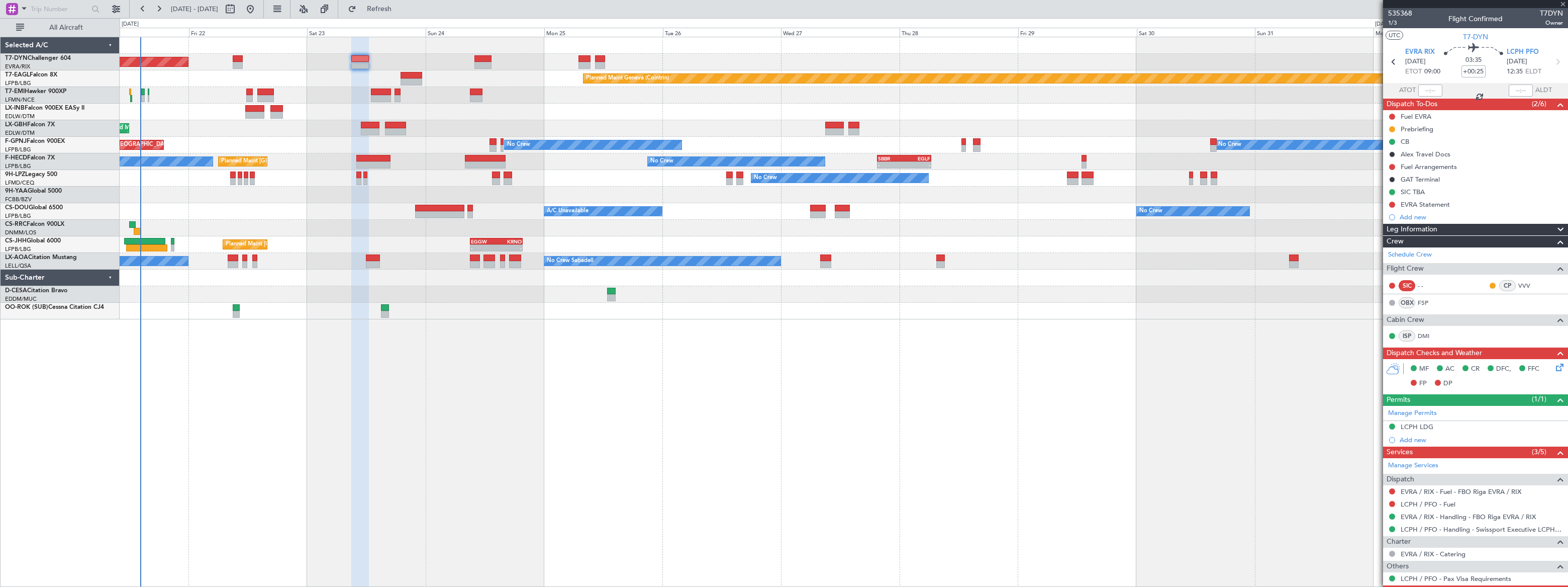
type input "+00:20"
type input "4"
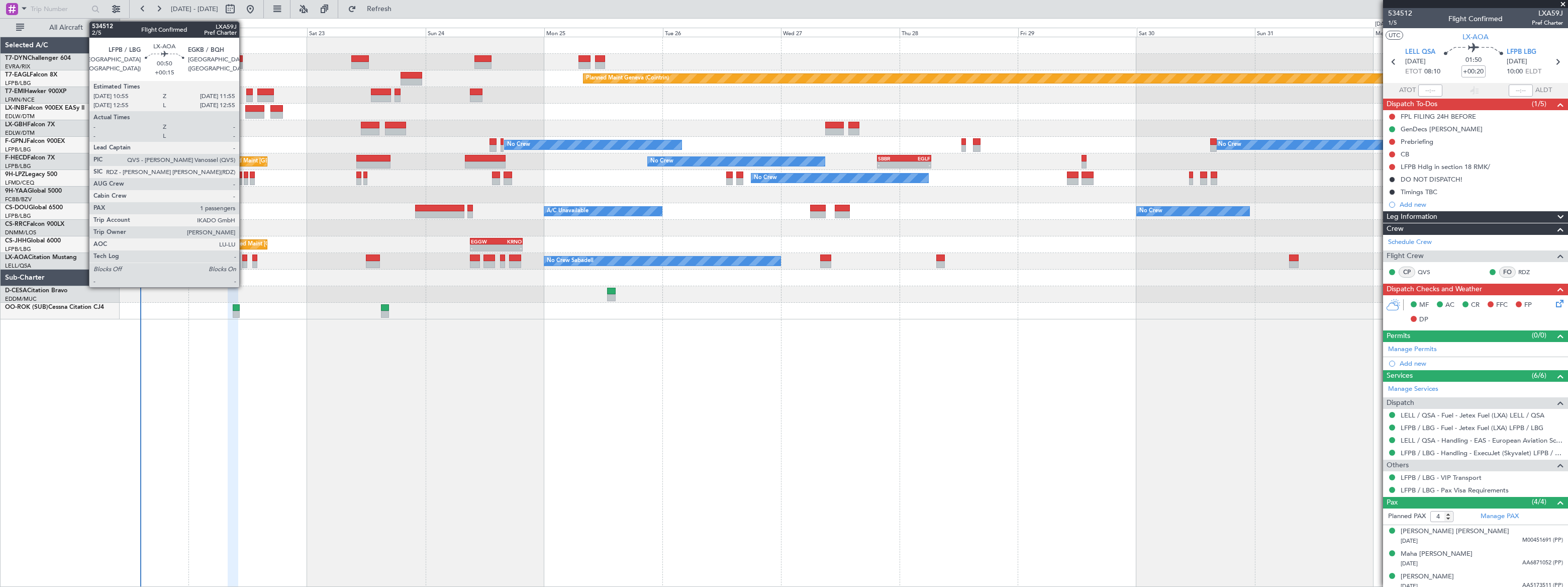
click at [244, 264] on div at bounding box center [245, 264] width 5 height 7
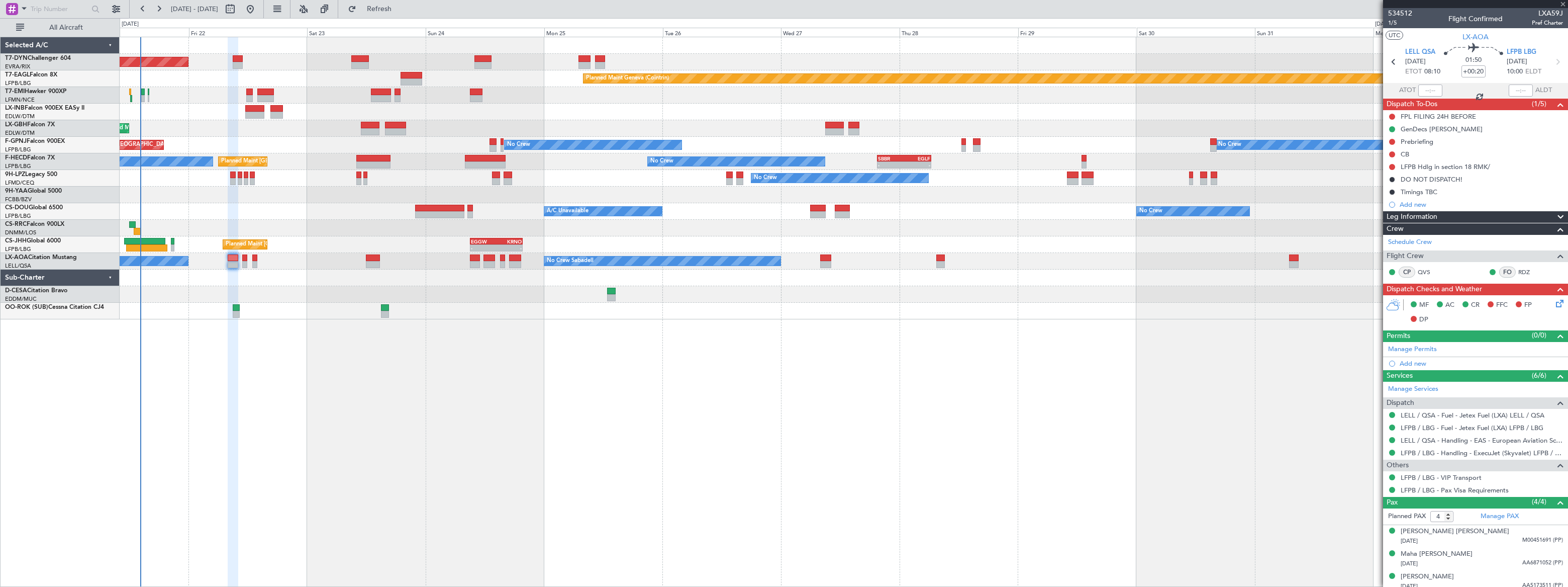
type input "+00:15"
type input "1"
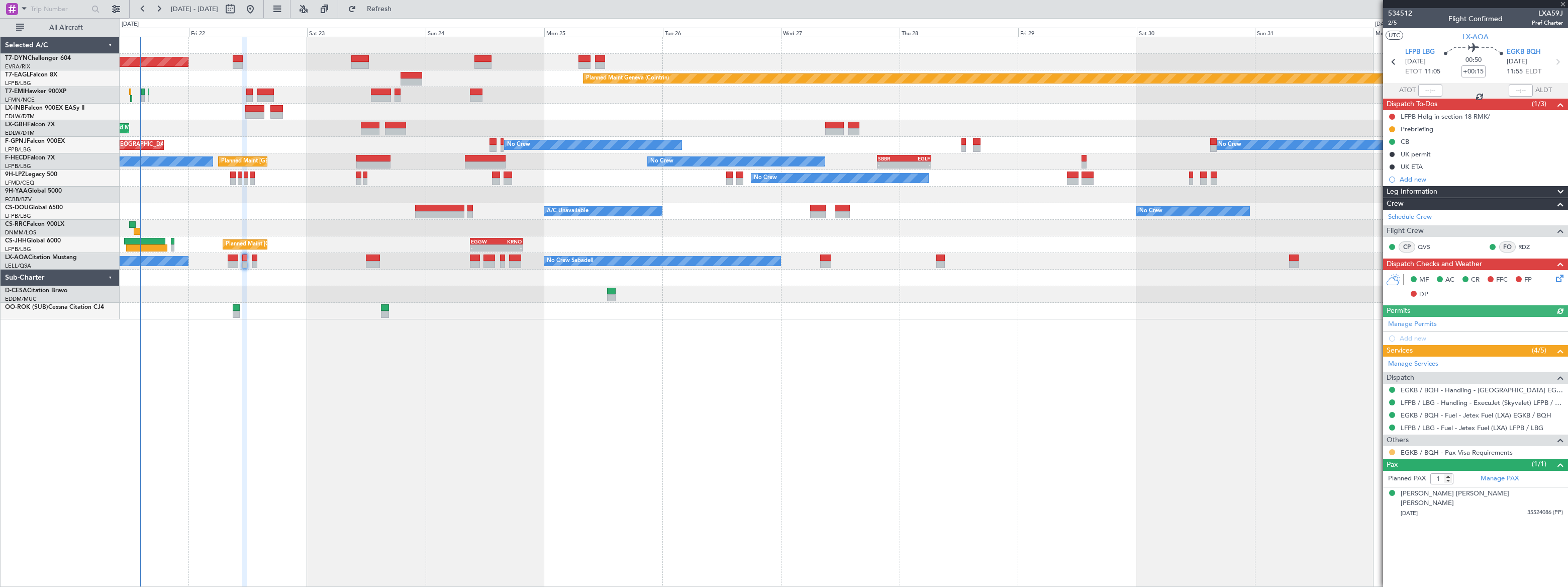
click at [1389, 449] on button at bounding box center [1391, 452] width 6 height 6
click at [1344, 566] on li "Confirmed" at bounding box center [1391, 571] width 116 height 15
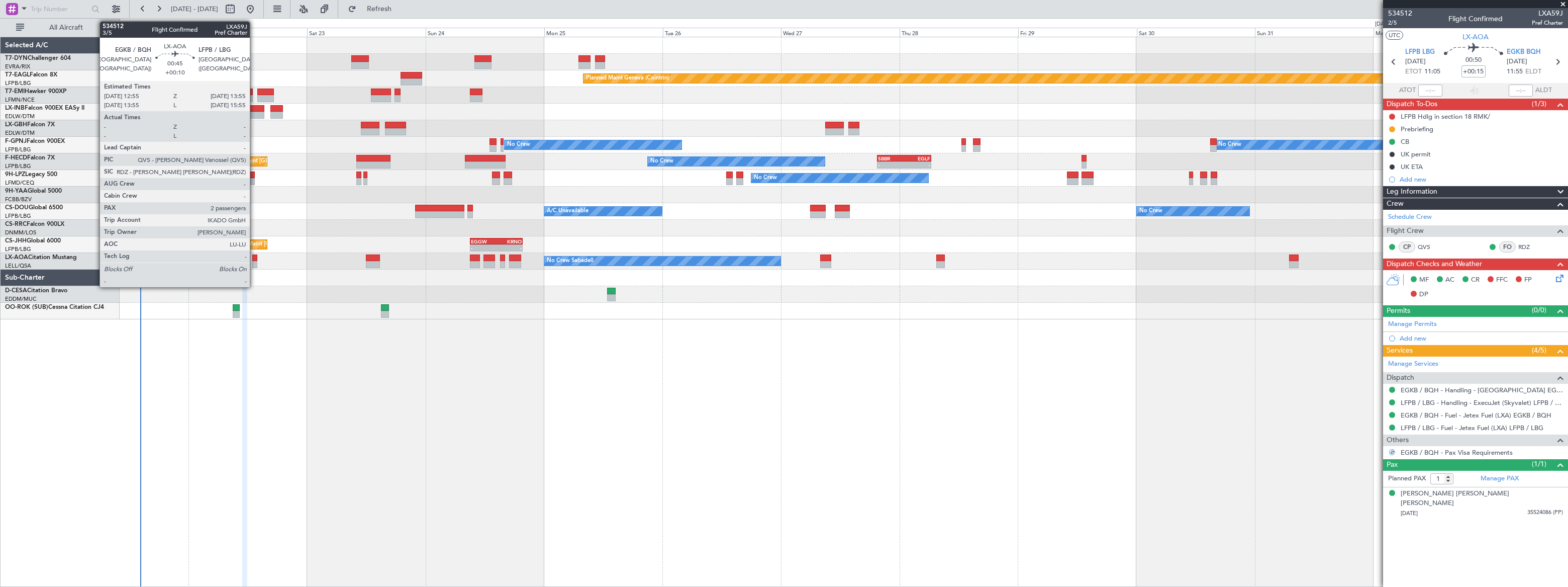
click at [254, 256] on div at bounding box center [255, 258] width 5 height 7
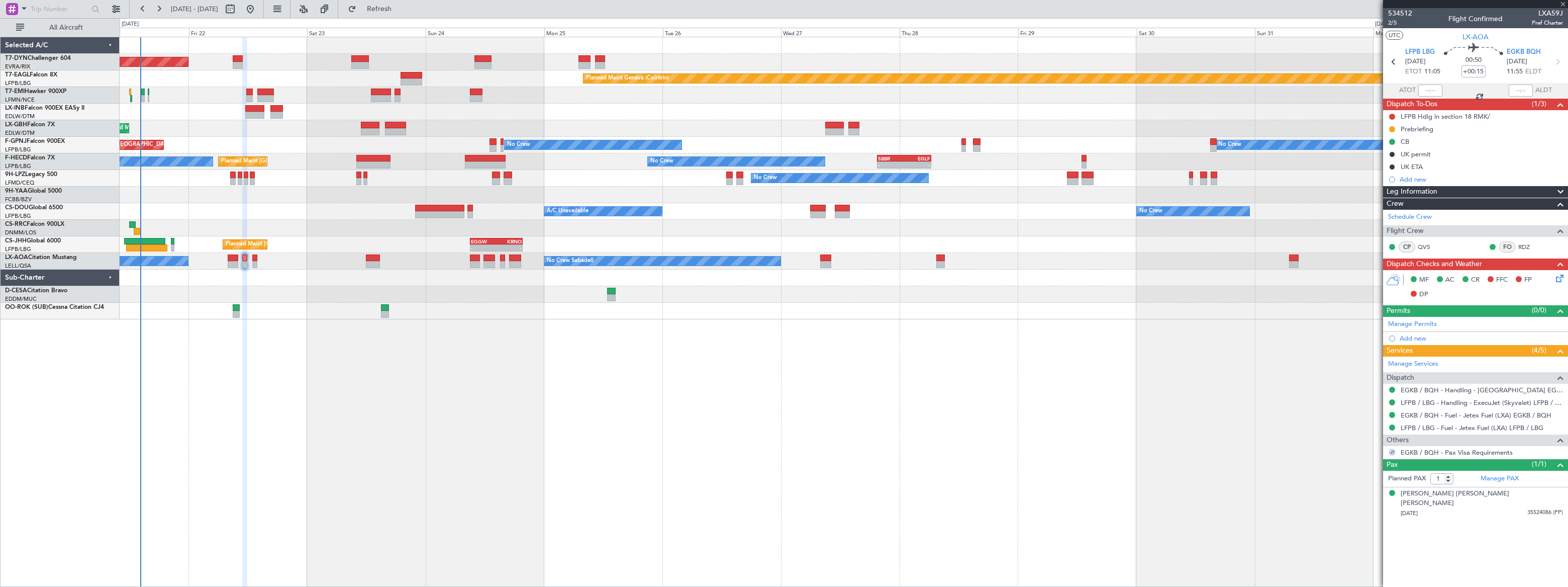
type input "+00:10"
type input "2"
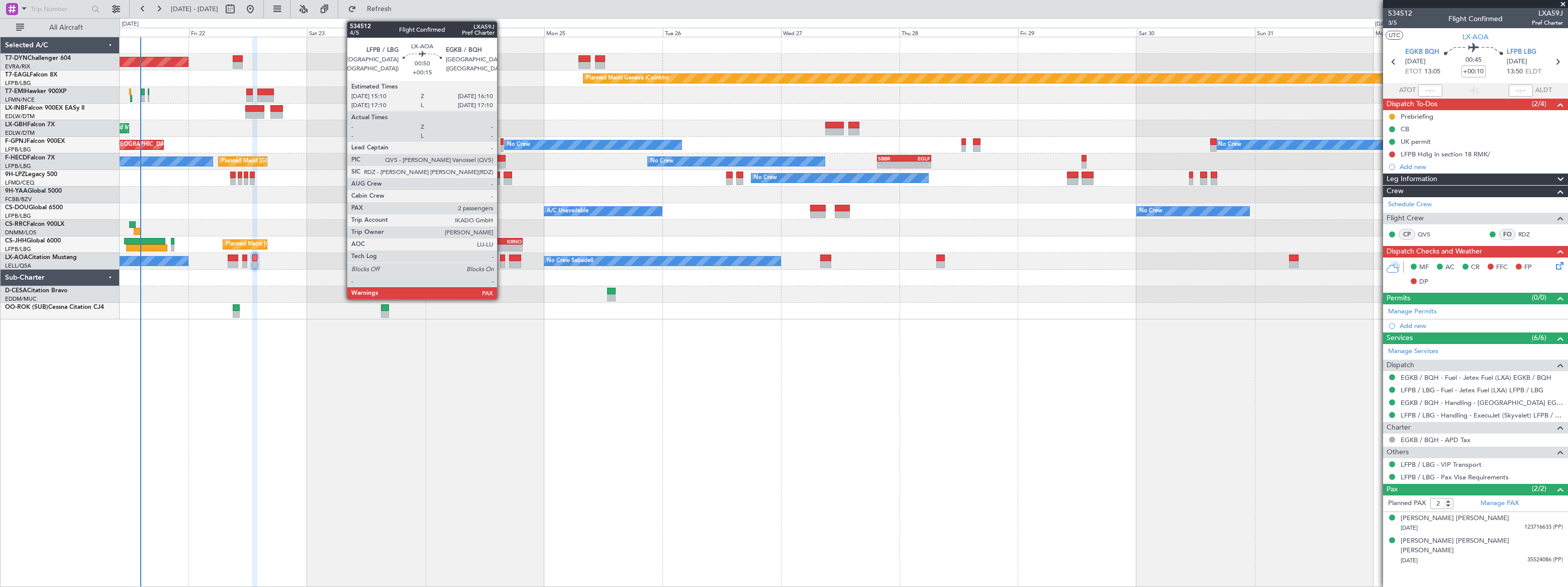
click at [501, 261] on div at bounding box center [502, 264] width 5 height 7
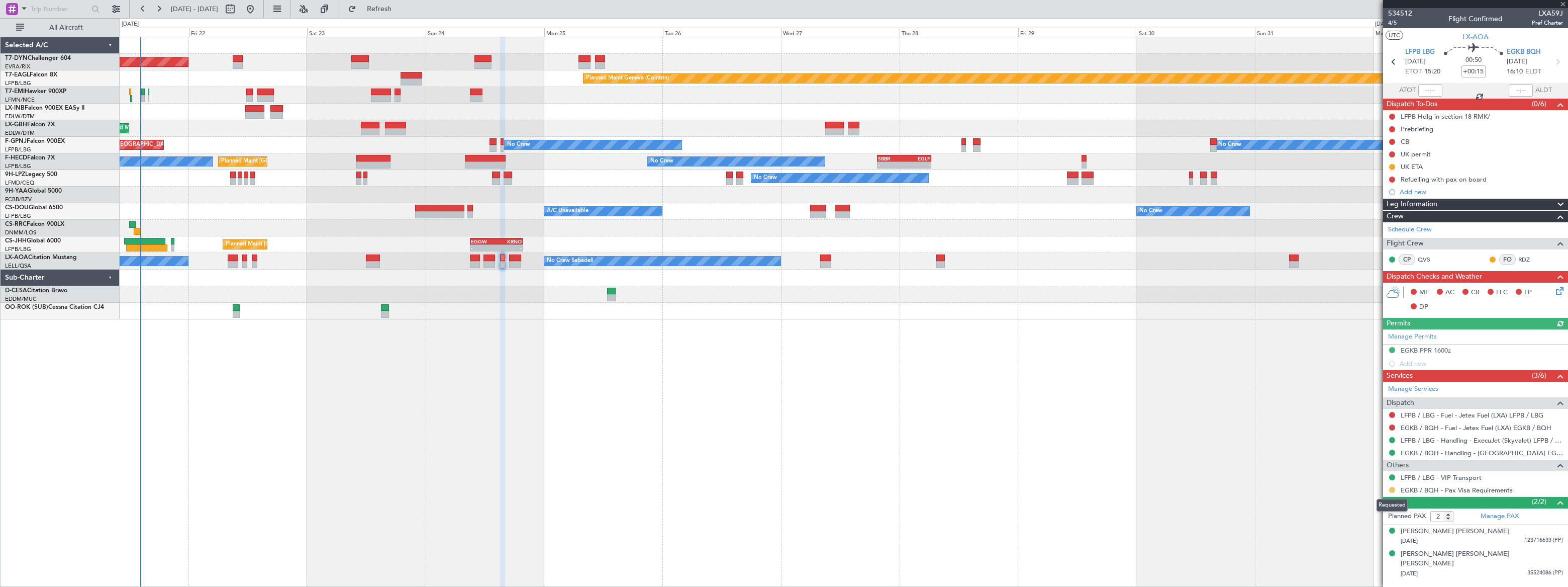
click at [1389, 487] on button at bounding box center [1391, 489] width 6 height 6
click at [1352, 472] on span "Confirmed" at bounding box center [1363, 474] width 31 height 10
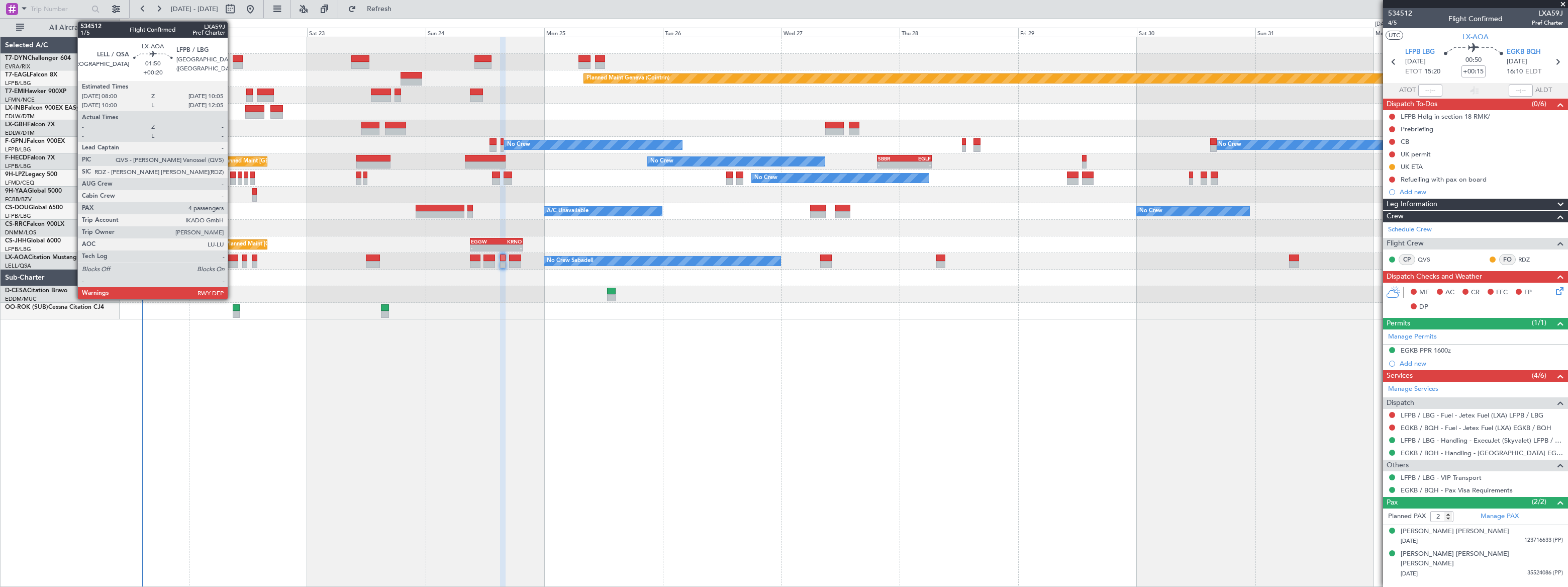
click at [232, 258] on div at bounding box center [233, 258] width 11 height 7
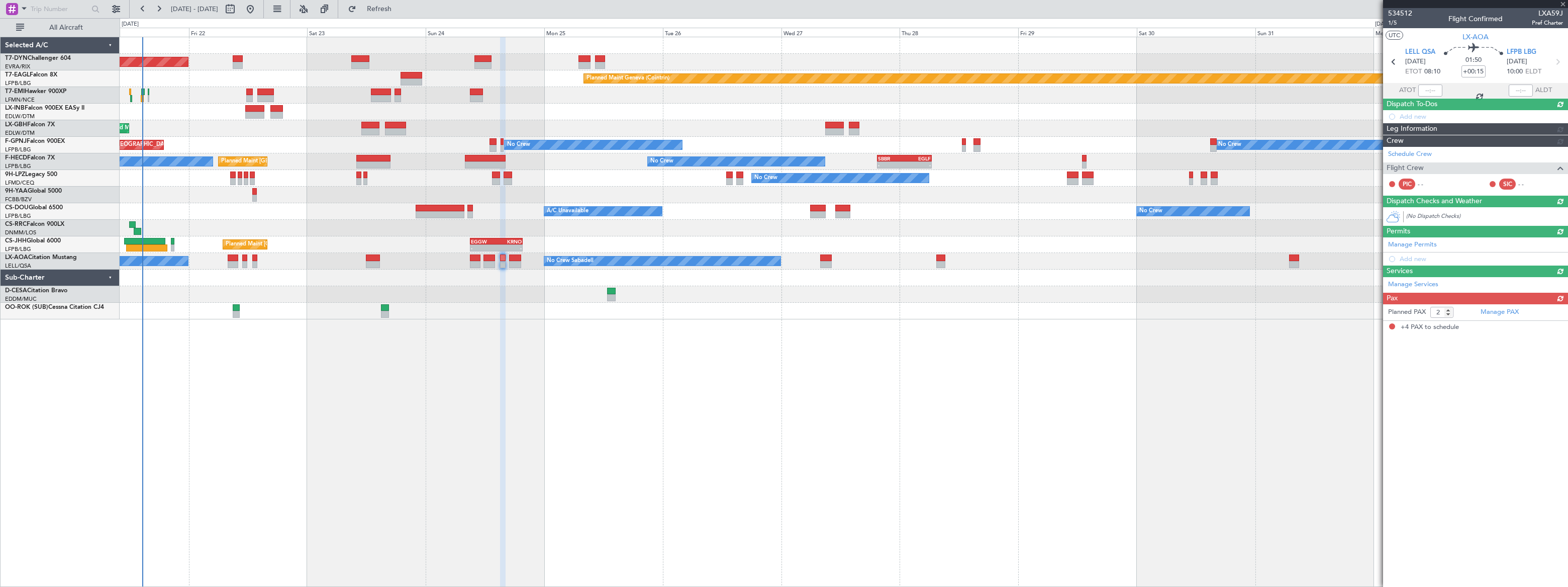
type input "+00:20"
type input "4"
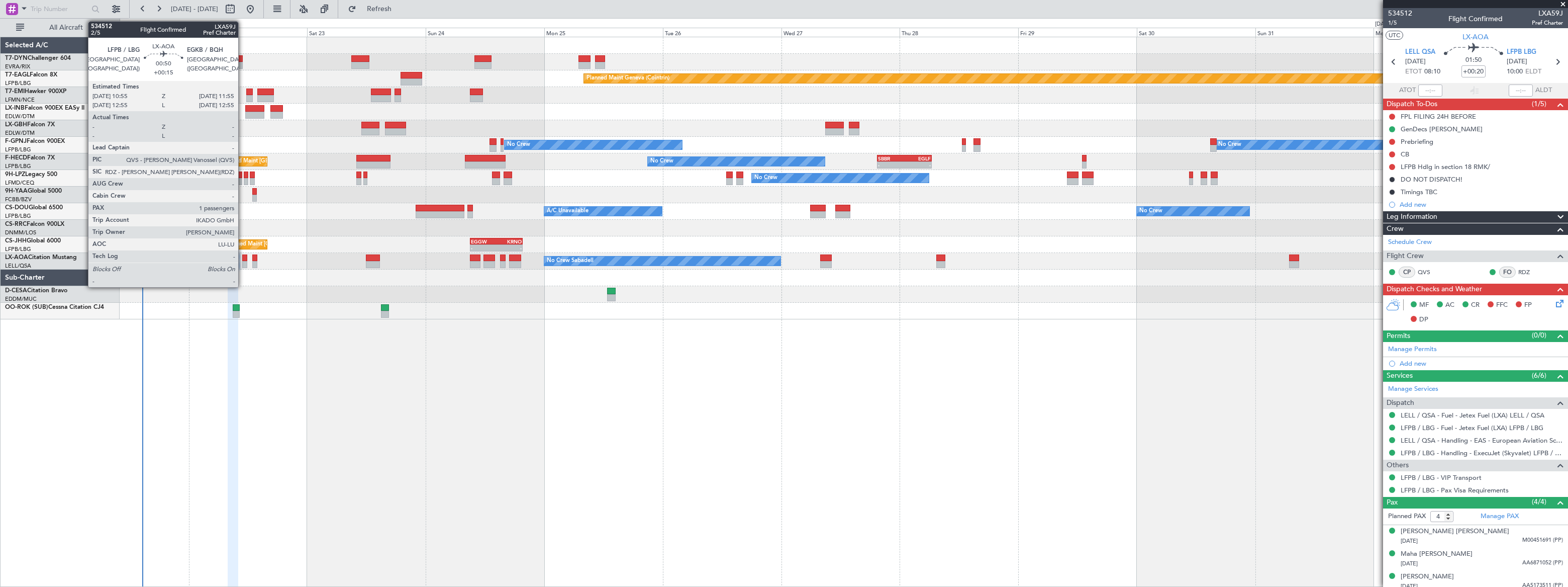
click at [243, 262] on div at bounding box center [245, 264] width 5 height 7
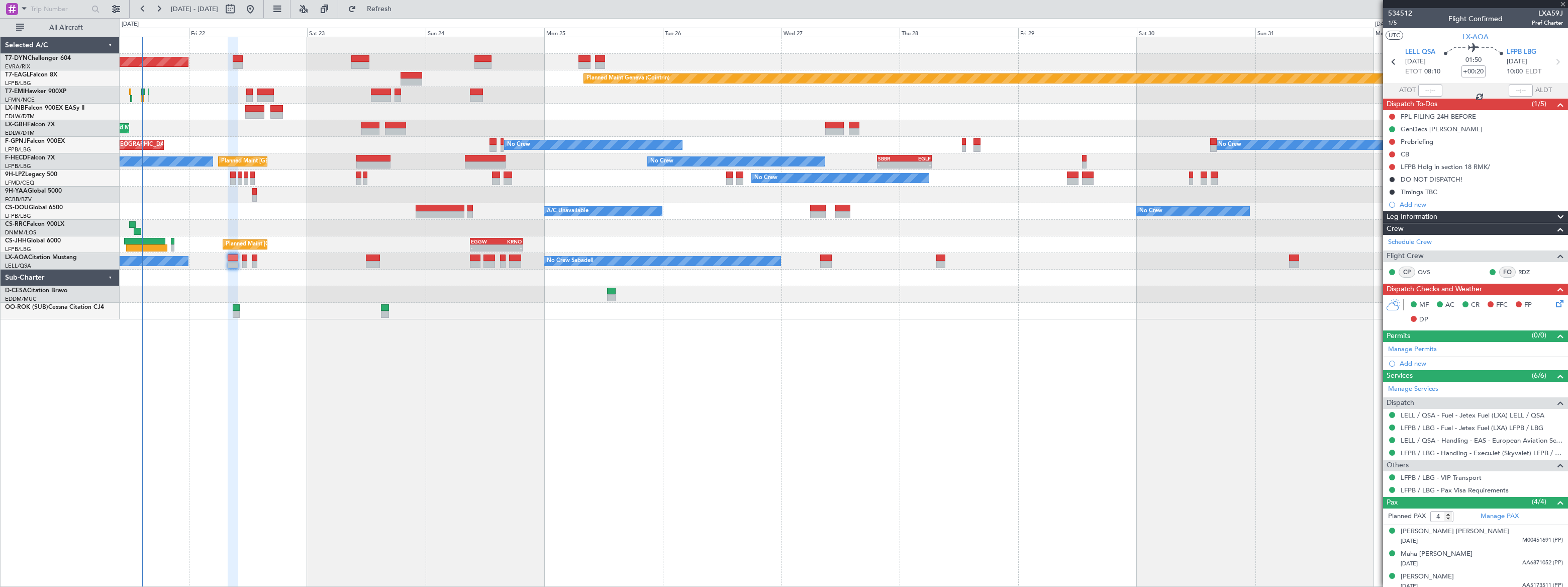
type input "+00:15"
type input "1"
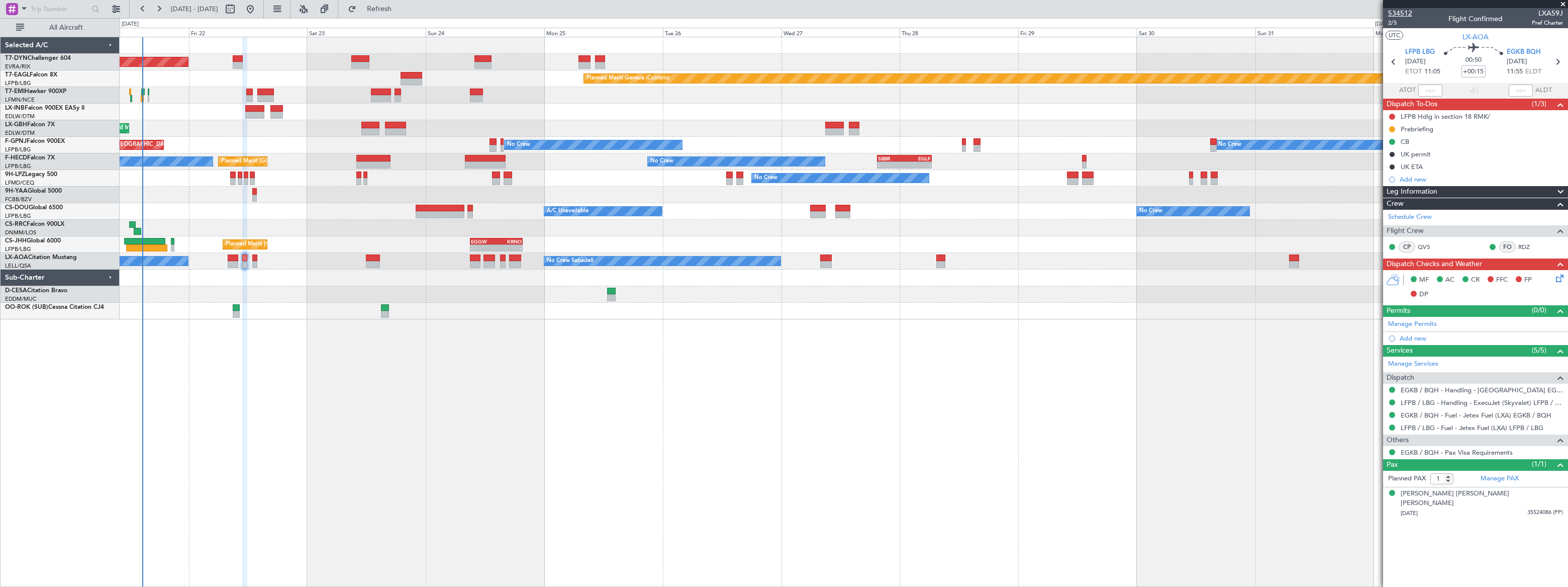
click at [1406, 13] on span "534512" at bounding box center [1400, 13] width 24 height 11
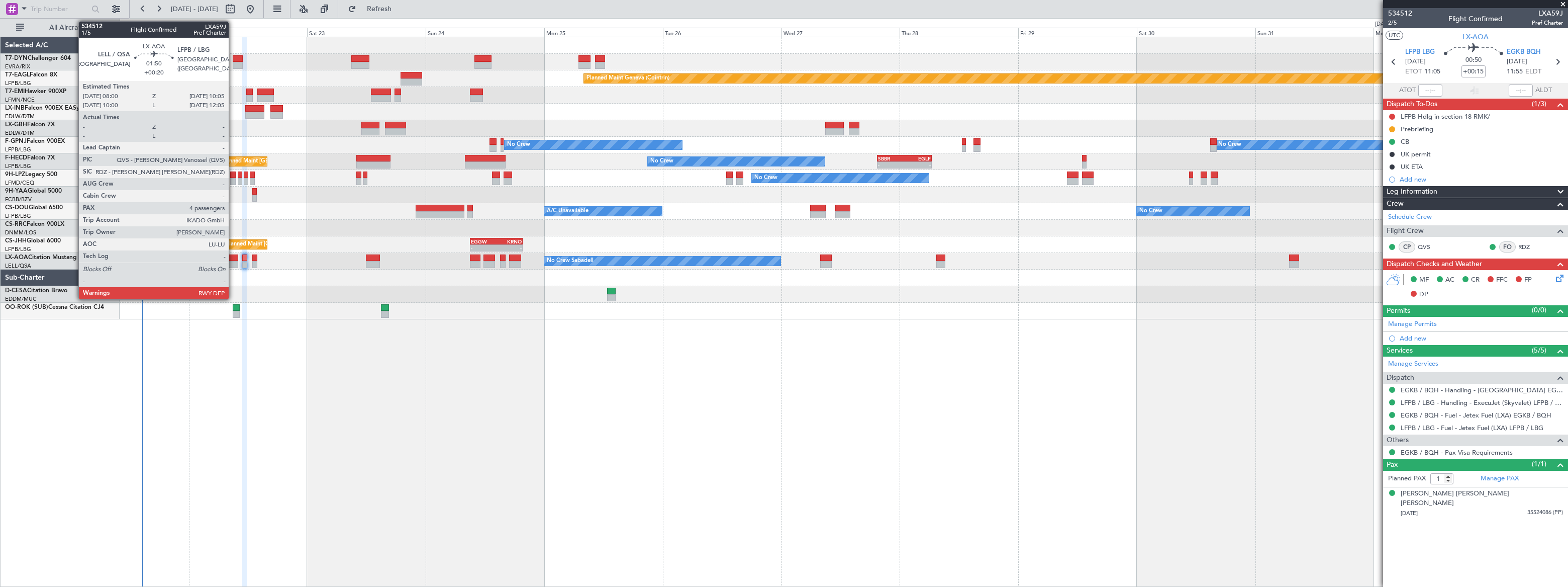
click at [233, 259] on div at bounding box center [233, 258] width 11 height 7
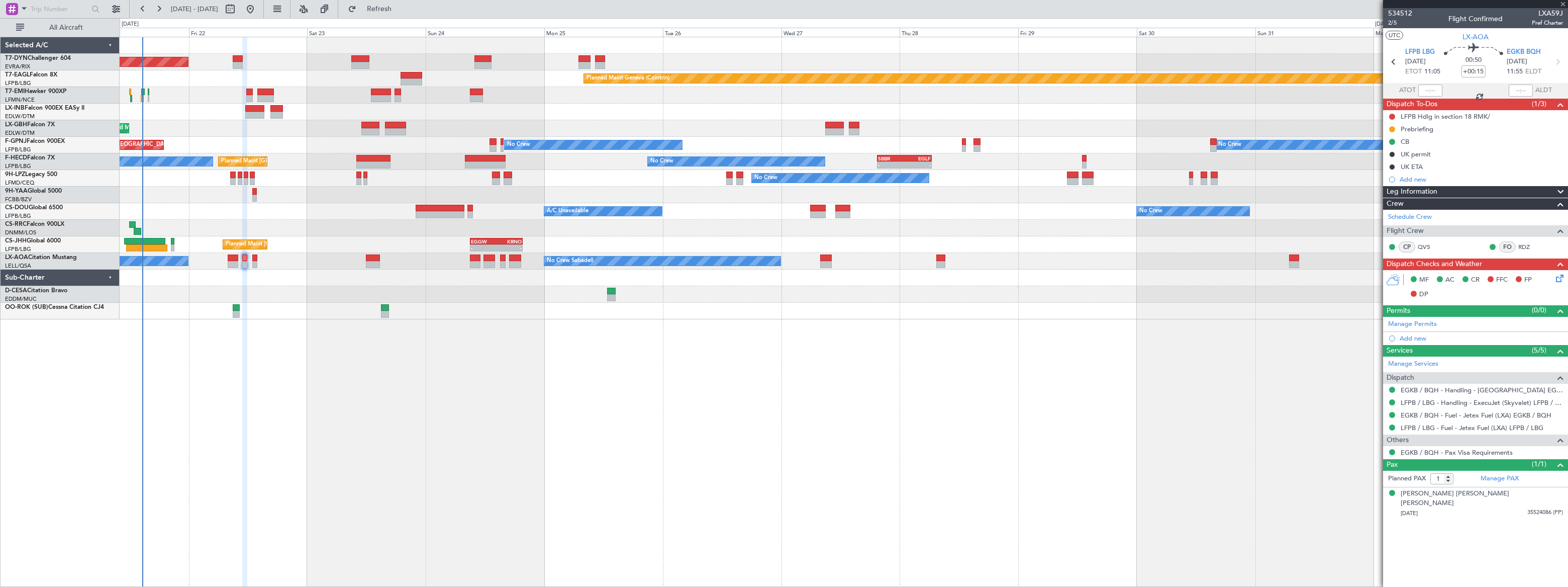
type input "+00:20"
type input "4"
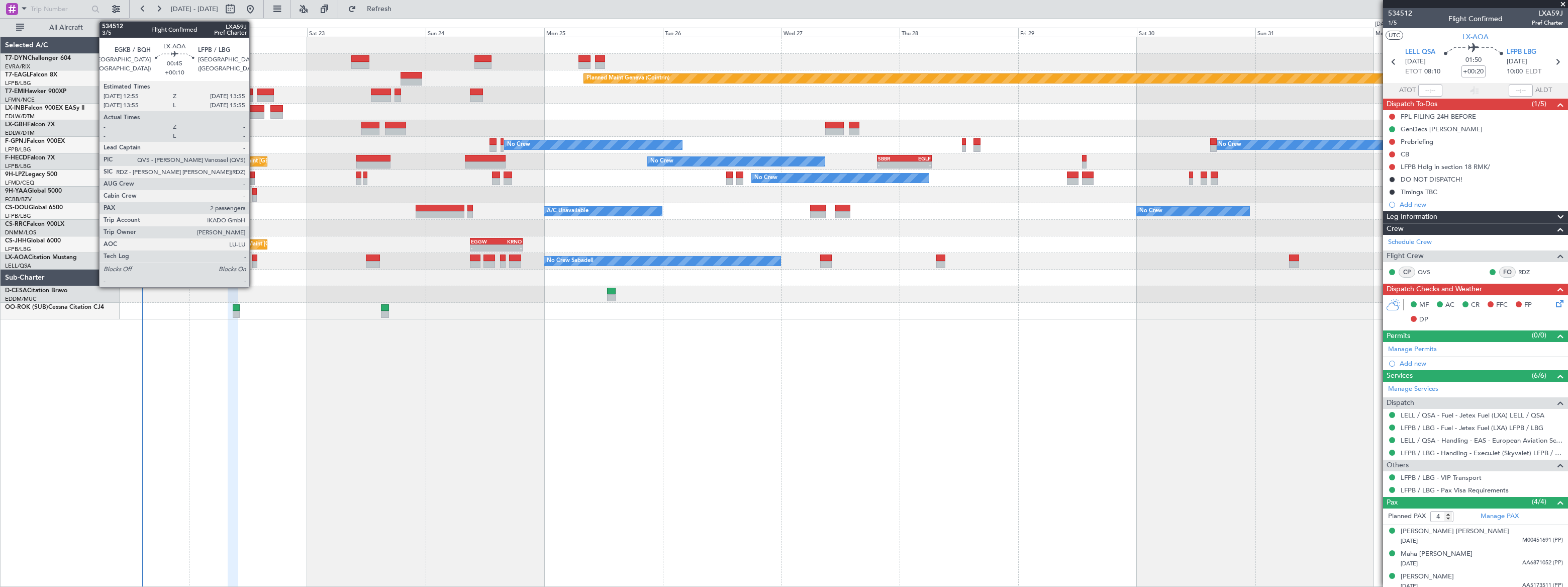
click at [254, 260] on div at bounding box center [255, 258] width 5 height 7
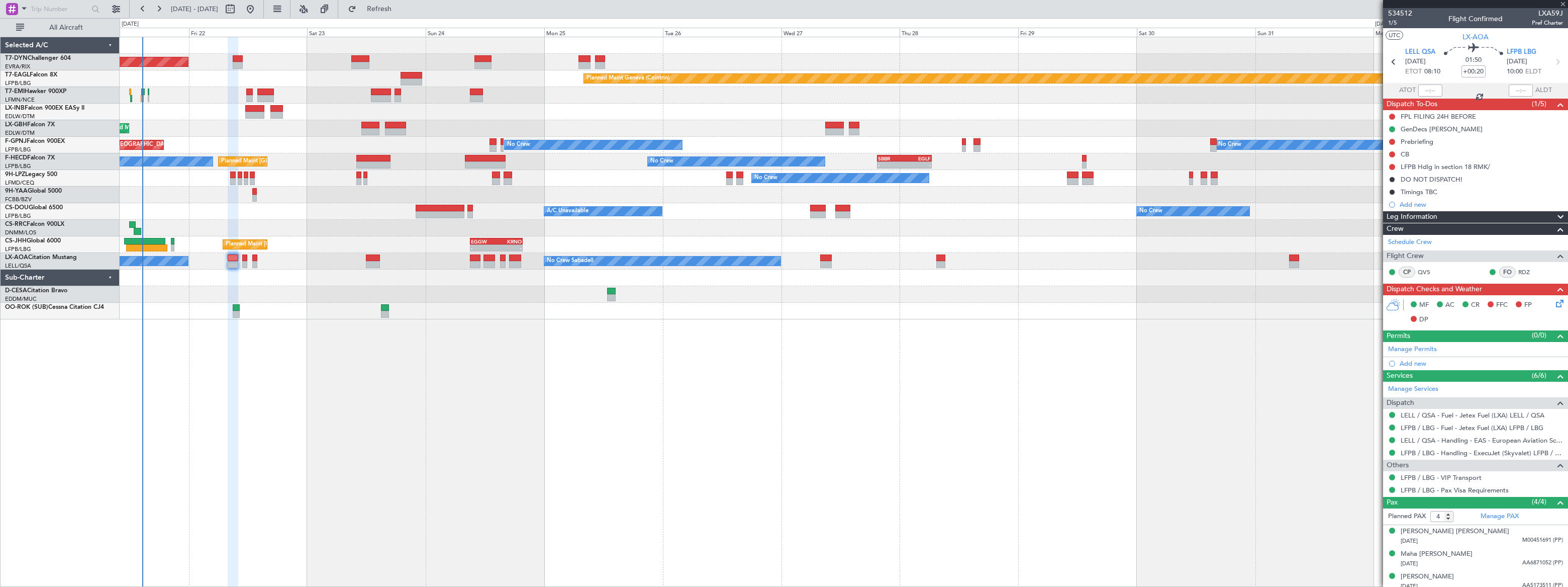
type input "+00:10"
type input "2"
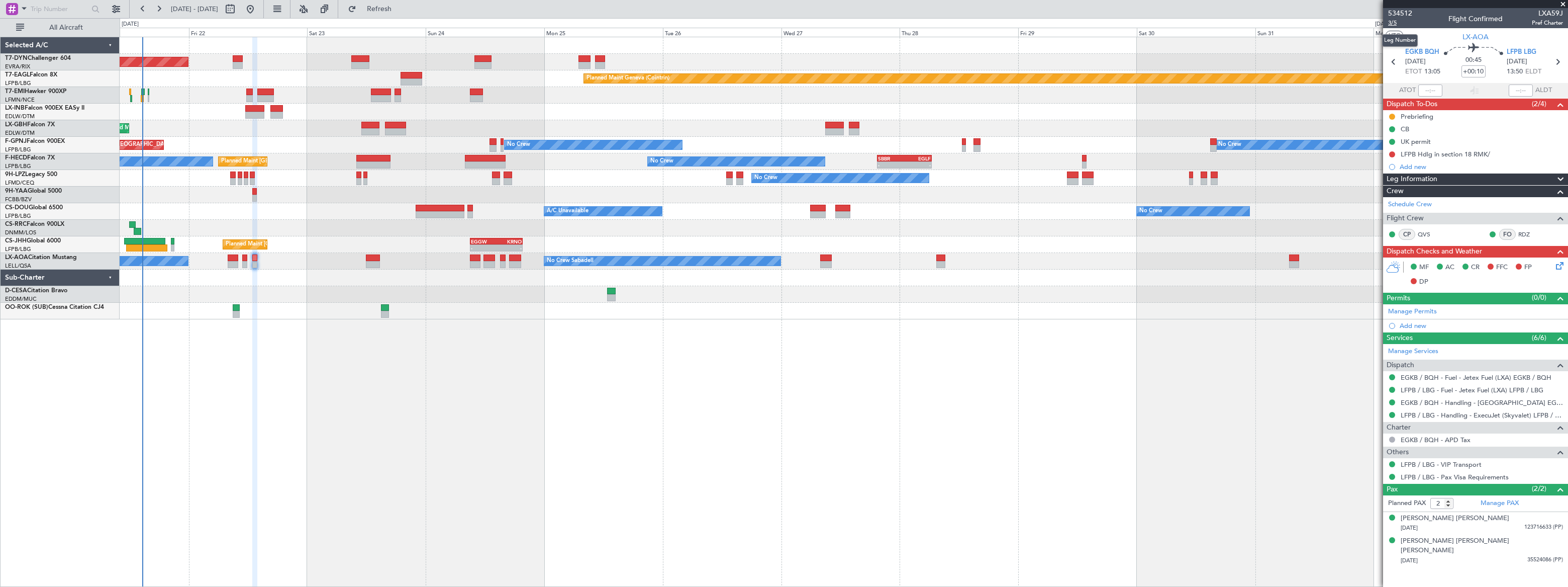
click at [1392, 22] on span "3/5" at bounding box center [1400, 22] width 24 height 8
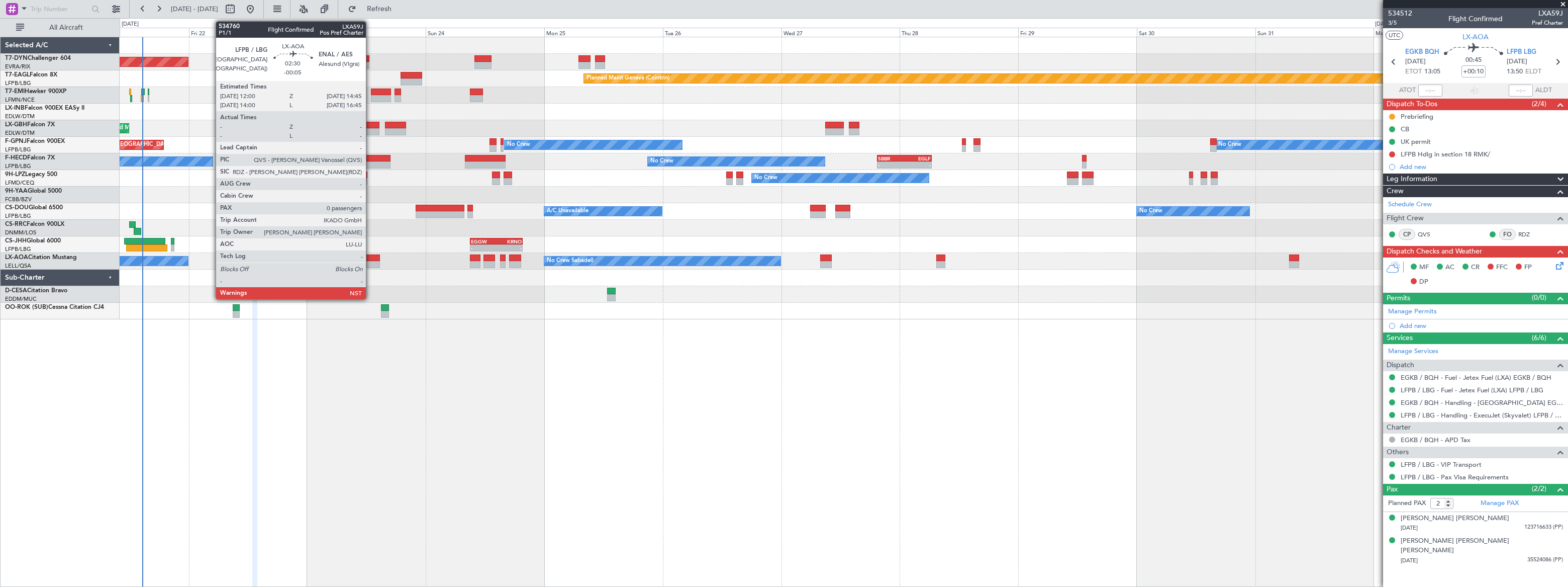
click at [370, 257] on div at bounding box center [373, 258] width 14 height 7
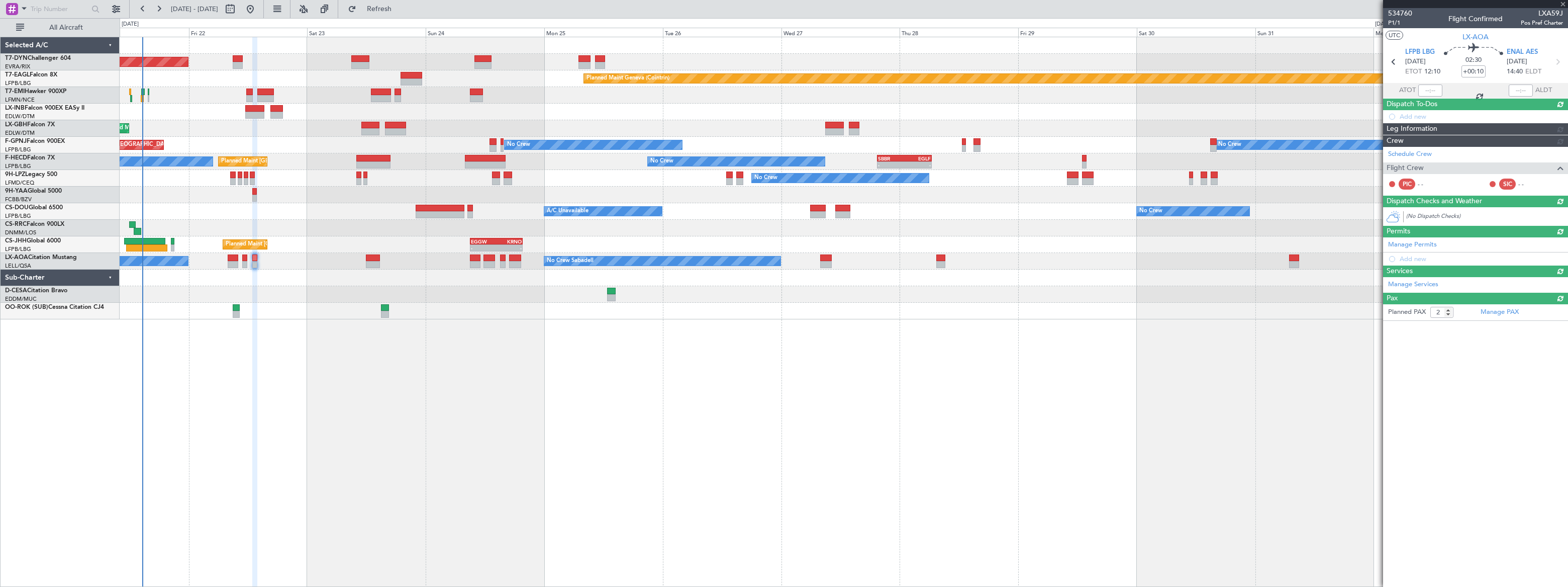
type input "-00:05"
type input "0"
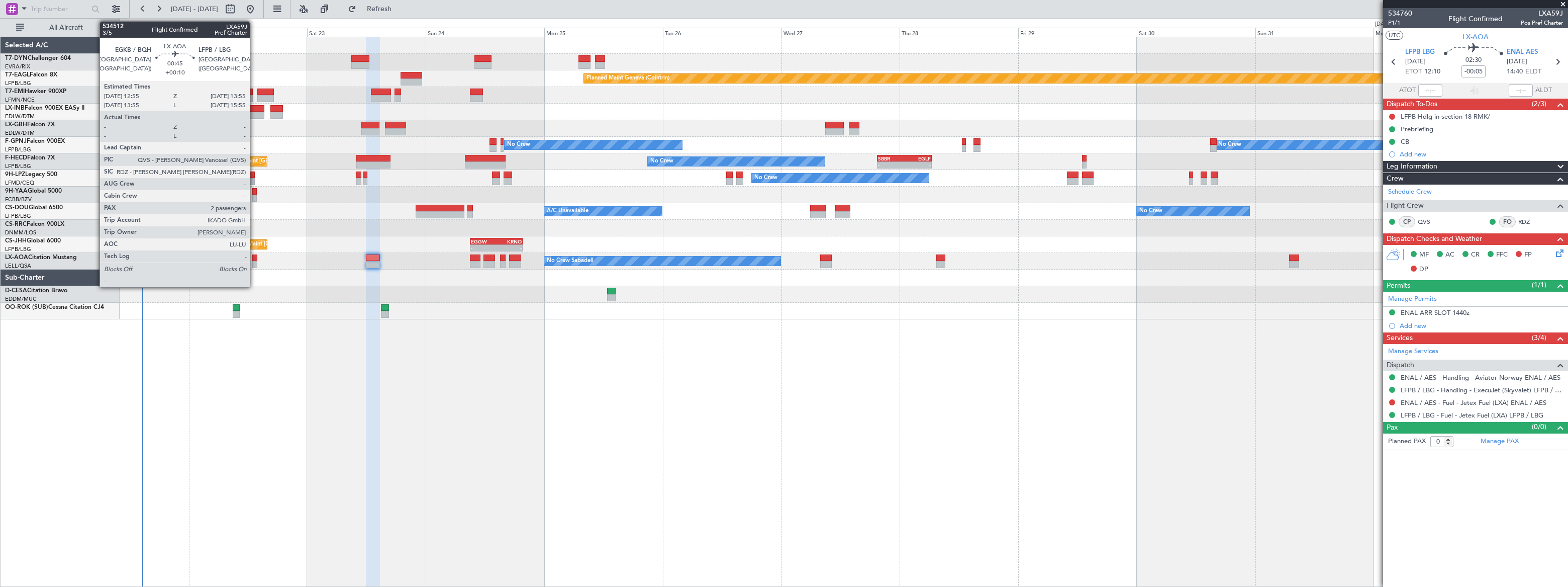
click at [254, 259] on div at bounding box center [255, 258] width 5 height 7
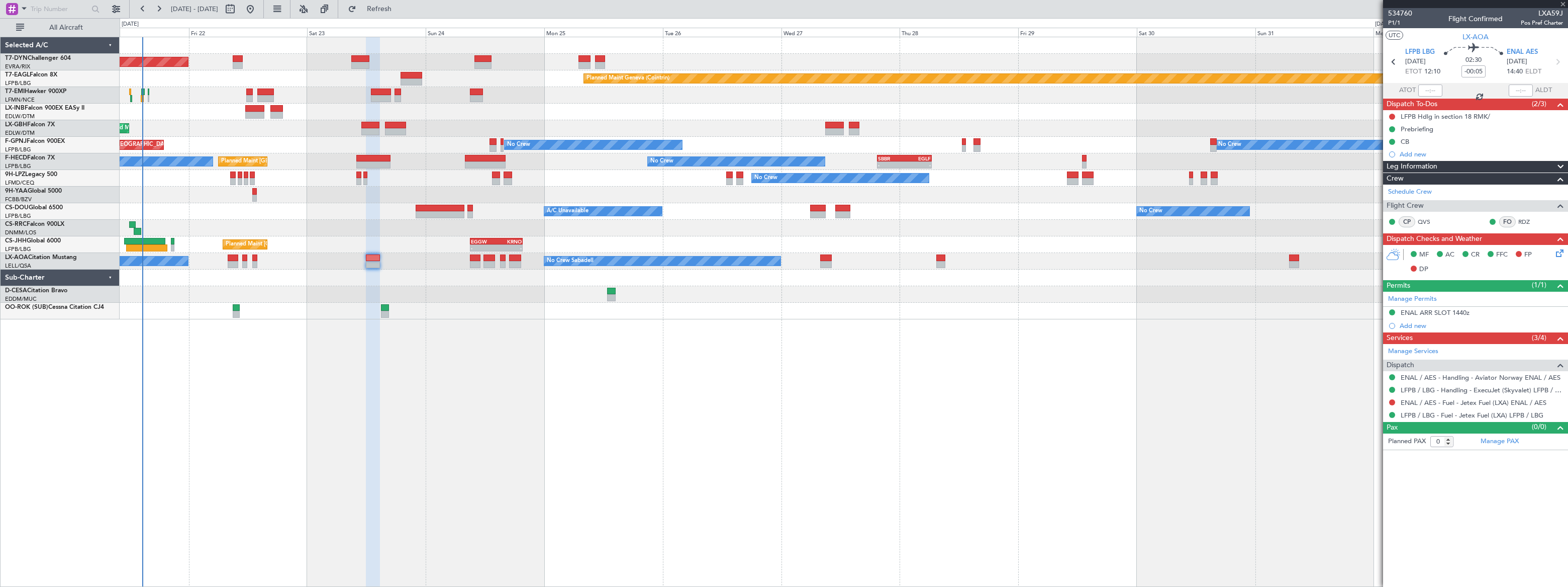
type input "+00:10"
type input "2"
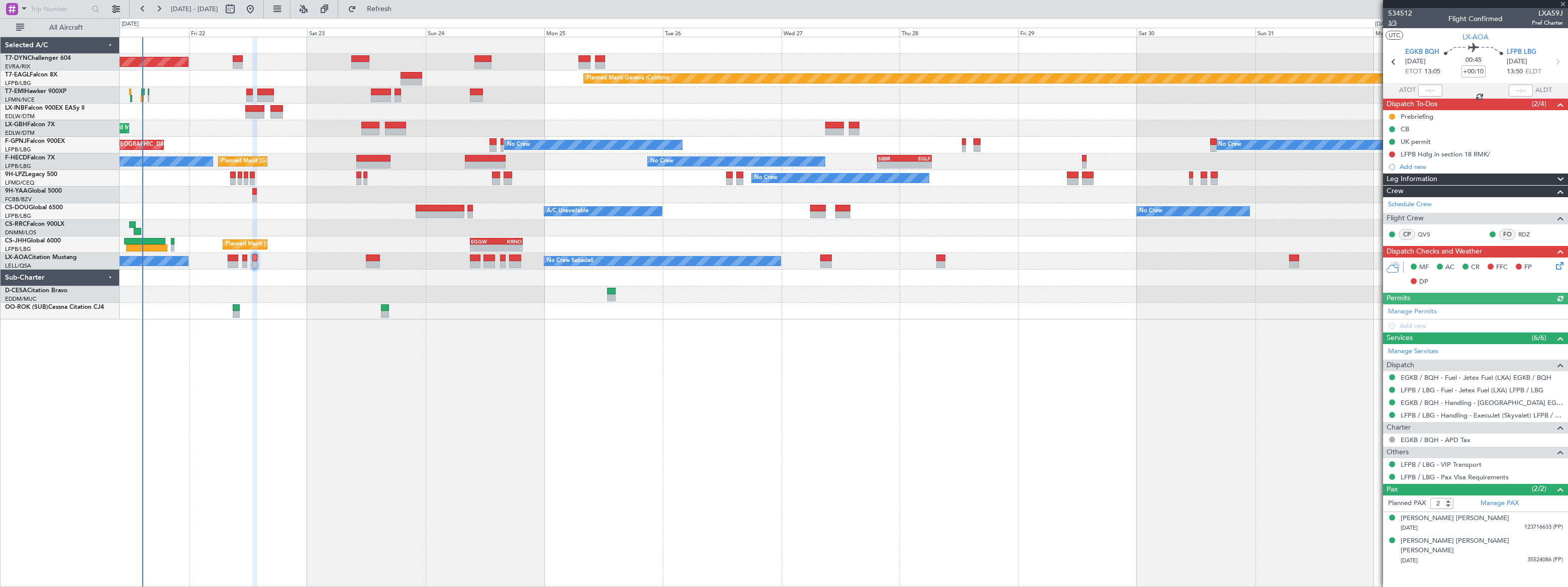
click at [1393, 22] on span "3/5" at bounding box center [1400, 22] width 24 height 8
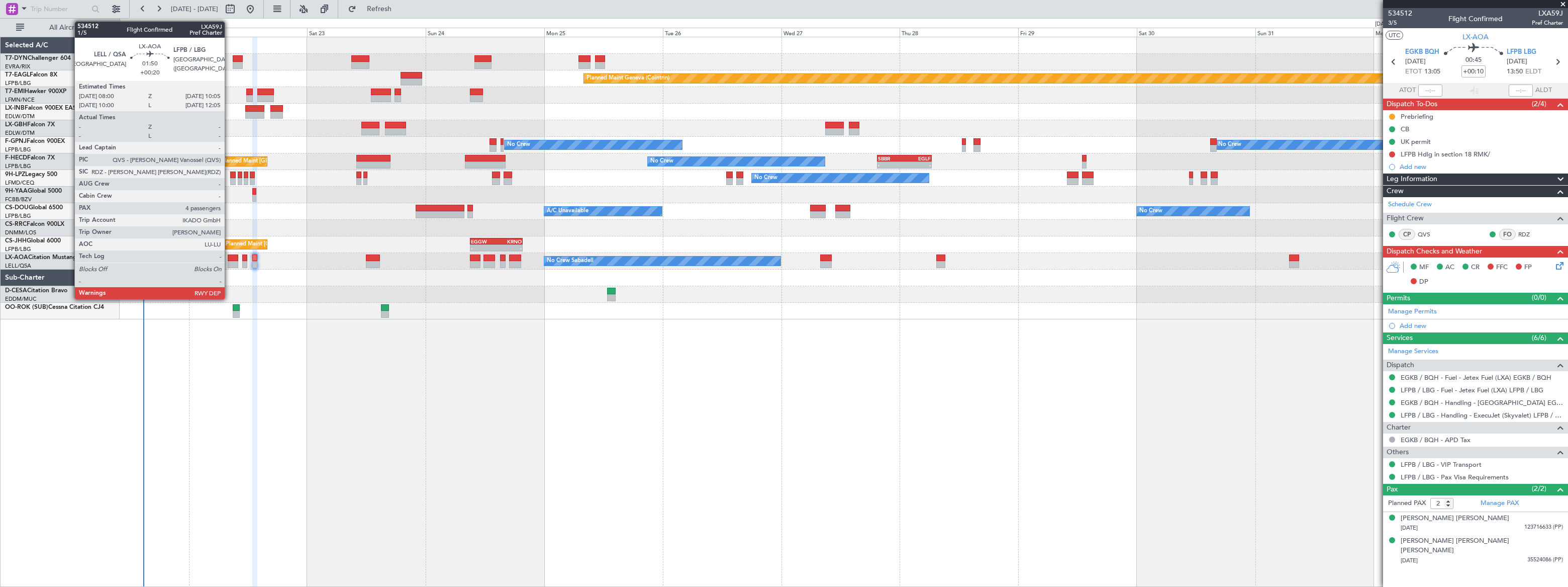
click at [229, 257] on div at bounding box center [233, 258] width 11 height 7
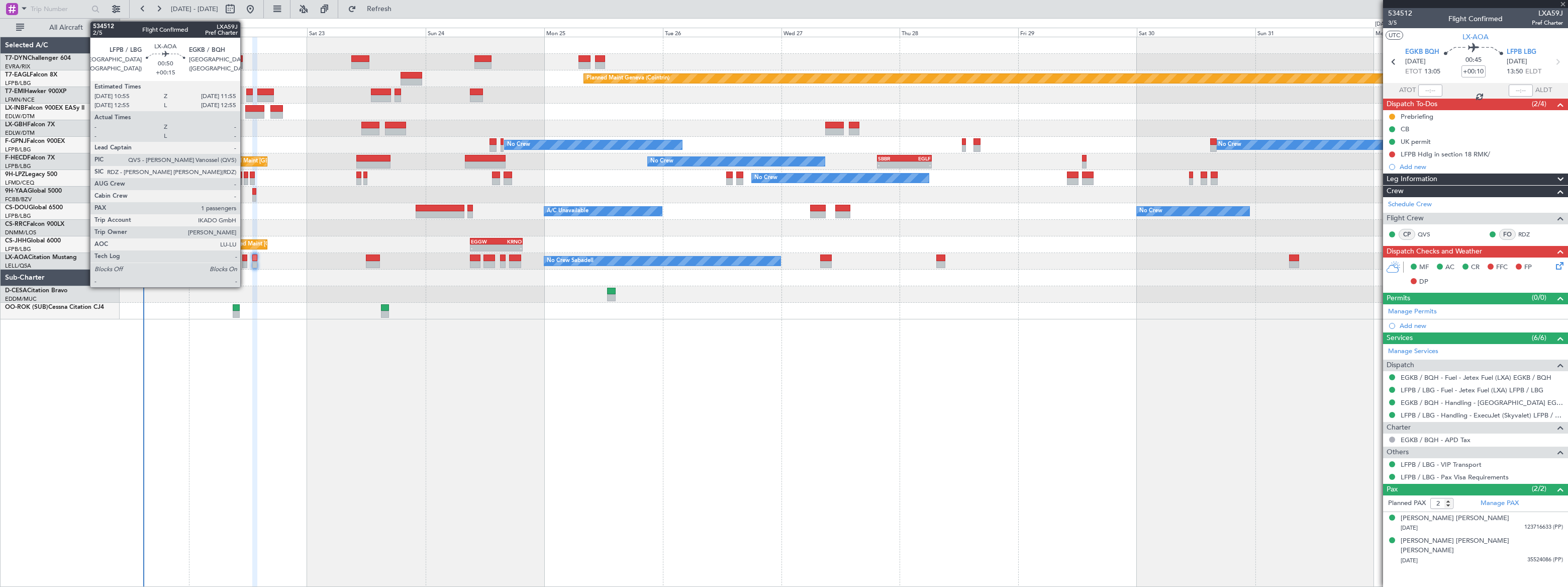
type input "+00:20"
type input "4"
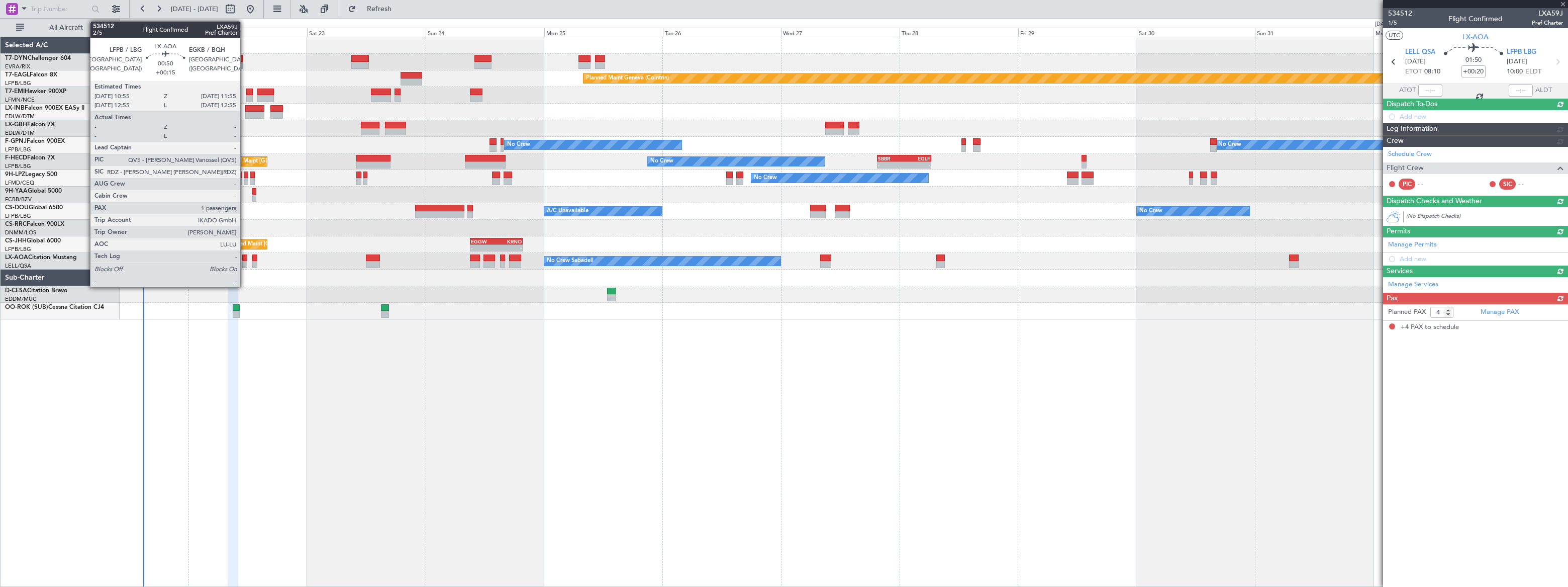
click at [245, 262] on div at bounding box center [245, 264] width 5 height 7
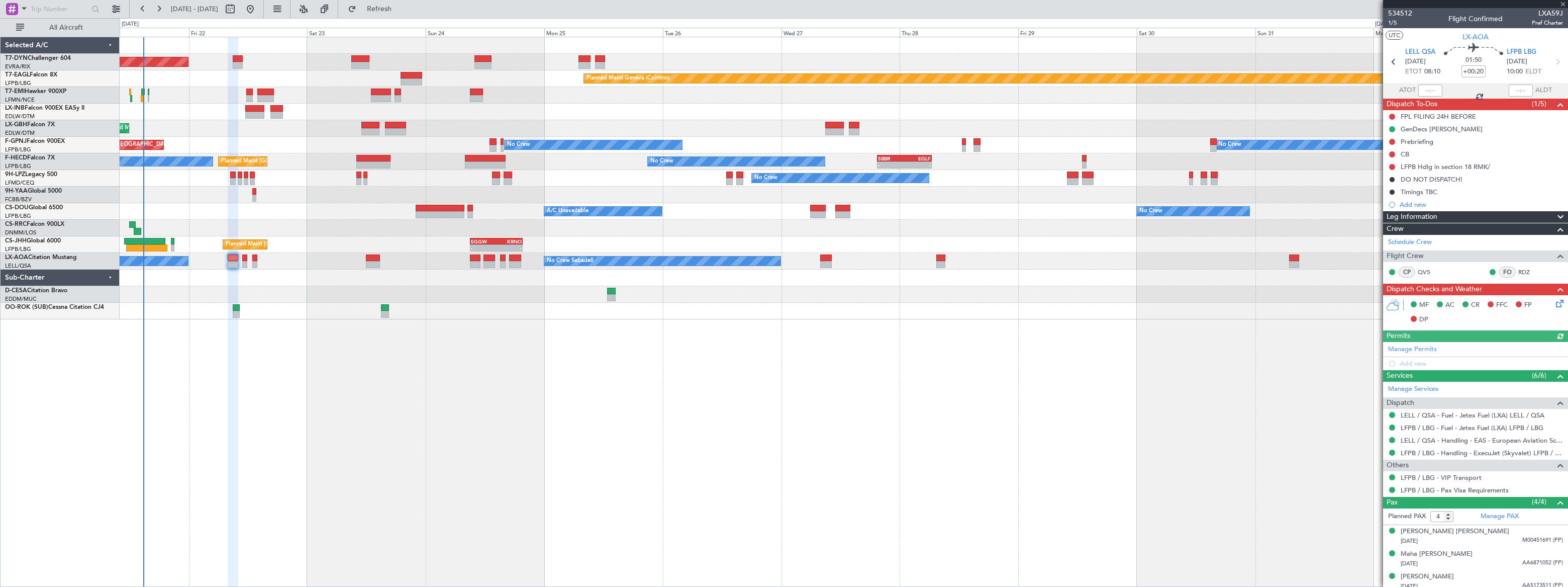
type input "+00:15"
type input "1"
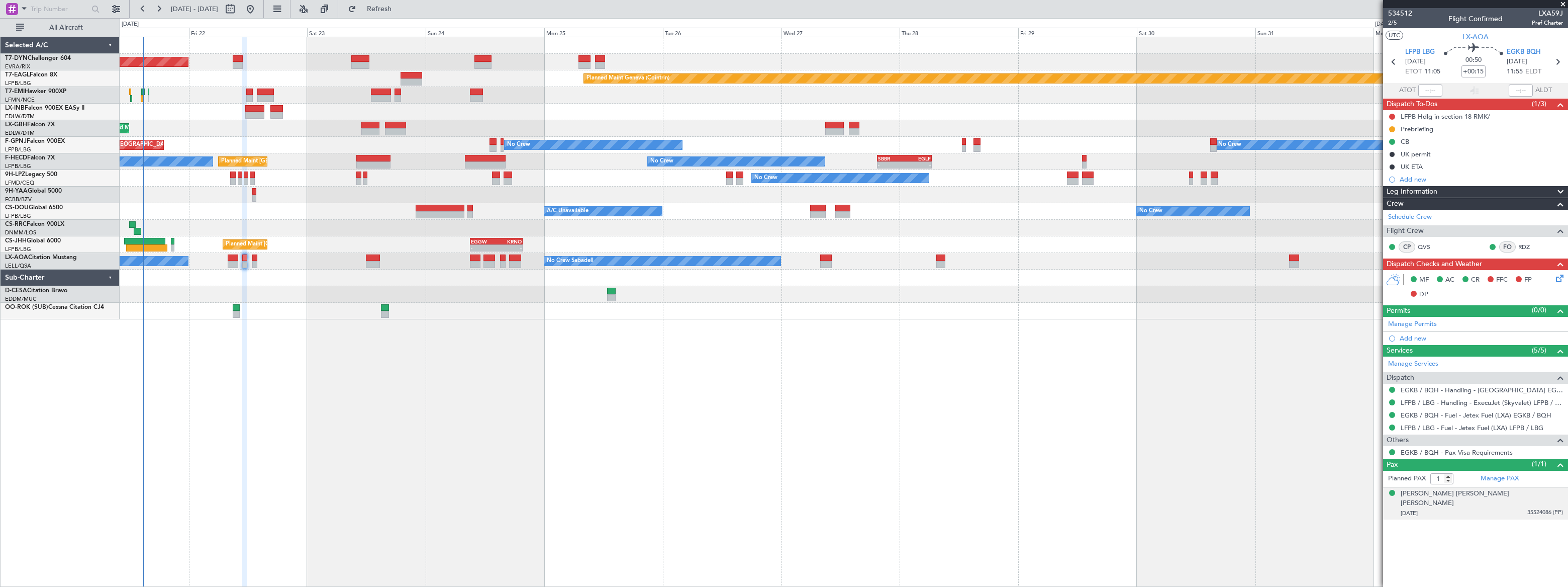
click at [1483, 509] on div "26/04/1959 35524086 (PP)" at bounding box center [1481, 514] width 163 height 10
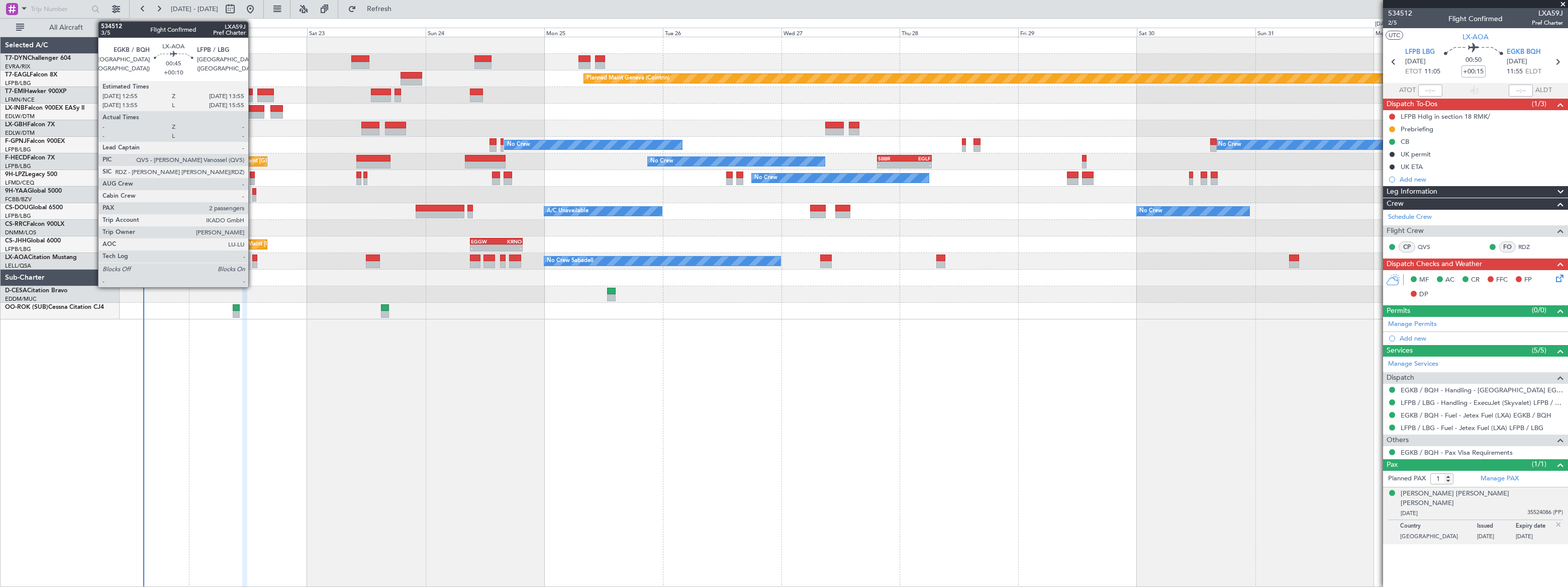
click at [253, 261] on div at bounding box center [255, 264] width 5 height 7
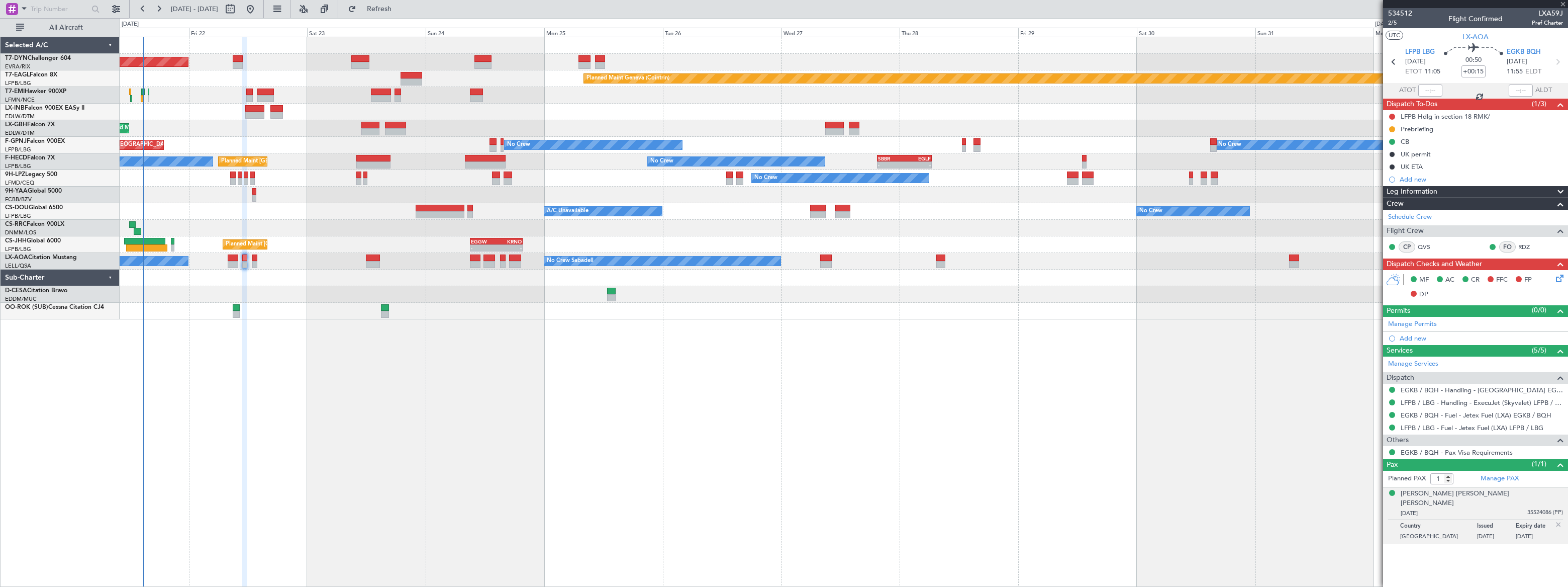
type input "+00:10"
type input "2"
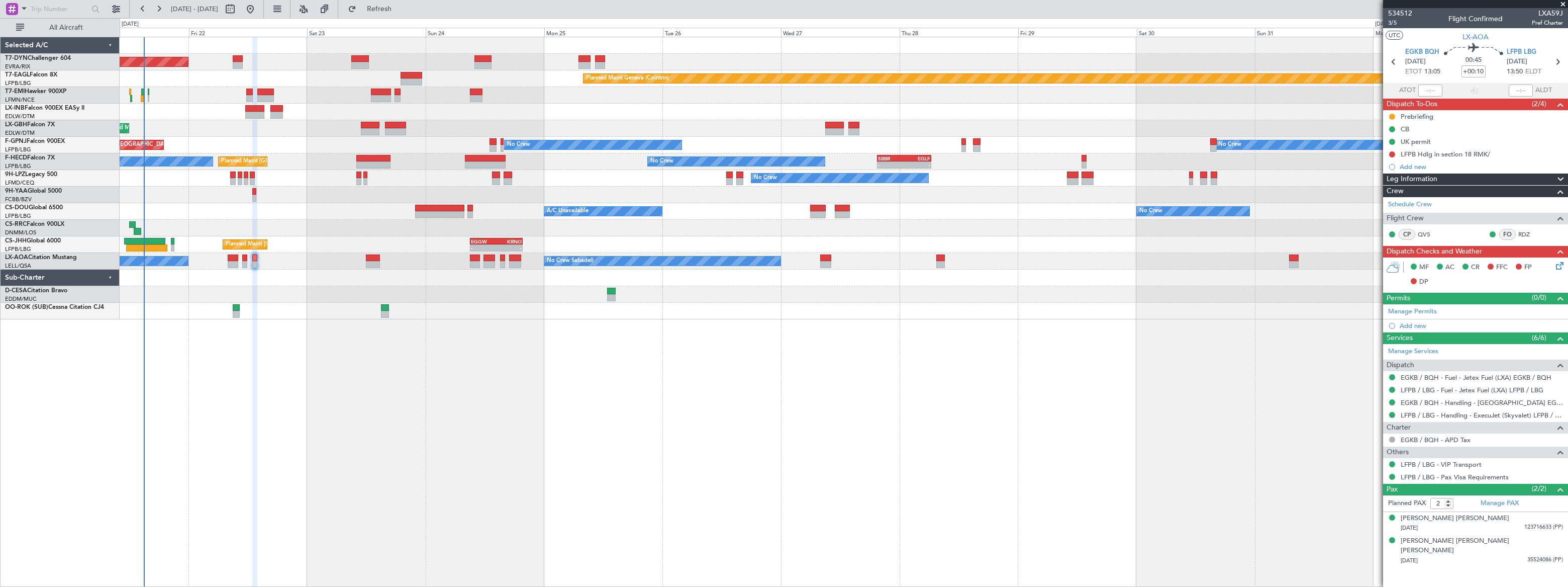
click at [487, 431] on div "Planned Maint Basel-Mulhouse Planned Maint Geneva (Cointrin) Planned Maint Ches…" at bounding box center [844, 312] width 1447 height 550
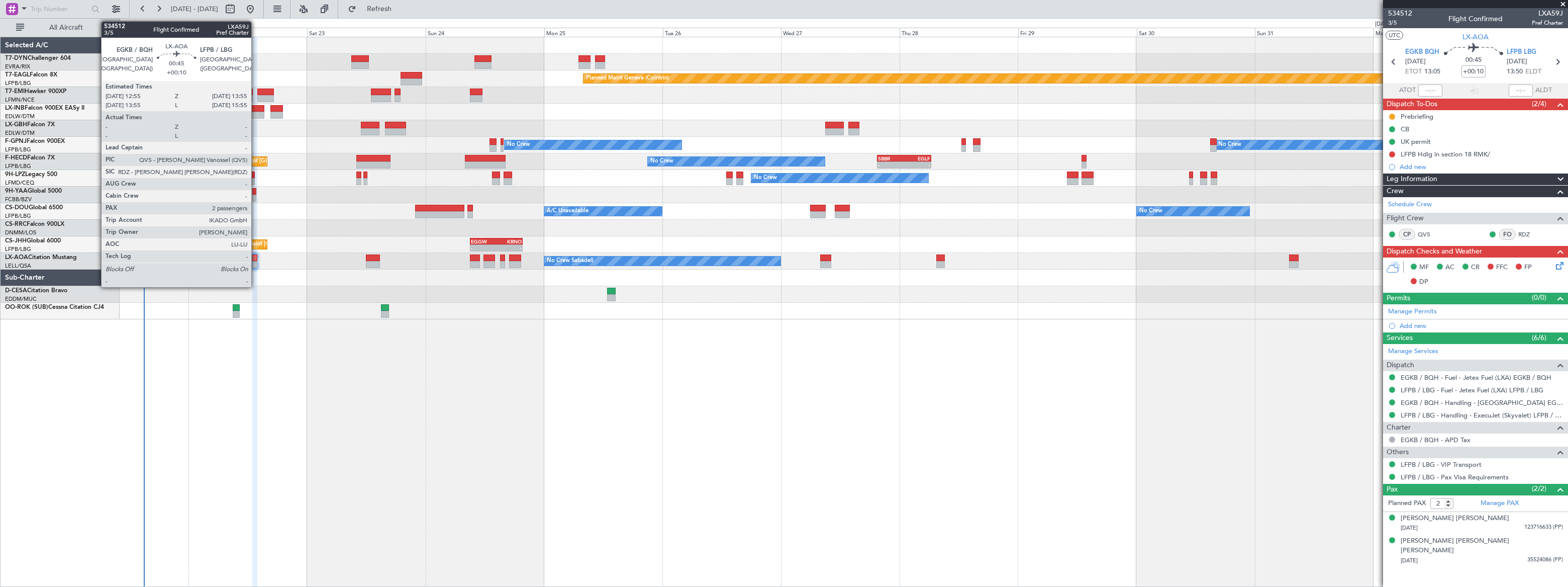
click at [255, 260] on div at bounding box center [255, 258] width 5 height 7
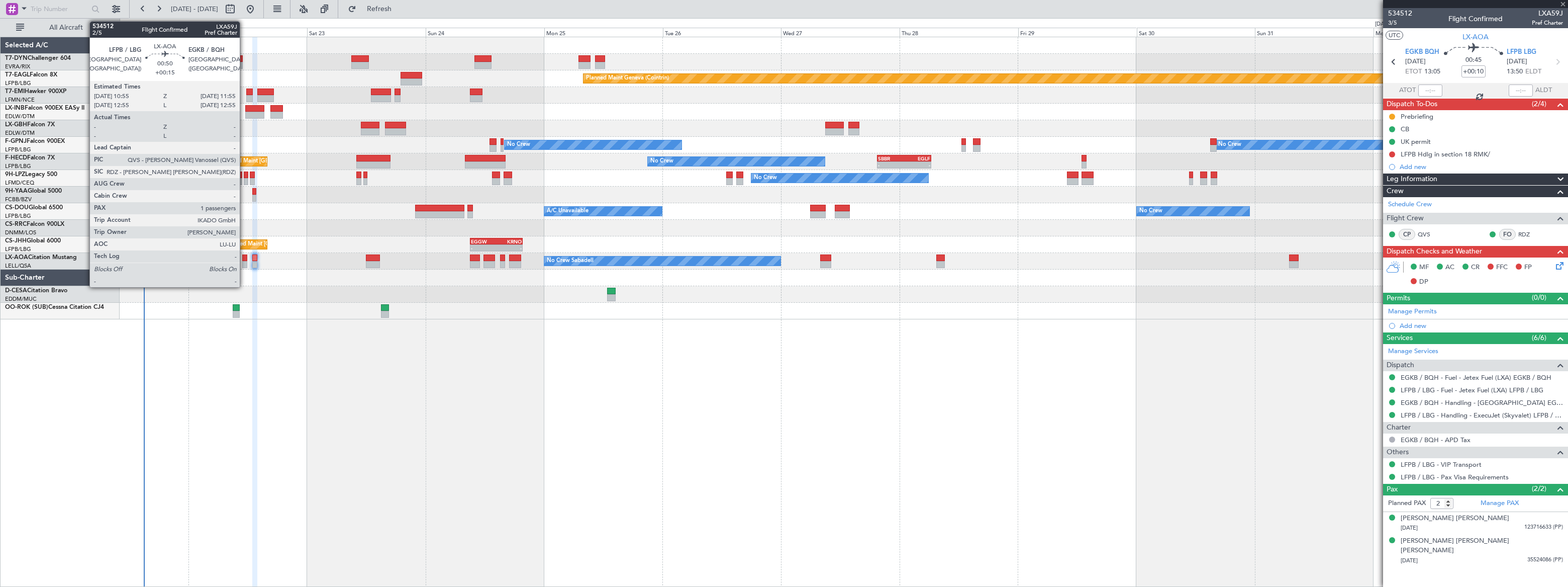
click at [244, 259] on div at bounding box center [245, 258] width 5 height 7
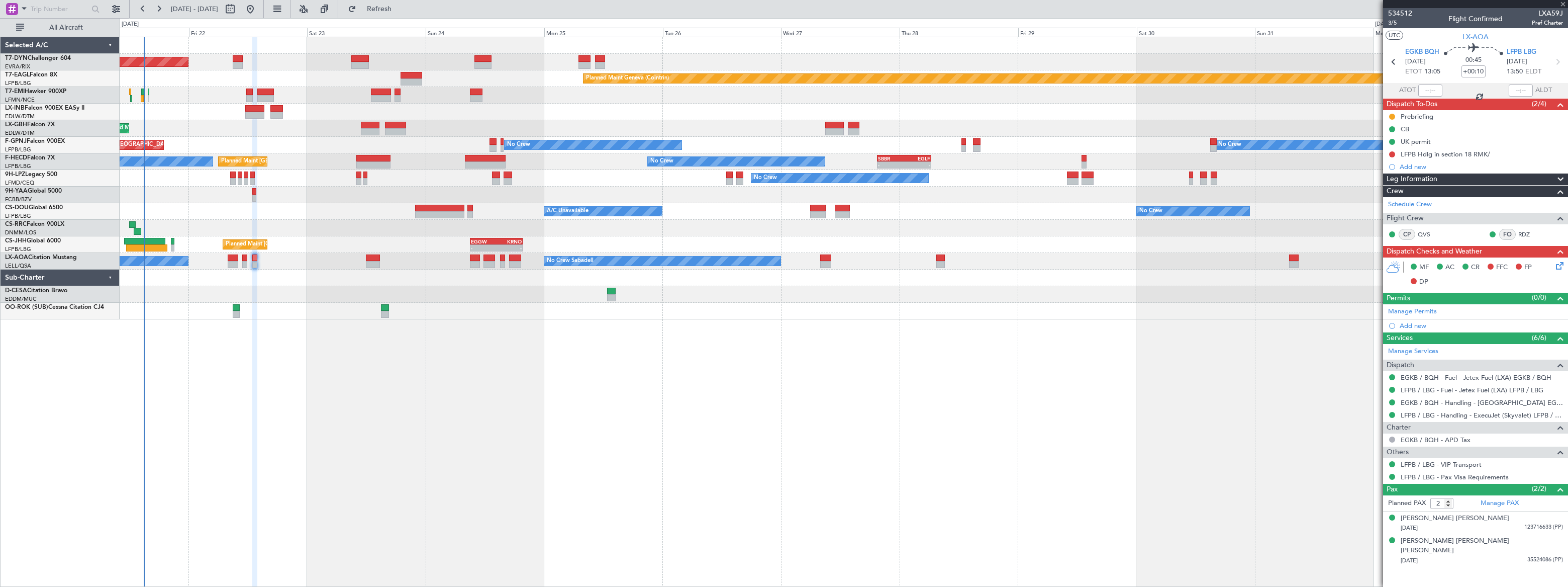
type input "+00:15"
type input "1"
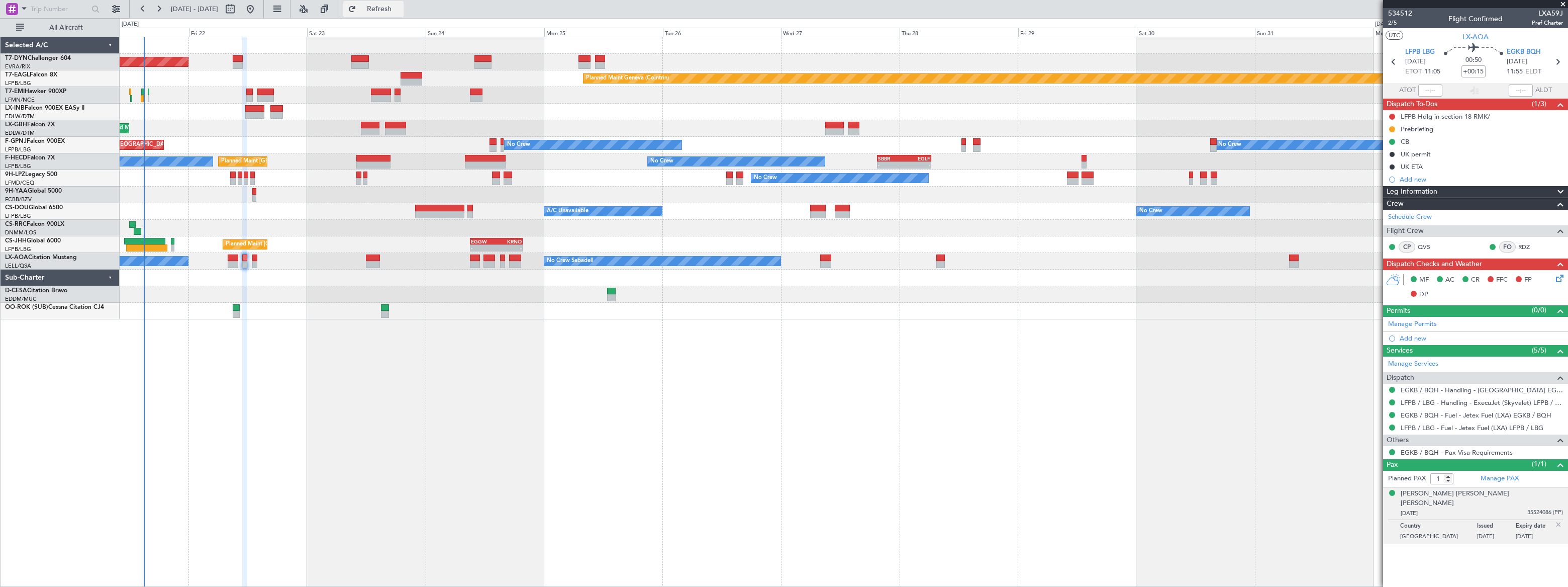
click at [400, 10] on span "Refresh" at bounding box center [379, 9] width 42 height 7
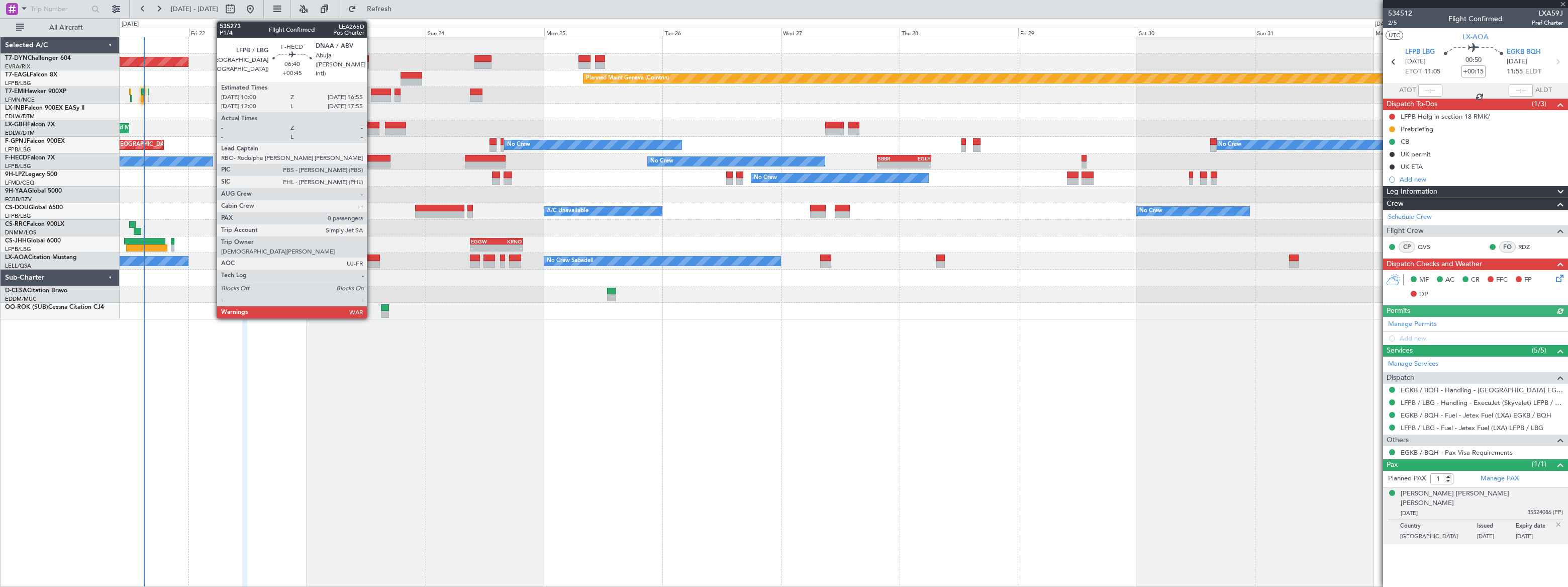
click at [371, 158] on div at bounding box center [374, 158] width 34 height 7
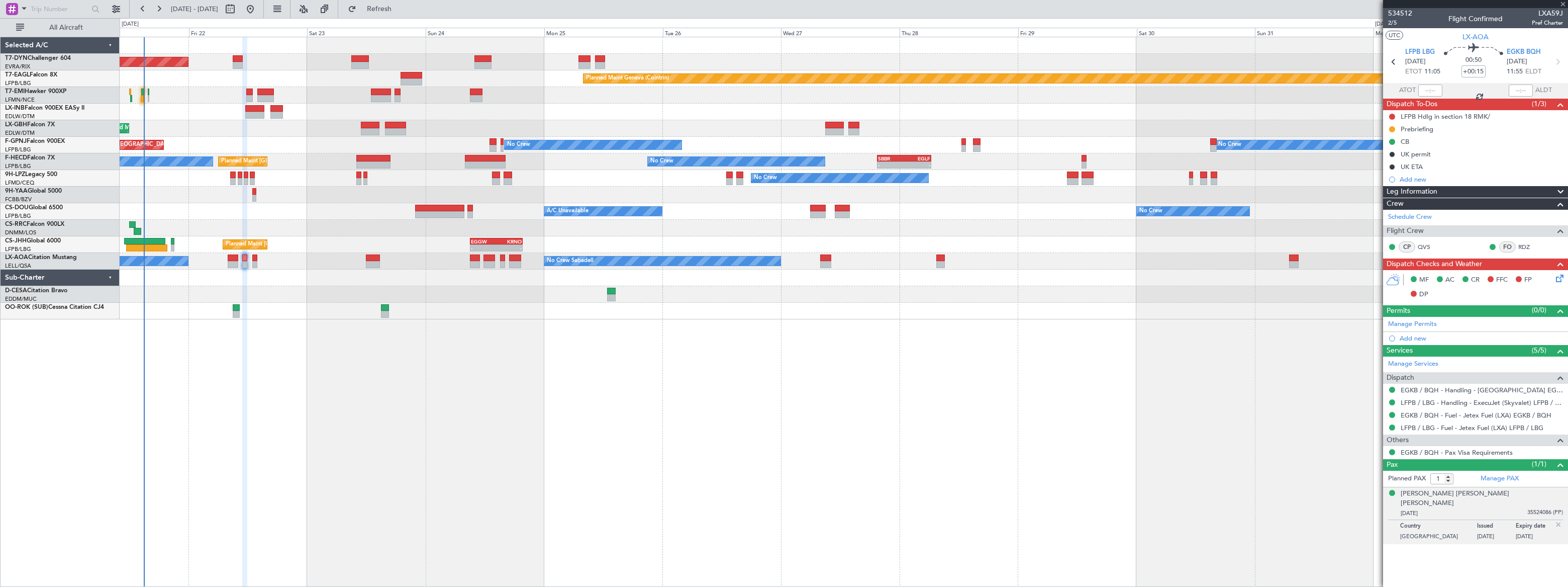
type input "+00:45"
type input "0"
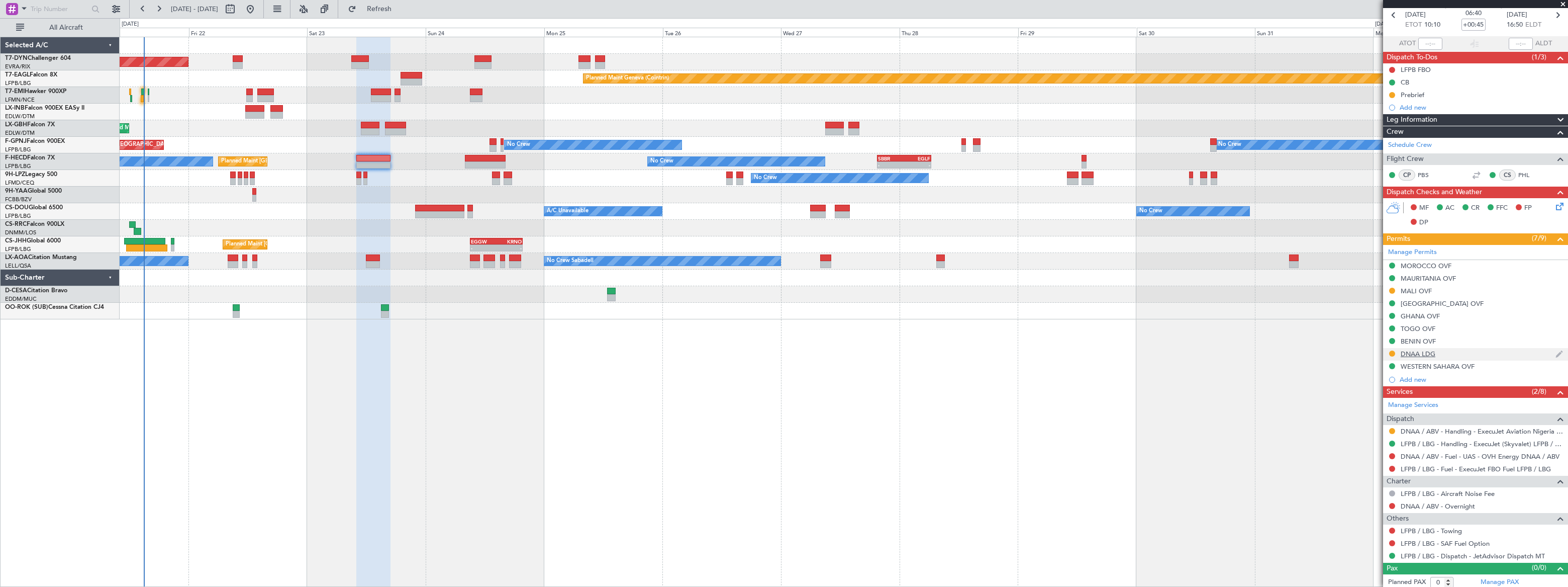
scroll to position [49, 0]
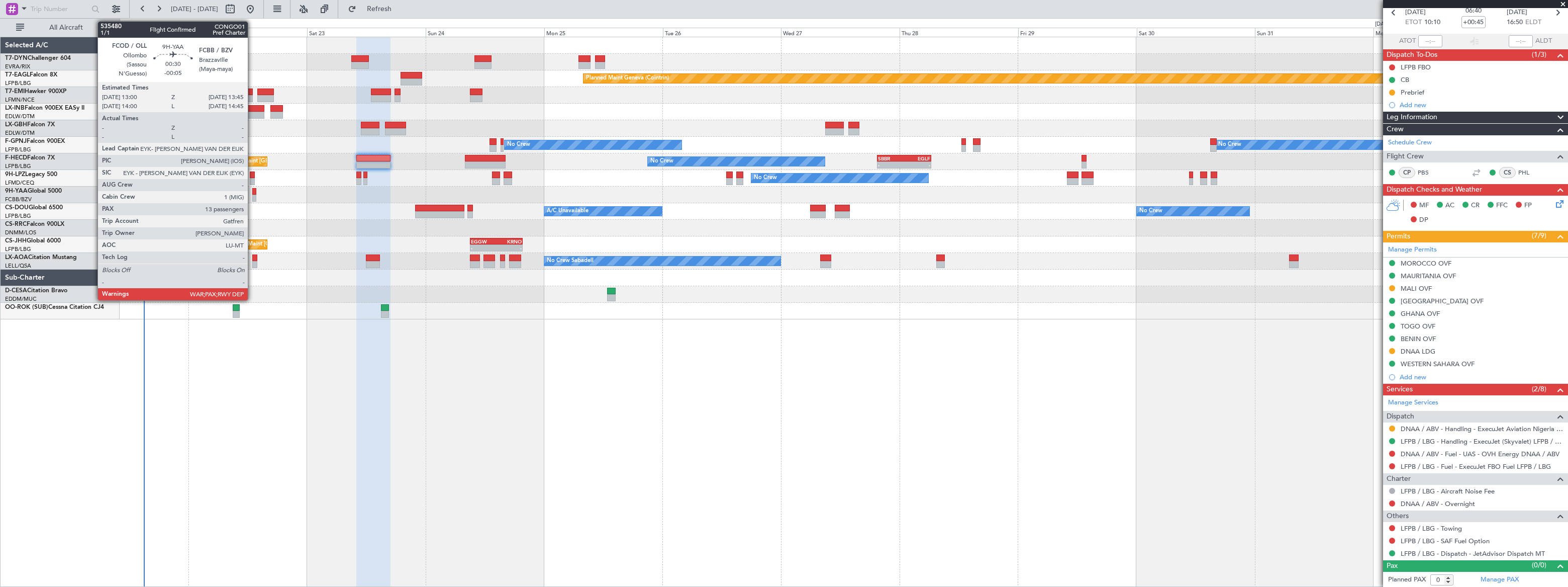
click at [253, 195] on div at bounding box center [254, 198] width 4 height 7
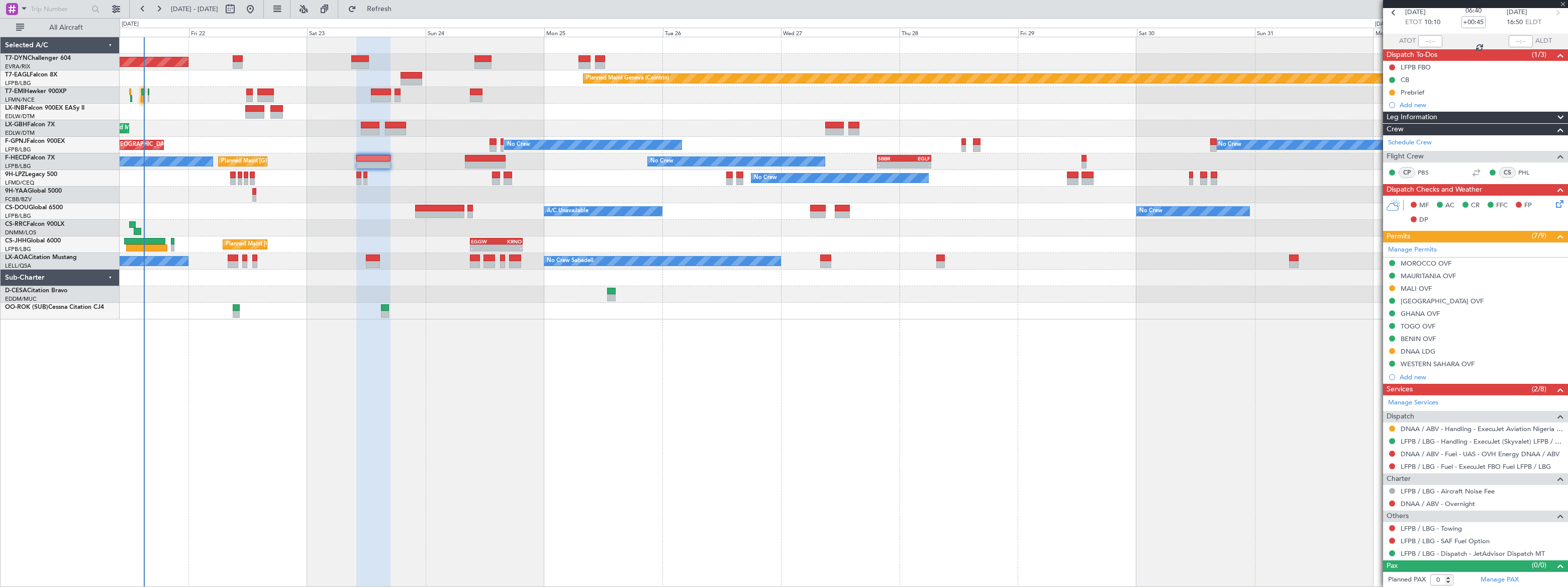
type input "-00:05"
type input "13"
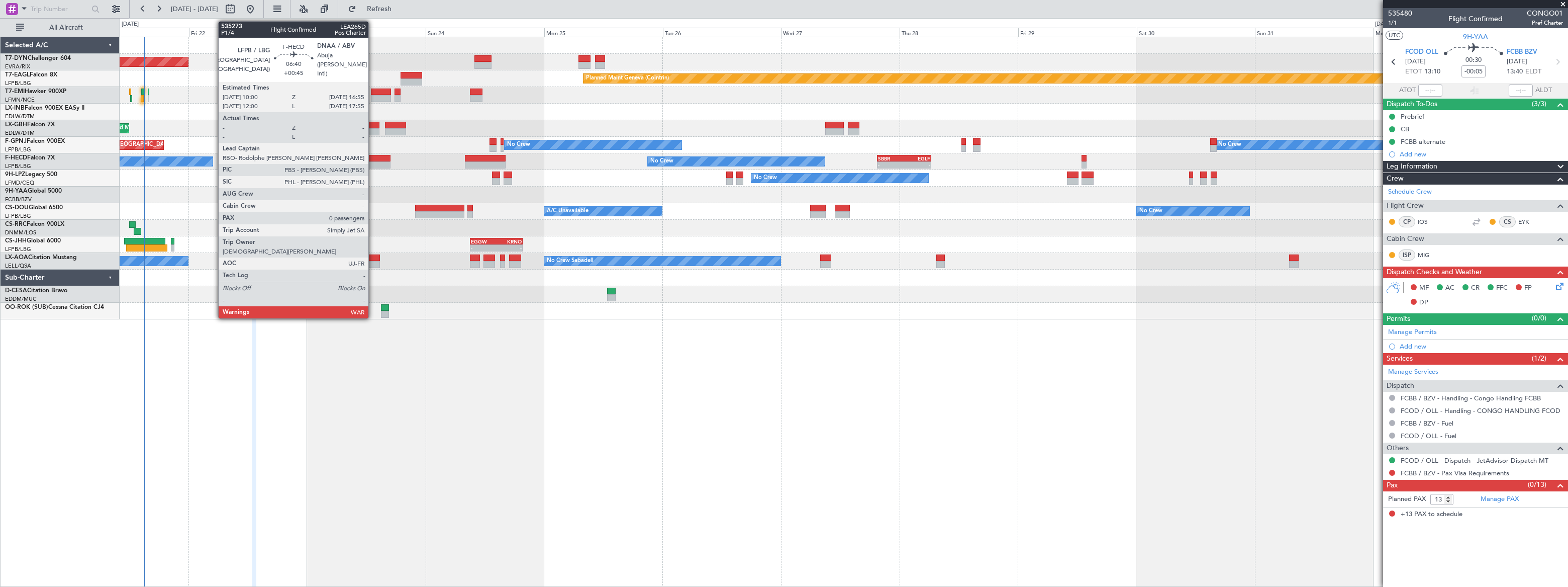
click at [373, 160] on div at bounding box center [374, 158] width 34 height 7
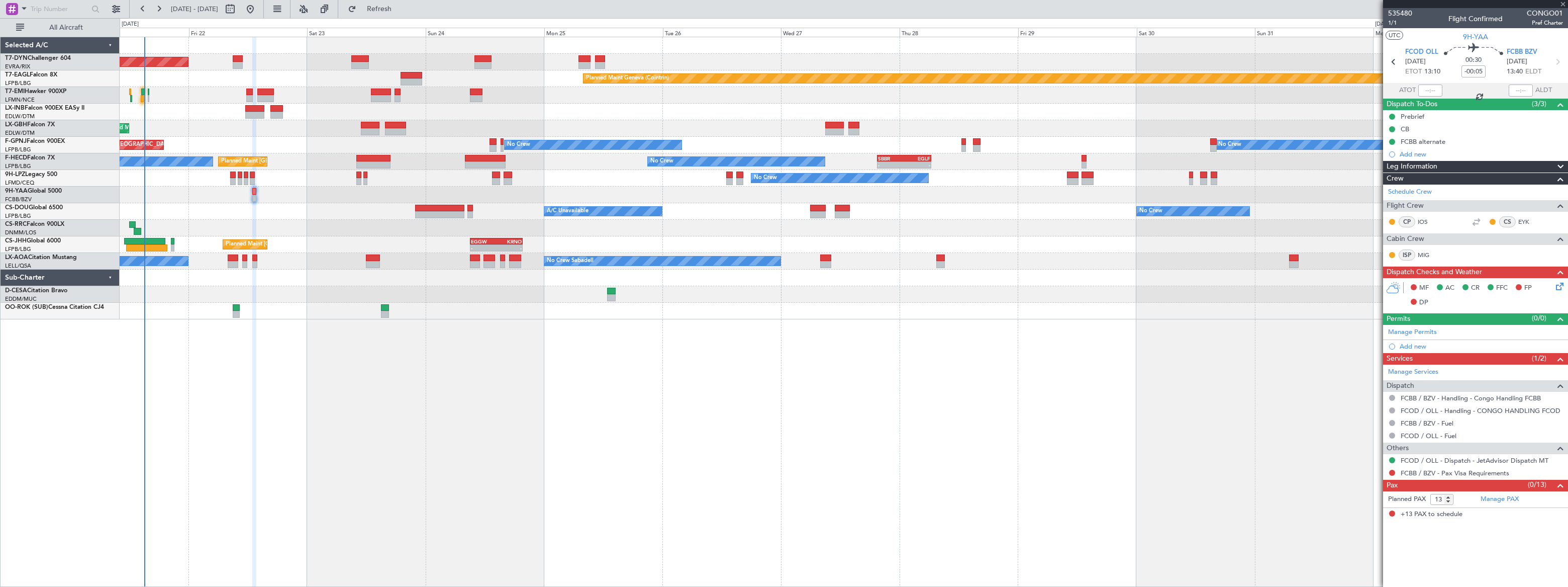
type input "+00:45"
type input "0"
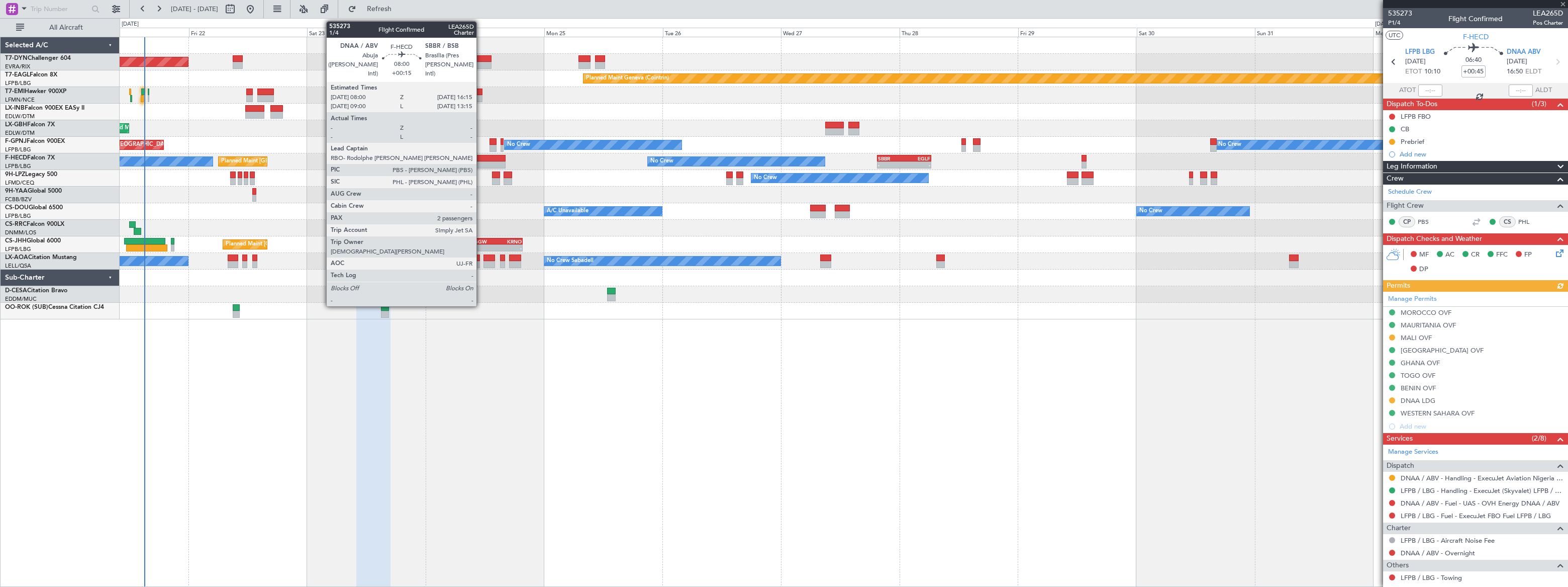
click at [481, 160] on div at bounding box center [485, 158] width 41 height 7
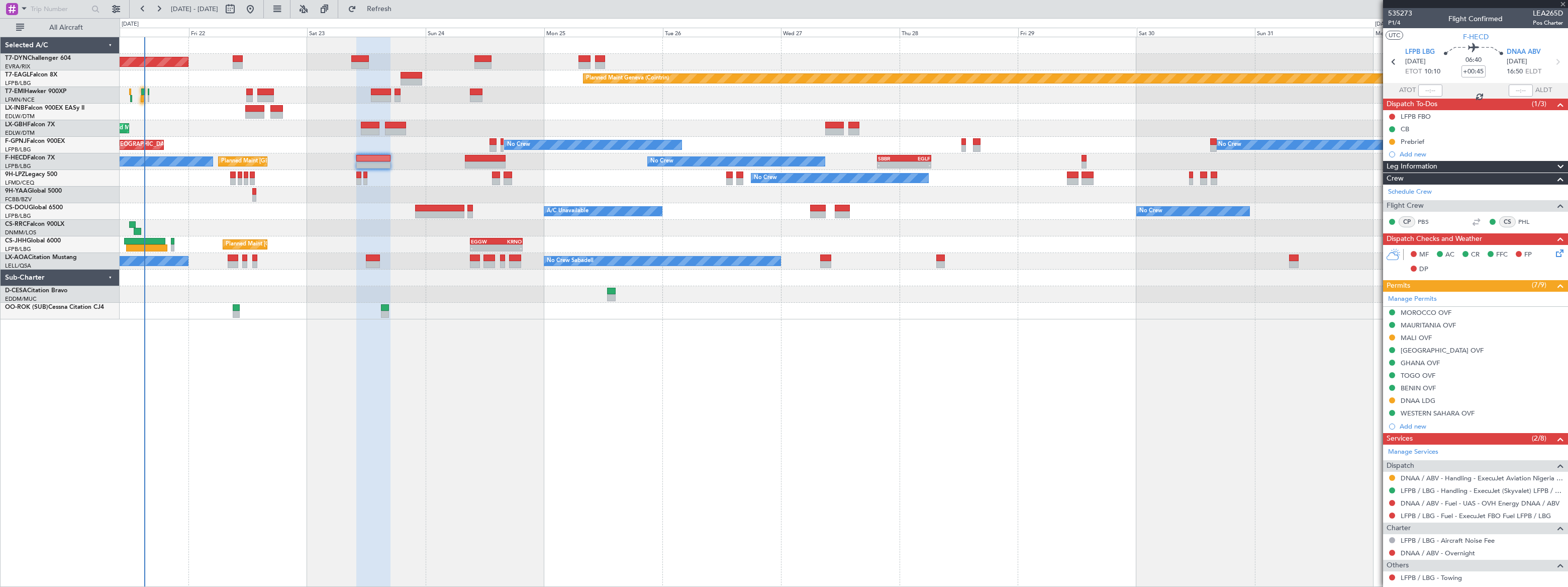
type input "+00:15"
type input "2"
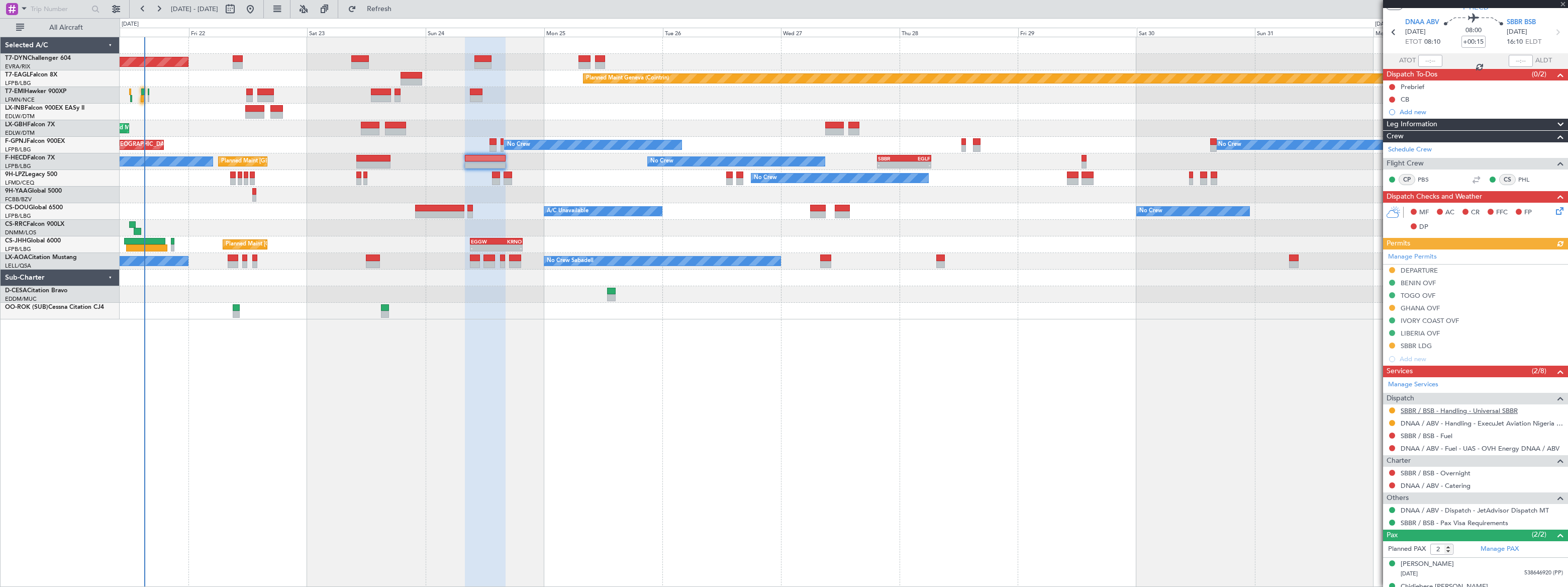
scroll to position [44, 0]
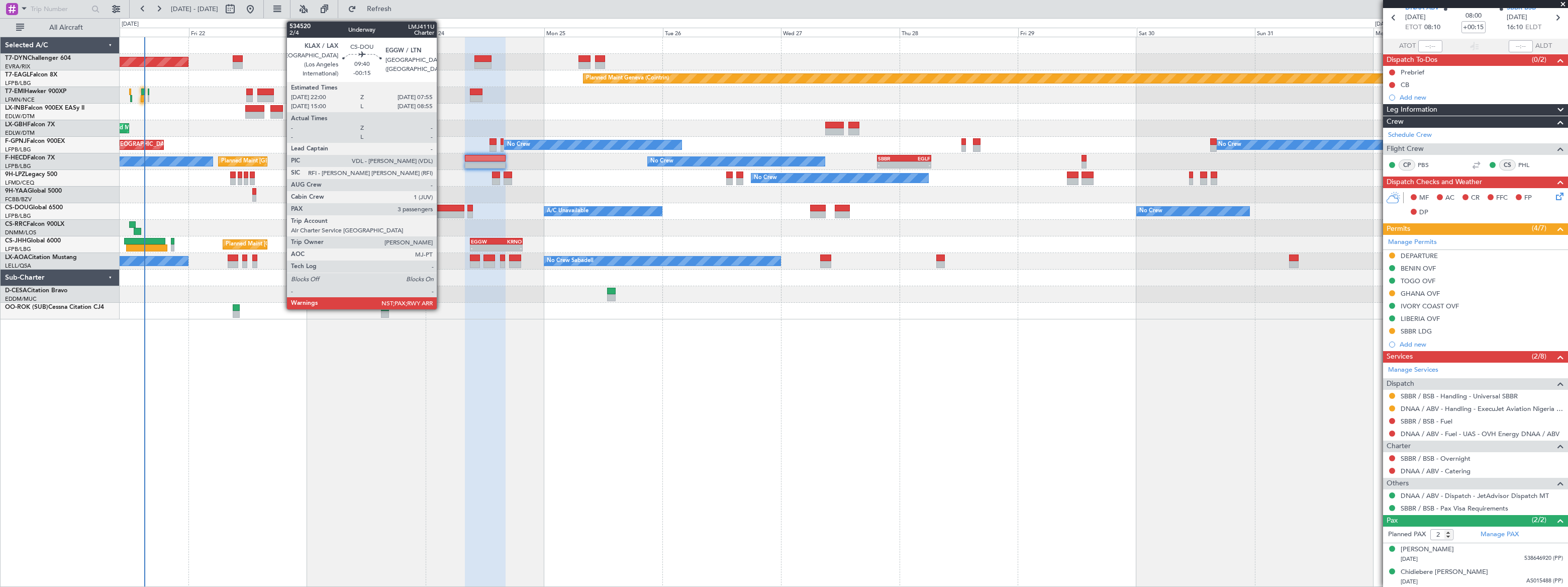
click at [441, 213] on div at bounding box center [439, 214] width 49 height 7
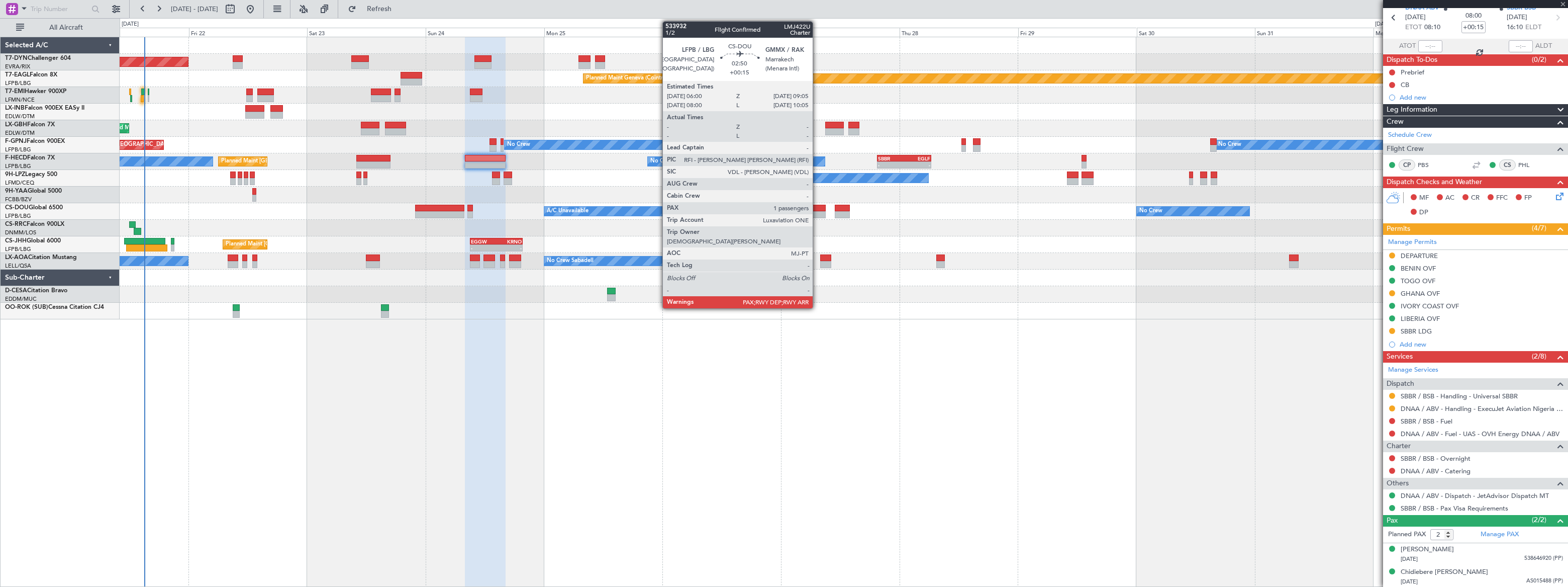
click at [817, 209] on div at bounding box center [817, 208] width 15 height 7
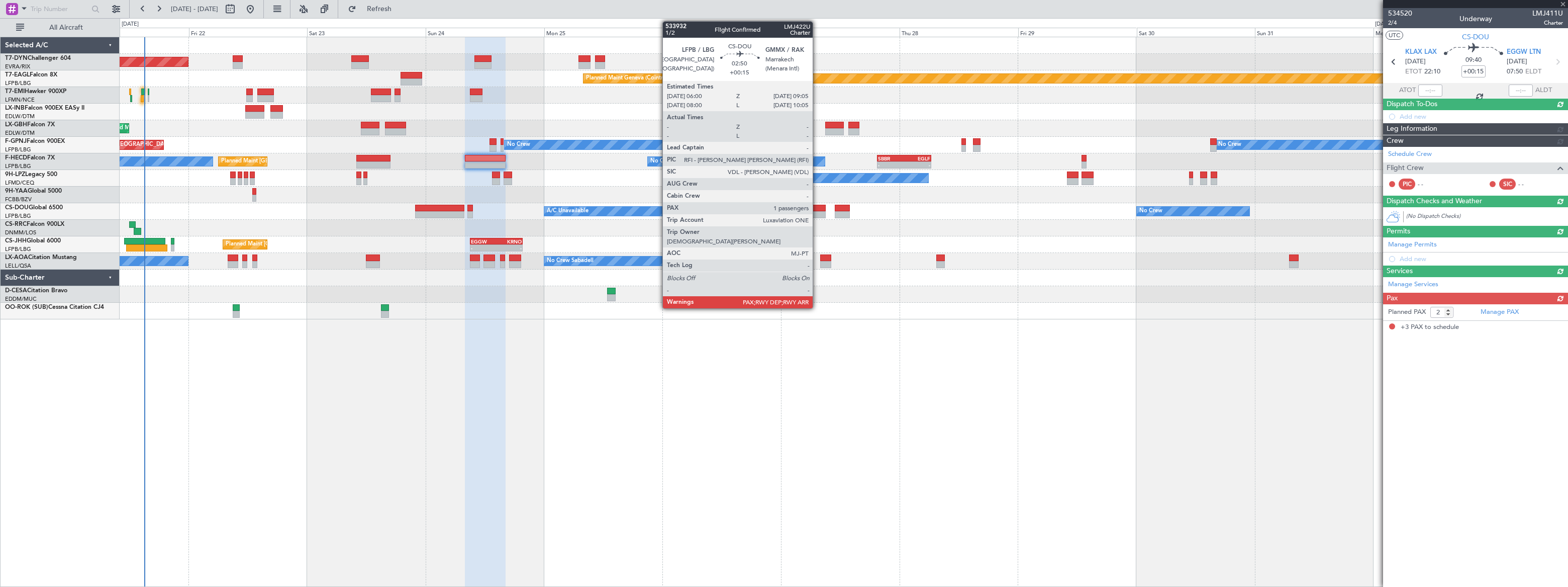
type input "-00:15"
type input "3"
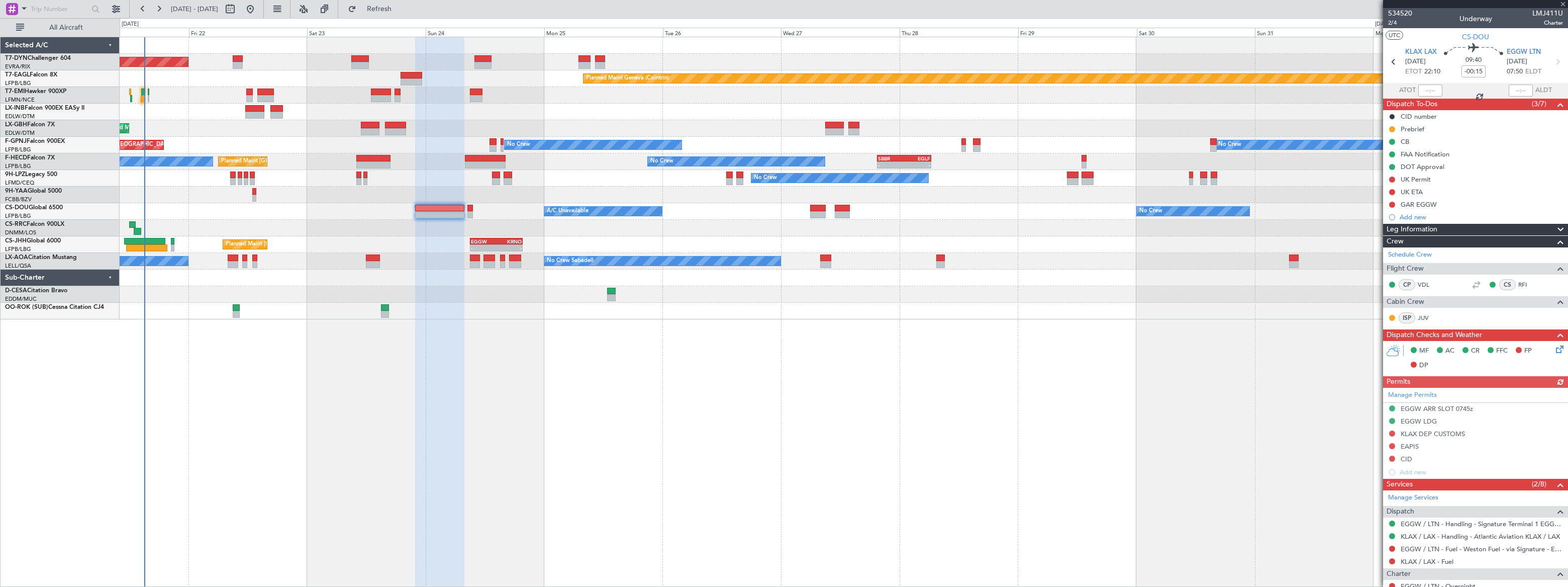
type input "+00:15"
type input "1"
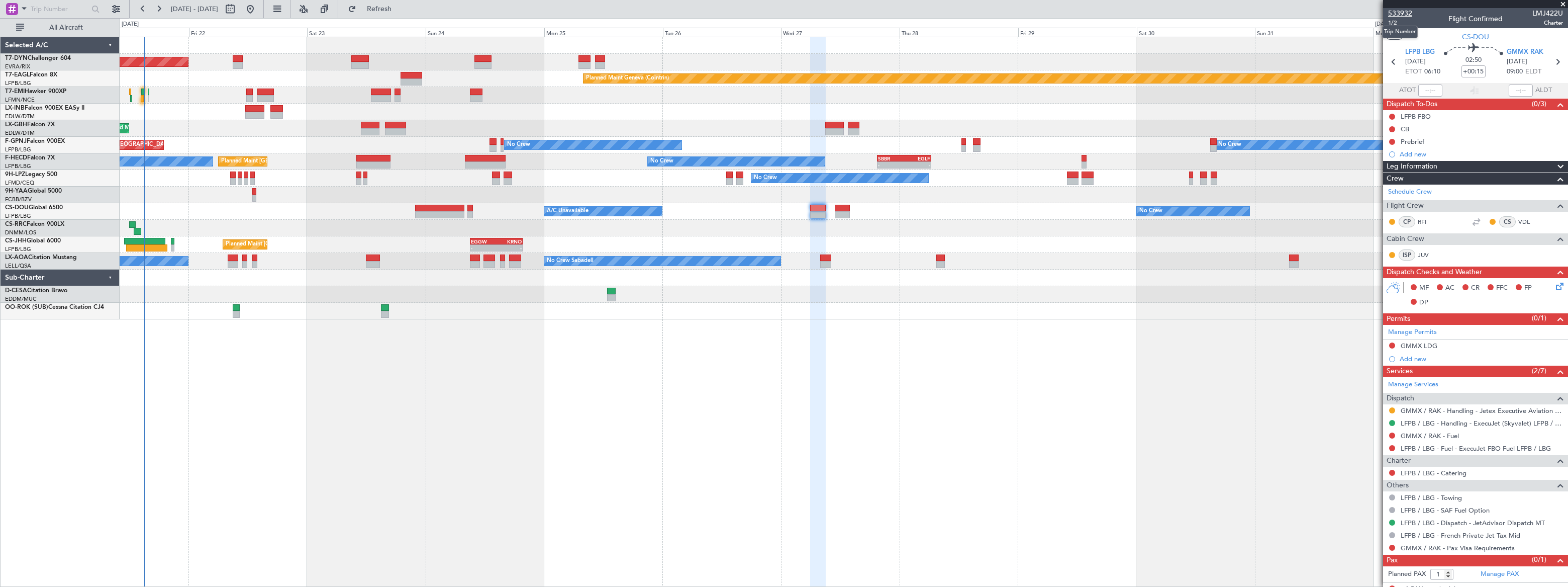
click at [1400, 11] on span "533932" at bounding box center [1400, 13] width 24 height 11
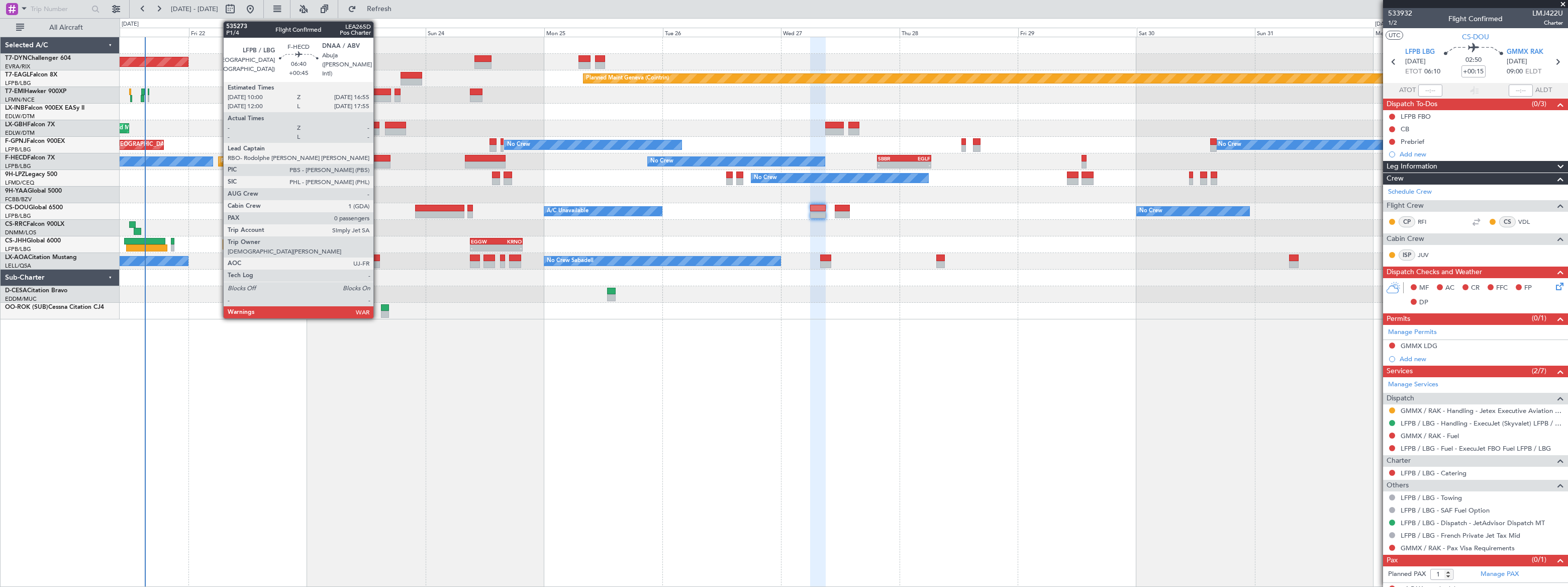
click at [378, 160] on div at bounding box center [374, 158] width 34 height 7
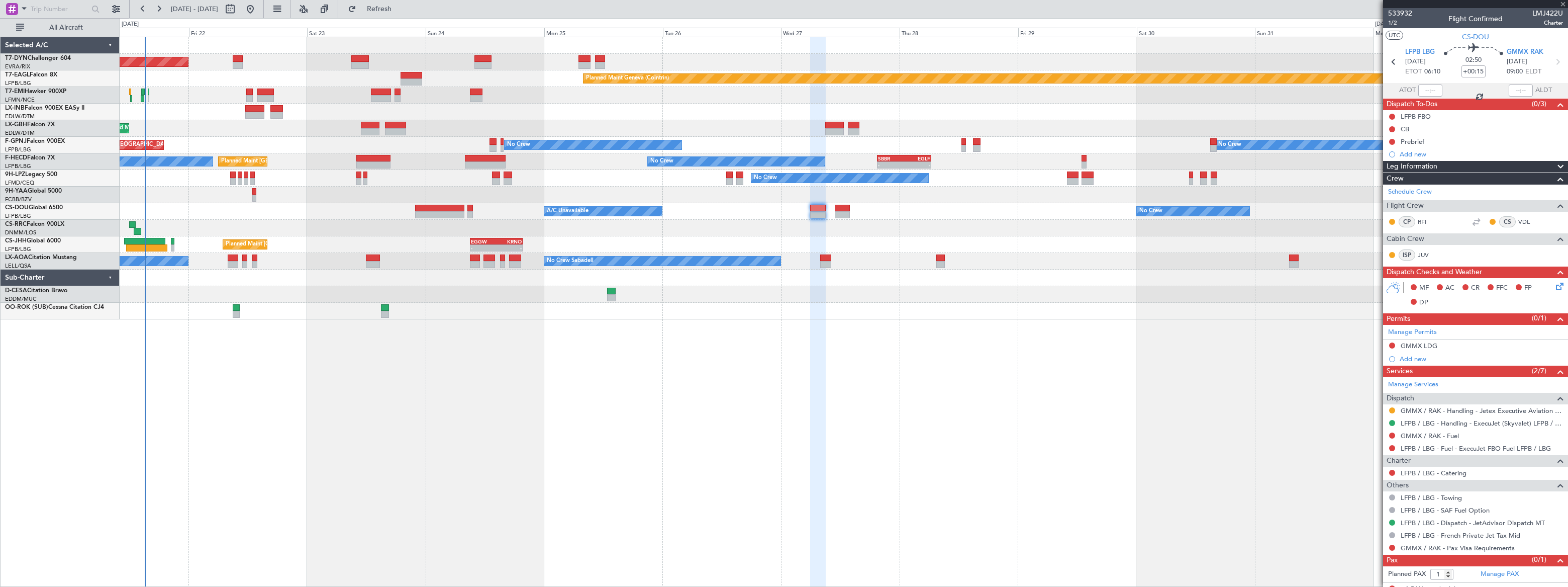
type input "+00:45"
type input "0"
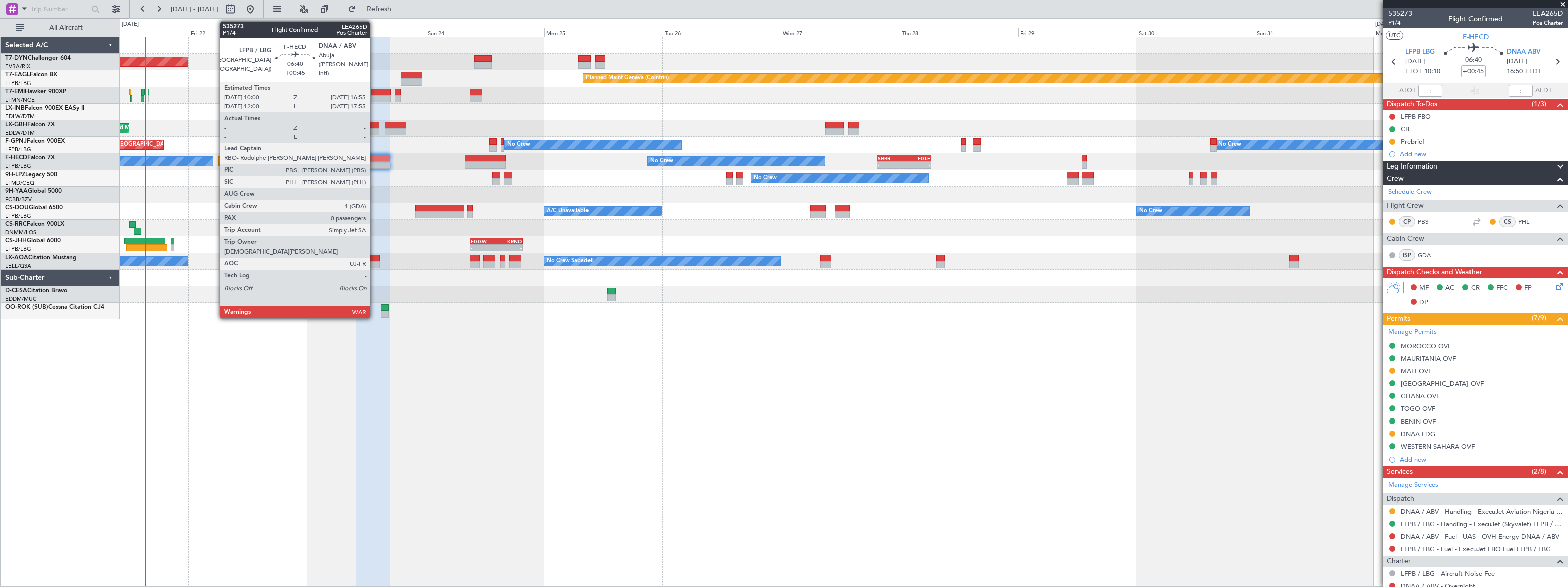
click at [374, 159] on div at bounding box center [374, 158] width 34 height 7
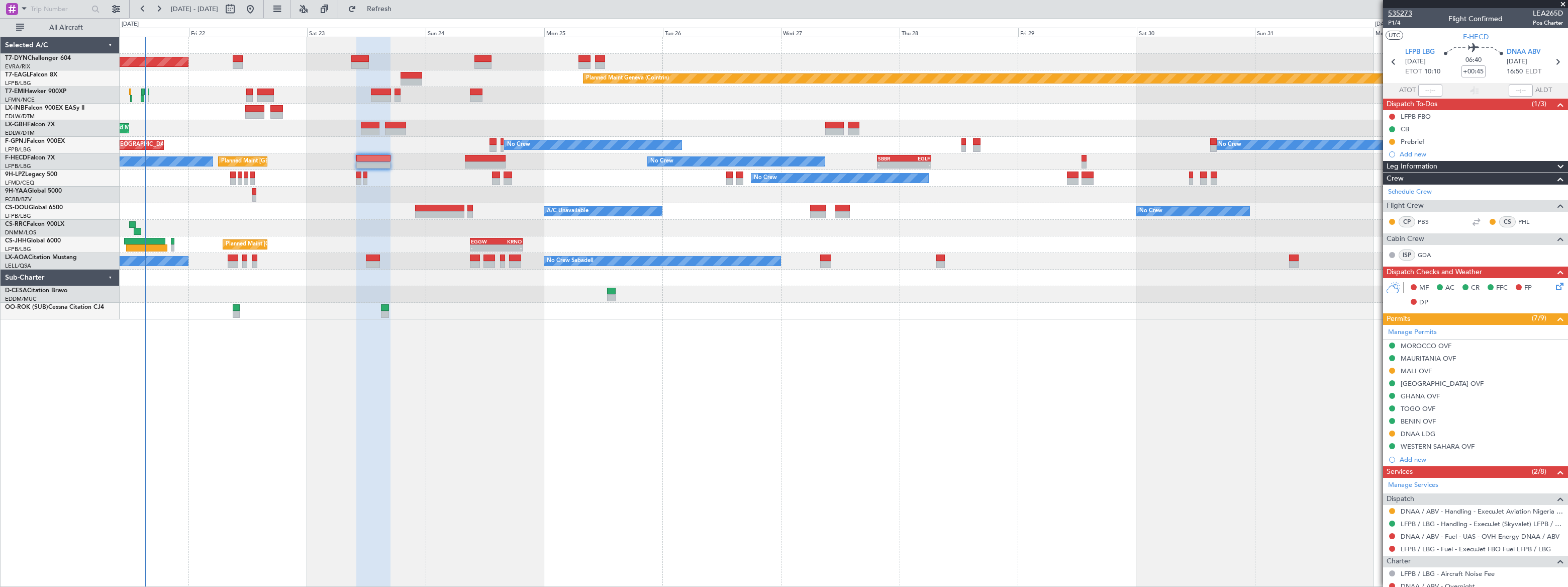
click at [1398, 12] on span "535273" at bounding box center [1400, 13] width 24 height 11
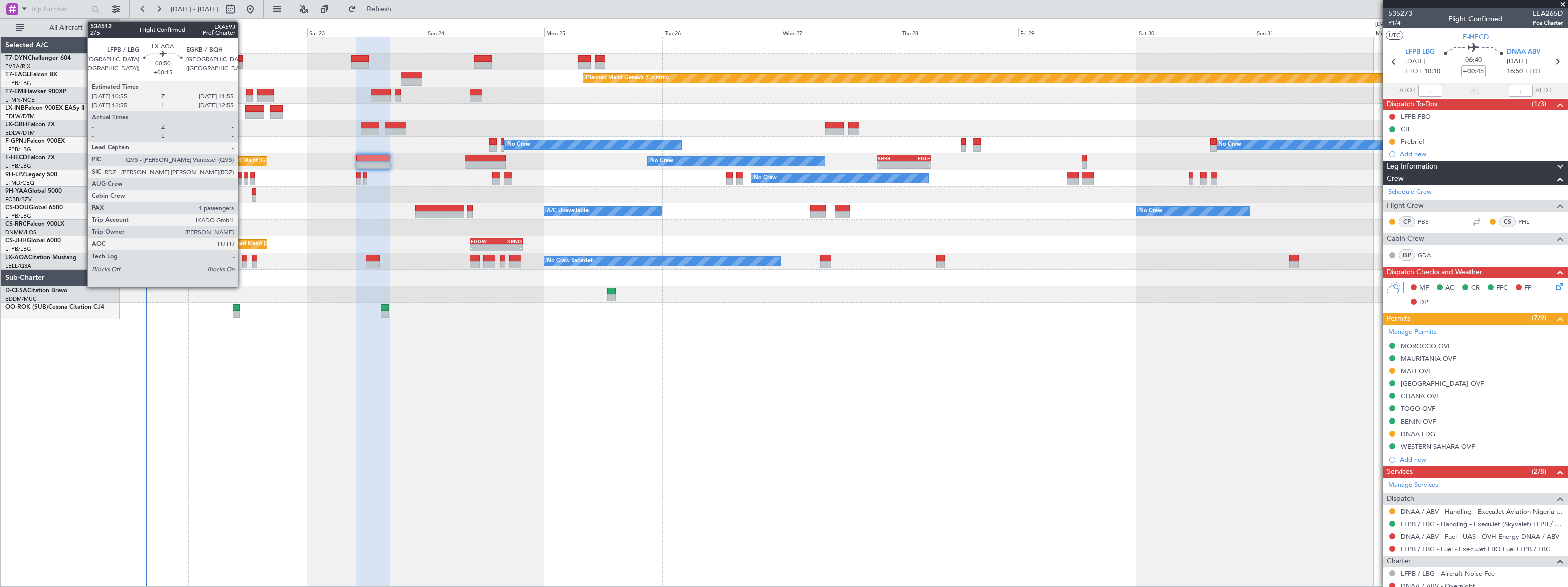
click at [242, 261] on div at bounding box center [245, 264] width 5 height 7
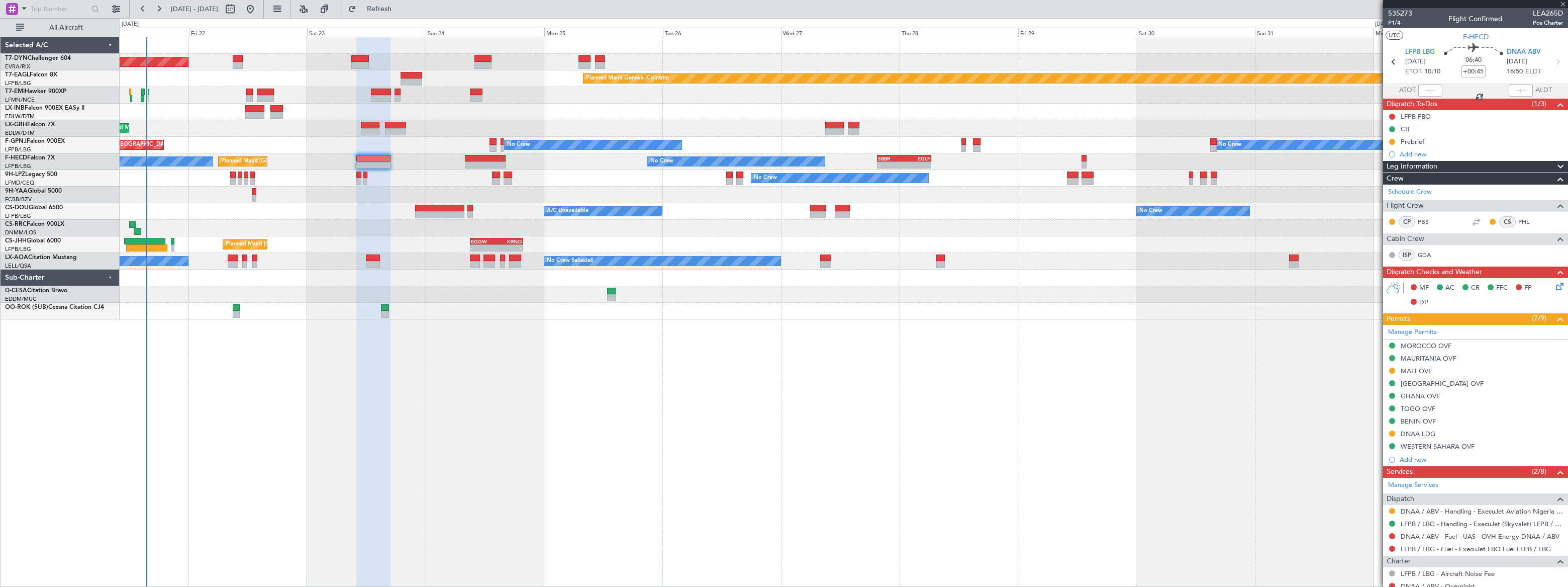
type input "+00:15"
type input "1"
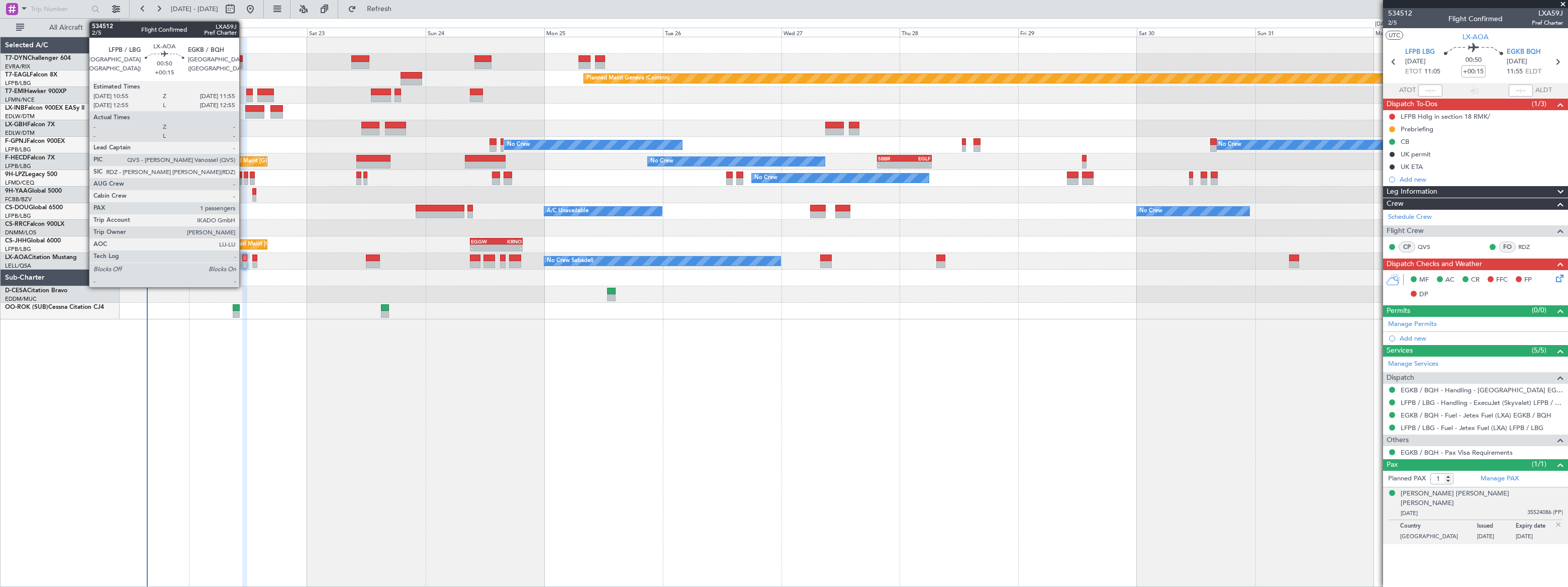
click at [244, 261] on div at bounding box center [245, 264] width 5 height 7
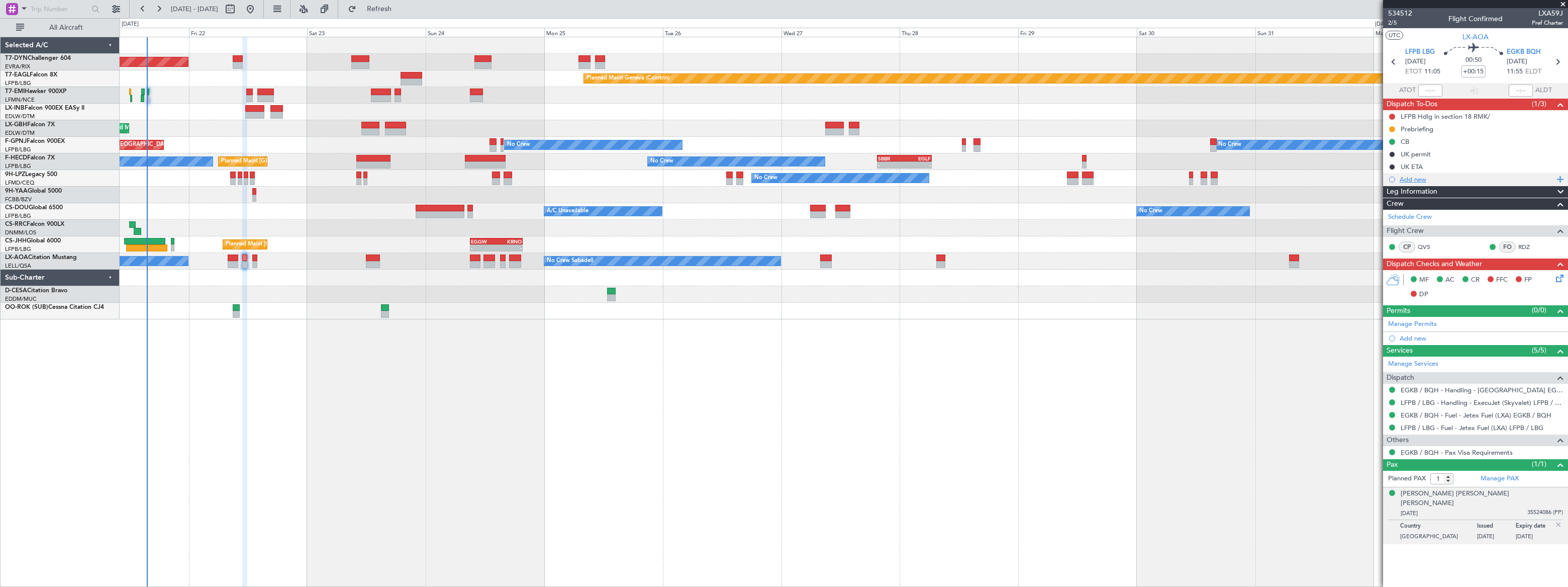
click at [1409, 181] on div "Add new" at bounding box center [1477, 179] width 154 height 8
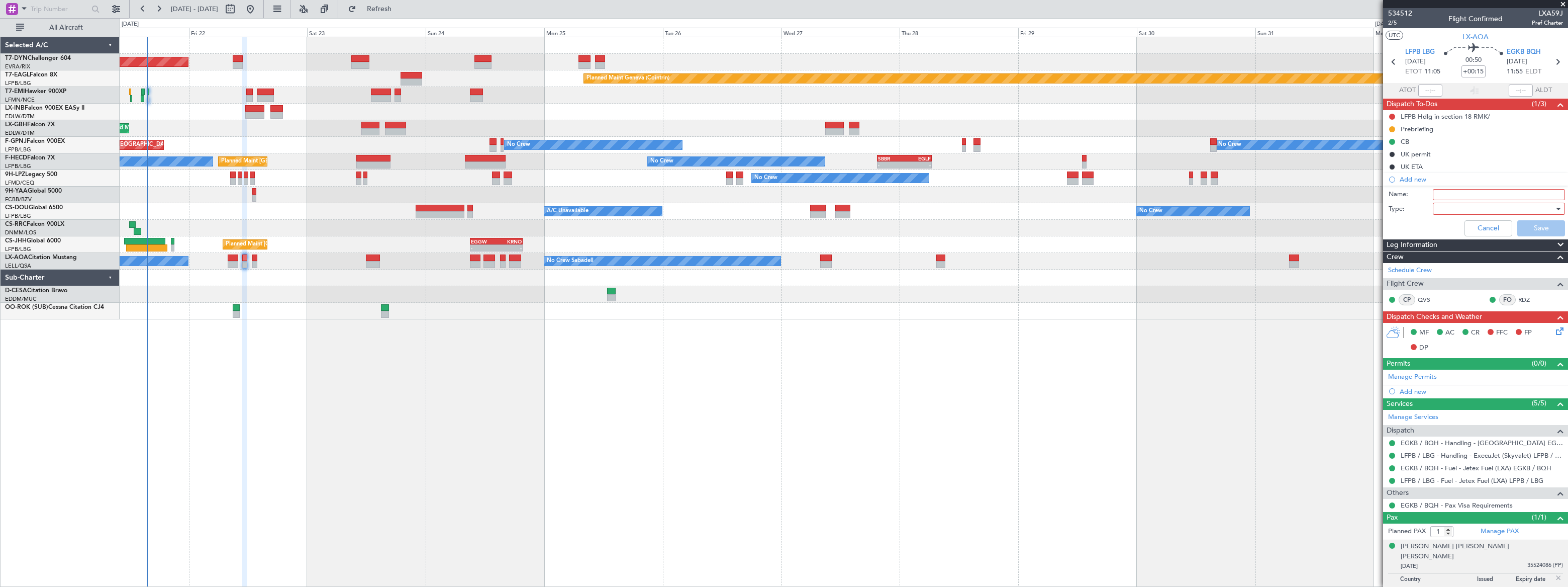
click at [1453, 191] on input "Name:" at bounding box center [1498, 194] width 132 height 11
type input "Refuelling with pax on board"
click at [1453, 209] on div at bounding box center [1495, 209] width 117 height 15
click at [1454, 259] on span "Airport" at bounding box center [1493, 259] width 123 height 15
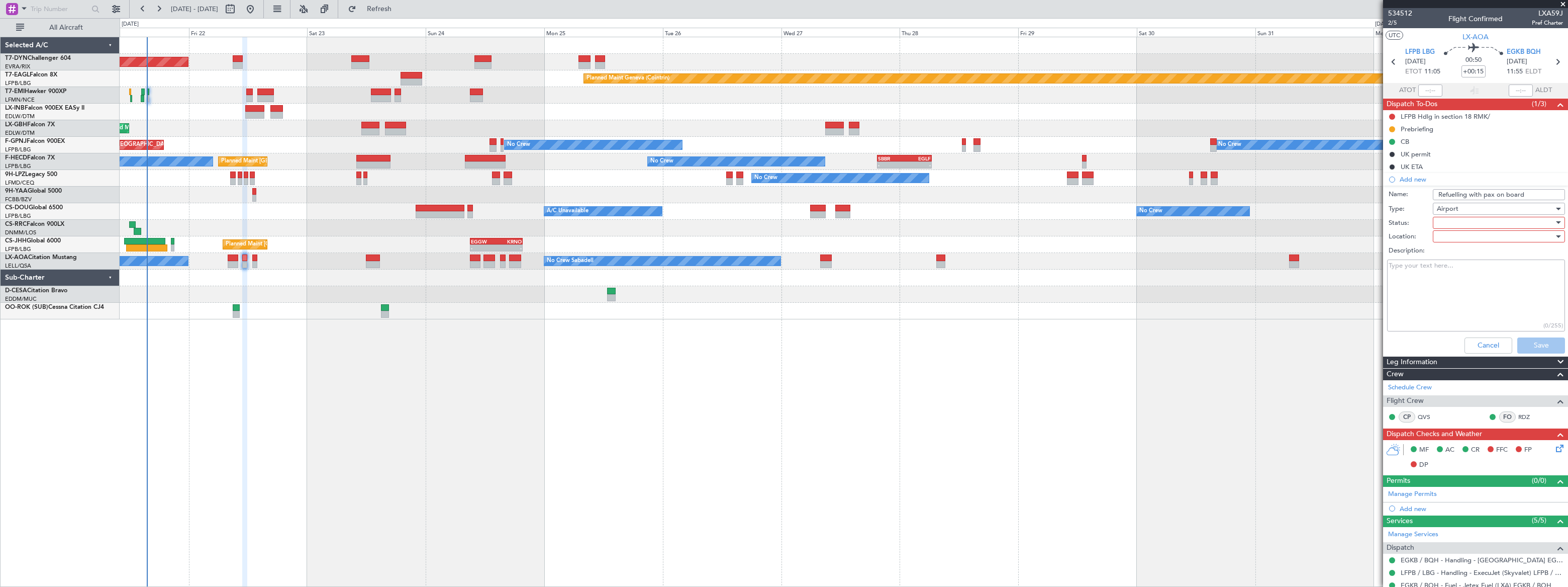
click at [1444, 224] on div at bounding box center [1495, 223] width 117 height 15
click at [1447, 257] on span "In Progress" at bounding box center [1494, 258] width 118 height 15
click at [1426, 281] on textarea "Description:" at bounding box center [1476, 295] width 178 height 72
type textarea "Possible with fire crew presence - requested Can be confirmed only prior arrival"
click at [1447, 241] on div at bounding box center [1495, 237] width 117 height 15
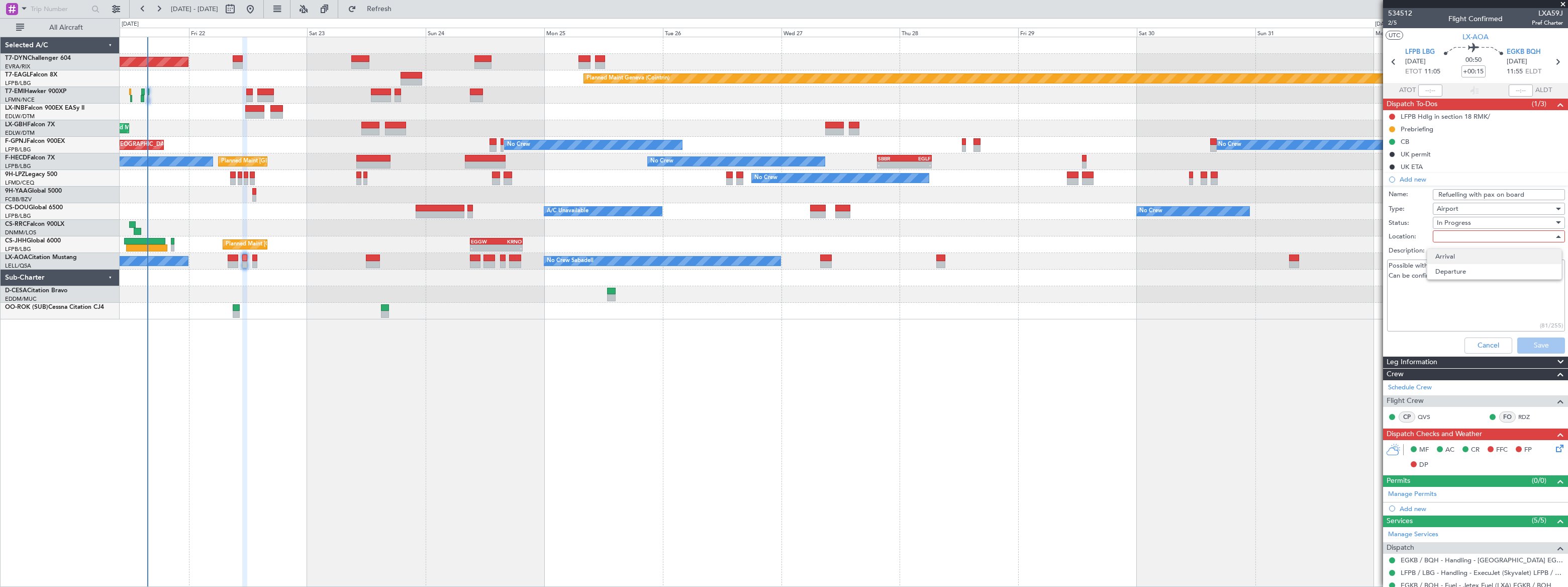
click at [1444, 258] on span "Arrival" at bounding box center [1494, 256] width 118 height 15
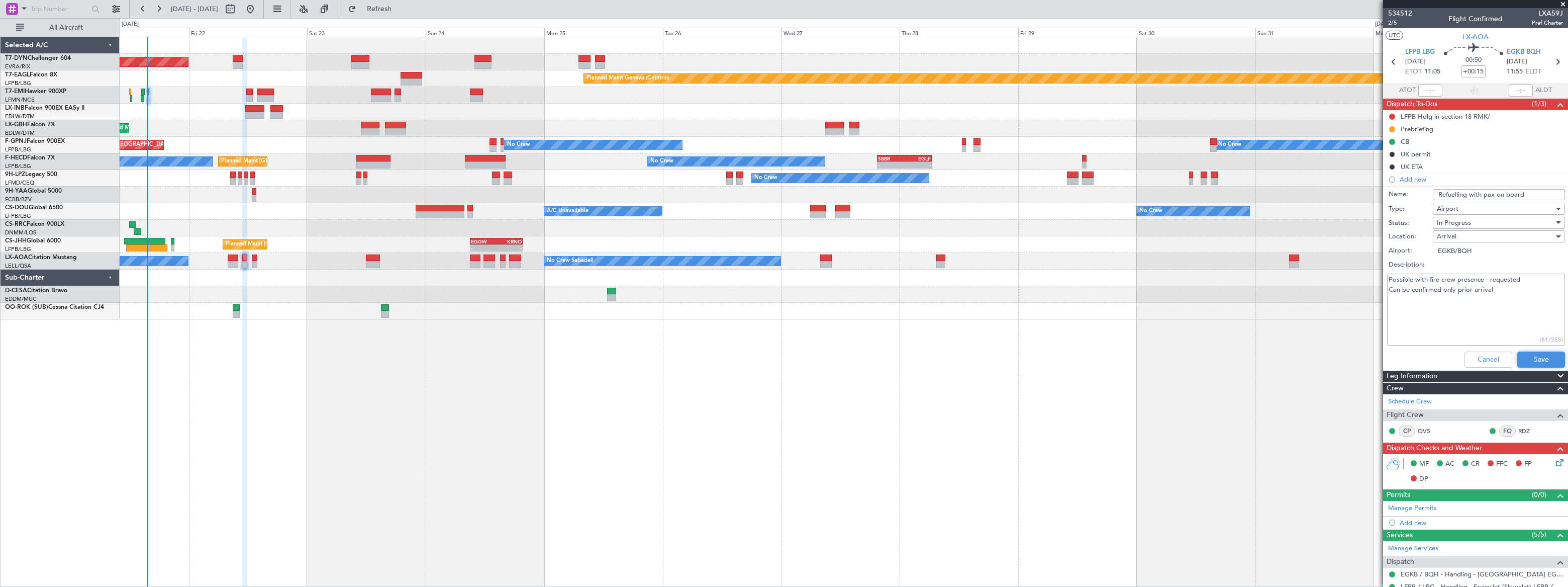
click at [1533, 357] on button "Save" at bounding box center [1541, 359] width 48 height 16
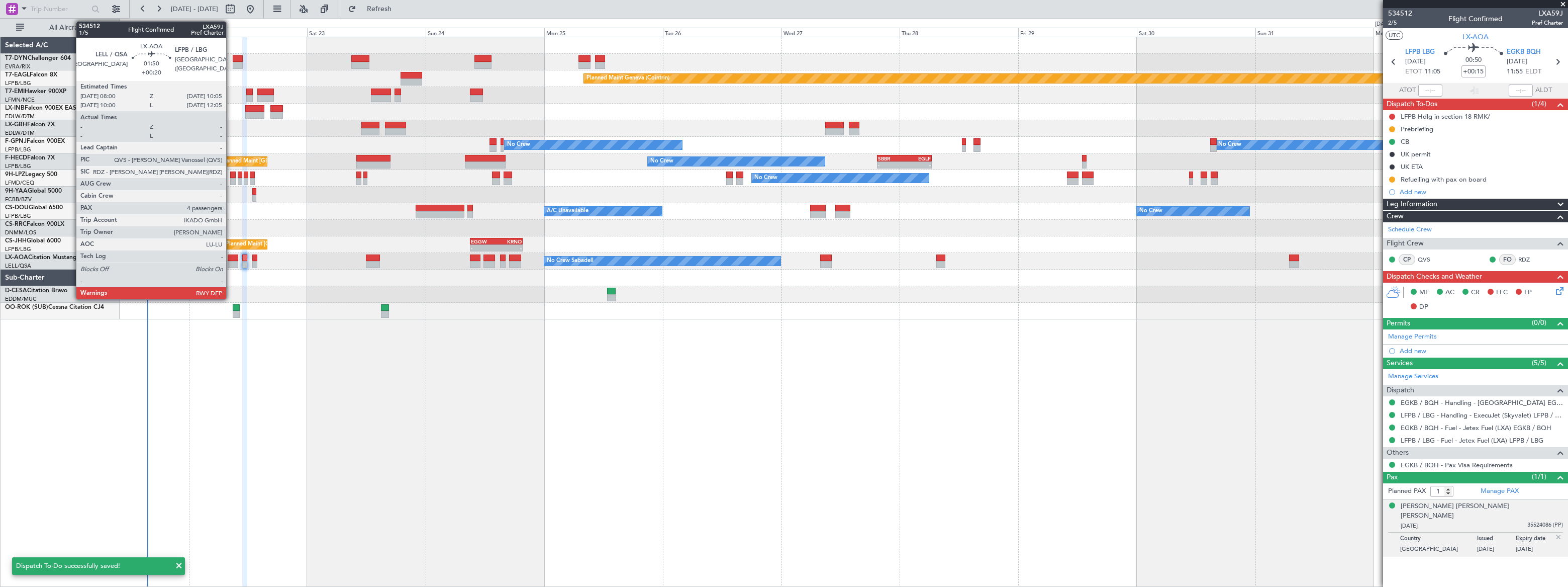
click at [231, 258] on div at bounding box center [233, 258] width 11 height 7
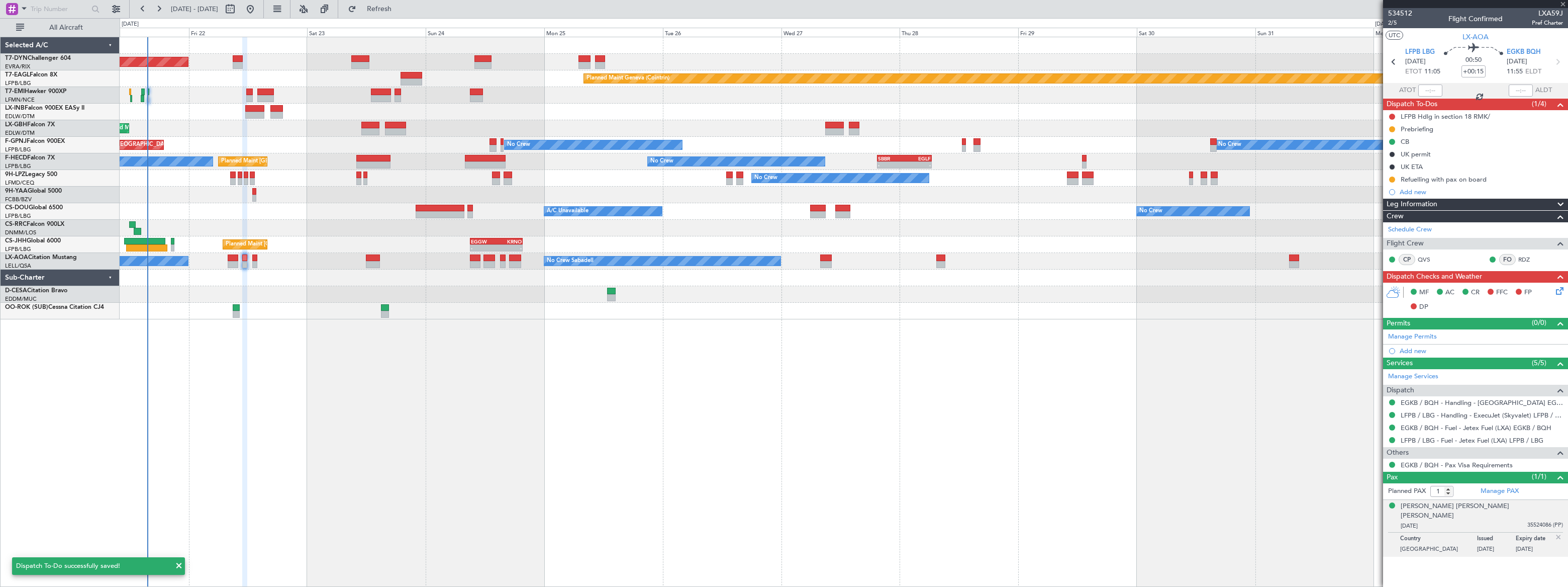
type input "+00:20"
type input "4"
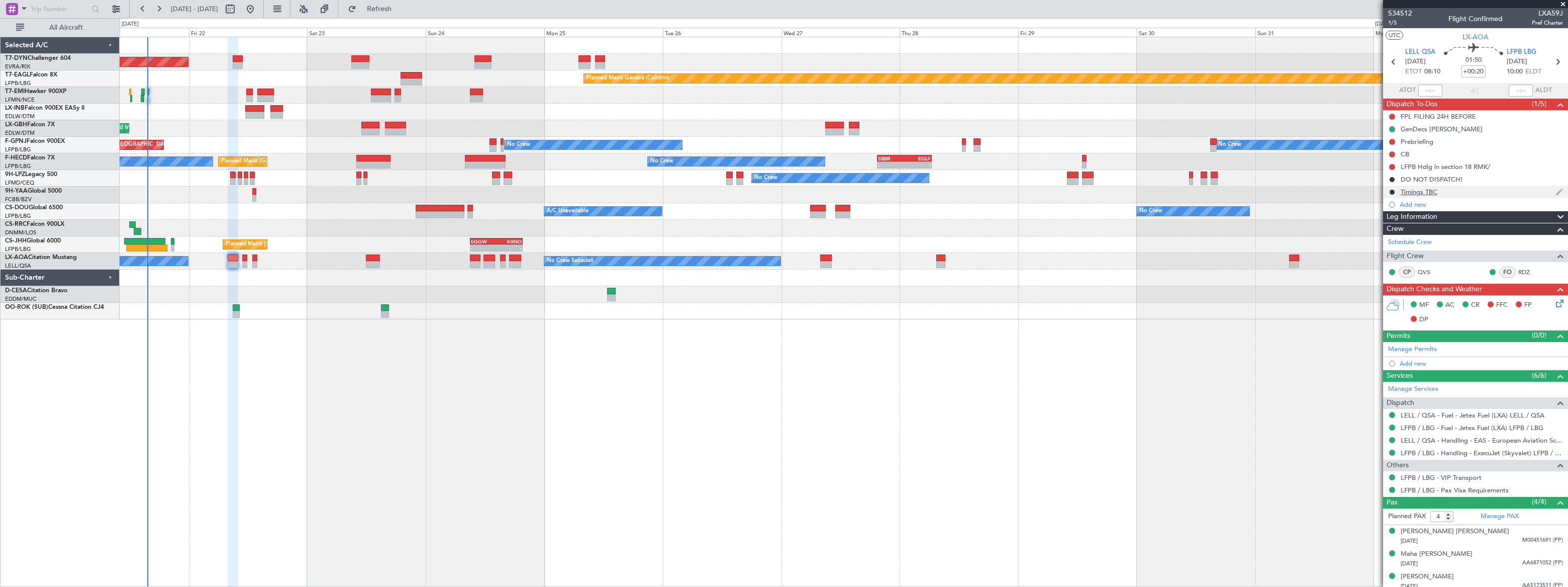
click at [1453, 191] on div "Timings TBC" at bounding box center [1476, 192] width 185 height 13
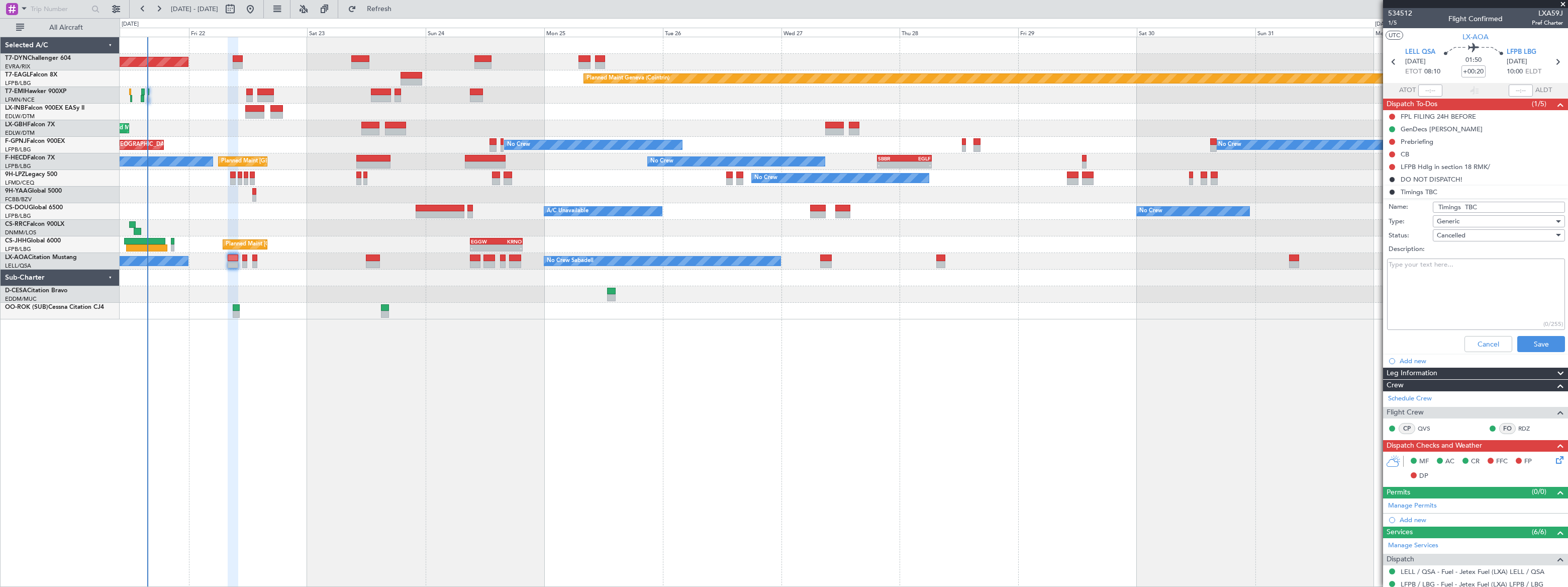
drag, startPoint x: 1457, startPoint y: 205, endPoint x: 1417, endPoint y: 204, distance: 40.0
click at [1422, 204] on div "Name: Timings TBC" at bounding box center [1476, 207] width 195 height 15
type input "Refuelling with pax on board"
click at [1445, 220] on span "Generic" at bounding box center [1447, 221] width 22 height 9
click at [1457, 272] on span "Airport" at bounding box center [1494, 272] width 118 height 15
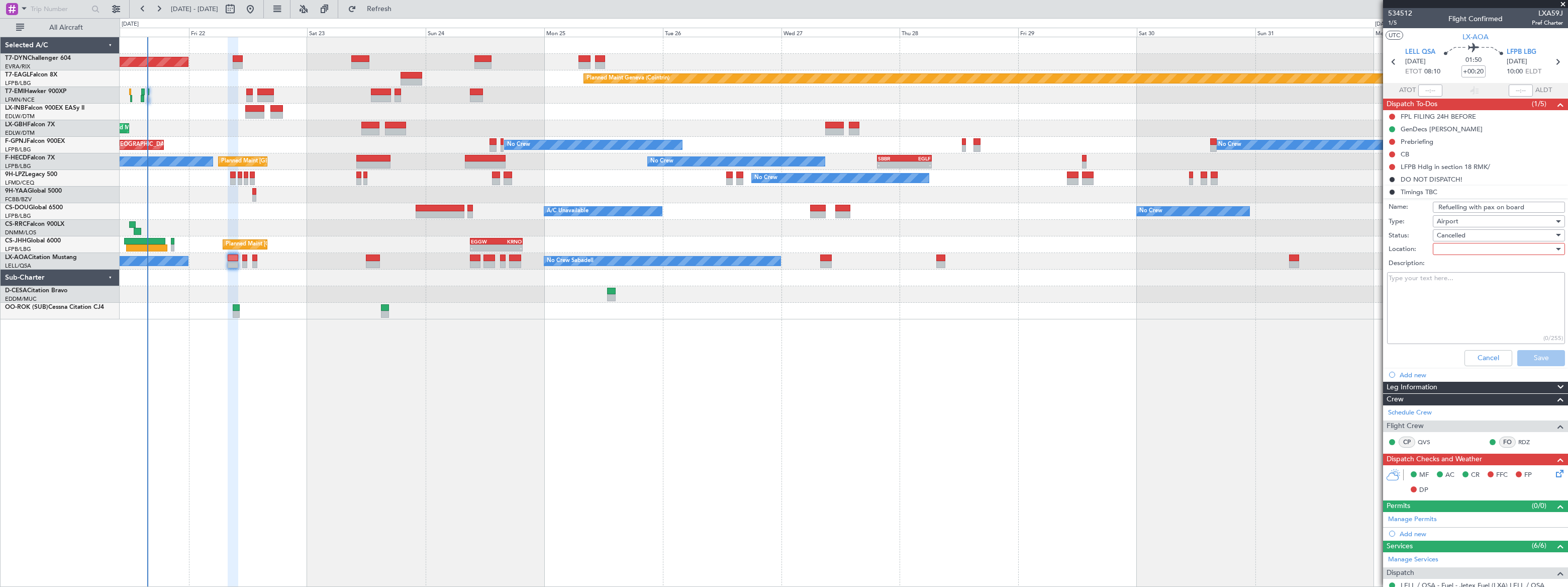
click at [1452, 233] on span "Cancelled" at bounding box center [1451, 235] width 29 height 9
click at [1454, 271] on span "In Progress" at bounding box center [1494, 271] width 118 height 15
click at [1444, 251] on div at bounding box center [1495, 249] width 117 height 15
click at [1455, 269] on span "Arrival" at bounding box center [1494, 269] width 118 height 15
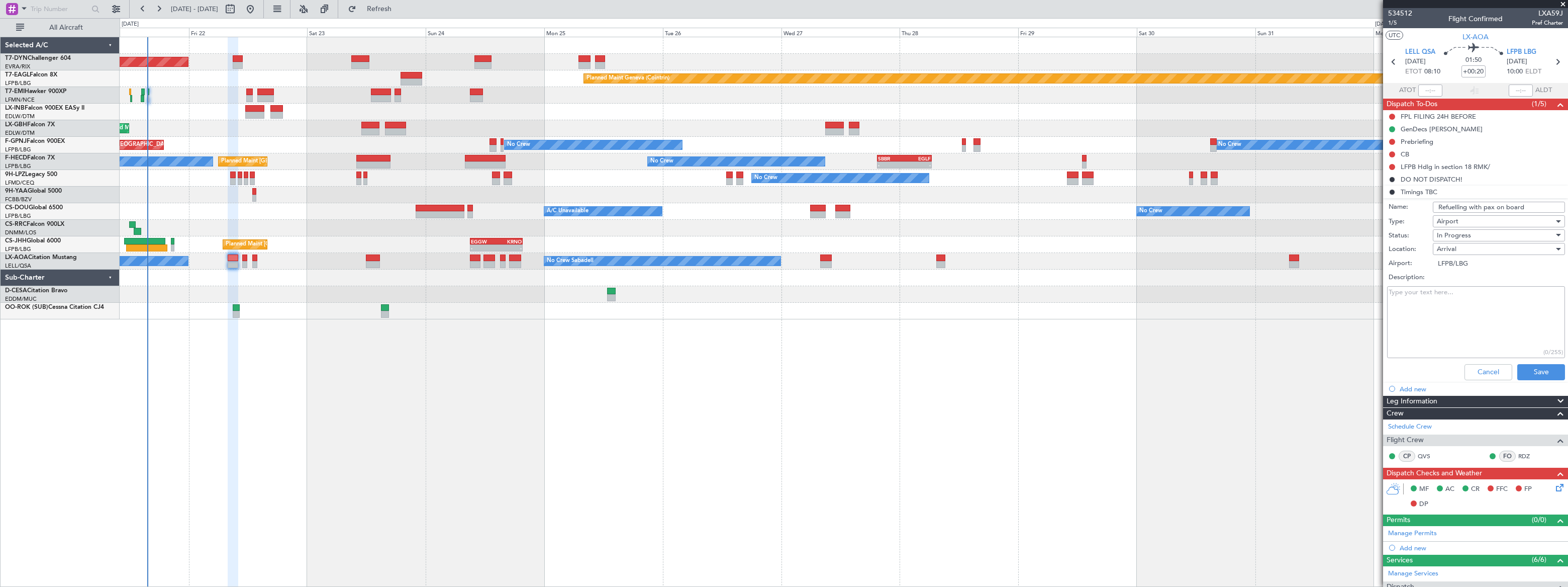
click at [1433, 315] on textarea "Description:" at bounding box center [1476, 322] width 178 height 72
click at [1402, 315] on textarea "Description:" at bounding box center [1476, 322] width 178 height 72
click at [1459, 295] on textarea "Transit pax must" at bounding box center [1476, 322] width 178 height 72
drag, startPoint x: 1537, startPoint y: 300, endPoint x: 1537, endPoint y: 295, distance: 5.0
click at [1537, 297] on textarea "Transit pax must disimbark to clear Immigration" at bounding box center [1476, 322] width 178 height 72
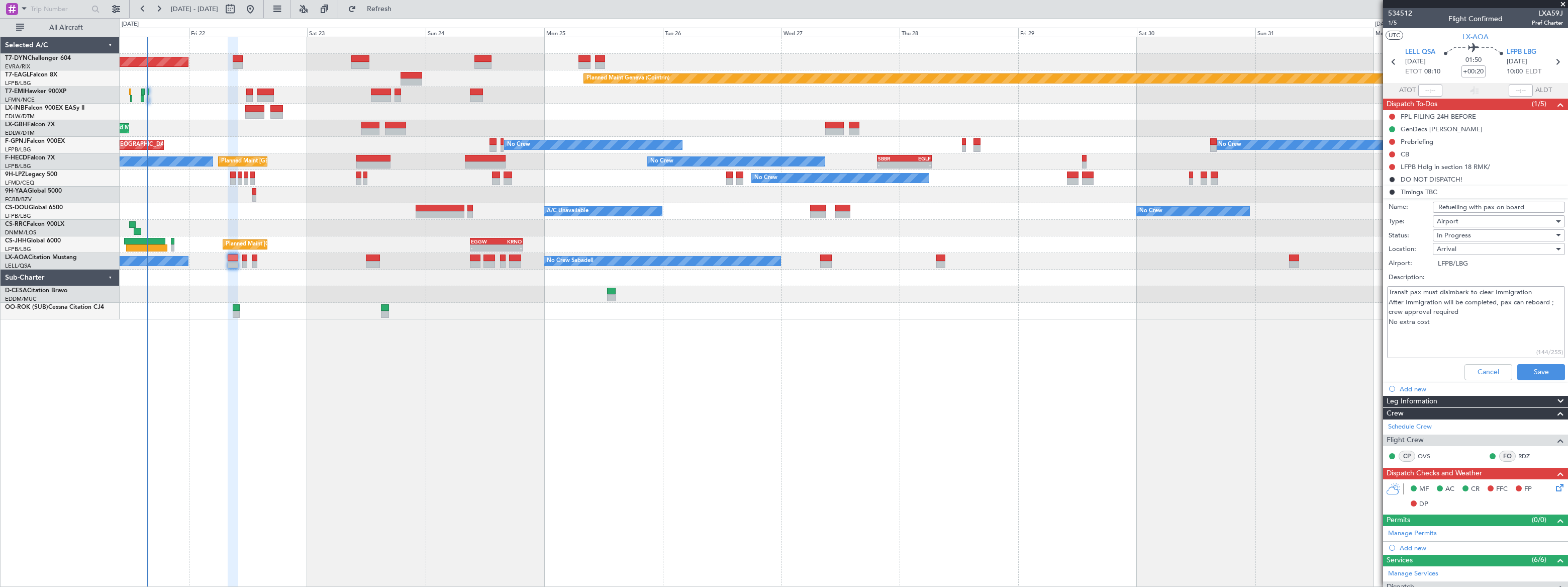
drag, startPoint x: 1440, startPoint y: 322, endPoint x: 1405, endPoint y: 326, distance: 35.2
click at [1391, 322] on textarea "Transit pax must disimbark to clear Immigration After Immigration will be compl…" at bounding box center [1476, 322] width 178 height 72
click at [1427, 322] on textarea "Transit pax must disimbark to clear Immigration After Immigration will be compl…" at bounding box center [1476, 322] width 178 height 72
click at [1432, 322] on textarea "Transit pax must disimbark to clear Immigration After Immigration will be compl…" at bounding box center [1476, 322] width 178 height 72
drag, startPoint x: 1533, startPoint y: 320, endPoint x: 1386, endPoint y: 322, distance: 147.0
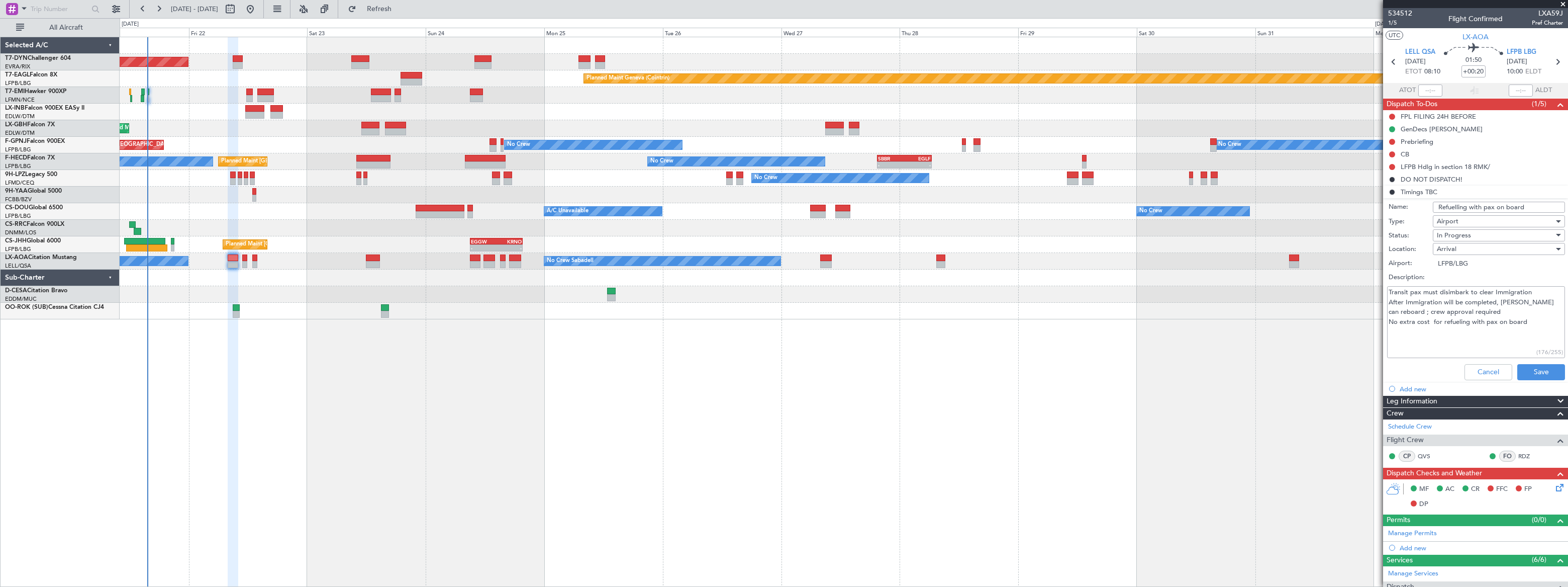
click at [1386, 322] on div "Transit pax must disimbark to clear Immigration After Immigration will be compl…" at bounding box center [1476, 322] width 195 height 76
type textarea "Transit pax must disimbark to clear Immigration After Immigration will be compl…"
click at [1523, 367] on button "Save" at bounding box center [1541, 372] width 48 height 16
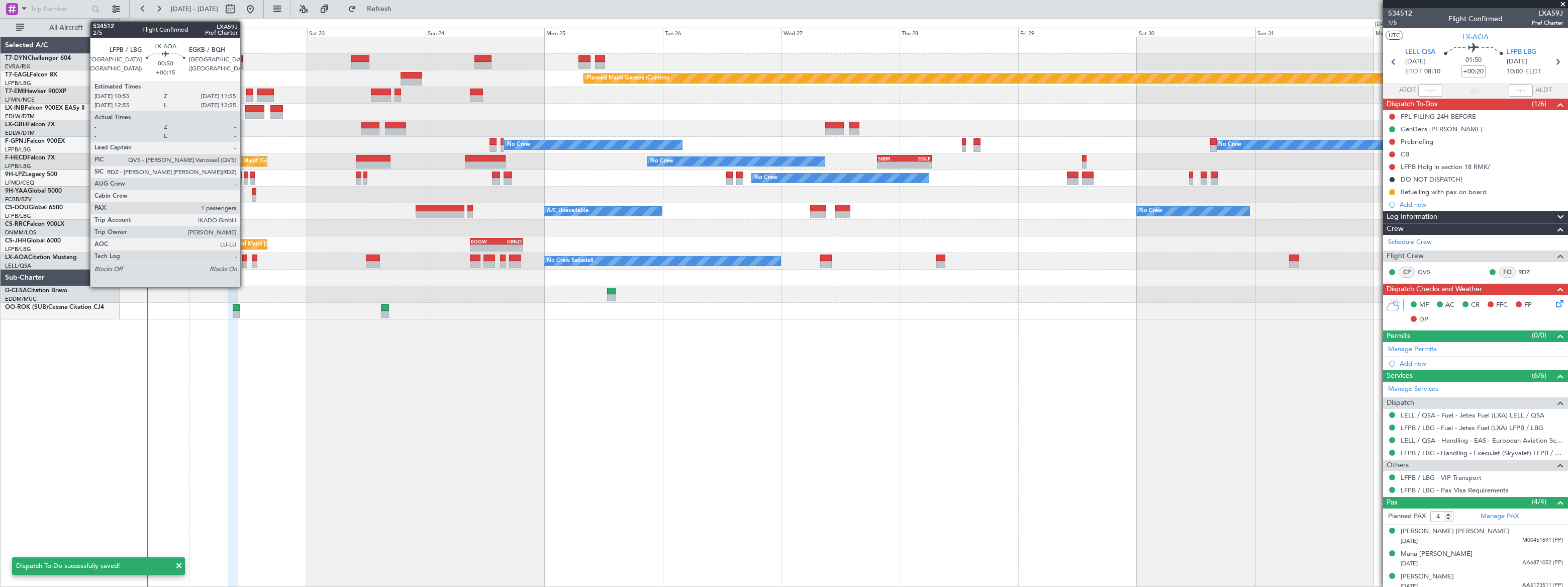
click at [245, 262] on div at bounding box center [245, 264] width 5 height 7
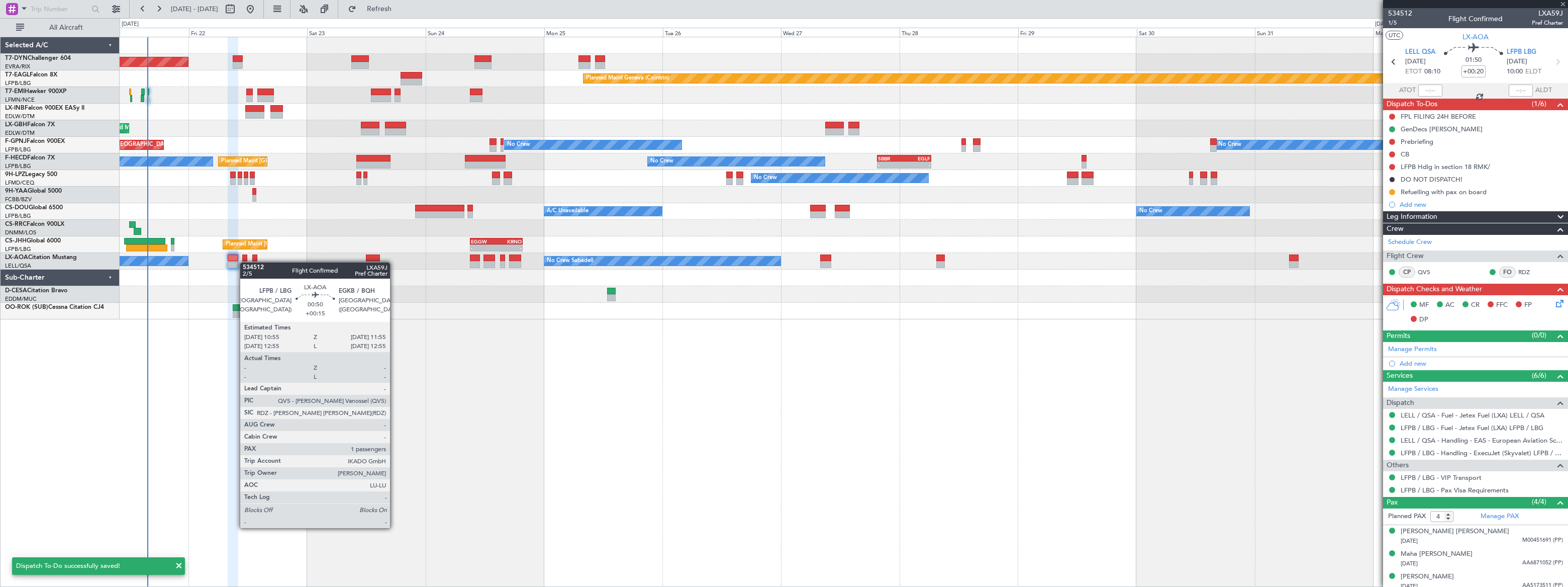
type input "+00:15"
type input "1"
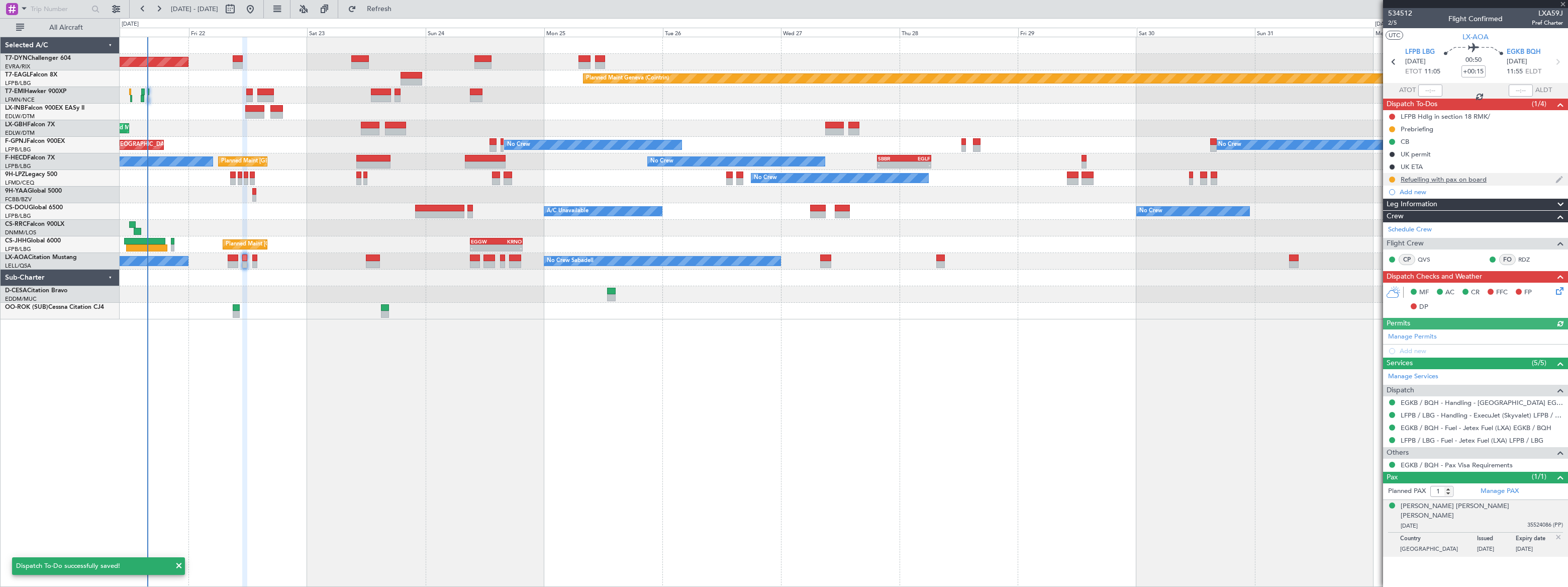
click at [1509, 180] on div "Refuelling with pax on board" at bounding box center [1476, 179] width 185 height 13
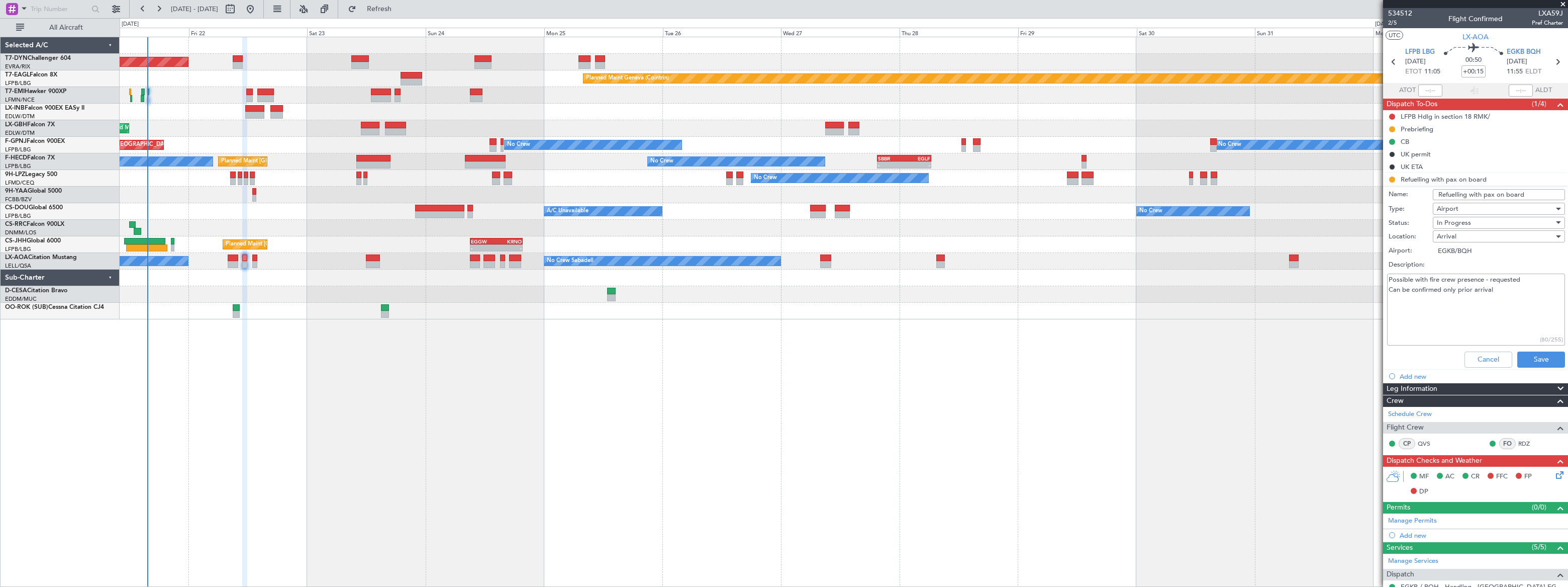
click at [1509, 292] on textarea "Possible with fire crew presence - requested Can be confirmed only prior arrival" at bounding box center [1476, 309] width 178 height 72
paste textarea "No extra cost for refueling with pax on board"
type textarea "Possible with fire crew presence - requested Can be confirmed only prior arriva…"
click at [1535, 357] on button "Save" at bounding box center [1541, 359] width 48 height 16
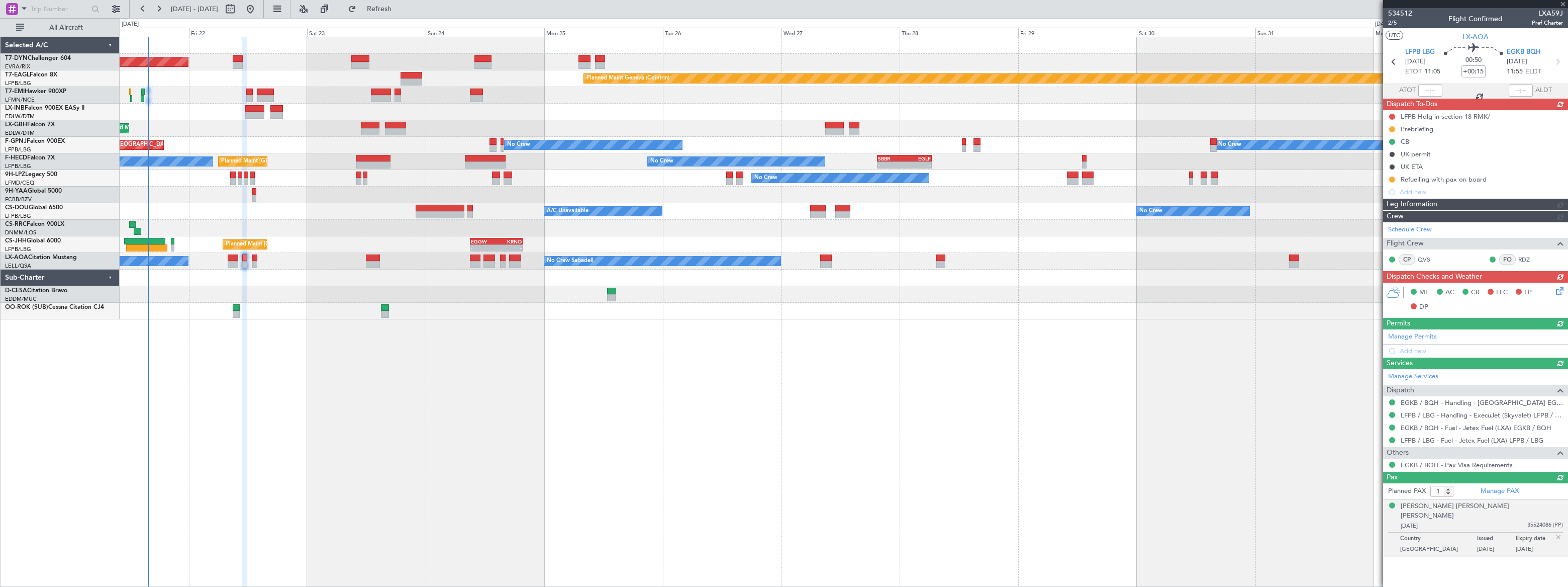
click at [279, 224] on div "Planned Maint [GEOGRAPHIC_DATA] ([GEOGRAPHIC_DATA])" at bounding box center [844, 228] width 1447 height 17
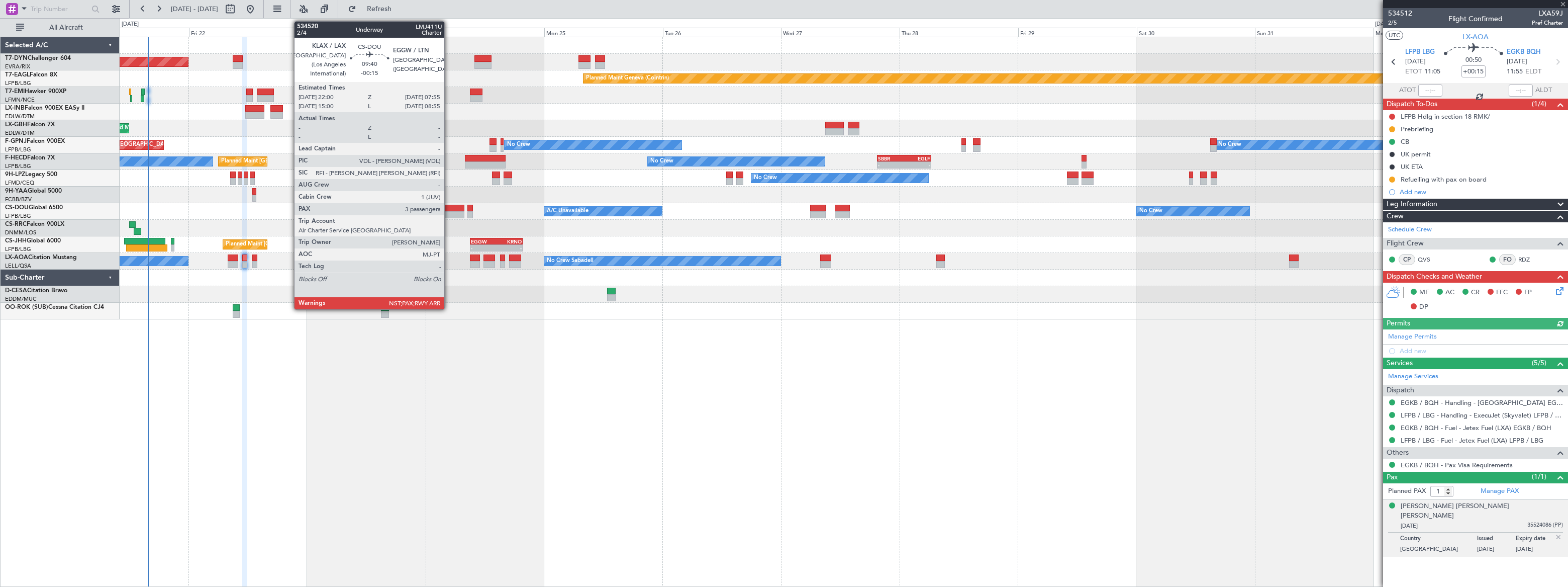
click at [447, 209] on div at bounding box center [439, 208] width 49 height 7
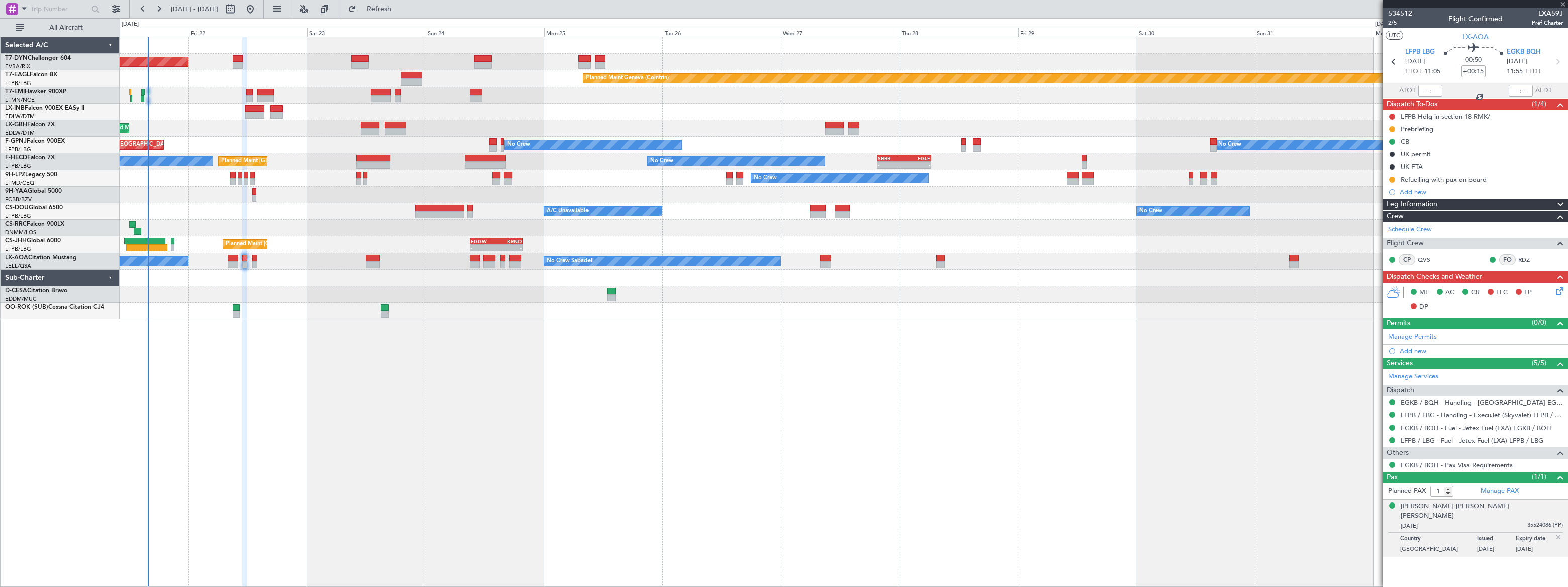
type input "-00:15"
type input "3"
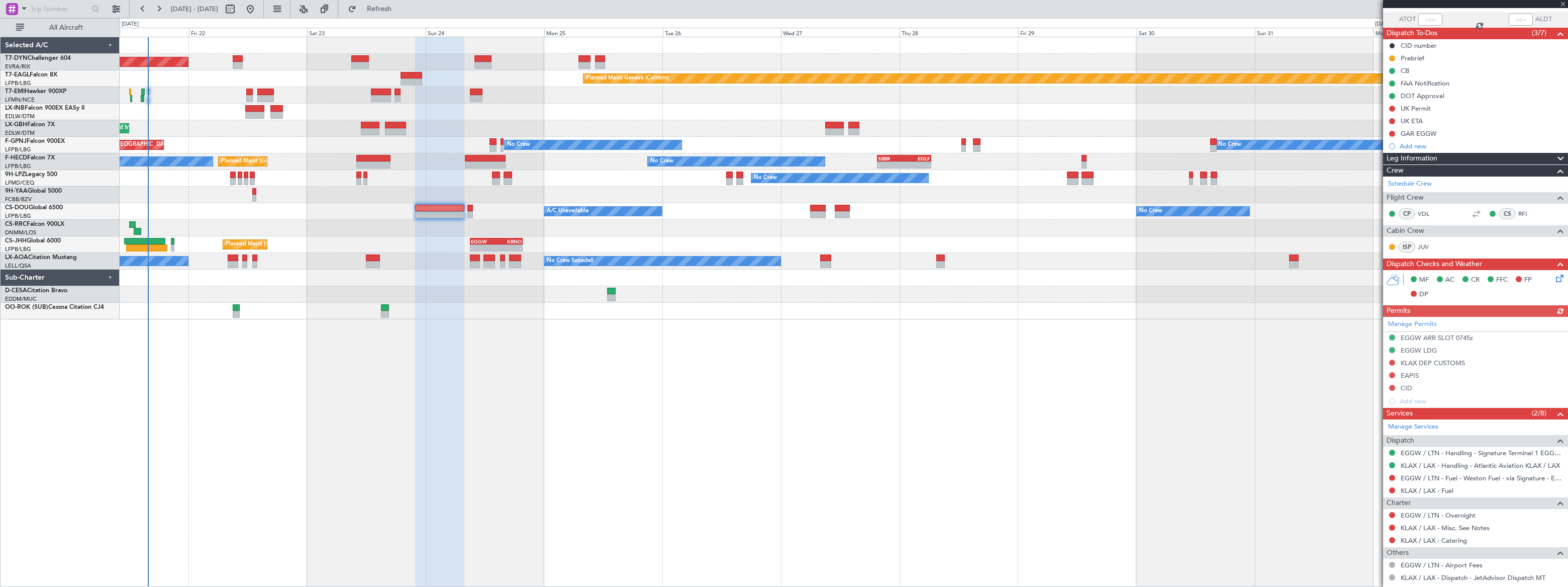
scroll to position [121, 0]
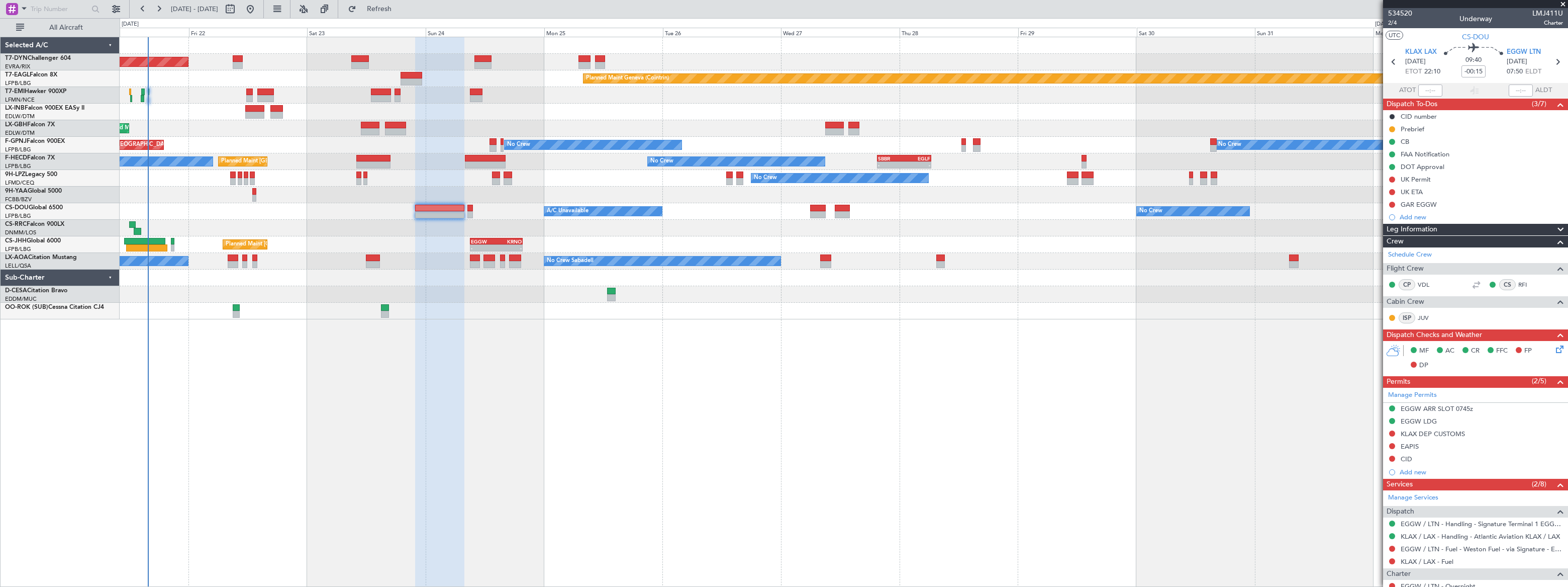
scroll to position [121, 0]
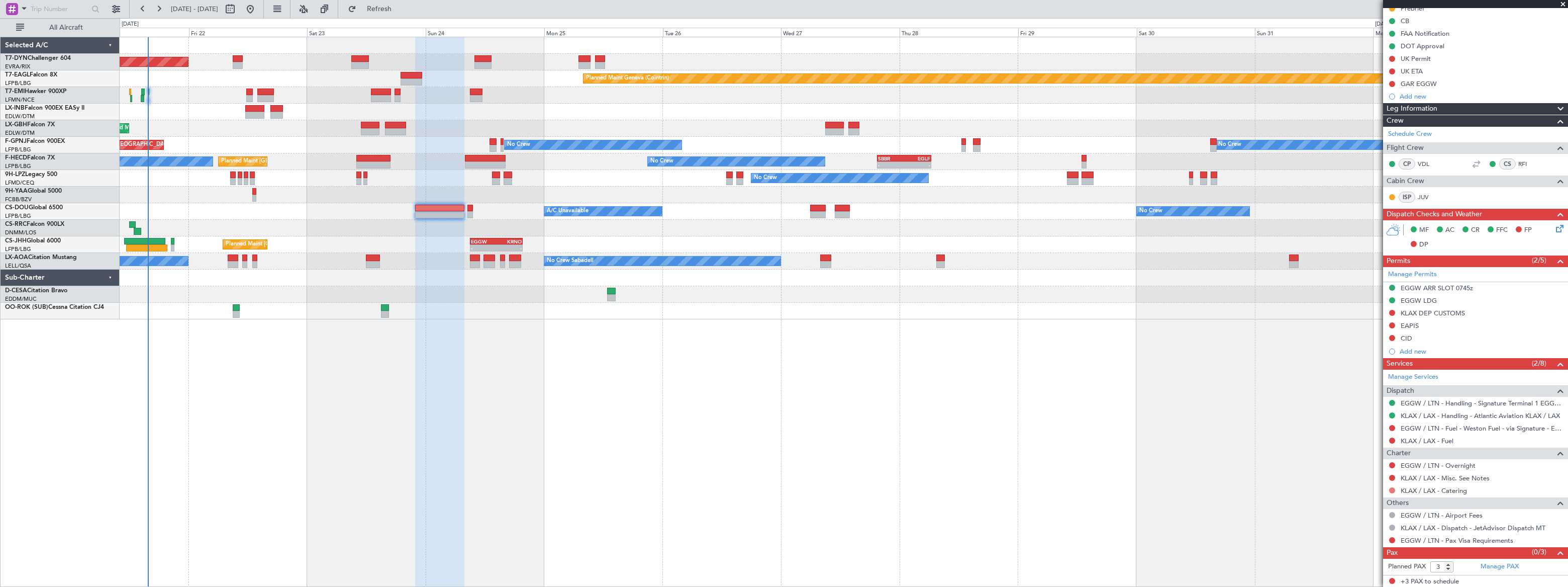
click at [1393, 490] on button at bounding box center [1391, 490] width 6 height 6
click at [1457, 492] on div "KLAX / LAX - Misc. See Notes" at bounding box center [1445, 494] width 79 height 13
drag, startPoint x: 1523, startPoint y: 492, endPoint x: 1453, endPoint y: 489, distance: 70.1
click at [1523, 492] on div "KLAX / LAX - Catering" at bounding box center [1476, 491] width 185 height 13
click at [1449, 489] on link "KLAX / LAX - Catering" at bounding box center [1433, 490] width 66 height 8
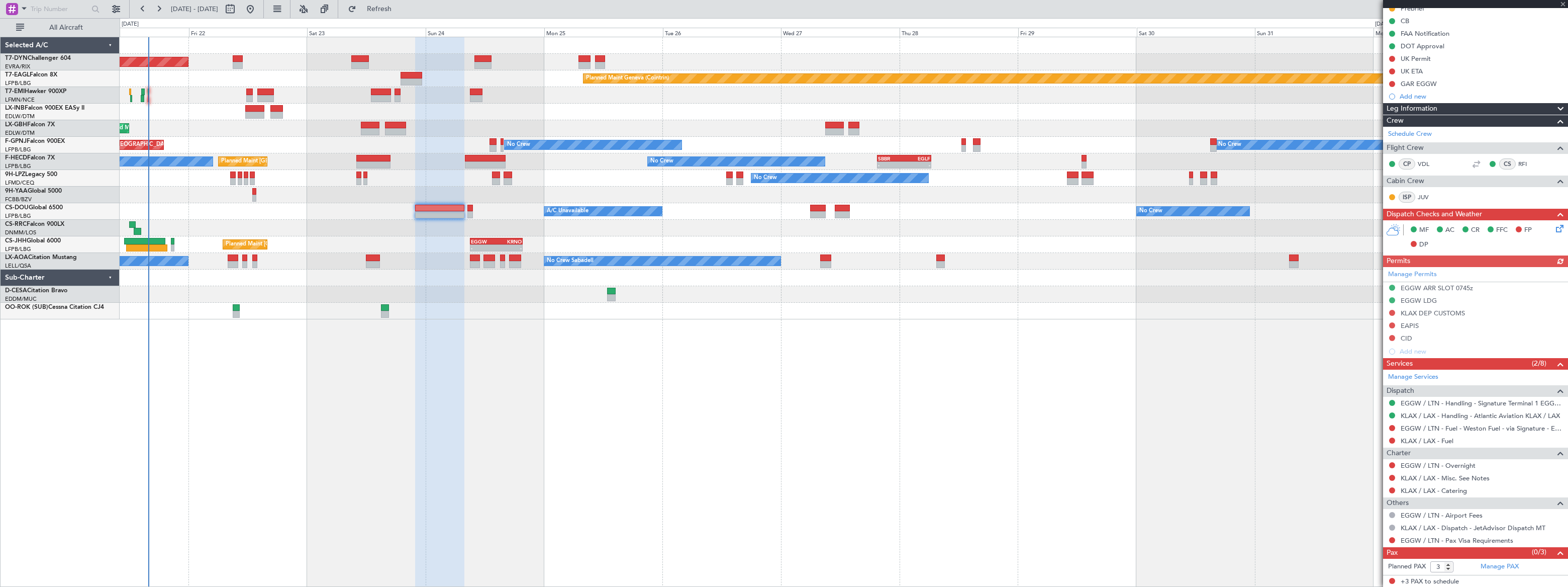
click at [516, 335] on div "Planned Maint Basel-Mulhouse Planned Maint Geneva (Cointrin) Planned Maint Ches…" at bounding box center [844, 312] width 1447 height 550
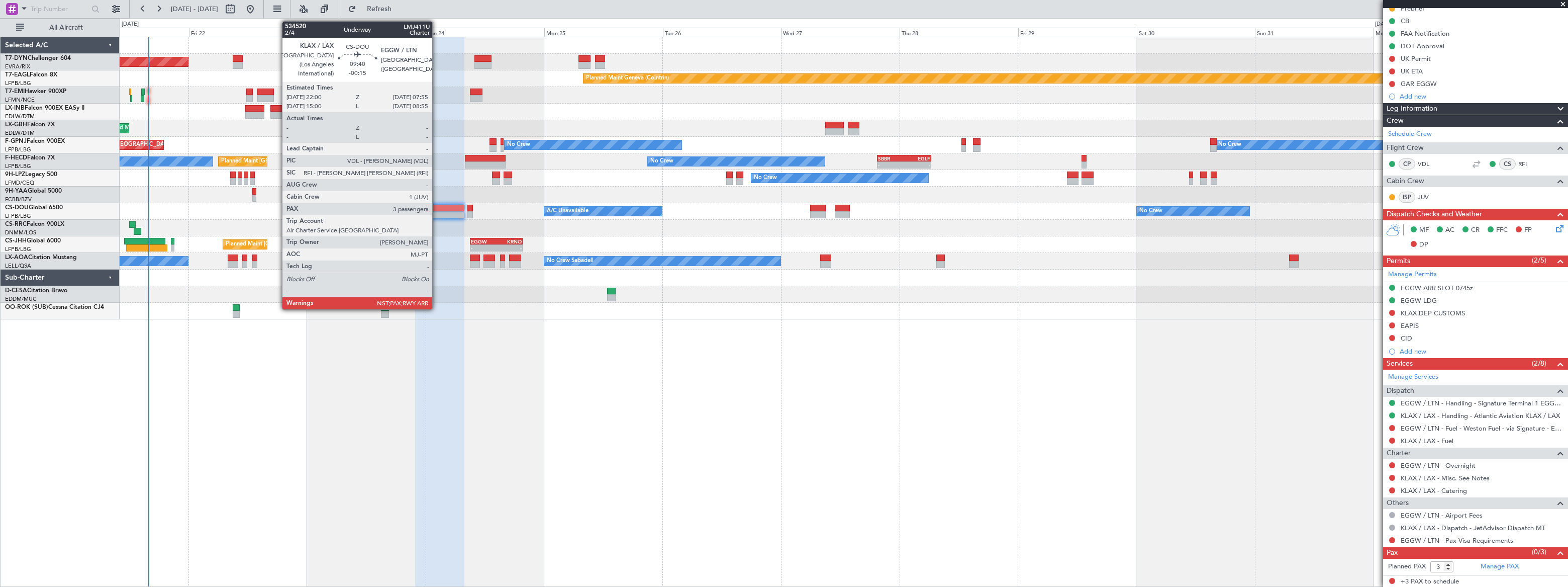
click at [437, 209] on div at bounding box center [439, 208] width 49 height 7
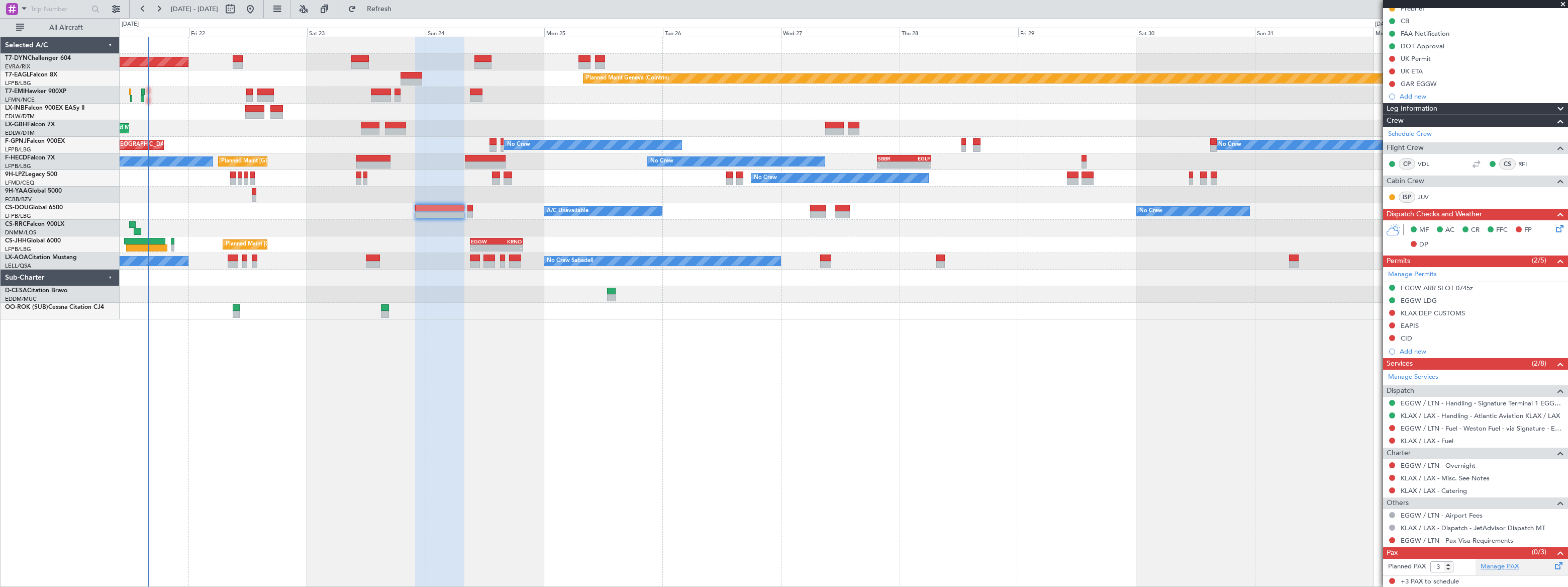
click at [1490, 566] on link "Manage PAX" at bounding box center [1500, 567] width 38 height 10
click at [400, 8] on span "Refresh" at bounding box center [379, 9] width 42 height 7
click at [400, 8] on span "Refreshing..." at bounding box center [379, 9] width 42 height 7
click at [1392, 490] on button at bounding box center [1391, 490] width 6 height 6
click at [1350, 412] on span "Requested" at bounding box center [1364, 414] width 32 height 10
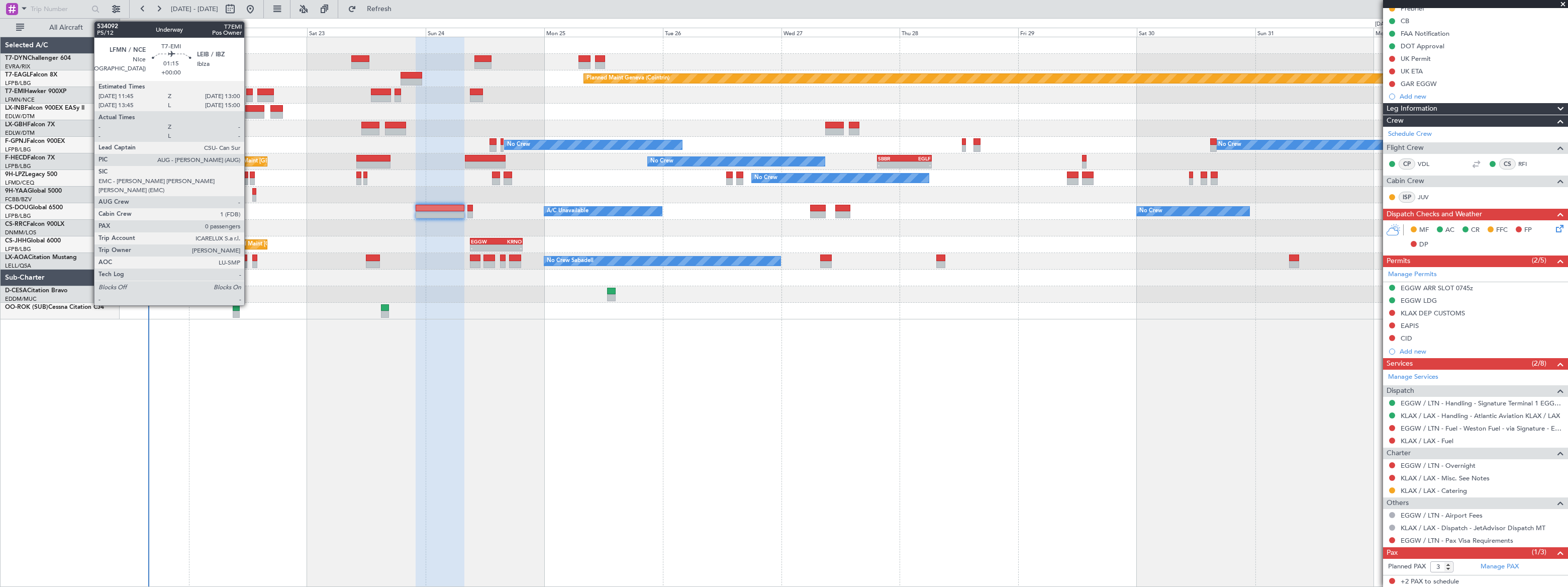
click at [249, 96] on div at bounding box center [249, 98] width 6 height 7
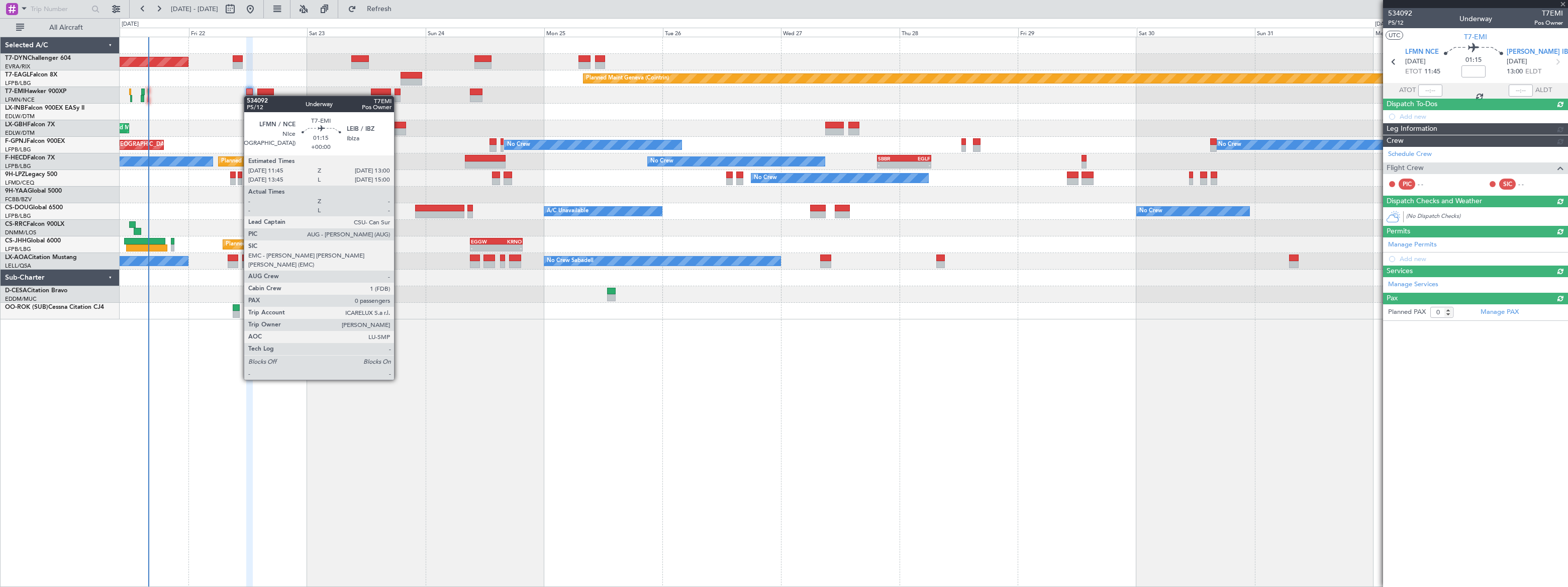
scroll to position [0, 0]
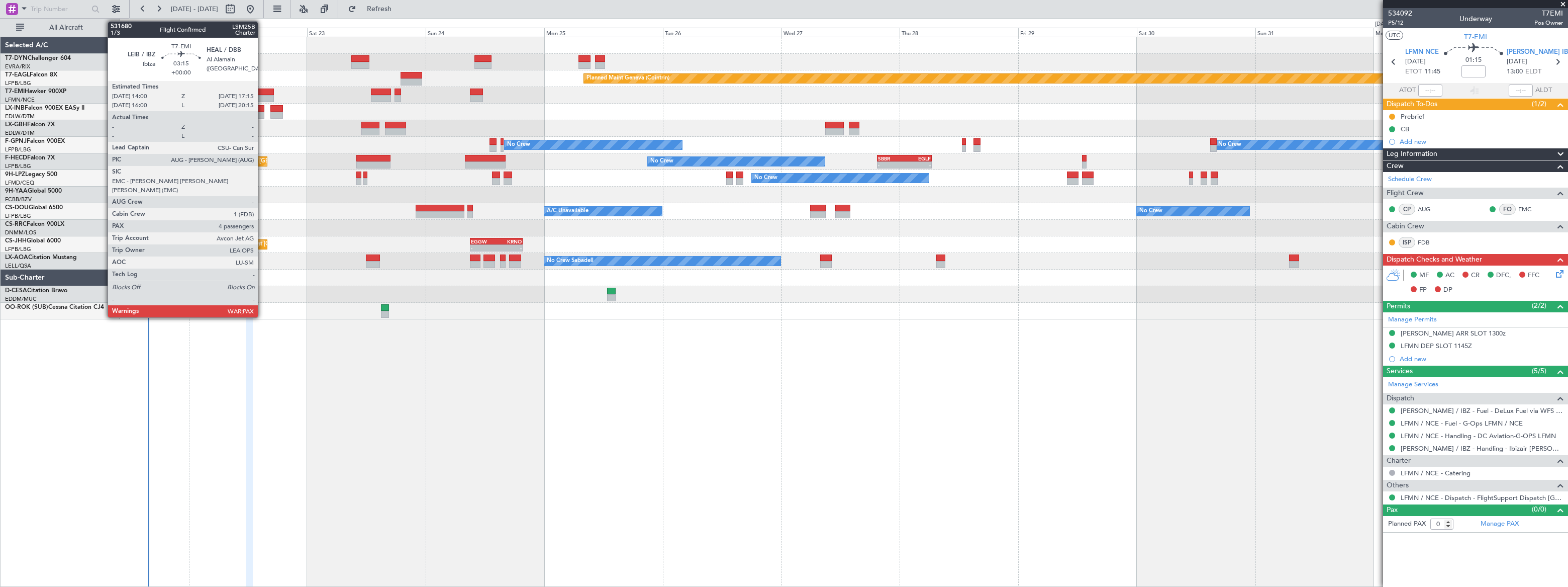
click at [262, 90] on div at bounding box center [265, 92] width 16 height 7
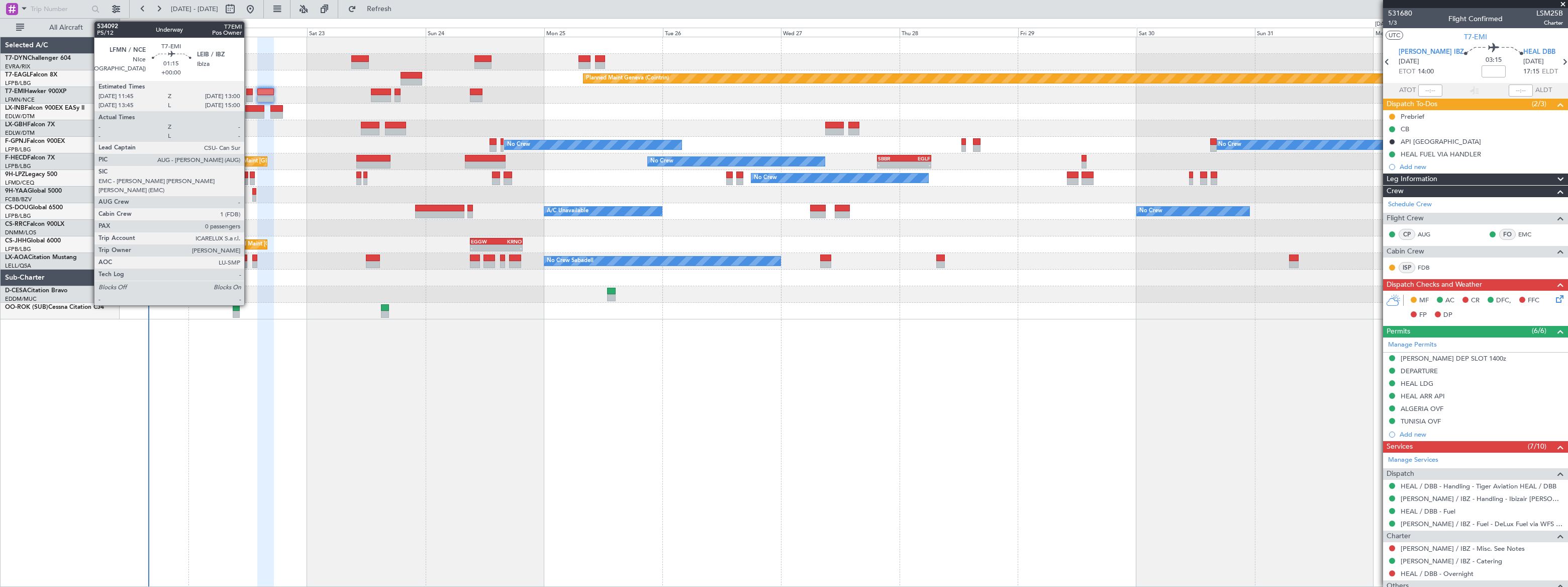
click at [249, 93] on div at bounding box center [249, 92] width 6 height 7
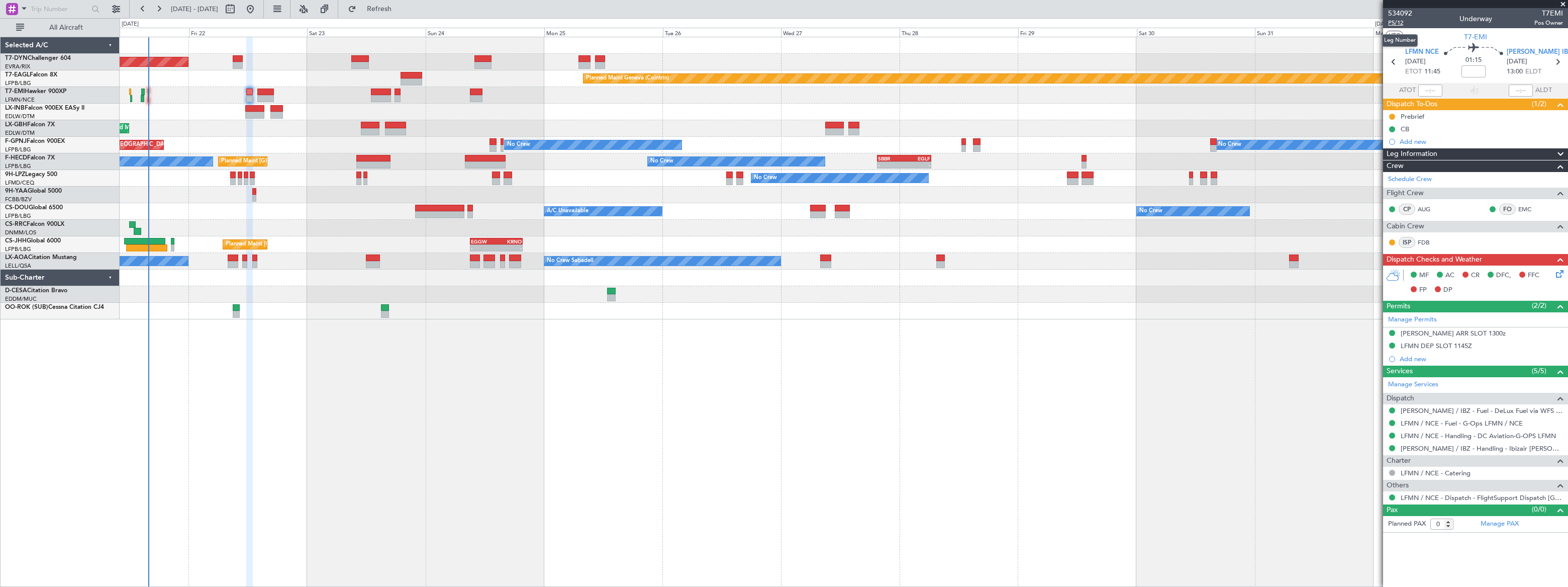
click at [1393, 20] on span "P5/12" at bounding box center [1400, 22] width 24 height 8
click at [400, 6] on span "Refresh" at bounding box center [379, 9] width 42 height 7
click at [400, 10] on span "Refreshing..." at bounding box center [379, 9] width 42 height 7
click at [400, 6] on span "Refresh" at bounding box center [379, 9] width 42 height 7
click at [400, 10] on span "Refresh" at bounding box center [379, 9] width 42 height 7
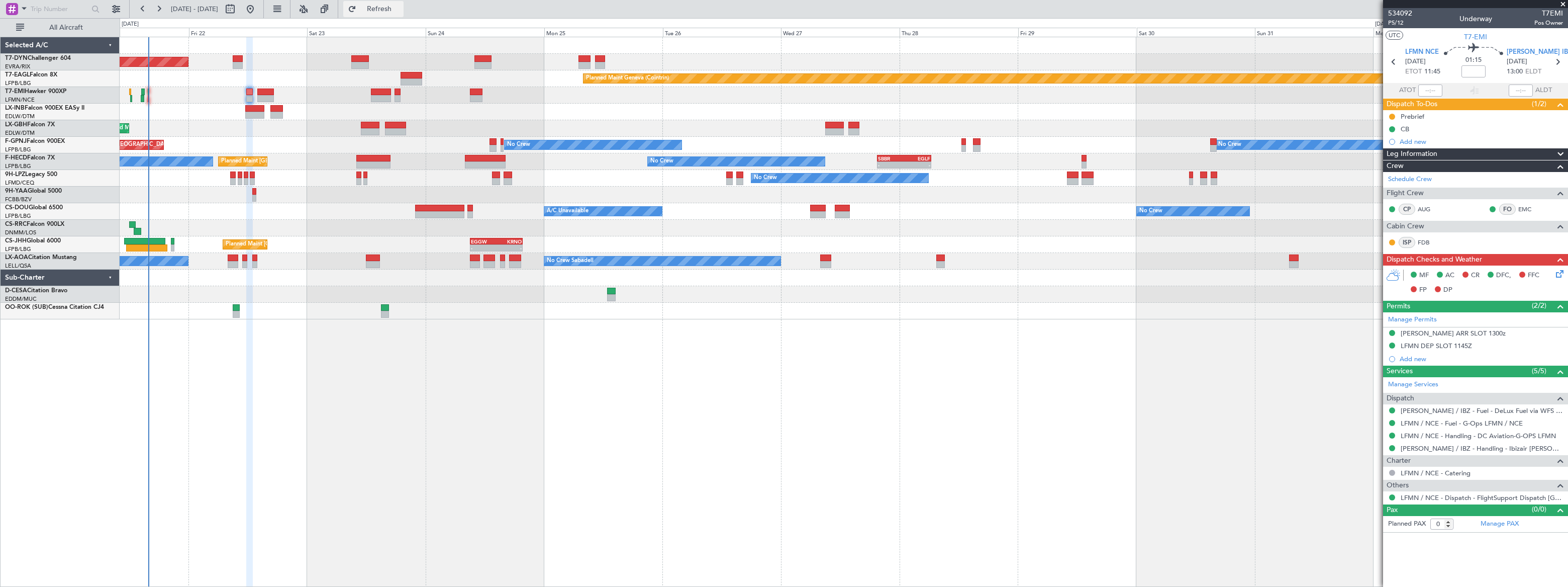
click at [400, 6] on span "Refresh" at bounding box center [379, 9] width 42 height 7
click at [400, 8] on span "Refresh" at bounding box center [379, 9] width 42 height 7
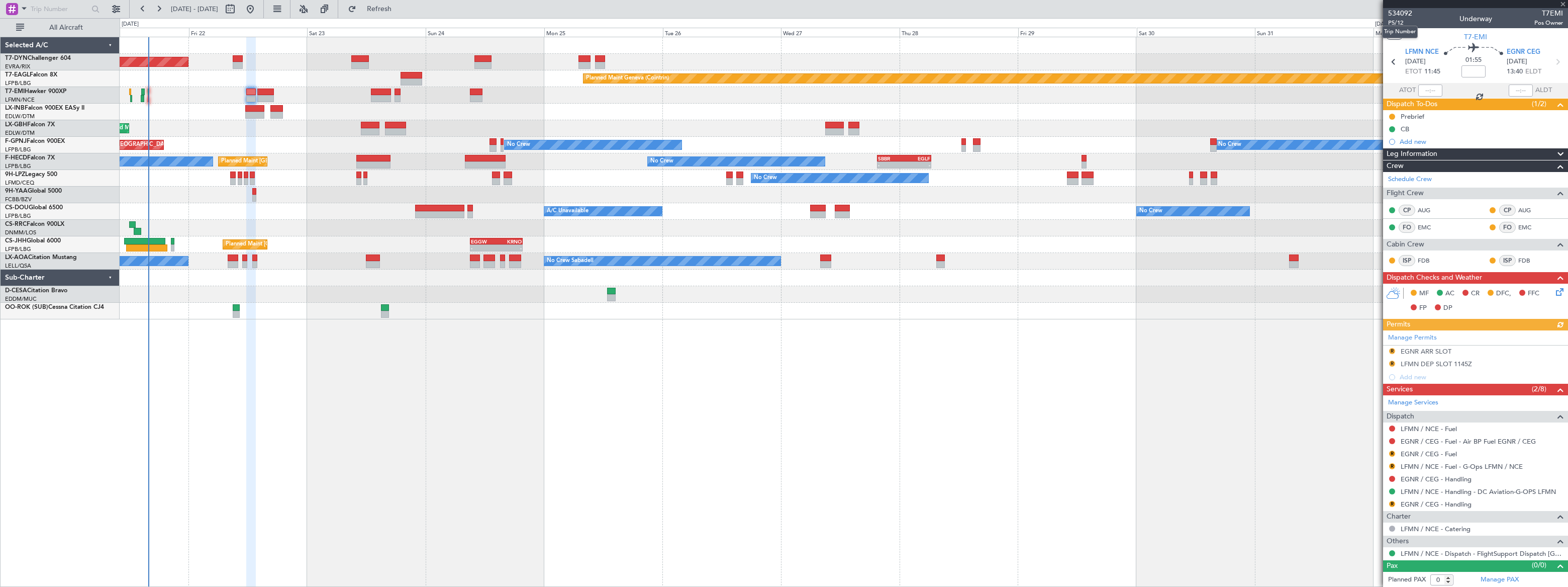
click at [1395, 24] on mat-tooltip-component "Trip Number" at bounding box center [1400, 32] width 50 height 27
click at [1392, 22] on span "P5/12" at bounding box center [1400, 22] width 24 height 8
click at [400, 10] on span "Refresh" at bounding box center [379, 9] width 42 height 7
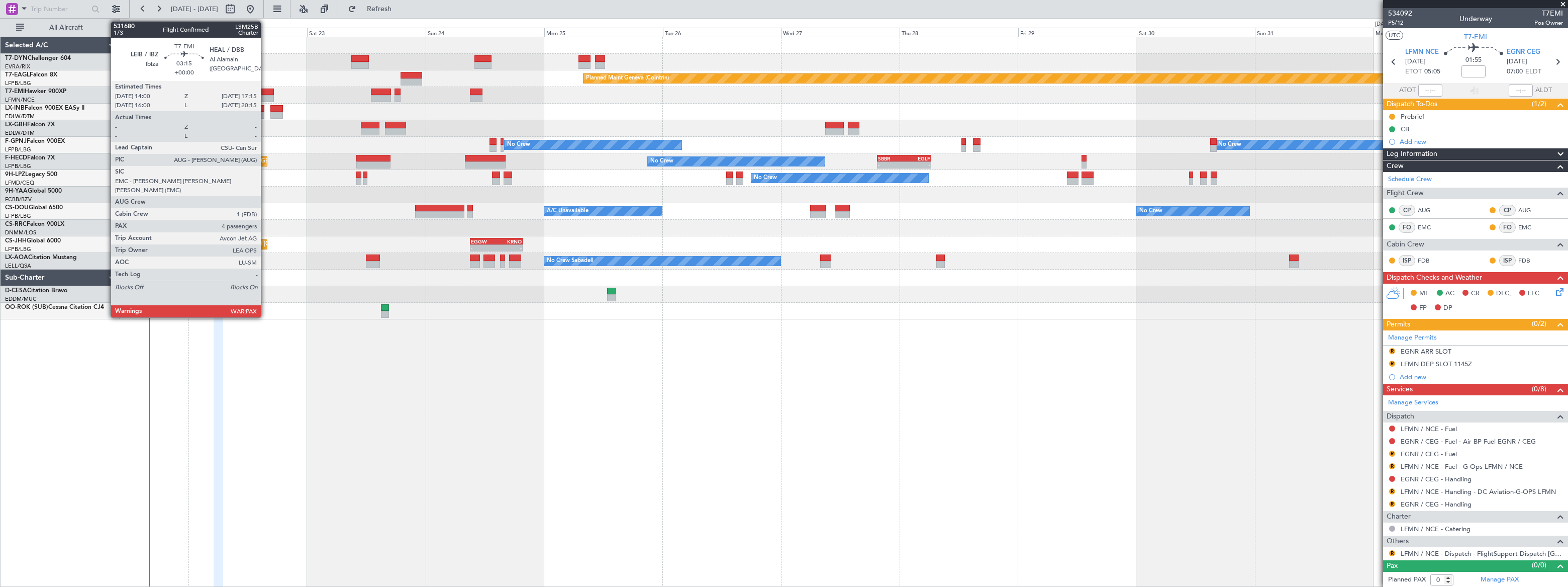
click at [265, 92] on div at bounding box center [265, 92] width 16 height 7
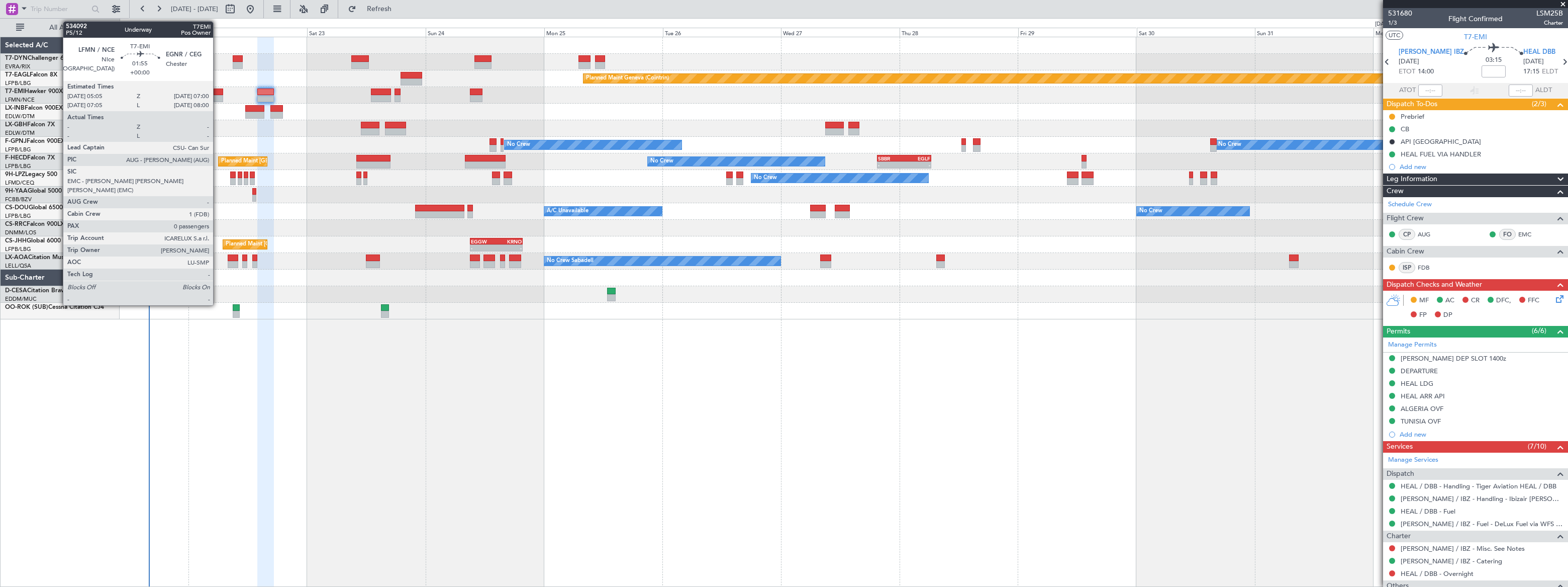
click at [217, 95] on div at bounding box center [218, 98] width 10 height 7
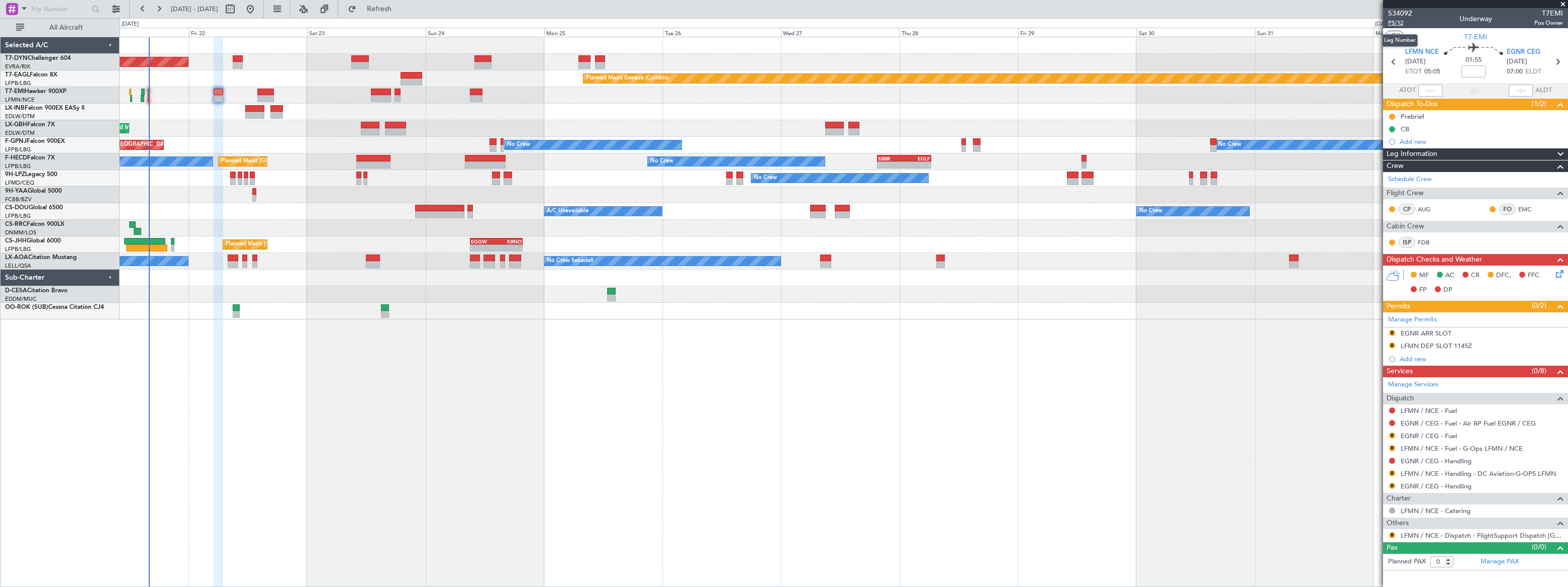
click at [1393, 24] on span "P5/12" at bounding box center [1400, 22] width 24 height 8
click at [400, 8] on span "Refresh" at bounding box center [379, 9] width 42 height 7
click at [400, 8] on span "Refreshing..." at bounding box center [379, 9] width 42 height 7
click at [400, 8] on span "Refresh" at bounding box center [379, 9] width 42 height 7
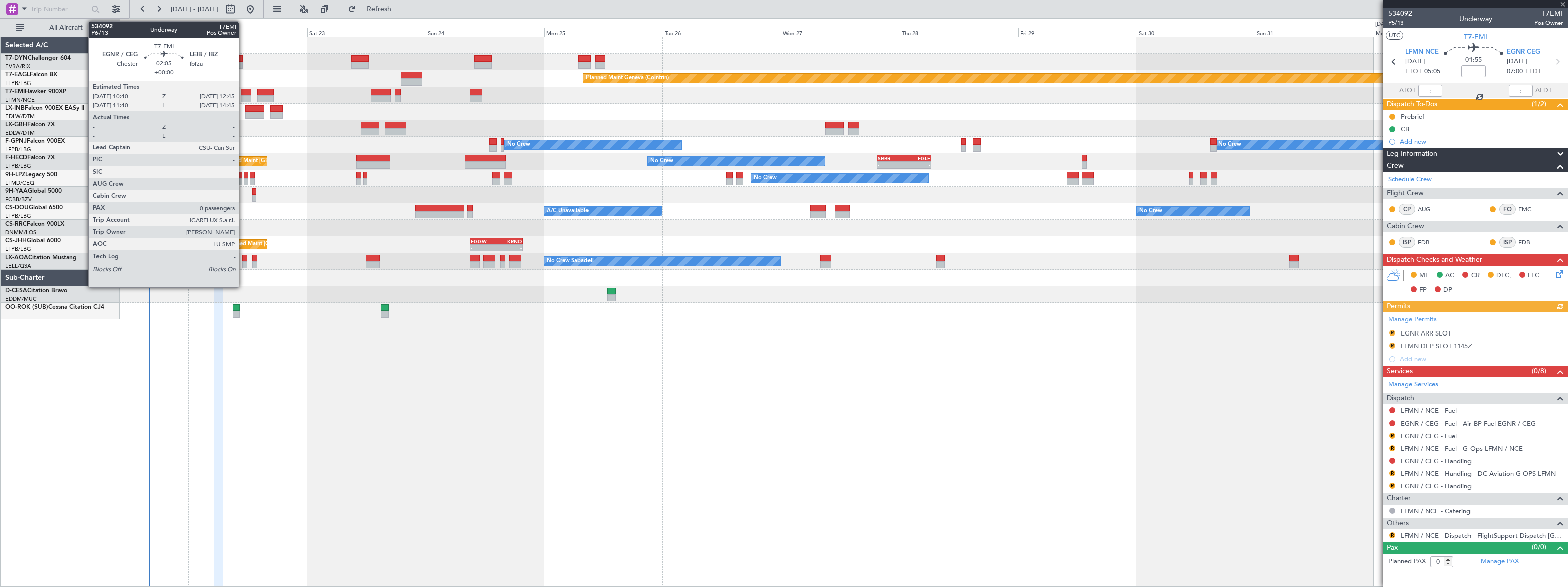
click at [243, 91] on div at bounding box center [245, 92] width 11 height 7
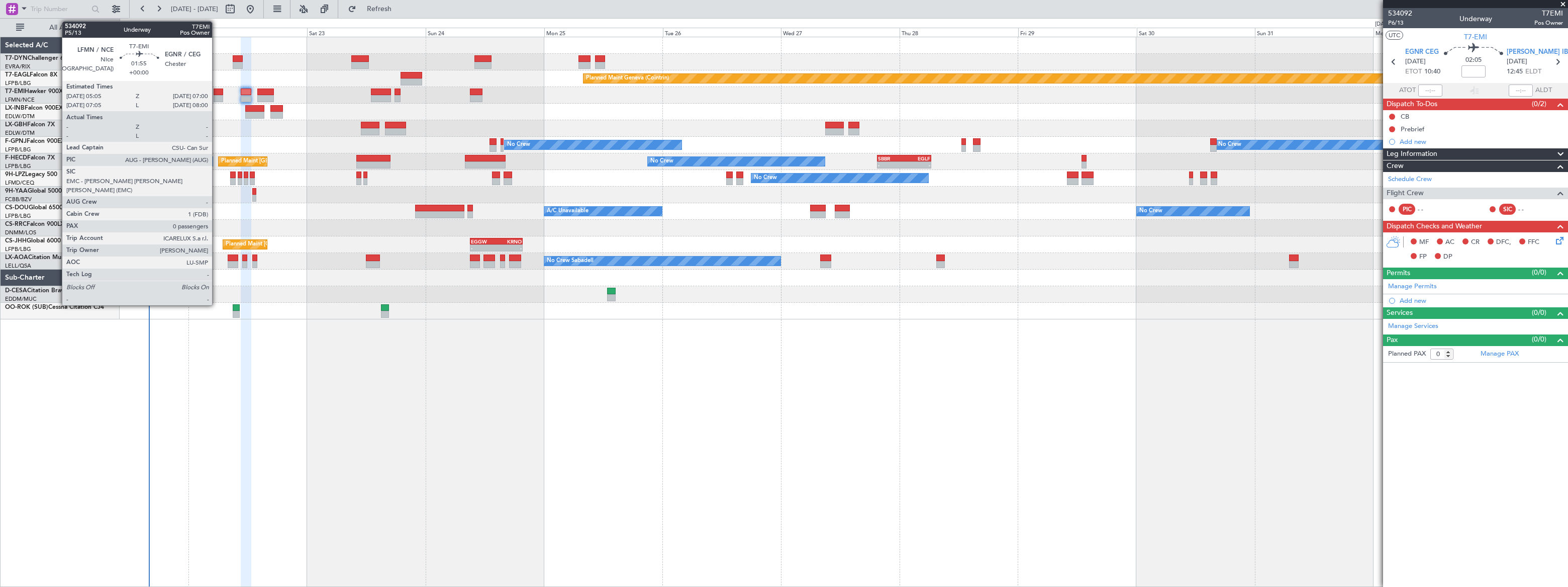
click at [217, 96] on div at bounding box center [218, 98] width 10 height 7
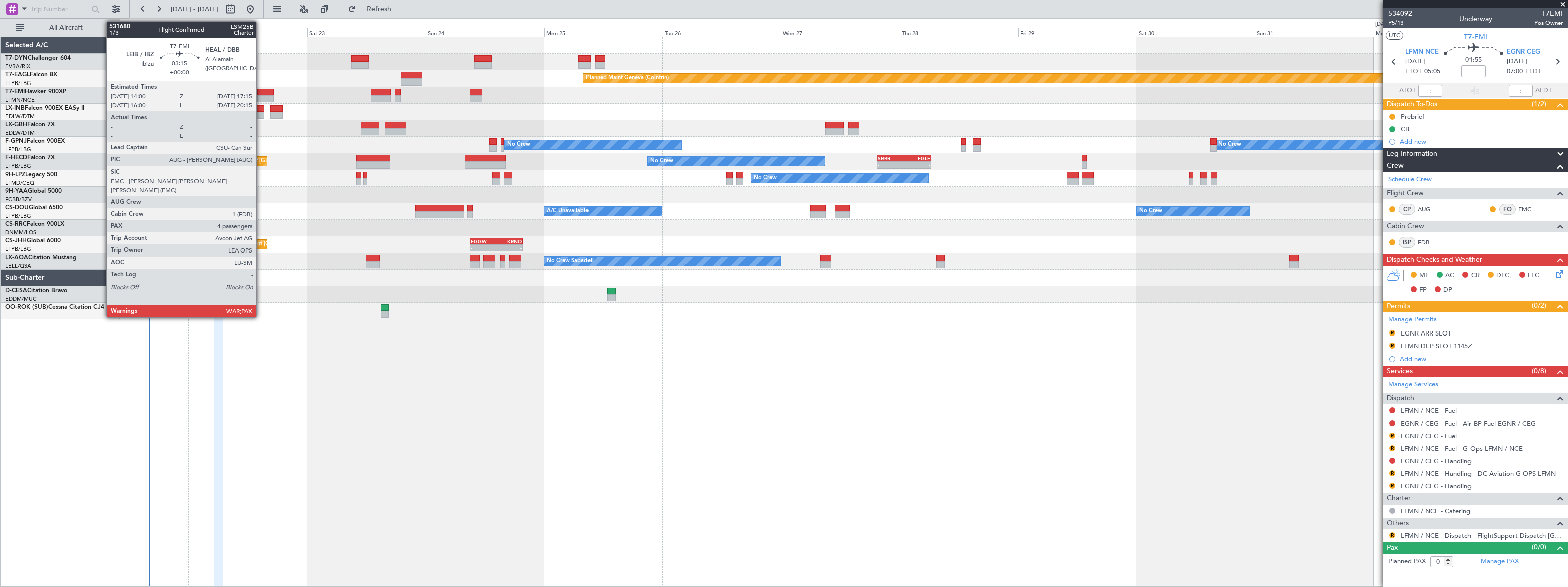
click at [261, 91] on div at bounding box center [265, 92] width 16 height 7
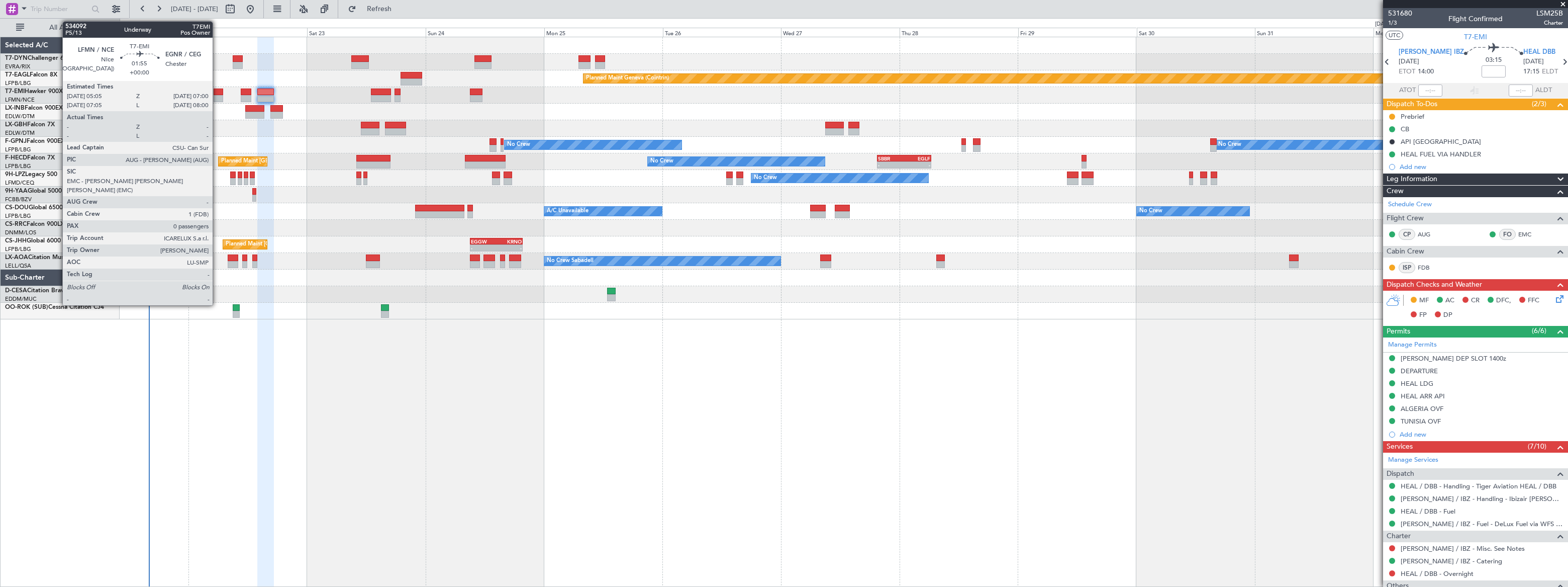
click at [217, 94] on div at bounding box center [218, 92] width 10 height 7
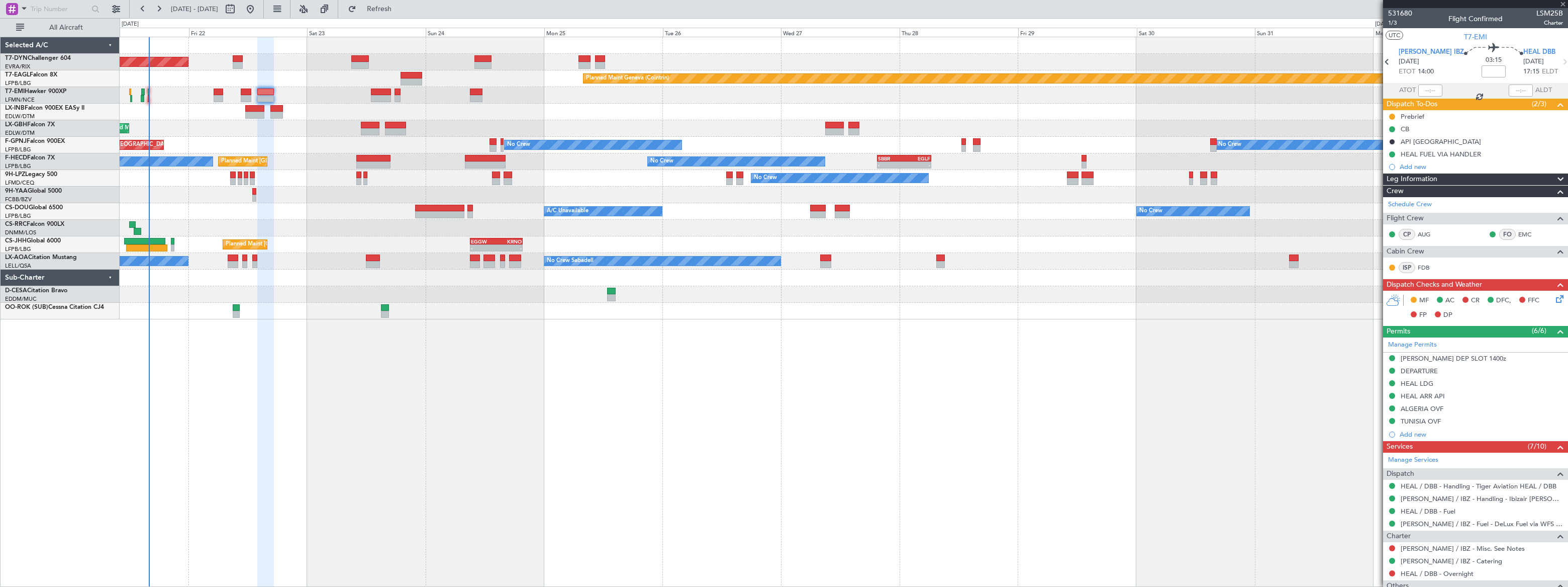
type input "0"
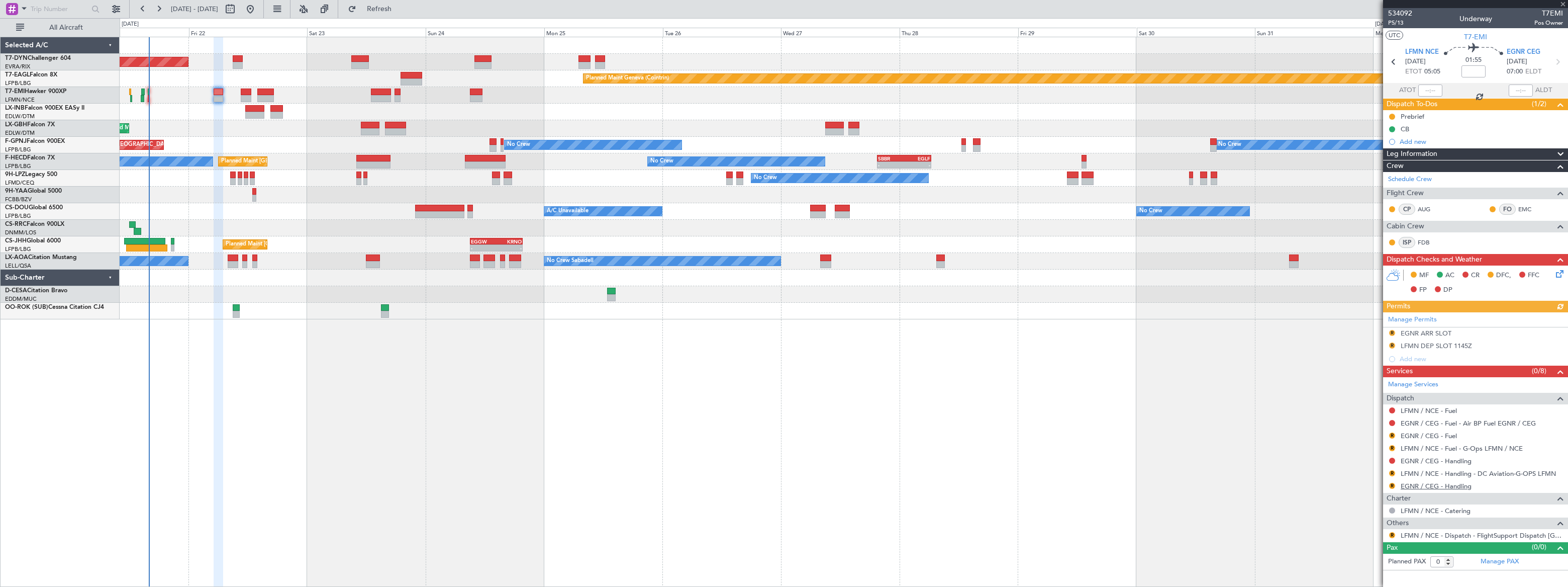
click at [1439, 485] on link "EGNR / CEG - Handling" at bounding box center [1435, 486] width 71 height 8
click at [1454, 461] on link "EGNR / CEG - Handling" at bounding box center [1435, 461] width 71 height 8
click at [400, 10] on span "Refresh" at bounding box center [379, 9] width 42 height 7
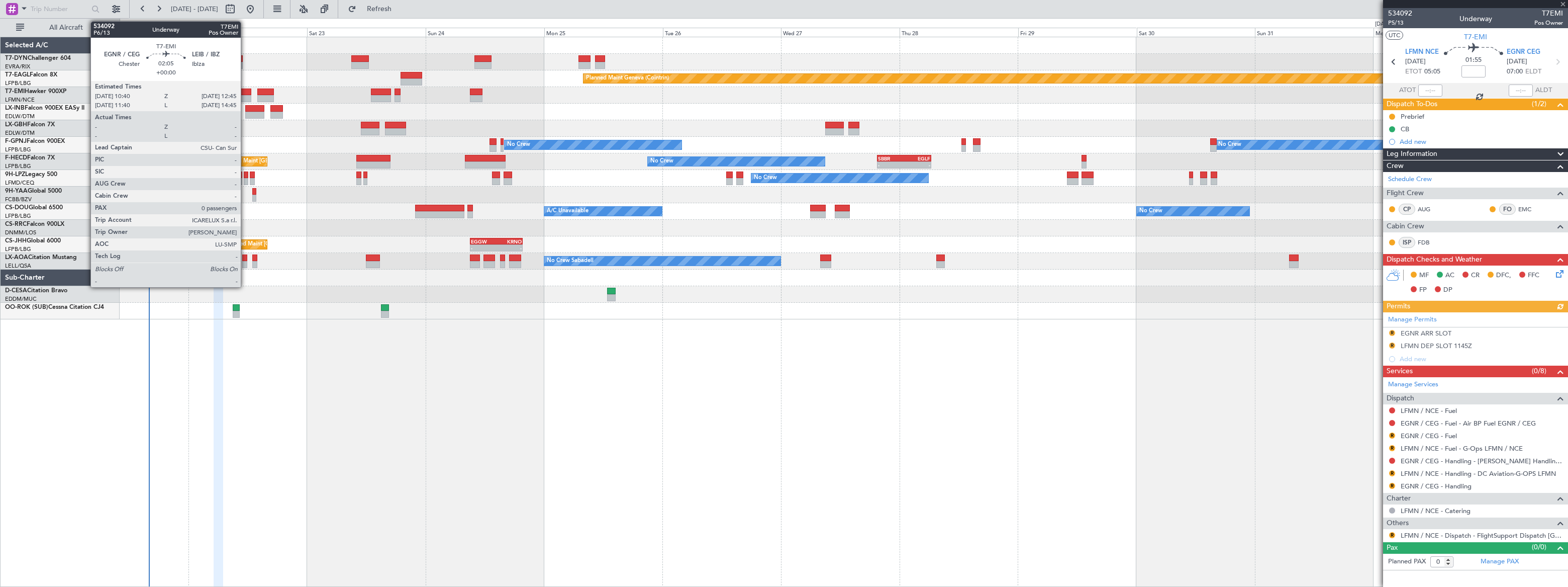
click at [245, 95] on div at bounding box center [245, 98] width 11 height 7
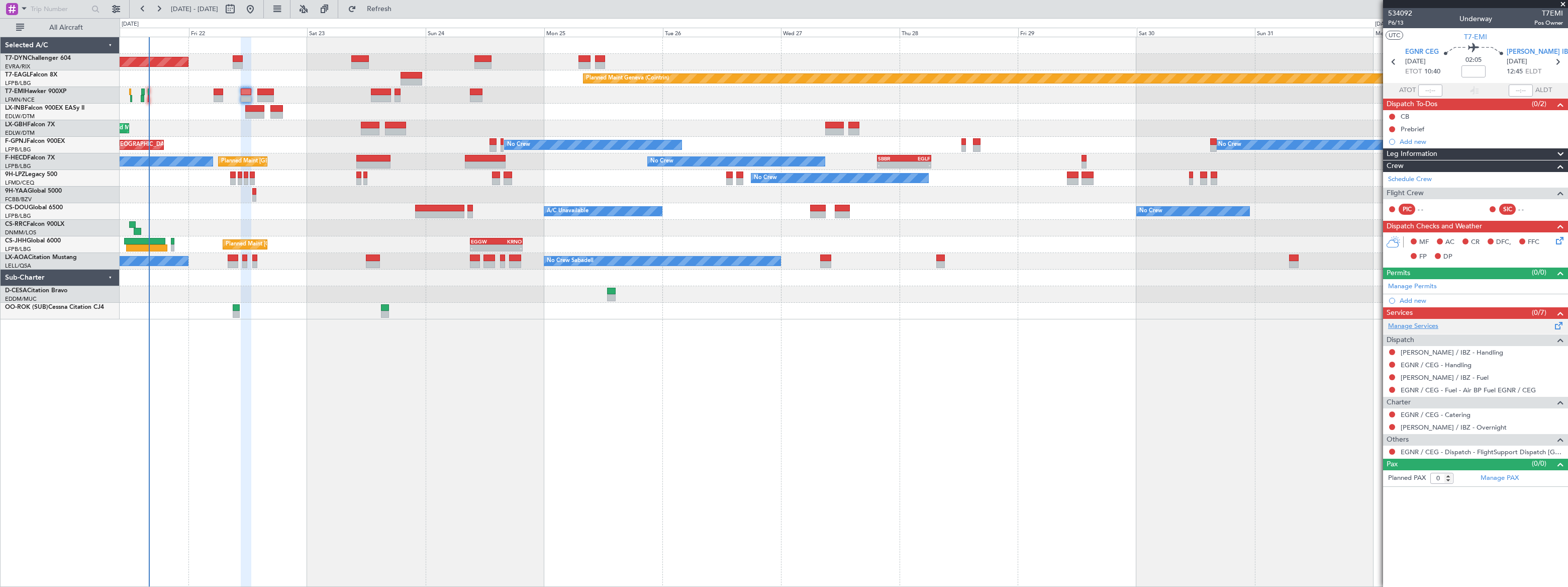
click at [1422, 325] on link "Manage Services" at bounding box center [1413, 327] width 50 height 10
click at [400, 12] on span "Refresh" at bounding box center [379, 9] width 42 height 7
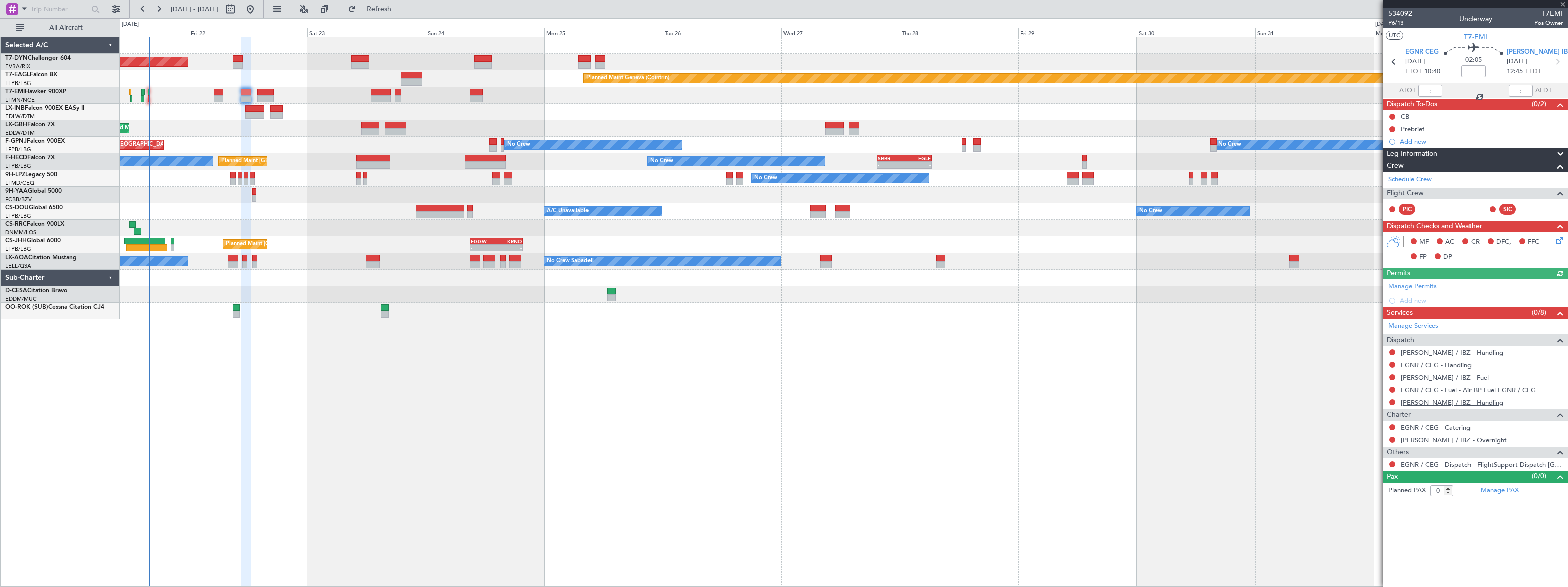
click at [1447, 401] on link "LEIB / IBZ - Handling" at bounding box center [1451, 402] width 103 height 8
click at [400, 9] on span "Refresh" at bounding box center [379, 9] width 42 height 7
click at [1414, 324] on link "Manage Services" at bounding box center [1413, 327] width 50 height 10
click at [400, 8] on span "Refresh" at bounding box center [379, 9] width 42 height 7
click at [1454, 364] on div "LEIB / IBZ - Handling" at bounding box center [1449, 369] width 91 height 13
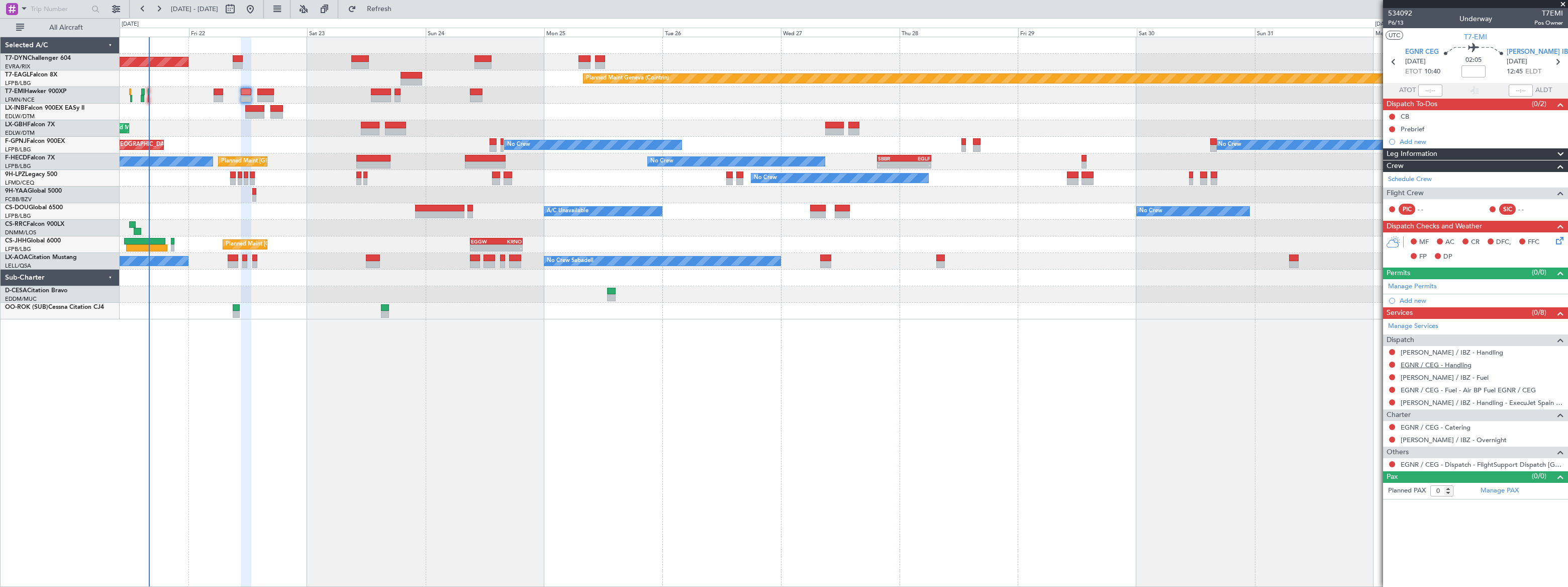
click at [1467, 365] on link "EGNR / CEG - Handling" at bounding box center [1435, 364] width 71 height 8
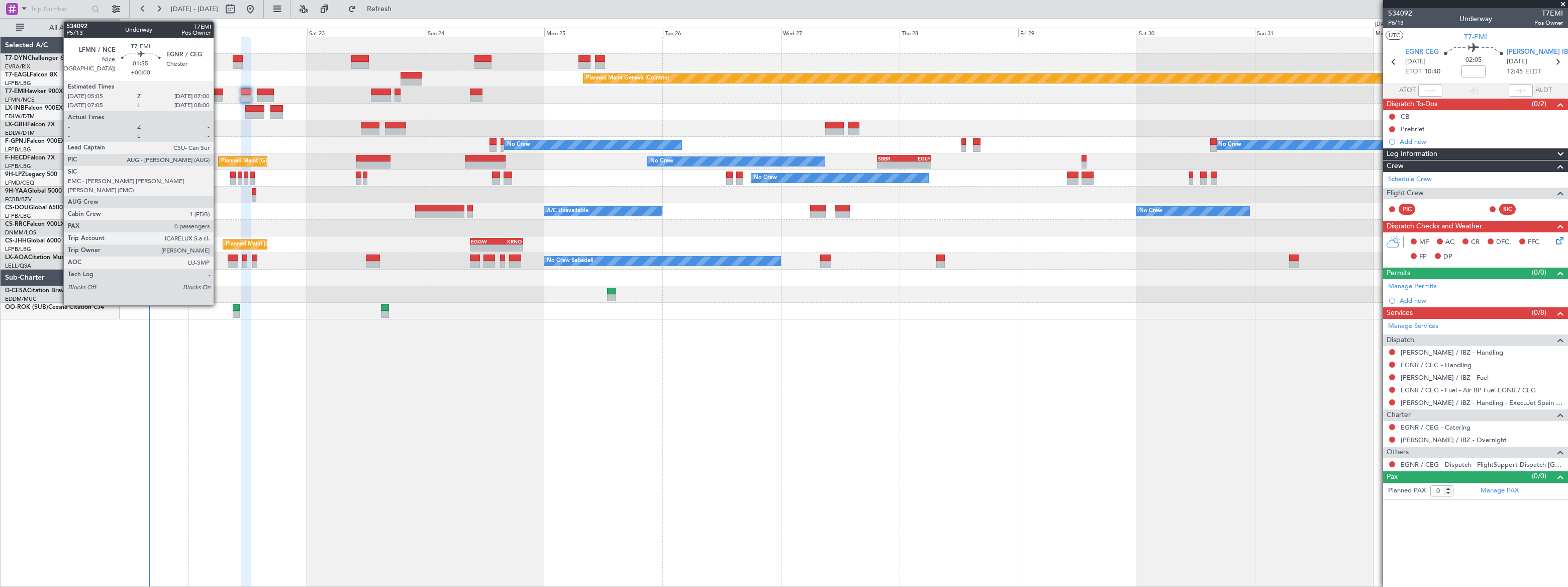
click at [215, 95] on div at bounding box center [218, 98] width 10 height 7
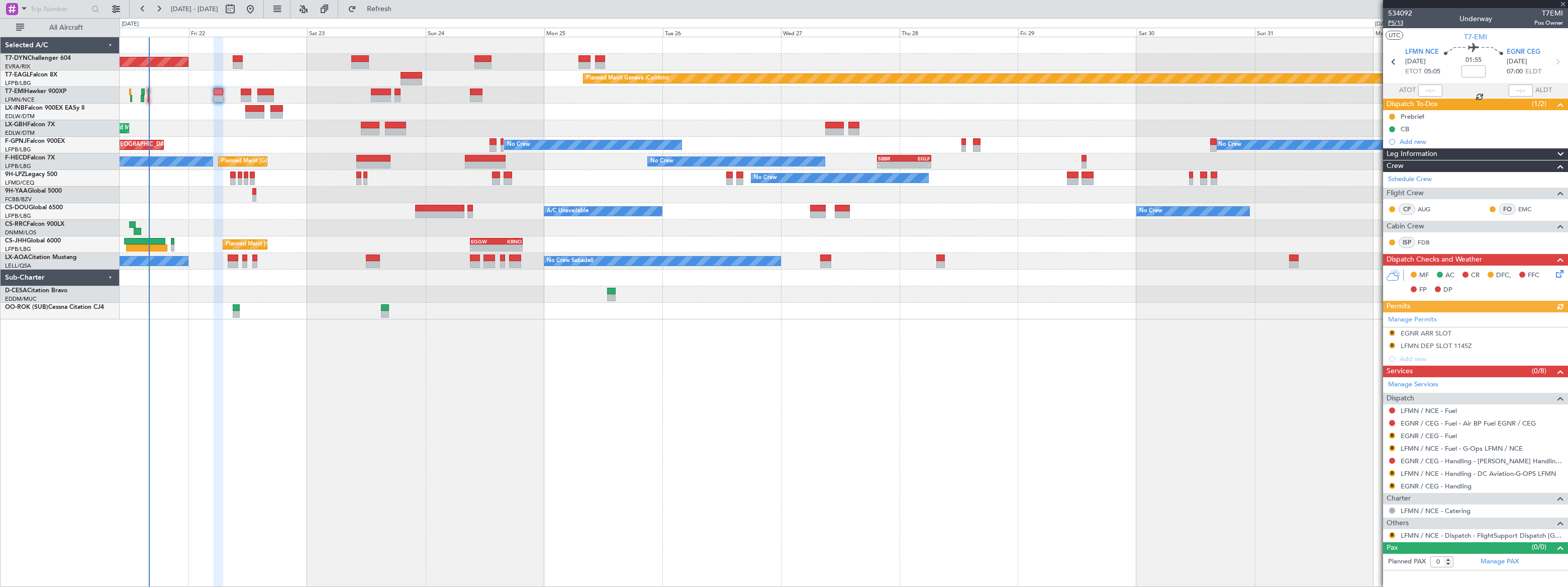
click at [1396, 20] on span "P5/13" at bounding box center [1400, 22] width 24 height 8
click at [400, 10] on span "Refresh" at bounding box center [379, 9] width 42 height 7
click at [400, 10] on span "Refreshing..." at bounding box center [379, 9] width 42 height 7
click at [1392, 22] on span "P5/13" at bounding box center [1400, 22] width 24 height 8
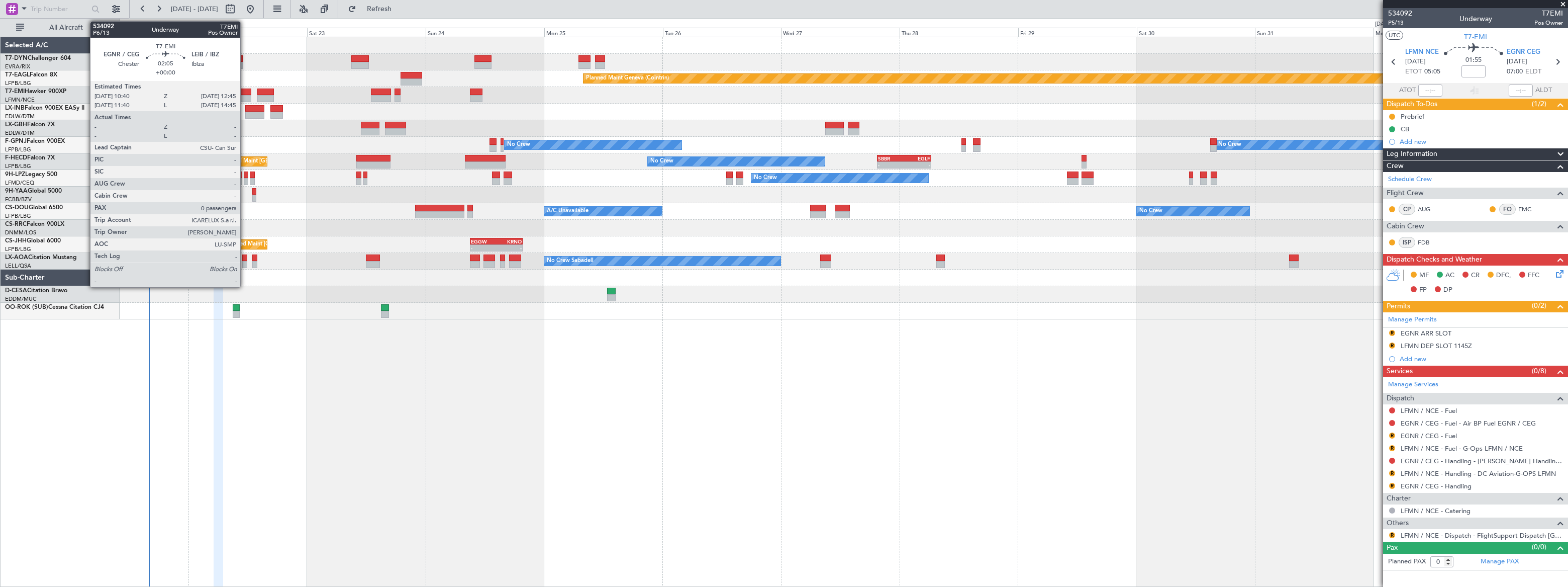
click at [245, 93] on div at bounding box center [245, 92] width 11 height 7
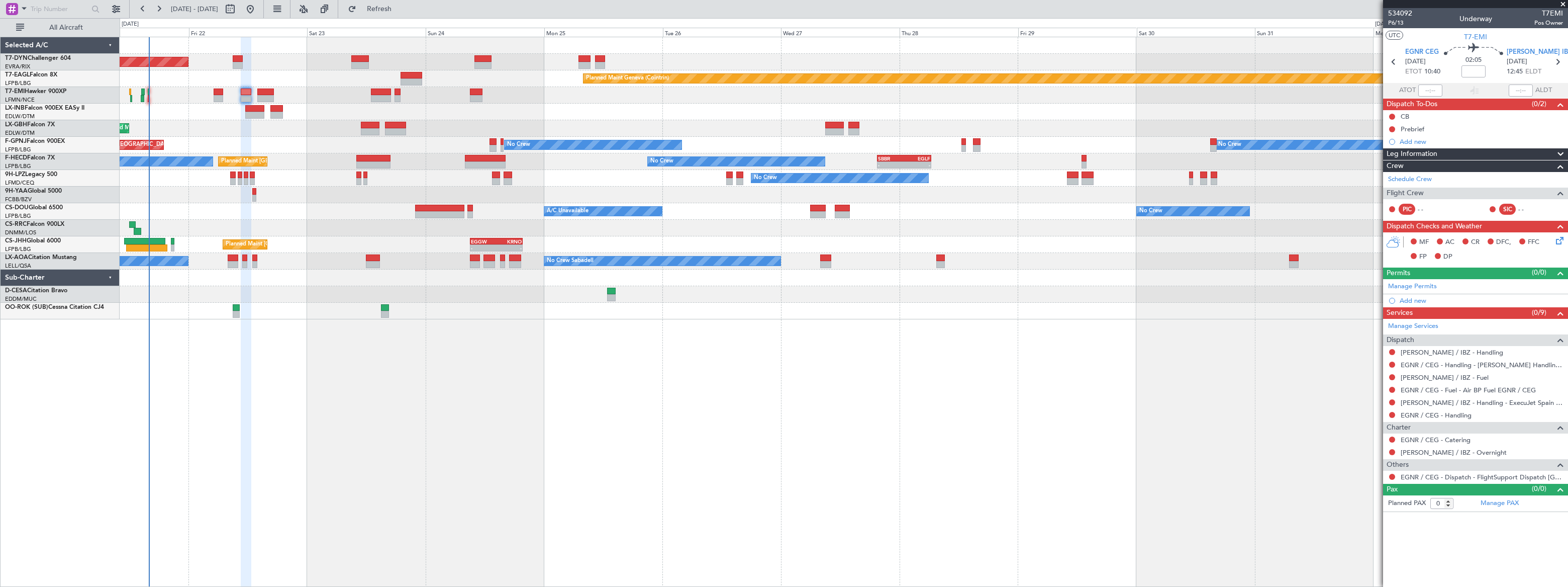
click at [1393, 22] on mat-tooltip-component "Trip Number" at bounding box center [1400, 32] width 50 height 27
click at [1393, 24] on span "P6/13" at bounding box center [1400, 22] width 24 height 8
click at [400, 9] on span "Refresh" at bounding box center [379, 9] width 42 height 7
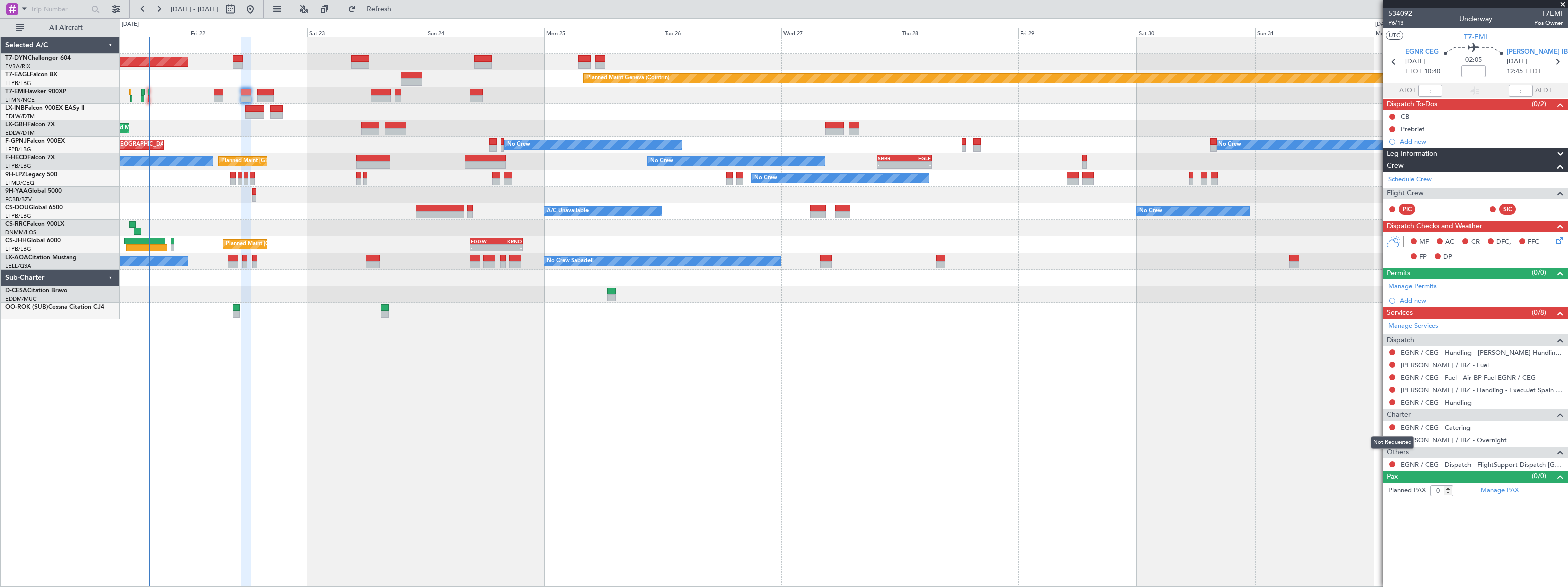
drag, startPoint x: 1392, startPoint y: 424, endPoint x: 1390, endPoint y: 431, distance: 7.3
click at [1391, 424] on button at bounding box center [1391, 426] width 6 height 6
click at [1351, 502] on span "Cancelled" at bounding box center [1362, 501] width 29 height 10
click at [400, 9] on span "Refresh" at bounding box center [379, 9] width 42 height 7
click at [400, 10] on span "Refreshing..." at bounding box center [379, 9] width 42 height 7
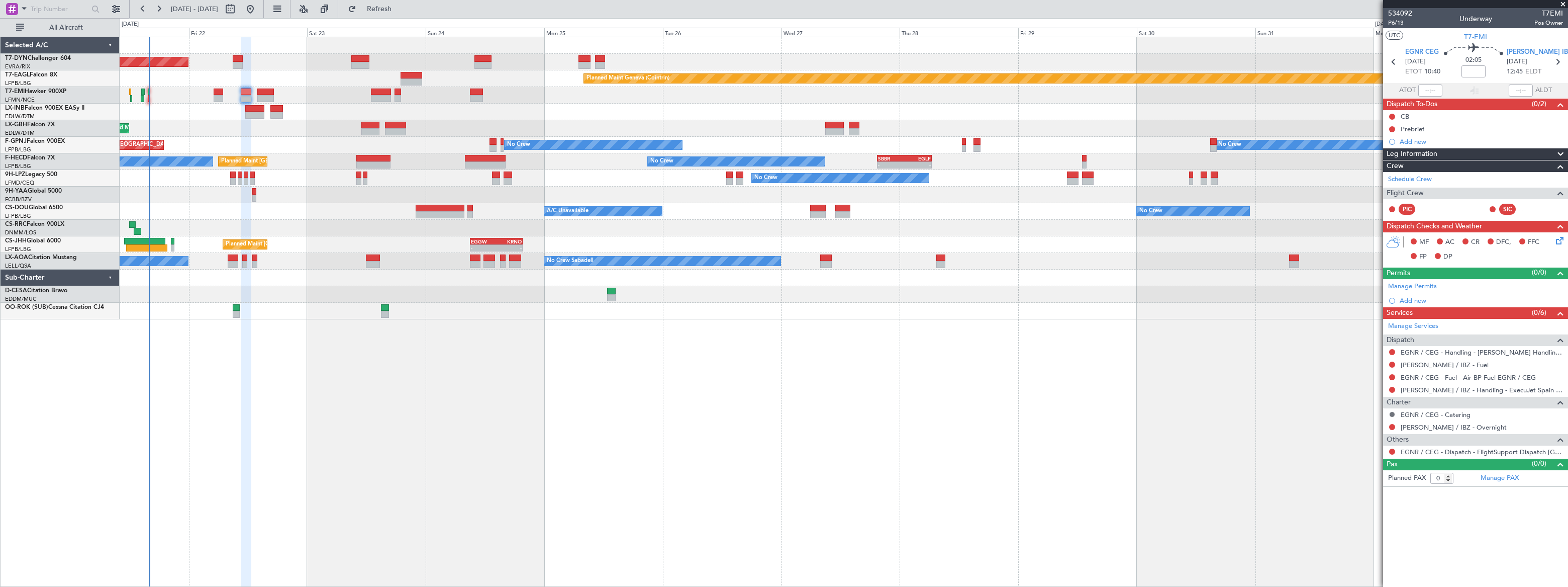
click at [1392, 412] on button at bounding box center [1391, 414] width 6 height 6
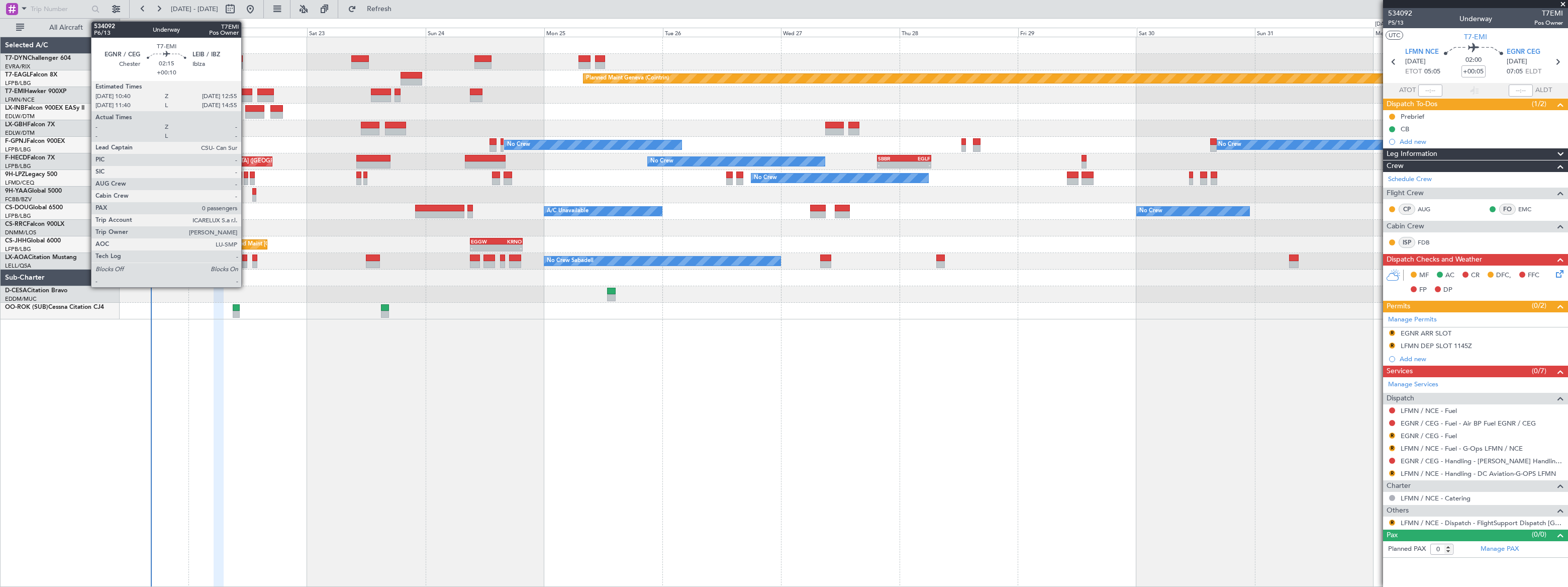
click at [245, 93] on div at bounding box center [246, 92] width 11 height 7
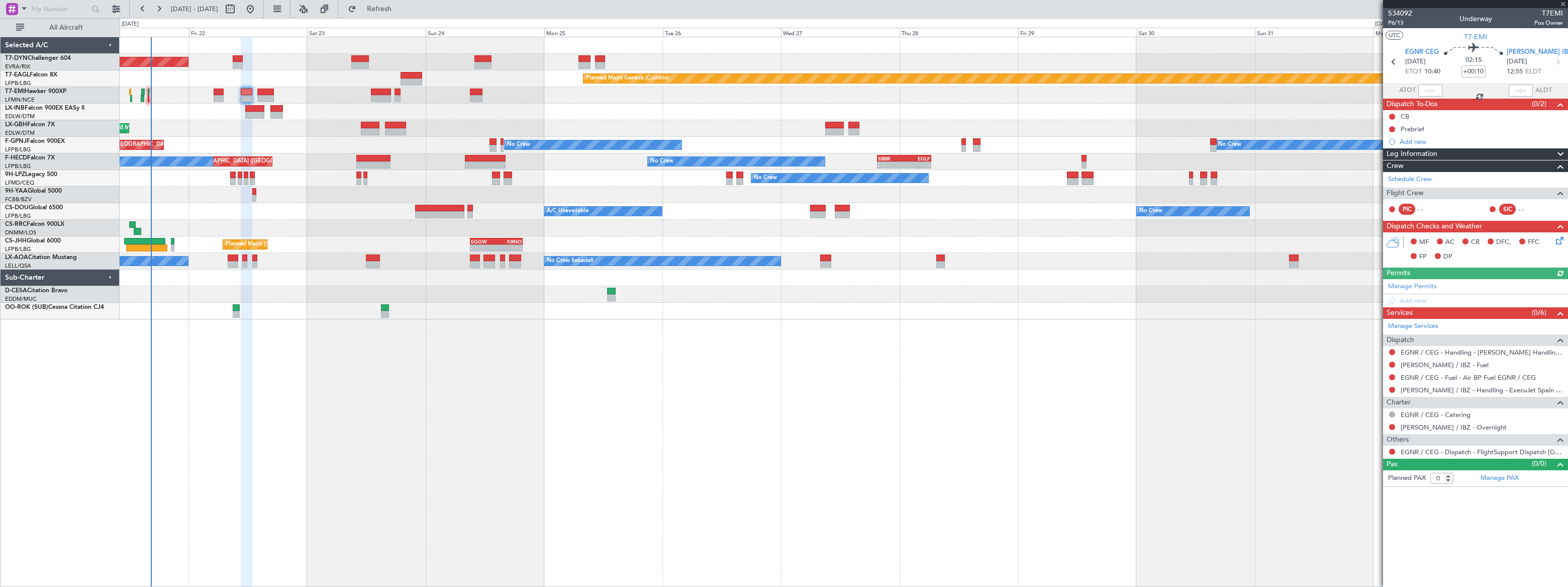
click at [212, 91] on div "Planned Maint Chester" at bounding box center [844, 95] width 1447 height 17
click at [331, 72] on div "Planned Maint Geneva (Cointrin)" at bounding box center [844, 78] width 1447 height 17
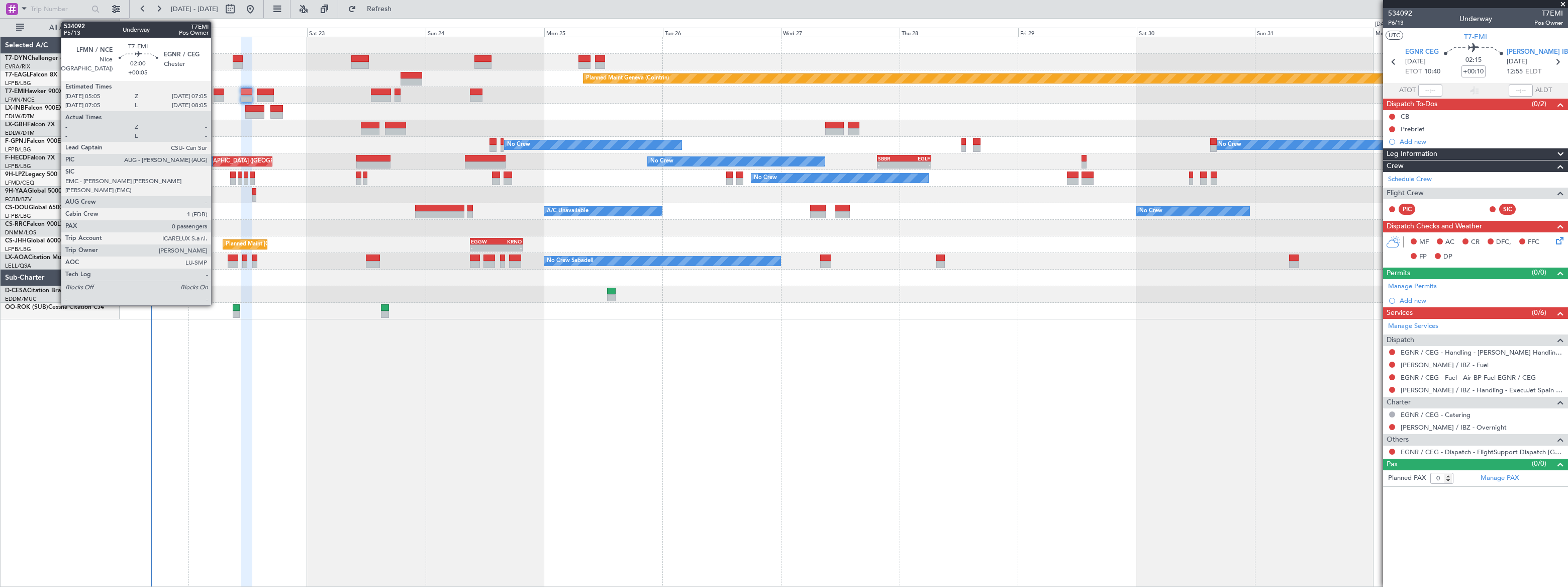
click at [216, 93] on div at bounding box center [219, 92] width 10 height 7
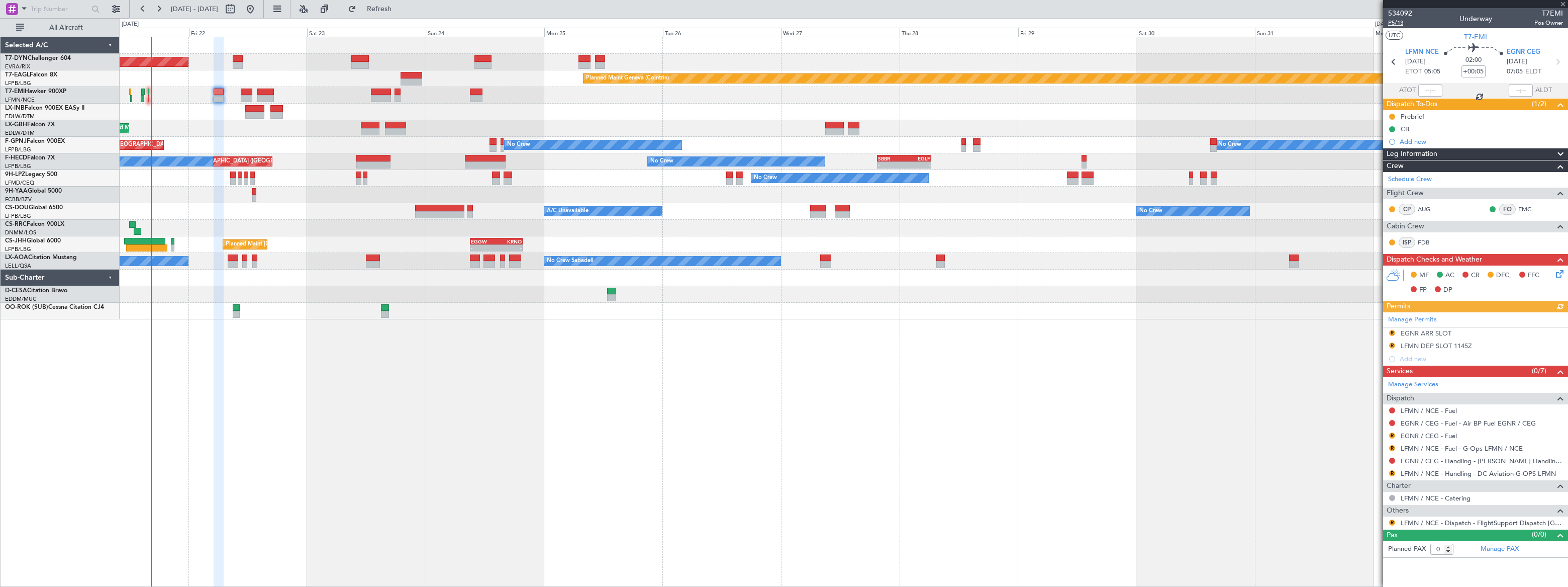
click at [1398, 22] on span "P5/13" at bounding box center [1400, 22] width 24 height 8
click at [404, 13] on button "Refresh" at bounding box center [373, 9] width 61 height 16
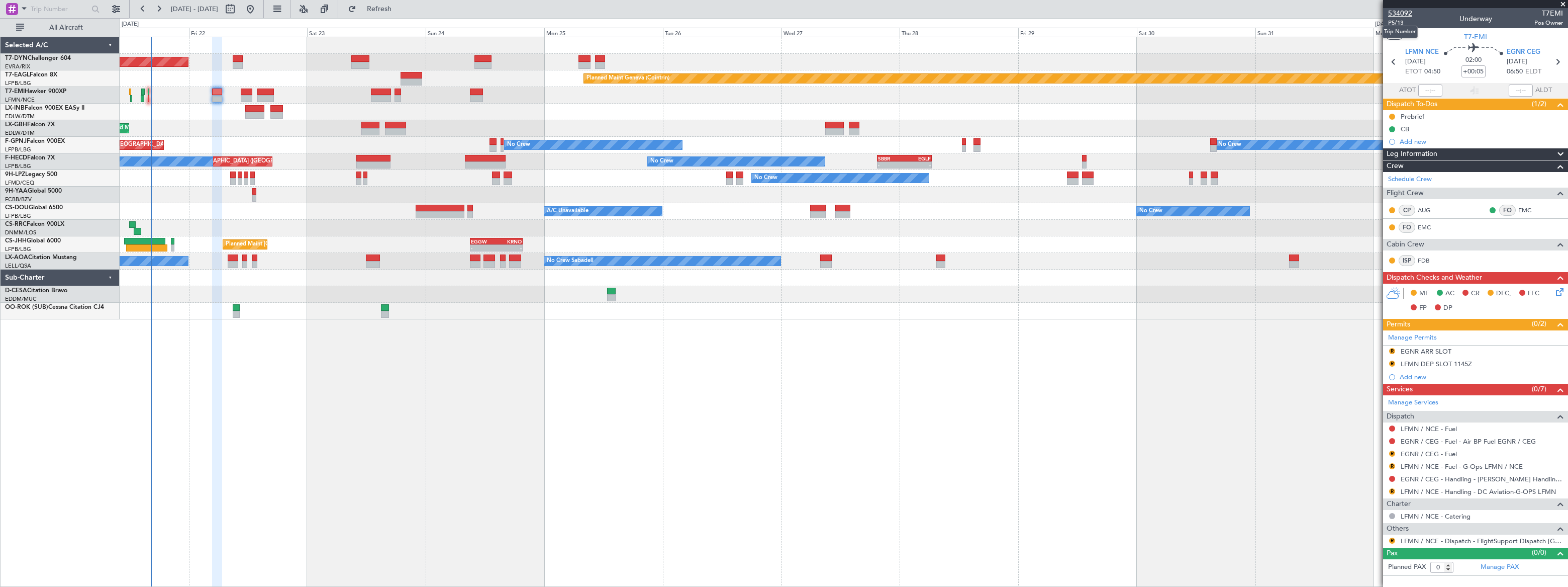
click at [1398, 13] on span "534092" at bounding box center [1400, 13] width 24 height 11
click at [1401, 12] on span "534092" at bounding box center [1400, 13] width 24 height 11
click at [400, 6] on span "Refresh" at bounding box center [379, 9] width 42 height 7
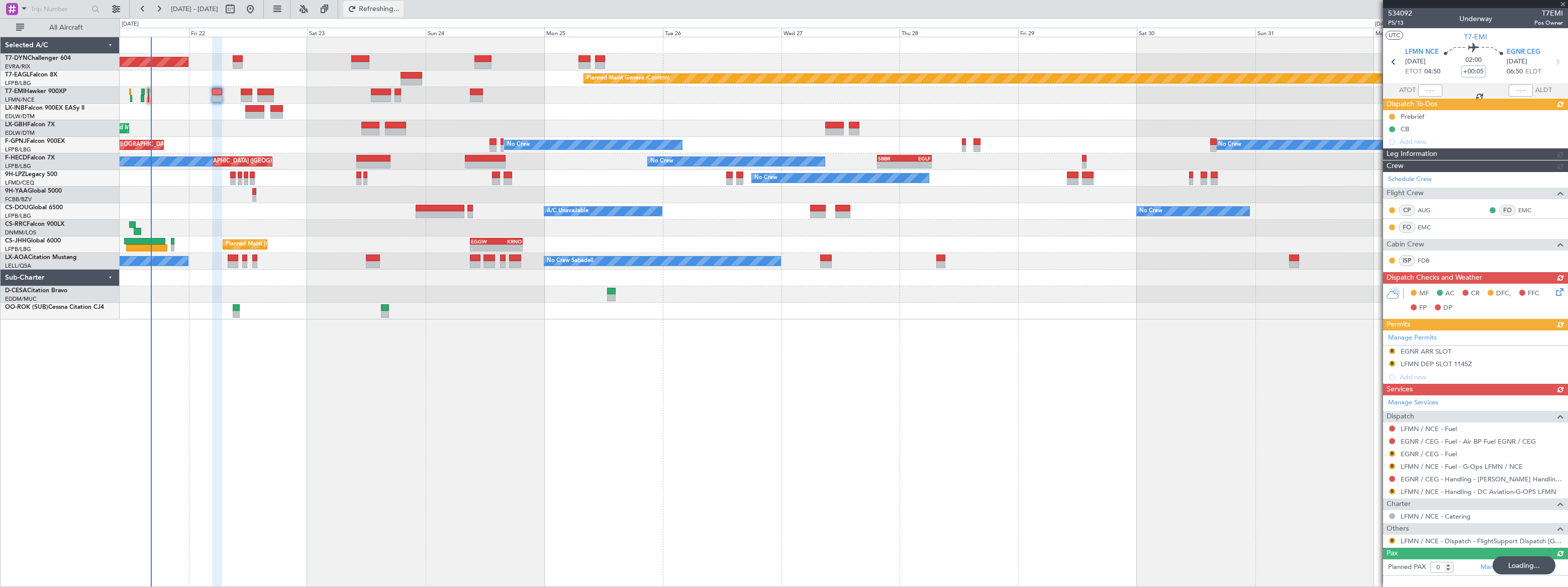
click at [400, 6] on span "Refreshing..." at bounding box center [379, 9] width 42 height 7
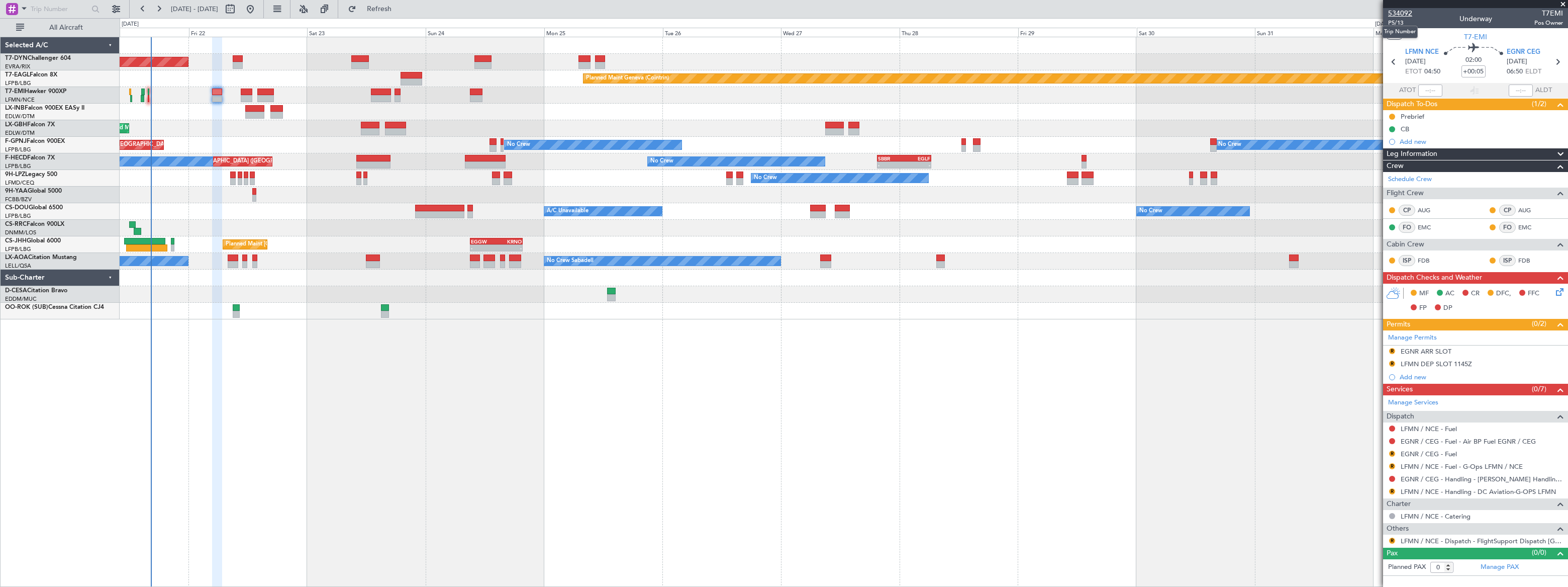
click at [1400, 13] on span "534092" at bounding box center [1400, 13] width 24 height 11
click at [400, 11] on span "Refresh" at bounding box center [379, 9] width 42 height 7
click at [400, 6] on span "Refresh" at bounding box center [379, 9] width 42 height 7
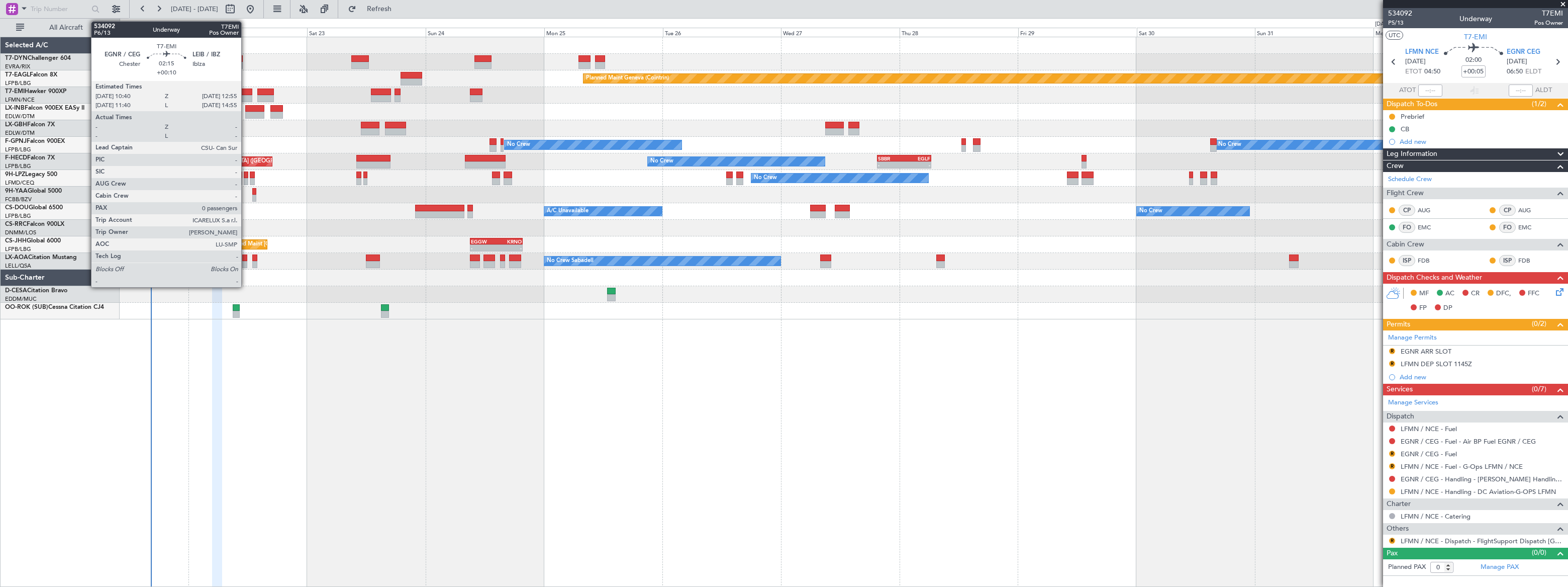
click at [245, 92] on div at bounding box center [246, 92] width 11 height 7
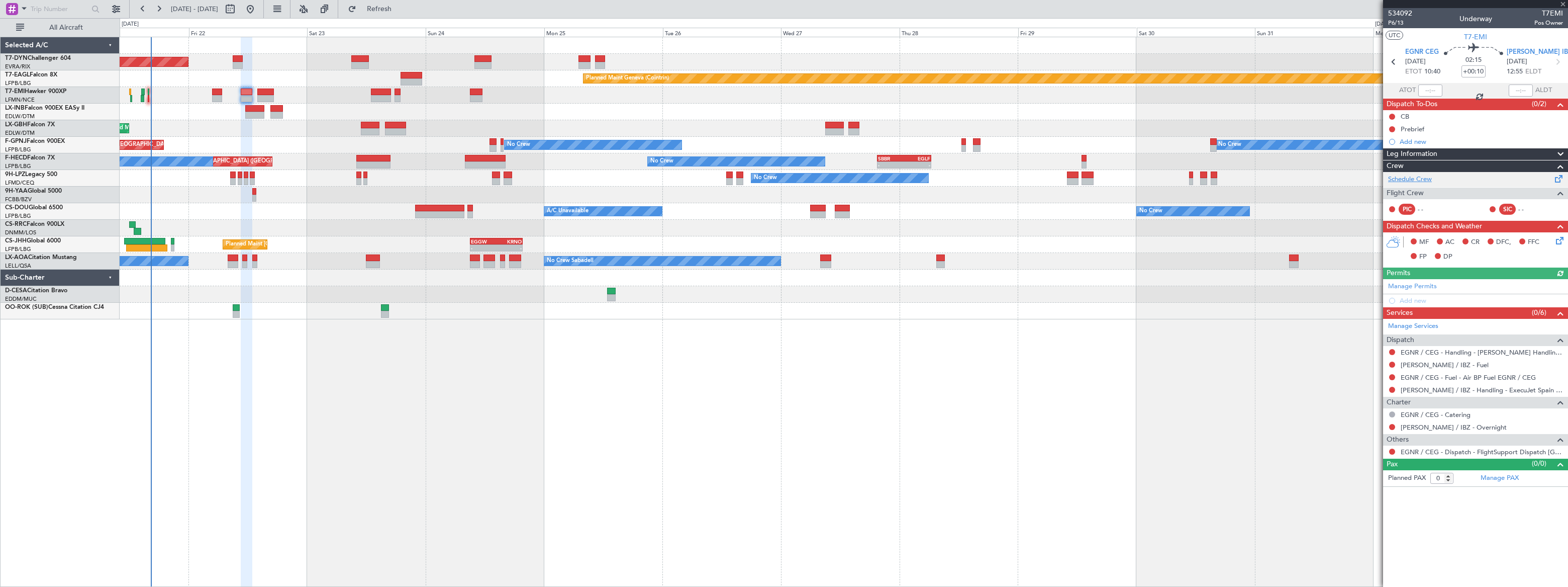
click at [1426, 177] on link "Schedule Crew" at bounding box center [1410, 179] width 44 height 10
click at [400, 10] on span "Refresh" at bounding box center [379, 9] width 42 height 7
click at [400, 9] on span "Refresh" at bounding box center [379, 9] width 42 height 7
click at [400, 11] on span "Refresh" at bounding box center [379, 9] width 42 height 7
click at [400, 11] on span "Refreshing..." at bounding box center [379, 9] width 42 height 7
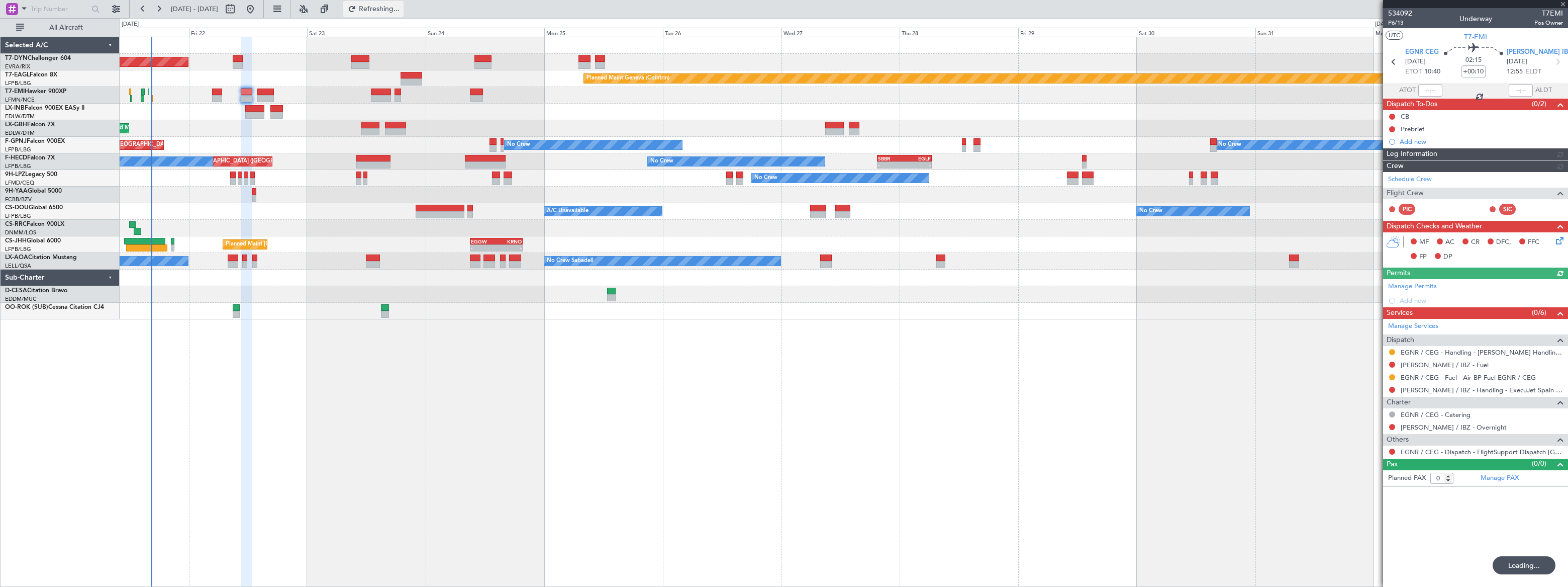
click at [400, 11] on span "Refreshing..." at bounding box center [379, 9] width 42 height 7
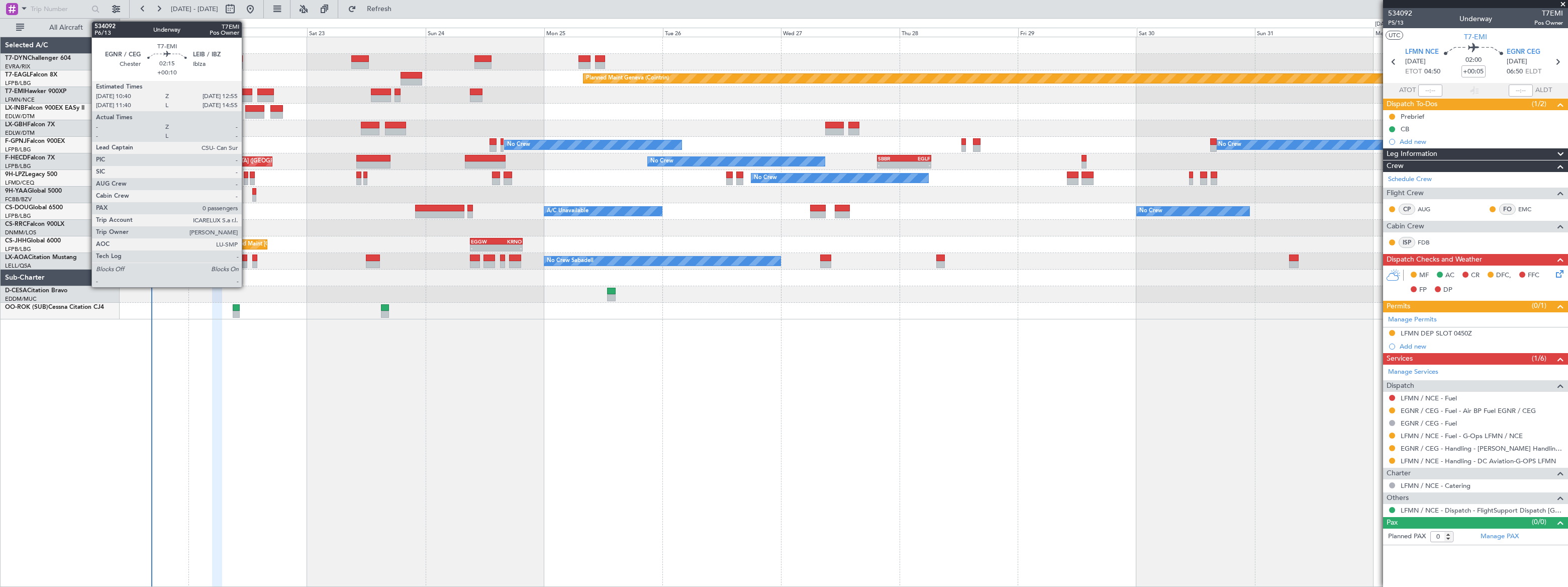
click at [246, 95] on div at bounding box center [246, 98] width 11 height 7
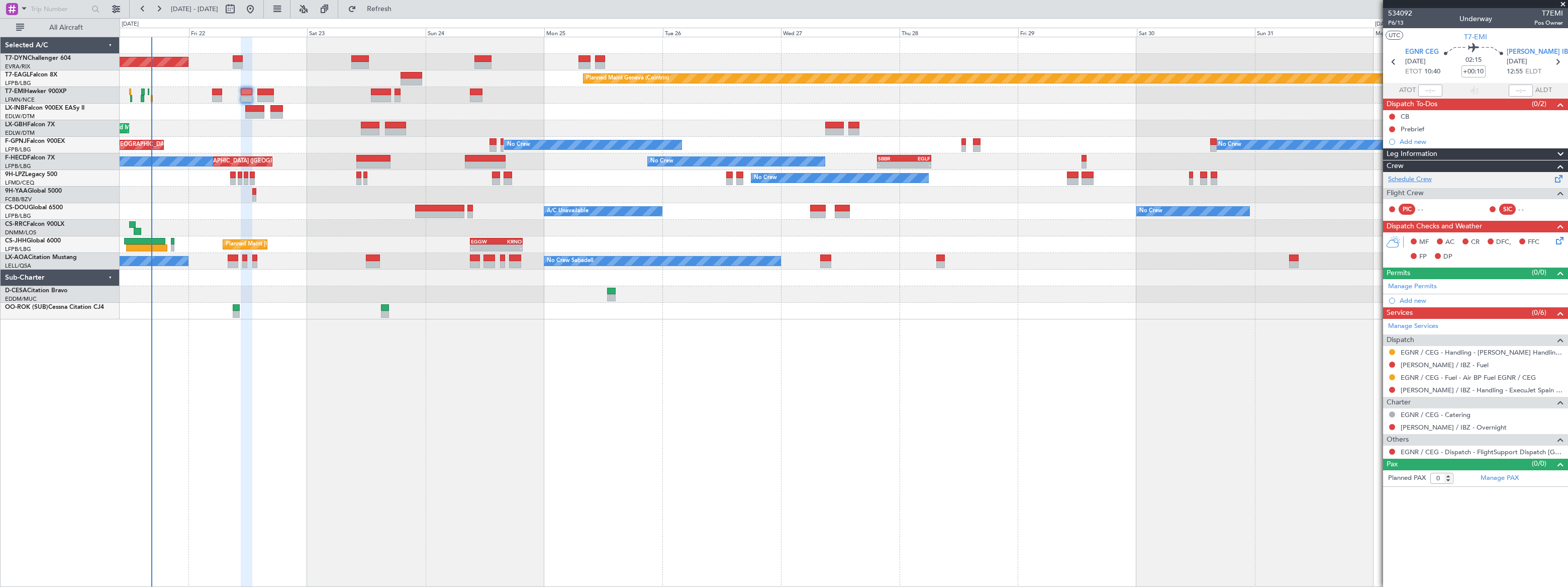
click at [1423, 179] on link "Schedule Crew" at bounding box center [1410, 179] width 44 height 10
click at [400, 6] on span "Refresh" at bounding box center [379, 9] width 42 height 7
click at [400, 6] on span "Refreshing..." at bounding box center [379, 9] width 42 height 7
click at [400, 6] on span "Refresh" at bounding box center [379, 9] width 42 height 7
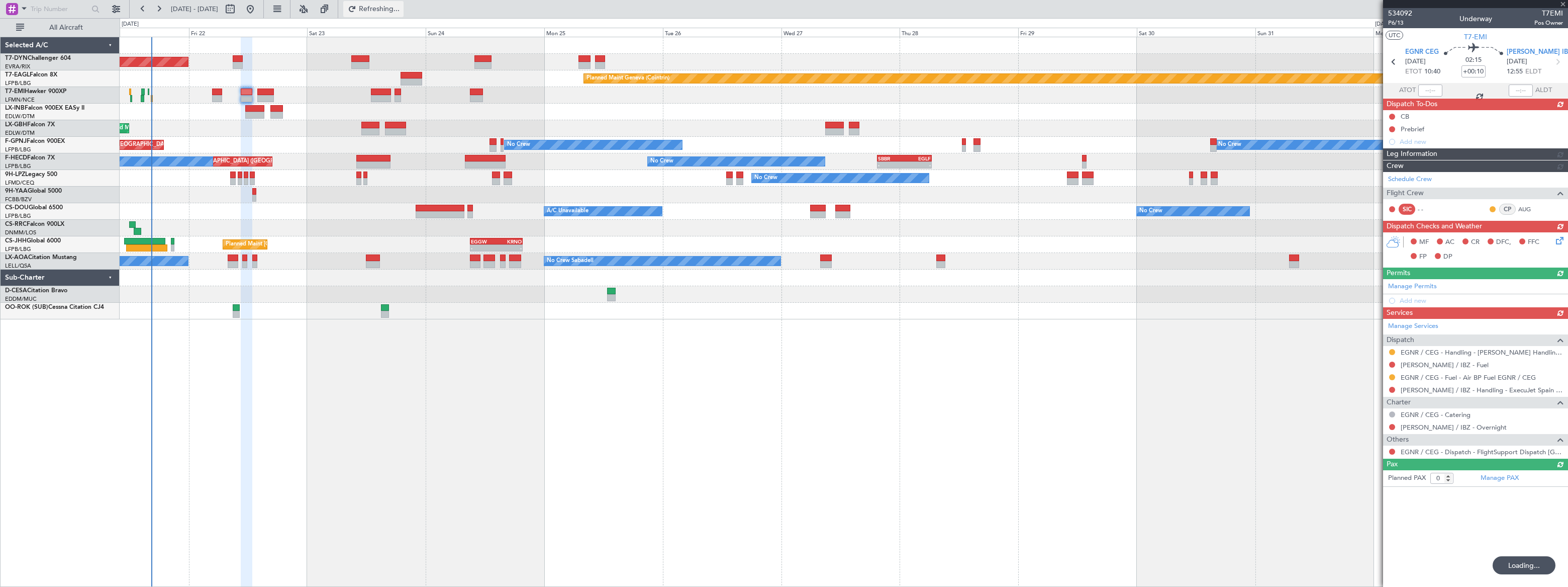
click at [400, 6] on span "Refreshing..." at bounding box center [379, 9] width 42 height 7
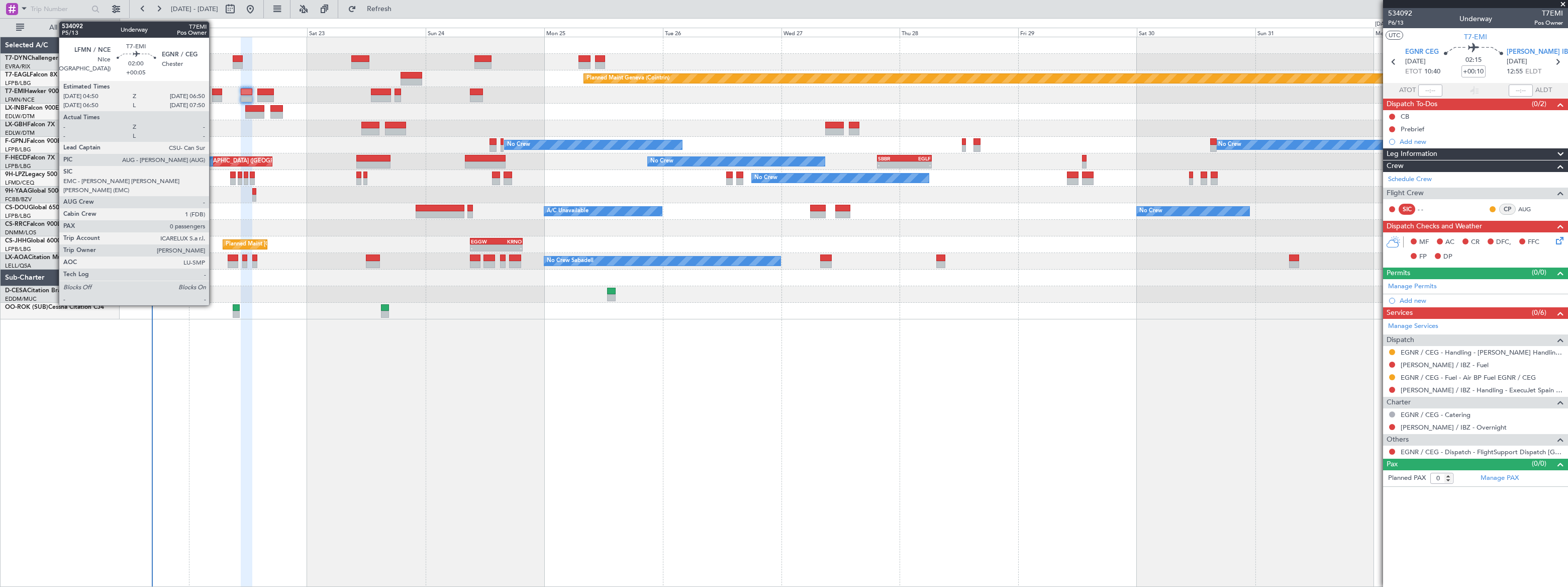
click at [214, 94] on div at bounding box center [217, 92] width 10 height 7
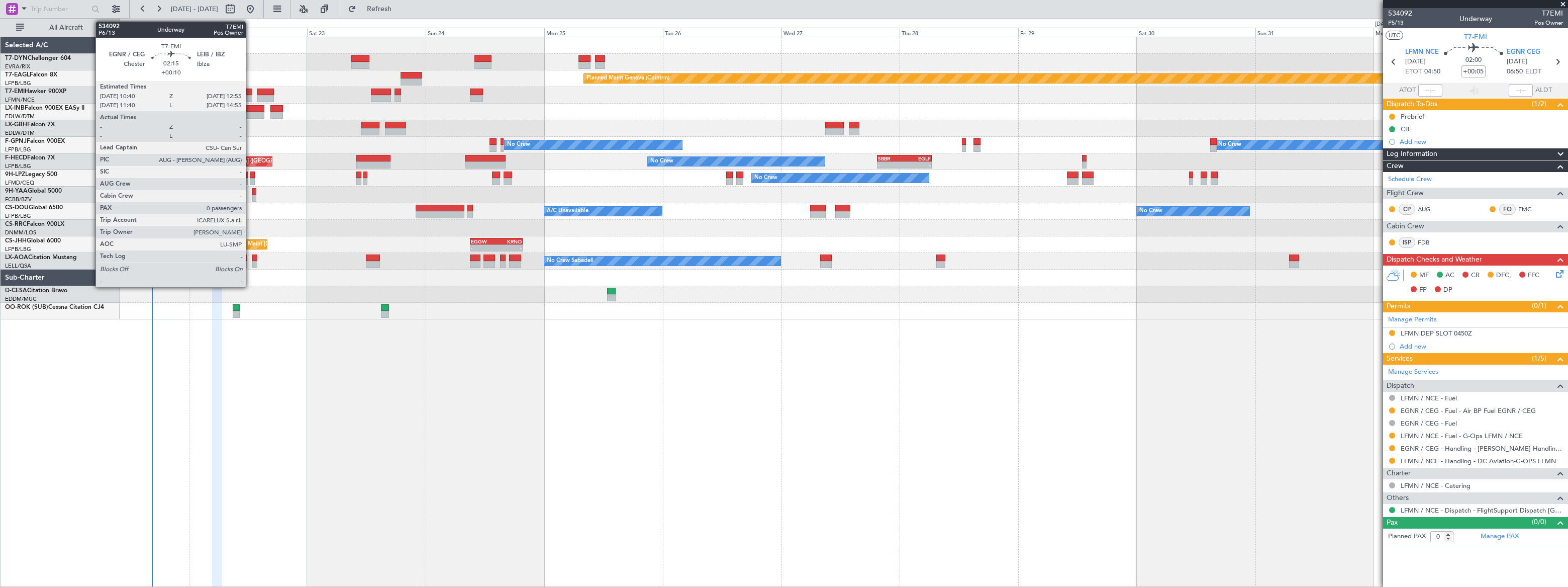
click at [248, 94] on div at bounding box center [246, 92] width 11 height 7
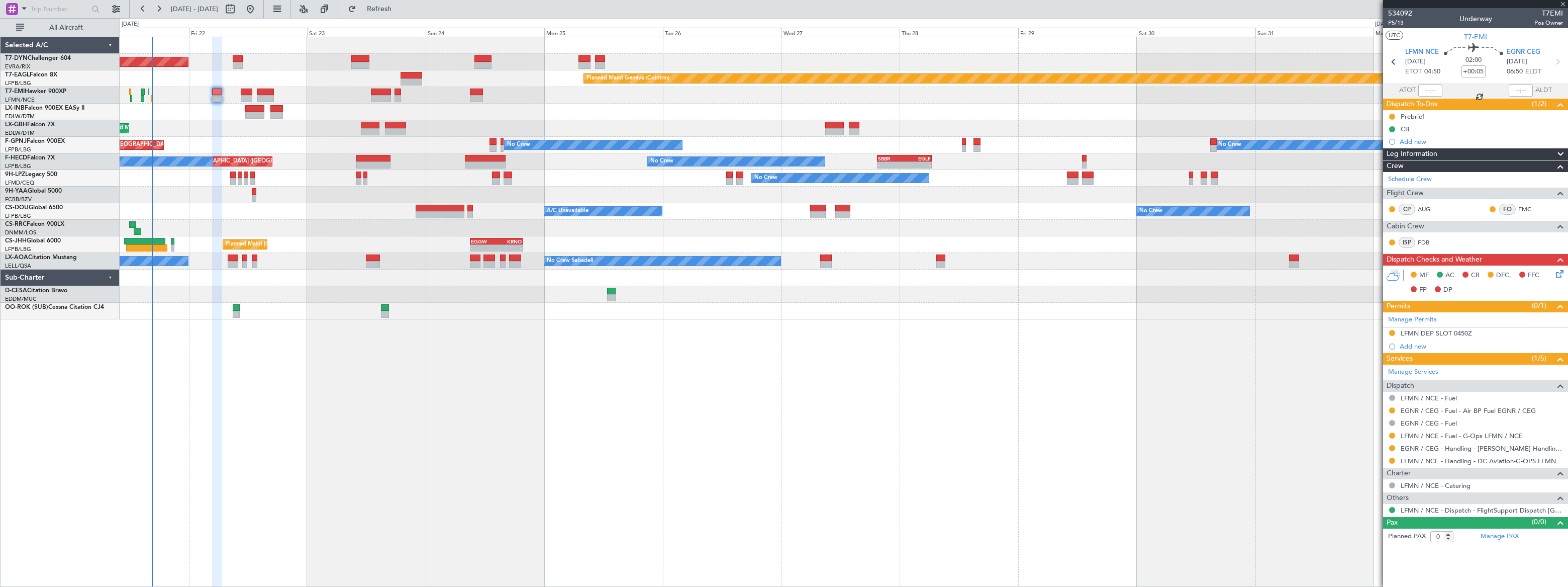
click at [248, 94] on div at bounding box center [246, 92] width 11 height 7
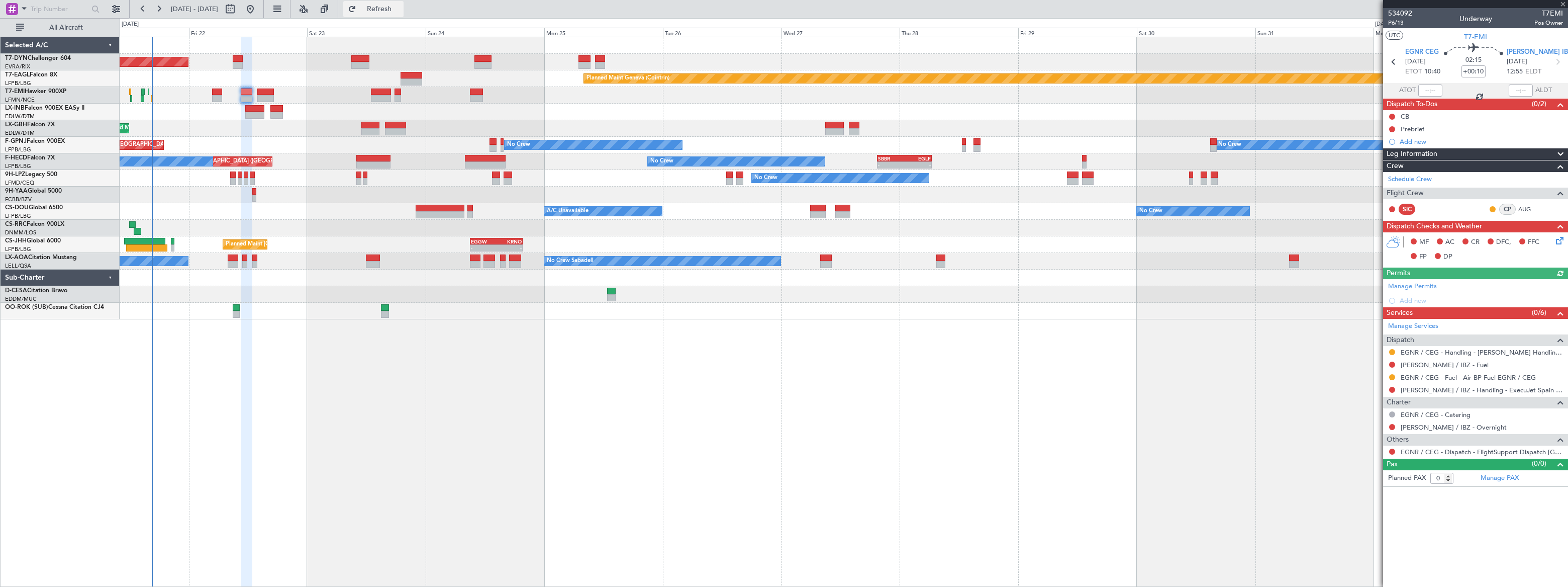
click at [400, 6] on span "Refresh" at bounding box center [379, 9] width 42 height 7
click at [400, 6] on span "Refreshing..." at bounding box center [379, 9] width 42 height 7
click at [400, 6] on span "Refresh" at bounding box center [379, 9] width 42 height 7
click at [400, 6] on span "Refreshing..." at bounding box center [379, 9] width 42 height 7
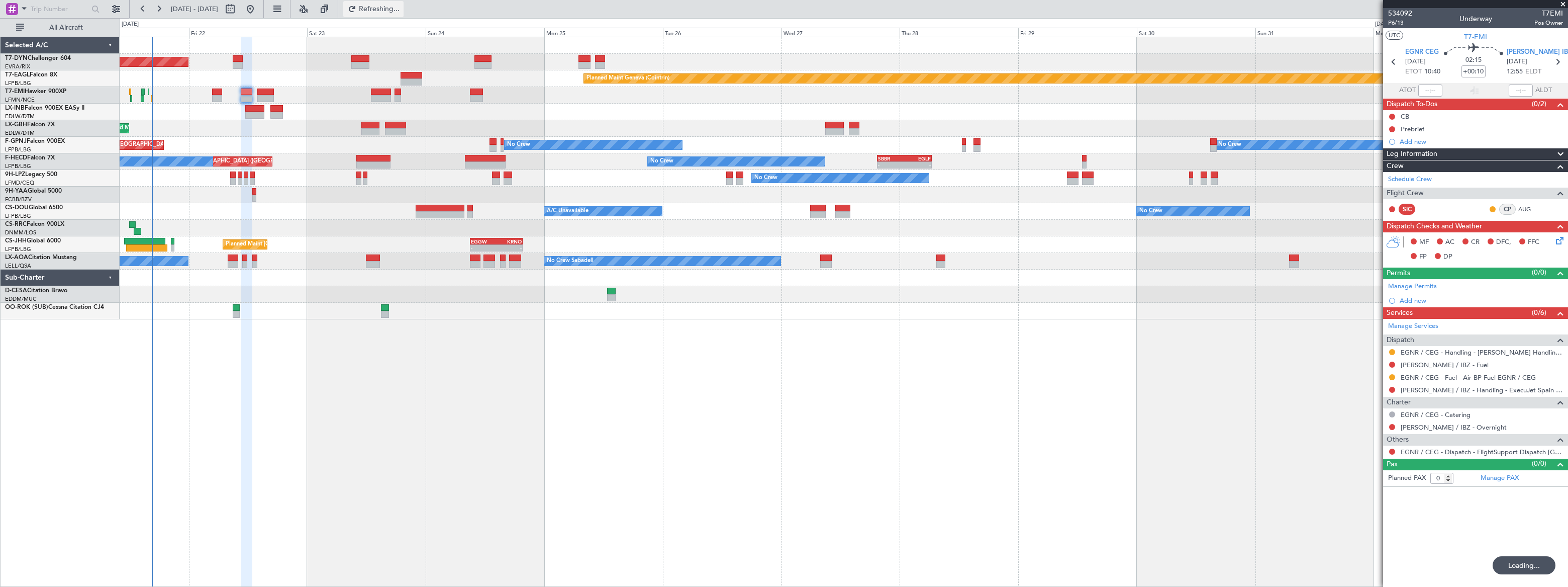
click at [400, 6] on span "Refreshing..." at bounding box center [379, 9] width 42 height 7
click at [1407, 176] on link "Schedule Crew" at bounding box center [1410, 179] width 44 height 10
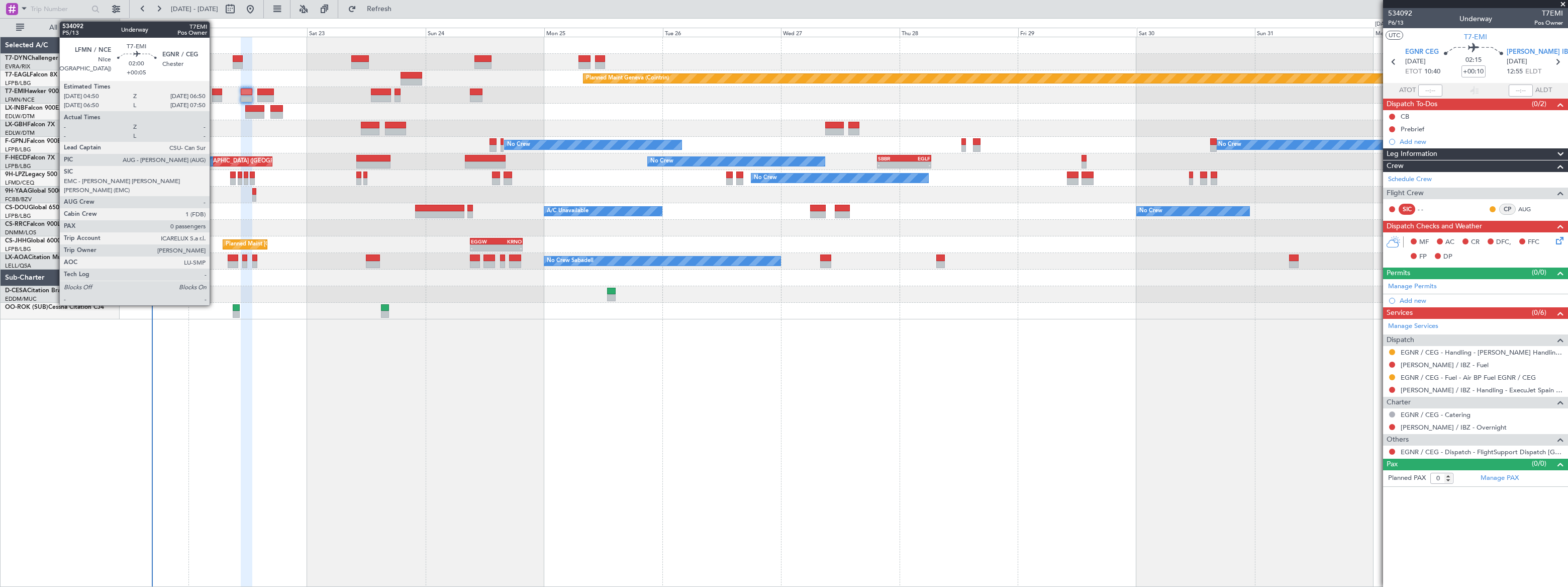
click at [214, 94] on div at bounding box center [217, 92] width 10 height 7
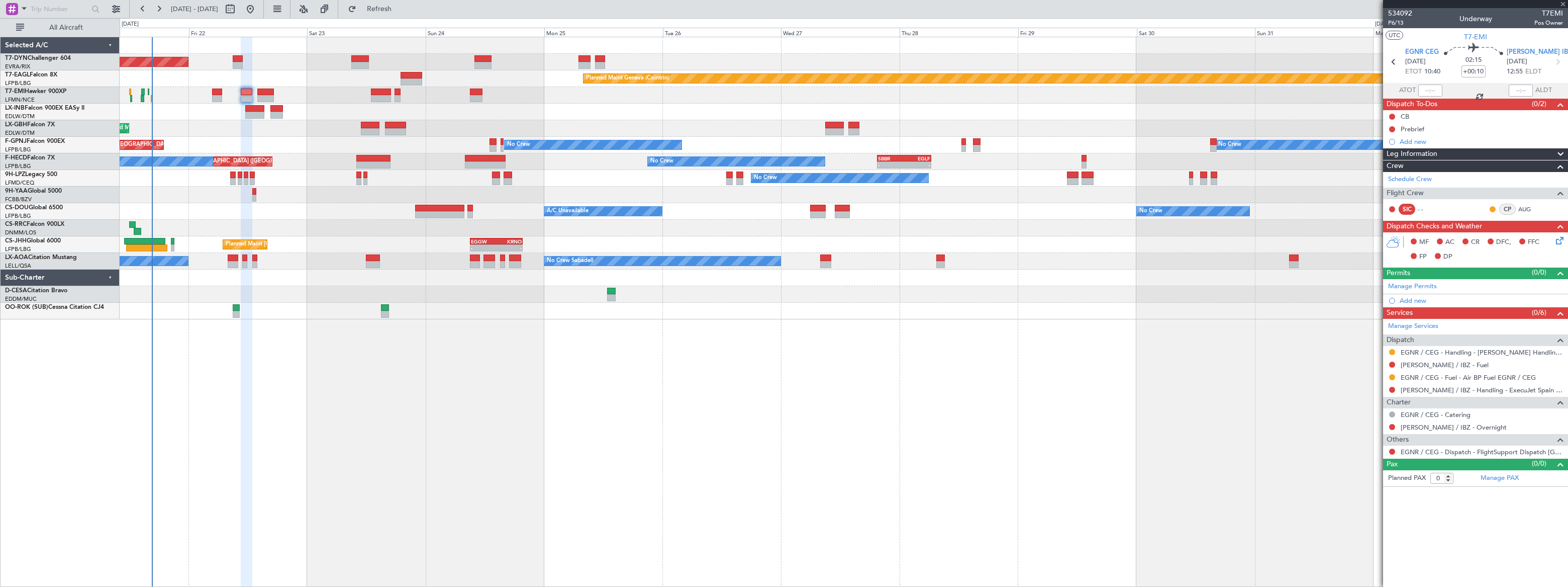
click at [216, 96] on div at bounding box center [217, 98] width 10 height 7
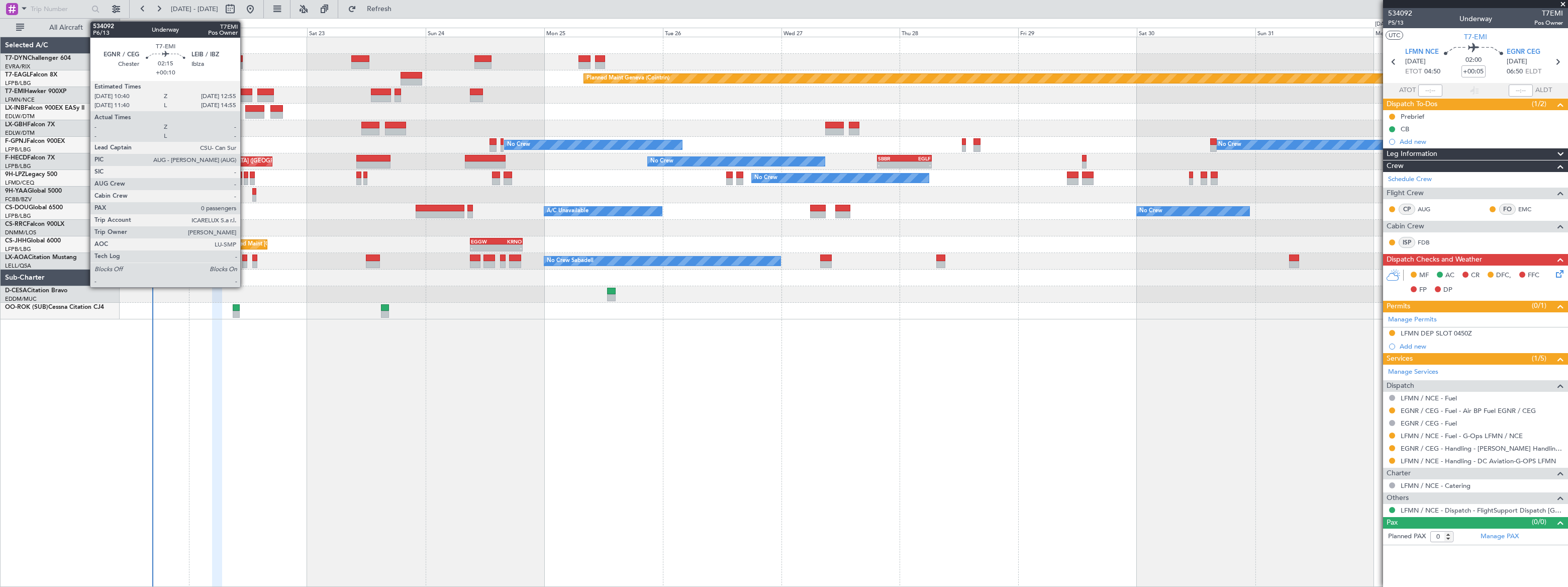
click at [245, 98] on div at bounding box center [246, 98] width 11 height 7
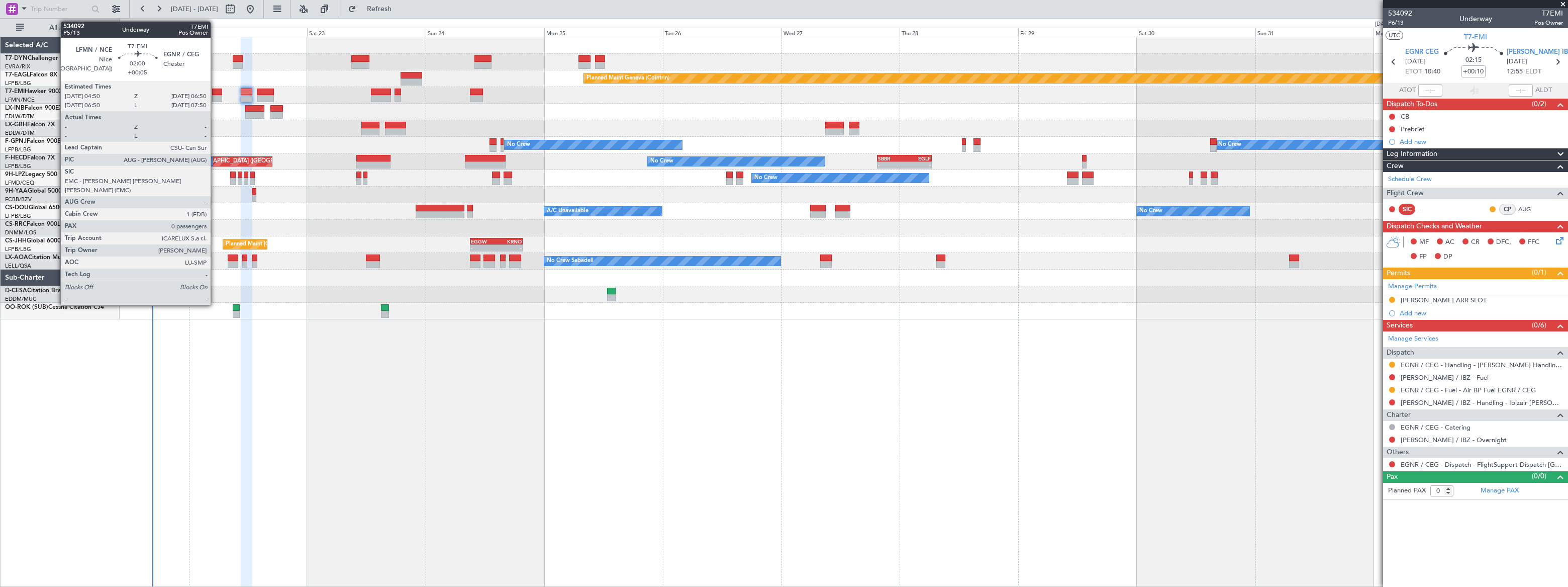
click at [215, 96] on div at bounding box center [217, 98] width 10 height 7
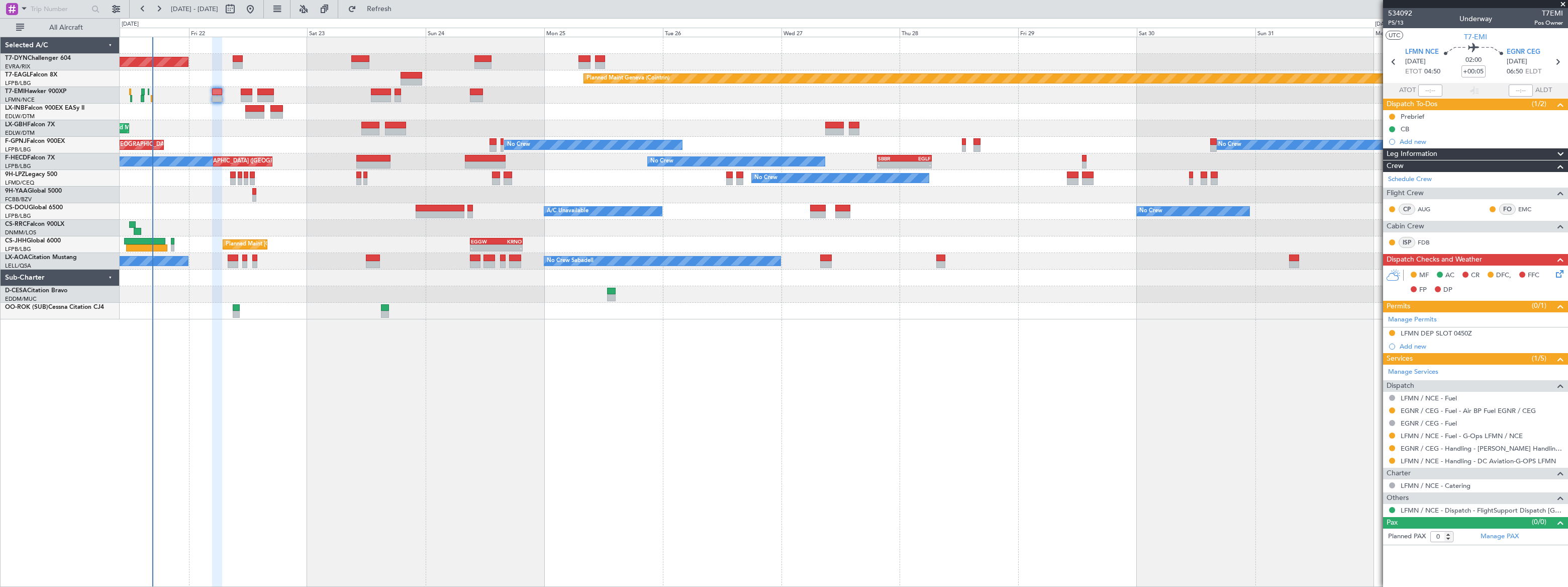
click at [243, 87] on div "Planned Maint Basel-Mulhouse Planned Maint Geneva (Cointrin) Planned Maint Ches…" at bounding box center [844, 178] width 1447 height 282
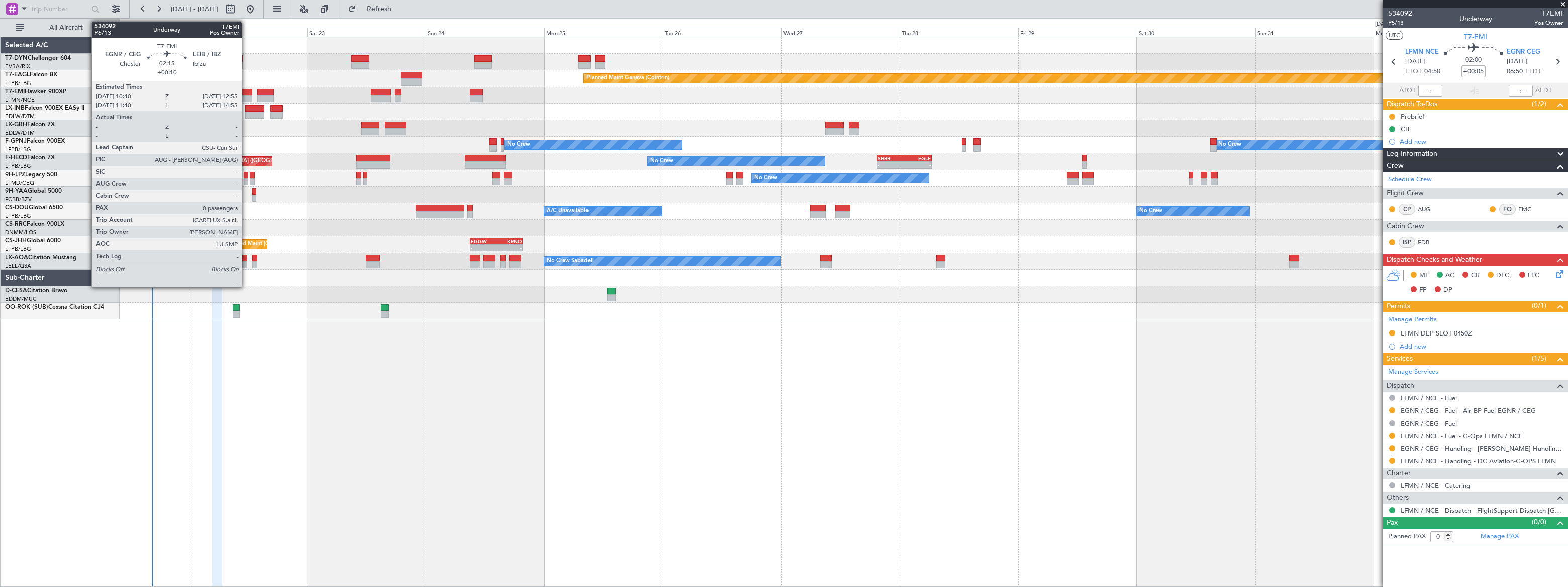
click at [246, 94] on div at bounding box center [246, 92] width 11 height 7
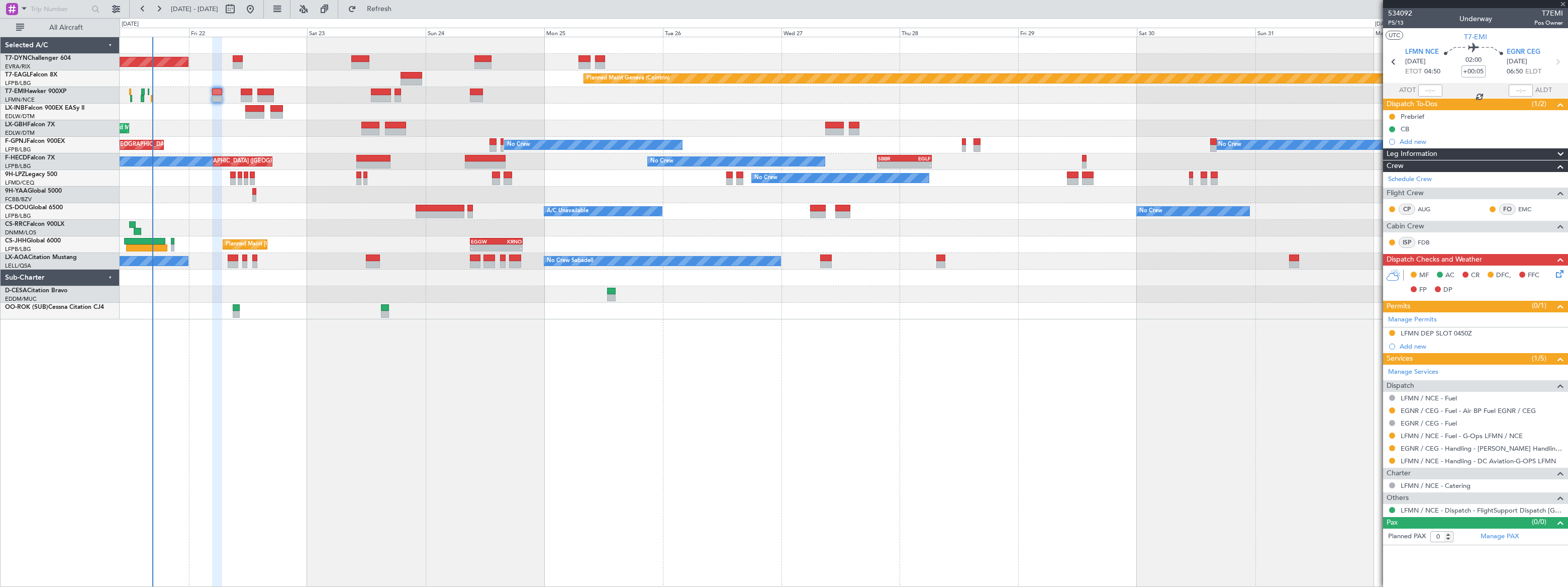
type input "+00:10"
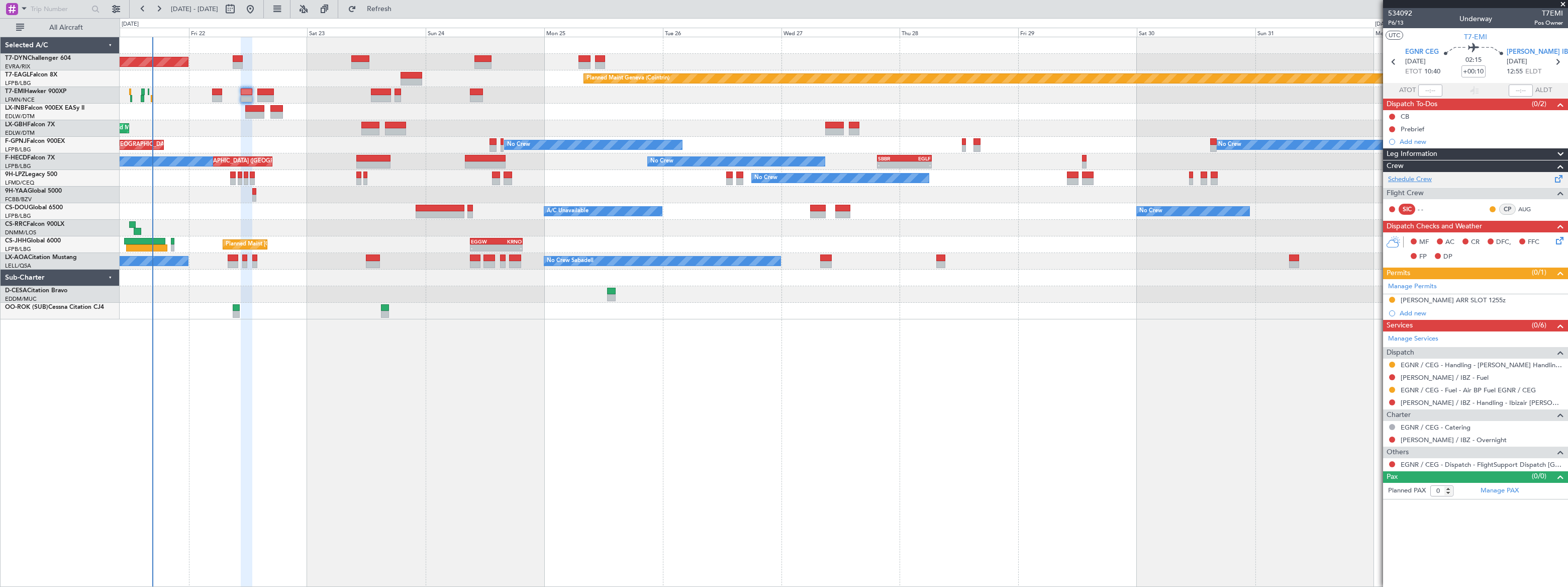
click at [1417, 175] on link "Schedule Crew" at bounding box center [1410, 179] width 44 height 10
click at [400, 8] on span "Refresh" at bounding box center [379, 9] width 42 height 7
click at [400, 8] on span "Refreshing..." at bounding box center [379, 9] width 42 height 7
click at [400, 8] on span "Refresh" at bounding box center [379, 9] width 42 height 7
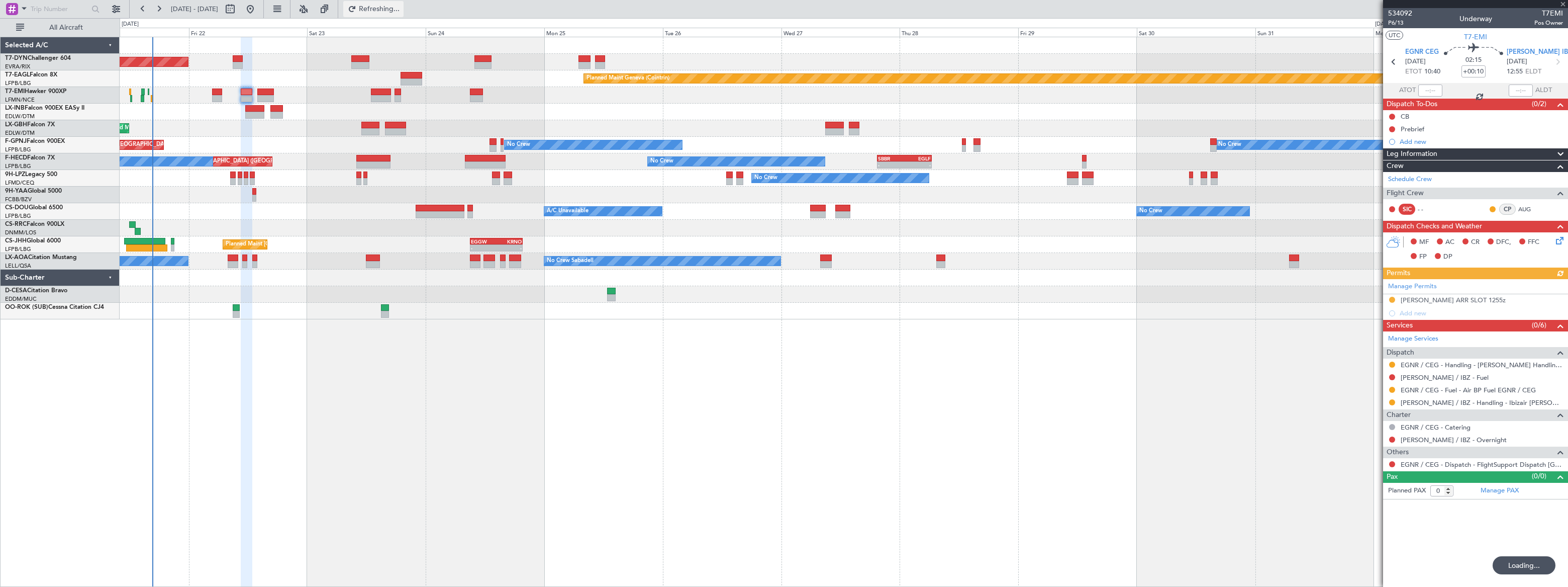
click at [400, 8] on span "Refreshing..." at bounding box center [379, 9] width 42 height 7
click at [249, 200] on div at bounding box center [844, 195] width 1447 height 17
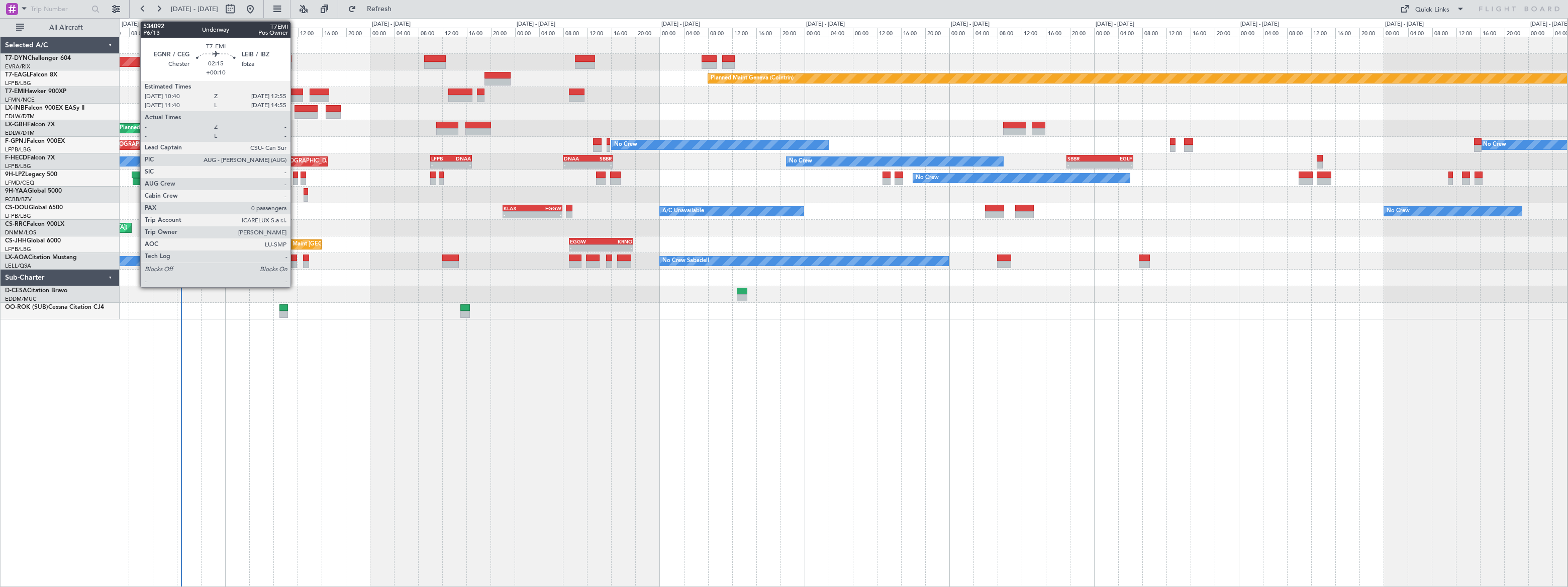
click at [295, 93] on div at bounding box center [297, 92] width 14 height 7
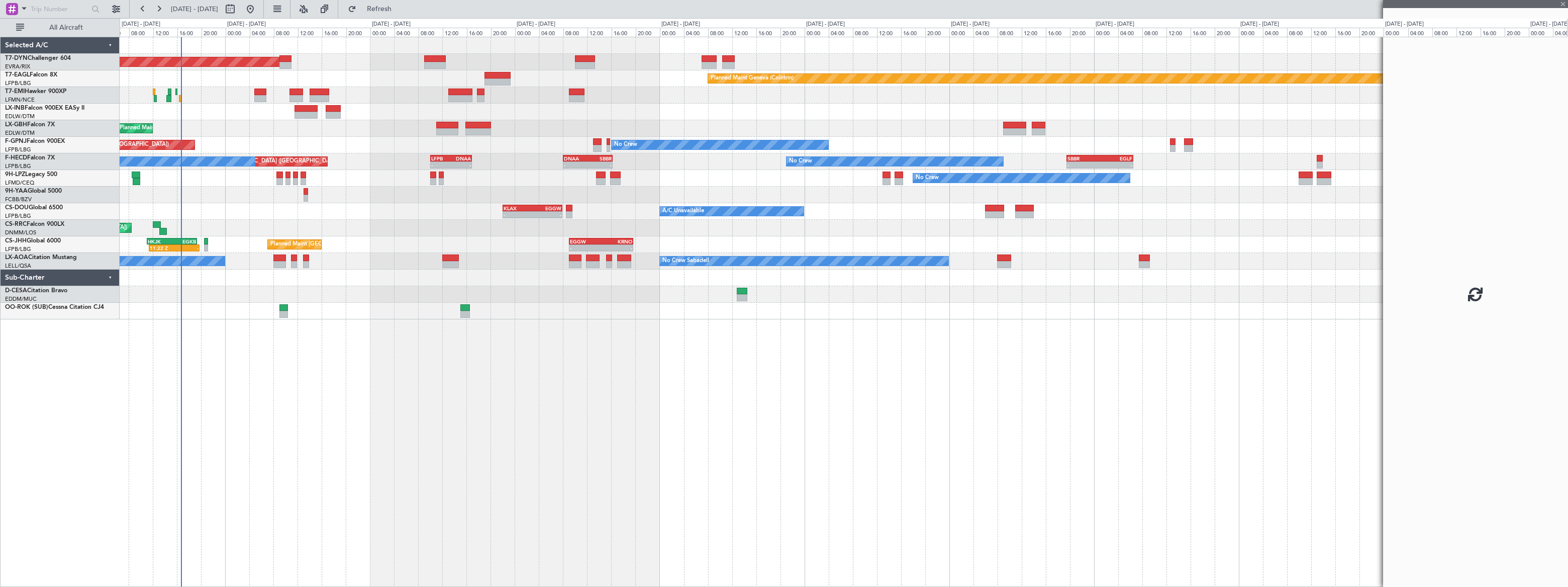
click at [295, 93] on div at bounding box center [297, 92] width 14 height 7
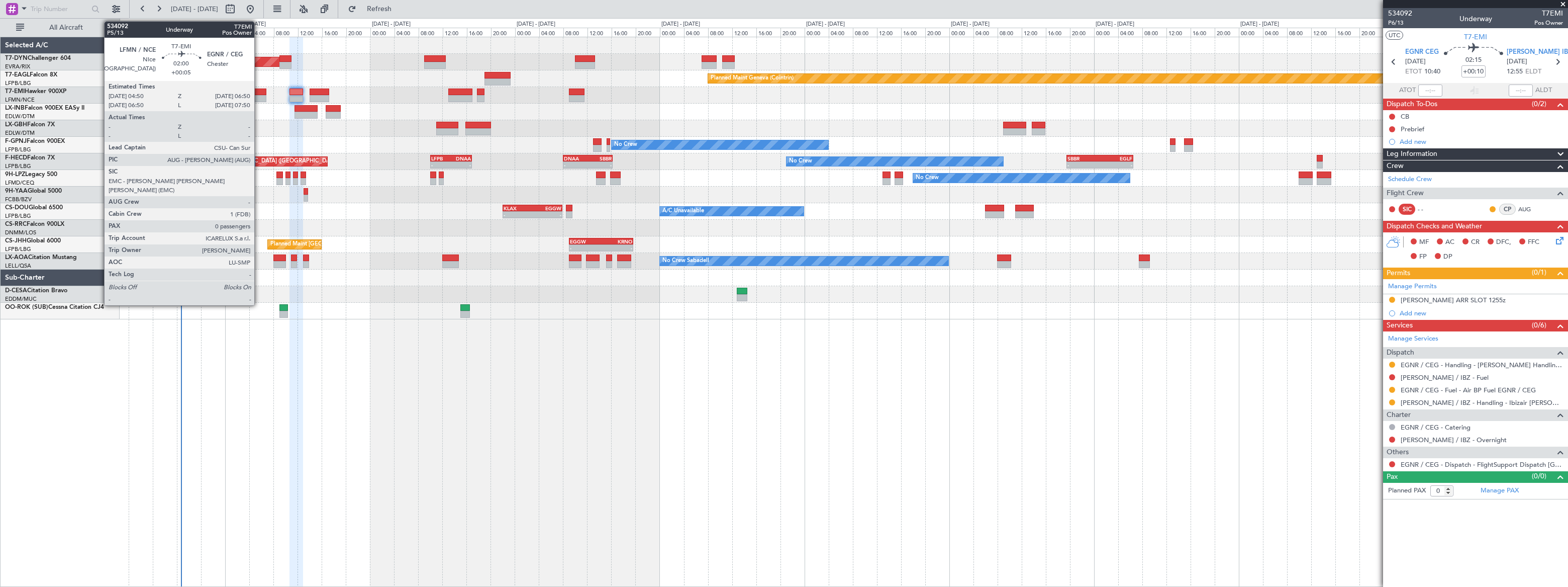
click at [258, 94] on div "Planned Maint Chester" at bounding box center [844, 95] width 1447 height 17
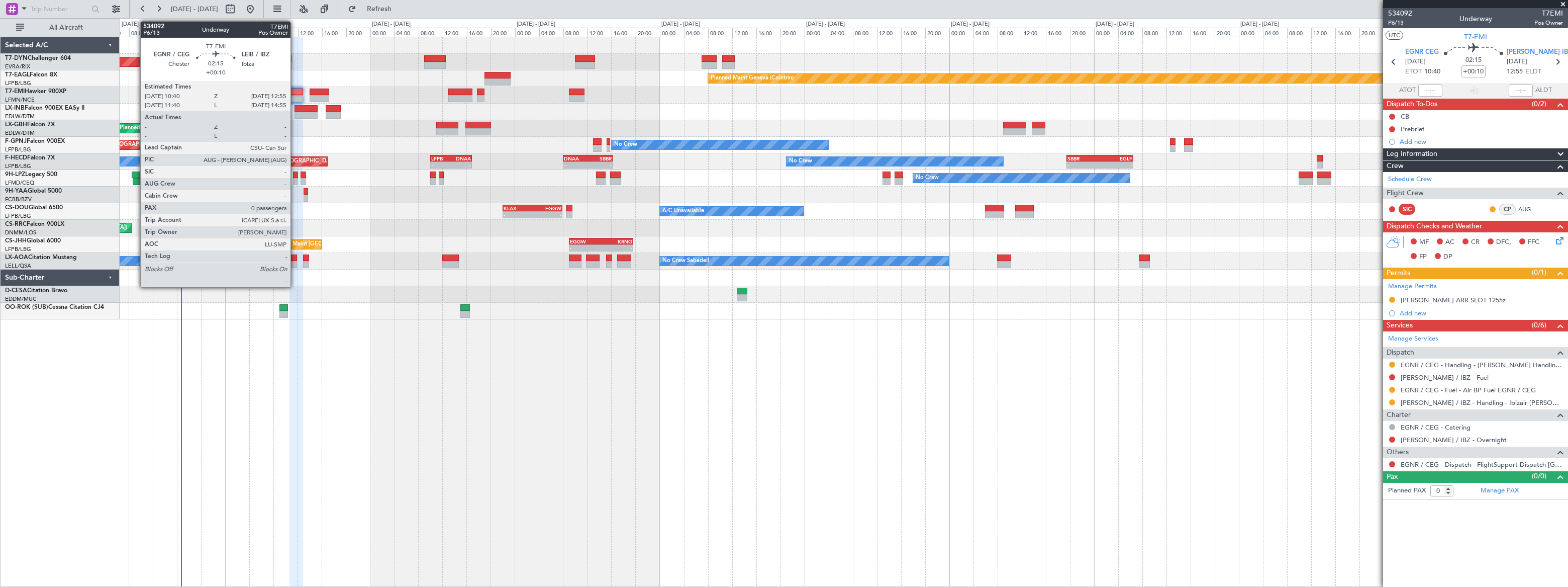
click at [295, 93] on div at bounding box center [297, 92] width 14 height 7
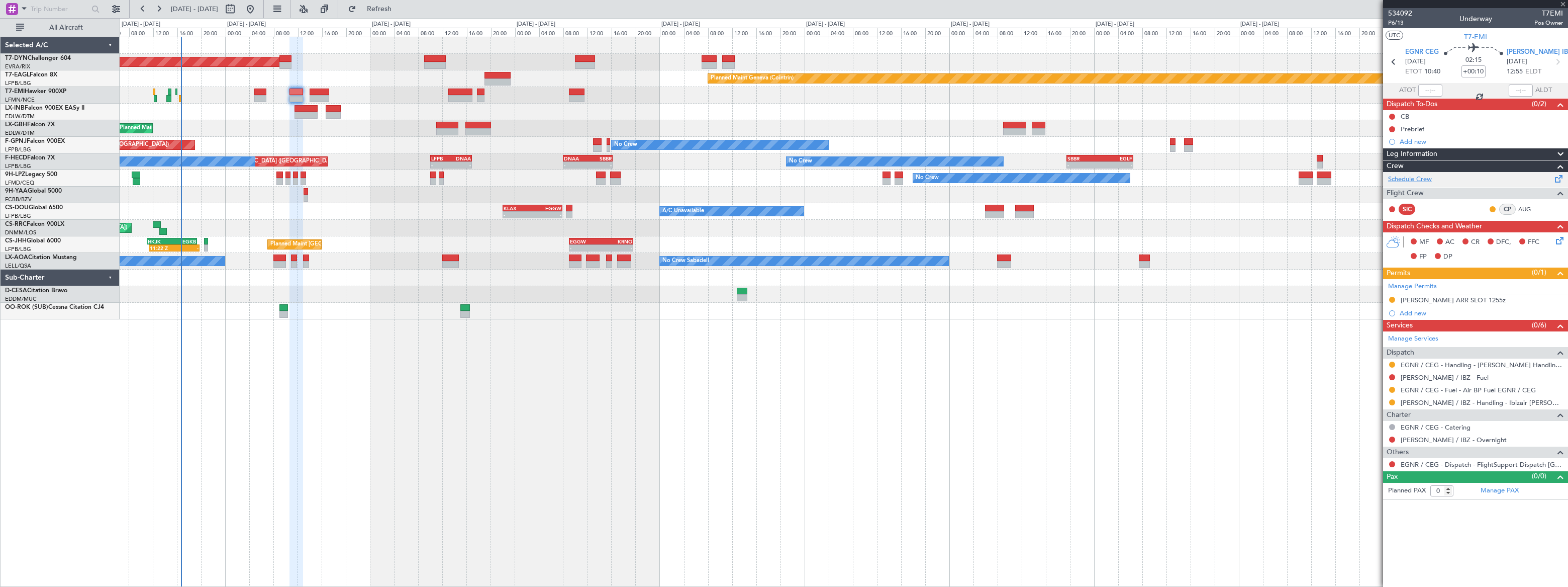
click at [1414, 177] on div "Schedule Crew Flight Crew SIC - - CP AUG" at bounding box center [1476, 197] width 185 height 48
click at [1416, 182] on link "Schedule Crew" at bounding box center [1410, 179] width 44 height 10
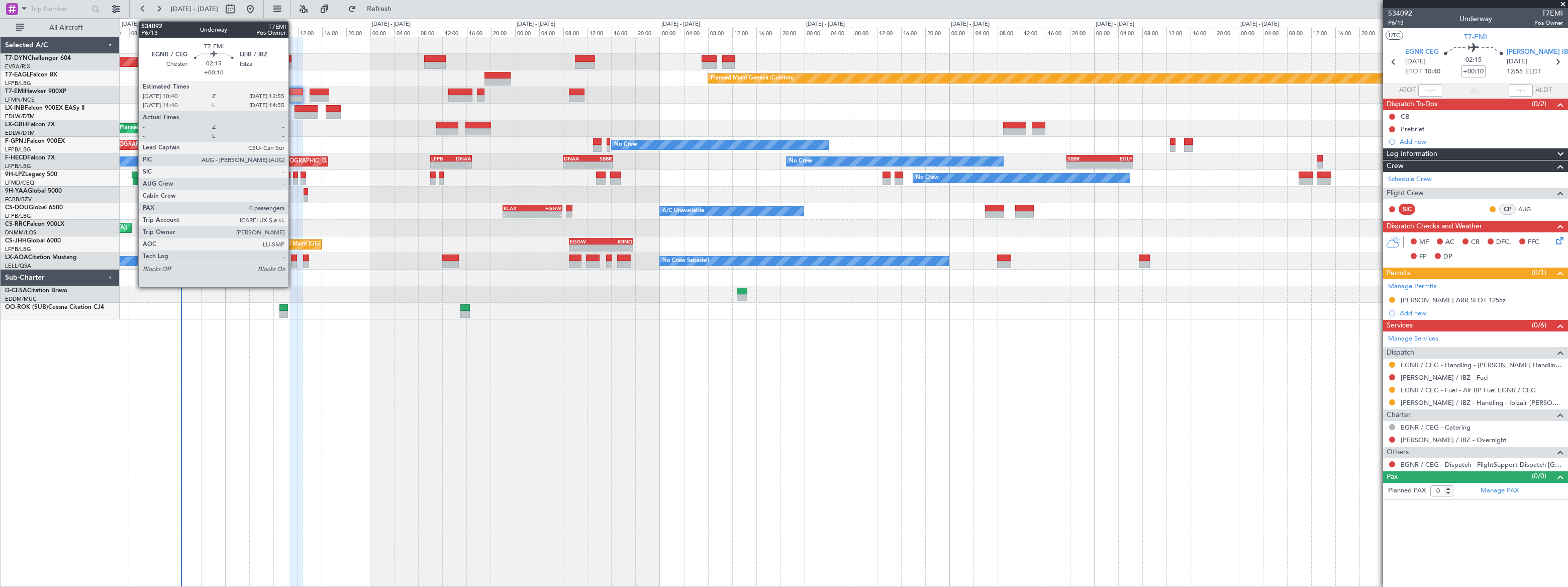
click at [293, 91] on div at bounding box center [297, 92] width 14 height 7
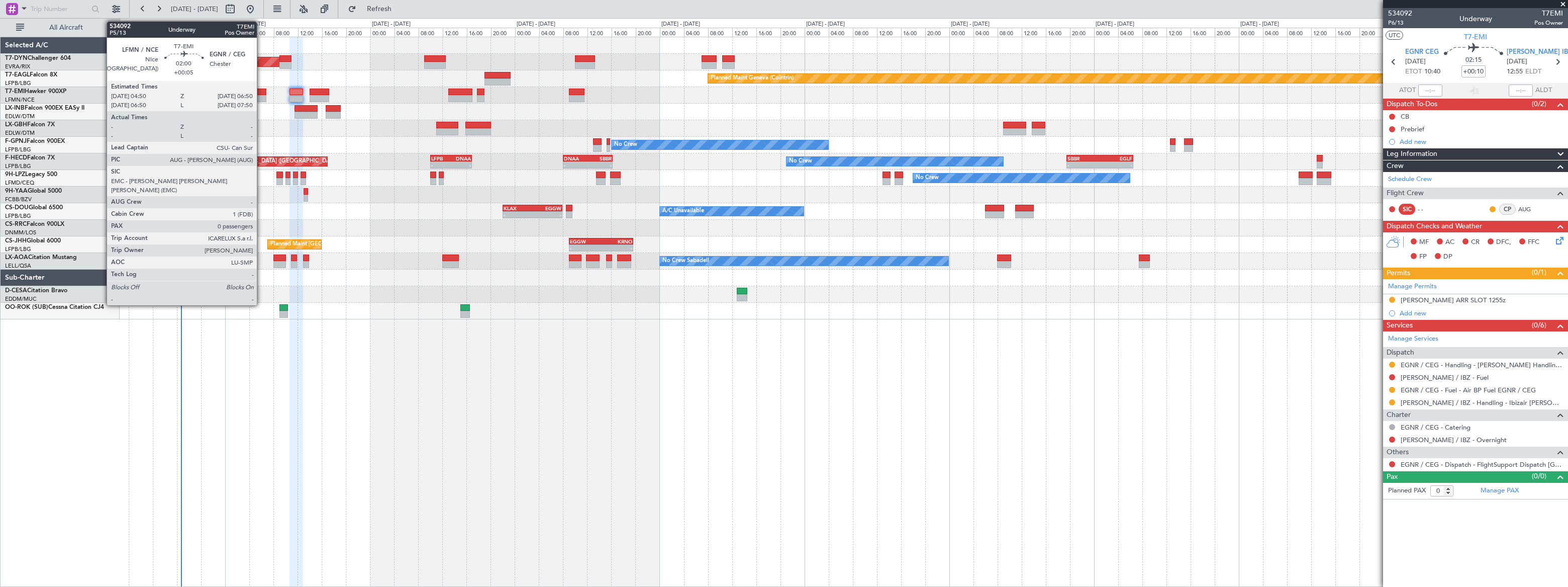
click at [261, 91] on div at bounding box center [261, 92] width 13 height 7
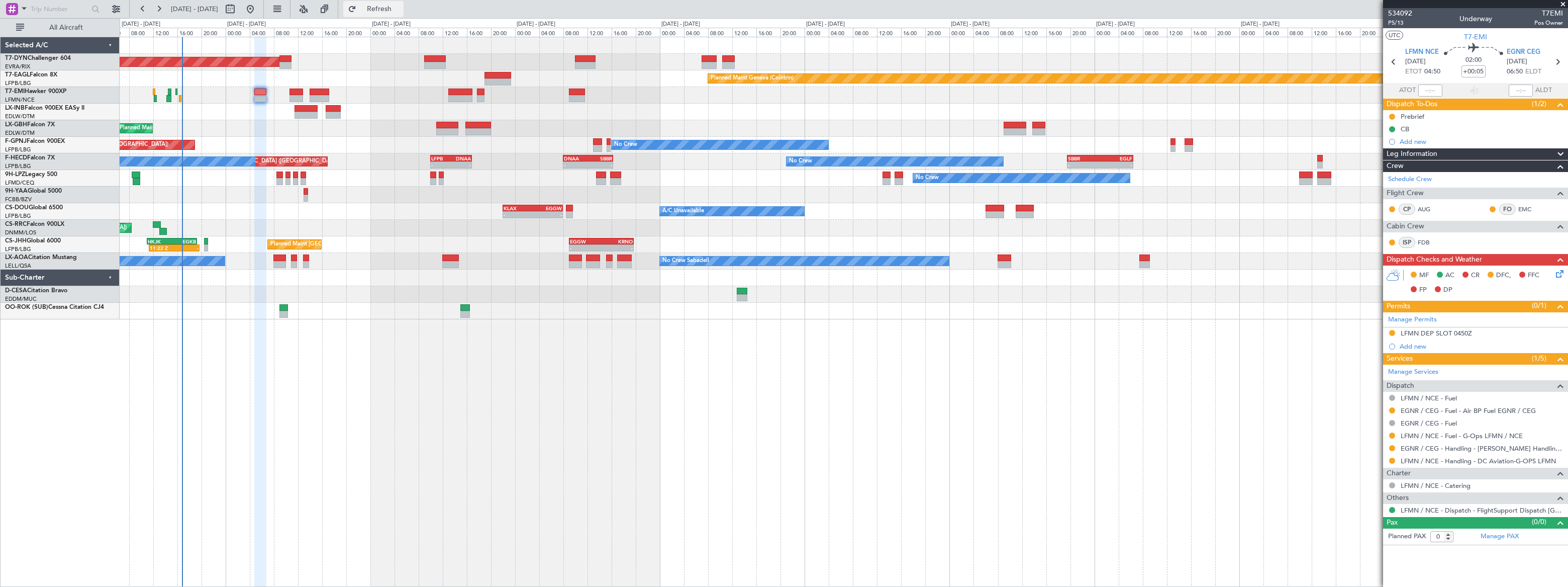
click at [400, 6] on span "Refresh" at bounding box center [379, 9] width 42 height 7
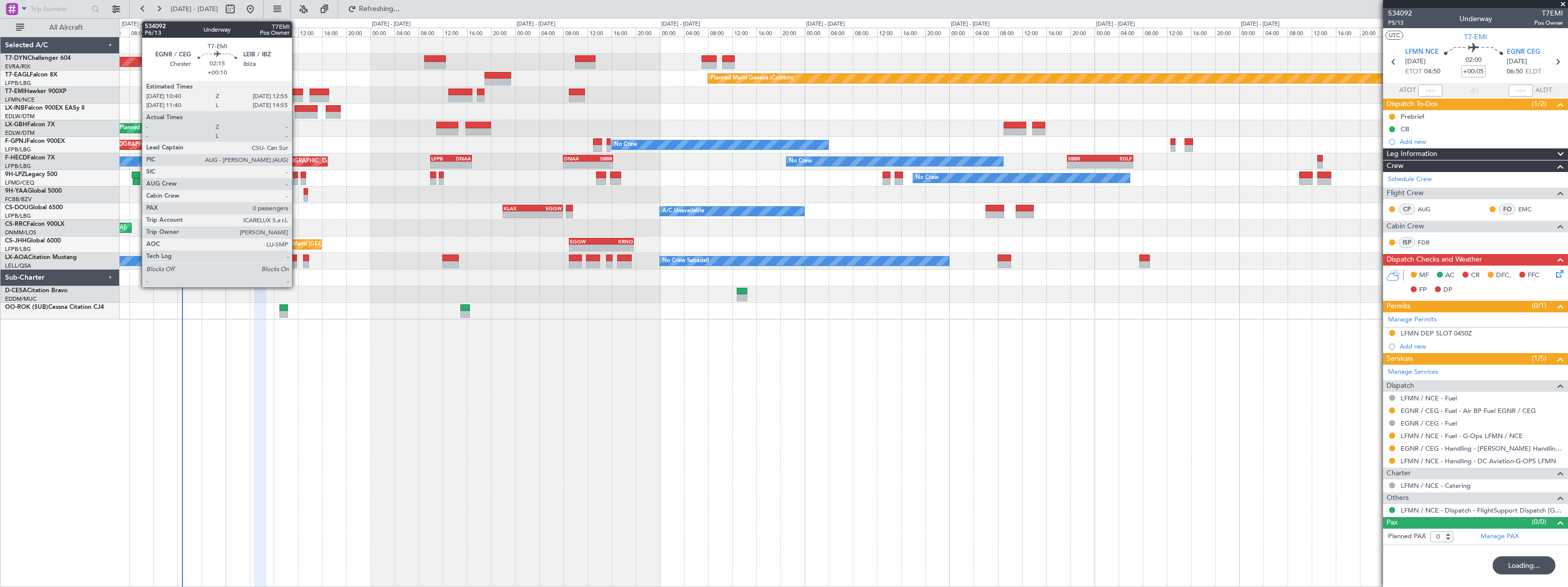
click at [296, 96] on div at bounding box center [297, 98] width 14 height 7
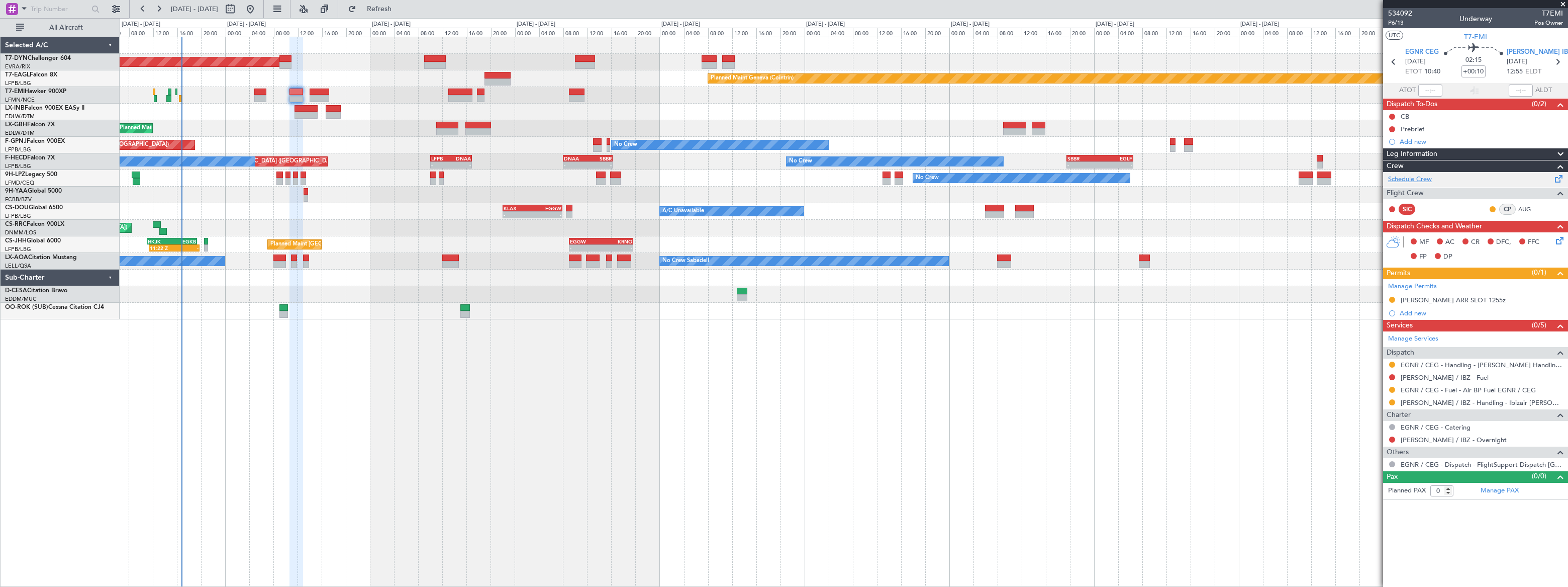
click at [1423, 177] on link "Schedule Crew" at bounding box center [1410, 179] width 44 height 10
click at [400, 11] on span "Refresh" at bounding box center [379, 9] width 42 height 7
click at [400, 11] on span "Refreshing..." at bounding box center [379, 9] width 42 height 7
click at [400, 11] on span "Refresh" at bounding box center [379, 9] width 42 height 7
click at [1416, 177] on link "Schedule Crew" at bounding box center [1410, 179] width 44 height 10
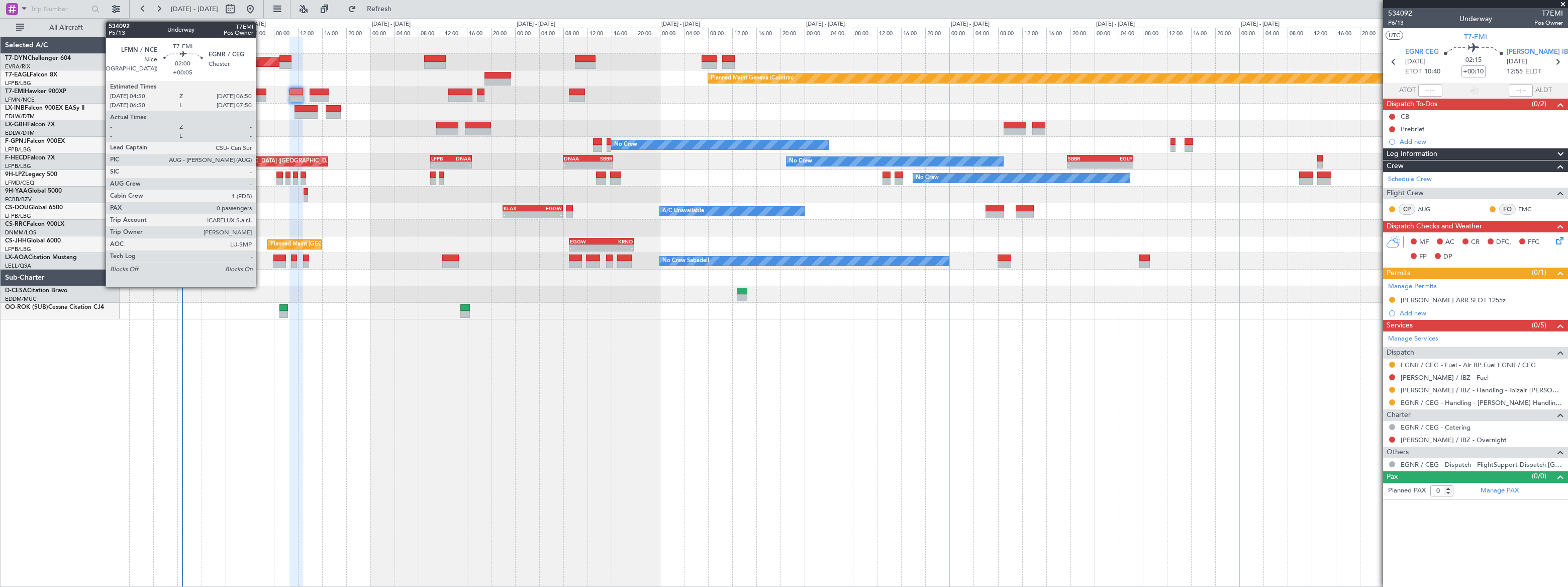
click at [260, 97] on div at bounding box center [261, 98] width 13 height 7
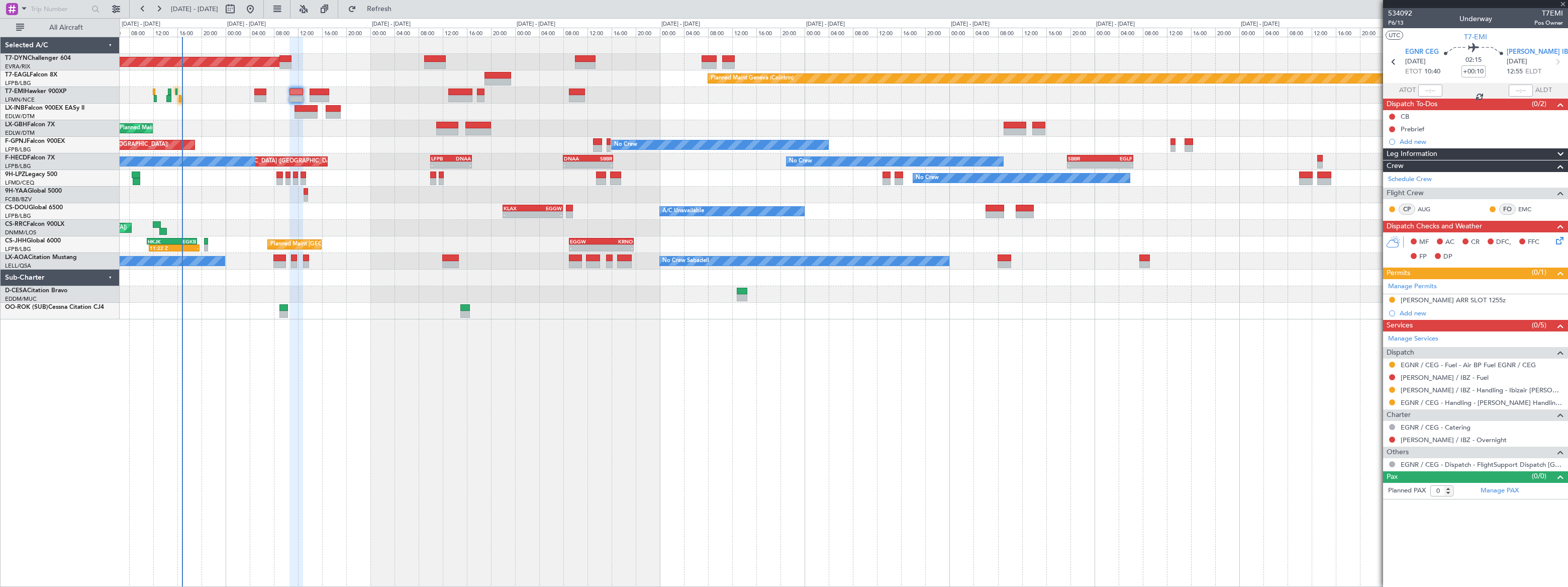
type input "+00:05"
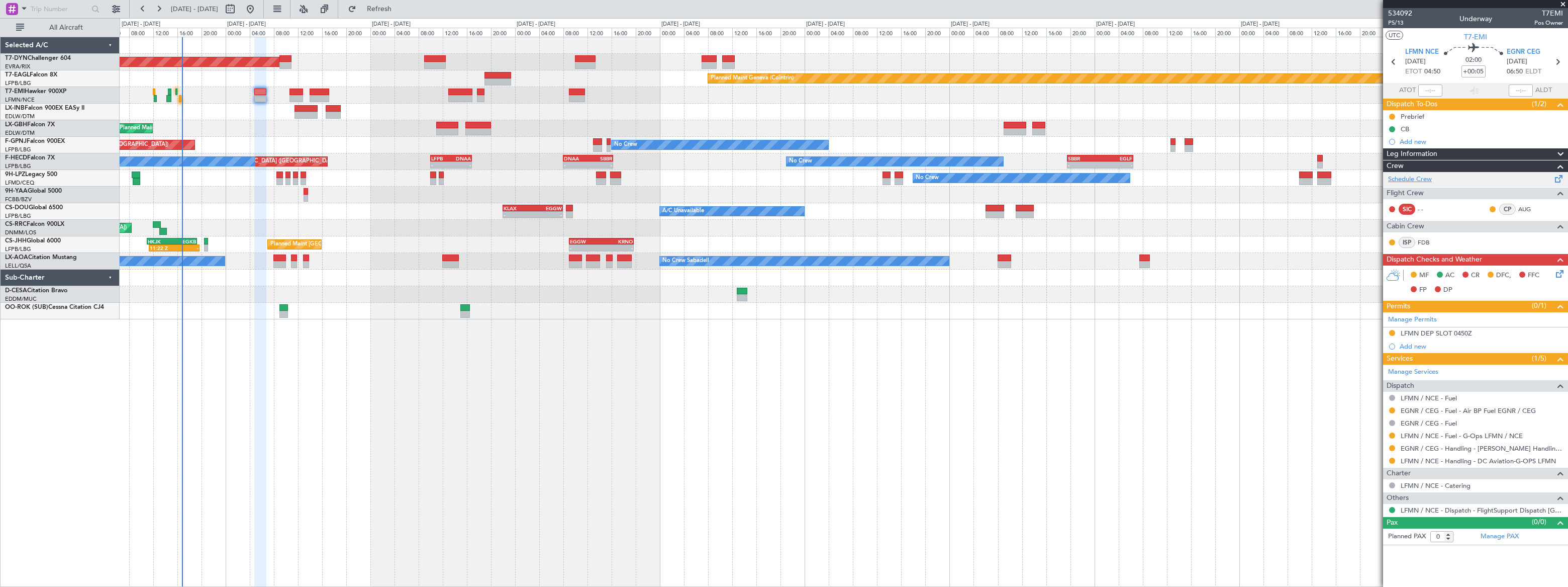
click at [1421, 178] on link "Schedule Crew" at bounding box center [1410, 179] width 44 height 10
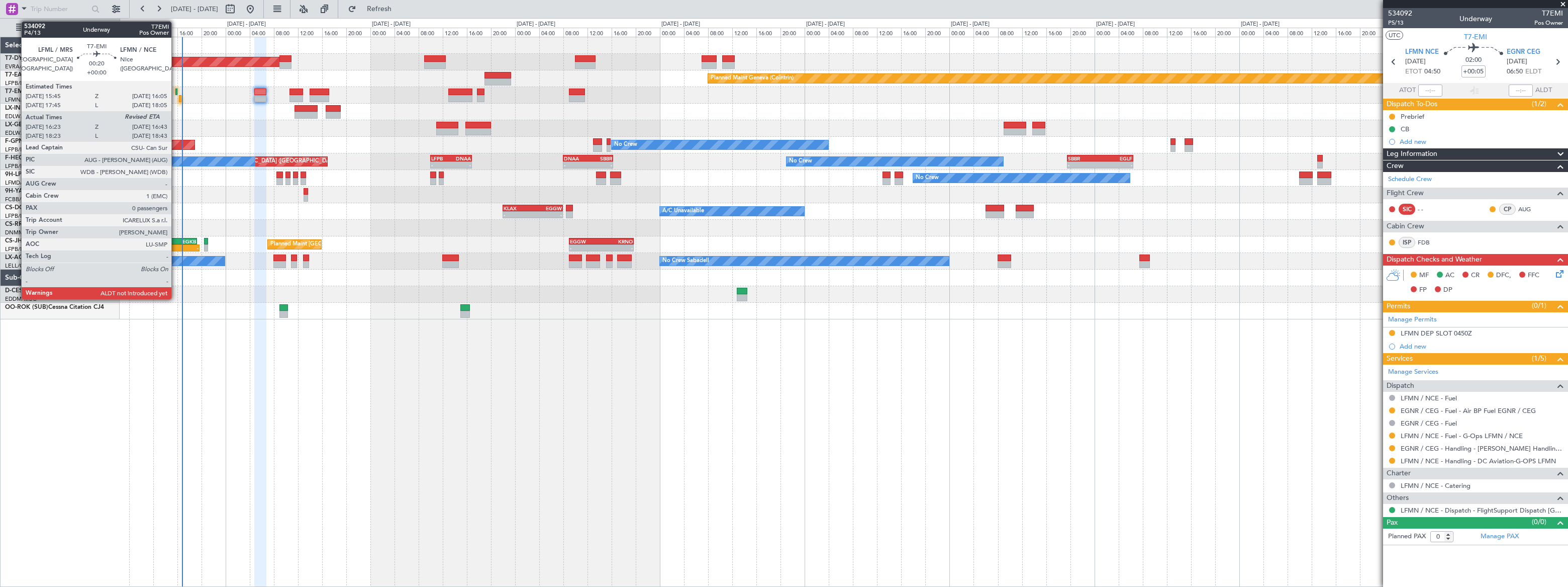
click at [176, 91] on div at bounding box center [177, 92] width 3 height 7
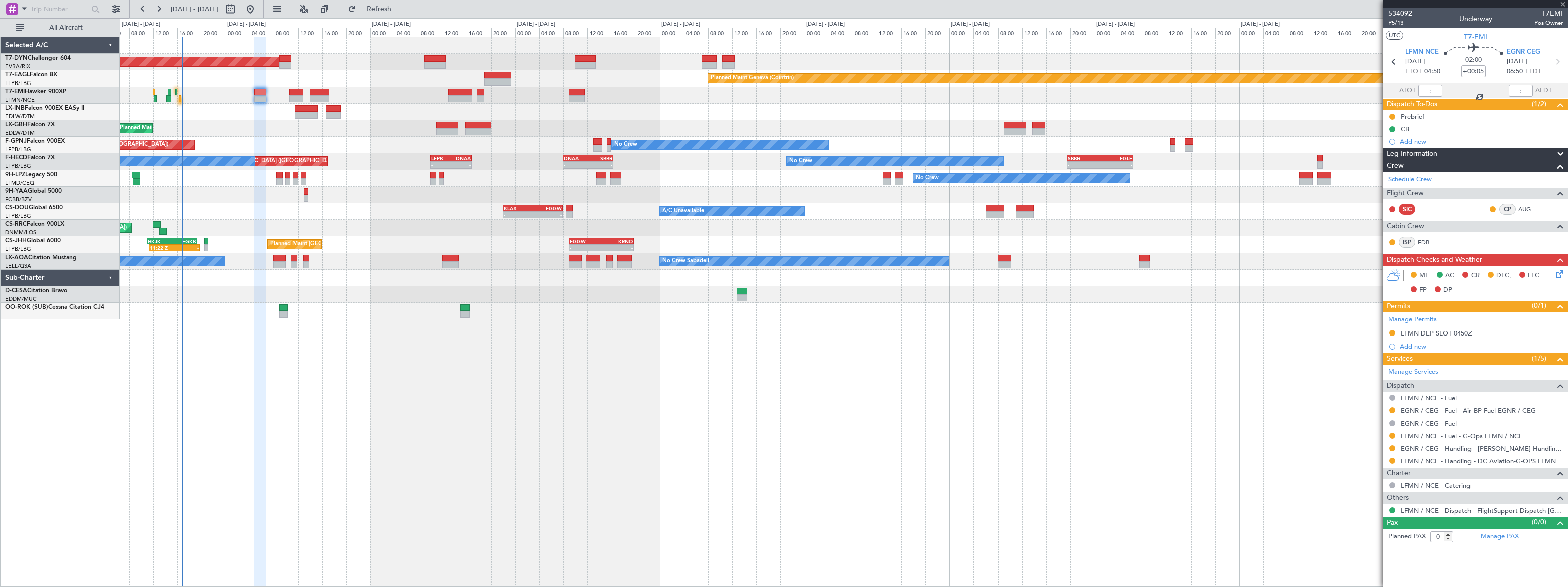
click at [176, 91] on div at bounding box center [177, 92] width 3 height 7
type input "16:23"
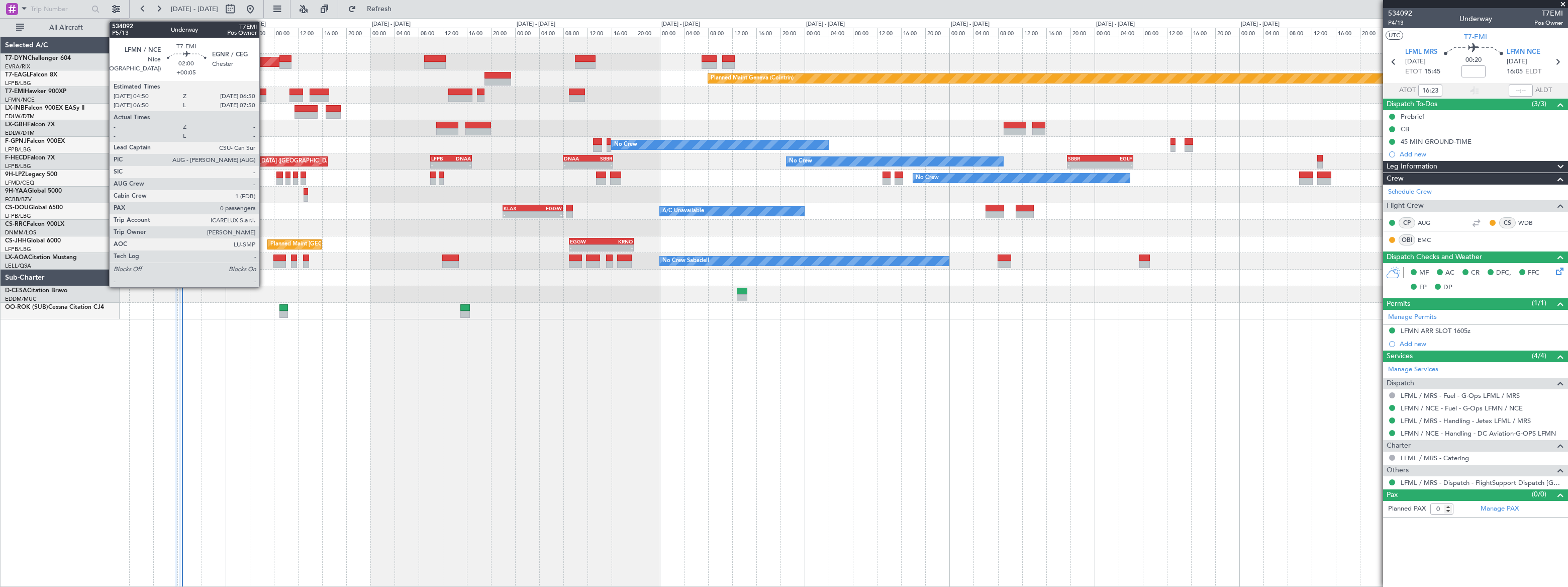
click at [264, 95] on div at bounding box center [261, 98] width 13 height 7
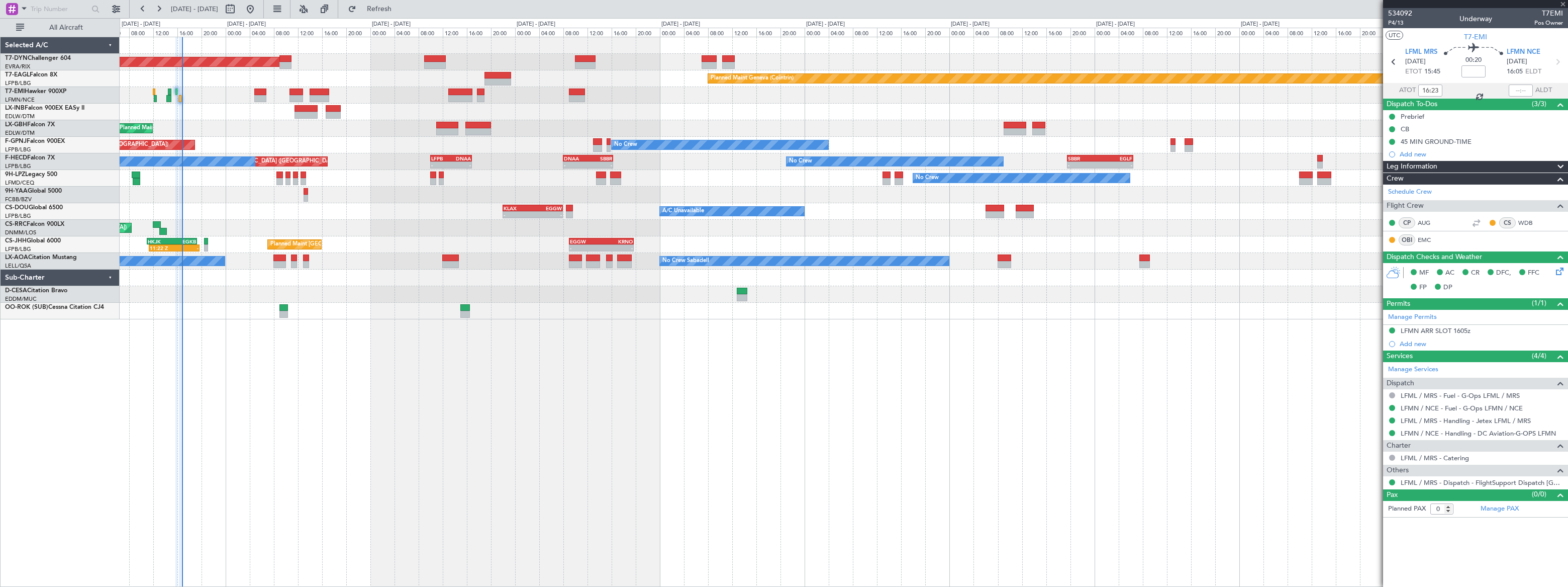
type input "+00:05"
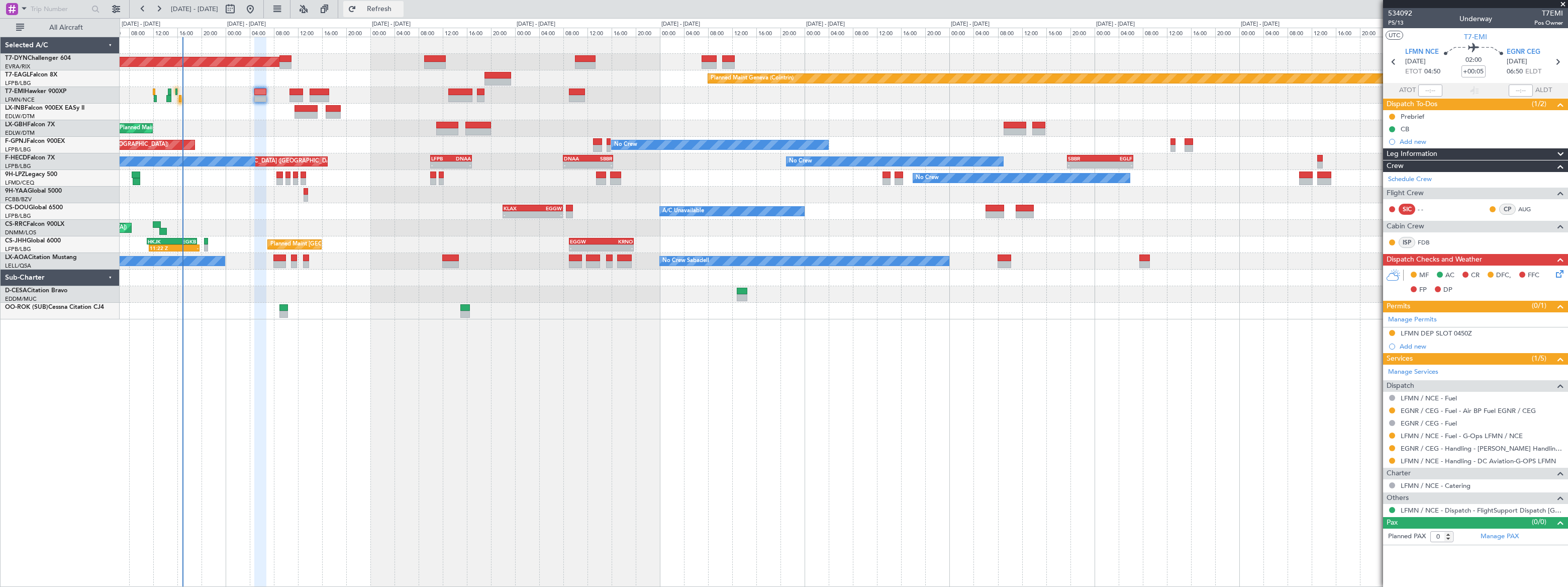
click at [400, 7] on span "Refresh" at bounding box center [379, 9] width 42 height 7
click at [400, 7] on span "Refreshing..." at bounding box center [379, 9] width 42 height 7
click at [400, 7] on span "Refresh" at bounding box center [379, 9] width 42 height 7
click at [400, 7] on span "Refreshing..." at bounding box center [379, 9] width 42 height 7
click at [1392, 20] on span "P5/13" at bounding box center [1400, 22] width 24 height 8
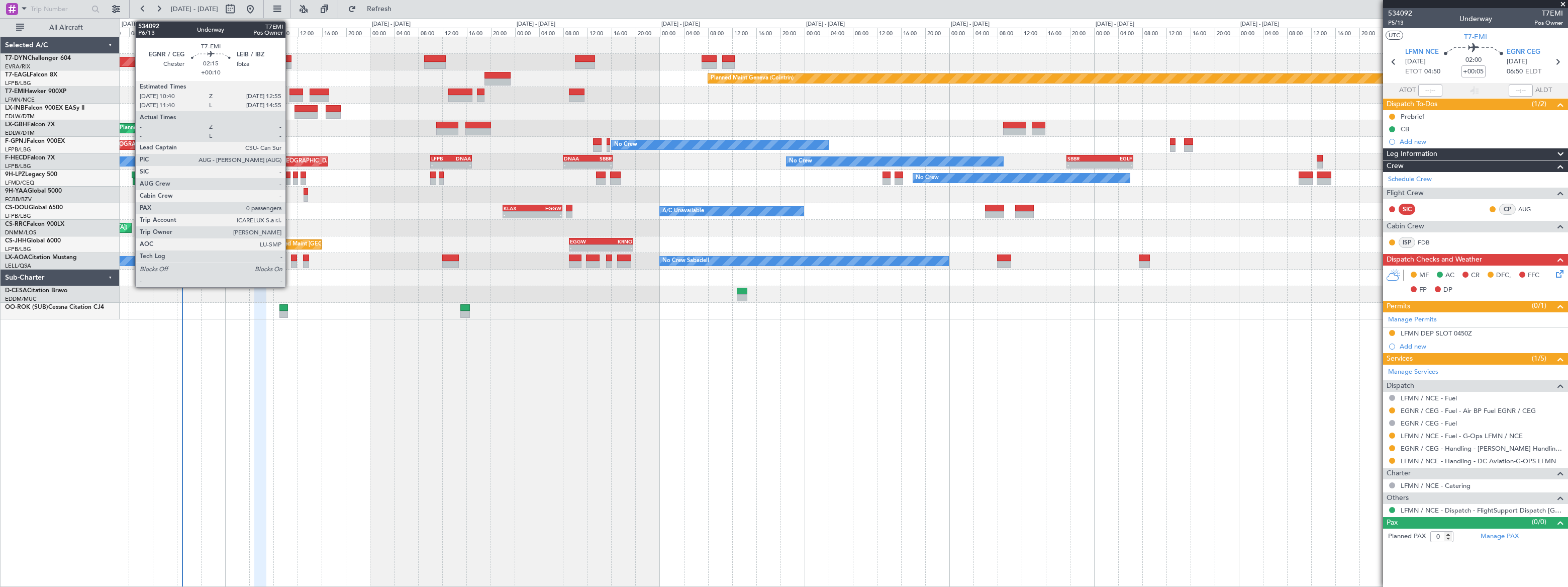
click at [291, 94] on div at bounding box center [297, 92] width 14 height 7
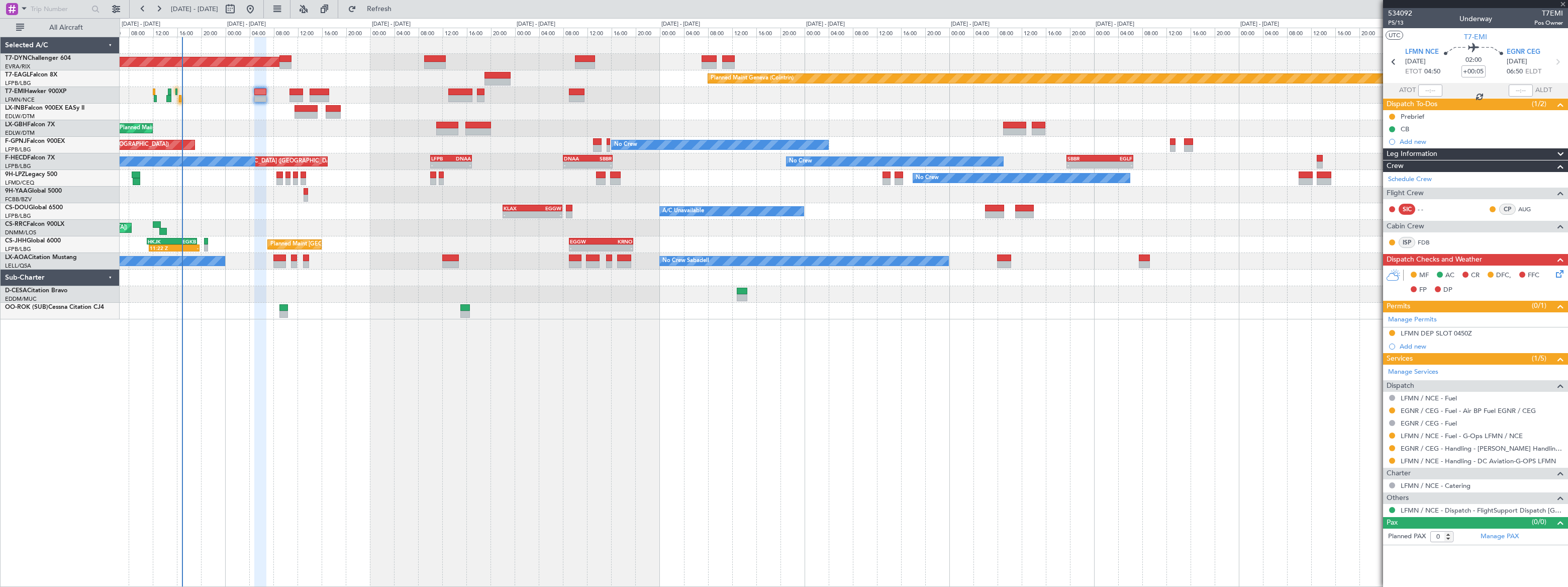
type input "+00:10"
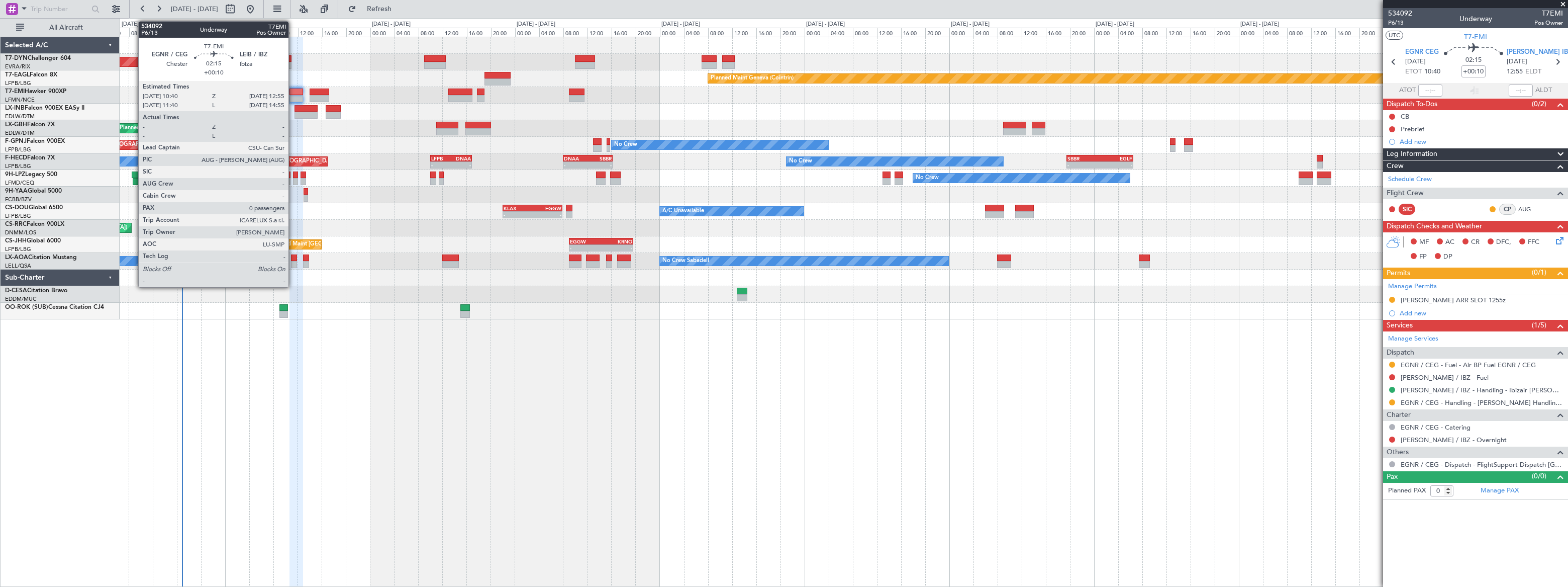
click at [291, 93] on div at bounding box center [297, 92] width 14 height 7
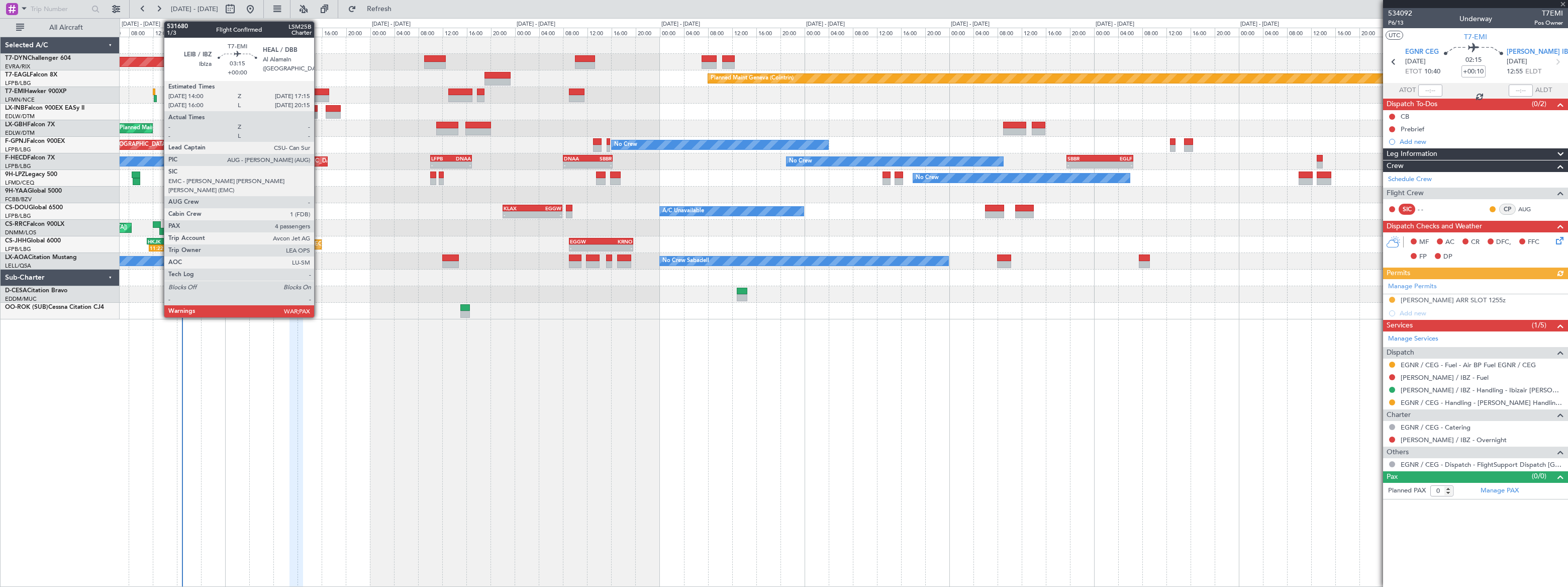
click at [319, 91] on div at bounding box center [319, 92] width 20 height 7
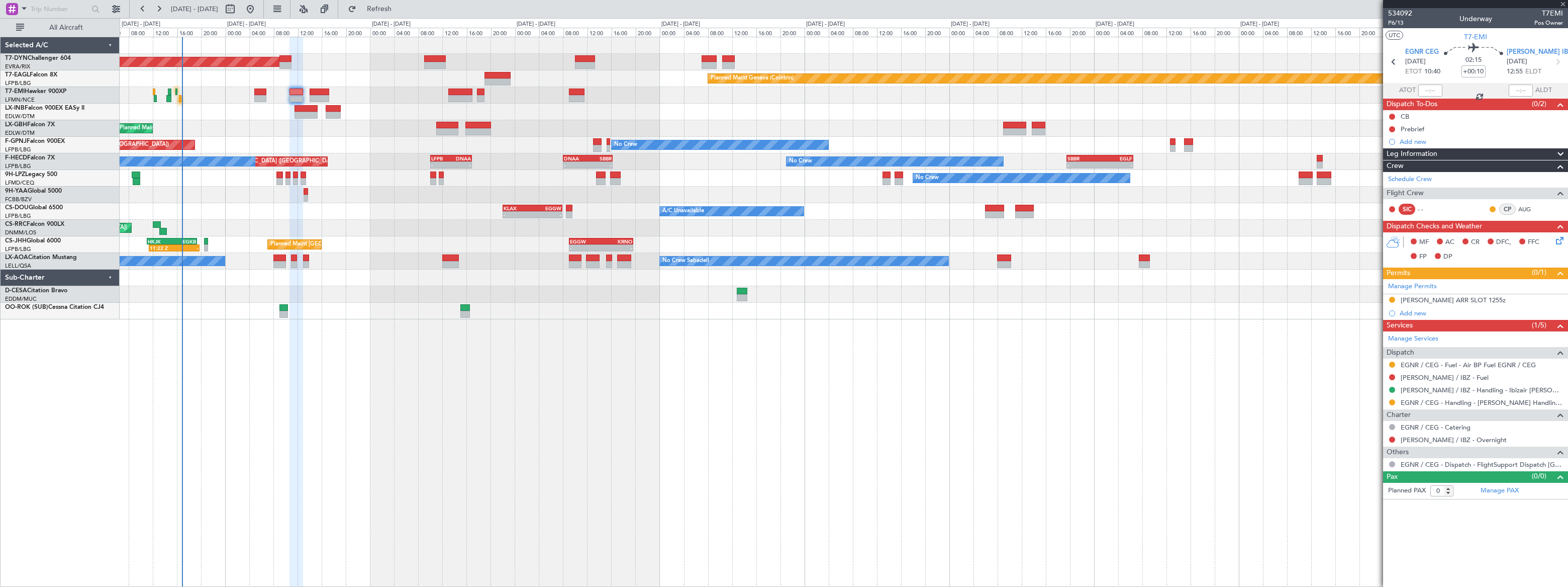
type input "4"
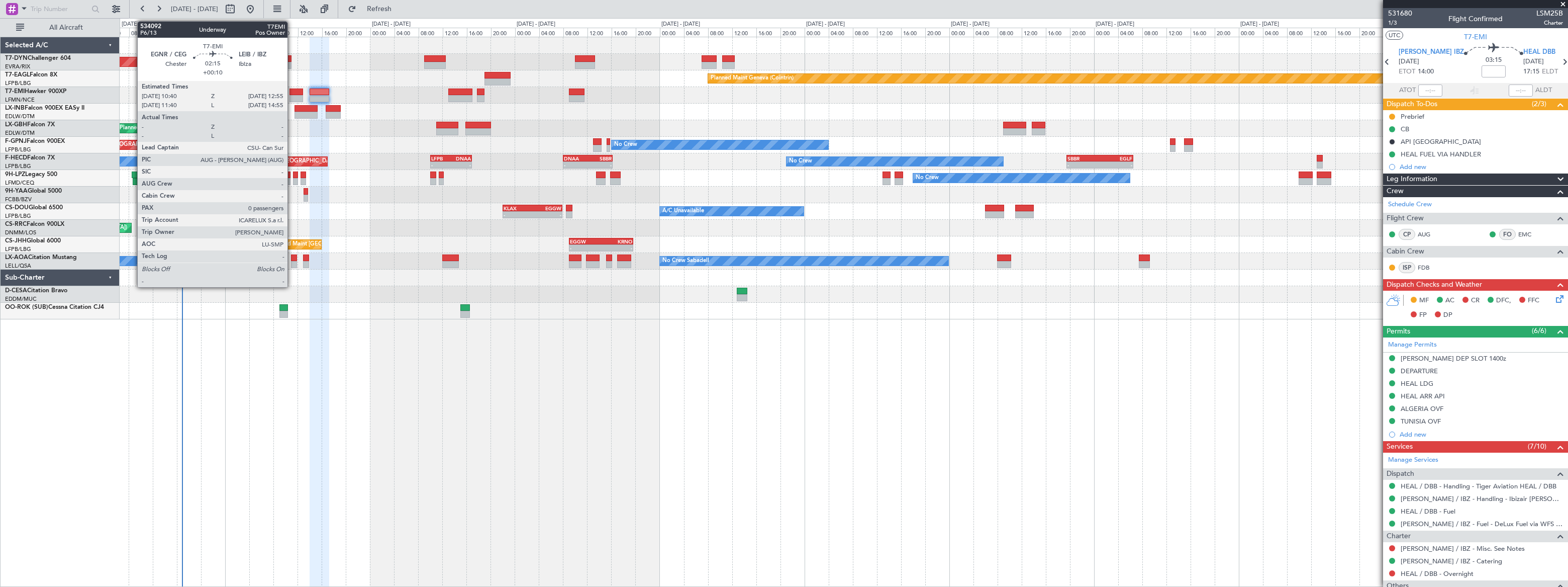
click at [292, 93] on div at bounding box center [297, 92] width 14 height 7
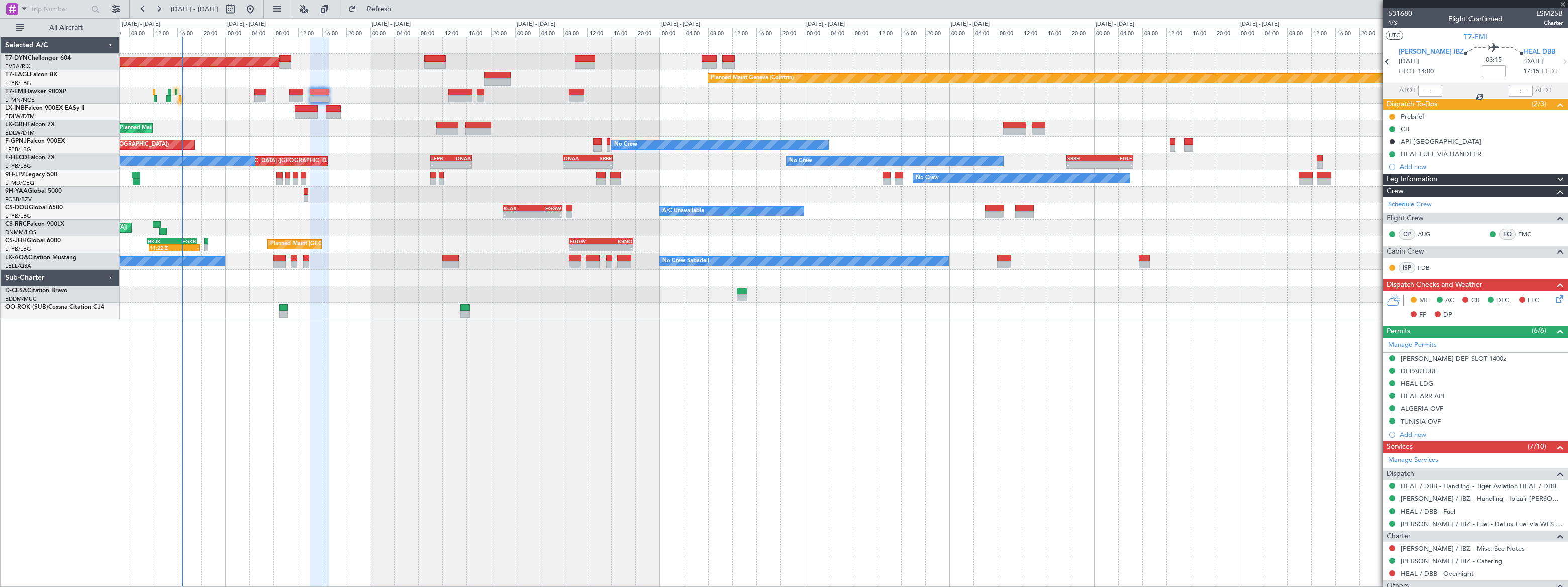
type input "+00:10"
type input "0"
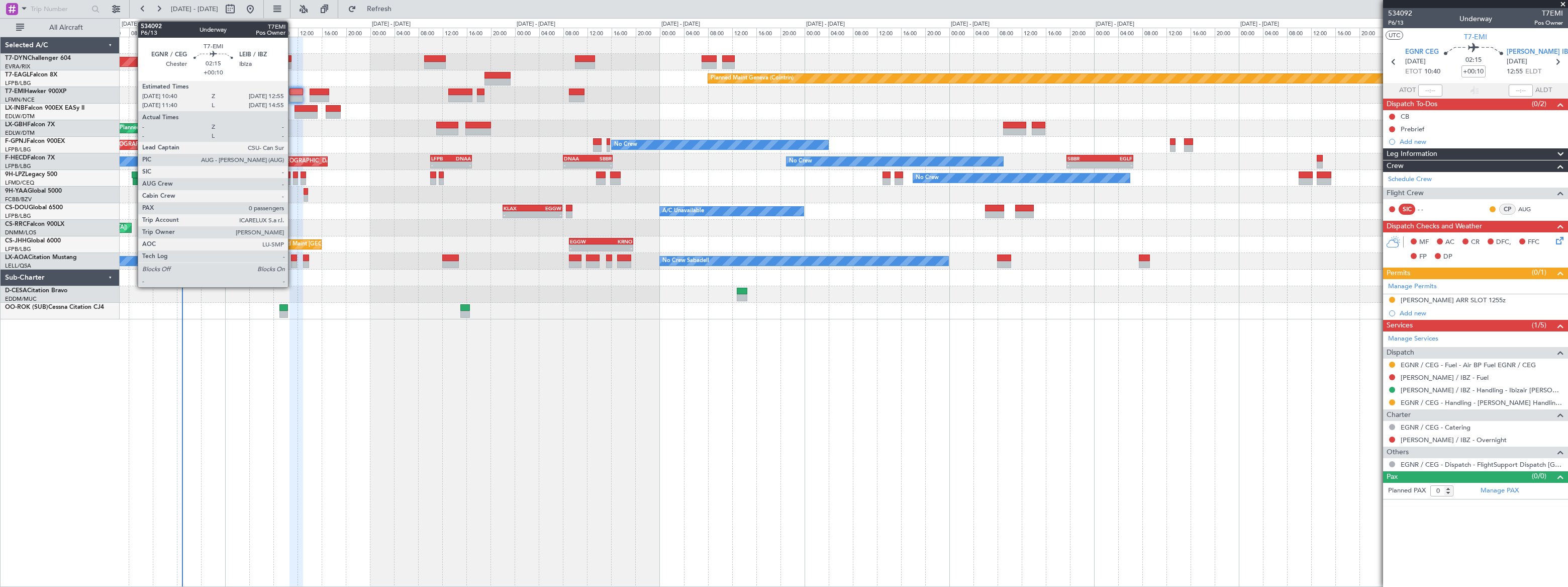
click at [293, 92] on div at bounding box center [297, 92] width 14 height 7
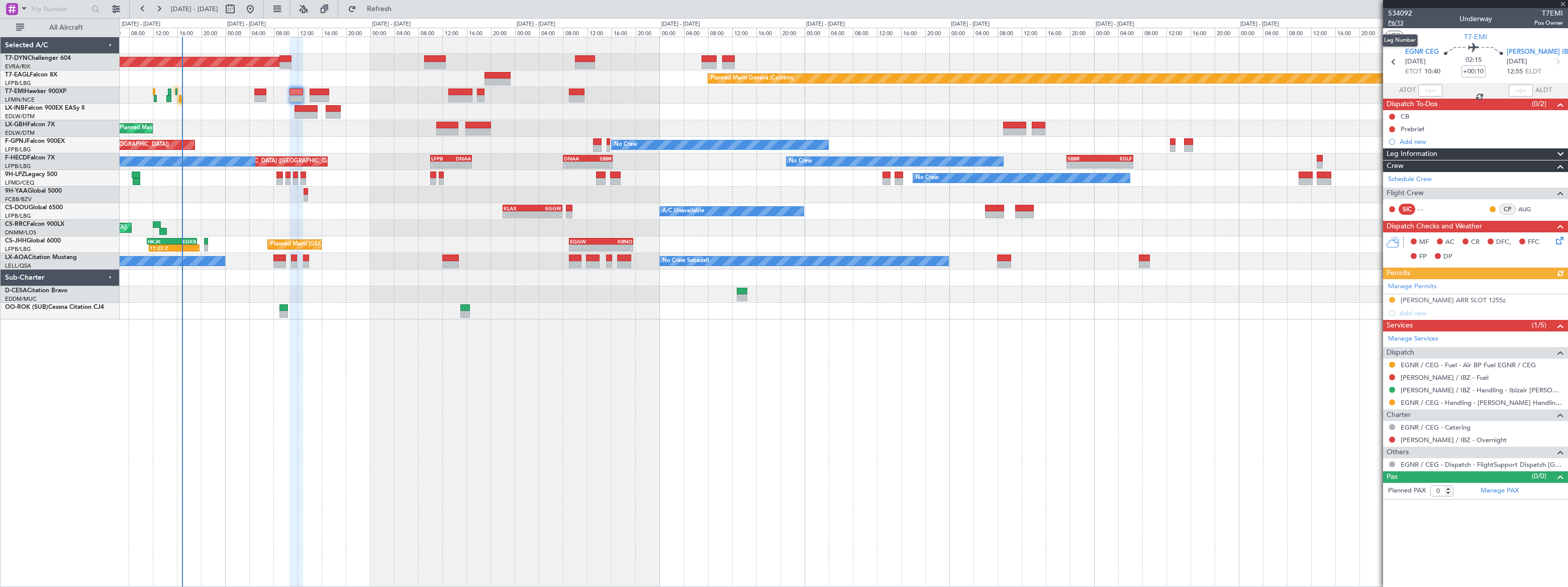
click at [1394, 23] on span "P6/13" at bounding box center [1400, 22] width 24 height 8
click at [1421, 177] on link "Schedule Crew" at bounding box center [1410, 179] width 44 height 10
click at [400, 10] on span "Refresh" at bounding box center [379, 9] width 42 height 7
click at [400, 10] on span "Refreshing..." at bounding box center [379, 9] width 42 height 7
click at [1414, 179] on link "Schedule Crew" at bounding box center [1410, 179] width 44 height 10
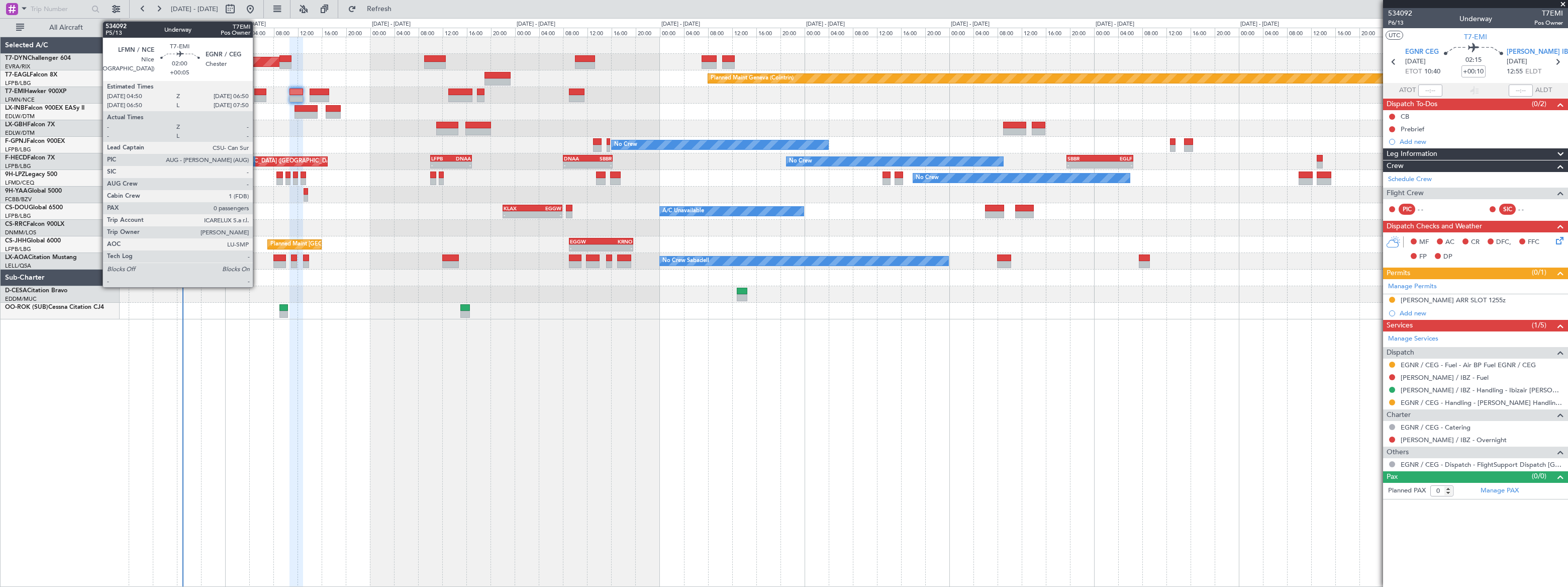
click at [257, 95] on div at bounding box center [261, 98] width 13 height 7
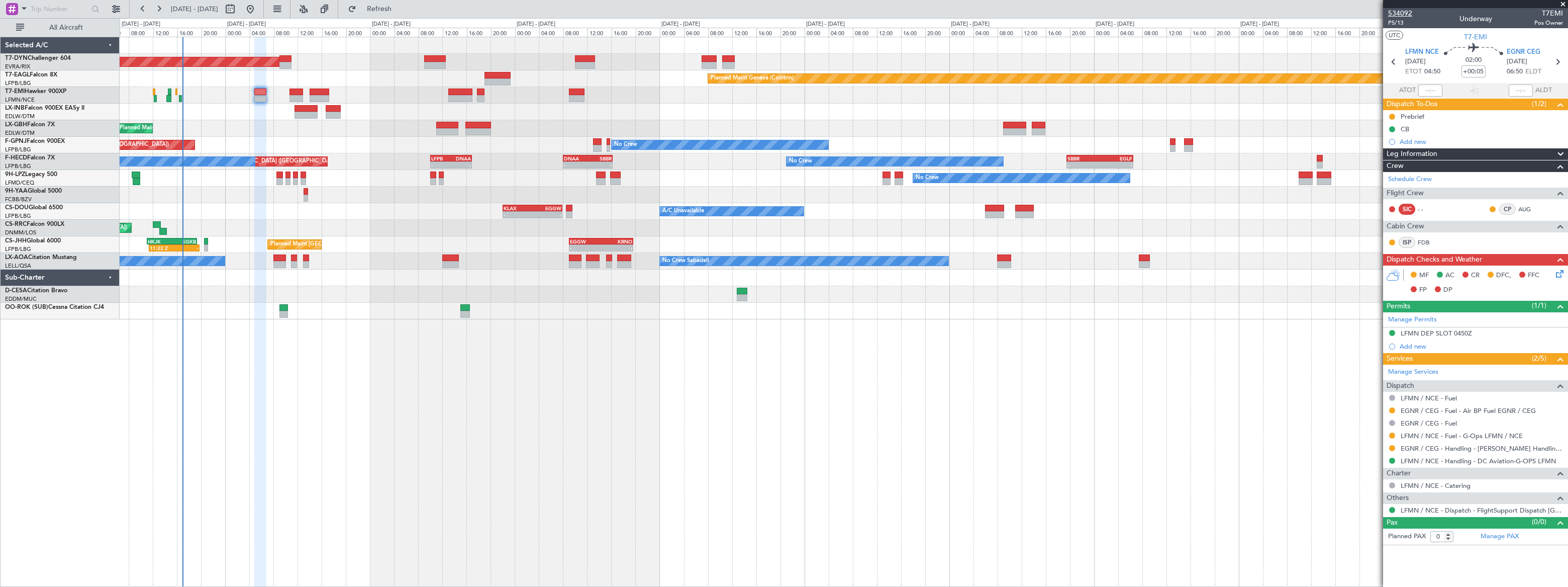
click at [1403, 13] on span "534092" at bounding box center [1400, 13] width 24 height 11
click at [1402, 10] on span "534092" at bounding box center [1400, 13] width 24 height 11
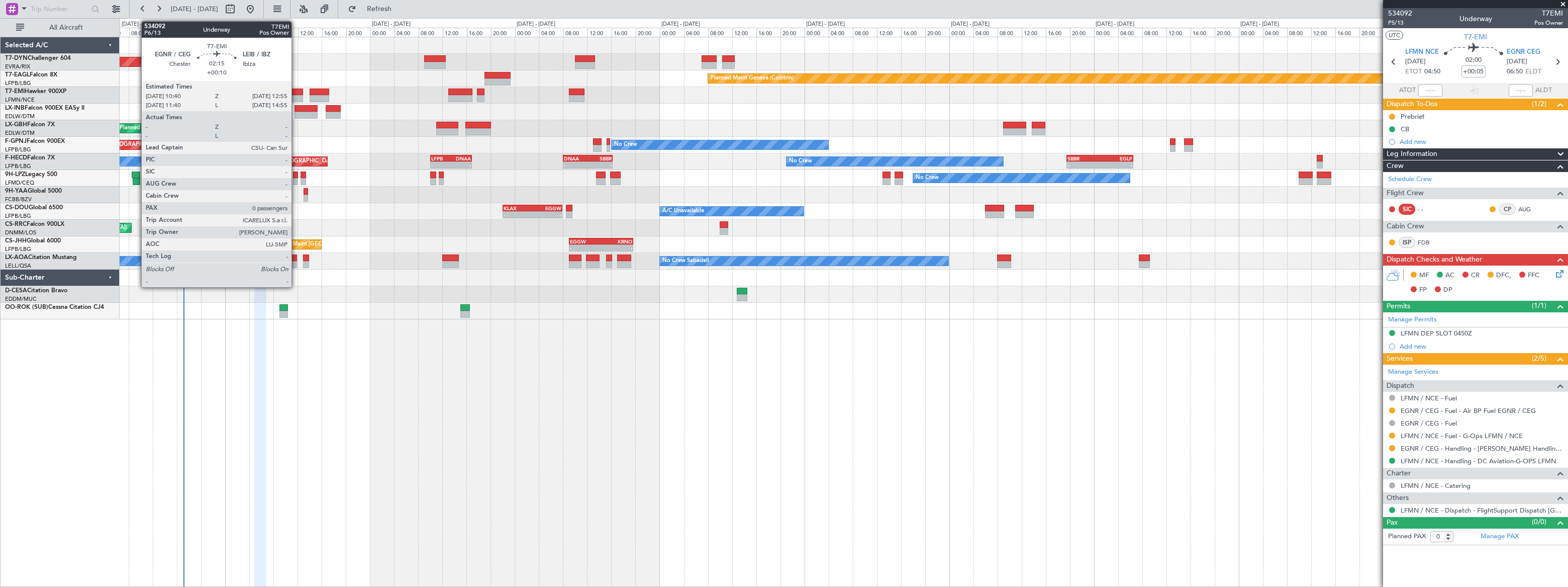
click at [296, 91] on div at bounding box center [297, 92] width 14 height 7
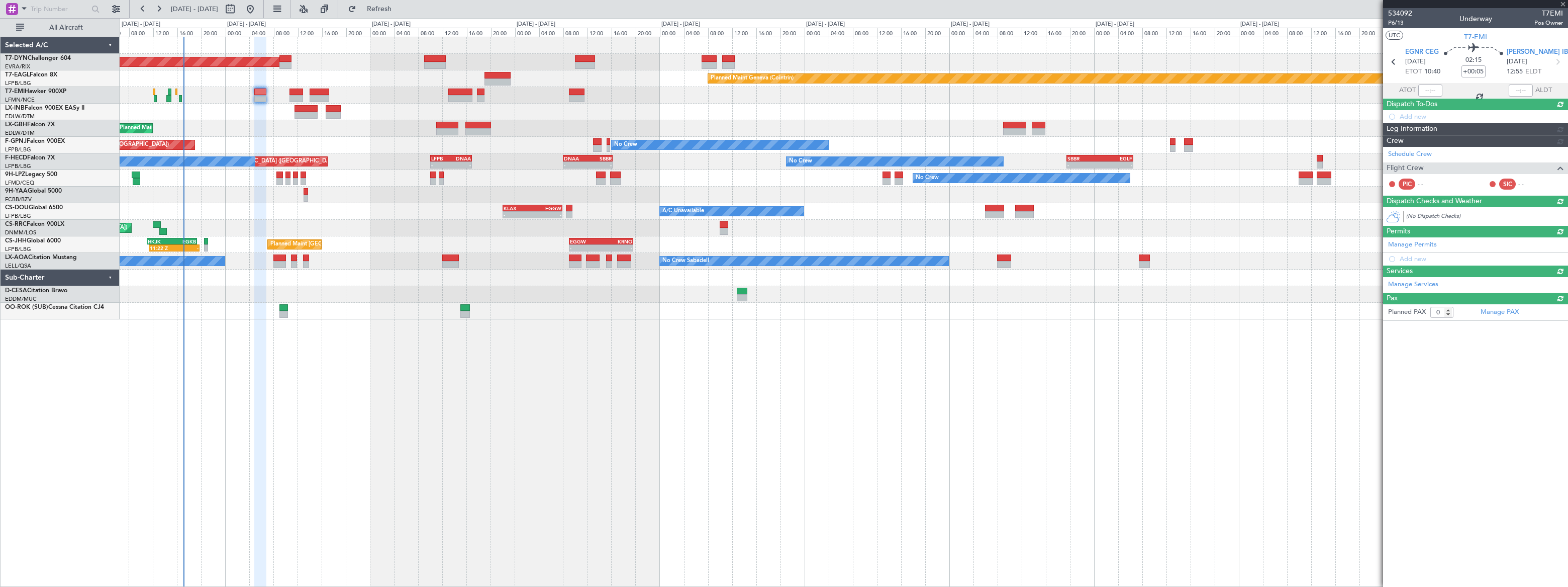
type input "+00:10"
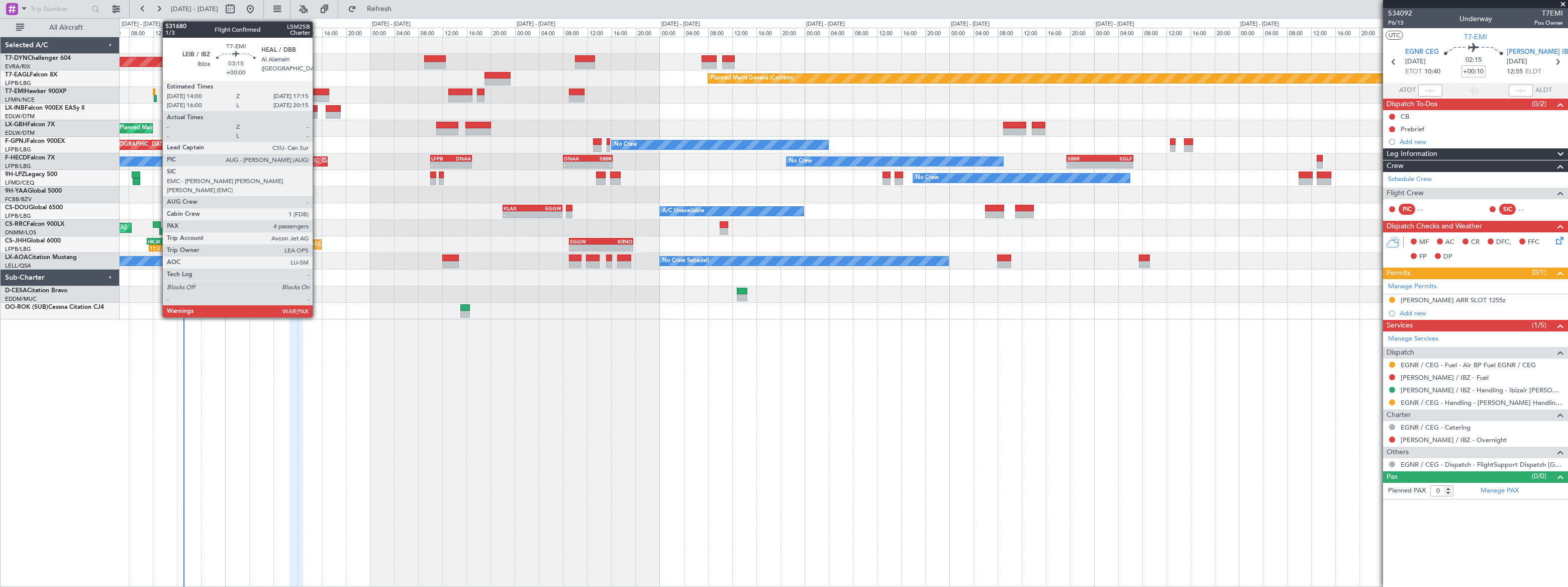
click at [317, 91] on div at bounding box center [319, 92] width 20 height 7
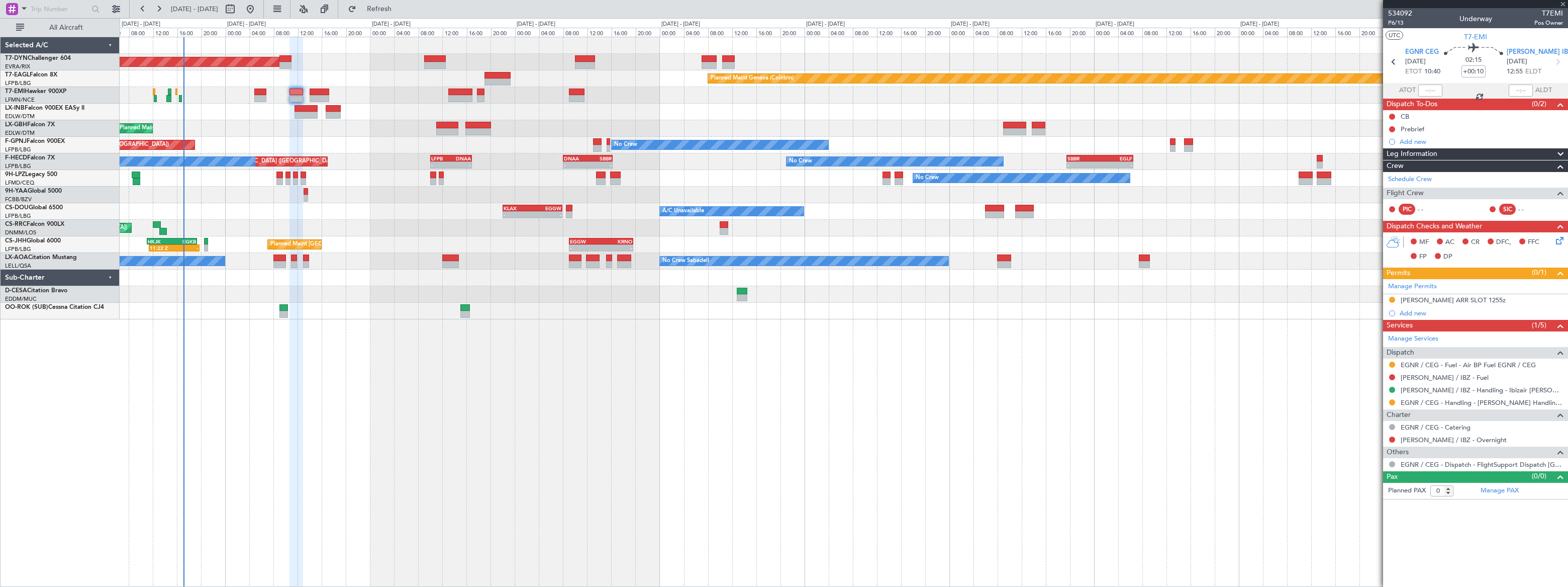
type input "4"
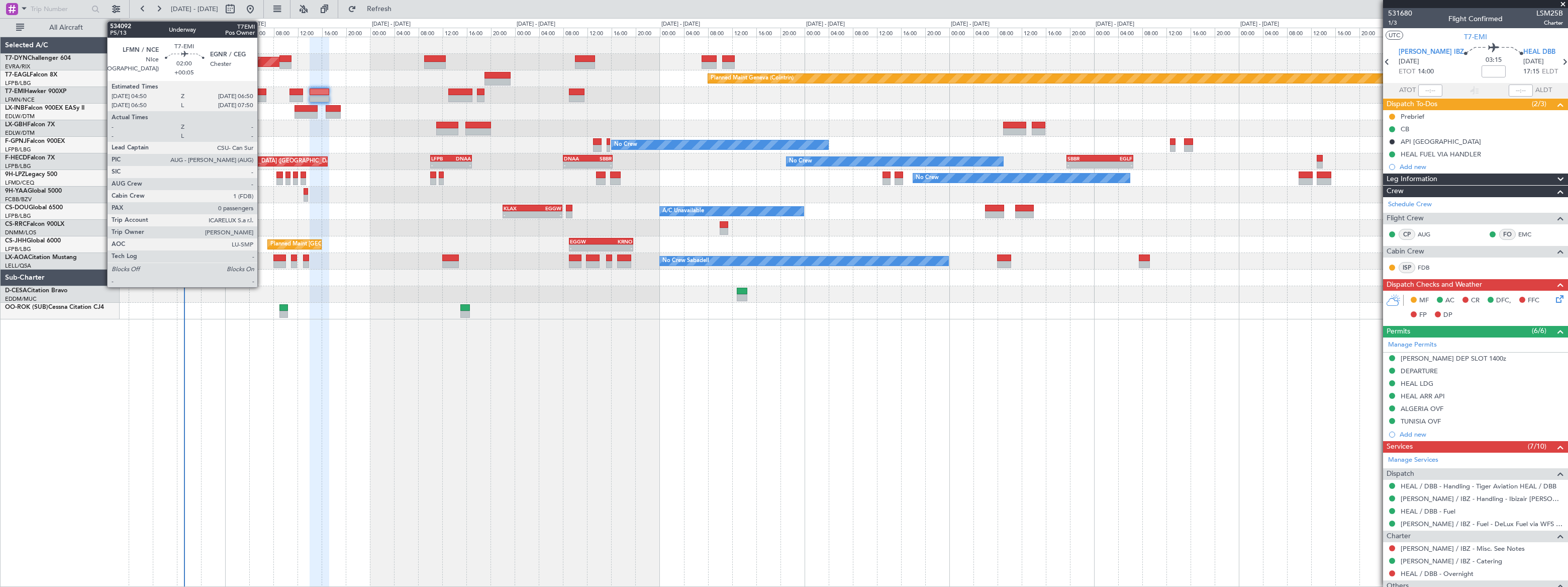
click at [260, 91] on div at bounding box center [261, 92] width 13 height 7
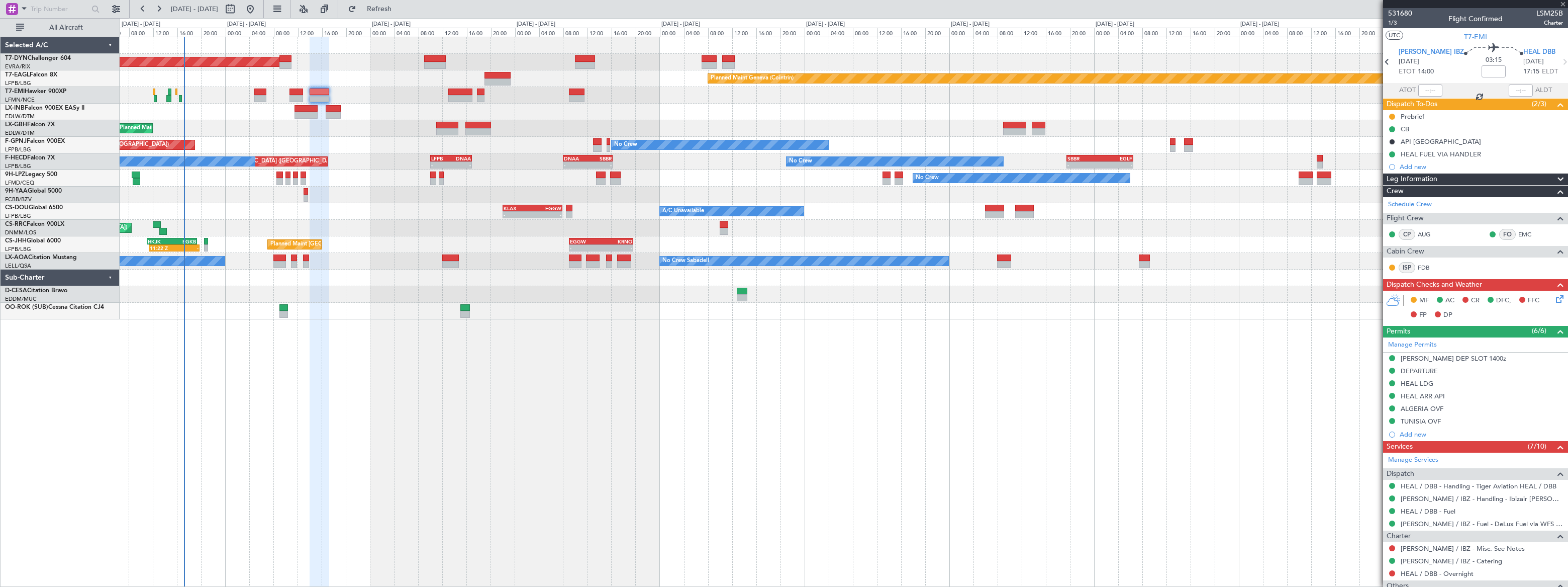
type input "+00:05"
type input "0"
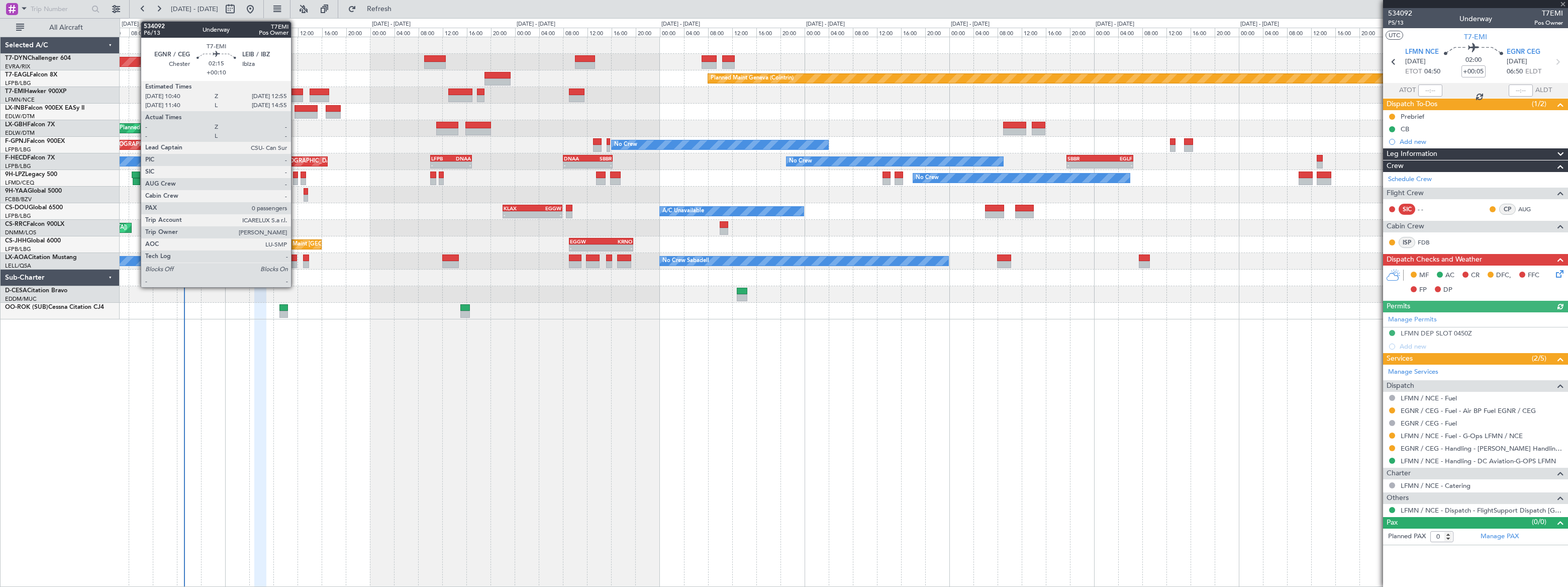
click at [295, 95] on div at bounding box center [297, 98] width 14 height 7
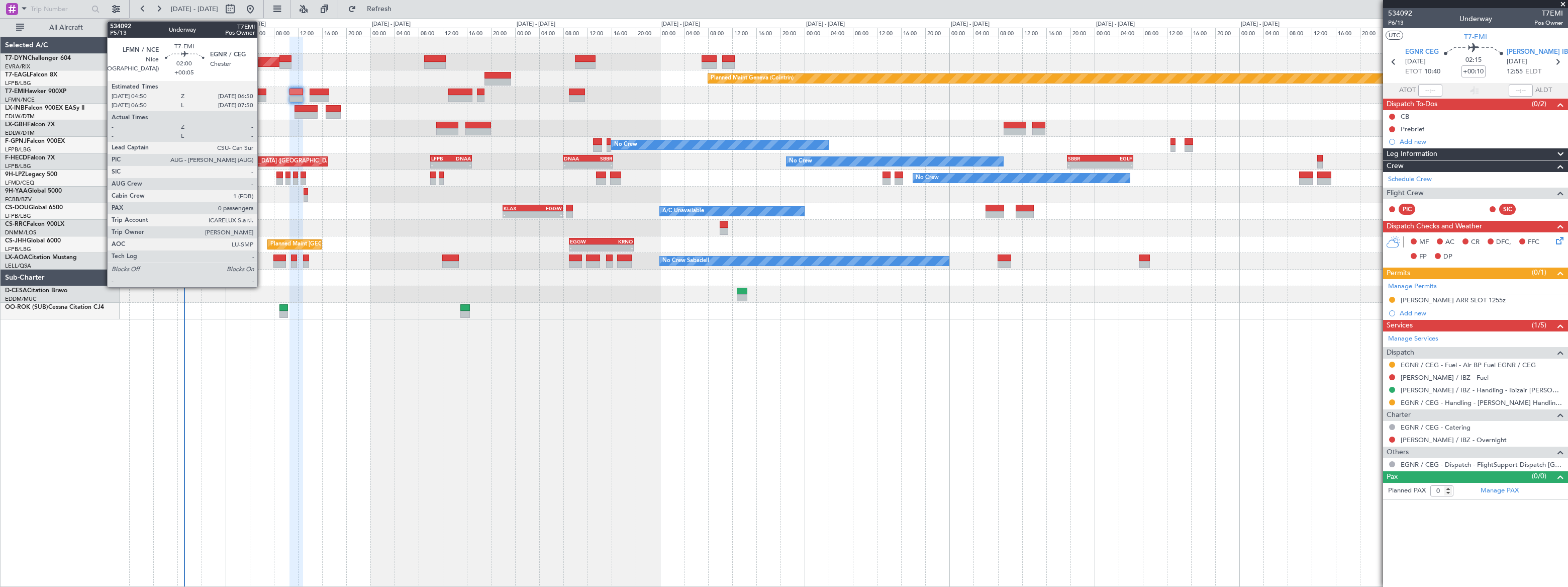
click at [262, 92] on div at bounding box center [261, 92] width 13 height 7
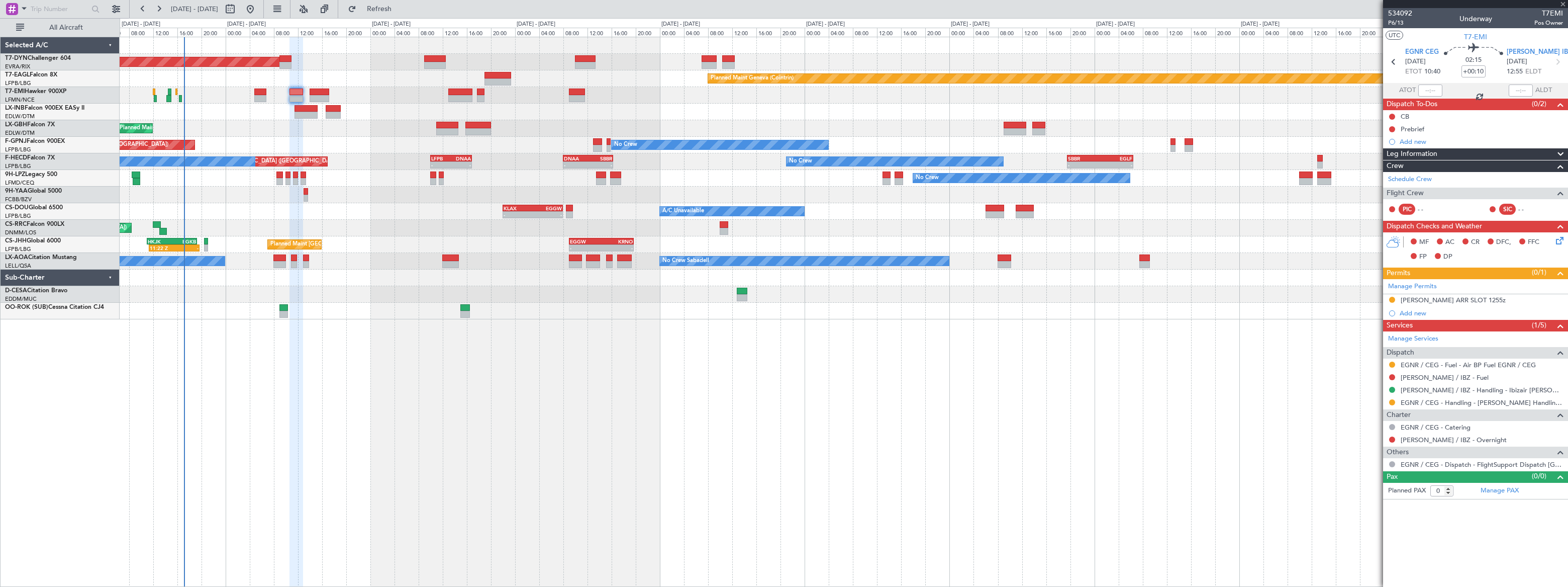
type input "+00:05"
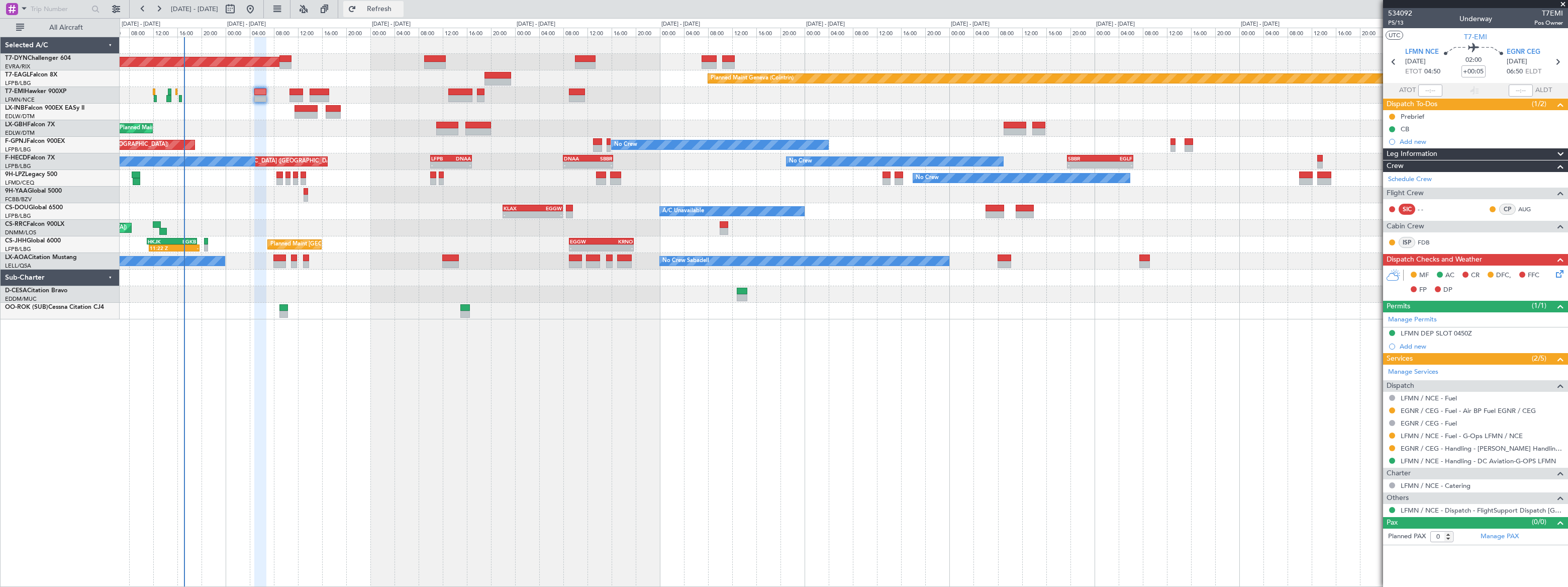
click at [400, 8] on span "Refresh" at bounding box center [379, 9] width 42 height 7
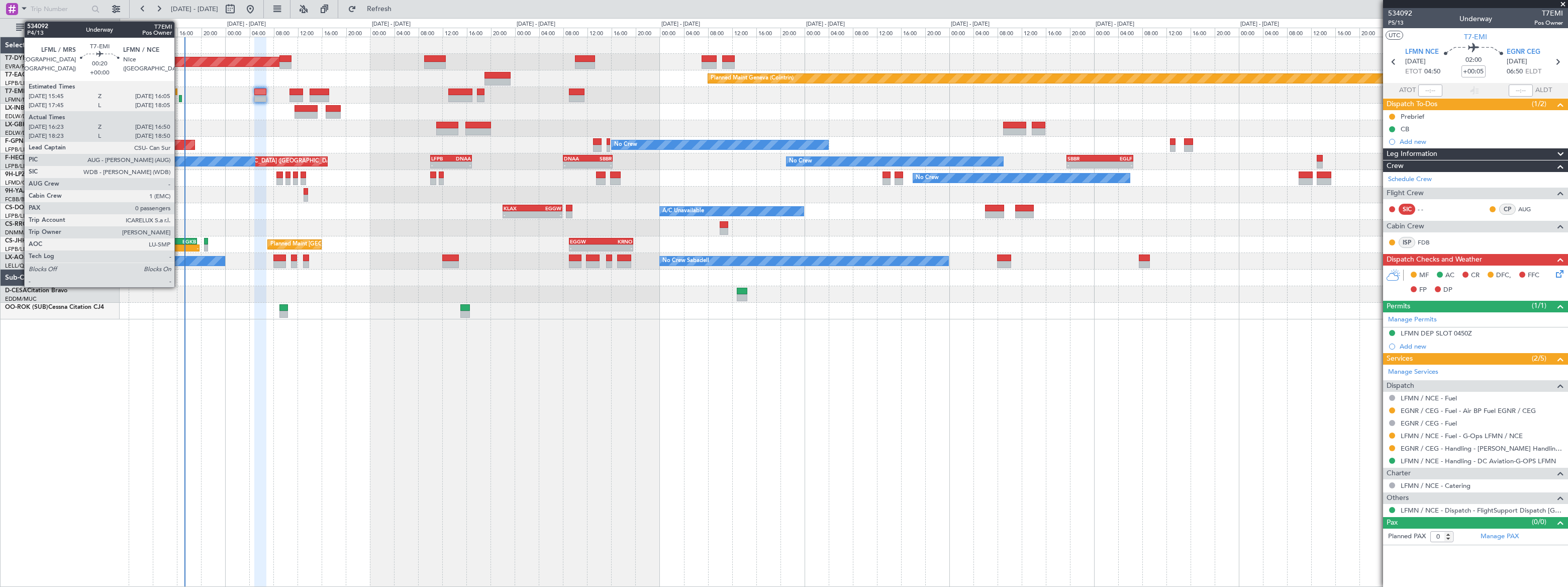
click at [179, 96] on div at bounding box center [180, 98] width 3 height 7
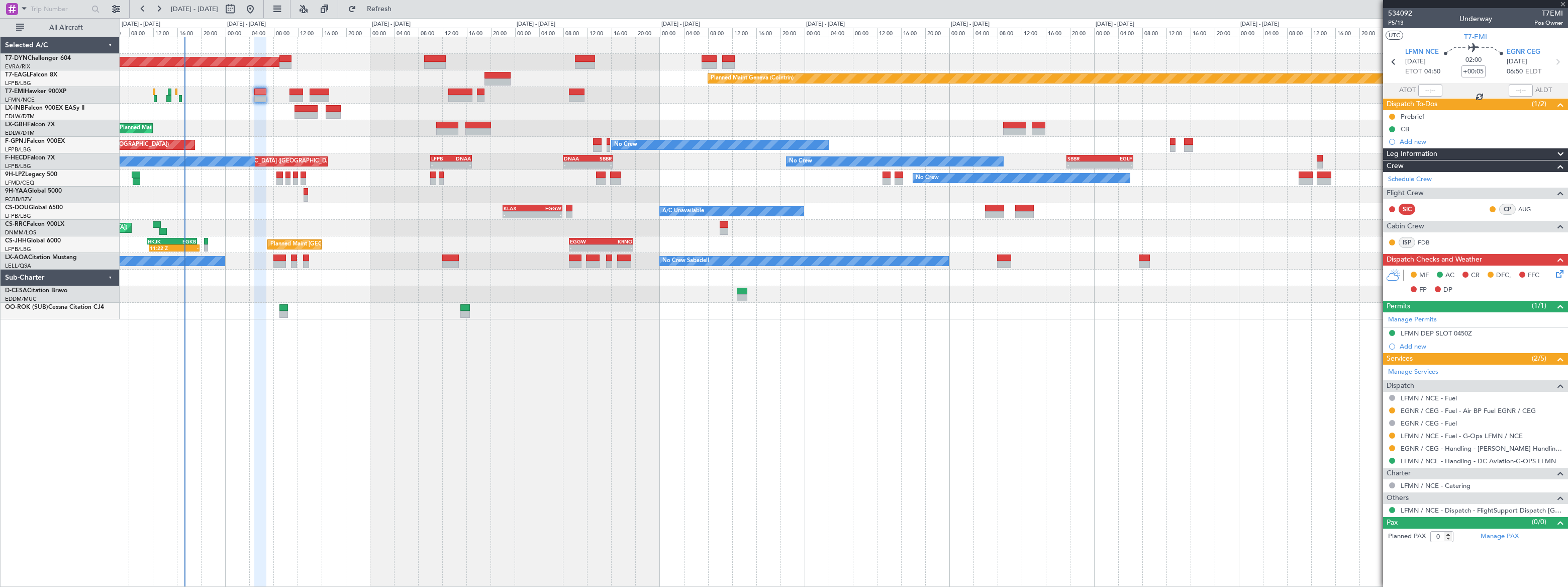
type input "16:23"
type input "16:50"
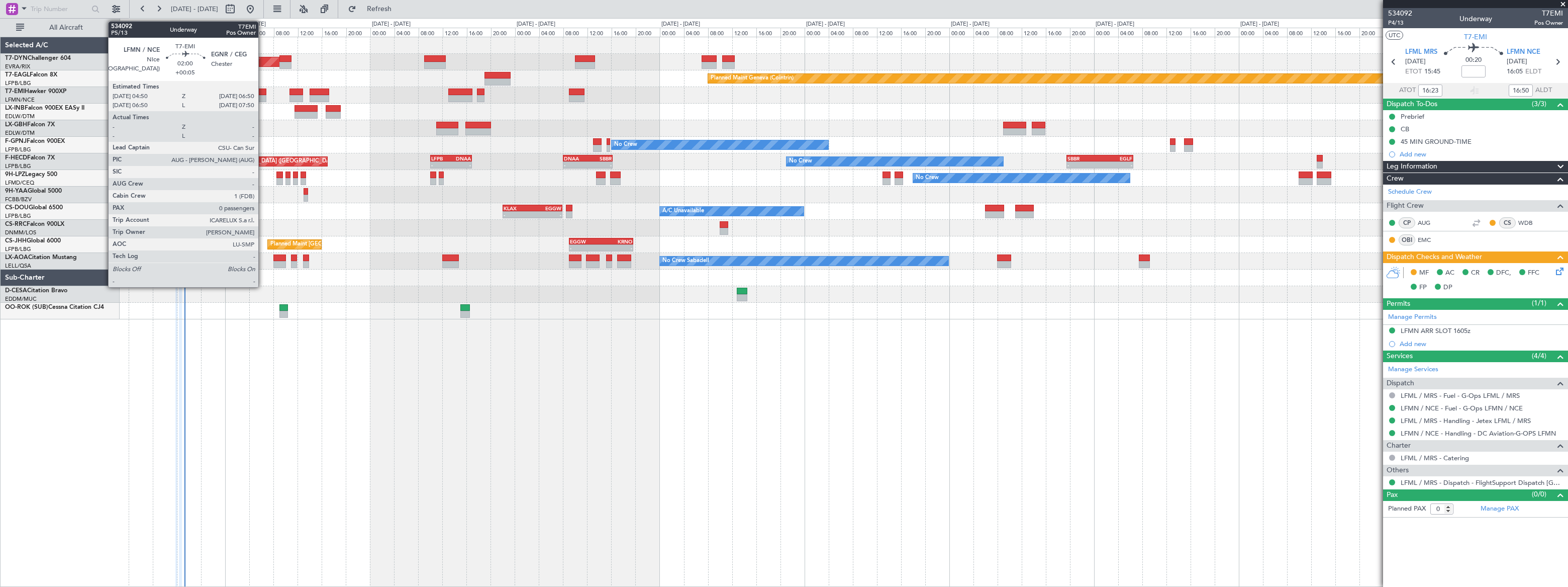
click at [262, 96] on div at bounding box center [261, 98] width 13 height 7
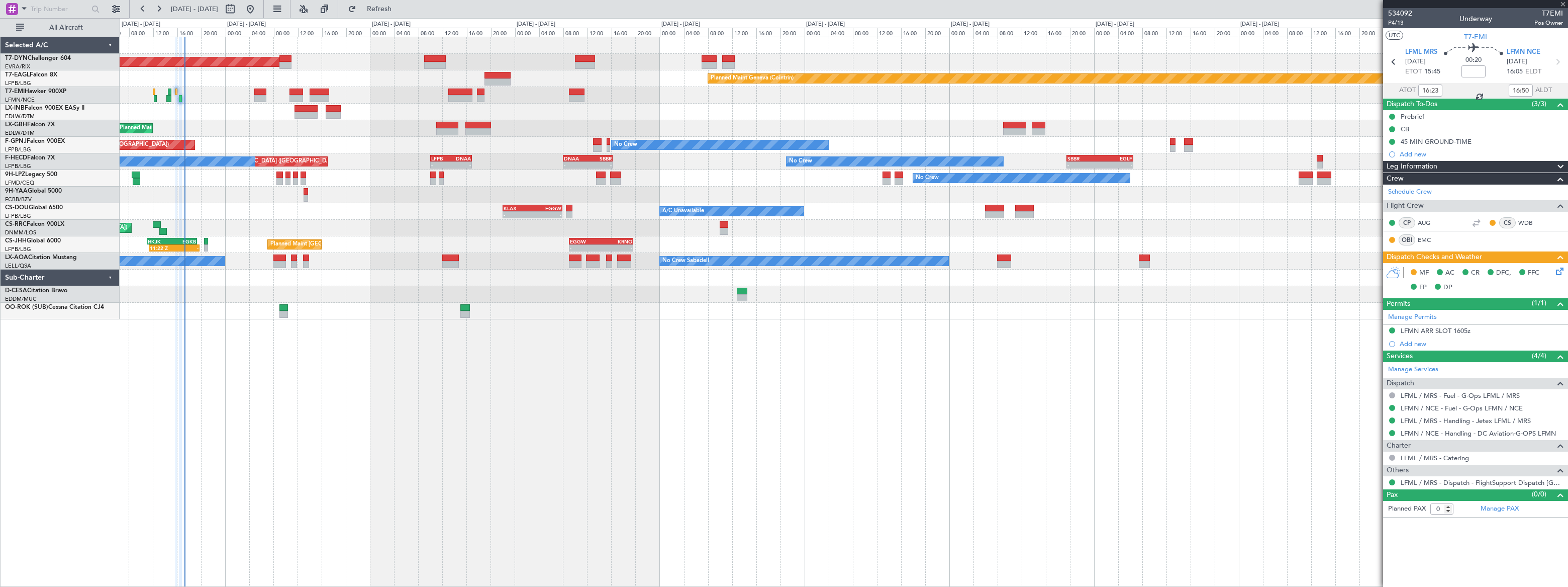
type input "+00:05"
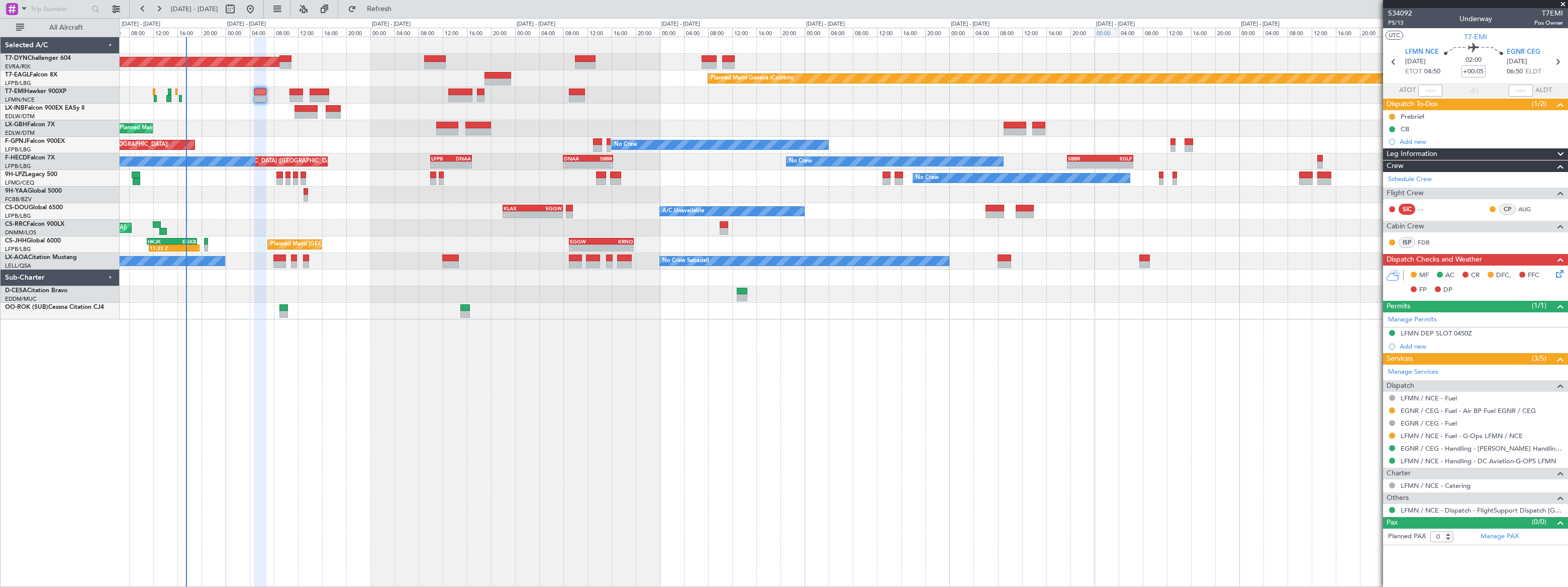
click at [1103, 35] on div "00:00" at bounding box center [1106, 32] width 24 height 9
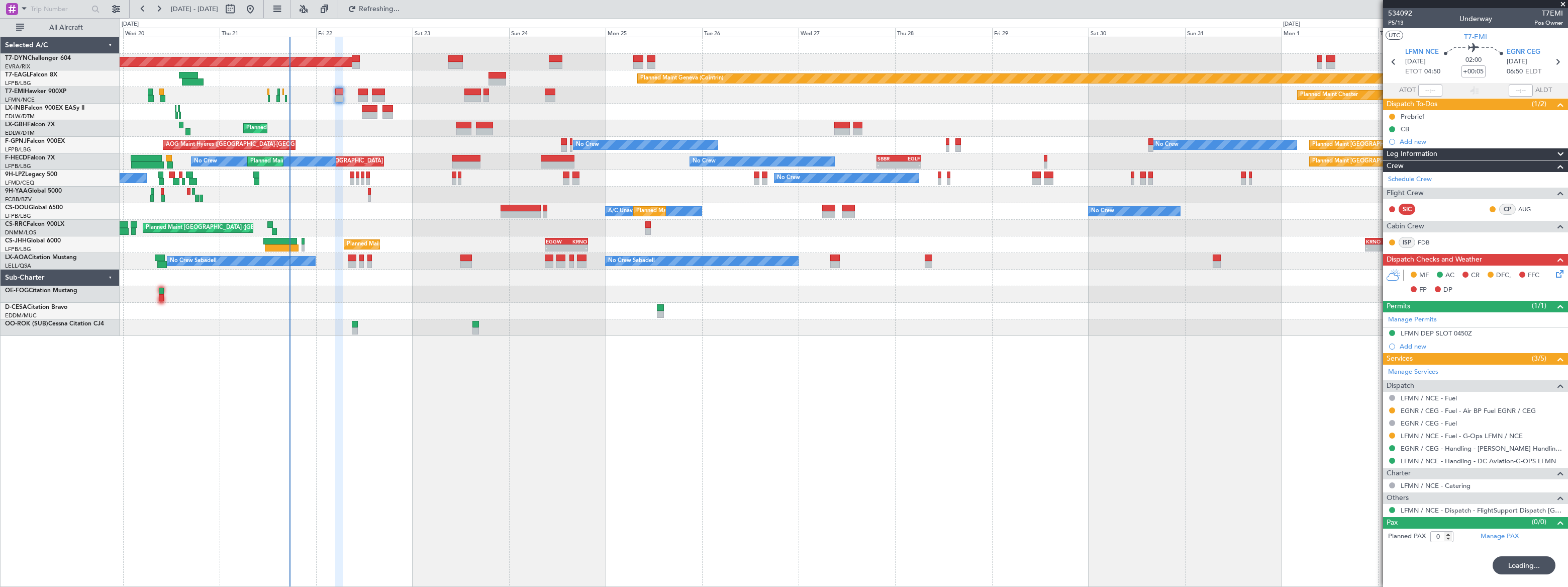
click at [817, 351] on div "Planned Maint Basel-Mulhouse Planned Maint Geneva (Cointrin) Planned Maint Ches…" at bounding box center [844, 312] width 1448 height 550
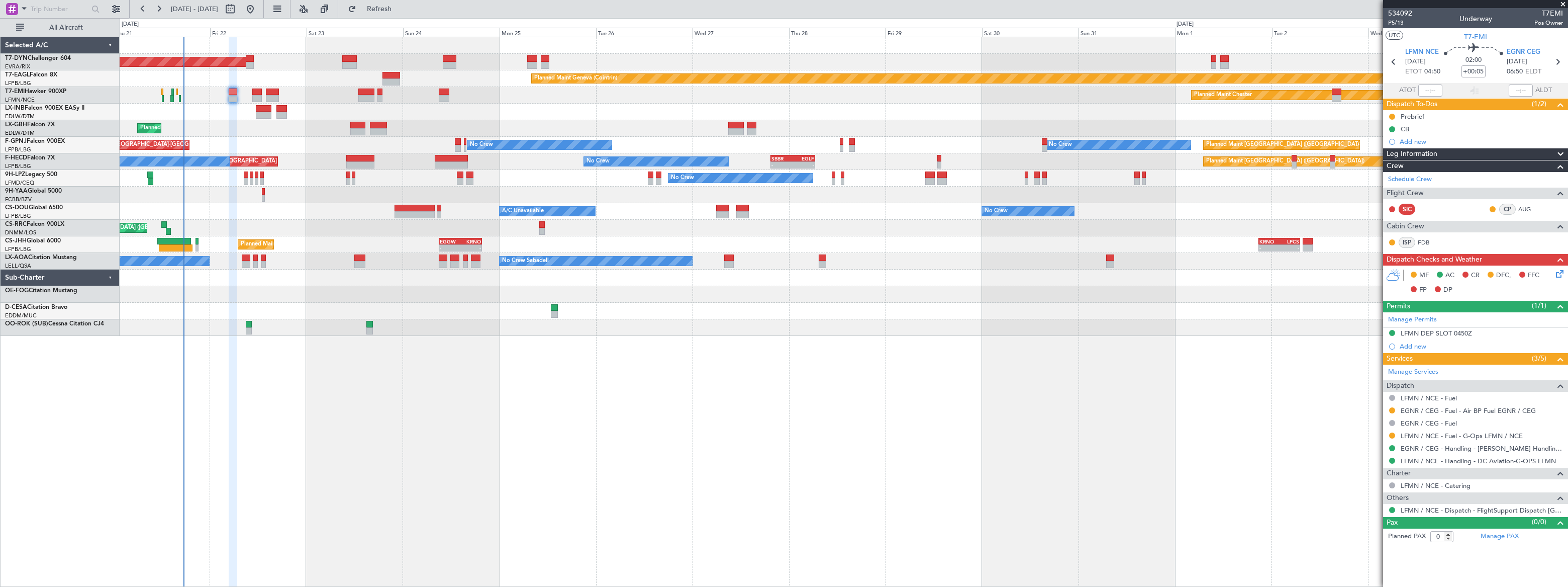
click at [344, 72] on div "Planned Maint Geneva (Cointrin)" at bounding box center [844, 78] width 1447 height 17
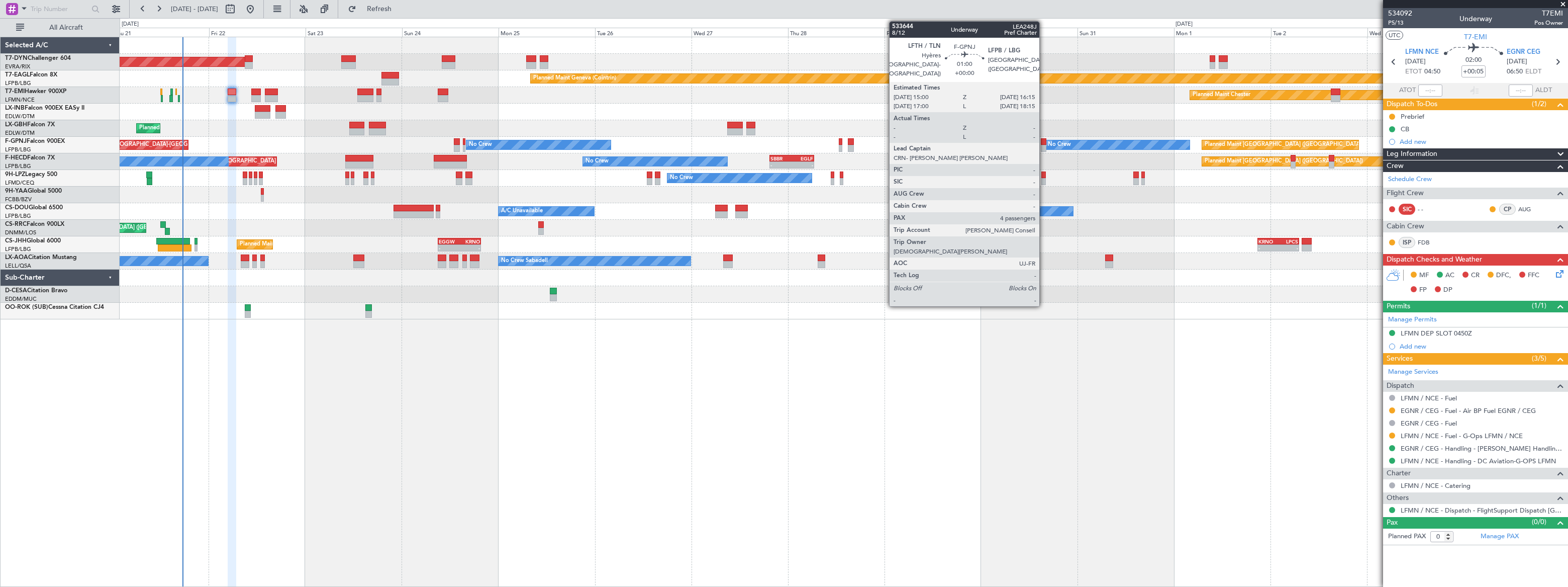
click at [1043, 145] on div at bounding box center [1043, 148] width 6 height 7
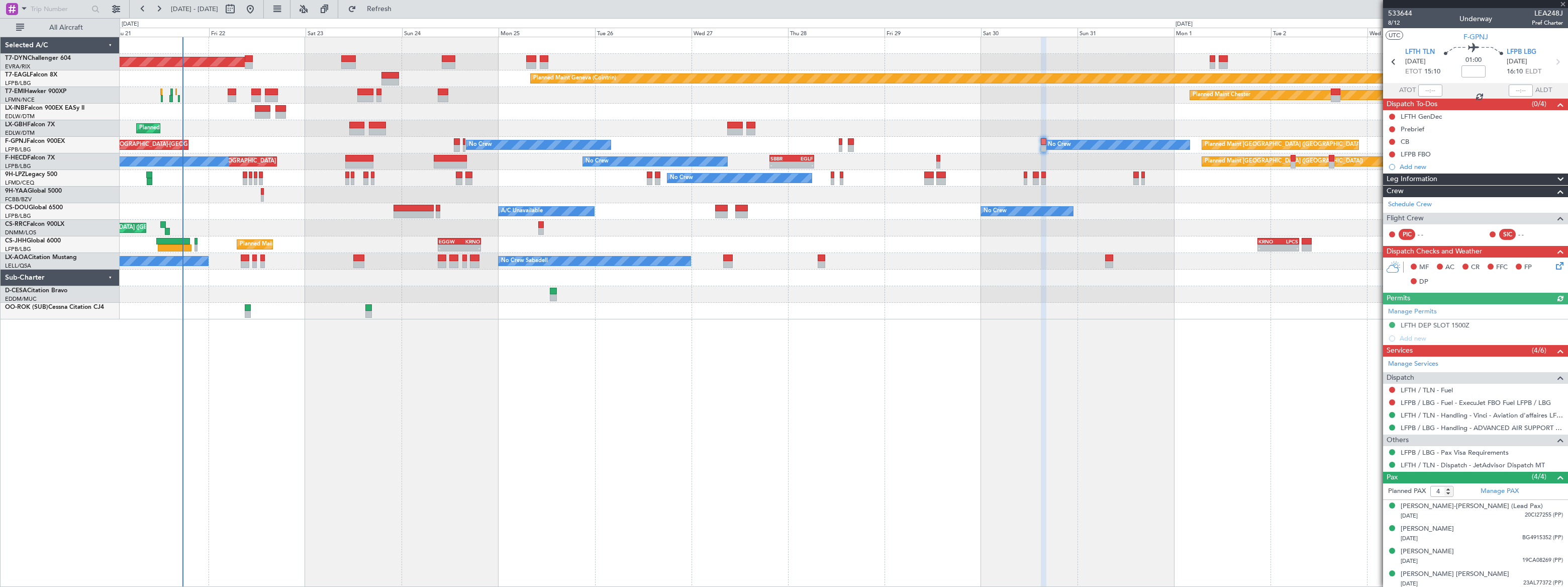
scroll to position [2, 0]
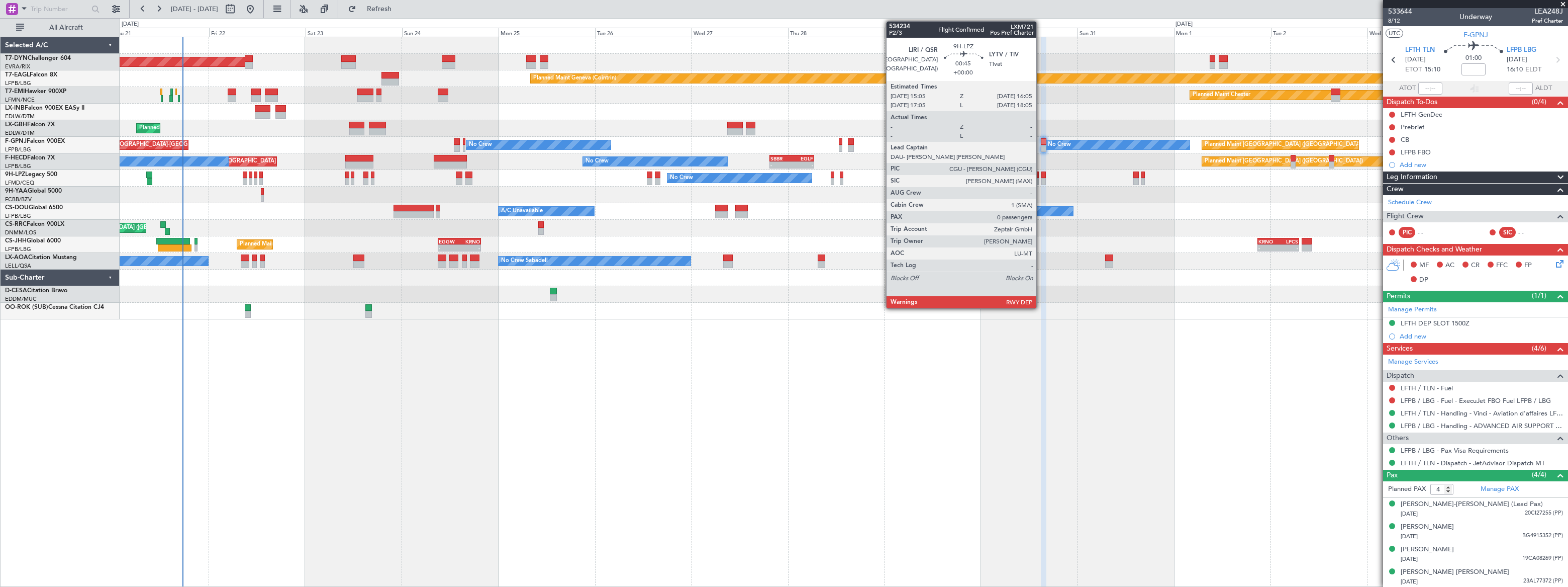
click at [1041, 179] on div at bounding box center [1043, 181] width 4 height 7
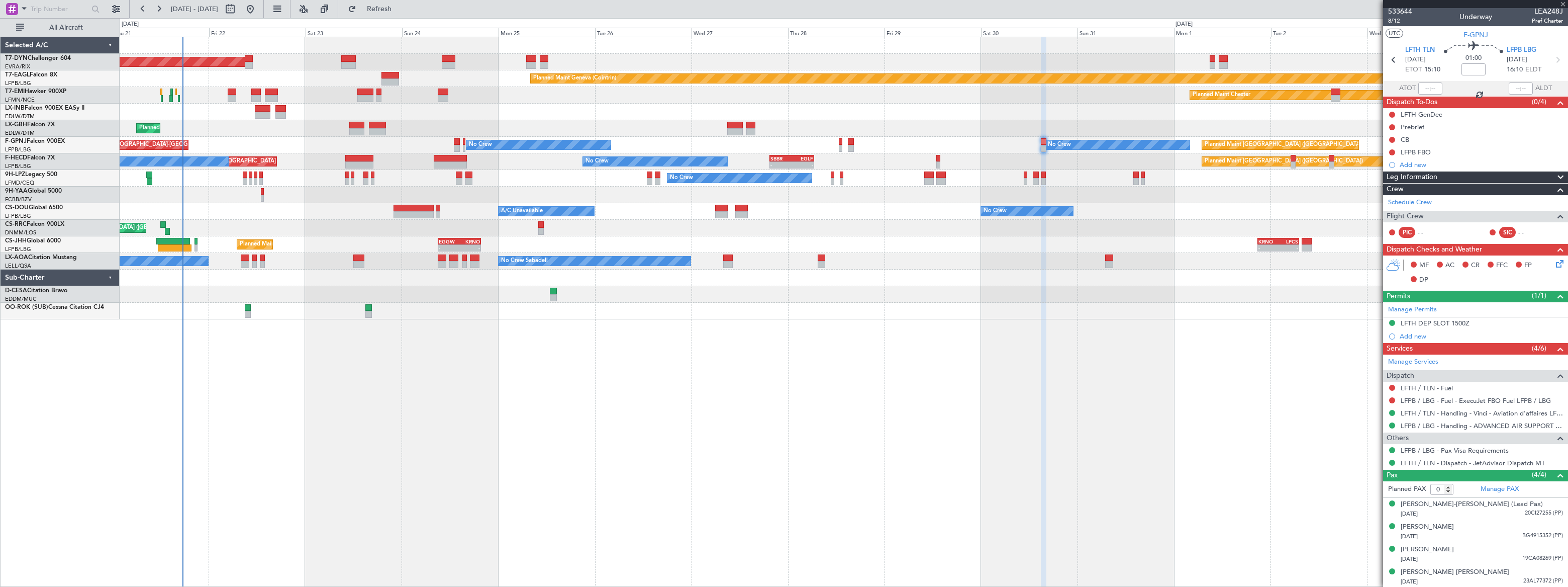
scroll to position [0, 0]
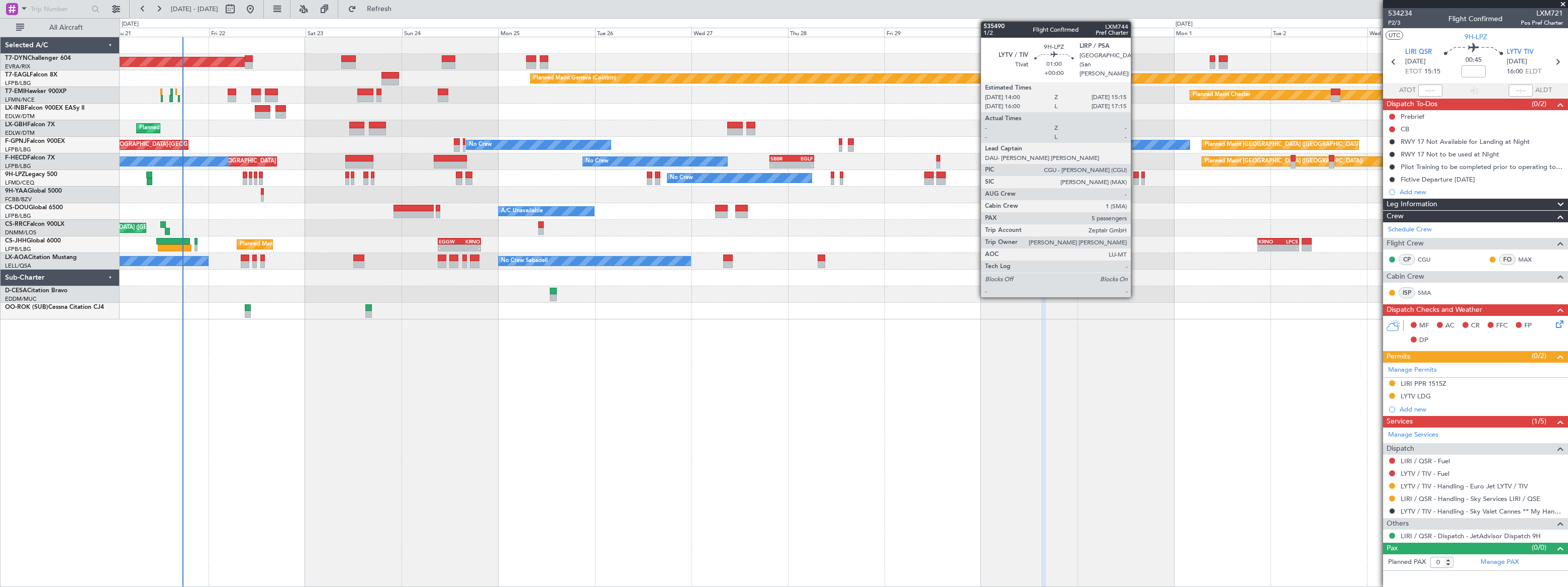
click at [1134, 178] on div at bounding box center [1136, 181] width 6 height 7
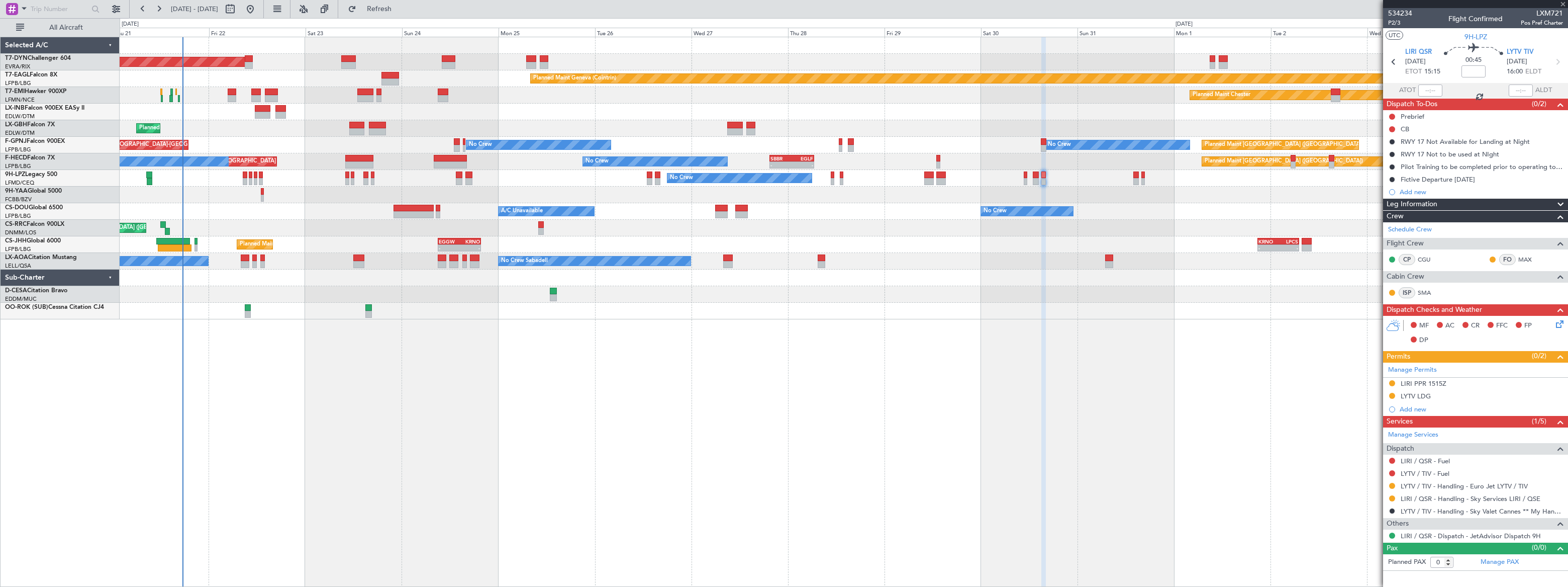
type input "5"
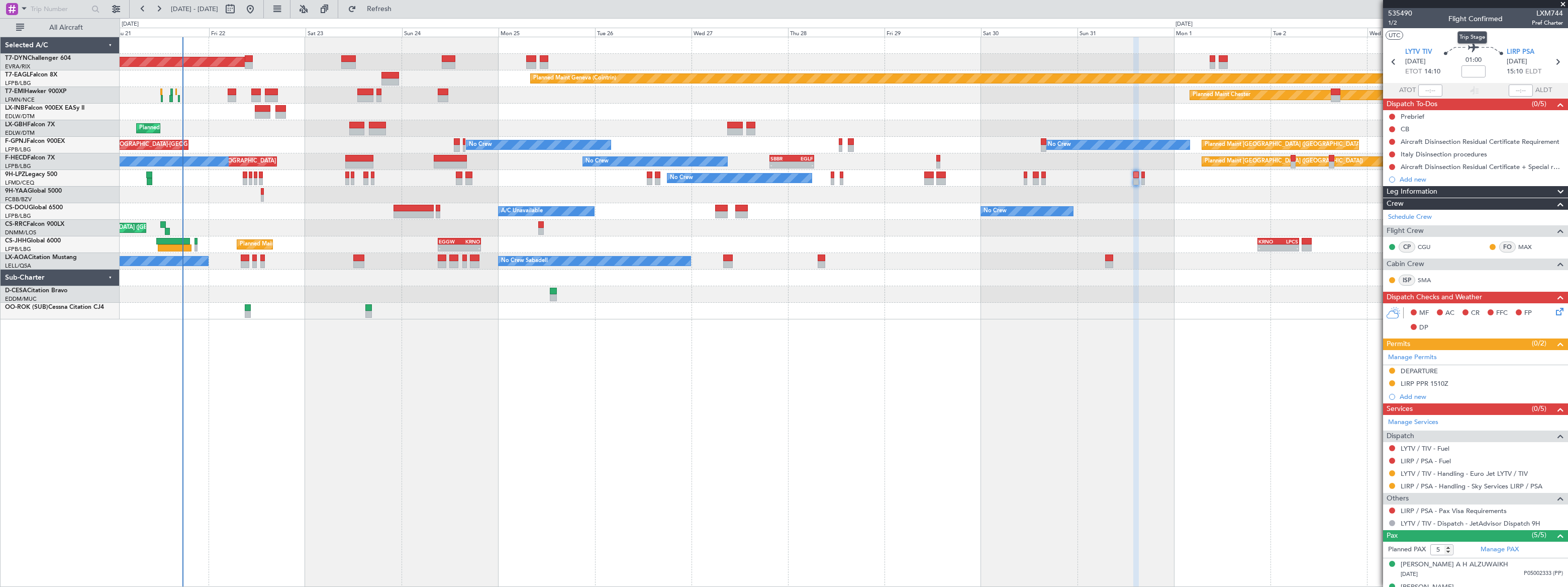
click at [1472, 37] on div "Trip Stage" at bounding box center [1472, 38] width 29 height 13
click at [1474, 35] on span "9H-LPZ" at bounding box center [1475, 37] width 22 height 11
click at [1500, 475] on link "LYTV / TIV - Handling - Euro Jet LYTV / TIV" at bounding box center [1463, 473] width 127 height 8
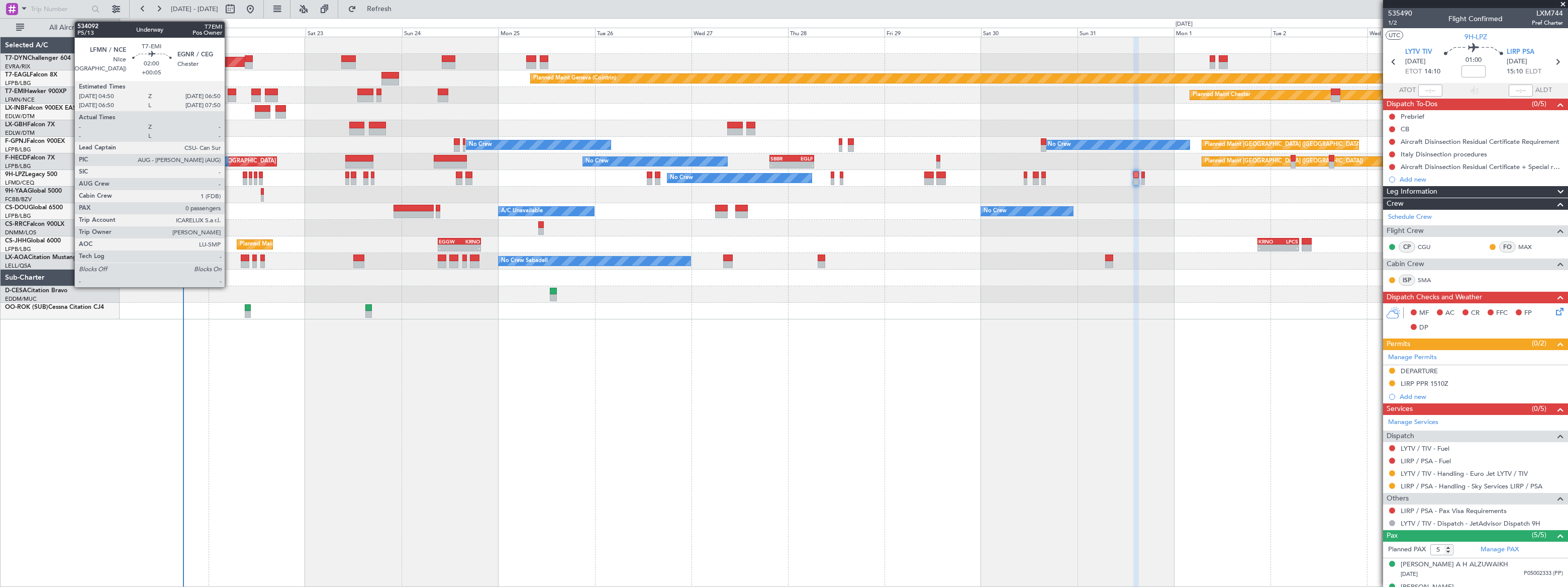
click at [229, 92] on div at bounding box center [231, 92] width 8 height 7
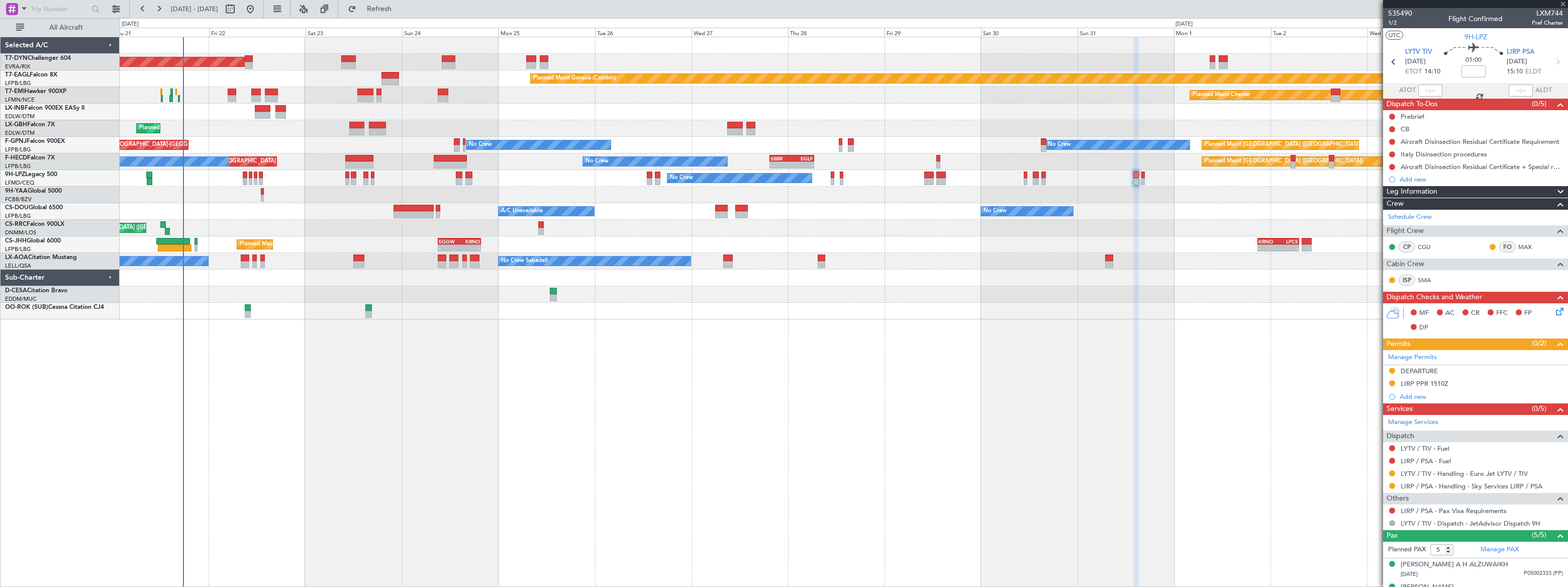
type input "+00:05"
type input "0"
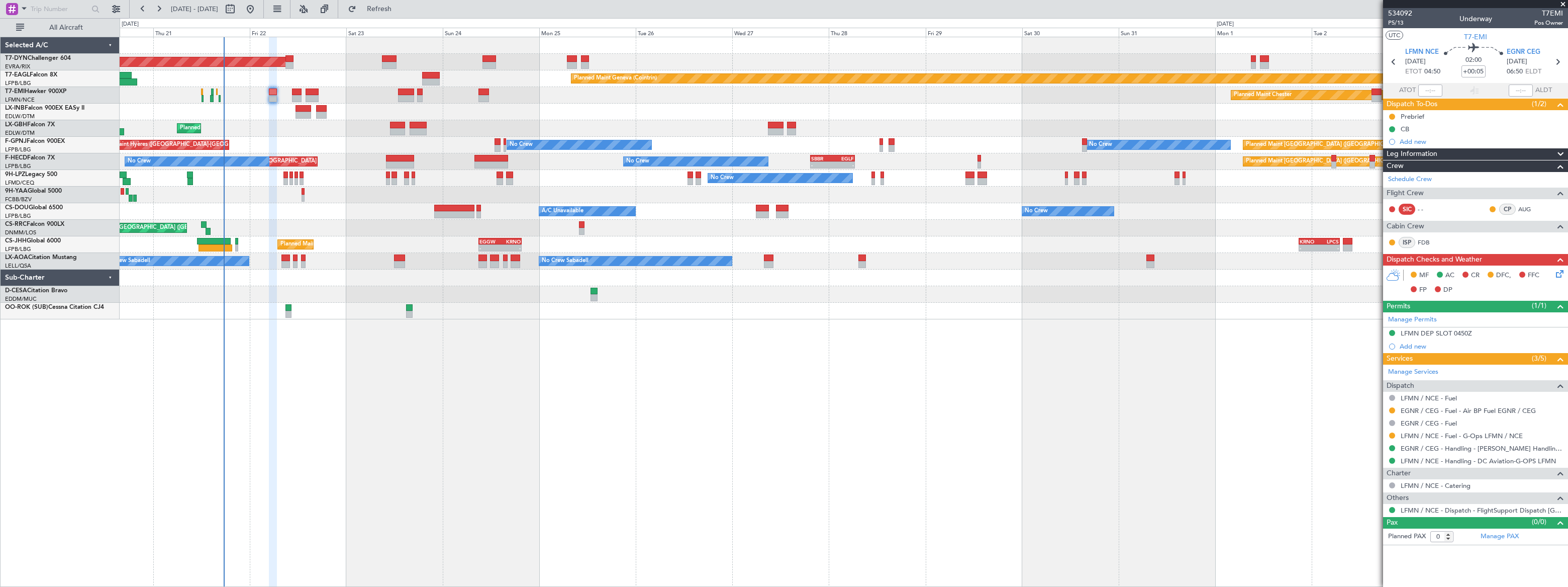
click at [240, 110] on div "Planned Maint Geneva (Cointrin)" at bounding box center [844, 112] width 1447 height 17
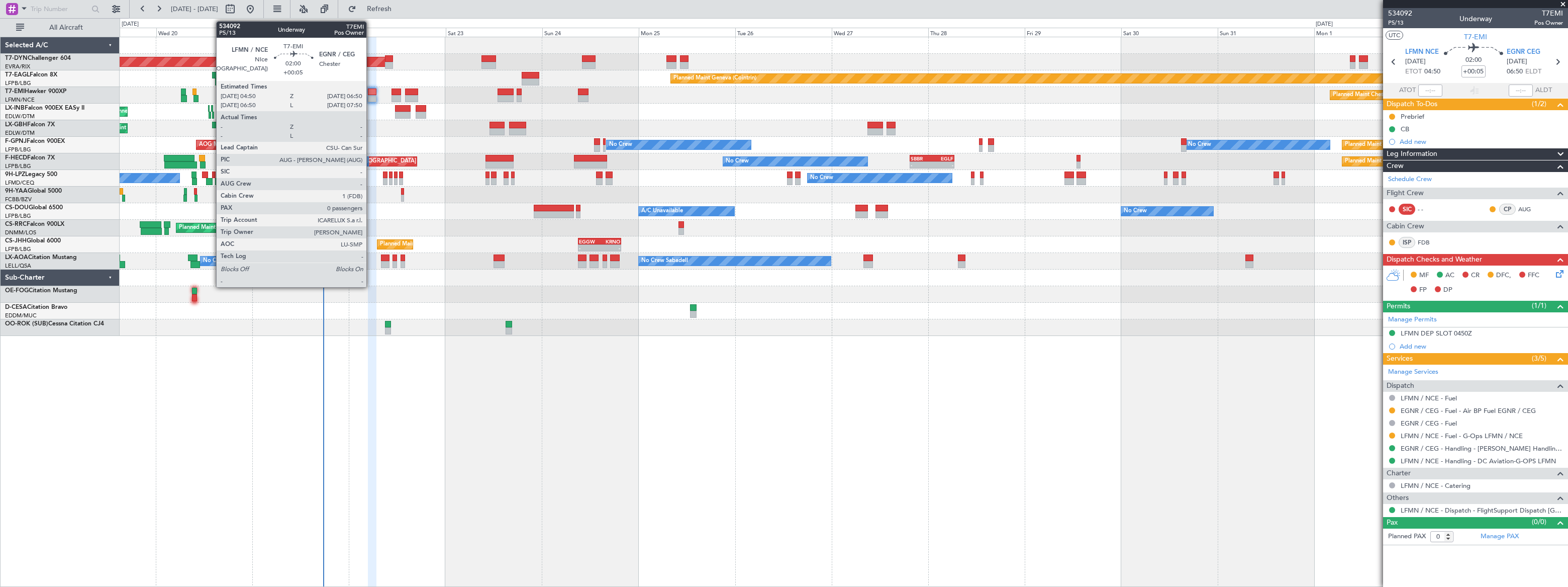
click at [371, 91] on div at bounding box center [372, 92] width 8 height 7
click at [370, 91] on div at bounding box center [372, 92] width 8 height 7
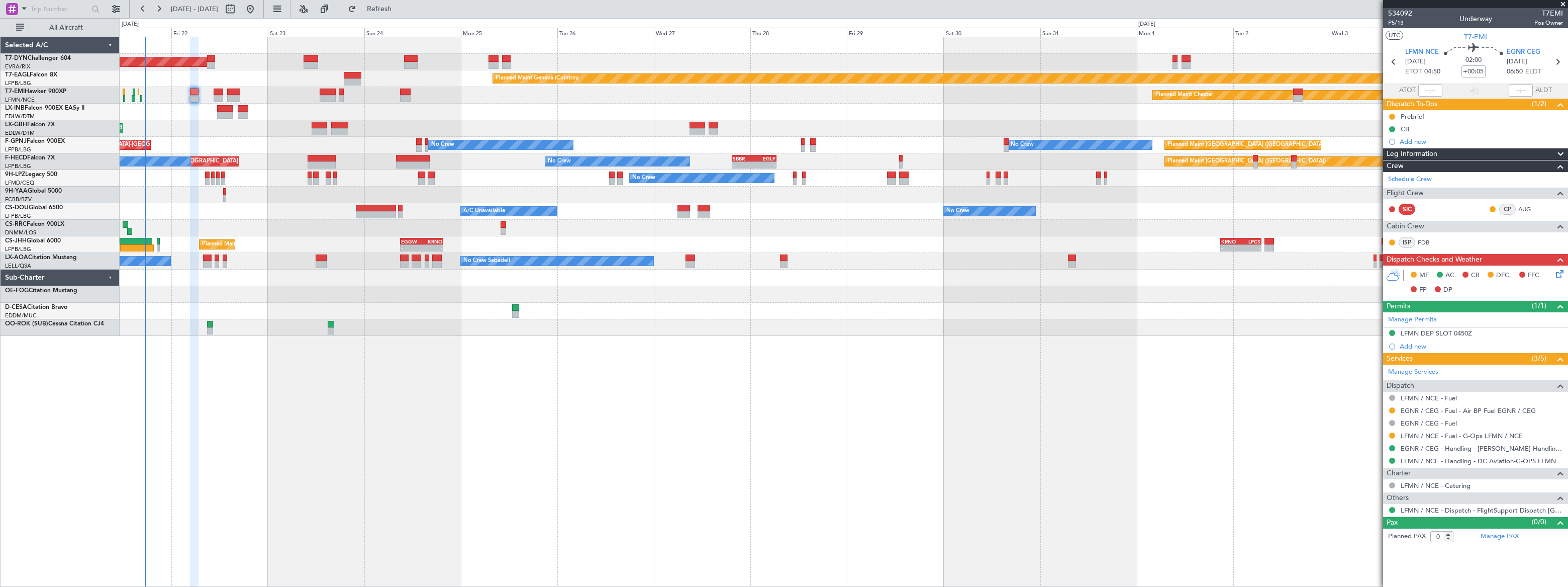
click at [189, 106] on div "Planned Maint [GEOGRAPHIC_DATA]-[GEOGRAPHIC_DATA] Planned Maint Geneva ([GEOGRA…" at bounding box center [844, 186] width 1447 height 299
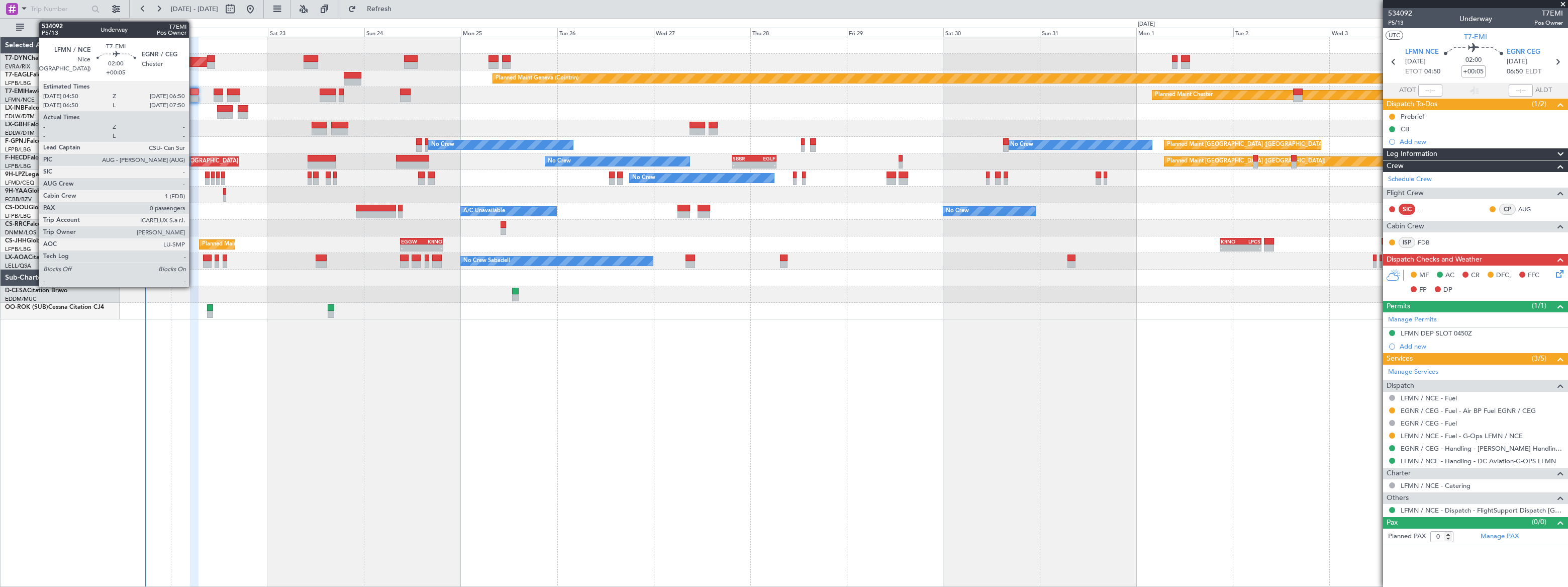
click at [193, 93] on div at bounding box center [194, 92] width 8 height 7
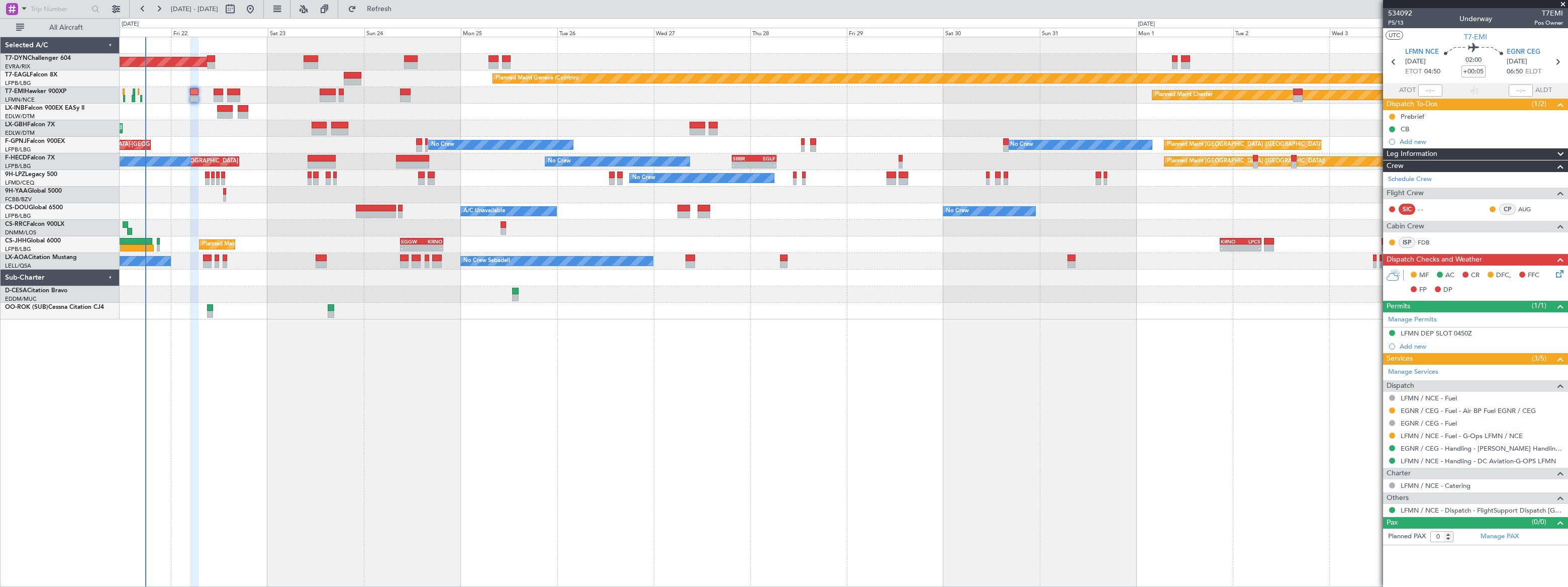
click at [1563, 3] on span at bounding box center [1563, 4] width 10 height 9
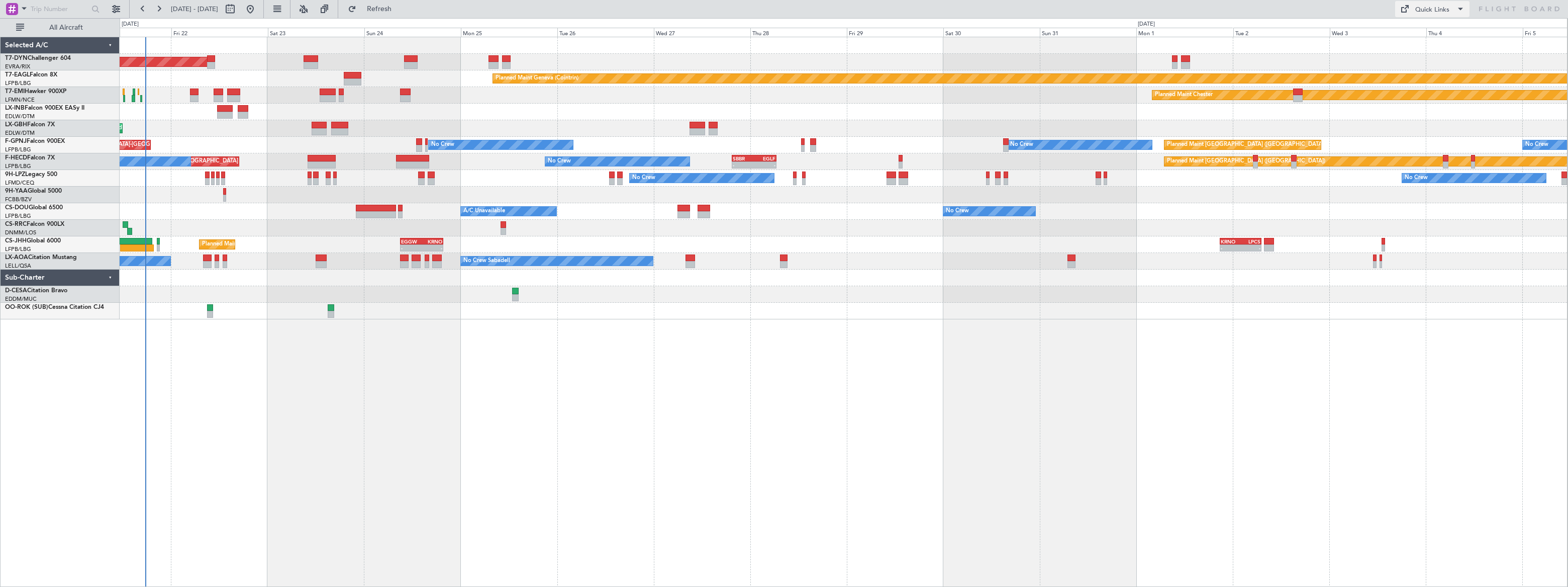
click at [1429, 11] on div "Quick Links" at bounding box center [1432, 10] width 34 height 10
click at [1421, 31] on button "Trip Builder" at bounding box center [1433, 33] width 75 height 24
click at [400, 8] on span "Refresh" at bounding box center [379, 9] width 42 height 7
click at [400, 8] on span "Refreshing..." at bounding box center [379, 9] width 42 height 7
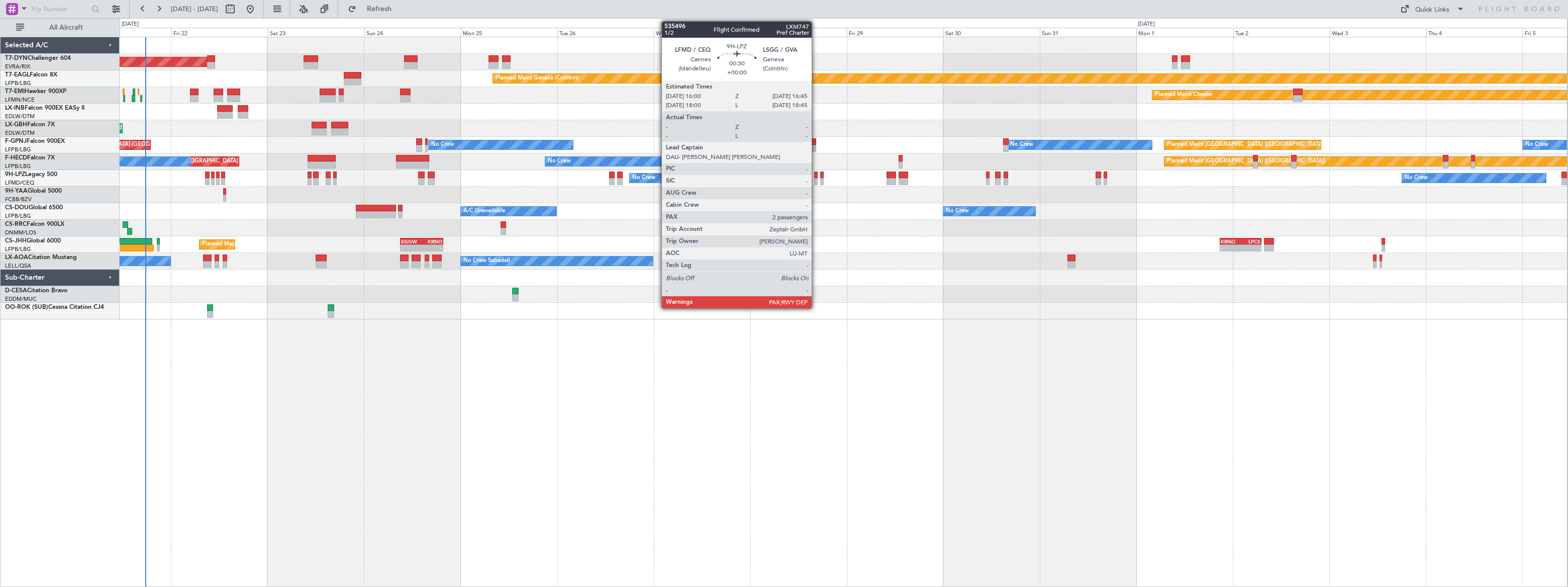
click at [816, 180] on div at bounding box center [816, 181] width 4 height 7
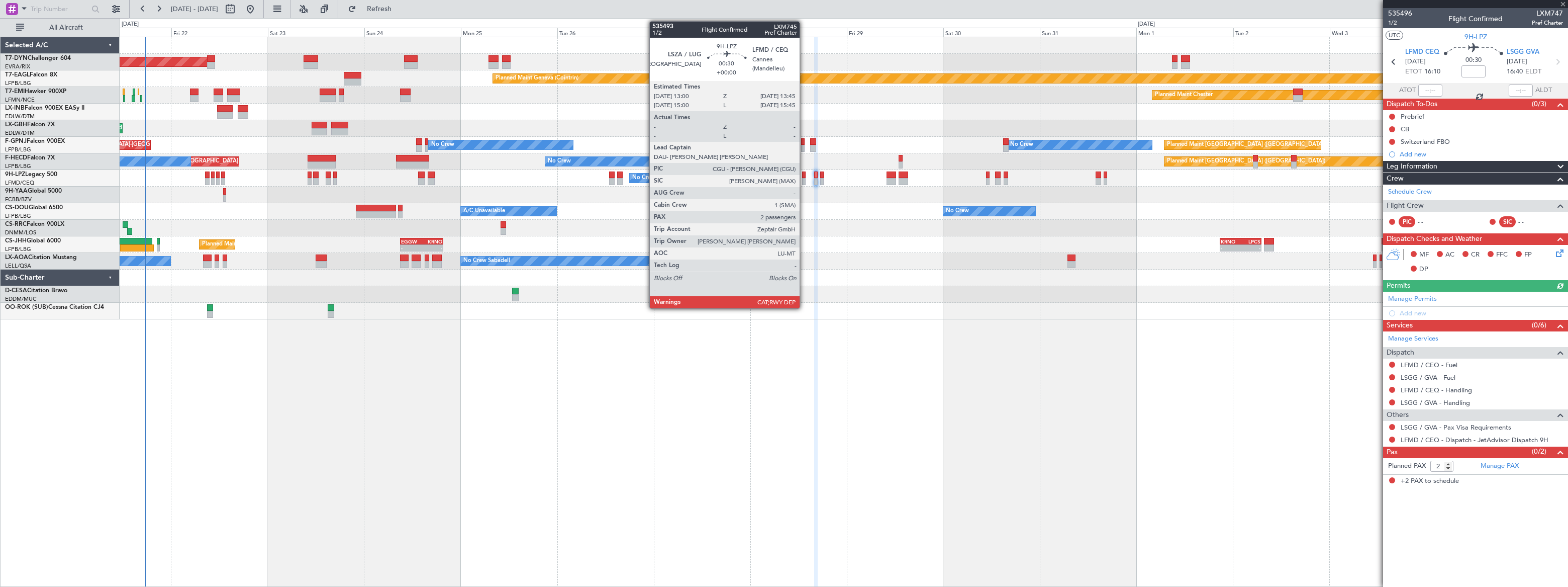
click at [804, 179] on div at bounding box center [804, 181] width 4 height 7
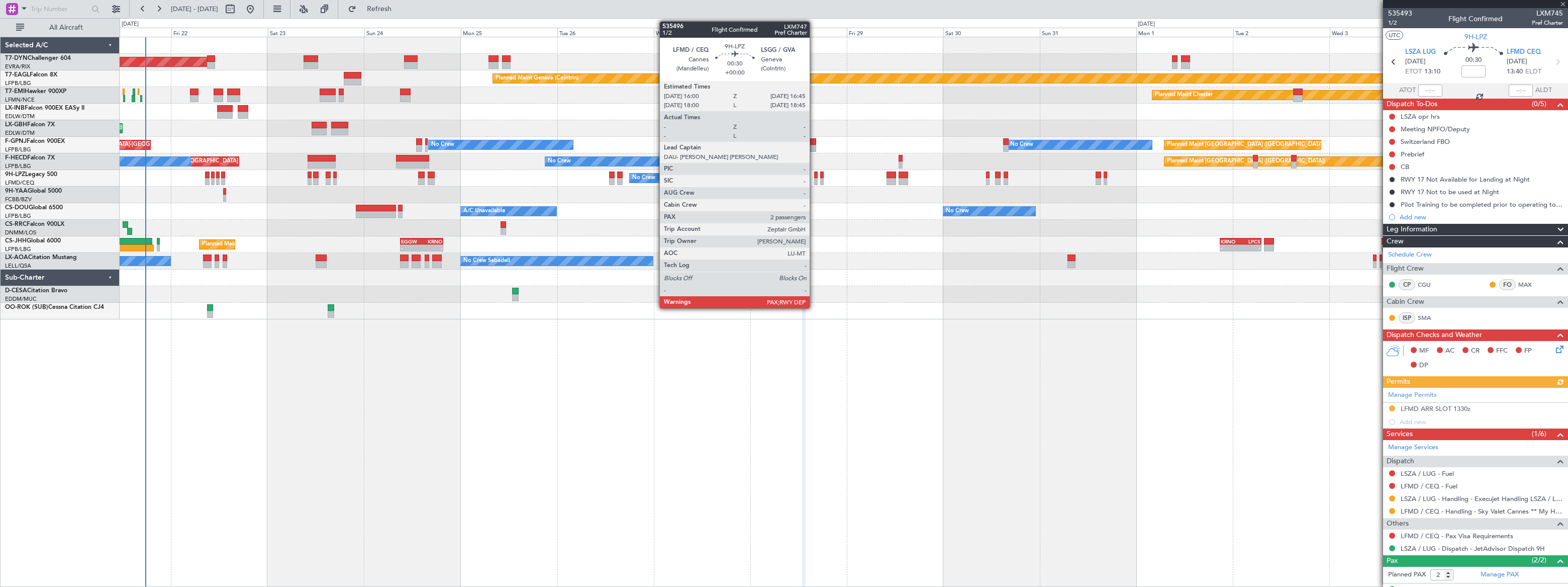
click at [814, 181] on div at bounding box center [816, 181] width 4 height 7
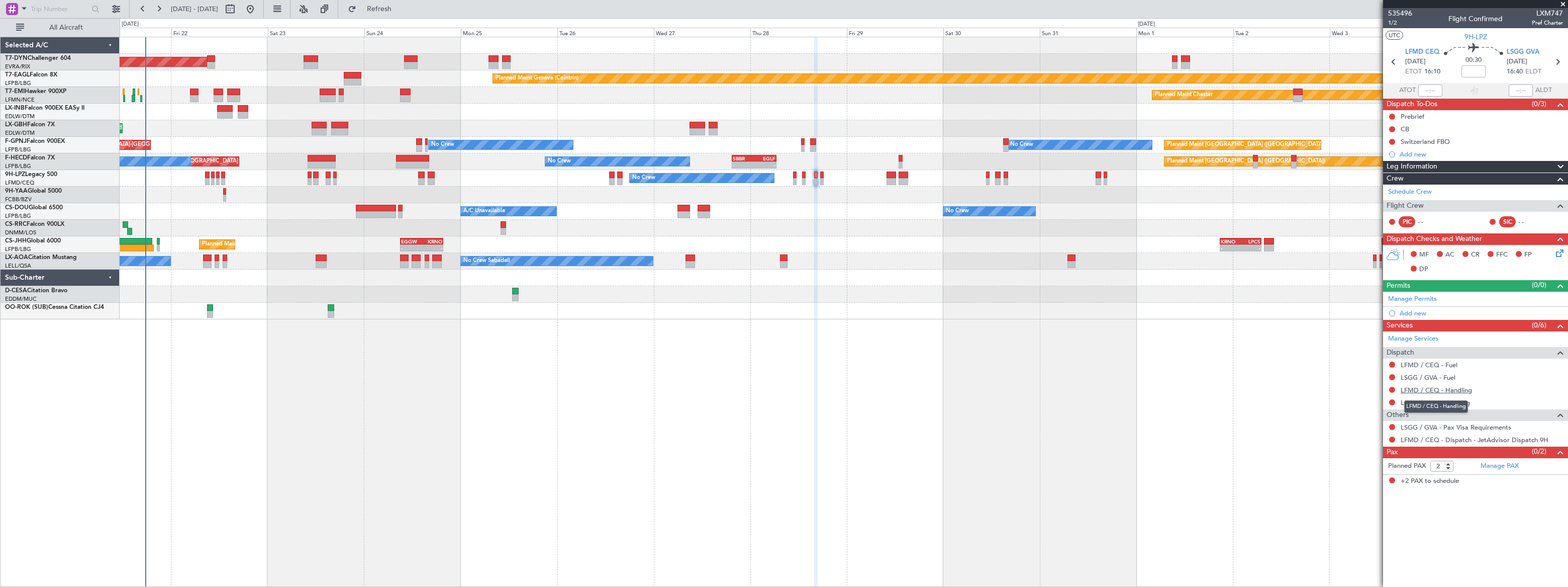
click at [1438, 390] on link "LFMD / CEQ - Handling" at bounding box center [1436, 389] width 71 height 8
click at [400, 8] on span "Refresh" at bounding box center [379, 9] width 42 height 7
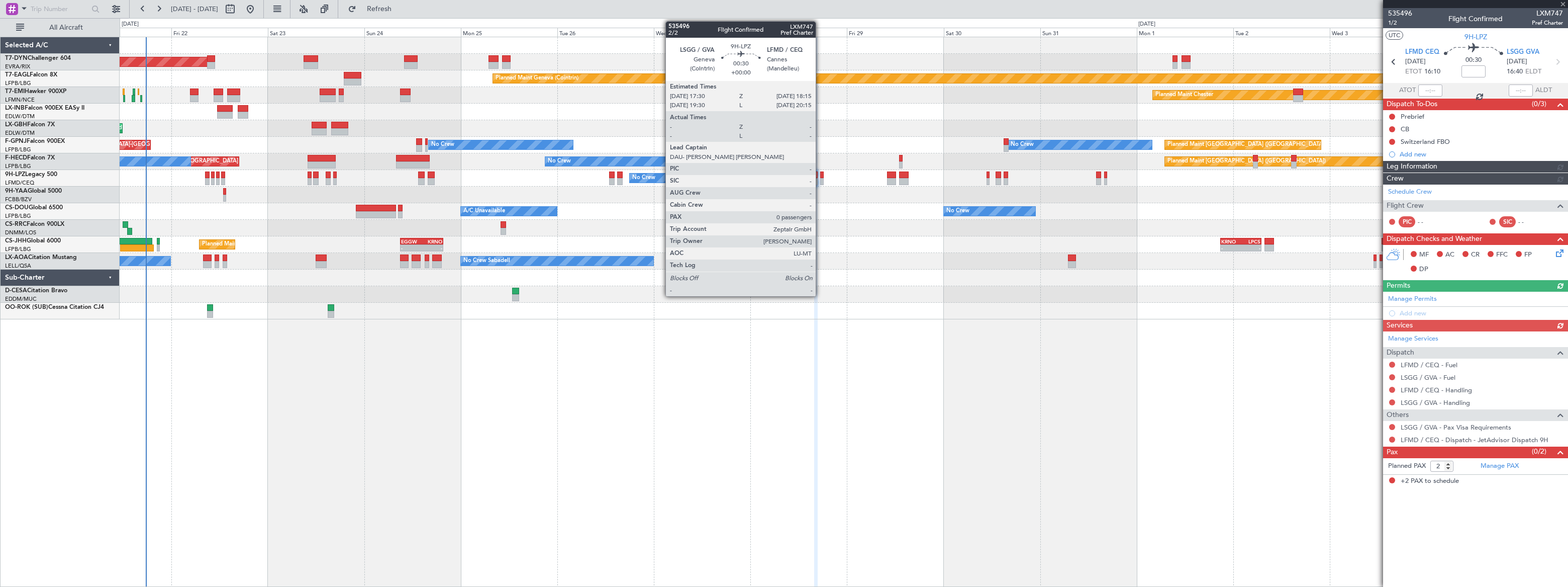
click at [821, 181] on div at bounding box center [822, 181] width 4 height 7
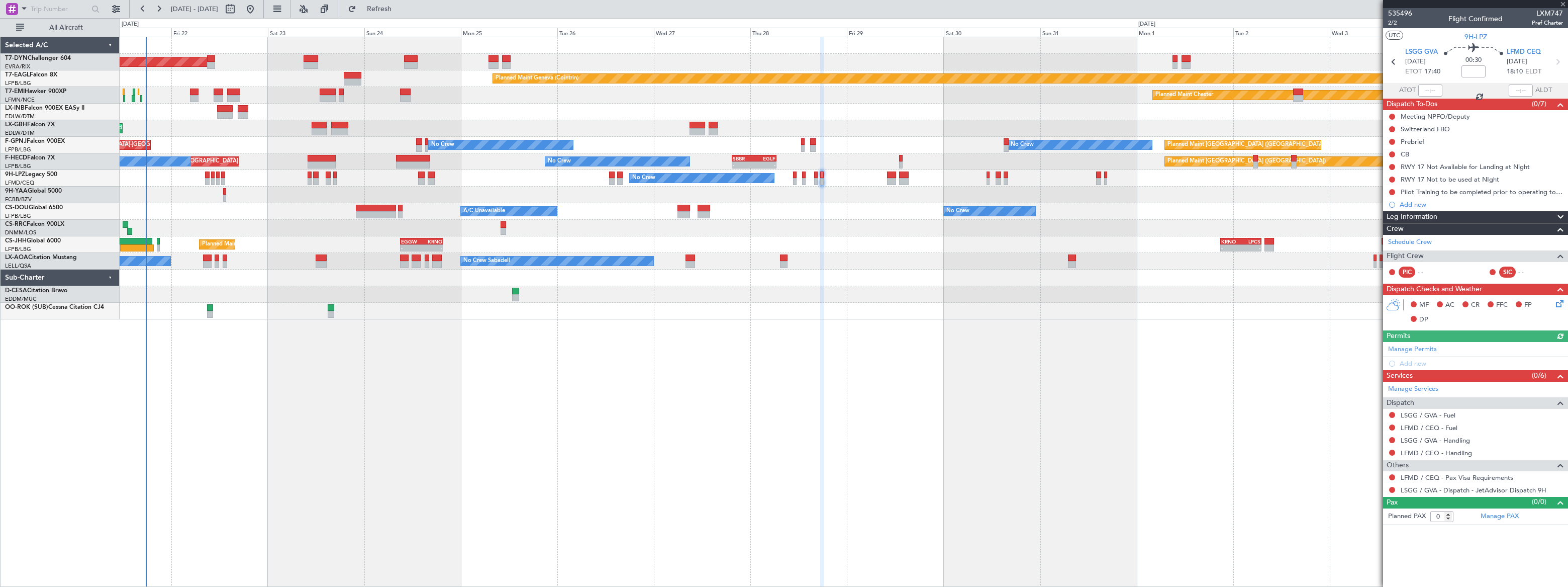
click at [1435, 450] on div "LSGG / GVA - Handling" at bounding box center [1435, 450] width 0 height 0
click at [1469, 452] on link "LFMD / CEQ - Handling" at bounding box center [1436, 452] width 71 height 8
click at [400, 10] on span "Refresh" at bounding box center [379, 9] width 42 height 7
click at [1454, 438] on link "LSGG / GVA - Handling" at bounding box center [1435, 440] width 70 height 8
click at [814, 178] on div "No Crew No Crew No Crew" at bounding box center [844, 178] width 1447 height 17
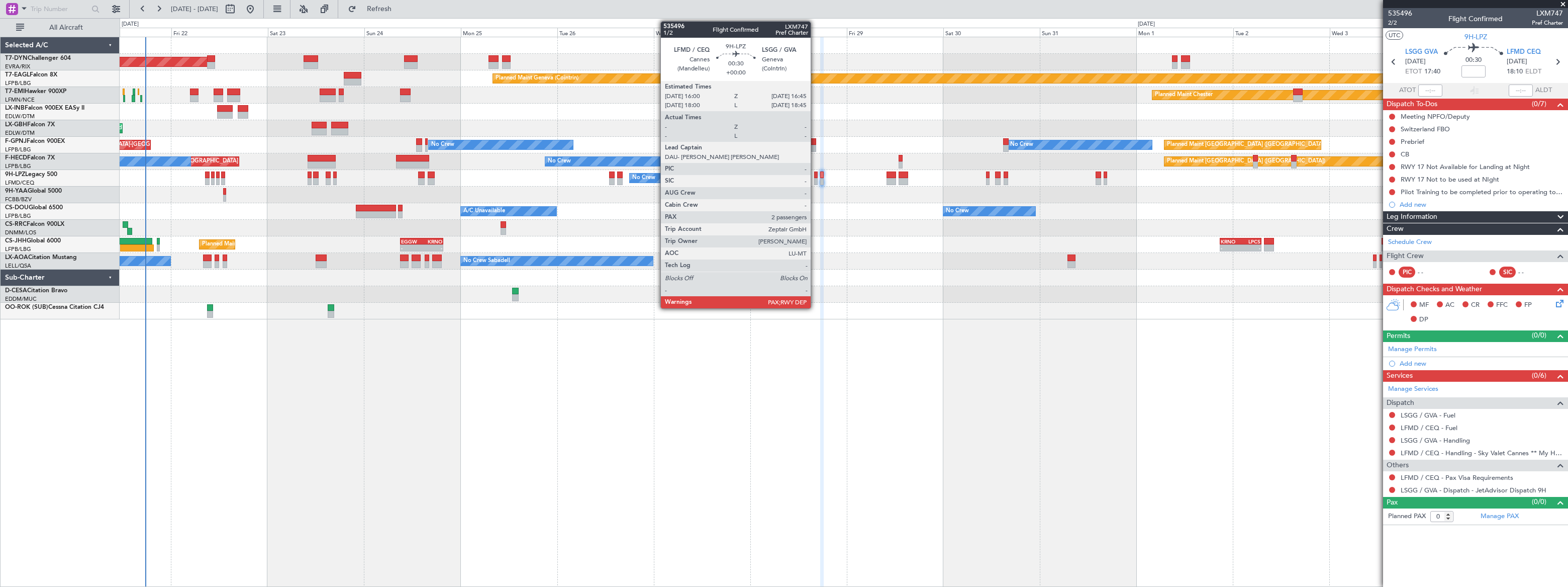
click at [815, 179] on div at bounding box center [816, 181] width 4 height 7
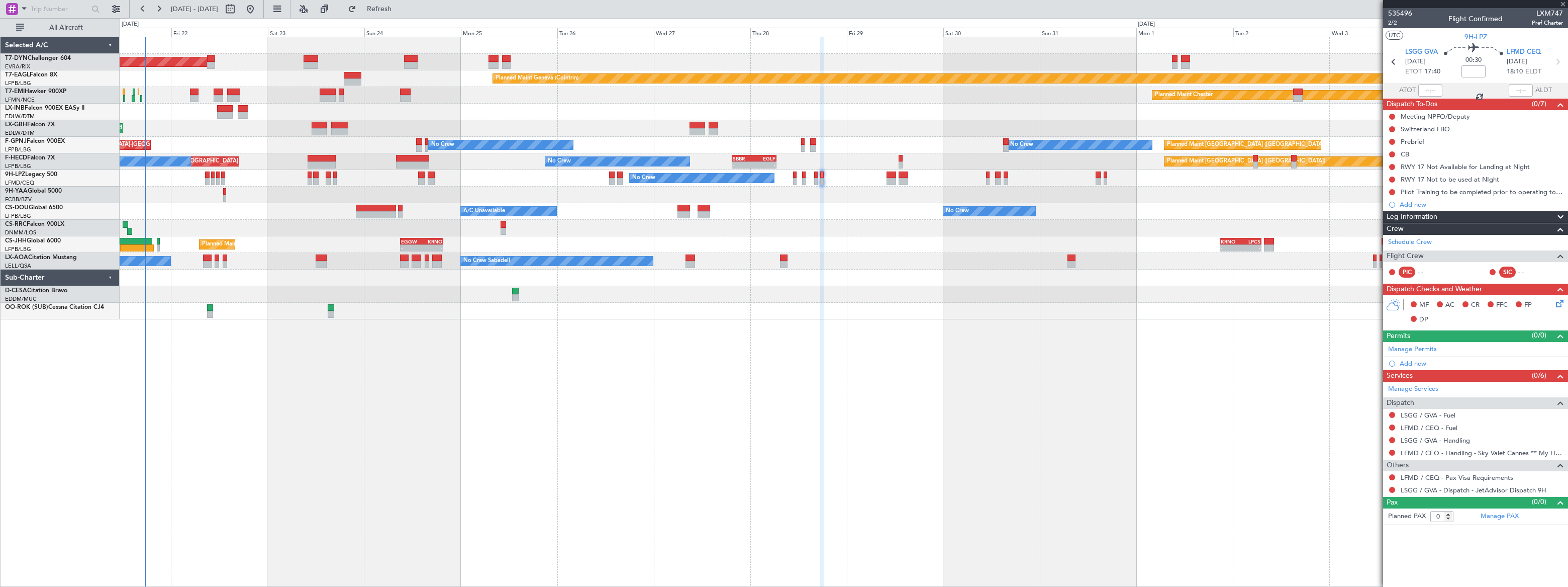
type input "2"
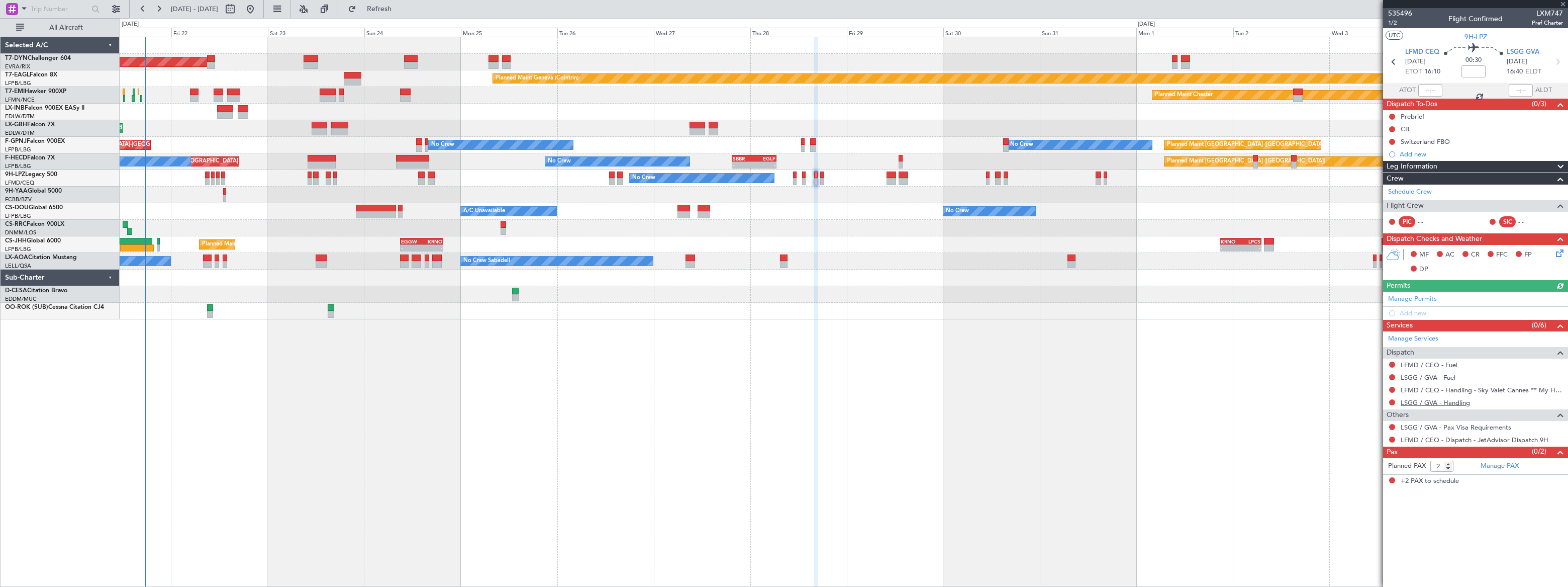
click at [1457, 400] on link "LSGG / GVA - Handling" at bounding box center [1435, 402] width 70 height 8
click at [400, 6] on span "Refresh" at bounding box center [379, 9] width 42 height 7
click at [400, 7] on span "Refresh" at bounding box center [379, 9] width 42 height 7
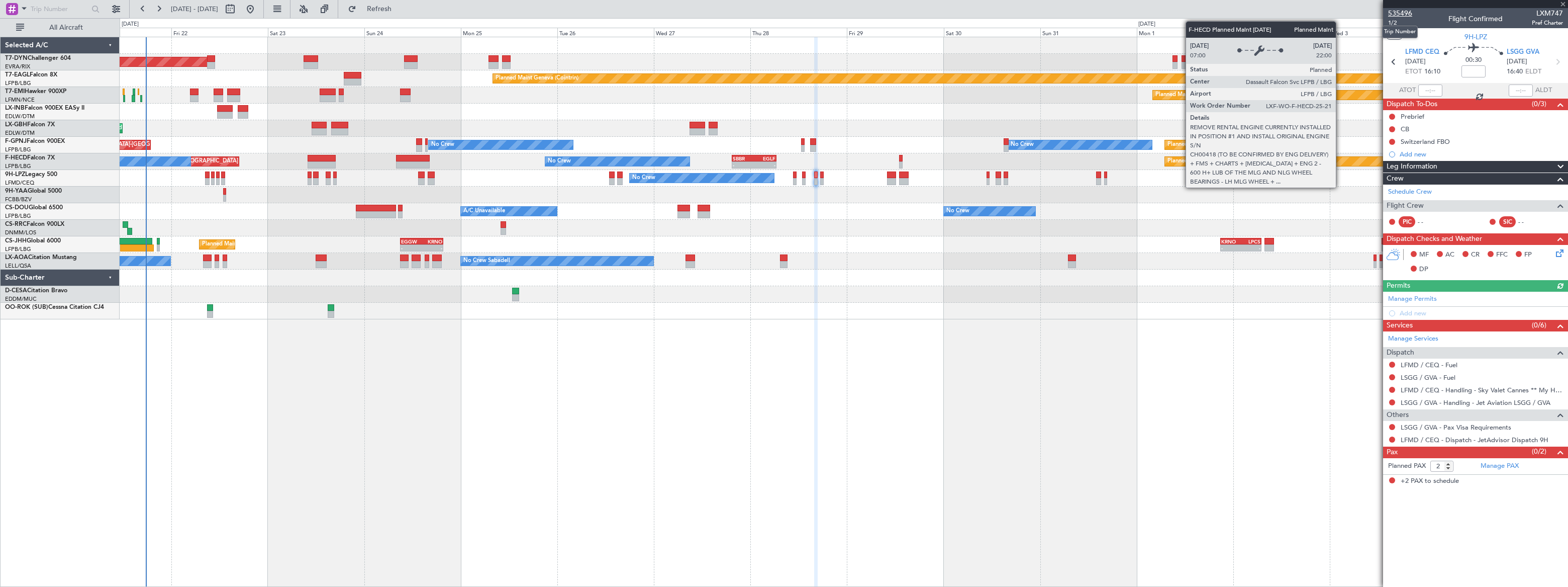
click at [1402, 11] on span "535496" at bounding box center [1400, 13] width 24 height 11
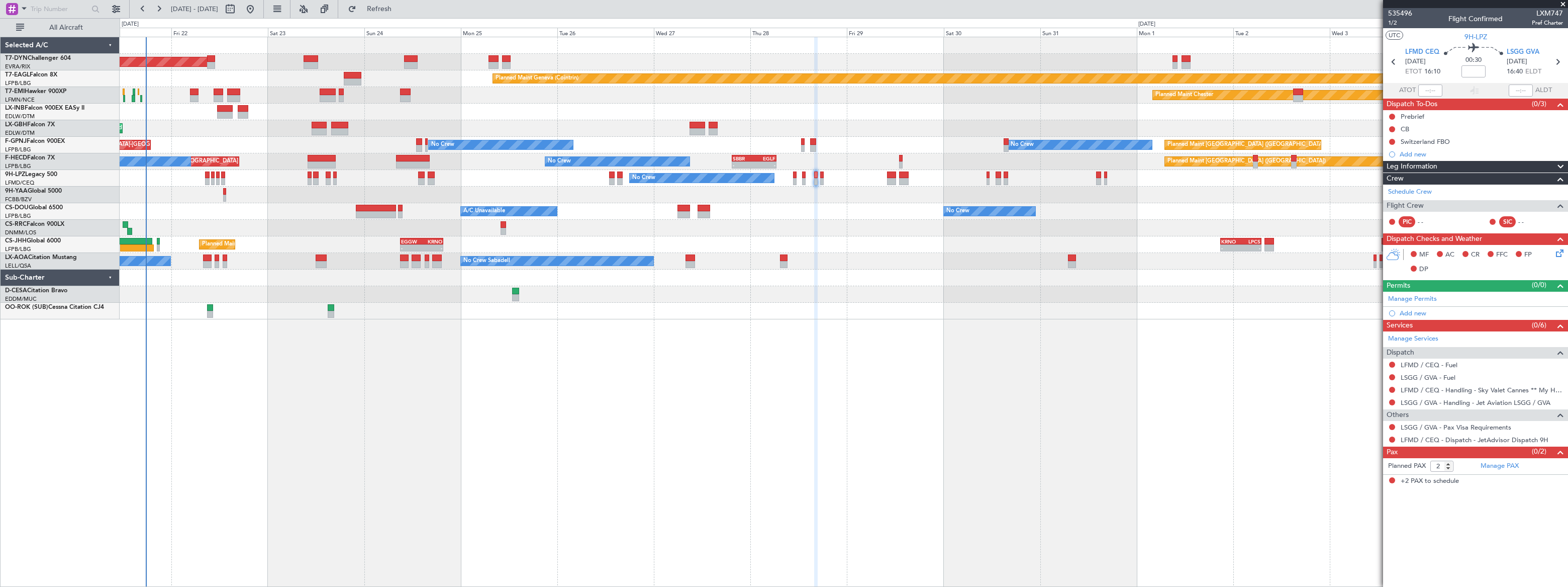
click at [412, 435] on div "Planned Maint [GEOGRAPHIC_DATA]-[GEOGRAPHIC_DATA] Planned Maint Geneva ([GEOGRA…" at bounding box center [844, 312] width 1448 height 550
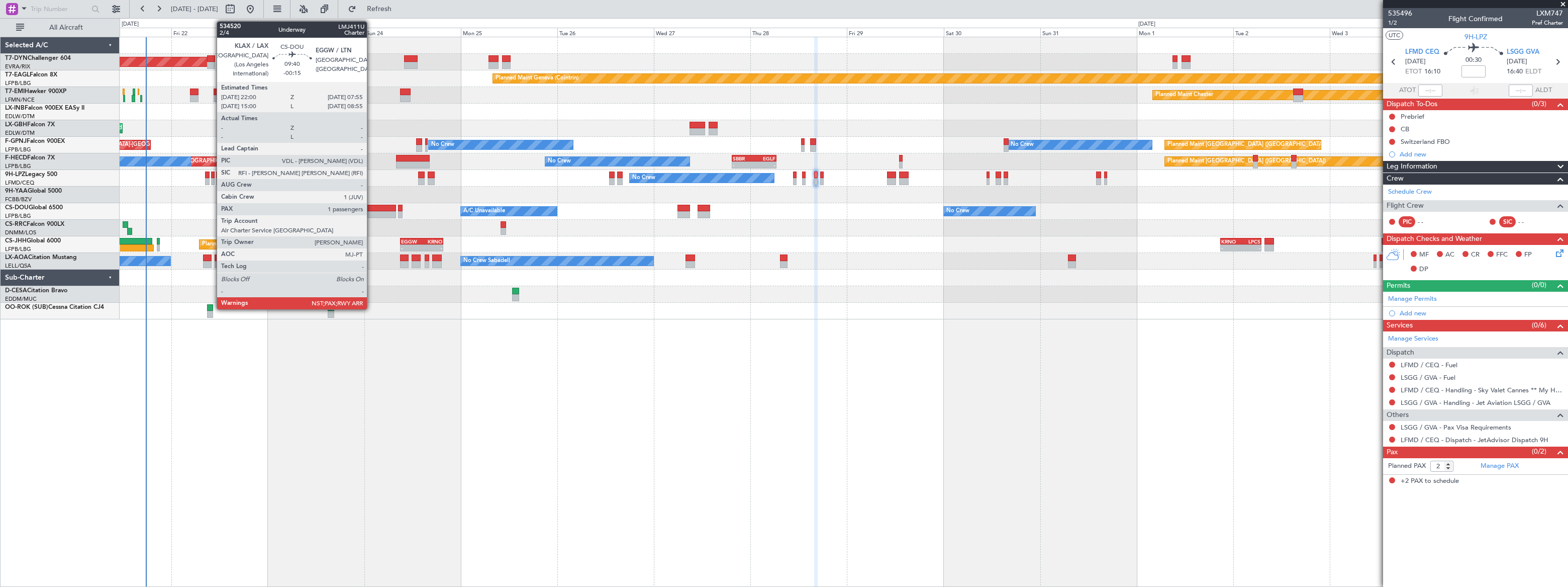
click at [371, 206] on div at bounding box center [376, 208] width 40 height 7
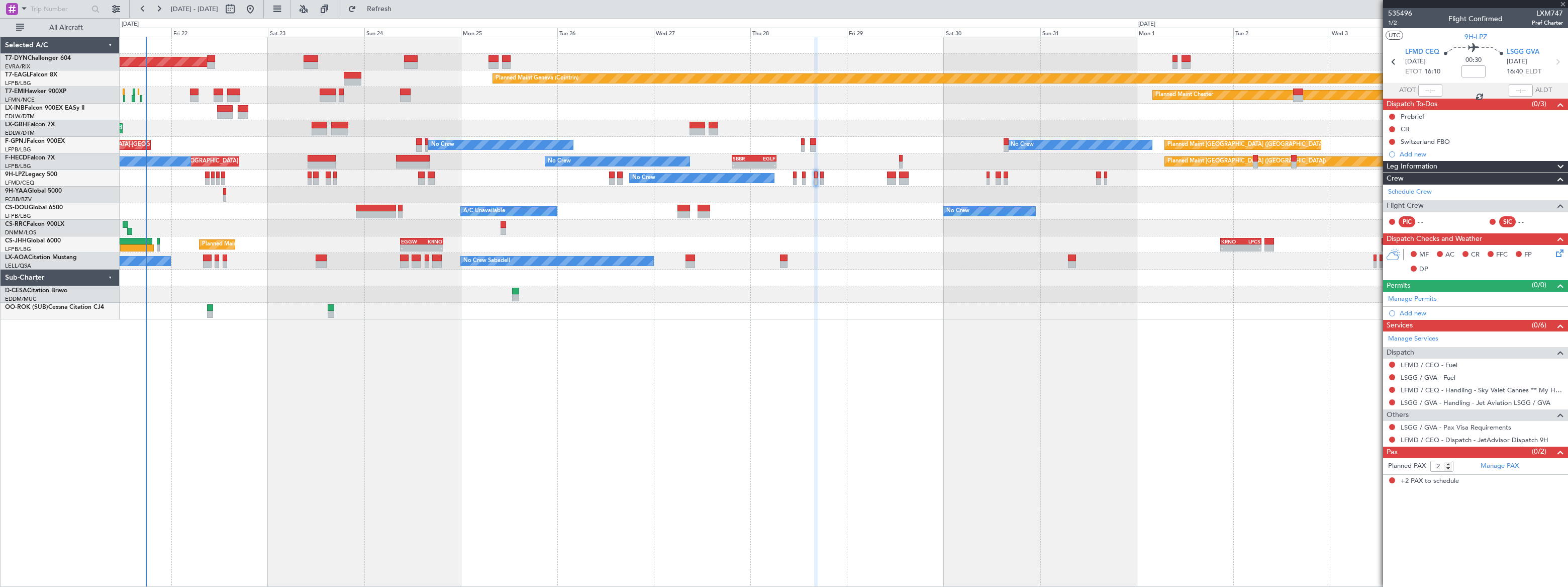
type input "-00:15"
type input "3"
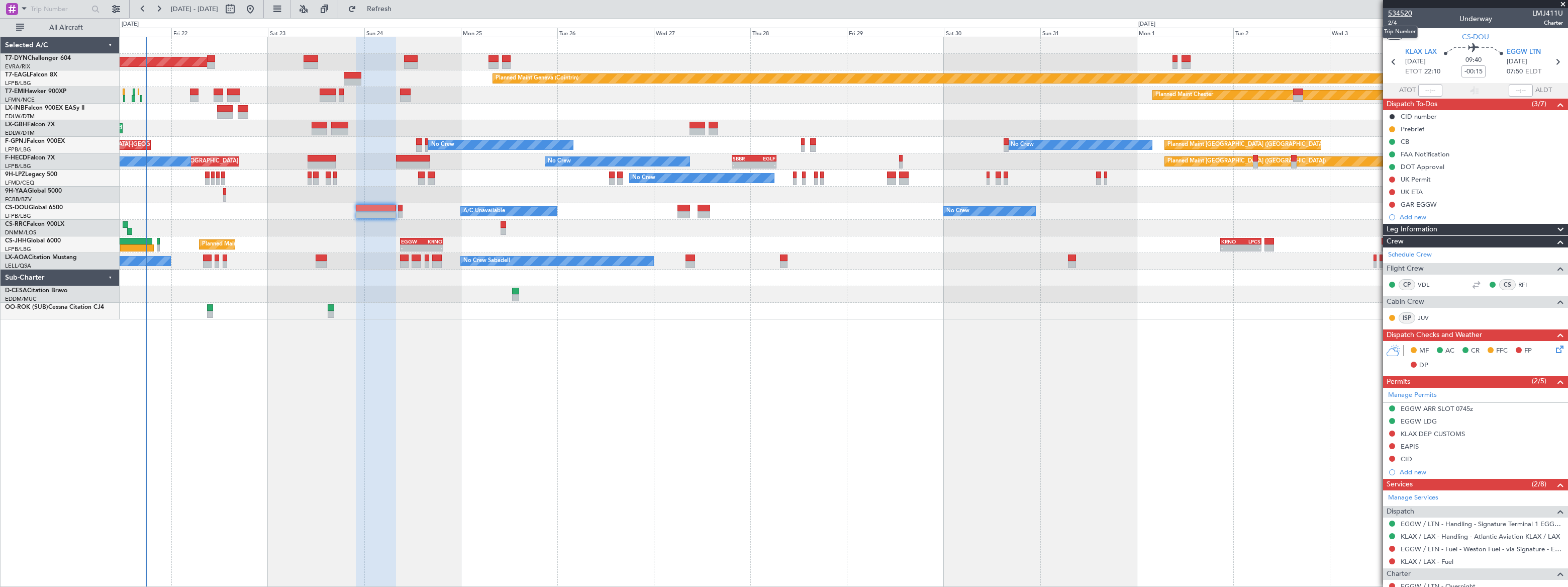
click at [1400, 13] on span "534520" at bounding box center [1400, 13] width 24 height 11
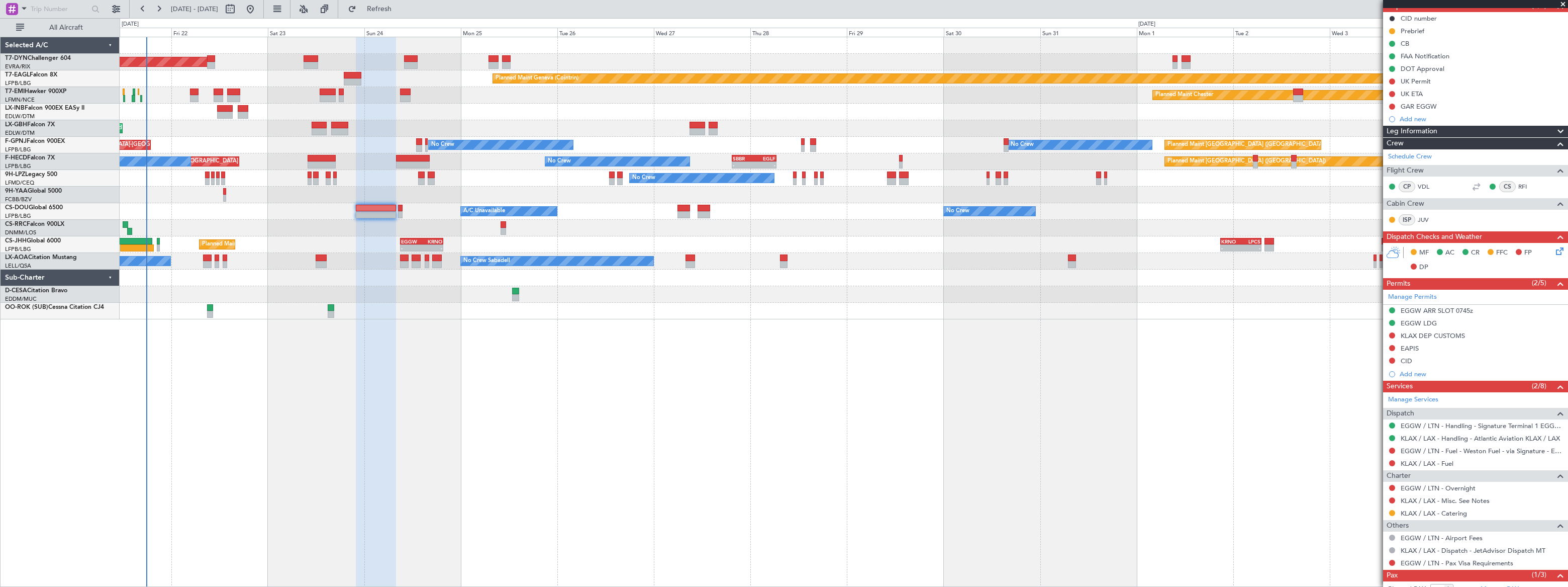
scroll to position [143, 0]
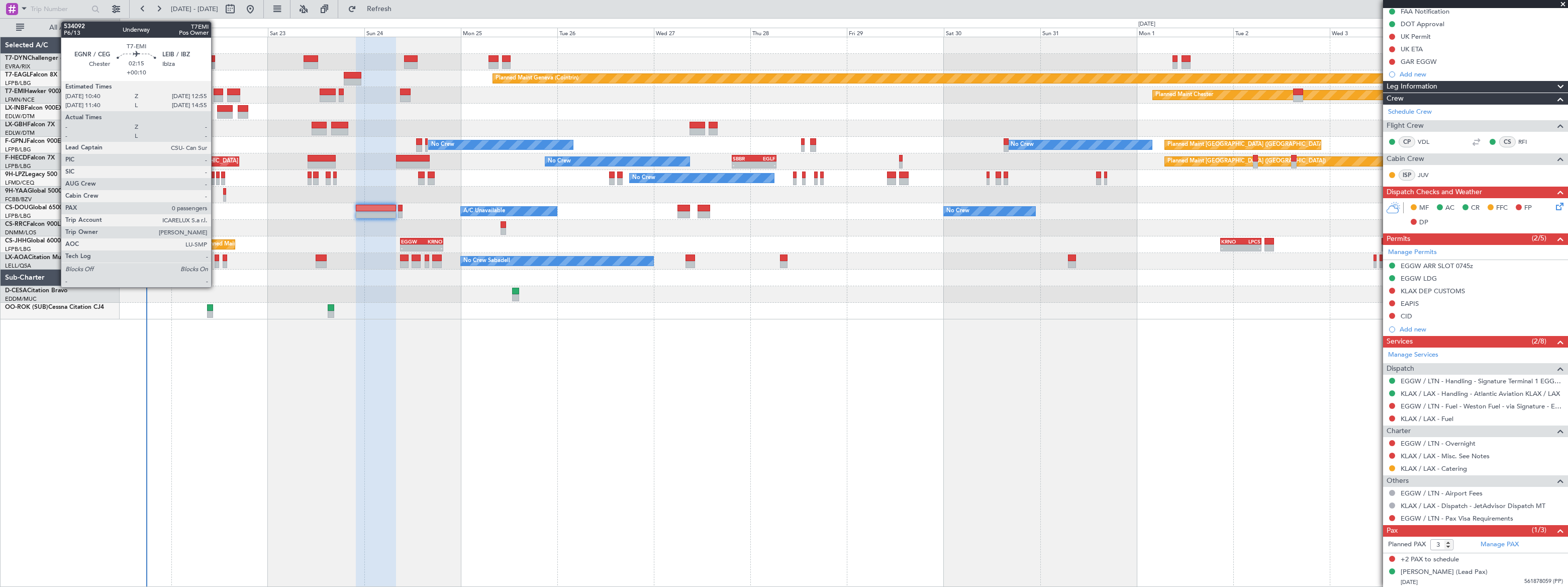
click at [219, 93] on div at bounding box center [218, 92] width 10 height 7
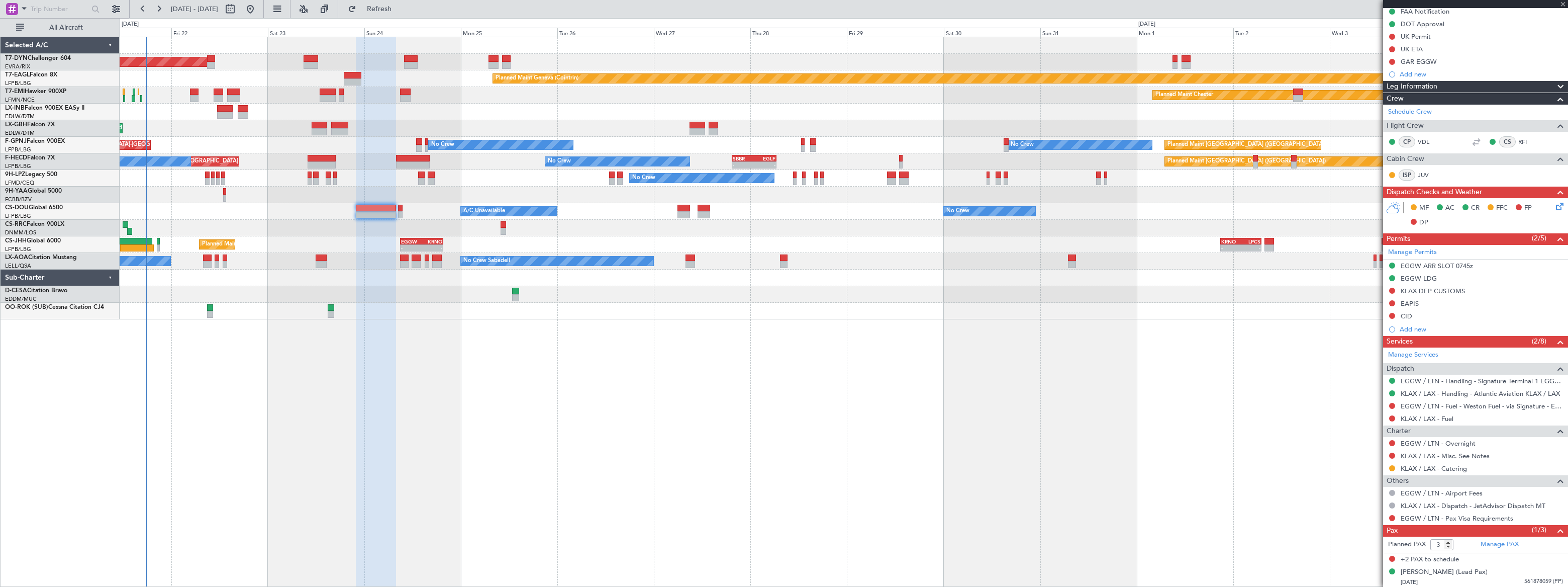
type input "+00:10"
type input "0"
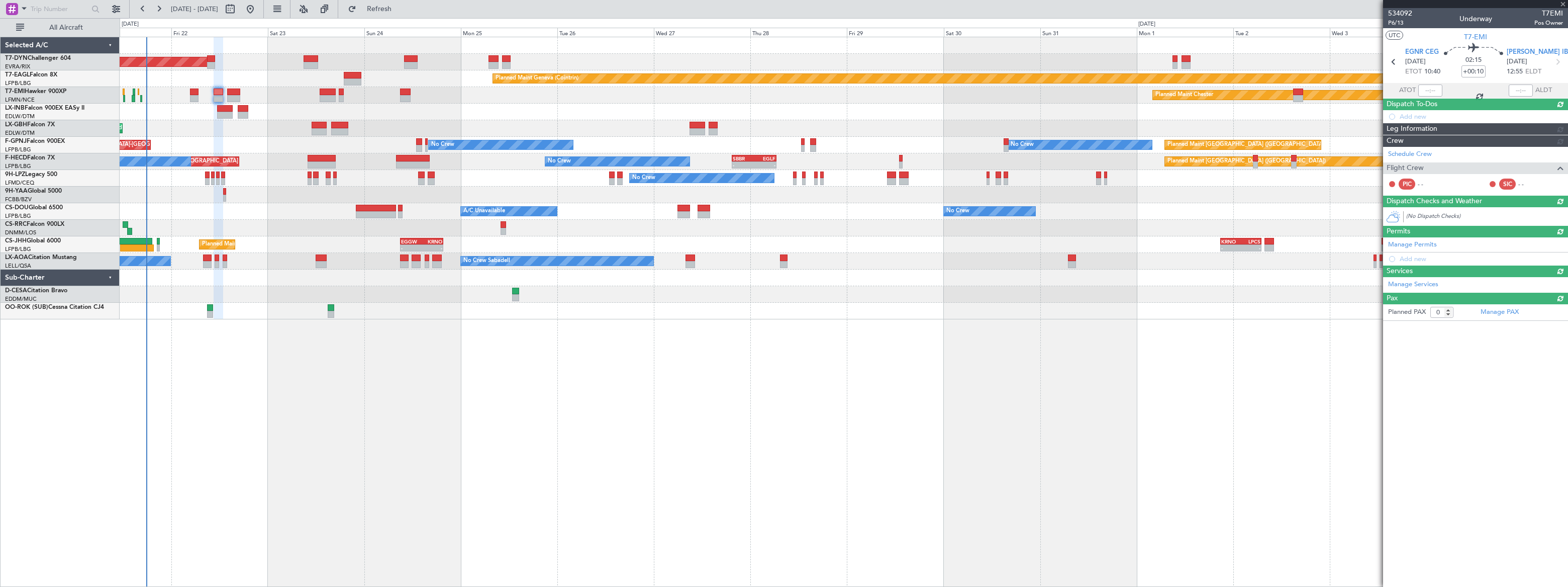
scroll to position [0, 0]
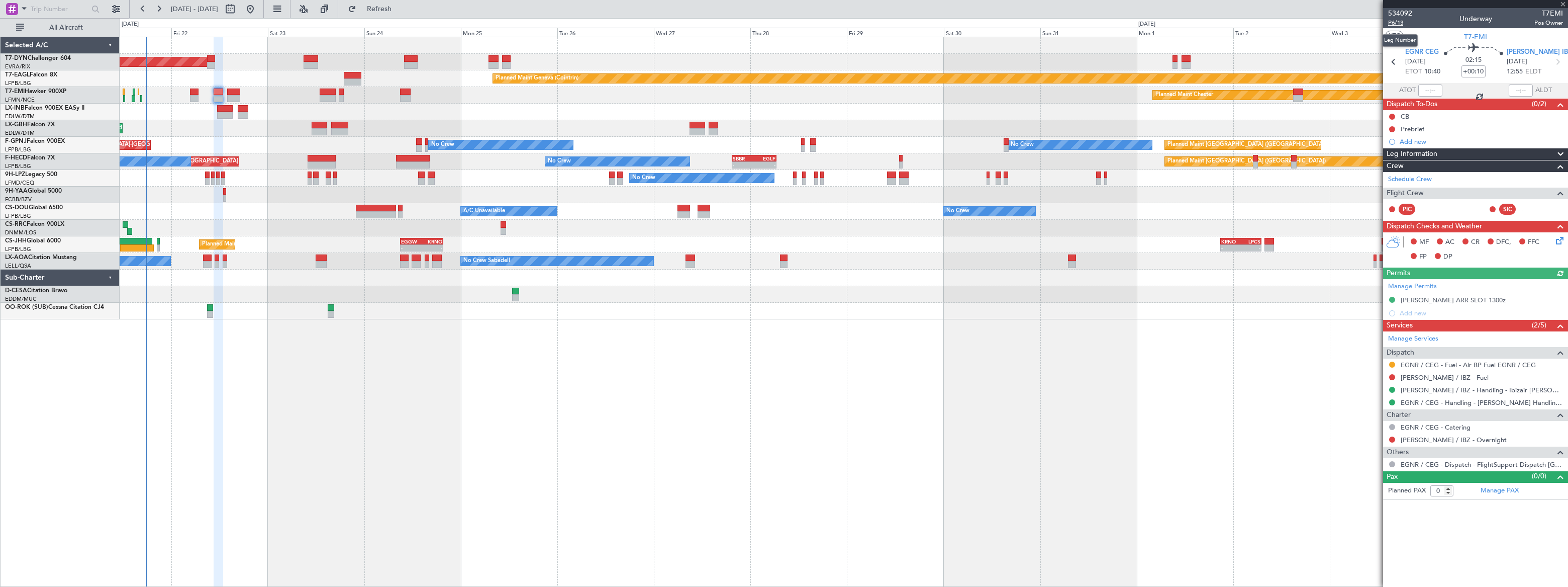
click at [1401, 22] on span "P6/13" at bounding box center [1400, 22] width 24 height 8
click at [1396, 22] on span "P6/13" at bounding box center [1400, 22] width 24 height 8
click at [1395, 11] on span "534092" at bounding box center [1400, 13] width 24 height 11
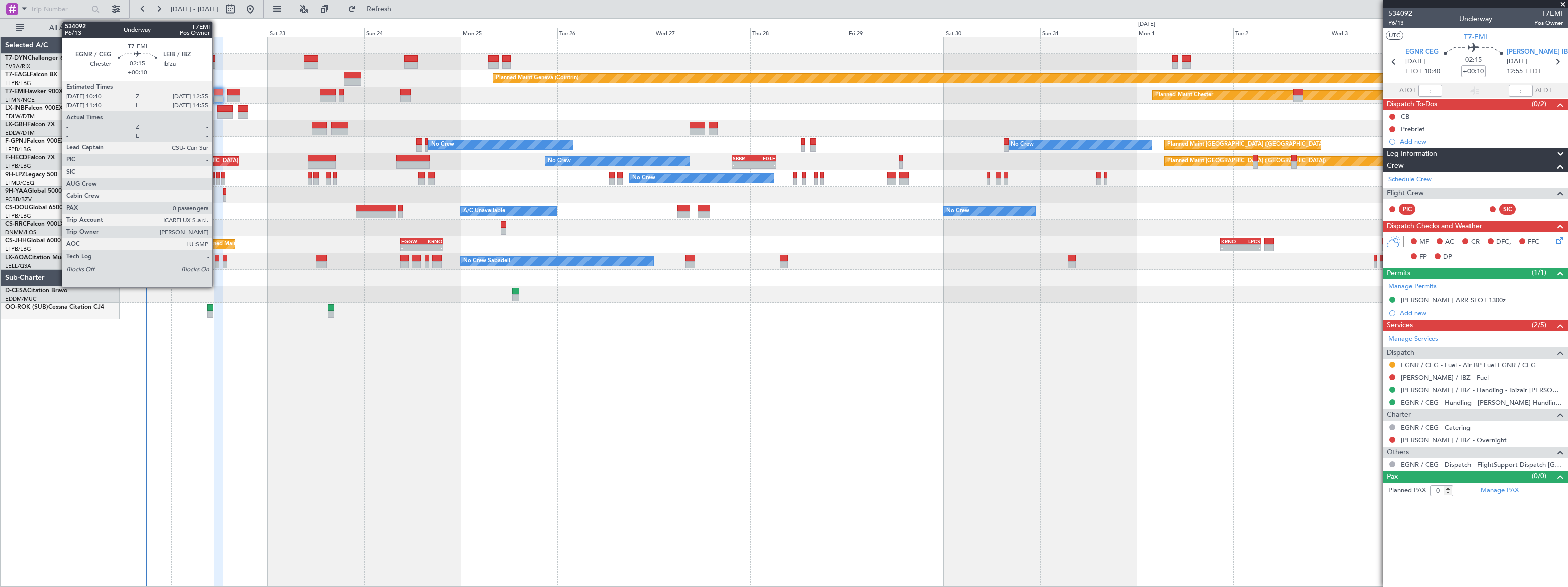
click at [217, 94] on div at bounding box center [218, 92] width 10 height 7
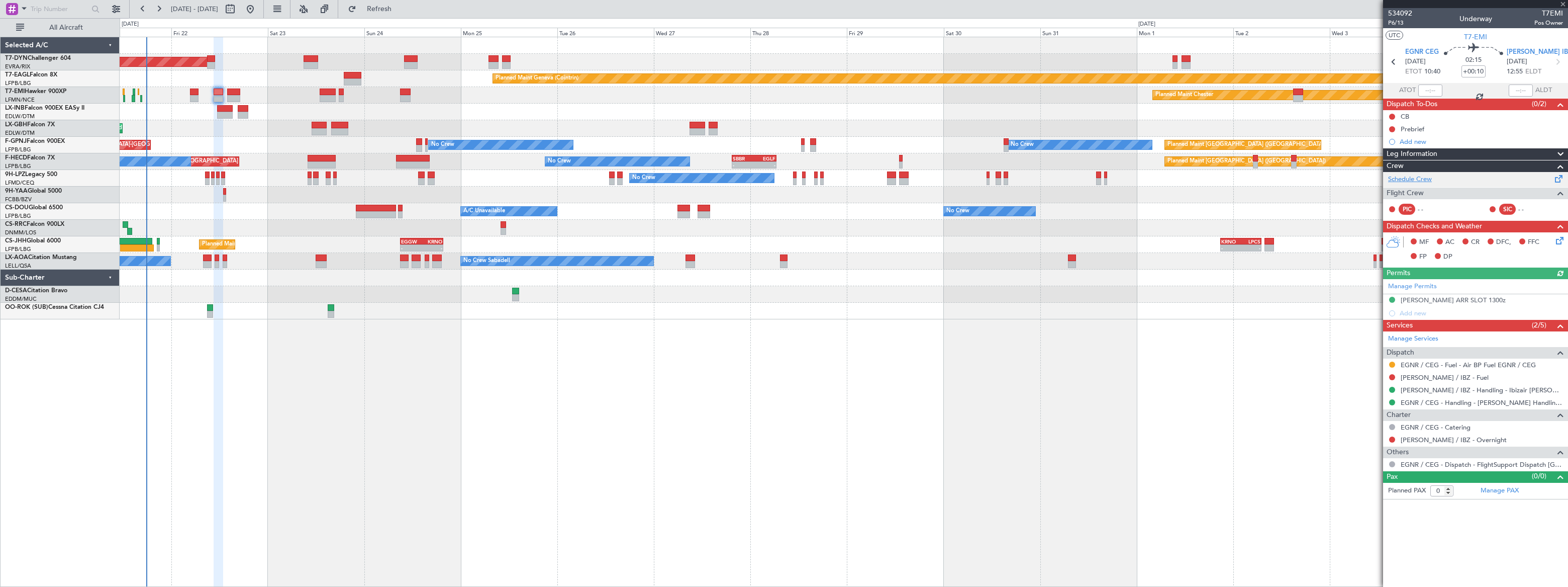
click at [1421, 180] on link "Schedule Crew" at bounding box center [1410, 179] width 44 height 10
drag, startPoint x: 418, startPoint y: 8, endPoint x: 532, endPoint y: 2, distance: 114.2
click at [400, 7] on span "Refresh" at bounding box center [379, 9] width 42 height 7
click at [1402, 13] on span "534092" at bounding box center [1400, 13] width 24 height 11
click at [400, 8] on span "Refresh" at bounding box center [379, 9] width 42 height 7
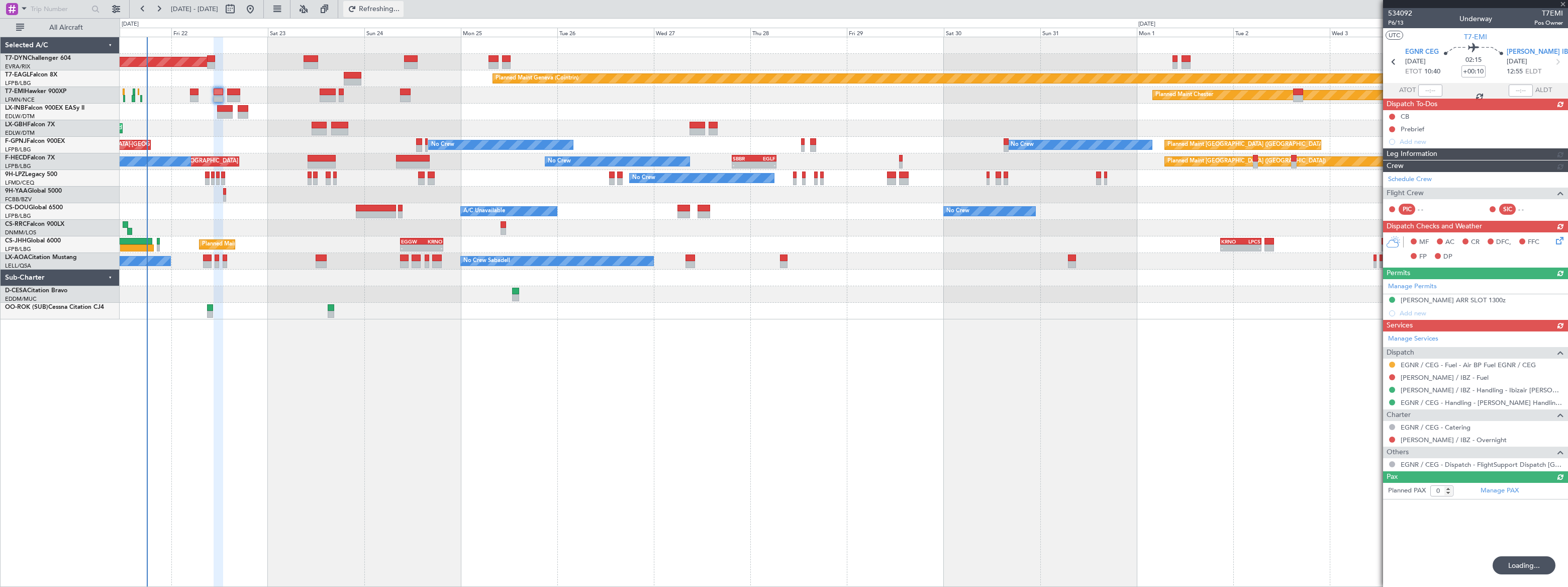
click at [400, 8] on span "Refreshing..." at bounding box center [379, 9] width 42 height 7
